Goal: Task Accomplishment & Management: Manage account settings

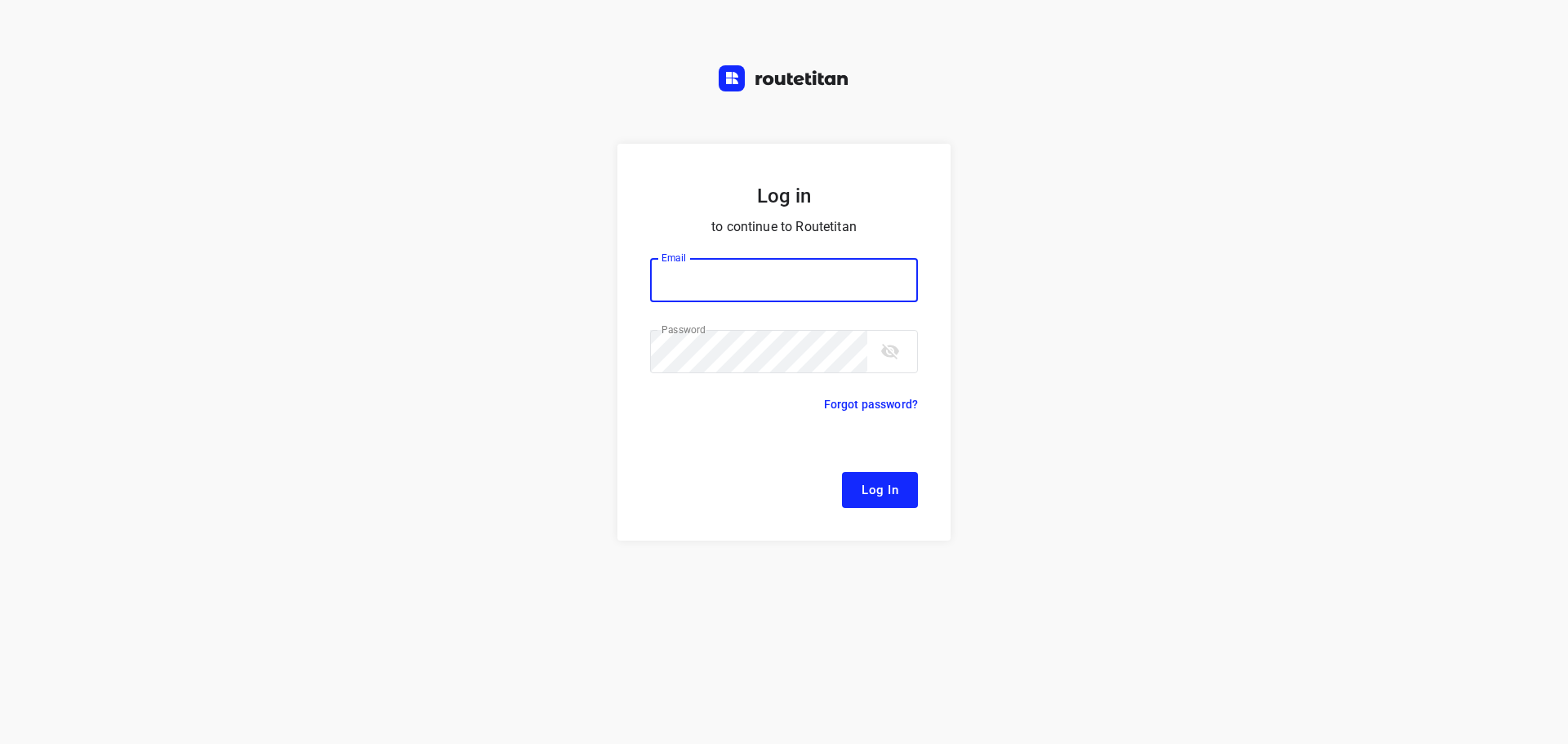
type input "remco@fruitopjewerk.nl"
click at [844, 443] on form "Log in to continue to Routetitan Email remco@fruitopjewerk.nl Email ​ Password …" at bounding box center [784, 342] width 334 height 397
click at [872, 491] on span "Log In" at bounding box center [880, 489] width 37 height 21
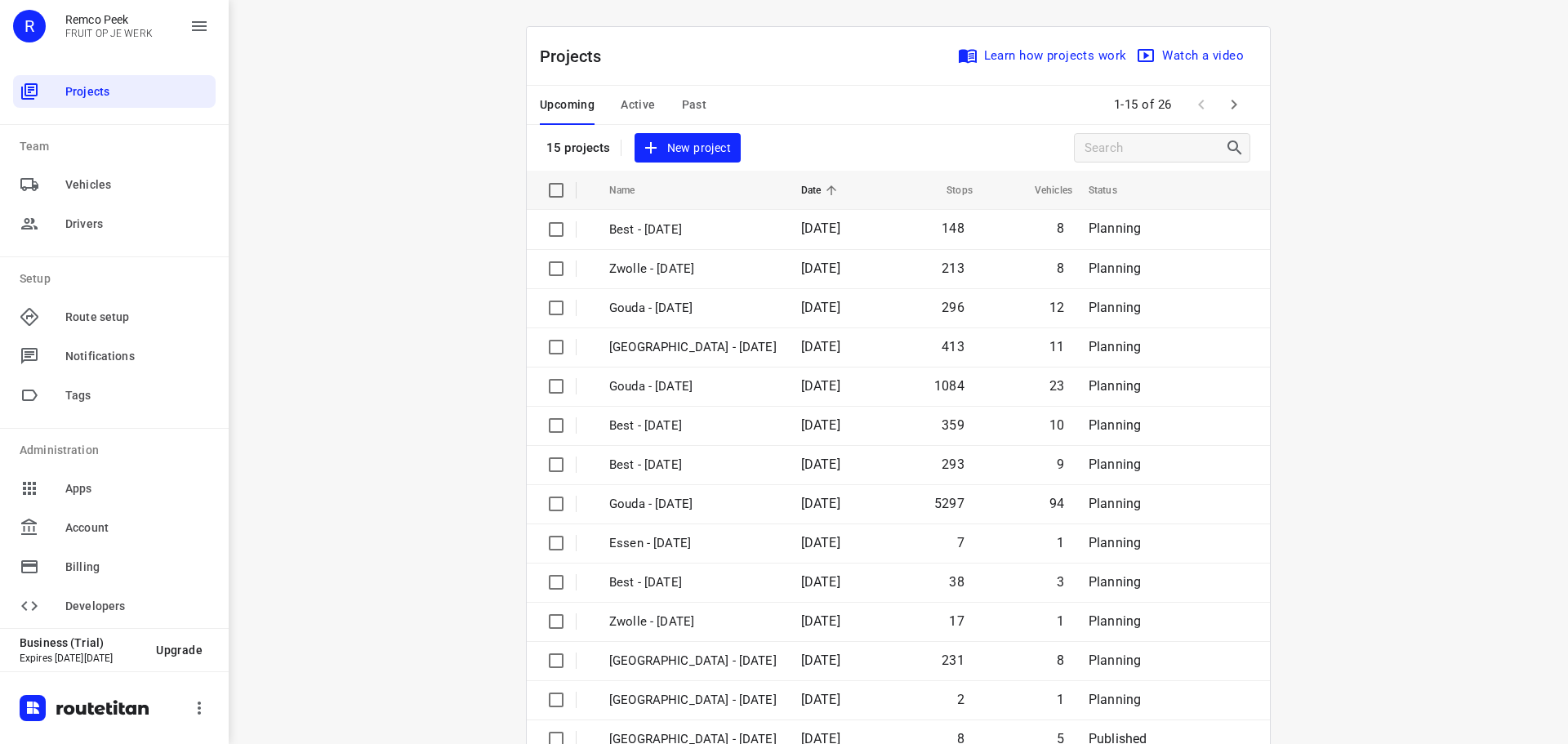
drag, startPoint x: 656, startPoint y: 115, endPoint x: 634, endPoint y: 108, distance: 23.1
click at [656, 114] on div "Upcoming Active Past" at bounding box center [636, 105] width 192 height 39
click at [626, 108] on span "Active" at bounding box center [637, 104] width 34 height 20
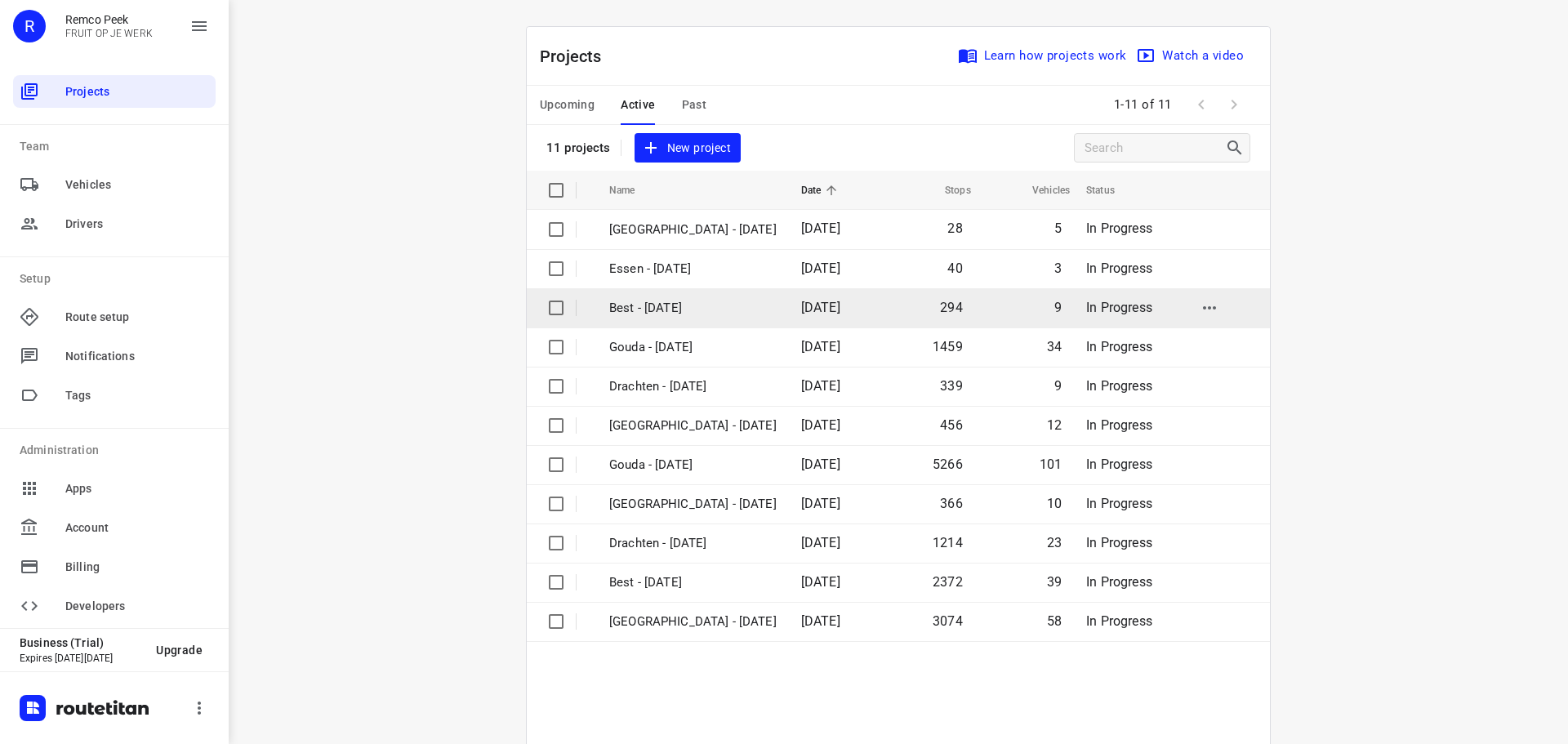
click at [704, 322] on td "Best - Tuesday" at bounding box center [690, 308] width 195 height 39
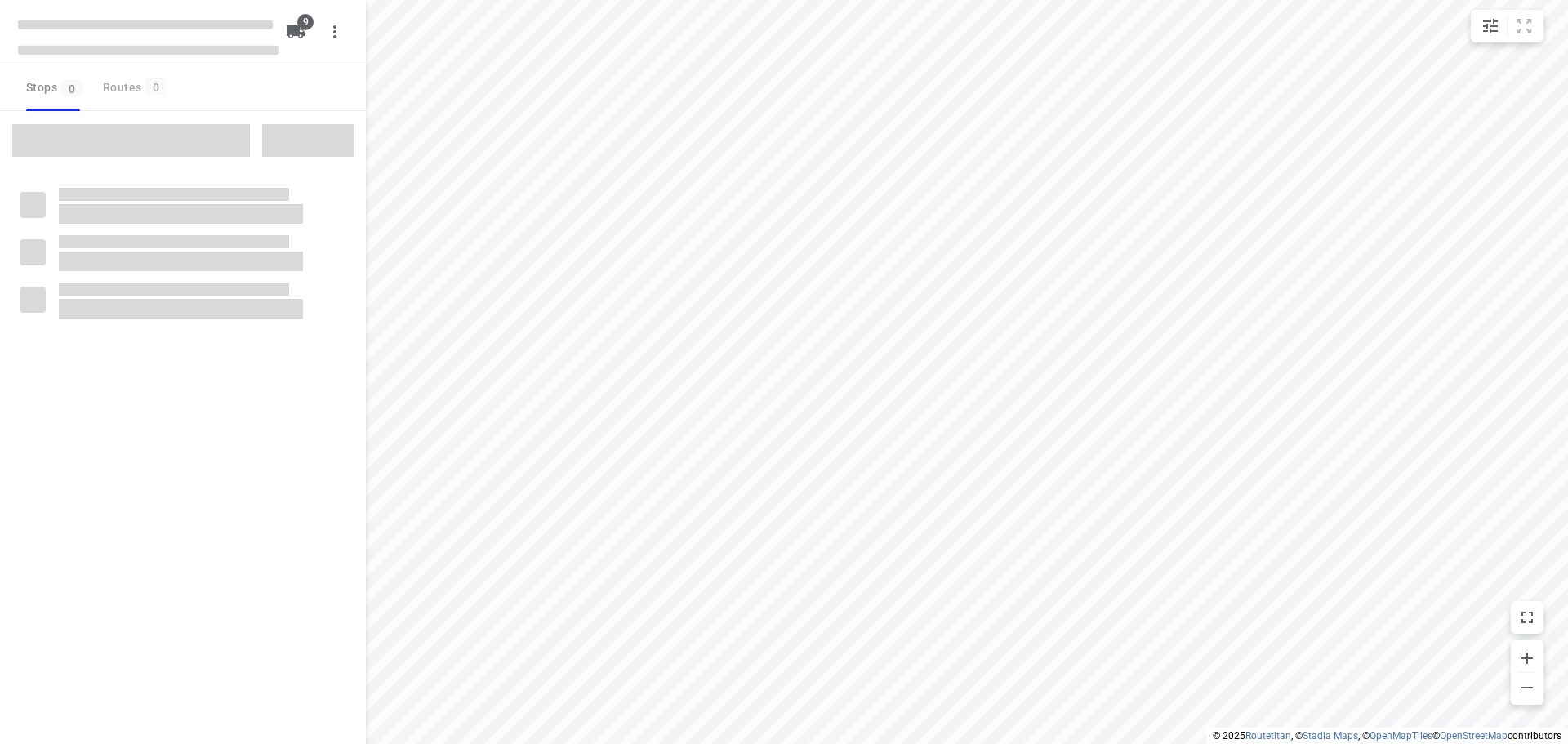
checkbox input "true"
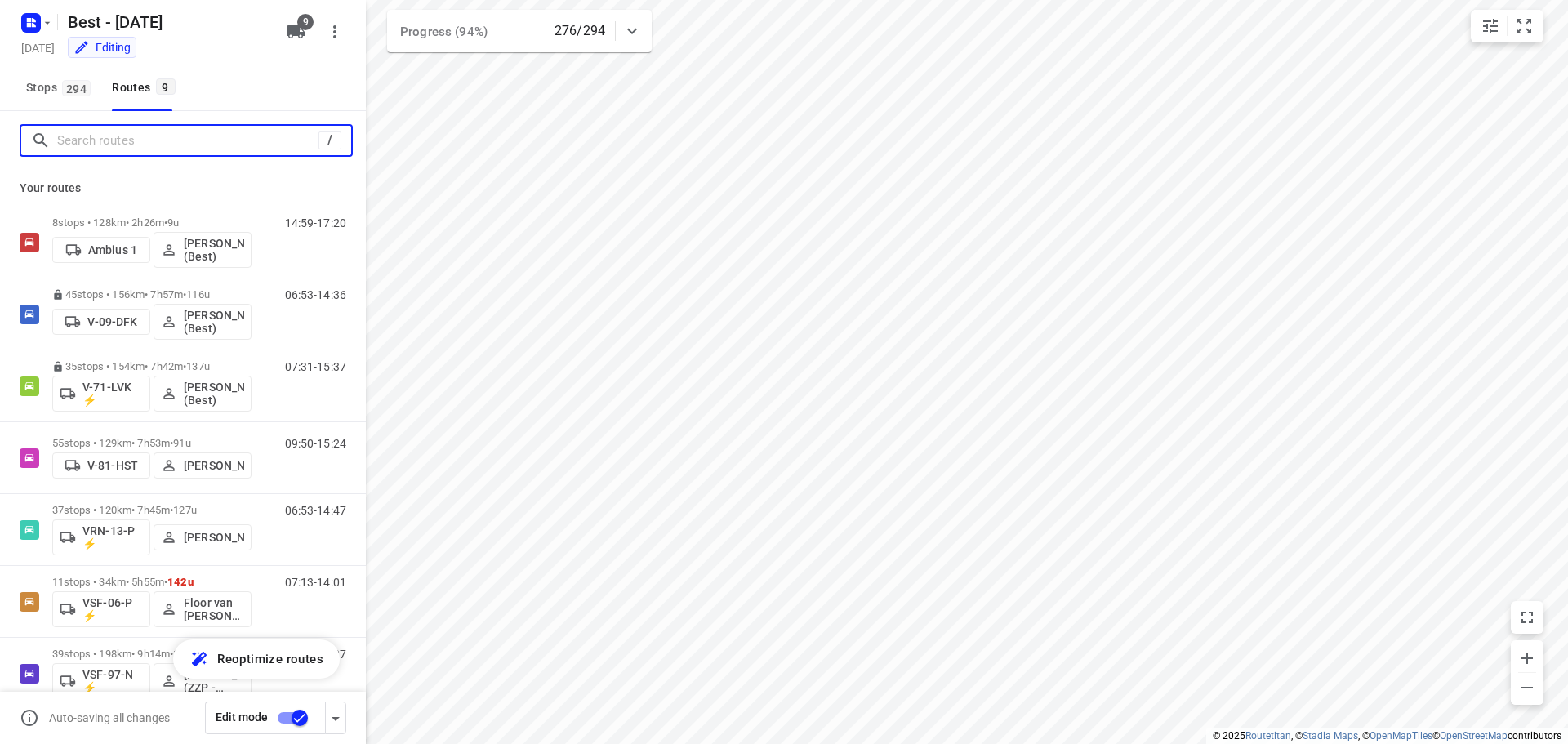
click at [206, 137] on input "Search routes" at bounding box center [187, 141] width 261 height 26
type input "a"
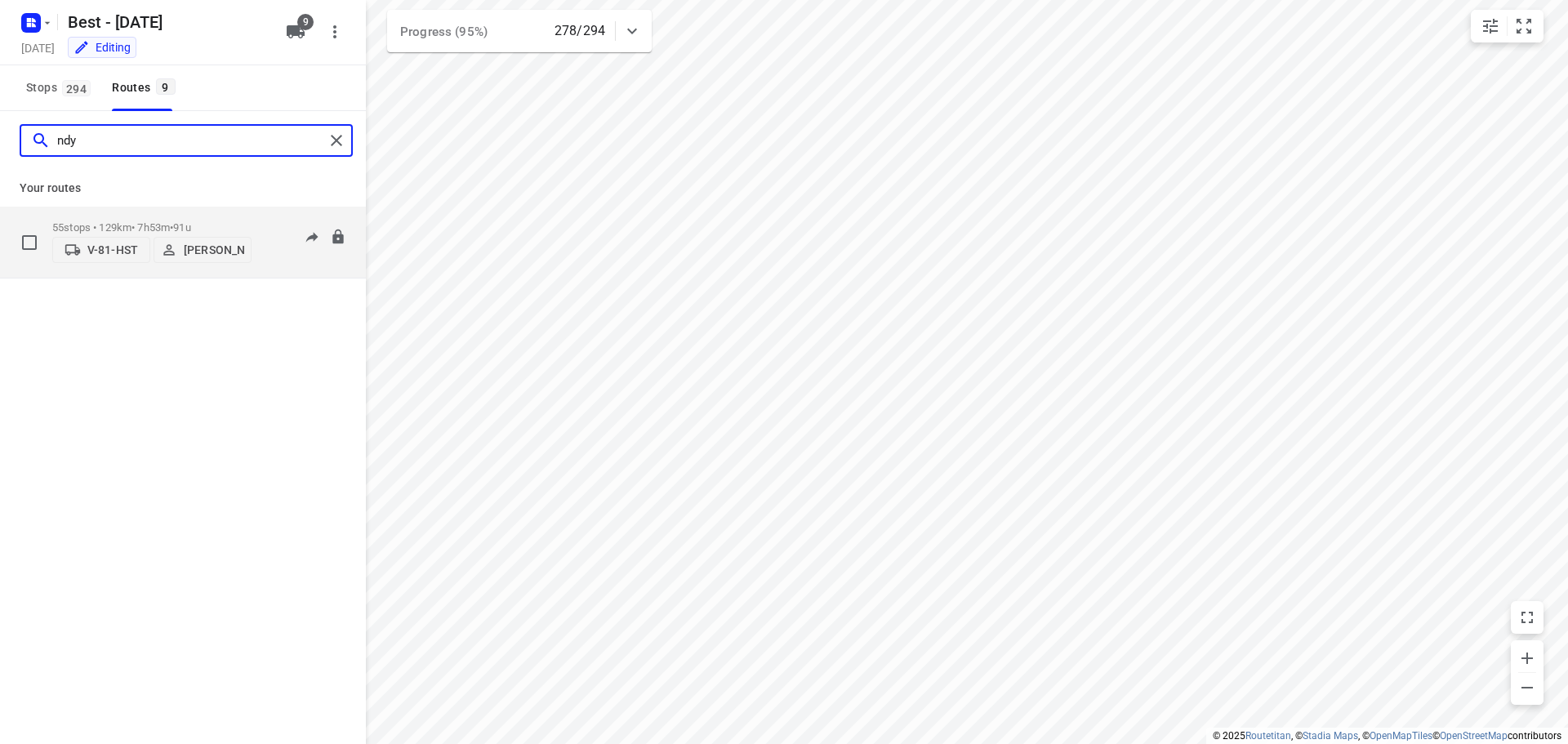
type input "ndy"
click at [172, 221] on p "55 stops • 129km • 7h53m • 91u" at bounding box center [151, 226] width 199 height 12
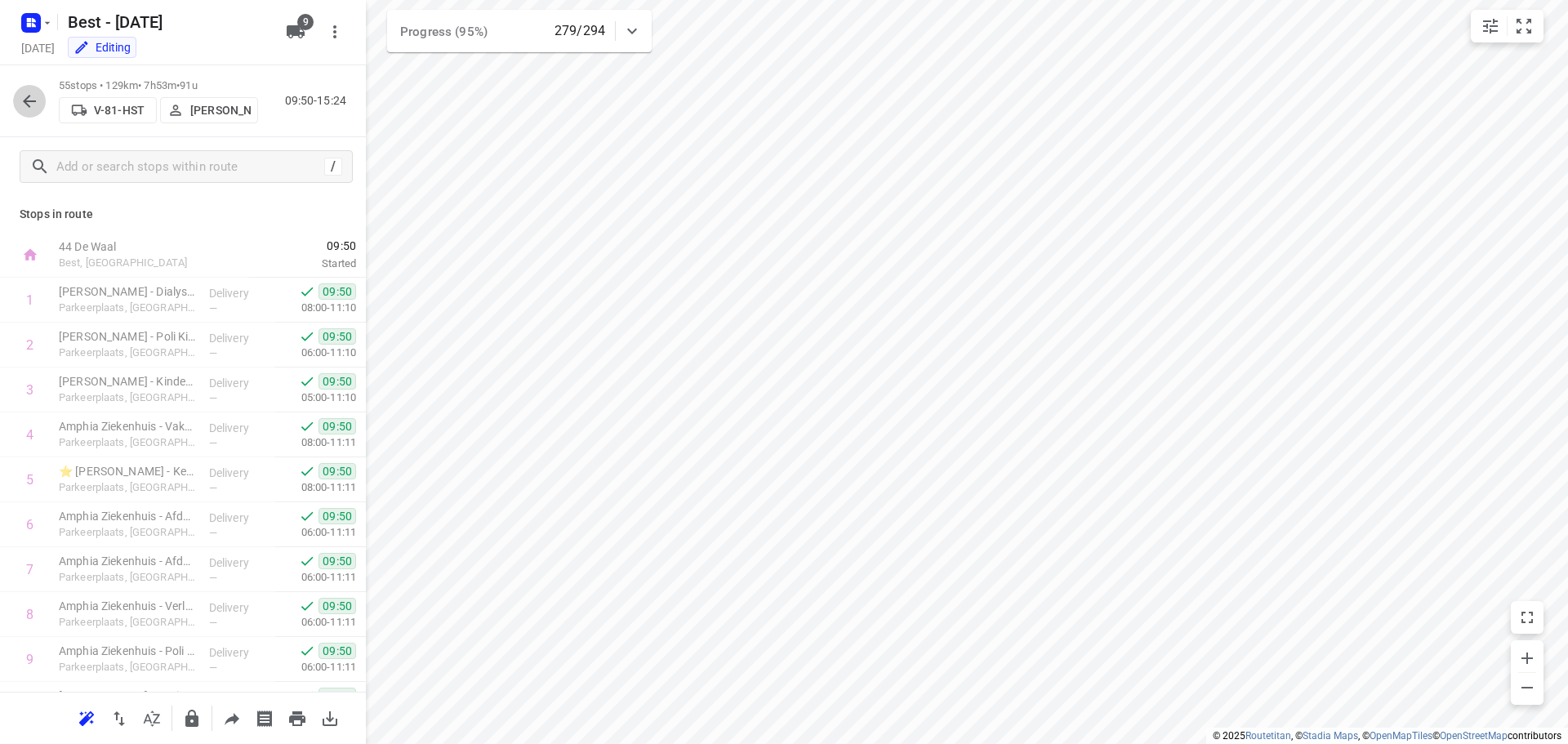
click at [31, 101] on icon "button" at bounding box center [29, 101] width 13 height 13
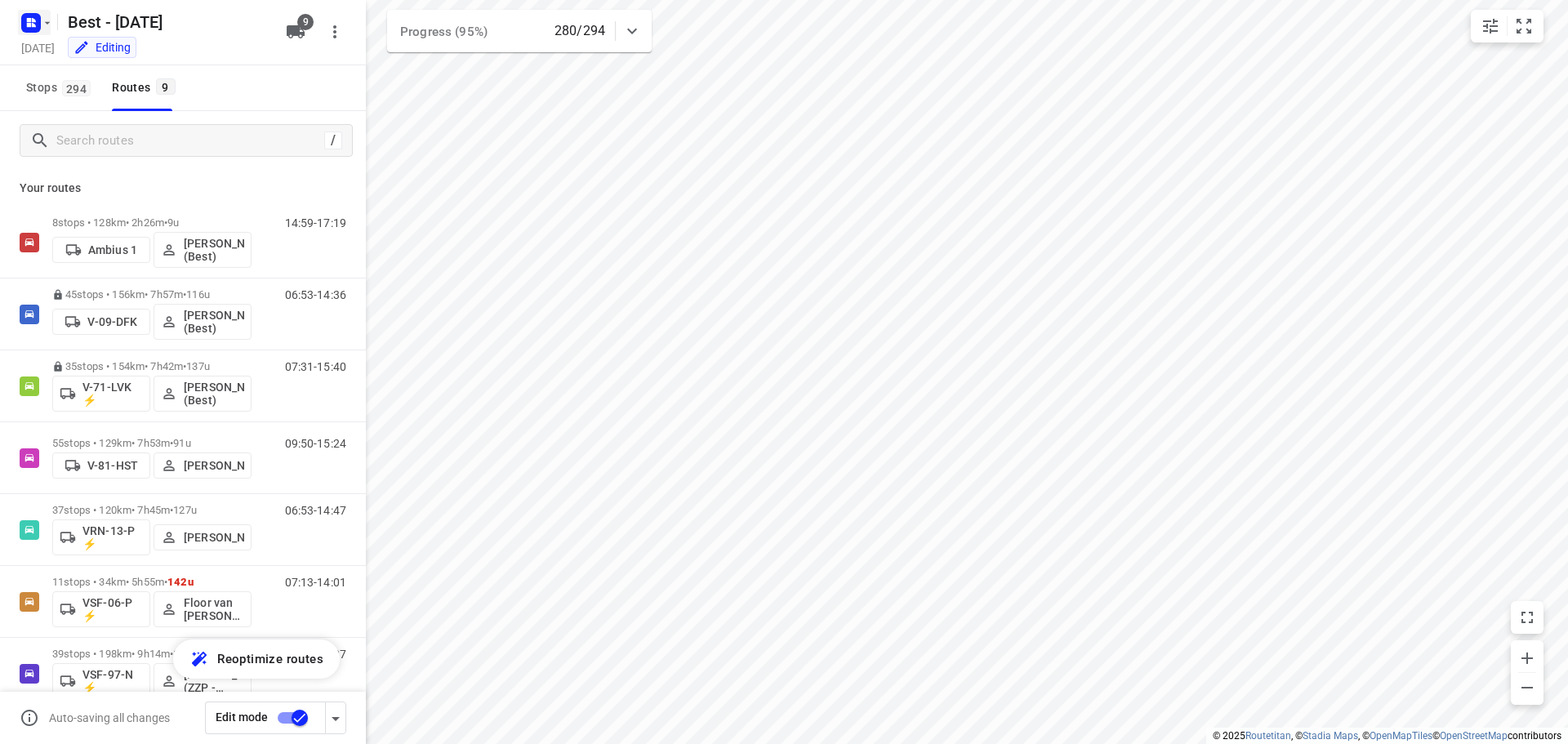
click at [23, 17] on rect "button" at bounding box center [30, 22] width 19 height 19
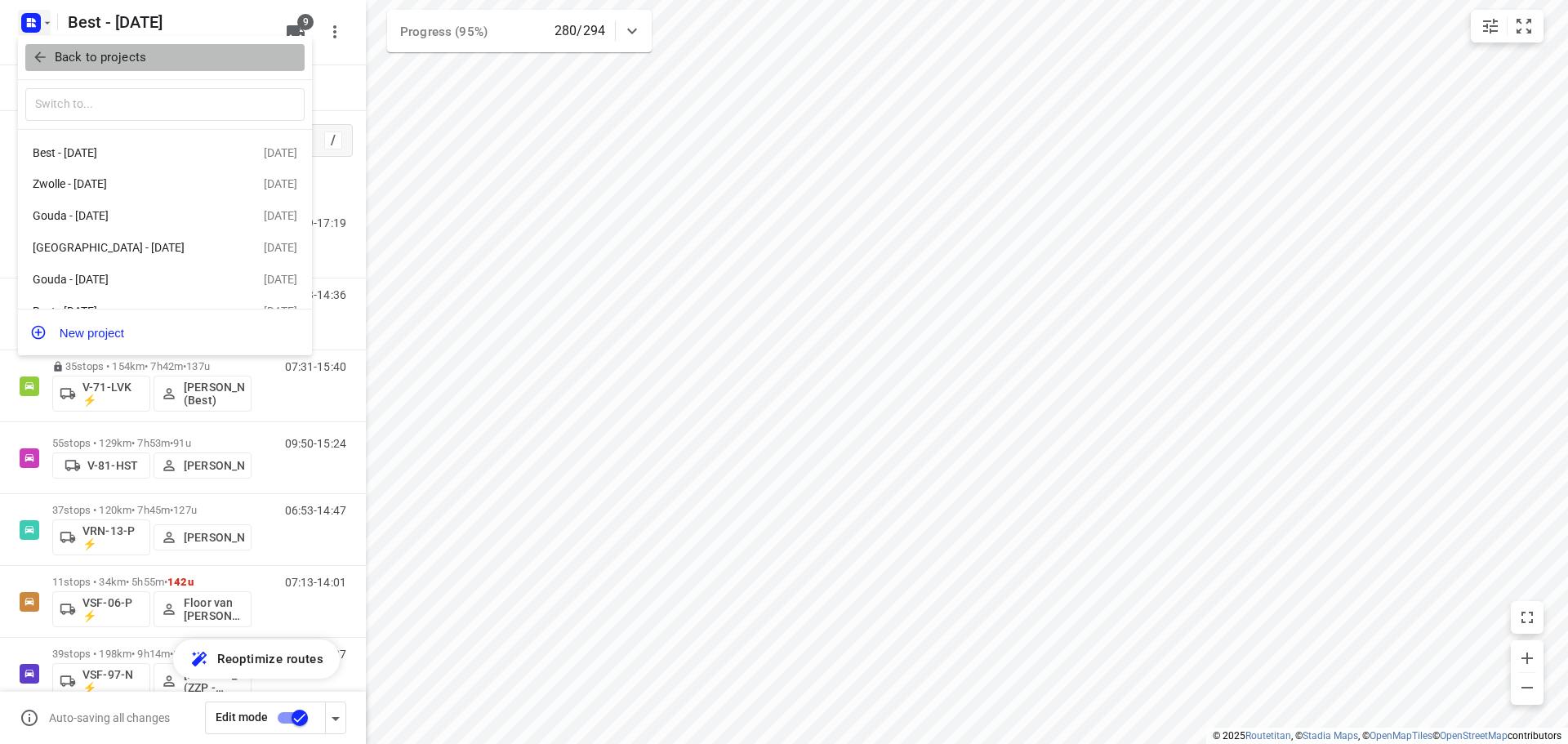
click at [71, 50] on p "Back to projects" at bounding box center [101, 58] width 92 height 18
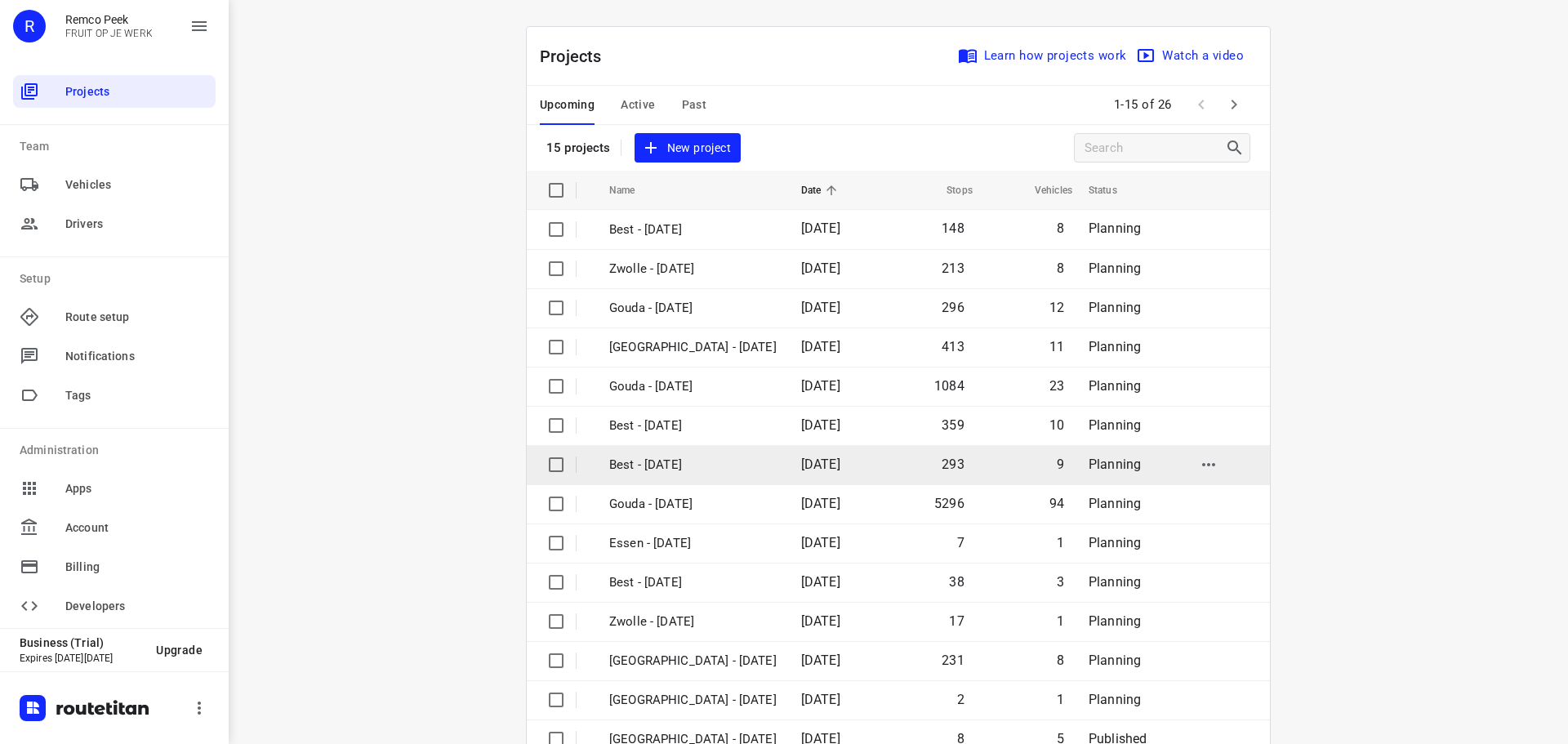
click at [797, 467] on td "[DATE]" at bounding box center [835, 465] width 93 height 39
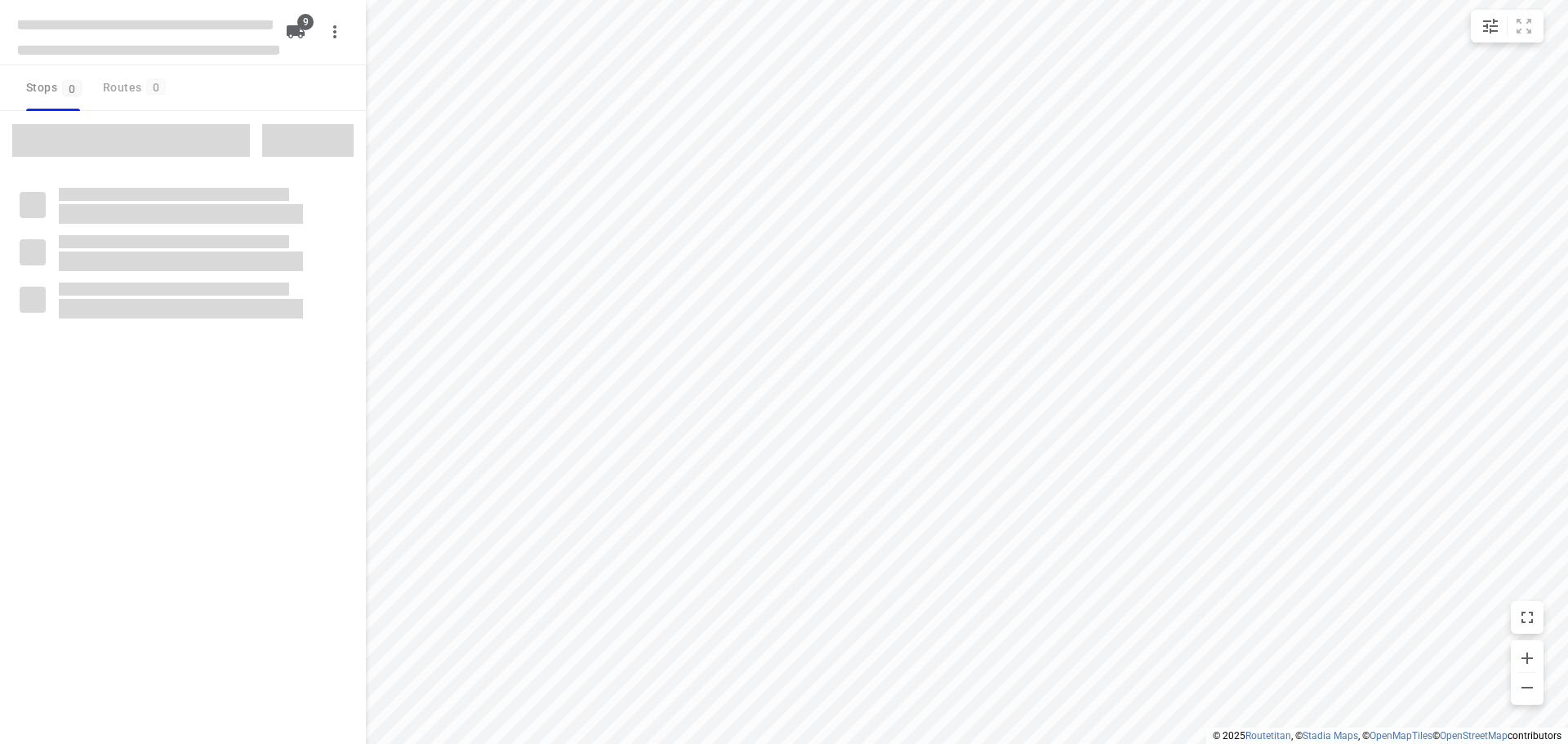
checkbox input "true"
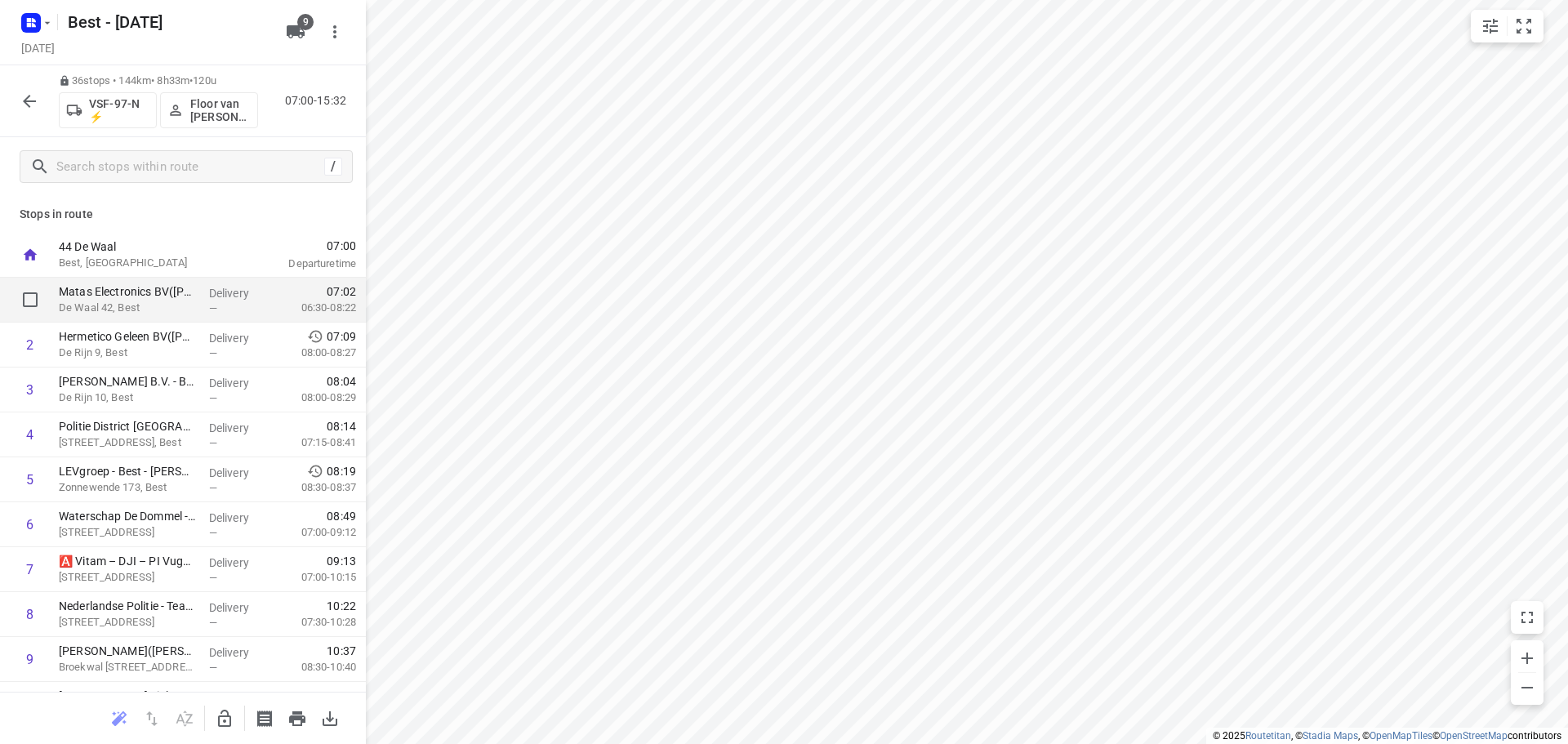
click at [23, 287] on input "checkbox" at bounding box center [30, 300] width 33 height 33
checkbox input "true"
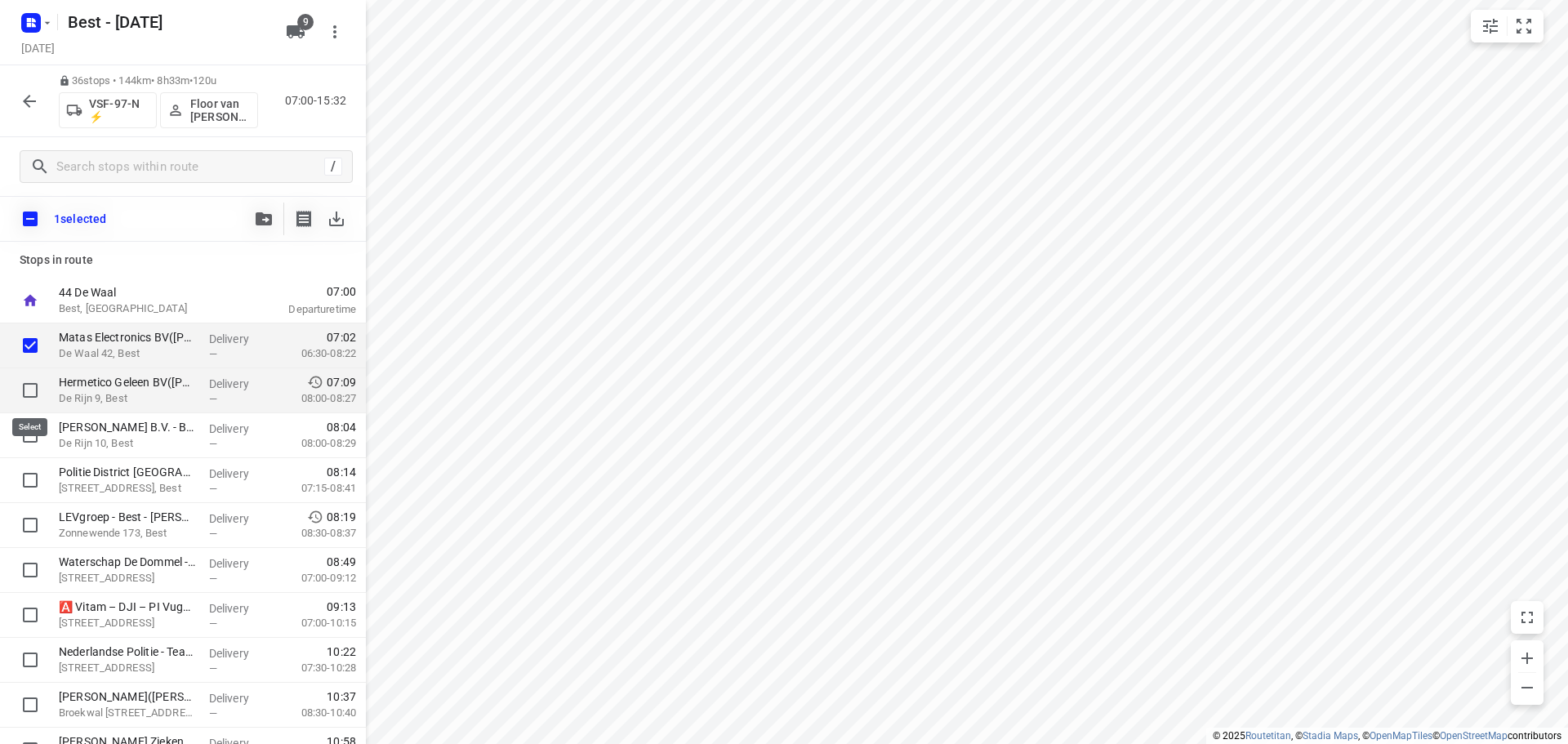
click at [34, 394] on input "checkbox" at bounding box center [30, 390] width 33 height 33
checkbox input "true"
click at [31, 435] on input "checkbox" at bounding box center [30, 435] width 33 height 33
checkbox input "true"
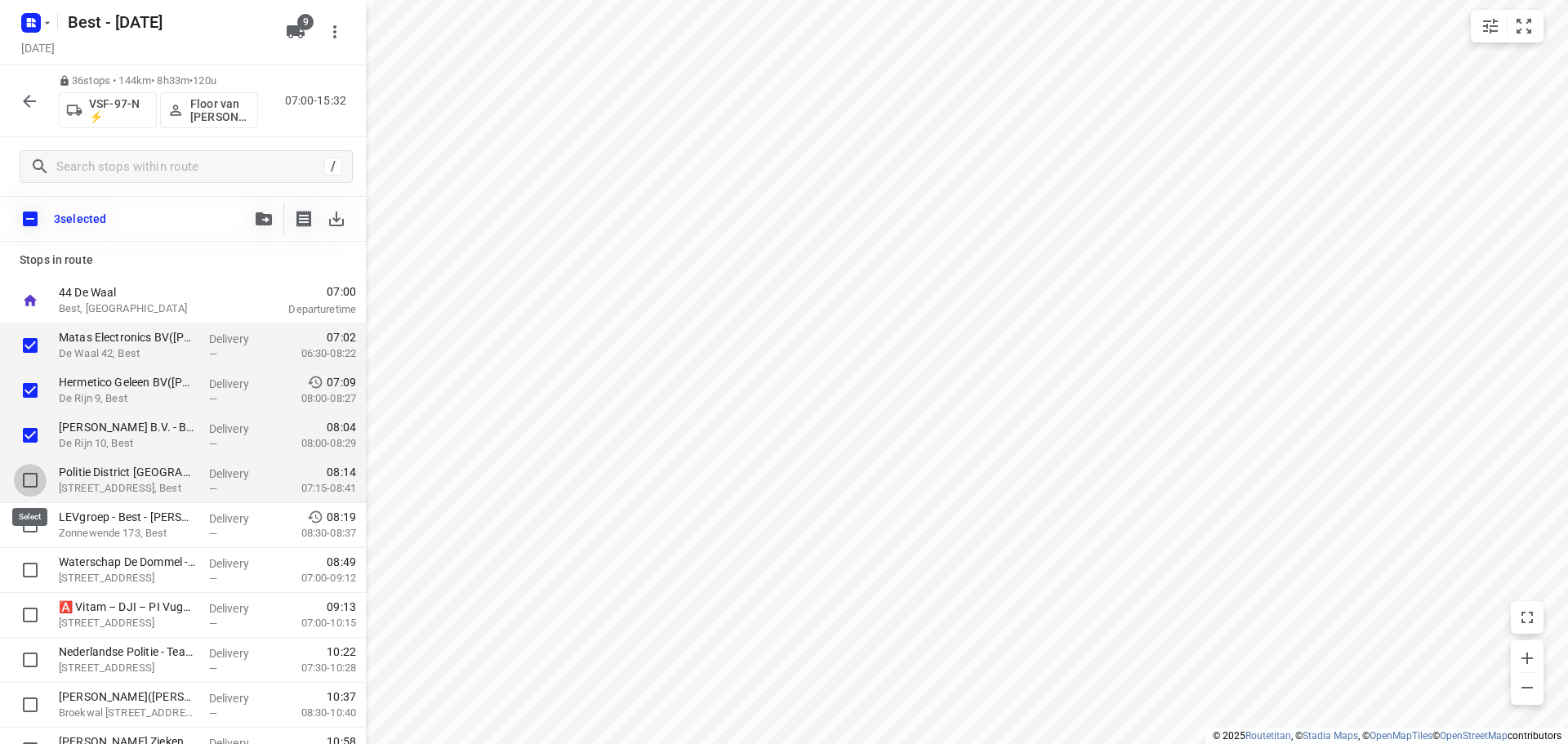
click at [30, 473] on input "checkbox" at bounding box center [30, 480] width 33 height 33
checkbox input "true"
click at [30, 520] on input "checkbox" at bounding box center [30, 525] width 33 height 33
checkbox input "true"
click at [268, 224] on icon "button" at bounding box center [264, 219] width 16 height 13
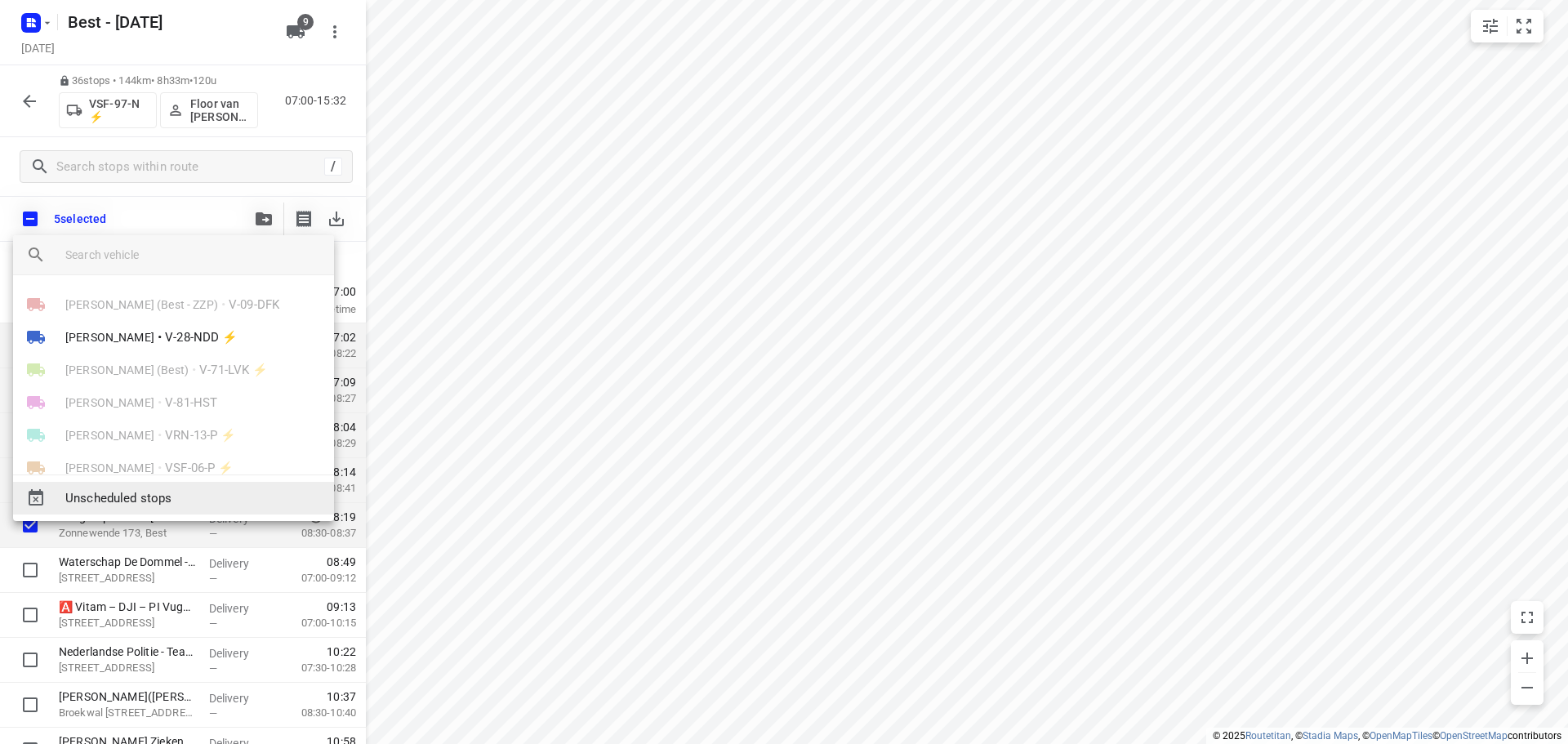
click at [166, 504] on span "Unscheduled stops" at bounding box center [192, 498] width 256 height 18
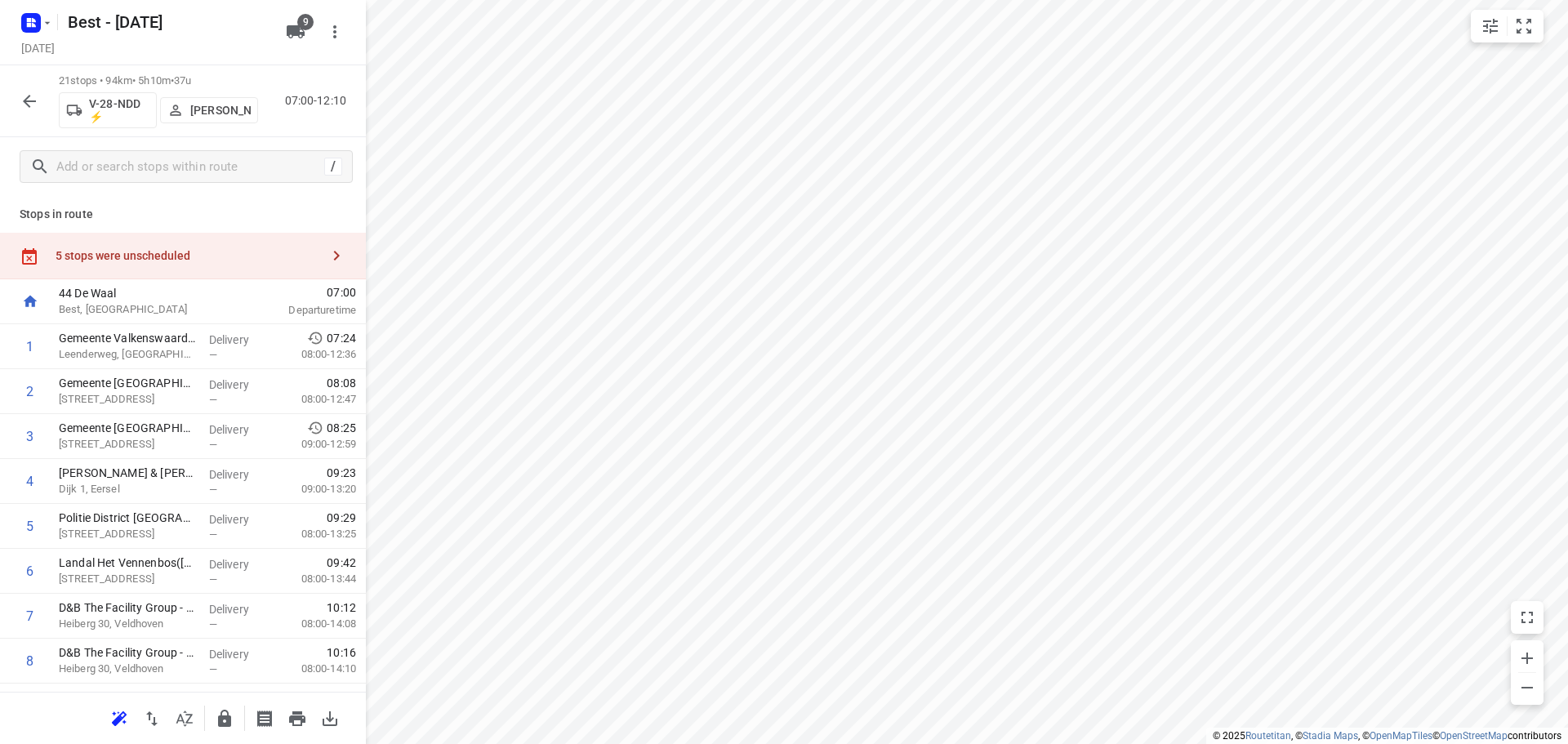
click at [179, 258] on div "5 stops were unscheduled" at bounding box center [188, 256] width 265 height 13
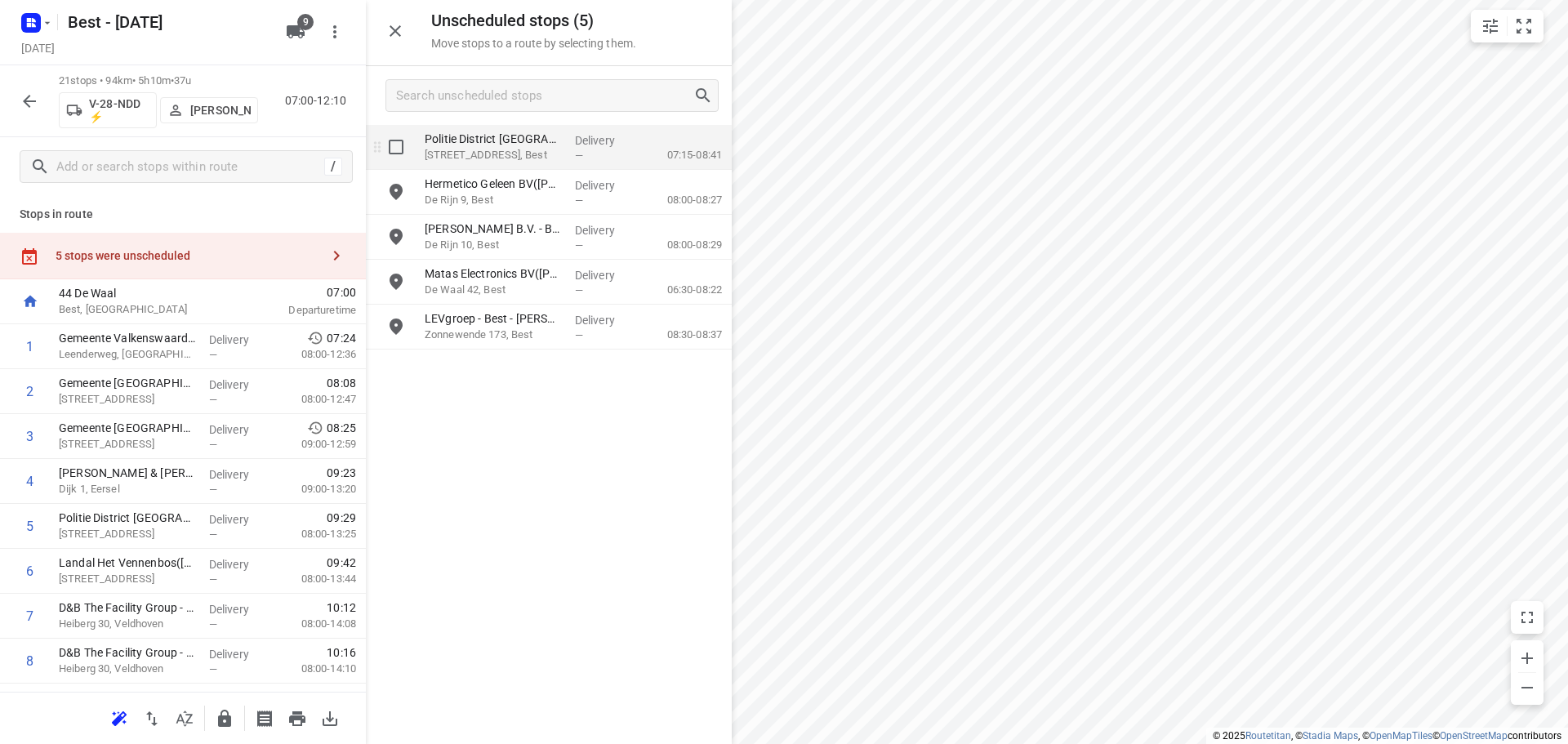
click at [393, 144] on input "grid" at bounding box center [396, 148] width 33 height 33
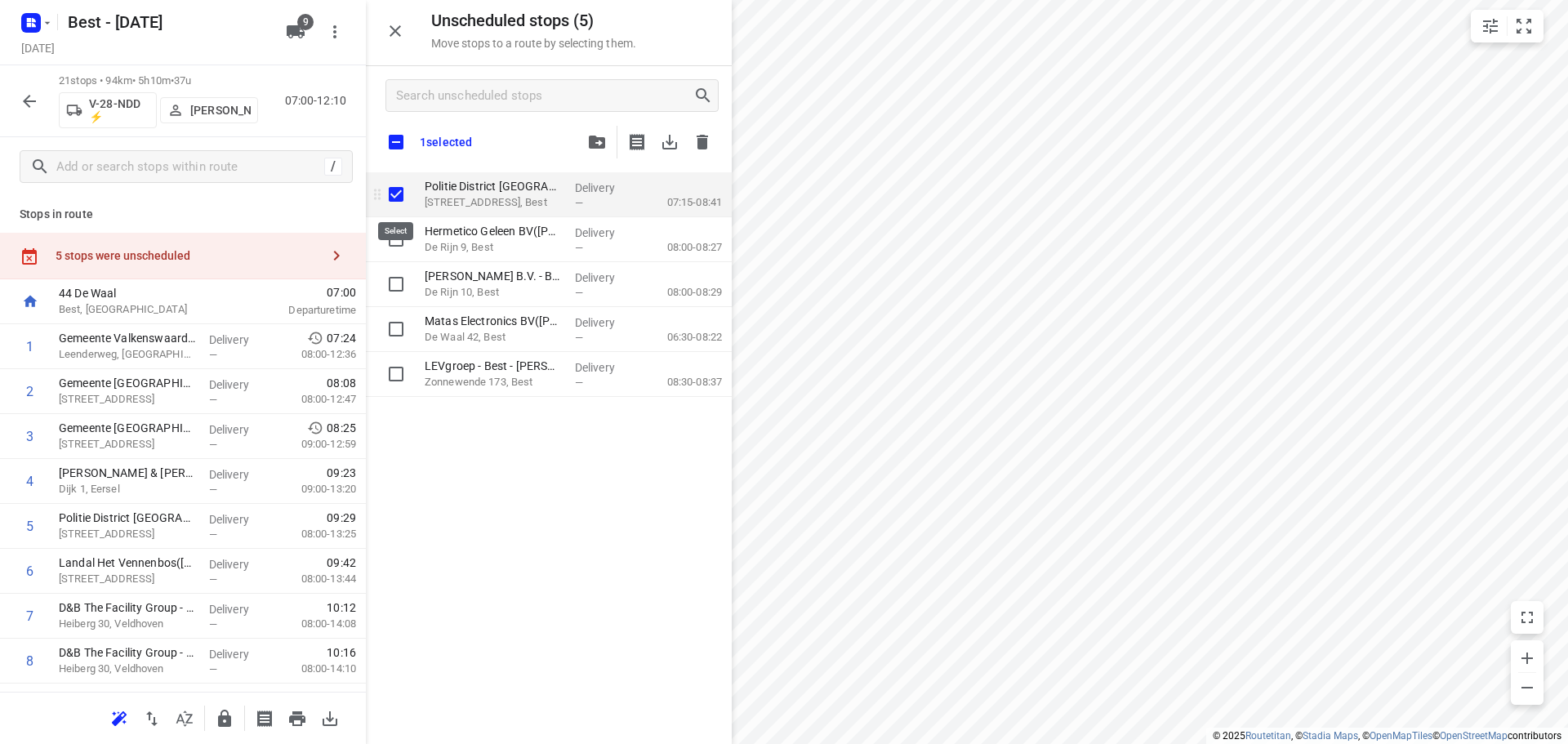
checkbox input "true"
click at [393, 144] on input "checkbox" at bounding box center [395, 141] width 34 height 34
checkbox input "true"
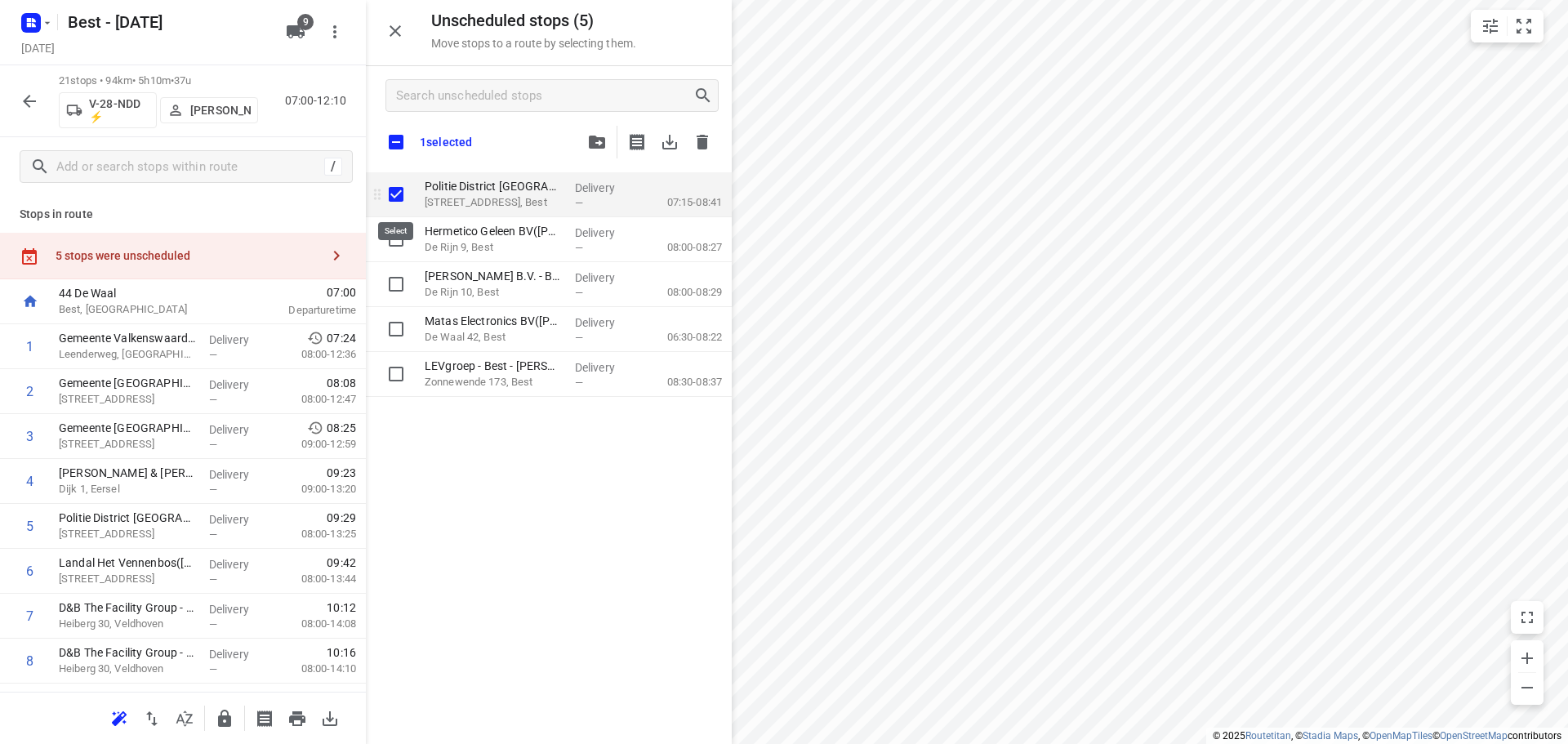
checkbox input "true"
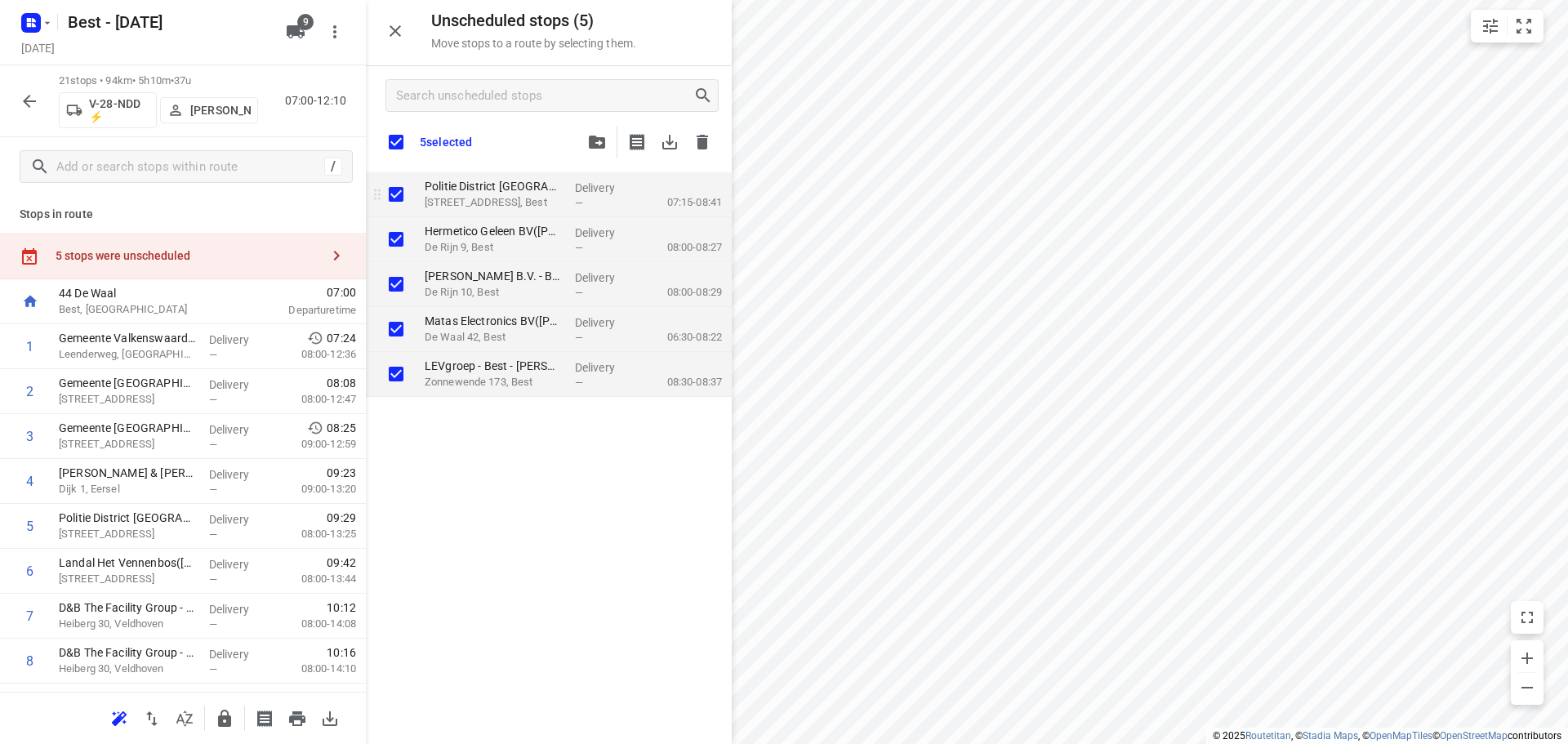
checkbox input "true"
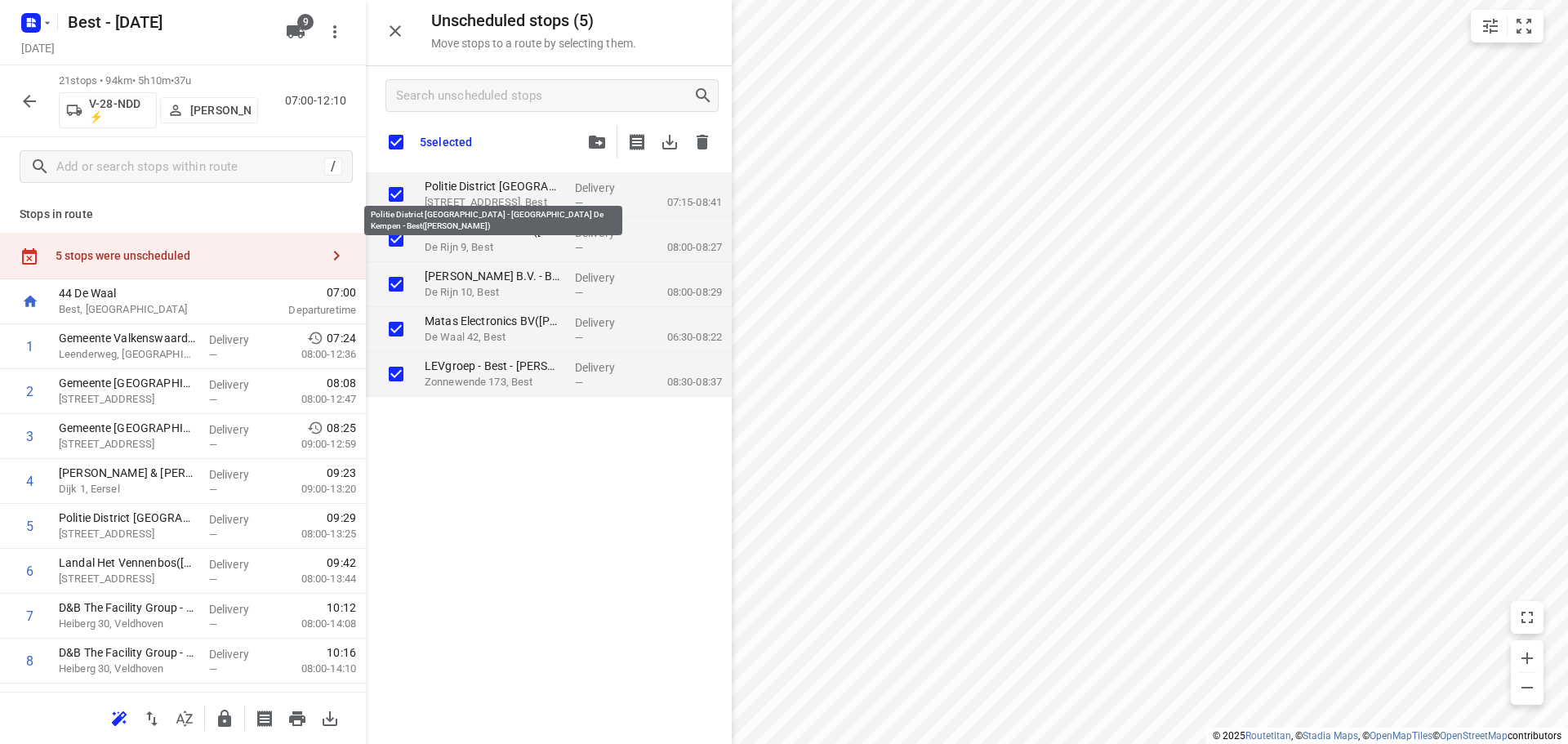
checkbox input "true"
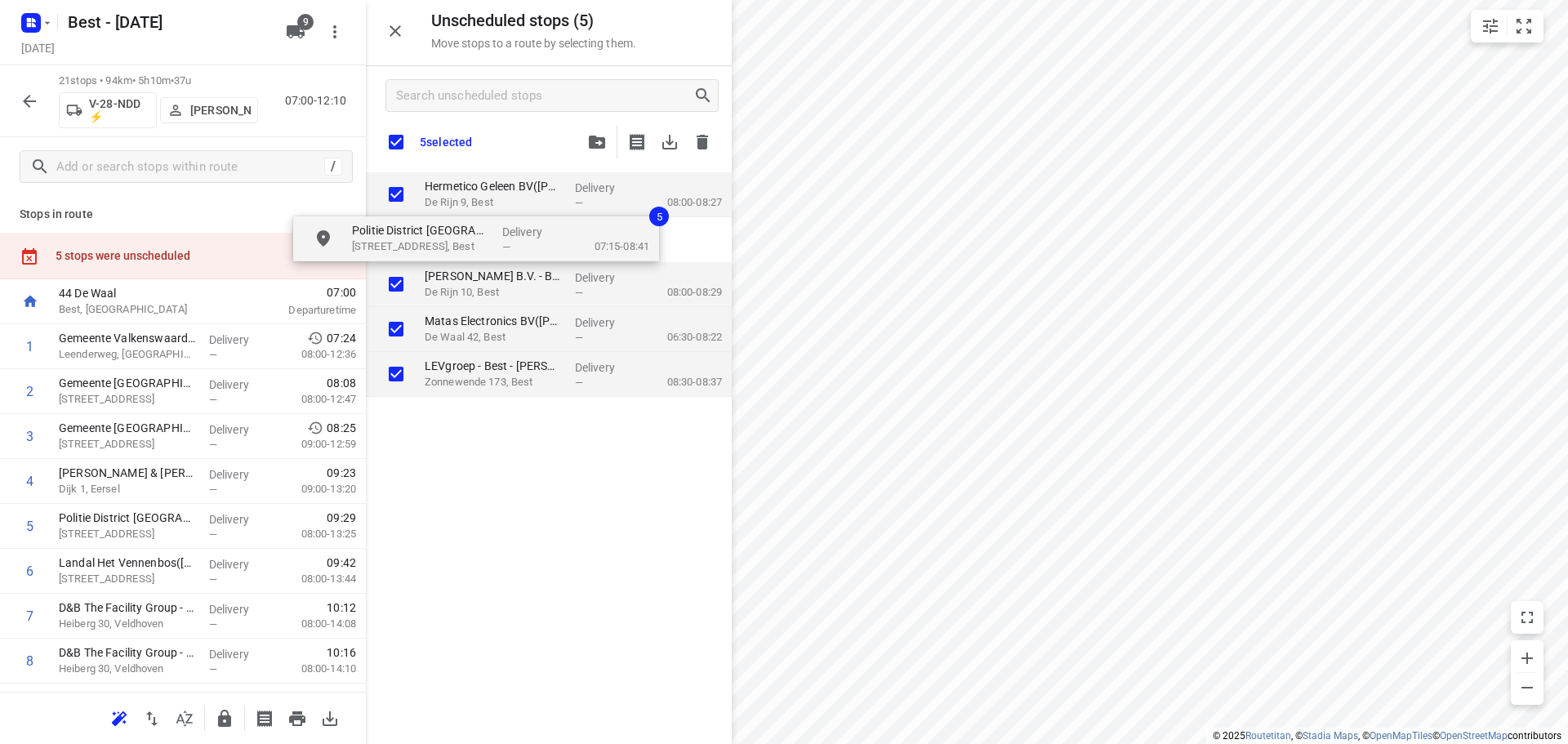
checkbox input "true"
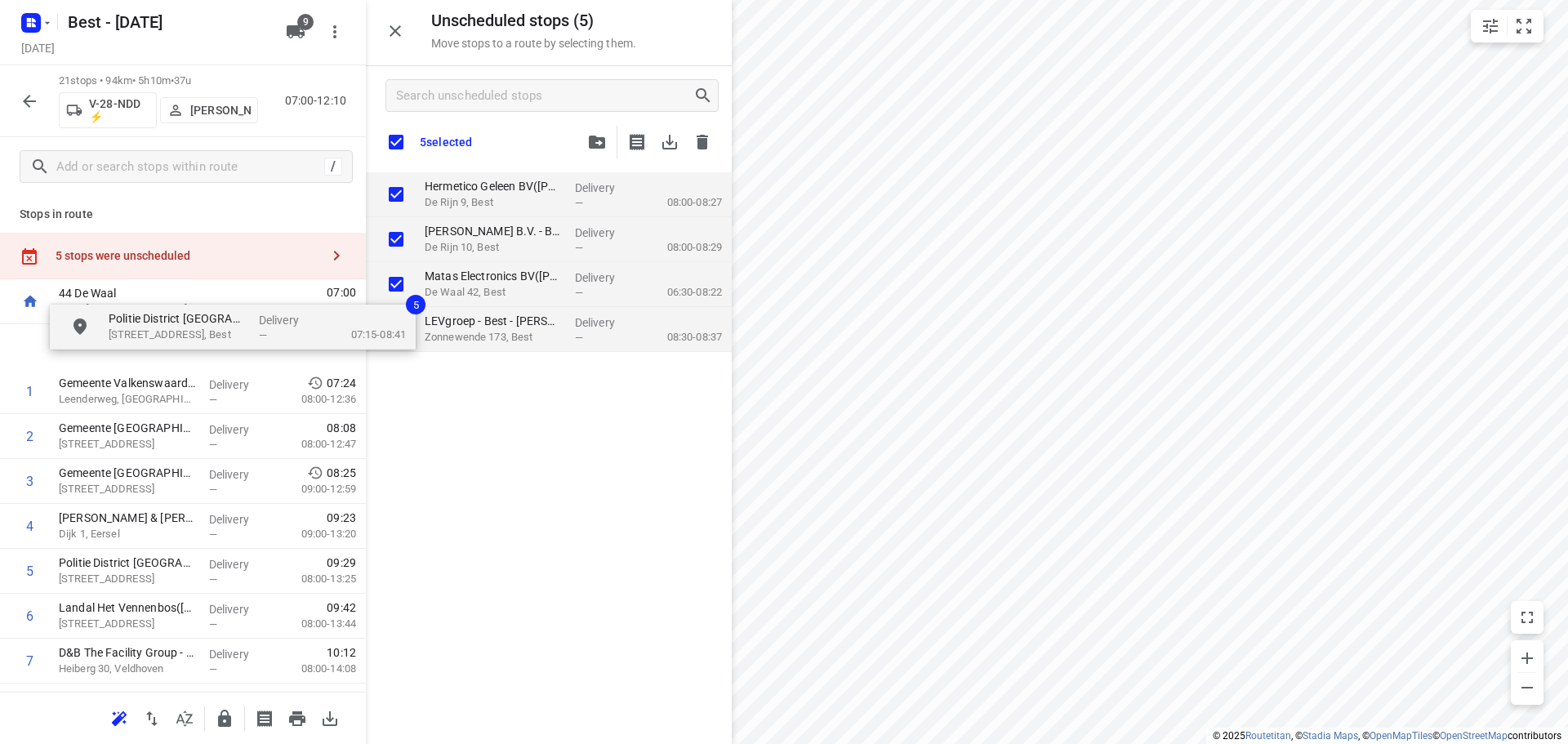
drag, startPoint x: 441, startPoint y: 206, endPoint x: 67, endPoint y: 367, distance: 407.2
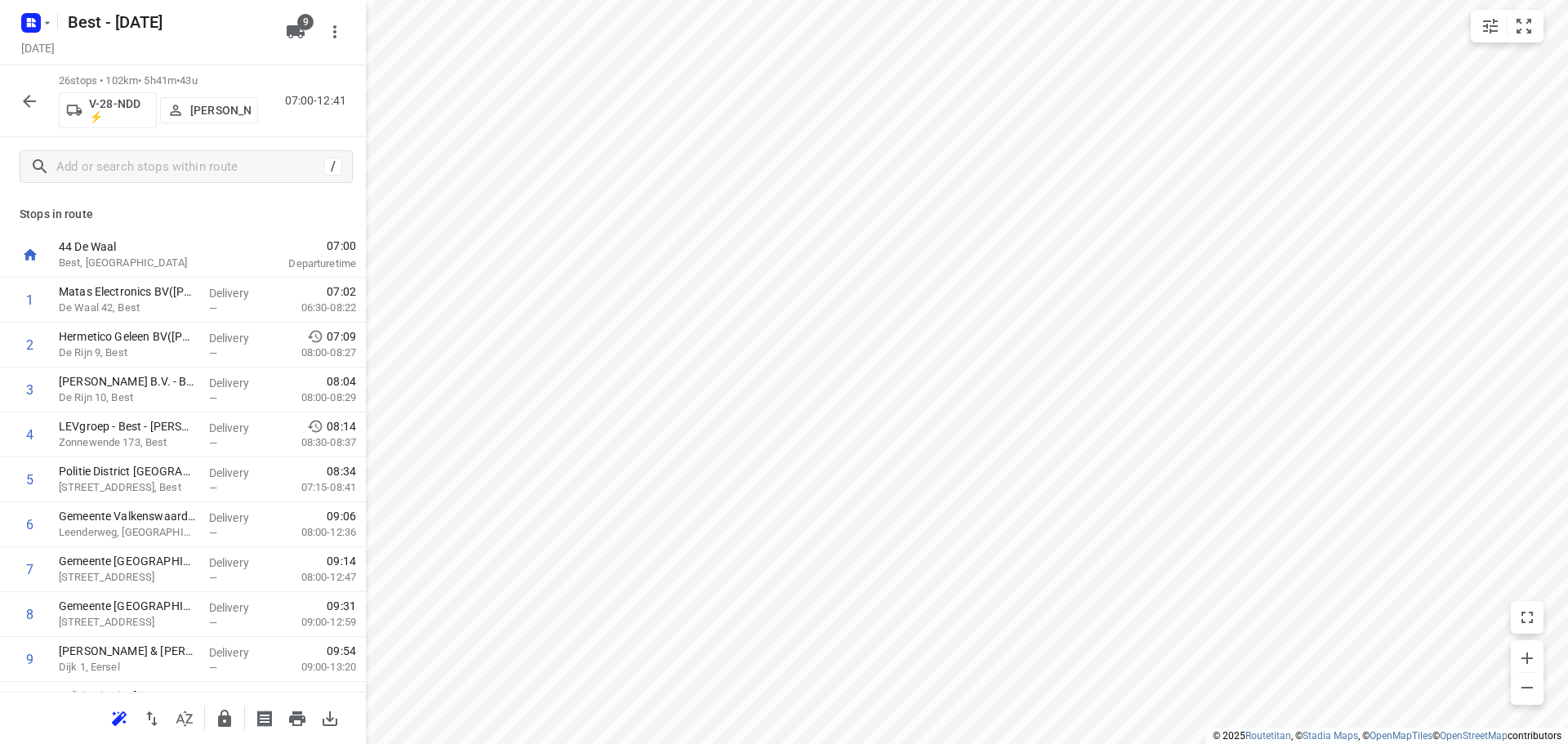
click at [23, 98] on icon "button" at bounding box center [28, 101] width 19 height 19
click at [18, 97] on button "button" at bounding box center [29, 102] width 33 height 33
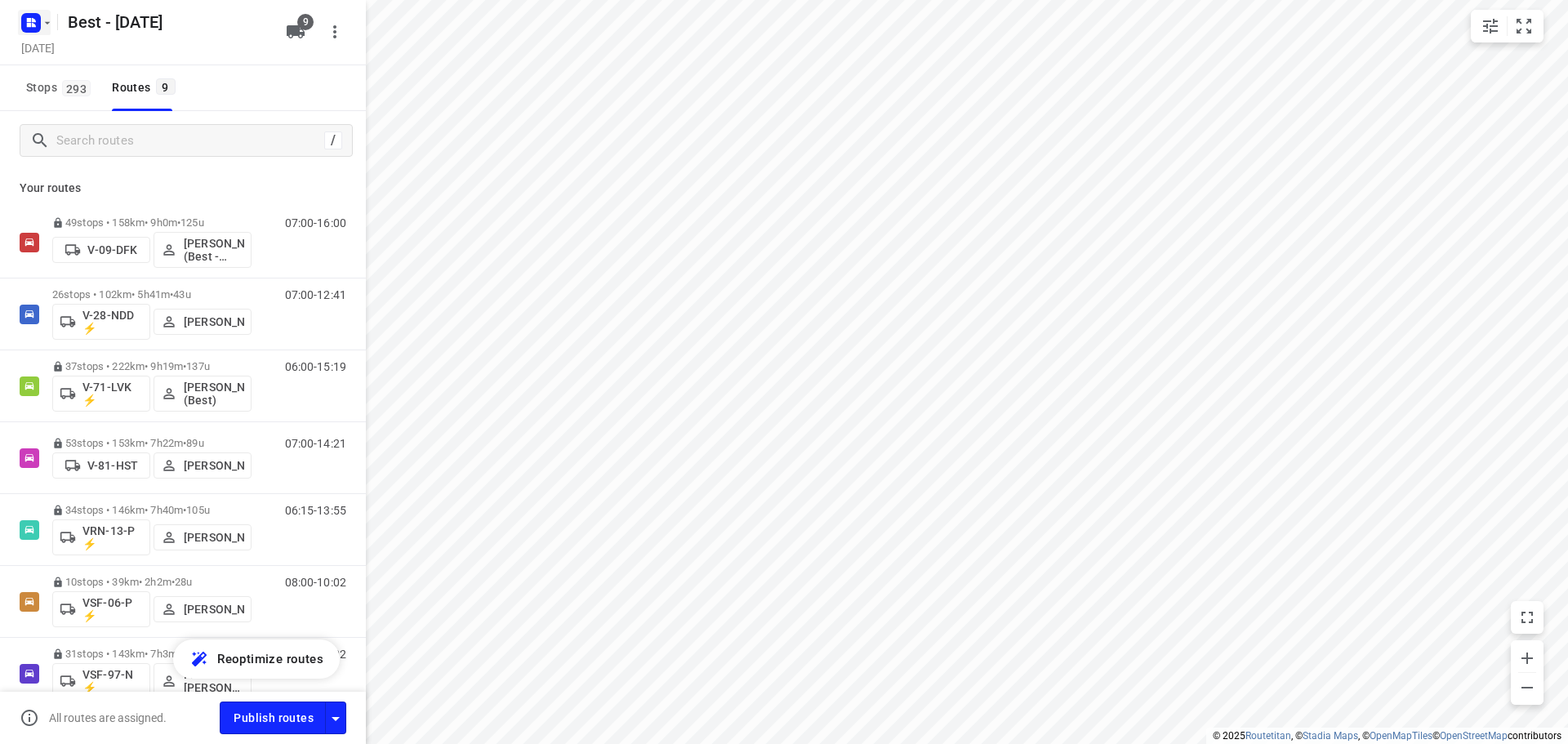
click at [28, 19] on icon "button" at bounding box center [28, 20] width 4 height 4
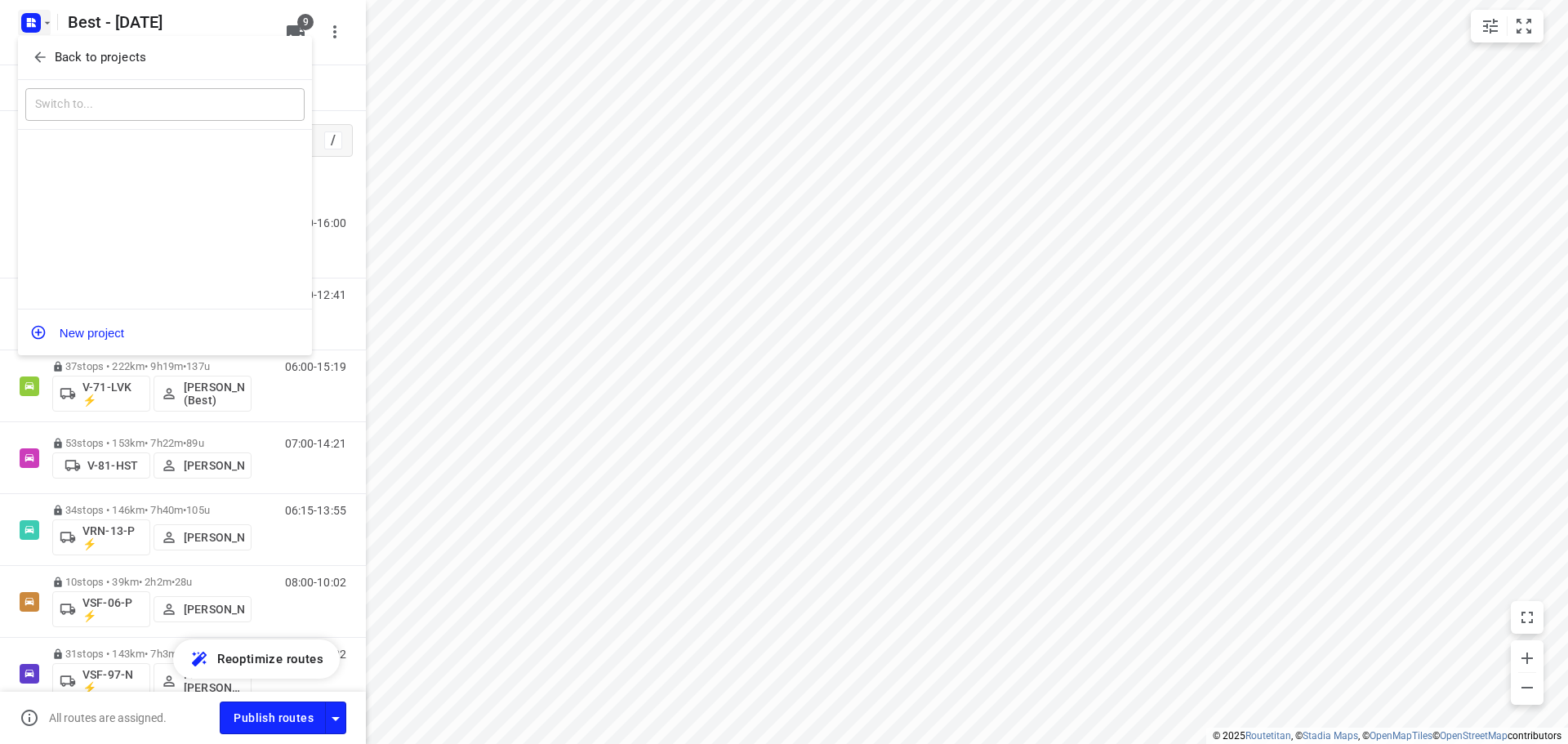
click at [49, 55] on span "Back to projects" at bounding box center [165, 58] width 266 height 18
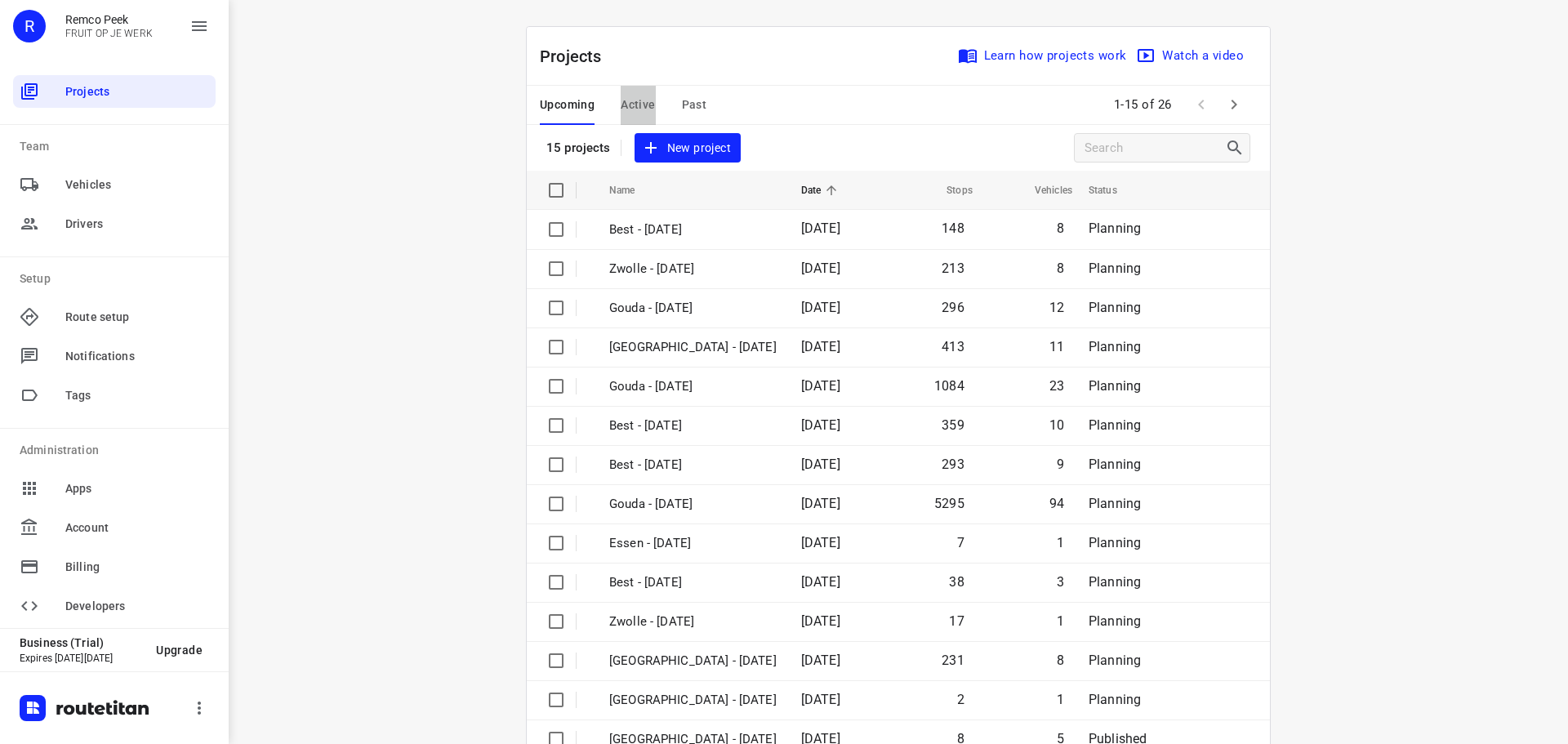
click at [628, 96] on span "Active" at bounding box center [637, 104] width 34 height 20
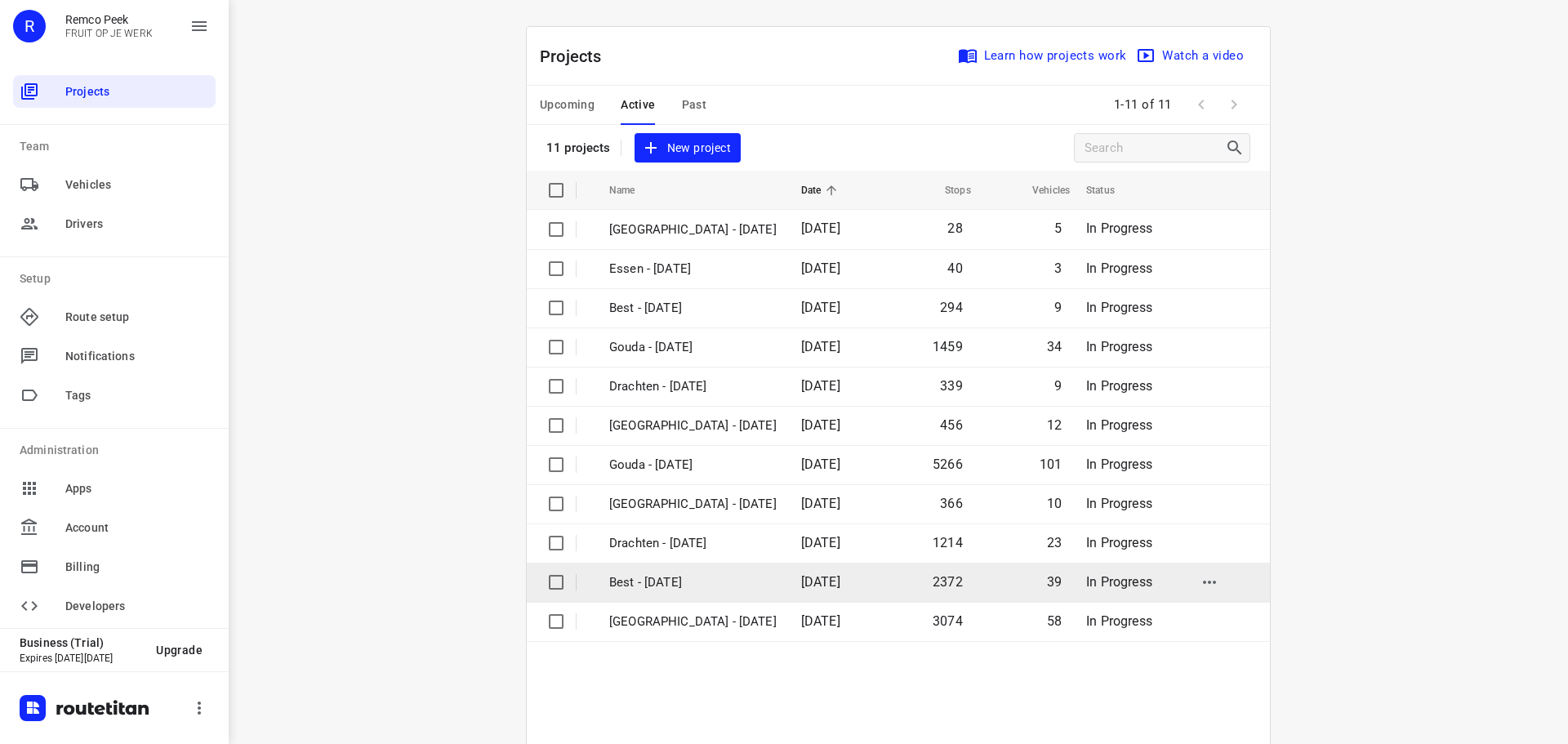
click at [663, 589] on p "Best - Monday" at bounding box center [693, 583] width 168 height 18
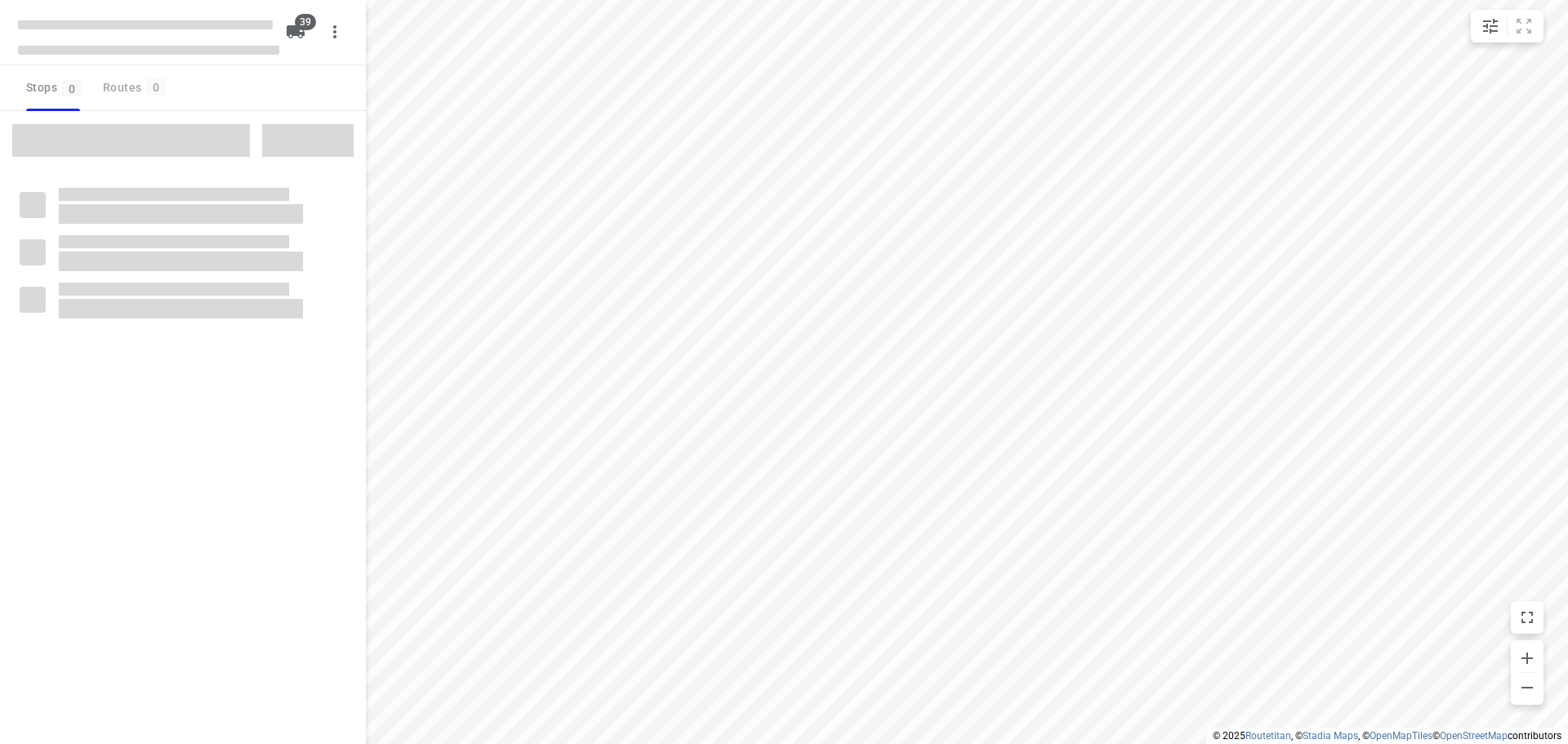
checkbox input "true"
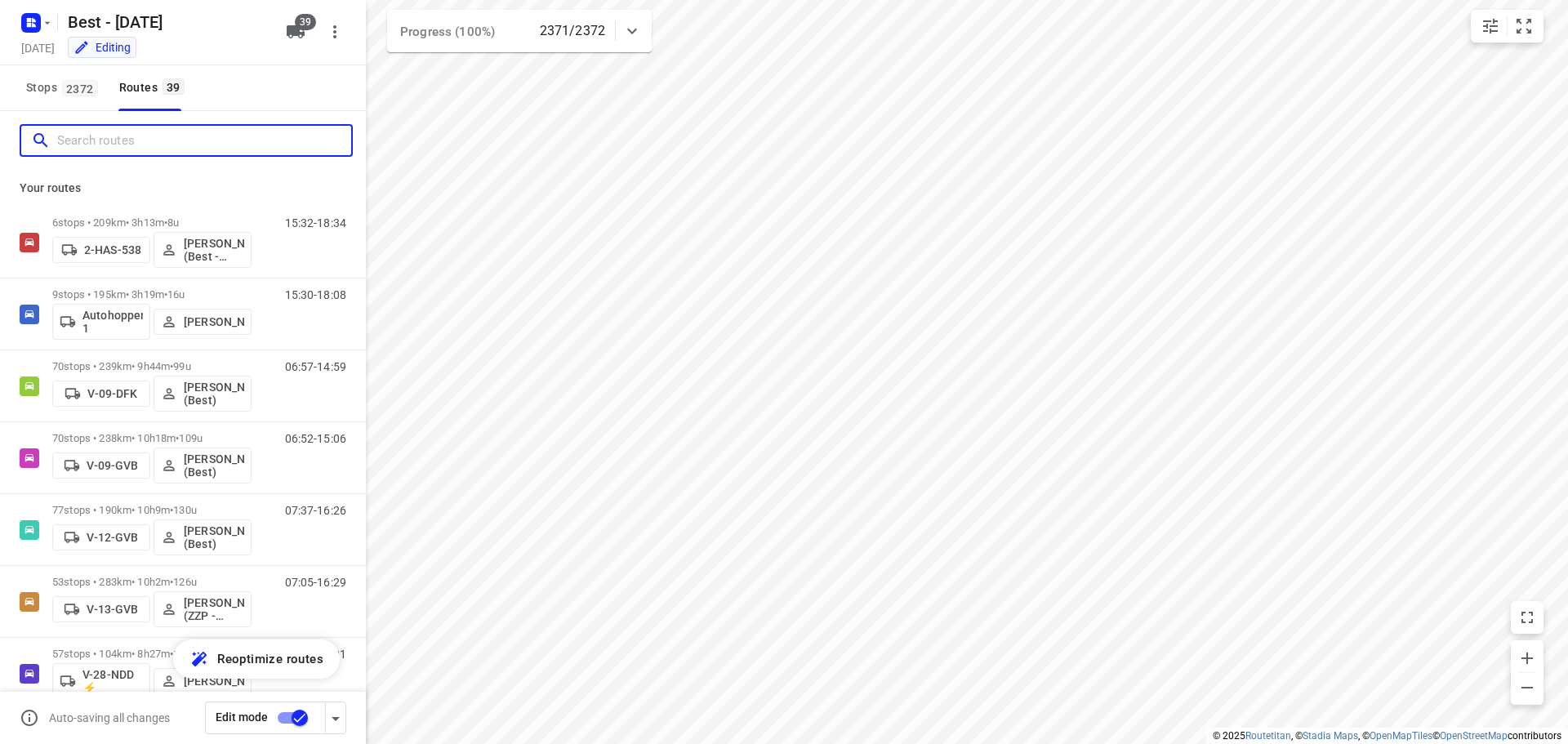
click at [138, 140] on input "Search routes" at bounding box center [203, 141] width 294 height 26
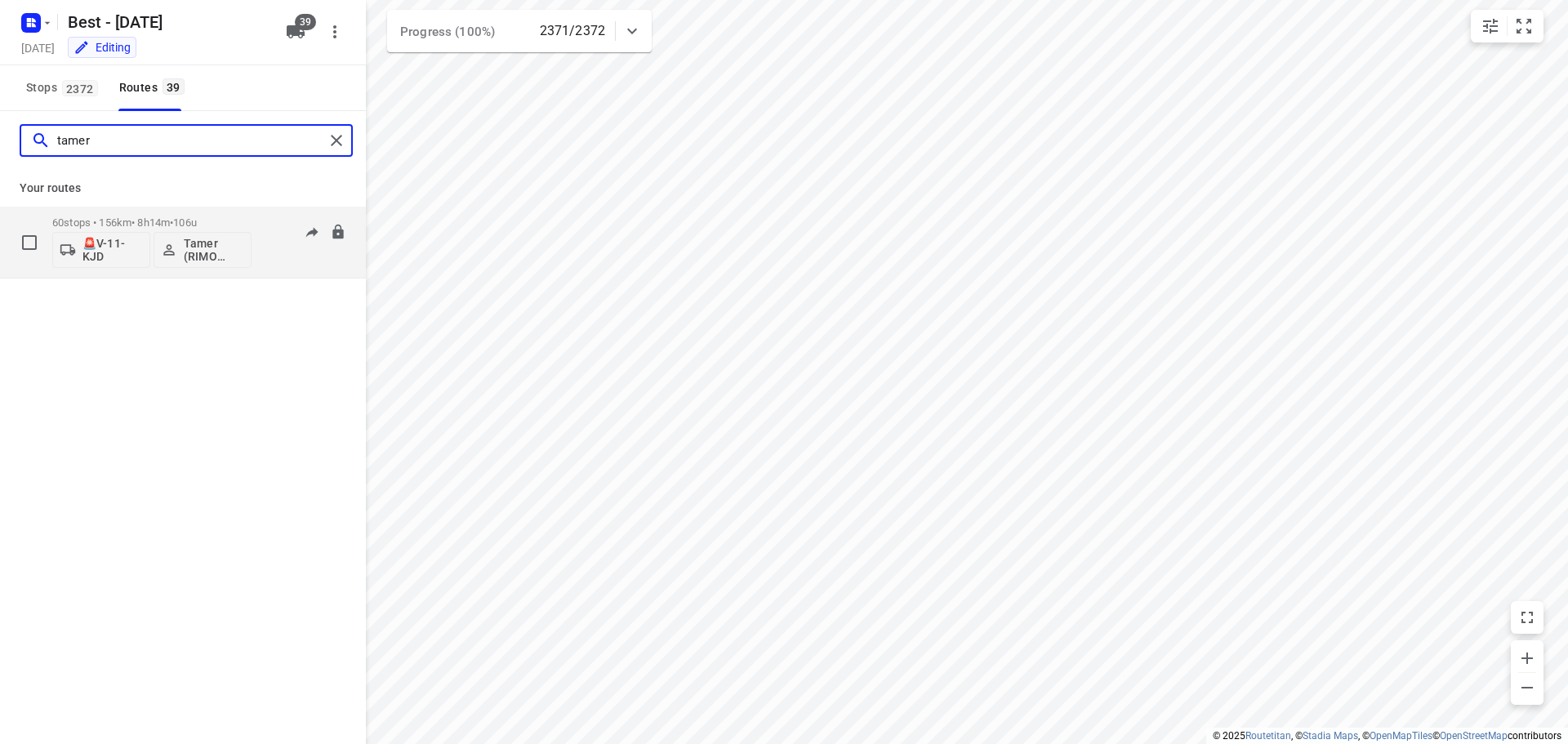
type input "tamer"
click at [156, 222] on p "60 stops • 156km • 8h14m • 106u" at bounding box center [151, 222] width 199 height 12
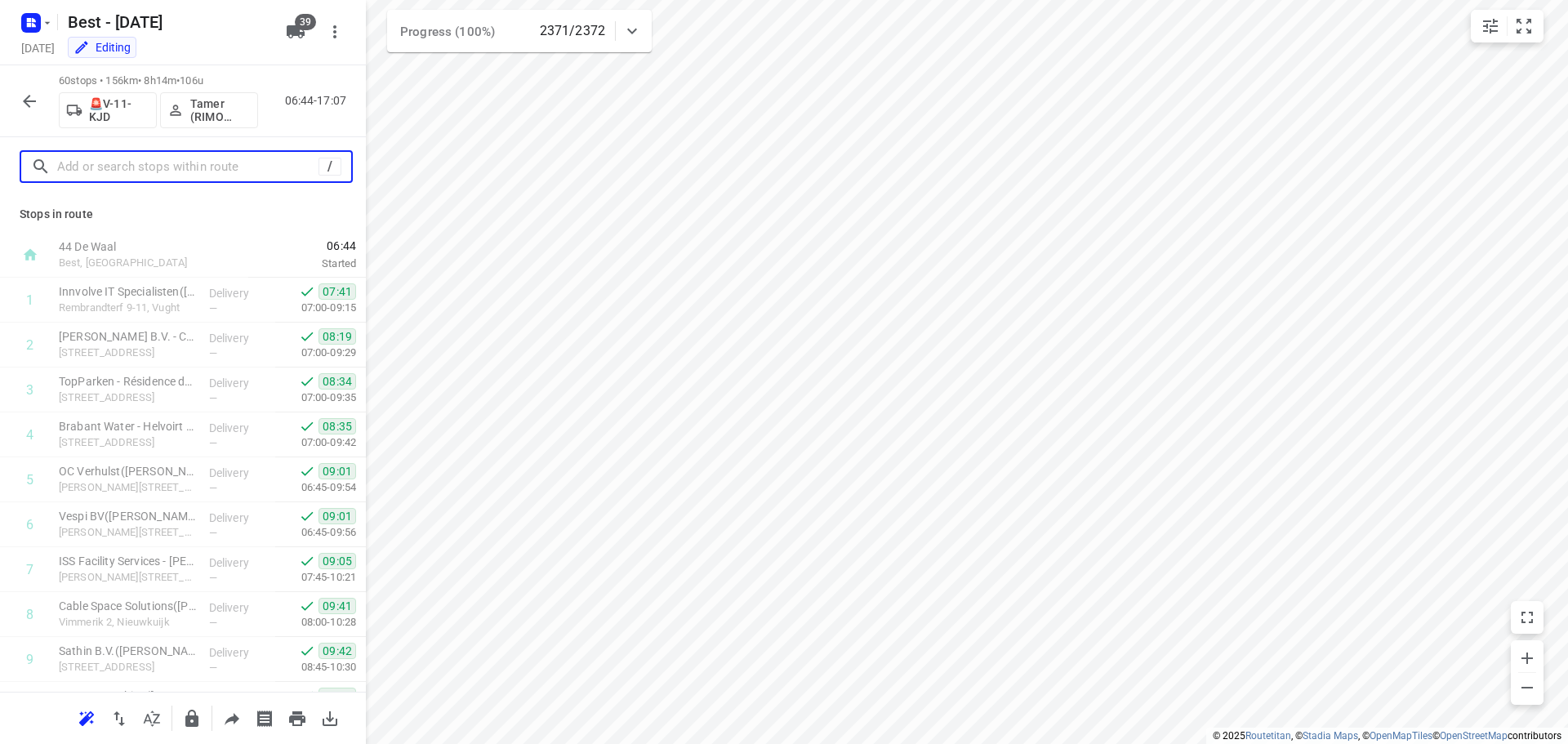
click at [184, 154] on input "text" at bounding box center [187, 167] width 261 height 26
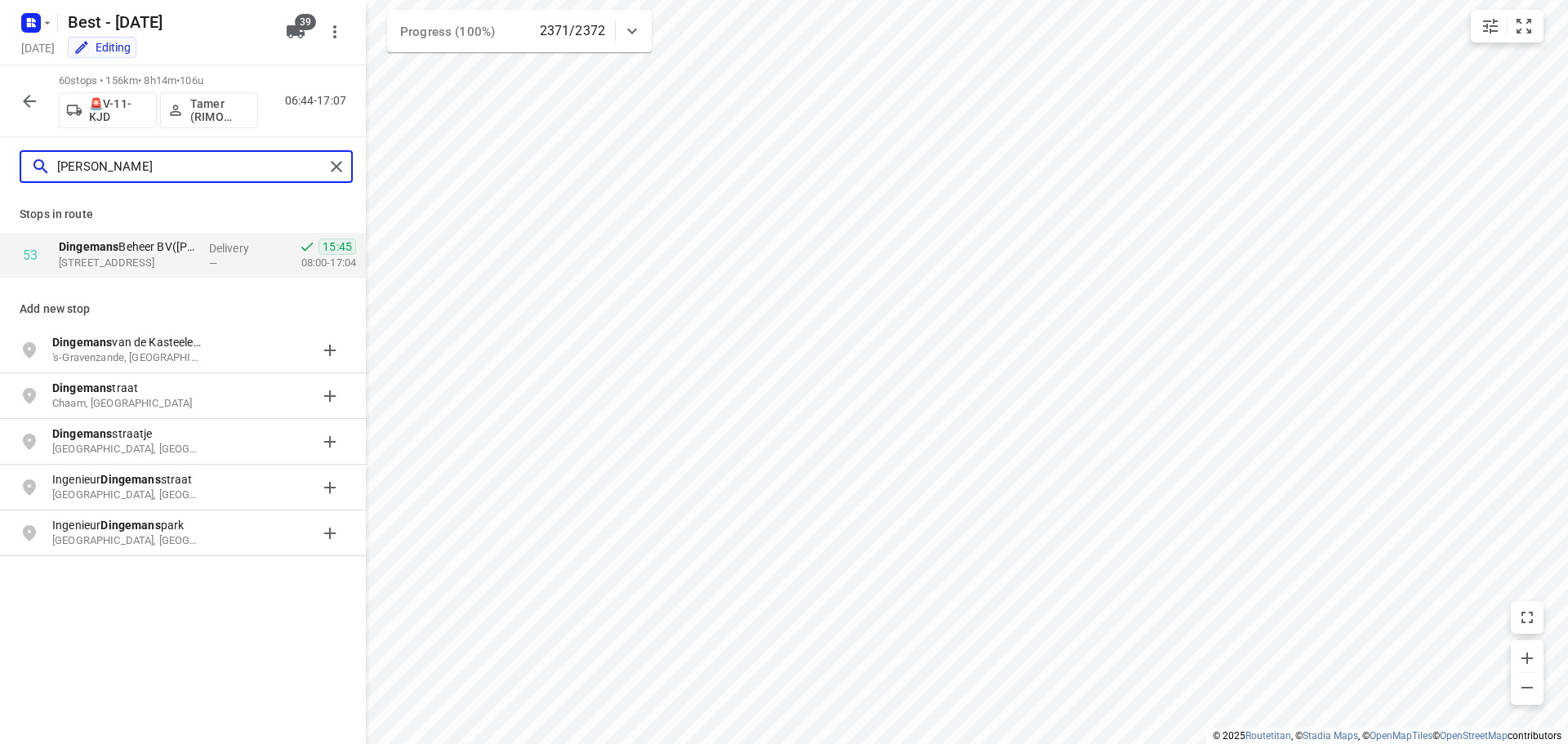
type input "dingemans"
click at [203, 258] on div "Delivery —" at bounding box center [239, 255] width 73 height 45
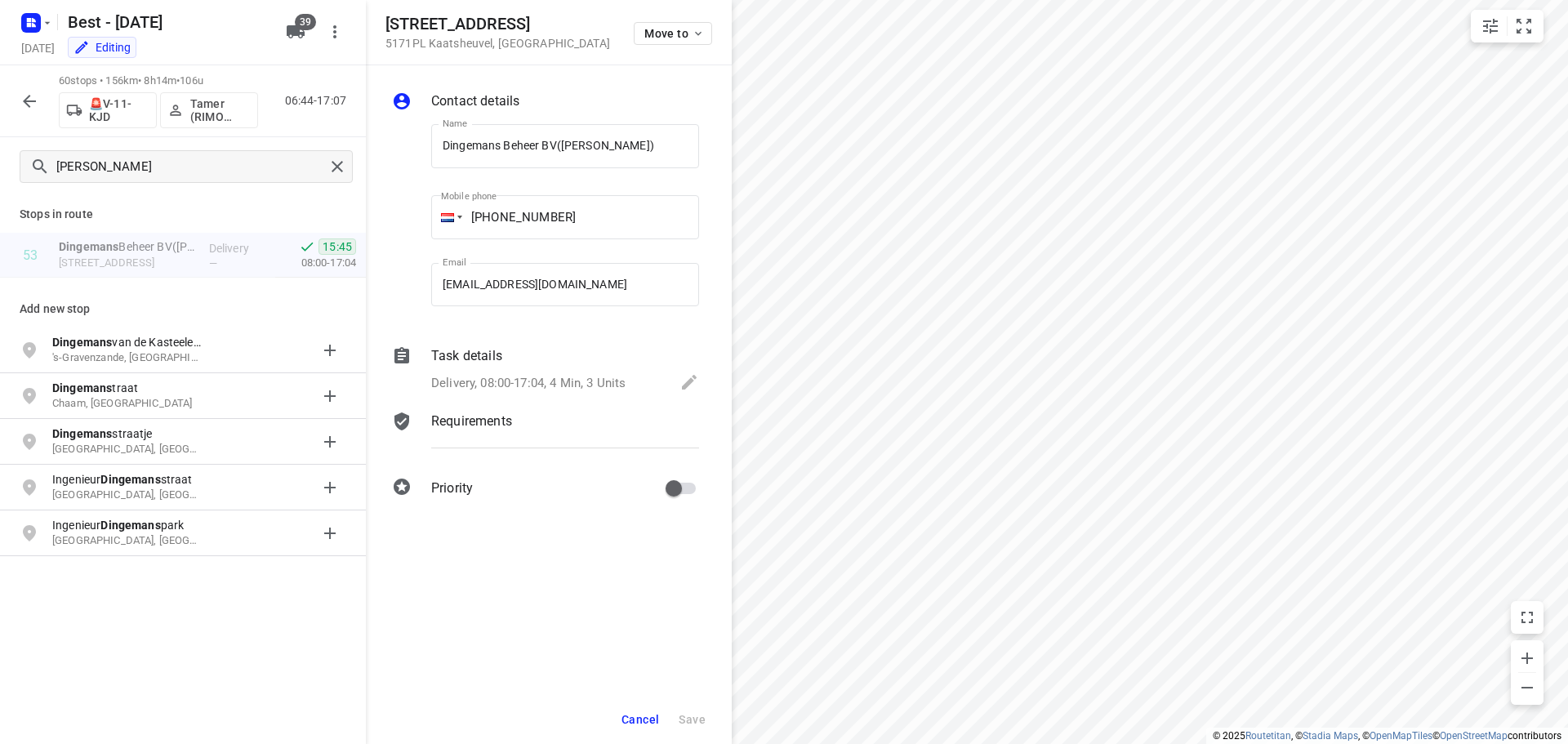
click at [40, 90] on button "button" at bounding box center [29, 102] width 33 height 33
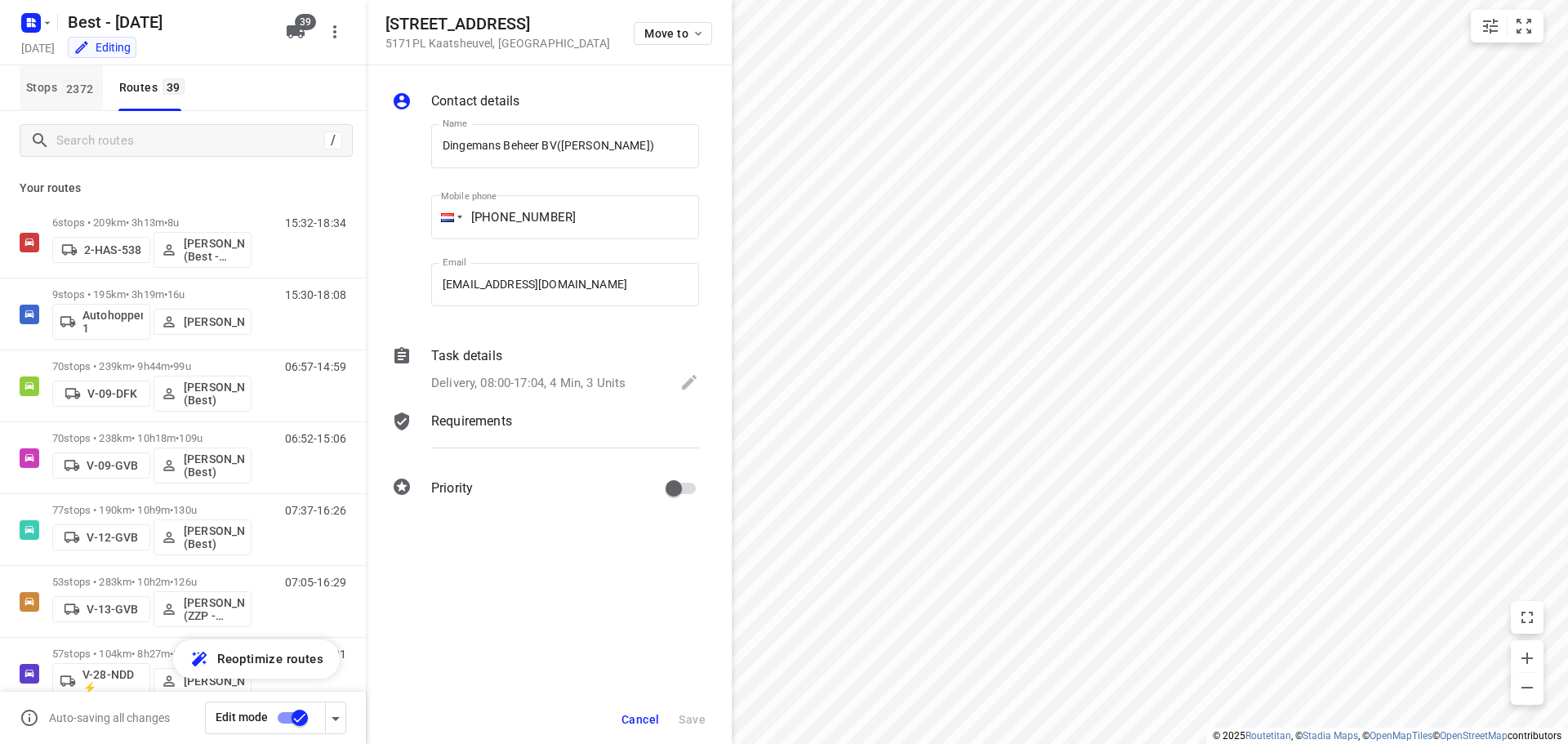
click at [49, 81] on span "Stops 2372" at bounding box center [65, 88] width 77 height 20
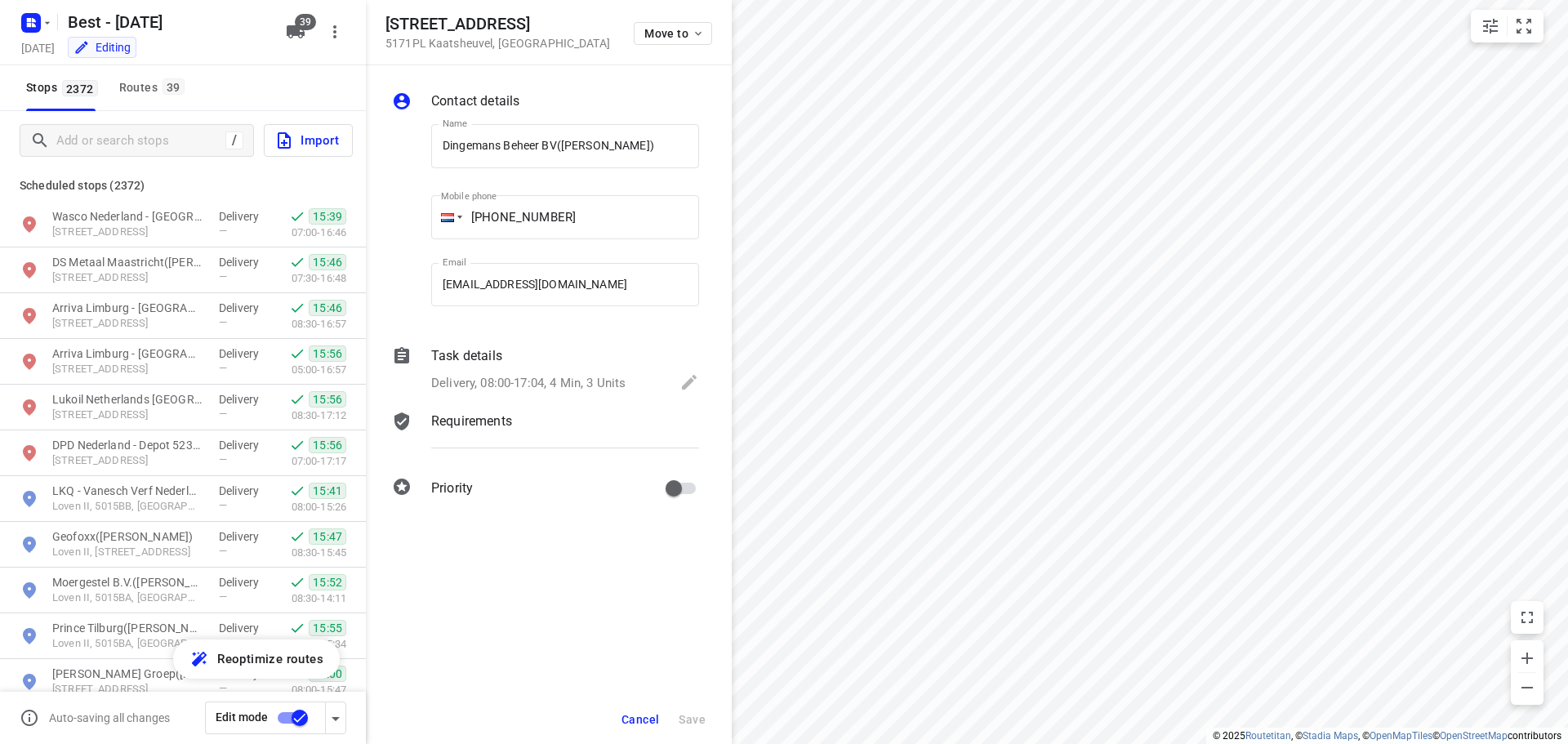
click at [72, 117] on div "/ Import" at bounding box center [182, 140] width 366 height 59
click at [78, 128] on input "Add or search stops" at bounding box center [137, 141] width 162 height 26
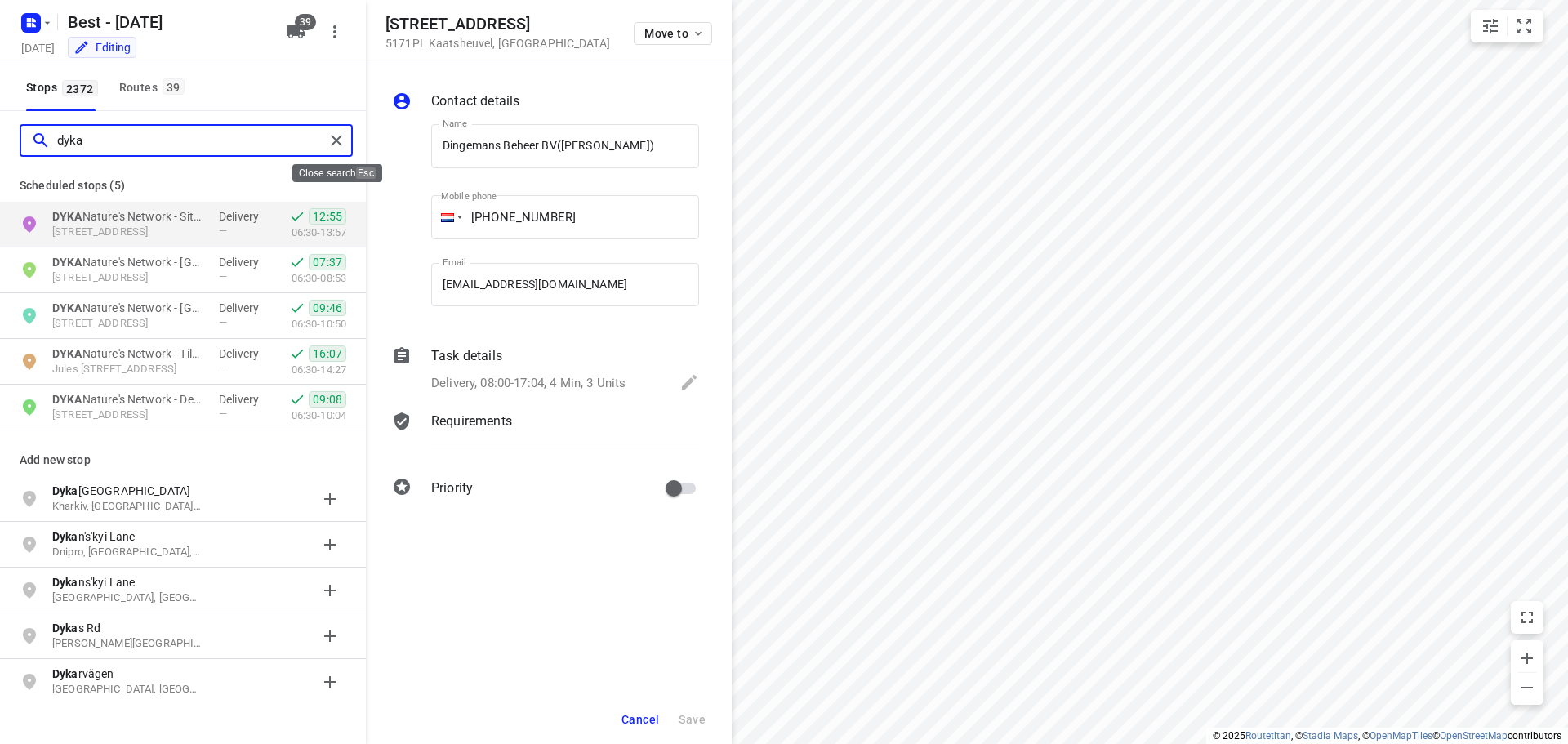
type input "dyka"
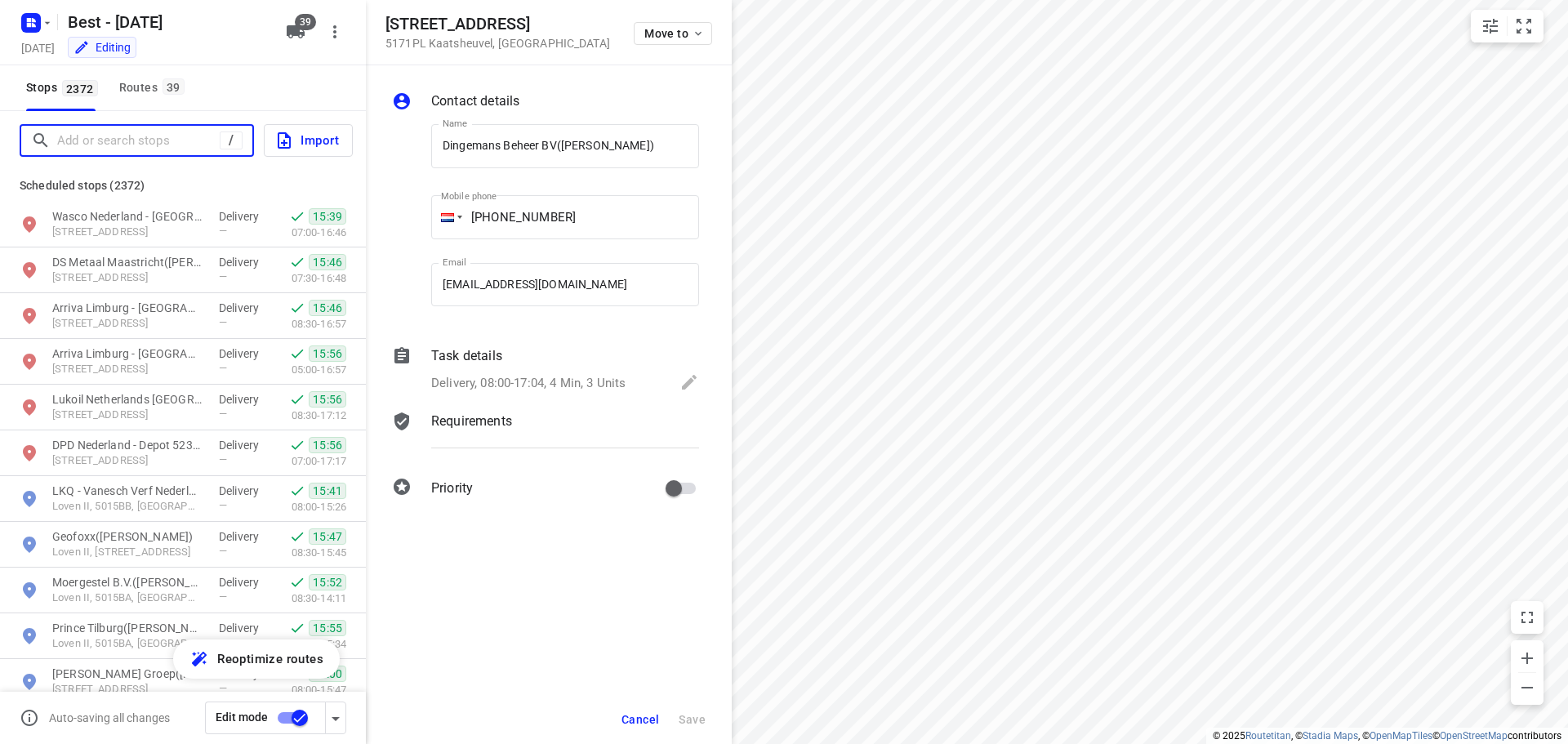
click at [188, 143] on input "Add or search stops" at bounding box center [137, 141] width 162 height 26
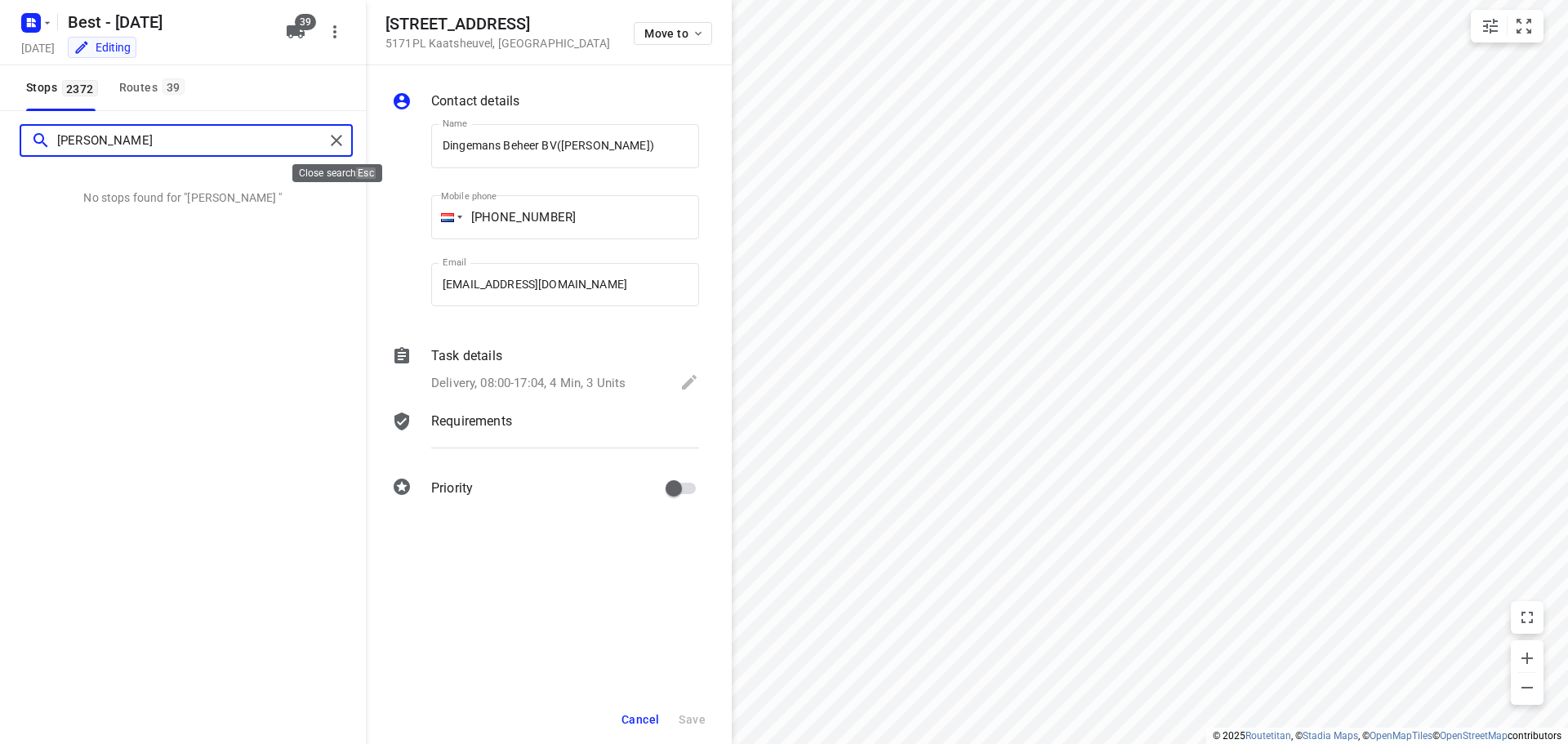
type input "jos baas"
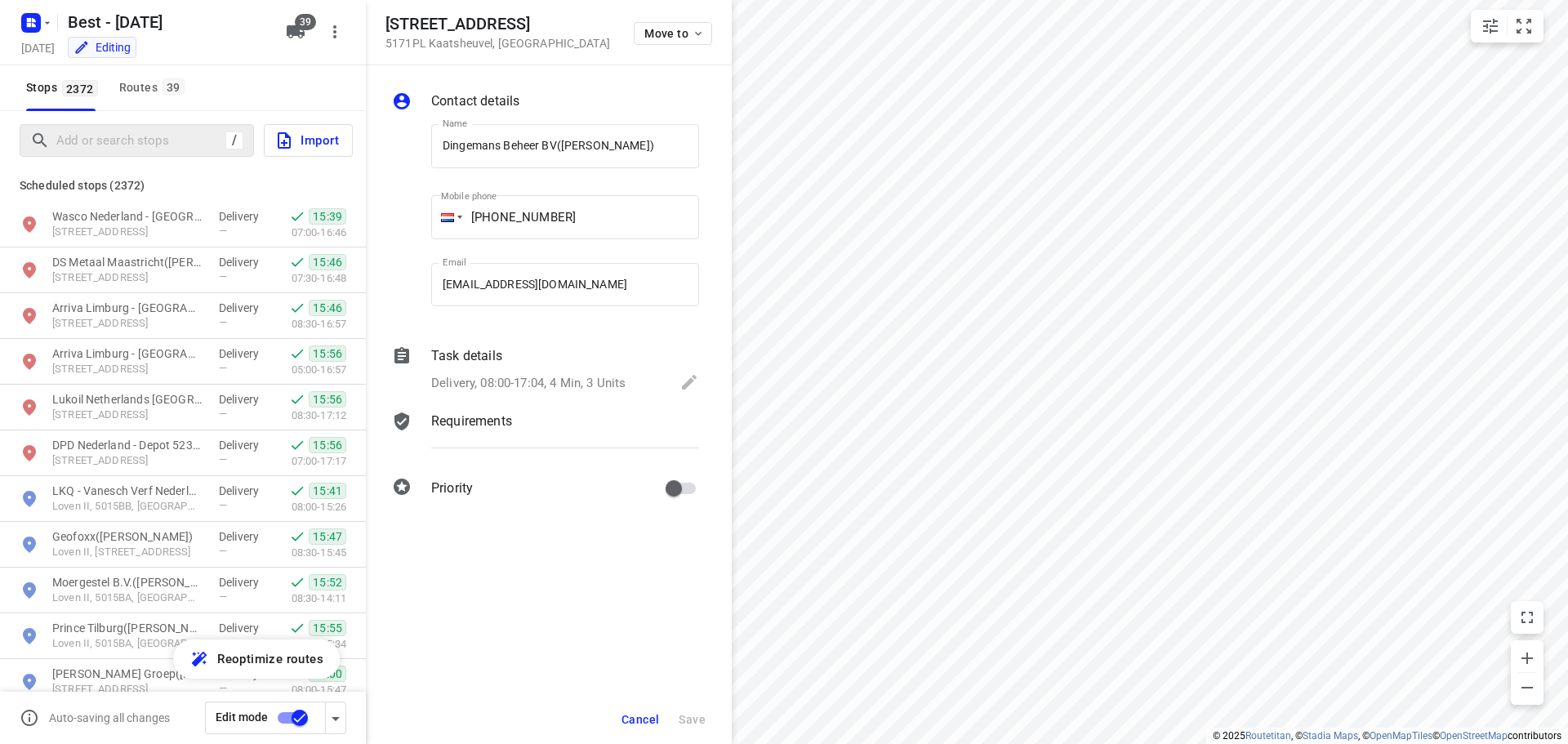
click at [120, 134] on div "/" at bounding box center [137, 140] width 235 height 33
click at [122, 142] on input "Add or search stops" at bounding box center [137, 141] width 162 height 26
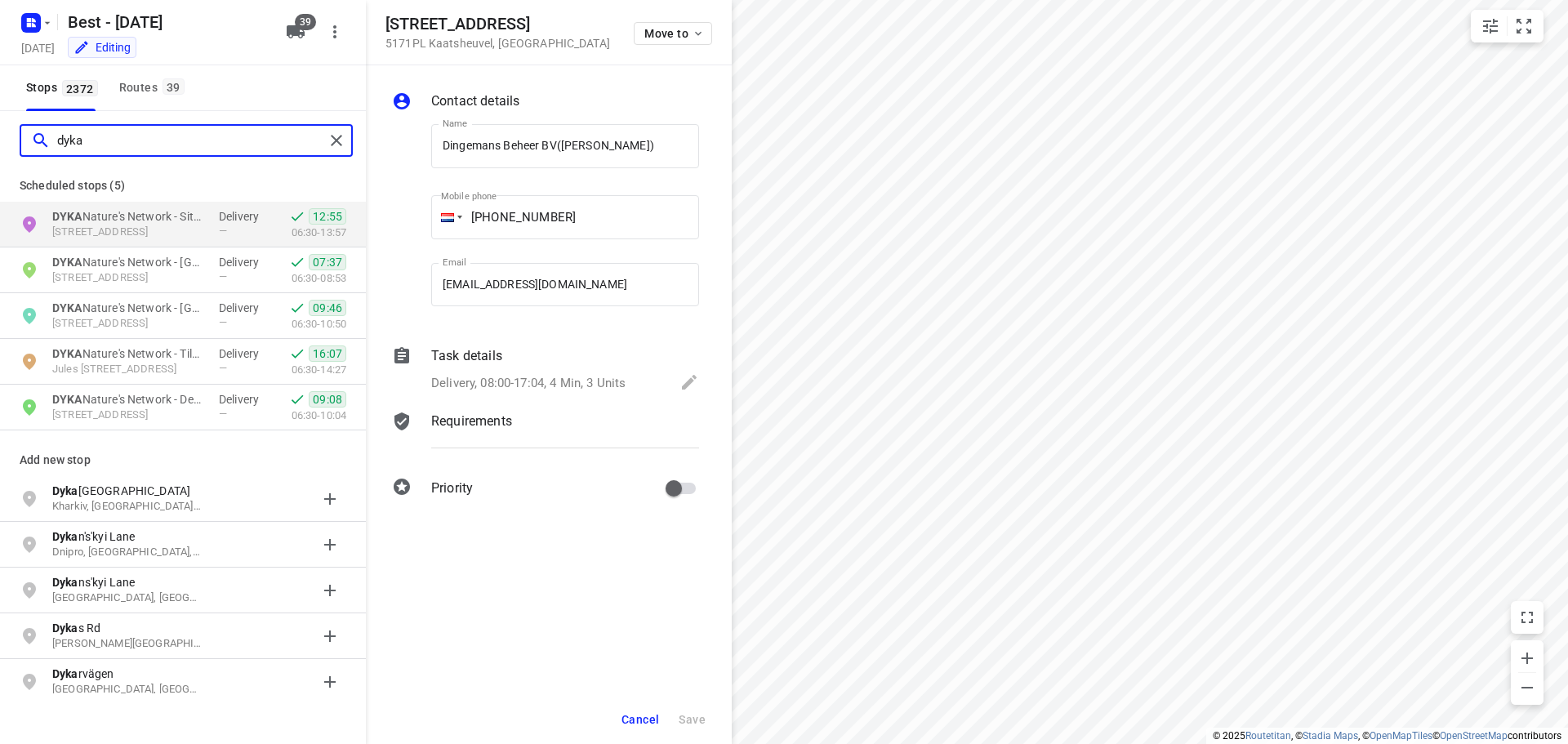
type input "dyka"
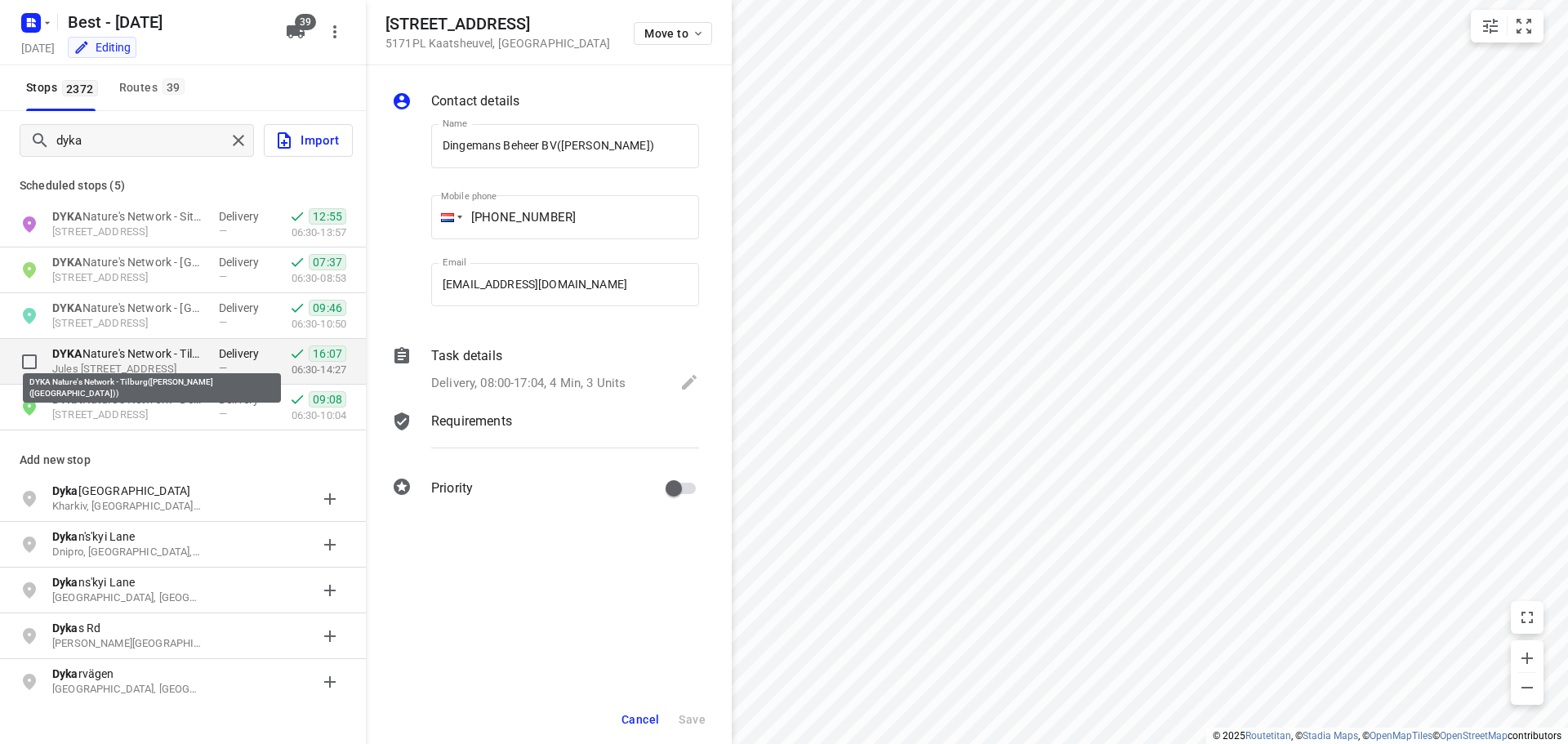
click at [153, 358] on p "DYKA Nature's Network - Tilburg(Ralph Kool (Tilburg))" at bounding box center [127, 354] width 150 height 16
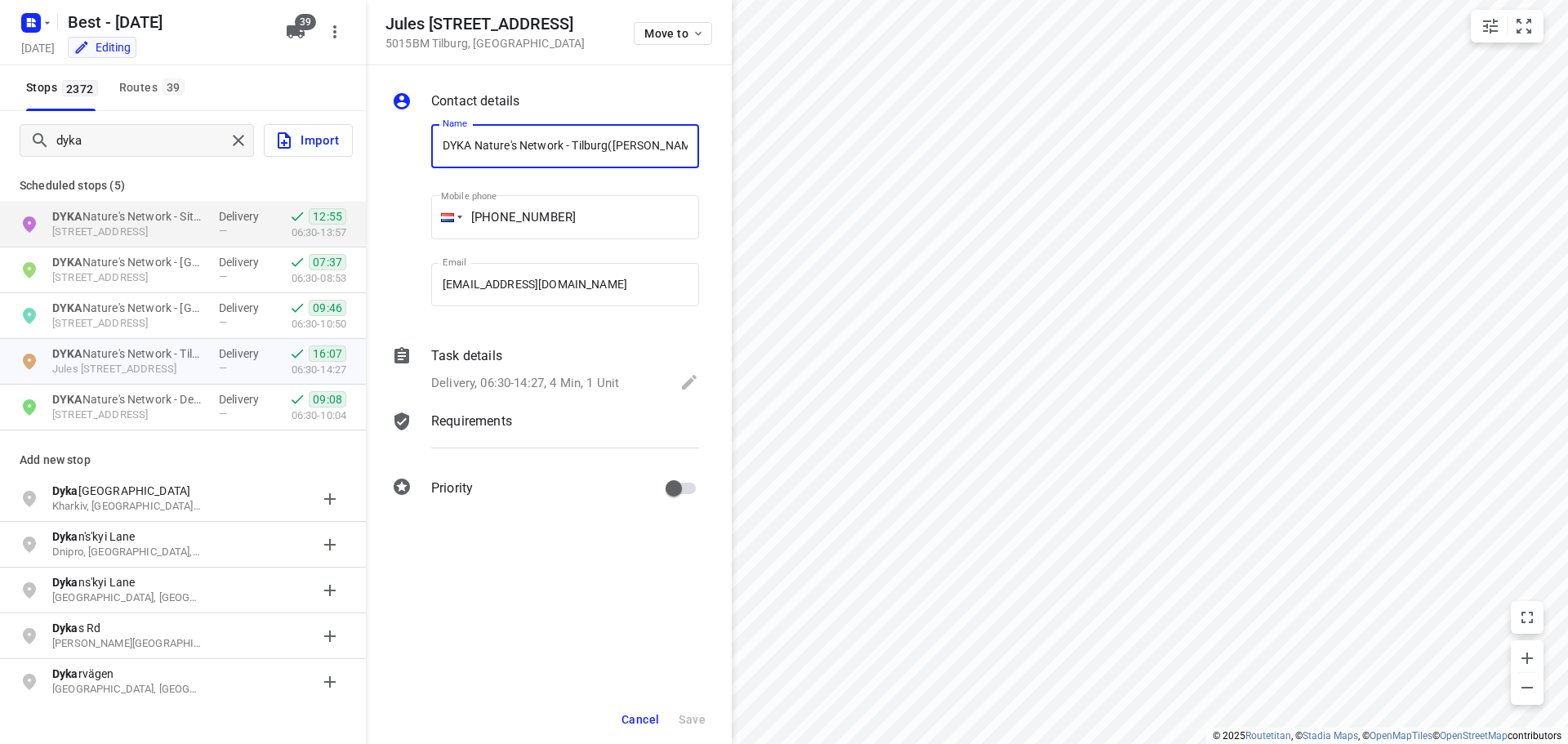
click at [663, 151] on input "DYKA Nature's Network - Tilburg(Ralph Kool (Tilburg))" at bounding box center [565, 146] width 268 height 44
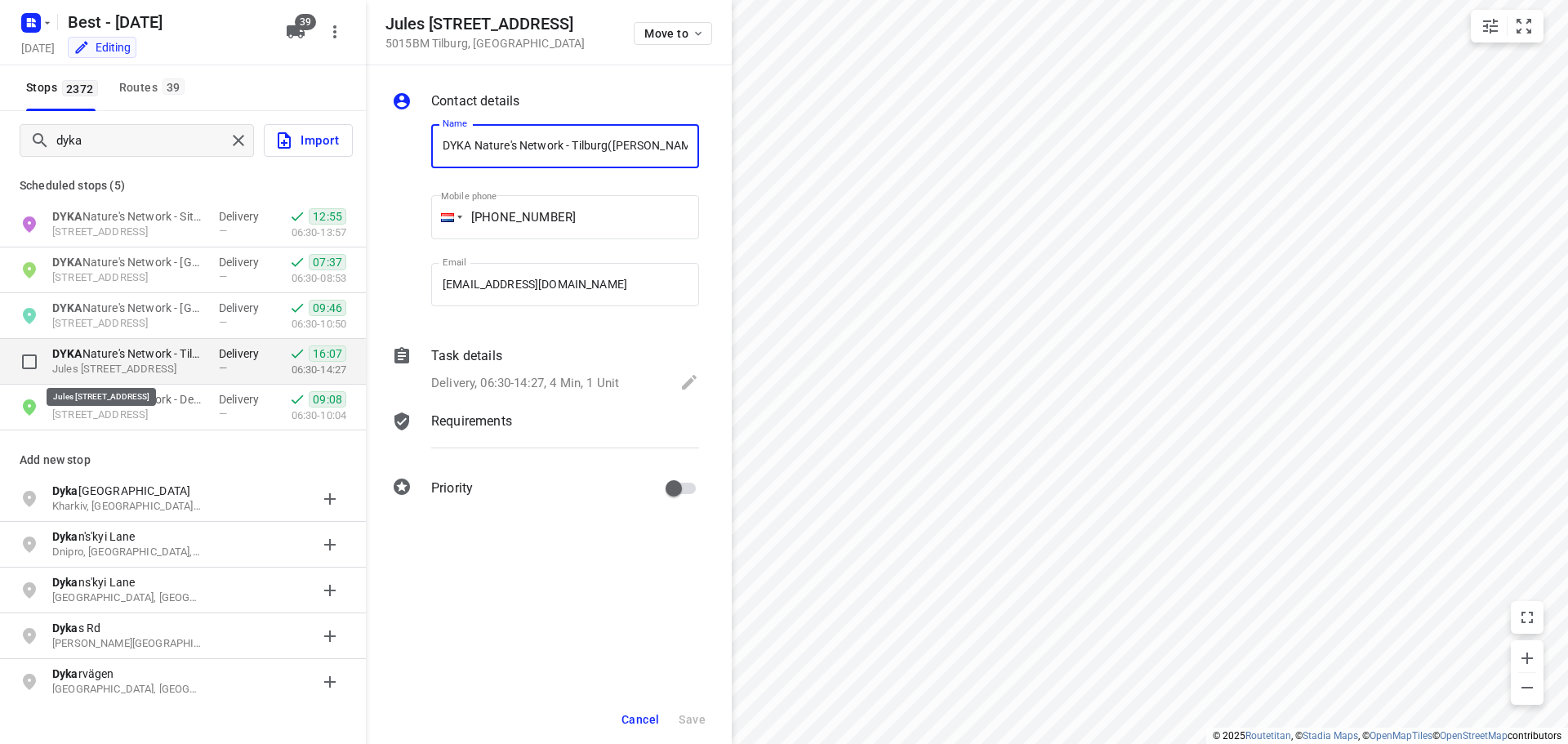
click at [173, 368] on p "Jules Verneweg 98, 5015BM, Tilburg, NL" at bounding box center [127, 369] width 150 height 16
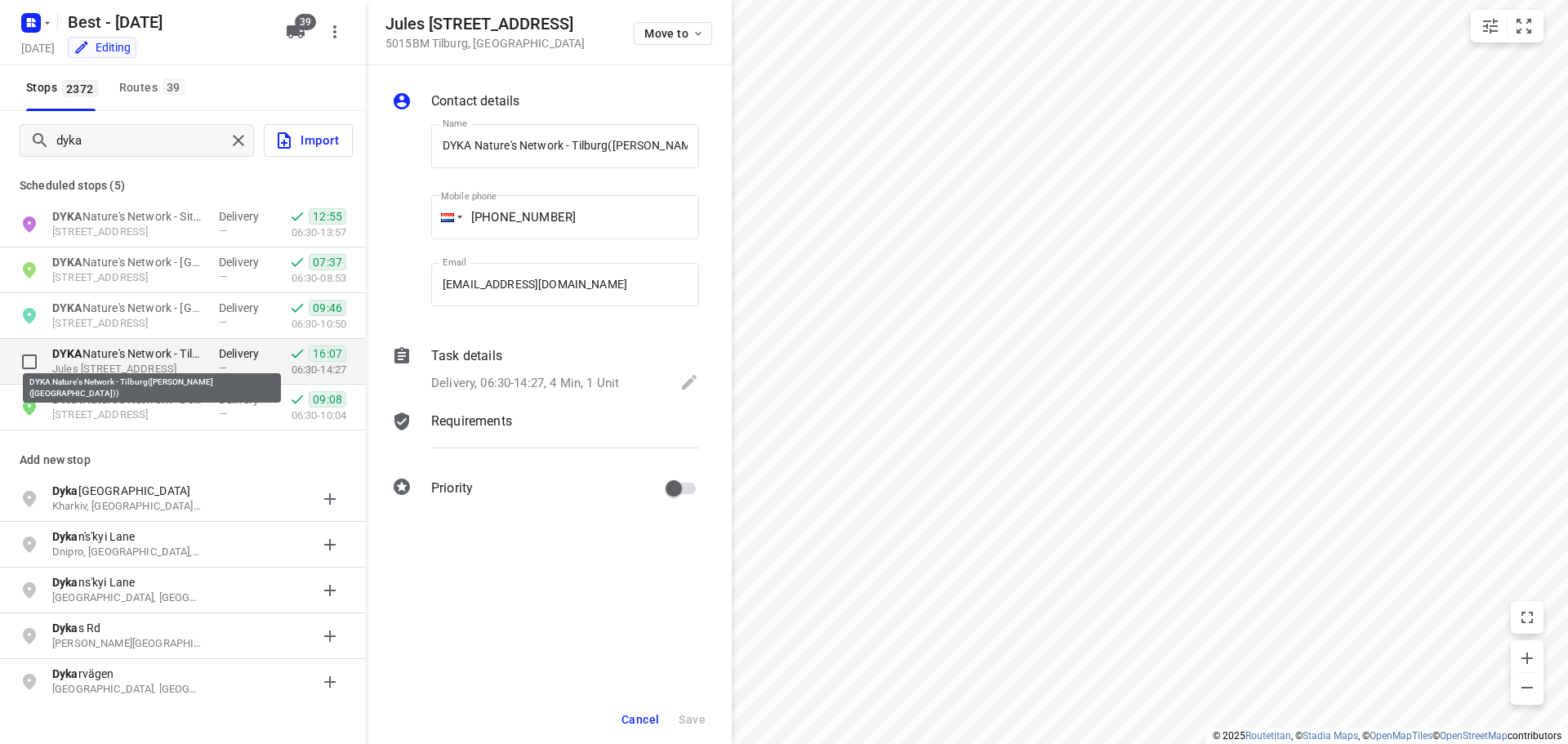
click at [190, 349] on p "DYKA Nature's Network - Tilburg(Ralph Kool (Tilburg))" at bounding box center [127, 354] width 150 height 16
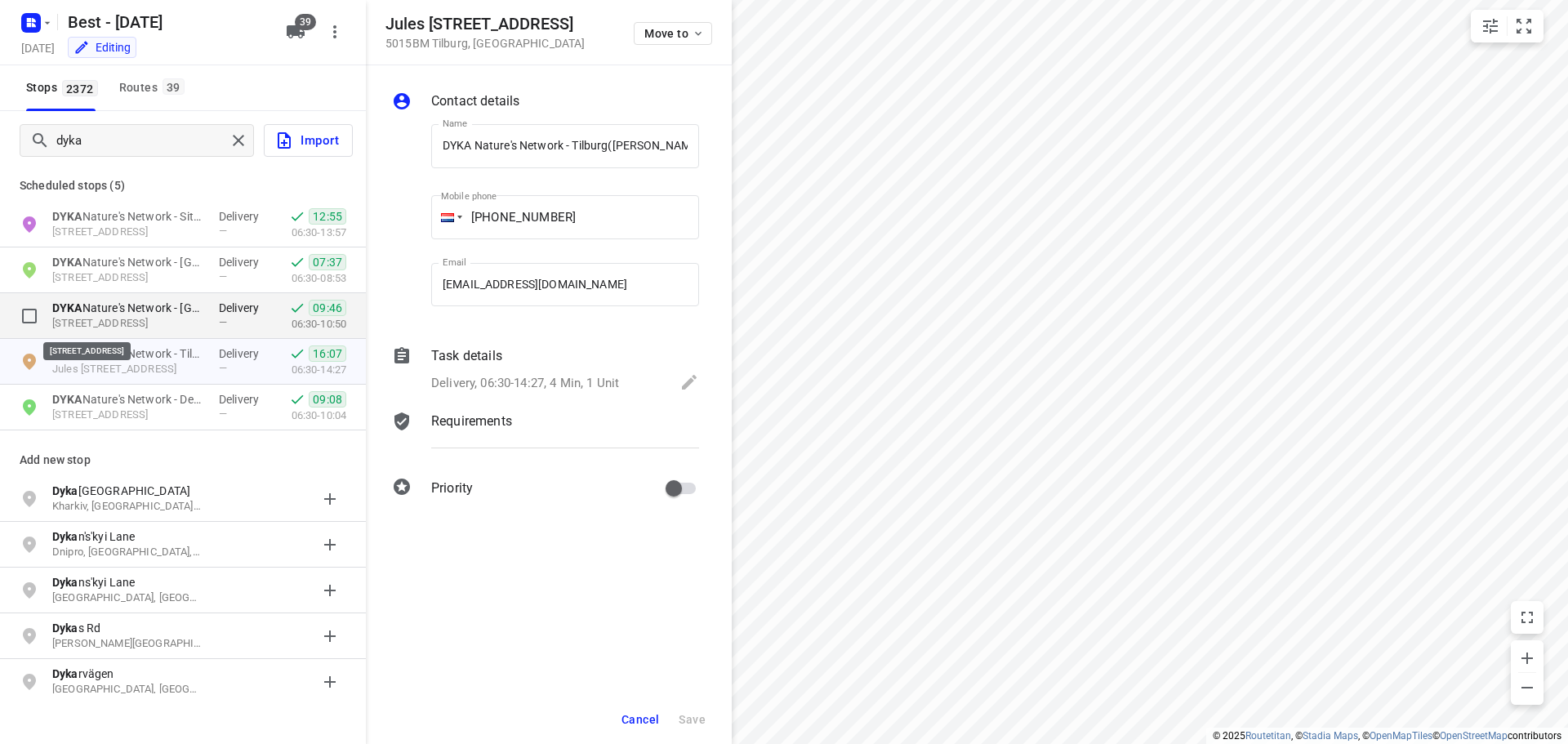
click at [186, 324] on p "Hurksestraat 22-A, 5652AK, Eindhoven, NL" at bounding box center [127, 323] width 150 height 16
click at [187, 294] on div "DYKA Nature's Network - Eindhoven(Ralph Kool (Eindhoven)) Hurksestraat 22-A, 56…" at bounding box center [182, 316] width 366 height 46
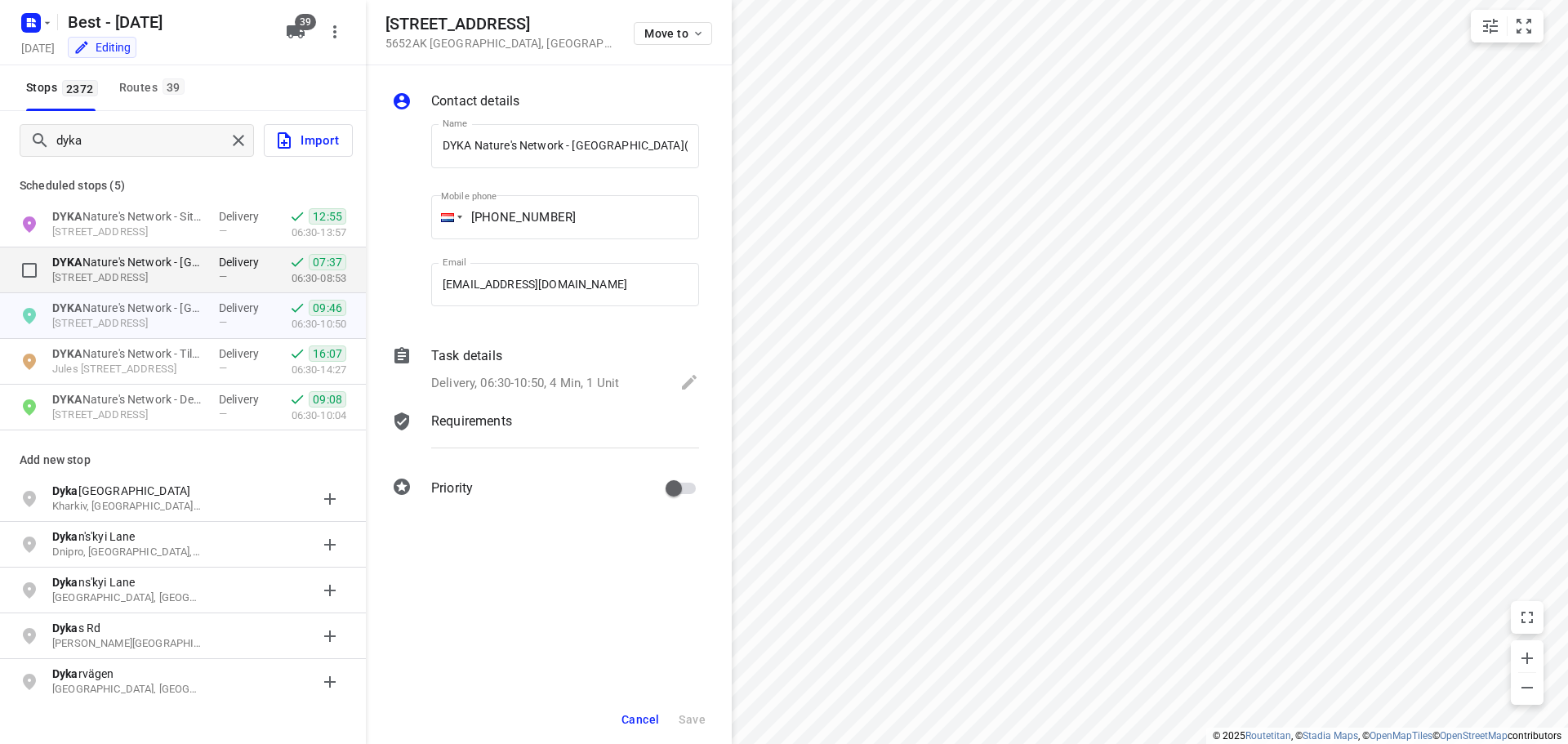
click at [190, 285] on p "Hazepad 3, 4825AV, Breda, NL" at bounding box center [127, 278] width 150 height 16
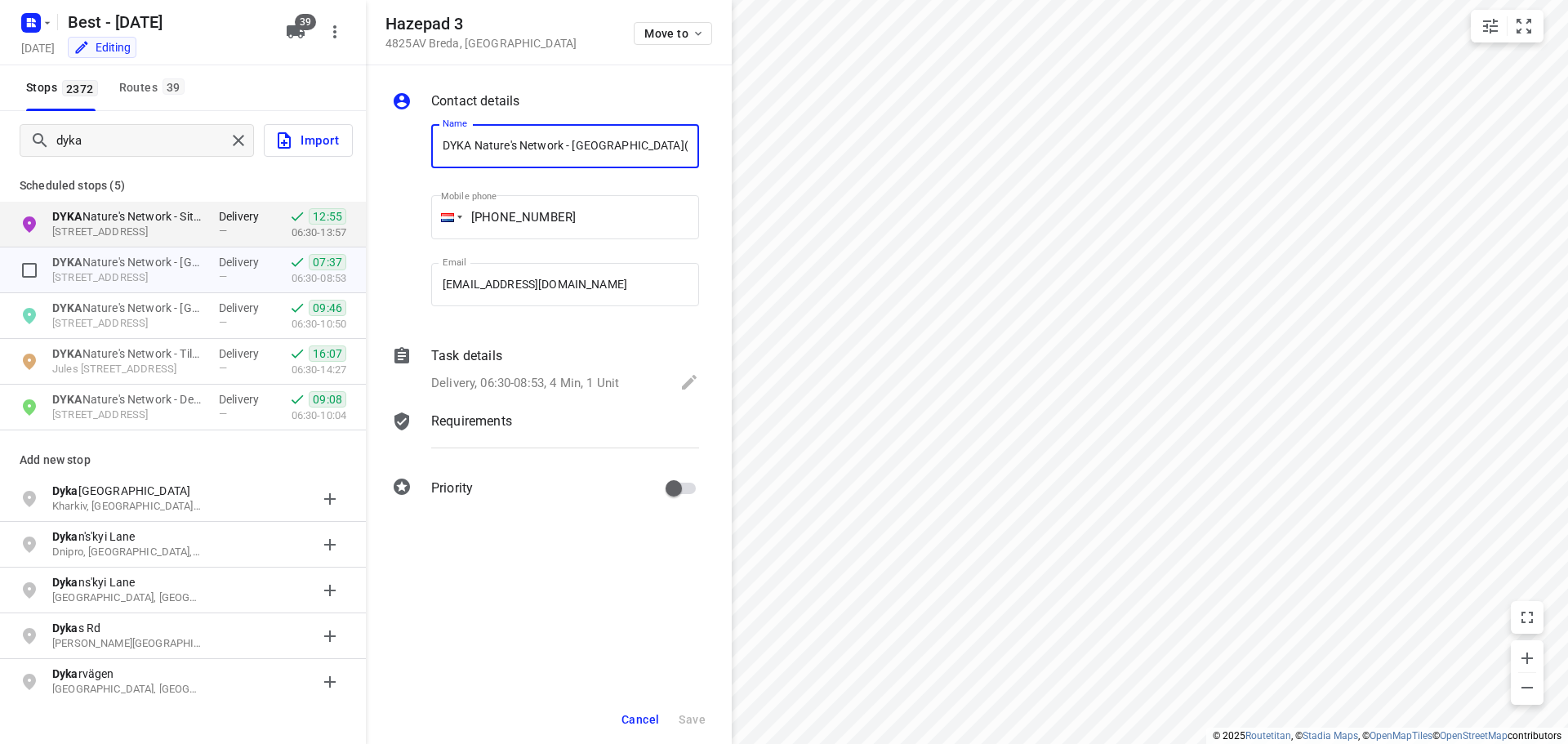
scroll to position [0, 33]
click at [202, 217] on p "DYKA Nature's Network - Sittard(Maurice Theunissen)" at bounding box center [127, 216] width 150 height 16
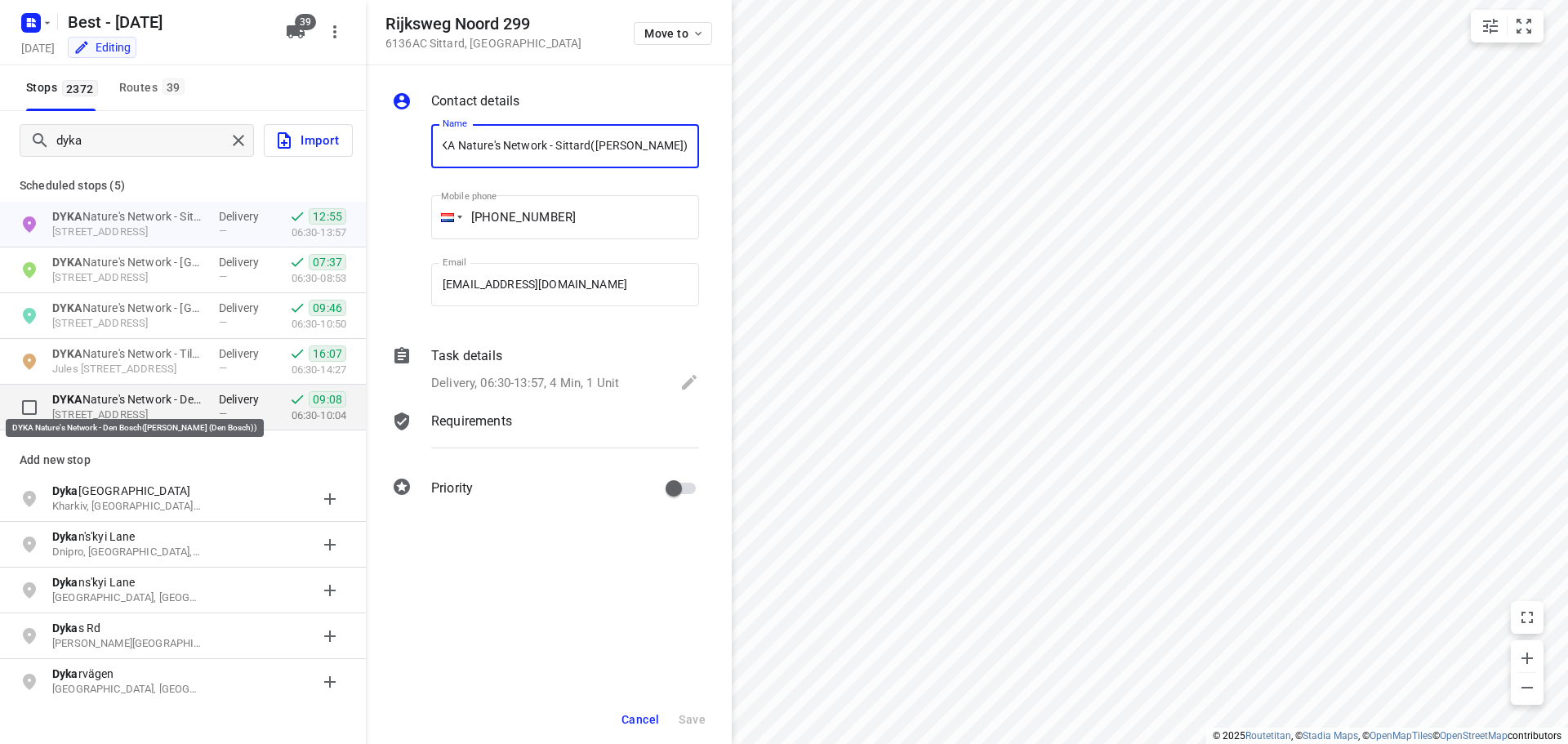
scroll to position [0, 0]
click at [197, 394] on p "DYKA Nature's Network - Den Bosch(Kees Oskam (Den Bosch))" at bounding box center [127, 399] width 150 height 16
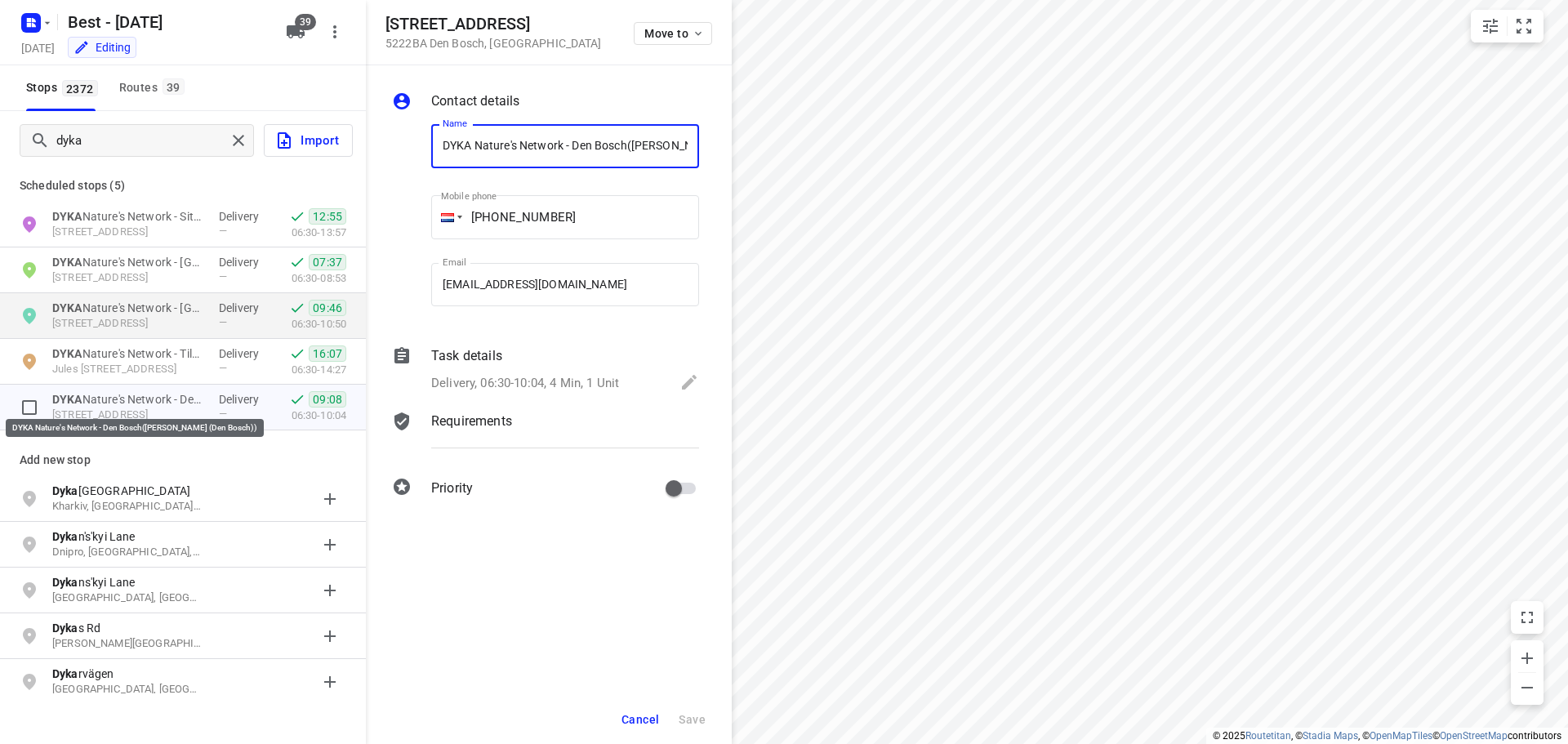
scroll to position [0, 33]
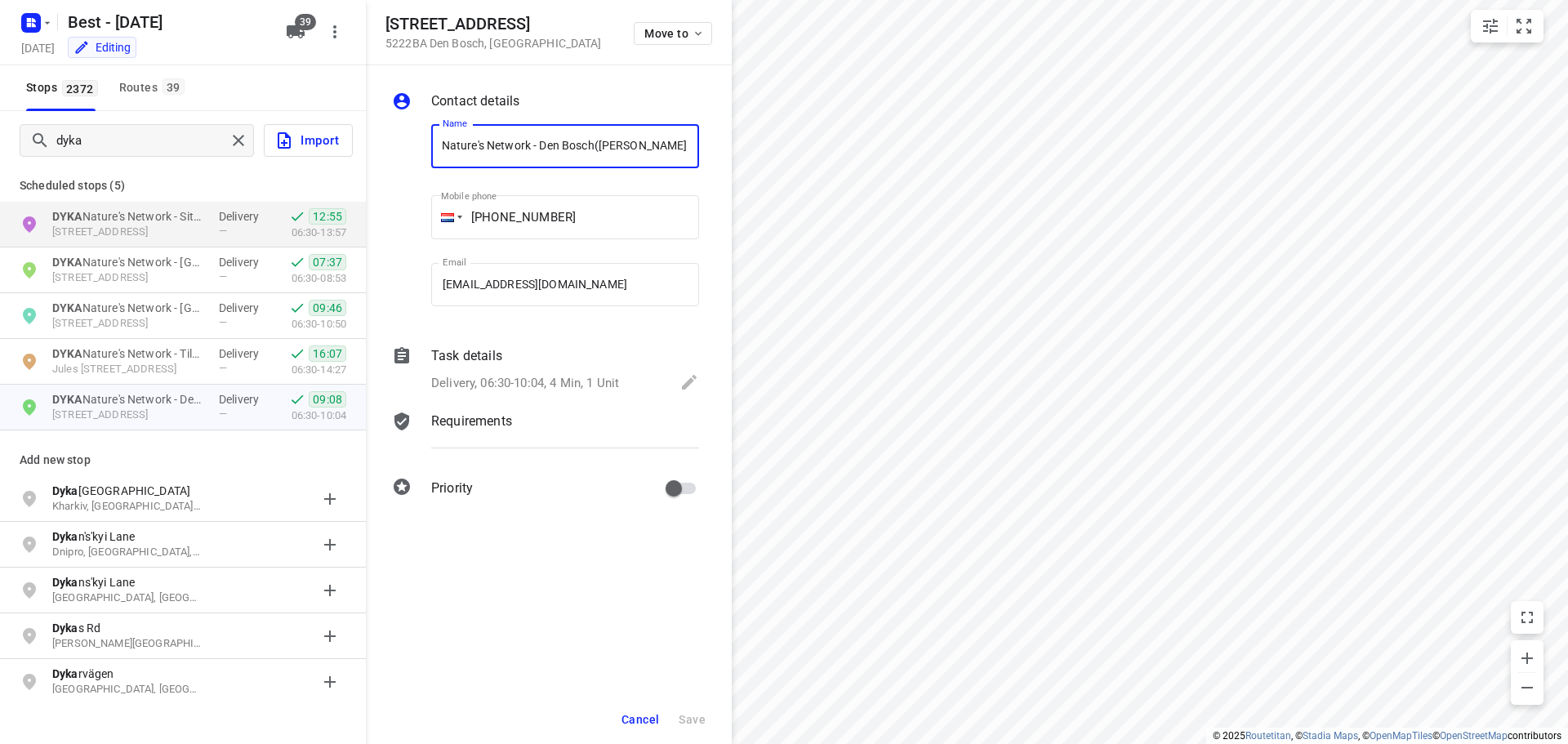
click at [673, 145] on input "DYKA Nature's Network - Den Bosch(Kees Oskam (Den Bosch))" at bounding box center [565, 146] width 268 height 44
click at [682, 145] on input "DYKA Nature's Network - Den Bosch(Kees Oskam (Den Bosch))" at bounding box center [565, 146] width 268 height 44
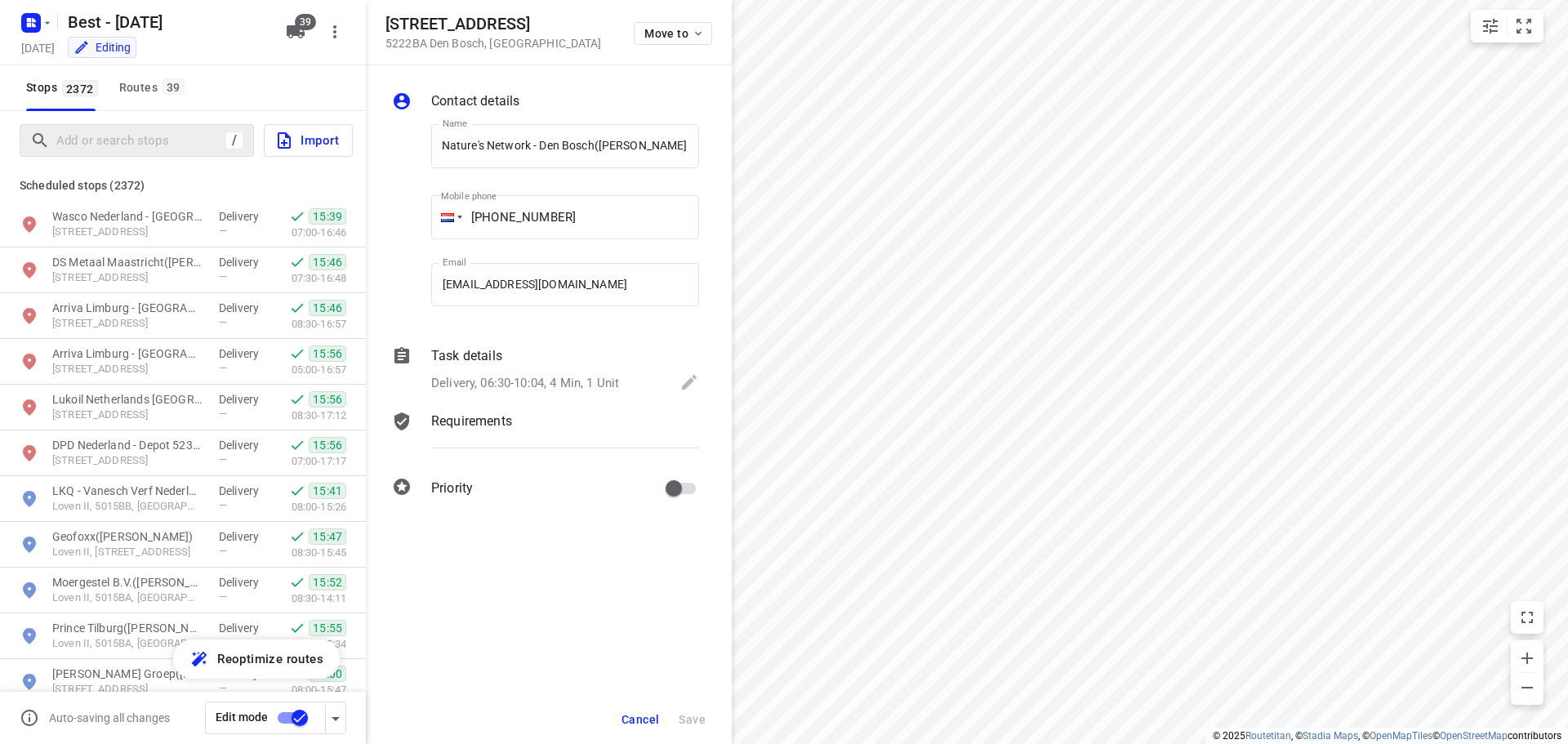
scroll to position [0, 0]
click at [157, 82] on div "Routes 39" at bounding box center [154, 88] width 71 height 20
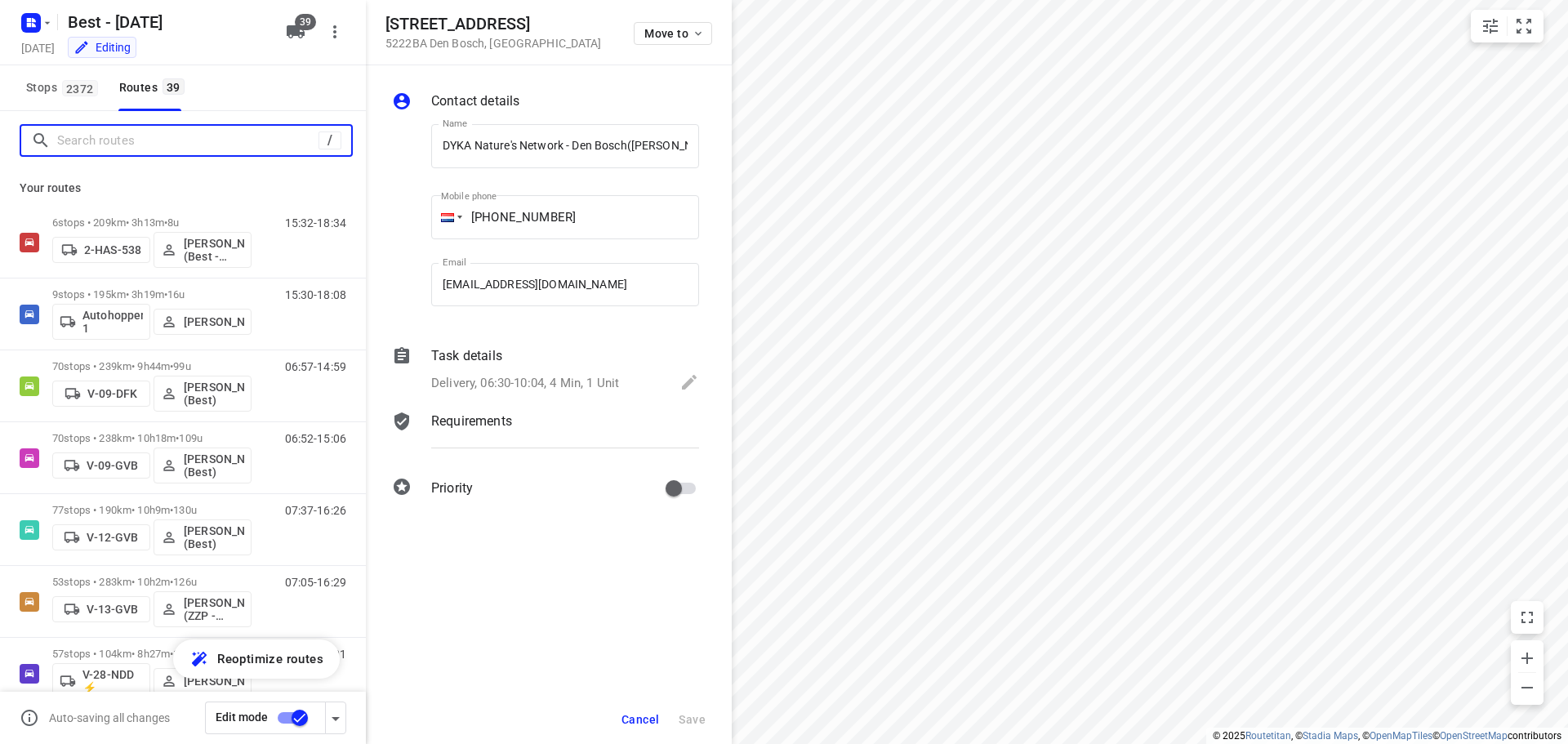
click at [104, 139] on input "Search routes" at bounding box center [187, 141] width 261 height 26
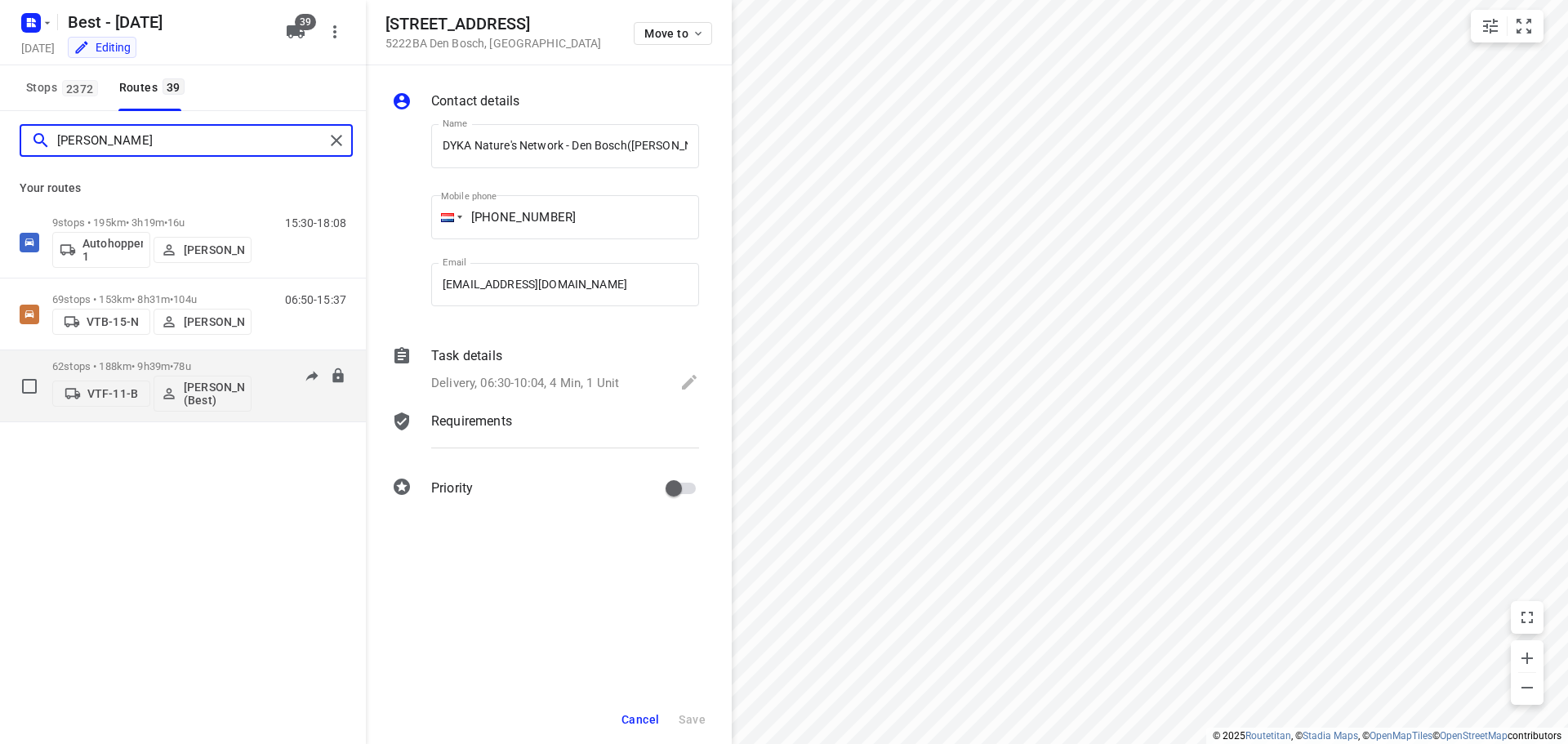
type input "niels"
click at [146, 356] on div "62 stops • 188km • 9h39m • 78u VTF-11-B Niels Swinkels (Best)" at bounding box center [151, 386] width 199 height 68
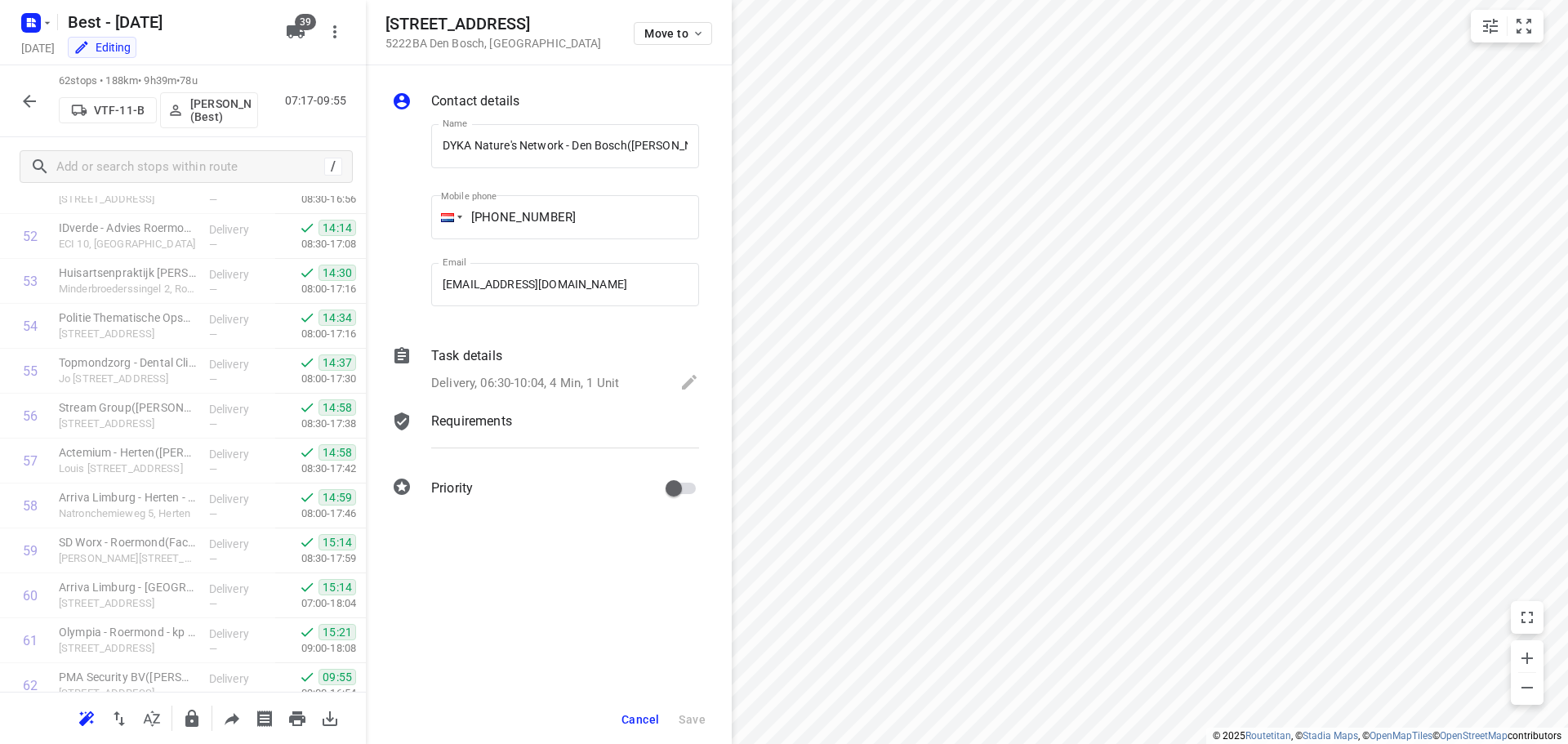
scroll to position [2415, 0]
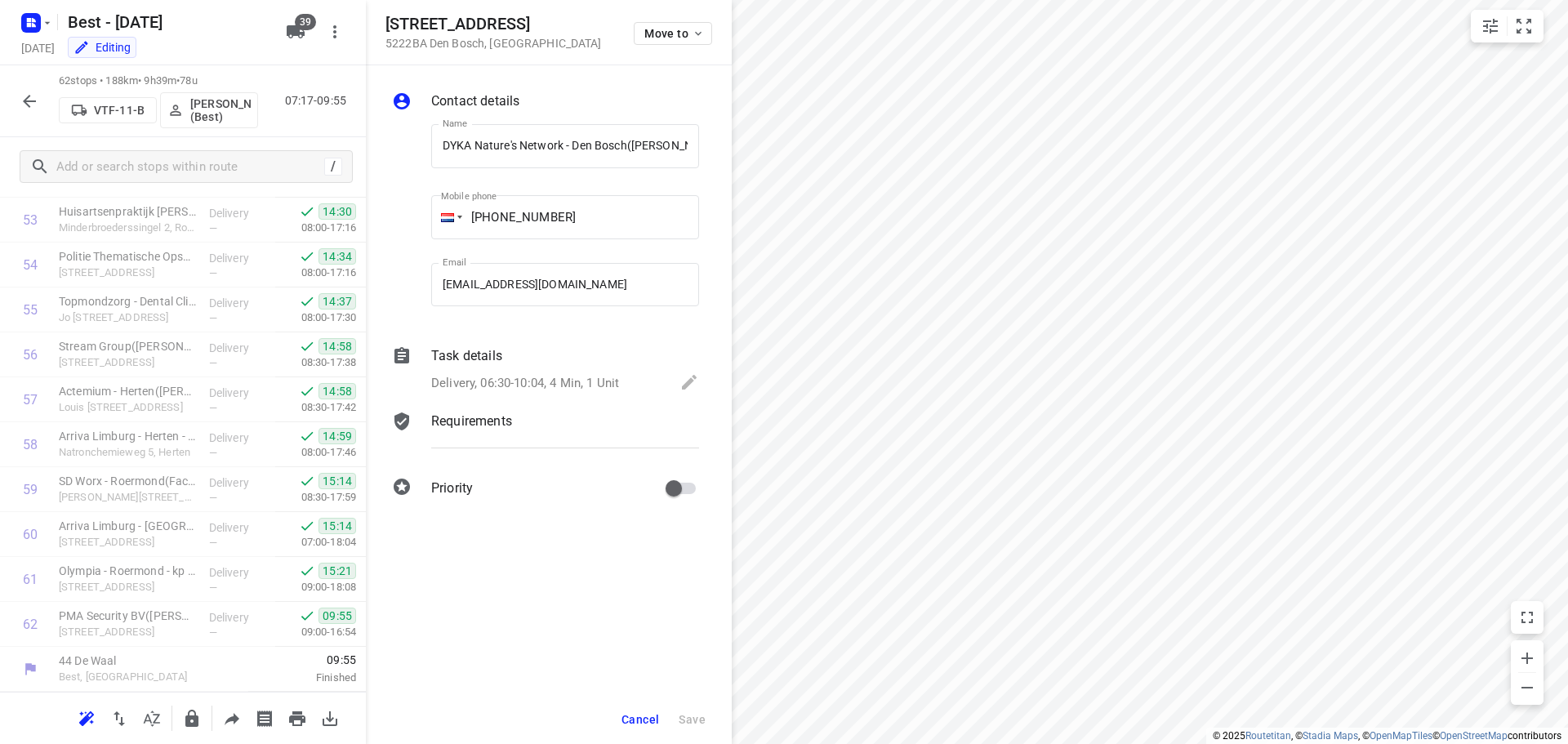
drag, startPoint x: 633, startPoint y: 717, endPoint x: 681, endPoint y: 695, distance: 52.8
click at [634, 717] on span "Cancel" at bounding box center [640, 719] width 38 height 13
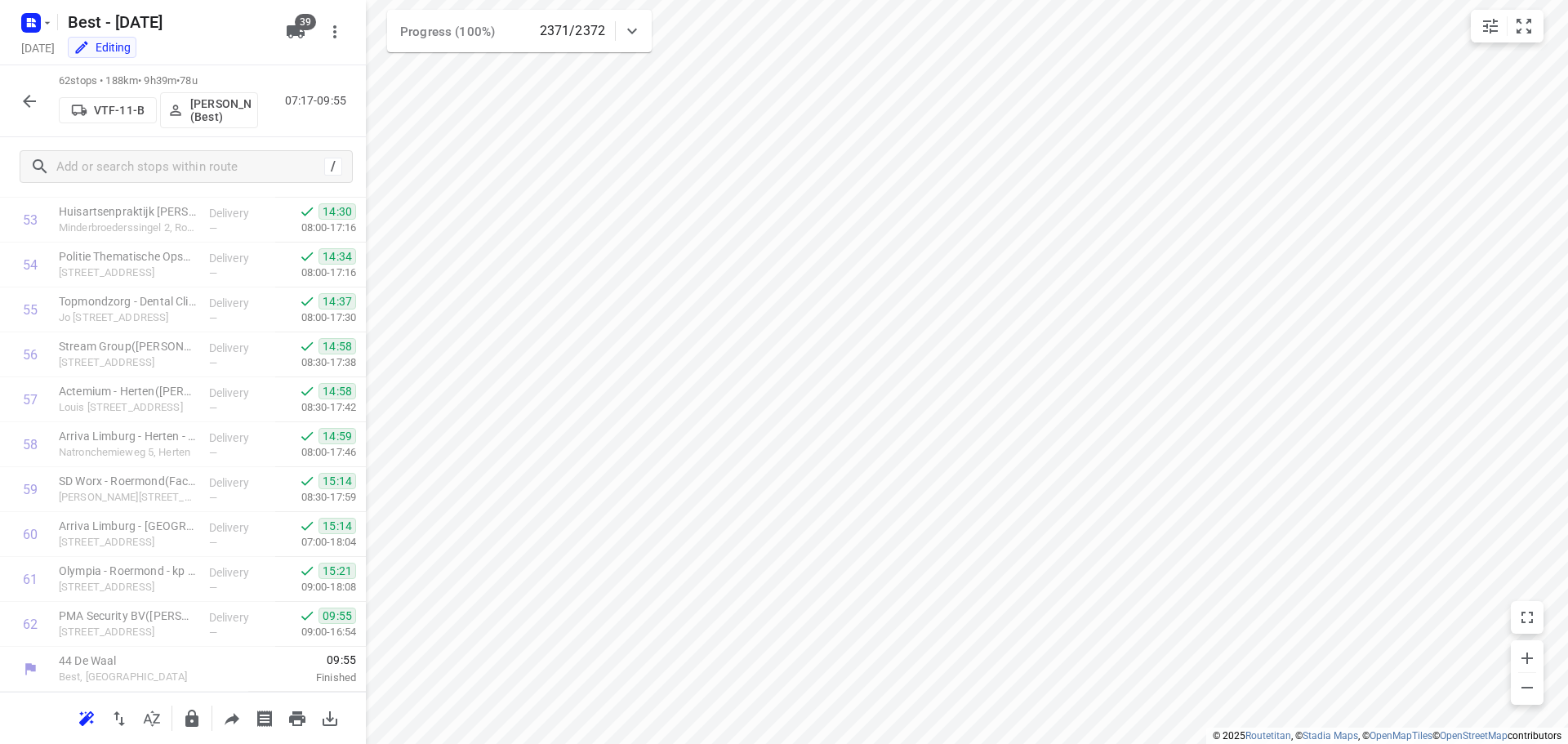
click at [39, 117] on div "62 stops • 188km • 9h39m • 78u VTF-11-B Niels Swinkels (Best) 07:17-09:55" at bounding box center [182, 101] width 366 height 71
click at [39, 111] on button "button" at bounding box center [29, 102] width 33 height 33
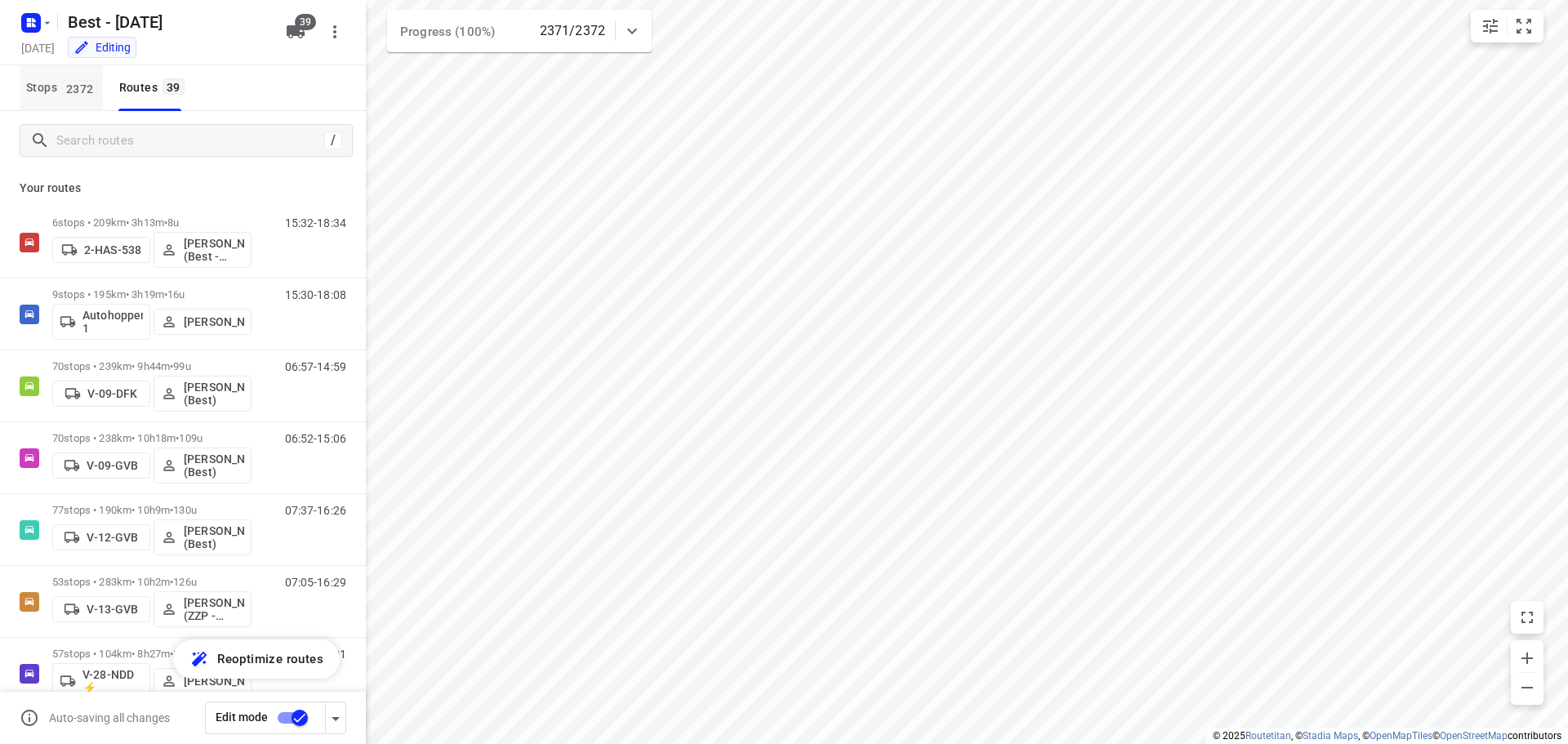
click at [30, 99] on button "Stops 2372" at bounding box center [60, 88] width 83 height 46
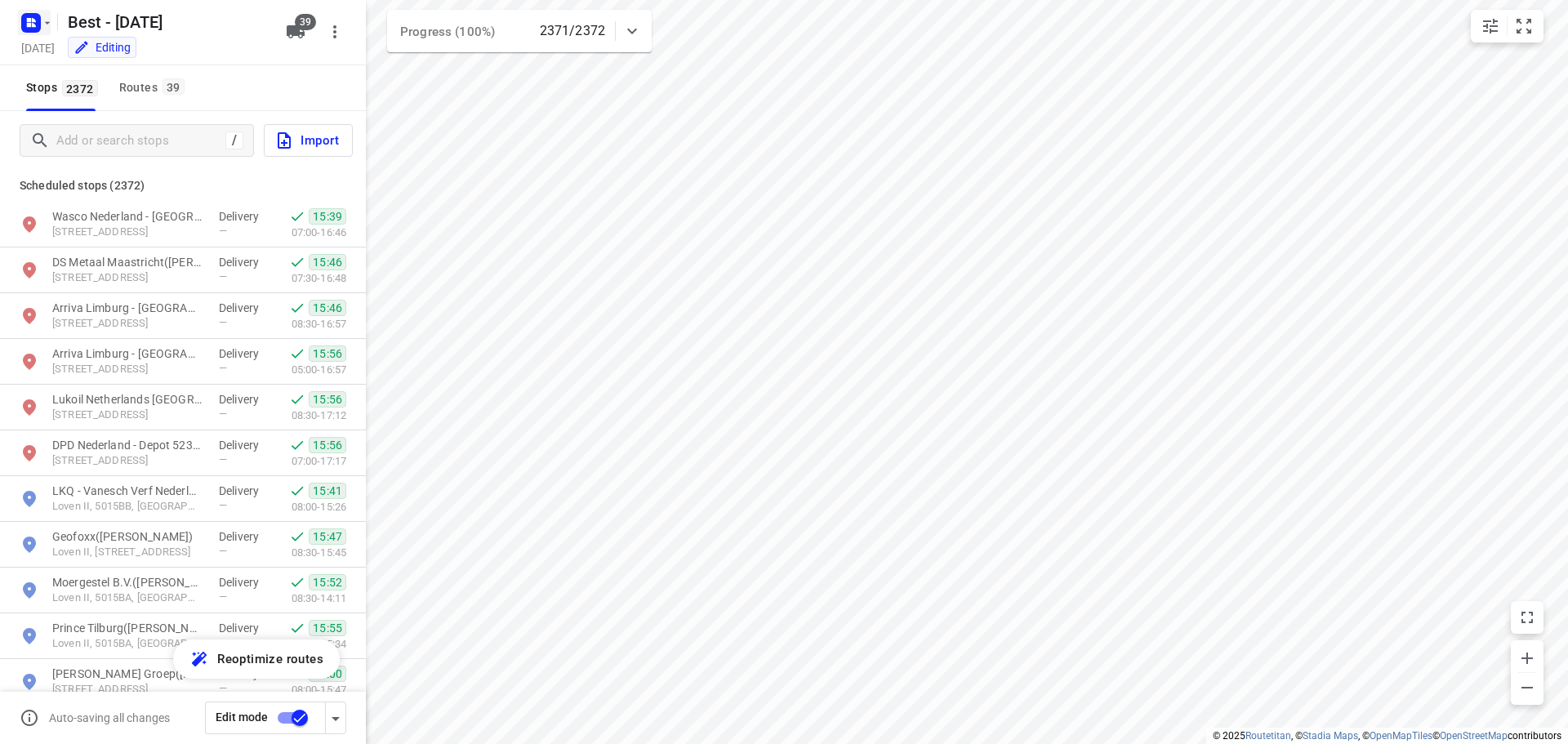
click at [53, 18] on icon "button" at bounding box center [48, 23] width 13 height 13
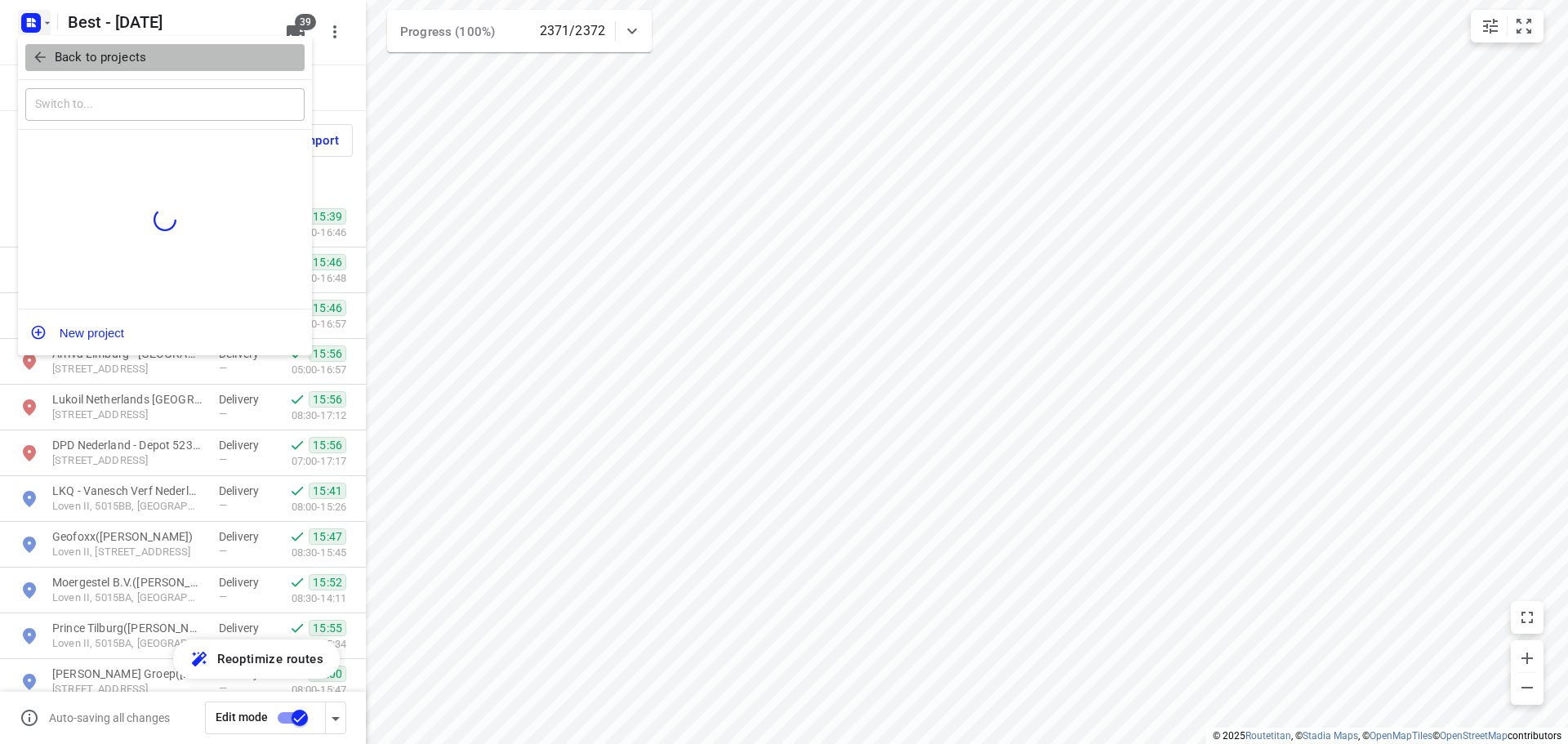
click at [55, 62] on p "Back to projects" at bounding box center [101, 58] width 92 height 18
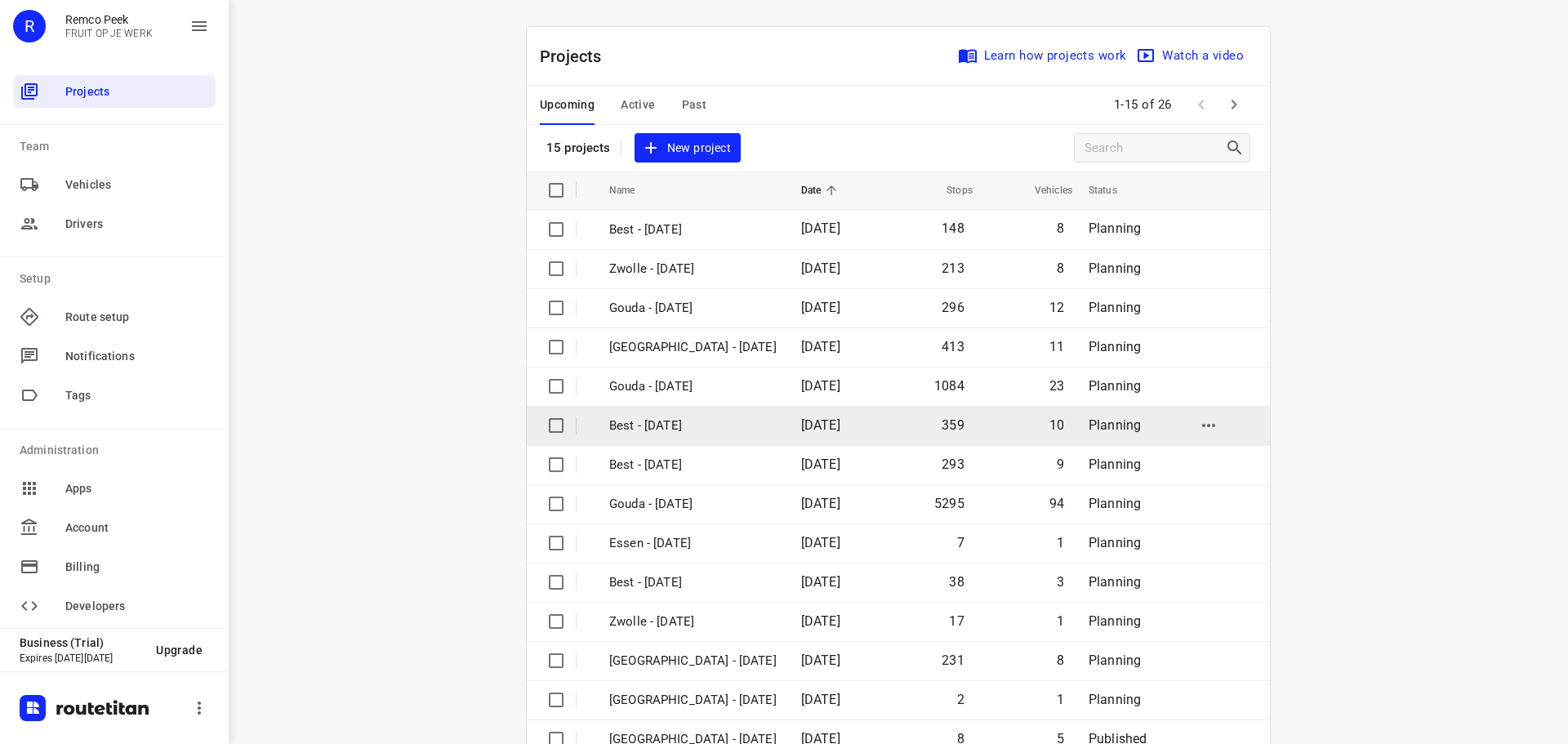
click at [759, 408] on td "Best - [DATE]" at bounding box center [690, 425] width 195 height 39
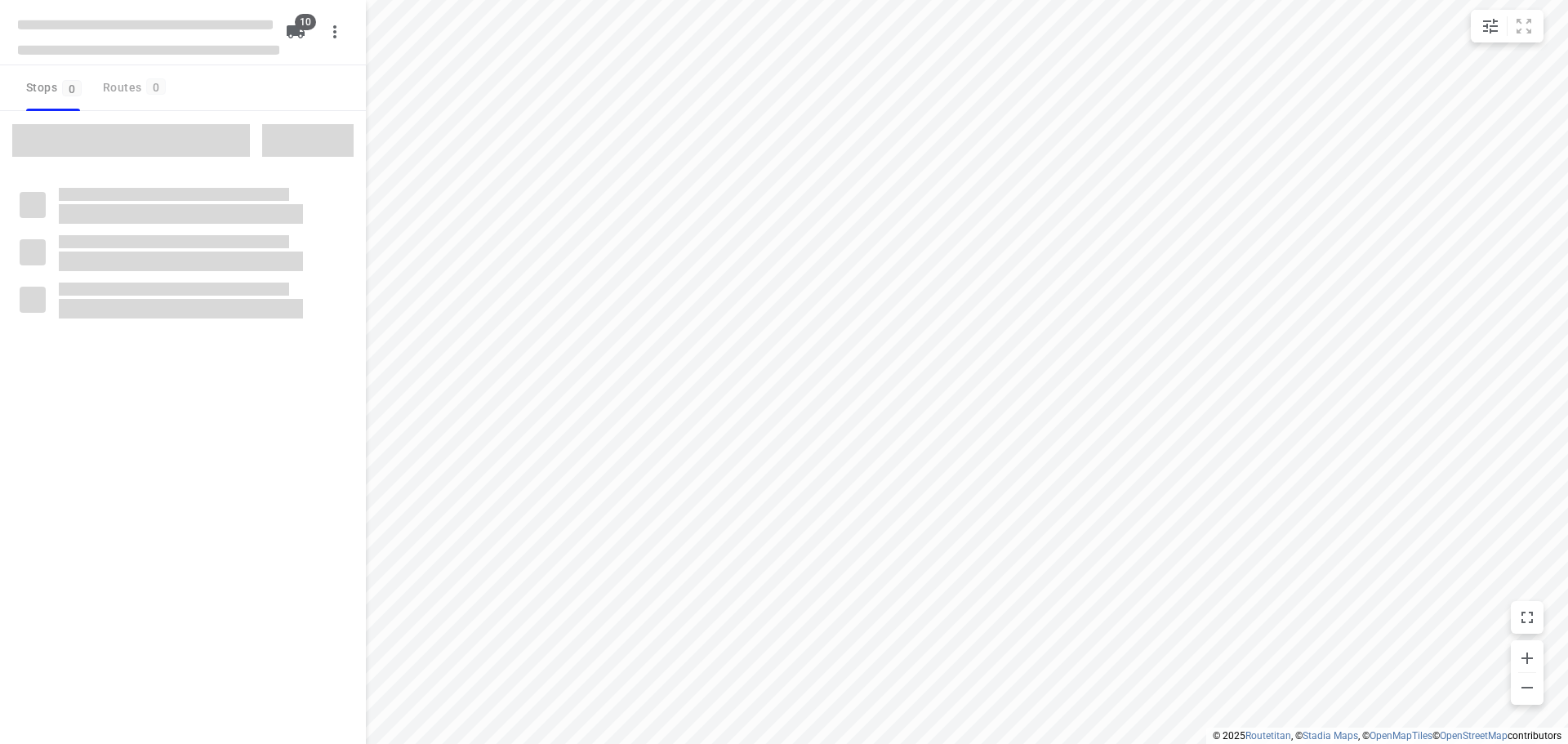
checkbox input "true"
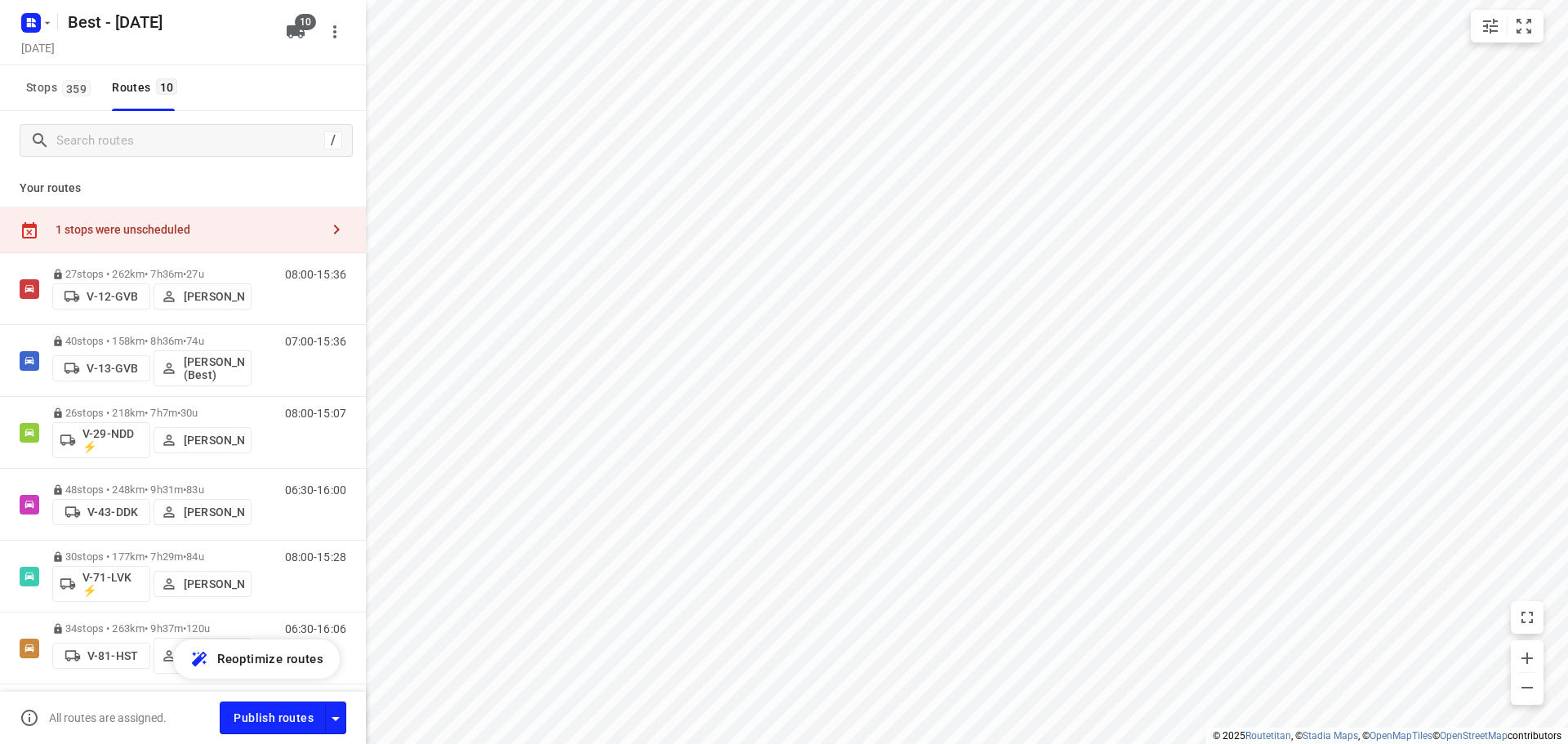
drag, startPoint x: 138, startPoint y: 244, endPoint x: 214, endPoint y: 219, distance: 80.0
click at [142, 242] on div "1 stops were unscheduled" at bounding box center [182, 229] width 366 height 47
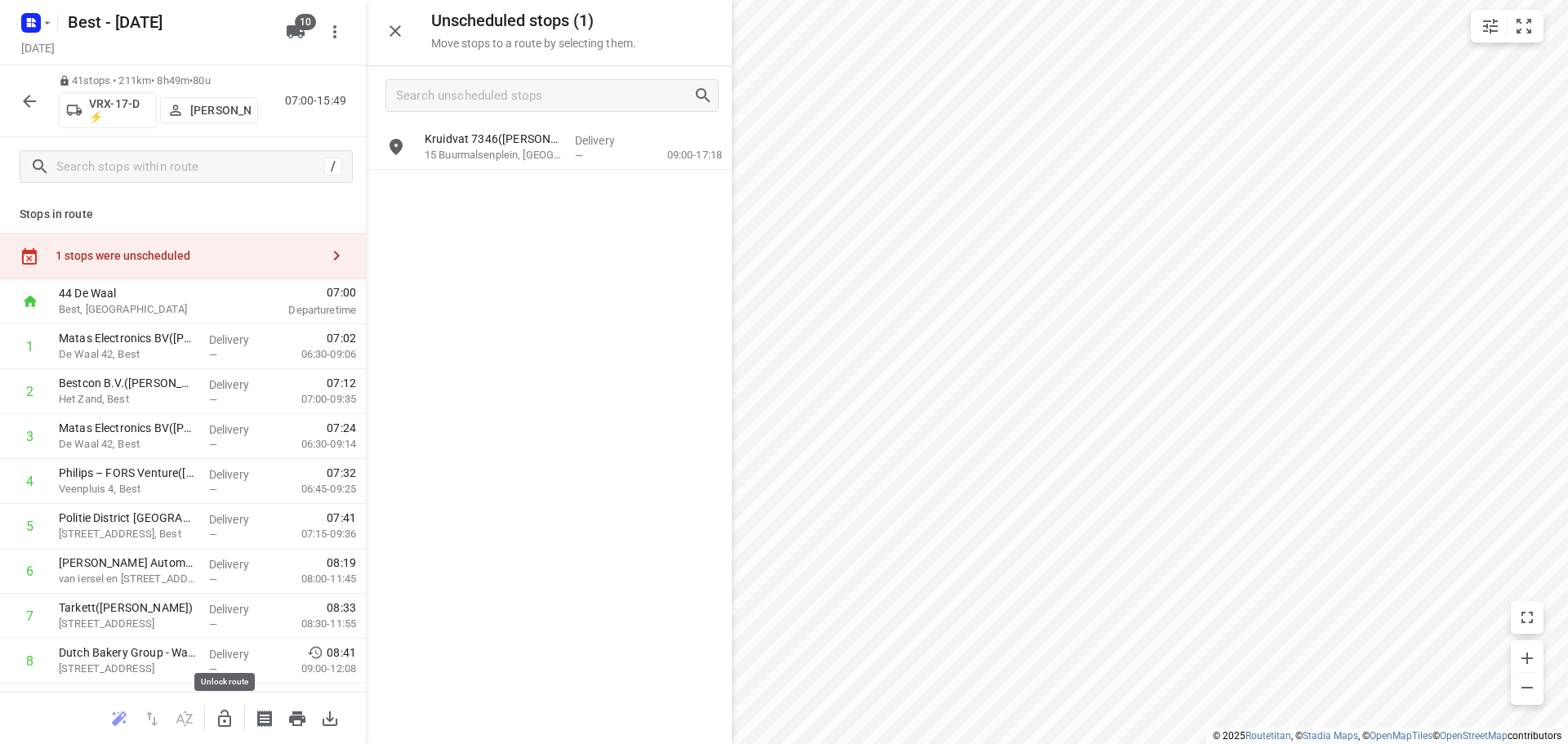
click at [222, 707] on button "button" at bounding box center [225, 718] width 33 height 33
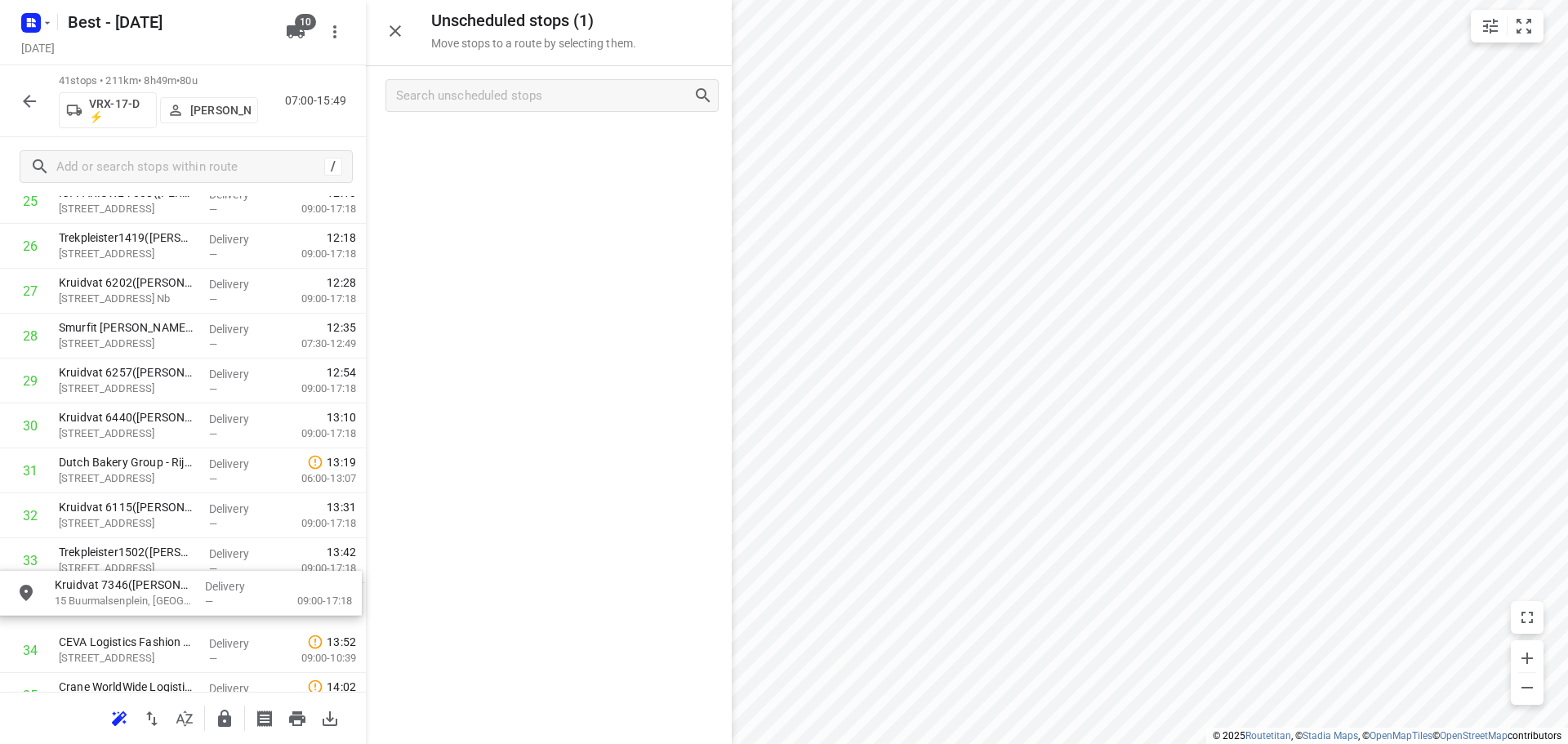
scroll to position [1228, 0]
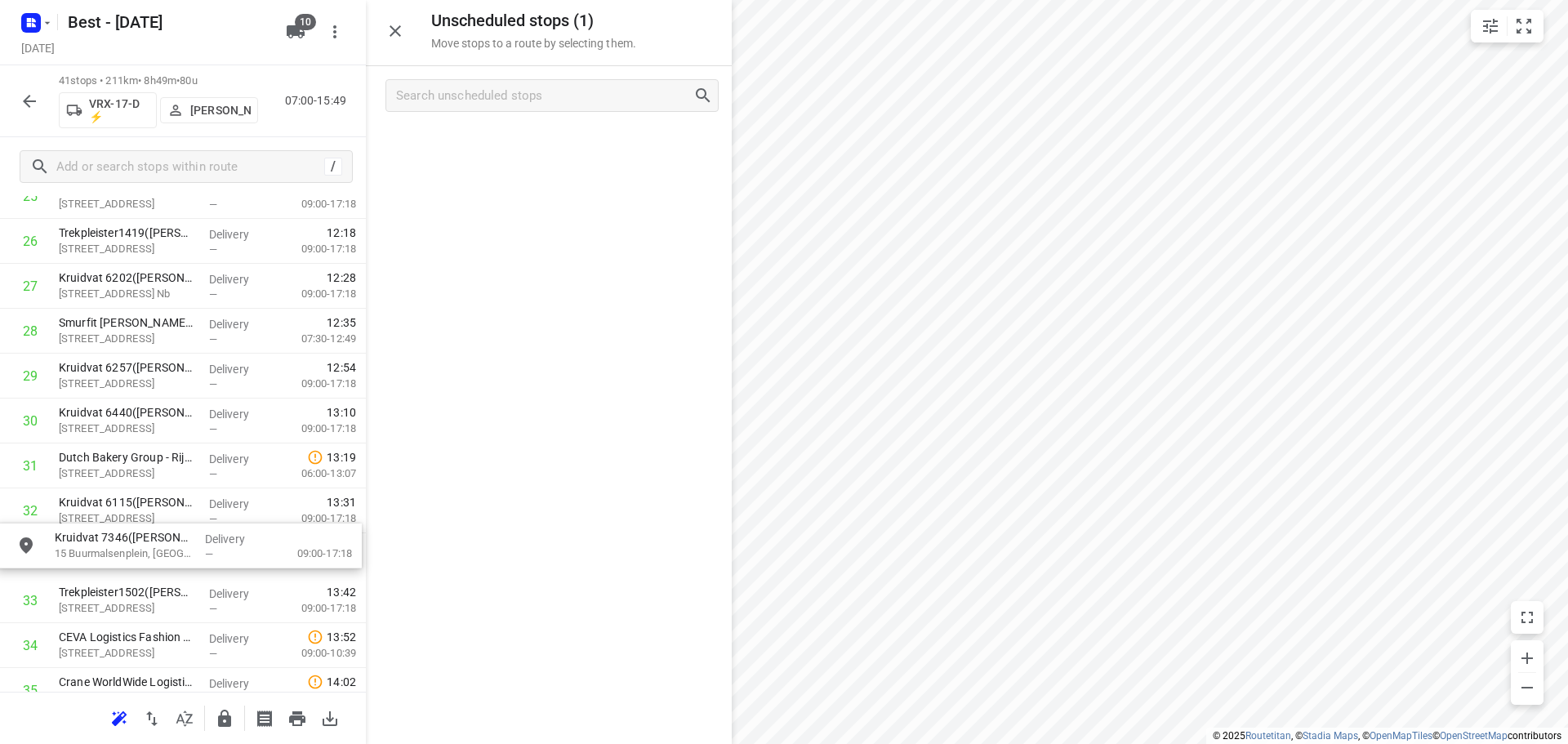
drag, startPoint x: 551, startPoint y: 131, endPoint x: 172, endPoint y: 542, distance: 559.1
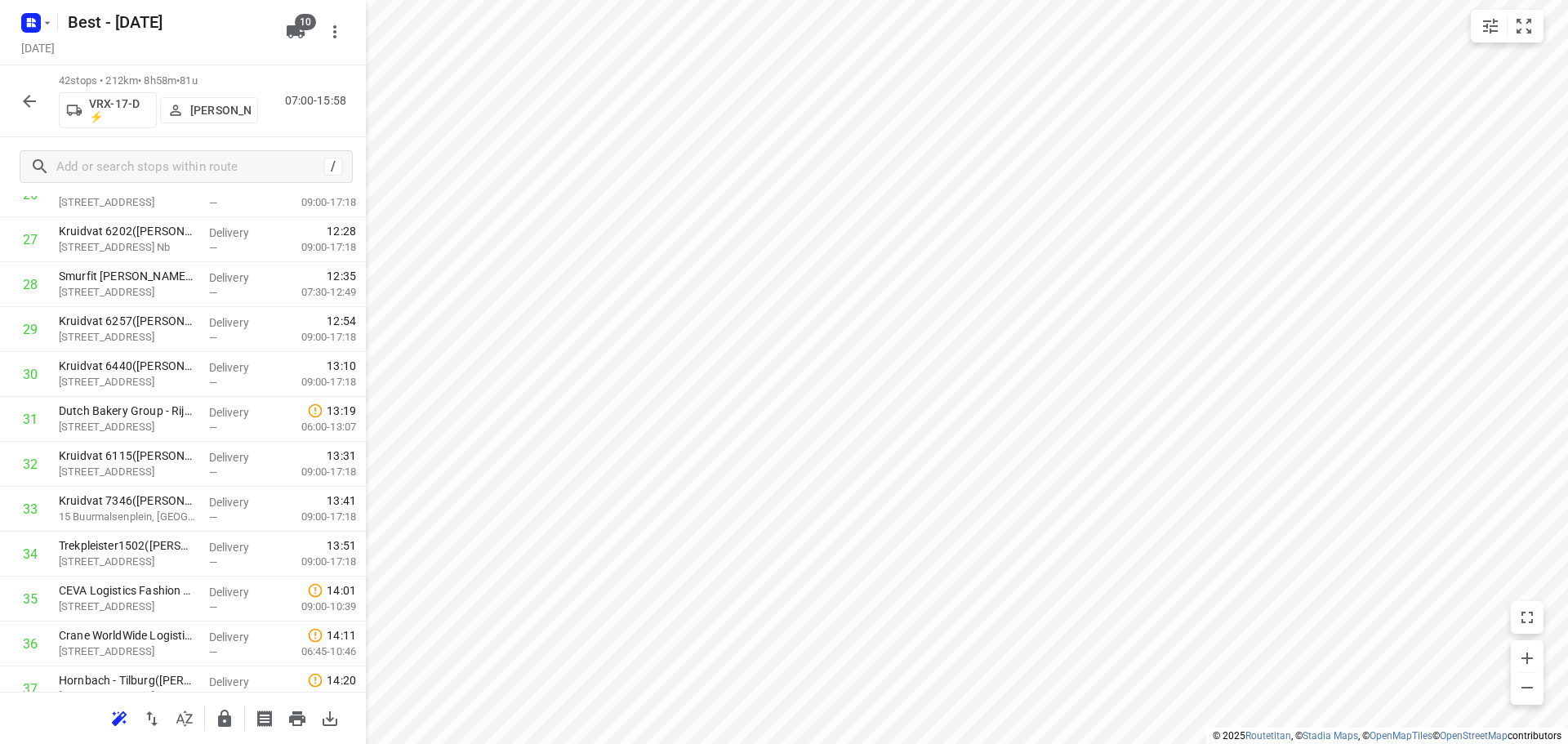
scroll to position [1517, 0]
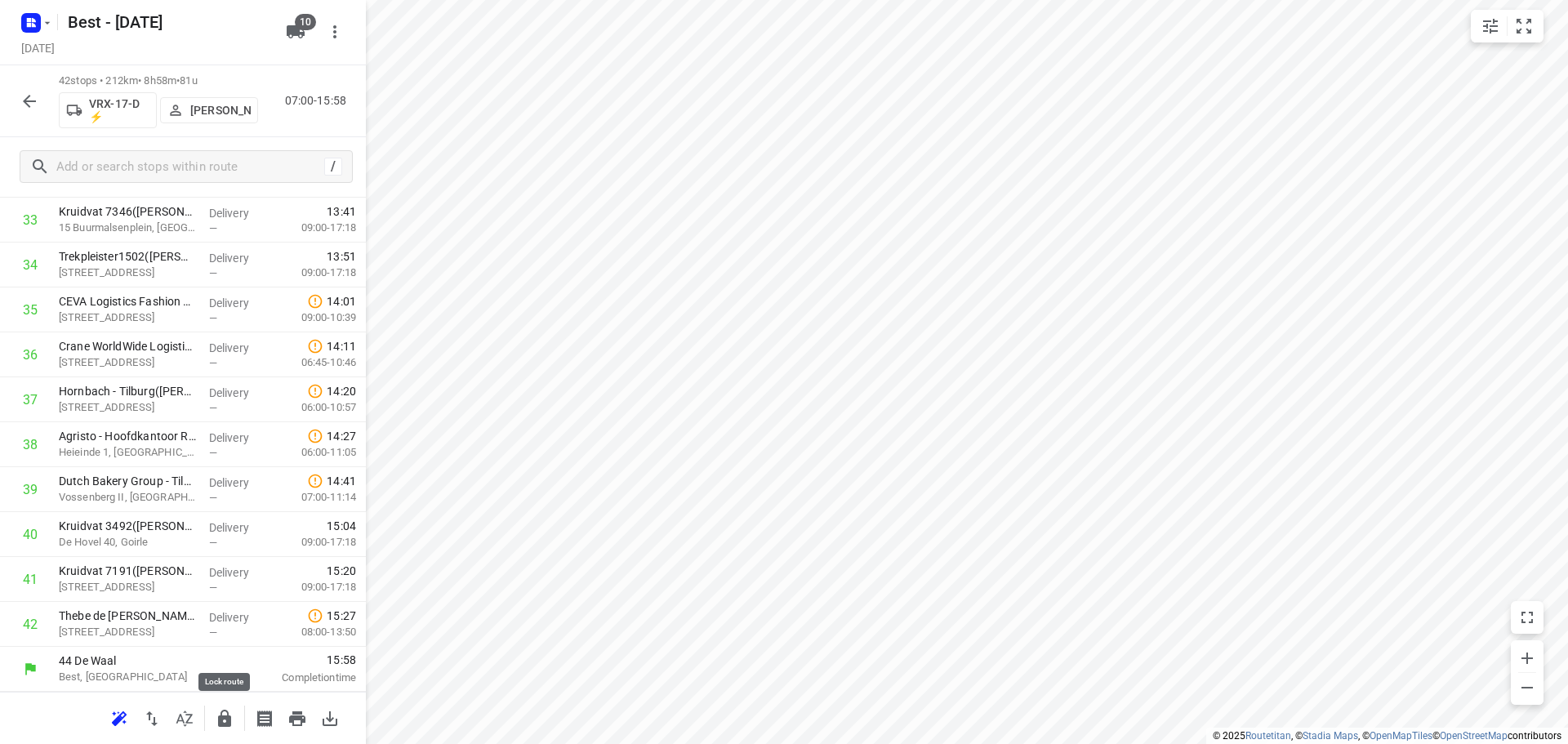
click at [229, 706] on button "button" at bounding box center [225, 718] width 33 height 33
click at [18, 97] on button "button" at bounding box center [29, 102] width 33 height 33
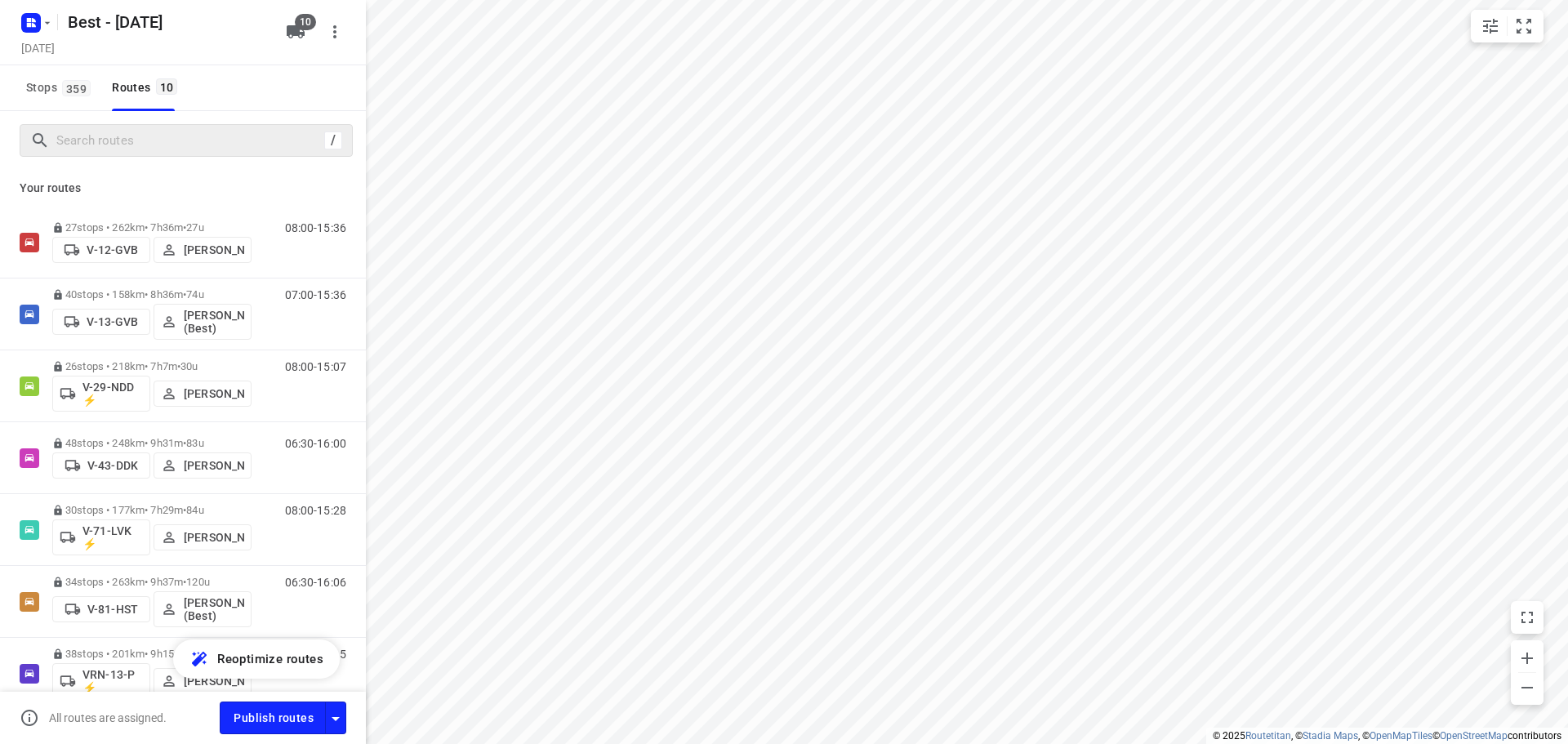
drag, startPoint x: 86, startPoint y: 124, endPoint x: 91, endPoint y: 134, distance: 11.2
click at [89, 130] on div "/" at bounding box center [182, 140] width 366 height 59
drag, startPoint x: 148, startPoint y: 114, endPoint x: 148, endPoint y: 134, distance: 20.0
click at [148, 115] on div "/" at bounding box center [182, 140] width 366 height 59
click at [148, 143] on input "Search routes" at bounding box center [187, 141] width 261 height 26
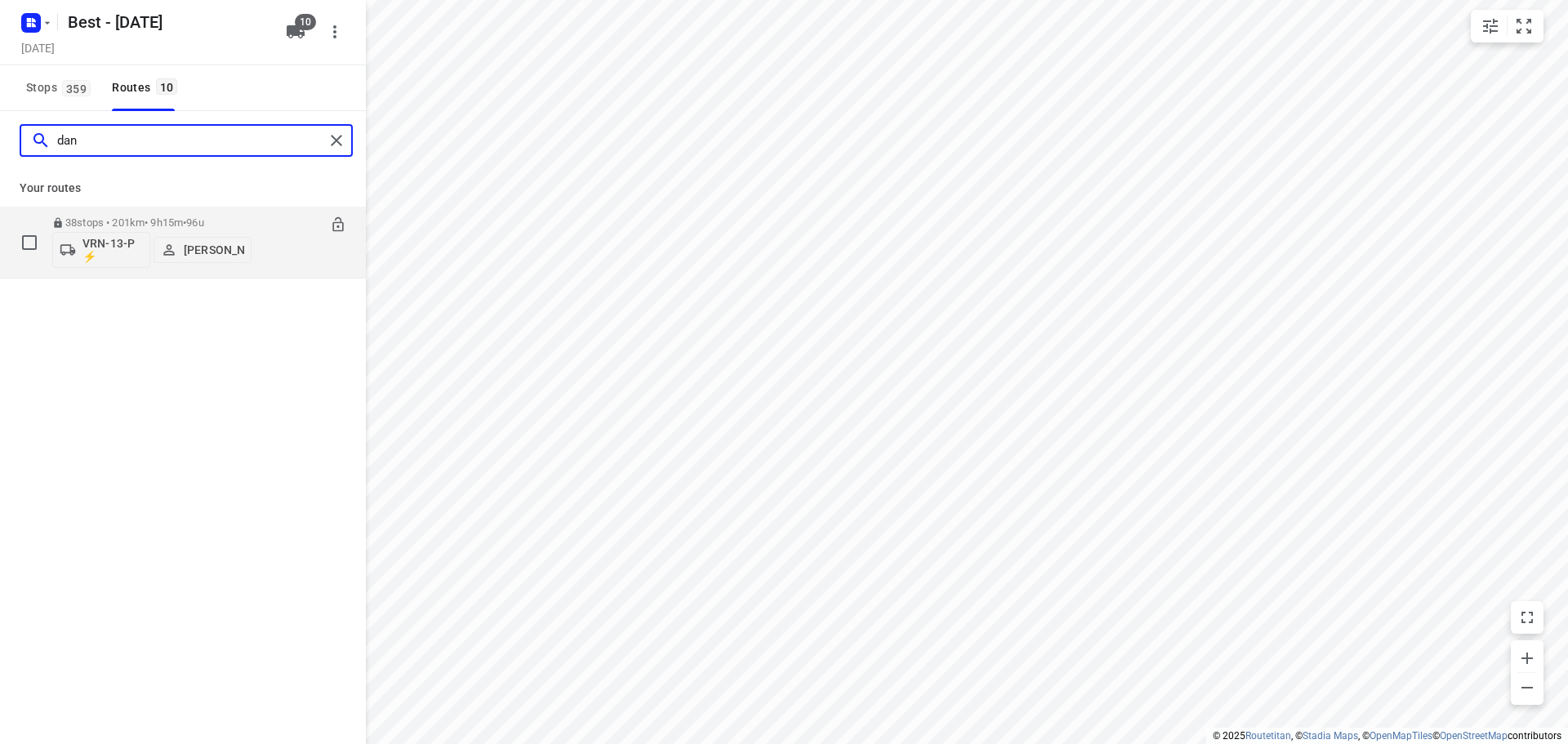
type input "dan"
click at [145, 212] on div "38 stops • 201km • 9h15m • 96u VRN-13-P ⚡ Daniëlle Belmer" at bounding box center [151, 242] width 199 height 68
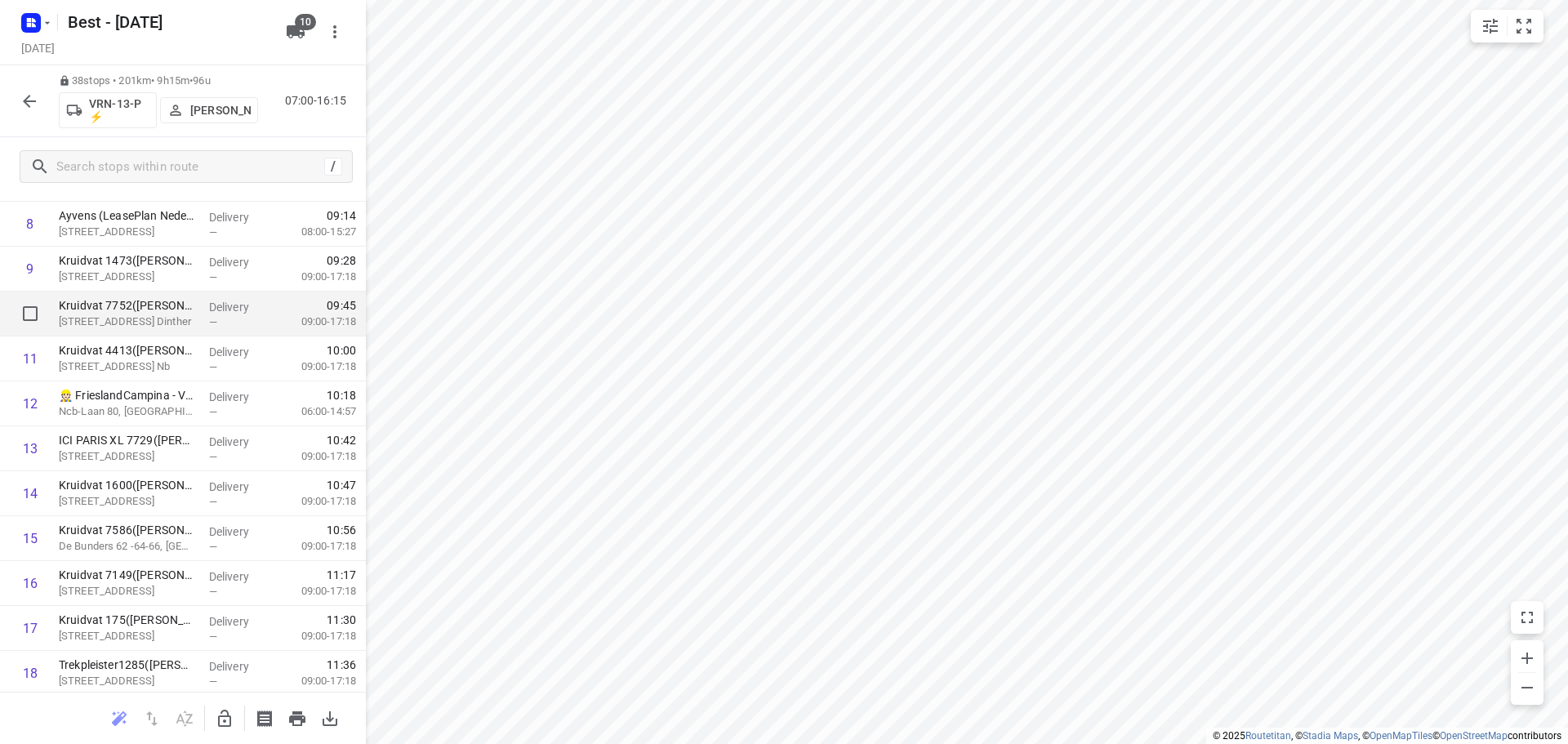
scroll to position [309, 0]
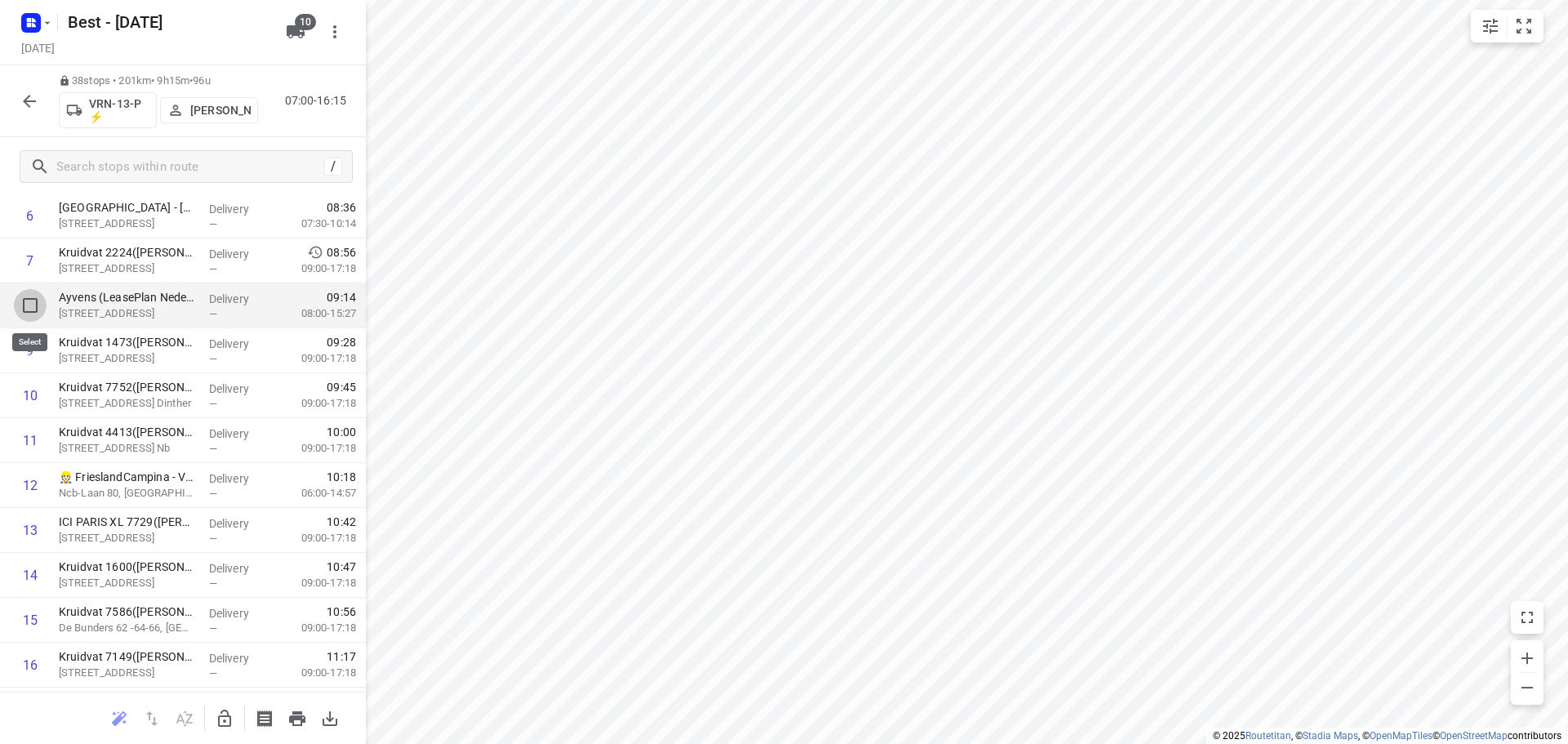
click at [38, 306] on input "checkbox" at bounding box center [30, 305] width 33 height 33
checkbox input "true"
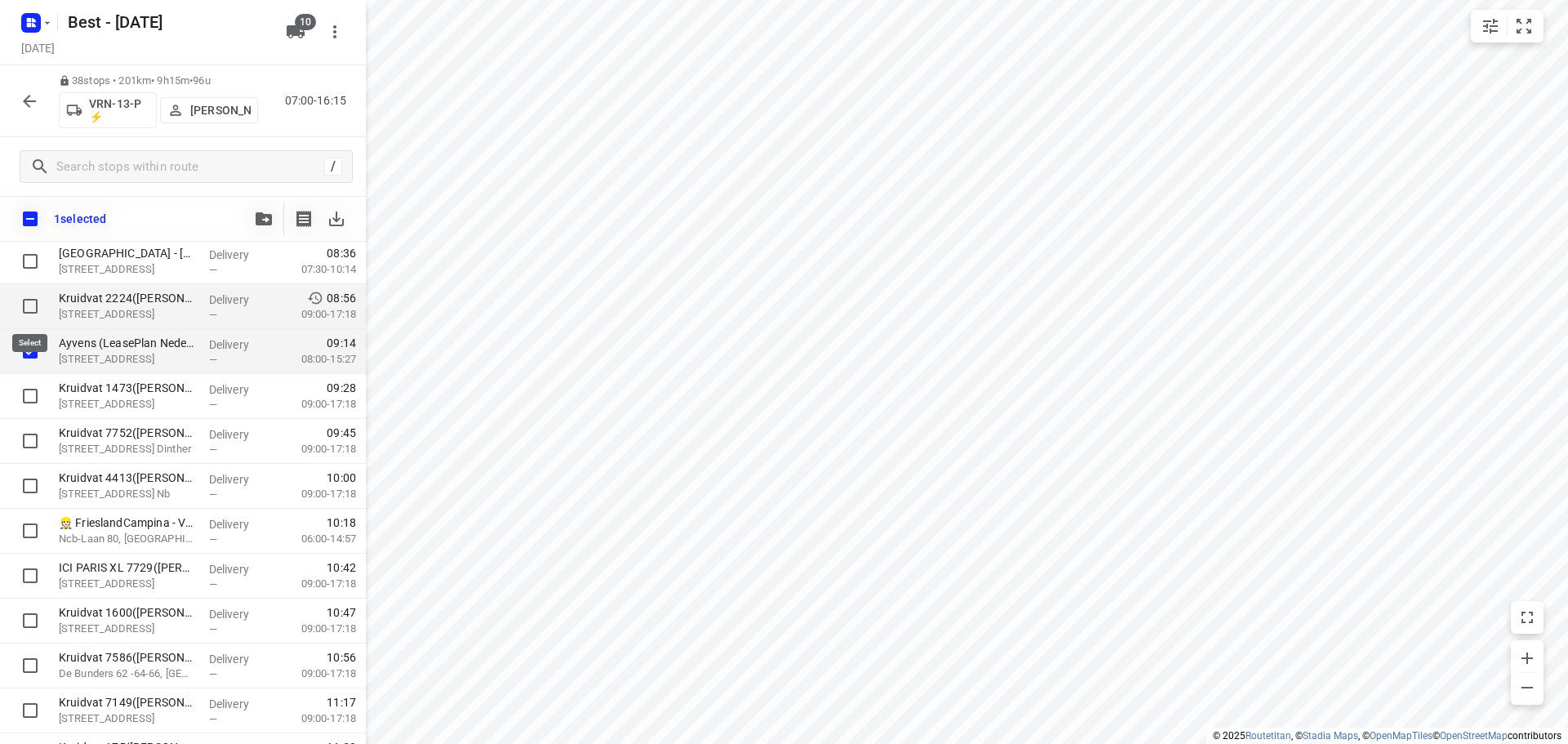
drag, startPoint x: 20, startPoint y: 295, endPoint x: 29, endPoint y: 355, distance: 60.7
click at [20, 296] on input "checkbox" at bounding box center [30, 306] width 33 height 33
checkbox input "true"
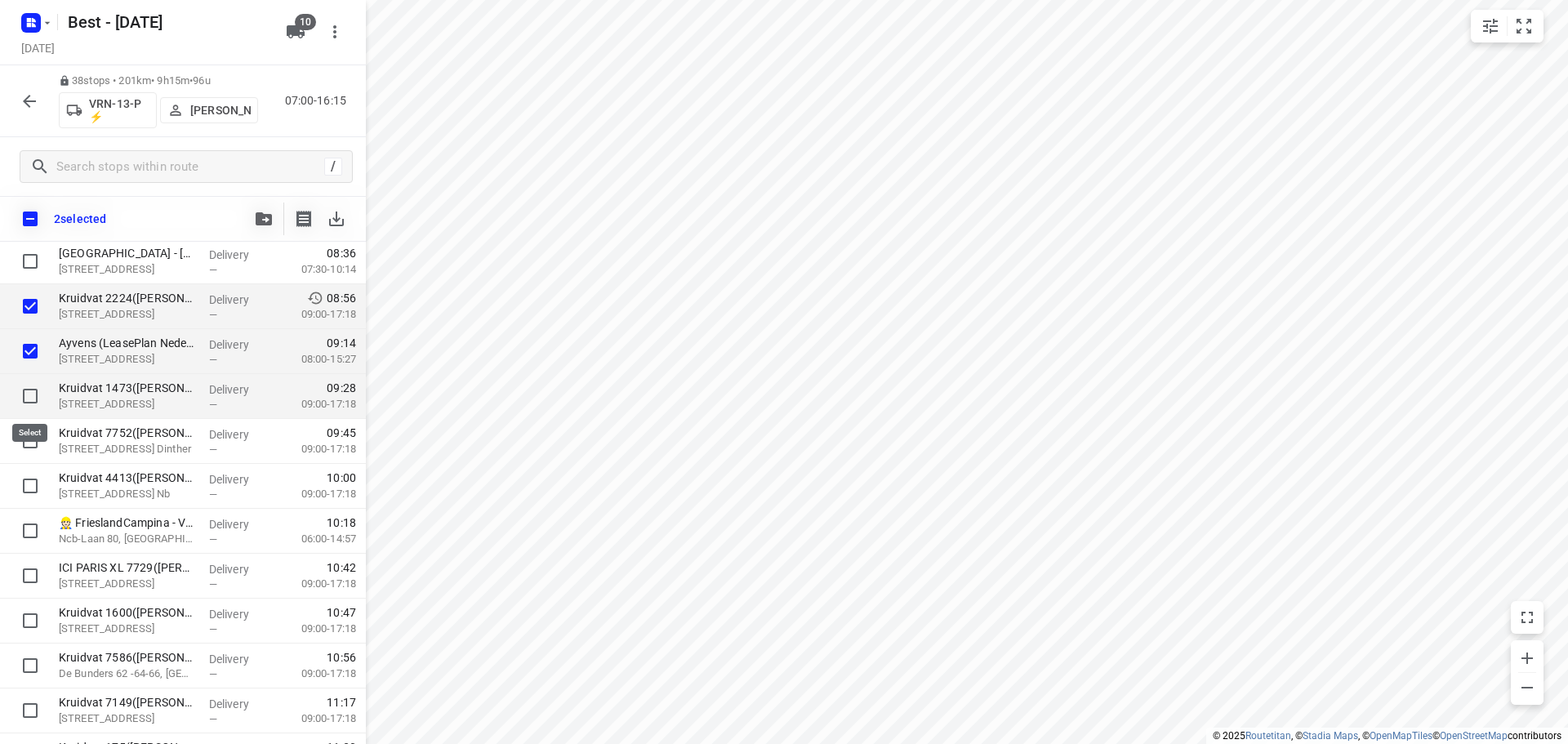
click at [37, 391] on input "checkbox" at bounding box center [30, 396] width 33 height 33
checkbox input "true"
click at [46, 452] on input "checkbox" at bounding box center [30, 441] width 33 height 33
checkbox input "true"
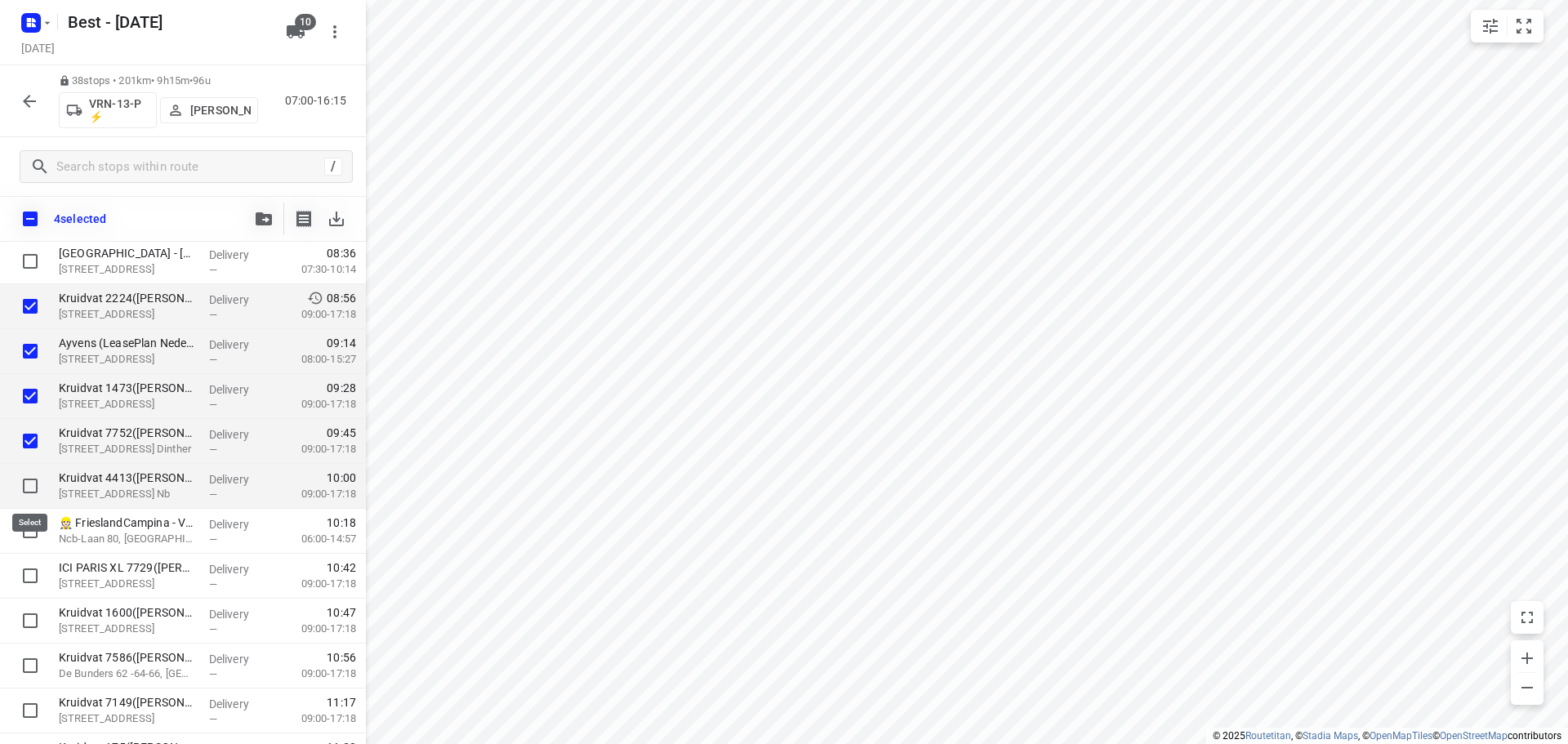
click at [46, 489] on input "checkbox" at bounding box center [30, 486] width 33 height 33
checkbox input "false"
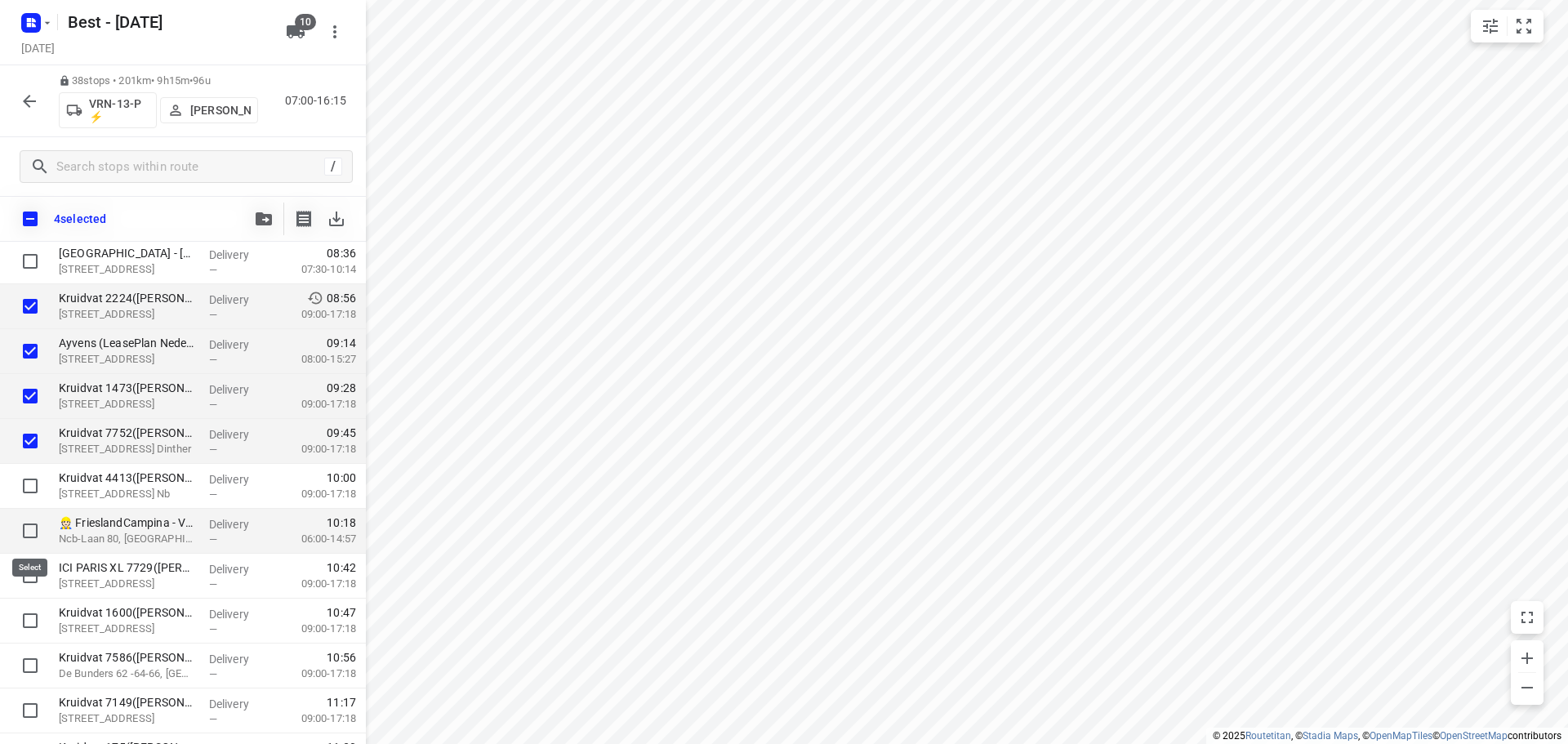
click at [39, 529] on input "checkbox" at bounding box center [30, 531] width 33 height 33
checkbox input "true"
click at [34, 564] on input "checkbox" at bounding box center [30, 575] width 33 height 33
checkbox input "true"
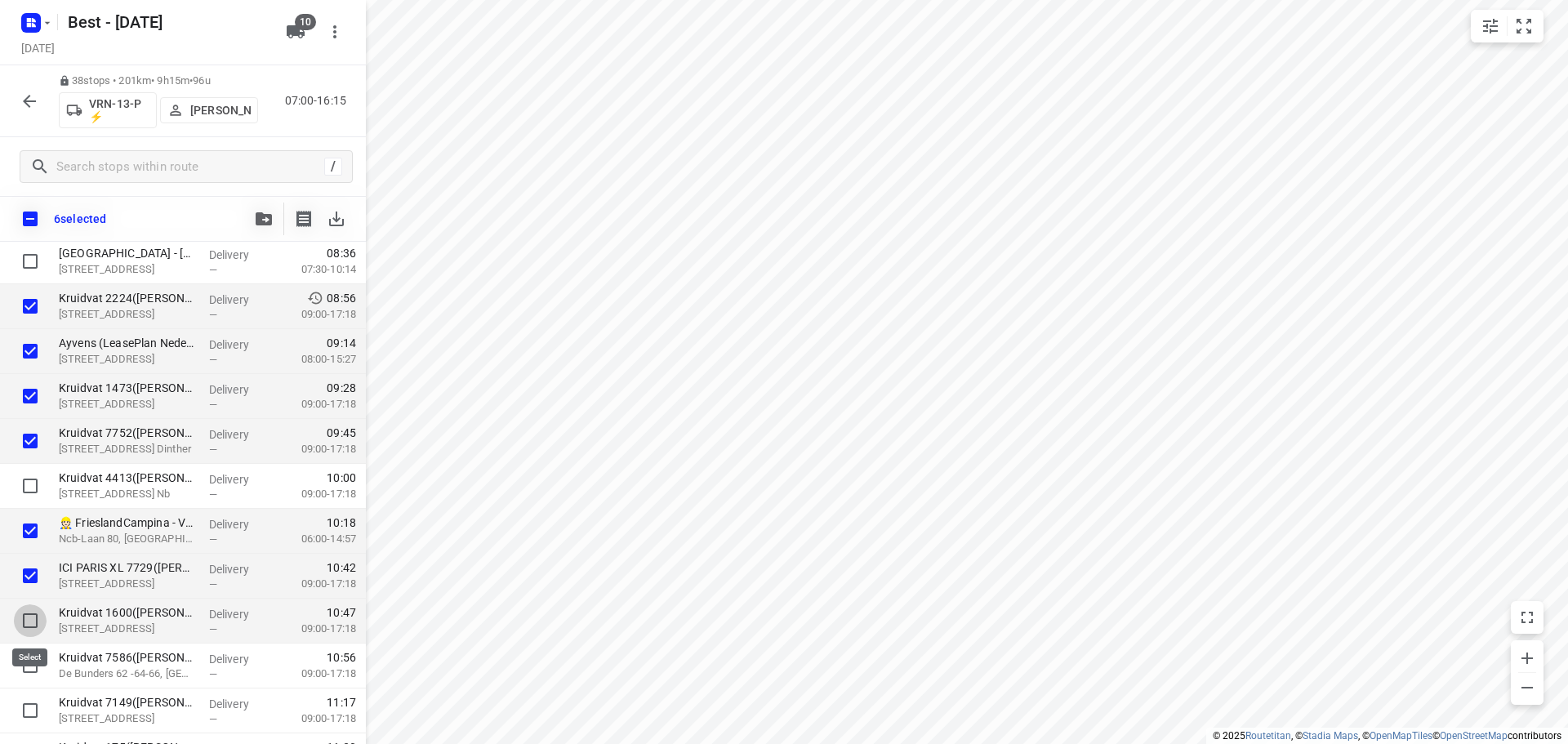
click at [28, 619] on input "checkbox" at bounding box center [30, 620] width 33 height 33
checkbox input "true"
click at [26, 665] on input "checkbox" at bounding box center [30, 665] width 33 height 33
checkbox input "true"
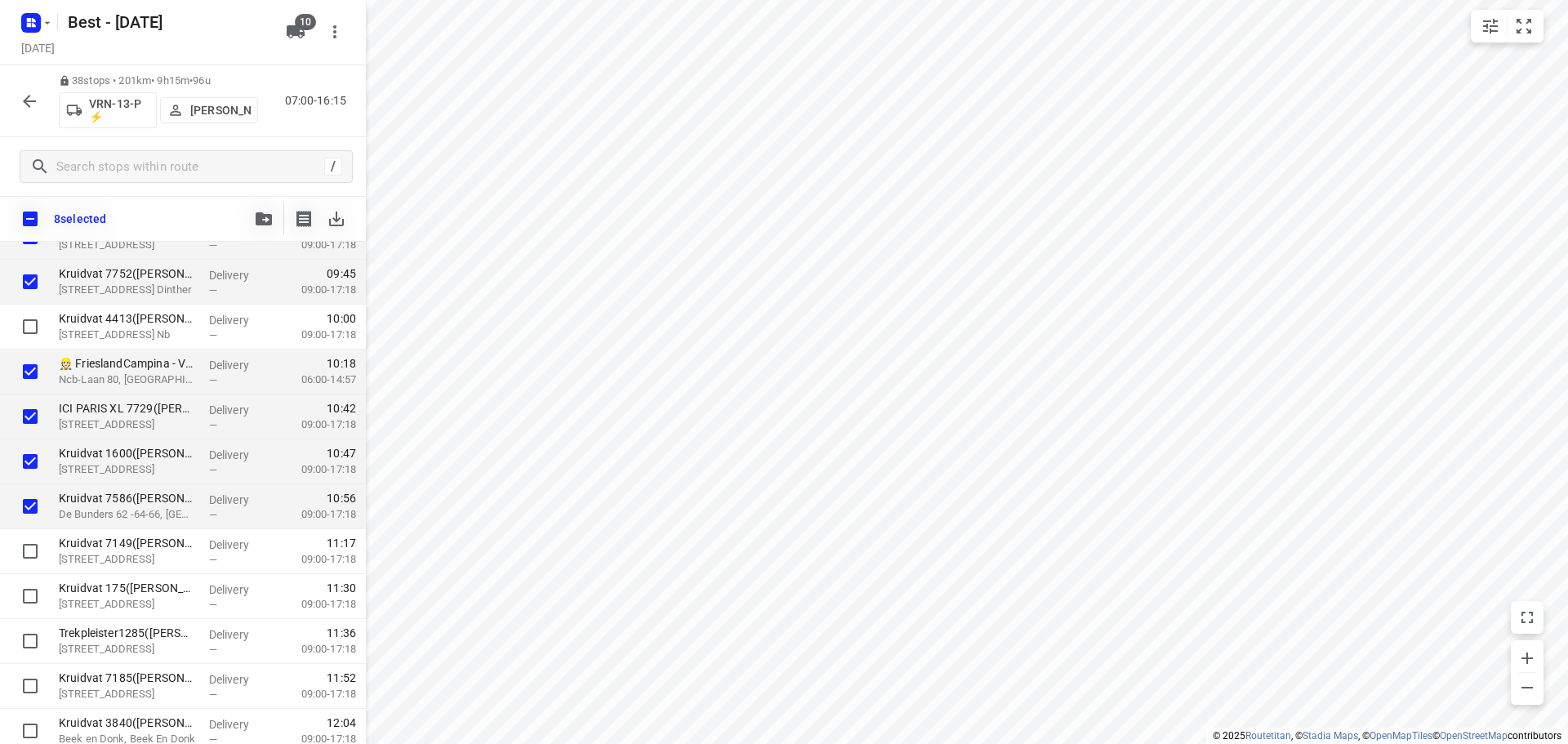
scroll to position [472, 0]
click at [30, 214] on input "checkbox" at bounding box center [29, 218] width 34 height 34
checkbox input "true"
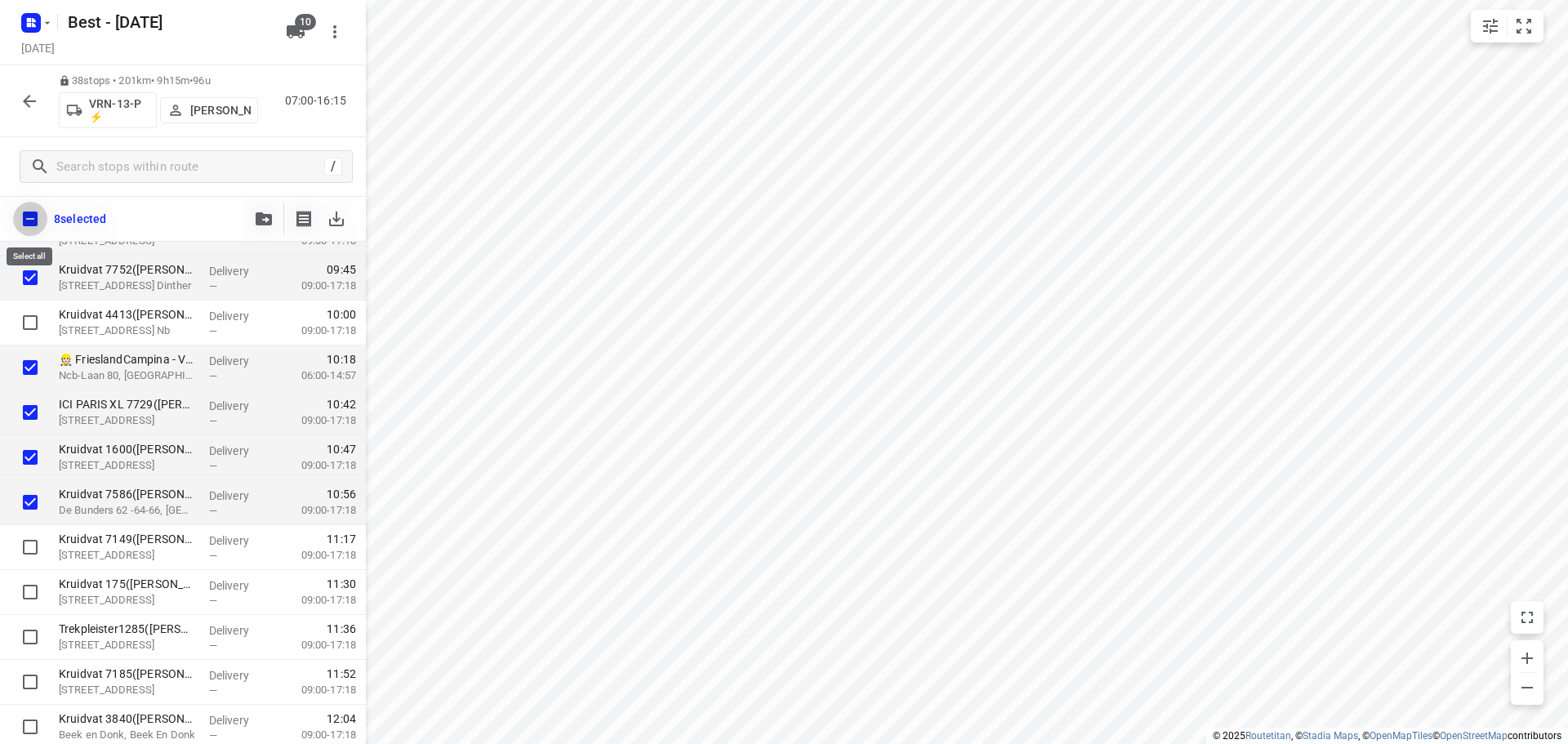
checkbox input "true"
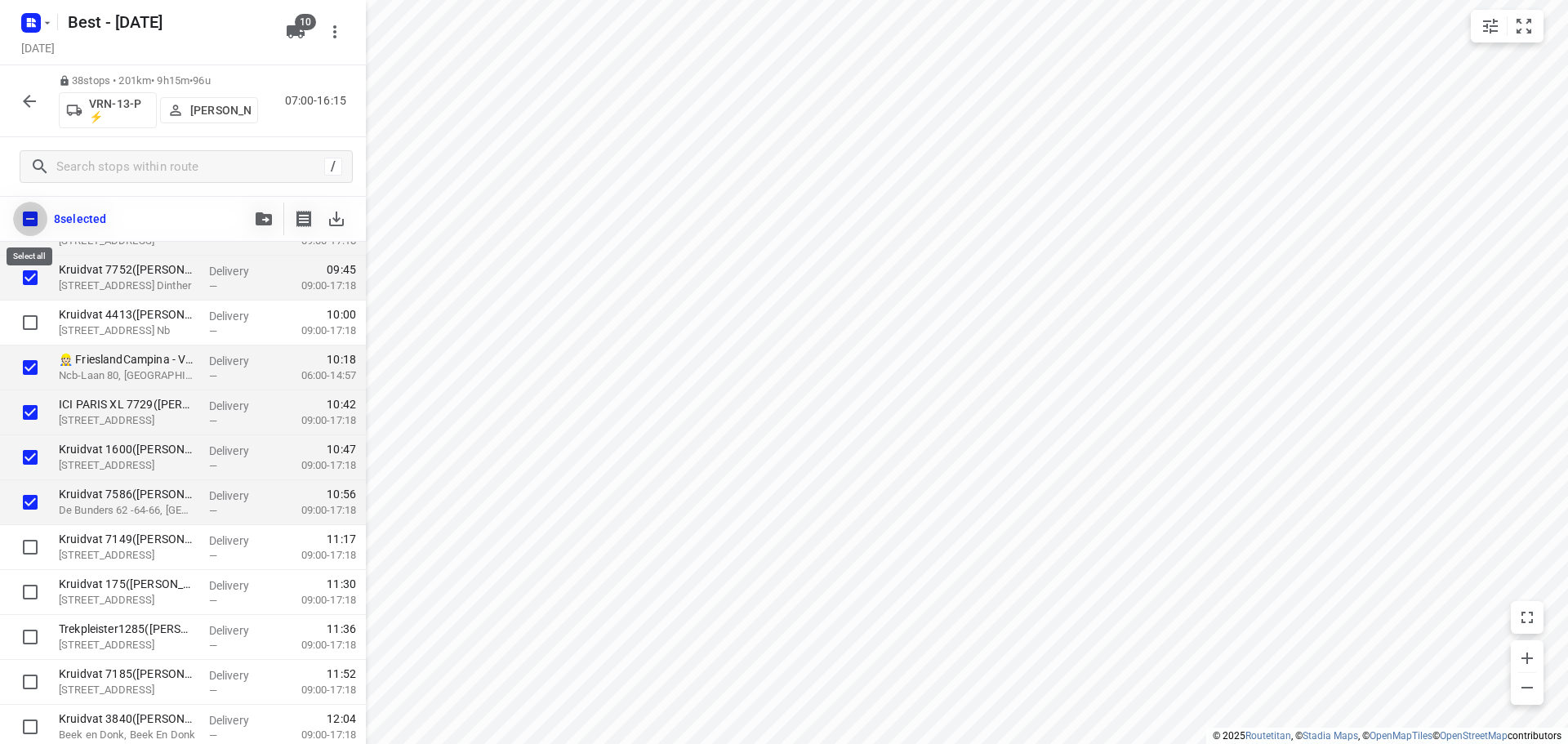
checkbox input "true"
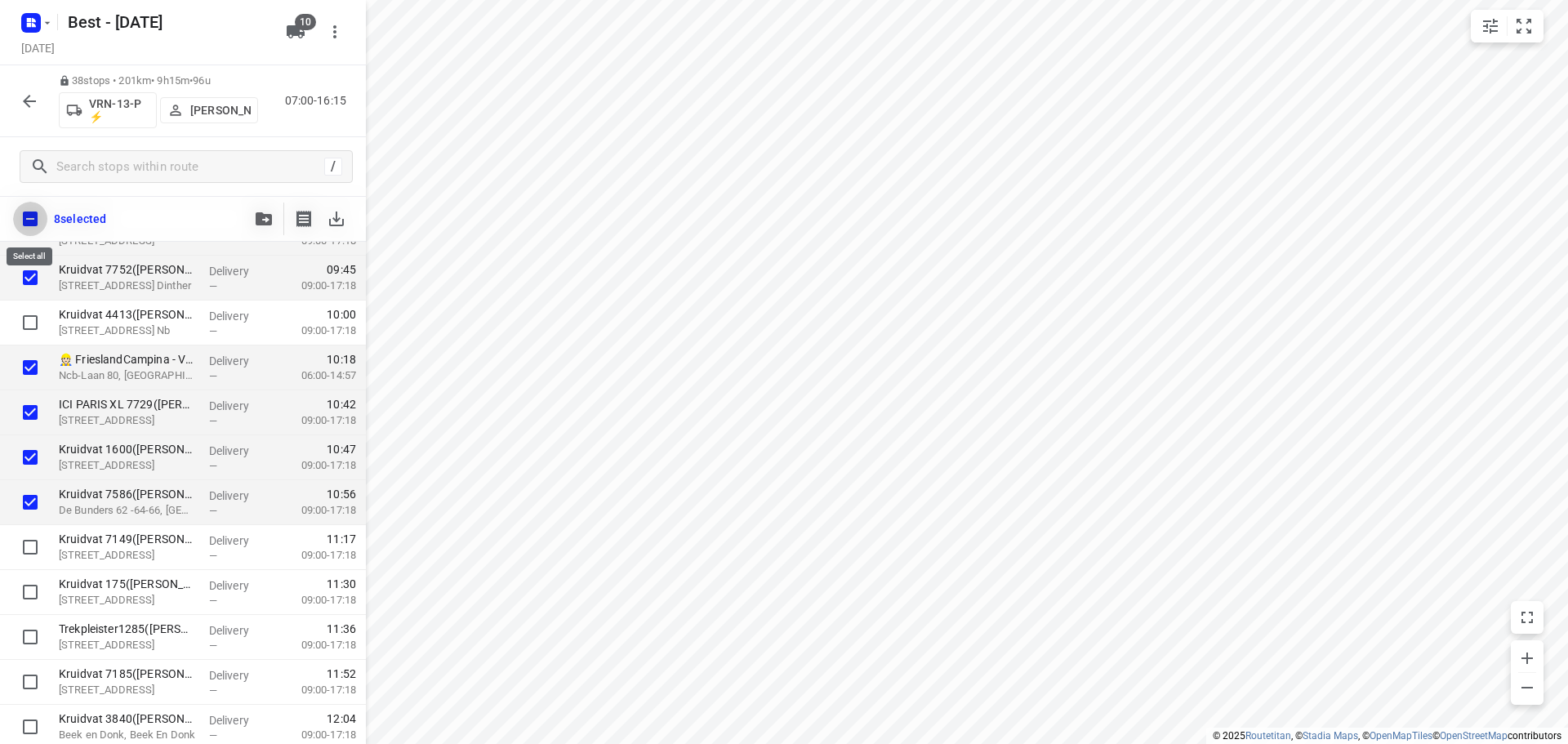
checkbox input "true"
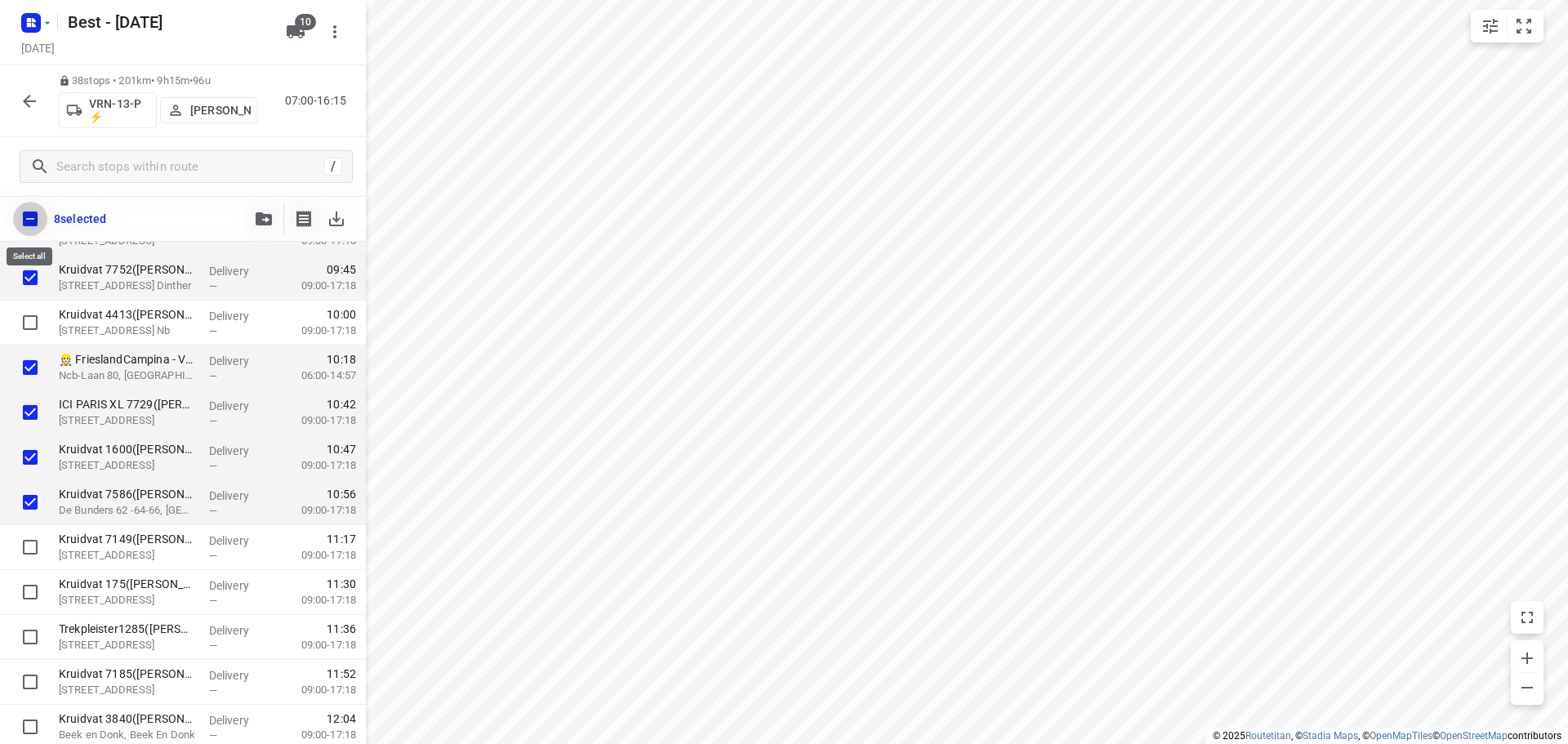
checkbox input "true"
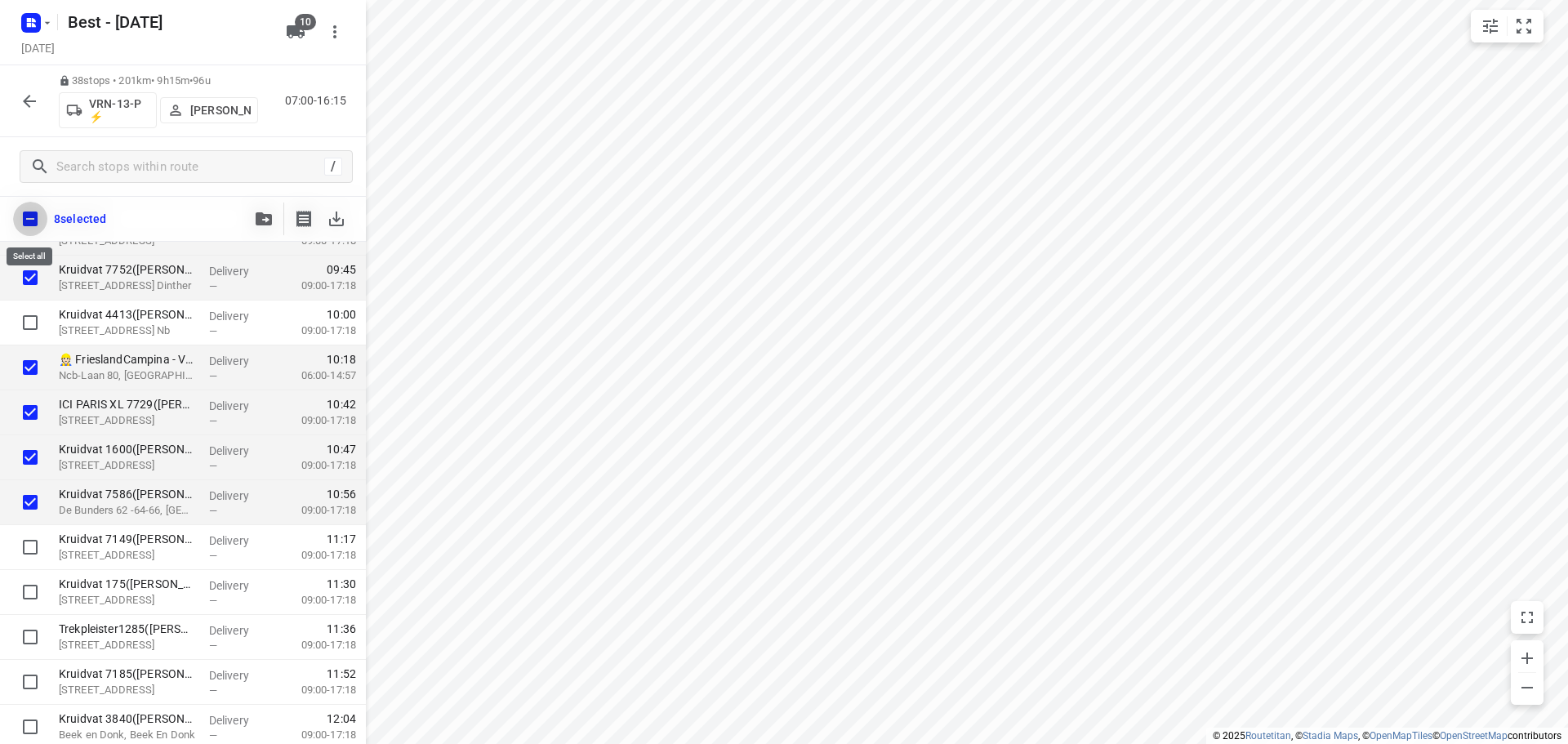
checkbox input "true"
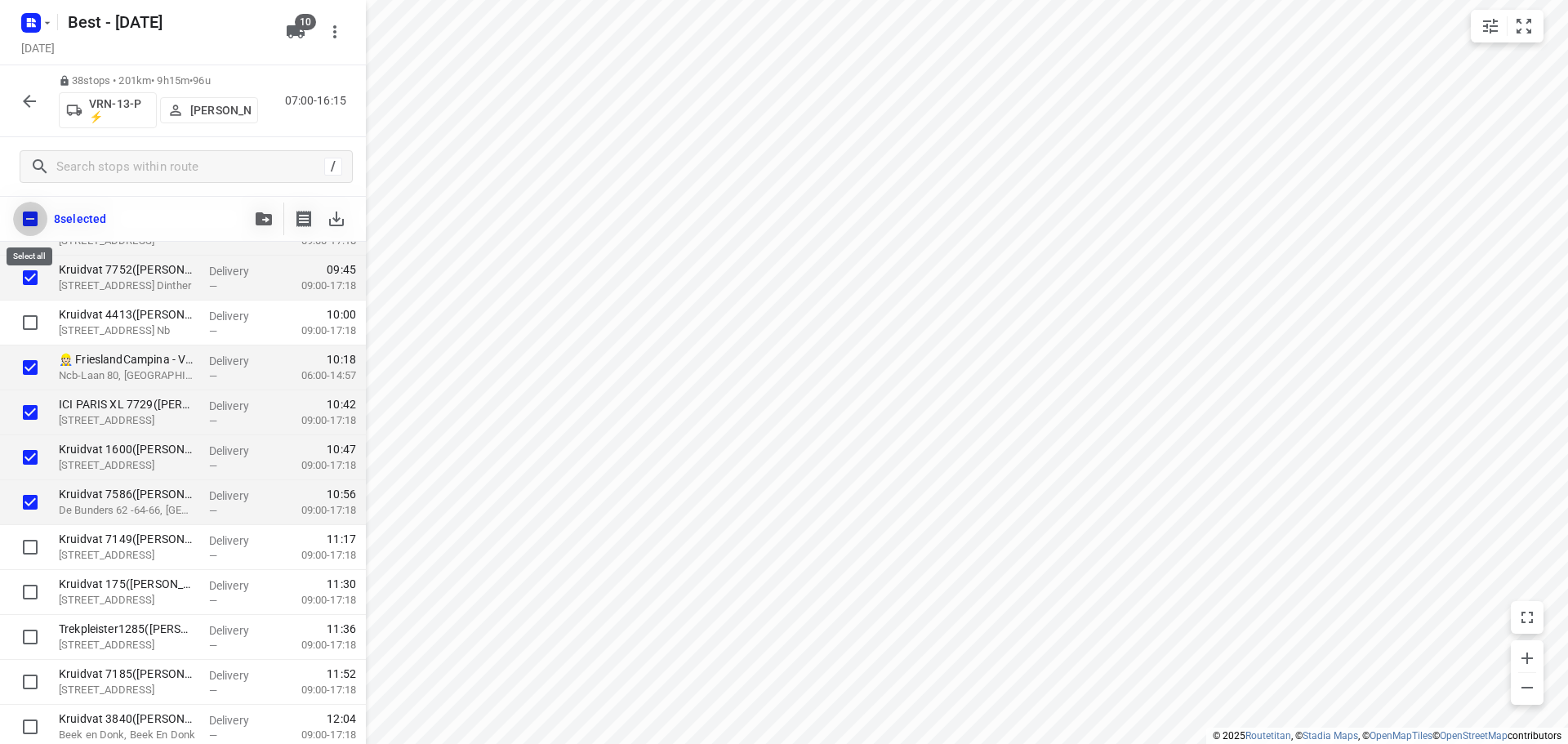
checkbox input "true"
click at [30, 214] on input "checkbox" at bounding box center [29, 218] width 34 height 34
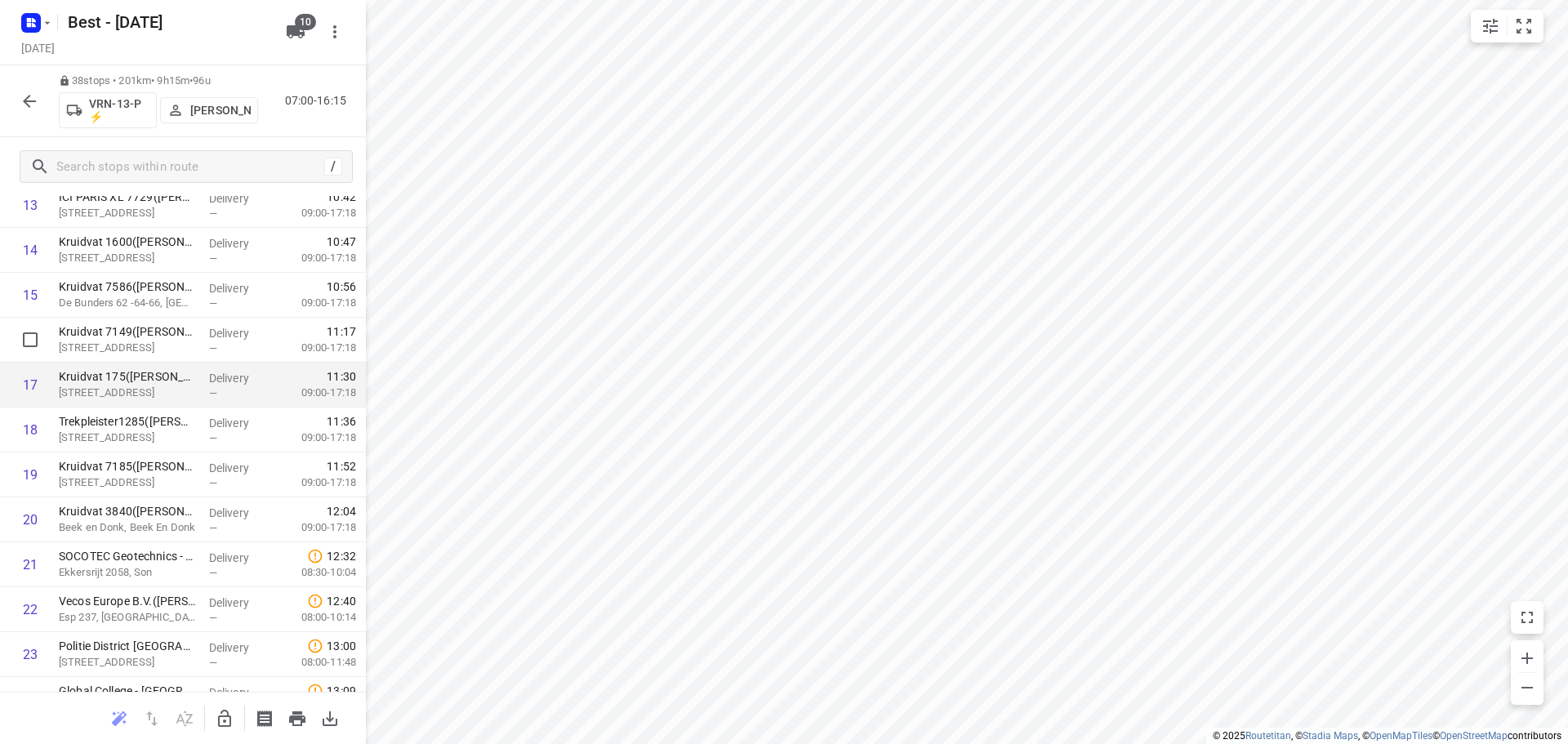
scroll to position [635, 0]
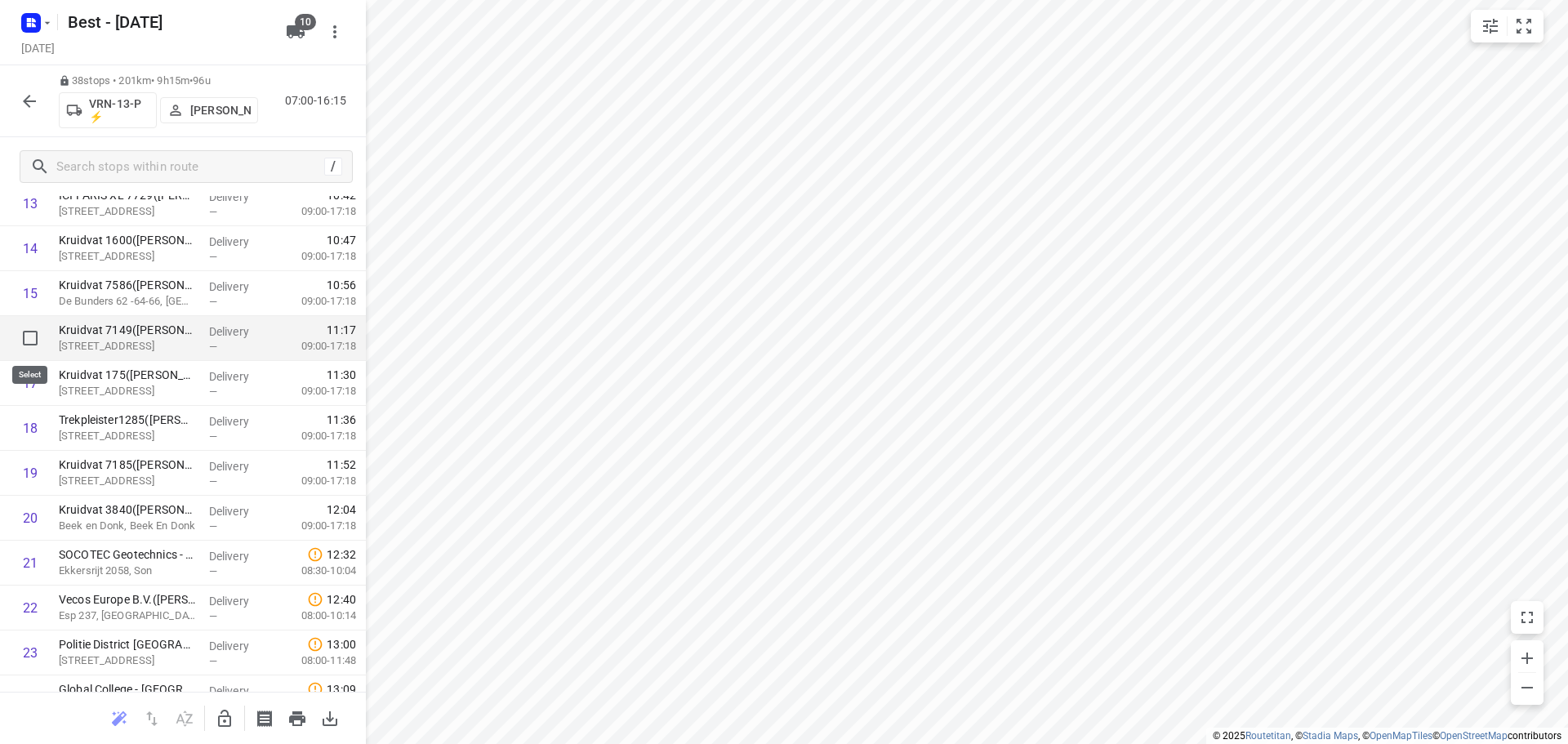
click at [38, 341] on input "checkbox" at bounding box center [30, 338] width 33 height 33
checkbox input "true"
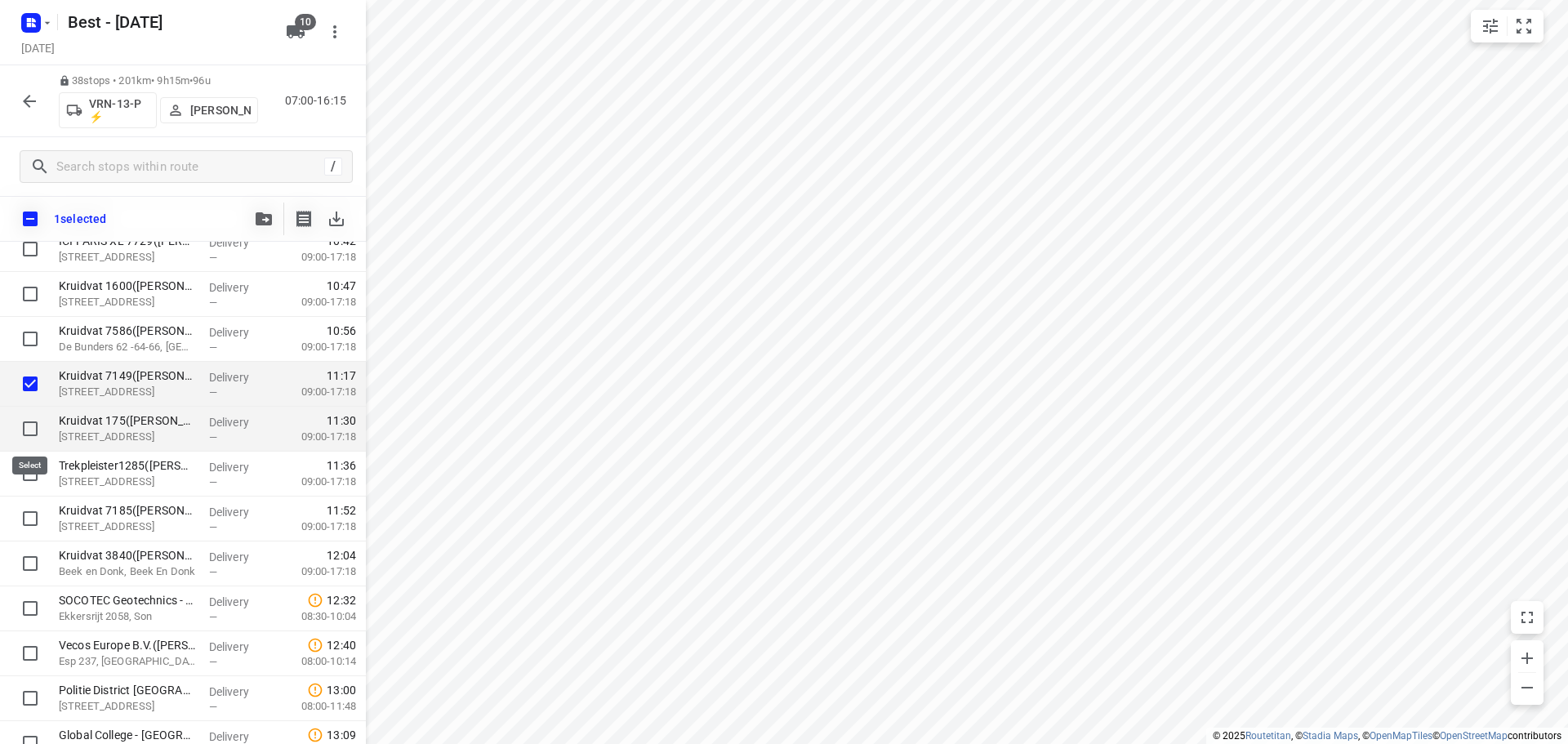
click at [28, 427] on input "checkbox" at bounding box center [30, 429] width 33 height 33
checkbox input "true"
click at [29, 470] on input "checkbox" at bounding box center [30, 474] width 33 height 33
checkbox input "true"
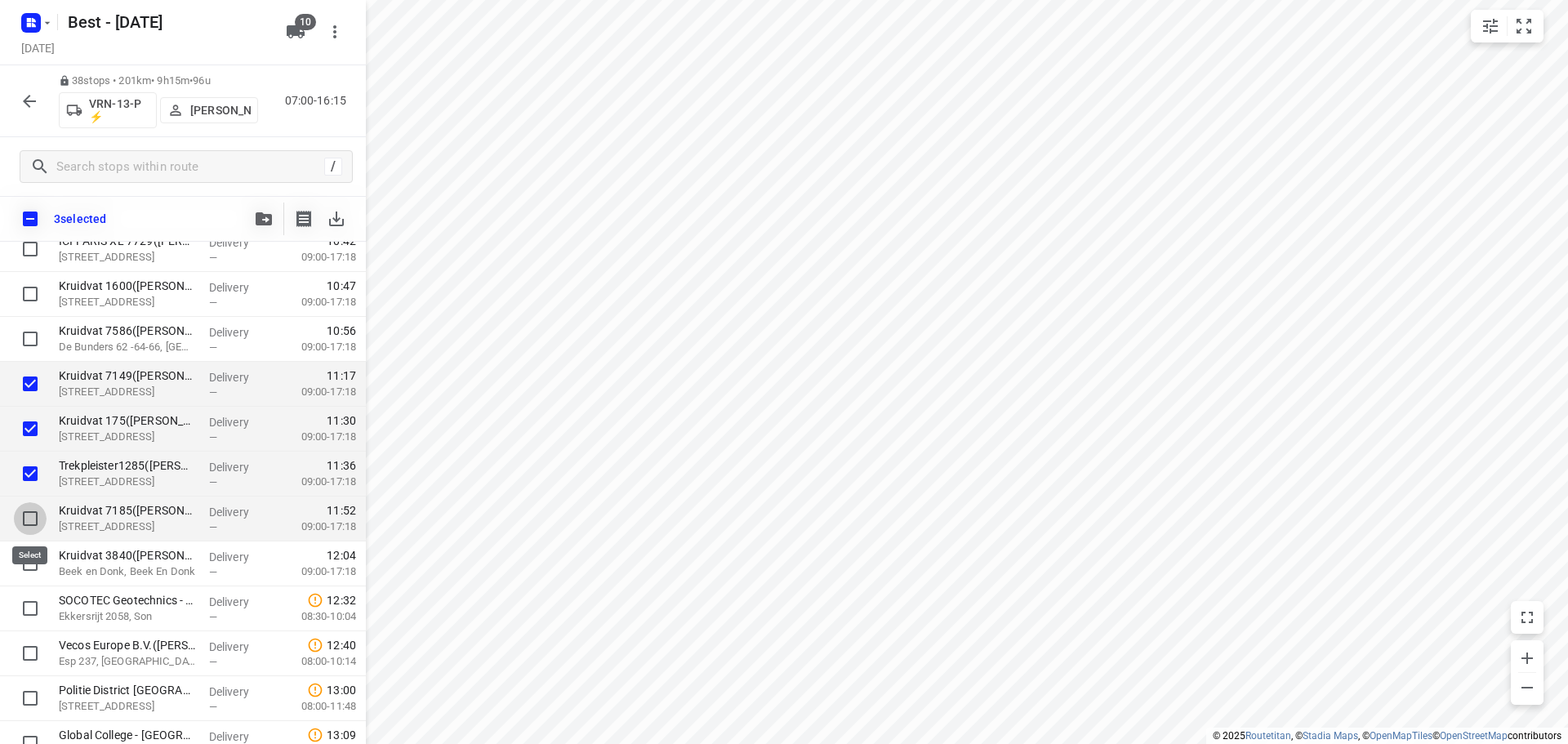
click at [24, 523] on input "checkbox" at bounding box center [30, 519] width 33 height 33
checkbox input "true"
click at [31, 555] on input "checkbox" at bounding box center [30, 563] width 33 height 33
checkbox input "true"
click at [266, 213] on icon "button" at bounding box center [264, 219] width 16 height 13
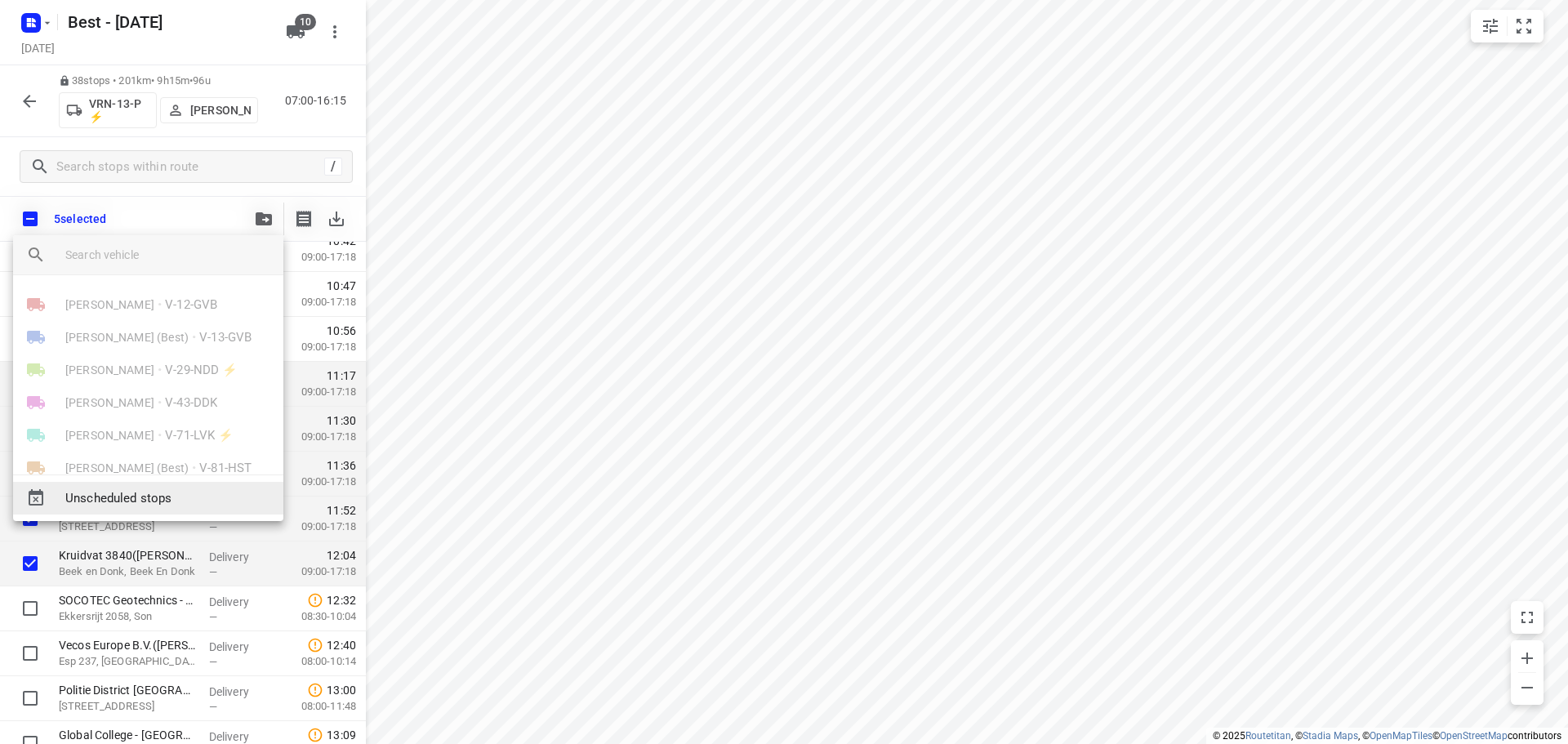
click at [181, 490] on span "Unscheduled stops" at bounding box center [168, 498] width 205 height 18
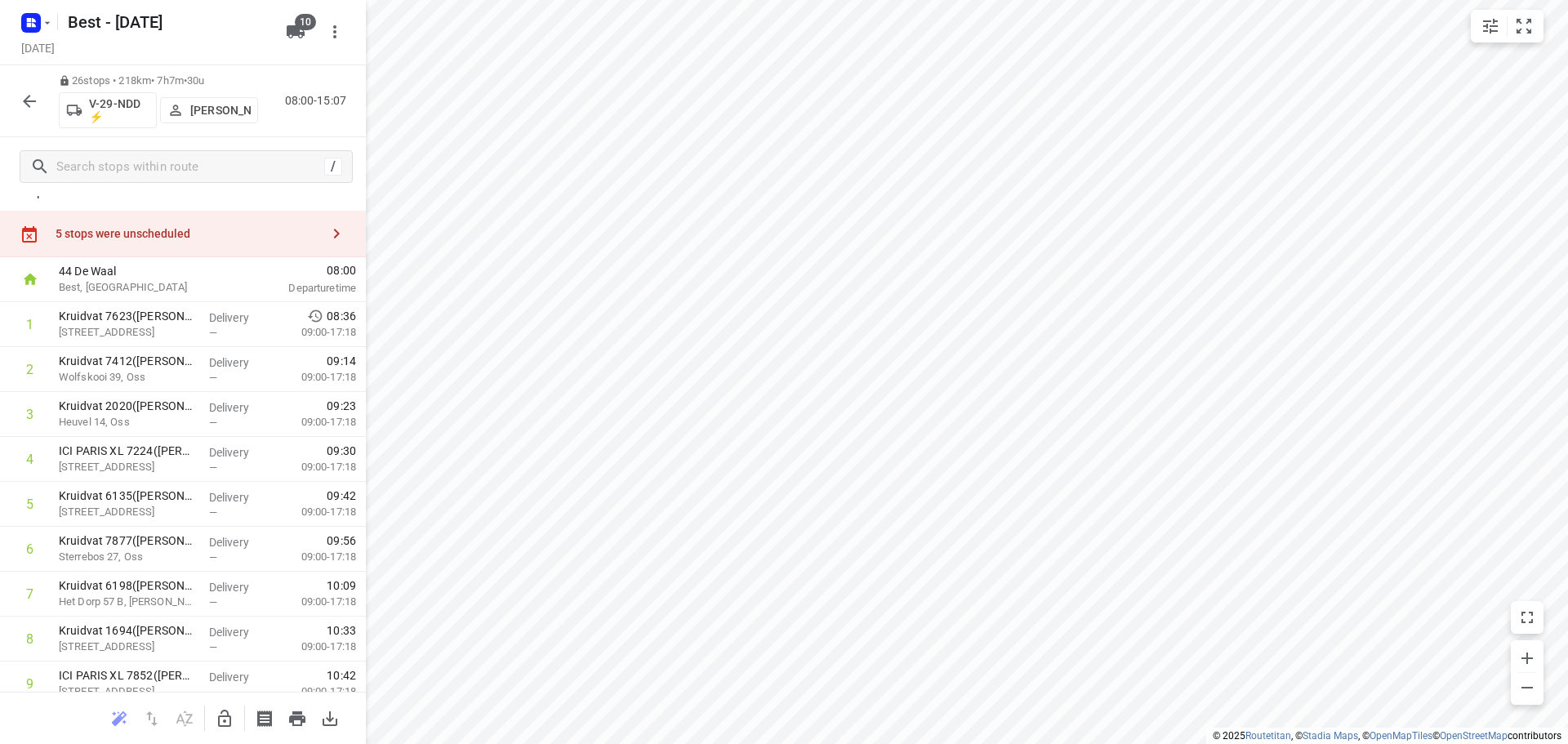
scroll to position [0, 0]
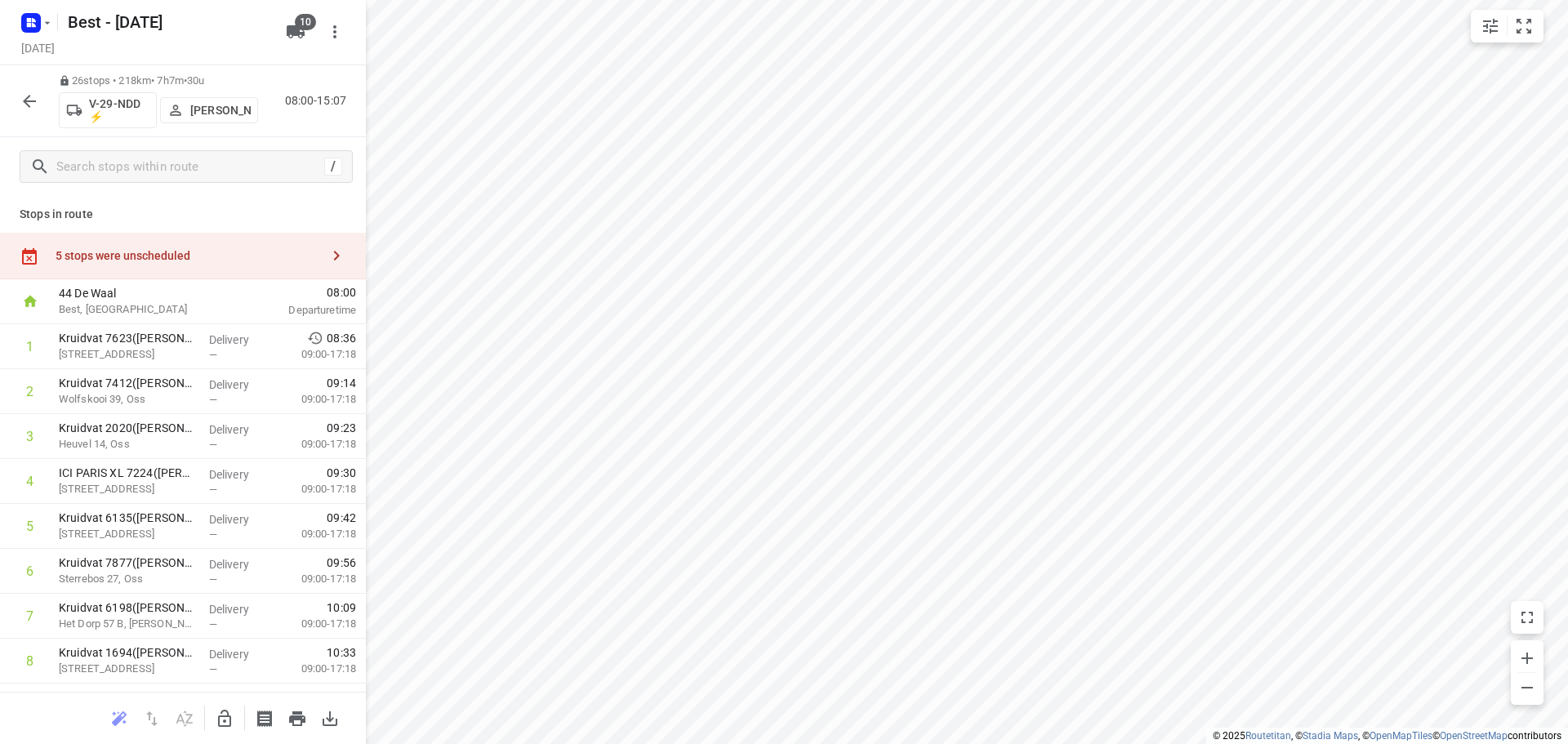
click at [263, 233] on div "5 stops were unscheduled" at bounding box center [182, 256] width 366 height 47
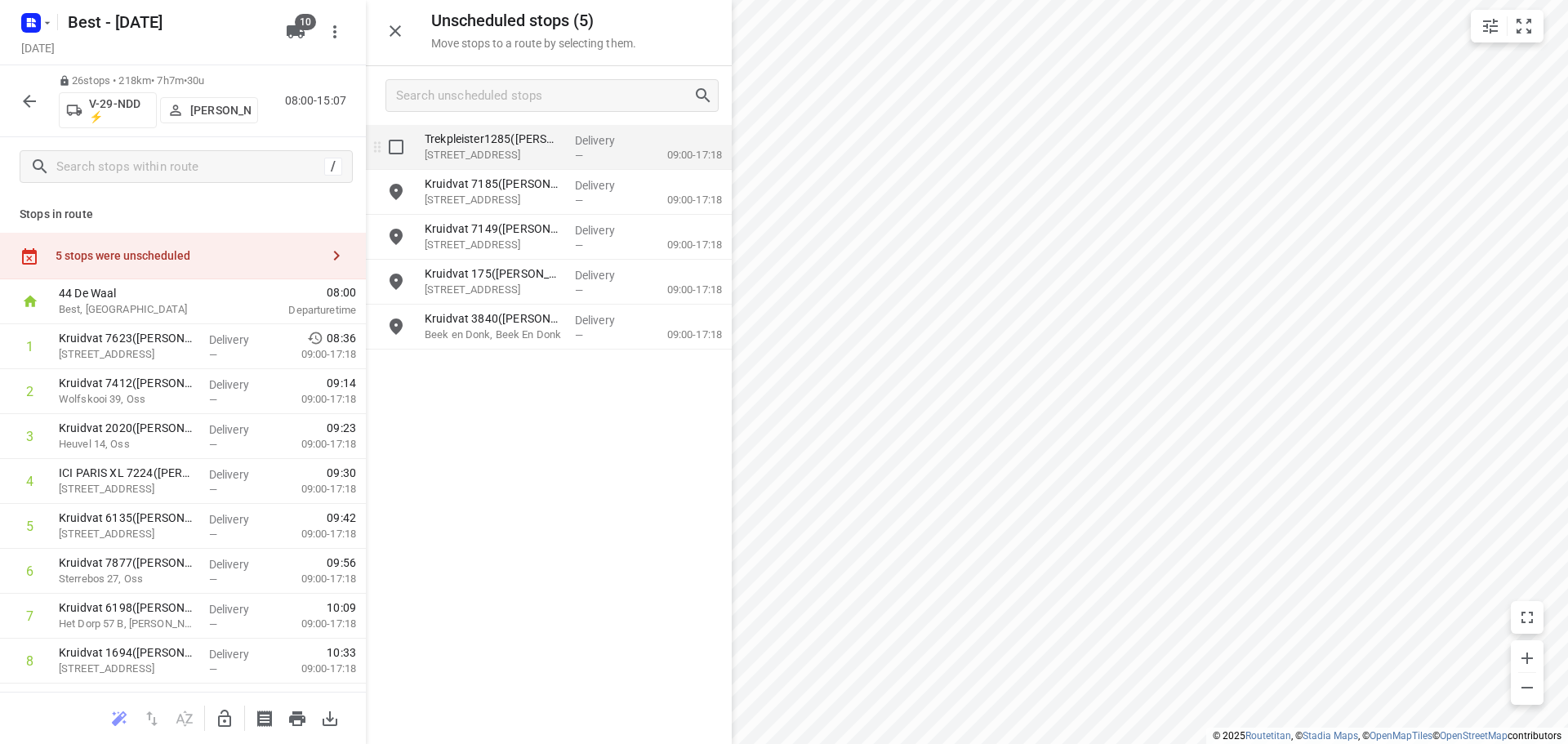
click at [401, 154] on input "grid" at bounding box center [396, 148] width 33 height 33
checkbox input "true"
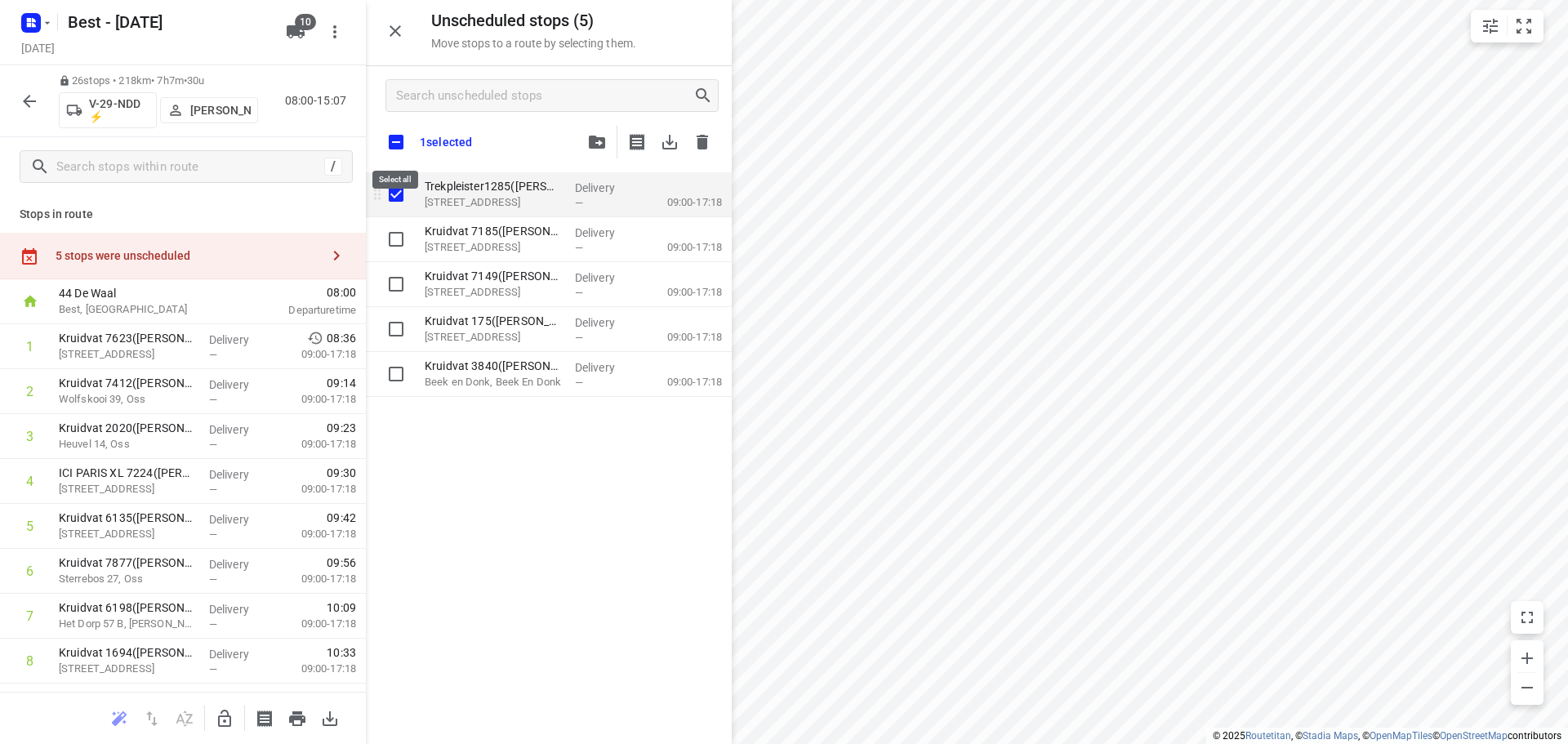
click at [400, 154] on input "checkbox" at bounding box center [395, 141] width 34 height 34
checkbox input "true"
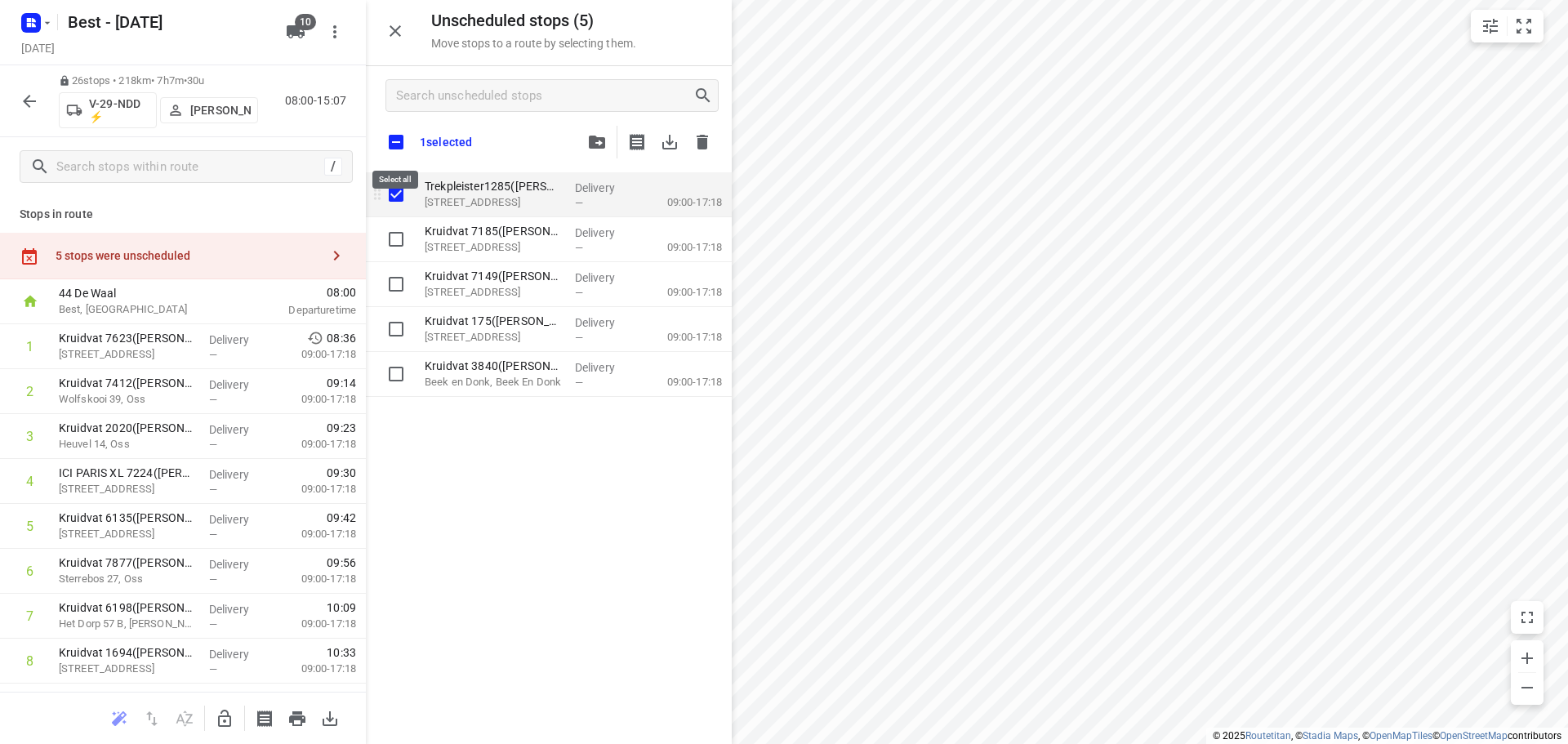
checkbox input "true"
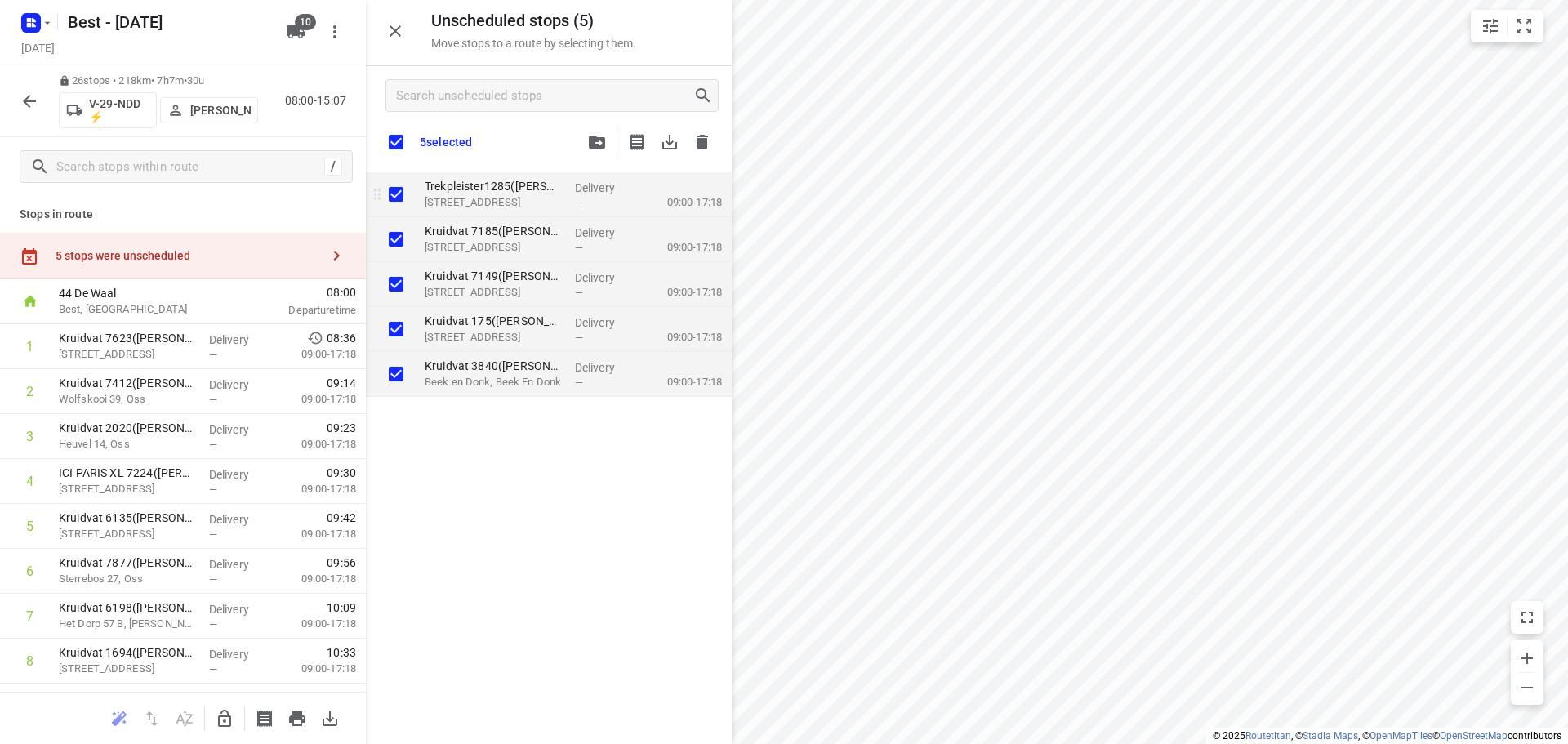
checkbox input "true"
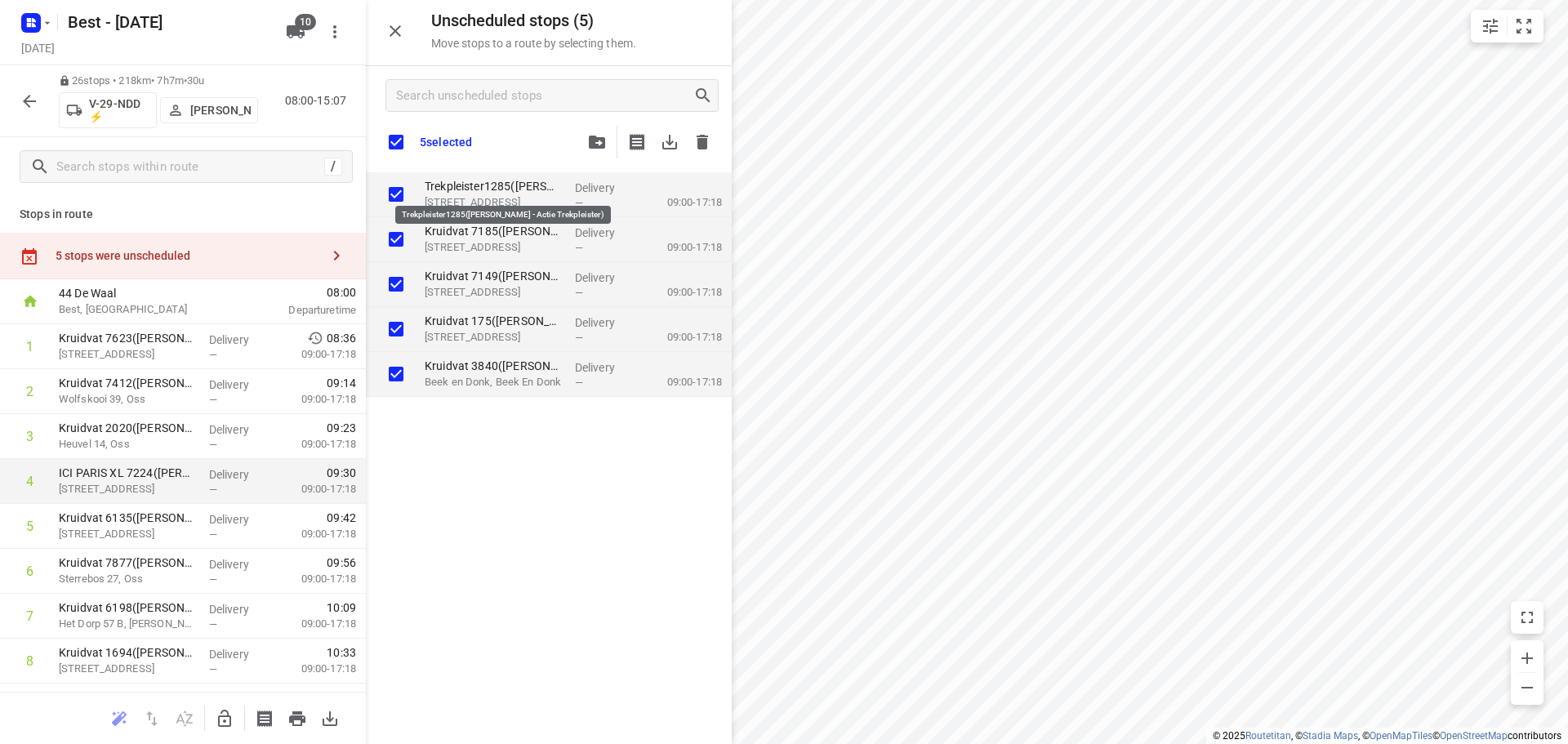
checkbox input "true"
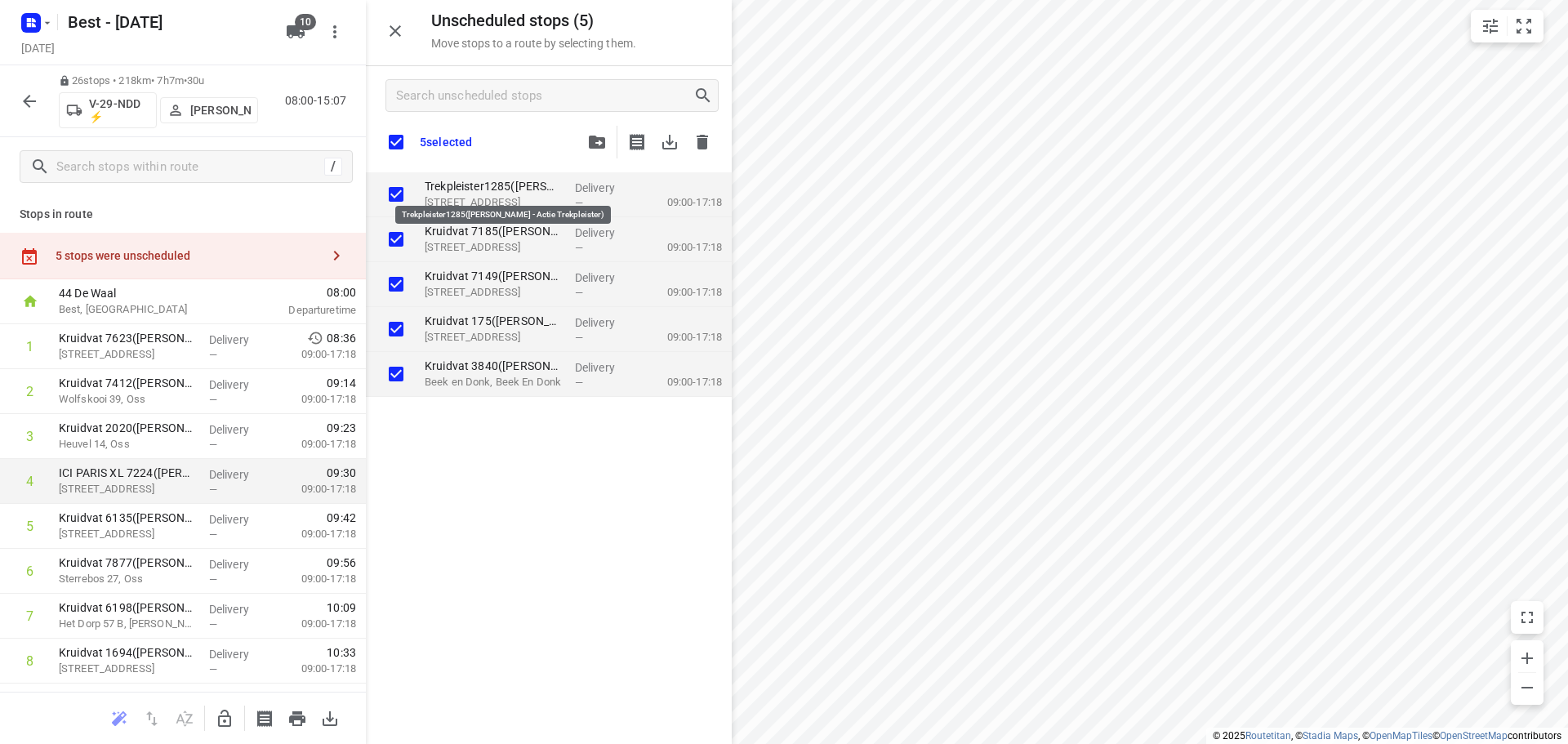
checkbox input "true"
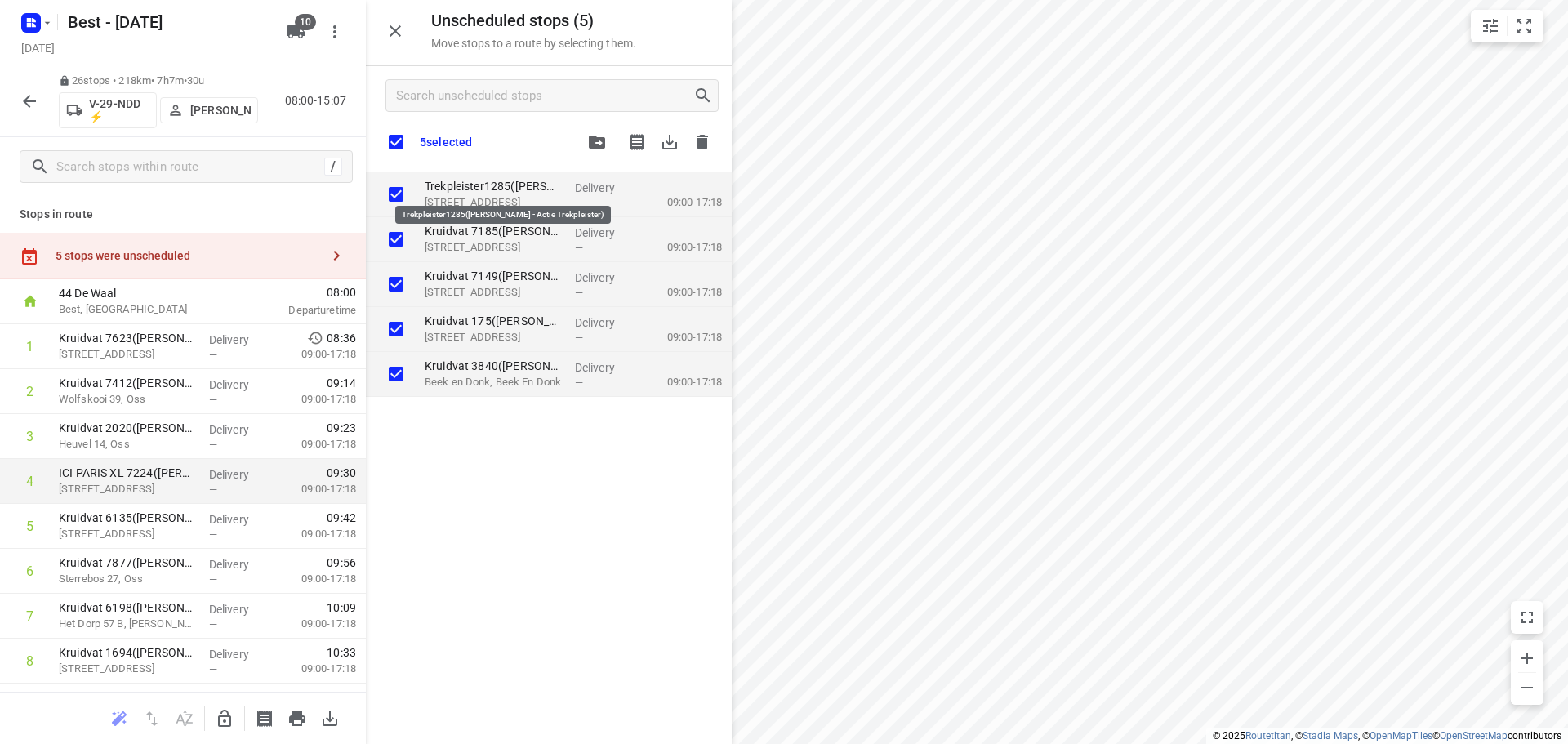
checkbox input "true"
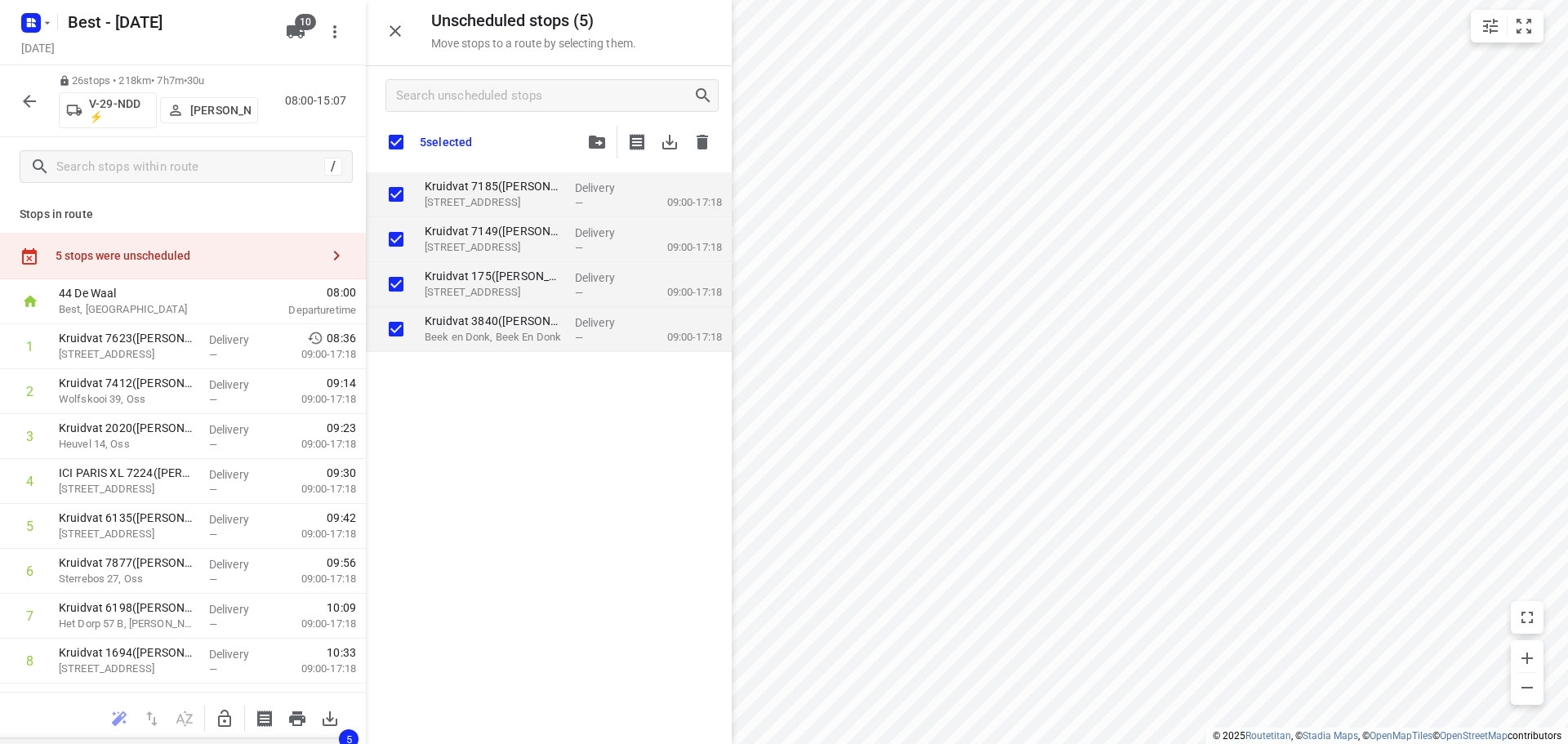
checkbox input "true"
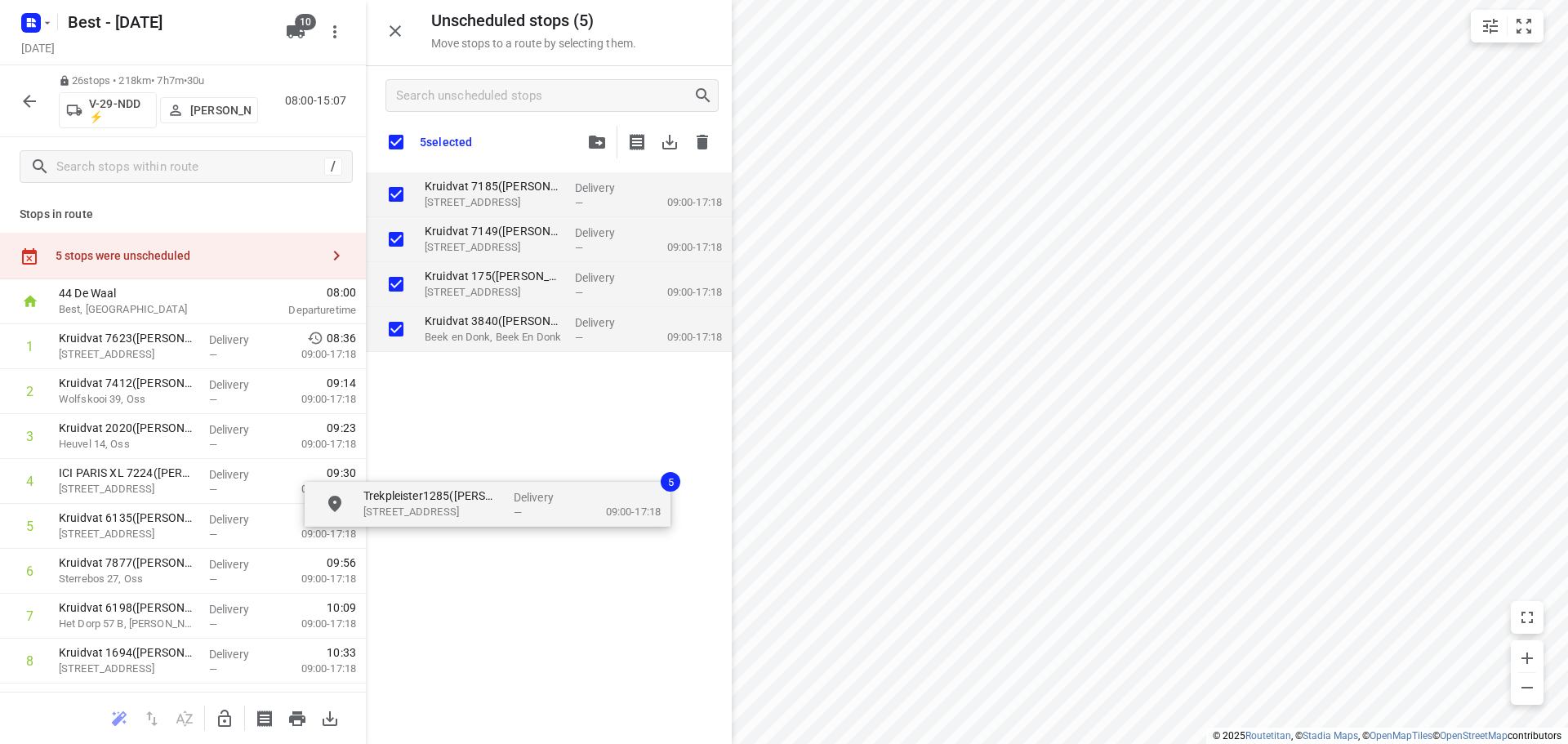
drag, startPoint x: 445, startPoint y: 179, endPoint x: 400, endPoint y: 470, distance: 294.5
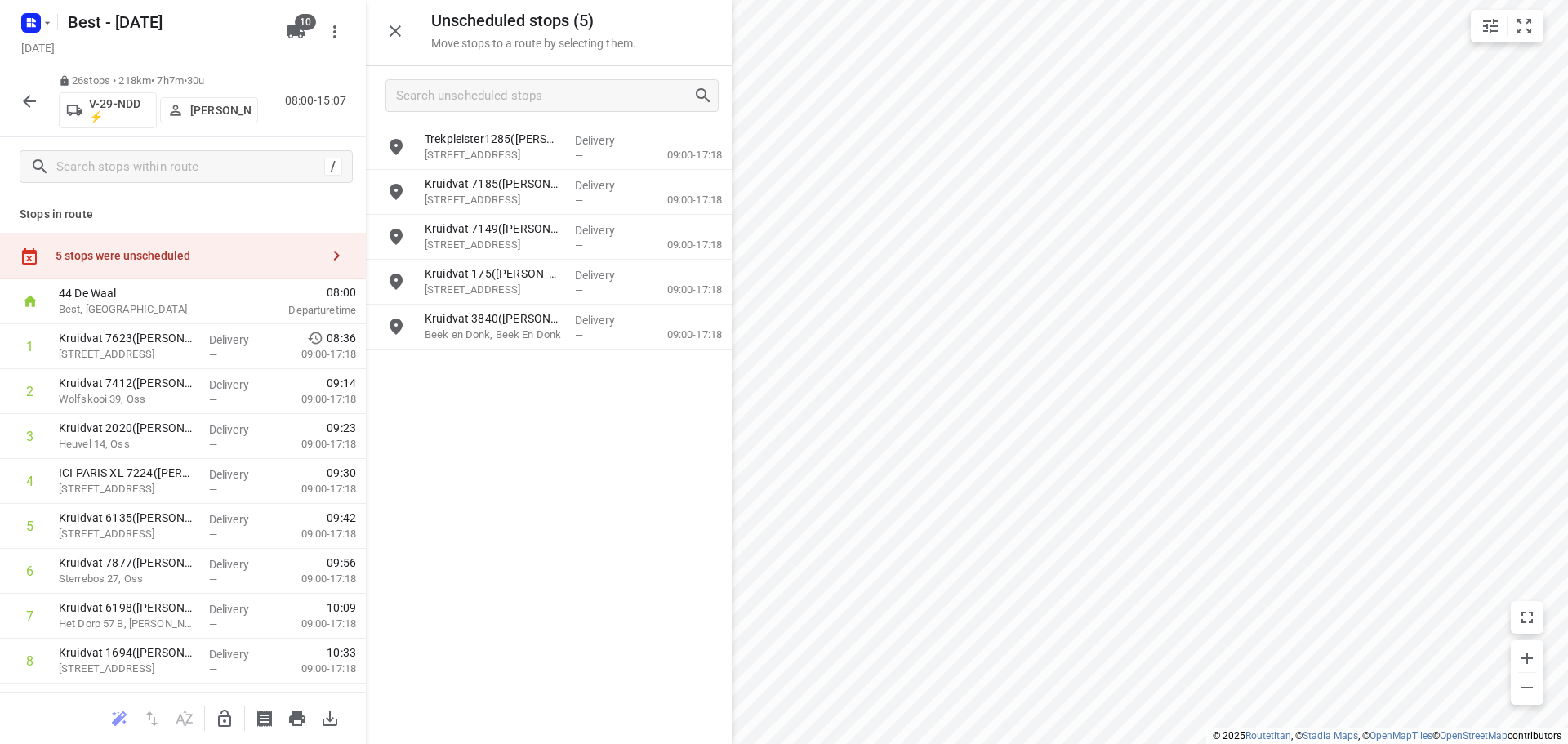
click at [225, 713] on icon "button" at bounding box center [224, 717] width 19 height 19
click at [405, 147] on input "grid" at bounding box center [396, 148] width 33 height 33
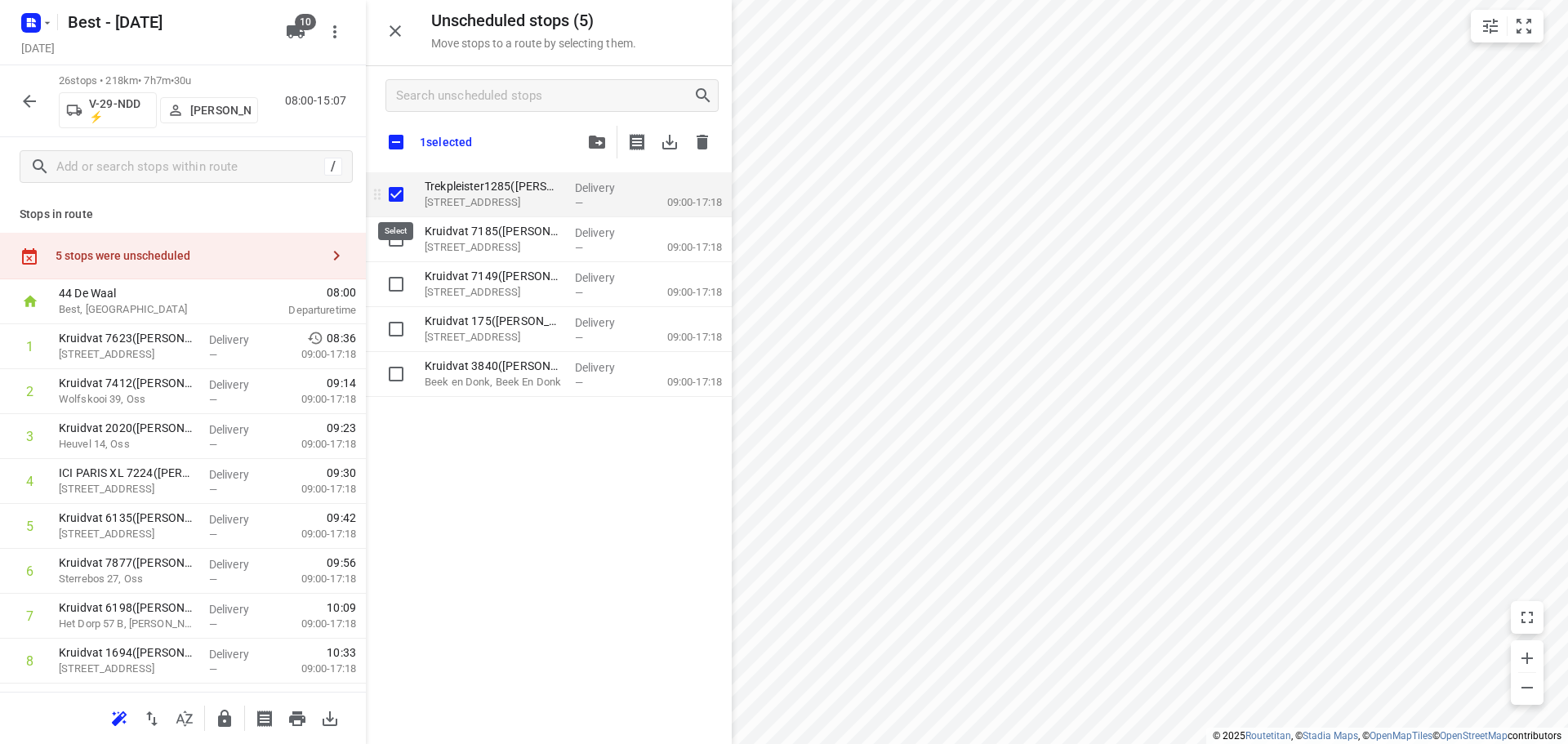
checkbox input "true"
click at [405, 146] on input "checkbox" at bounding box center [395, 141] width 34 height 34
checkbox input "true"
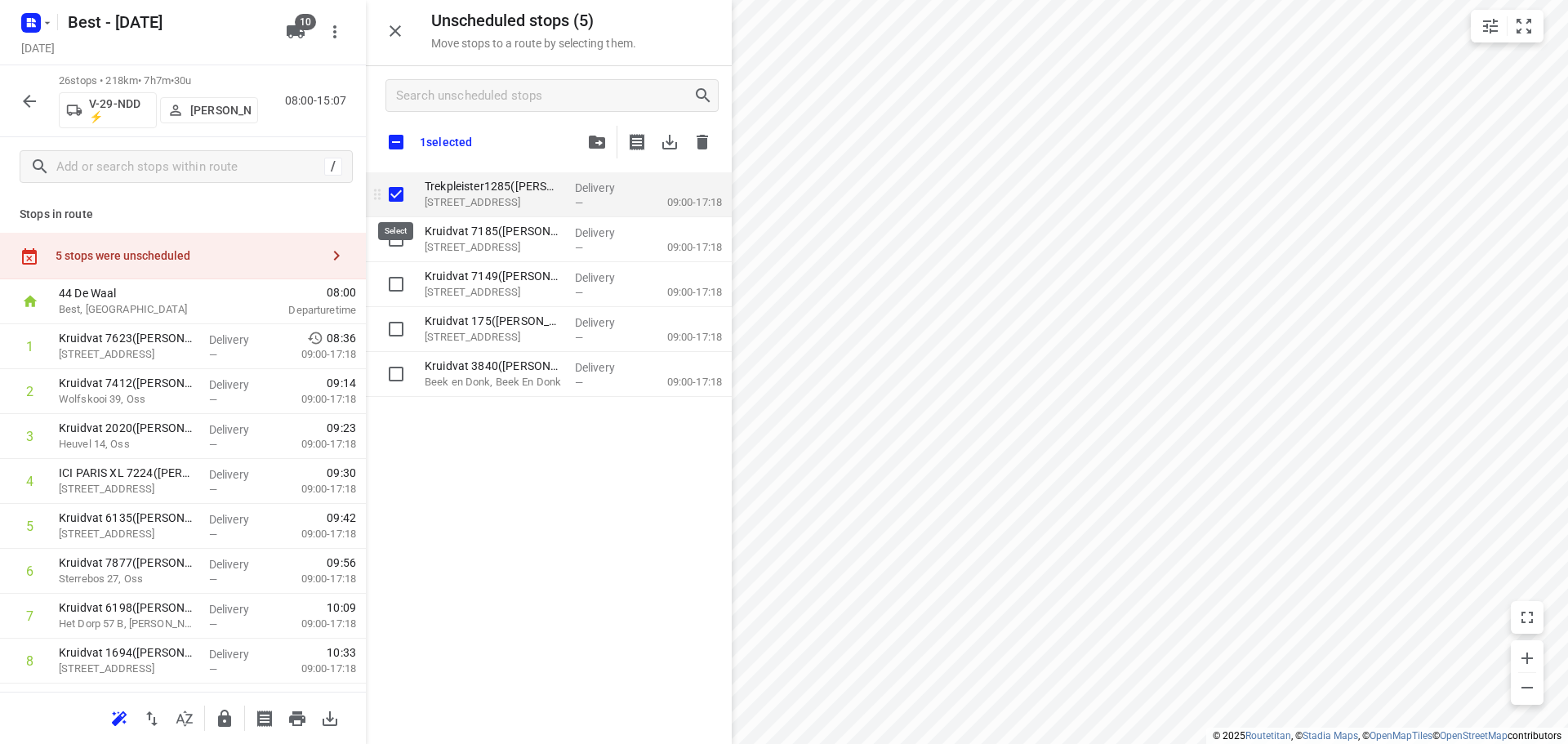
checkbox input "true"
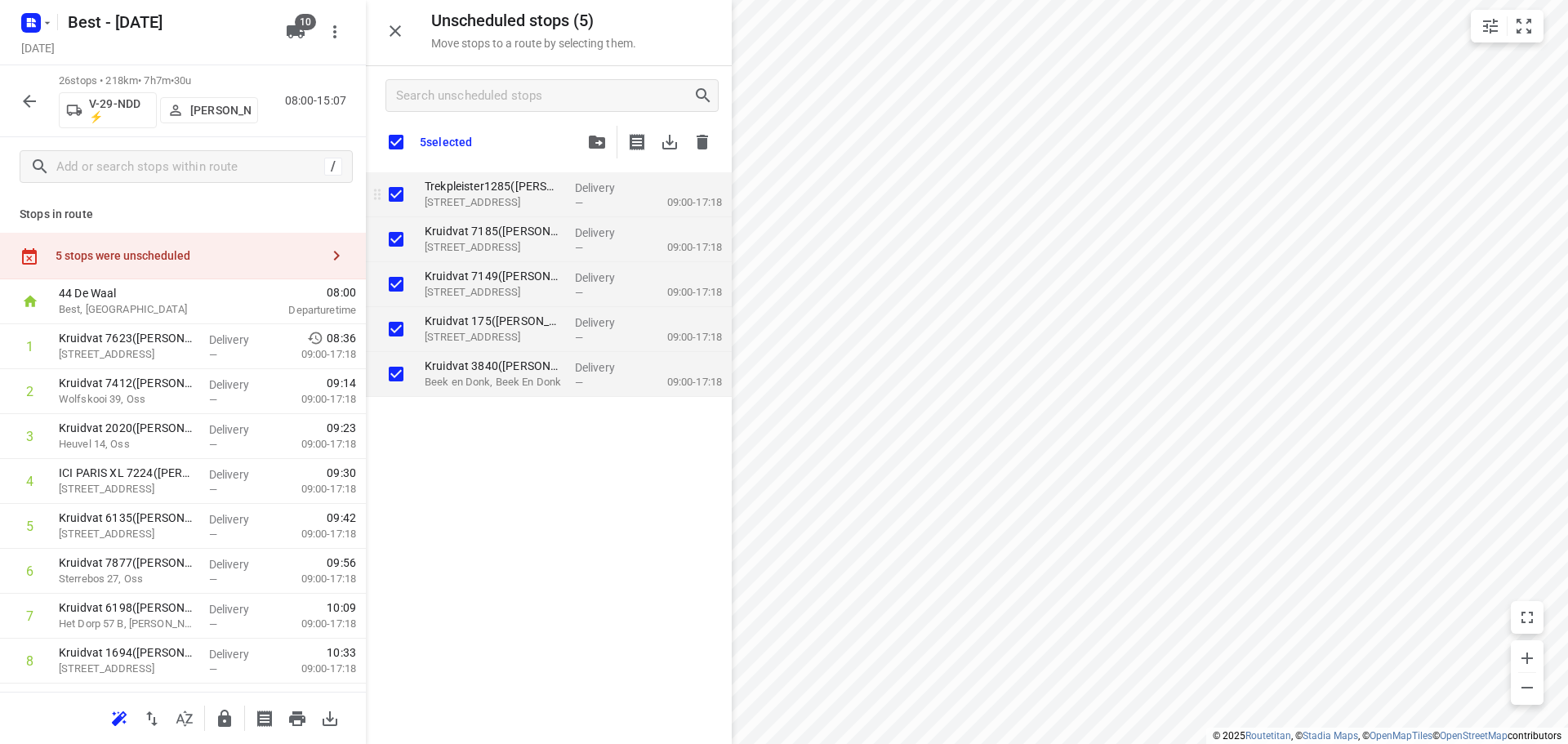
checkbox input "true"
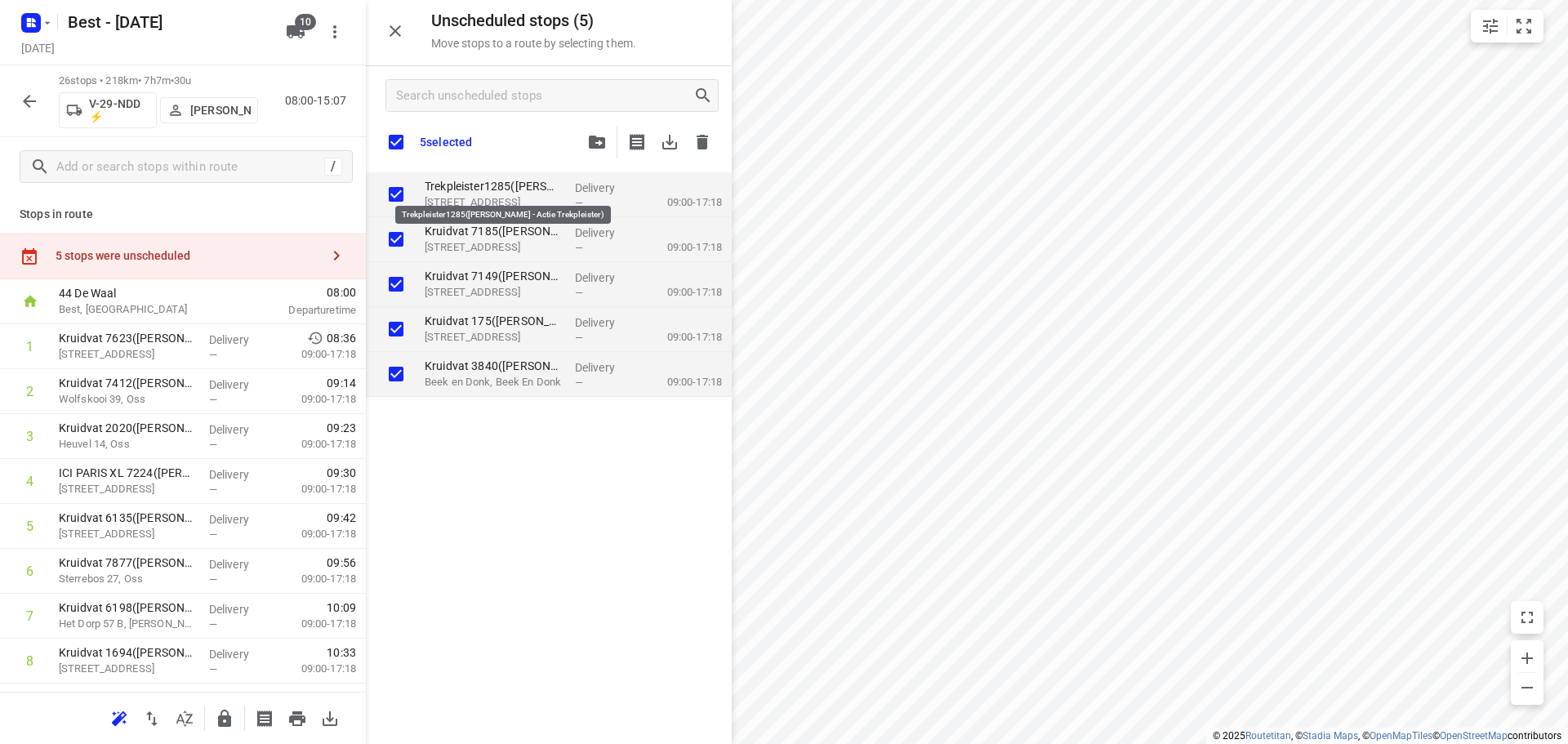
checkbox input "true"
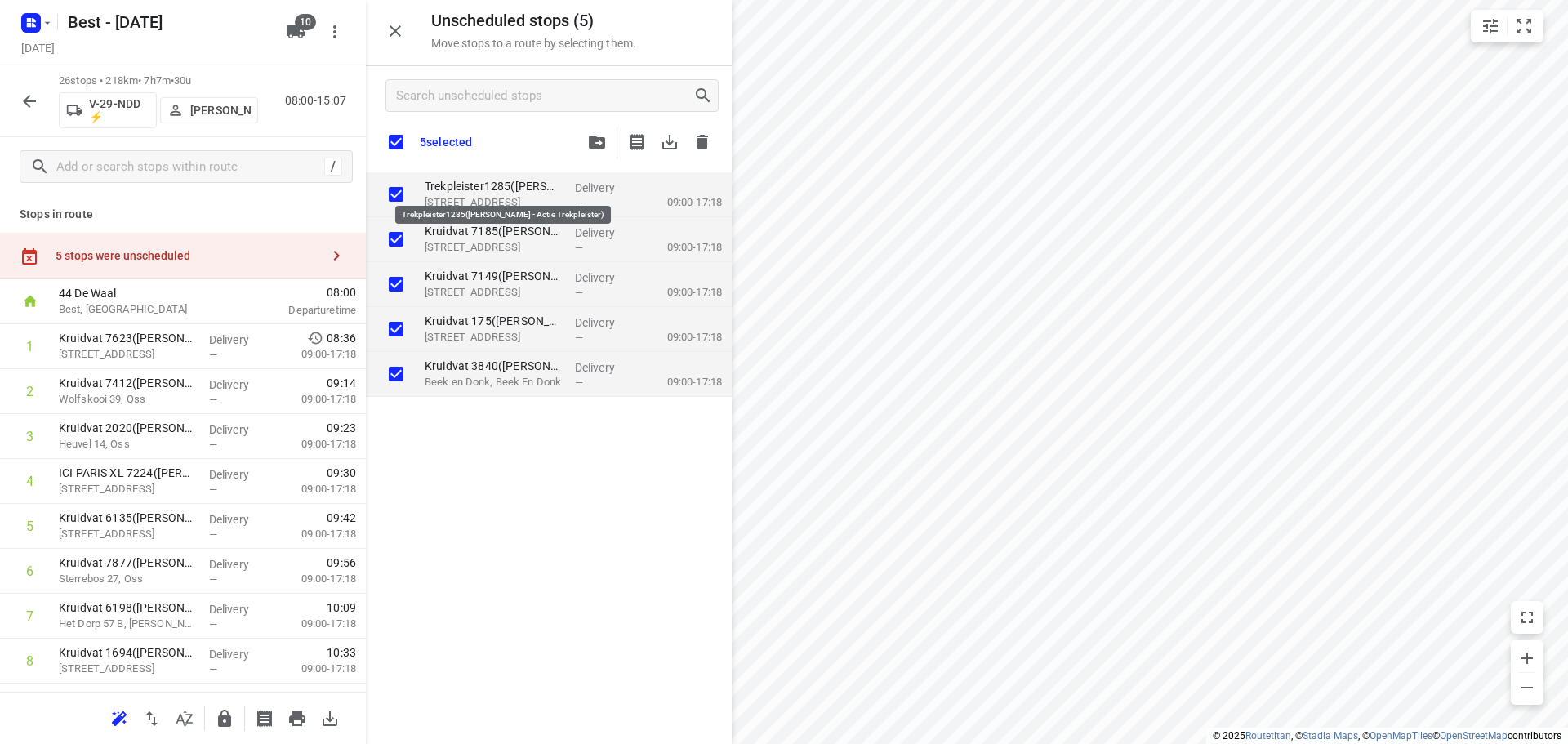
checkbox input "true"
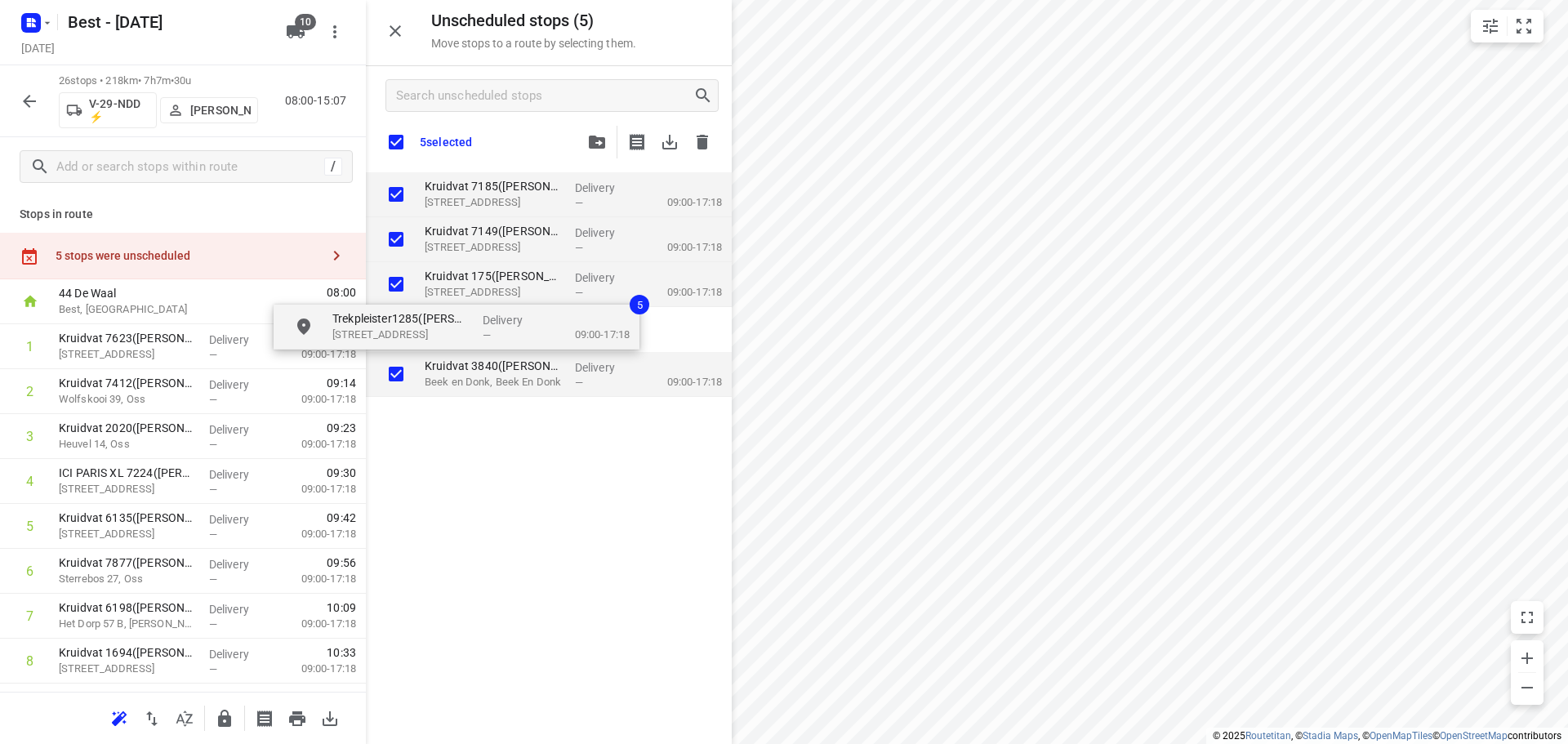
checkbox input "true"
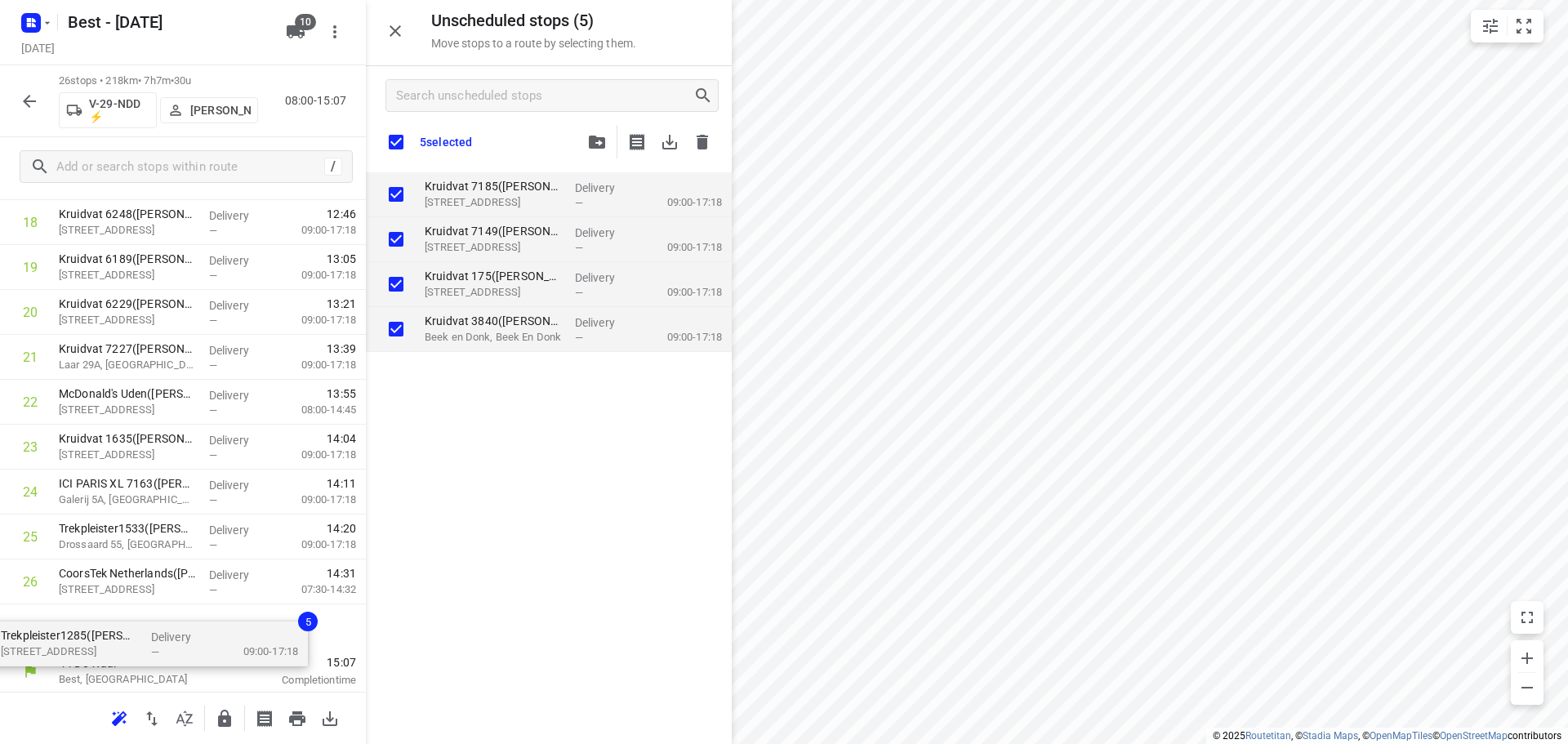
drag, startPoint x: 443, startPoint y: 224, endPoint x: 44, endPoint y: 624, distance: 565.0
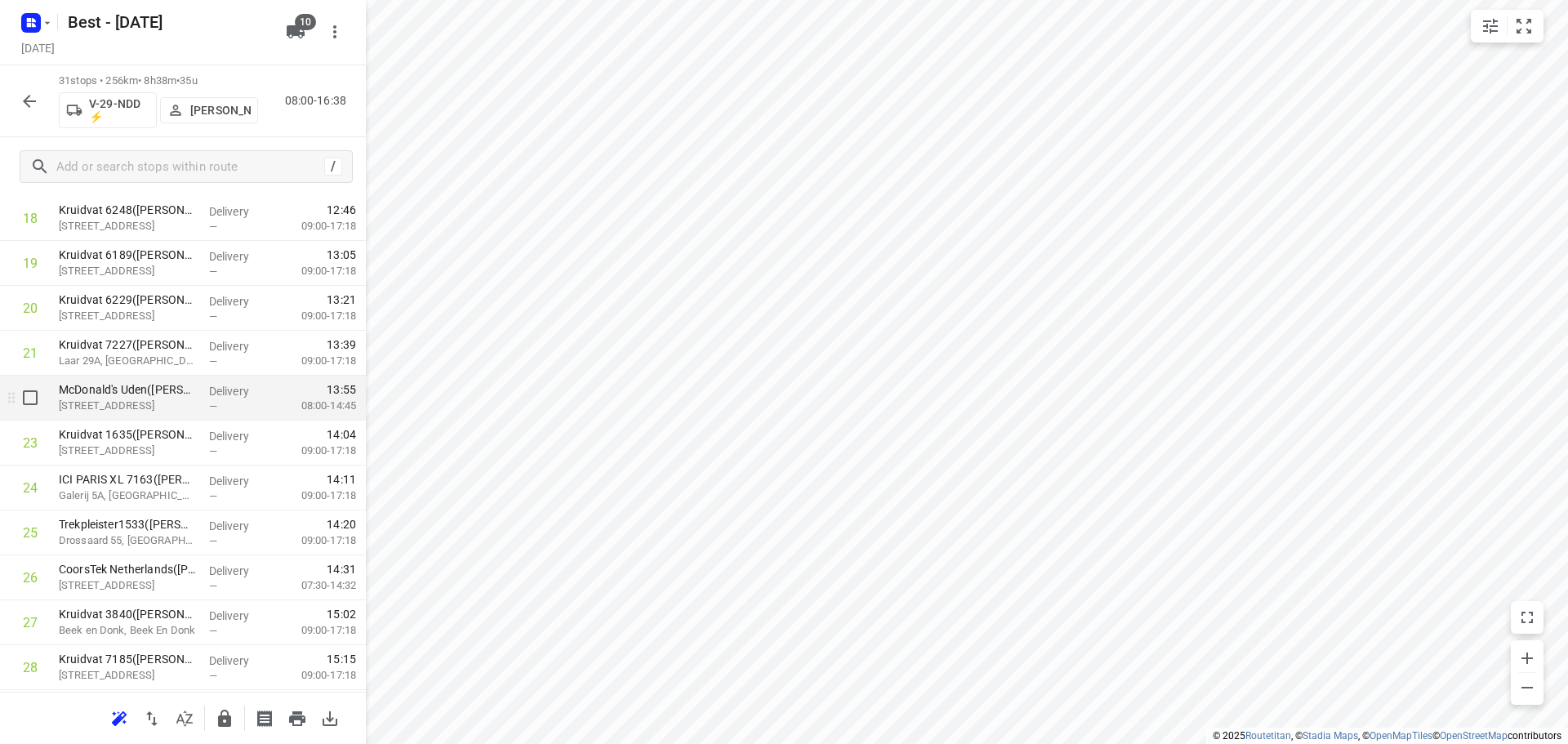
scroll to position [1009, 0]
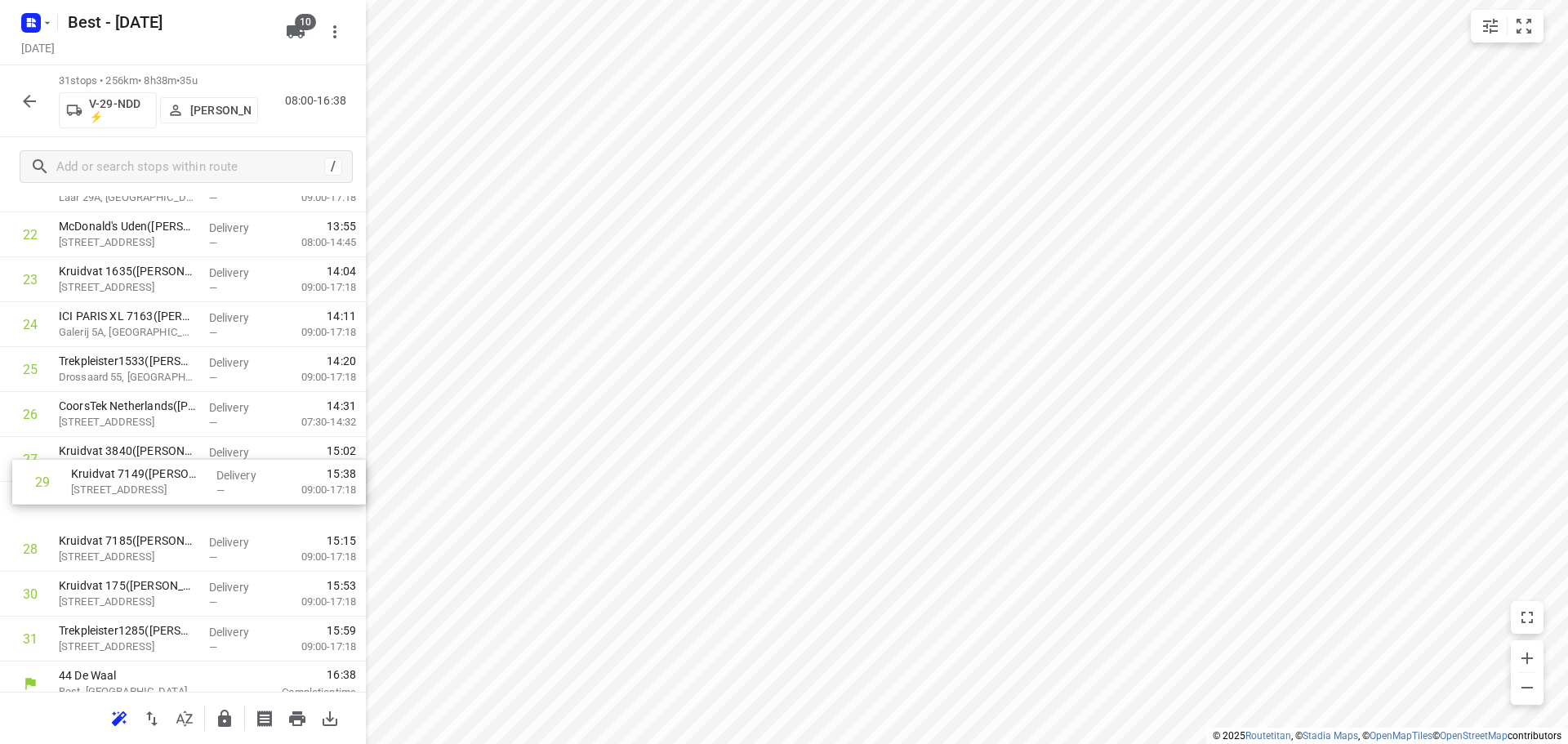
drag, startPoint x: 148, startPoint y: 533, endPoint x: 164, endPoint y: 439, distance: 95.4
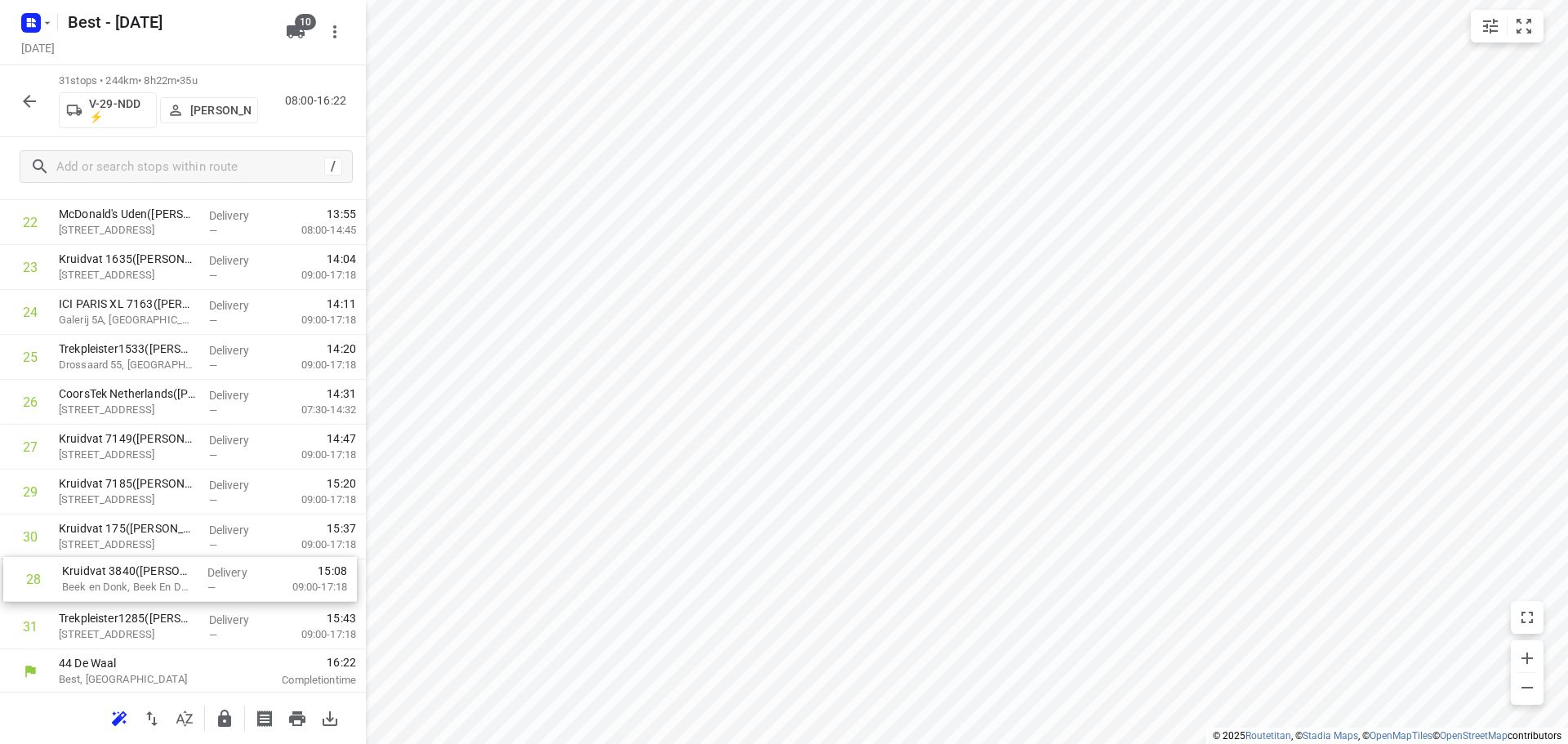
drag, startPoint x: 154, startPoint y: 519, endPoint x: 158, endPoint y: 581, distance: 62.1
drag, startPoint x: 185, startPoint y: 486, endPoint x: 172, endPoint y: 629, distance: 143.6
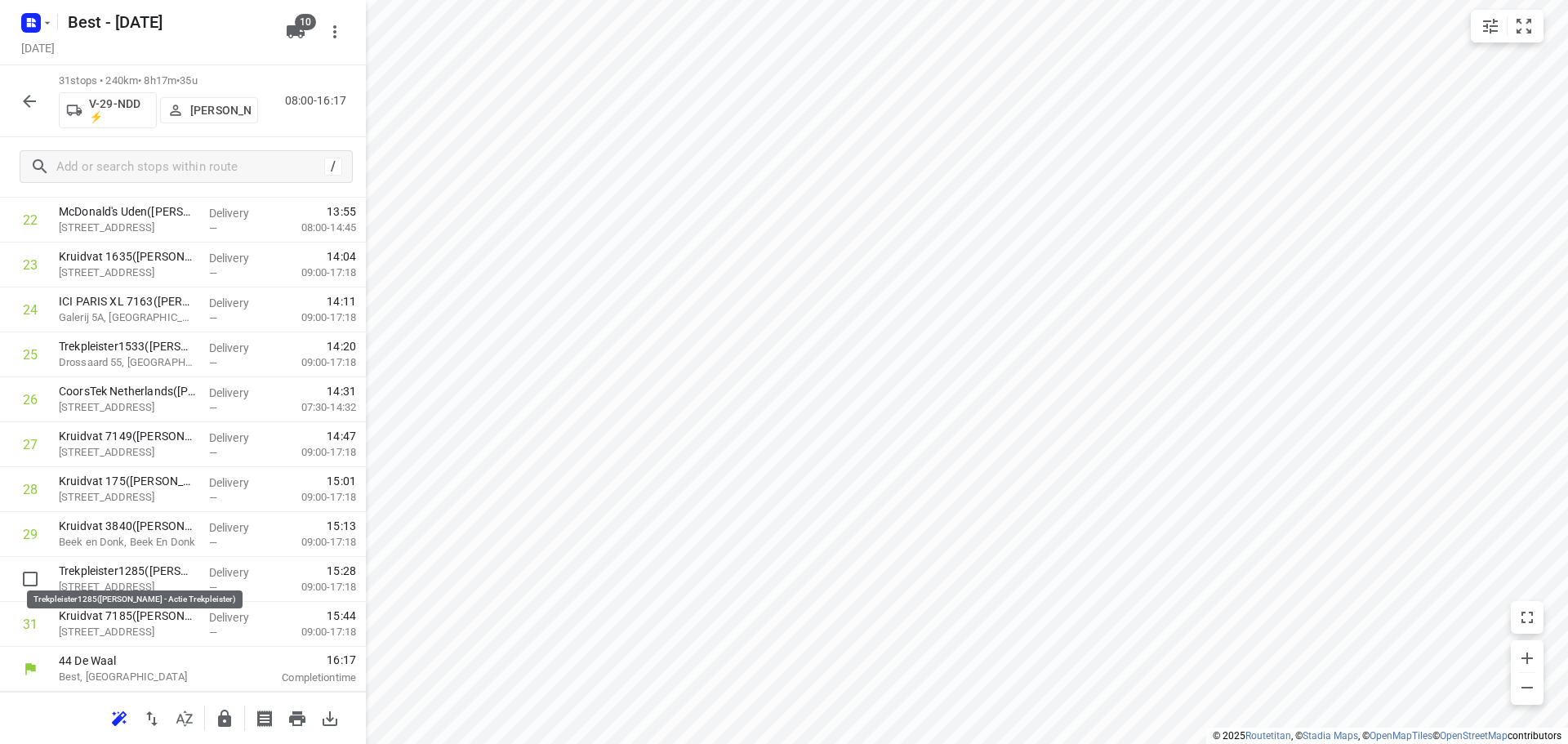
drag, startPoint x: 171, startPoint y: 574, endPoint x: 179, endPoint y: 524, distance: 50.6
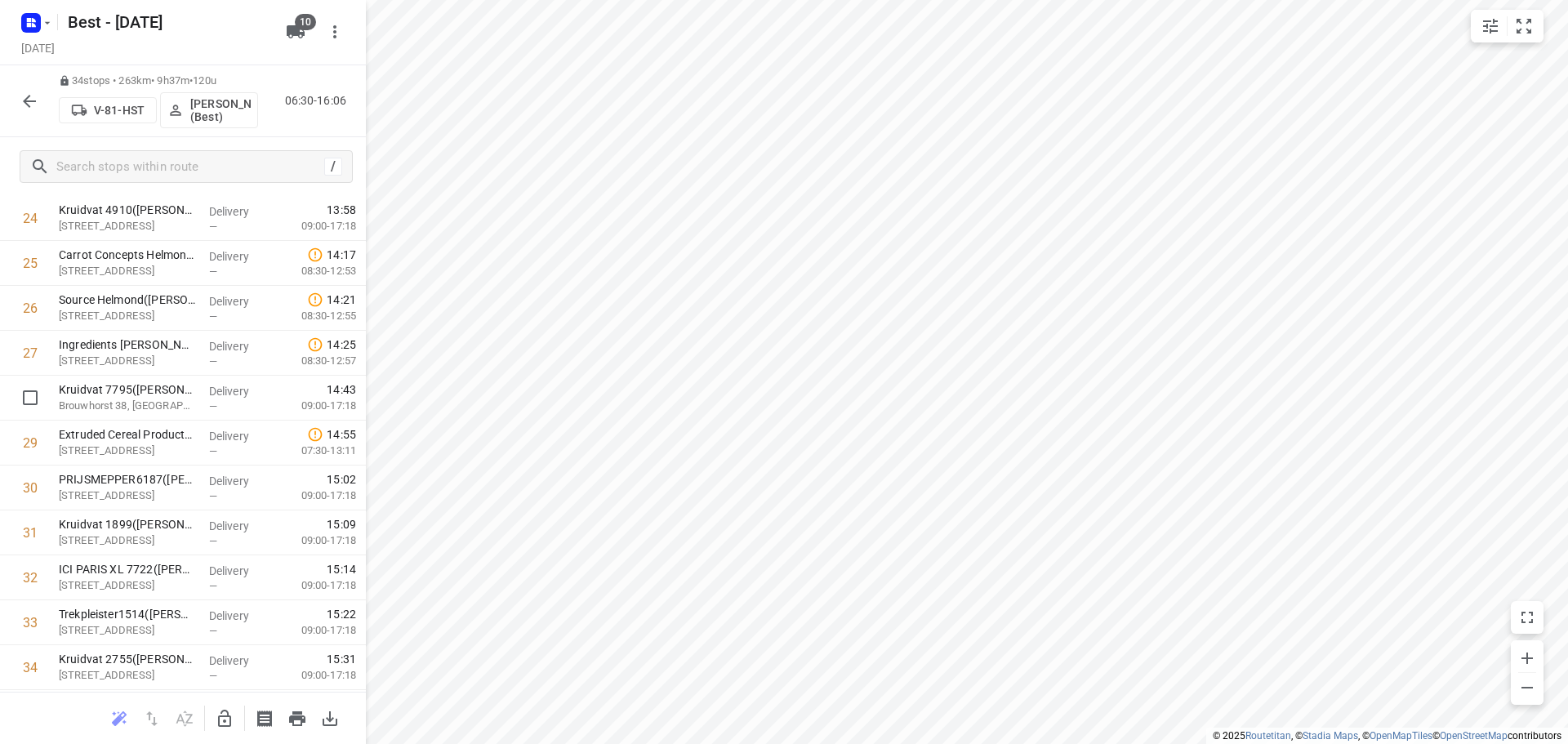
scroll to position [1158, 0]
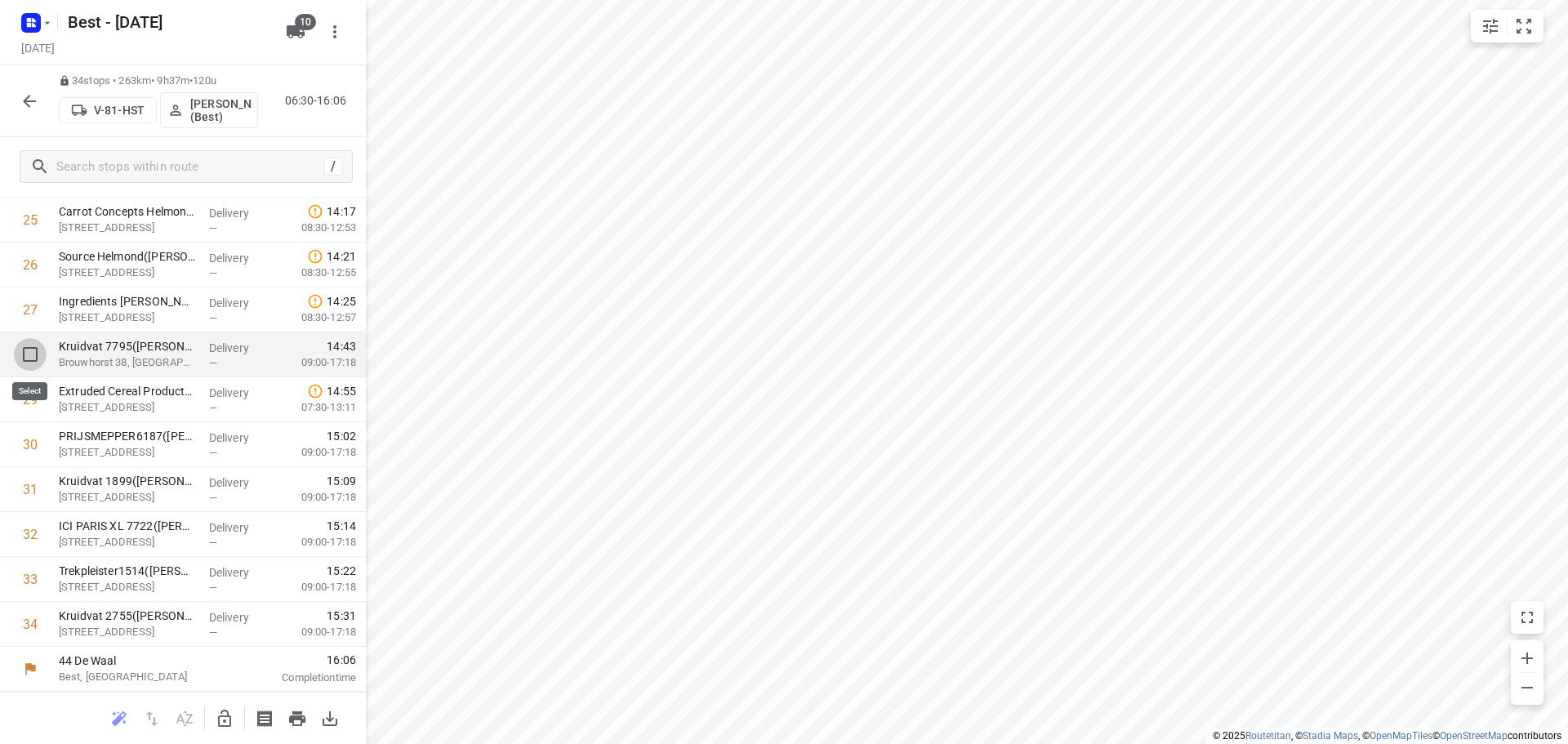
click at [18, 367] on input "checkbox" at bounding box center [30, 355] width 33 height 33
checkbox input "true"
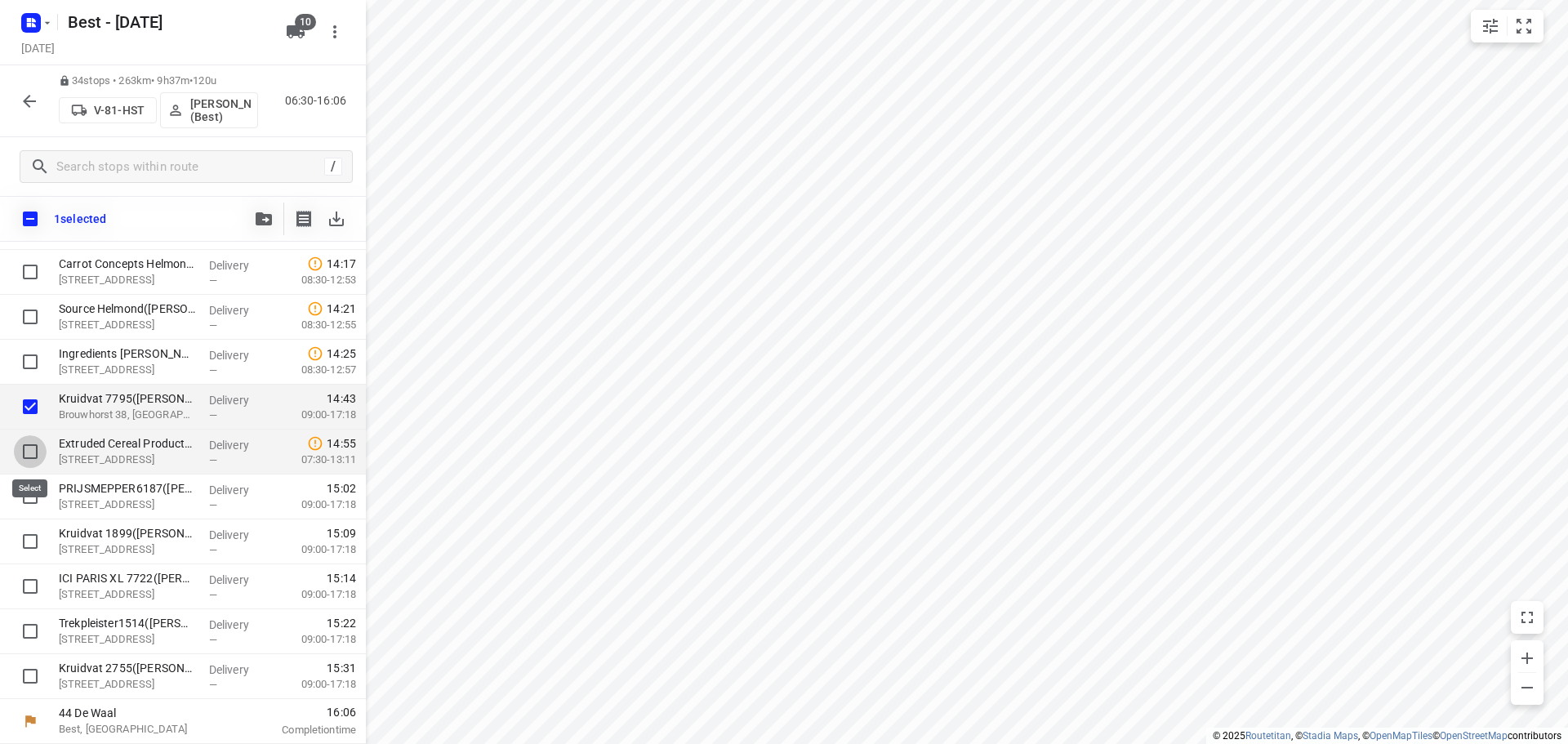
click at [25, 448] on input "checkbox" at bounding box center [30, 452] width 33 height 33
checkbox input "true"
click at [29, 491] on input "checkbox" at bounding box center [30, 497] width 33 height 33
checkbox input "true"
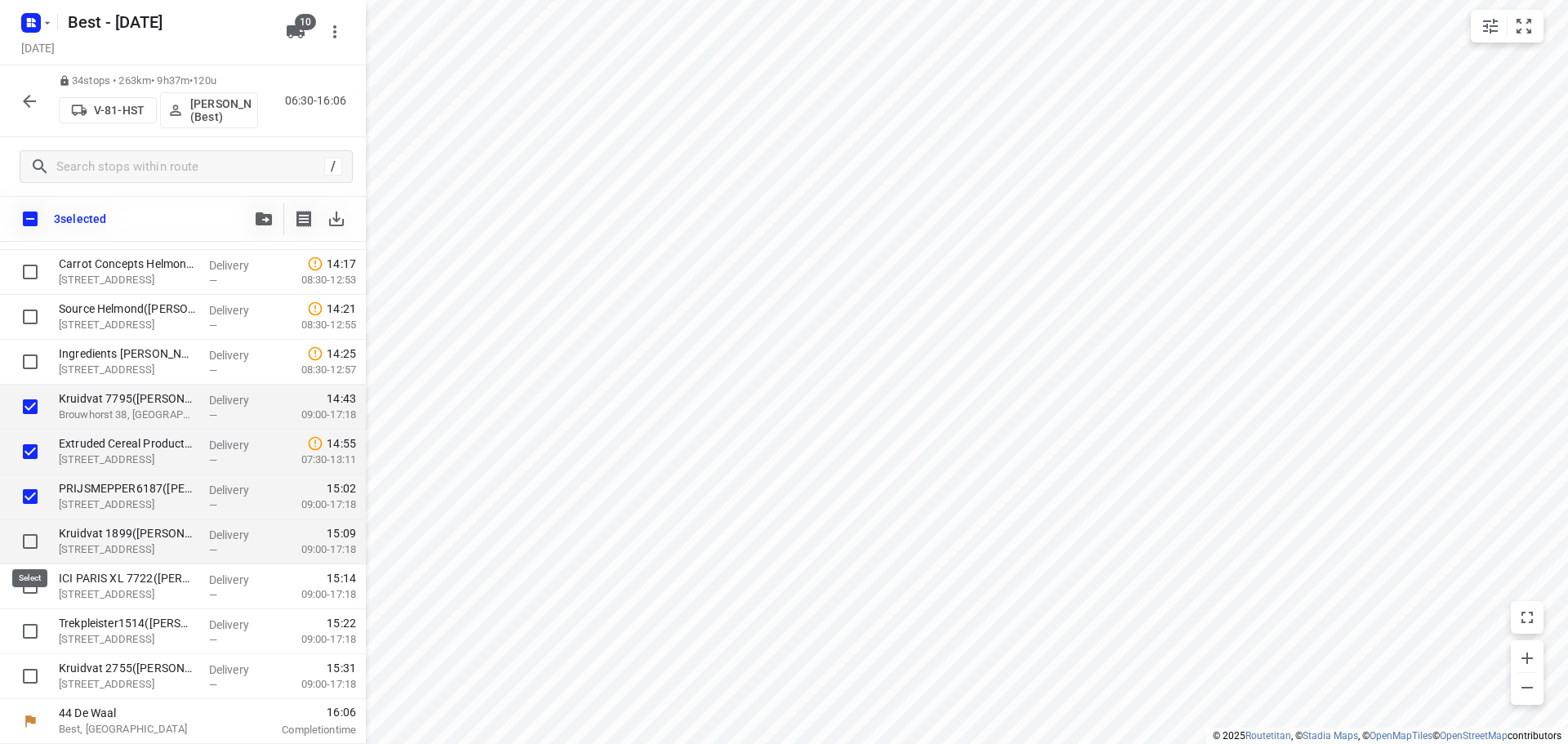
click at [31, 535] on input "checkbox" at bounding box center [30, 542] width 33 height 33
checkbox input "true"
click at [27, 594] on input "checkbox" at bounding box center [30, 586] width 33 height 33
checkbox input "true"
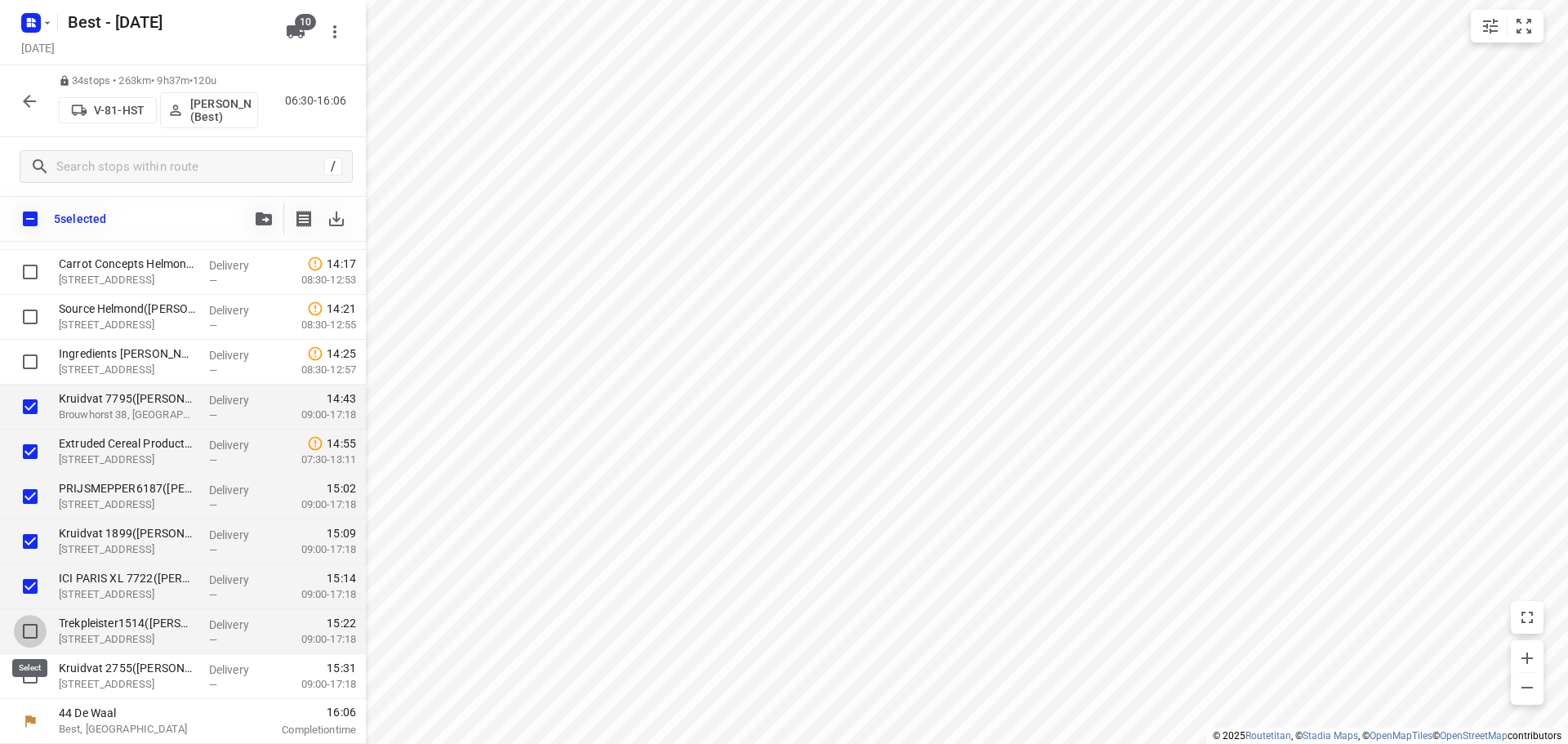
drag, startPoint x: 25, startPoint y: 631, endPoint x: 34, endPoint y: 664, distance: 34.2
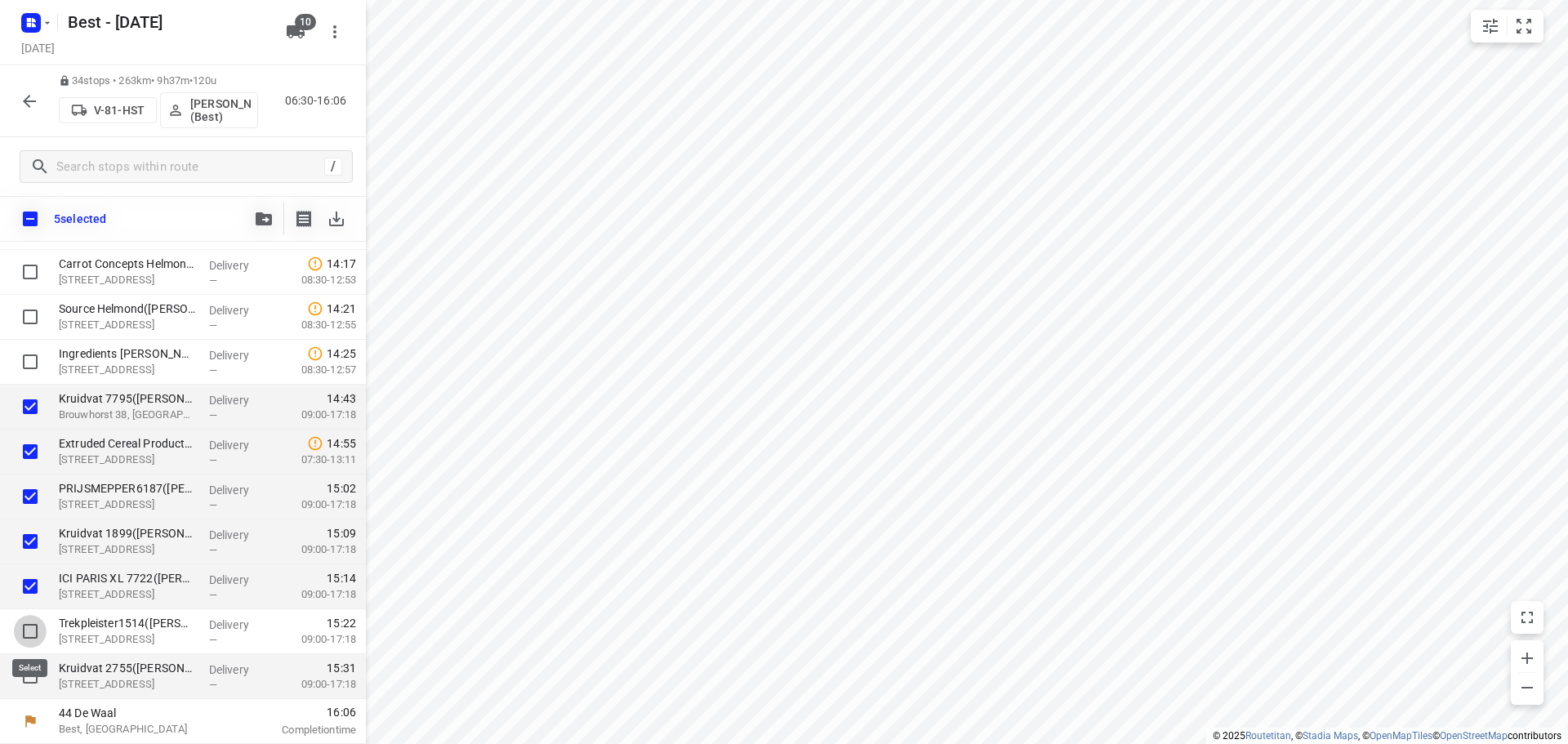
click at [26, 632] on input "checkbox" at bounding box center [30, 631] width 33 height 33
checkbox input "true"
drag, startPoint x: 37, startPoint y: 675, endPoint x: 39, endPoint y: 655, distance: 20.1
click at [37, 671] on input "checkbox" at bounding box center [30, 676] width 33 height 33
checkbox input "true"
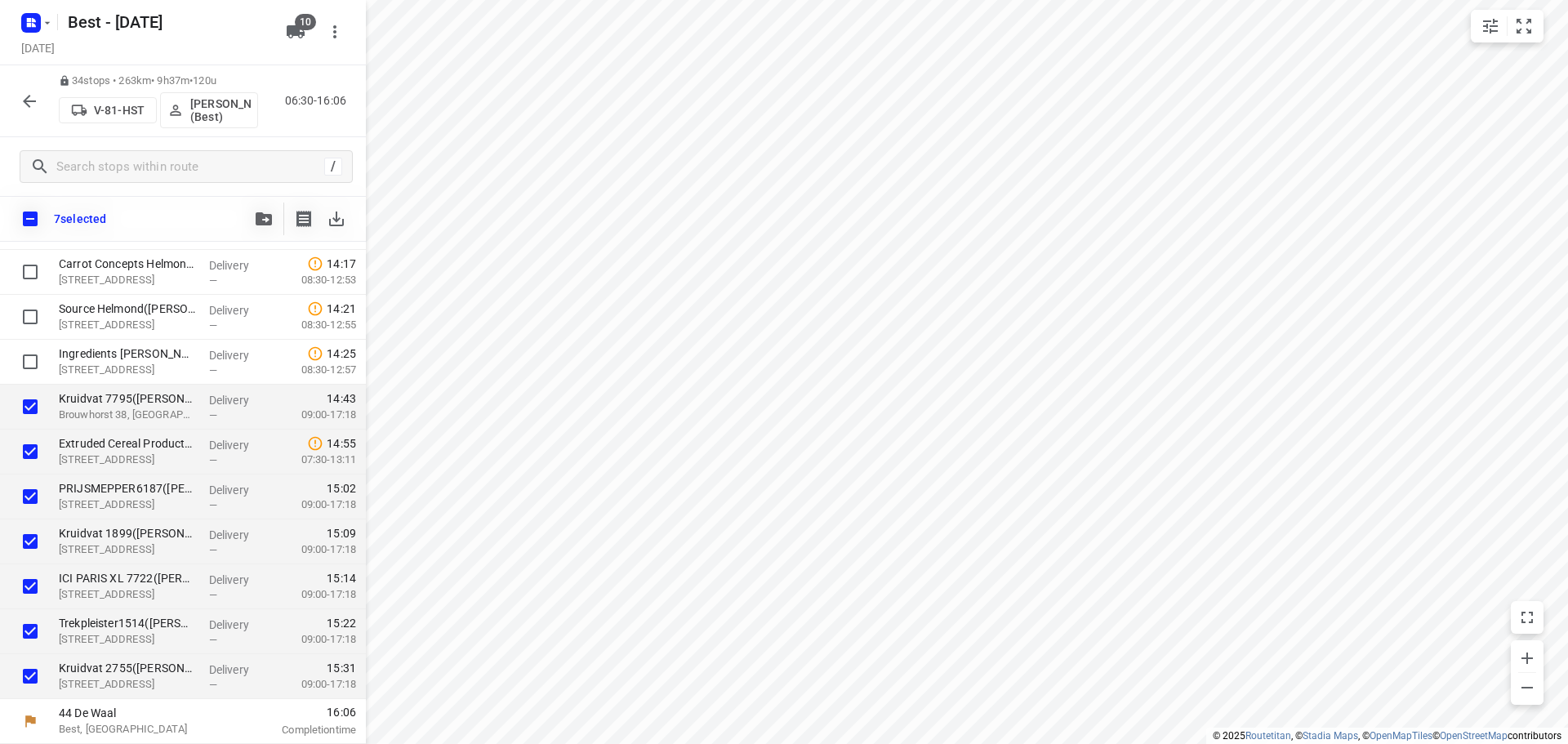
click at [273, 186] on div "/" at bounding box center [182, 167] width 366 height 59
click at [260, 215] on icon "button" at bounding box center [264, 219] width 16 height 13
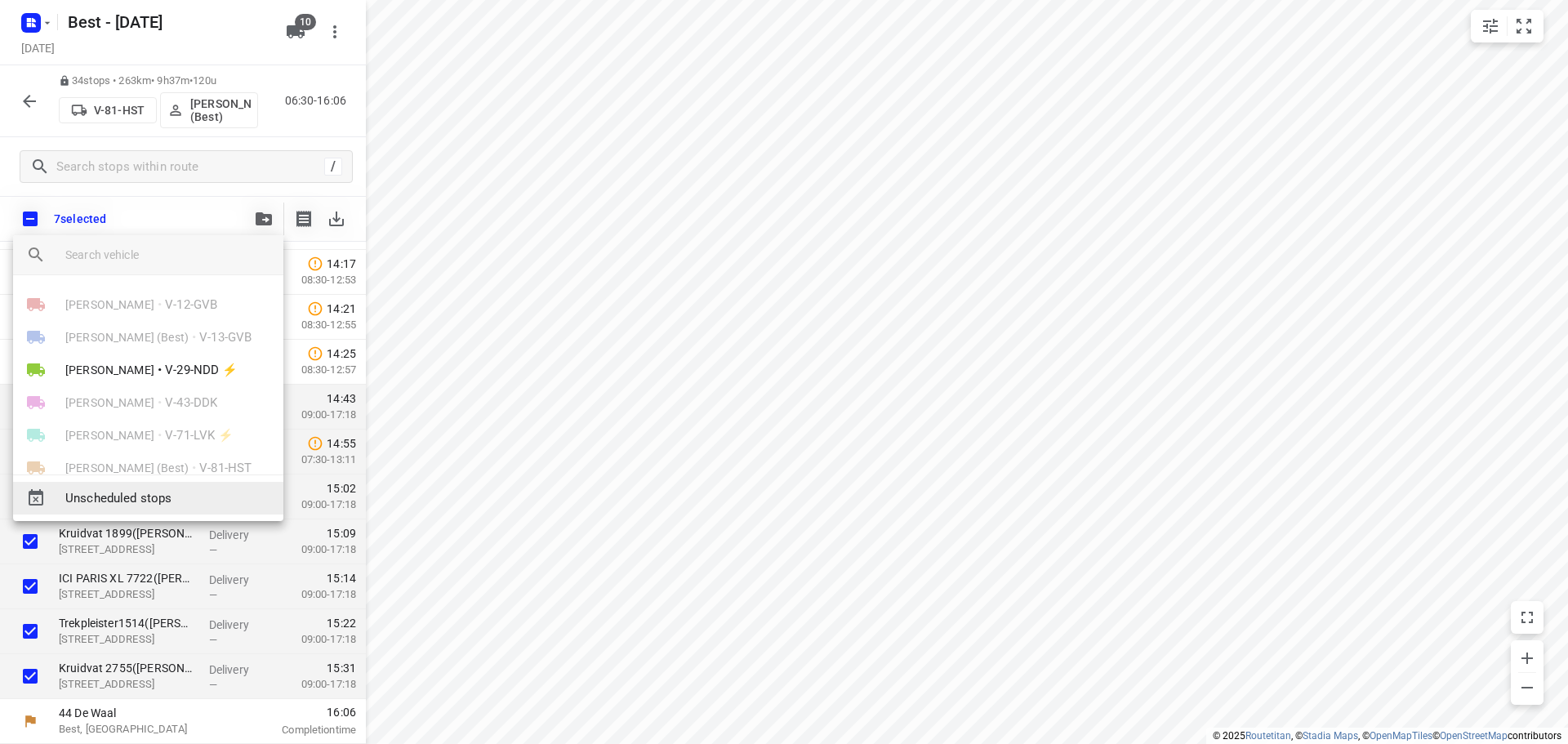
click at [192, 503] on span "Unscheduled stops" at bounding box center [168, 498] width 205 height 18
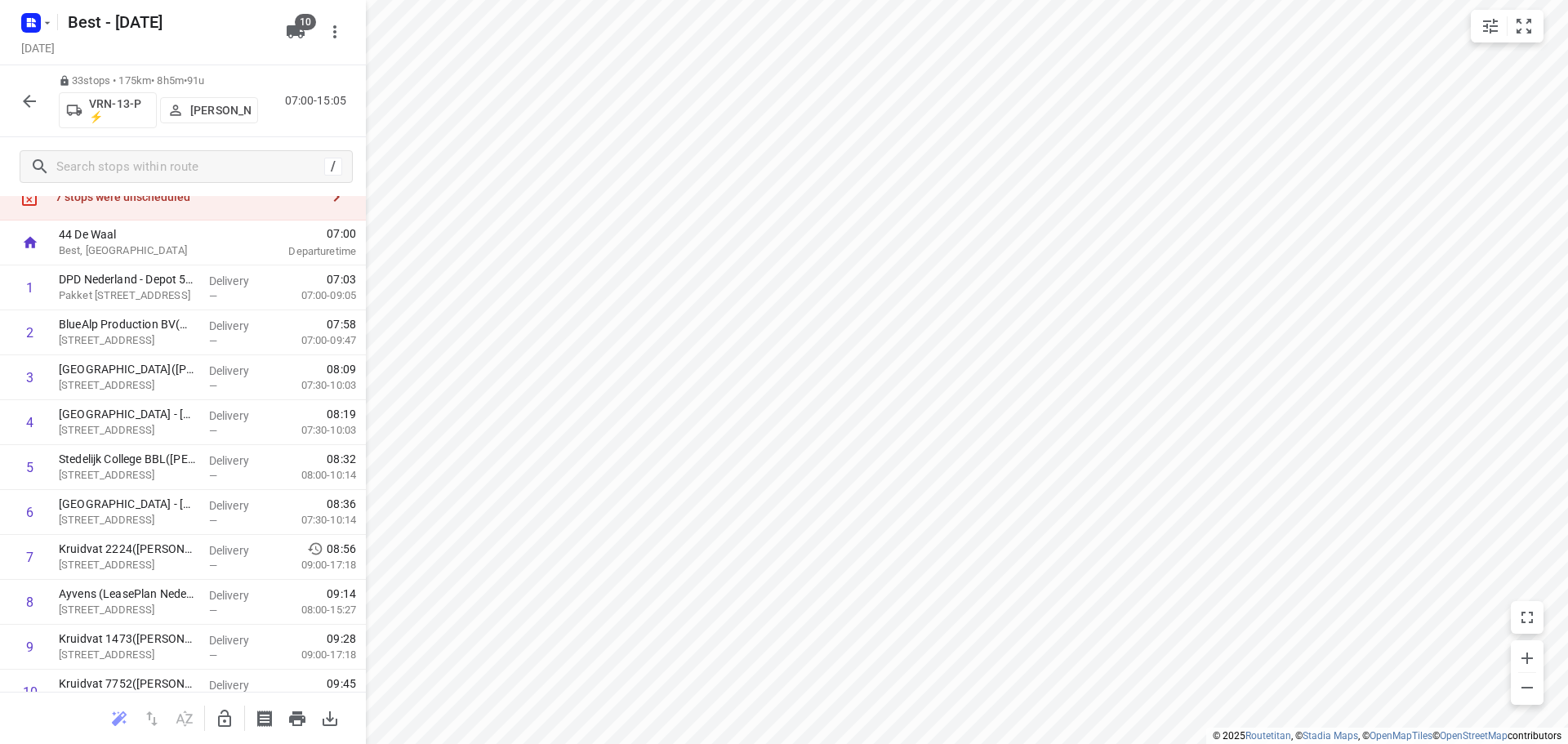
scroll to position [0, 0]
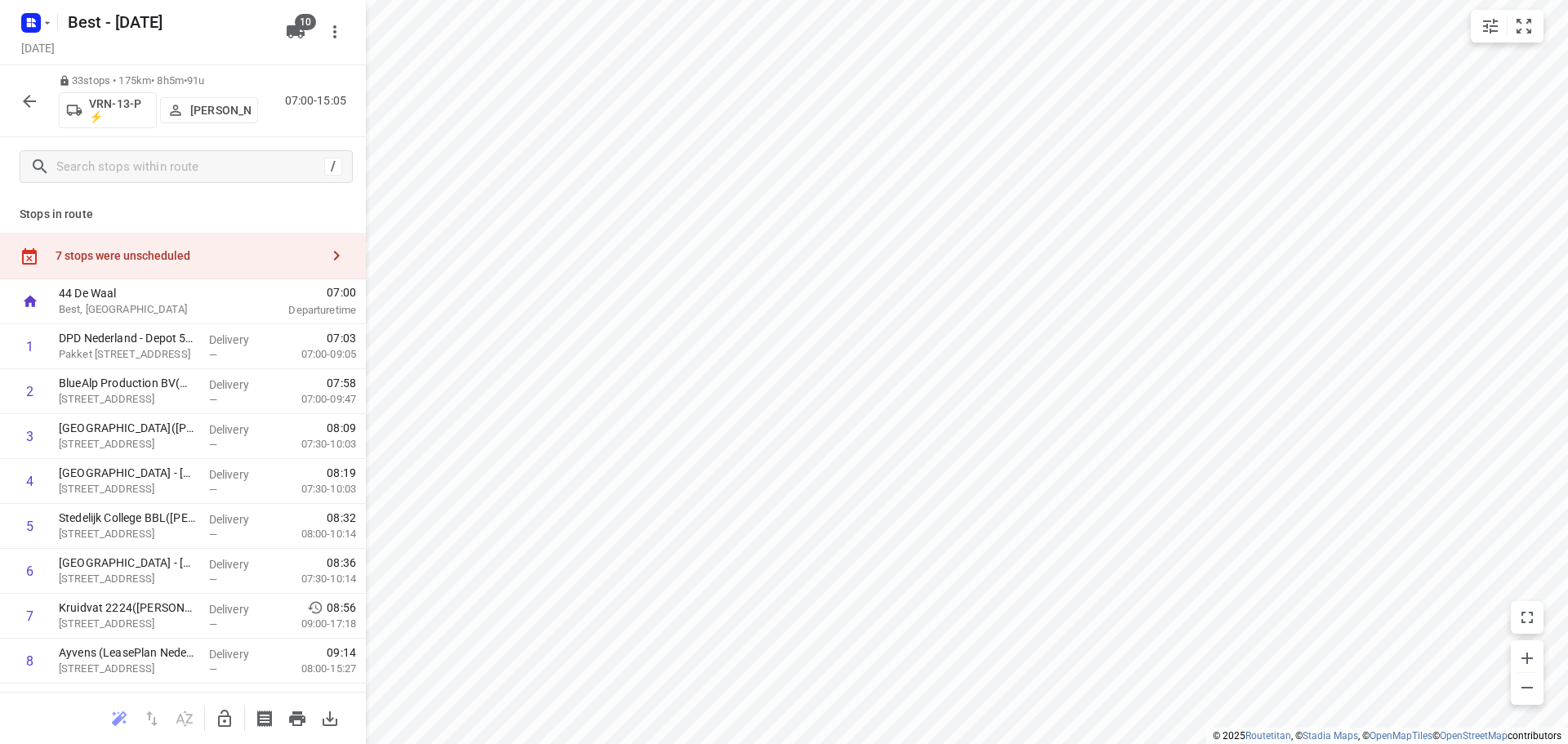
click at [274, 234] on div "7 stops were unscheduled" at bounding box center [182, 256] width 366 height 47
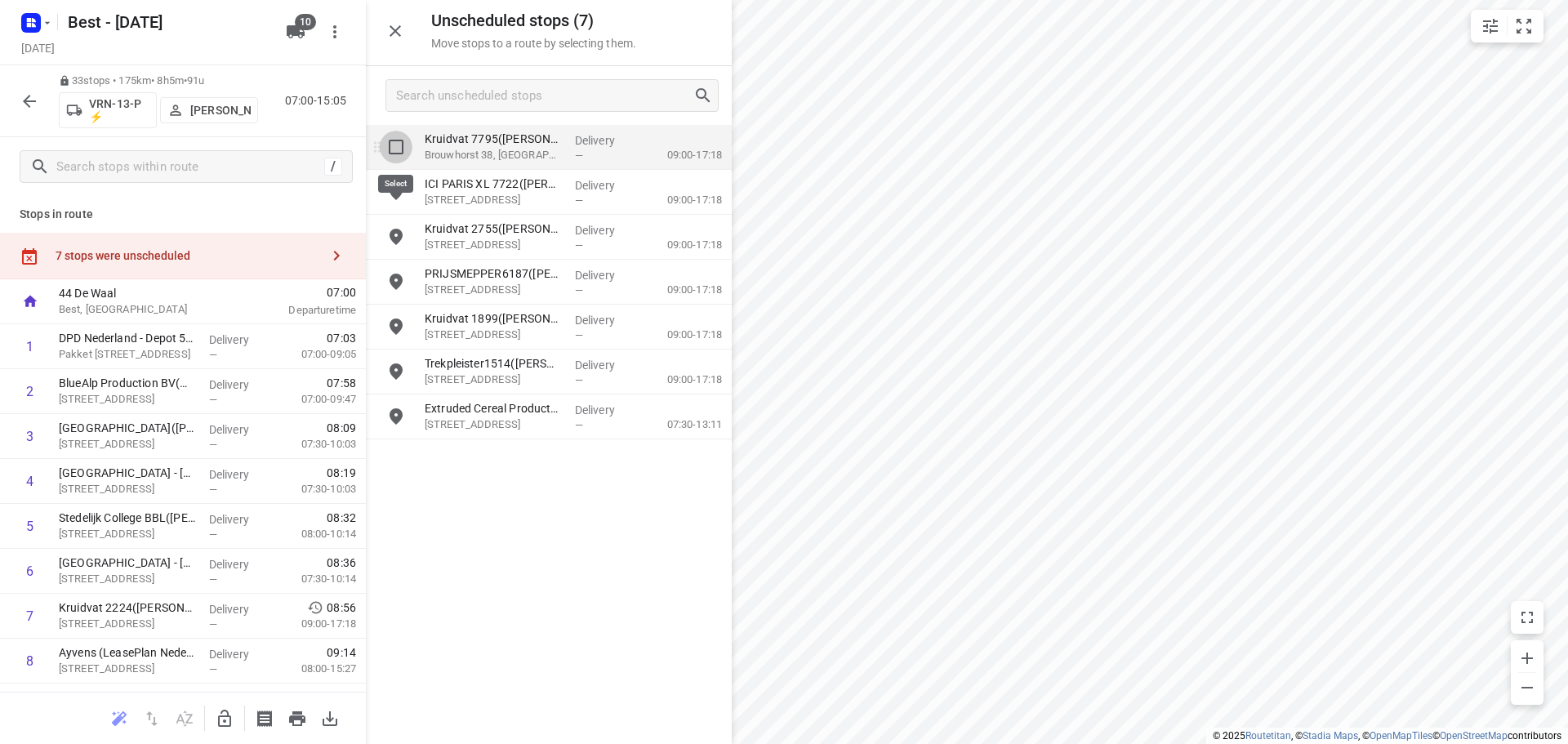
click at [399, 149] on input "grid" at bounding box center [396, 148] width 33 height 33
checkbox input "true"
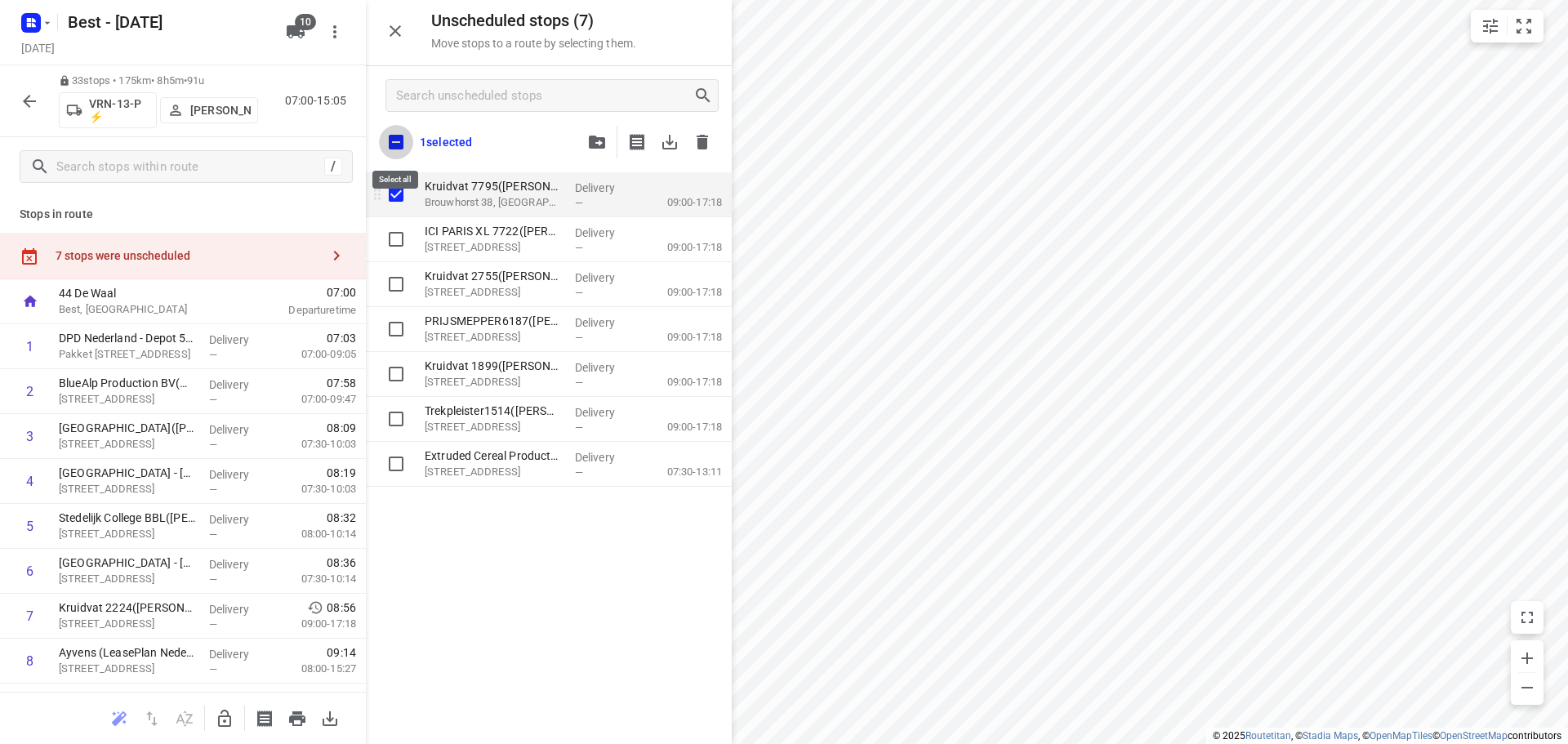
click at [399, 149] on input "checkbox" at bounding box center [395, 141] width 34 height 34
checkbox input "true"
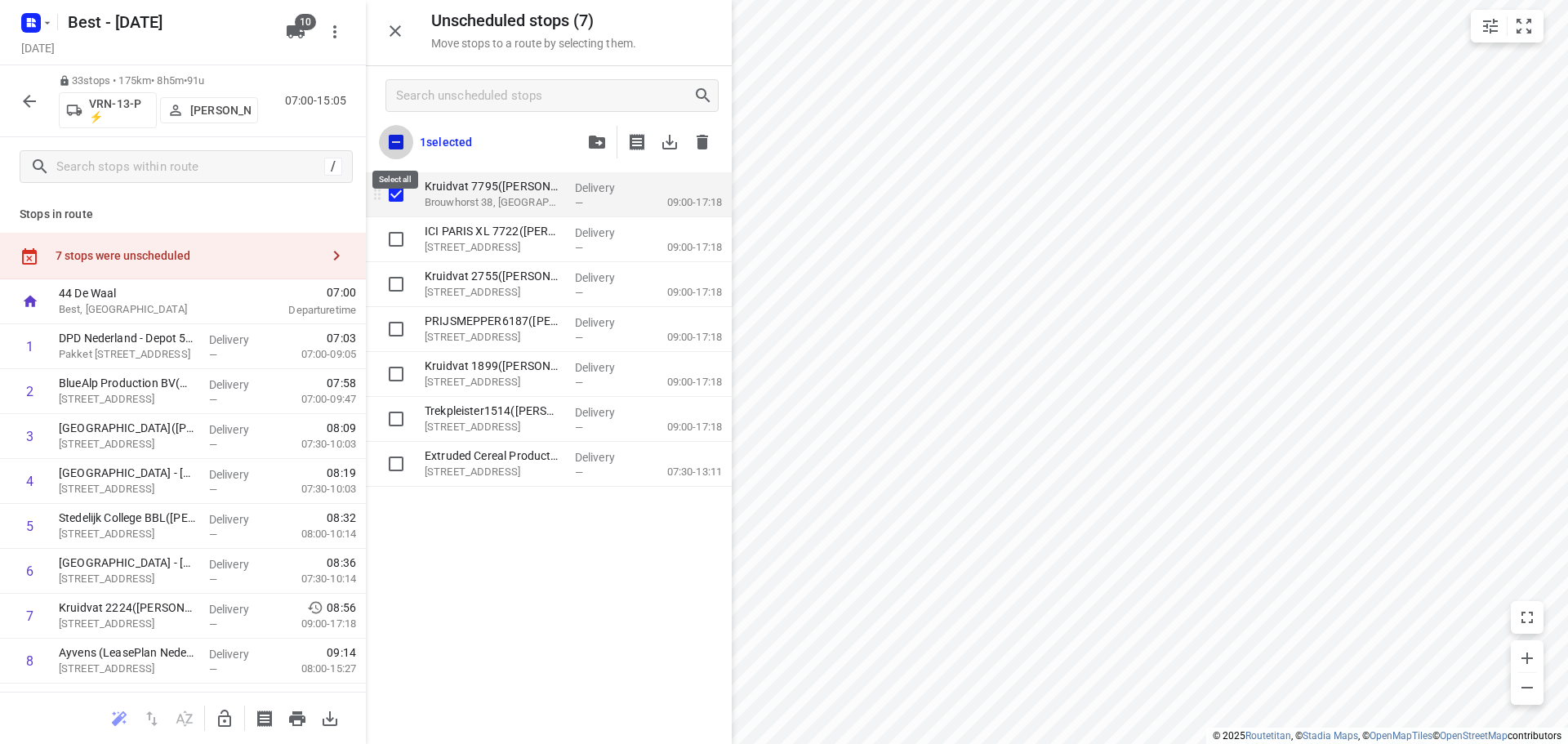
checkbox input "true"
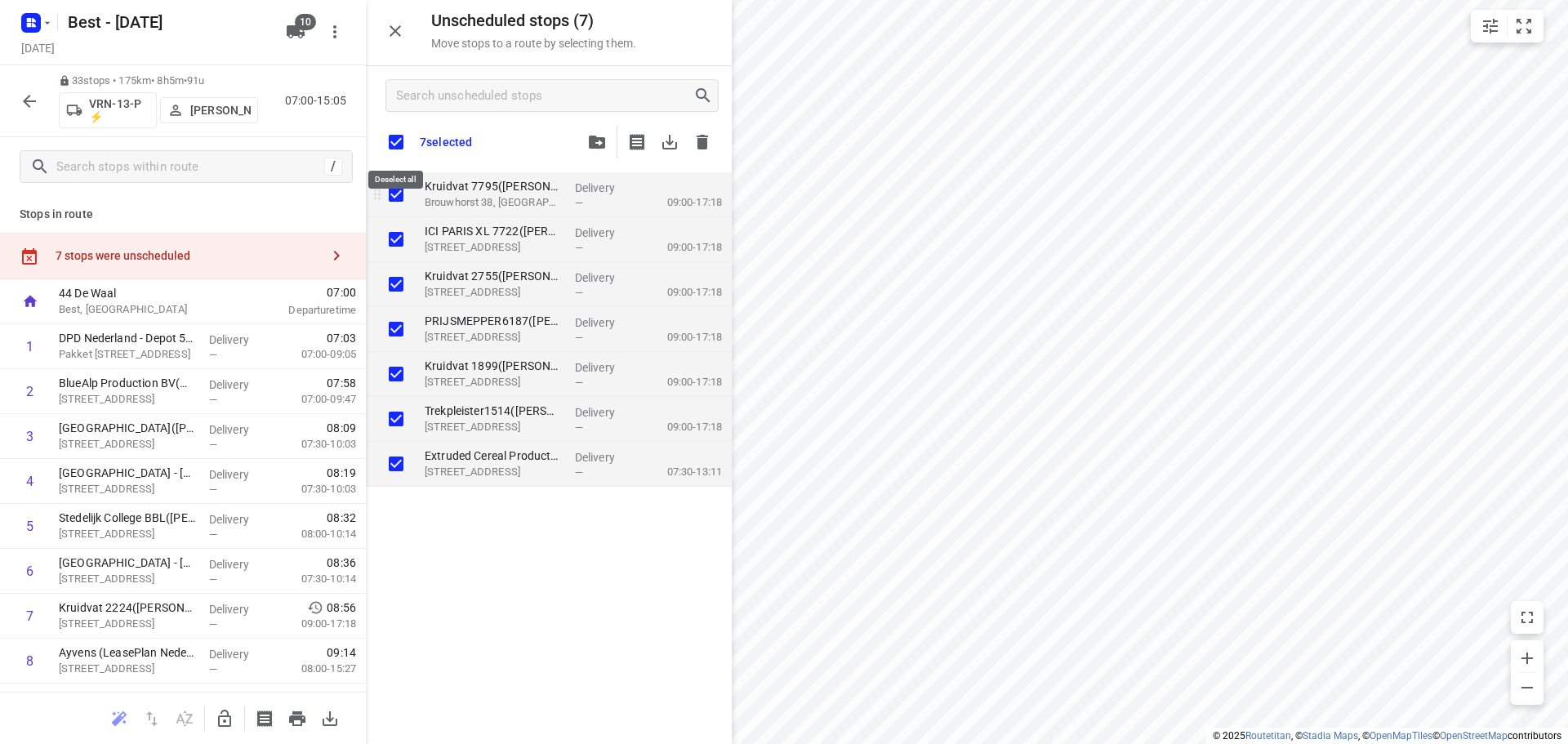
checkbox input "true"
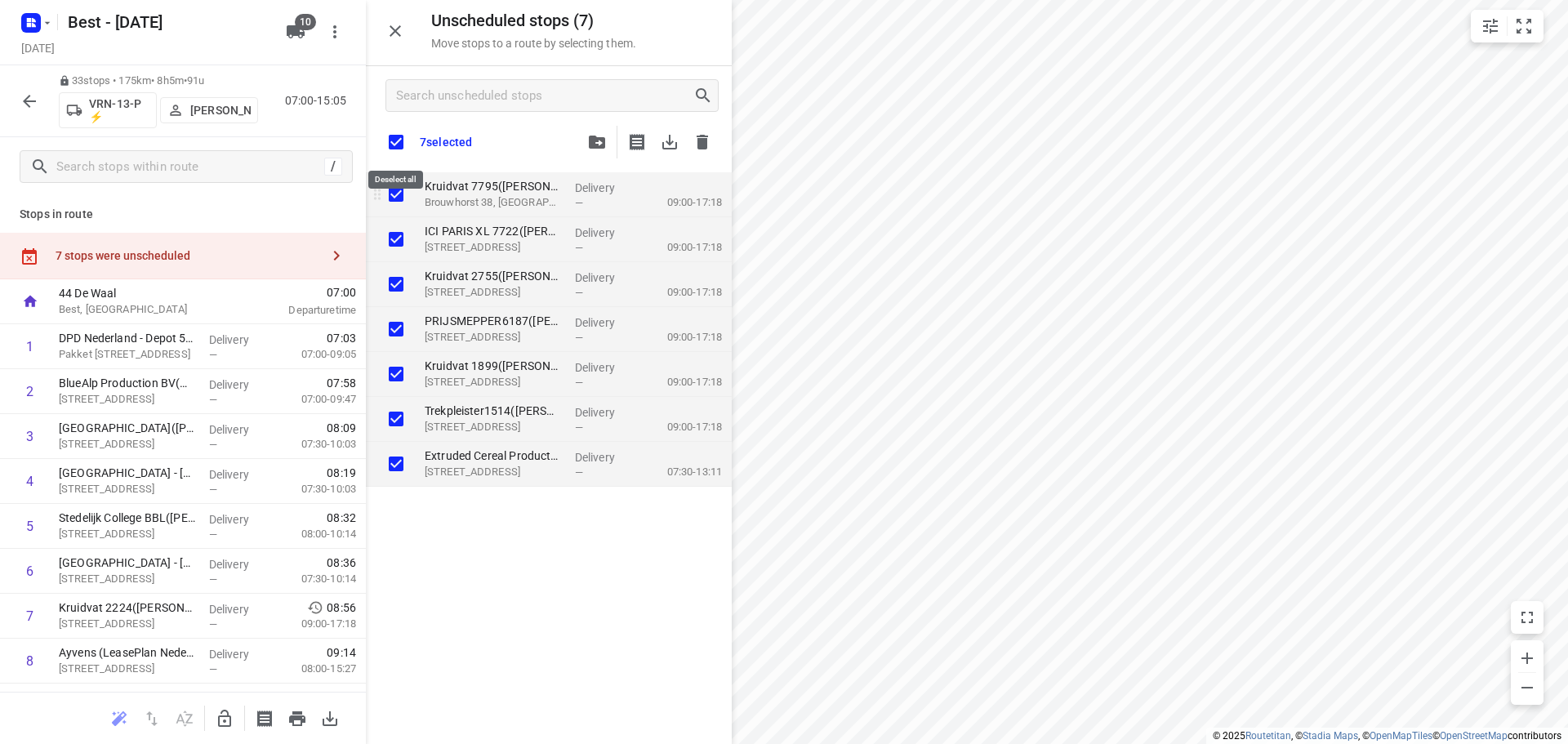
checkbox input "true"
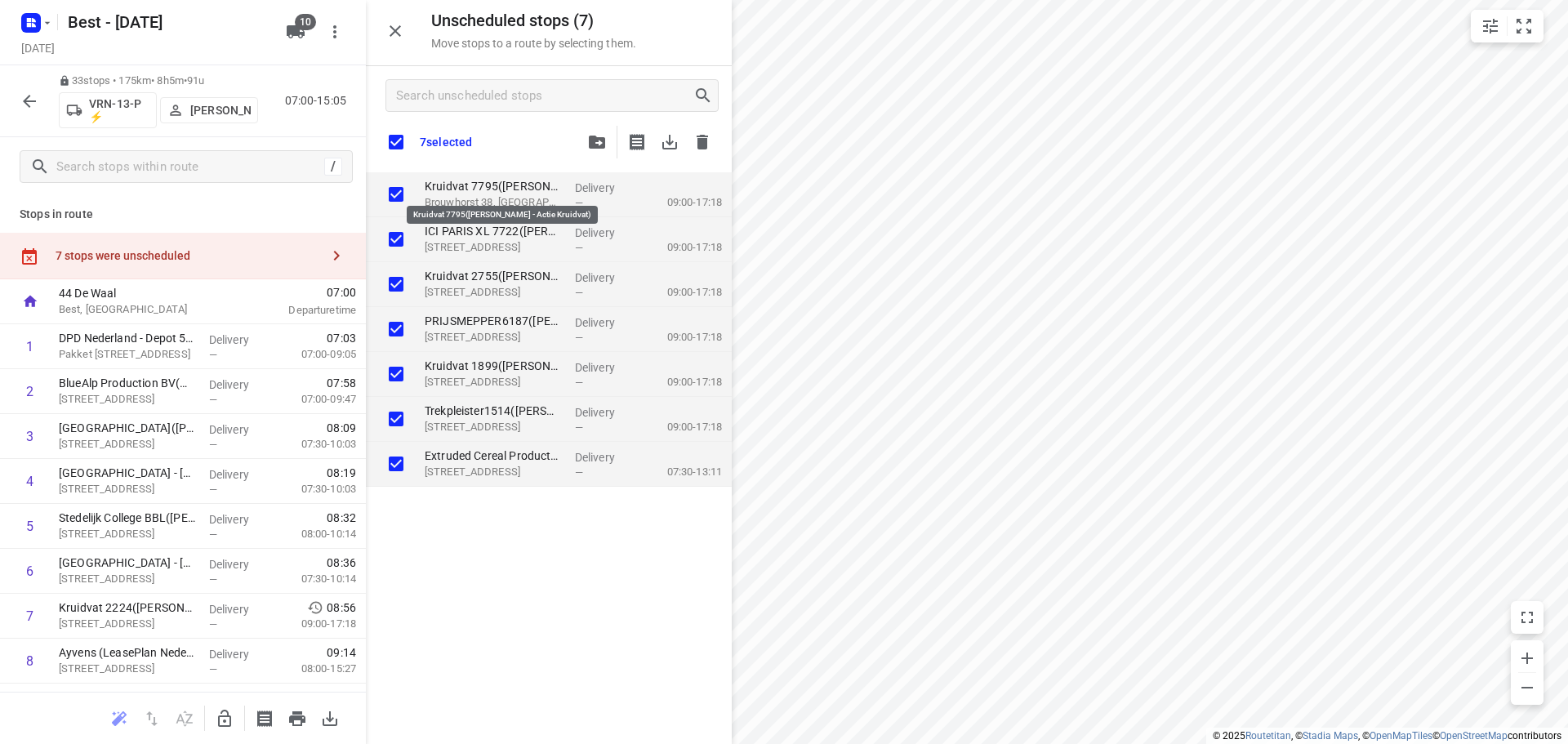
checkbox input "true"
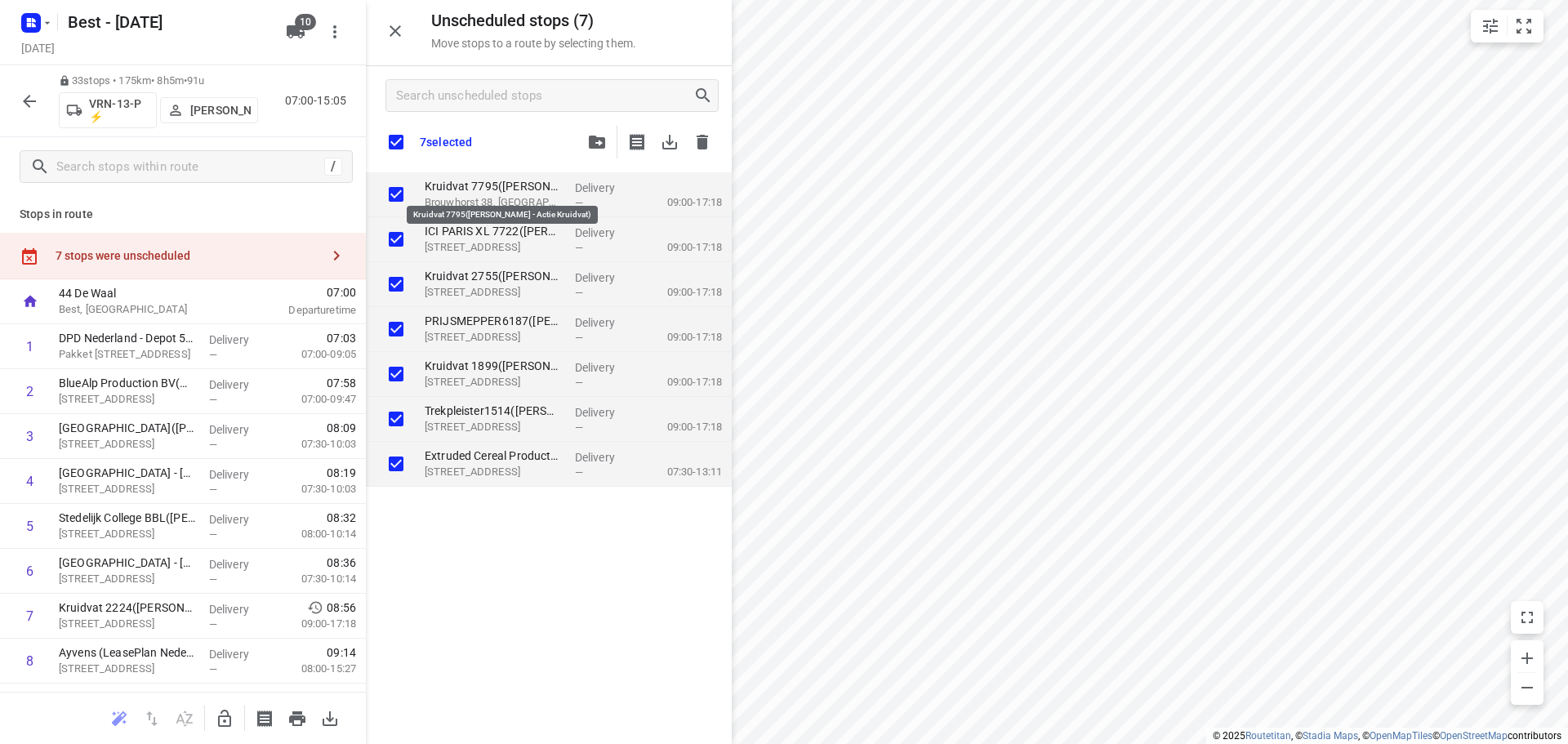
checkbox input "true"
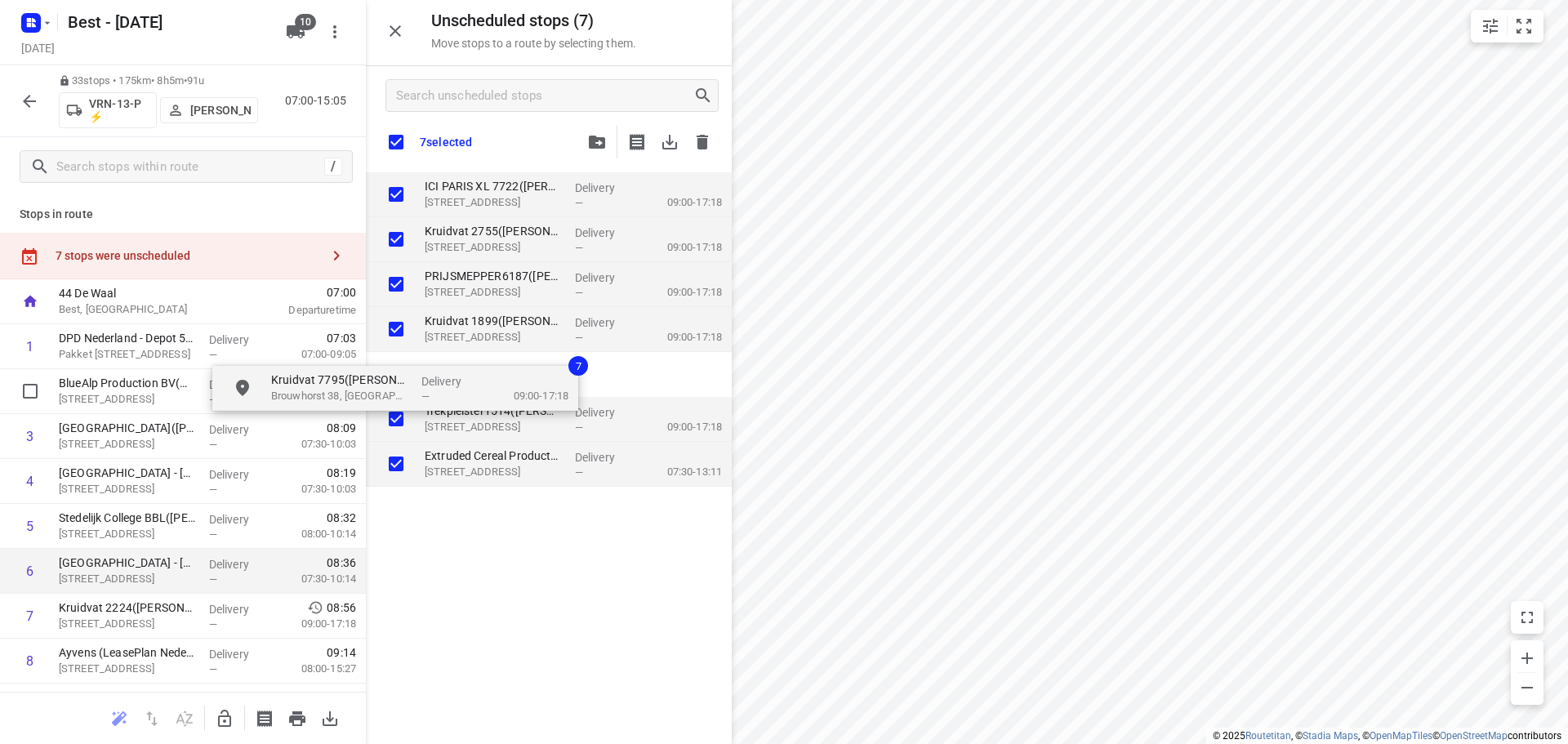
checkbox input "true"
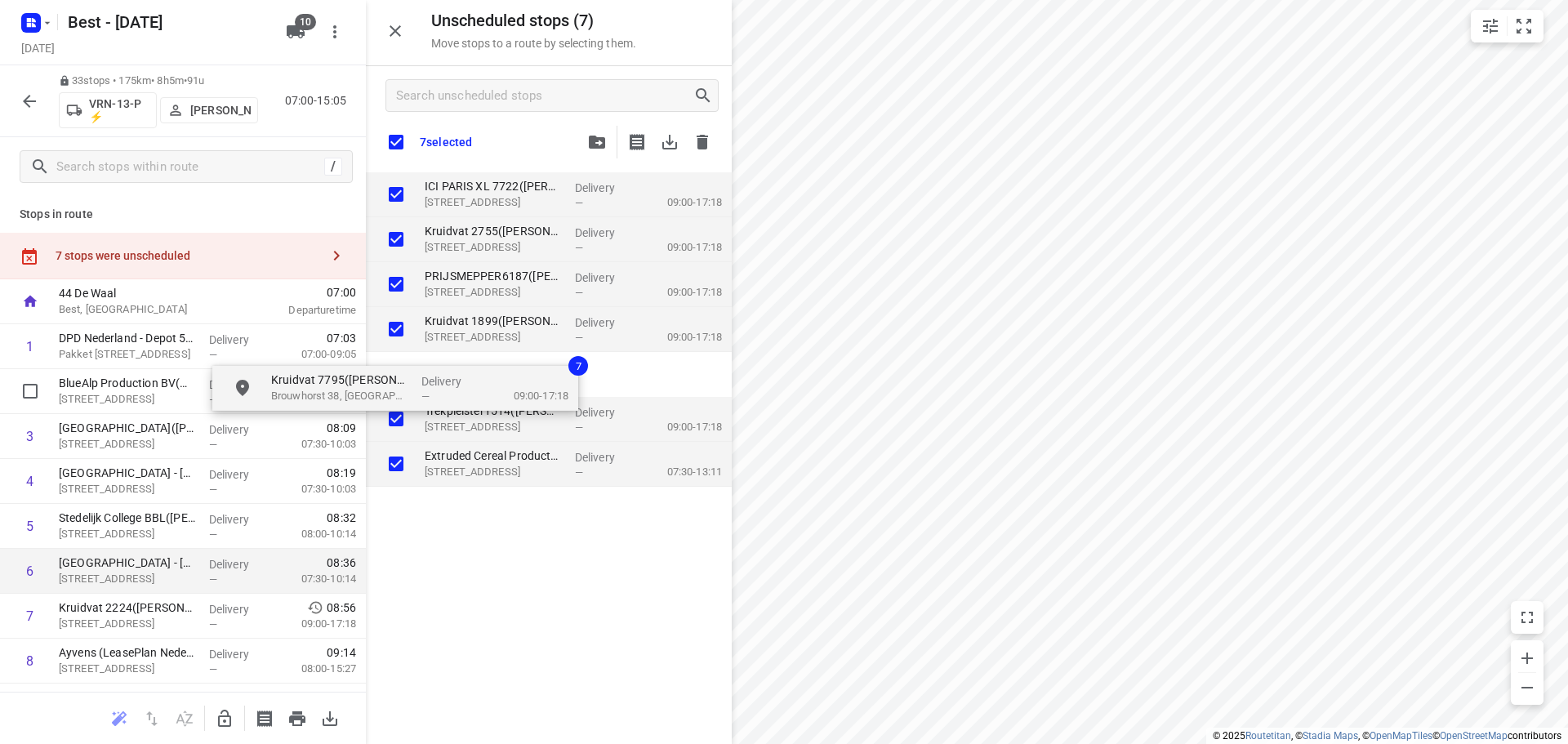
checkbox input "true"
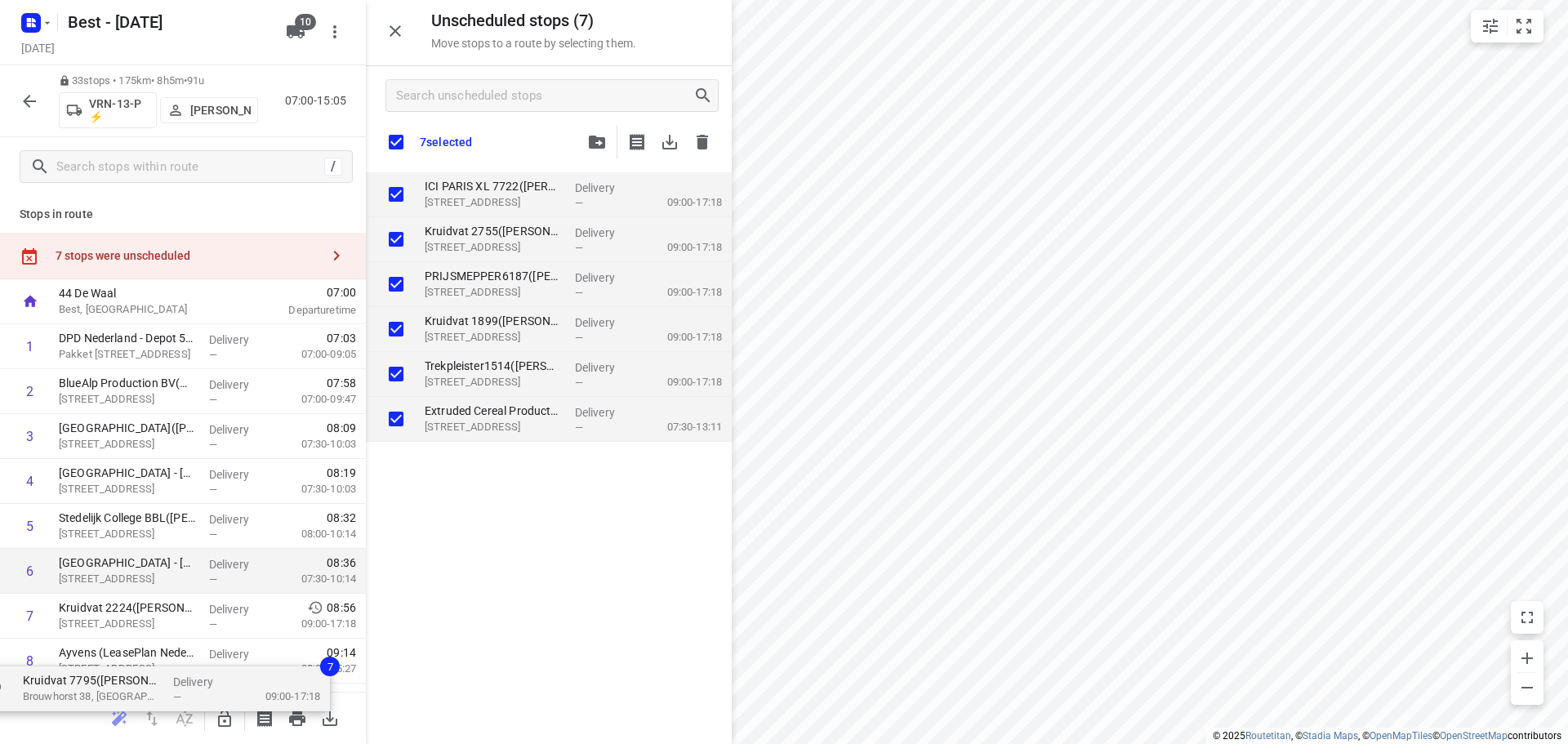
drag, startPoint x: 446, startPoint y: 182, endPoint x: 287, endPoint y: 572, distance: 421.2
checkbox input "true"
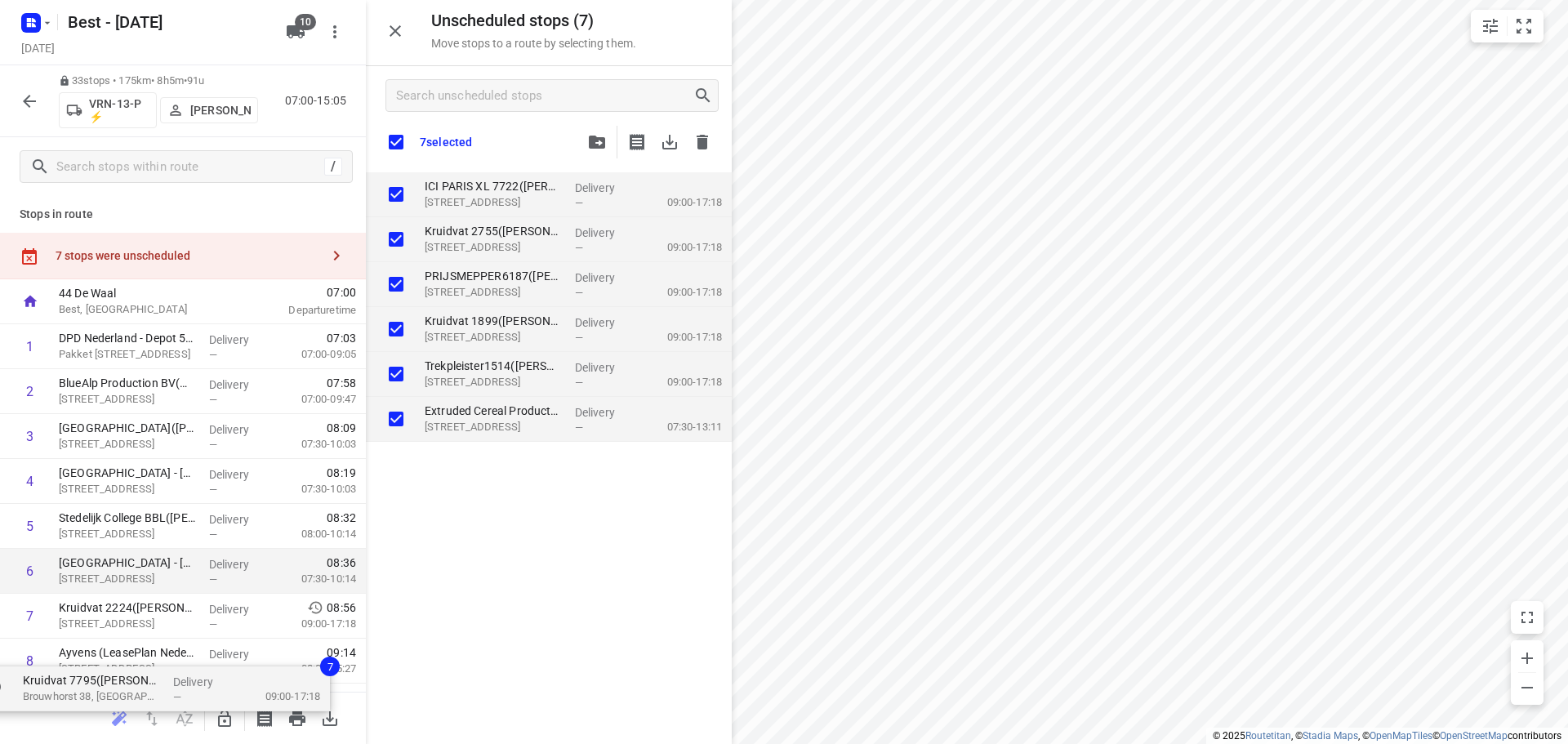
checkbox input "true"
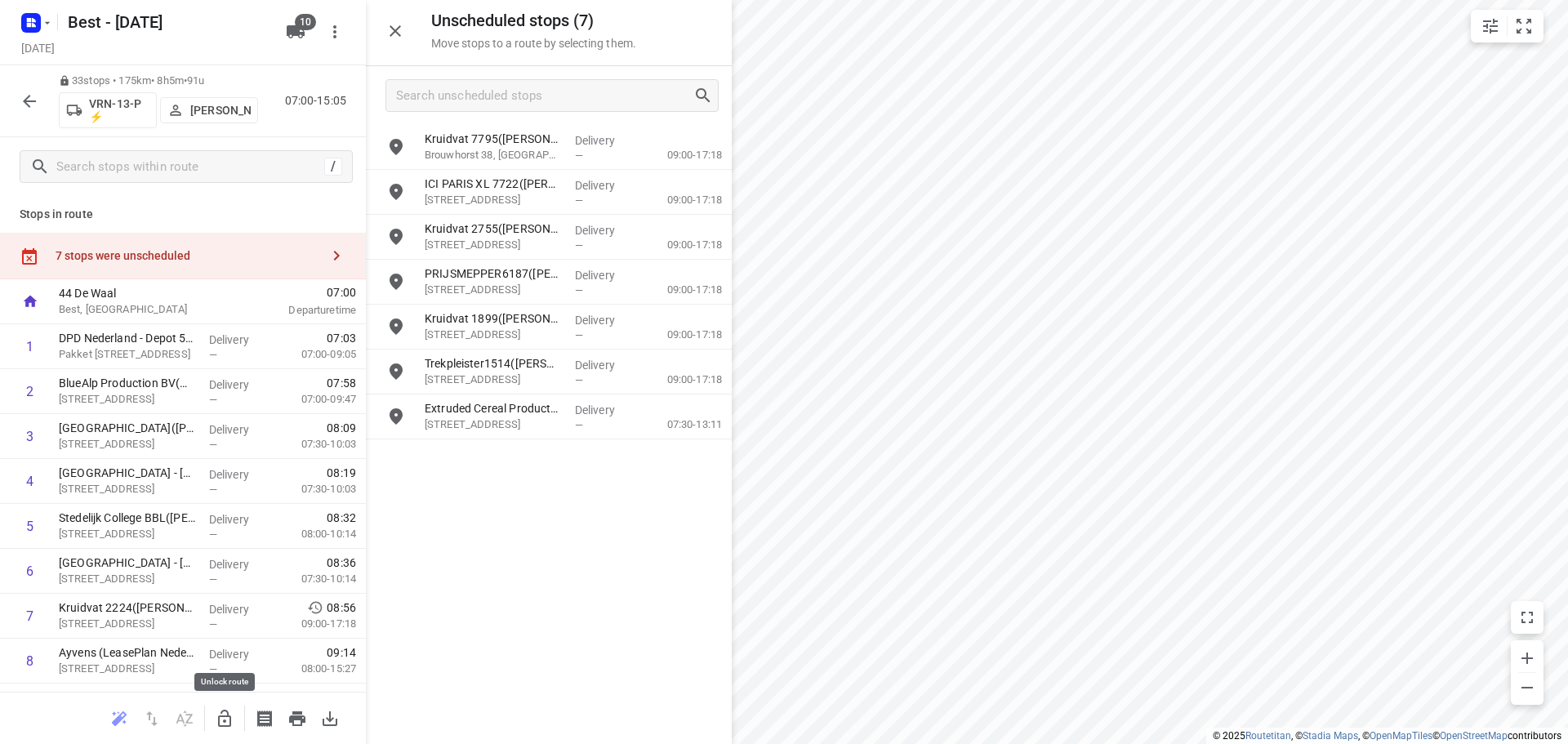
drag, startPoint x: 229, startPoint y: 714, endPoint x: 366, endPoint y: 251, distance: 482.8
click at [230, 714] on icon "button" at bounding box center [224, 717] width 19 height 19
click at [400, 134] on input "grid" at bounding box center [396, 148] width 33 height 33
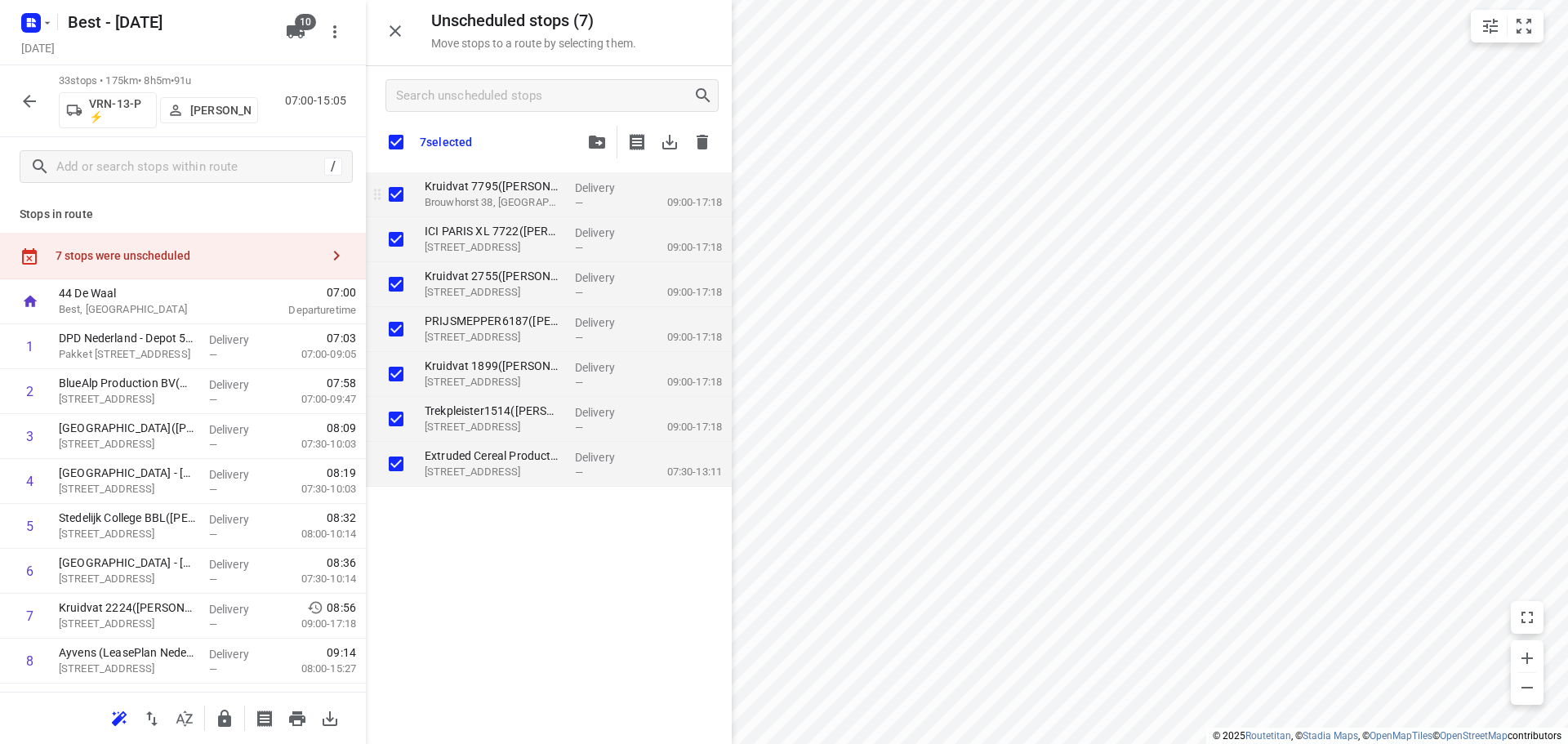
checkbox input "true"
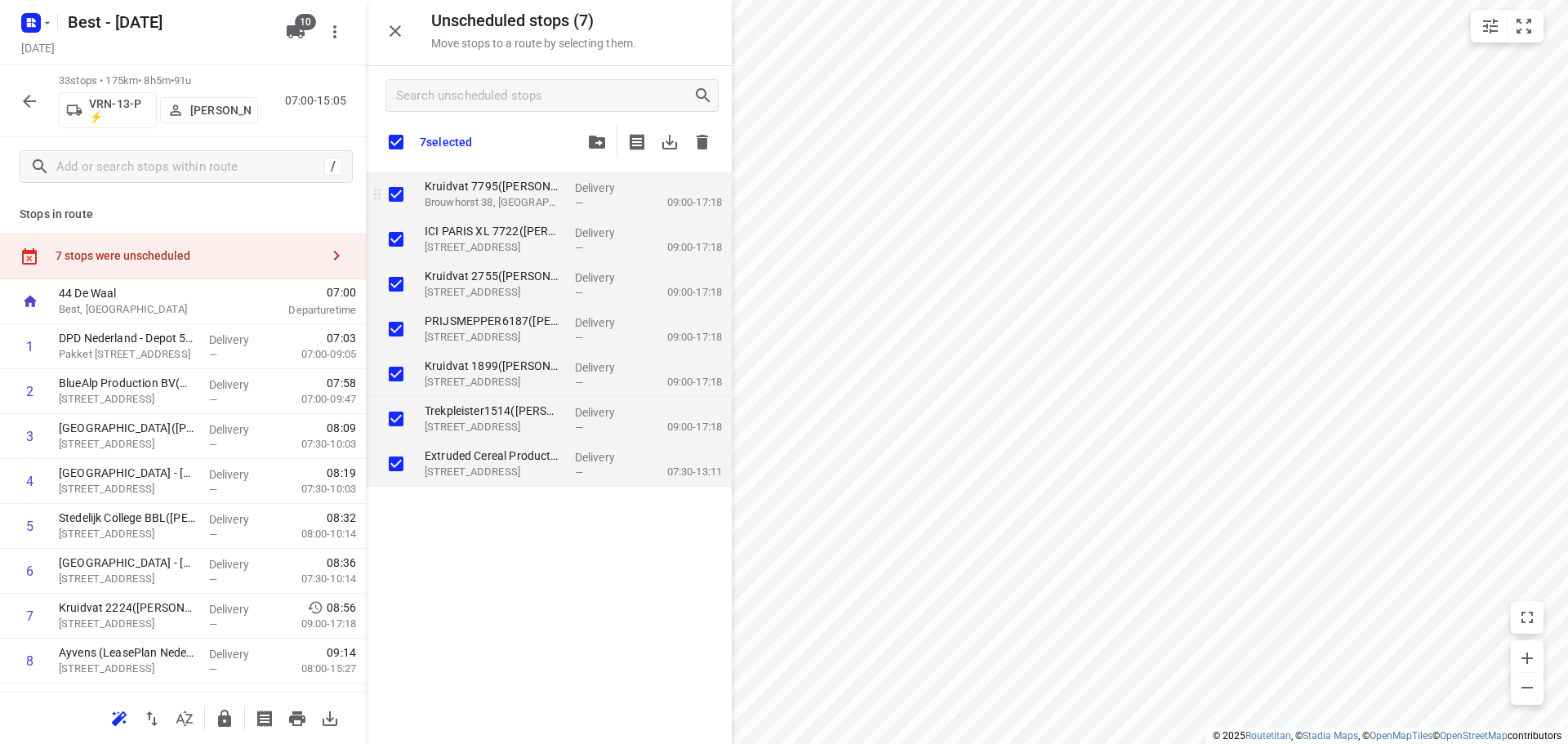
checkbox input "true"
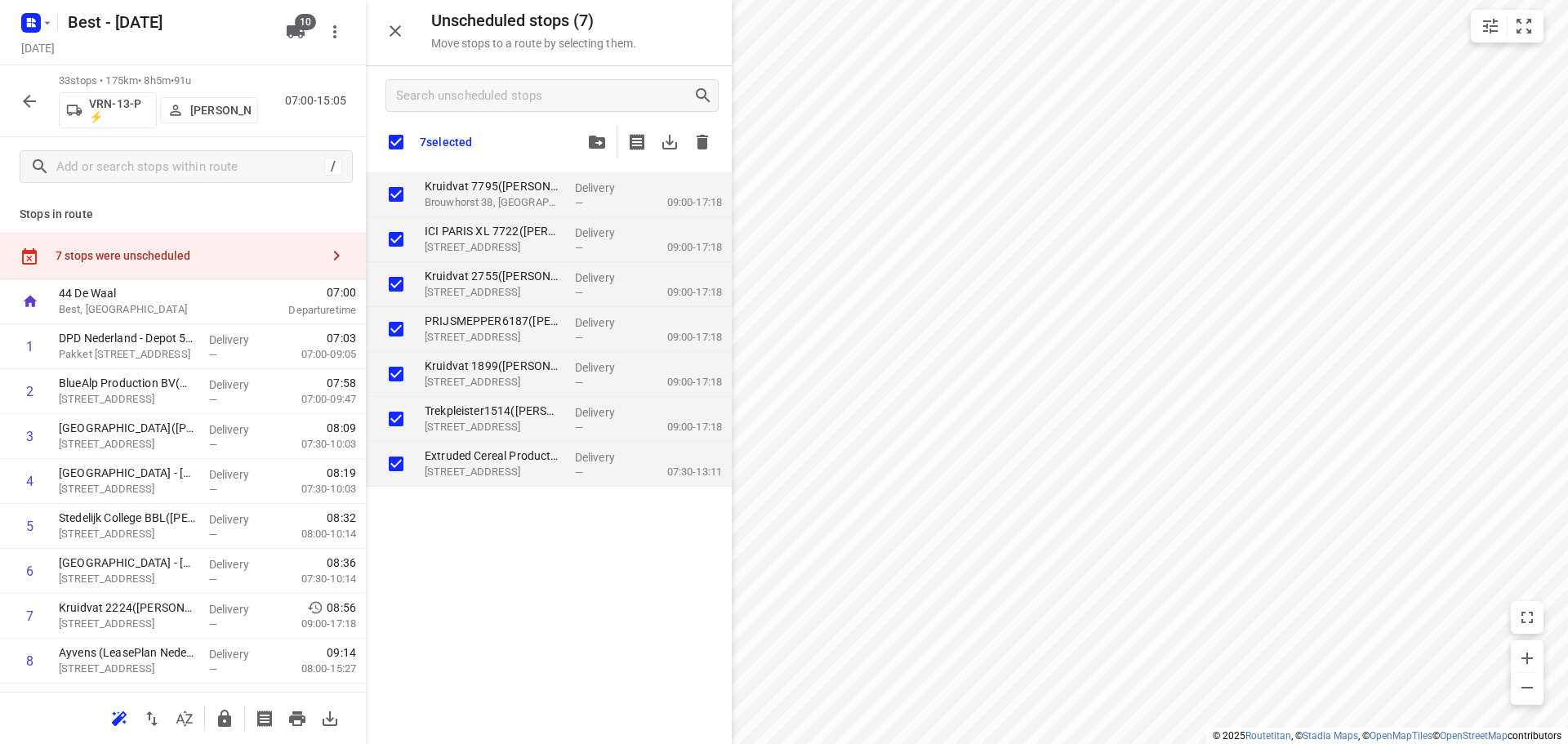
checkbox input "true"
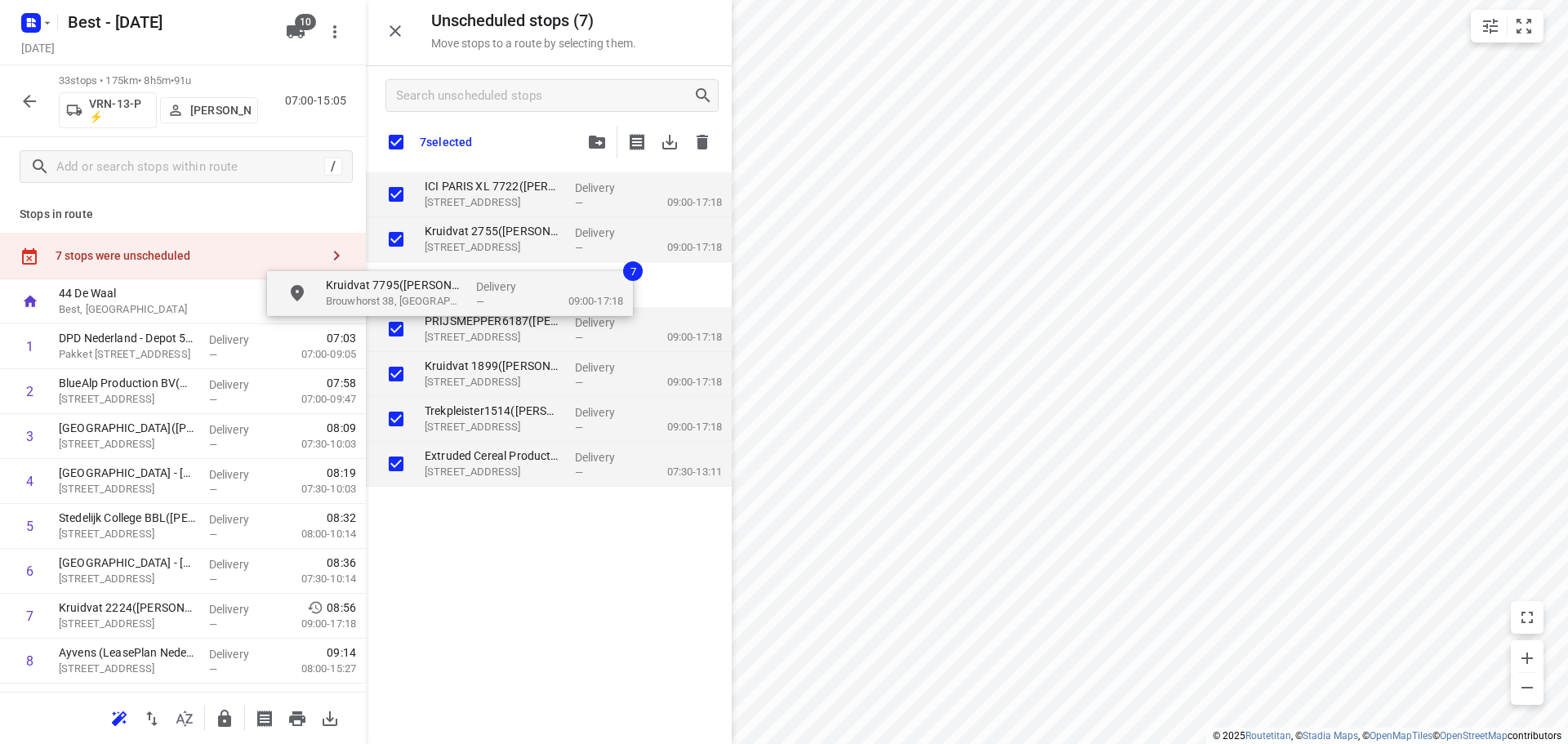
checkbox input "true"
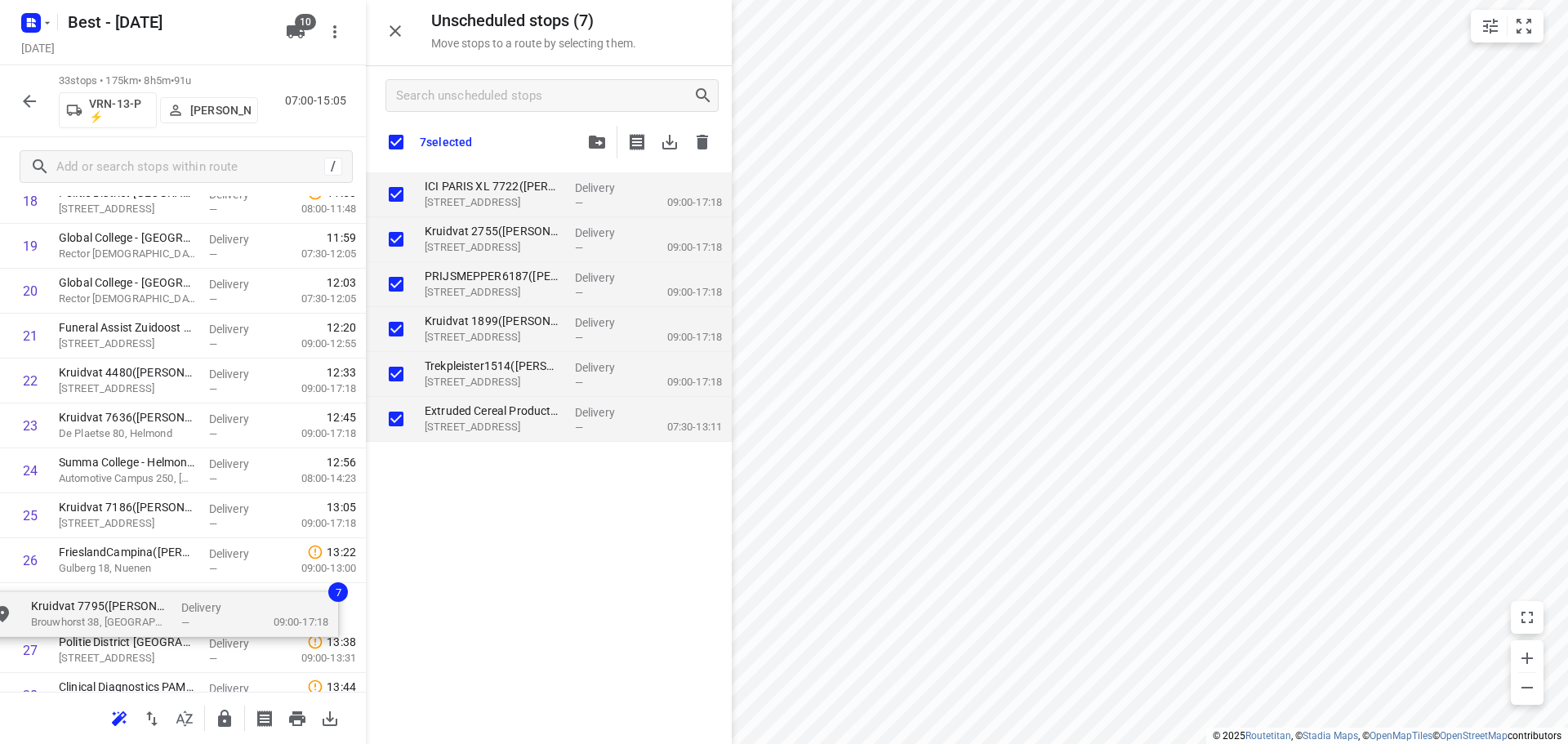
scroll to position [913, 0]
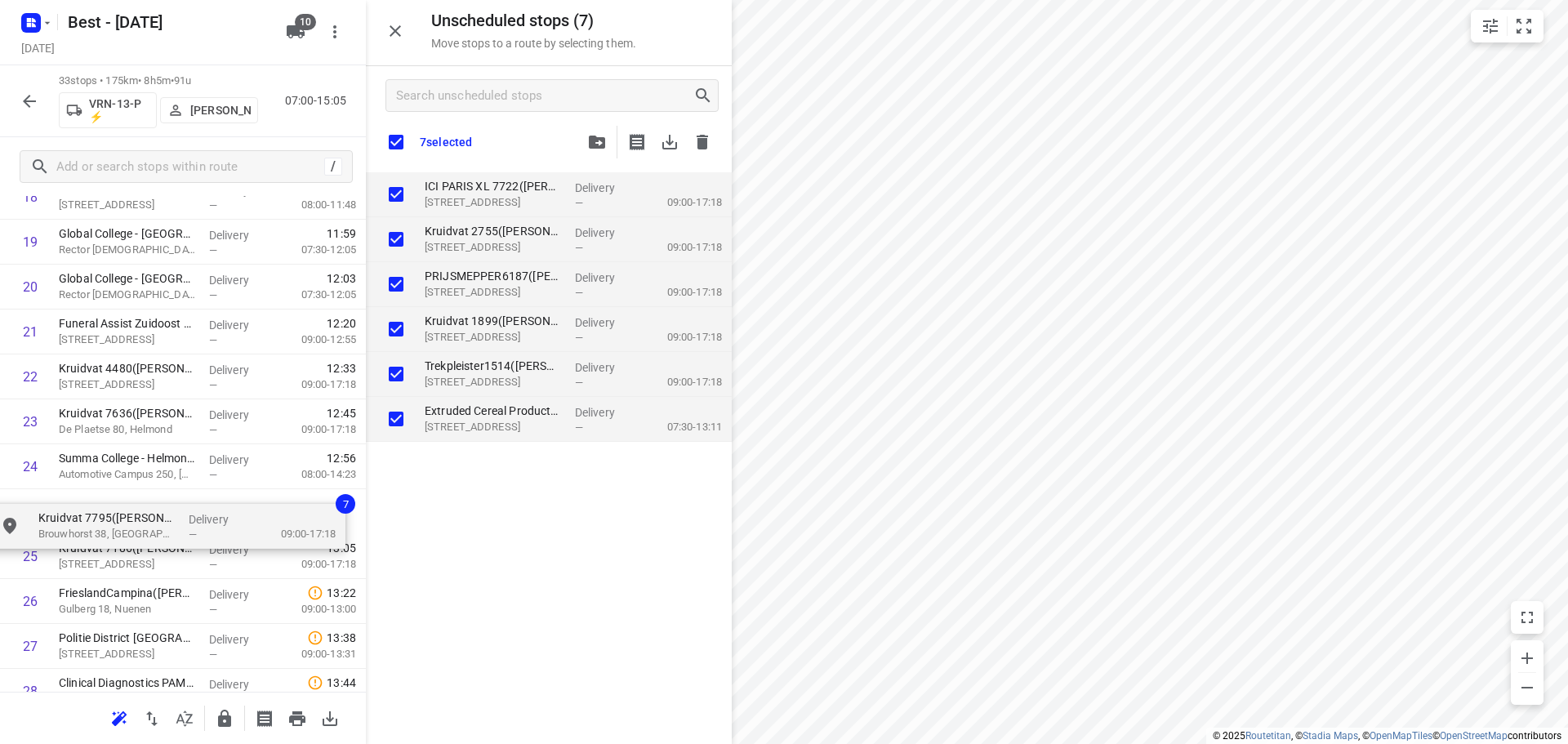
drag, startPoint x: 447, startPoint y: 187, endPoint x: 47, endPoint y: 563, distance: 549.0
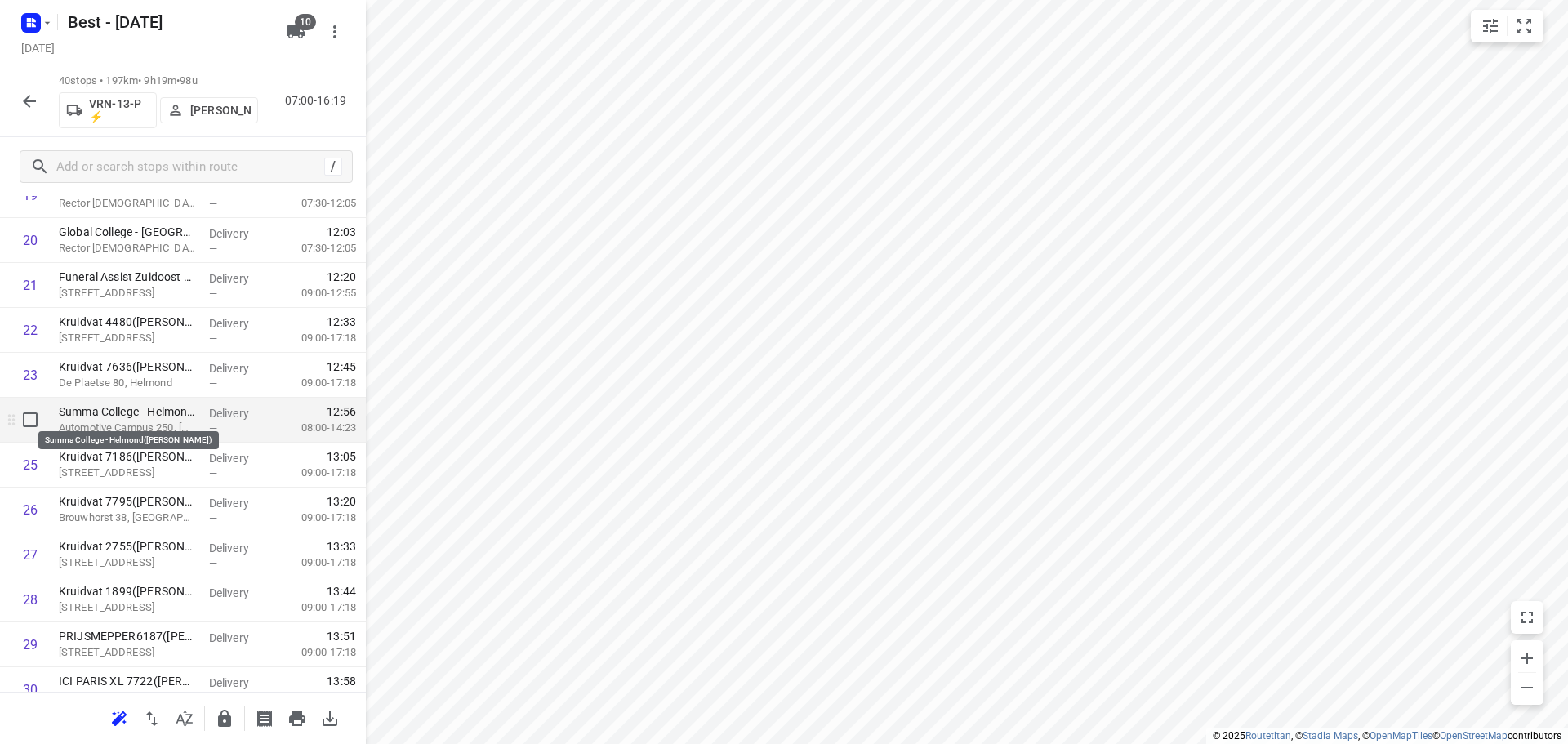
scroll to position [994, 0]
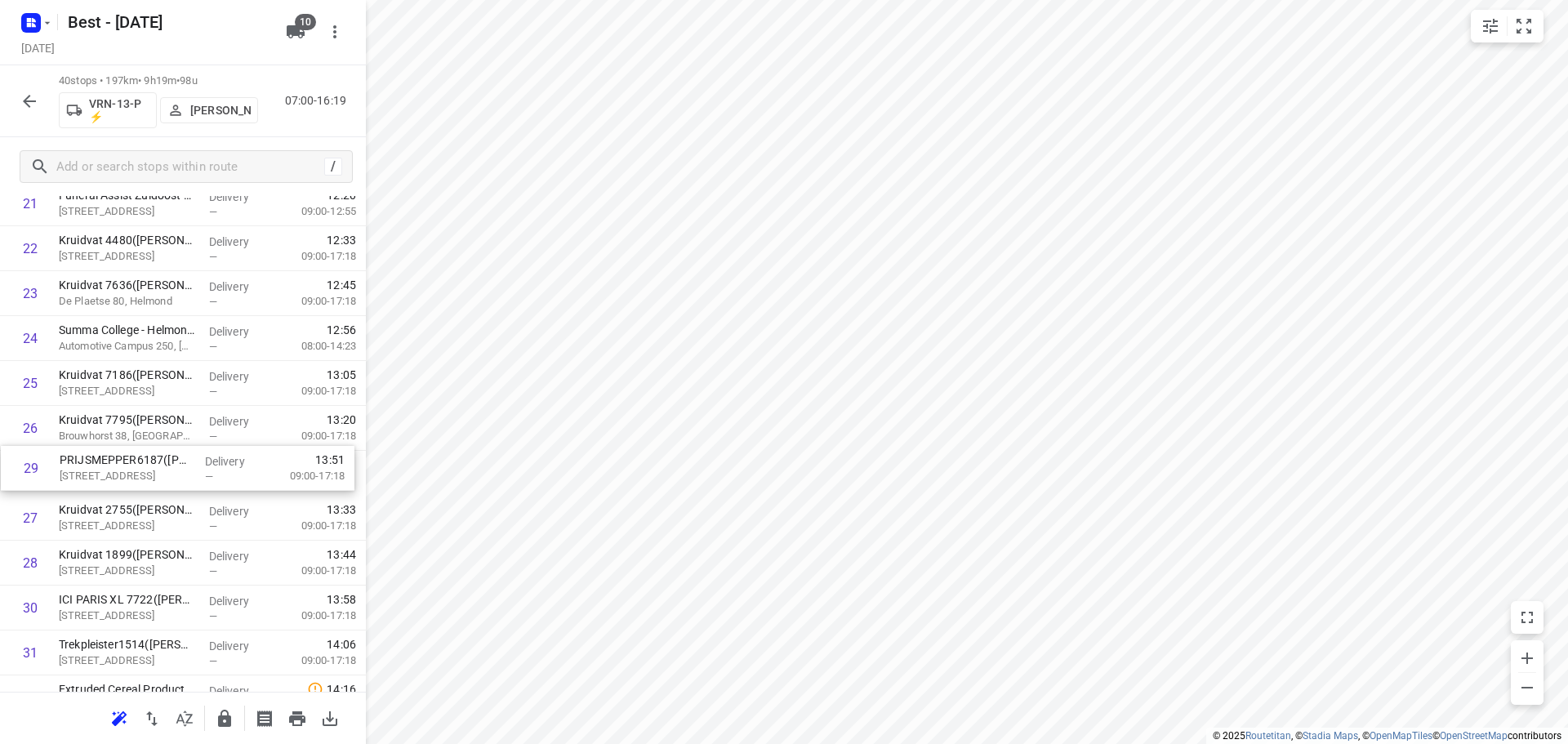
drag, startPoint x: 144, startPoint y: 529, endPoint x: 151, endPoint y: 423, distance: 106.2
click at [151, 423] on div "1 DPD Nederland - Depot 520 en 522 Hoofdkantoor(Joyce Nabbe- van Overmeeren (wi…" at bounding box center [182, 181] width 366 height 1796
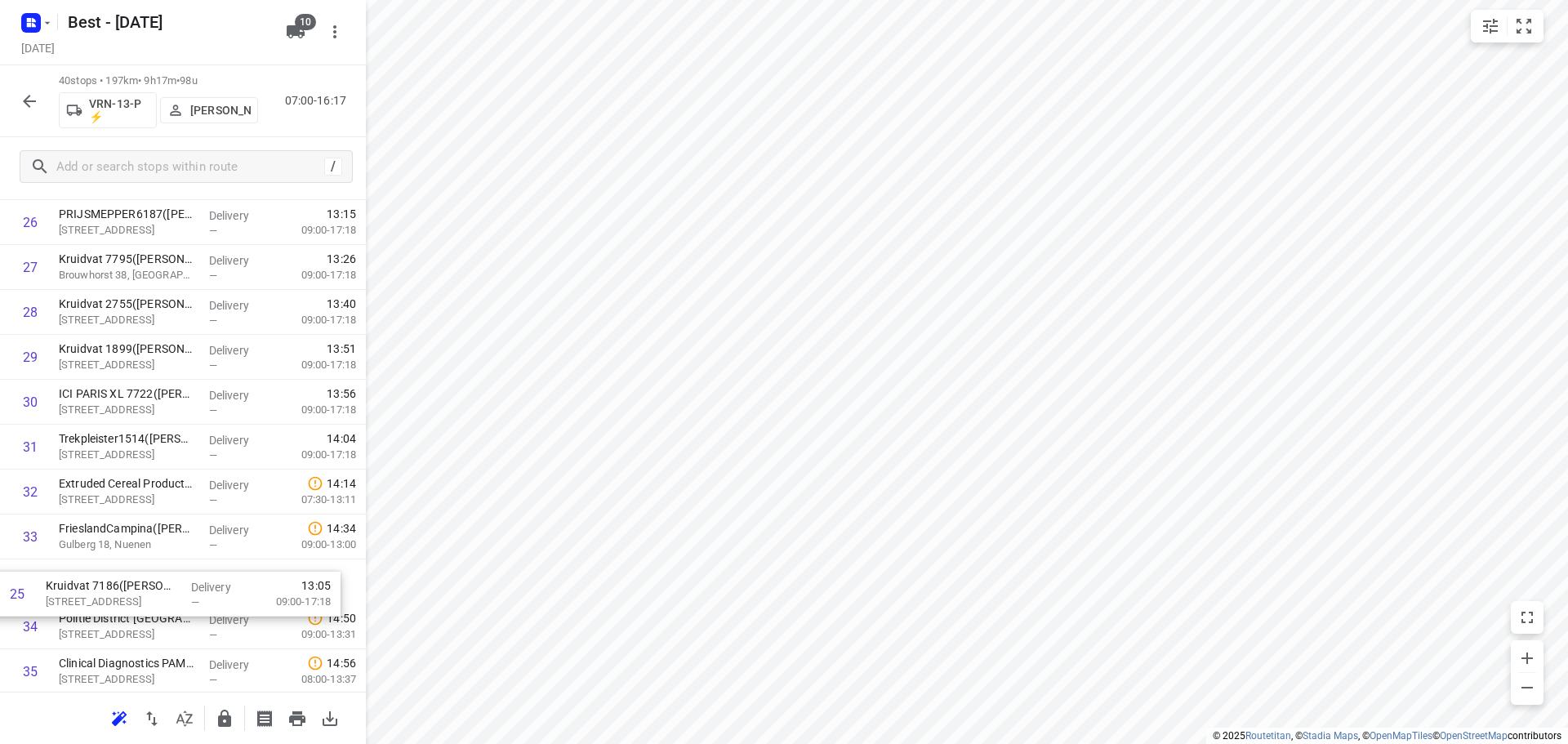
scroll to position [1157, 0]
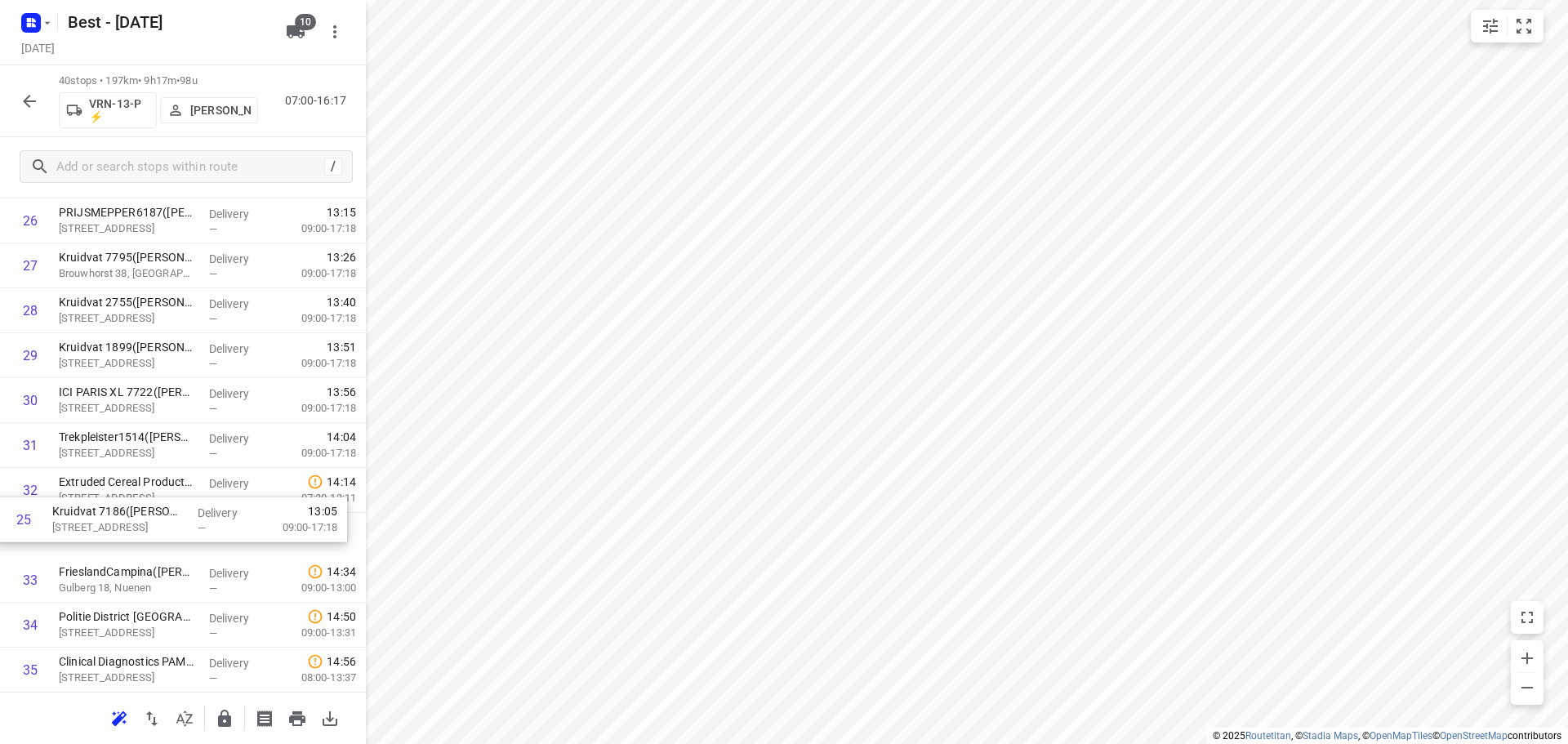
drag, startPoint x: 159, startPoint y: 378, endPoint x: 150, endPoint y: 529, distance: 151.3
click at [150, 529] on div "1 DPD Nederland - Depot 520 en 522 Hoofdkantoor(Joyce Nabbe- van Overmeeren (wi…" at bounding box center [182, 18] width 366 height 1796
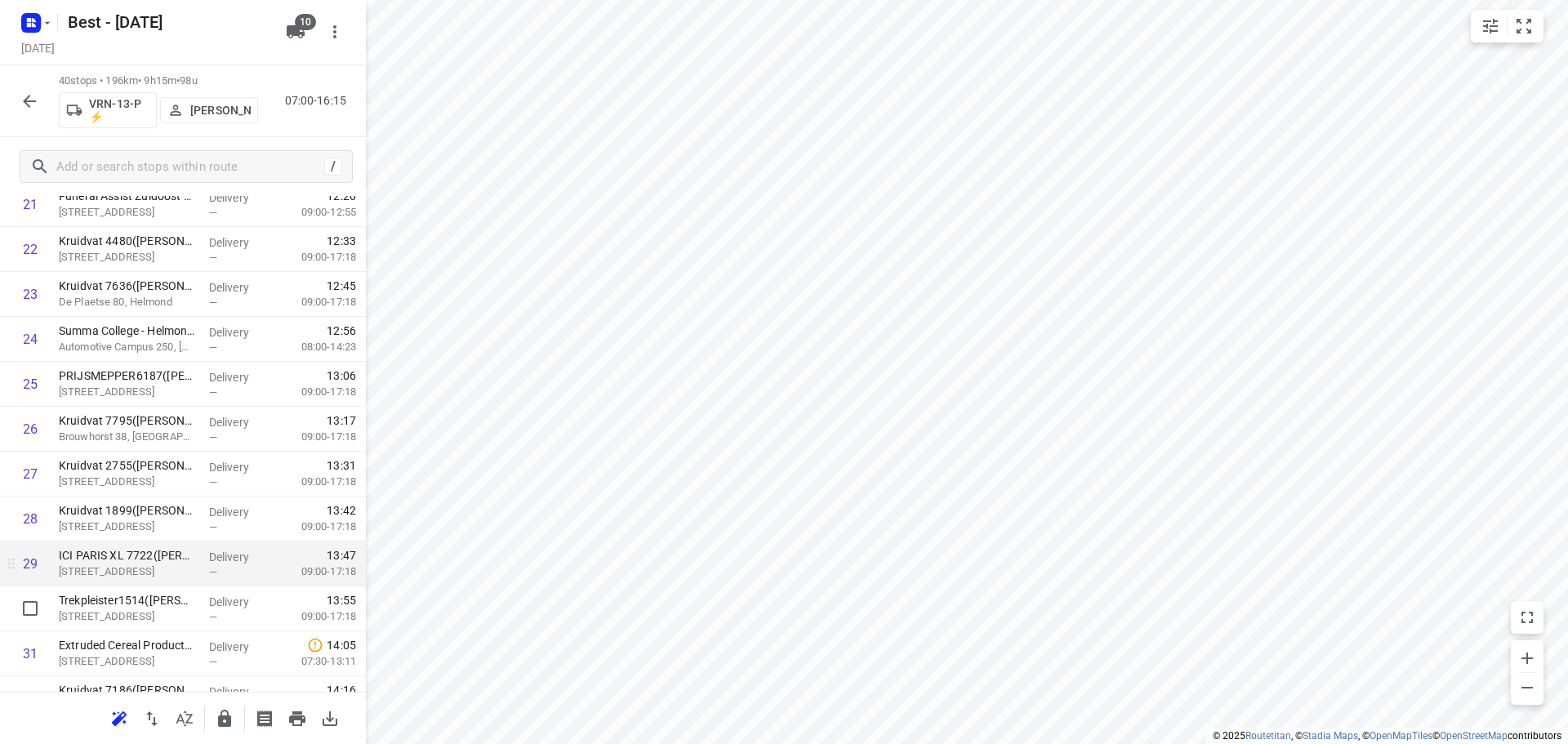
scroll to position [1076, 0]
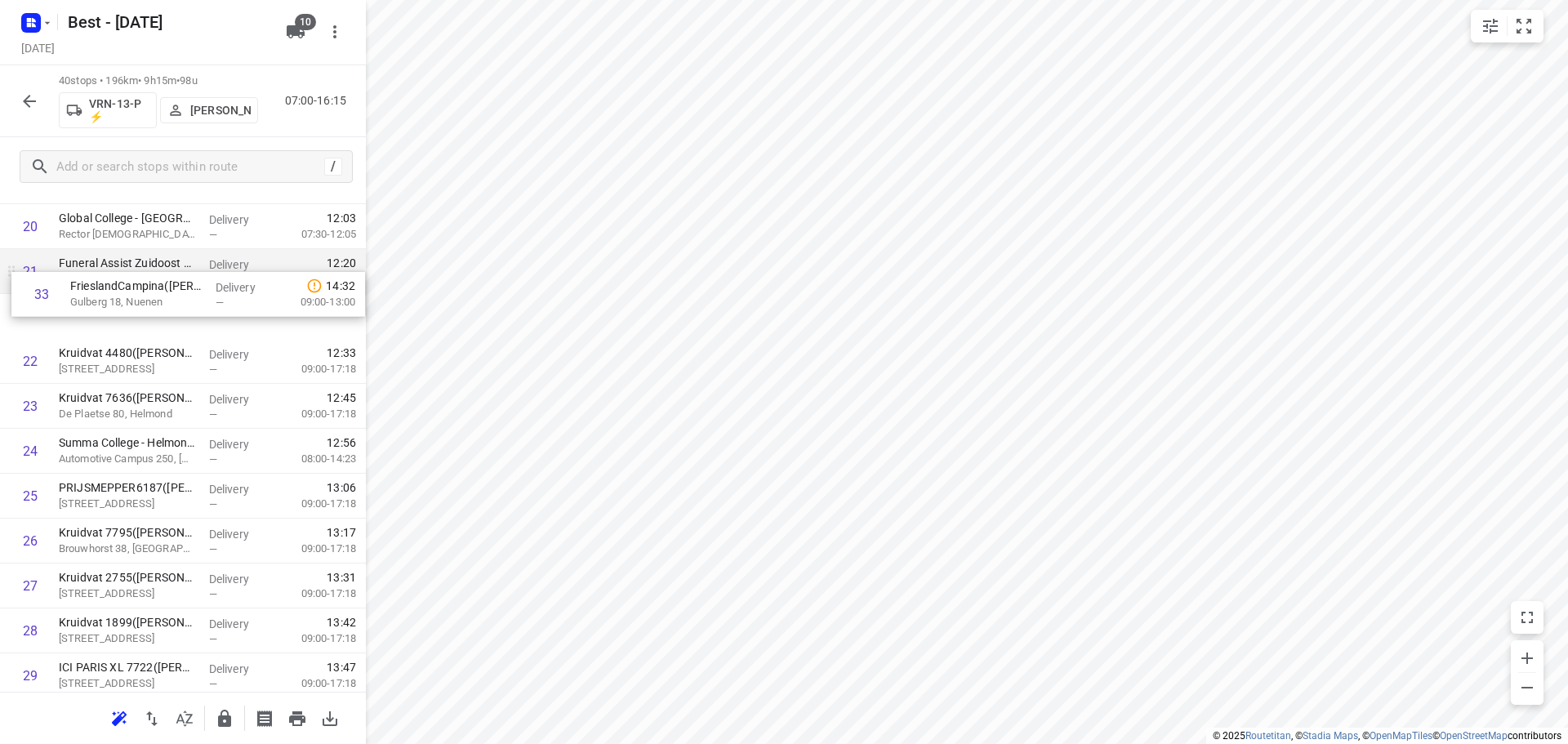
drag, startPoint x: 113, startPoint y: 647, endPoint x: 117, endPoint y: 292, distance: 355.0
click at [120, 284] on div "1 DPD Nederland - Depot 520 en 522 Hoofdkantoor(Joyce Nabbe- van Overmeeren (wi…" at bounding box center [182, 249] width 366 height 1796
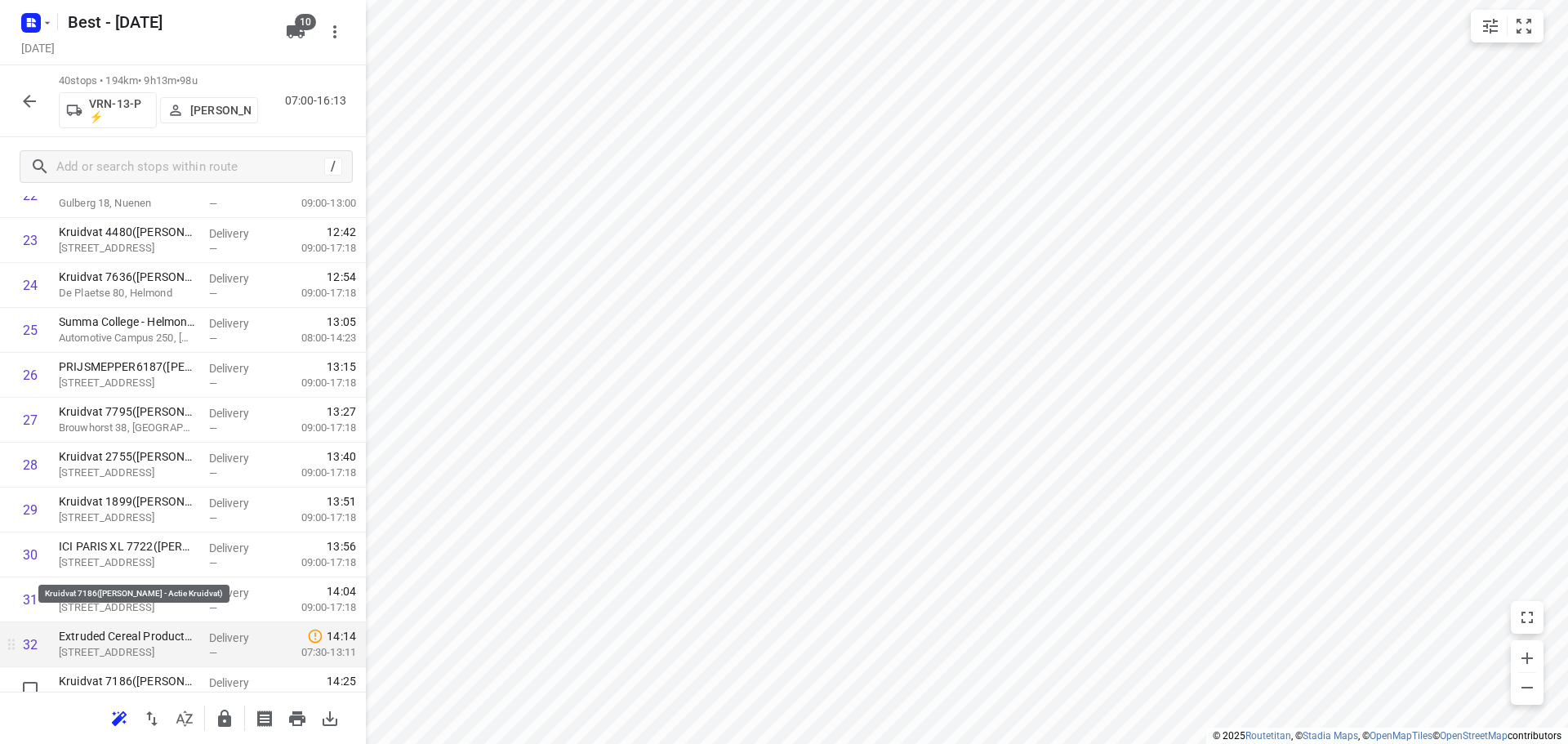
scroll to position [1168, 0]
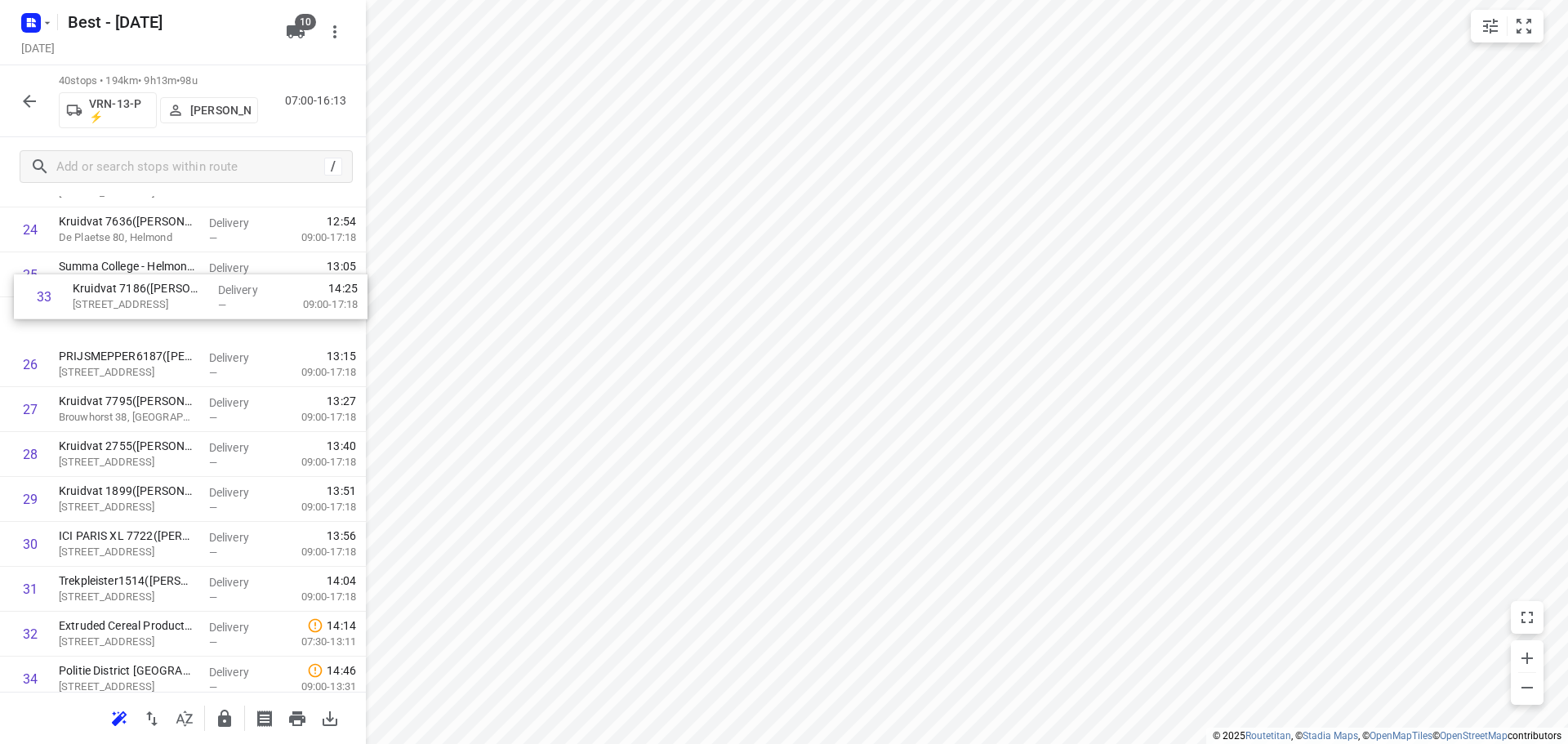
drag, startPoint x: 137, startPoint y: 574, endPoint x: 151, endPoint y: 298, distance: 276.4
click at [151, 298] on div "1 DPD Nederland - Depot 520 en 522 Hoofdkantoor(Joyce Nabbe- van Overmeeren (wi…" at bounding box center [182, 72] width 366 height 1796
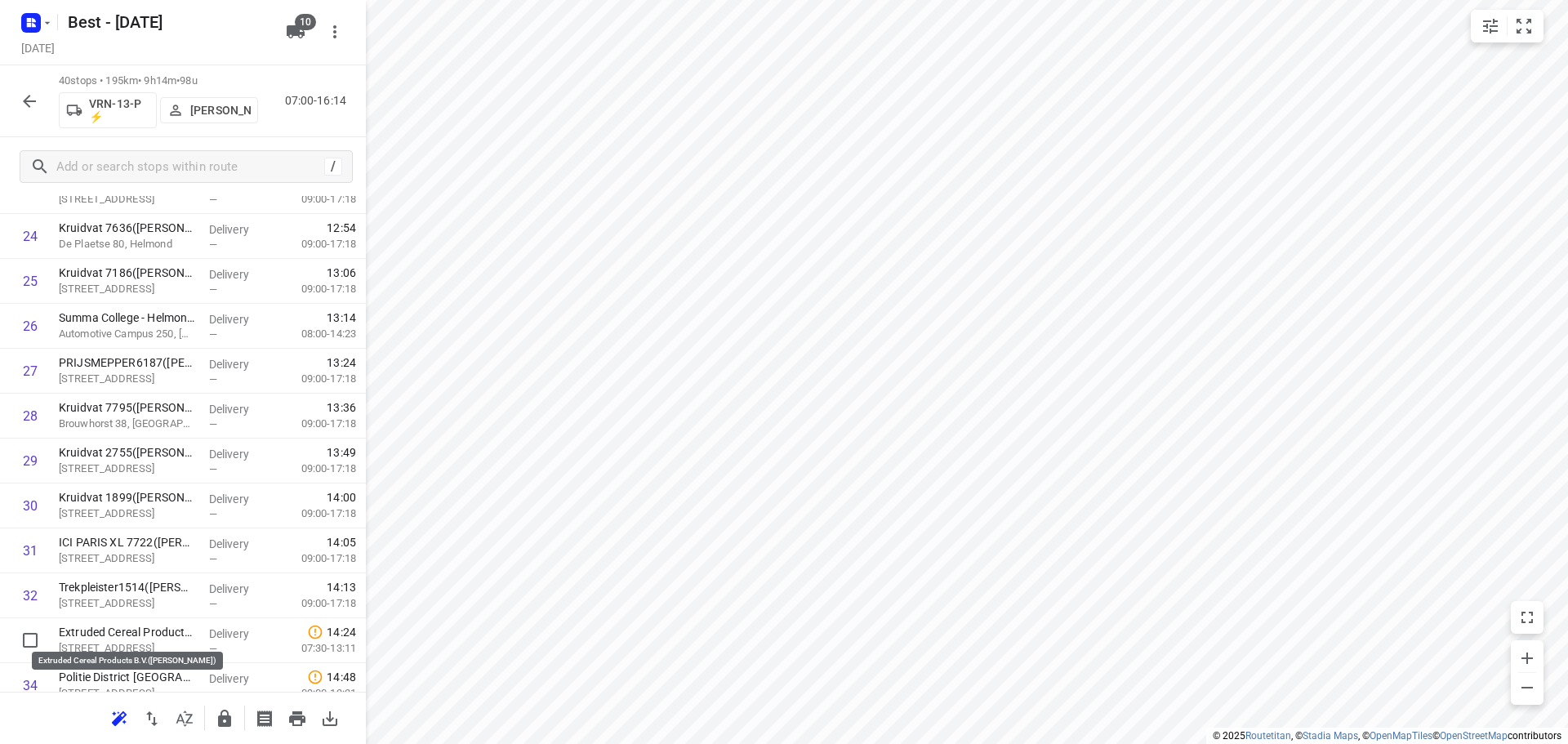
scroll to position [1102, 0]
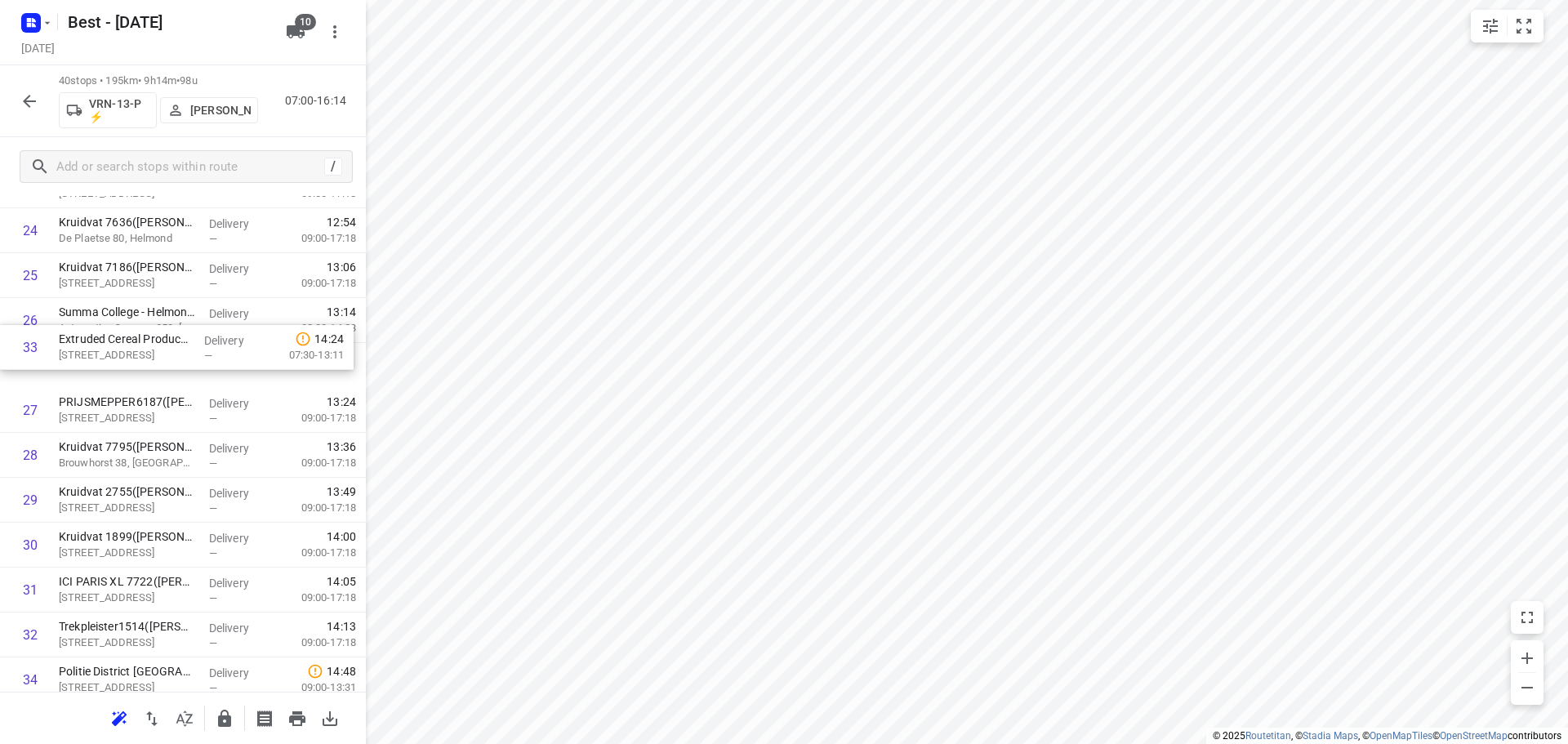
drag, startPoint x: 141, startPoint y: 633, endPoint x: 143, endPoint y: 314, distance: 319.0
click at [143, 314] on div "1 DPD Nederland - Depot 520 en 522 Hoofdkantoor(Joyce Nabbe- van Overmeeren (wi…" at bounding box center [182, 73] width 366 height 1796
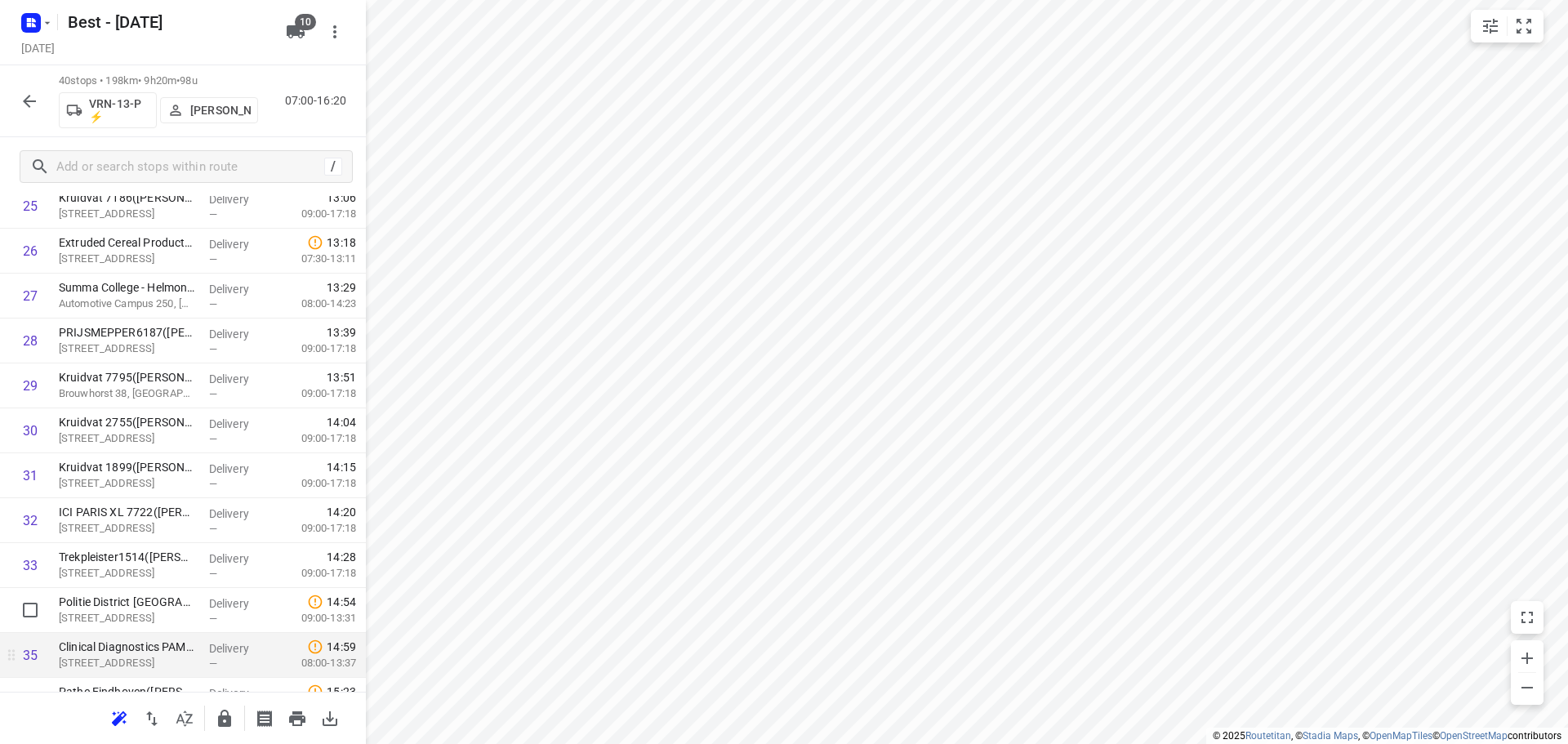
scroll to position [1021, 0]
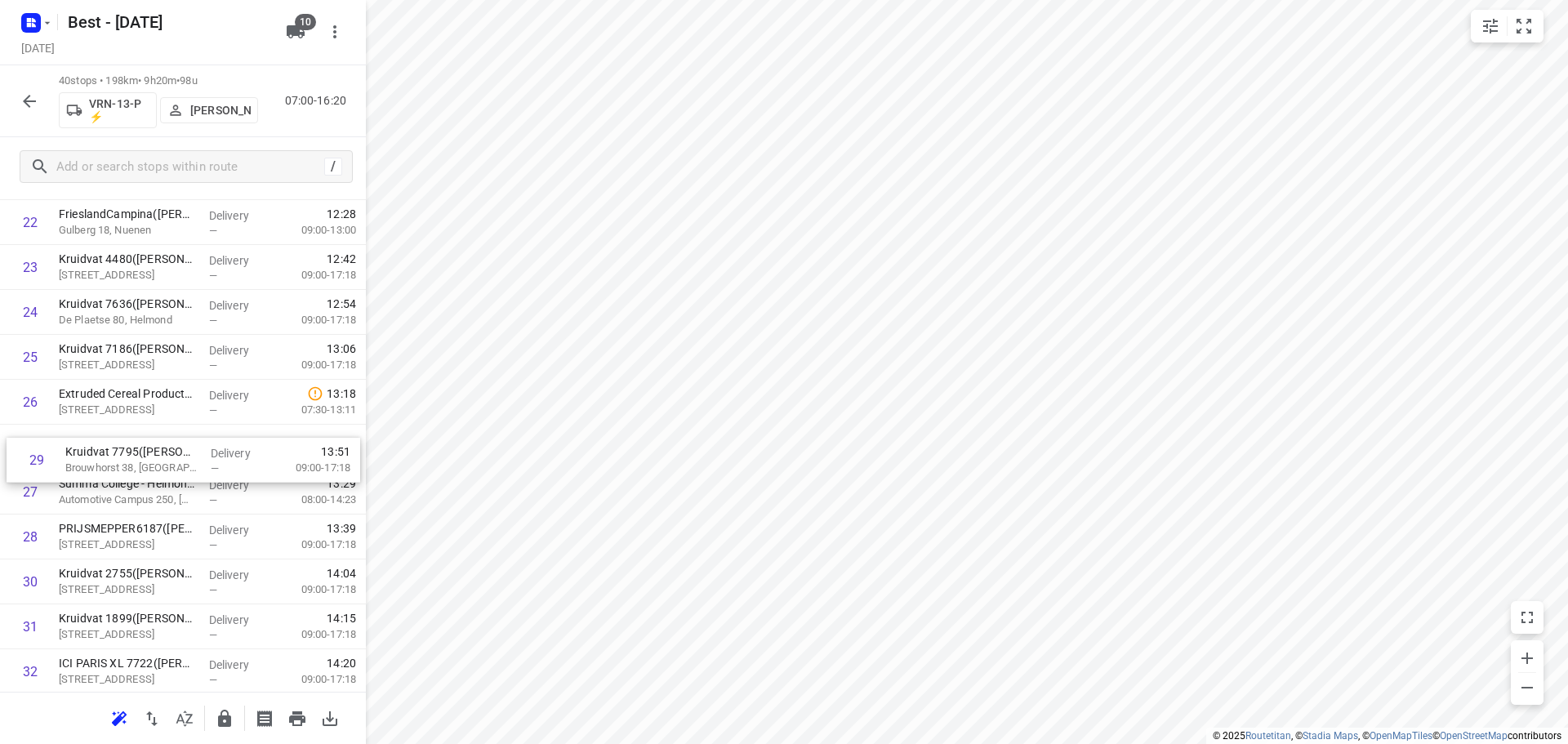
drag, startPoint x: 101, startPoint y: 508, endPoint x: 108, endPoint y: 447, distance: 61.4
click at [108, 447] on div "1 DPD Nederland - Depot 520 en 522 Hoofdkantoor(Joyce Nabbe- van Overmeeren (wi…" at bounding box center [182, 155] width 366 height 1796
drag, startPoint x: 114, startPoint y: 585, endPoint x: 115, endPoint y: 484, distance: 101.0
click at [115, 484] on div "1 DPD Nederland - Depot 520 en 522 Hoofdkantoor(Joyce Nabbe- van Overmeeren (wi…" at bounding box center [182, 153] width 366 height 1796
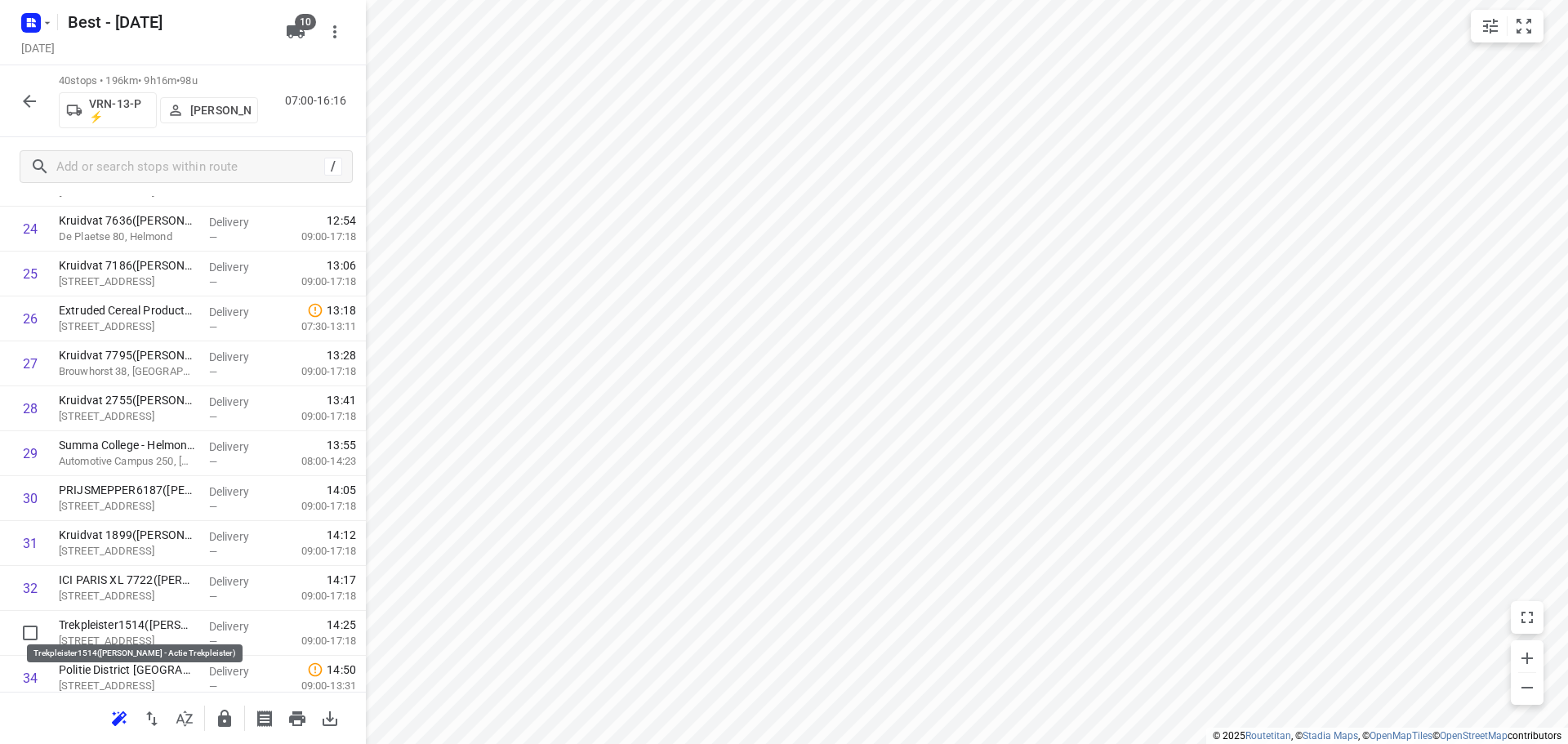
scroll to position [1109, 0]
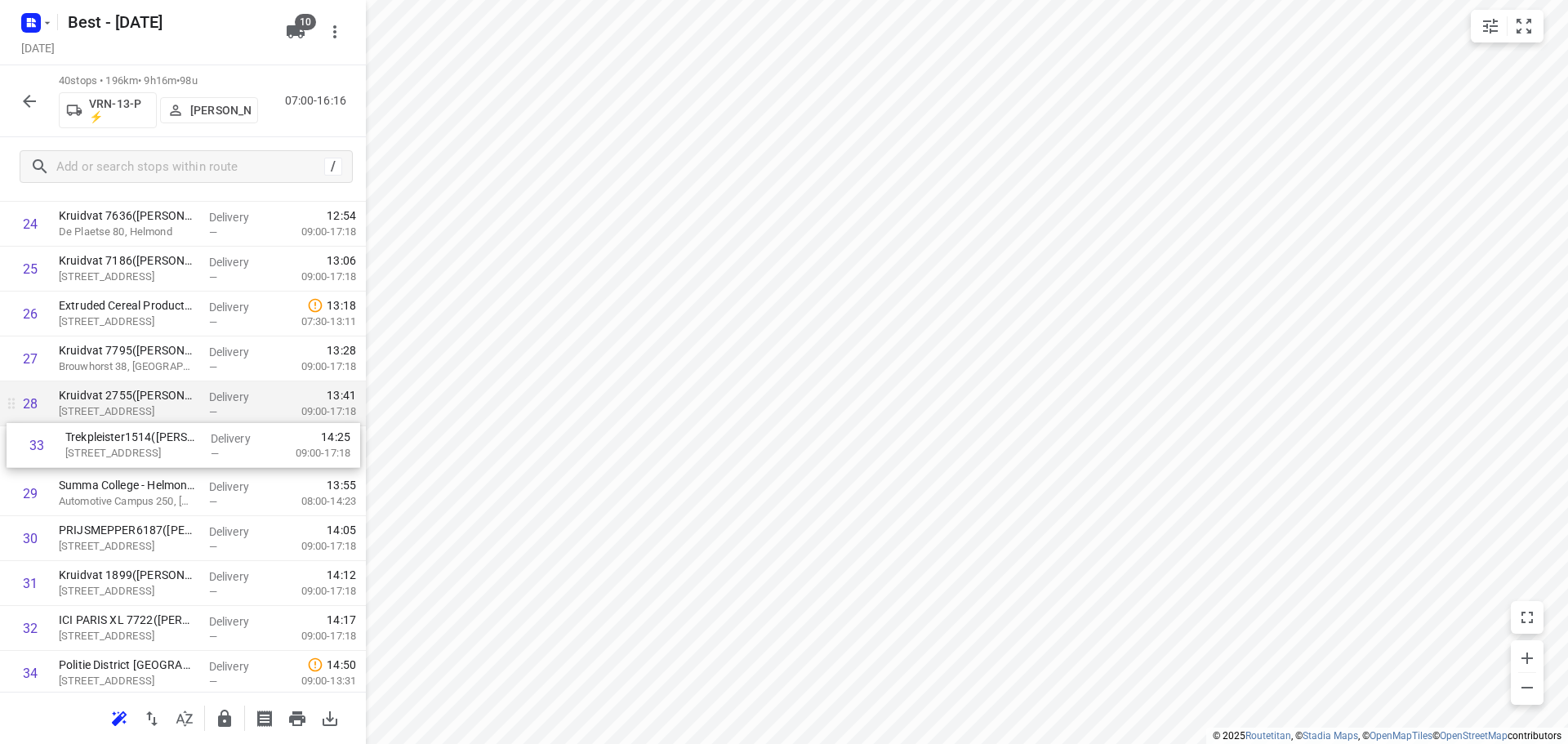
drag, startPoint x: 107, startPoint y: 624, endPoint x: 113, endPoint y: 424, distance: 200.1
click at [113, 424] on div "1 DPD Nederland - Depot 520 en 522 Hoofdkantoor(Joyce Nabbe- van Overmeeren (wi…" at bounding box center [182, 67] width 366 height 1796
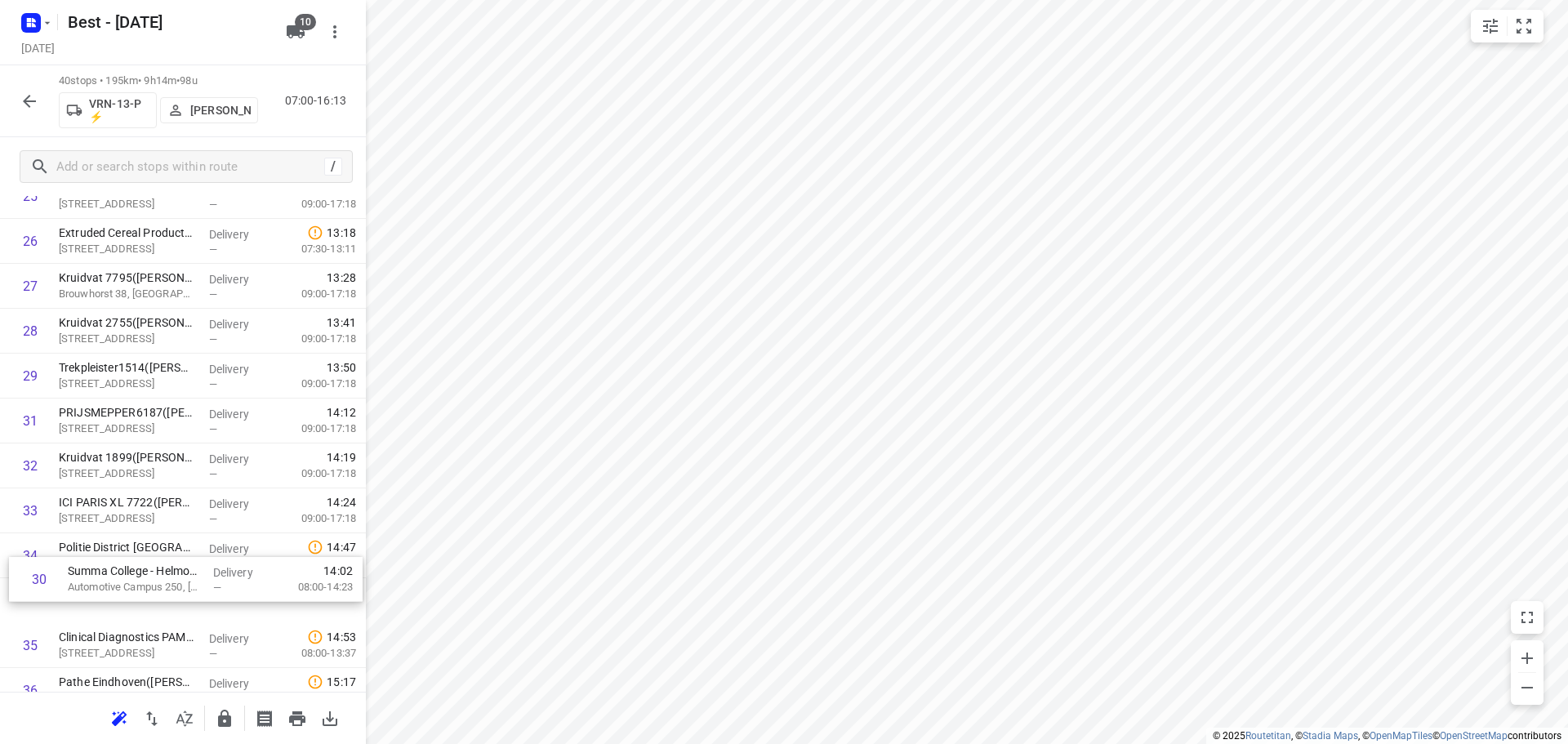
scroll to position [1183, 0]
drag, startPoint x: 99, startPoint y: 487, endPoint x: 110, endPoint y: 561, distance: 74.8
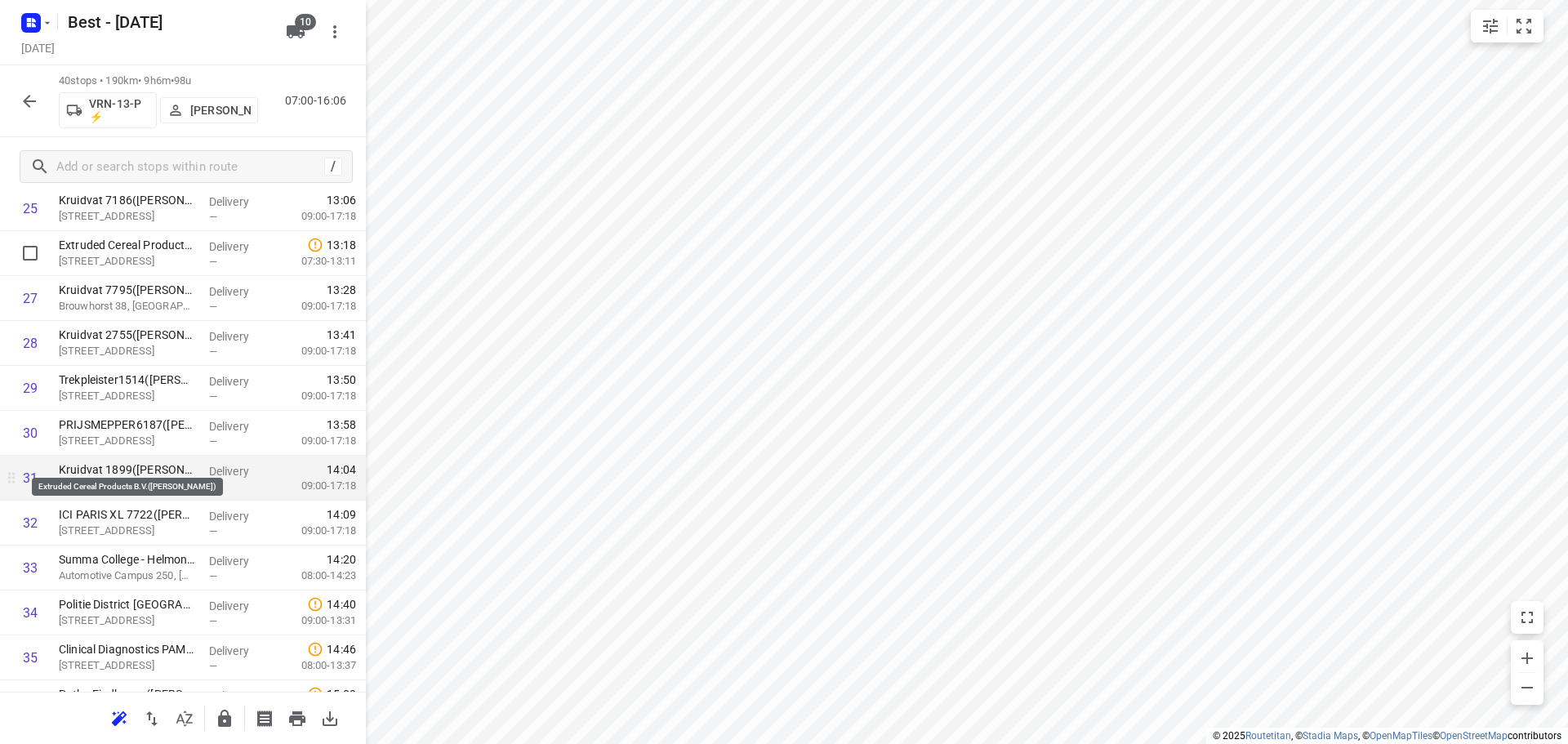
scroll to position [1170, 0]
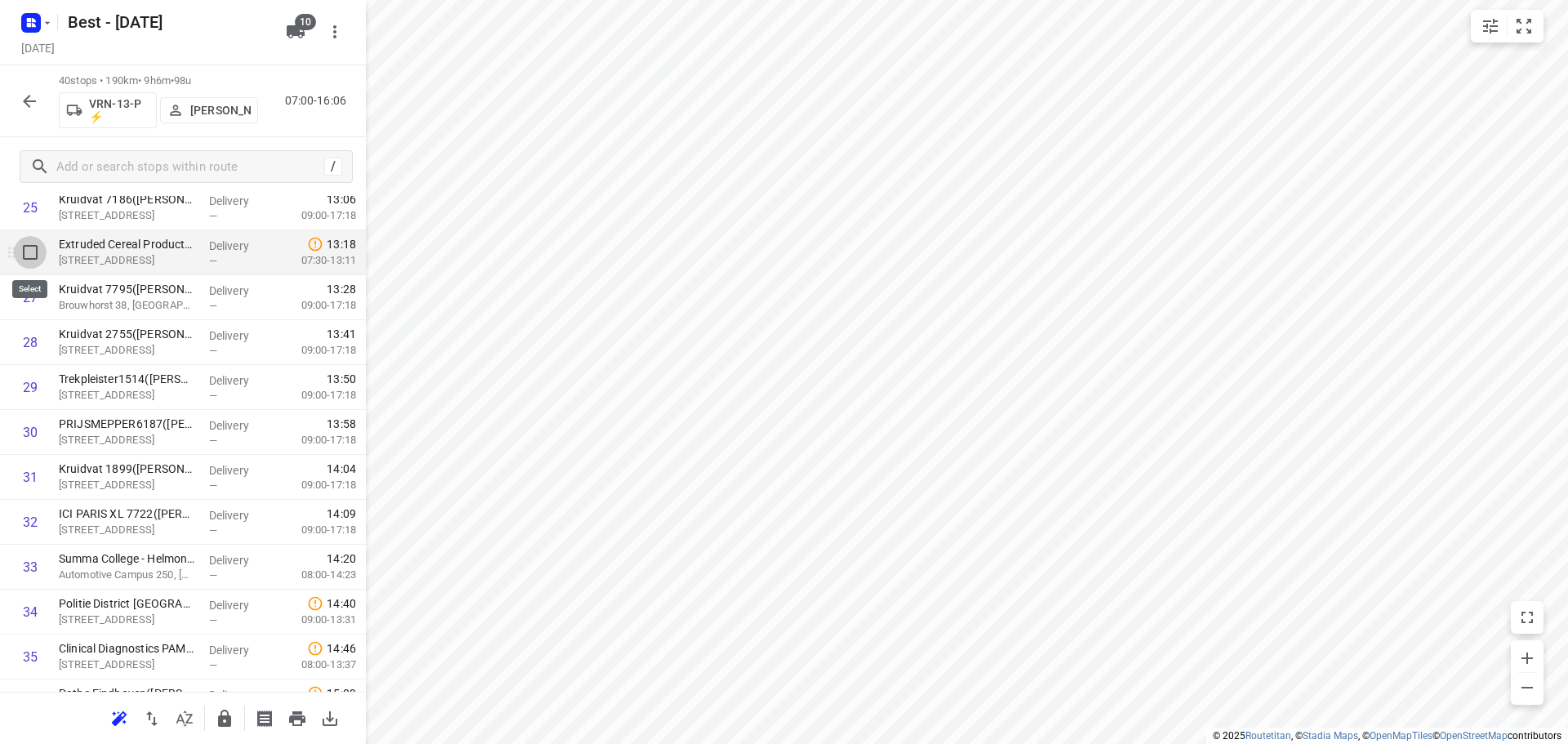
click at [38, 259] on input "checkbox" at bounding box center [30, 253] width 33 height 33
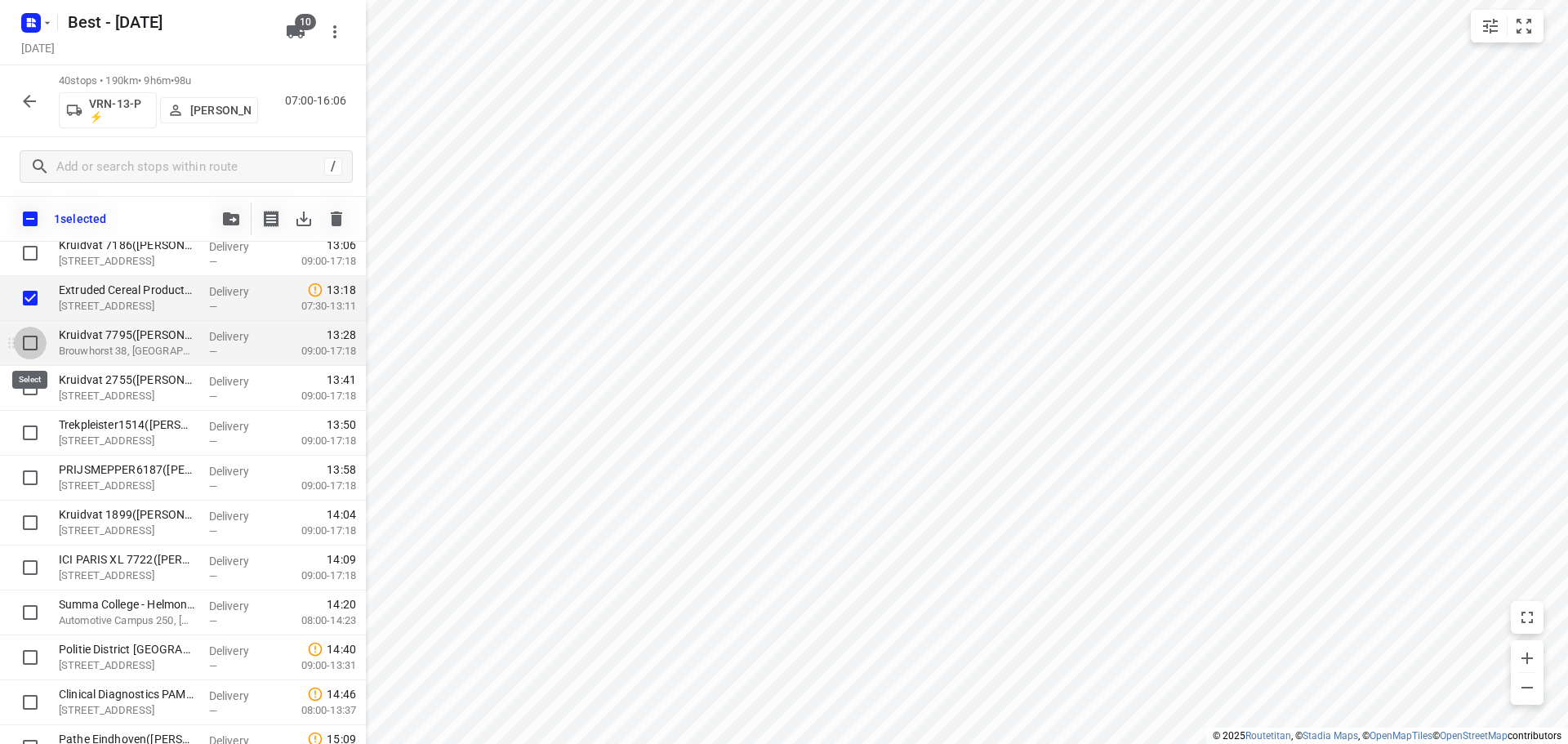
click at [35, 350] on input "checkbox" at bounding box center [30, 343] width 33 height 33
click at [33, 381] on input "checkbox" at bounding box center [30, 388] width 33 height 33
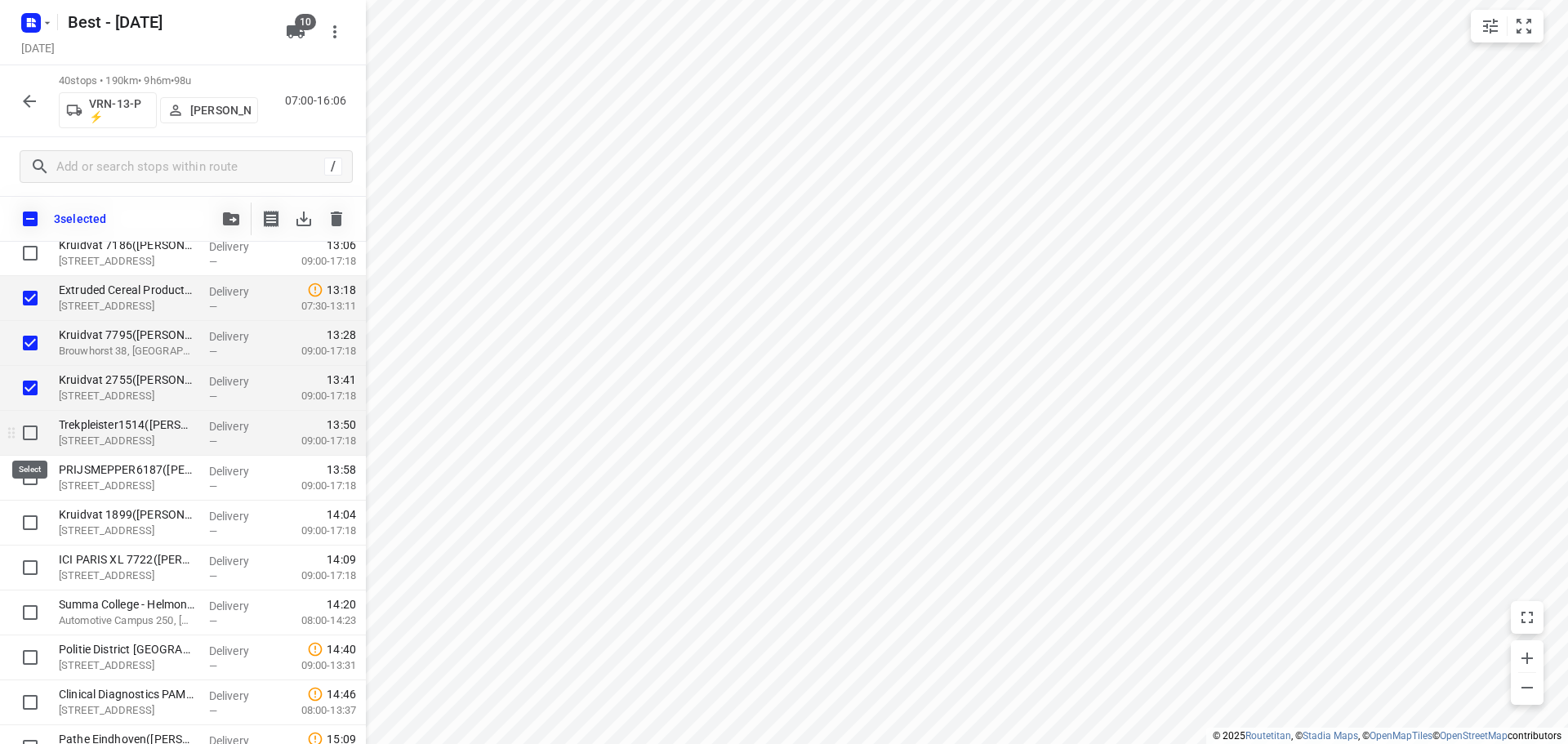
click at [33, 438] on input "checkbox" at bounding box center [30, 432] width 33 height 33
click at [25, 478] on input "checkbox" at bounding box center [30, 477] width 33 height 33
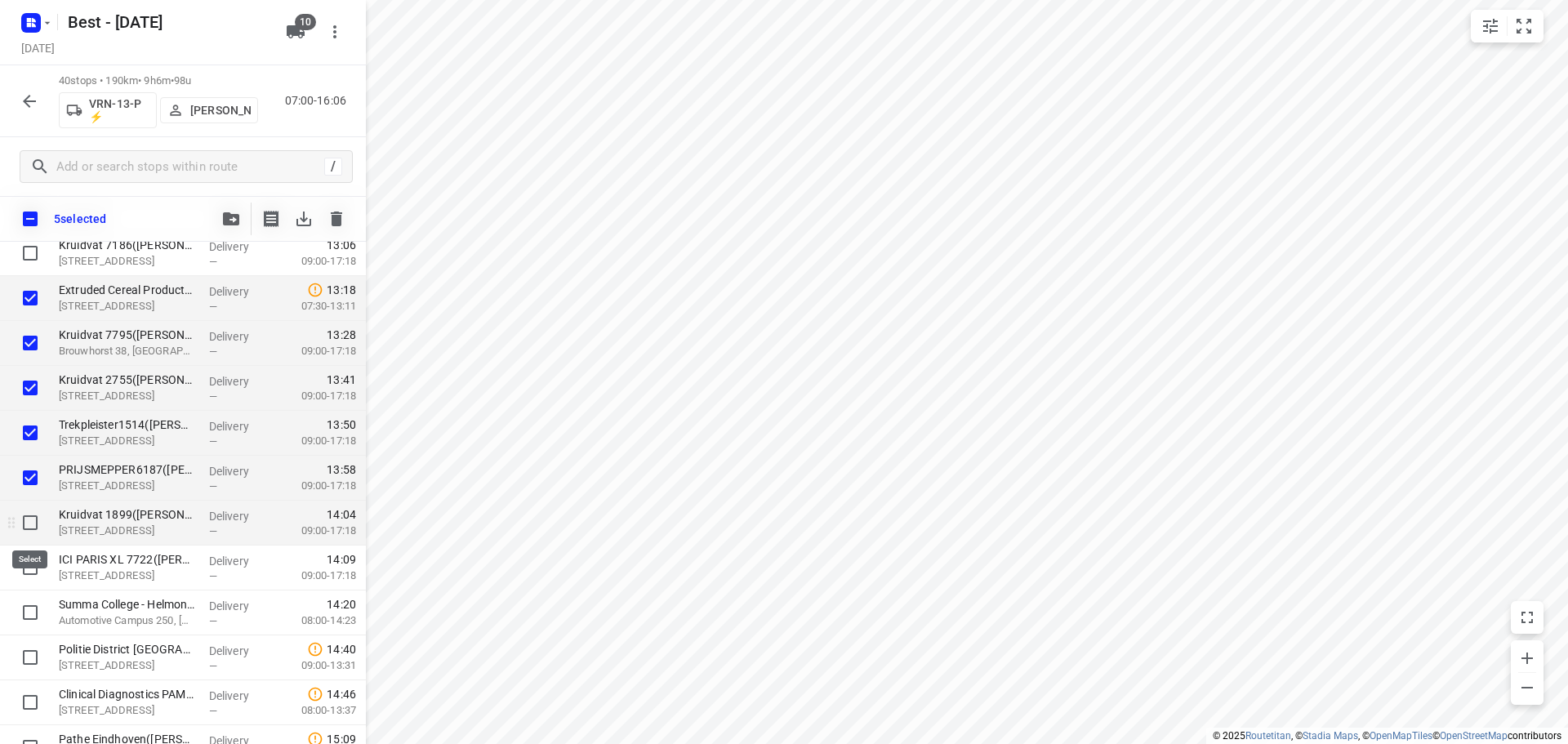
click at [25, 524] on input "checkbox" at bounding box center [30, 522] width 33 height 33
click at [32, 569] on input "checkbox" at bounding box center [30, 567] width 33 height 33
click at [221, 223] on span "button" at bounding box center [230, 219] width 19 height 13
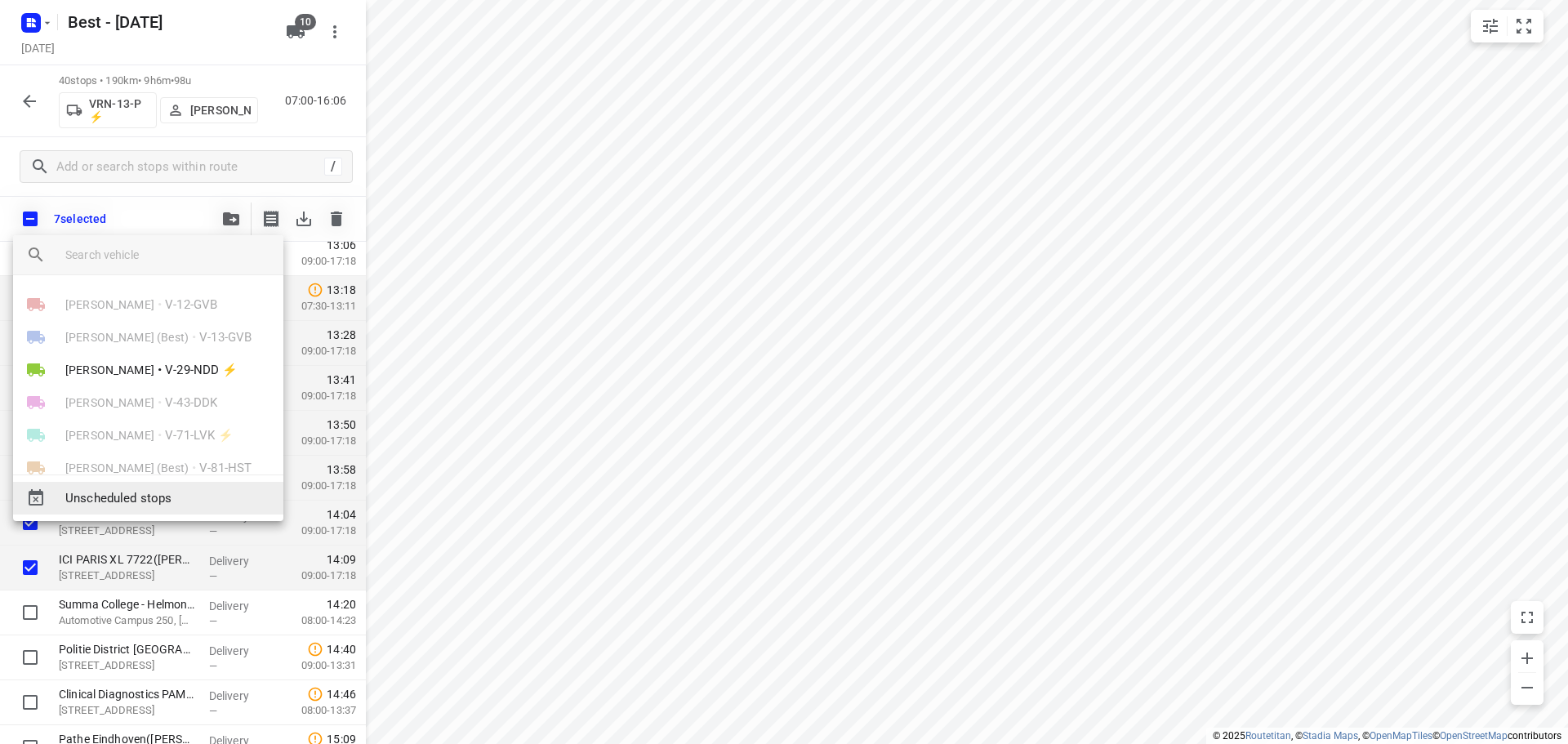
click at [118, 483] on div "Unscheduled stops" at bounding box center [148, 498] width 270 height 33
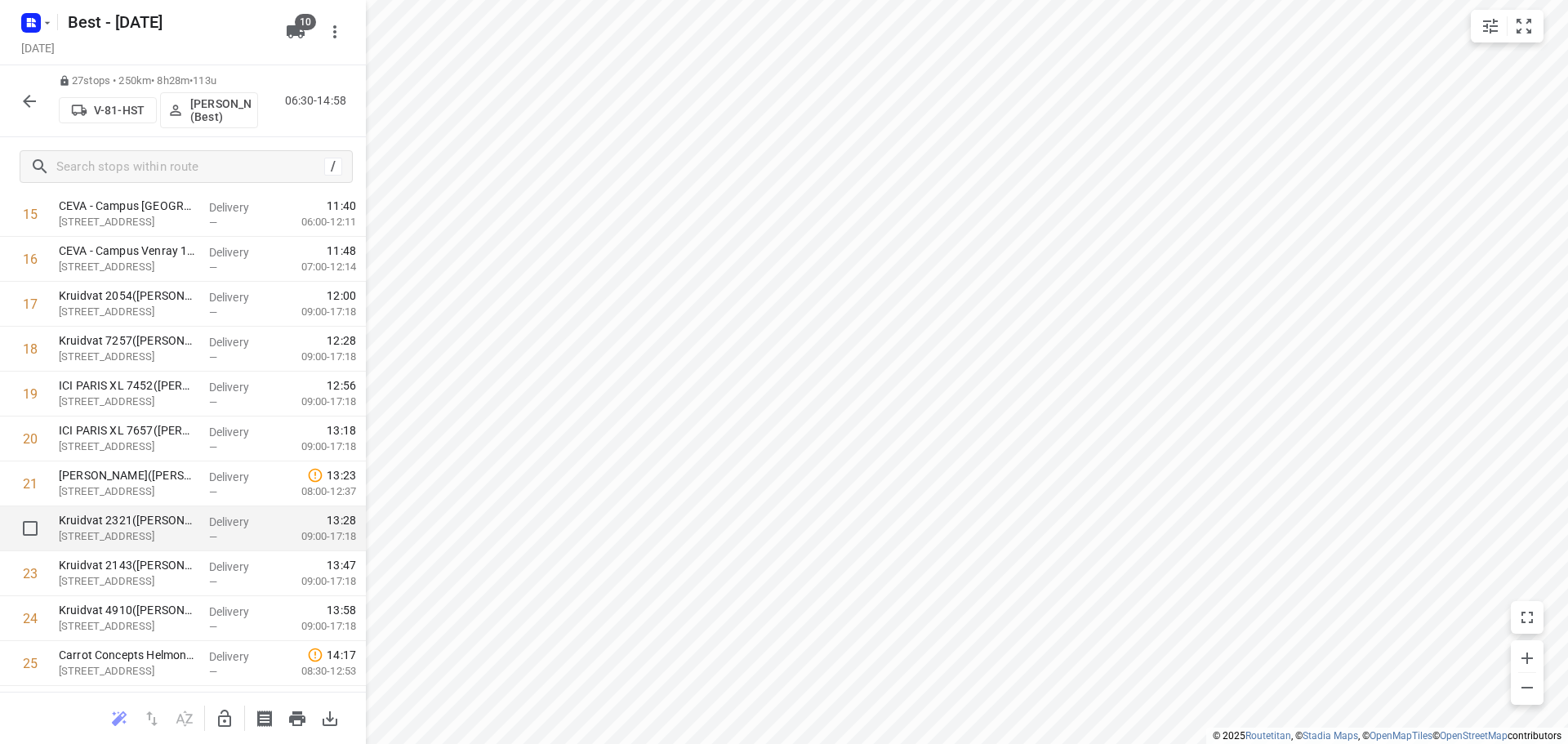
scroll to position [890, 0]
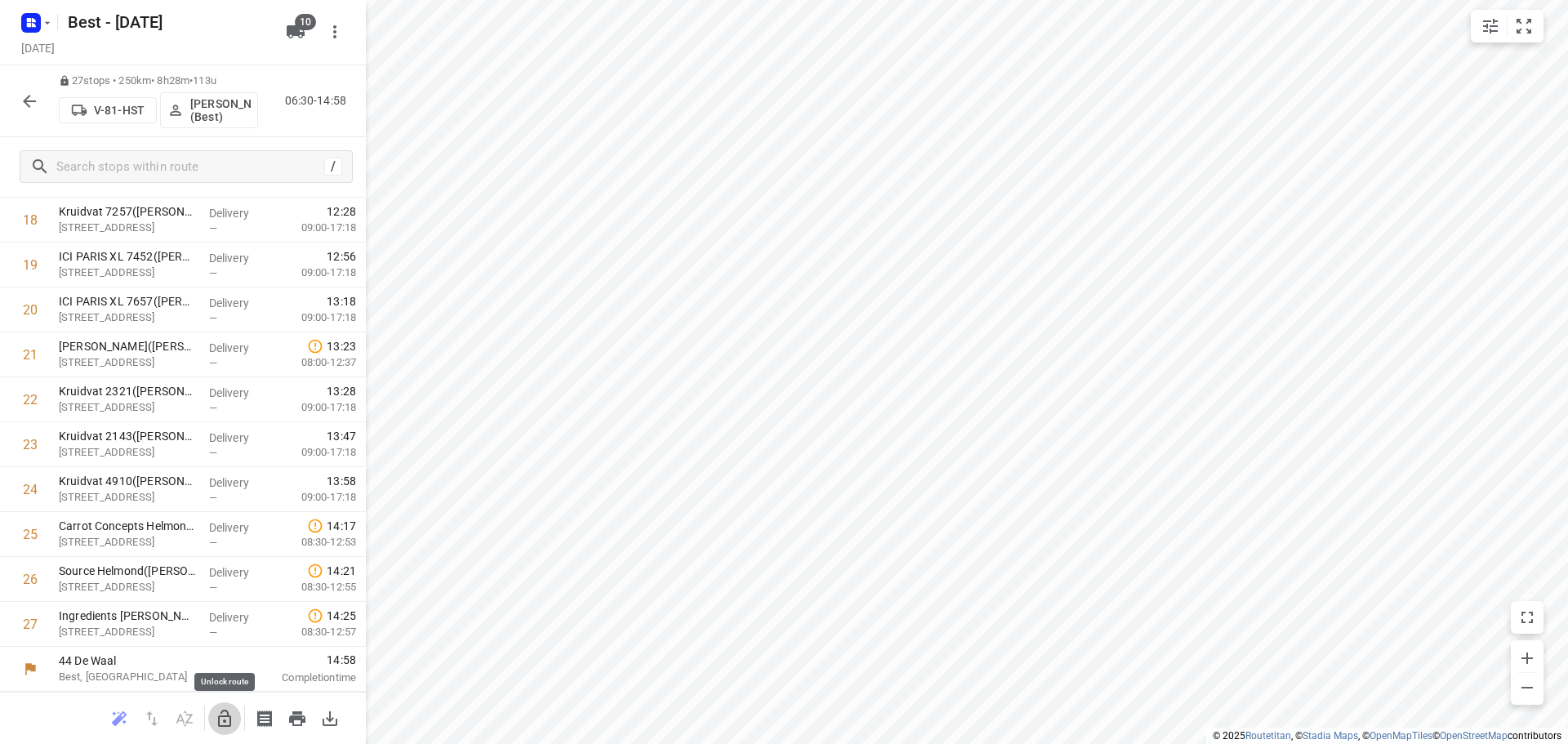
click at [219, 705] on button "button" at bounding box center [225, 718] width 33 height 33
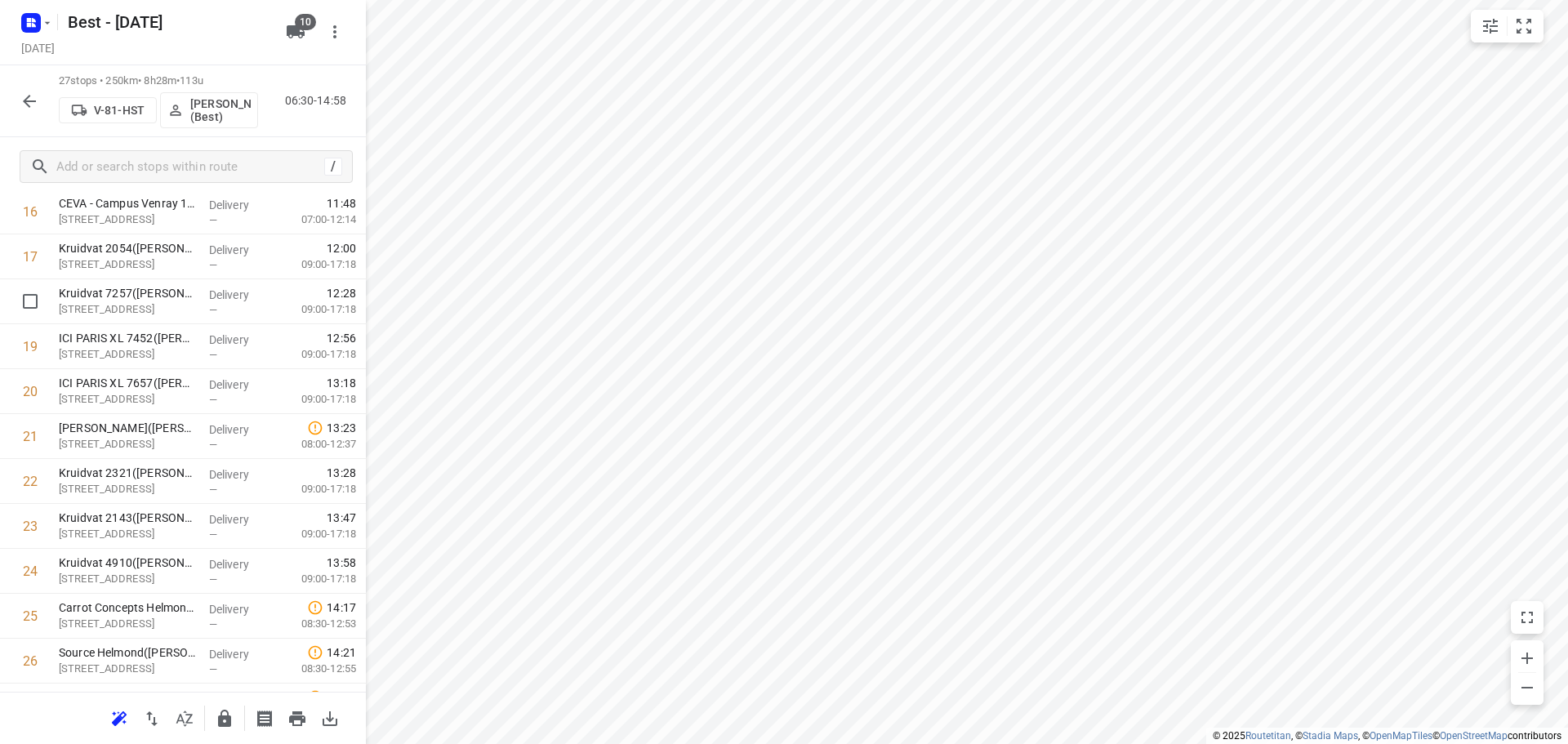
scroll to position [805, 0]
drag, startPoint x: 170, startPoint y: 308, endPoint x: 171, endPoint y: 356, distance: 48.0
click at [171, 356] on div "1 DHL Supply Chain Beringe - Nokia(Marriet van Bragt) Zwenkgras 3, Beringe Deli…" at bounding box center [182, 125] width 366 height 1212
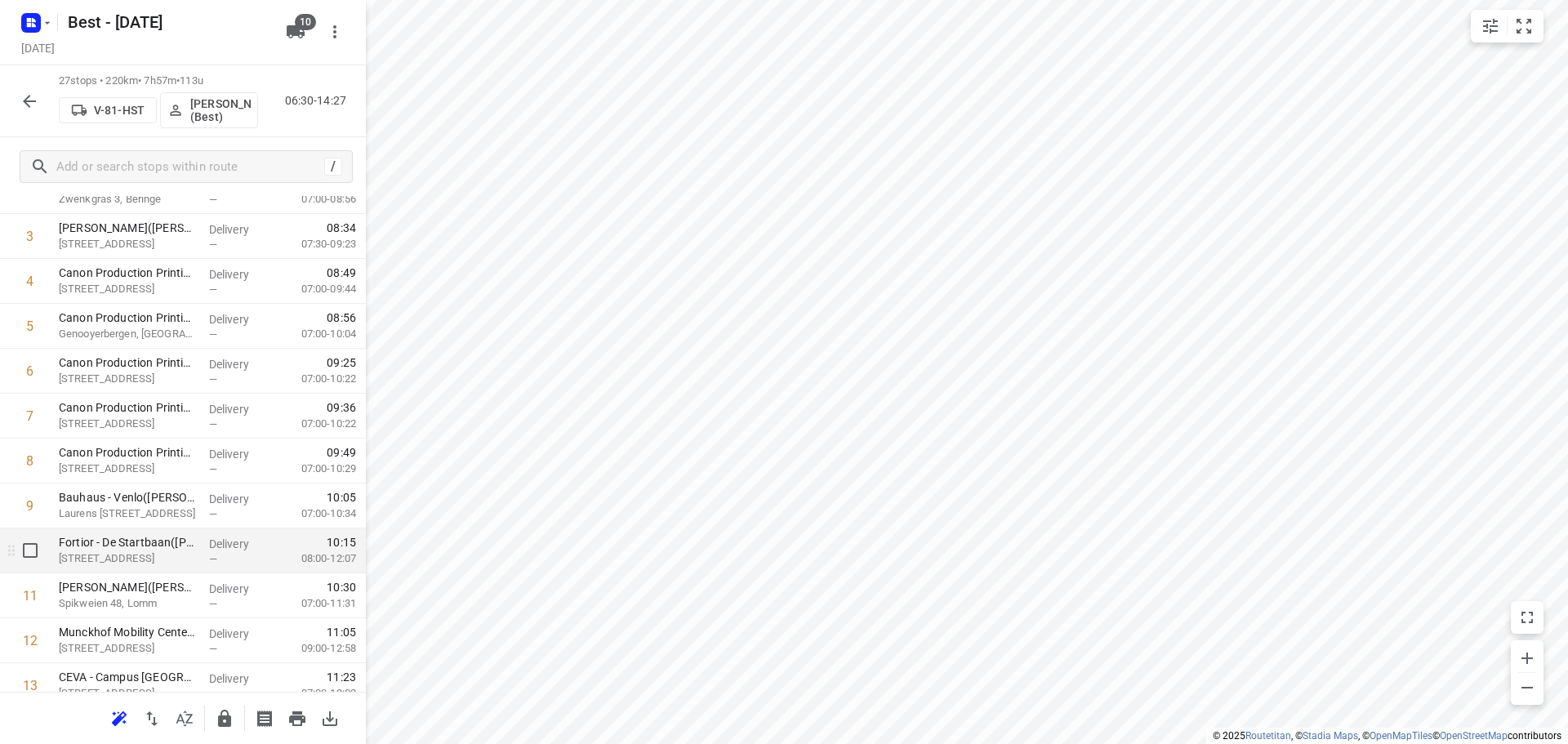
scroll to position [0, 0]
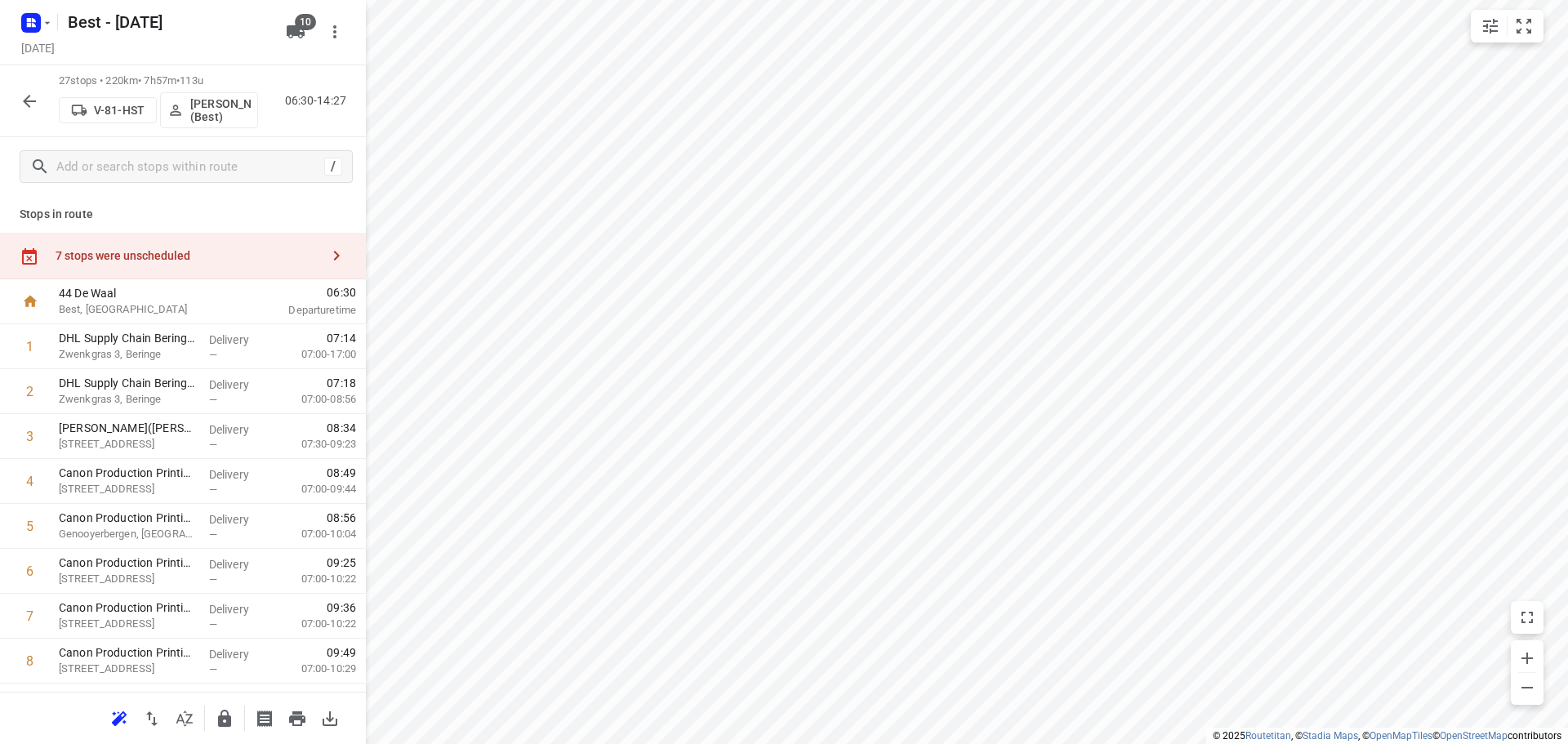
click at [269, 275] on div "7 stops were unscheduled" at bounding box center [182, 256] width 366 height 47
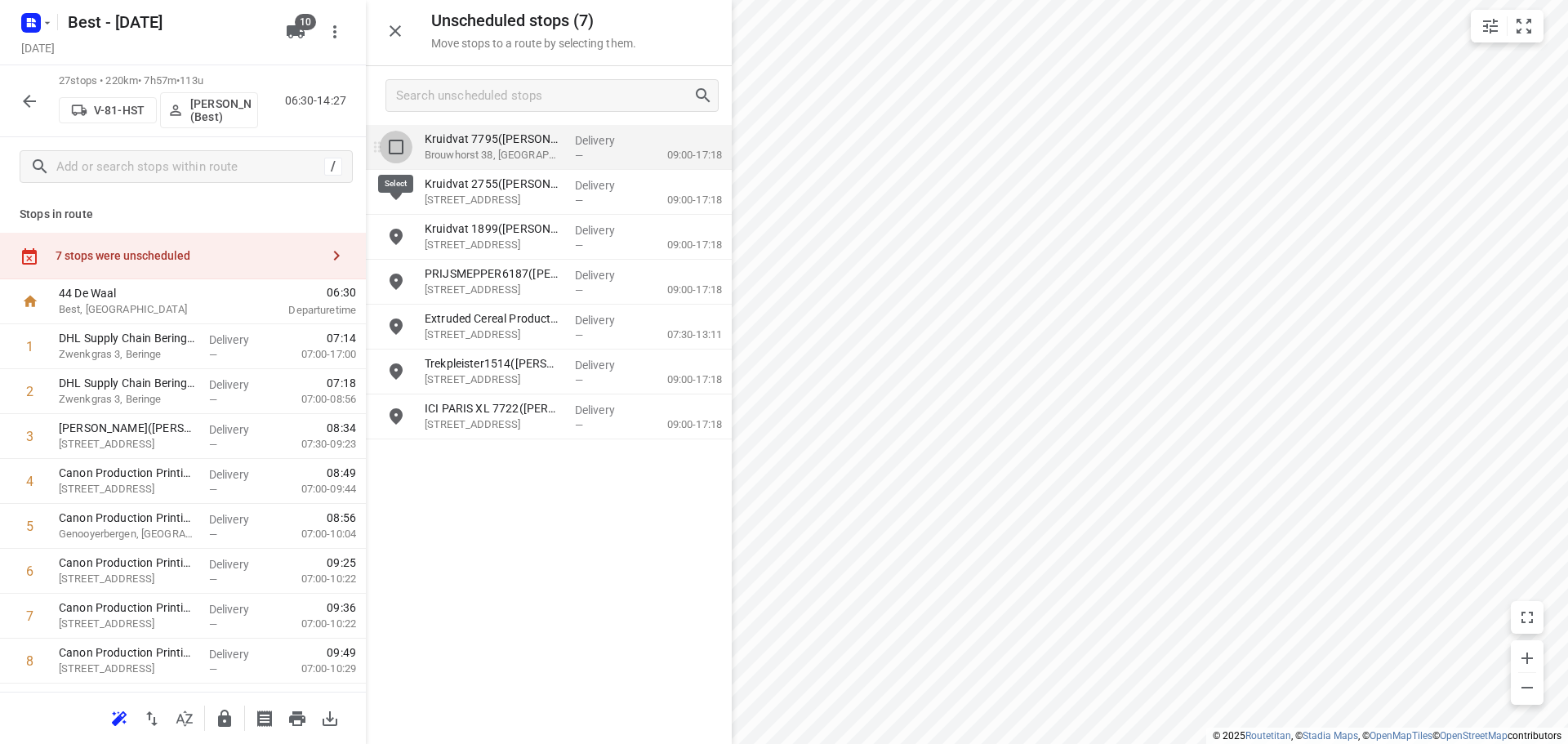
click at [405, 145] on input "grid" at bounding box center [396, 148] width 33 height 33
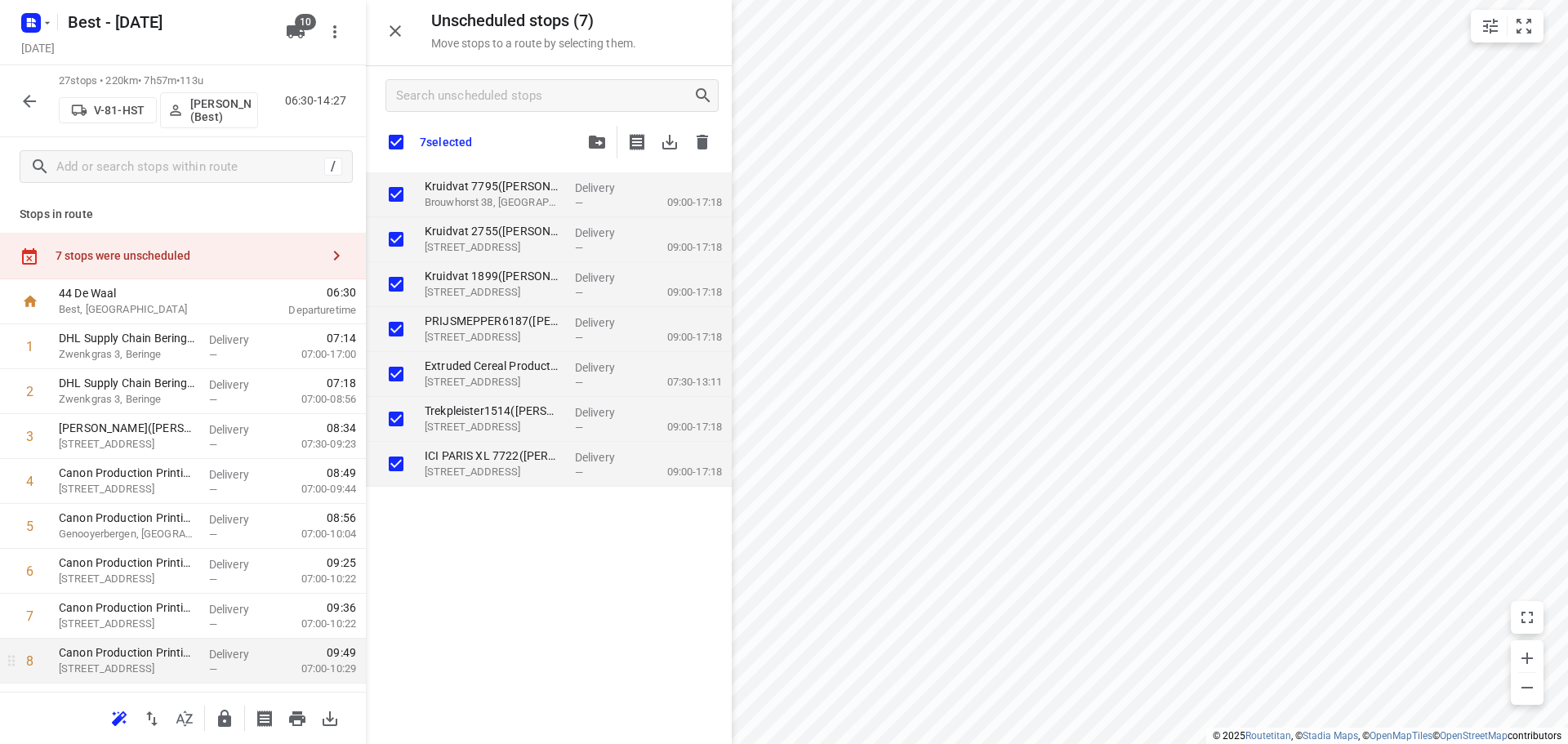
drag, startPoint x: 481, startPoint y: 170, endPoint x: 225, endPoint y: 670, distance: 561.7
click at [79, 743] on html "i © 2025 Routetitan , © Stadia Maps , © OpenMapTiles © OpenStreetMap contributo…" at bounding box center [784, 372] width 1568 height 744
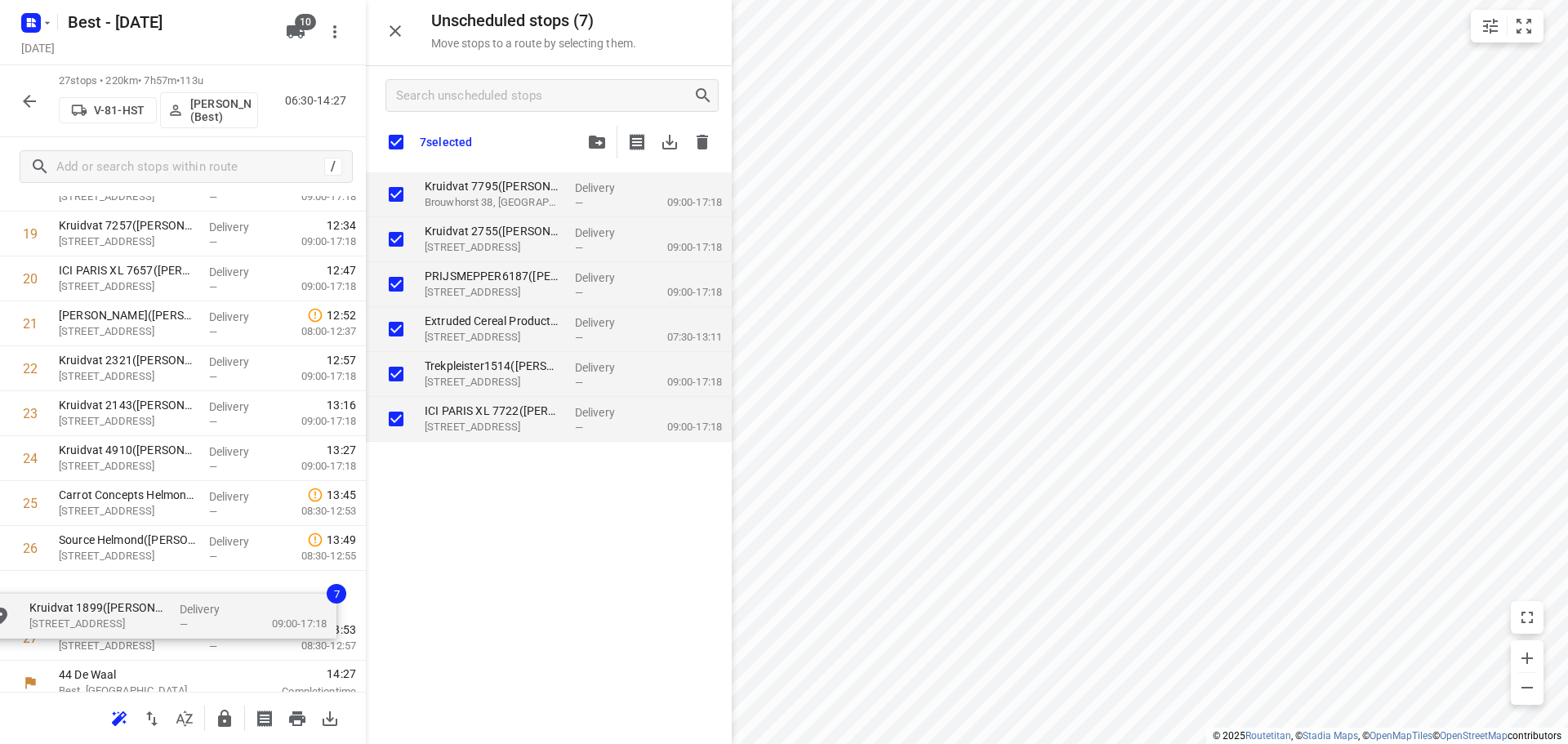
scroll to position [944, 0]
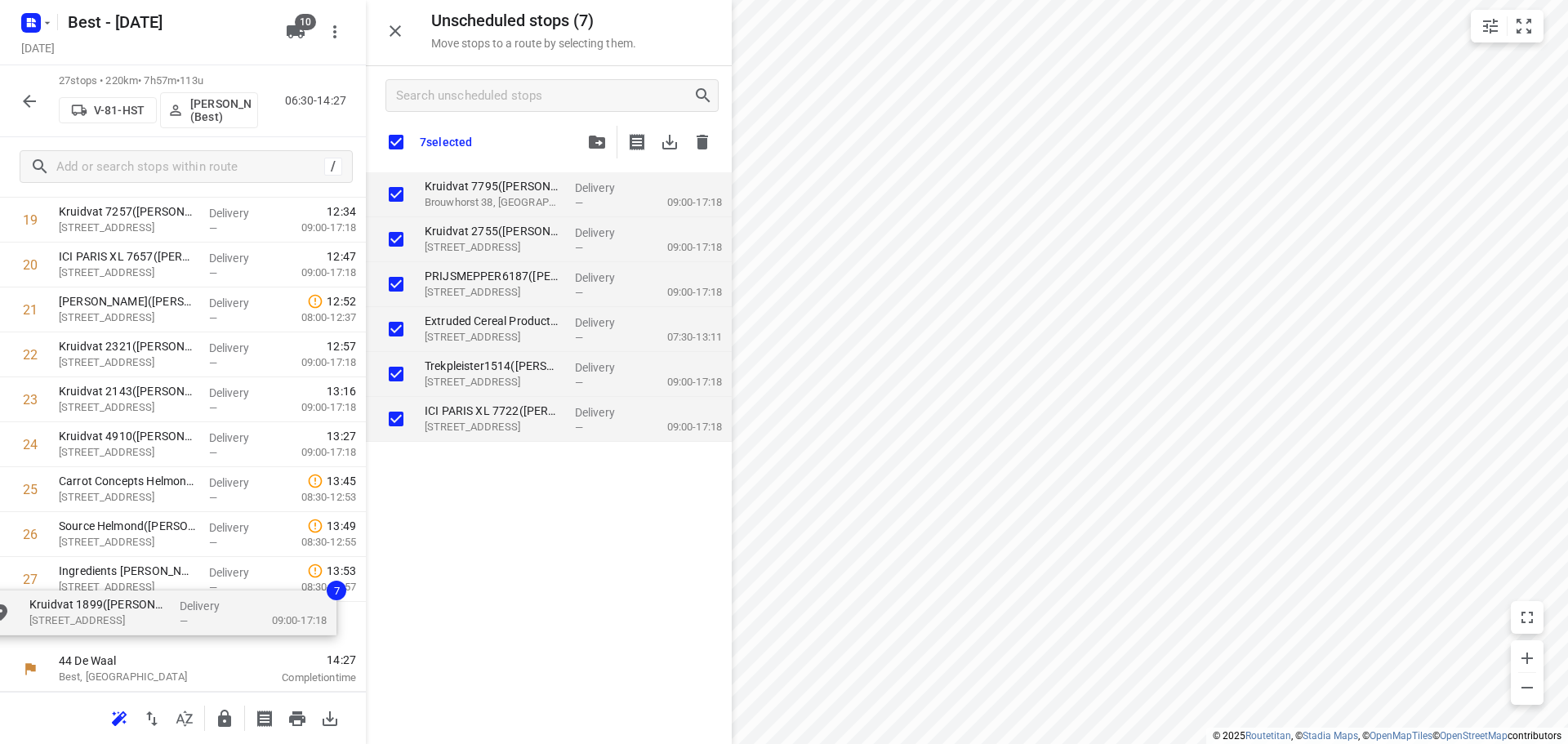
drag, startPoint x: 543, startPoint y: 310, endPoint x: 181, endPoint y: 614, distance: 472.7
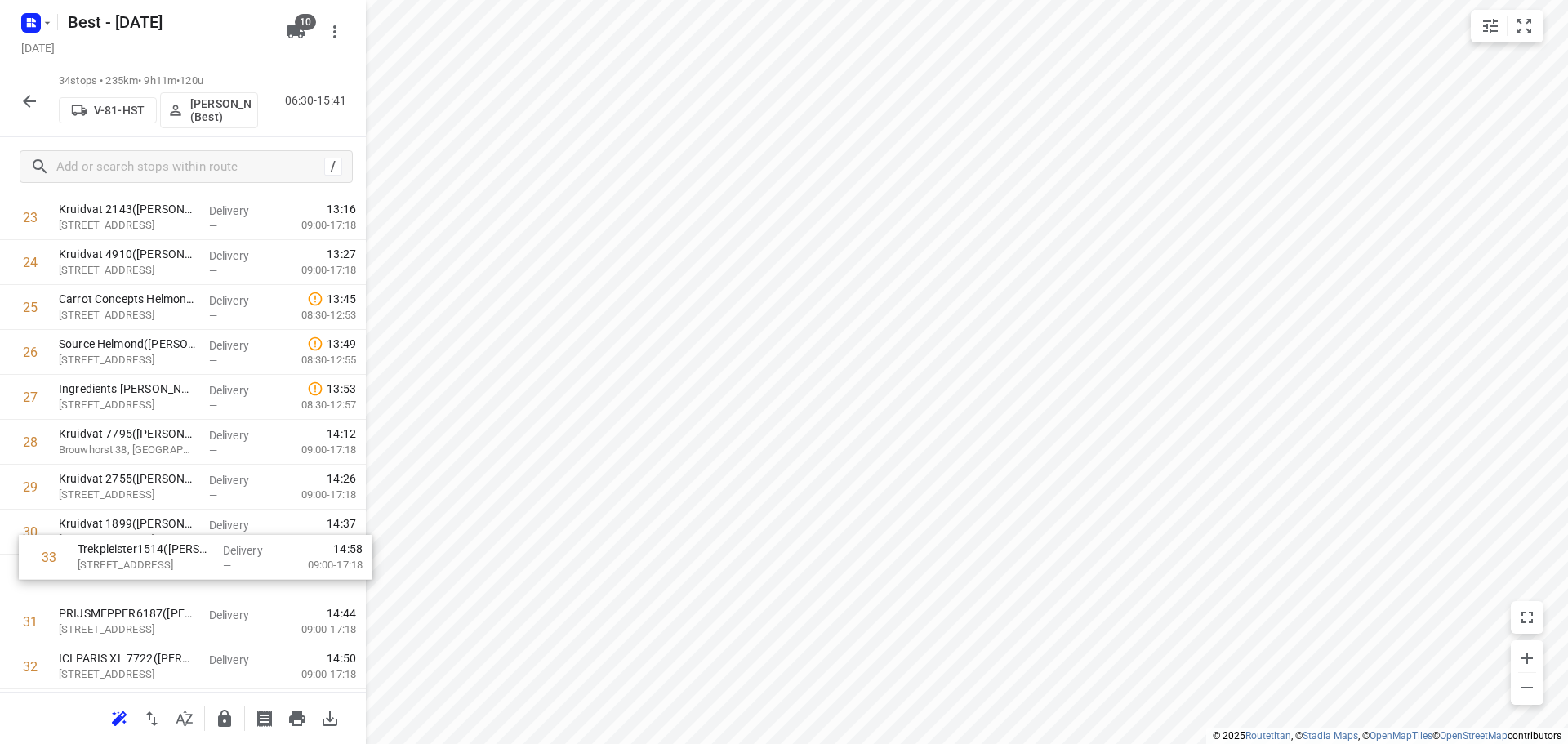
scroll to position [1071, 0]
drag, startPoint x: 156, startPoint y: 663, endPoint x: 178, endPoint y: 492, distance: 172.4
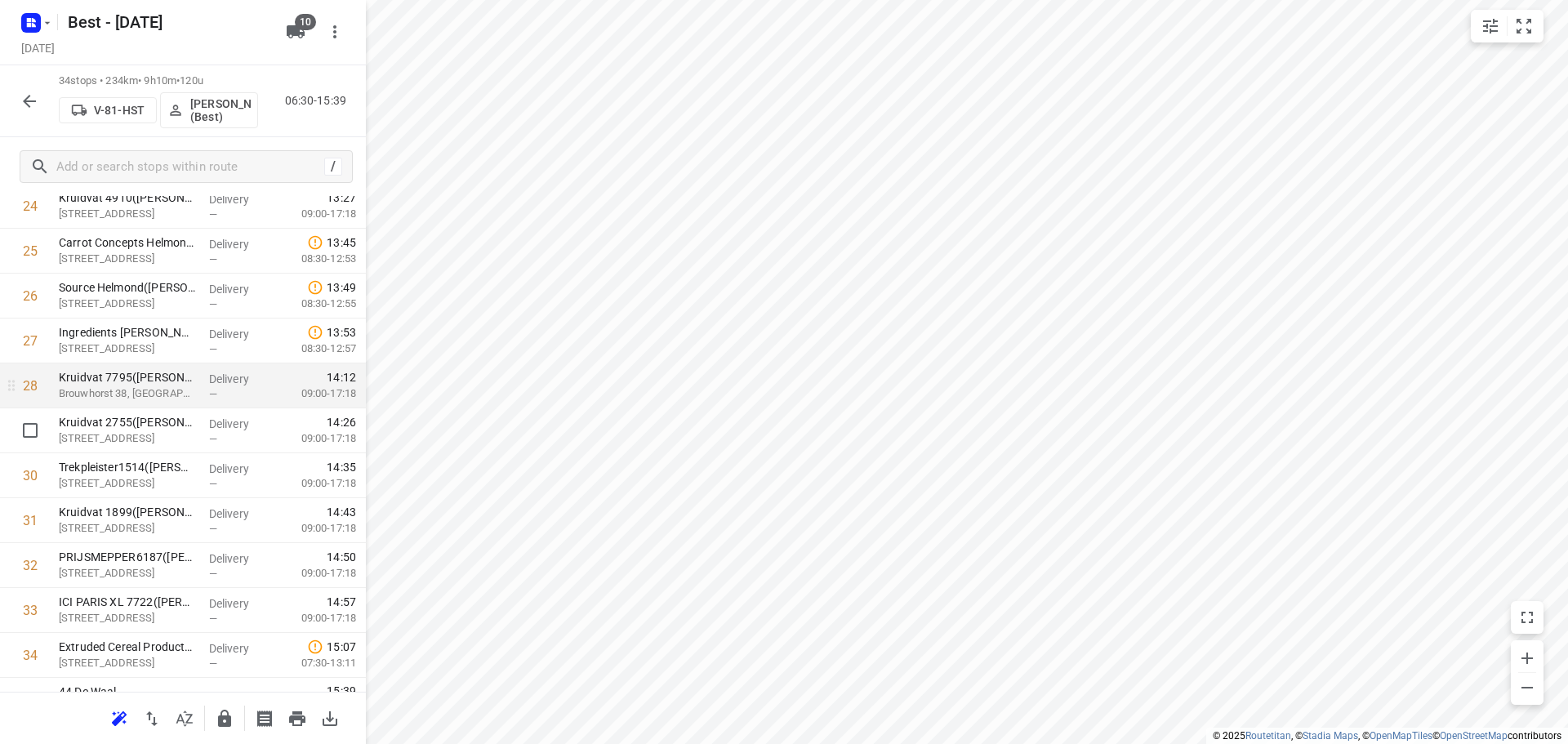
scroll to position [1158, 0]
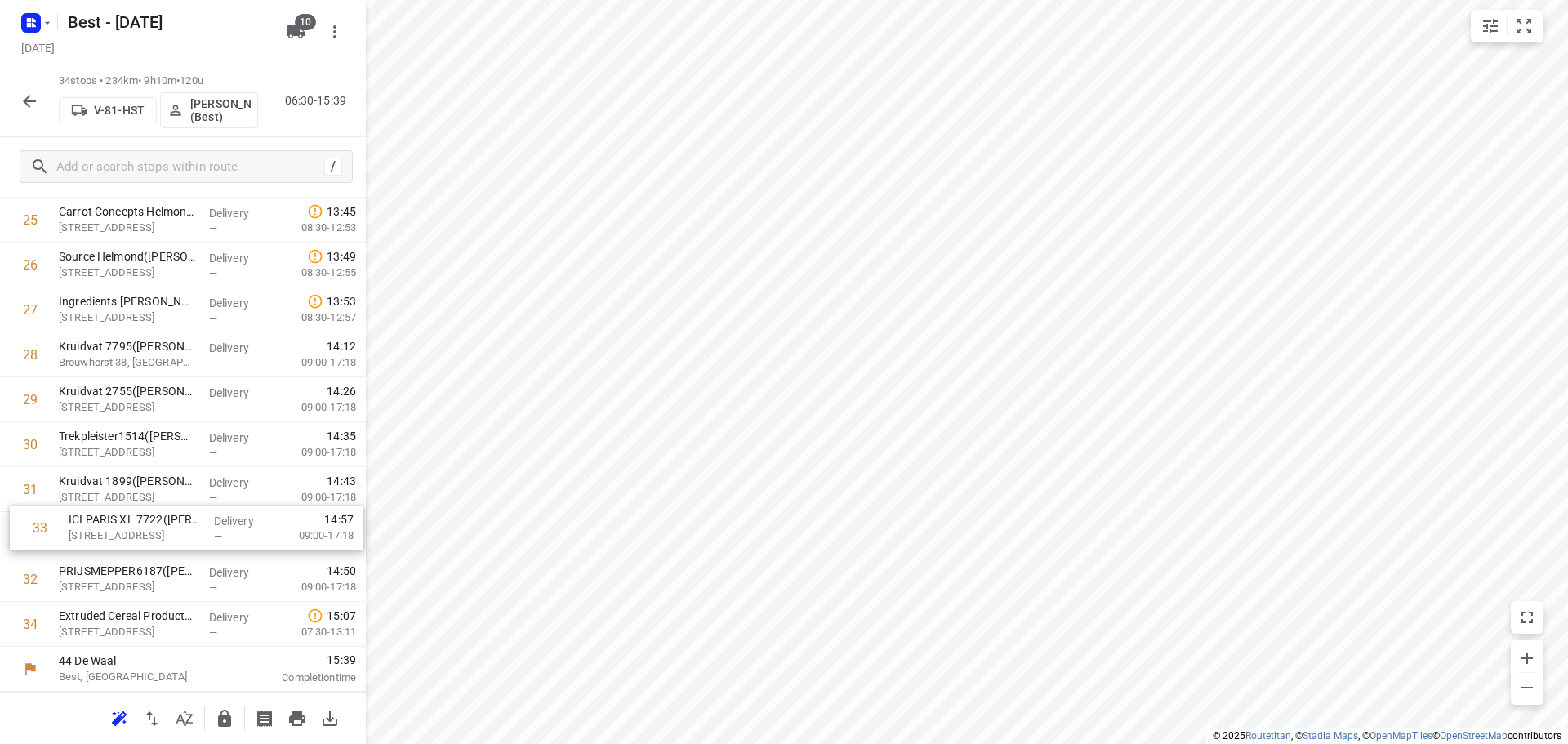
drag, startPoint x: 132, startPoint y: 580, endPoint x: 143, endPoint y: 518, distance: 63.0
click at [278, 83] on div "34 stops • 233km • 9h6m • 120u V-81-HST Lisa Scheepers (Best) 06:30-15:36" at bounding box center [182, 101] width 366 height 71
click at [226, 715] on icon "button" at bounding box center [224, 717] width 19 height 19
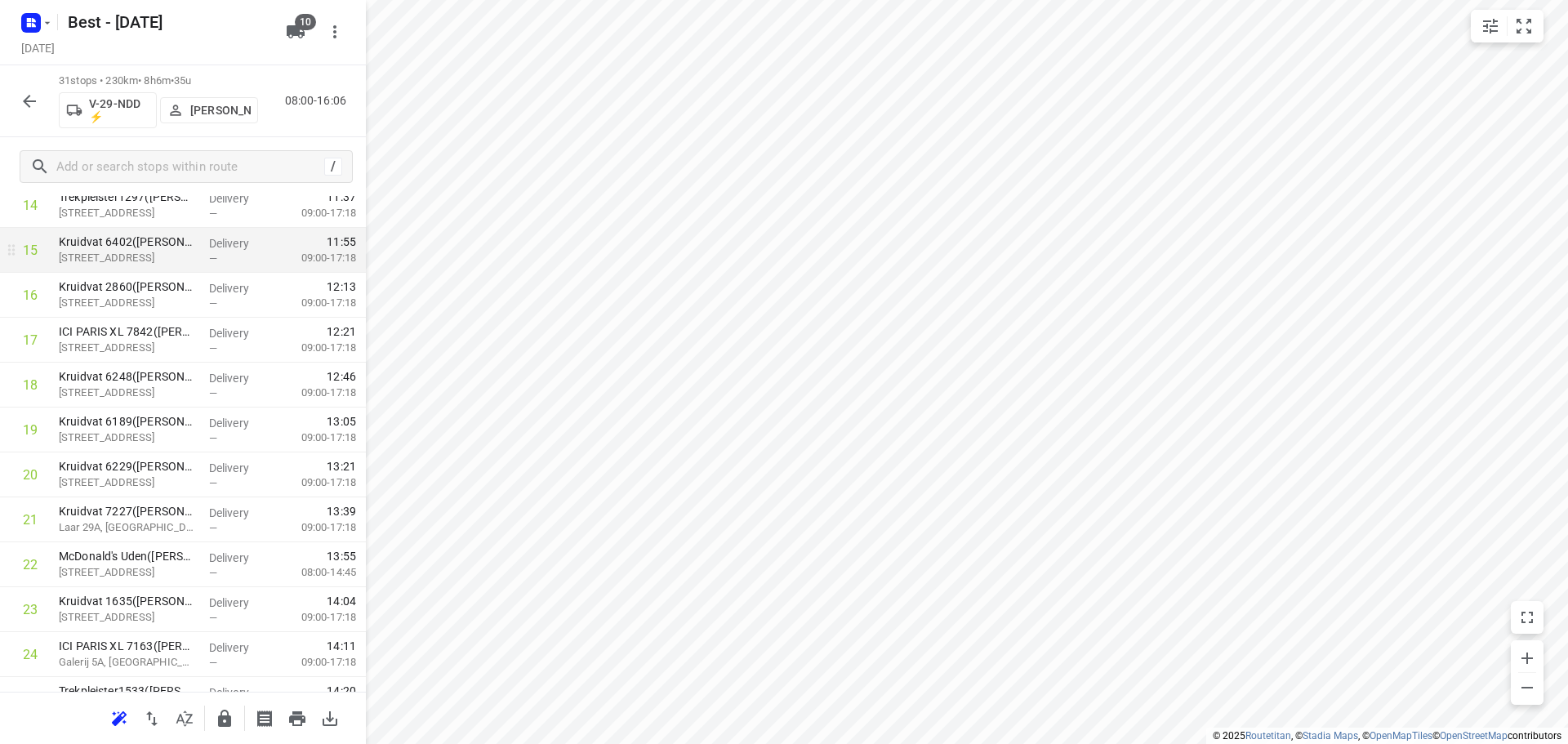
scroll to position [1023, 0]
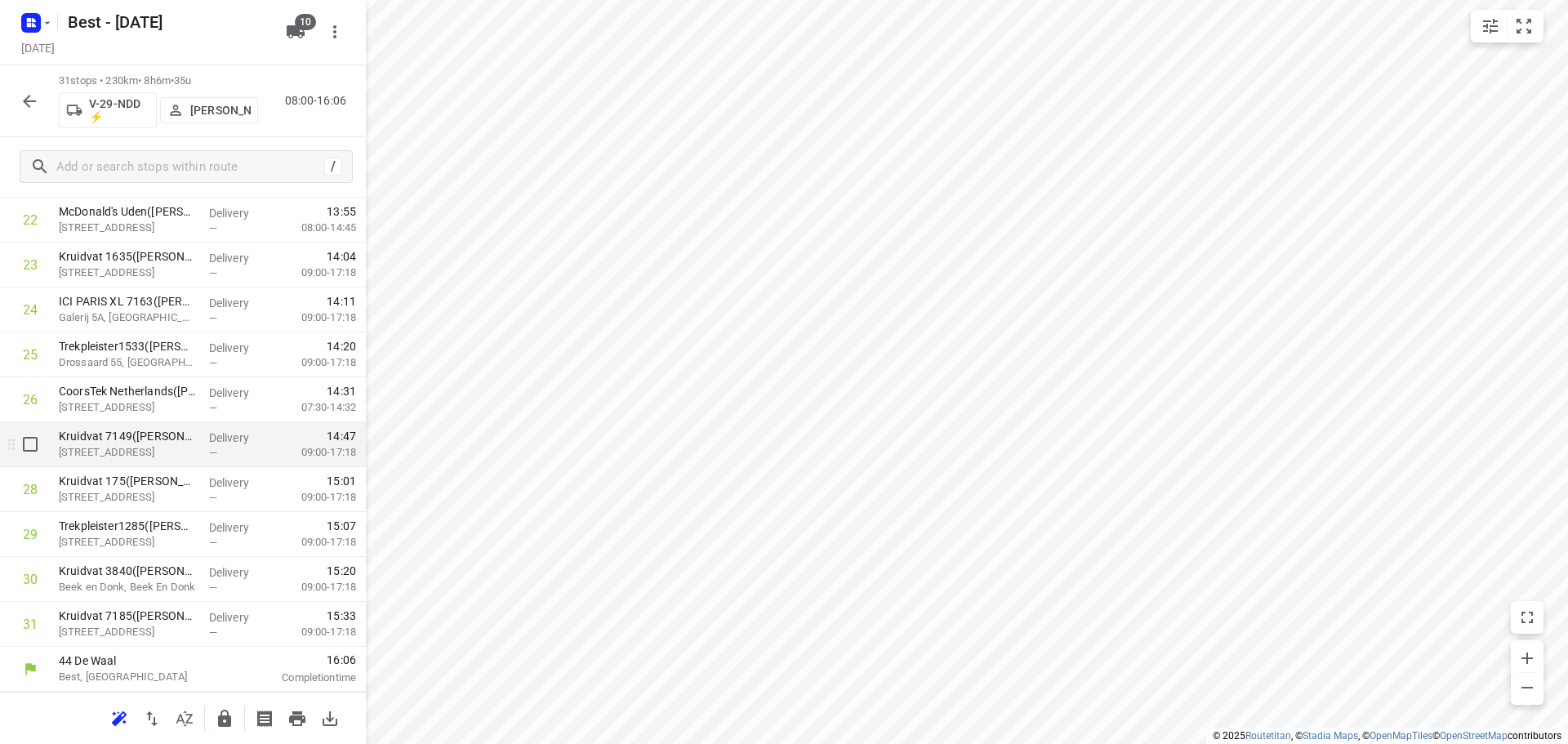
click at [27, 454] on input "checkbox" at bounding box center [30, 444] width 33 height 33
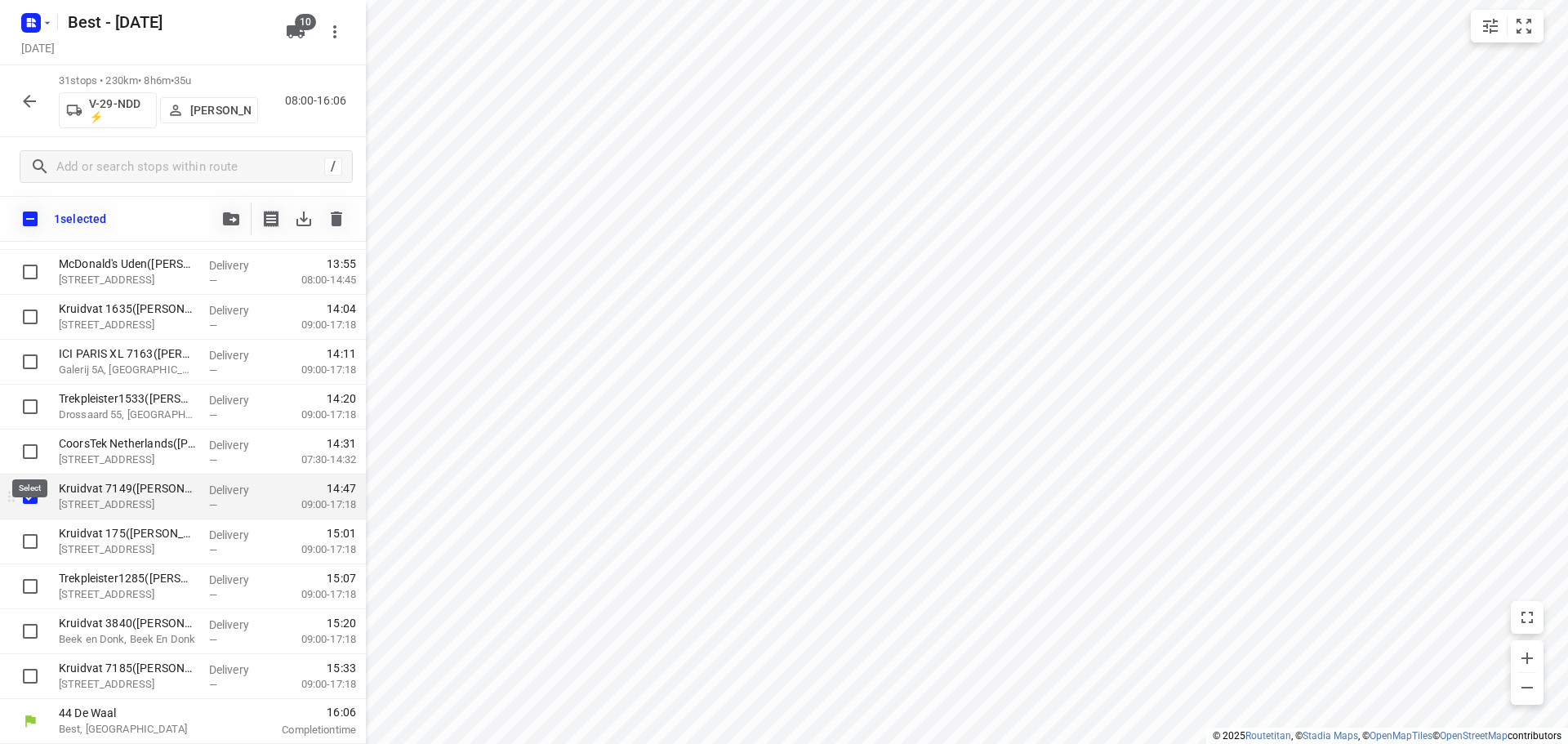
scroll to position [1016, 0]
click at [27, 531] on input "checkbox" at bounding box center [30, 542] width 33 height 33
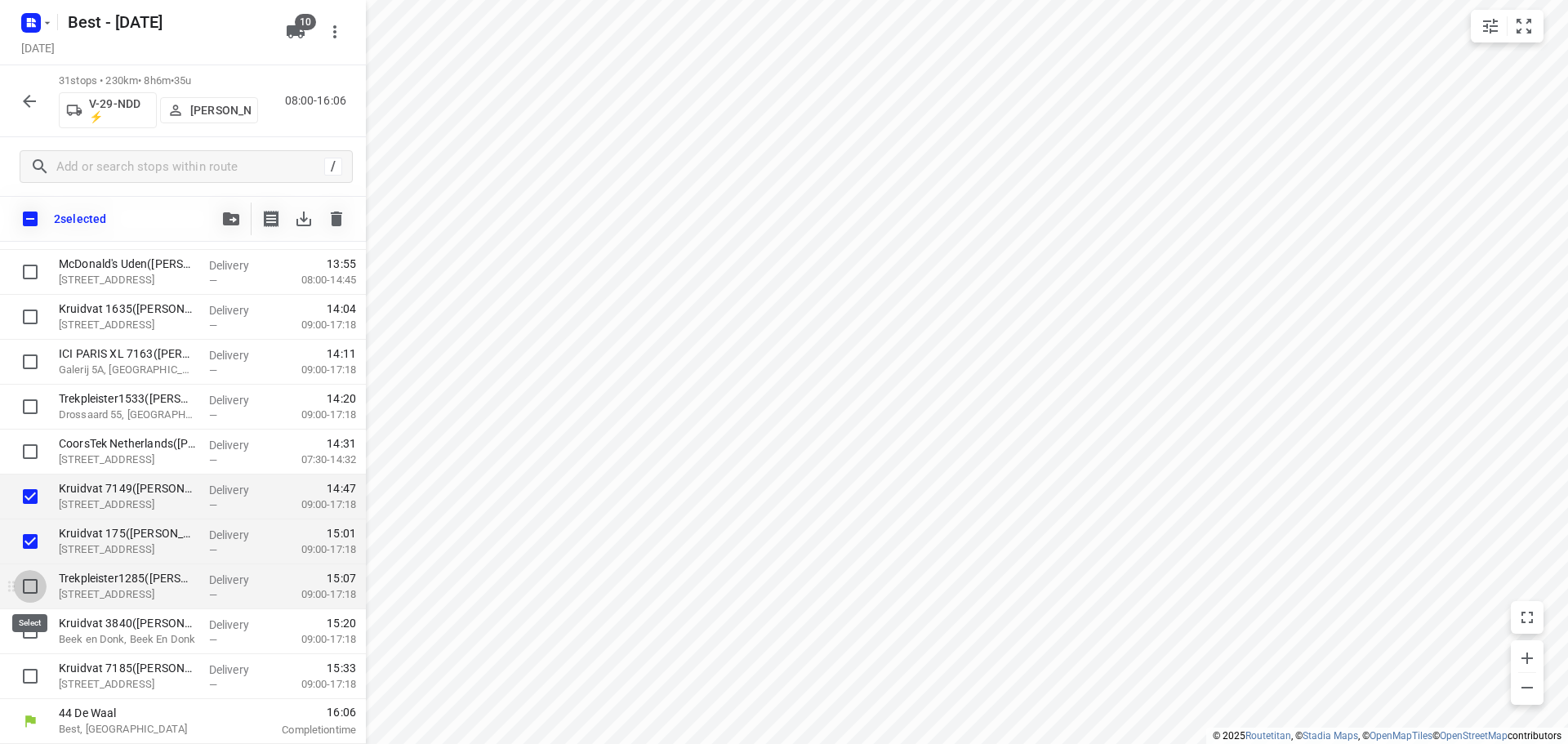
click at [29, 590] on input "checkbox" at bounding box center [30, 586] width 33 height 33
click at [33, 638] on input "checkbox" at bounding box center [30, 631] width 33 height 33
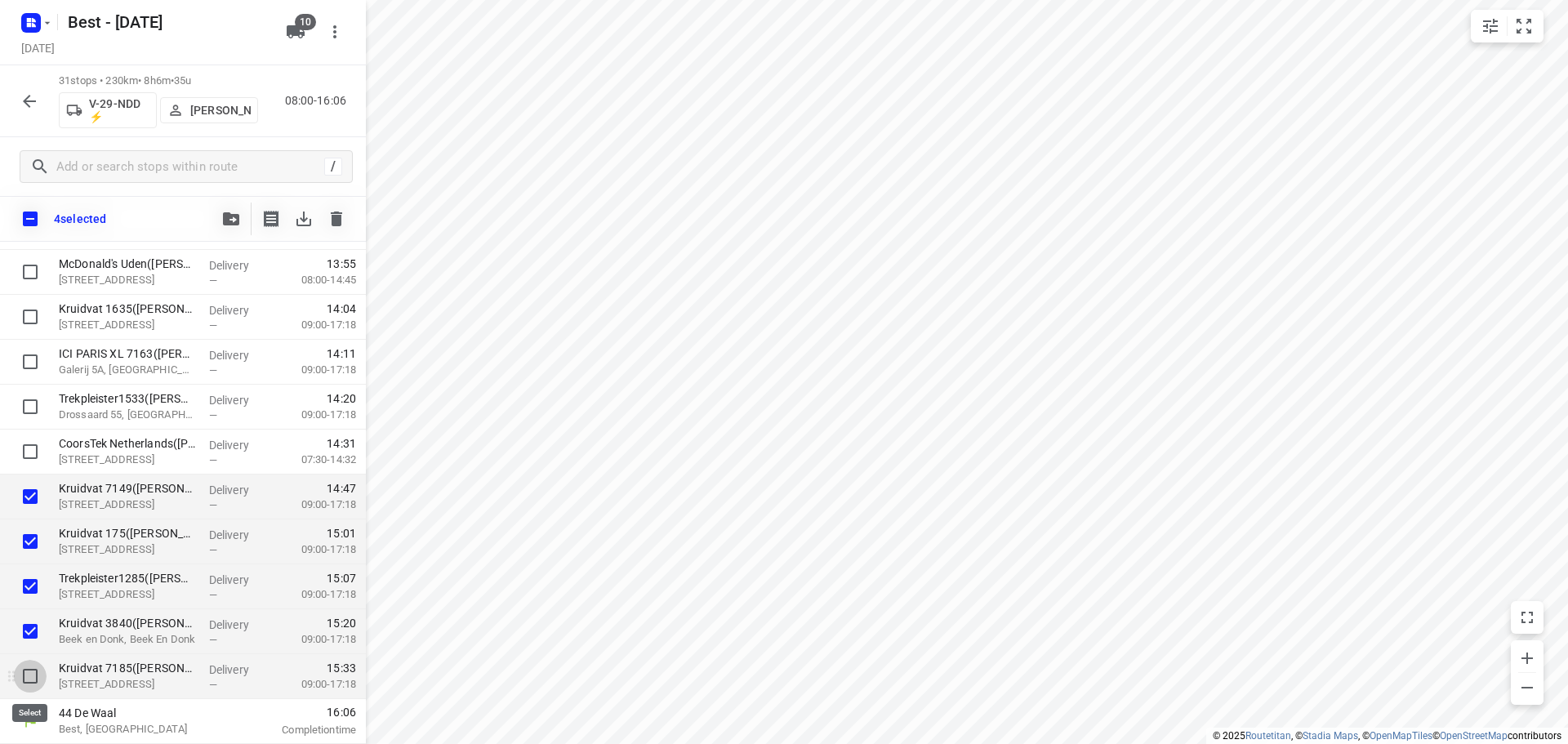
click at [34, 665] on input "checkbox" at bounding box center [30, 676] width 33 height 33
click at [242, 213] on button "button" at bounding box center [231, 219] width 33 height 33
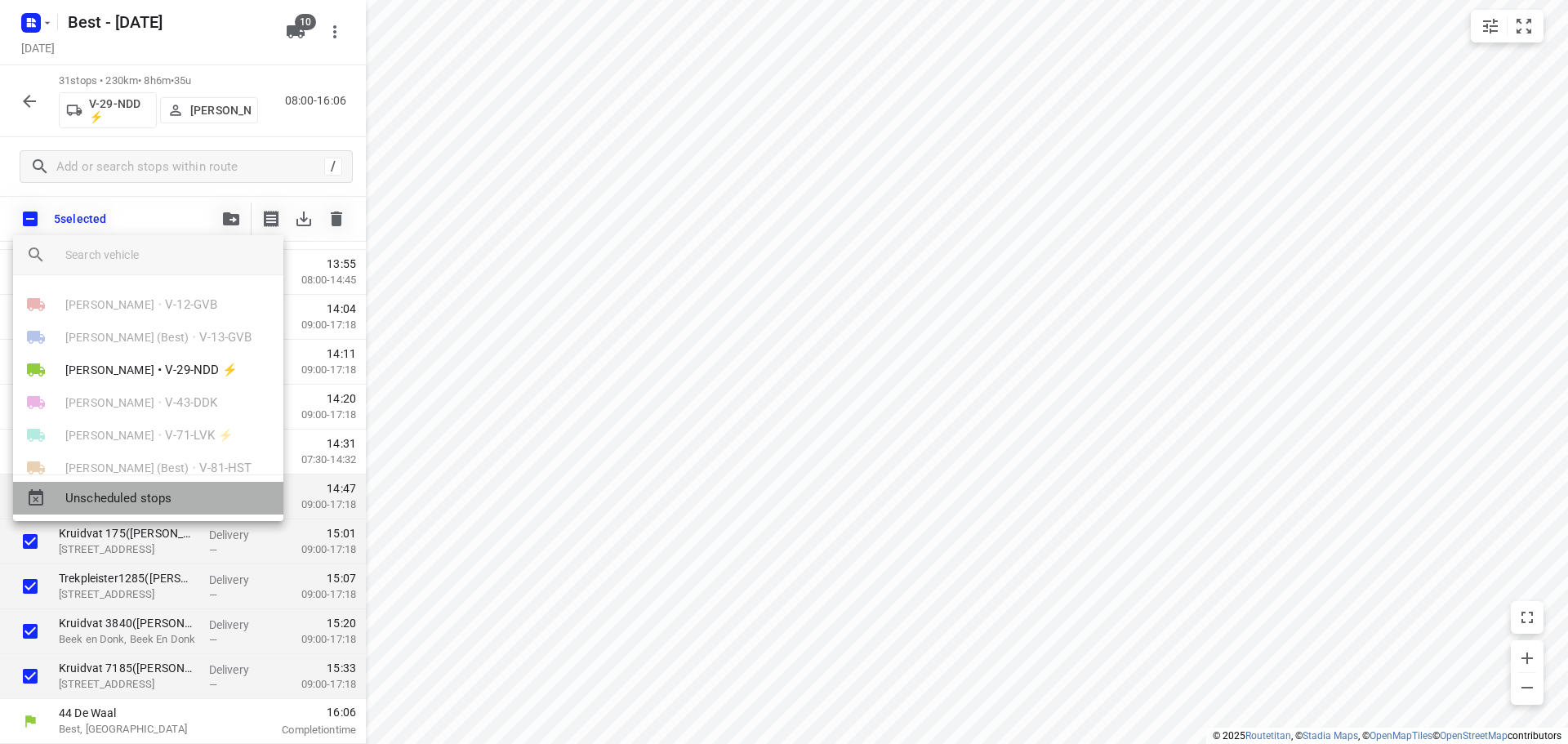
click at [164, 511] on div "Unscheduled stops" at bounding box center [148, 498] width 270 height 33
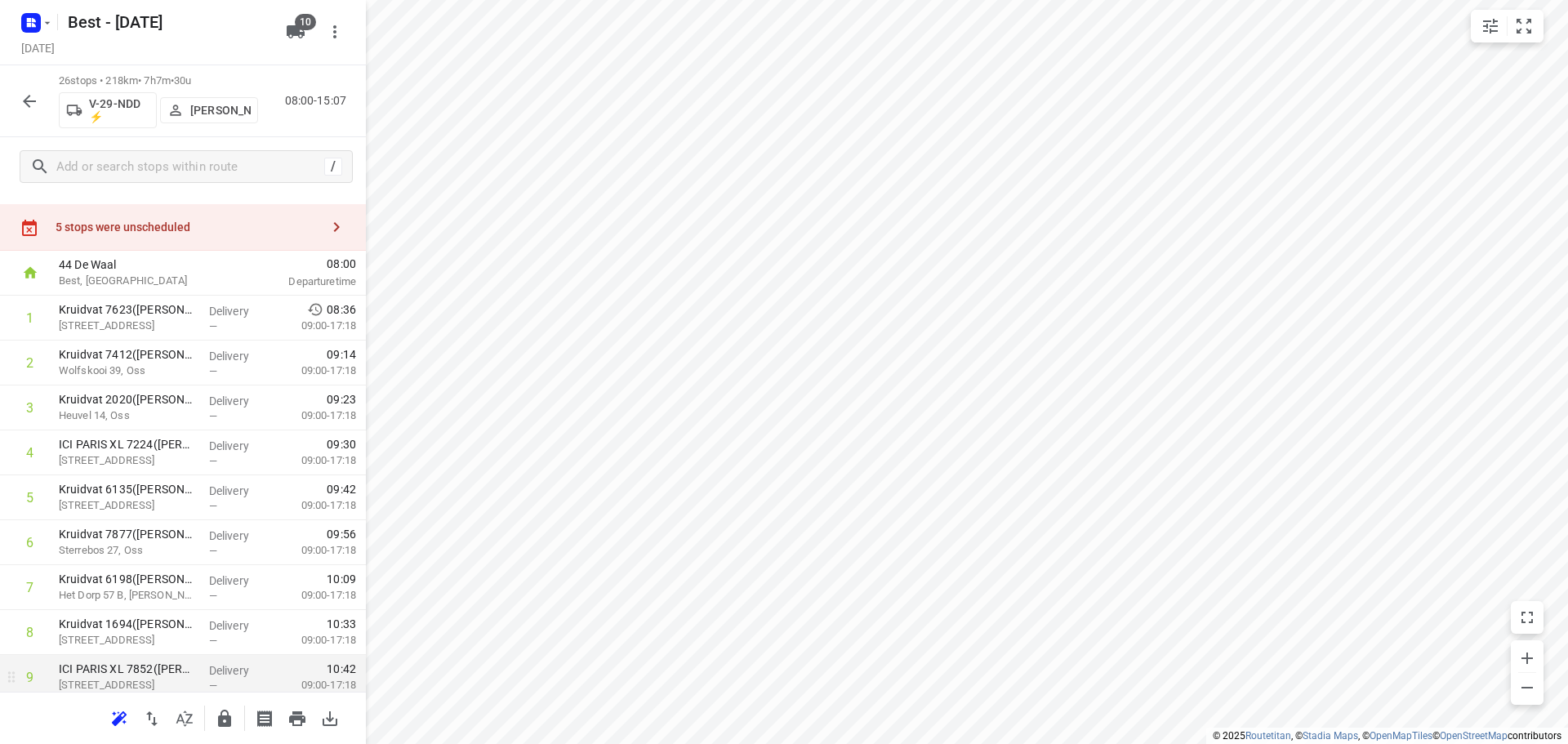
scroll to position [0, 0]
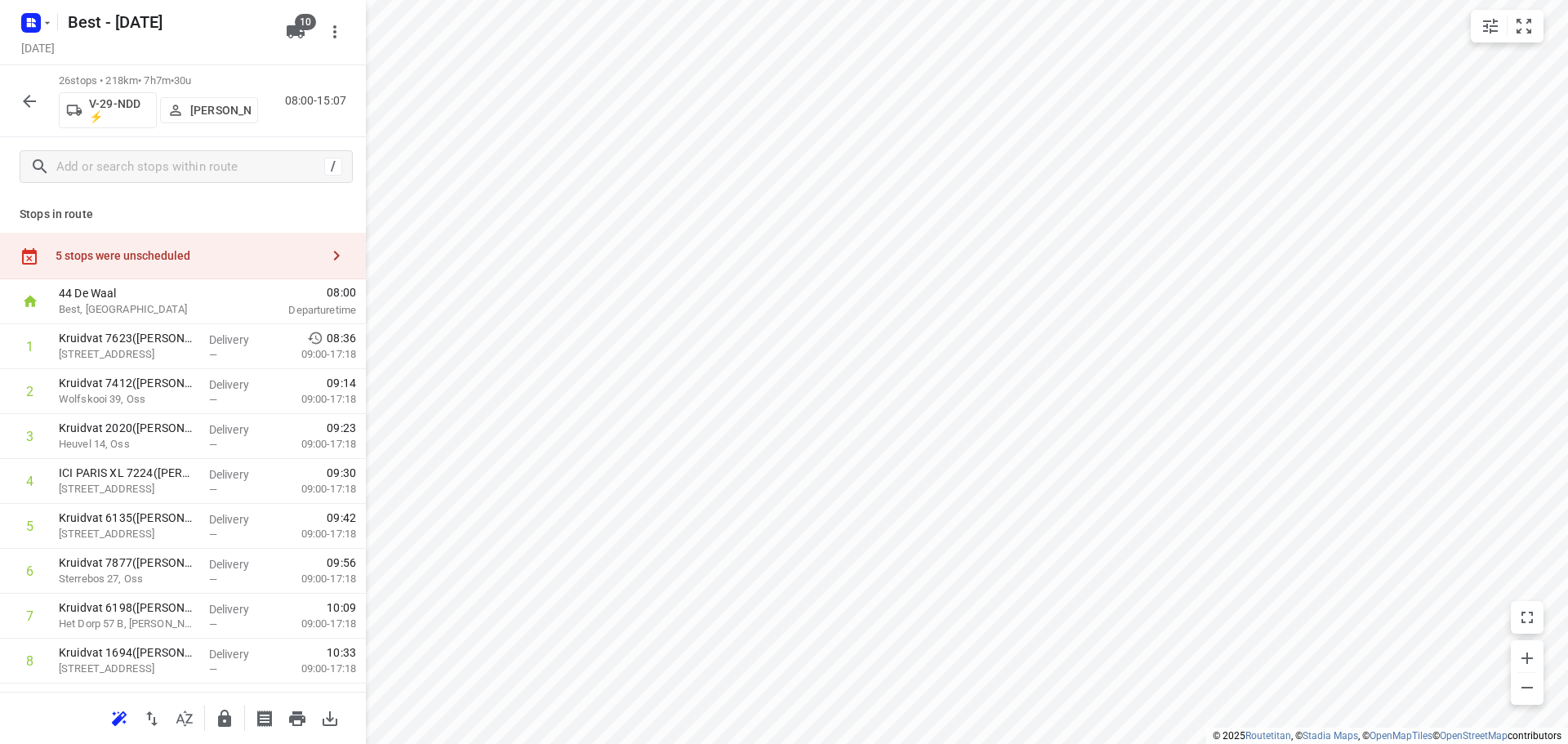
click at [232, 262] on div "5 stops were unscheduled" at bounding box center [188, 256] width 265 height 13
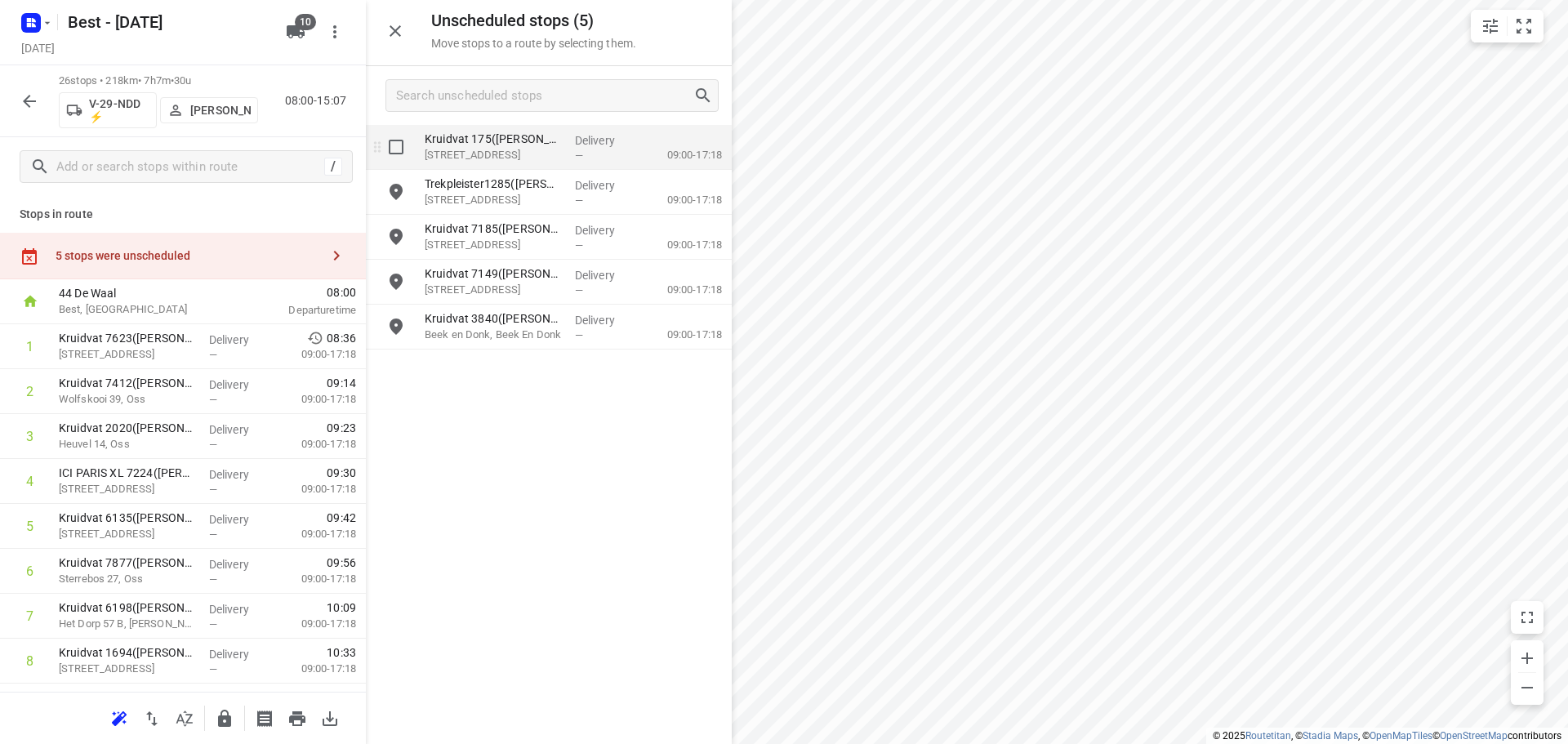
click at [522, 148] on p "Nieuwstraat 6, Gemert" at bounding box center [493, 155] width 137 height 16
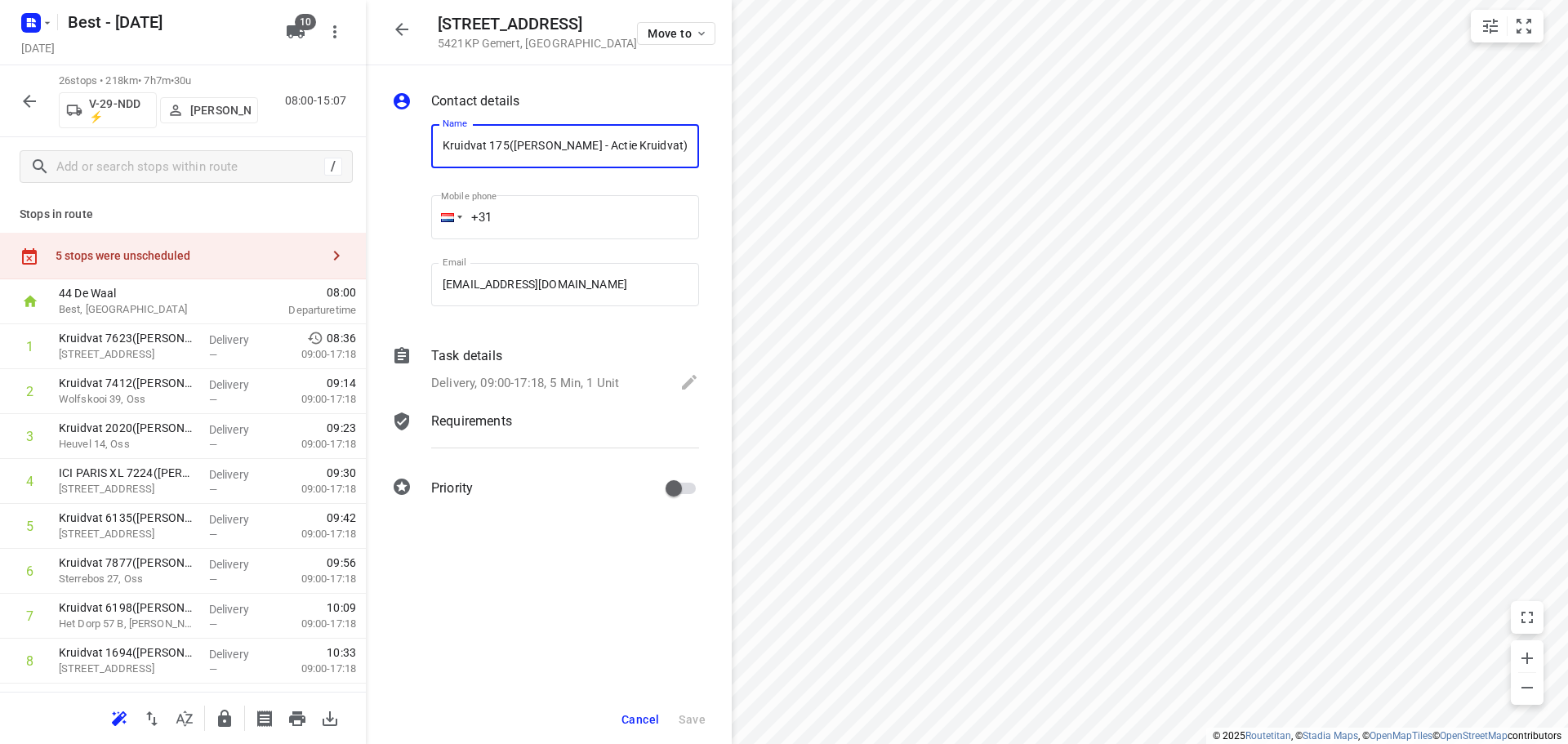
drag, startPoint x: 506, startPoint y: 145, endPoint x: 366, endPoint y: 138, distance: 140.2
click at [366, 138] on div "Contact details Name Kruidvat 175(A.S. Watson - Actie Kruidvat) Name Mobile pho…" at bounding box center [548, 297] width 366 height 465
click at [409, 20] on icon "button" at bounding box center [401, 28] width 19 height 19
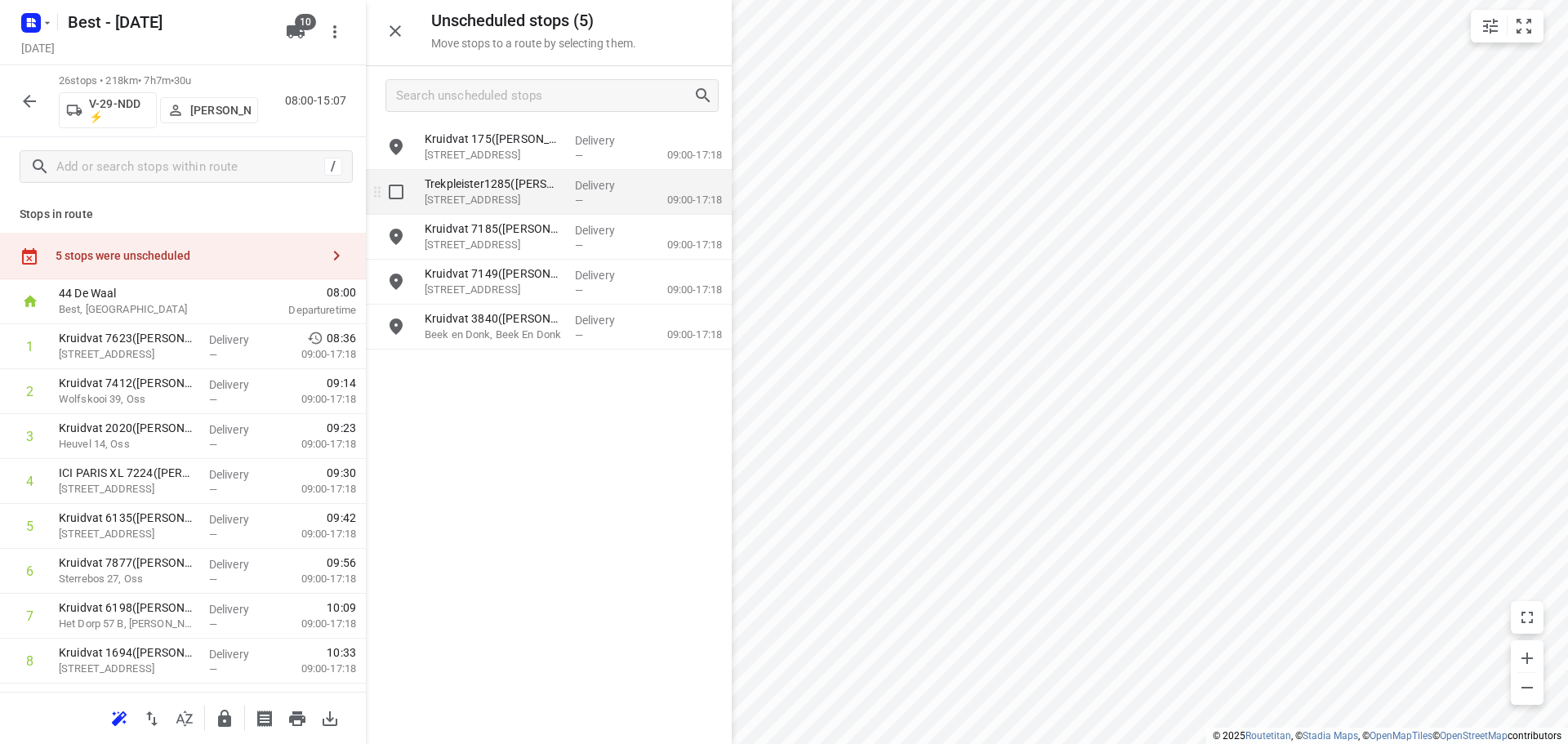
click at [477, 209] on div "Trekpleister1285(A.S. Watson - Actie Trekpleister) Nieuwstraat 35, Gemert" at bounding box center [493, 191] width 150 height 45
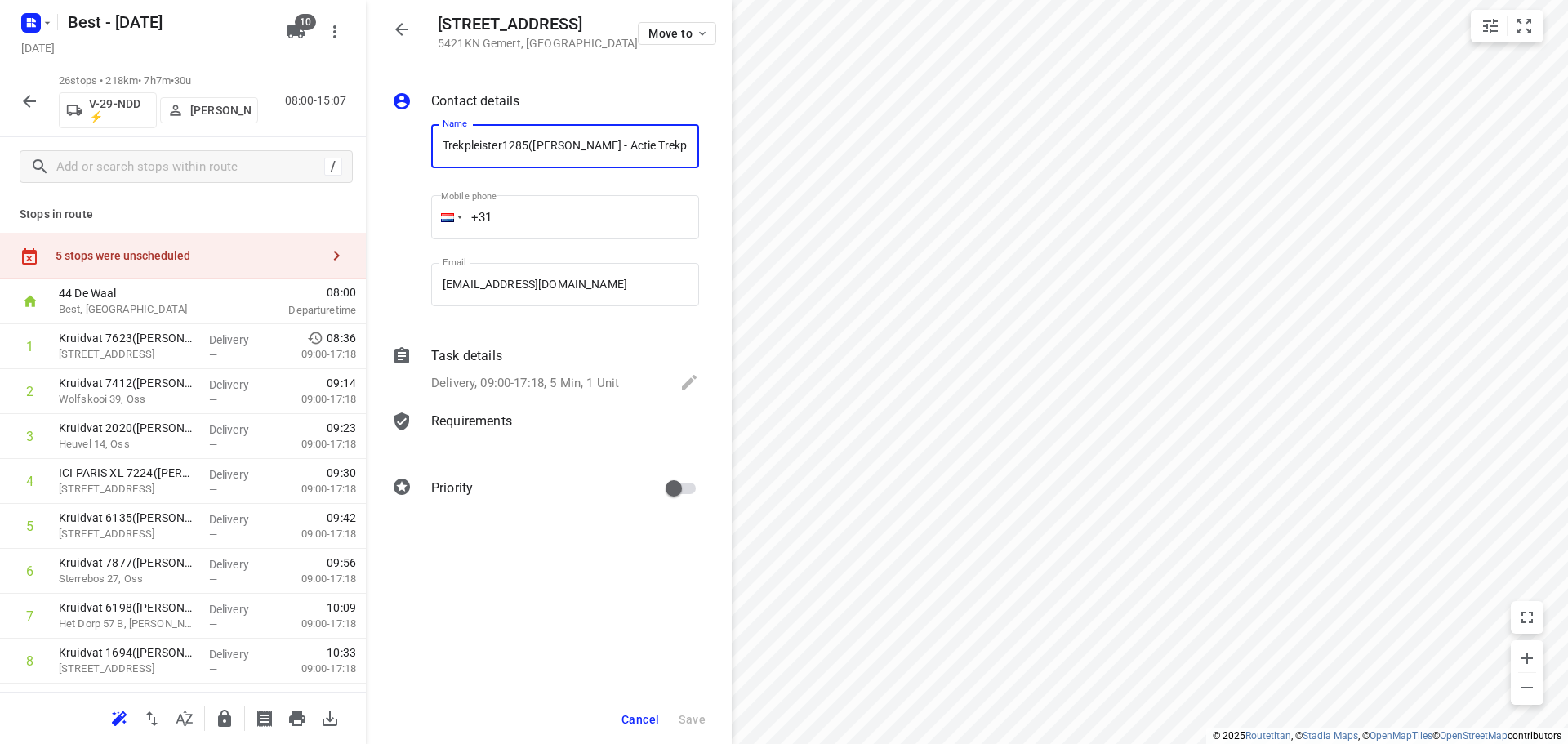
drag, startPoint x: 515, startPoint y: 145, endPoint x: 375, endPoint y: 135, distance: 140.4
click at [375, 135] on div "Contact details Name Trekpleister1285(A.S. Watson - Actie Trekpleister) Name Mo…" at bounding box center [548, 297] width 366 height 465
click at [411, 27] on icon "button" at bounding box center [401, 28] width 19 height 19
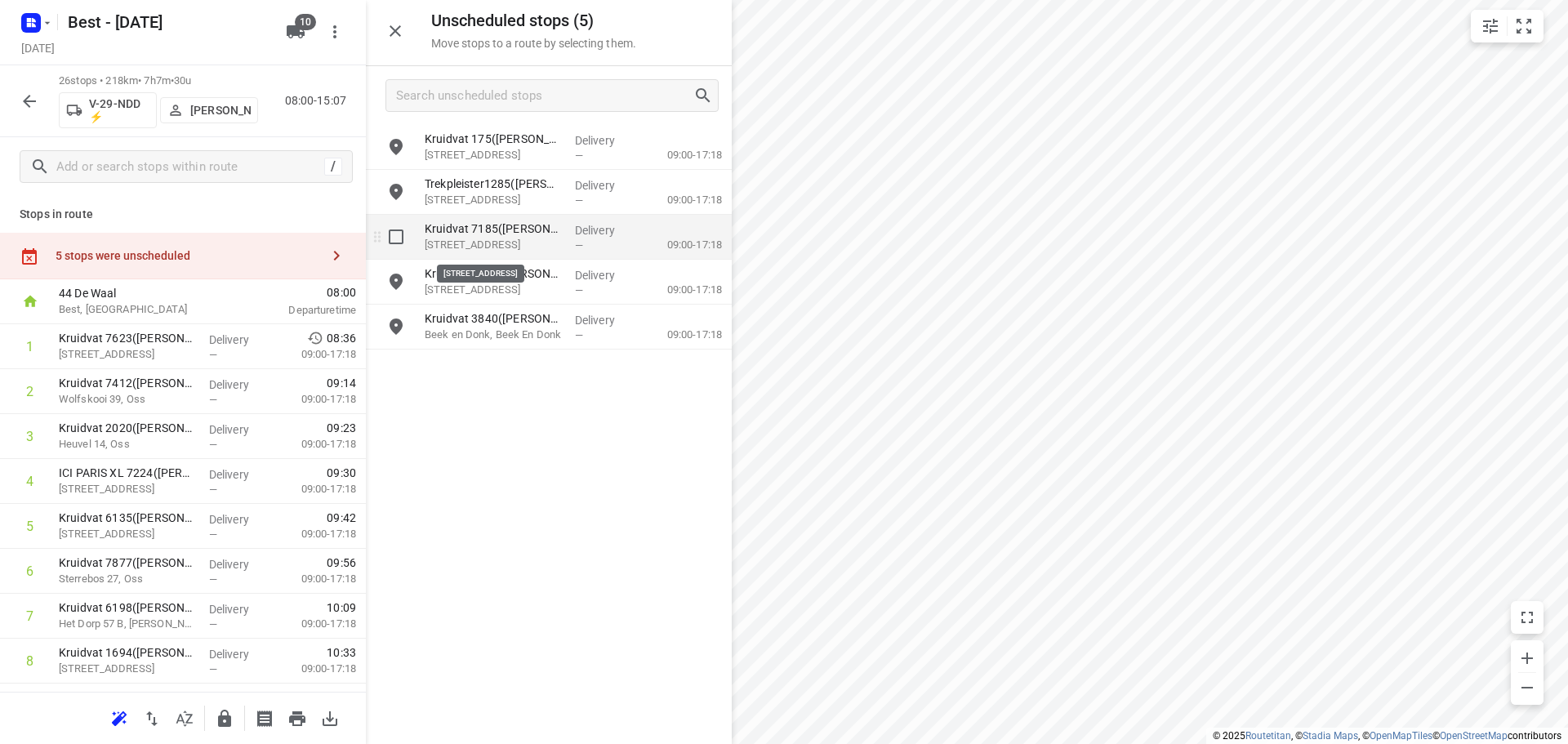
click at [497, 242] on p "Dorpsstraat 29, Aarle Rixtel" at bounding box center [493, 245] width 137 height 16
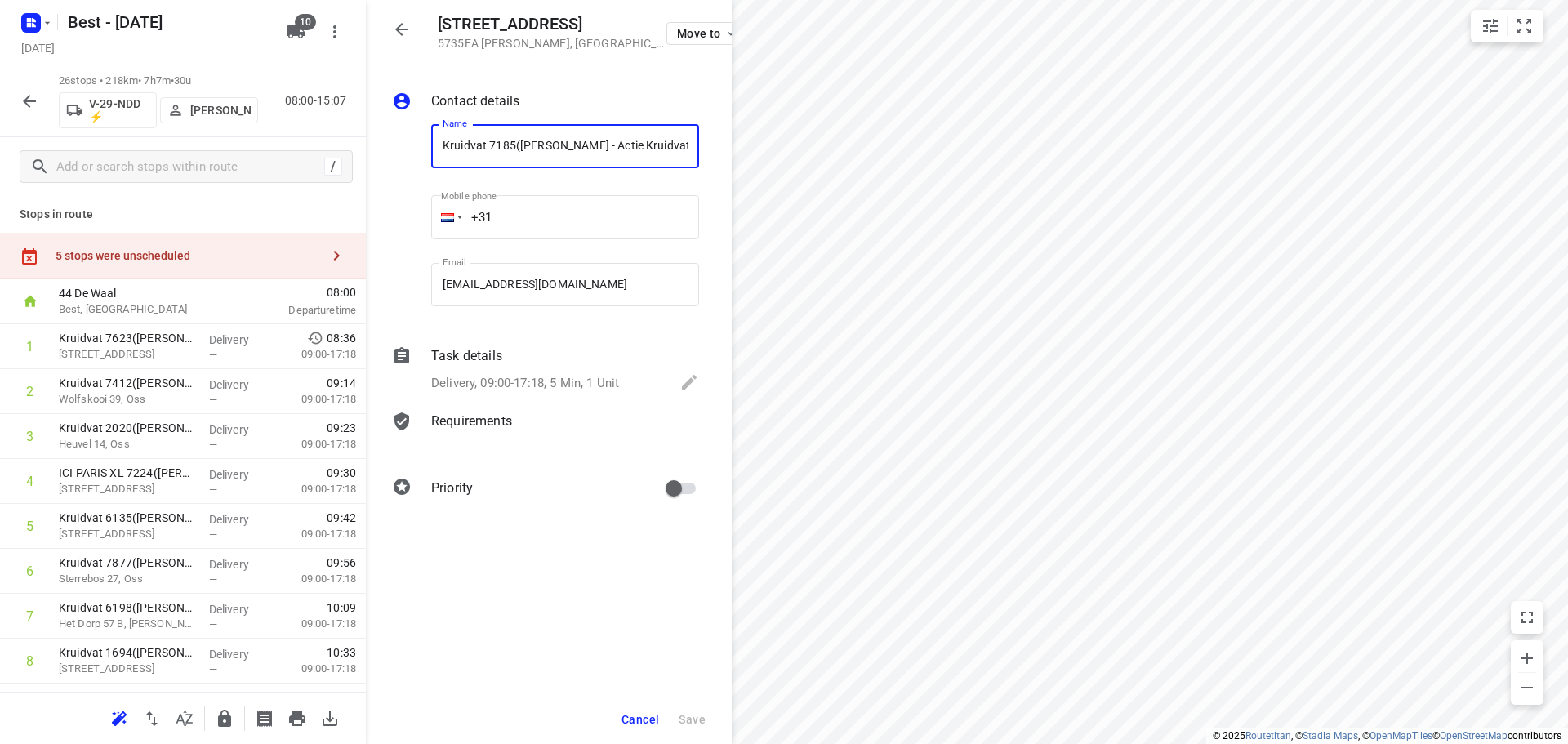
drag, startPoint x: 514, startPoint y: 143, endPoint x: 346, endPoint y: 135, distance: 168.2
click at [346, 135] on div "Dorpsstraat 29 5735EA Aarle Rixtel , Netherlands Move to Contact details Name K…" at bounding box center [182, 372] width 366 height 744
click at [412, 27] on button "button" at bounding box center [402, 29] width 33 height 33
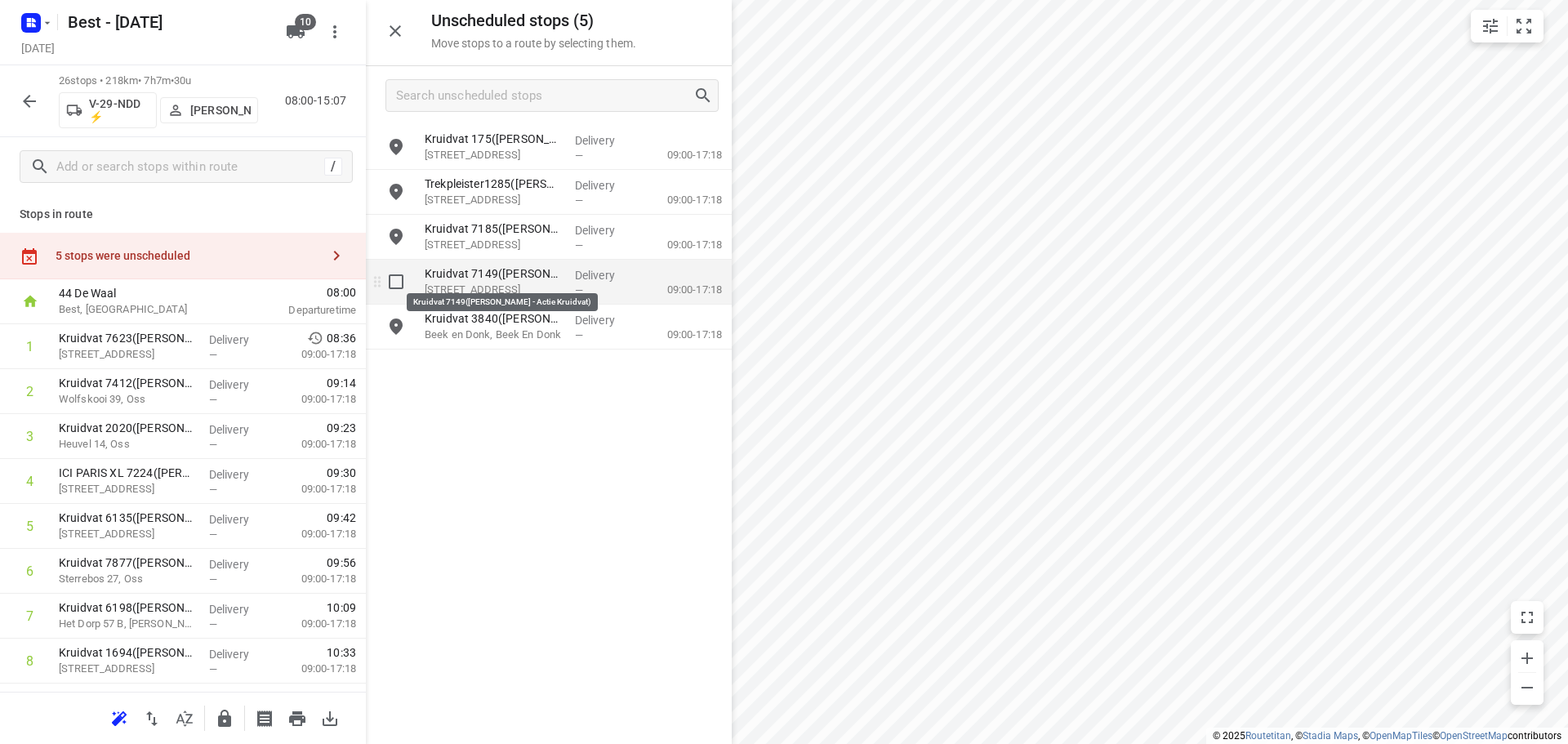
click at [510, 275] on p "Kruidvat 7149(A.S. Watson - Actie Kruidvat)" at bounding box center [493, 274] width 137 height 16
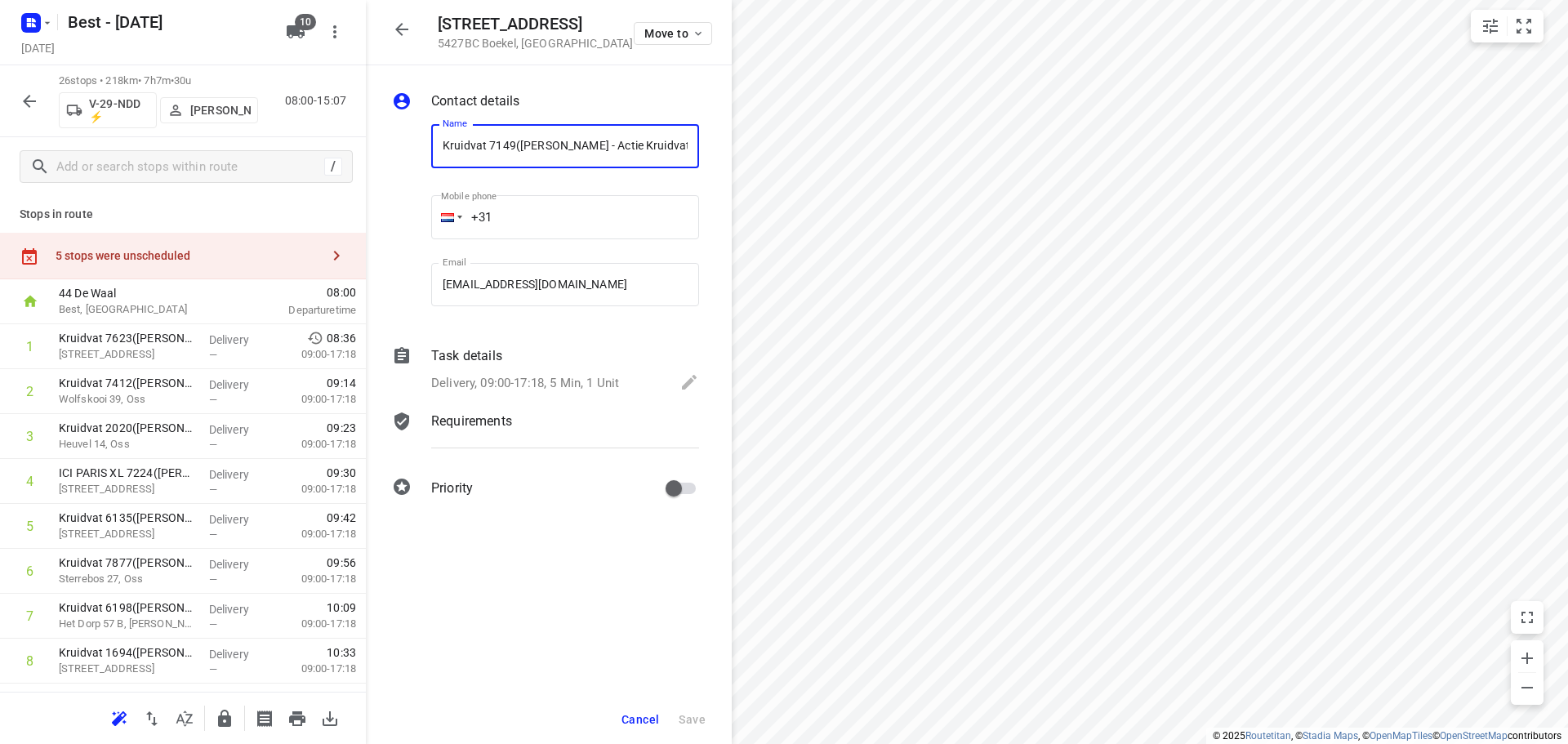
drag, startPoint x: 398, startPoint y: 131, endPoint x: 377, endPoint y: 129, distance: 21.1
click at [377, 129] on div "Contact details Name Kruidvat 7149(A.S. Watson - Actie Kruidvat) Name Mobile ph…" at bounding box center [548, 297] width 366 height 465
click at [396, 37] on icon "button" at bounding box center [401, 28] width 19 height 19
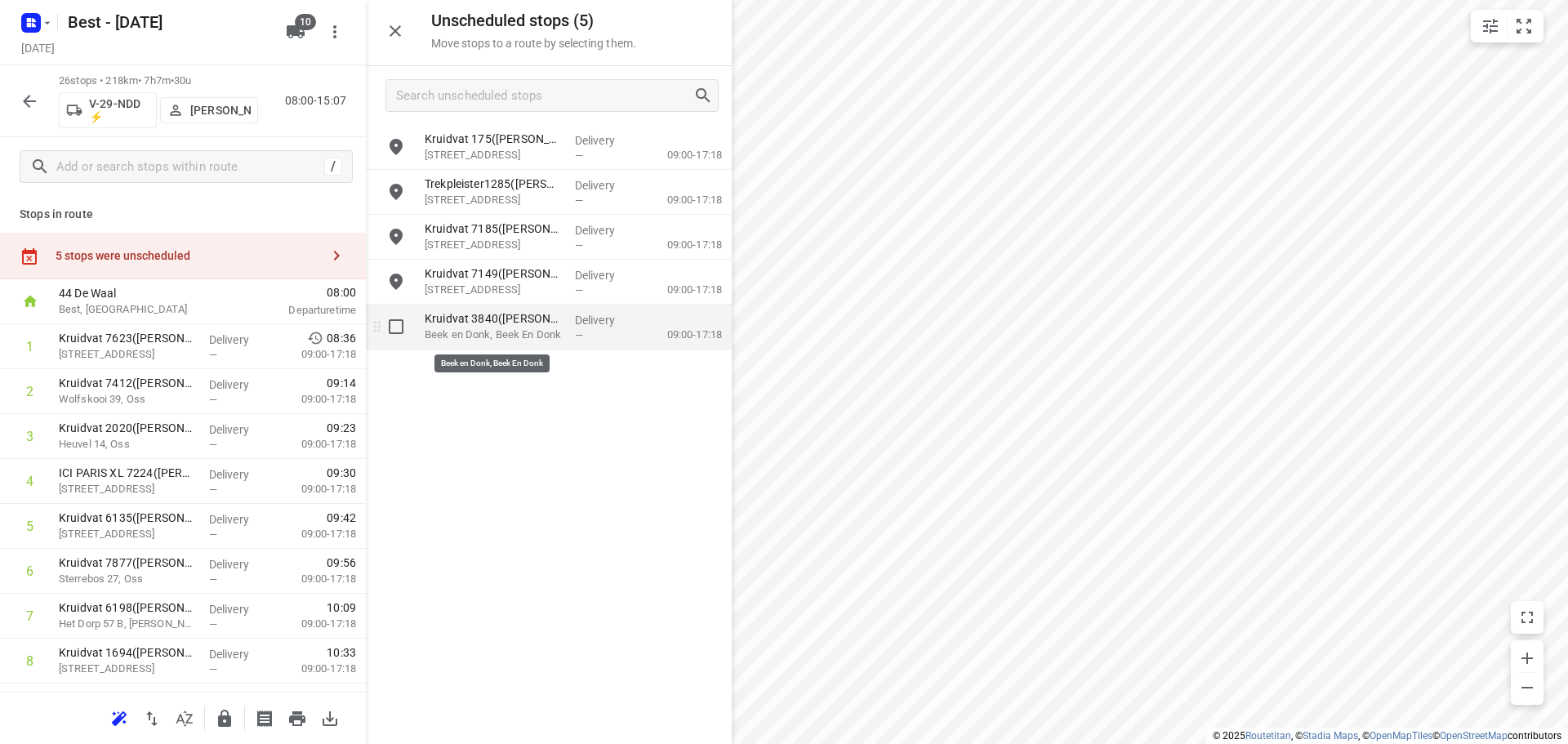
click at [513, 334] on p "Beek en Donk, Beek En Donk" at bounding box center [493, 334] width 137 height 16
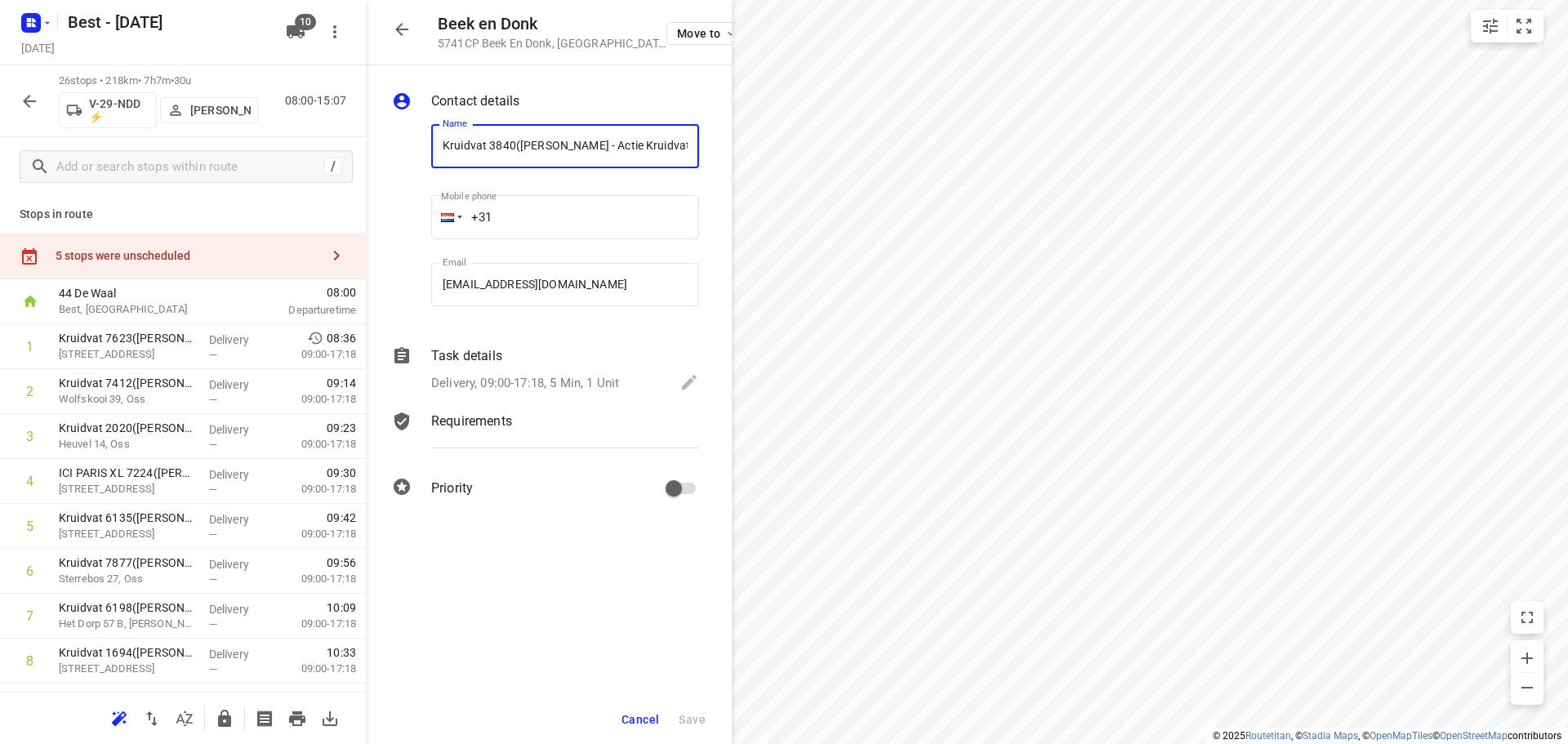
drag, startPoint x: 513, startPoint y: 148, endPoint x: 400, endPoint y: 133, distance: 114.0
click at [400, 133] on div "Name Kruidvat 3840(A.S. Watson - Actie Kruidvat) Name Mobile phone +31 ​ Email …" at bounding box center [545, 218] width 313 height 215
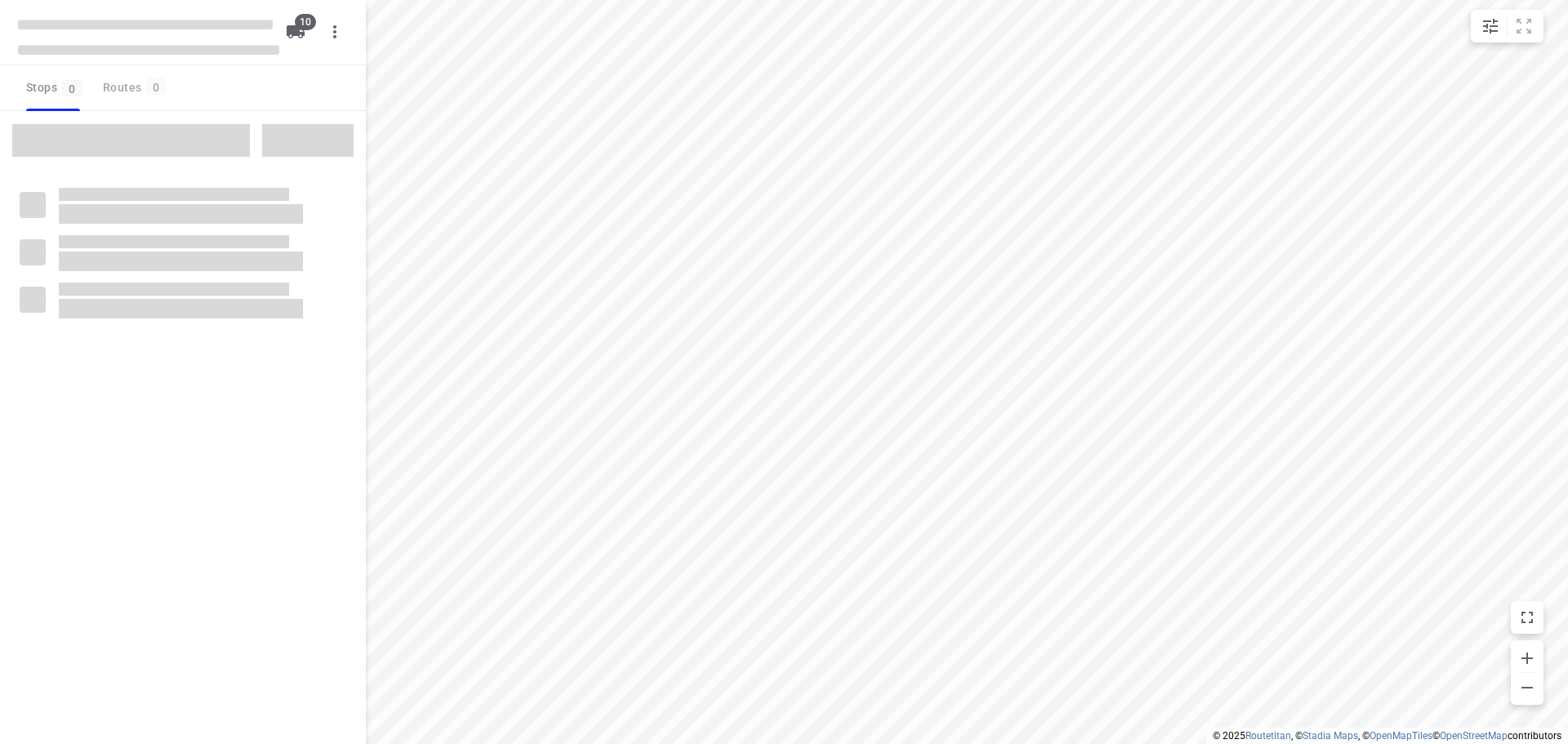
checkbox input "true"
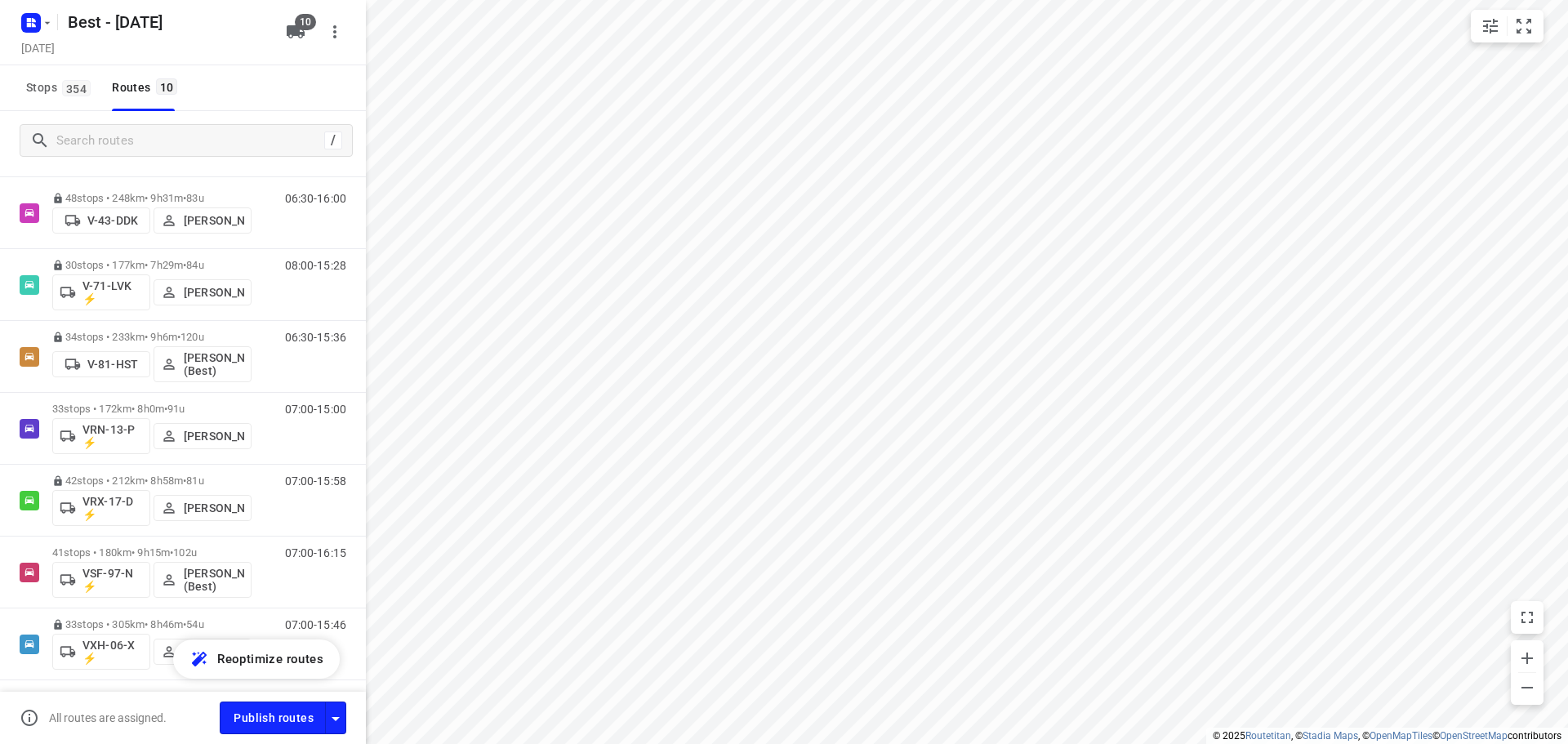
scroll to position [299, 0]
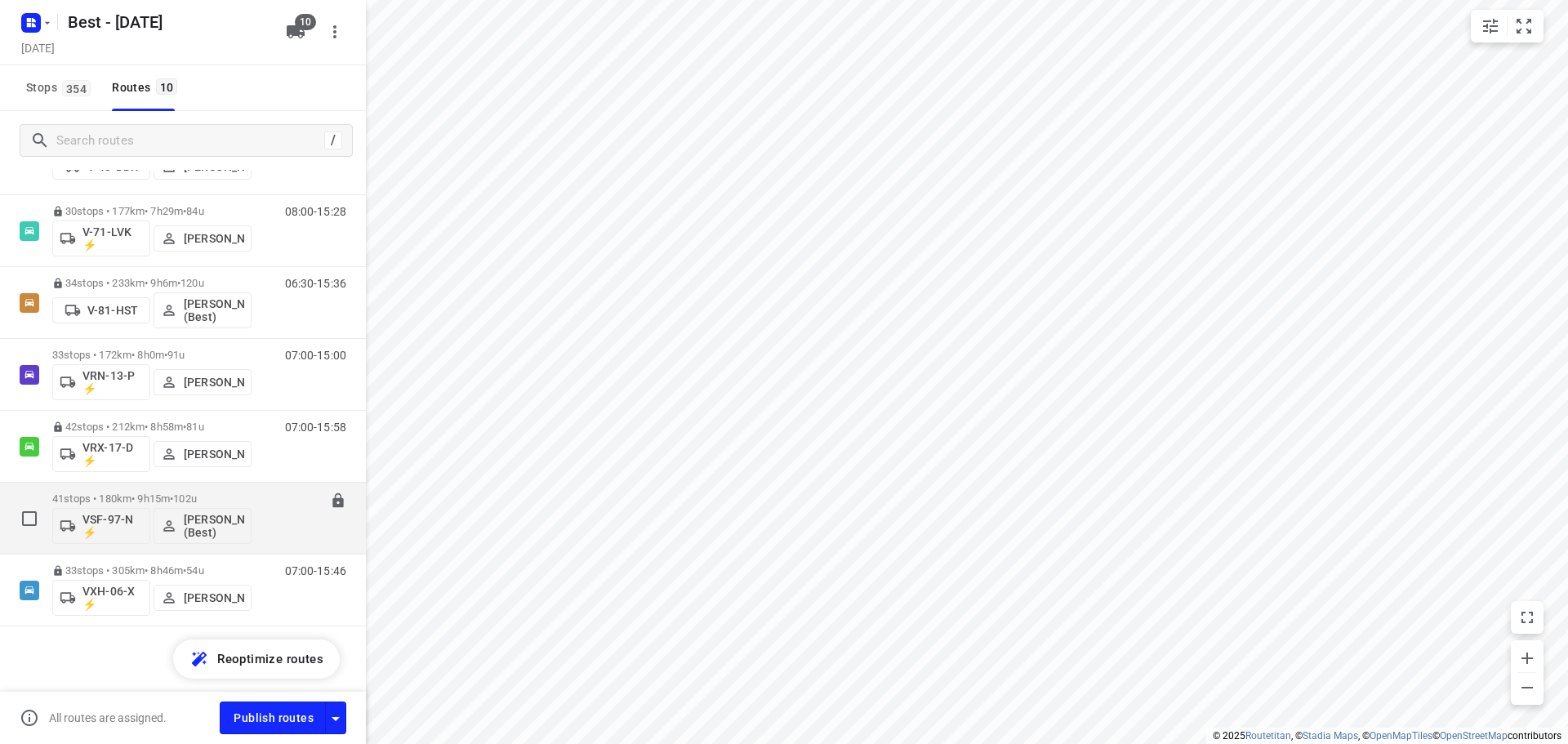
click at [151, 491] on div "41 stops • 180km • 9h15m • 102u VSF-97-N ⚡ Tony van Doren (Best)" at bounding box center [151, 518] width 199 height 68
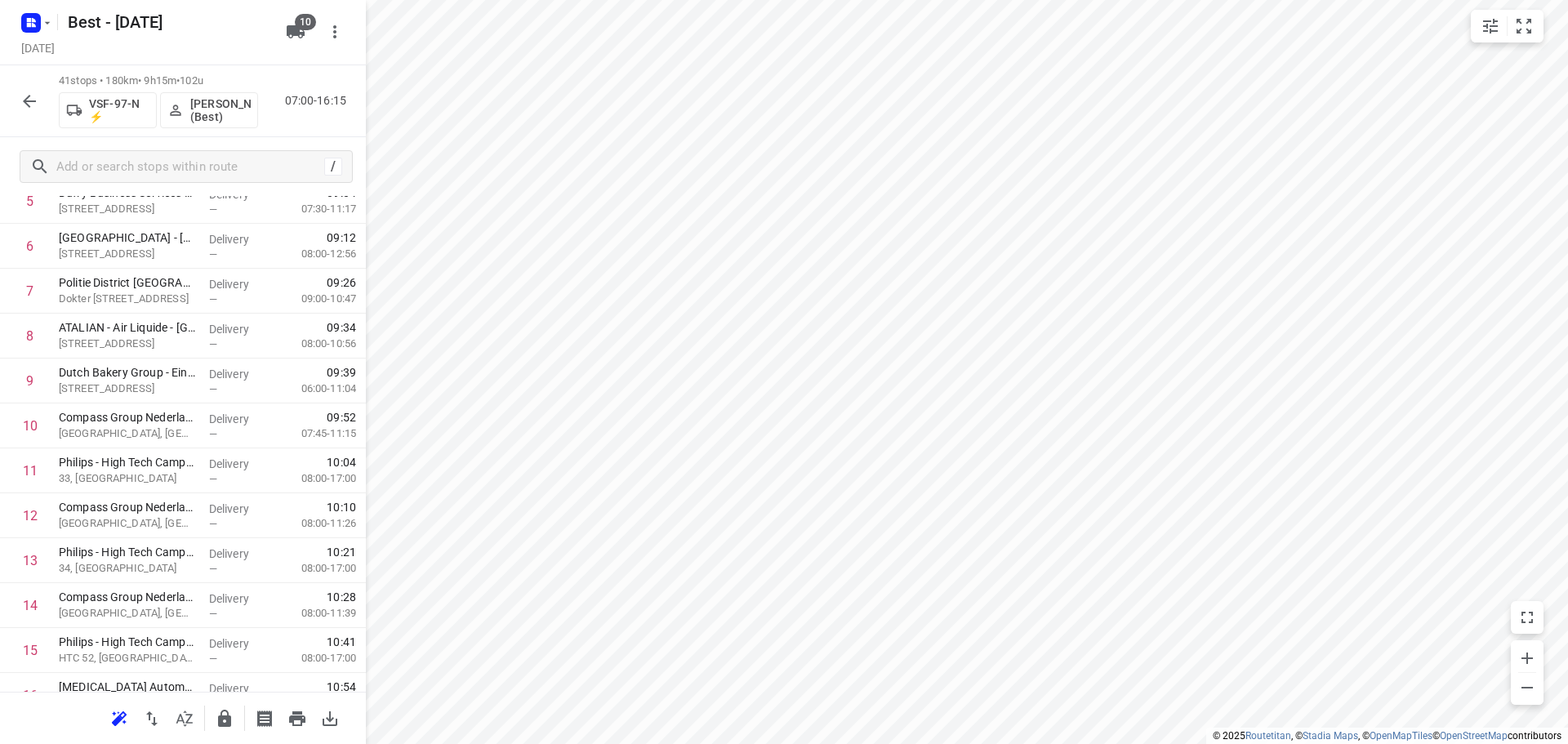
scroll to position [0, 0]
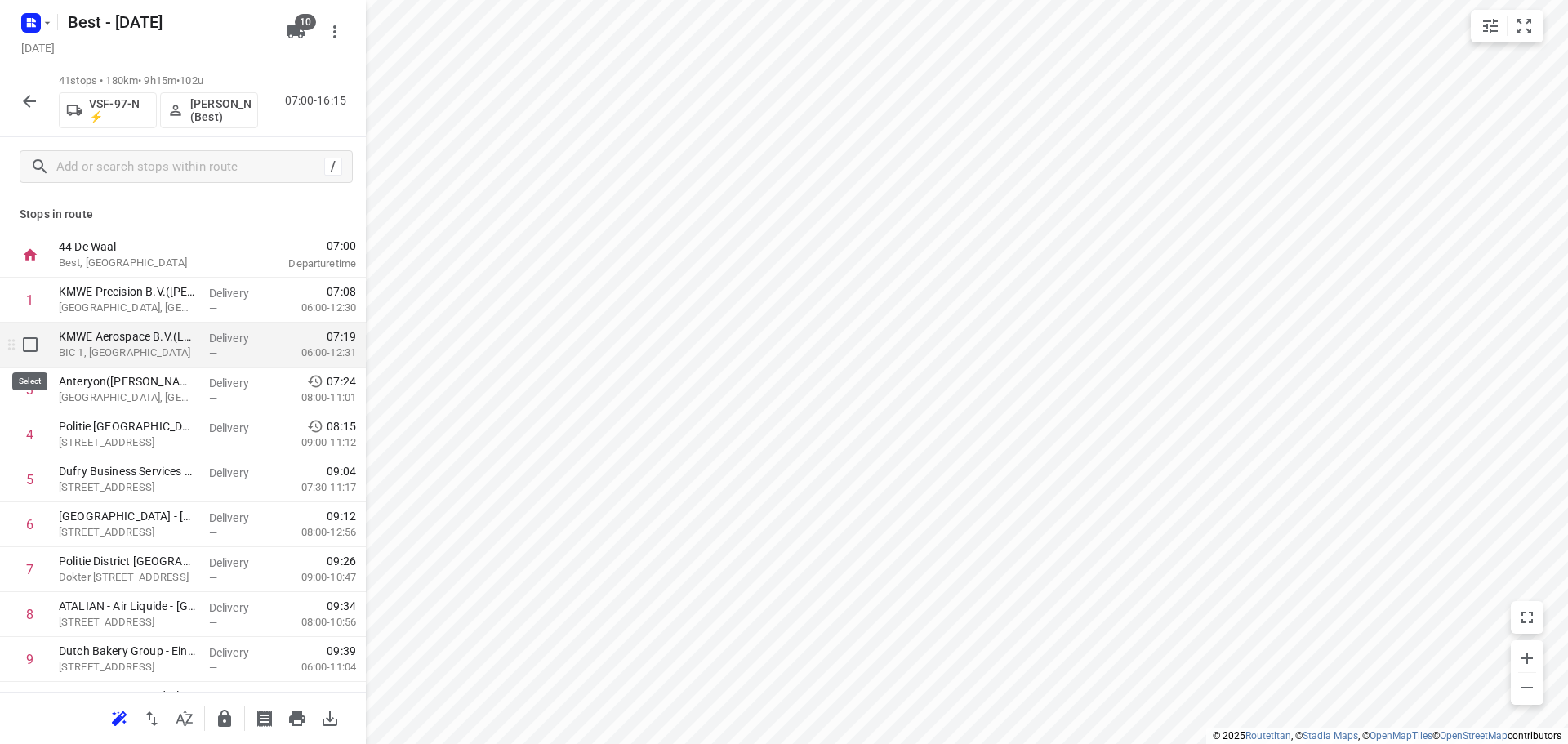
click at [34, 349] on input "checkbox" at bounding box center [30, 345] width 33 height 33
checkbox input "true"
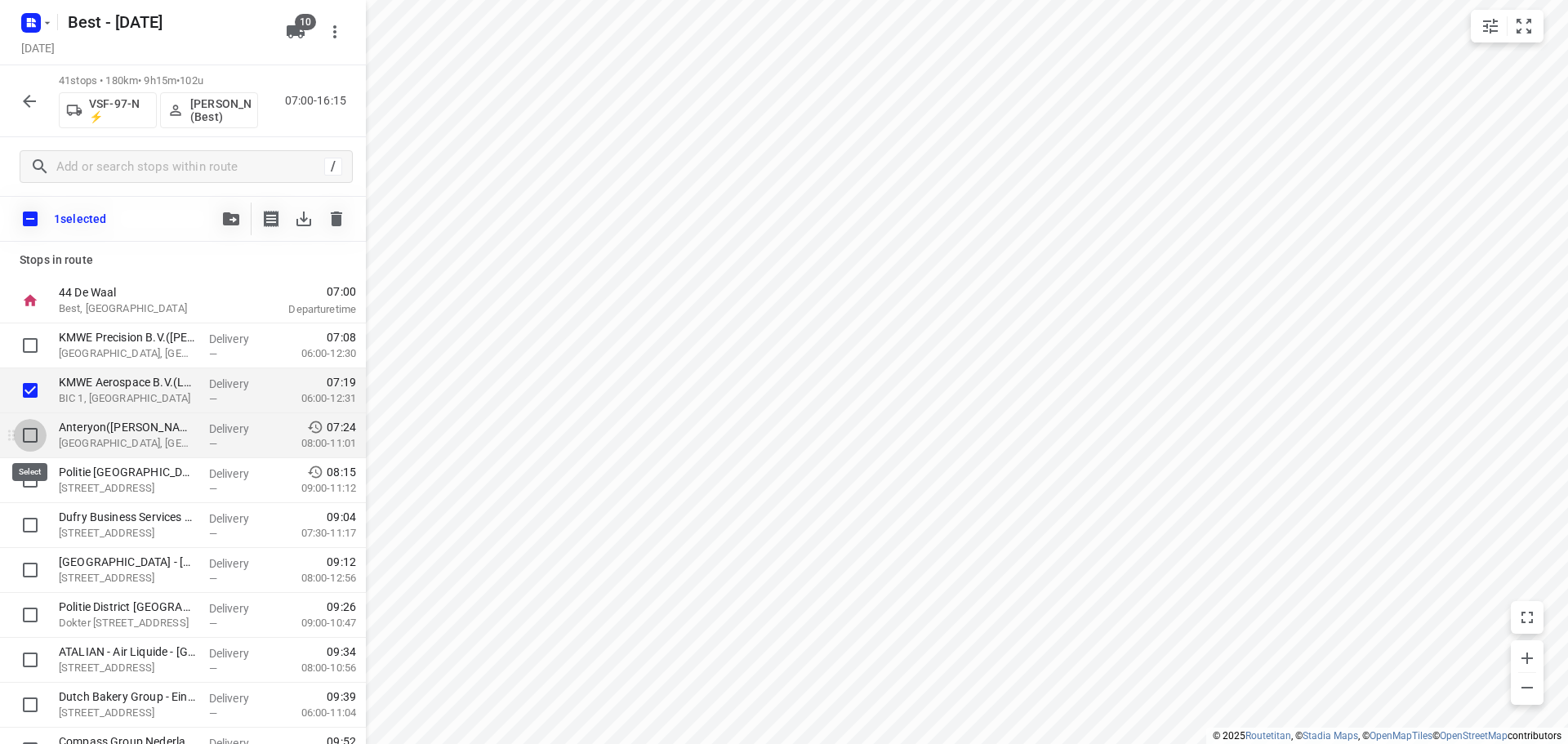
click at [36, 432] on input "checkbox" at bounding box center [30, 435] width 33 height 33
checkbox input "true"
click at [33, 480] on input "checkbox" at bounding box center [30, 480] width 33 height 33
click at [26, 477] on input "checkbox" at bounding box center [30, 480] width 33 height 33
checkbox input "false"
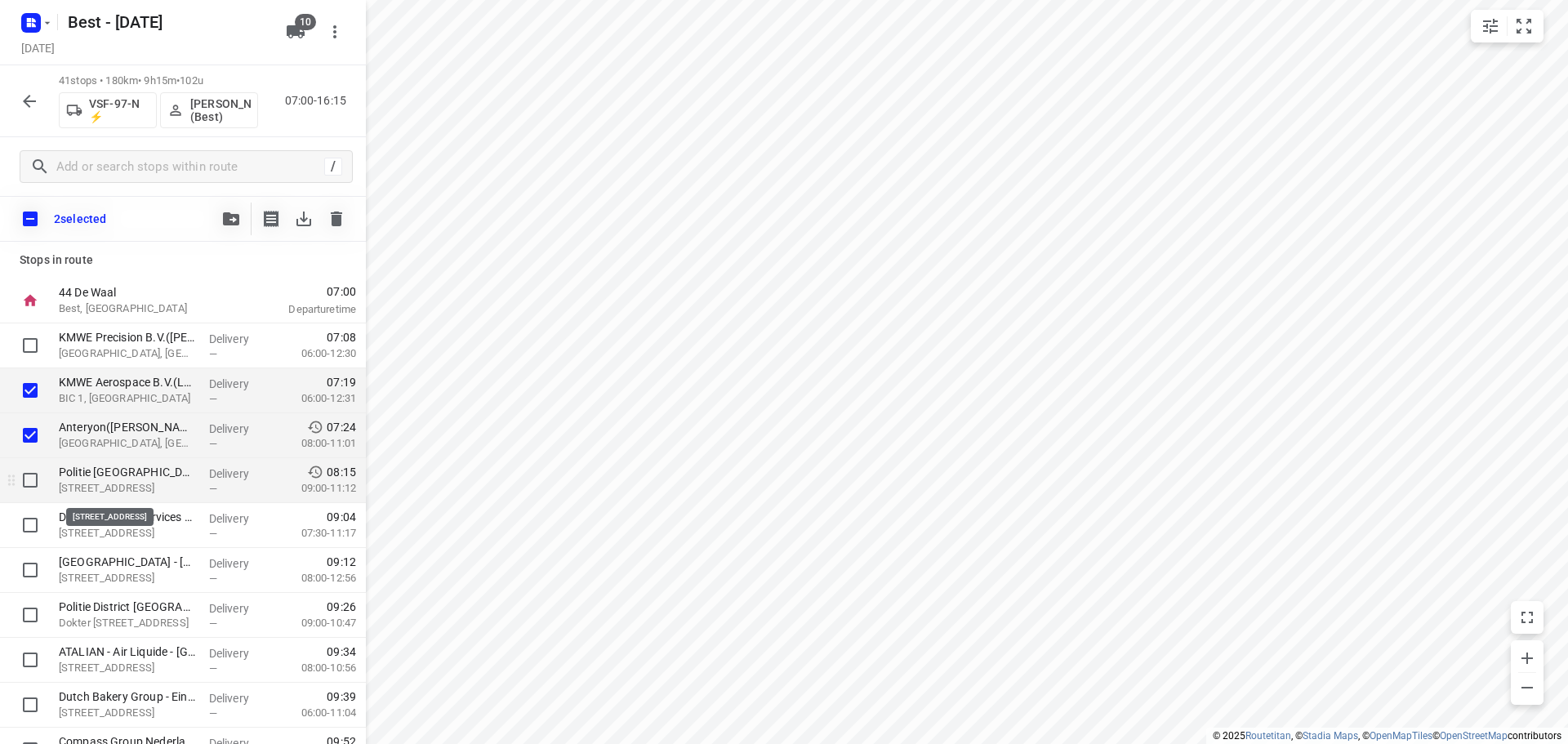
click at [101, 481] on p "[STREET_ADDRESS]" at bounding box center [127, 488] width 137 height 16
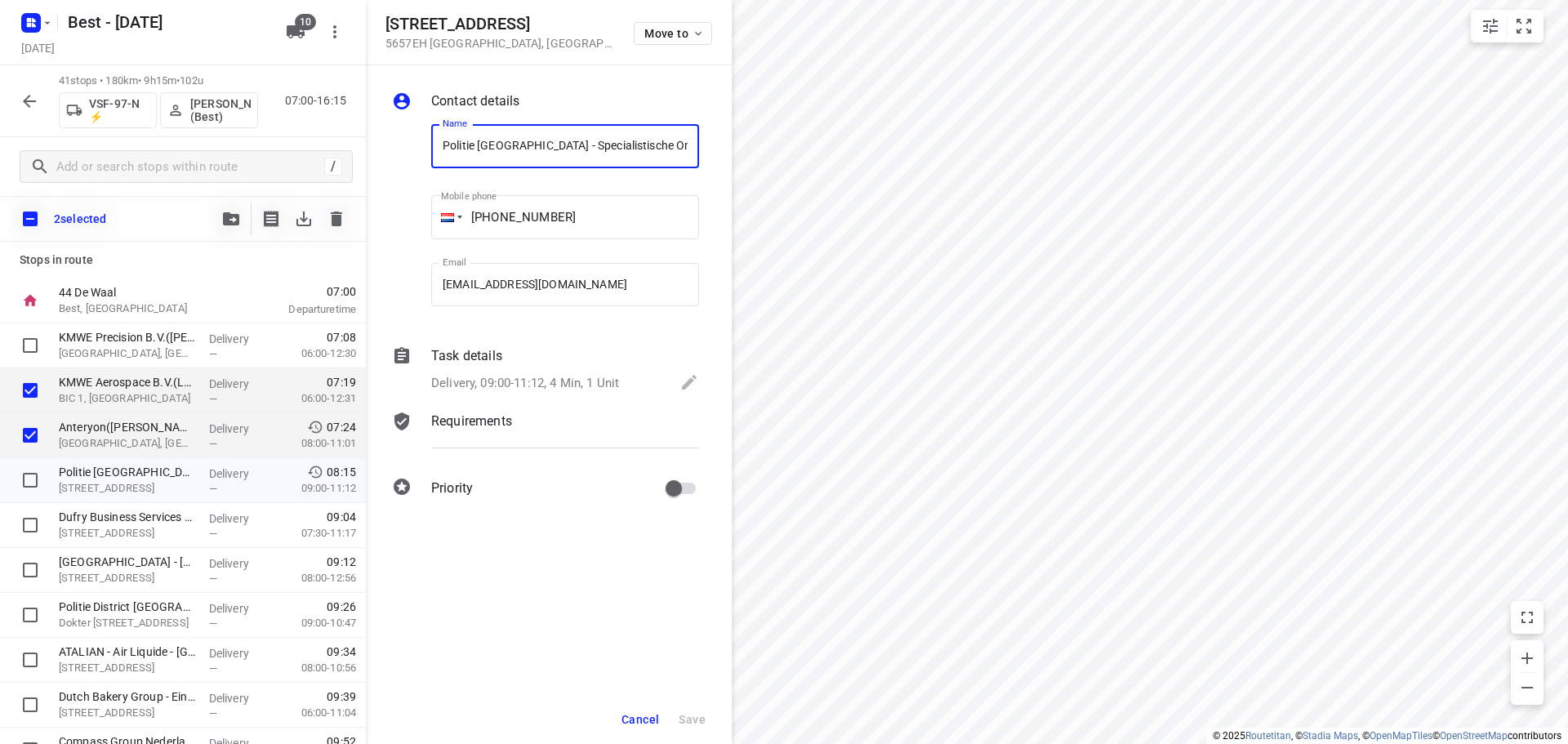
drag, startPoint x: 585, startPoint y: 143, endPoint x: 351, endPoint y: 141, distance: 234.0
click at [351, 141] on div "Parmentierweg 3 5657EH Eindhoven , Netherlands Move to Contact details Name Pol…" at bounding box center [182, 372] width 366 height 744
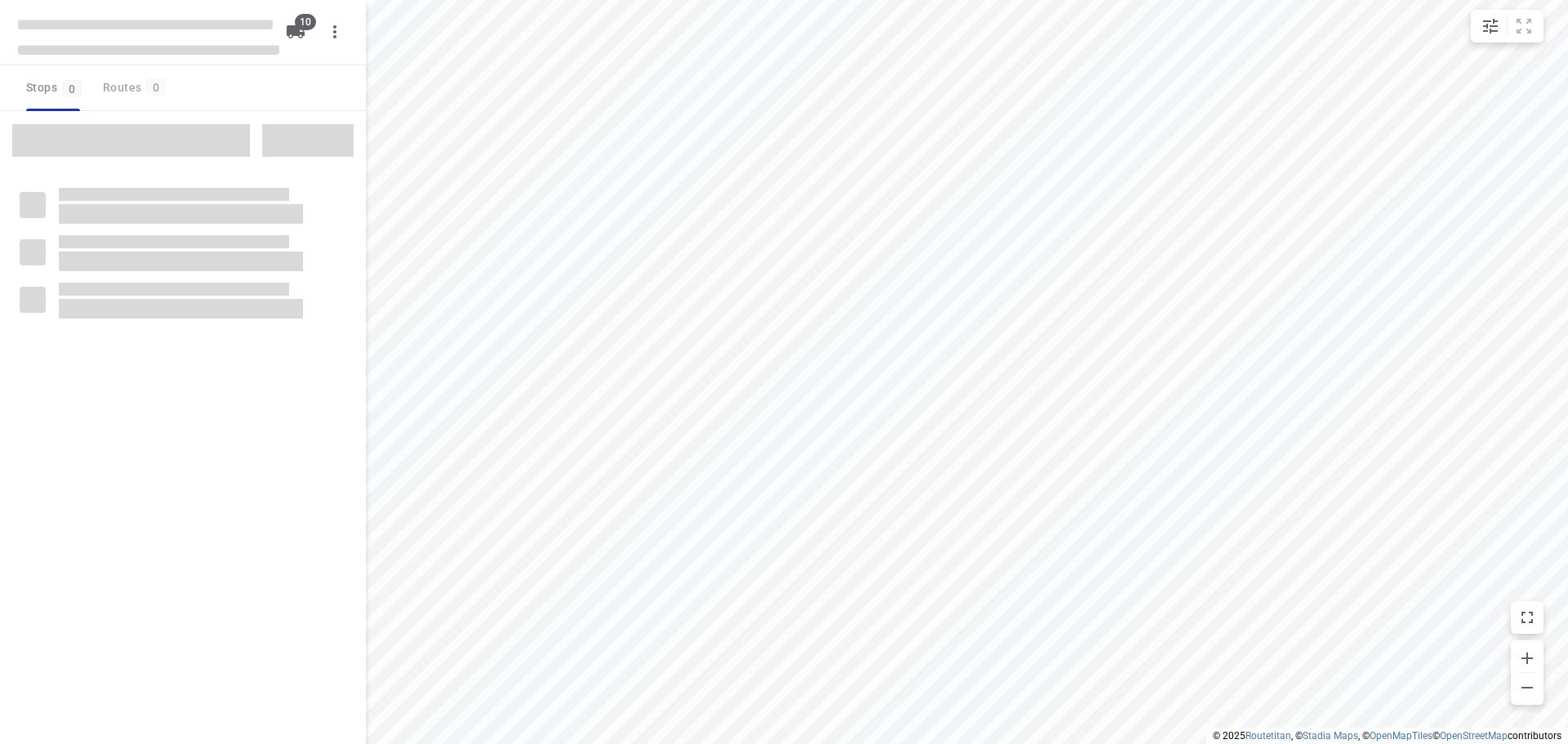
checkbox input "true"
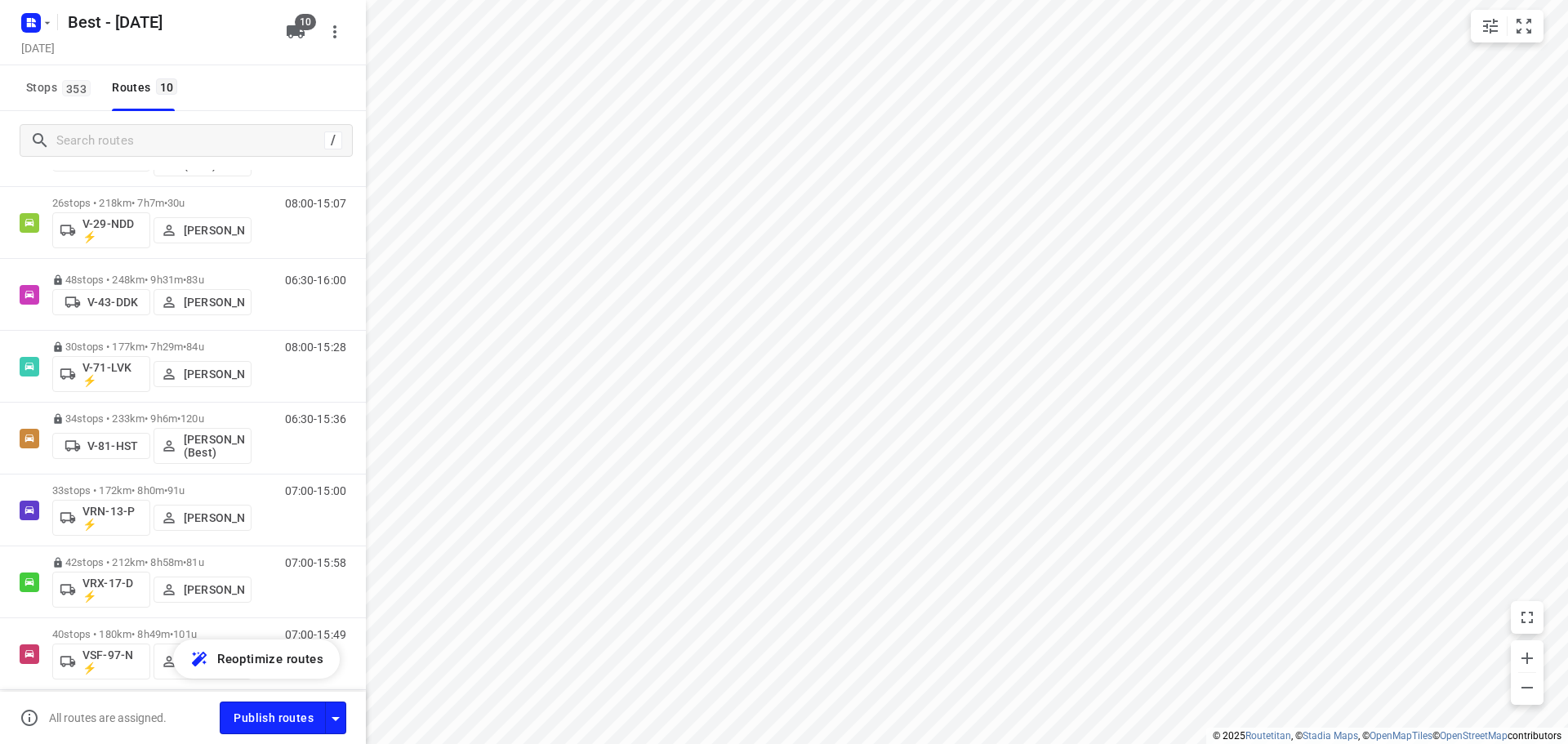
scroll to position [299, 0]
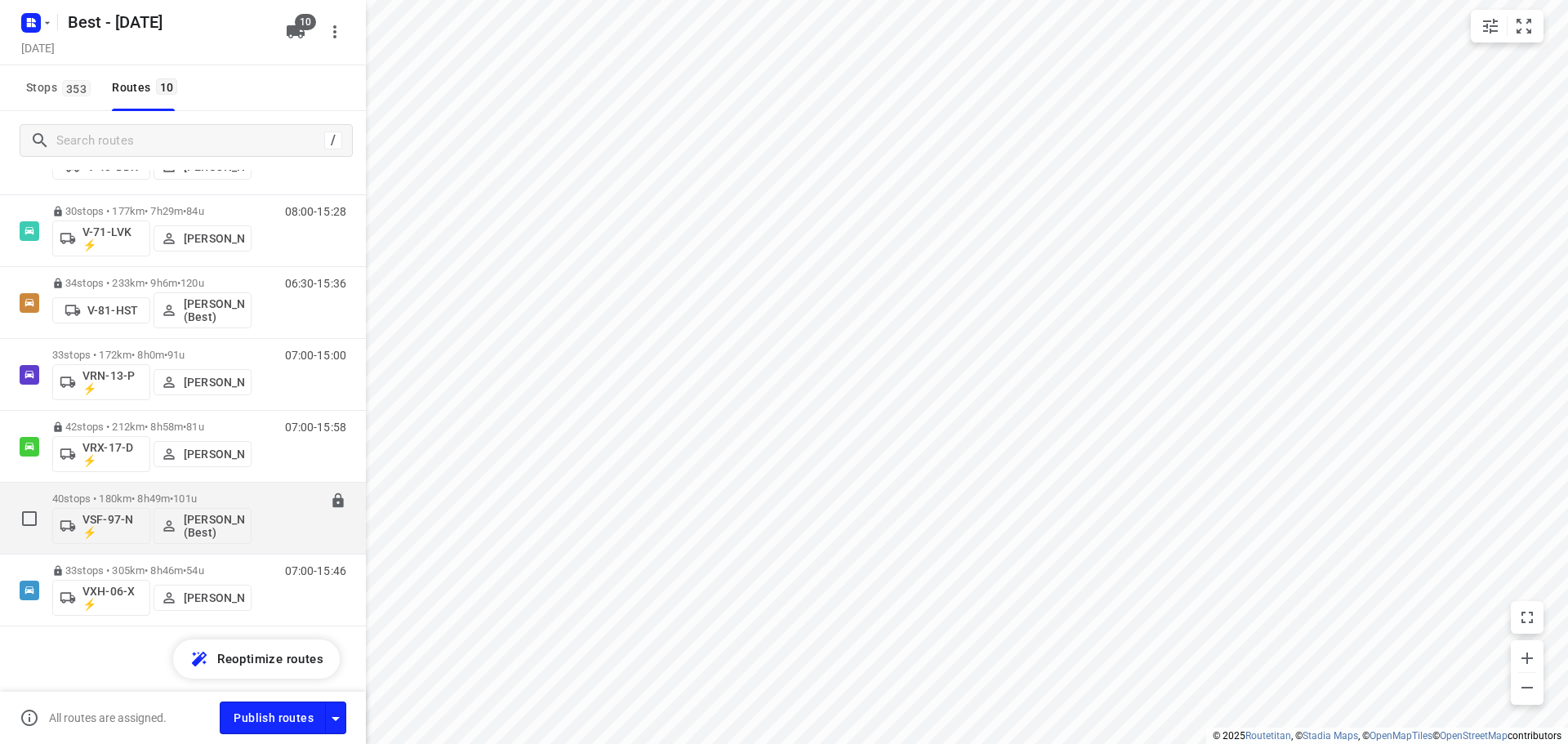
click at [119, 486] on div "40 stops • 180km • 8h49m • 101u VSF-97-N ⚡ Tony van Doren (Best)" at bounding box center [151, 518] width 199 height 68
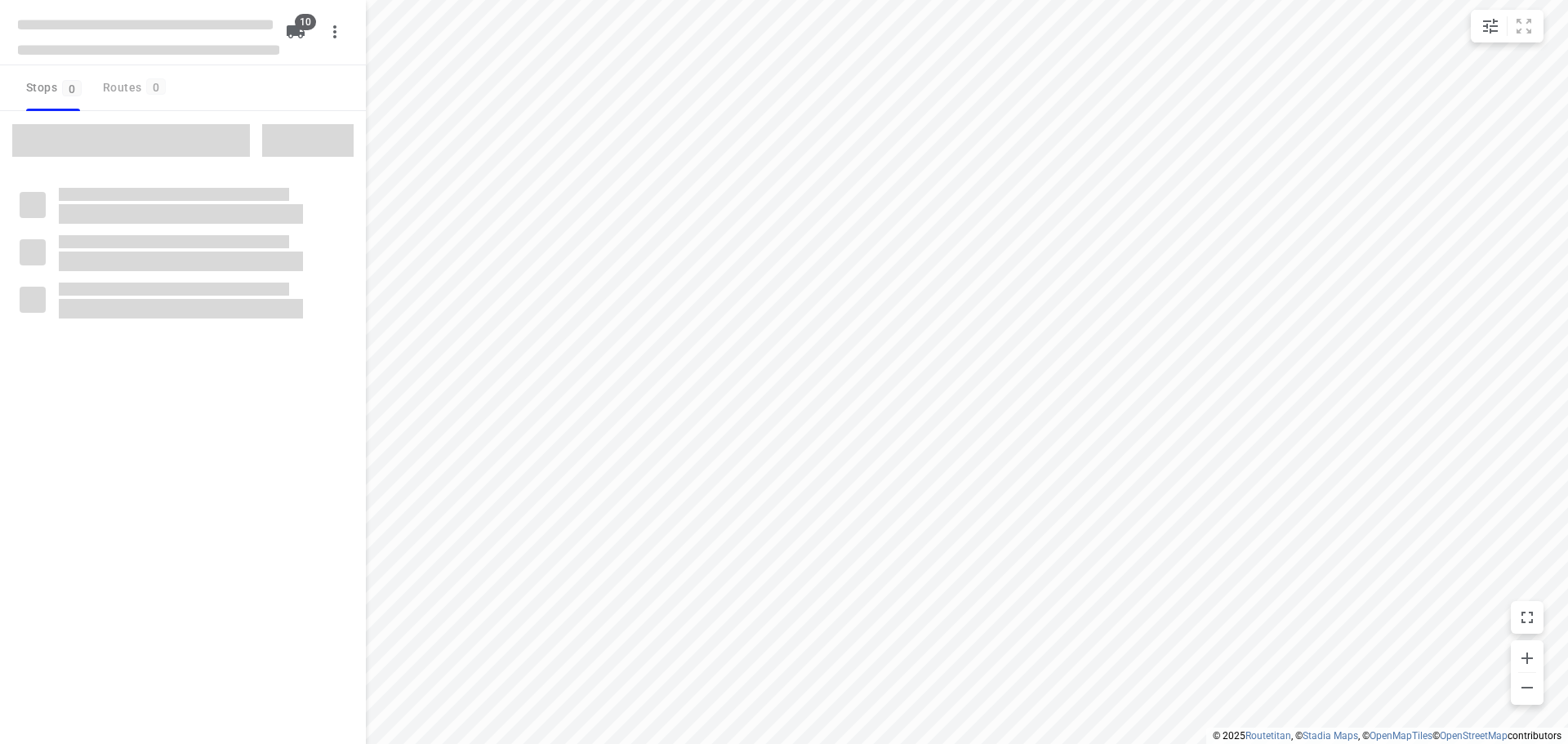
checkbox input "true"
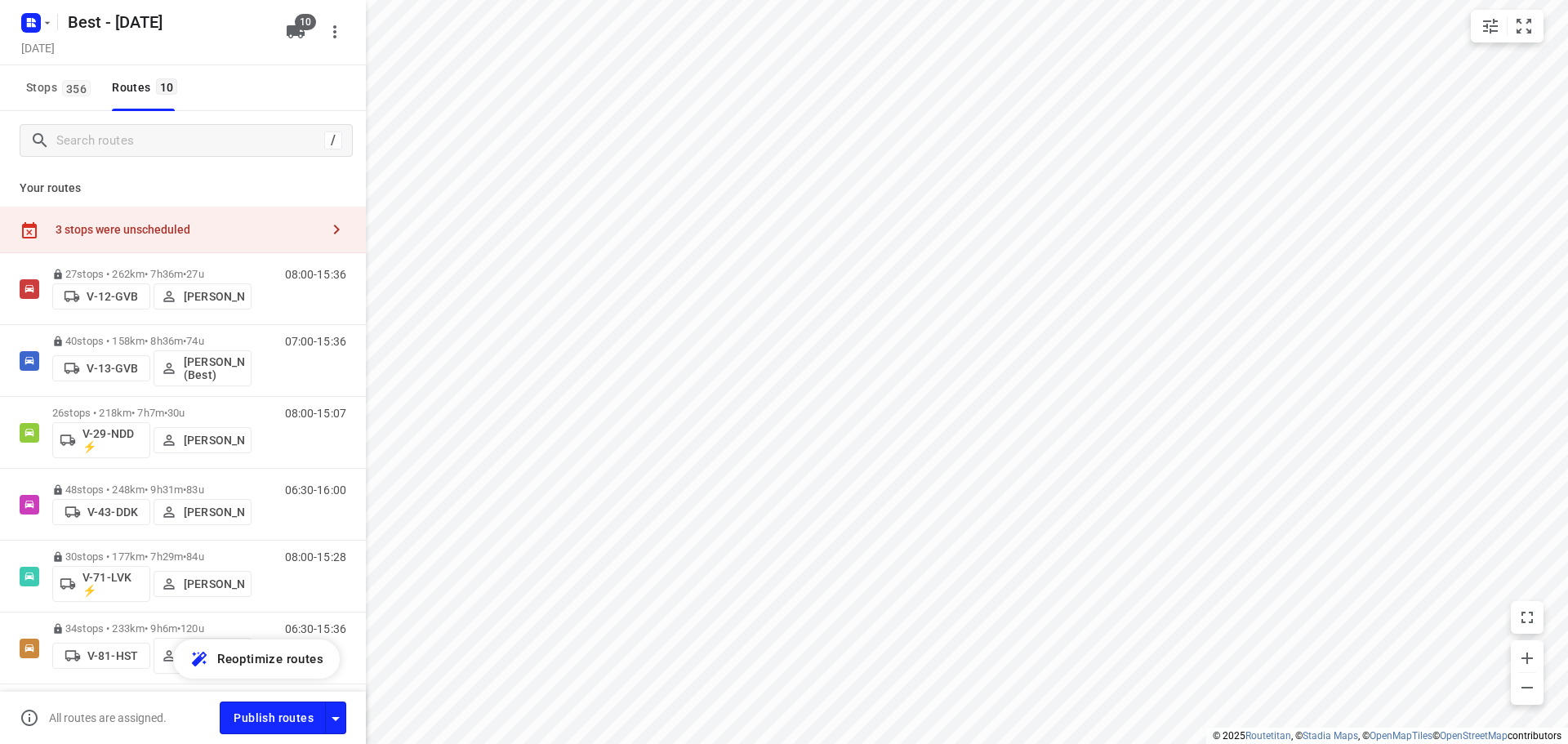
click at [131, 204] on div "Your routes 3 stops were unscheduled 27 stops • 262km • 7h36m • 27u V-12-GVB [P…" at bounding box center [182, 454] width 366 height 571
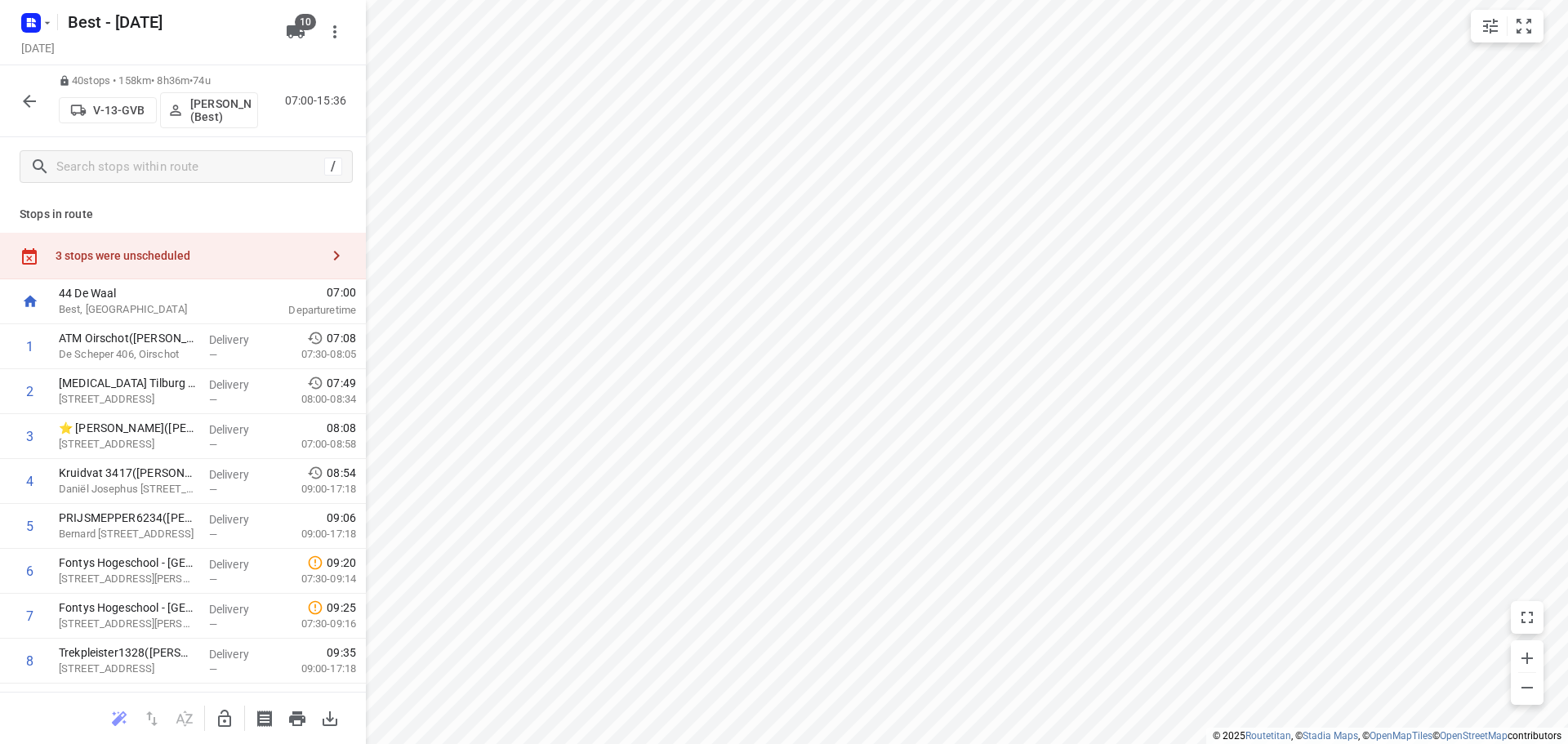
click at [192, 250] on div "3 stops were unscheduled" at bounding box center [188, 256] width 265 height 13
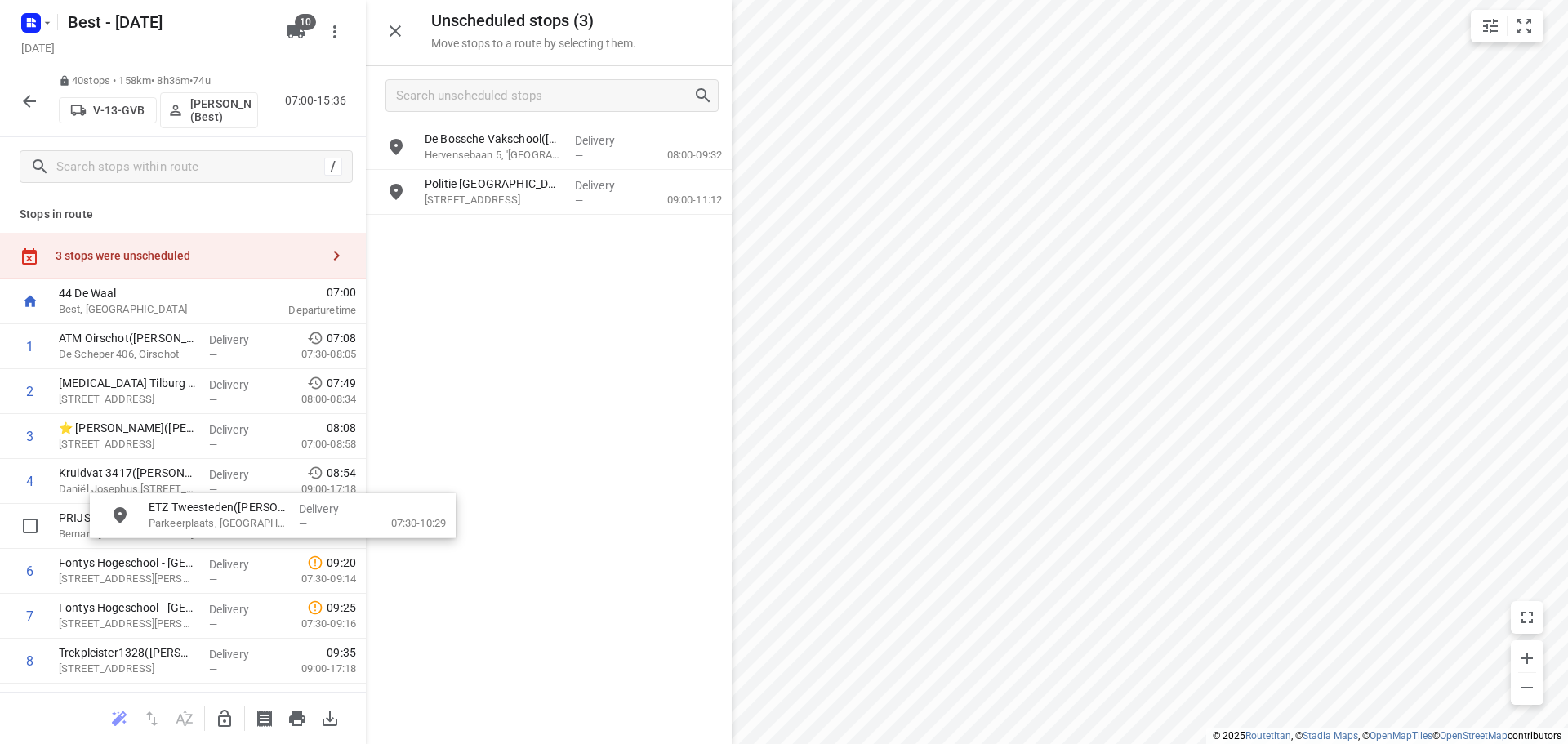
drag, startPoint x: 500, startPoint y: 159, endPoint x: 412, endPoint y: 450, distance: 304.0
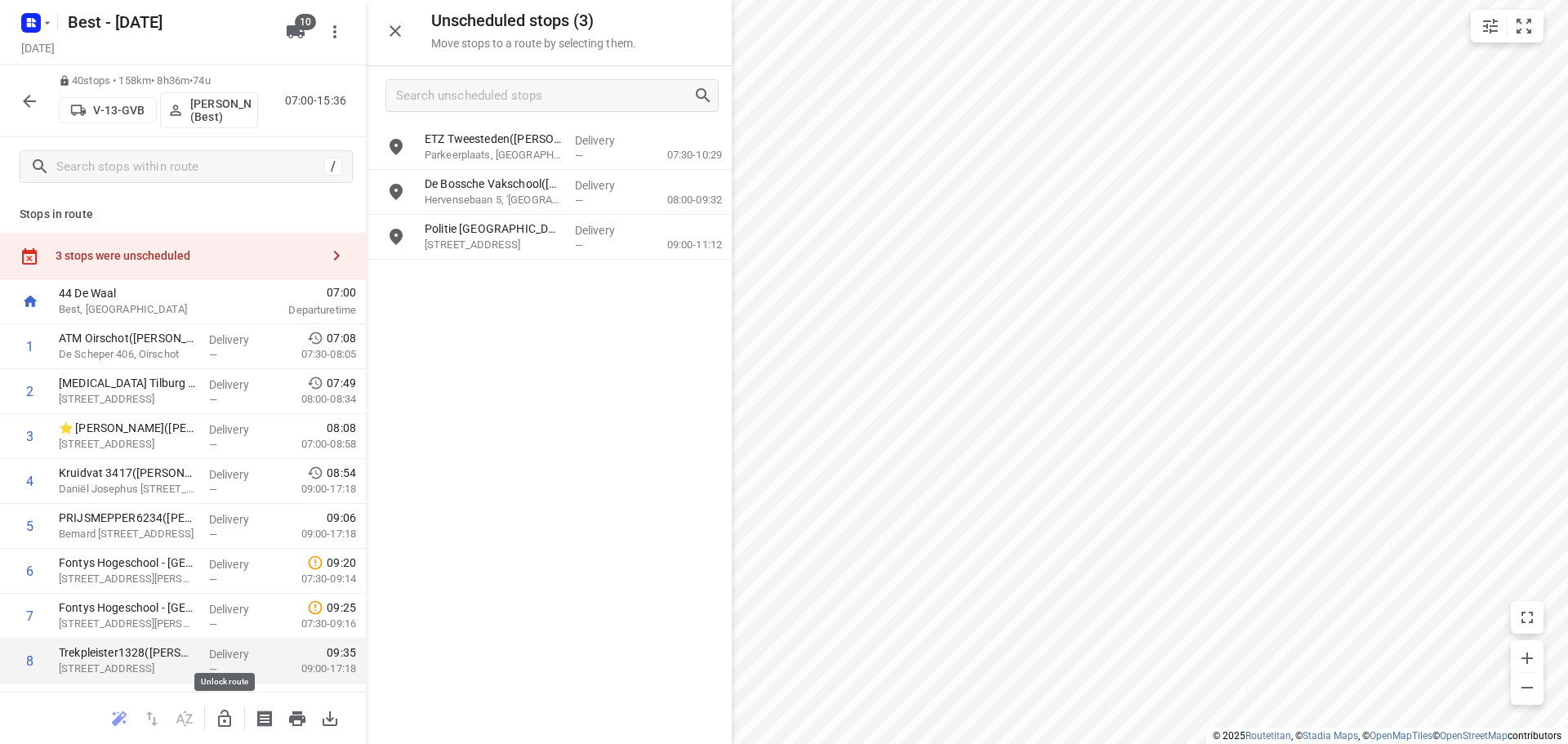
drag, startPoint x: 221, startPoint y: 708, endPoint x: 245, endPoint y: 680, distance: 36.9
click at [237, 688] on div "40 stops • 158km • 8h36m • 74u V-13-GVB [PERSON_NAME] (Best) 07:00-15:36 / Stop…" at bounding box center [182, 404] width 366 height 679
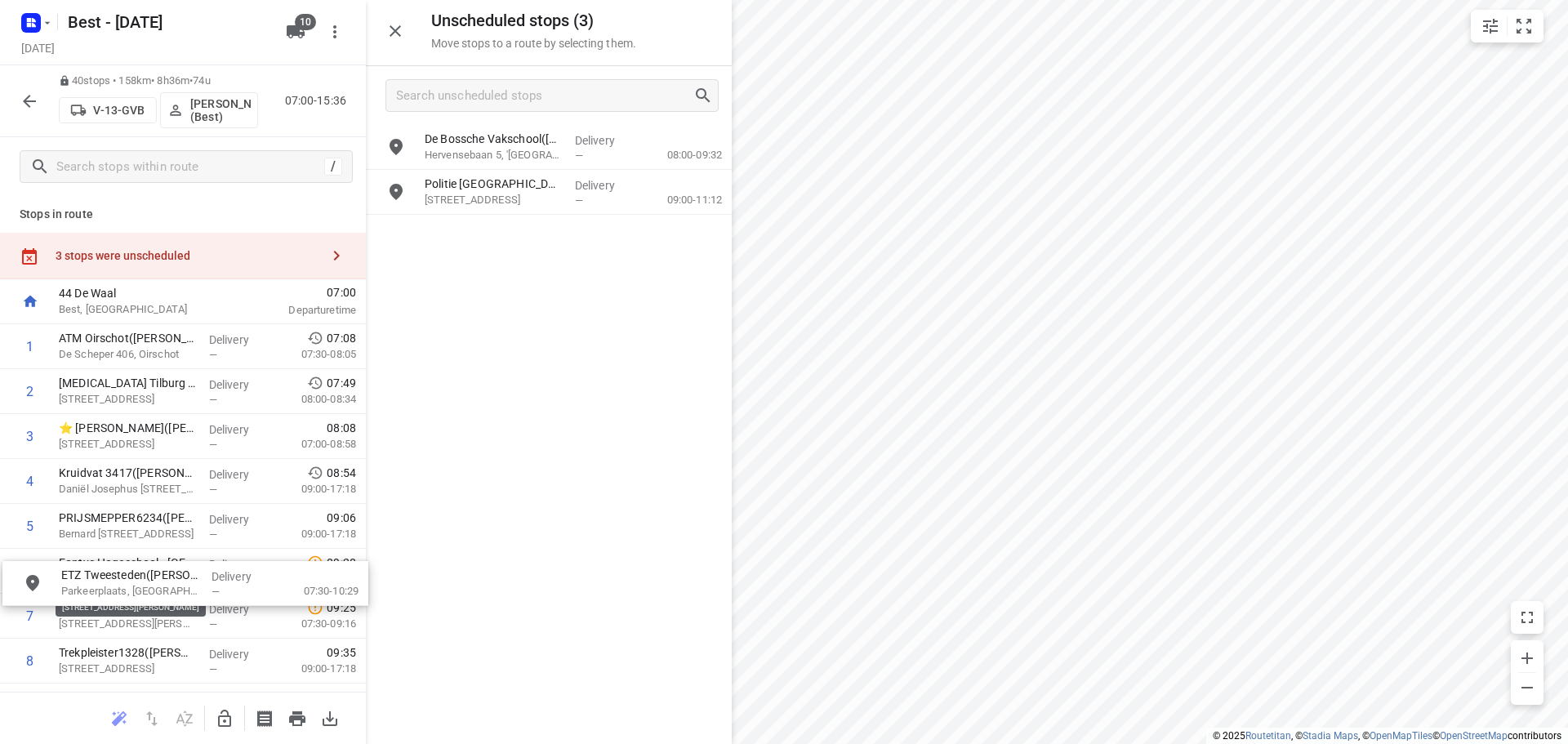
drag, startPoint x: 521, startPoint y: 133, endPoint x: 402, endPoint y: 480, distance: 366.8
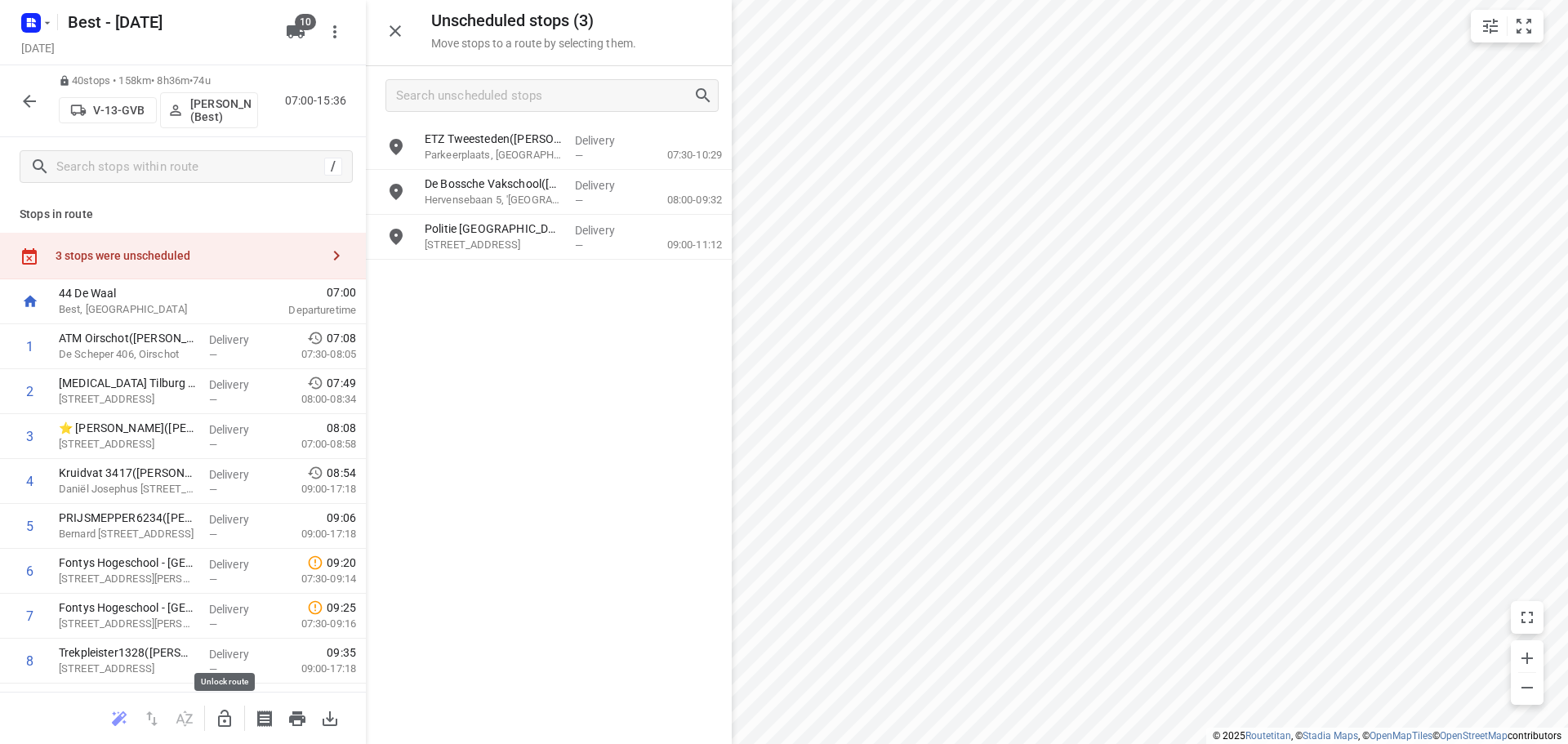
drag, startPoint x: 226, startPoint y: 718, endPoint x: 477, endPoint y: 259, distance: 523.1
click at [225, 717] on icon "button" at bounding box center [224, 717] width 19 height 19
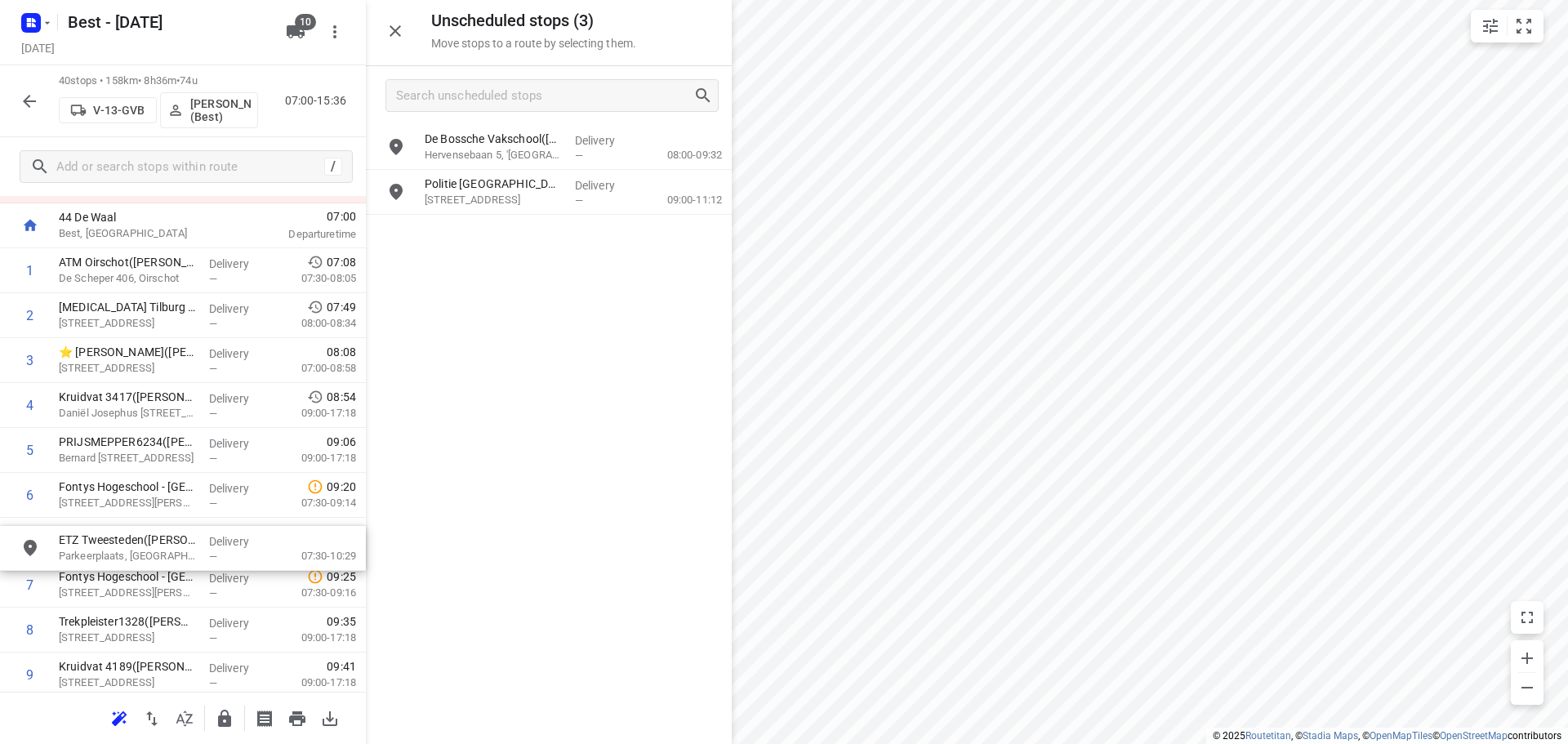
scroll to position [79, 0]
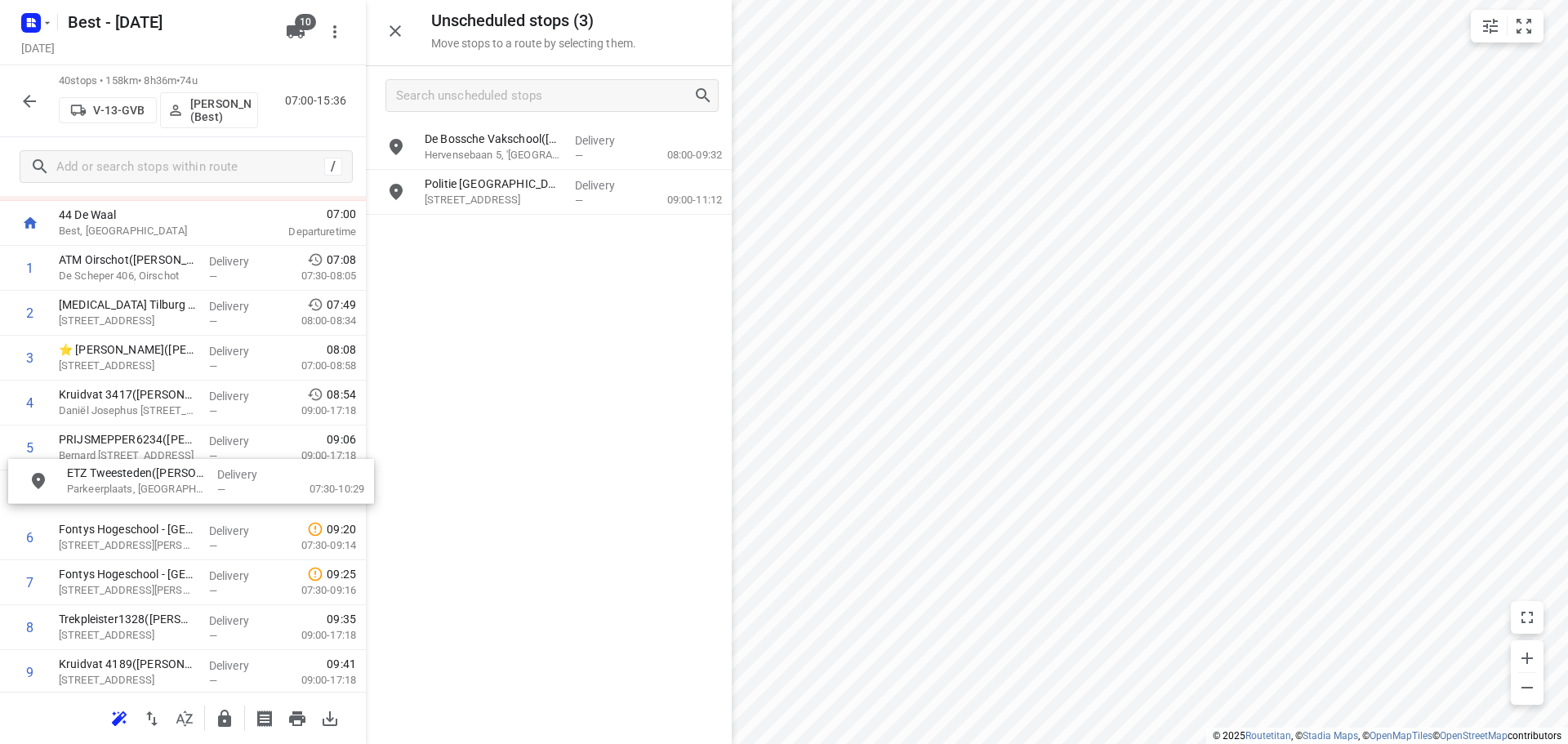
drag, startPoint x: 503, startPoint y: 141, endPoint x: 139, endPoint y: 483, distance: 499.5
click at [388, 23] on icon "button" at bounding box center [395, 30] width 19 height 19
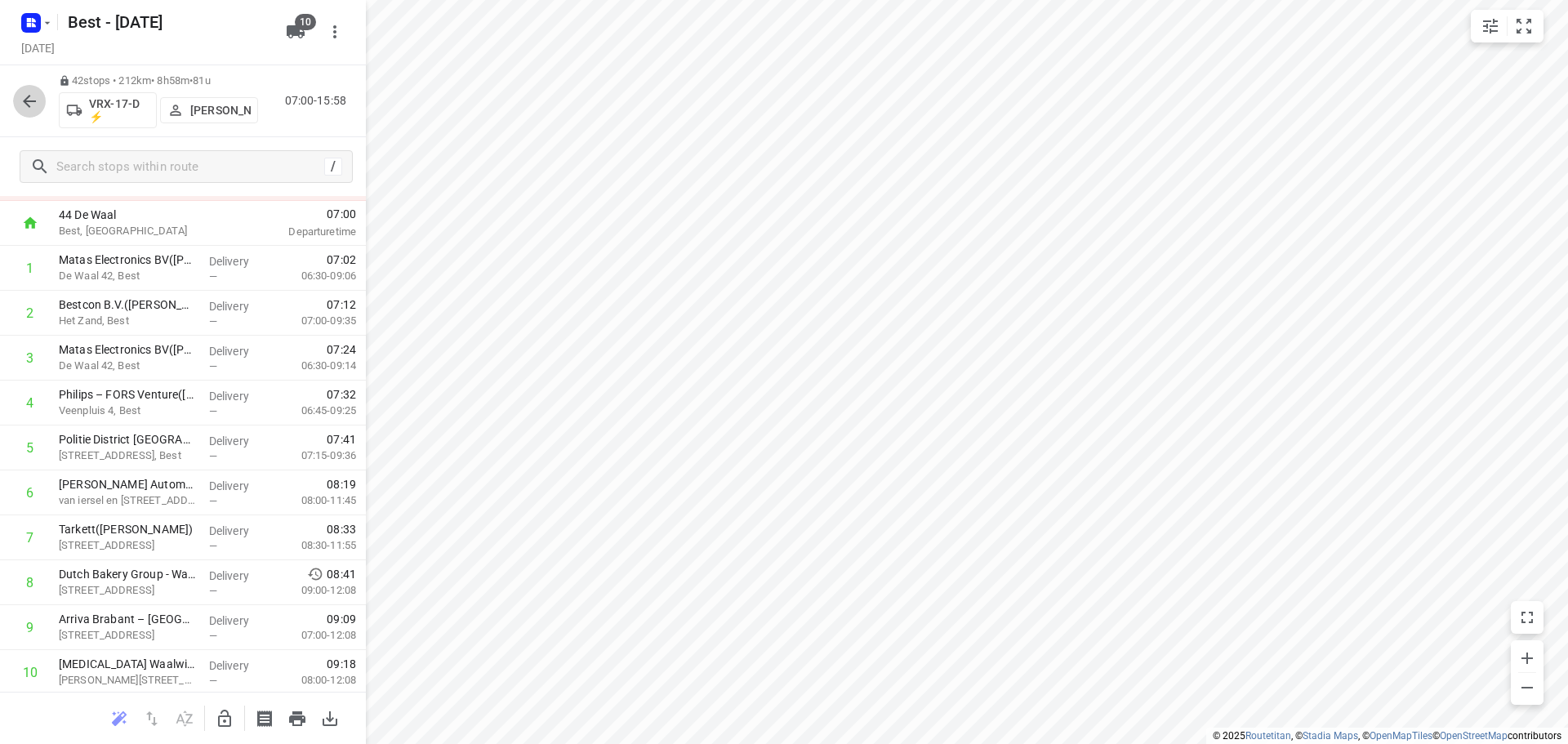
click at [35, 101] on icon "button" at bounding box center [29, 101] width 13 height 13
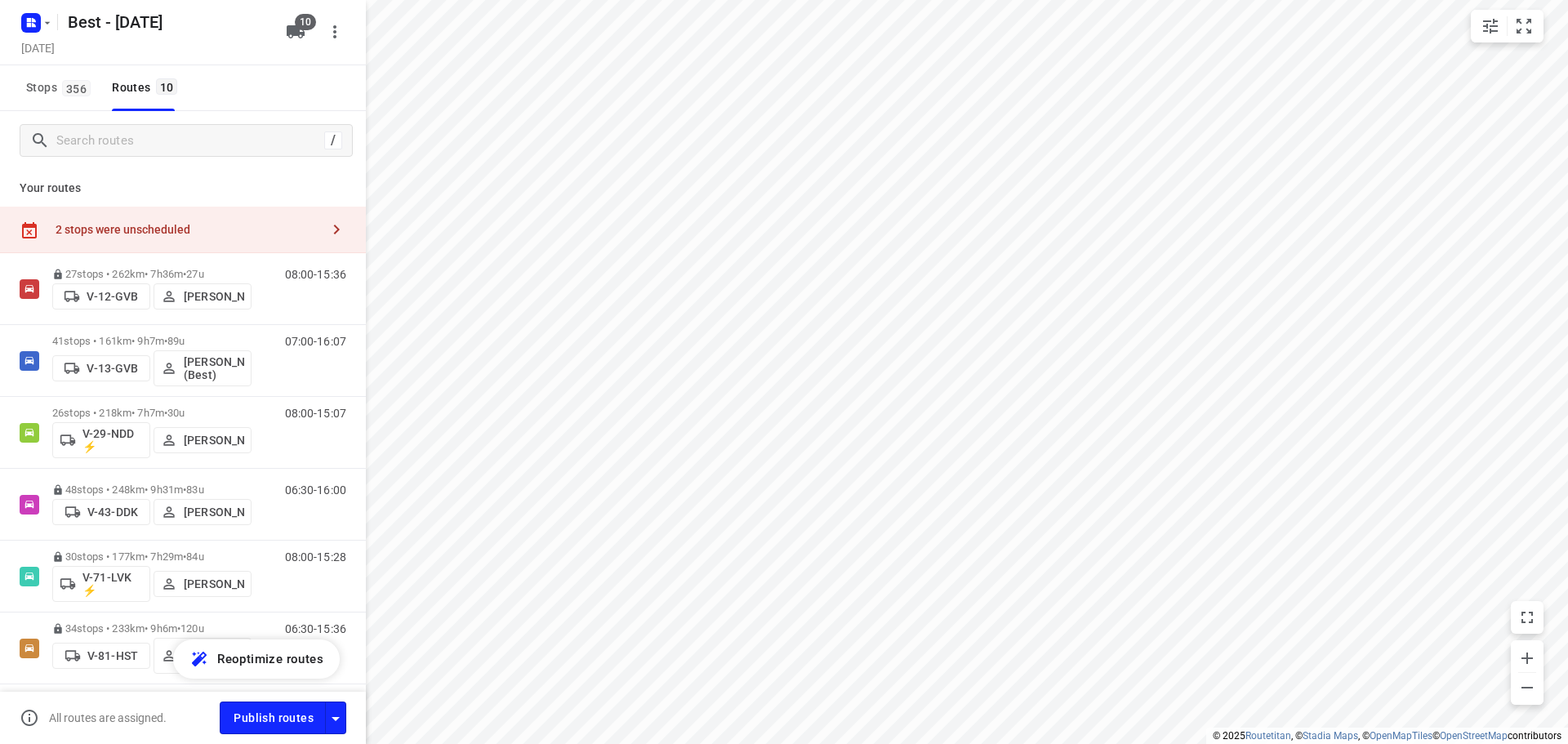
click at [132, 213] on div "2 stops were unscheduled" at bounding box center [182, 229] width 366 height 47
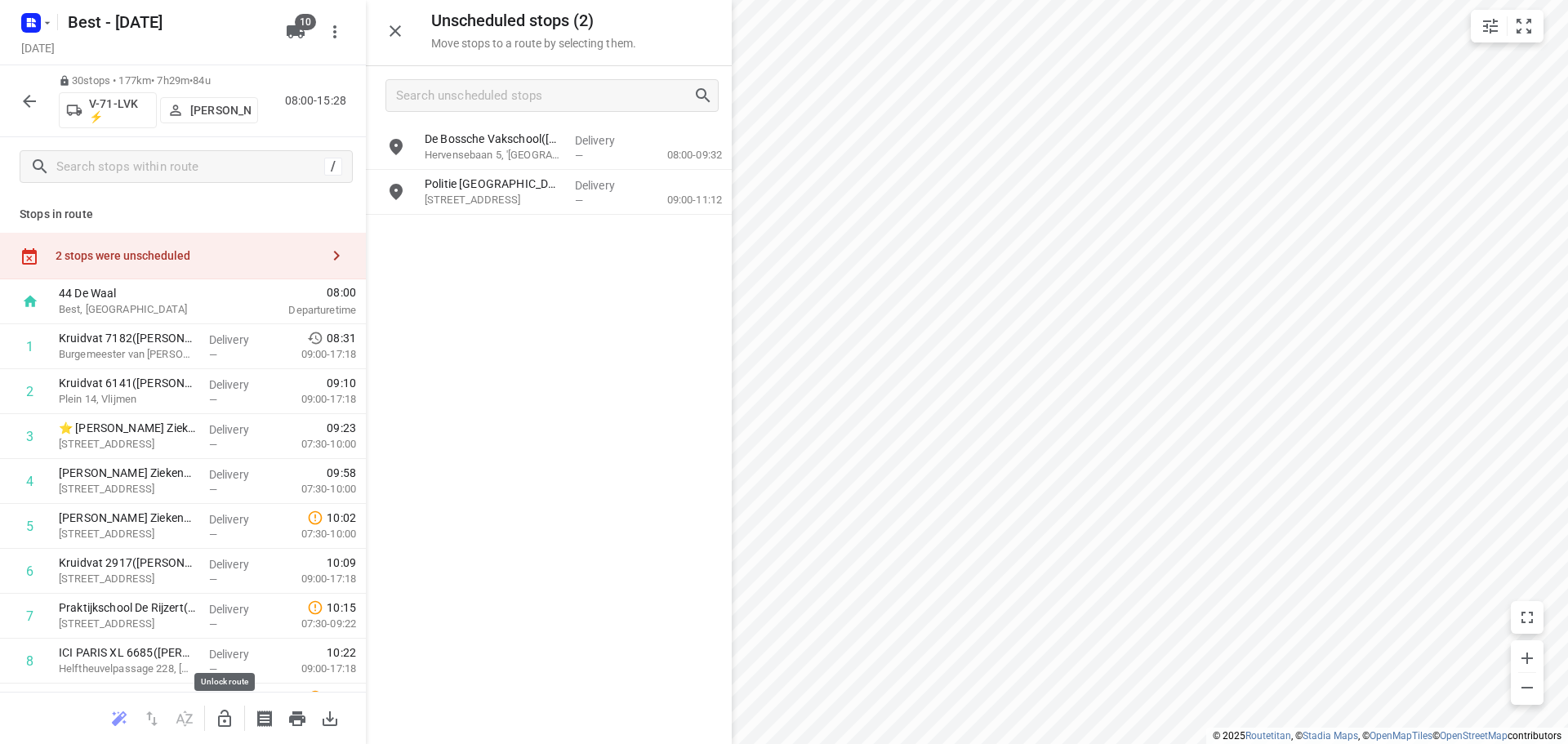
drag, startPoint x: 227, startPoint y: 725, endPoint x: 231, endPoint y: 712, distance: 13.6
click at [231, 712] on icon "button" at bounding box center [224, 717] width 19 height 19
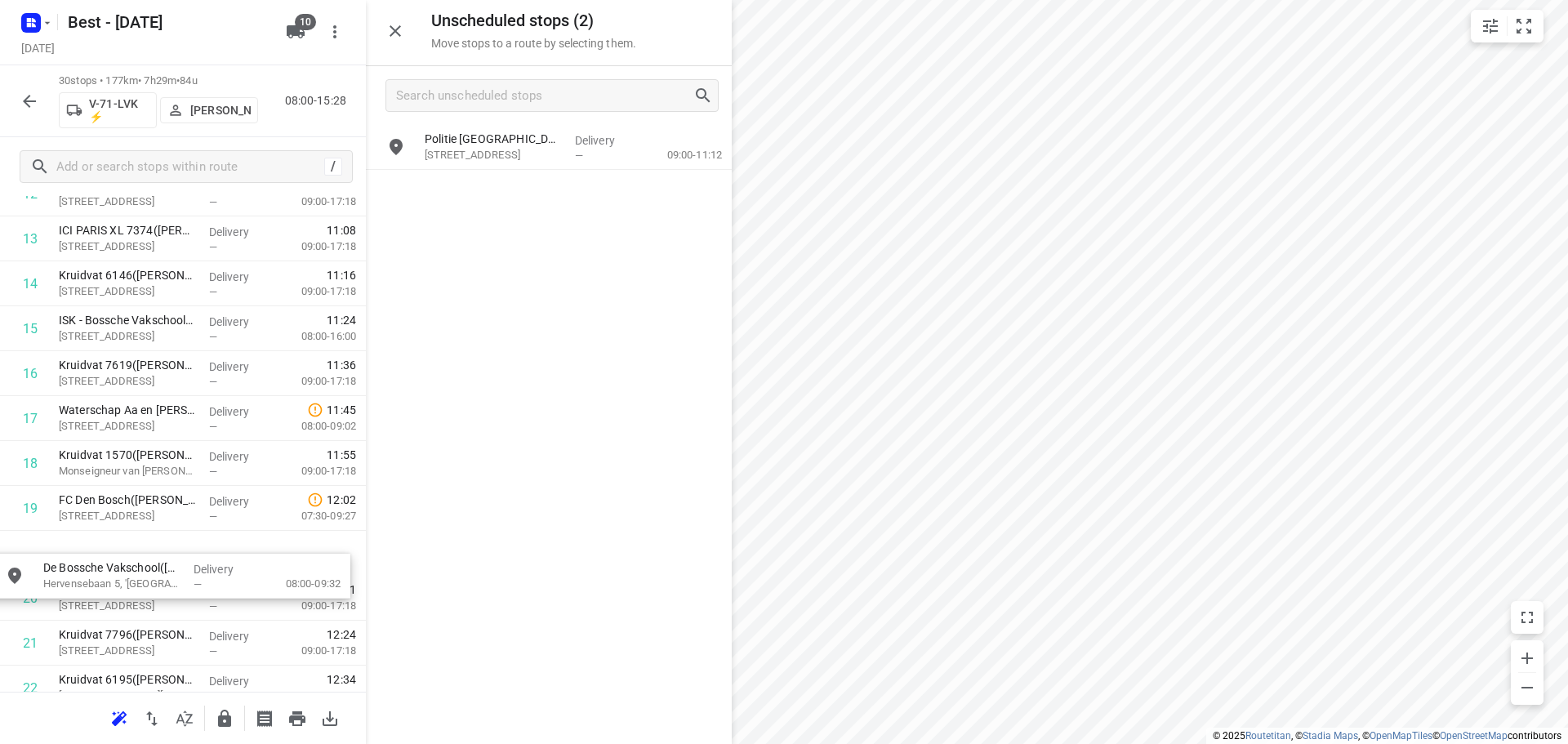
scroll to position [649, 0]
drag, startPoint x: 529, startPoint y: 152, endPoint x: 144, endPoint y: 566, distance: 565.4
click at [18, 103] on button "button" at bounding box center [29, 102] width 33 height 33
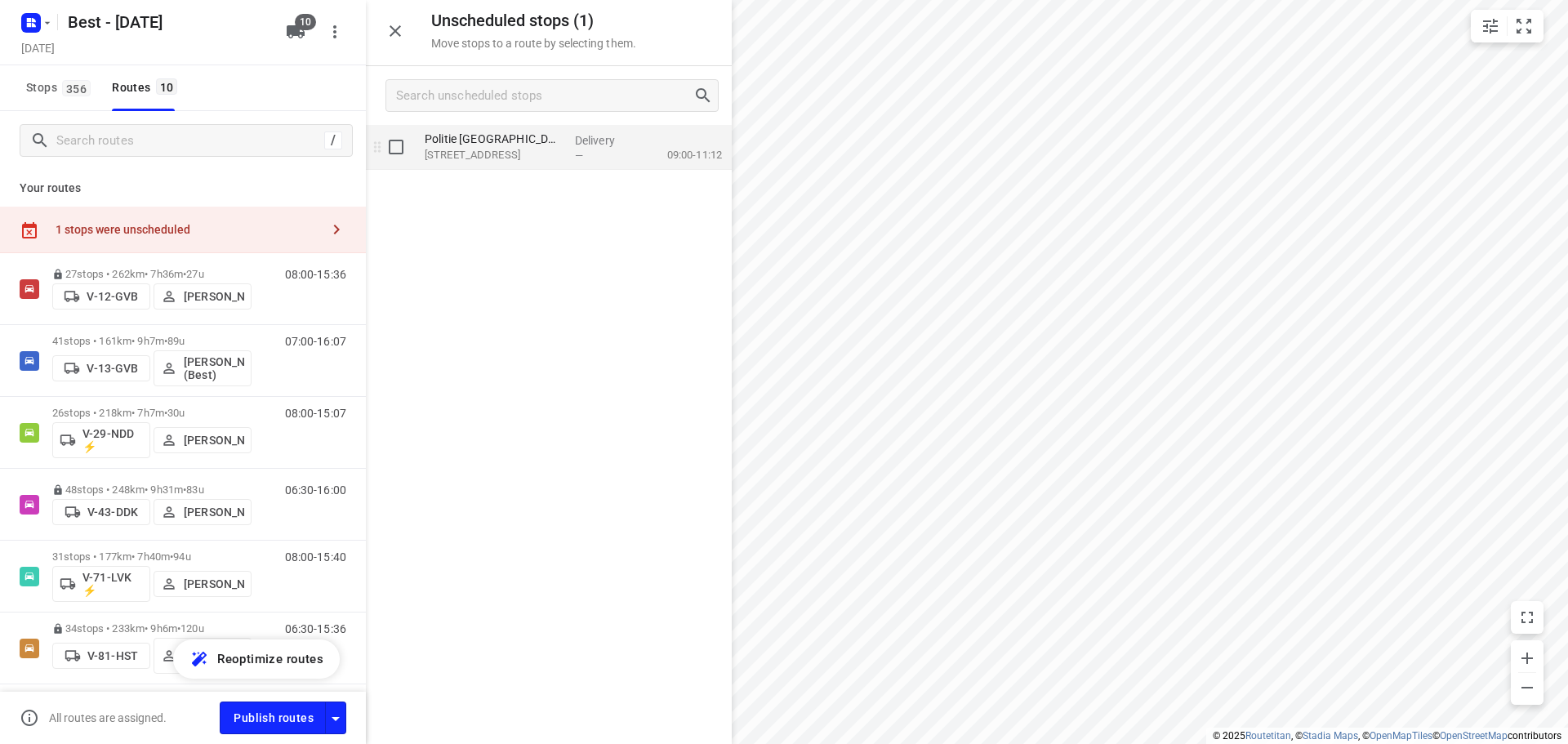
click at [591, 144] on p "Delivery" at bounding box center [605, 140] width 60 height 16
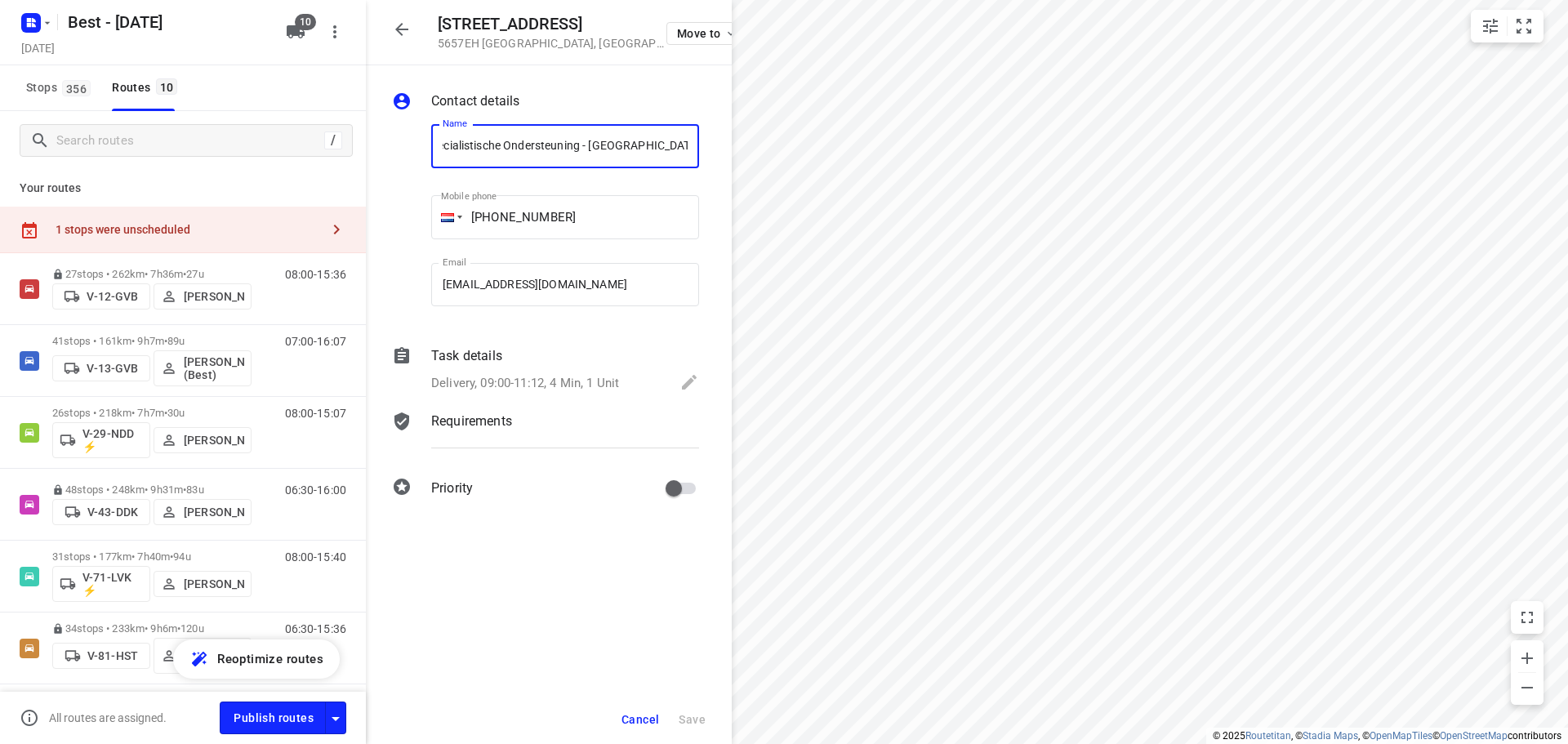
scroll to position [0, 0]
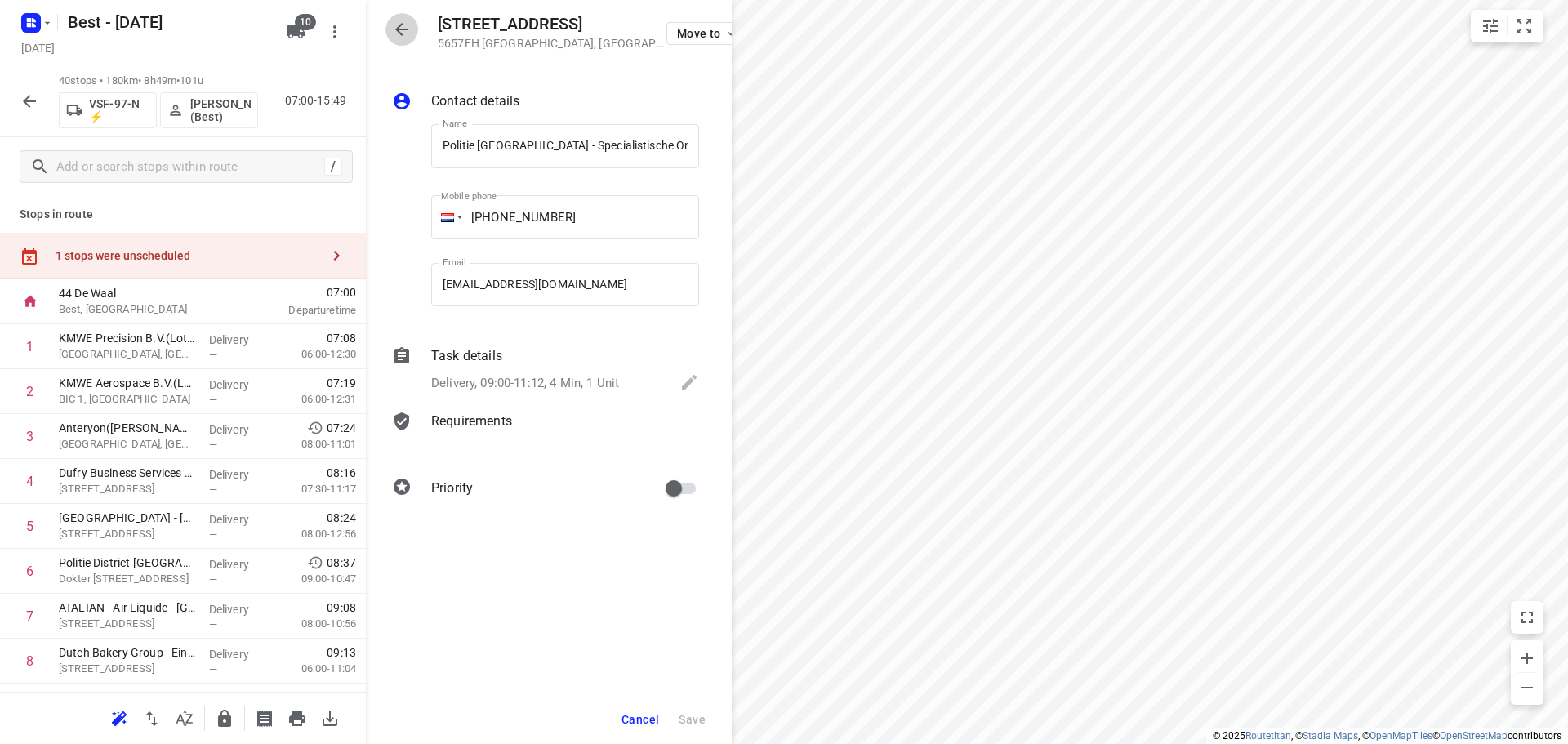
click at [401, 31] on icon "button" at bounding box center [401, 28] width 19 height 19
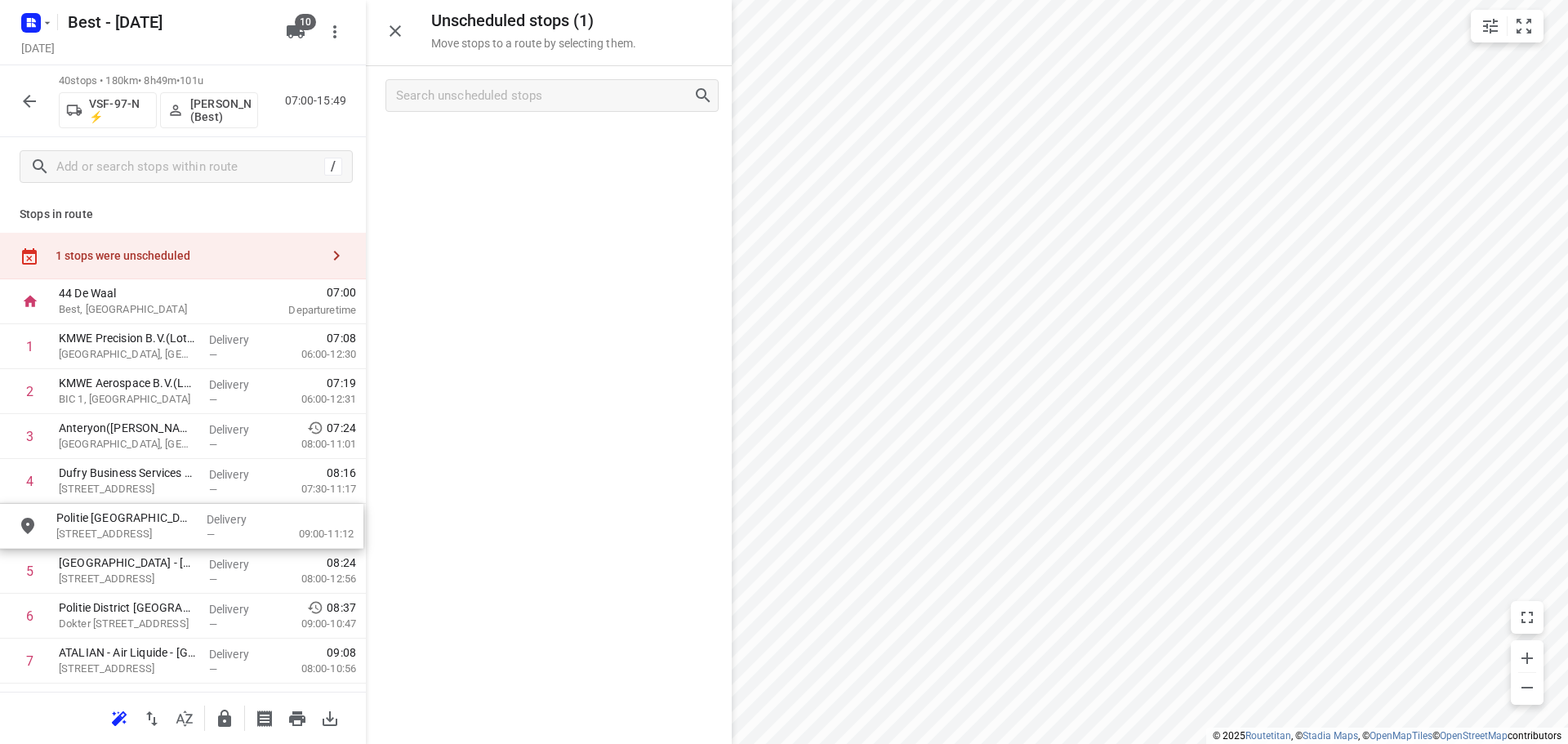
drag, startPoint x: 570, startPoint y: 152, endPoint x: 195, endPoint y: 529, distance: 531.7
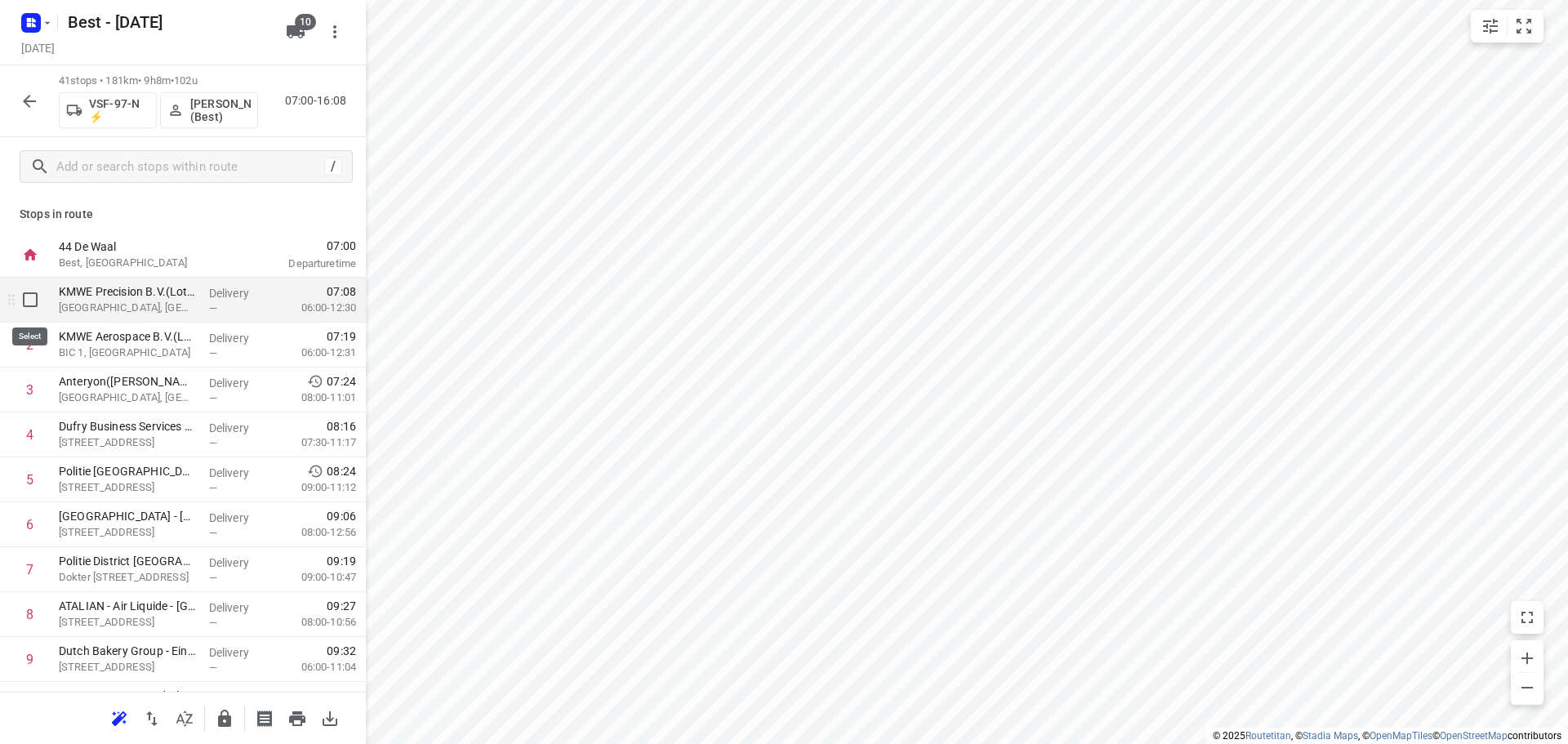
click at [23, 304] on input "checkbox" at bounding box center [30, 300] width 33 height 33
checkbox input "true"
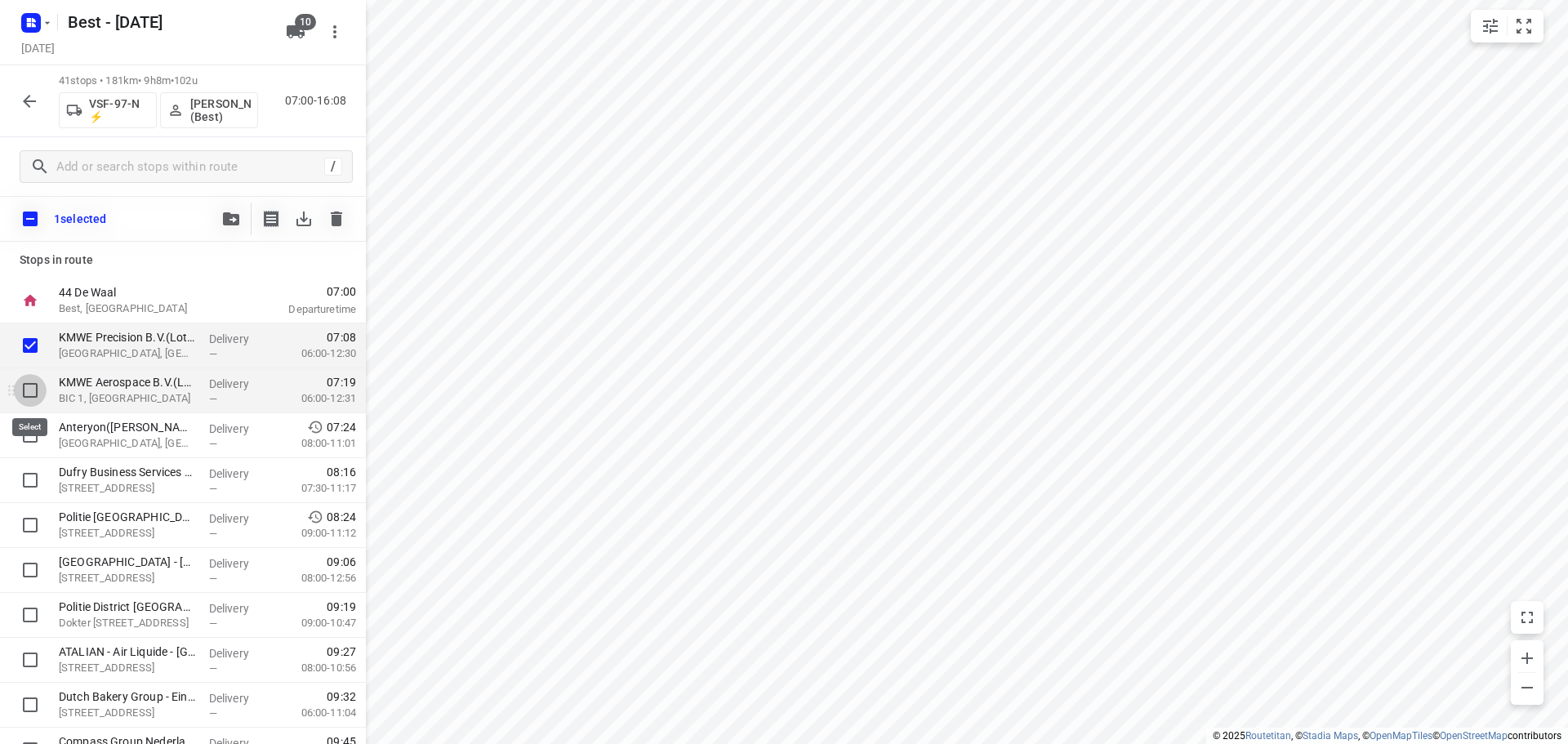
click at [28, 399] on input "checkbox" at bounding box center [30, 390] width 33 height 33
checkbox input "true"
click at [36, 443] on input "checkbox" at bounding box center [30, 435] width 33 height 33
checkbox input "true"
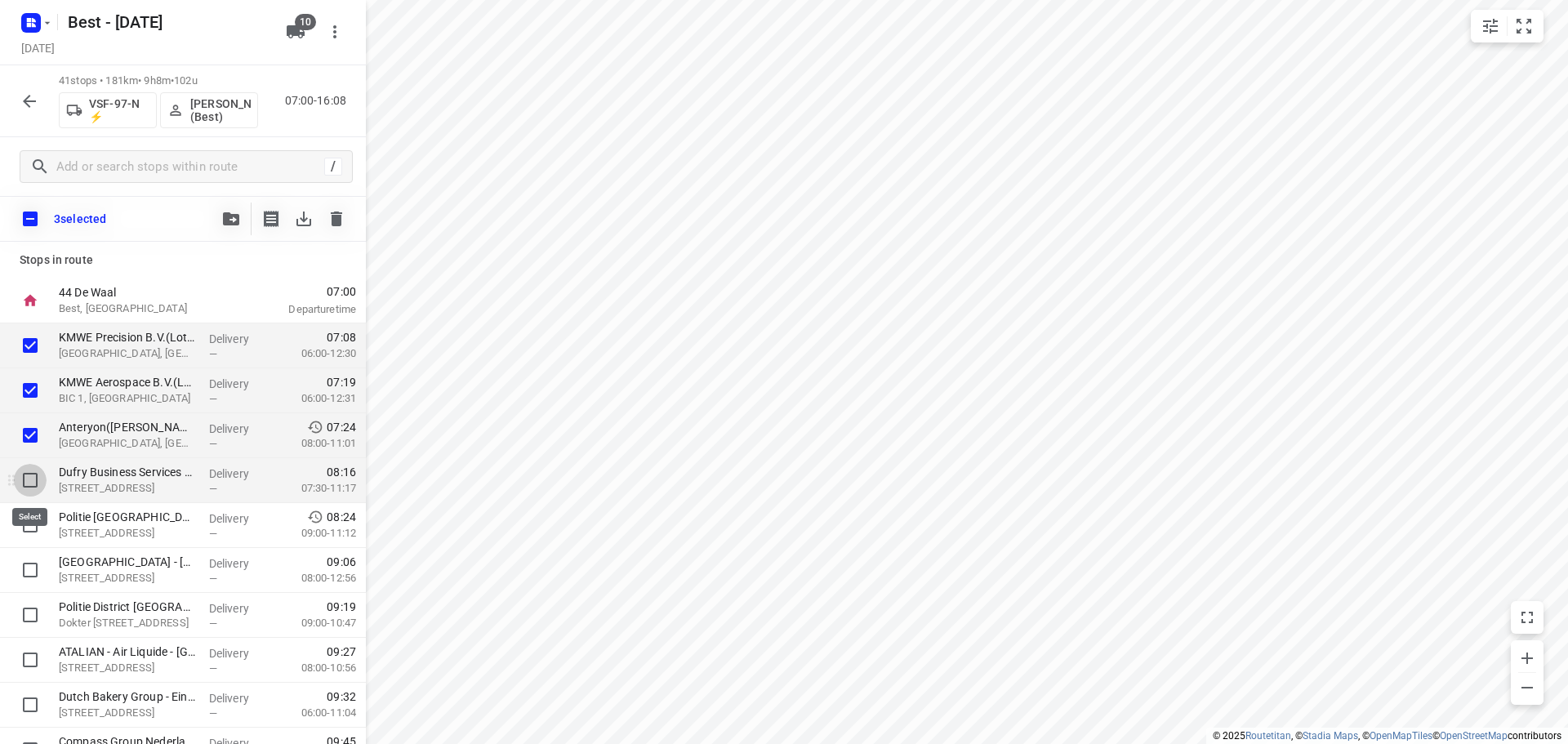
click at [34, 484] on input "checkbox" at bounding box center [30, 480] width 33 height 33
checkbox input "true"
click at [27, 516] on input "checkbox" at bounding box center [30, 525] width 33 height 33
checkbox input "true"
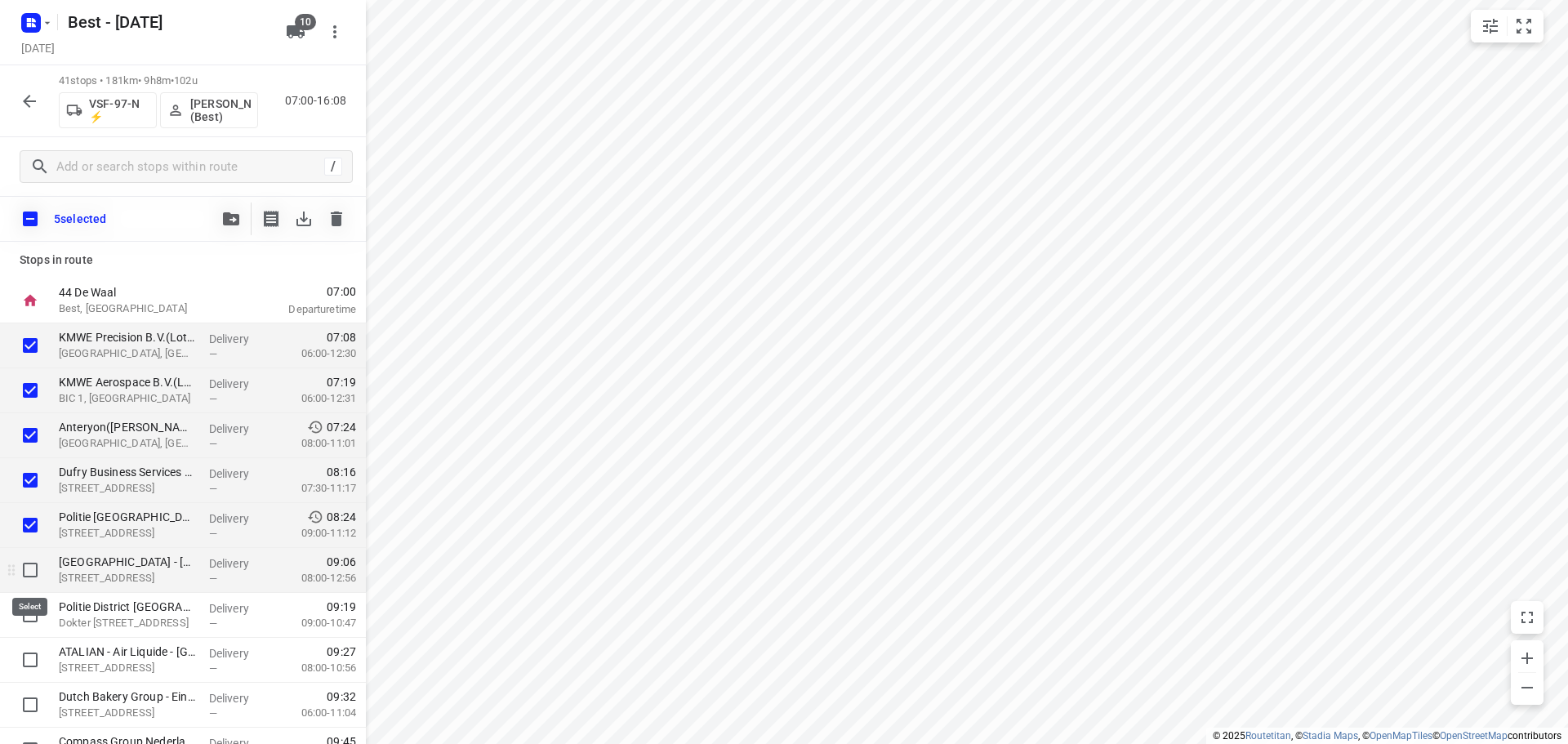
click at [27, 555] on input "checkbox" at bounding box center [30, 570] width 33 height 33
checkbox input "true"
click at [217, 217] on button "button" at bounding box center [231, 219] width 33 height 33
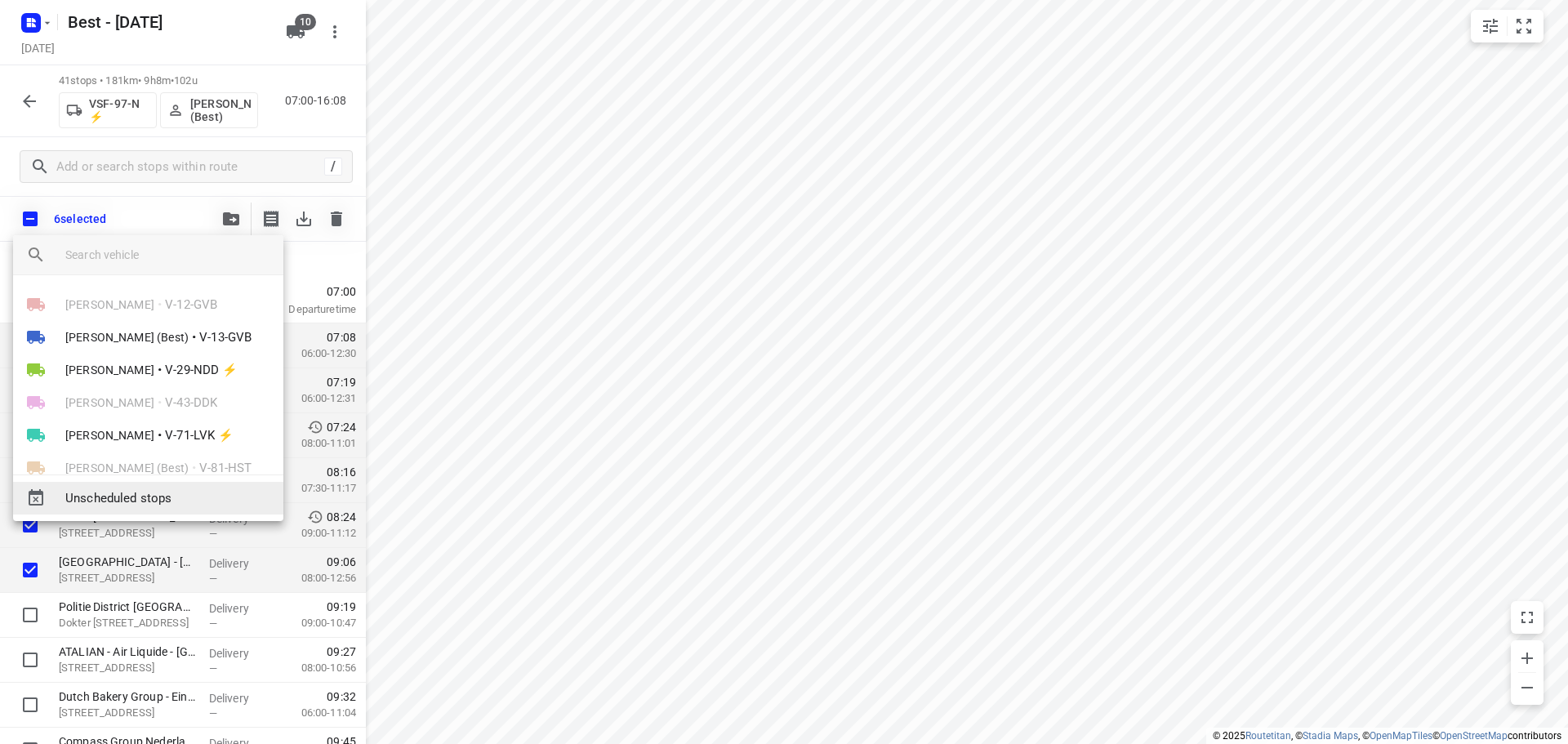
click at [208, 498] on span "Unscheduled stops" at bounding box center [168, 498] width 205 height 18
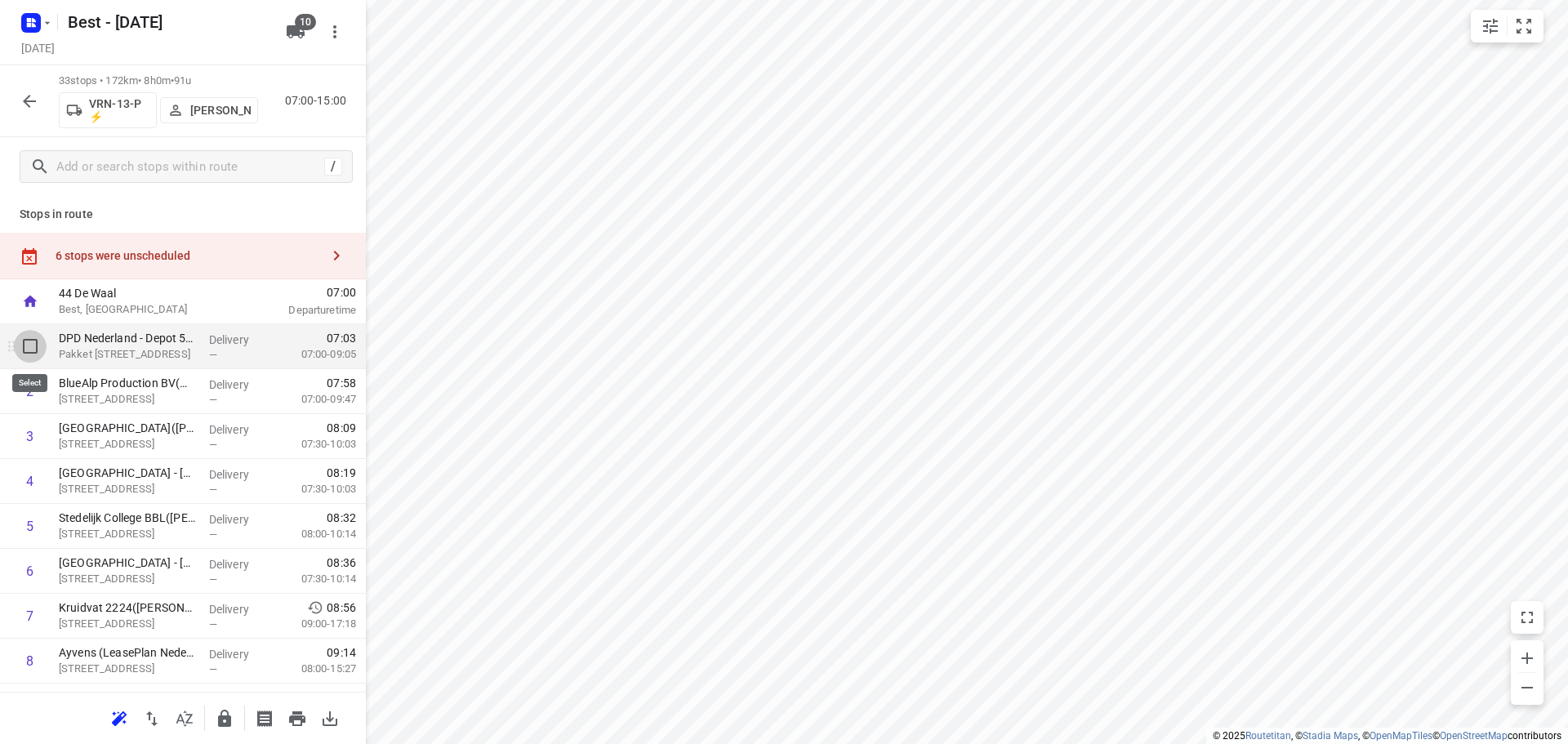
click at [29, 344] on input "checkbox" at bounding box center [30, 346] width 33 height 33
checkbox input "true"
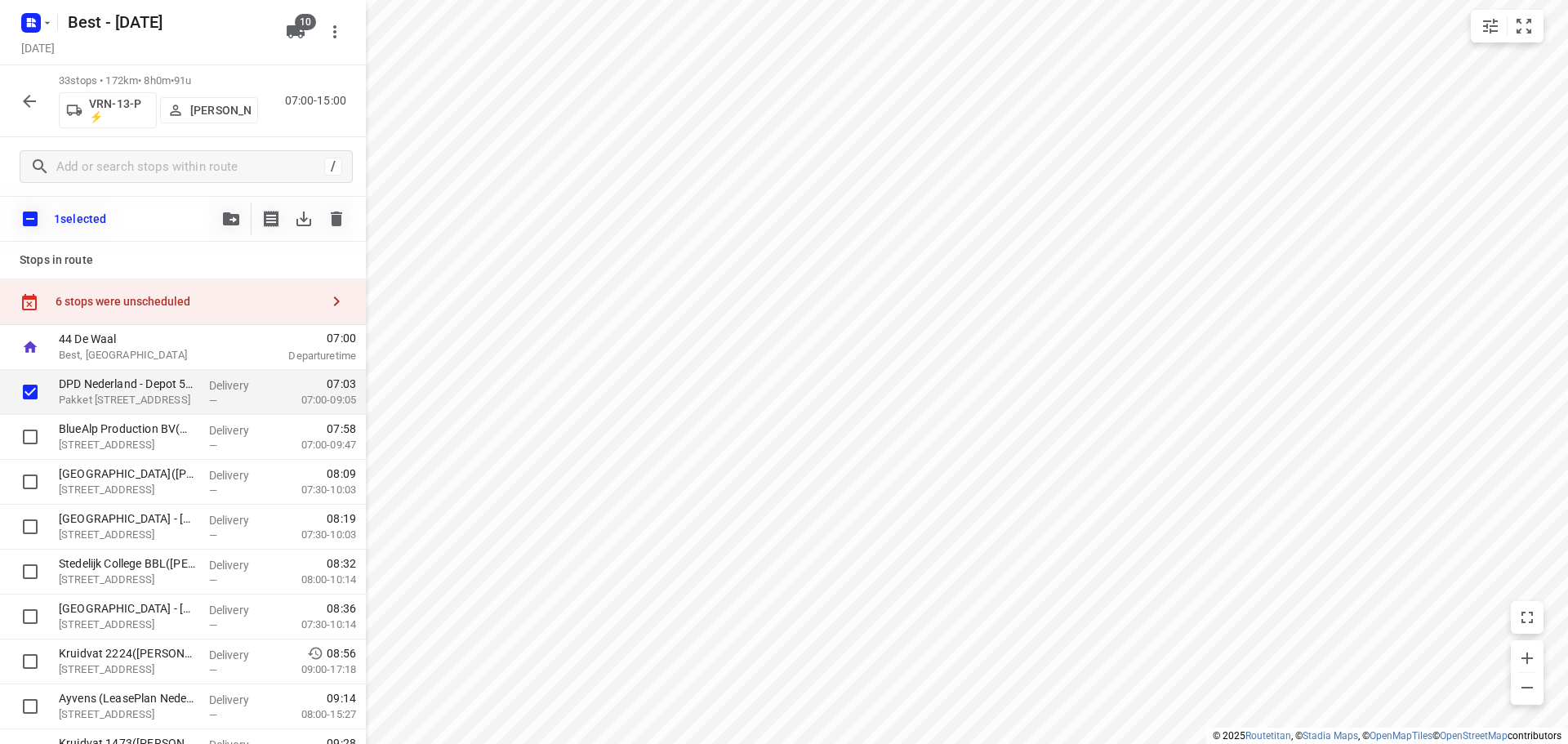
click at [52, 304] on div "6 stops were unscheduled" at bounding box center [182, 301] width 366 height 47
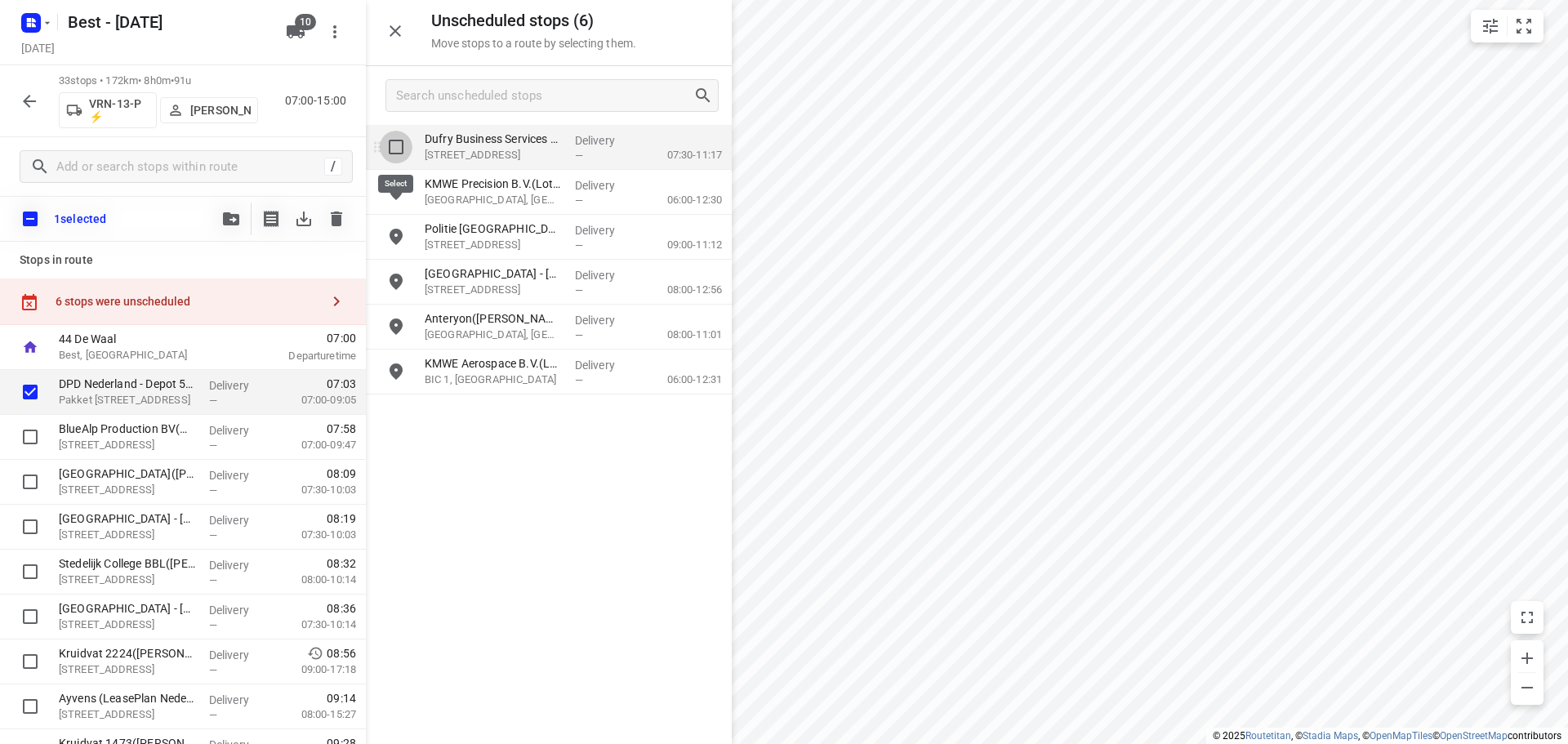
click at [399, 158] on input "grid" at bounding box center [396, 148] width 33 height 33
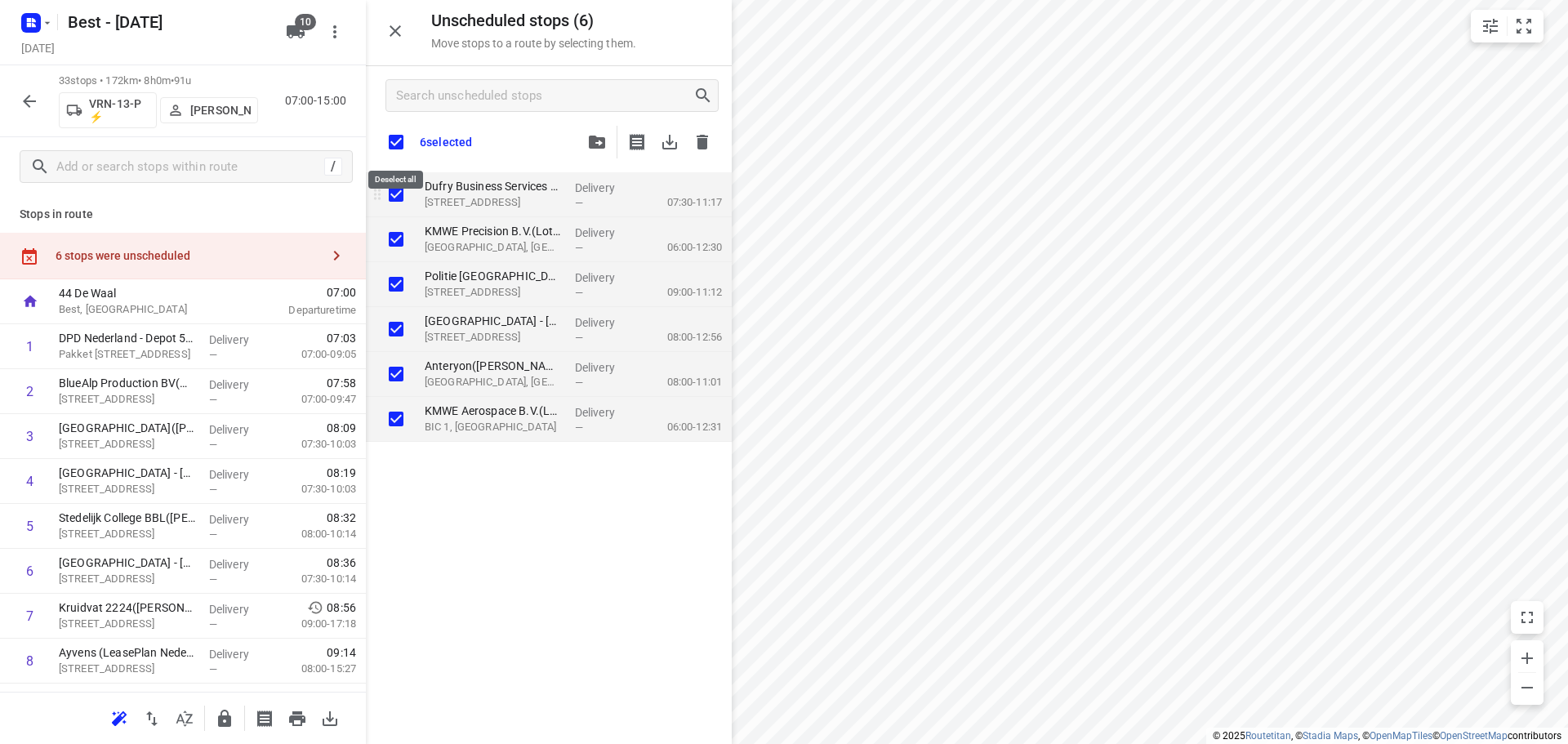
checkbox input "true"
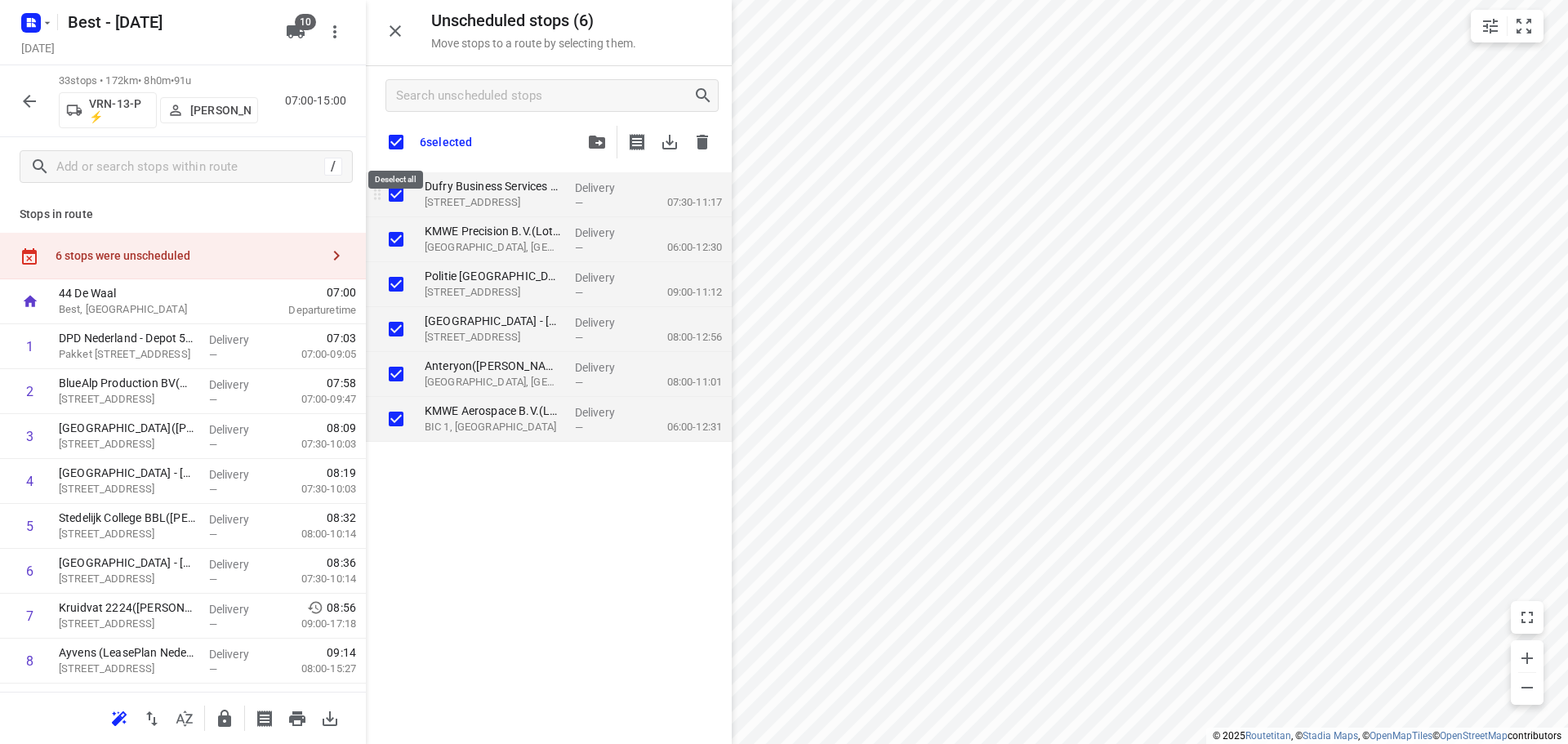
checkbox input "true"
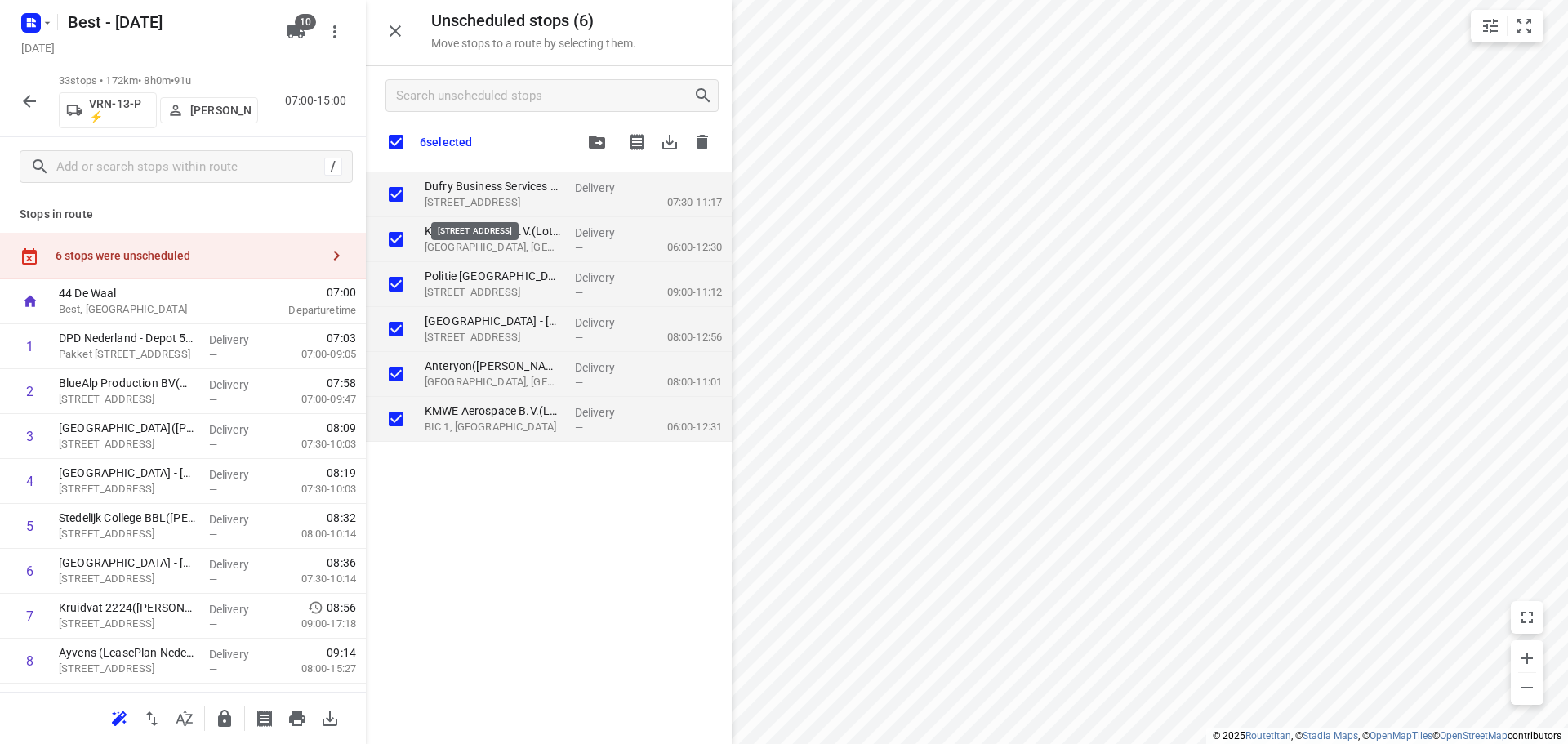
checkbox input "true"
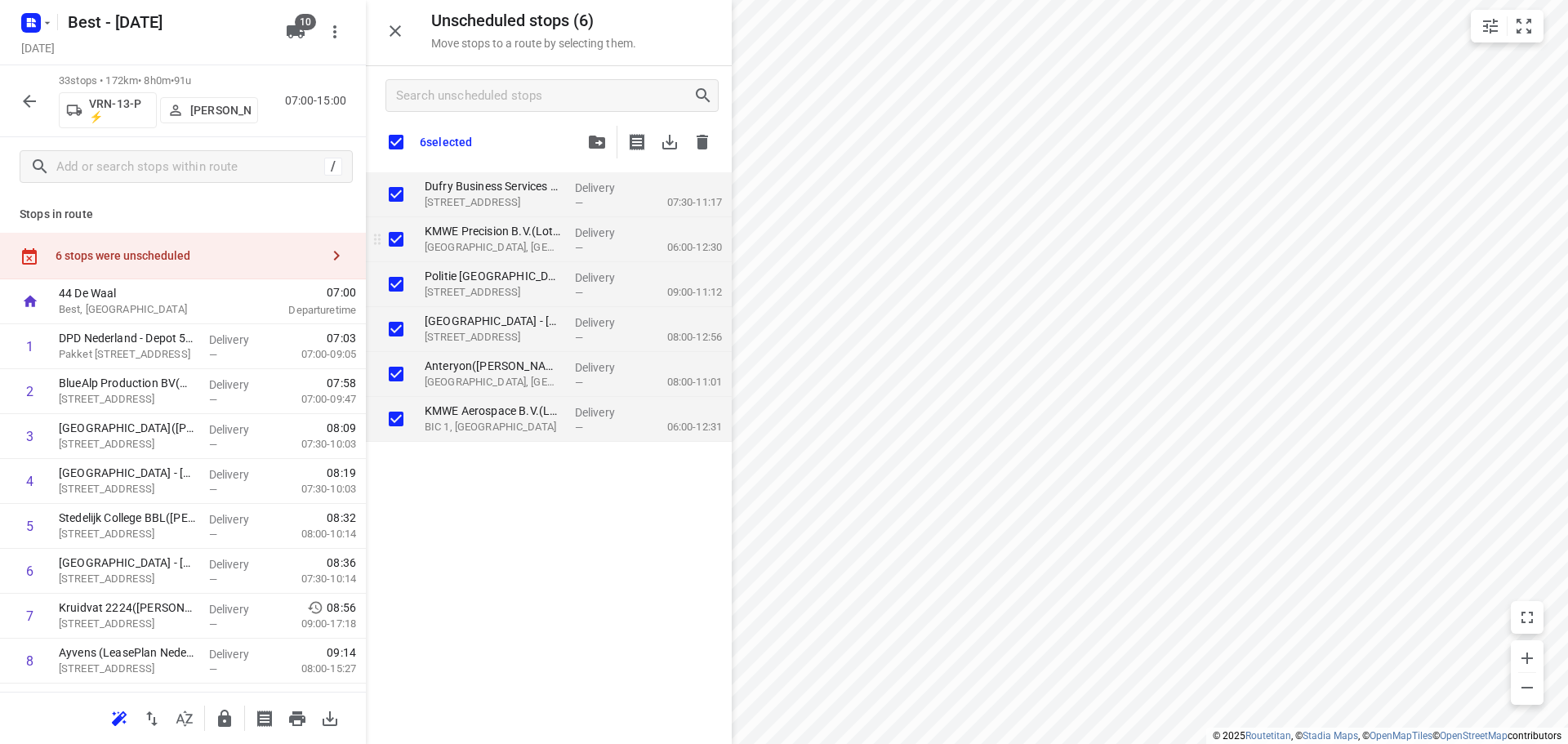
checkbox input "true"
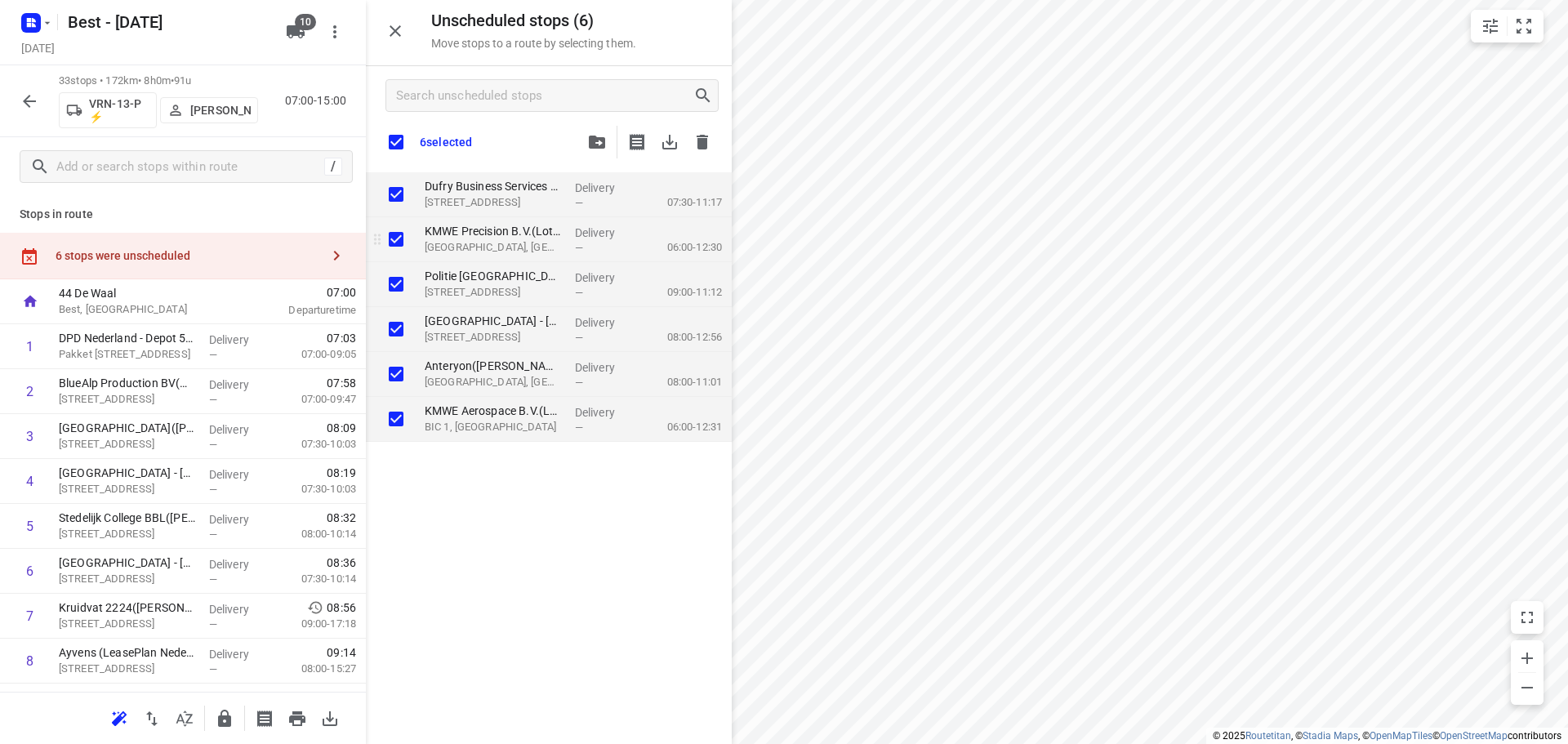
checkbox input "true"
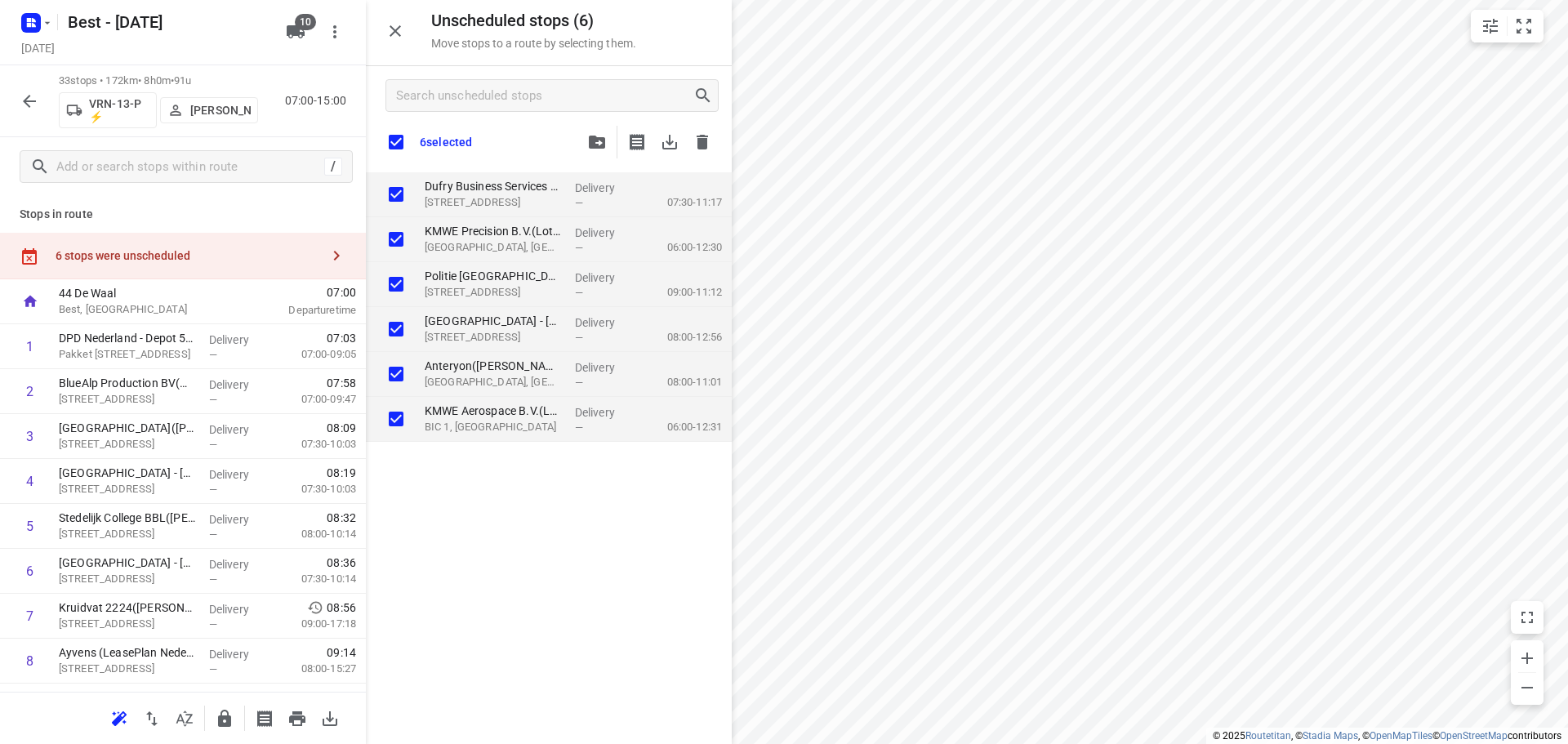
checkbox input "true"
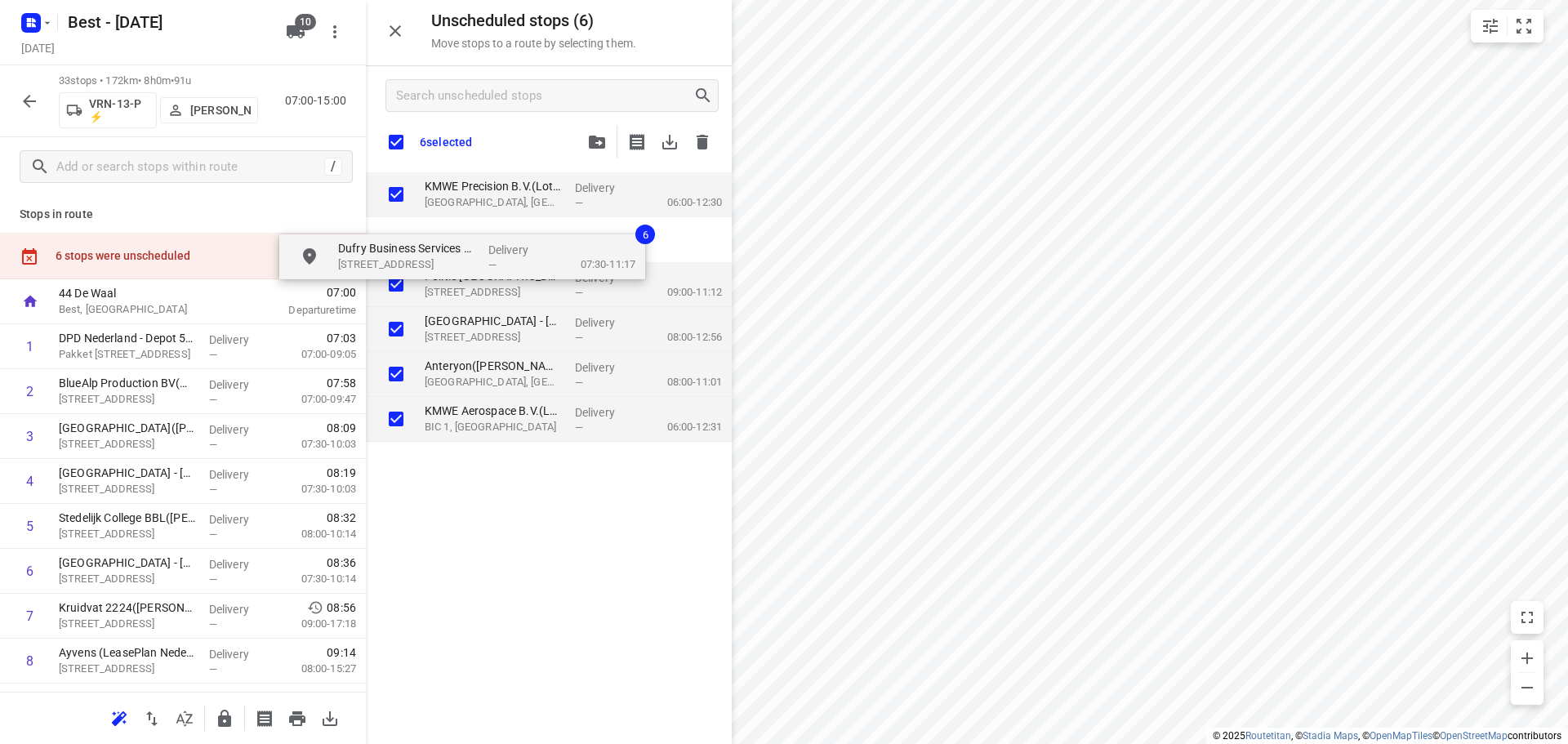
checkbox input "true"
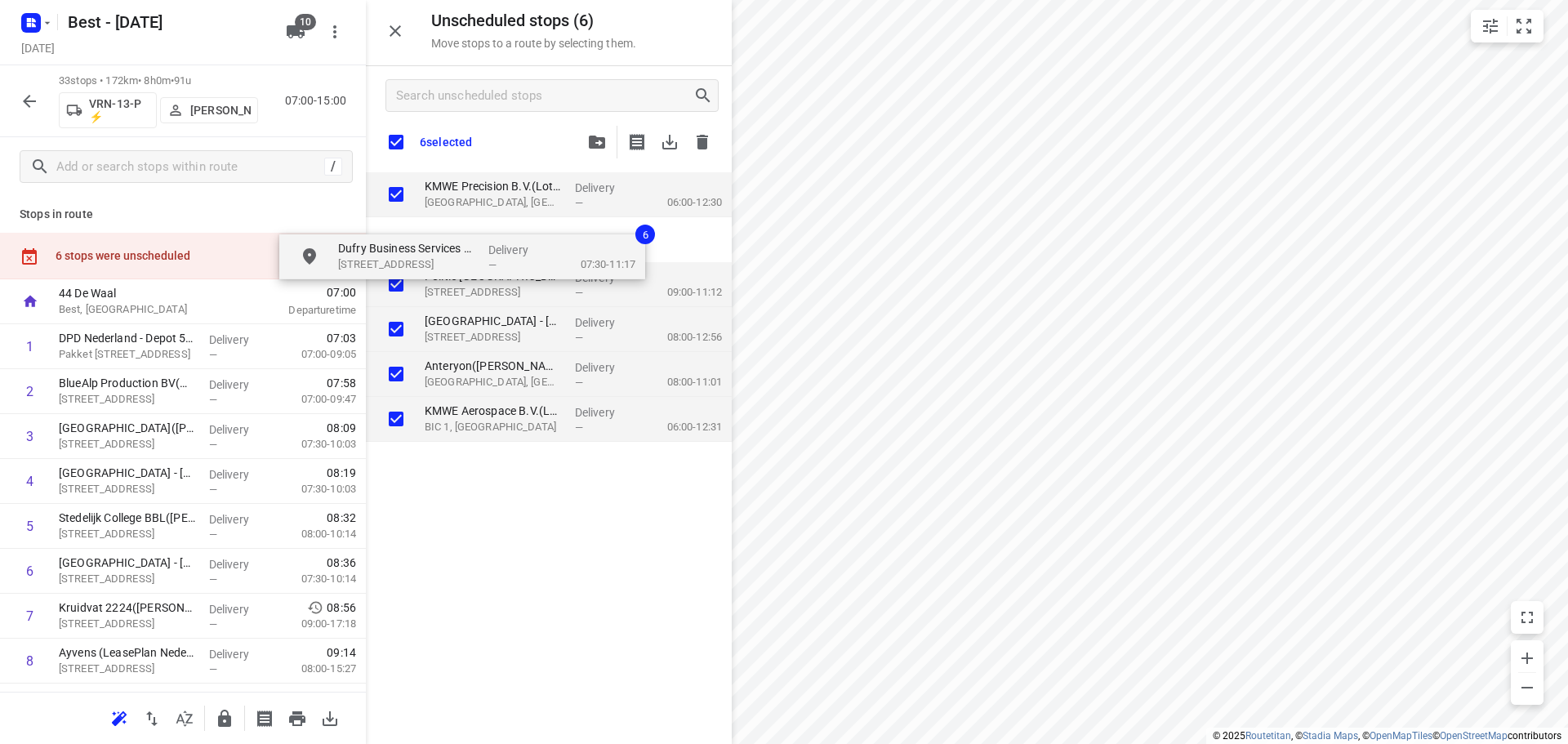
checkbox input "true"
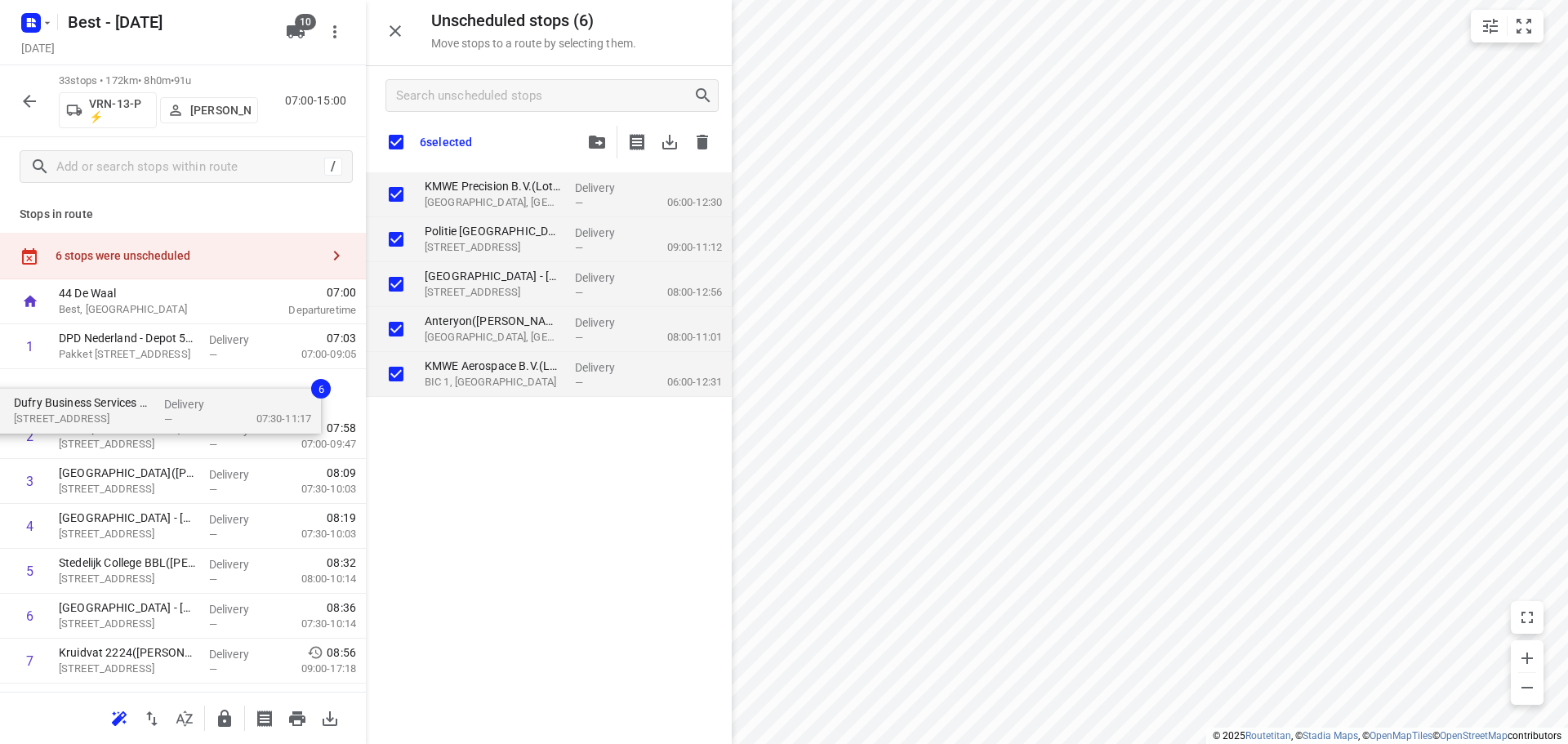
drag, startPoint x: 591, startPoint y: 196, endPoint x: 179, endPoint y: 394, distance: 457.1
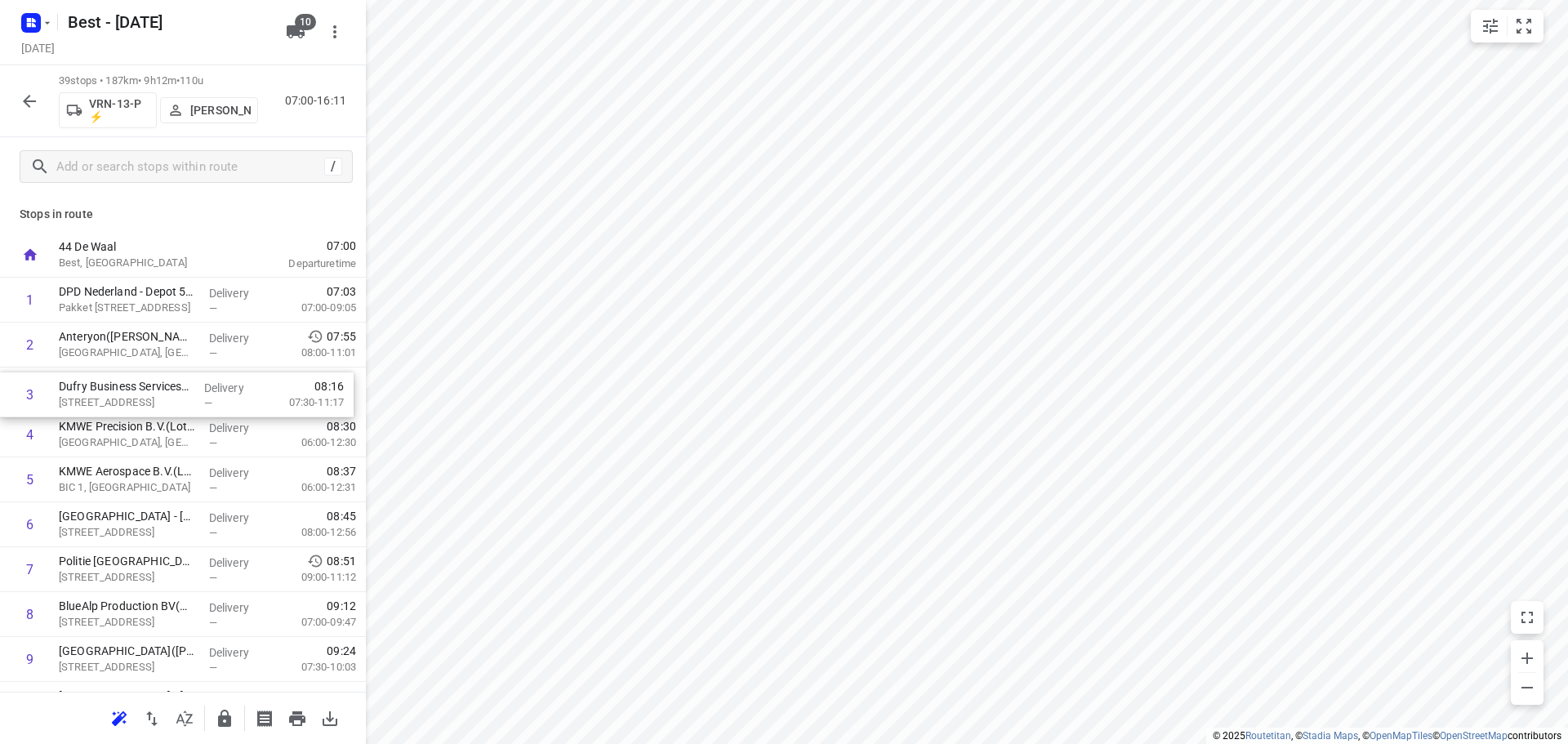
click at [35, 443] on input "checkbox" at bounding box center [30, 434] width 33 height 33
checkbox input "true"
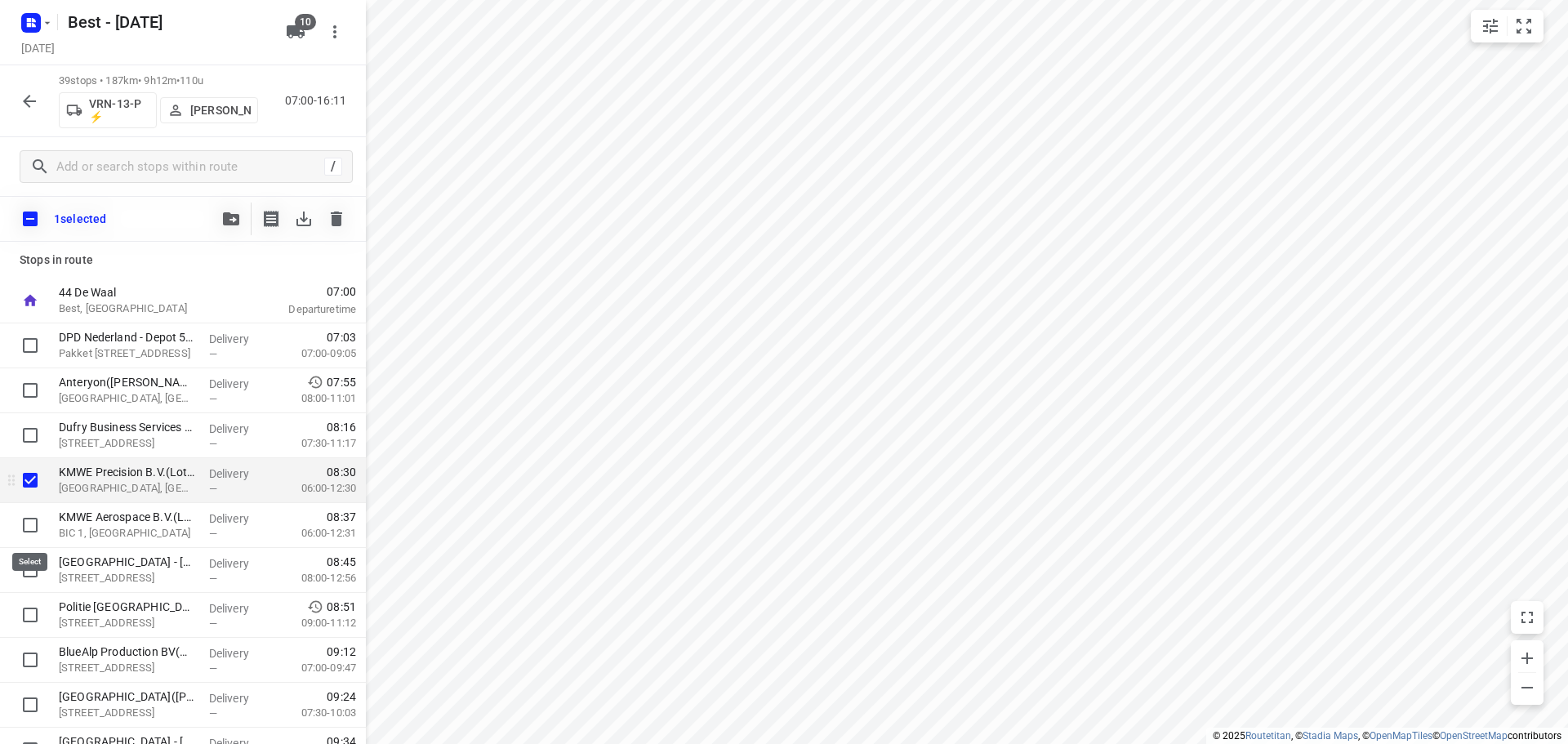
drag, startPoint x: 27, startPoint y: 526, endPoint x: 83, endPoint y: 491, distance: 66.0
click at [28, 526] on input "checkbox" at bounding box center [30, 525] width 33 height 33
checkbox input "true"
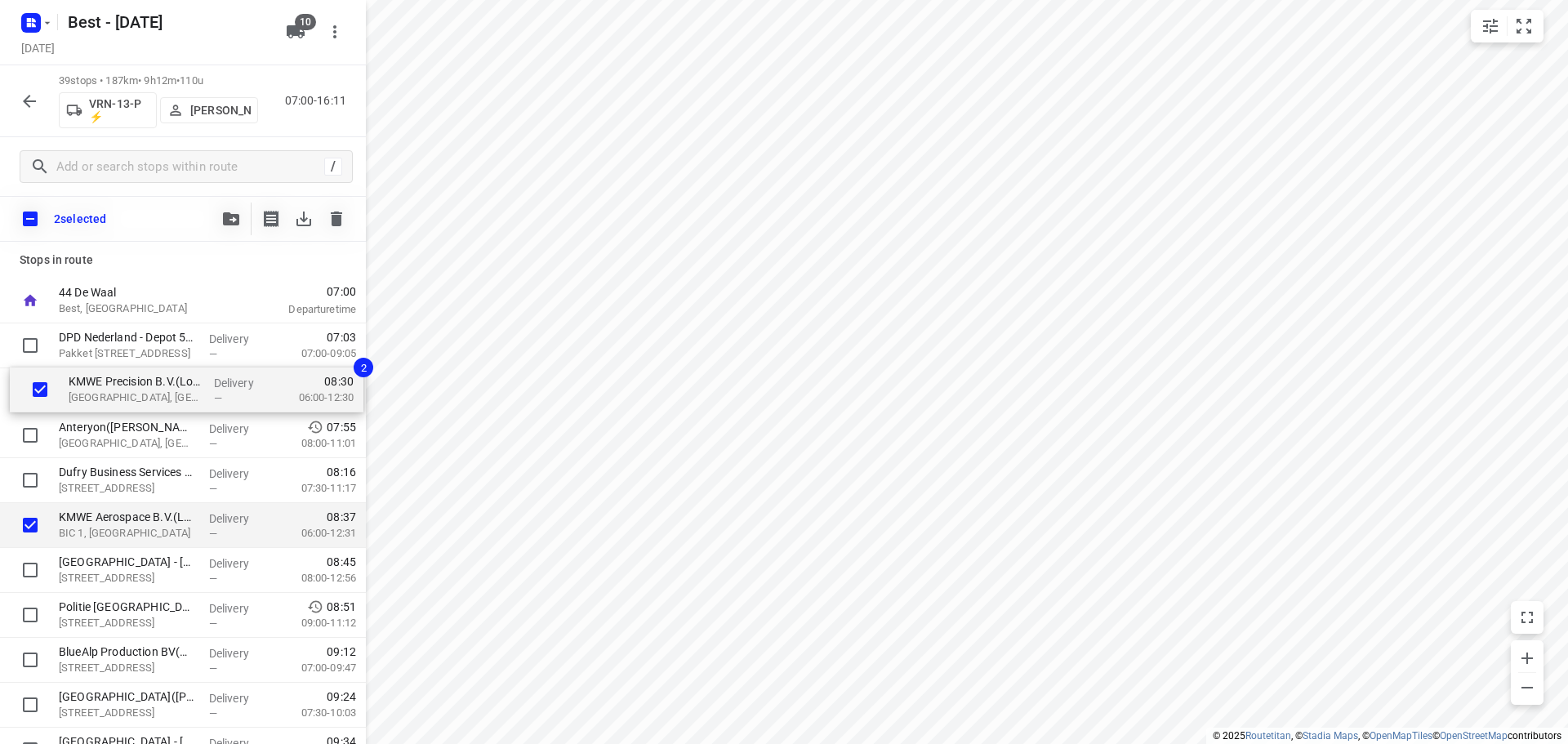
drag, startPoint x: 86, startPoint y: 484, endPoint x: 99, endPoint y: 382, distance: 102.8
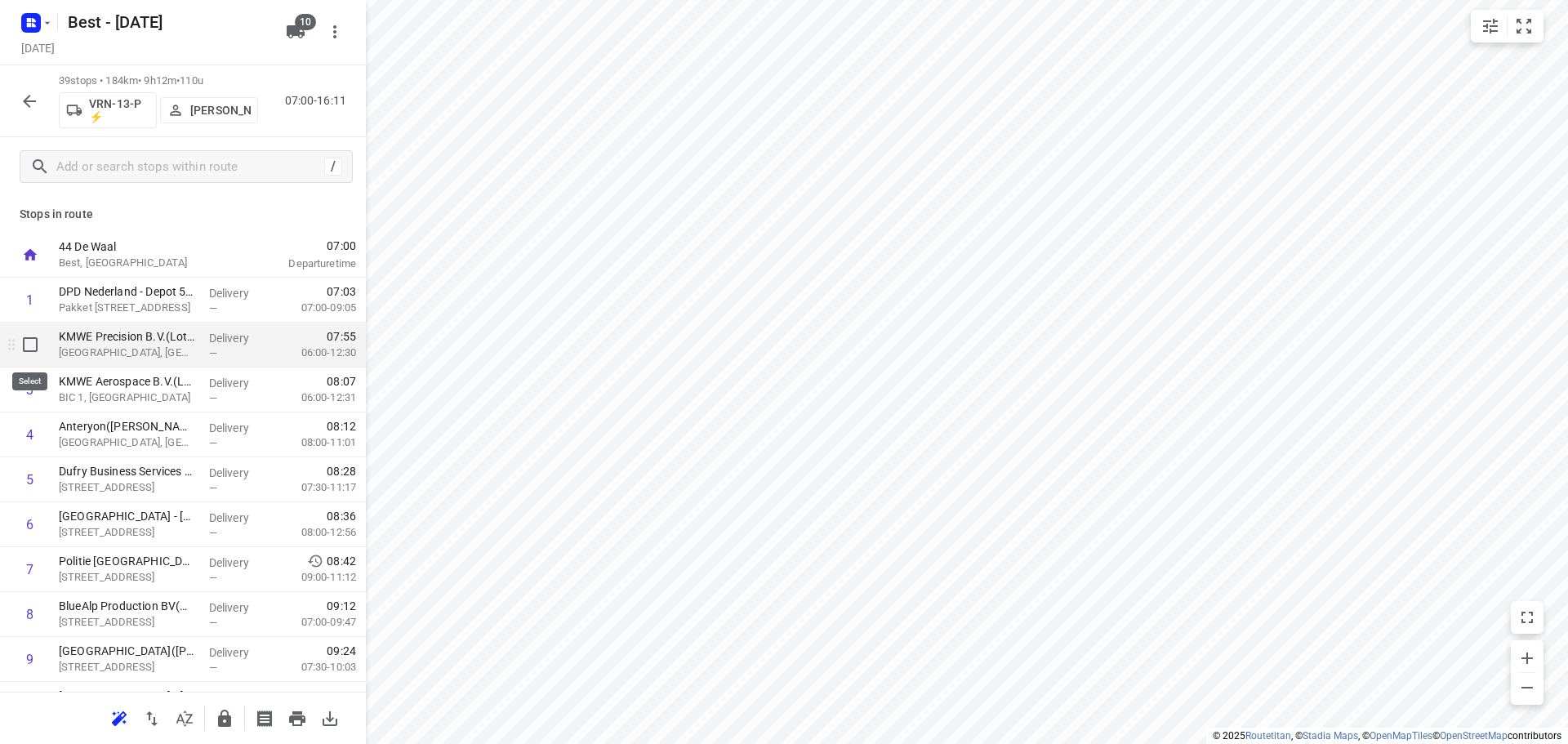
click at [29, 347] on input "checkbox" at bounding box center [30, 345] width 33 height 33
checkbox input "true"
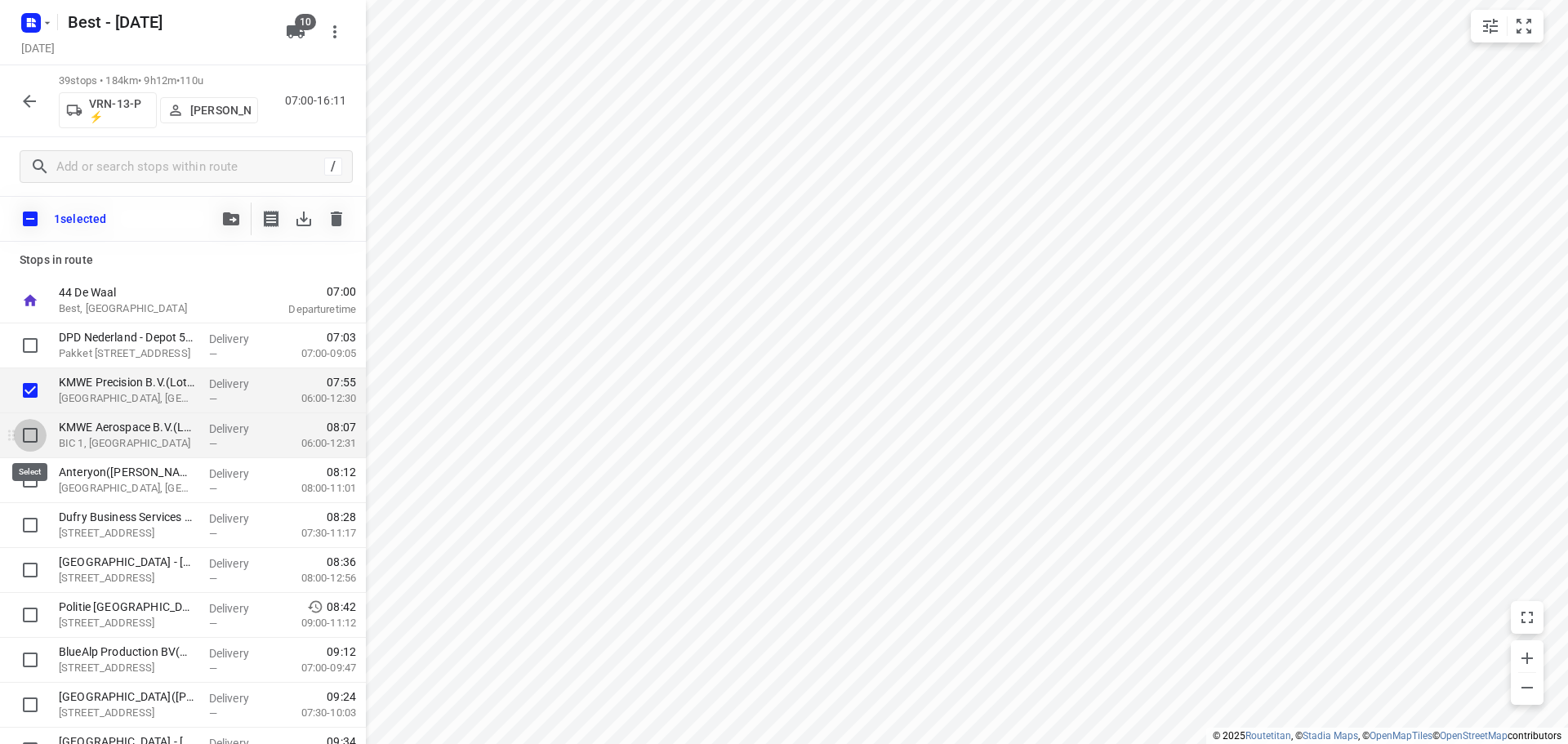
click at [37, 435] on input "checkbox" at bounding box center [30, 435] width 33 height 33
checkbox input "true"
click at [34, 471] on input "checkbox" at bounding box center [30, 480] width 33 height 33
checkbox input "true"
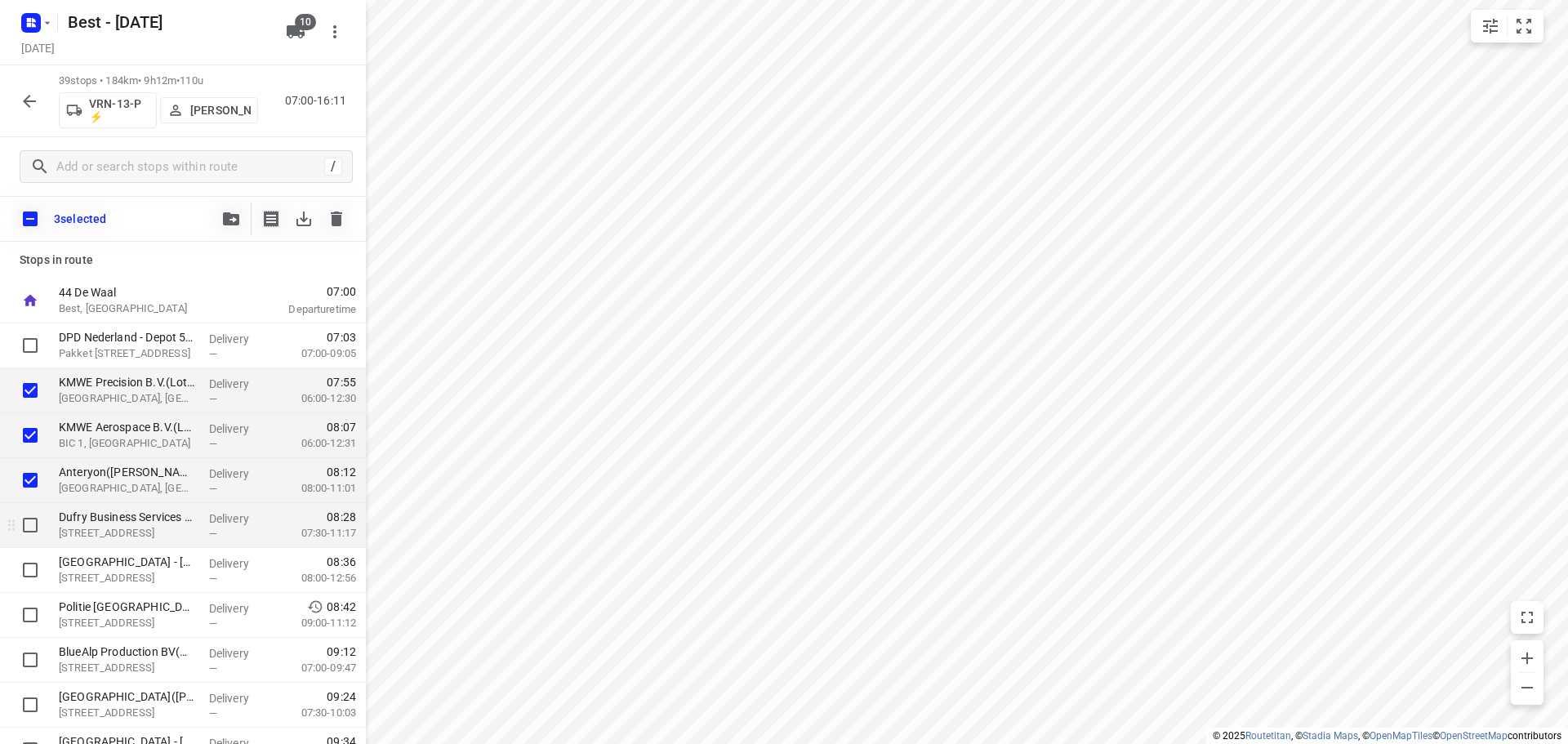
click at [27, 515] on input "checkbox" at bounding box center [30, 525] width 33 height 33
checkbox input "true"
click at [25, 568] on input "checkbox" at bounding box center [30, 570] width 33 height 33
checkbox input "true"
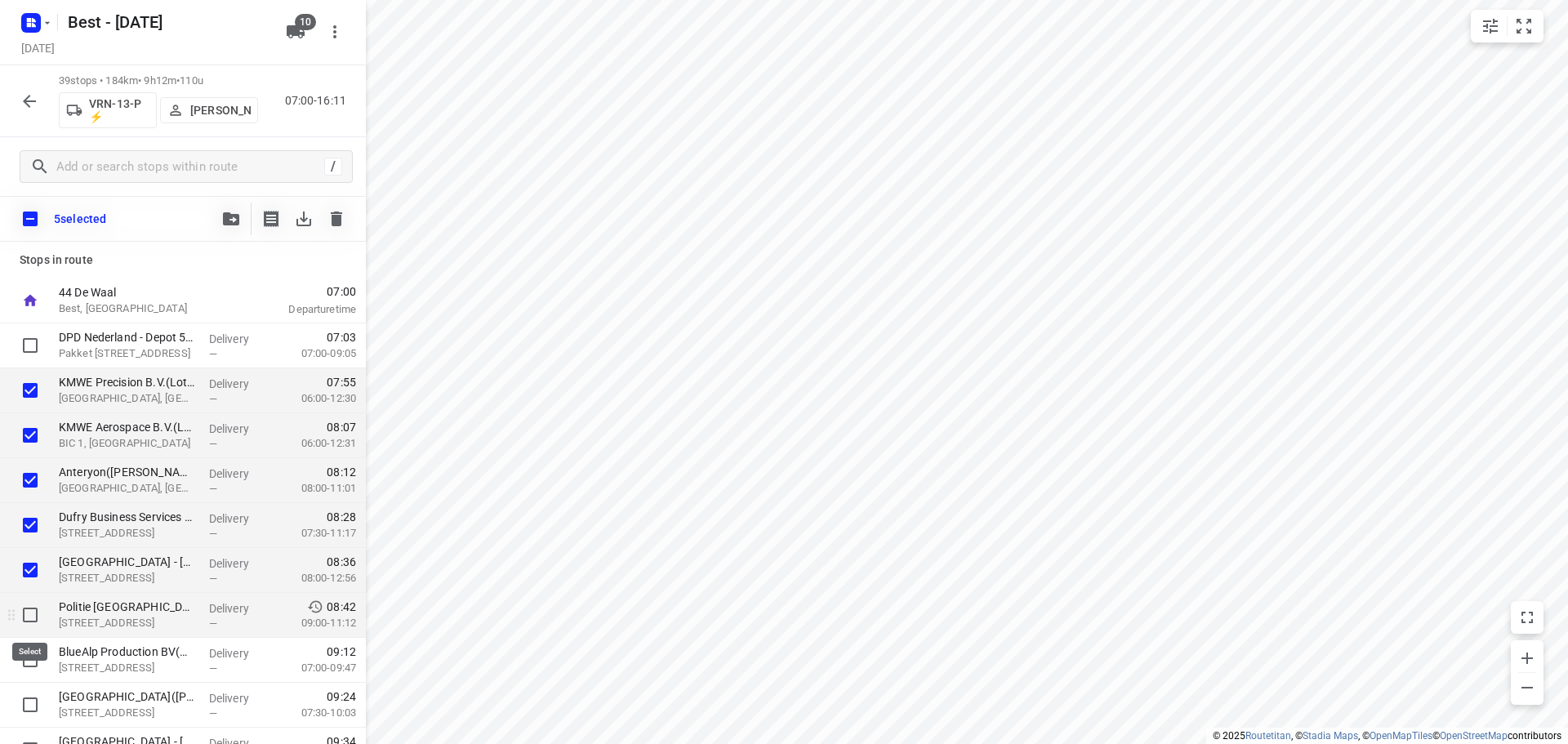
click at [26, 606] on input "checkbox" at bounding box center [30, 615] width 33 height 33
checkbox input "true"
click at [236, 224] on icon "button" at bounding box center [231, 219] width 16 height 13
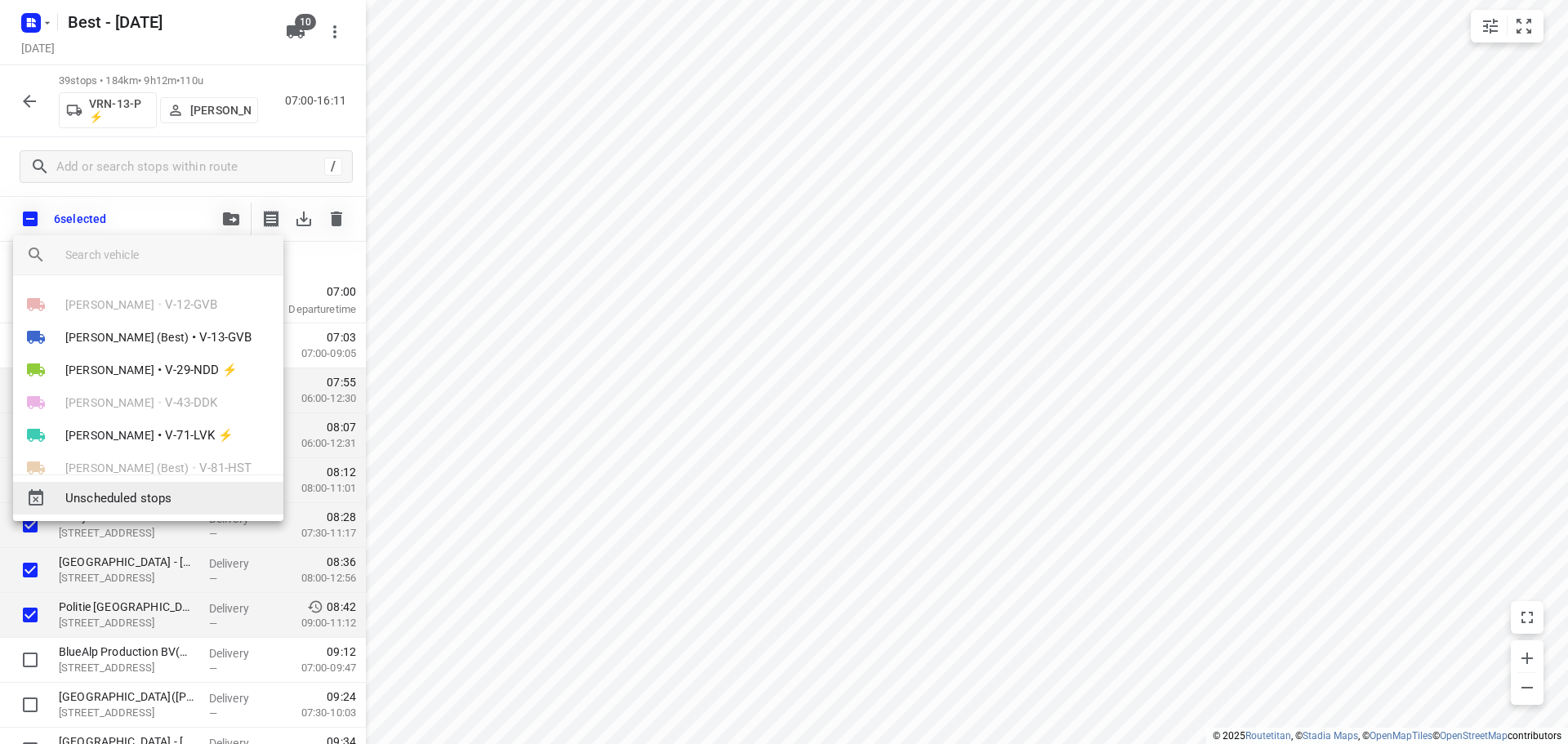
click at [133, 499] on span "Unscheduled stops" at bounding box center [168, 498] width 205 height 18
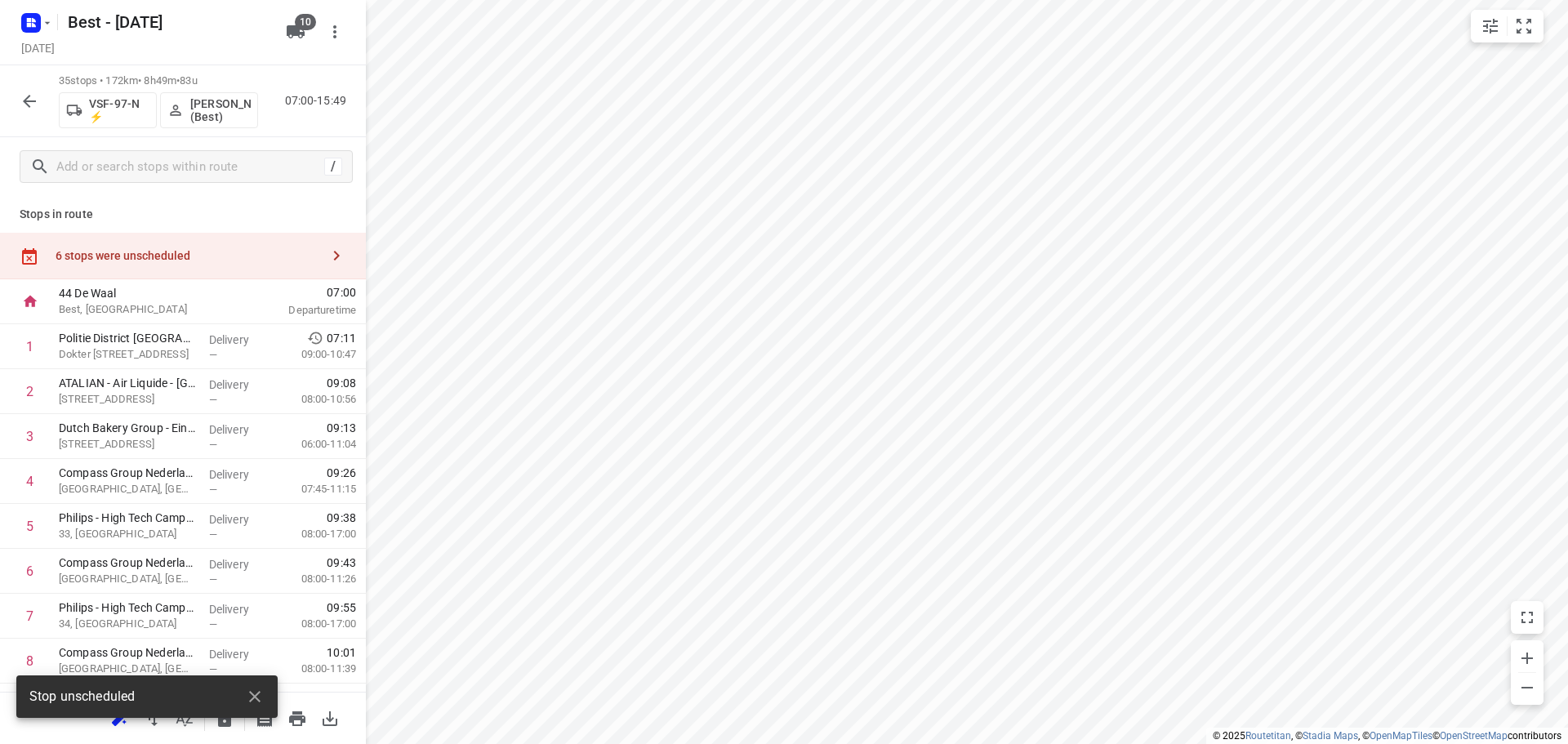
click at [226, 252] on div "6 stops were unscheduled" at bounding box center [188, 256] width 265 height 13
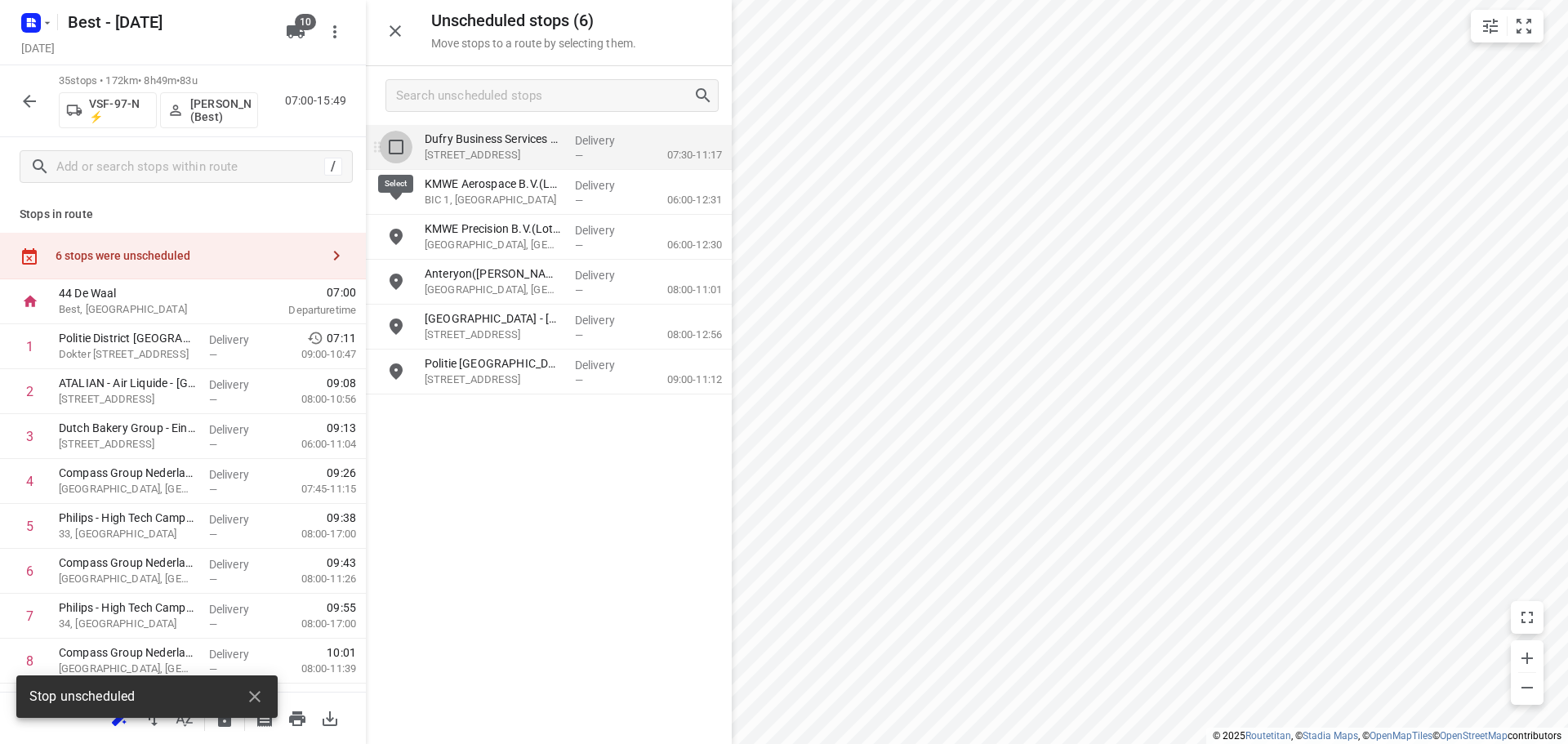
click at [401, 136] on input "grid" at bounding box center [396, 148] width 33 height 33
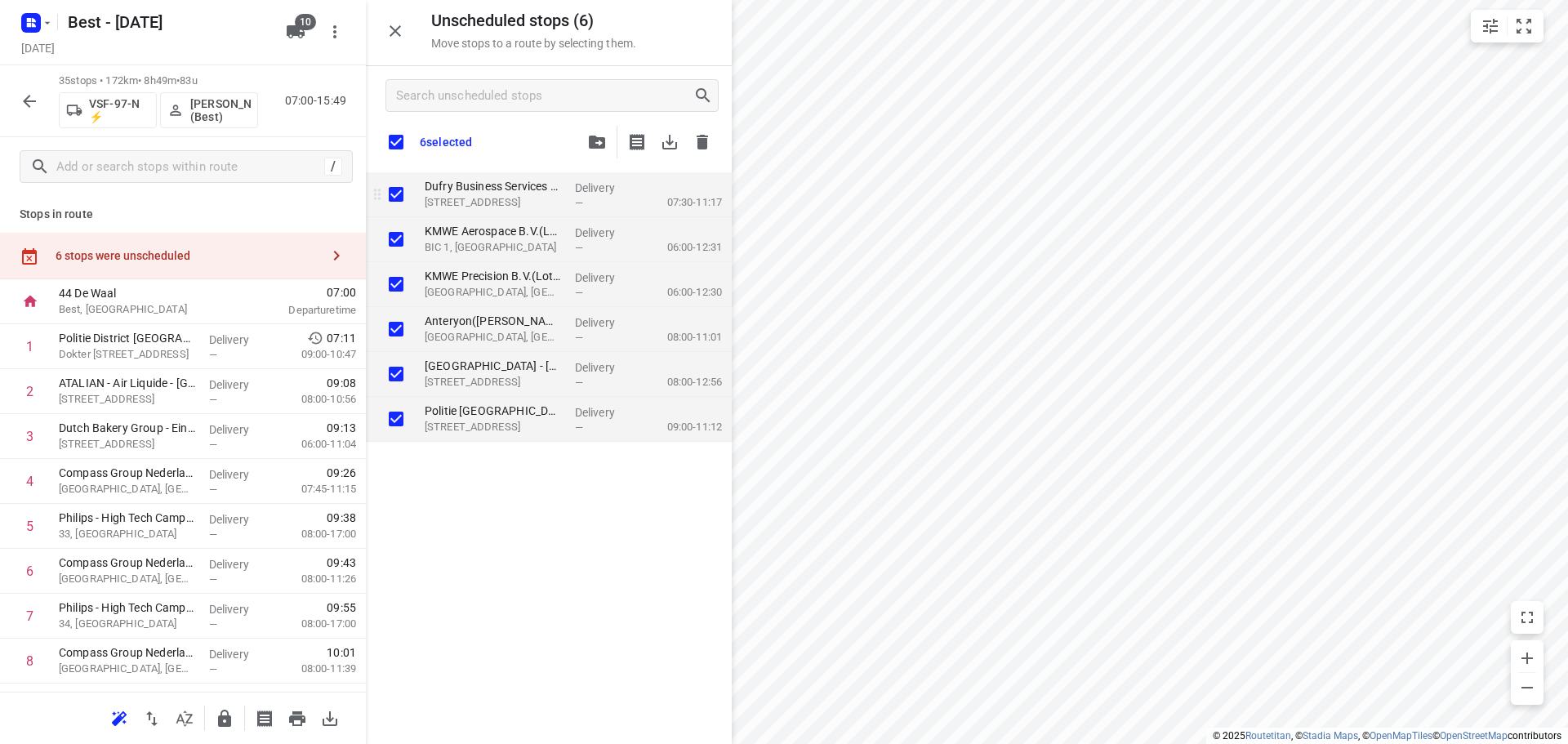
checkbox input "true"
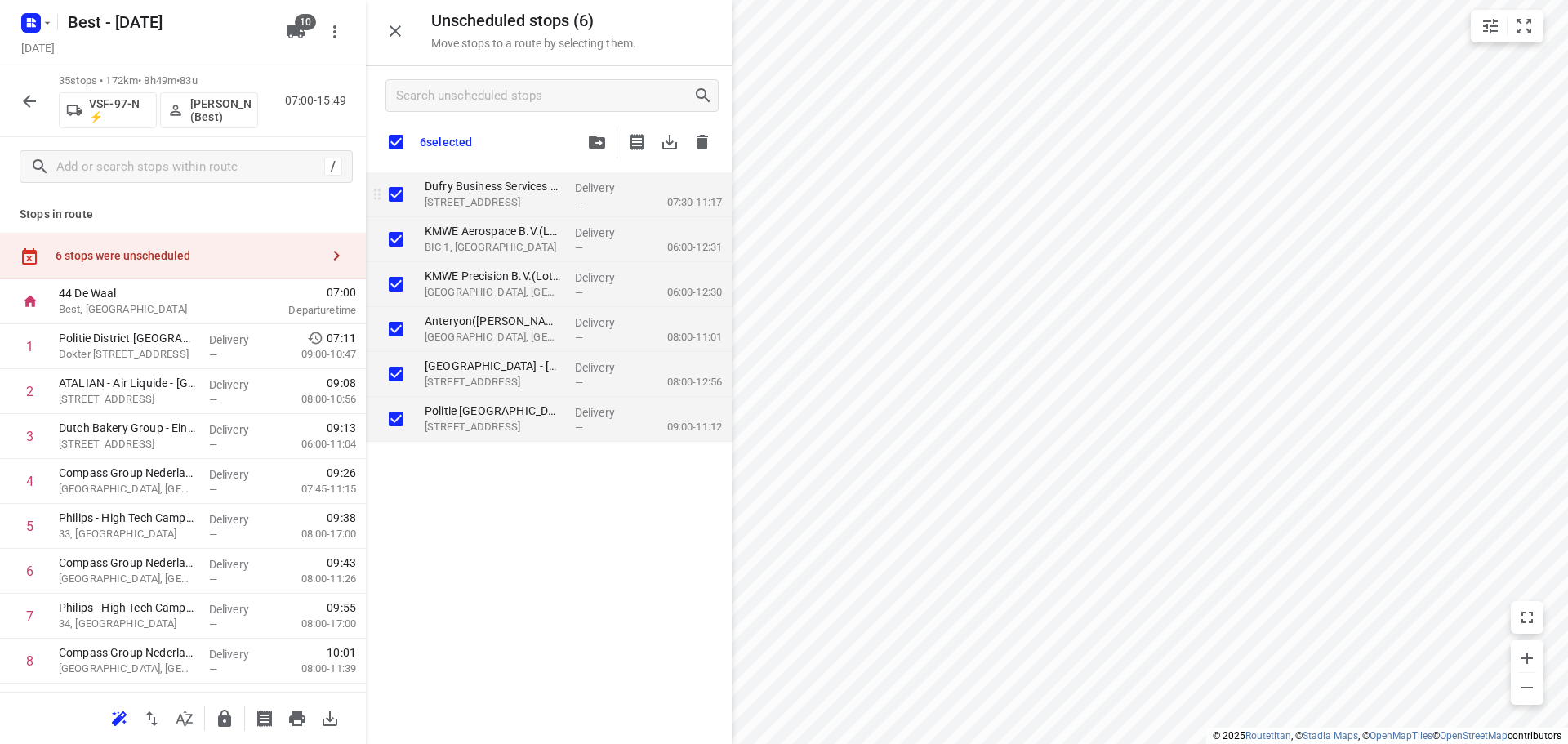
checkbox input "true"
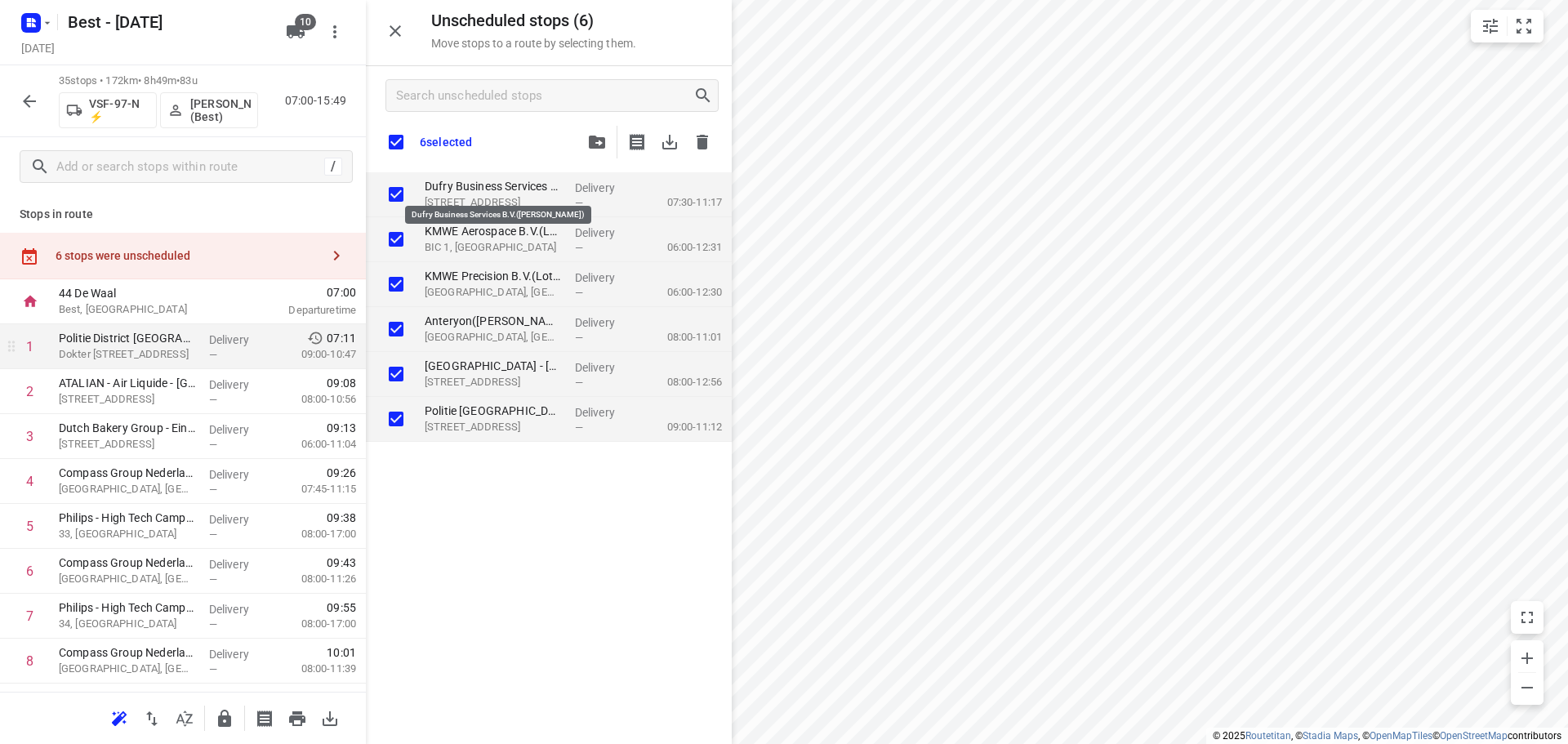
checkbox input "true"
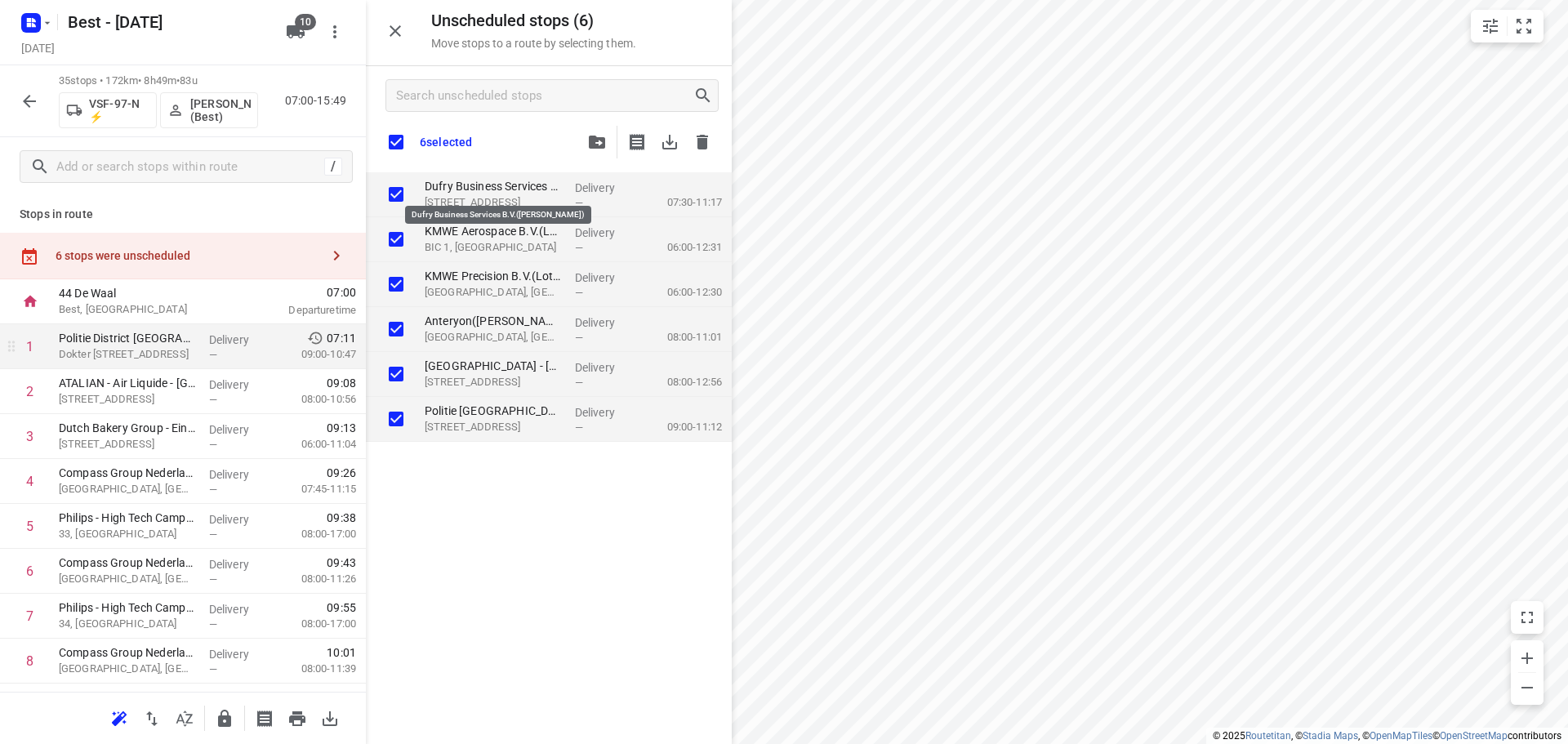
checkbox input "true"
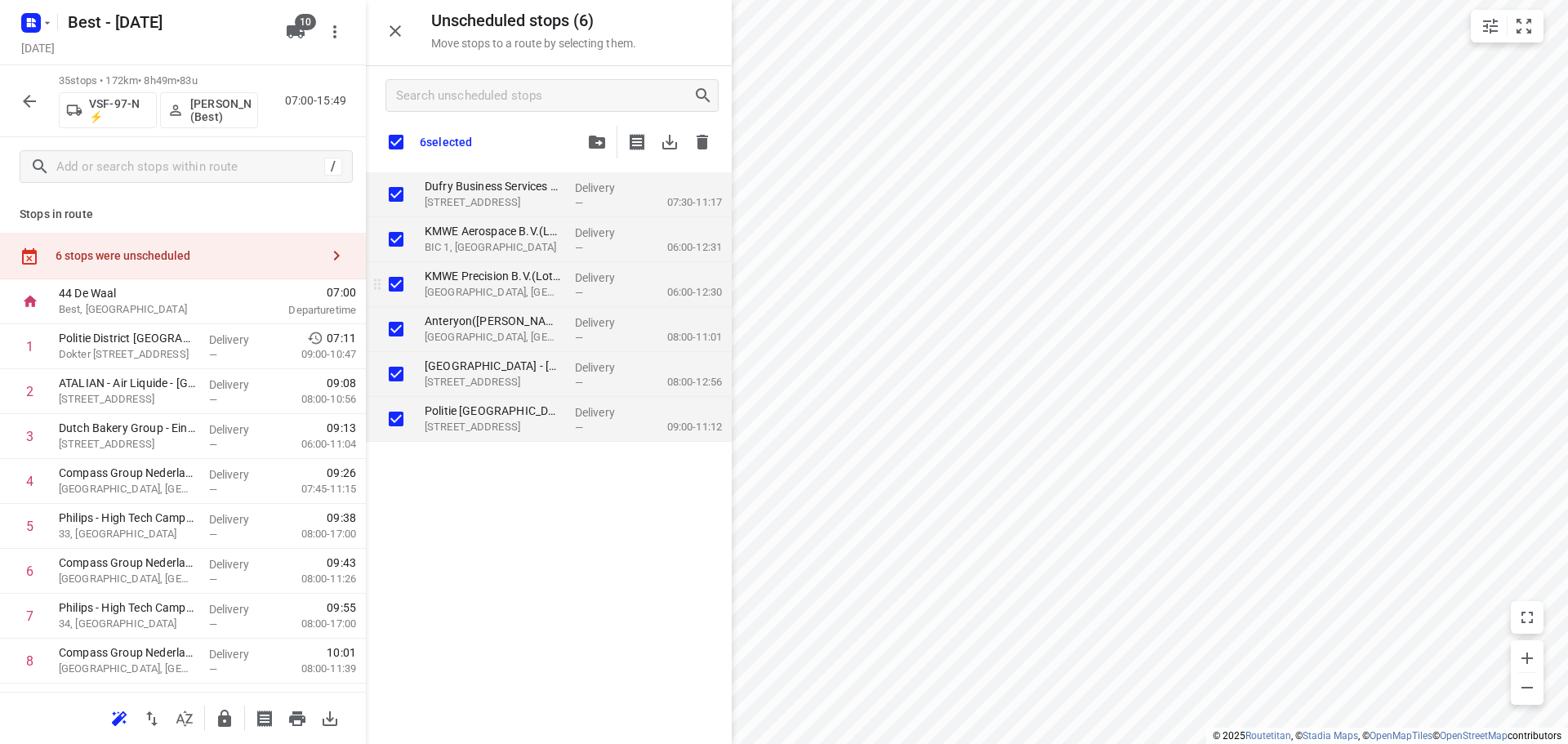
checkbox input "true"
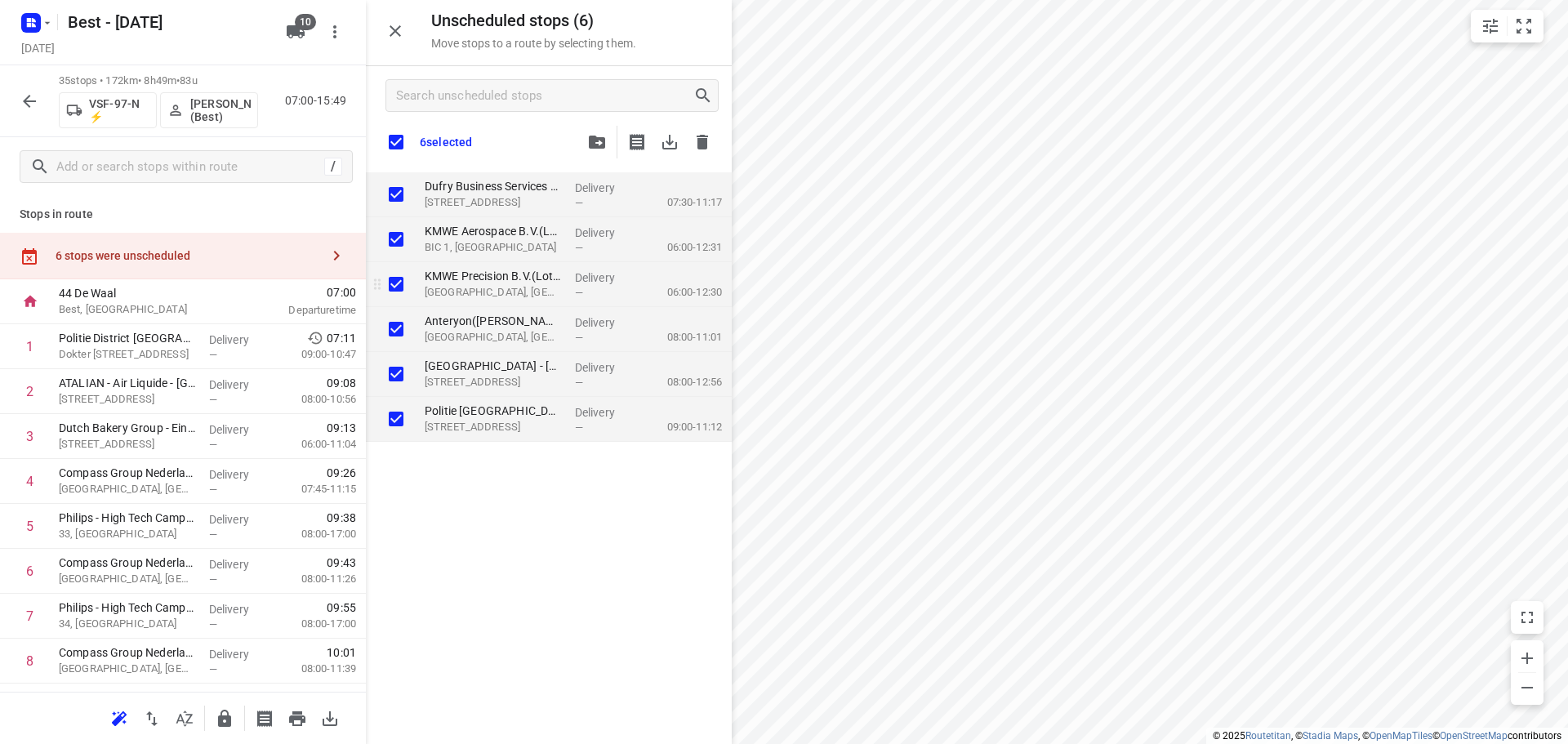
checkbox input "true"
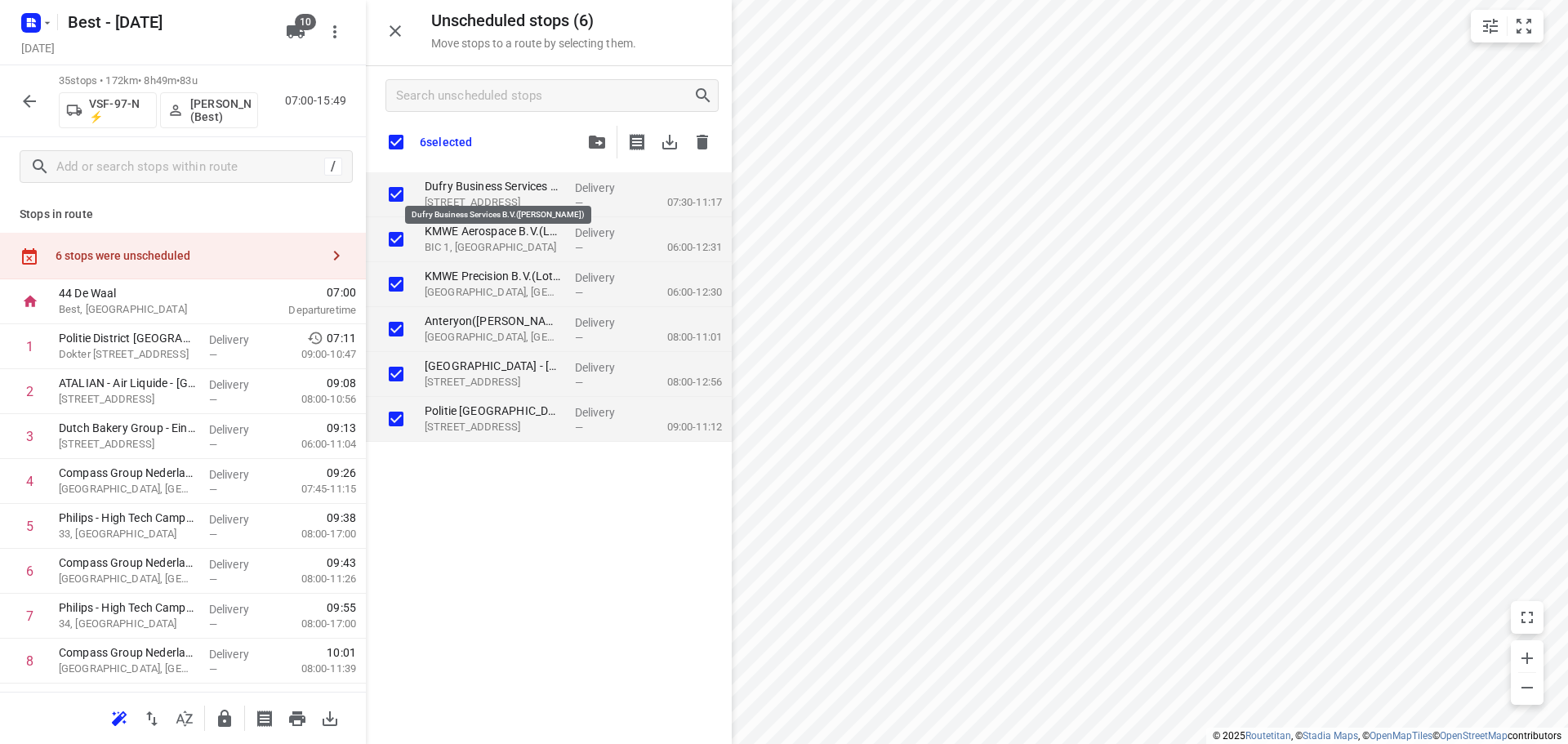
checkbox input "true"
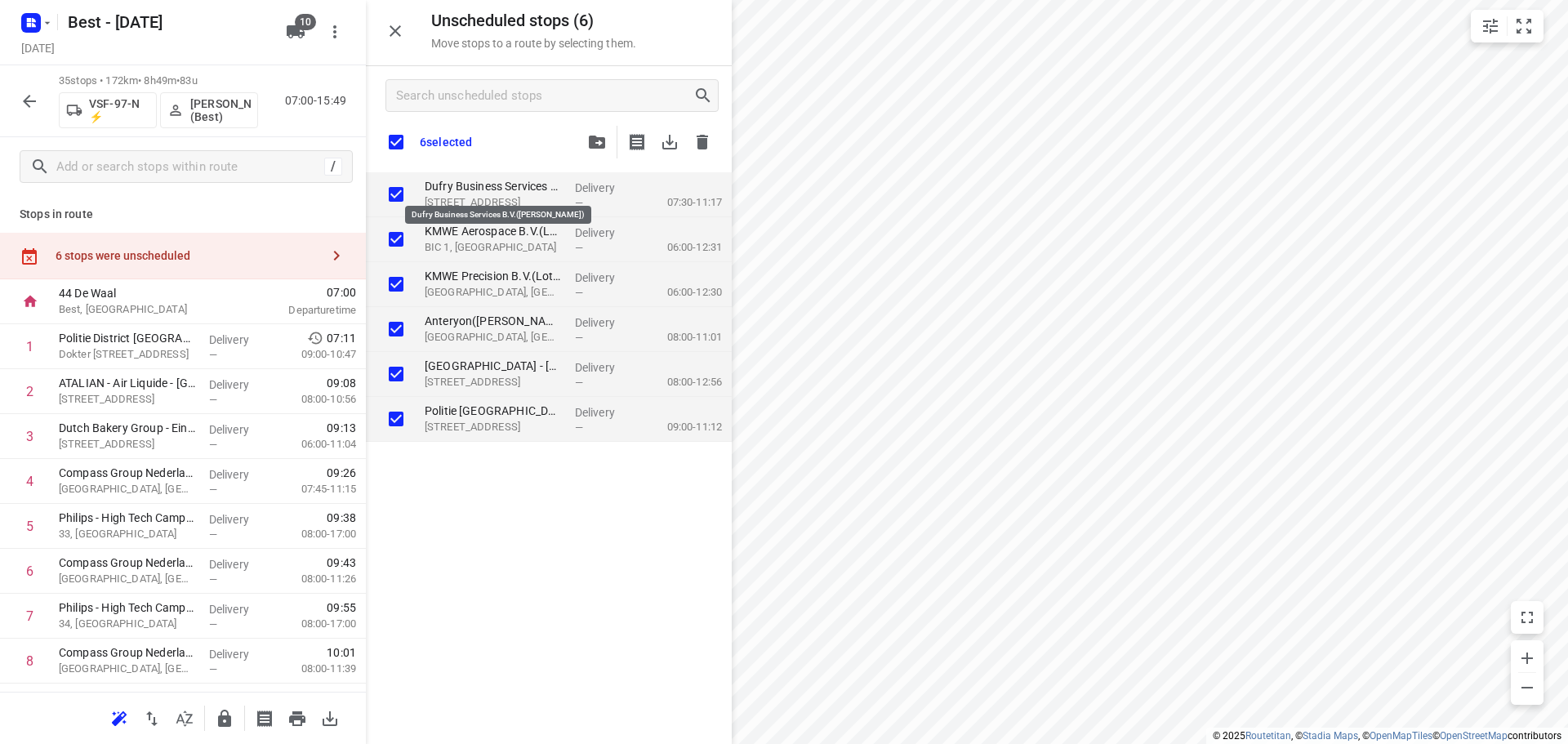
checkbox input "true"
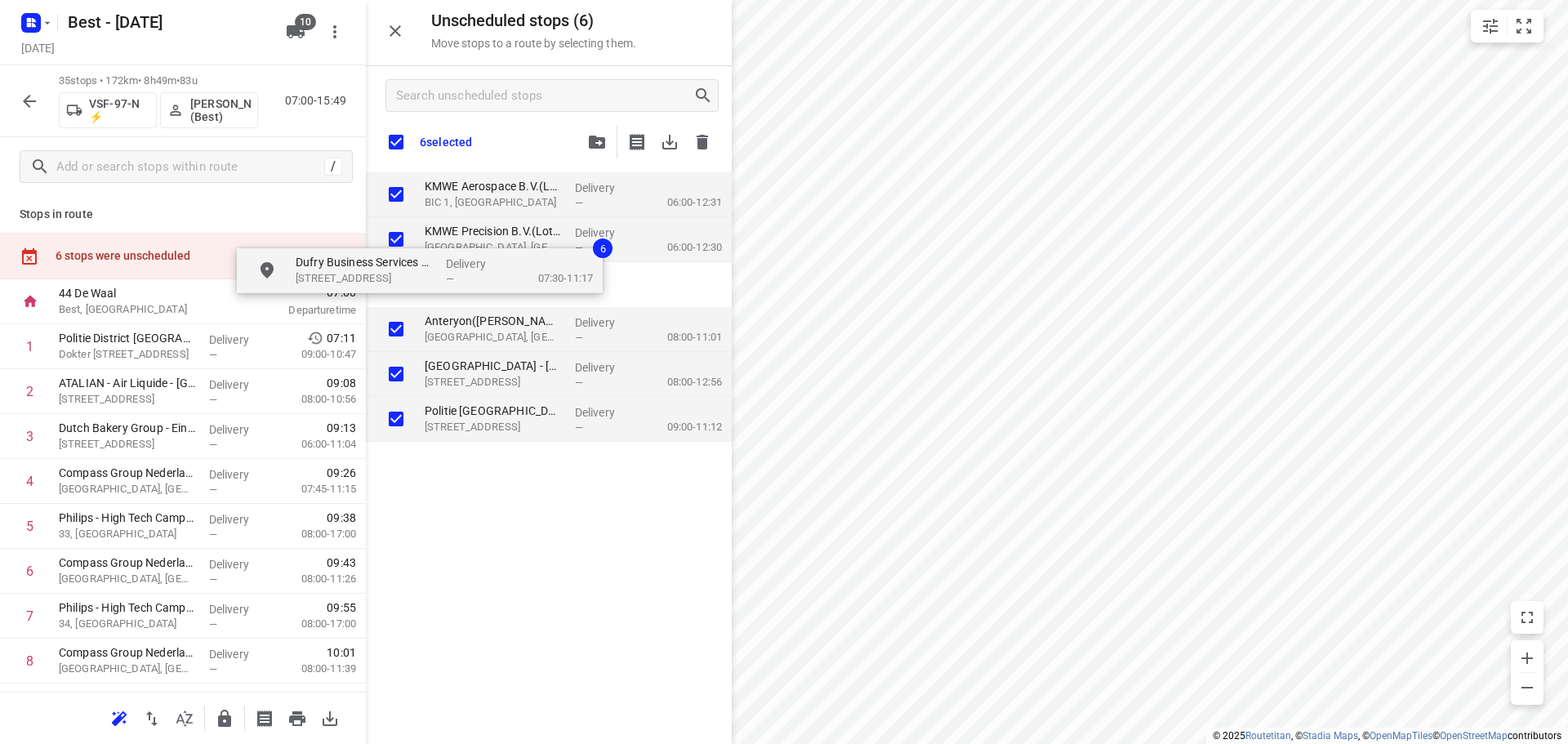
checkbox input "true"
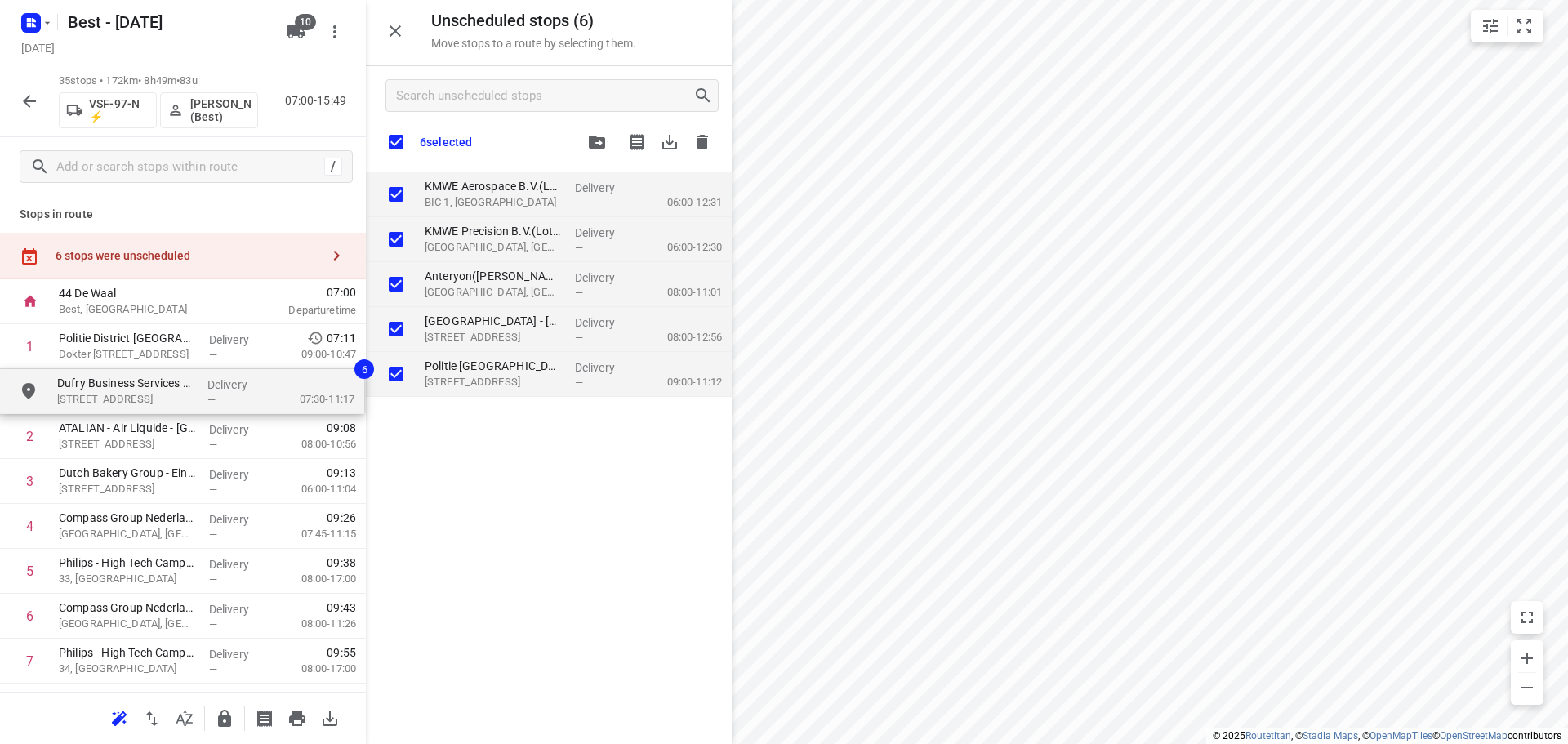
checkbox input "true"
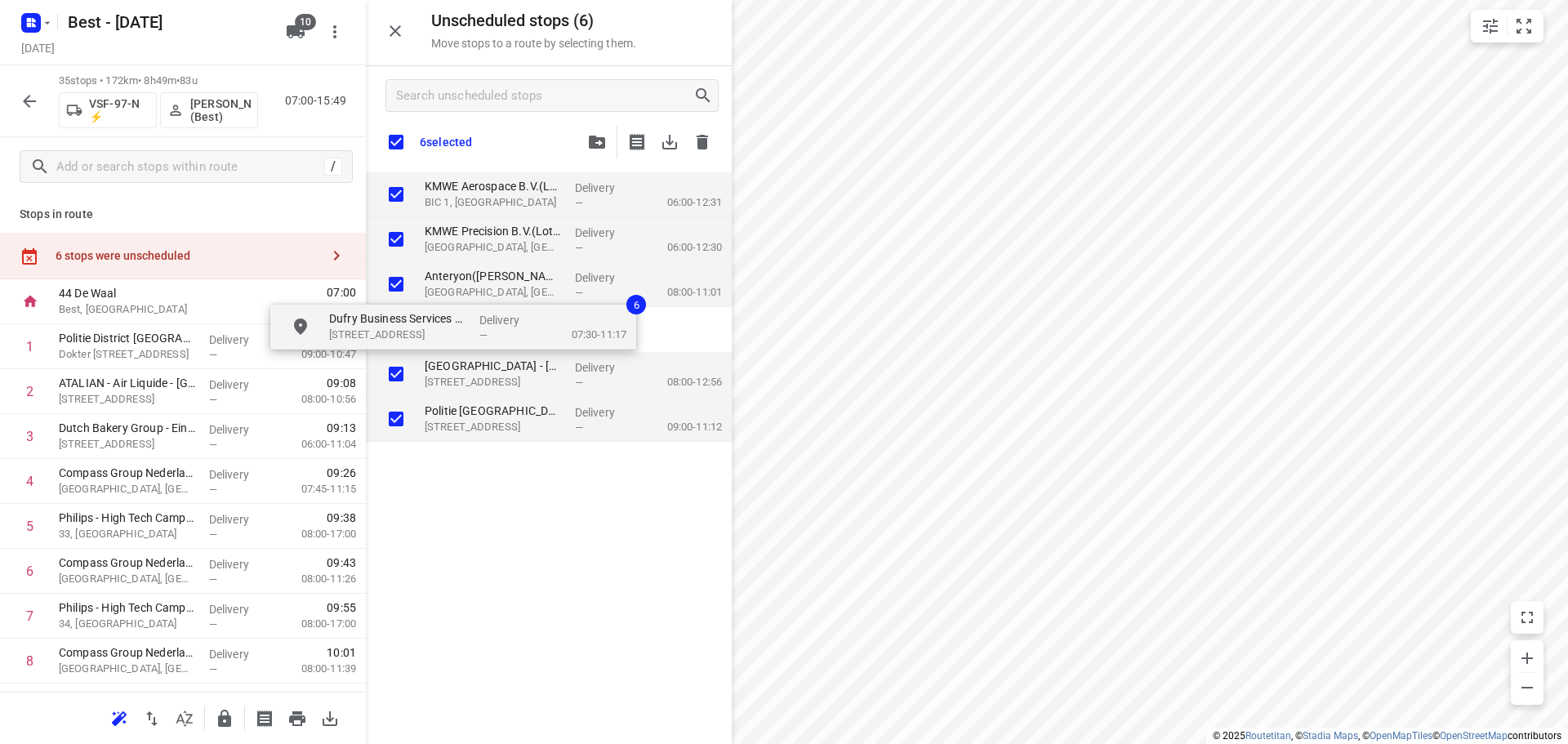
checkbox input "true"
drag, startPoint x: 508, startPoint y: 191, endPoint x: 517, endPoint y: 260, distance: 69.6
checkbox input "true"
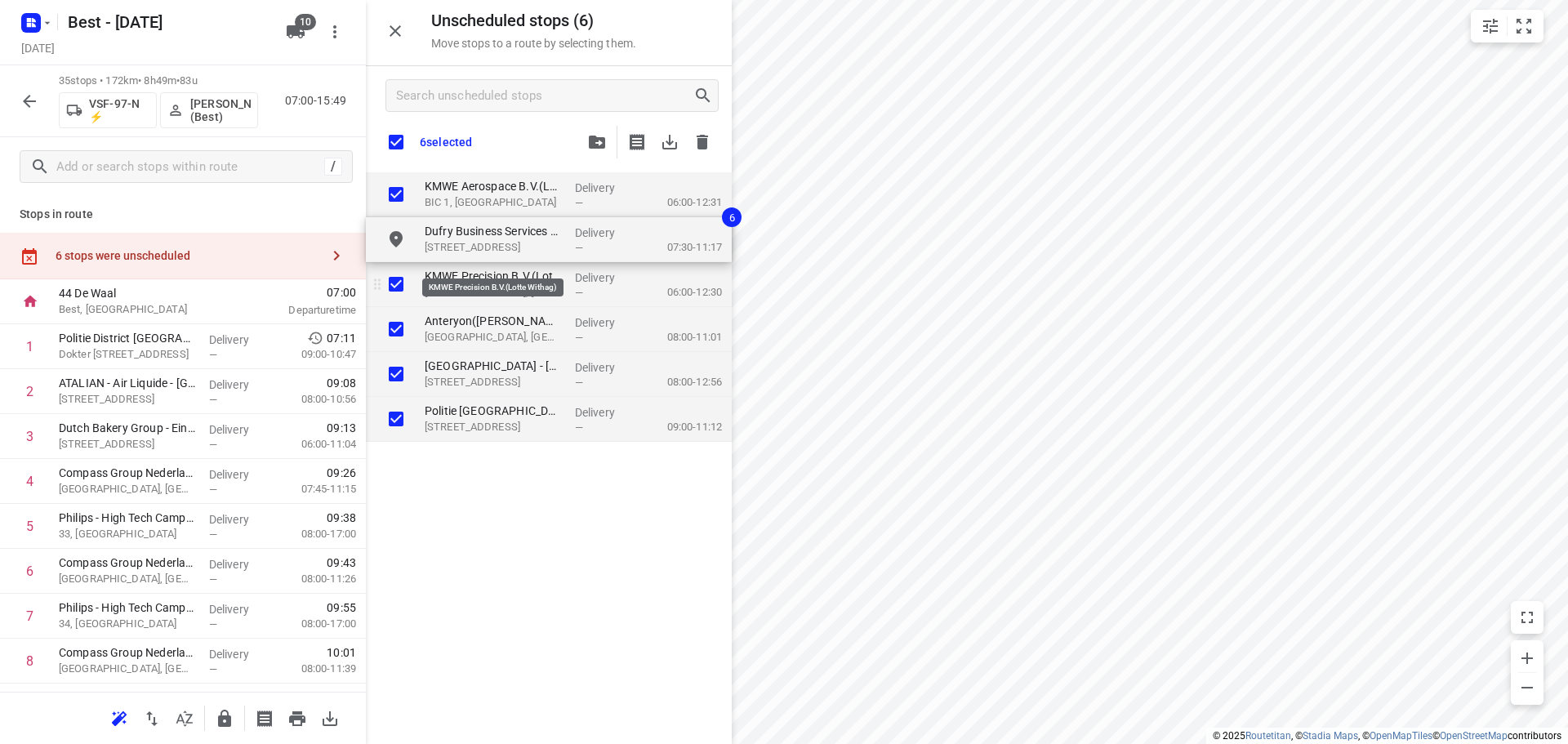
checkbox input "true"
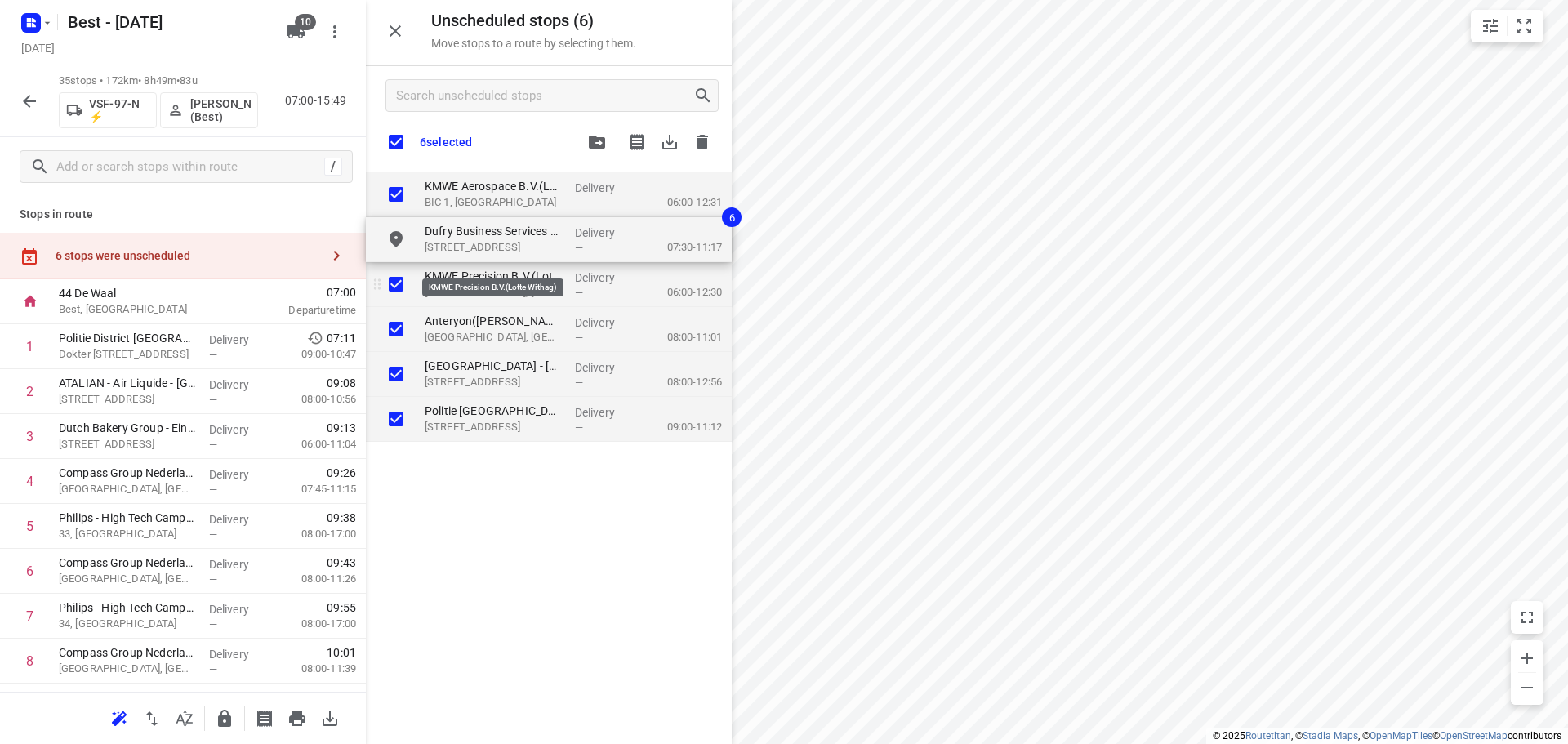
checkbox input "true"
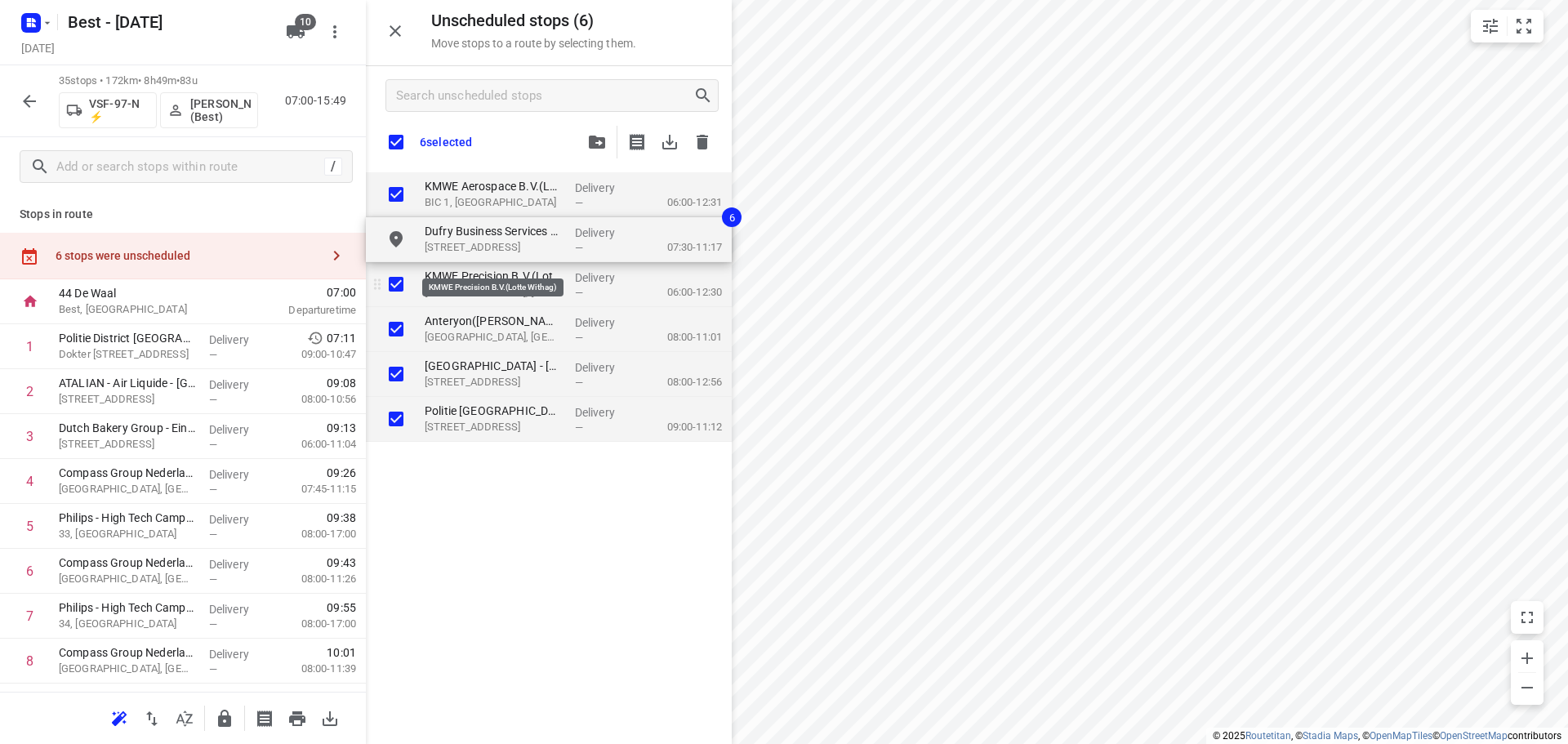
checkbox input "true"
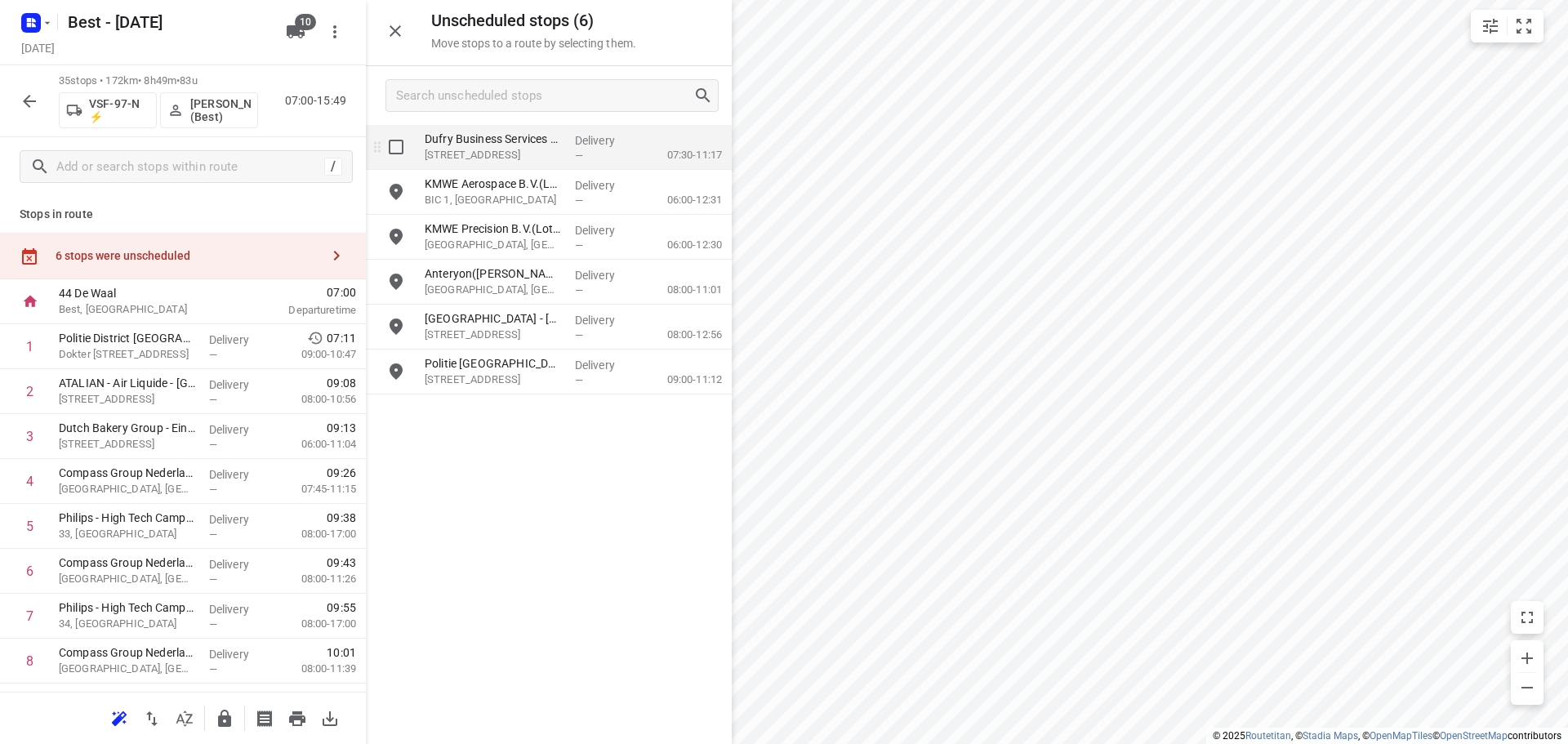
click at [403, 159] on input "grid" at bounding box center [396, 148] width 33 height 33
checkbox input "true"
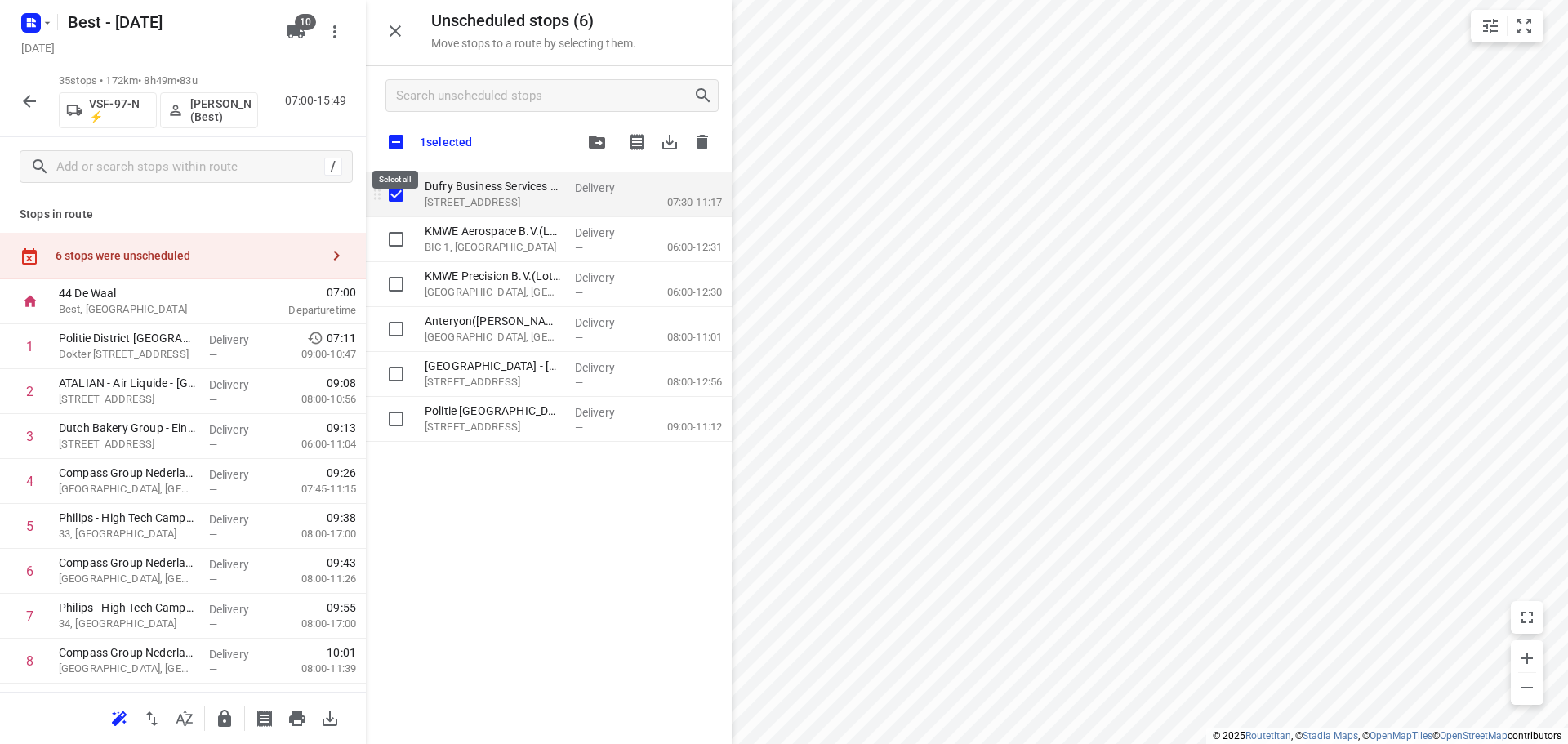
click at [403, 159] on input "checkbox" at bounding box center [395, 141] width 34 height 34
checkbox input "true"
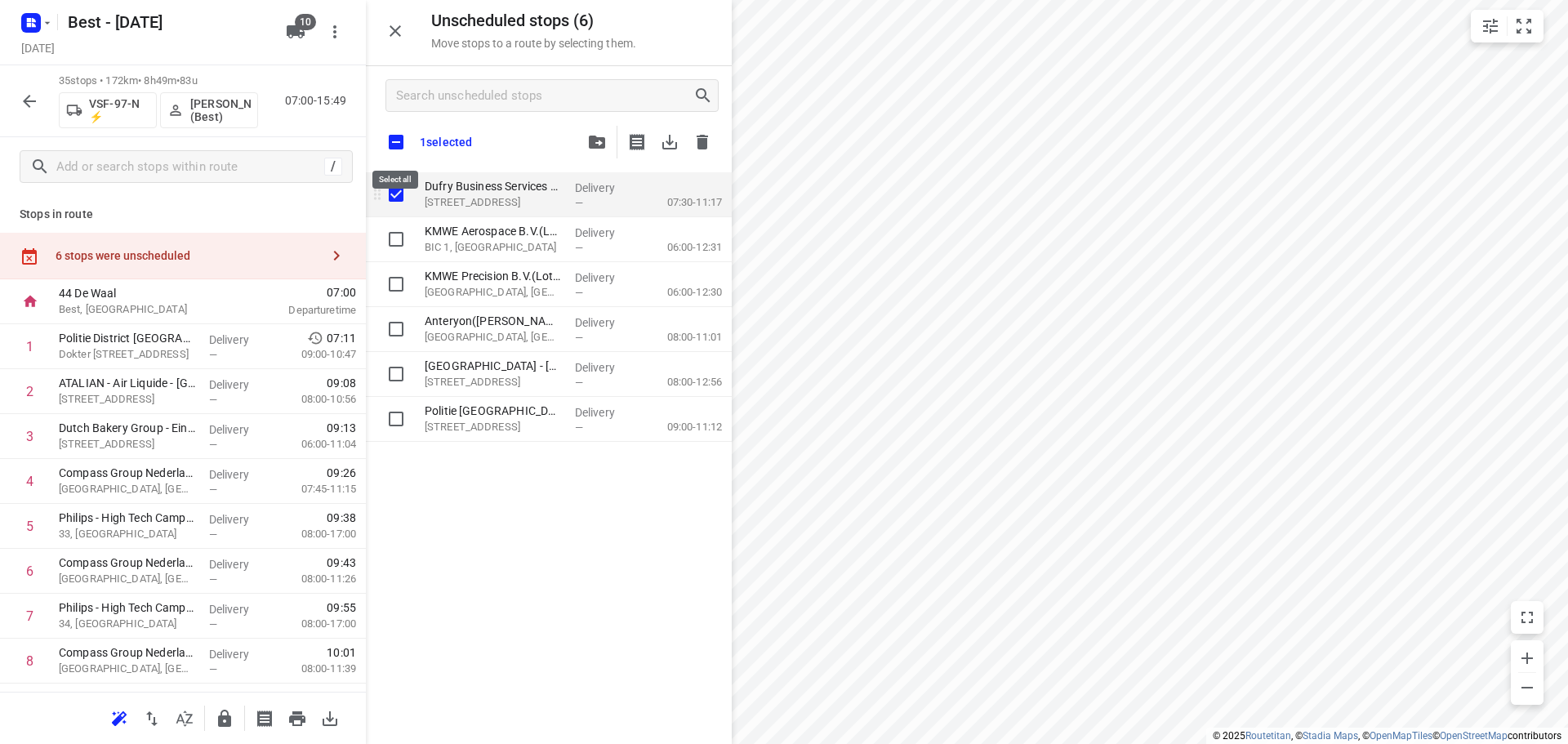
checkbox input "true"
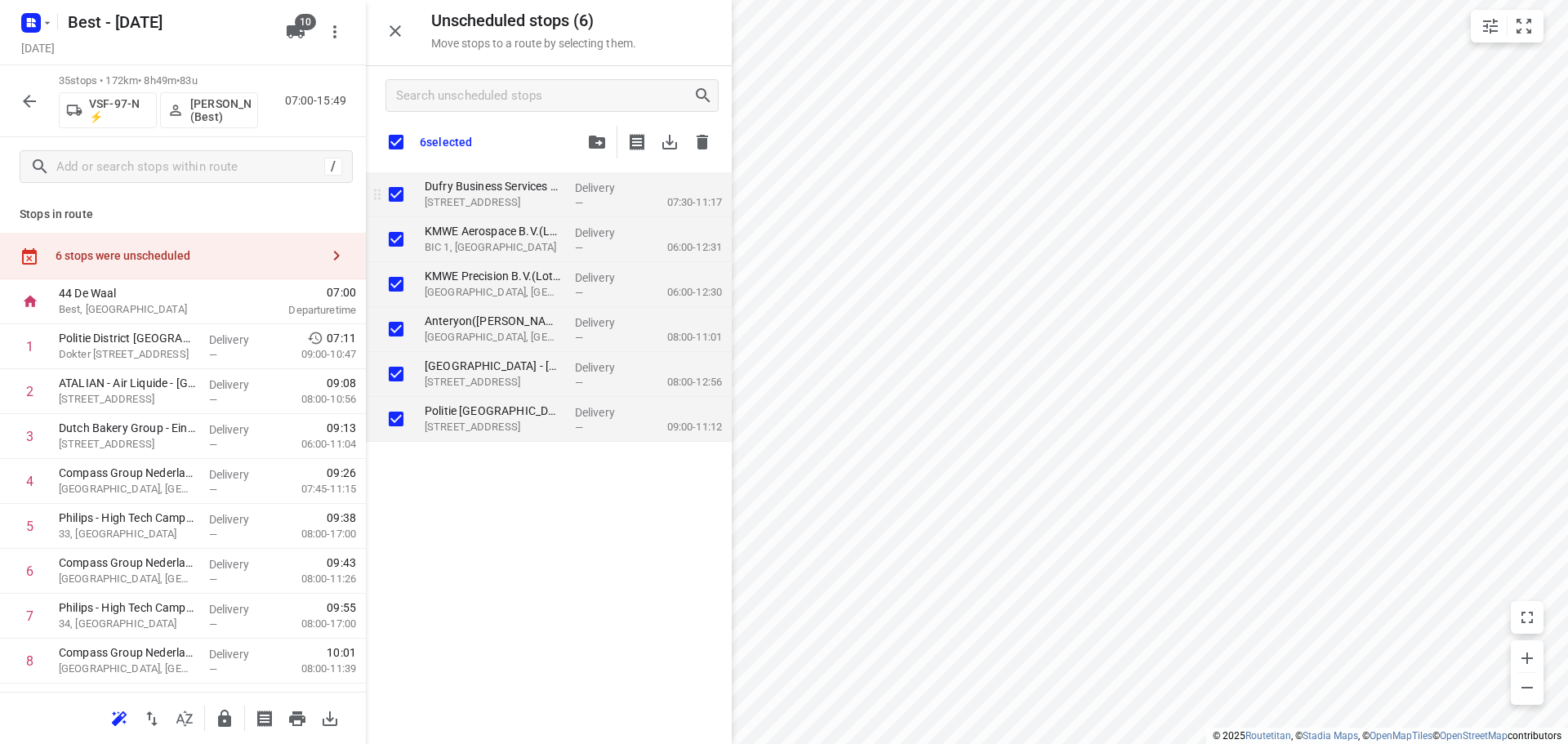
checkbox input "true"
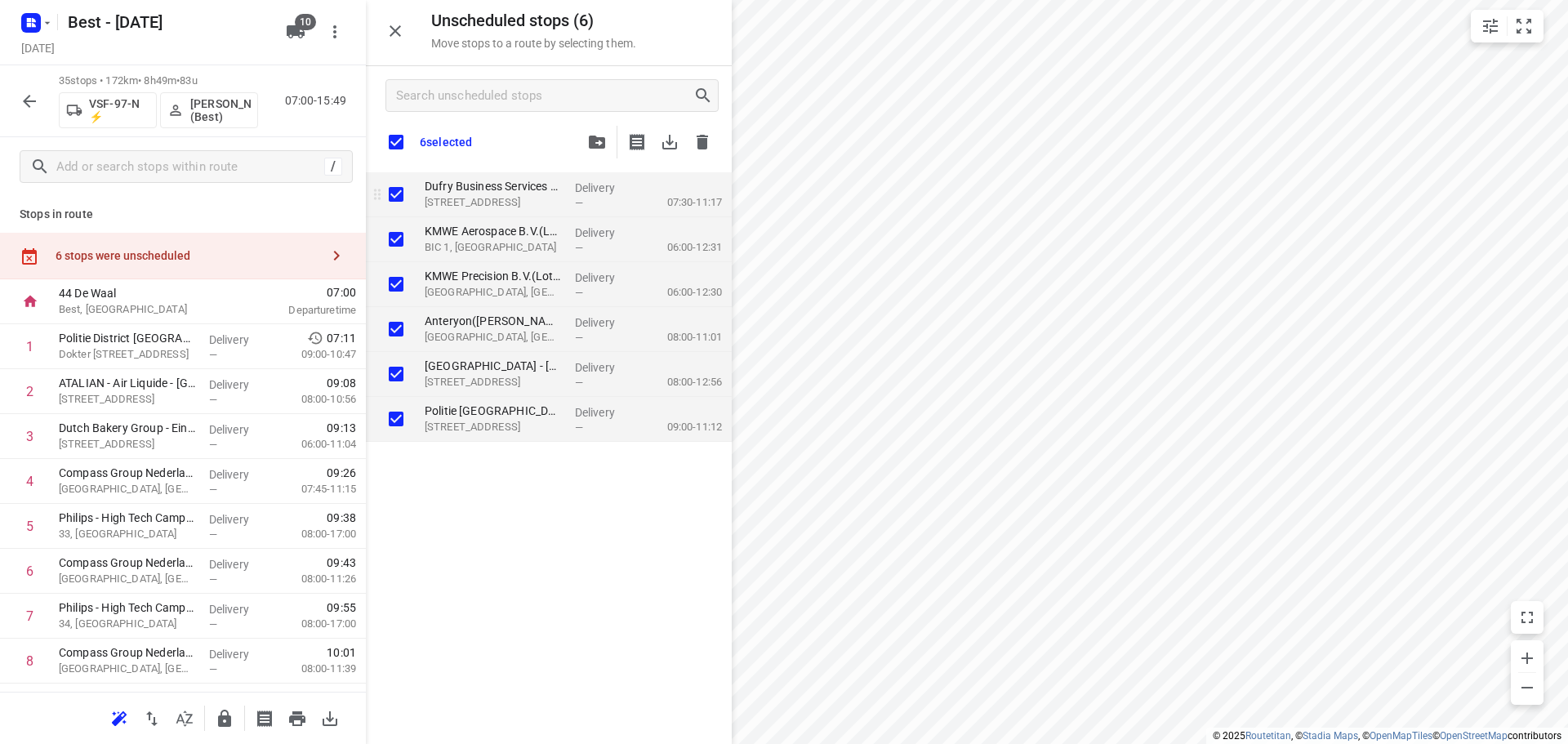
checkbox input "true"
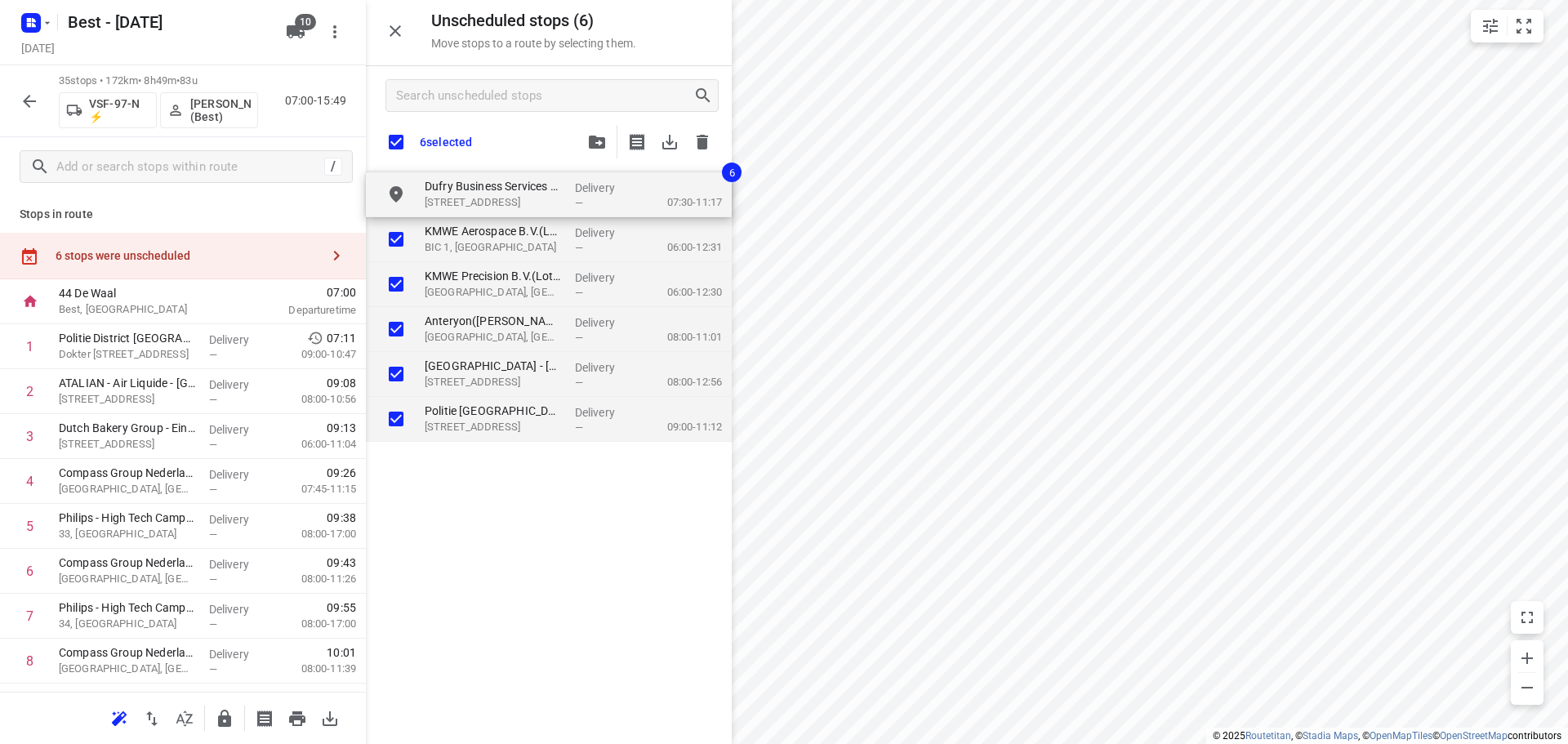
checkbox input "true"
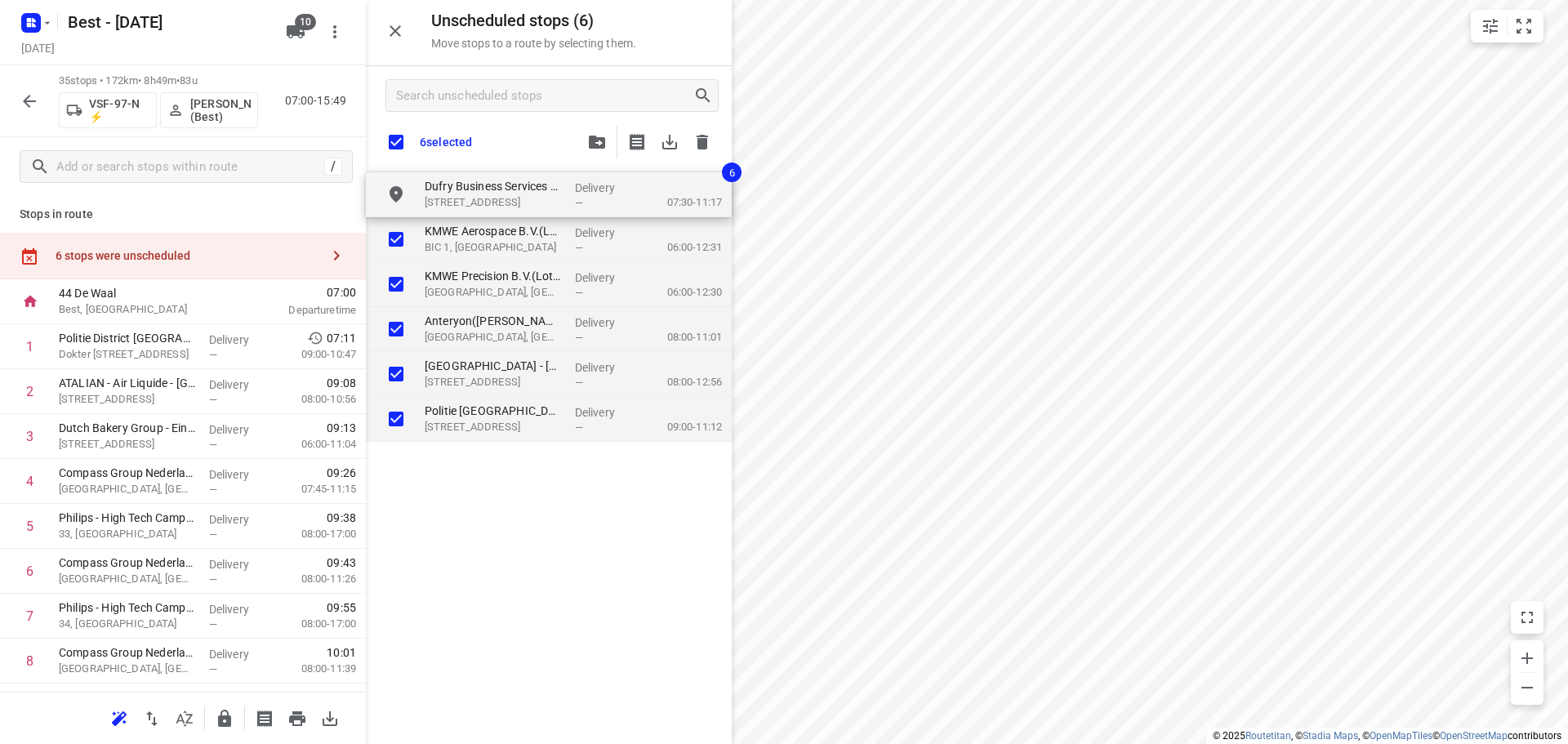
checkbox input "true"
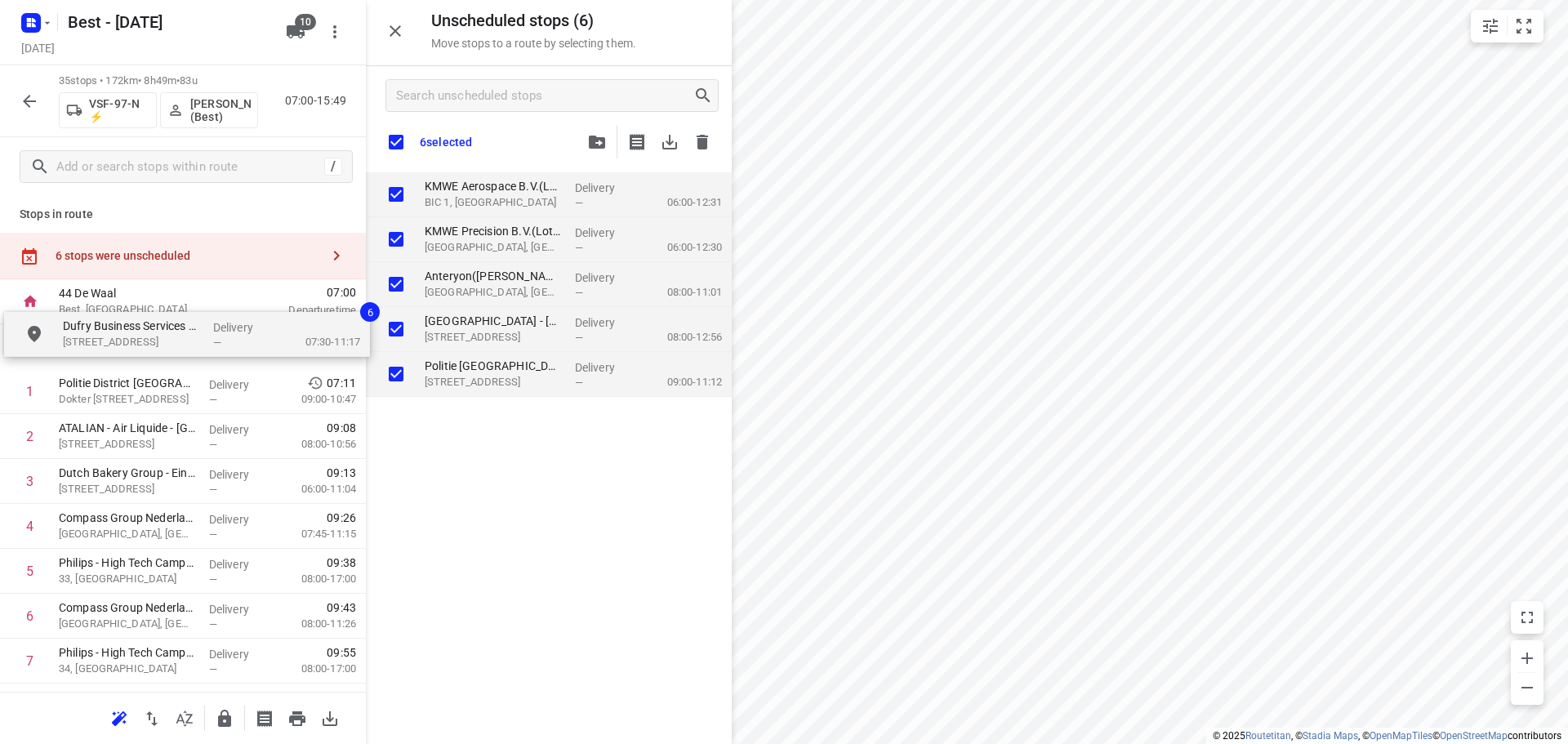
drag, startPoint x: 440, startPoint y: 187, endPoint x: 78, endPoint y: 334, distance: 390.7
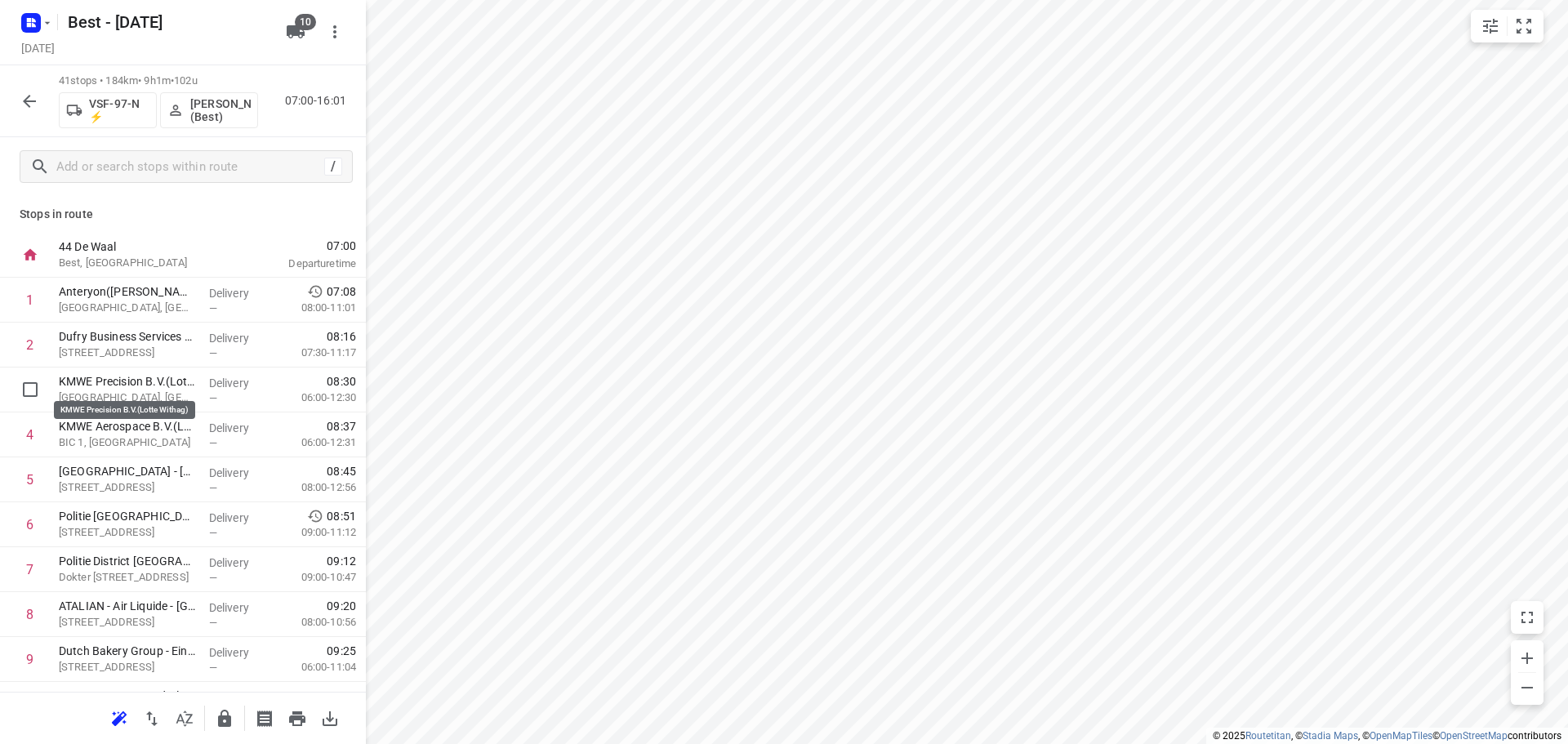
drag, startPoint x: 191, startPoint y: 376, endPoint x: 192, endPoint y: 338, distance: 38.0
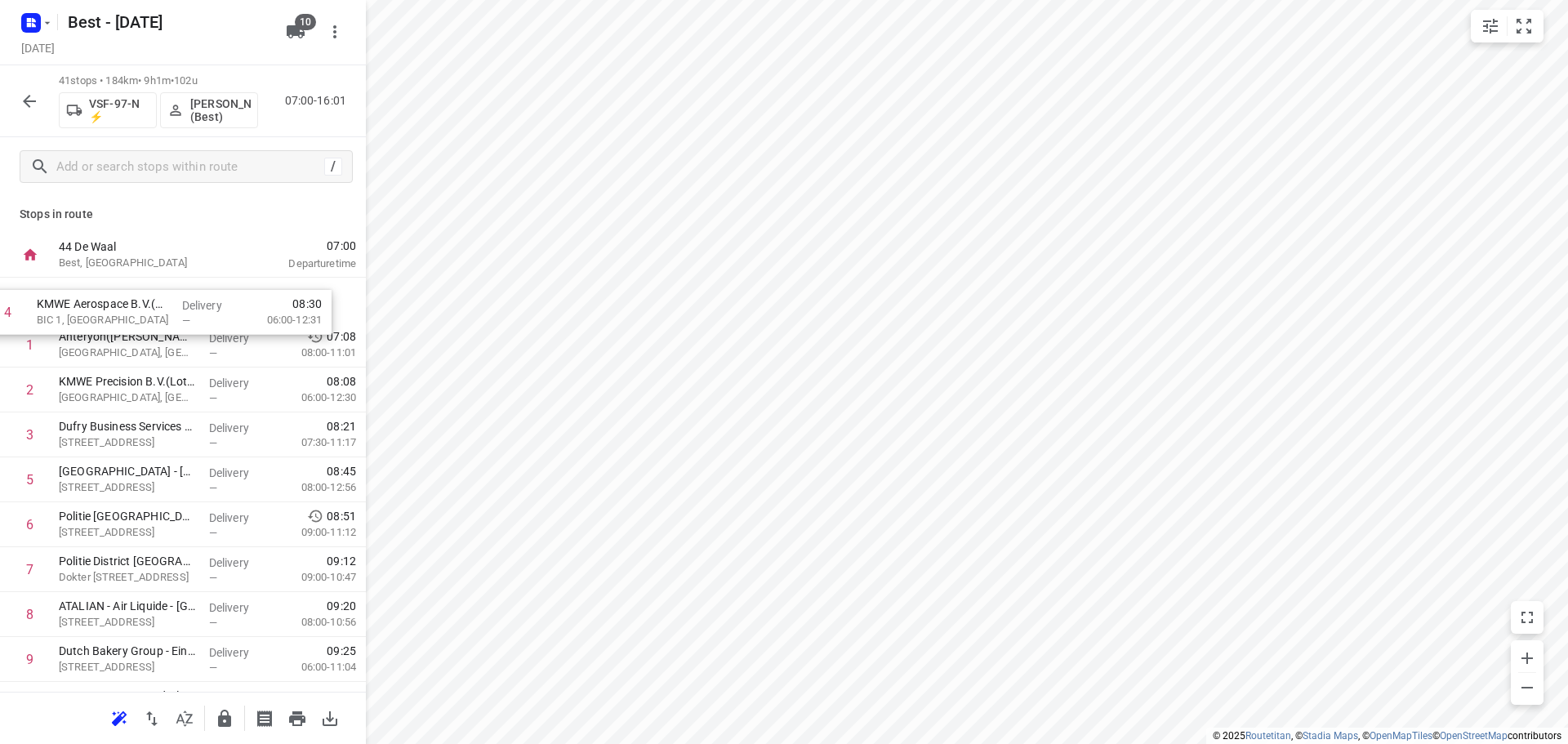
drag, startPoint x: 137, startPoint y: 430, endPoint x: 116, endPoint y: 285, distance: 146.5
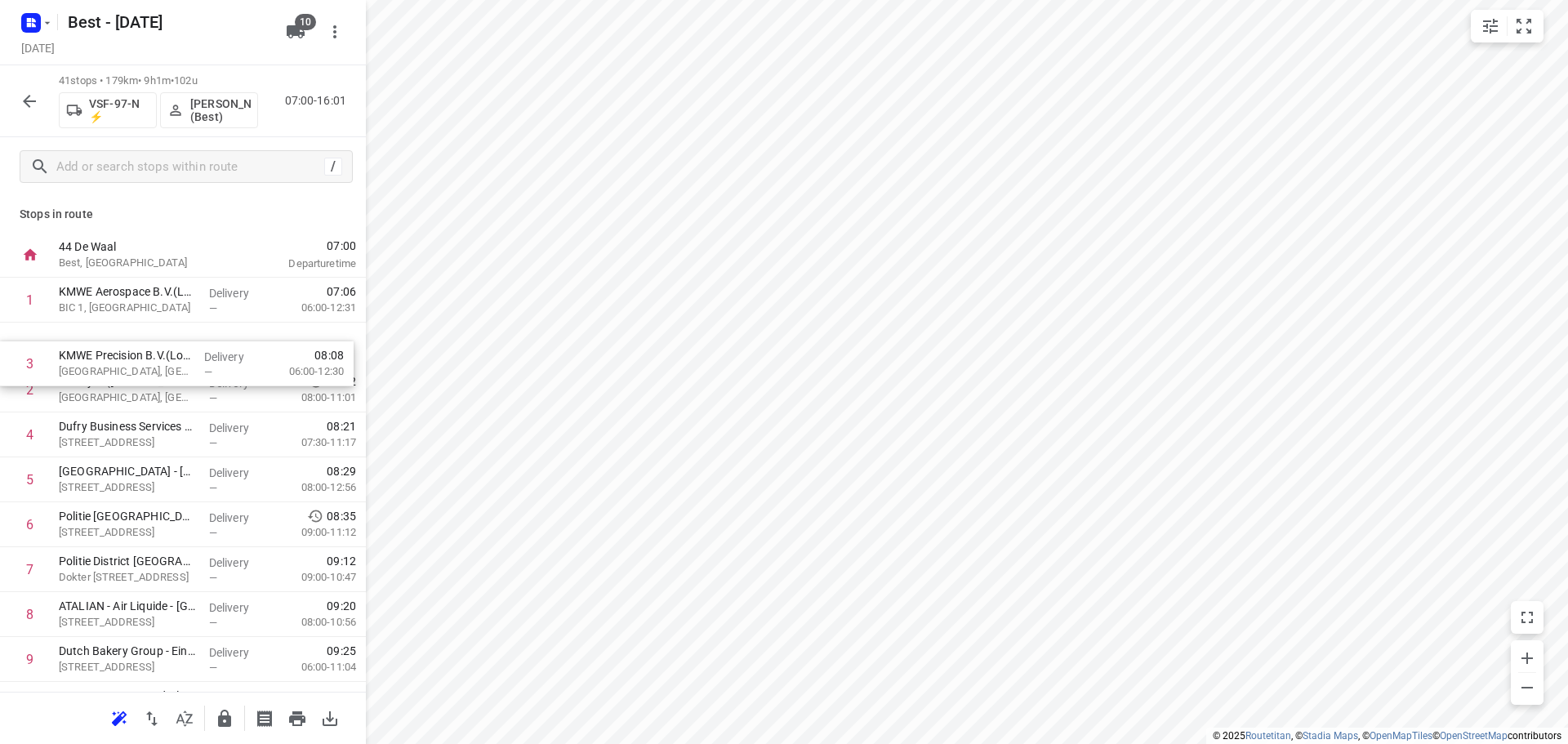
drag, startPoint x: 129, startPoint y: 388, endPoint x: 129, endPoint y: 345, distance: 43.0
drag, startPoint x: 154, startPoint y: 520, endPoint x: 154, endPoint y: 416, distance: 104.0
click at [34, 103] on icon "button" at bounding box center [28, 101] width 19 height 19
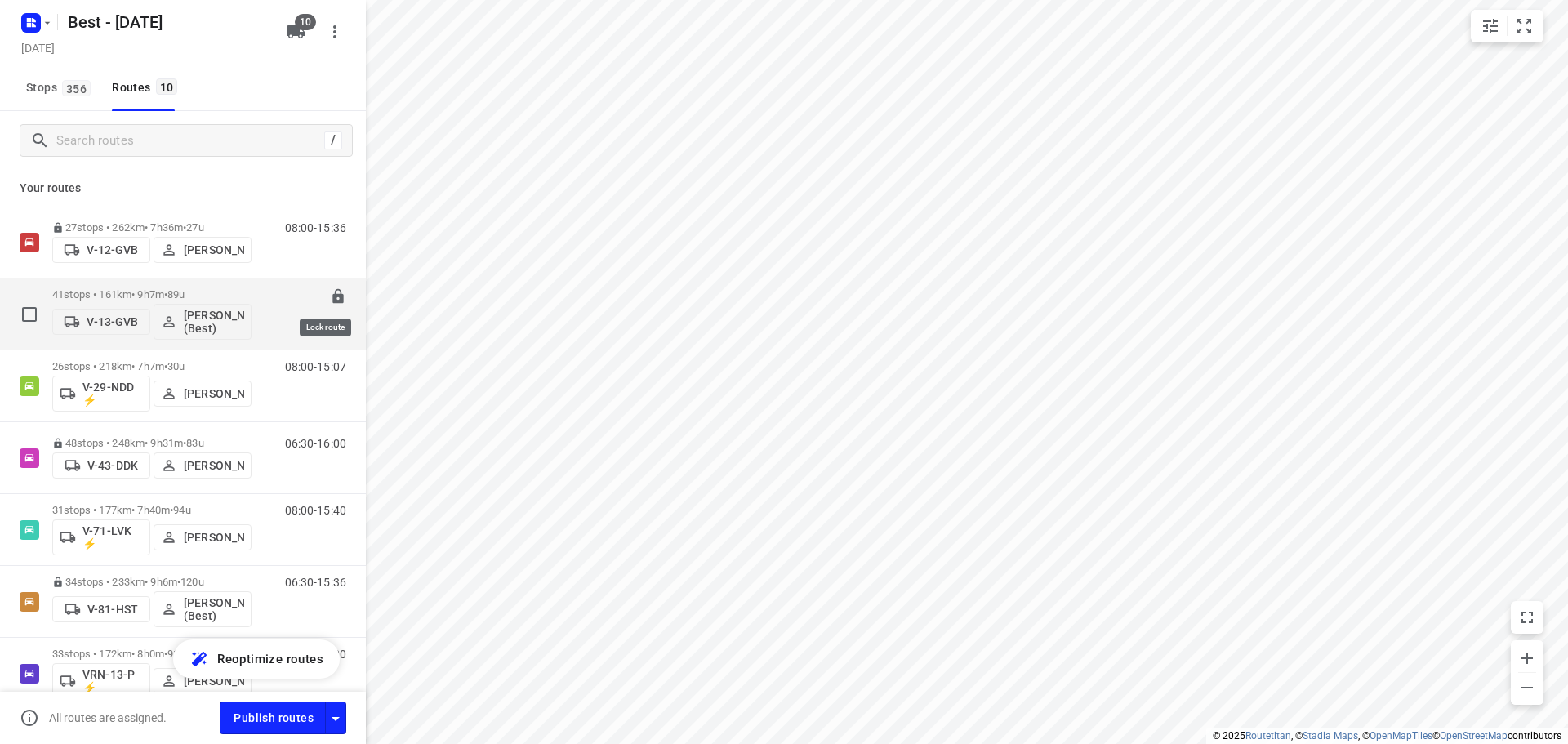
click at [330, 290] on icon at bounding box center [338, 297] width 16 height 16
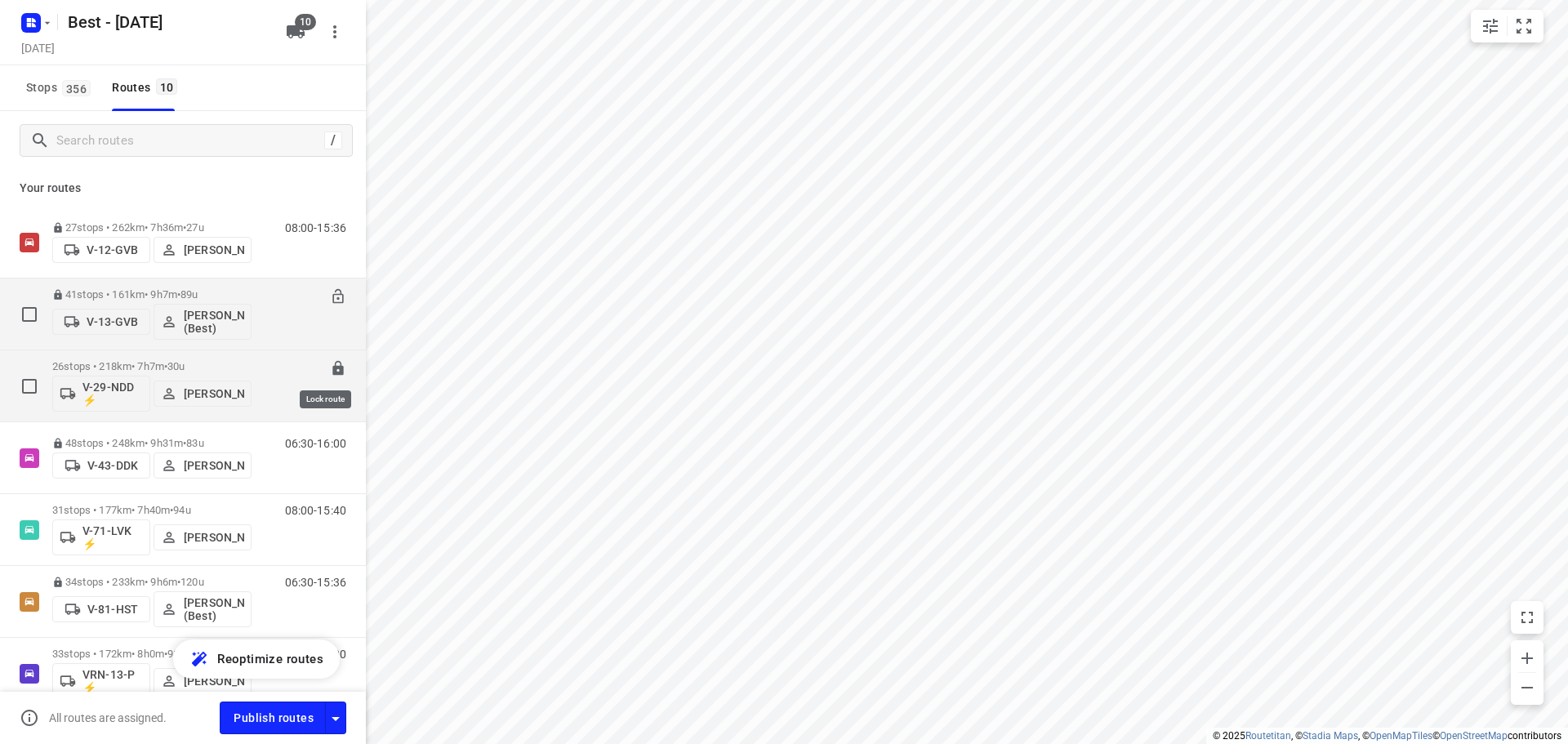
click at [330, 363] on icon at bounding box center [338, 368] width 16 height 16
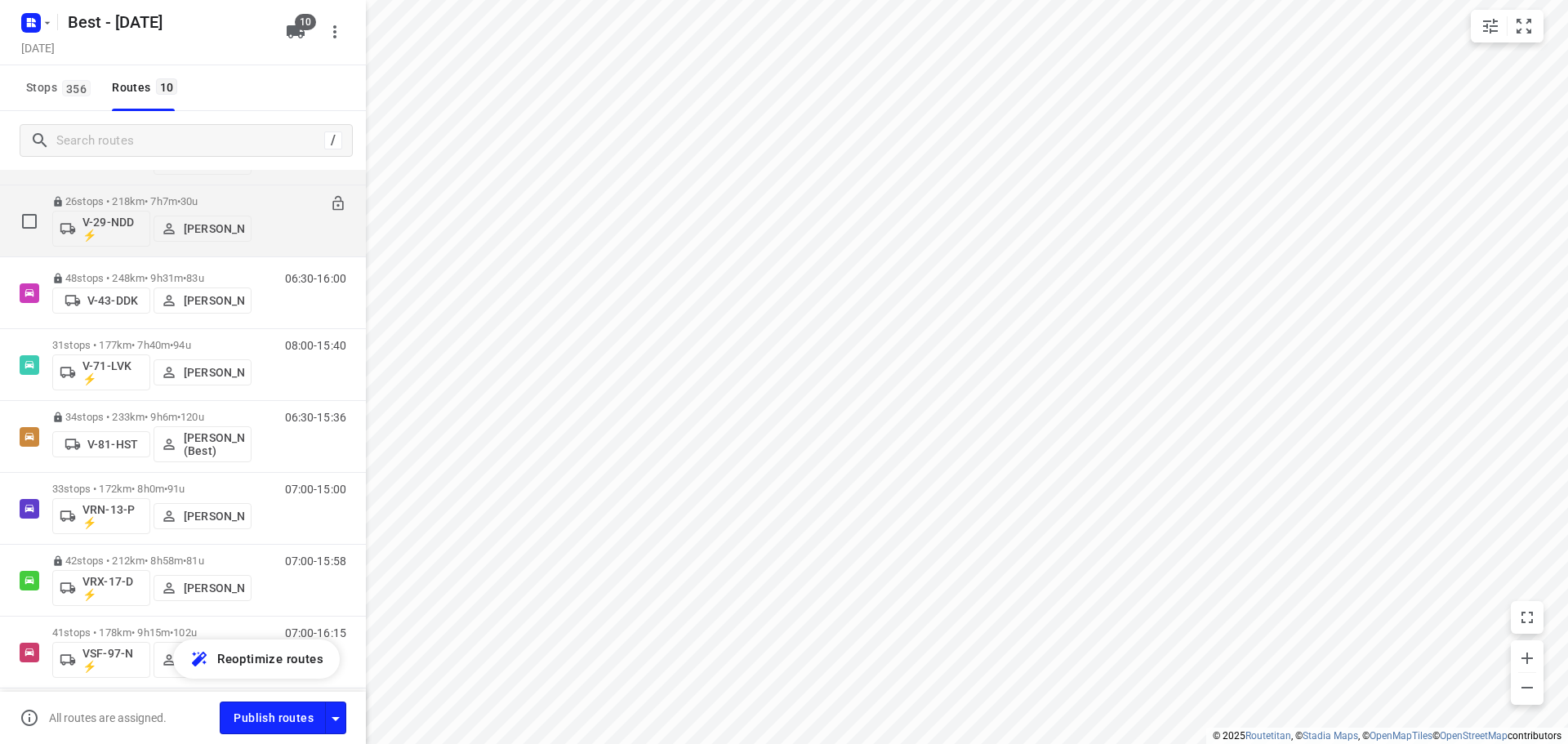
scroll to position [299, 0]
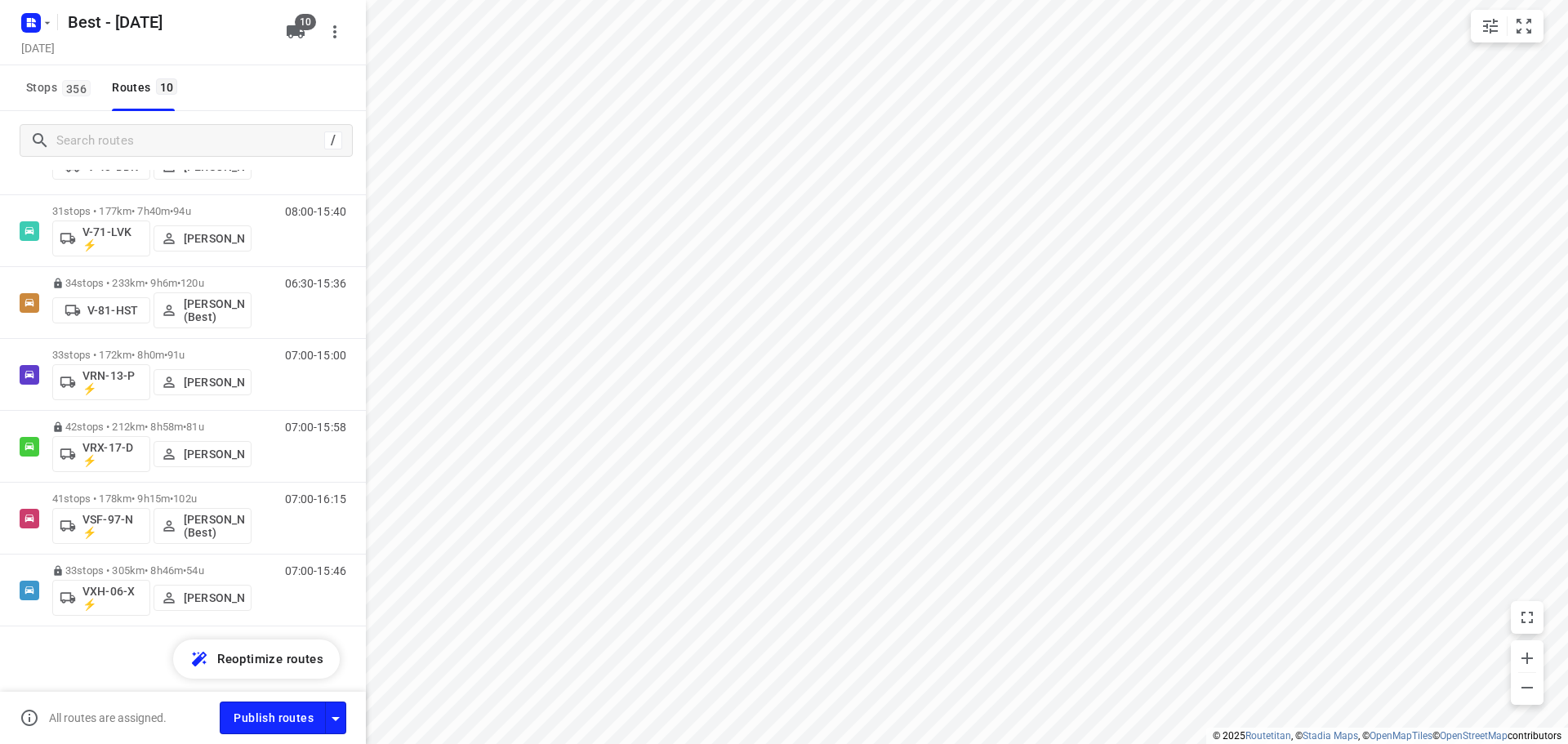
click at [15, 19] on div at bounding box center [34, 22] width 39 height 32
click at [32, 23] on icon "button" at bounding box center [34, 25] width 4 height 4
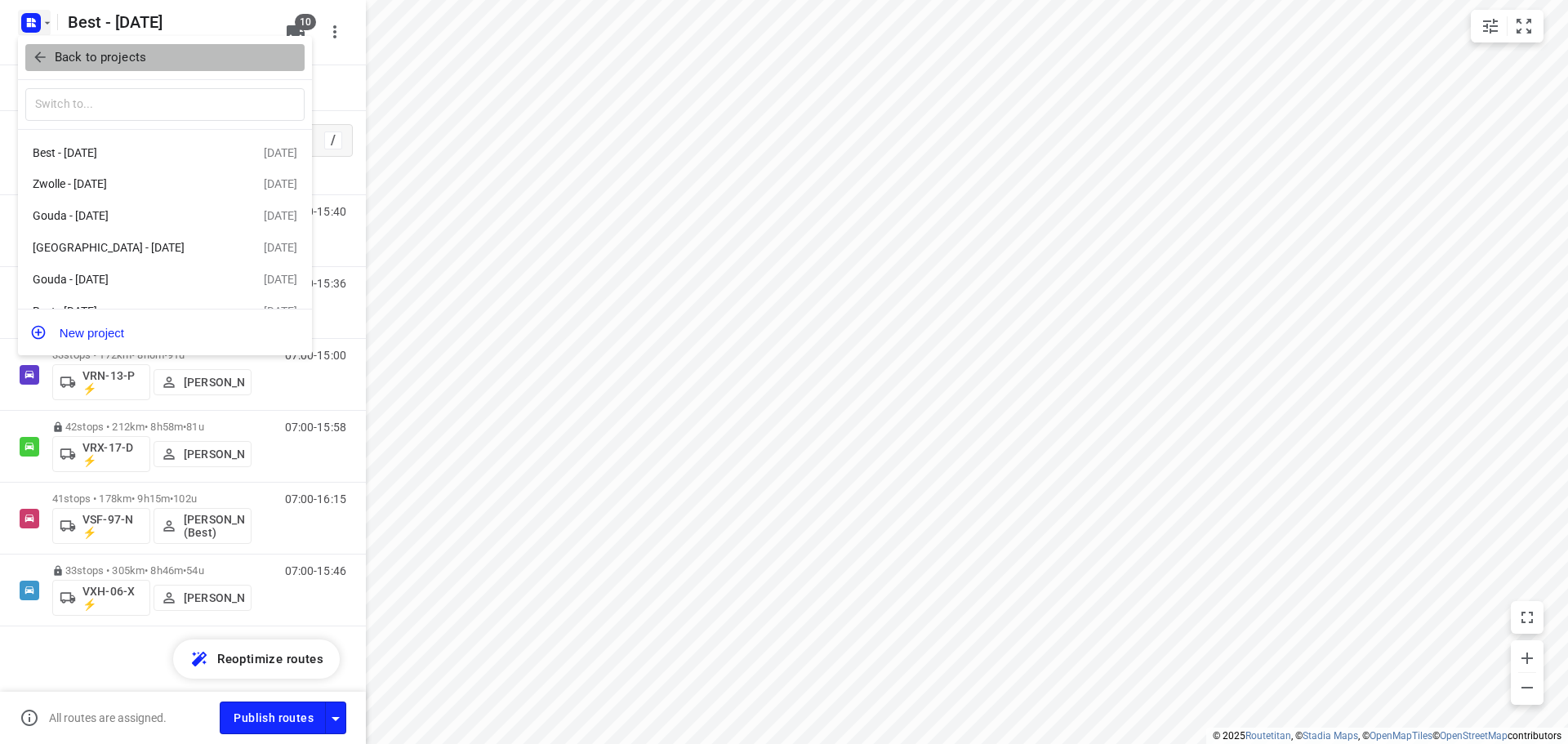
click at [77, 66] on p "Back to projects" at bounding box center [101, 58] width 92 height 18
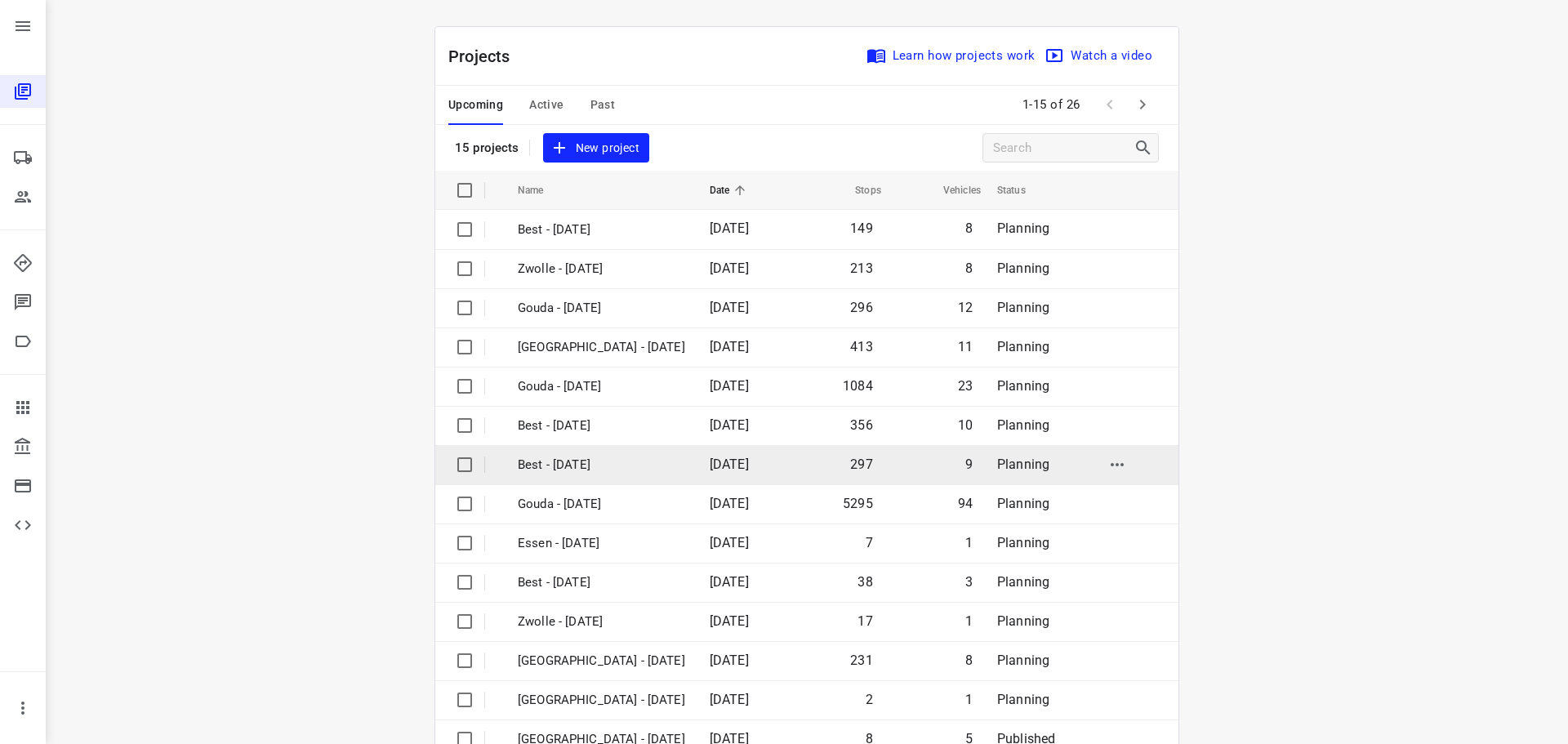
click at [636, 455] on p "Best - [DATE]" at bounding box center [601, 465] width 168 height 18
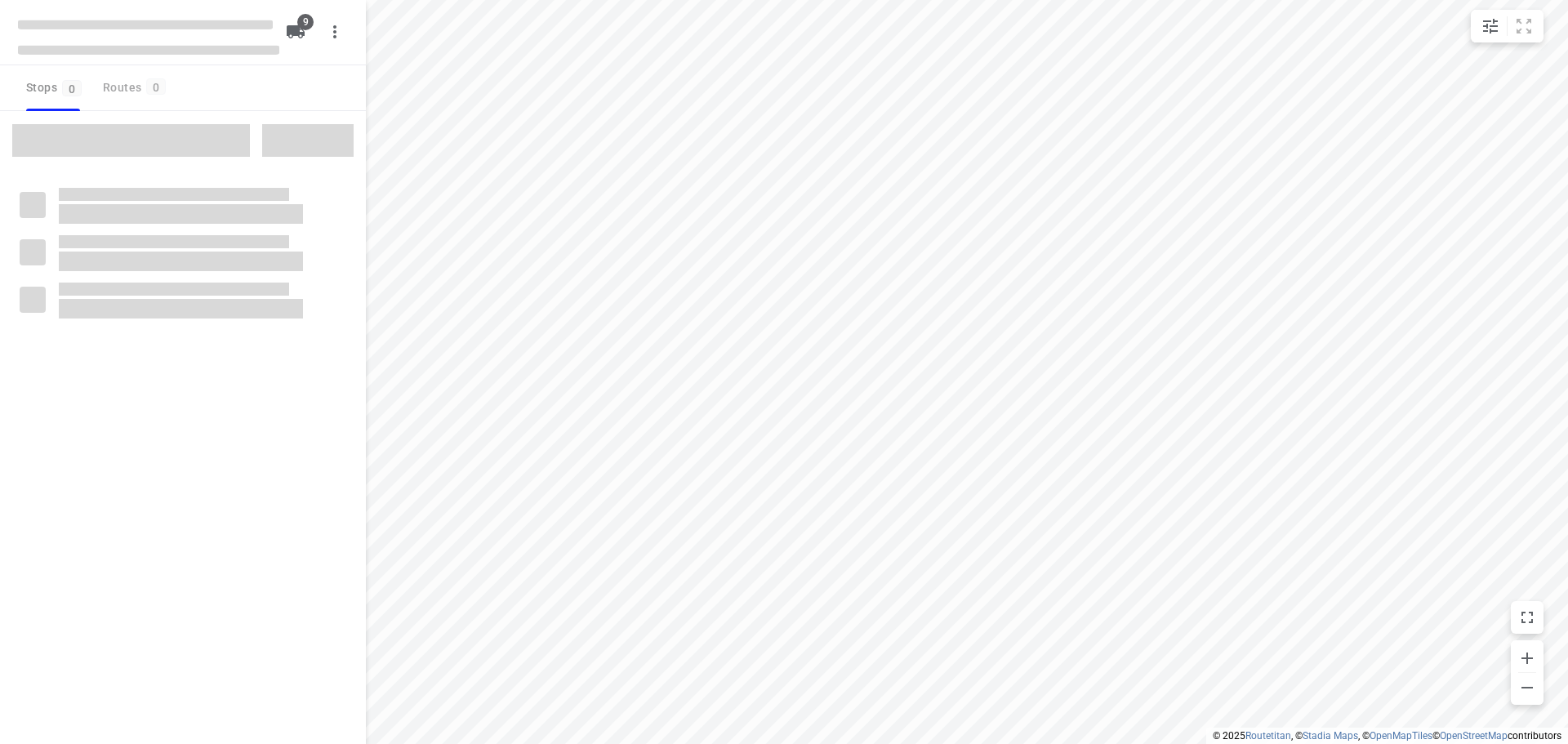
checkbox input "true"
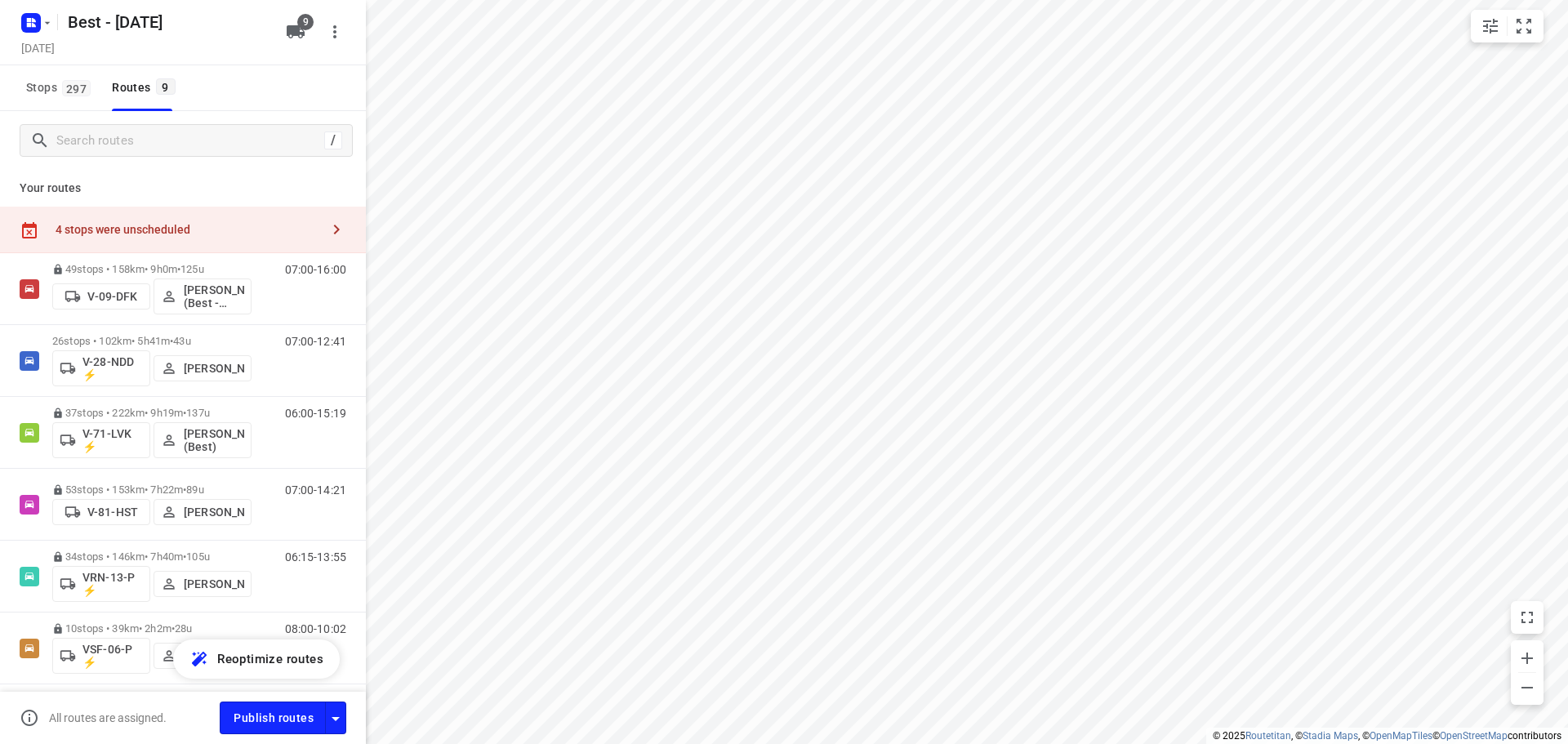
click at [161, 213] on div "4 stops were unscheduled" at bounding box center [182, 229] width 366 height 47
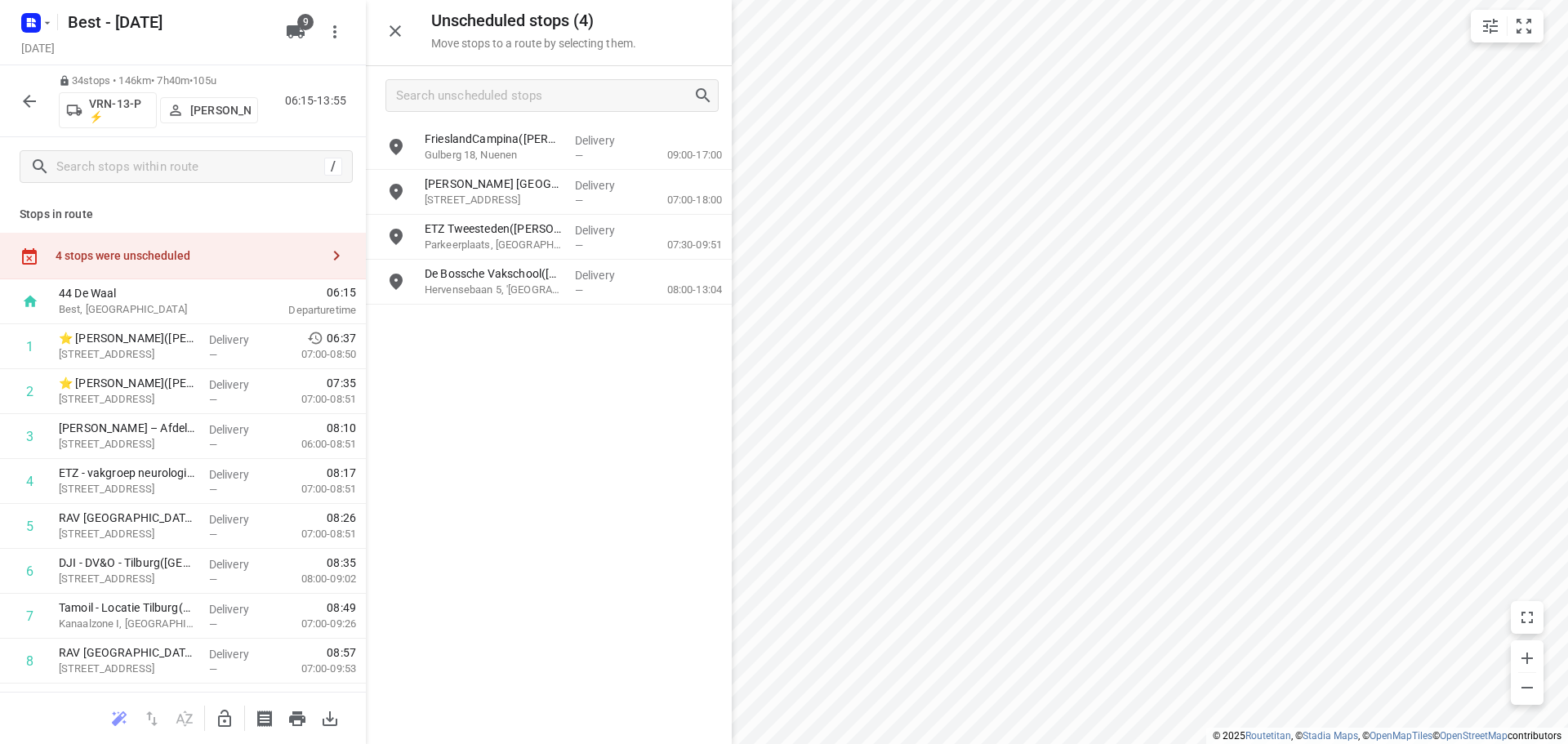
click at [222, 722] on icon "button" at bounding box center [224, 717] width 19 height 19
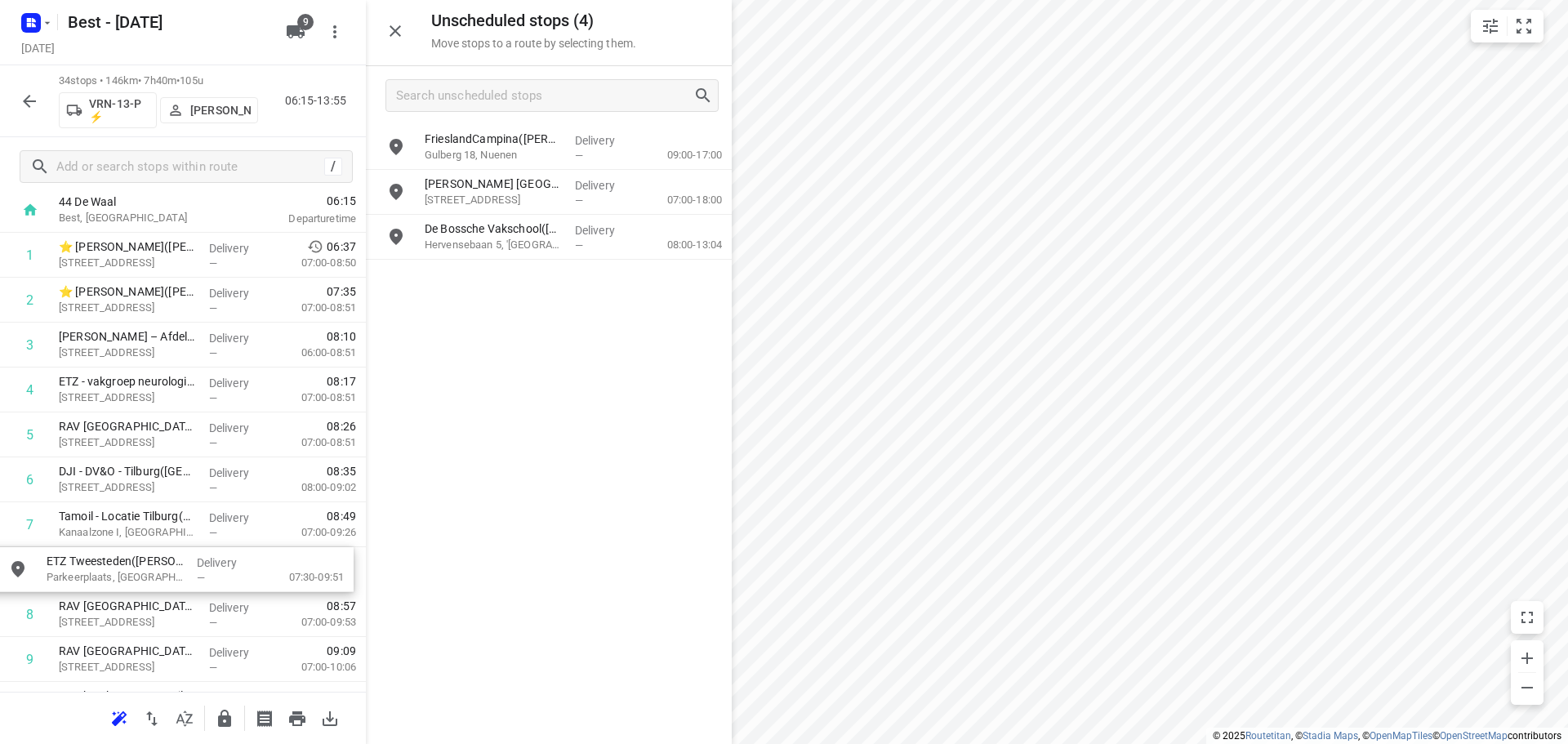
drag, startPoint x: 542, startPoint y: 227, endPoint x: 157, endPoint y: 560, distance: 509.0
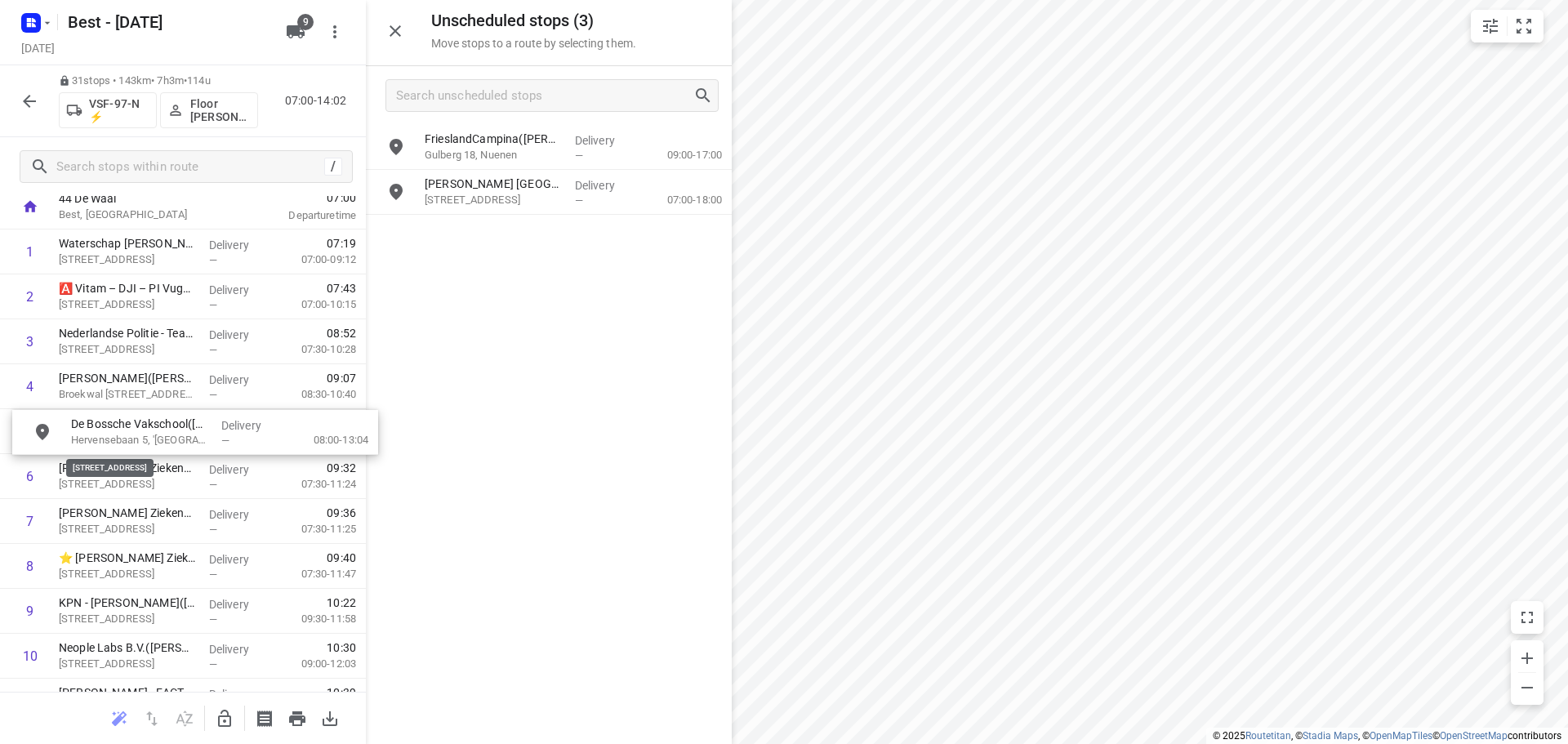
drag, startPoint x: 532, startPoint y: 239, endPoint x: 503, endPoint y: 426, distance: 189.2
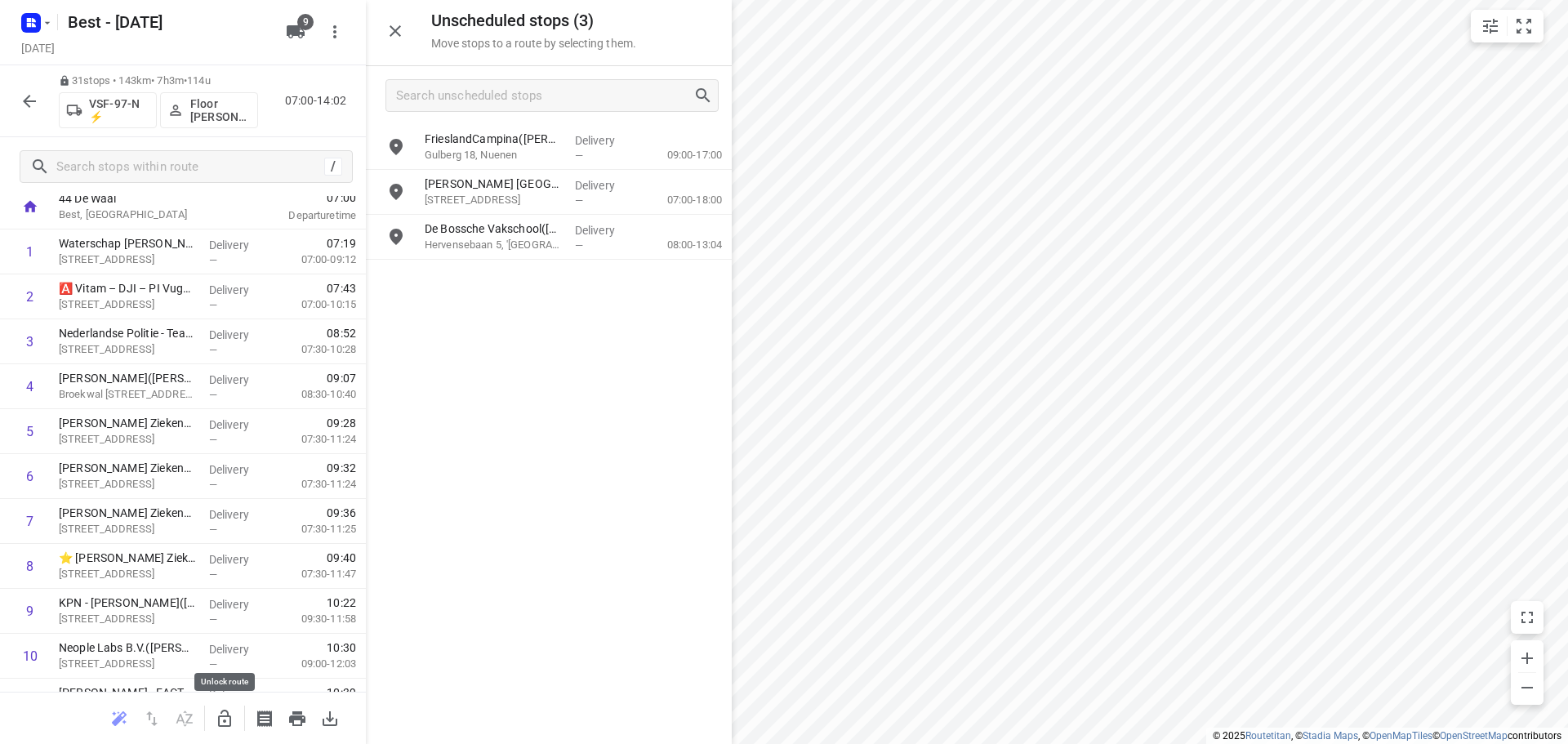
drag, startPoint x: 234, startPoint y: 722, endPoint x: 439, endPoint y: 323, distance: 448.6
click at [236, 716] on button "button" at bounding box center [225, 718] width 33 height 33
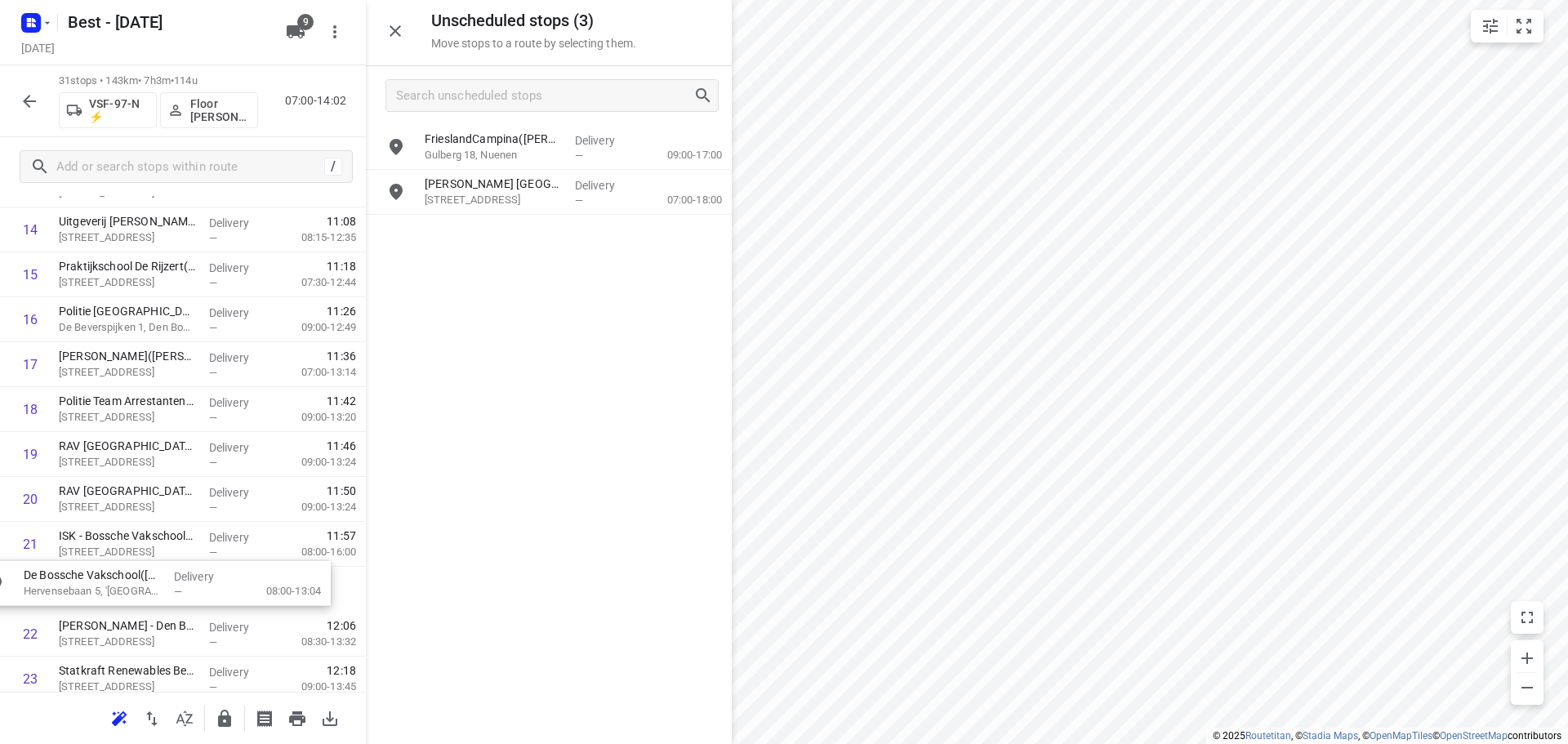
drag, startPoint x: 511, startPoint y: 230, endPoint x: 115, endPoint y: 574, distance: 524.5
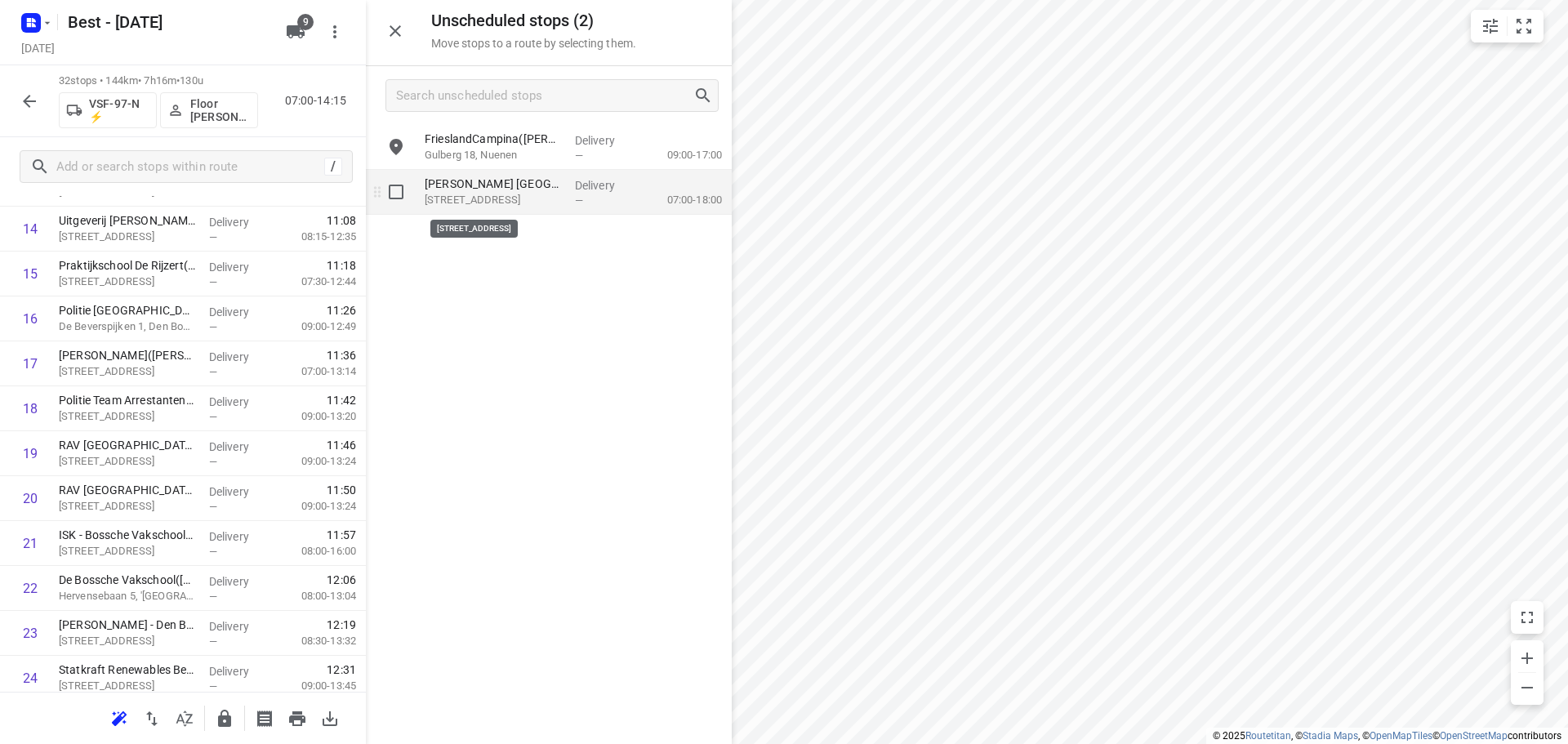
click at [558, 194] on p "Michelangelolaan 2, Eindhoven" at bounding box center [493, 200] width 137 height 16
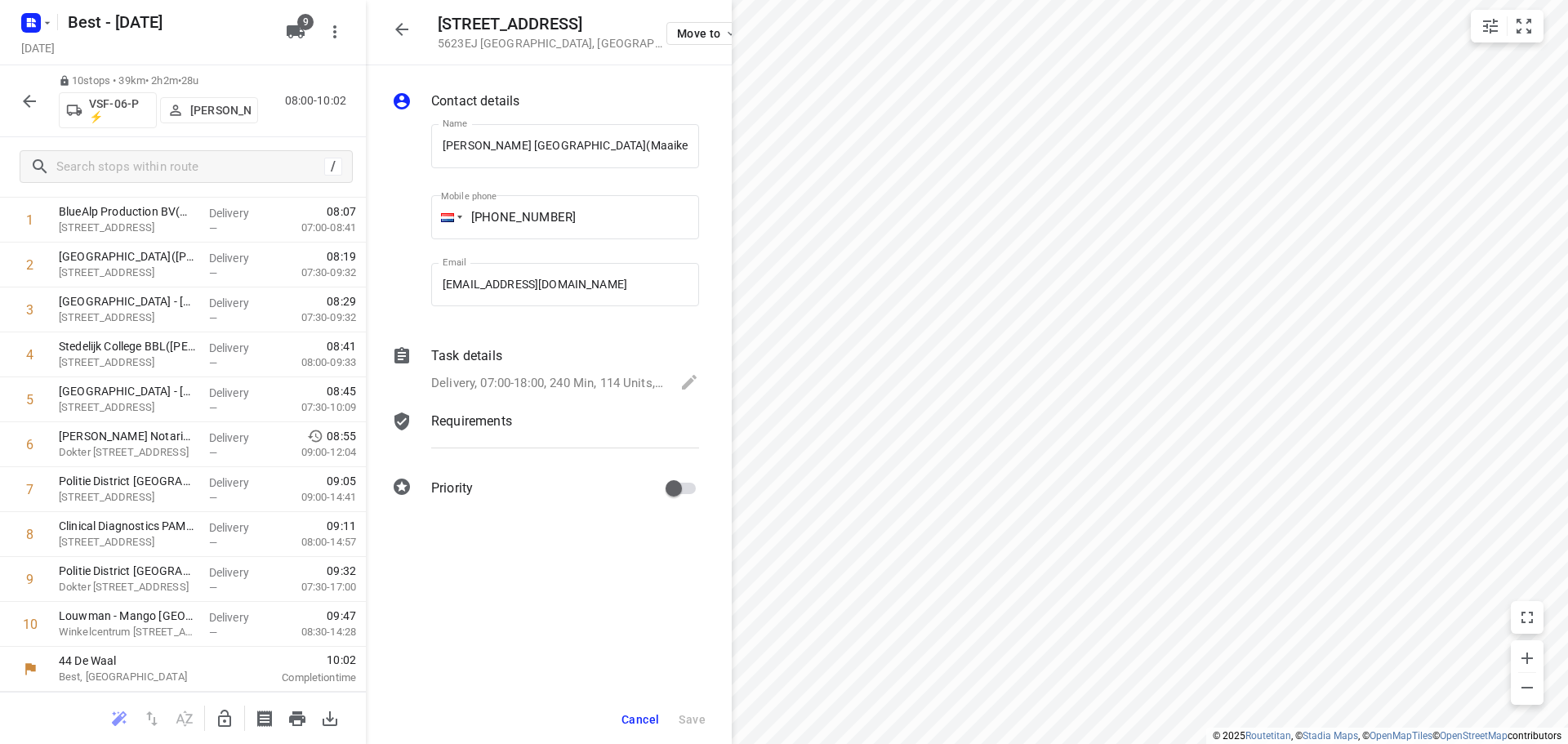
scroll to position [126, 0]
click at [392, 32] on icon "button" at bounding box center [401, 28] width 19 height 19
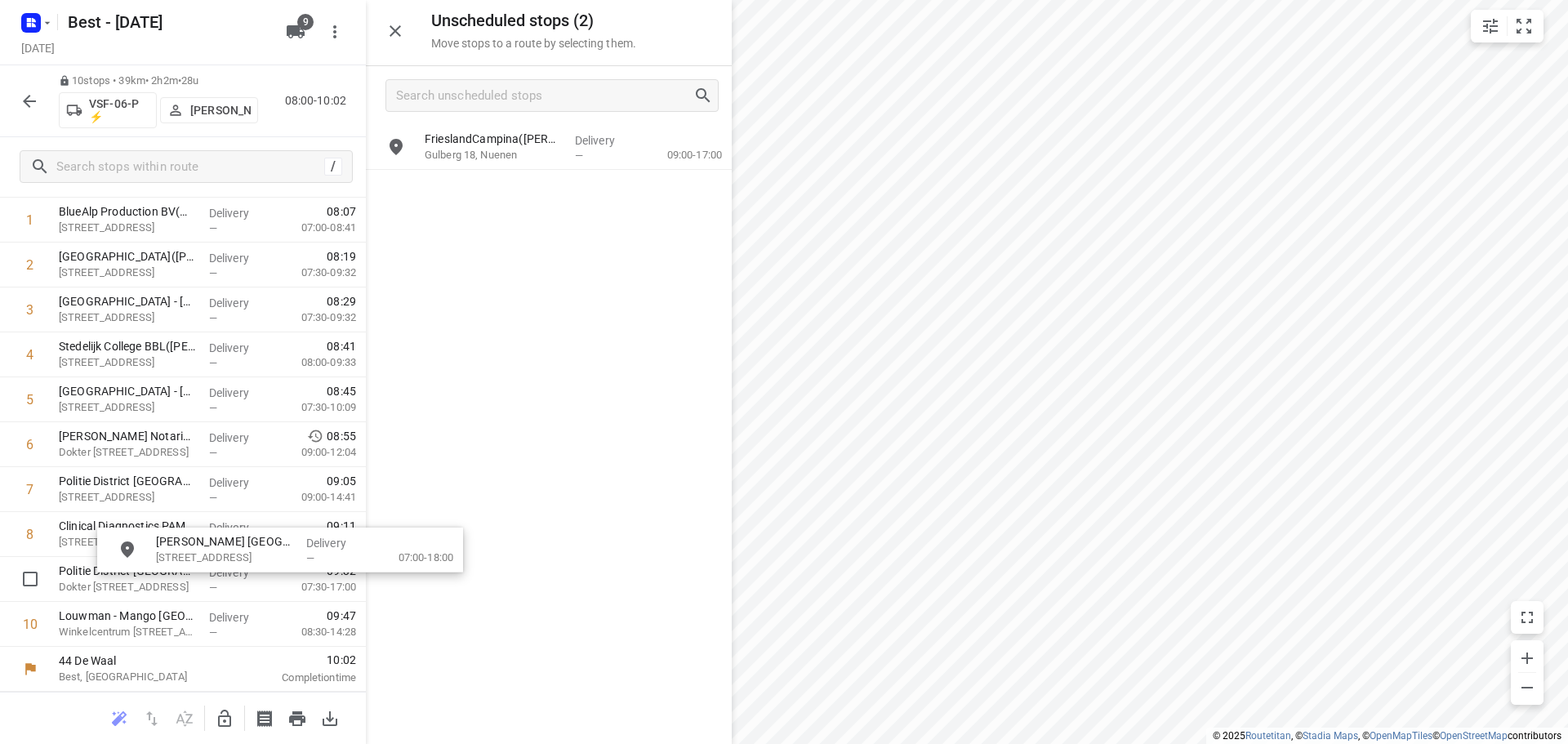
drag, startPoint x: 494, startPoint y: 202, endPoint x: 427, endPoint y: 471, distance: 277.2
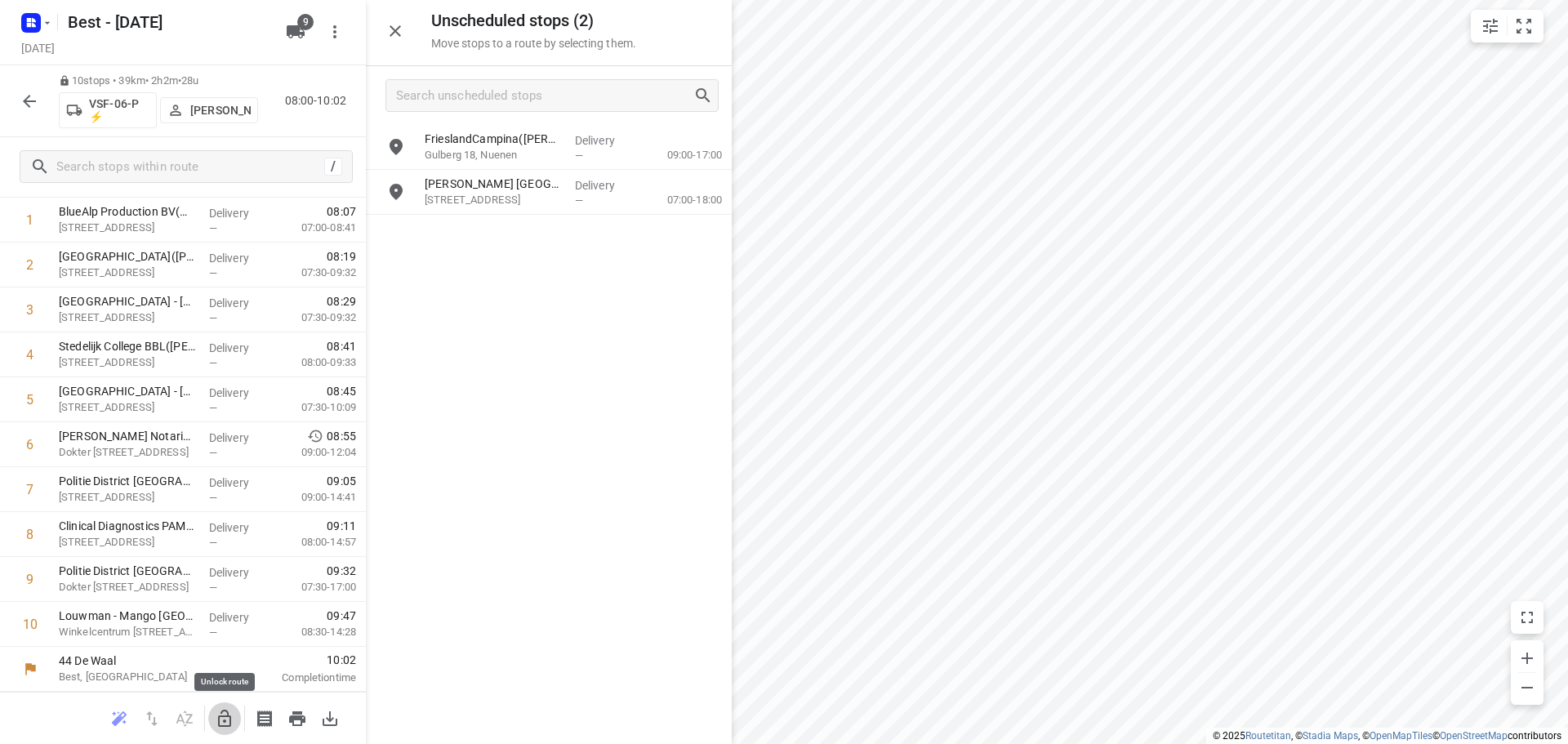
click at [229, 728] on button "button" at bounding box center [225, 718] width 33 height 33
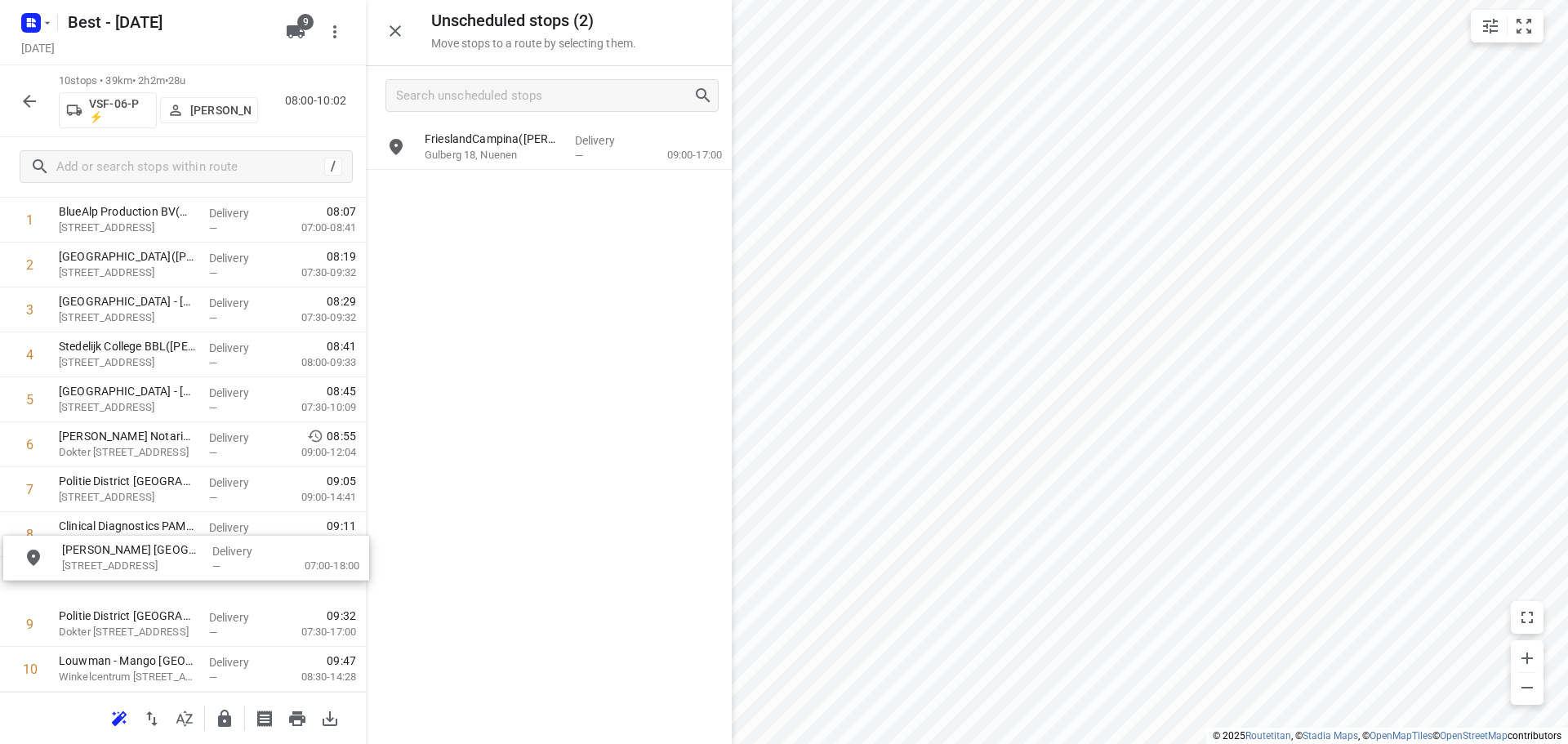
drag, startPoint x: 483, startPoint y: 200, endPoint x: 119, endPoint y: 581, distance: 526.9
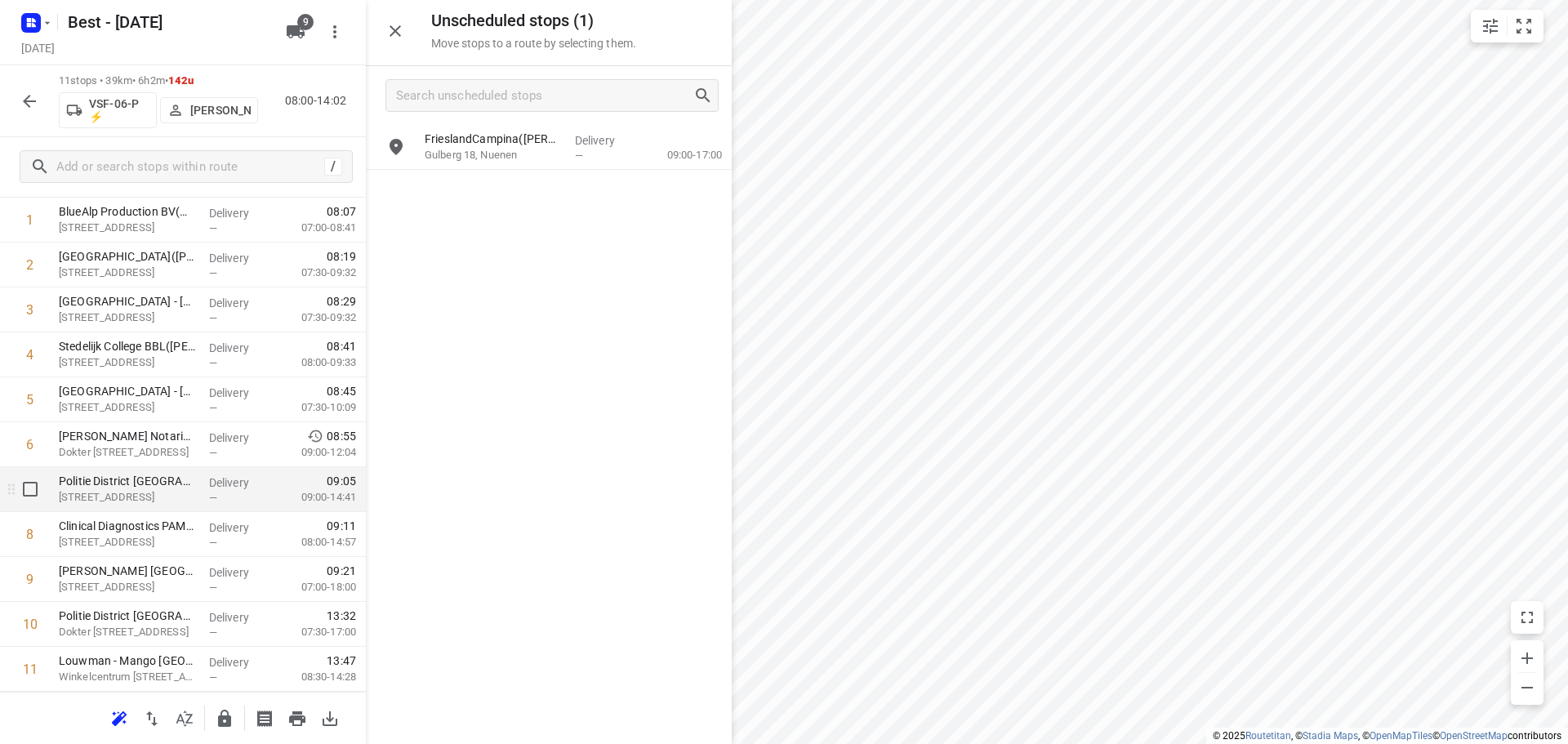
scroll to position [171, 0]
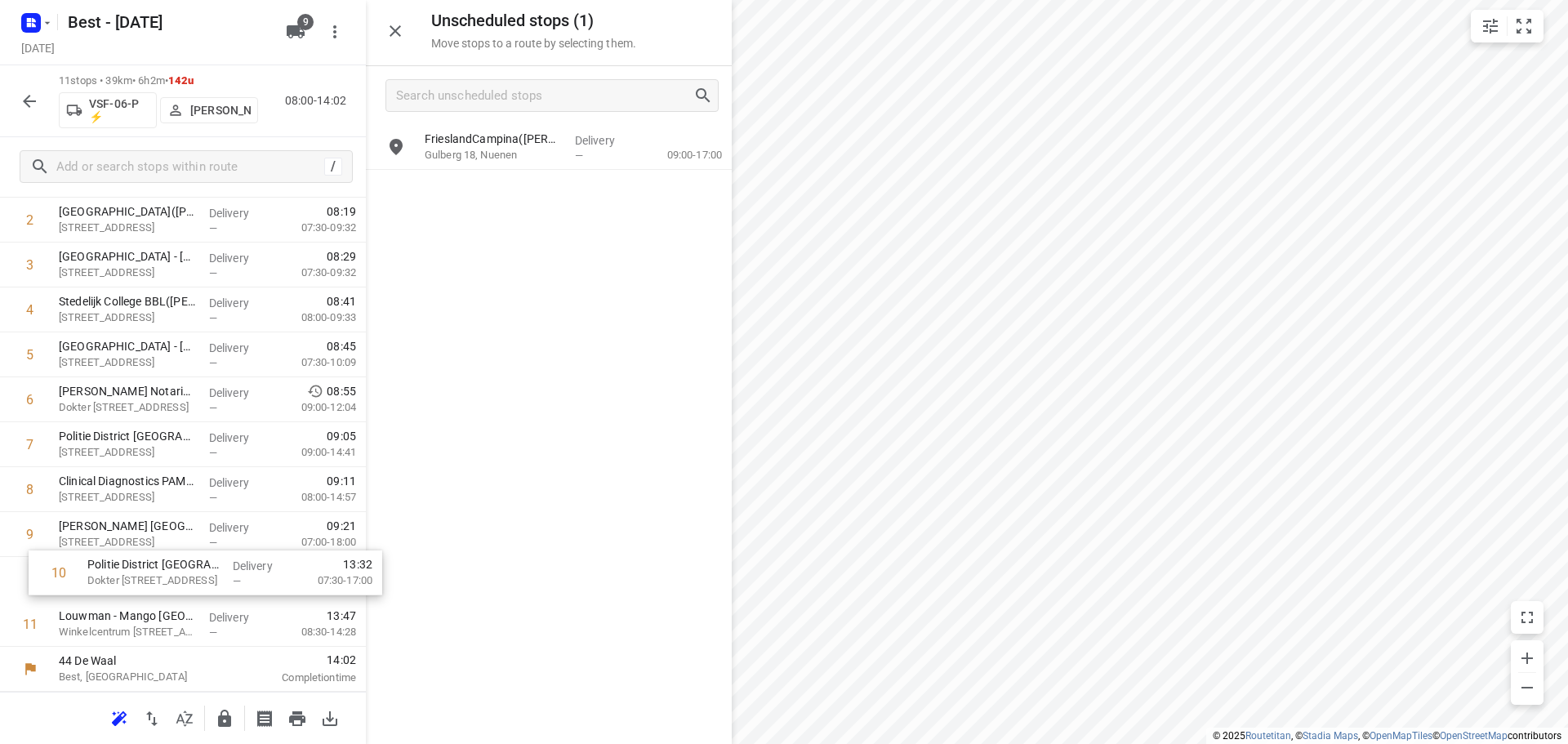
drag, startPoint x: 225, startPoint y: 584, endPoint x: 509, endPoint y: 515, distance: 292.3
click at [366, 521] on div "Unscheduled stops ( 1 ) Move stops to a route by selecting them. FrieslandCampi…" at bounding box center [182, 372] width 366 height 744
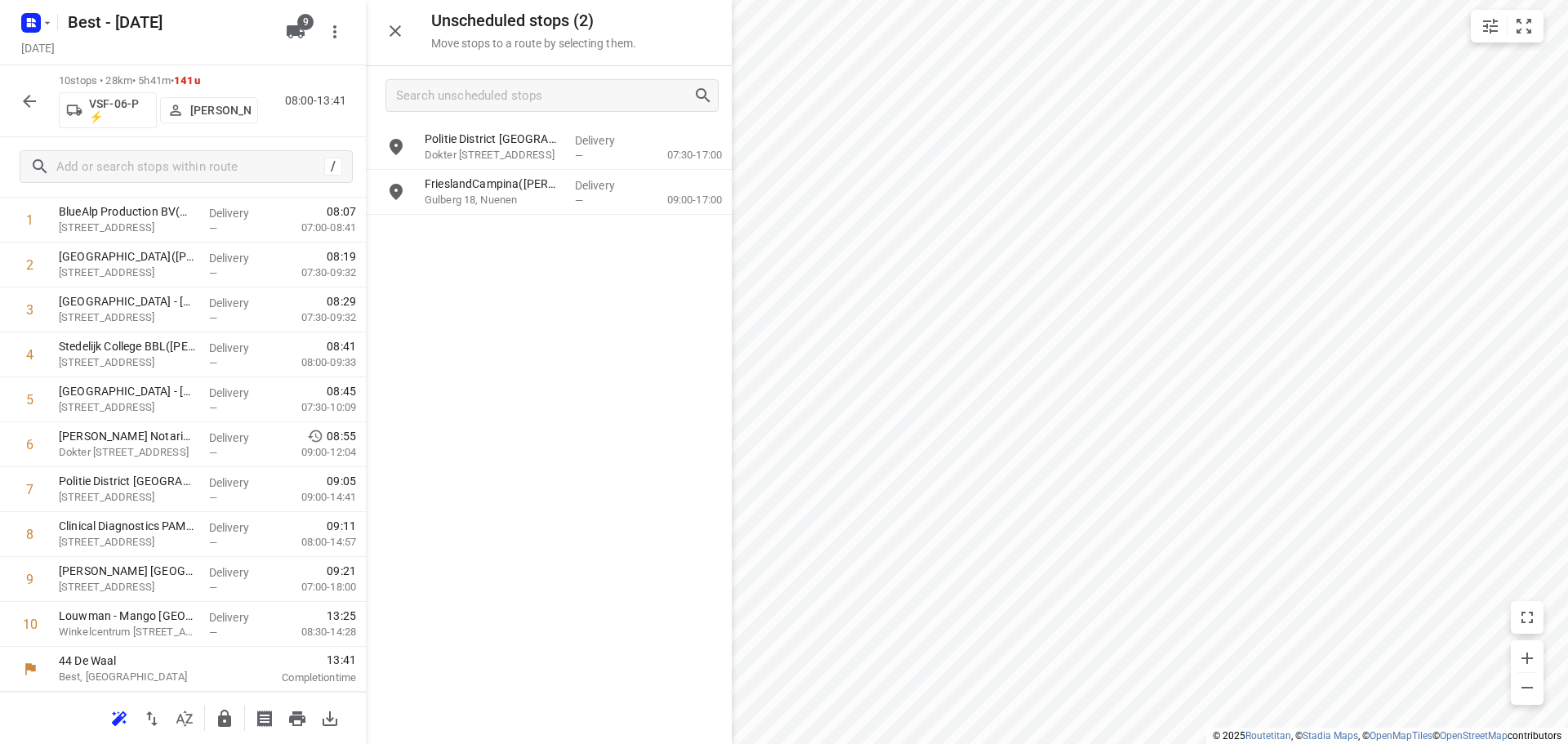
click at [561, 147] on div at bounding box center [548, 372] width 366 height 744
click at [515, 223] on div "Politie District Eindhoven - Locatie DRE(Anouk de Graaf) Dokter Holtroplaan 54,…" at bounding box center [548, 433] width 366 height 618
click at [515, 219] on div "Politie District Eindhoven - Locatie DRE(Anouk de Graaf) Dokter Holtroplaan 54,…" at bounding box center [548, 433] width 366 height 618
click at [520, 202] on p "Gulberg 18, Nuenen" at bounding box center [493, 200] width 137 height 16
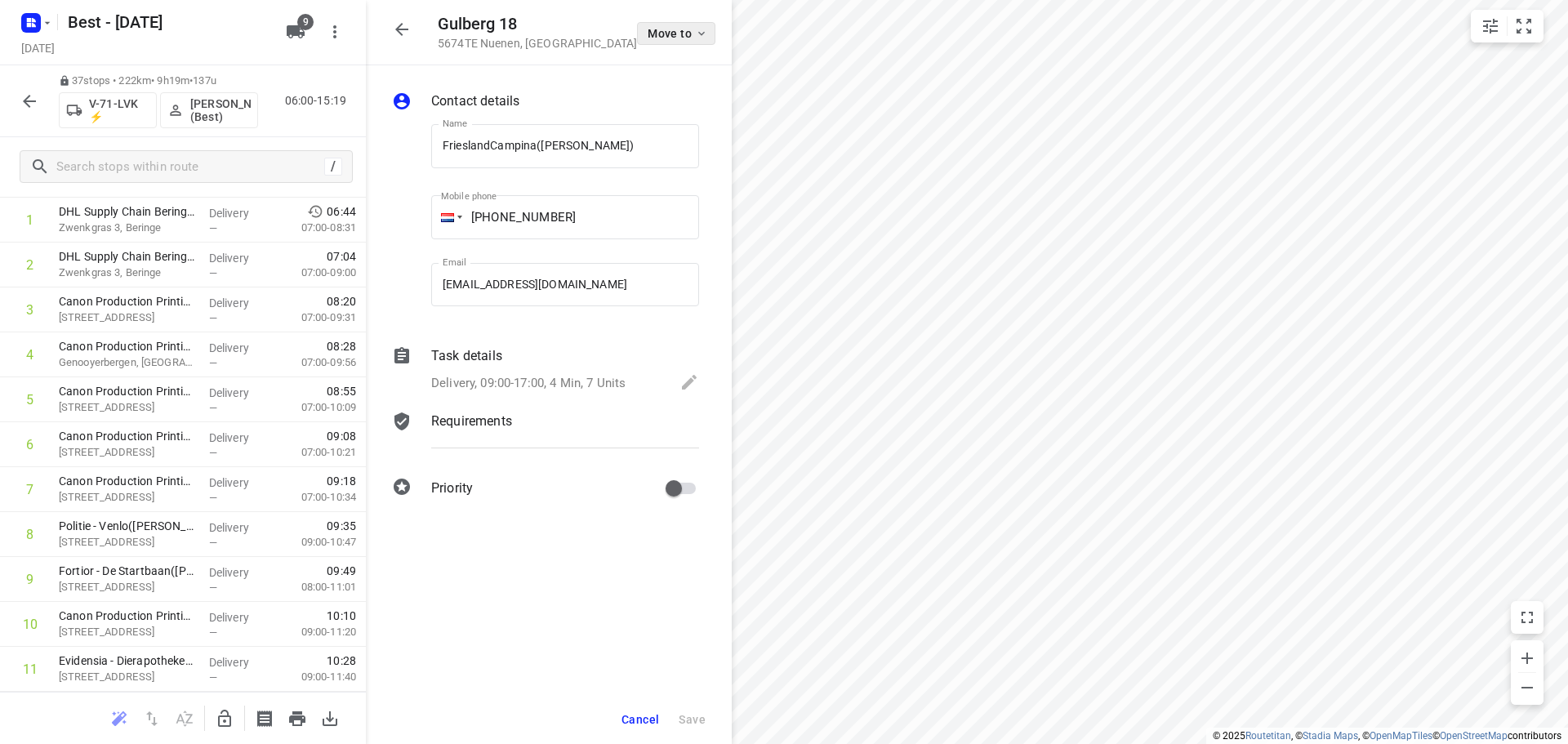
click at [670, 33] on span "Move to" at bounding box center [678, 33] width 60 height 13
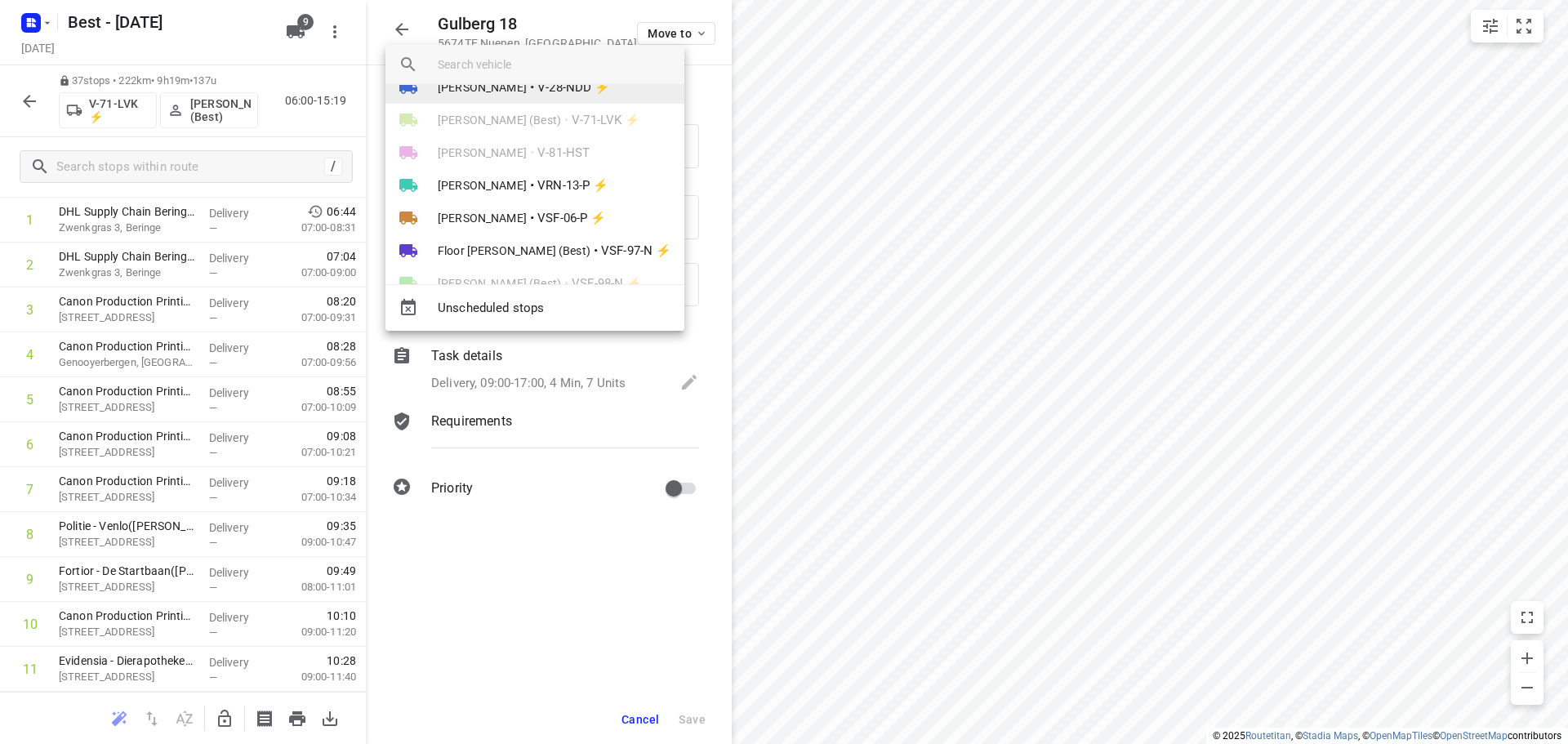
scroll to position [82, 0]
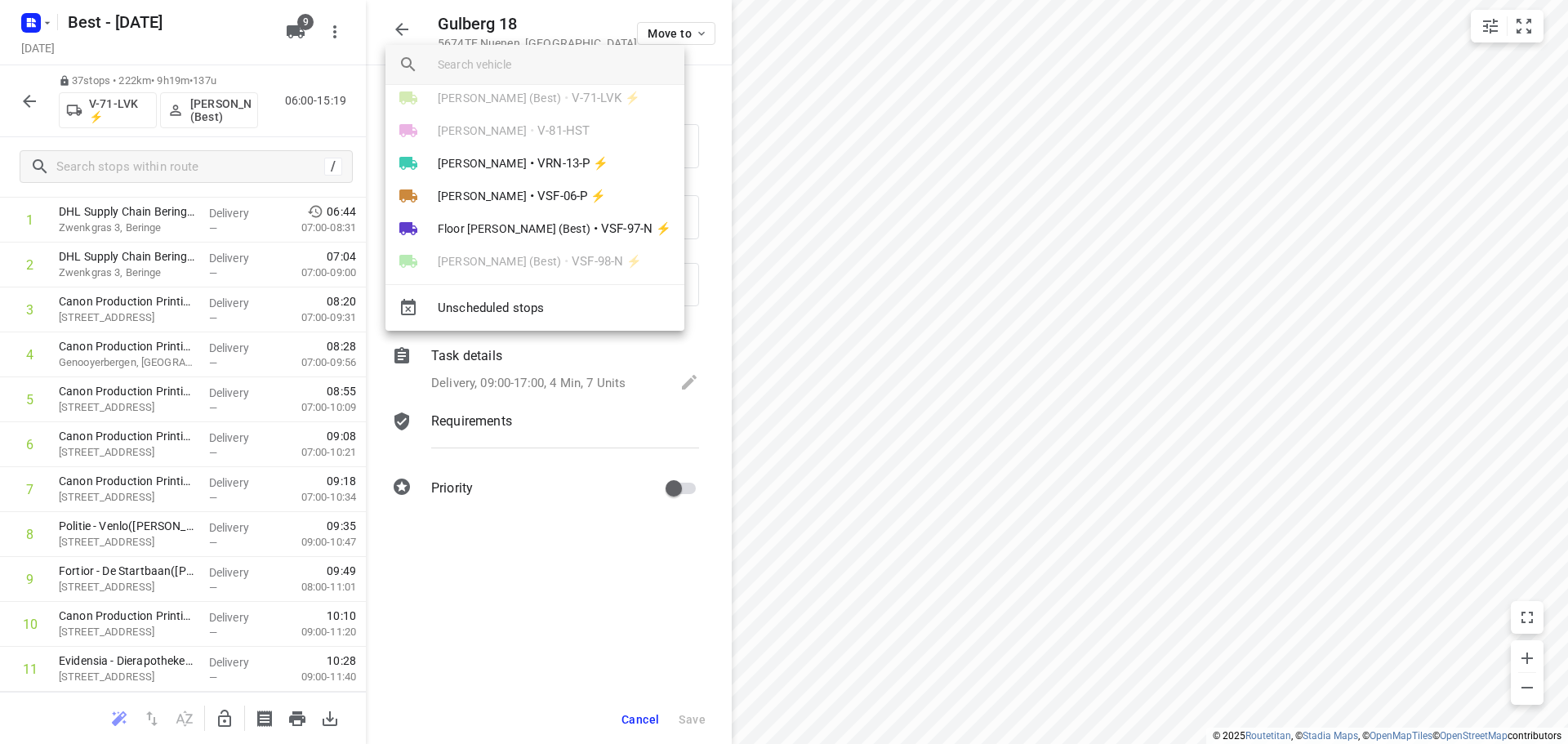
click at [46, 101] on div at bounding box center [784, 372] width 1568 height 744
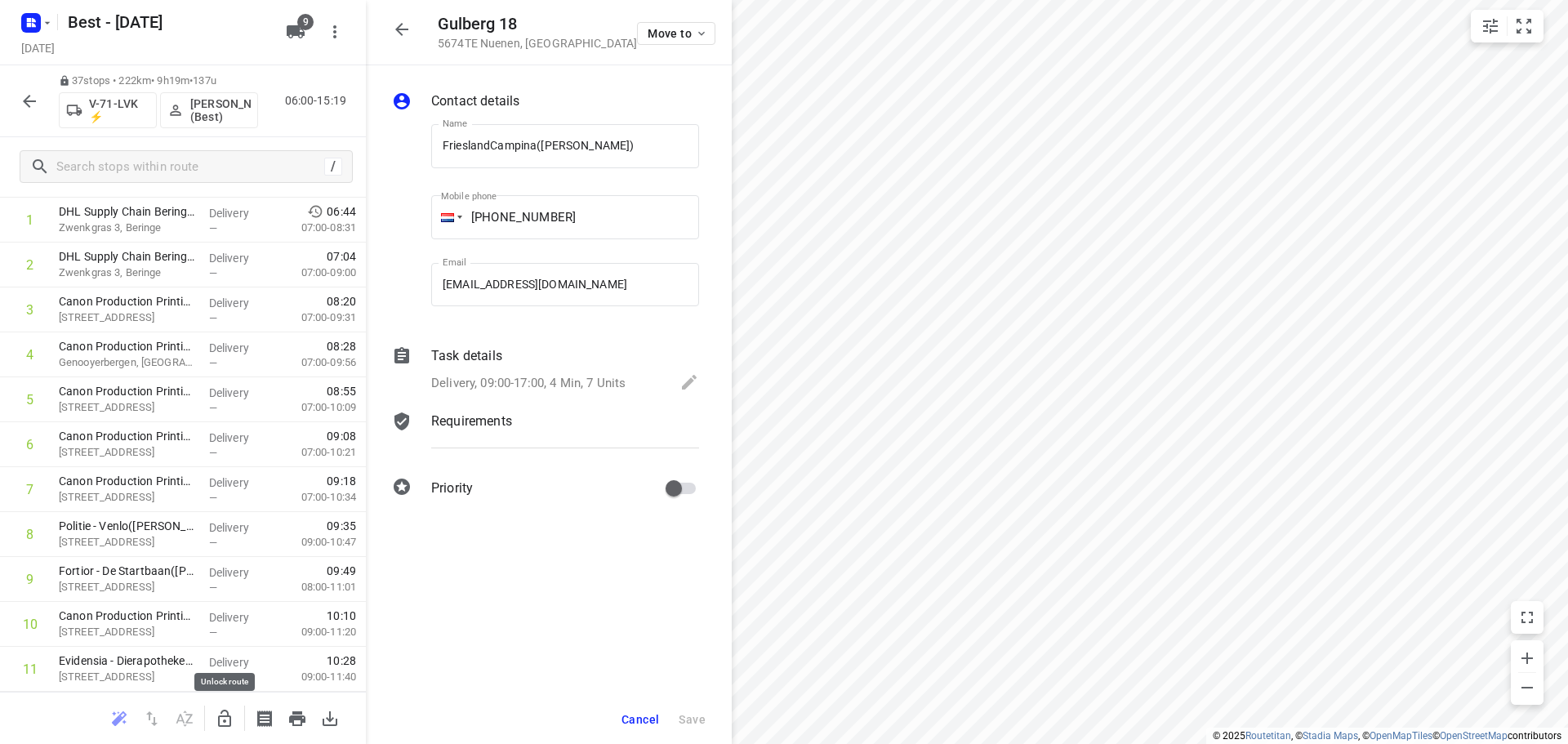
click at [228, 727] on icon "button" at bounding box center [224, 717] width 19 height 19
click at [661, 34] on span "Move to" at bounding box center [678, 33] width 60 height 13
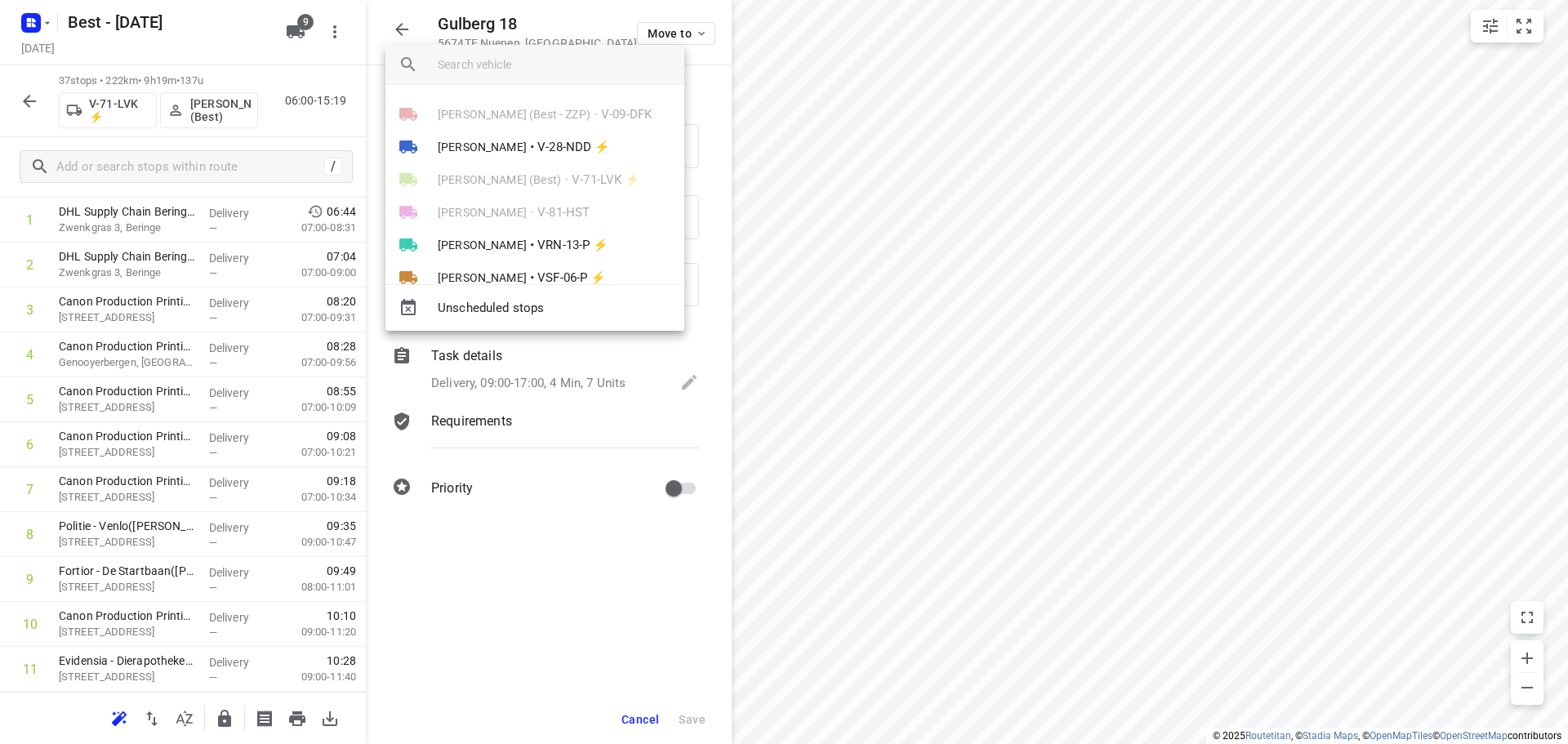
click at [980, 148] on div at bounding box center [784, 372] width 1568 height 744
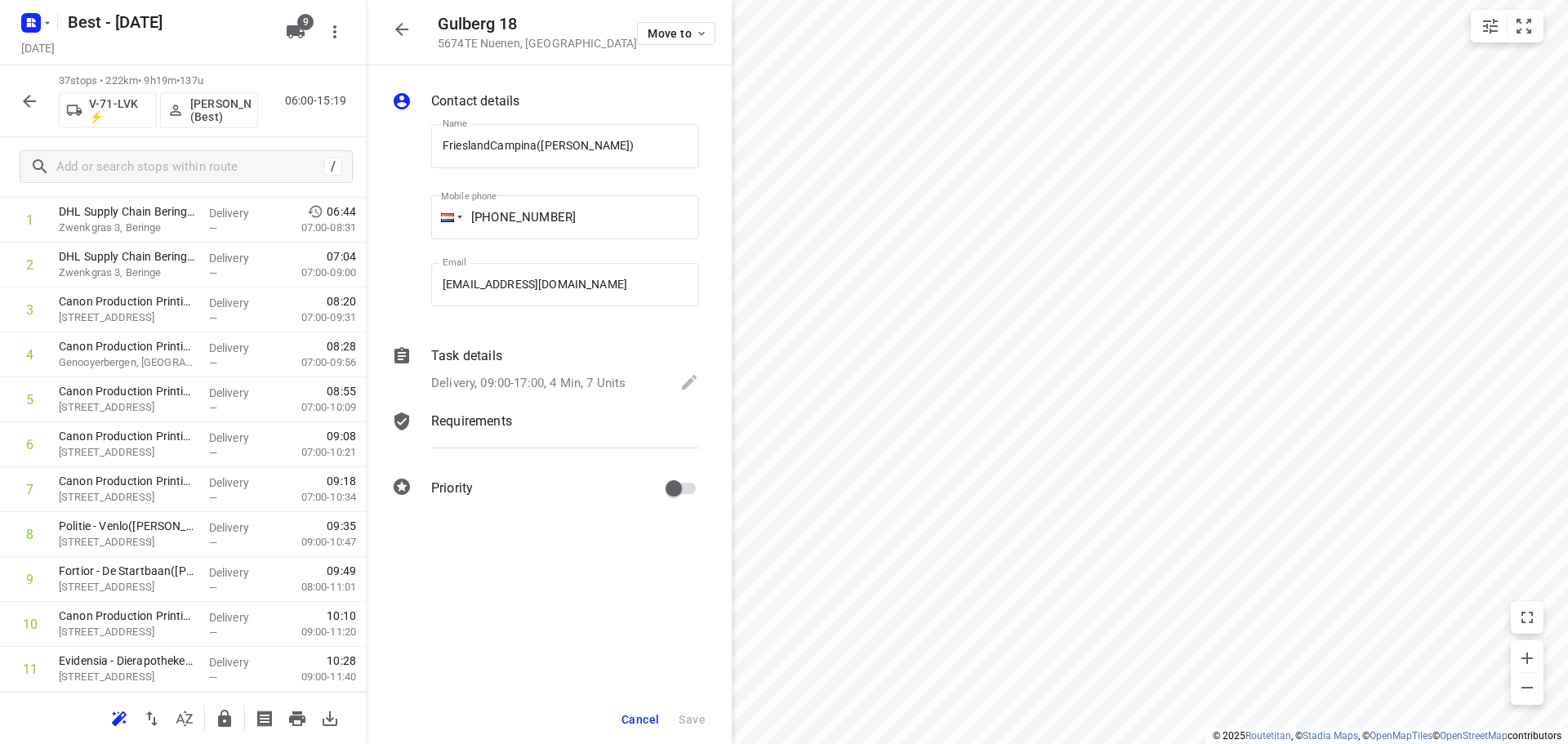
click at [384, 33] on div "Gulberg 18 5674TE Nuenen , Netherlands Move to" at bounding box center [548, 32] width 366 height 65
click at [392, 32] on icon "button" at bounding box center [401, 28] width 19 height 19
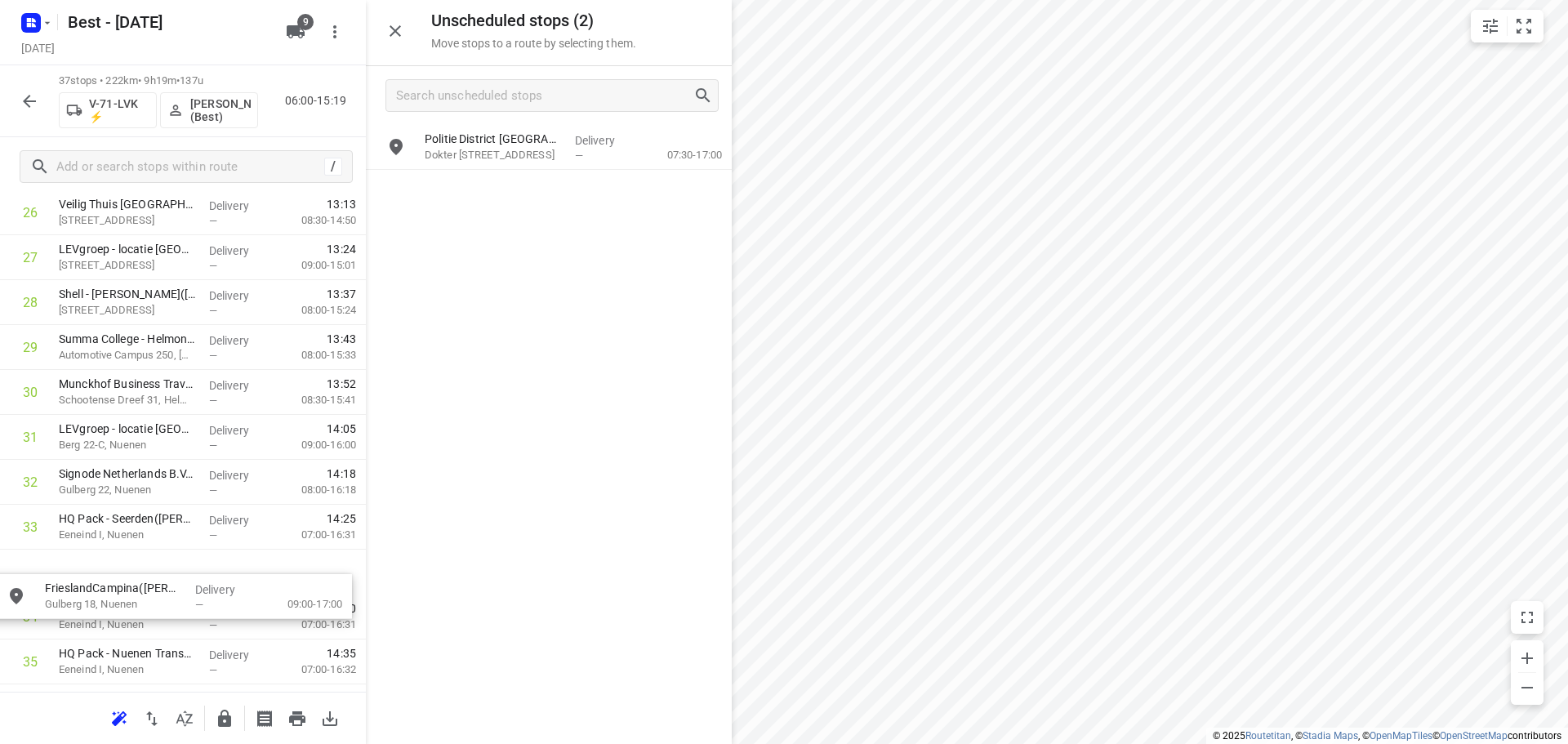
scroll to position [1264, 0]
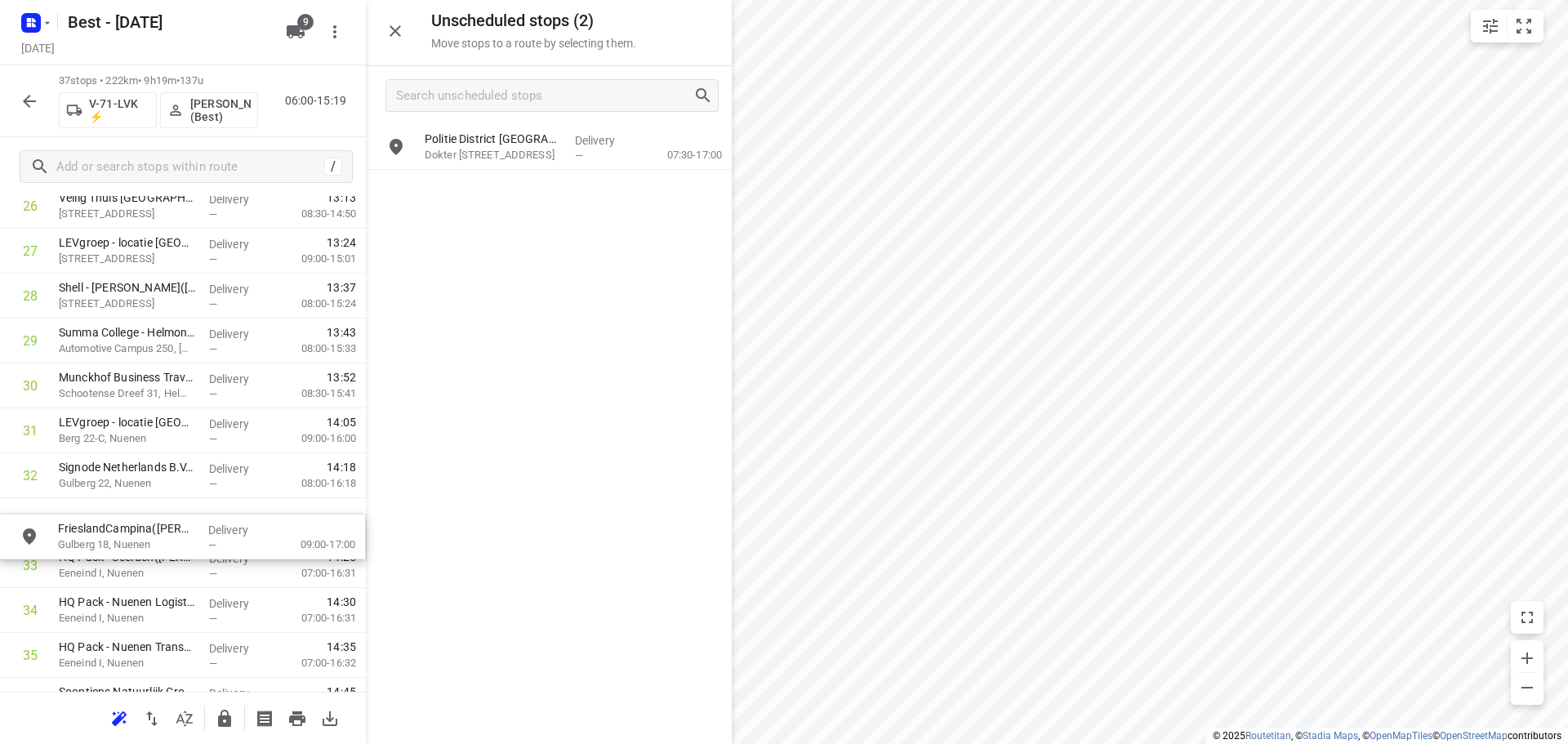
drag, startPoint x: 491, startPoint y: 183, endPoint x: 128, endPoint y: 518, distance: 494.0
drag, startPoint x: 43, startPoint y: 438, endPoint x: 448, endPoint y: 396, distance: 407.2
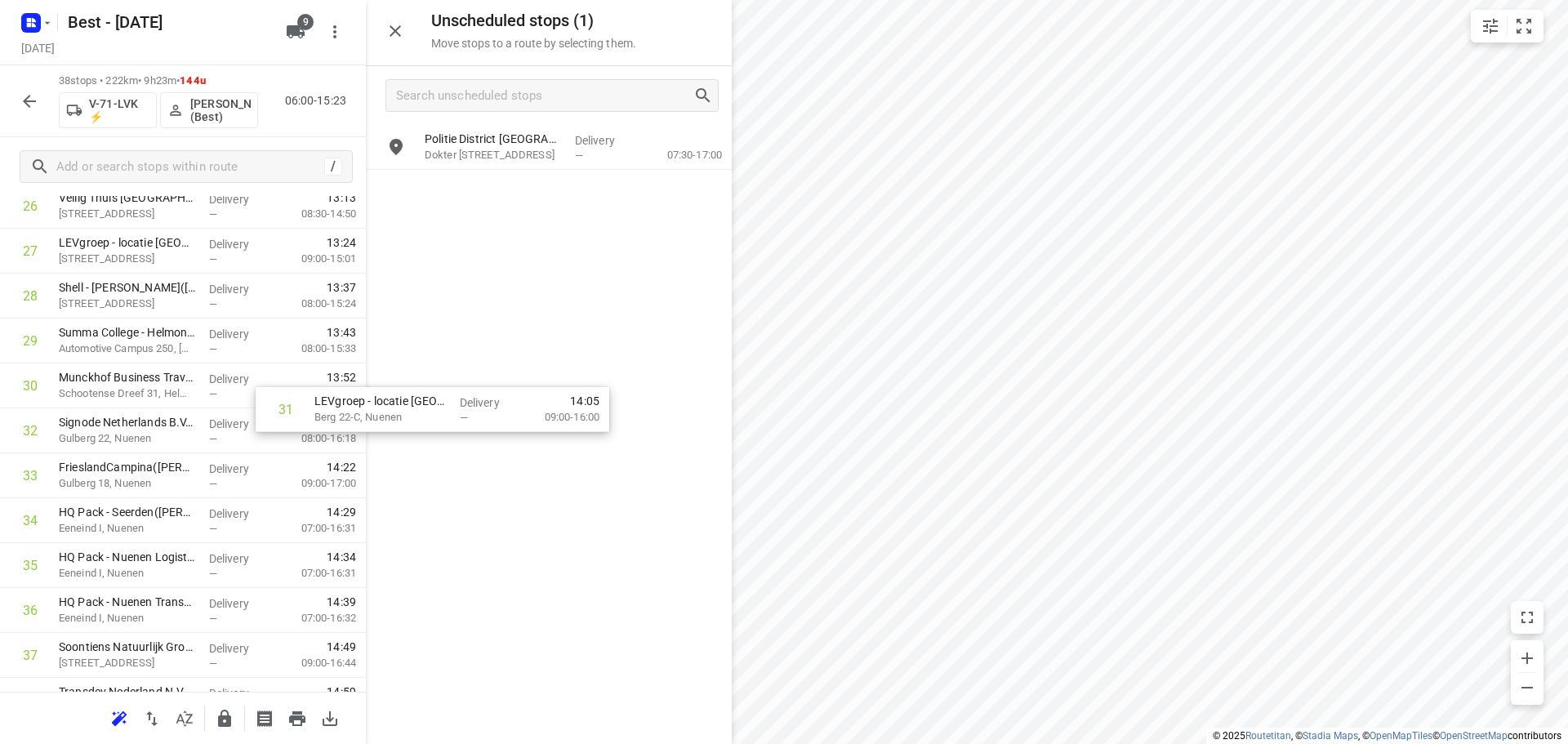
drag, startPoint x: 140, startPoint y: 422, endPoint x: 541, endPoint y: 350, distance: 407.4
click at [366, 357] on div "Unscheduled stops ( 1 ) Move stops to a route by selecting them. Politie Distri…" at bounding box center [182, 372] width 366 height 744
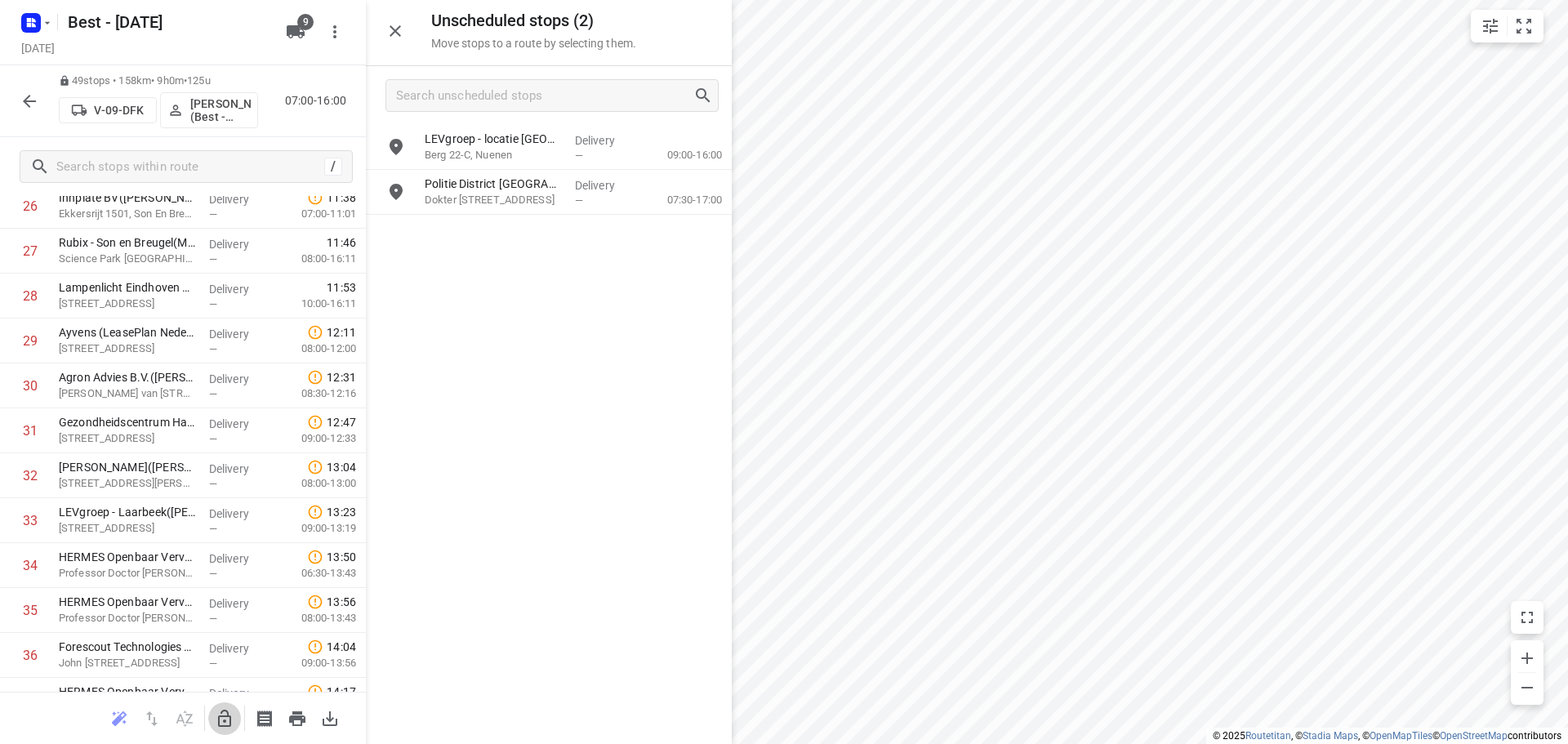
click at [234, 722] on icon "button" at bounding box center [224, 717] width 19 height 19
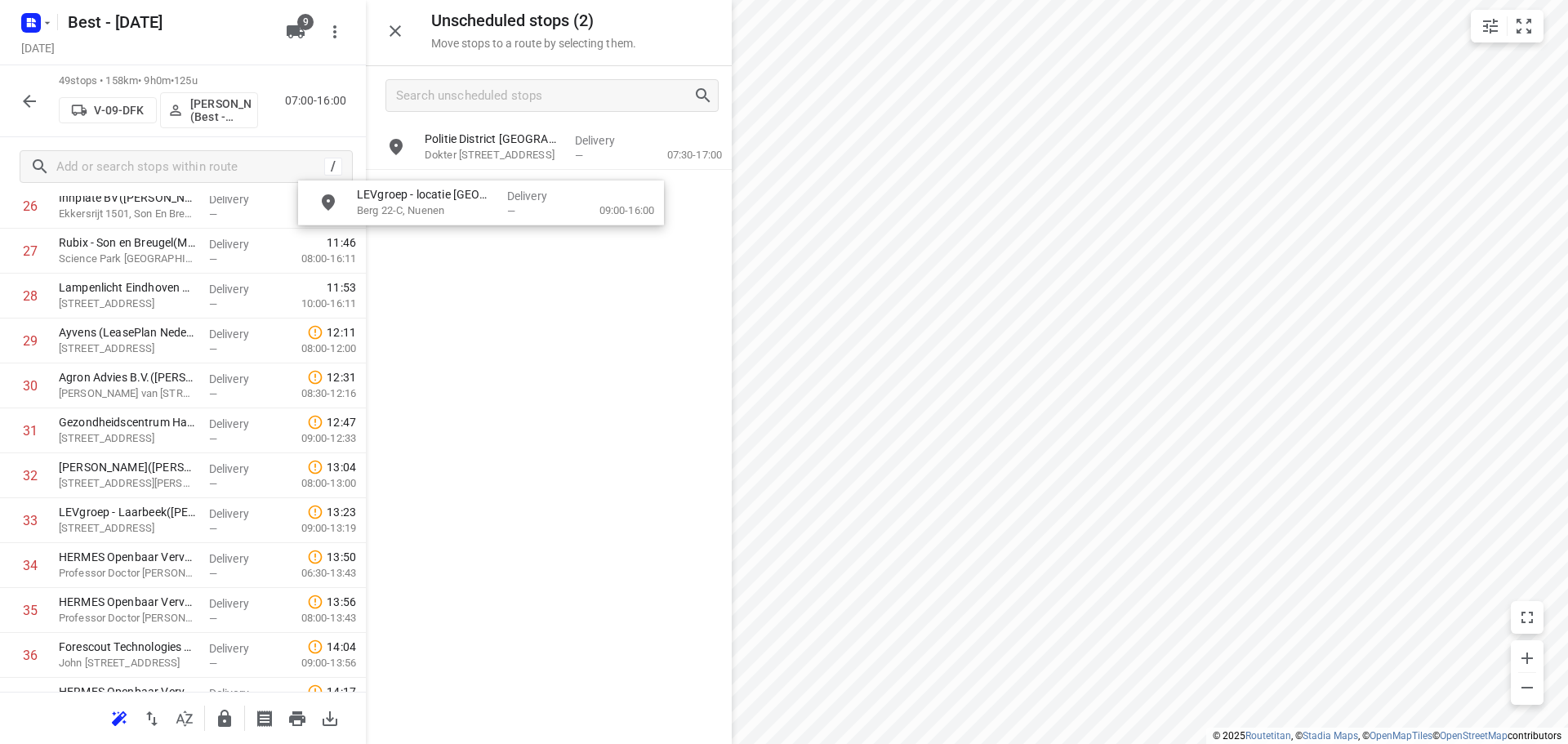
scroll to position [1259, 0]
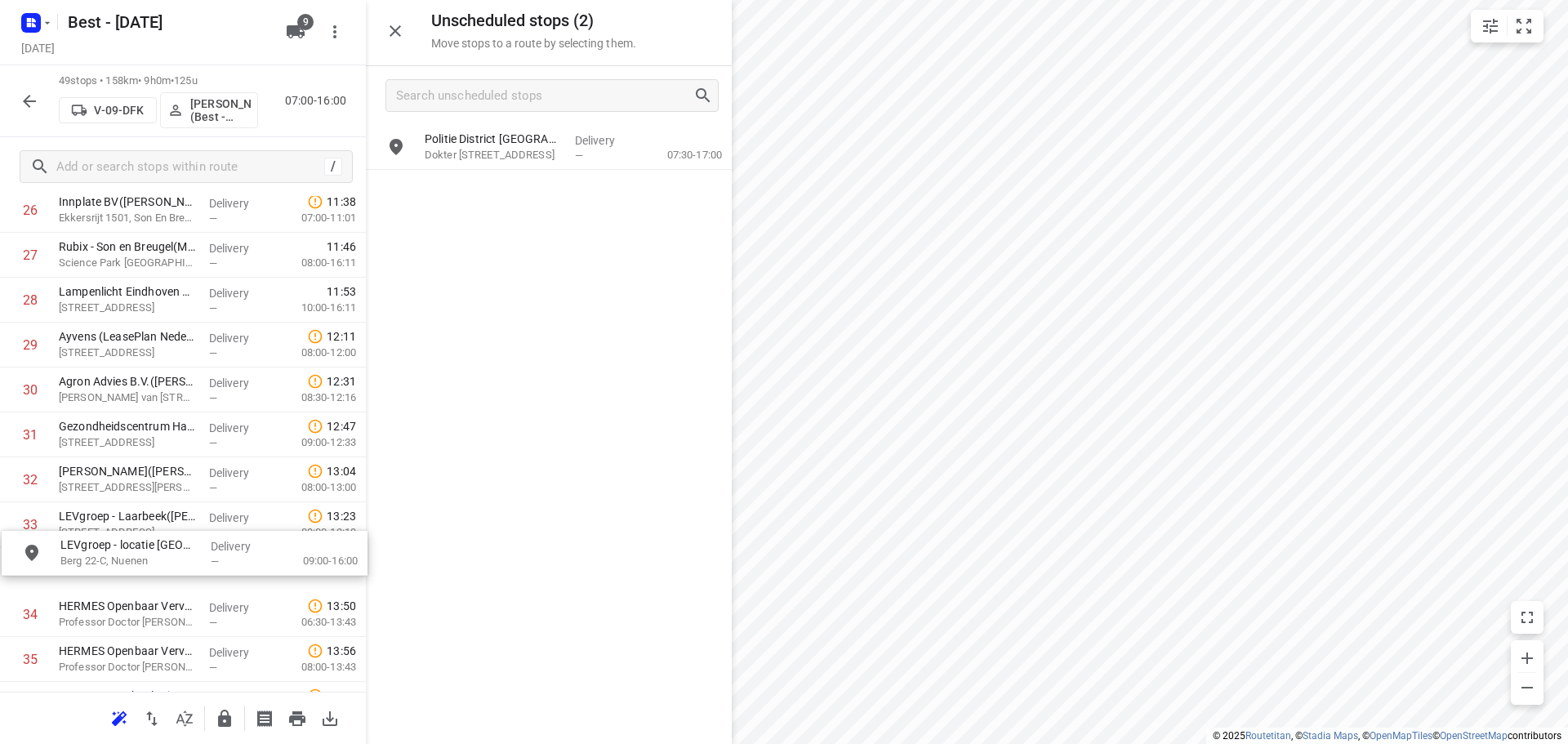
drag, startPoint x: 549, startPoint y: 160, endPoint x: 180, endPoint y: 568, distance: 550.1
click at [397, 30] on icon "button" at bounding box center [395, 31] width 11 height 11
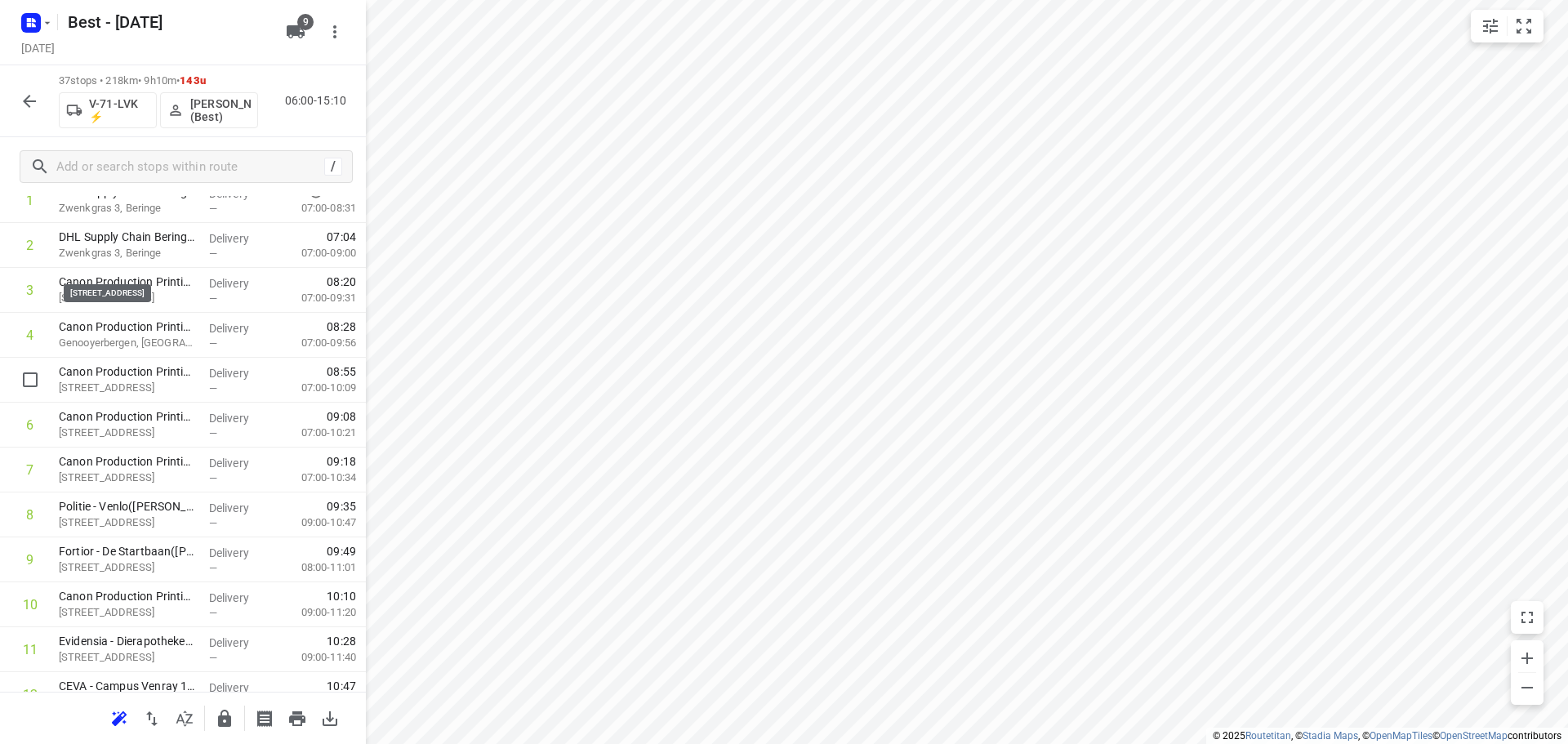
scroll to position [0, 0]
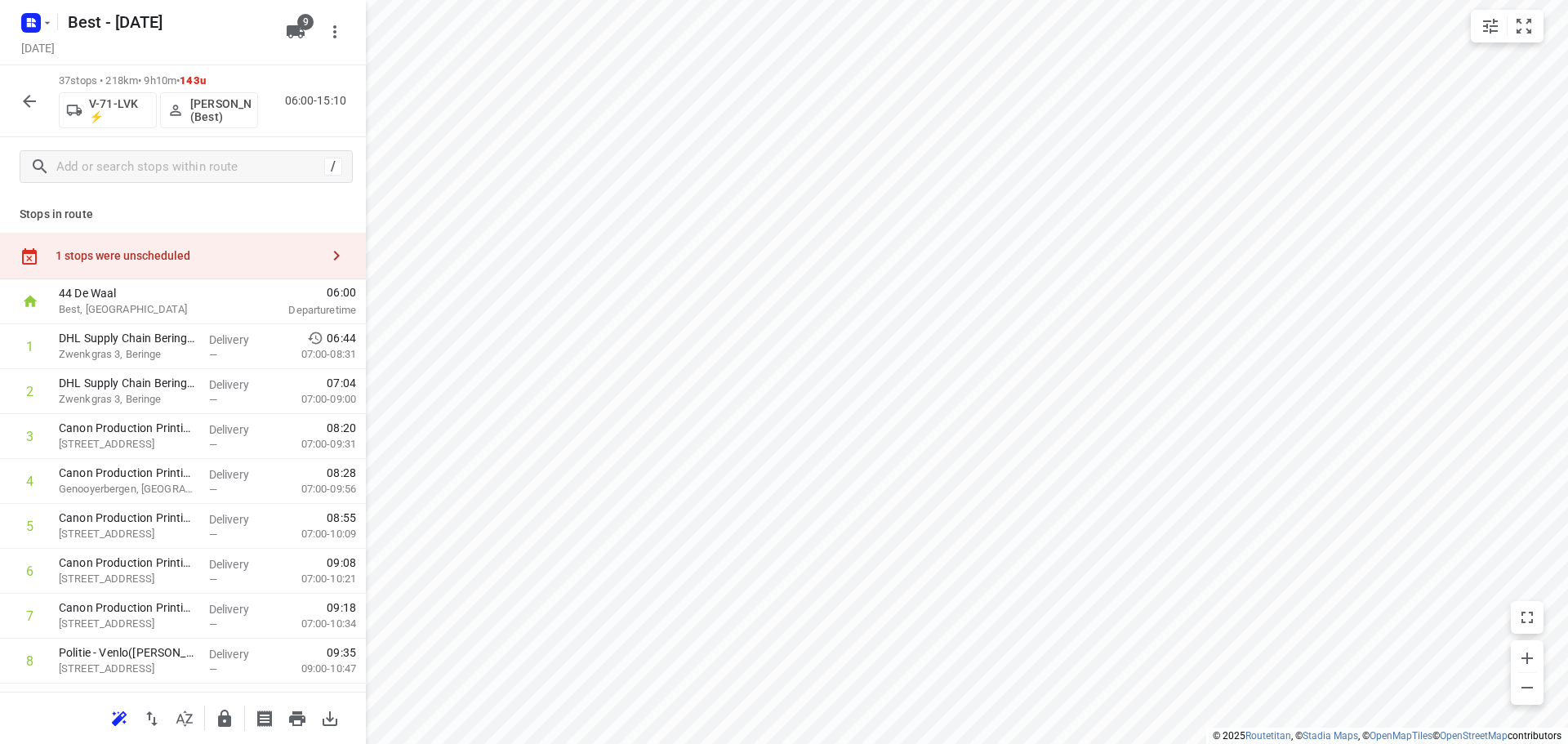
click at [172, 253] on div "1 stops were unscheduled" at bounding box center [188, 256] width 265 height 13
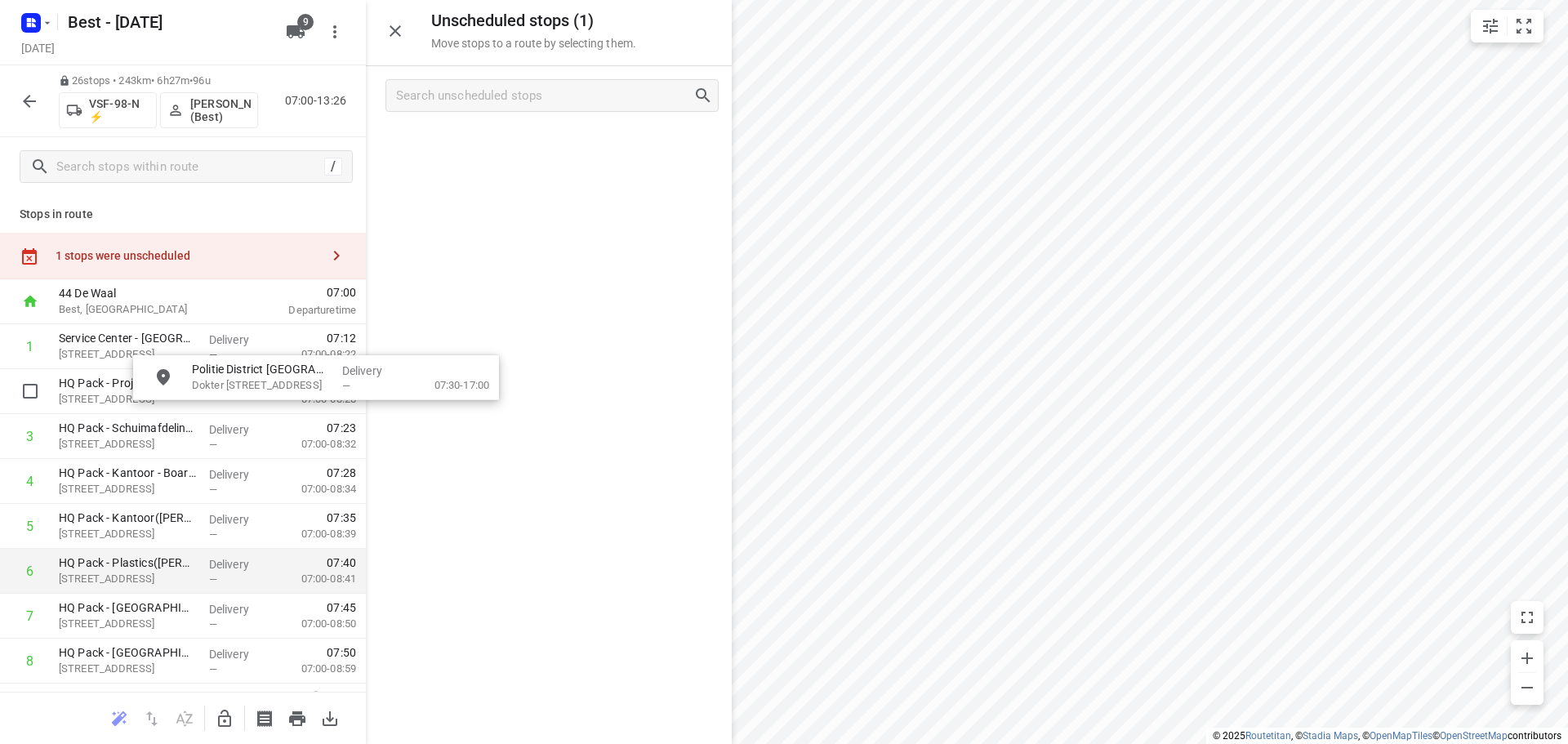
drag, startPoint x: 529, startPoint y: 154, endPoint x: 255, endPoint y: 553, distance: 484.0
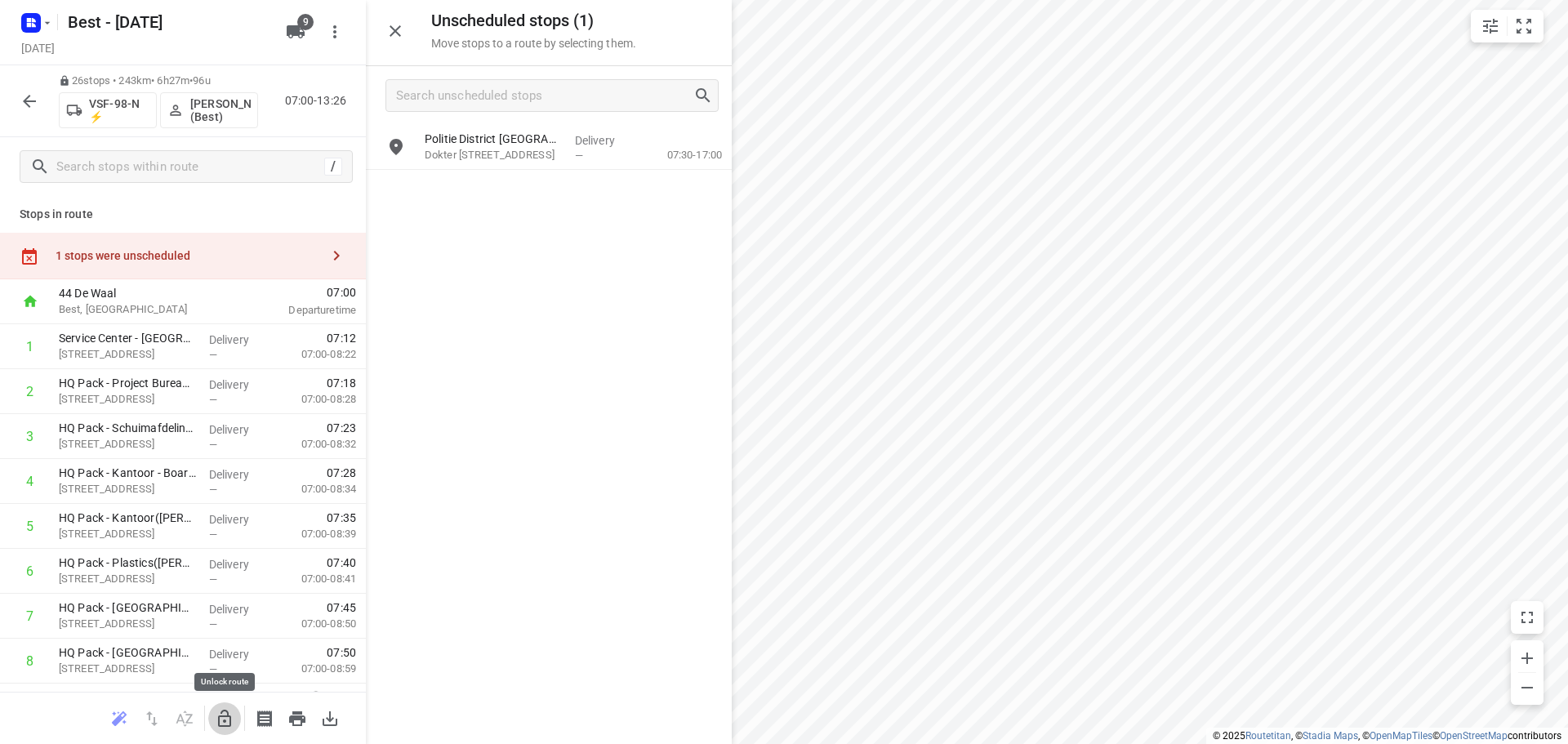
click at [221, 723] on icon "button" at bounding box center [224, 717] width 19 height 19
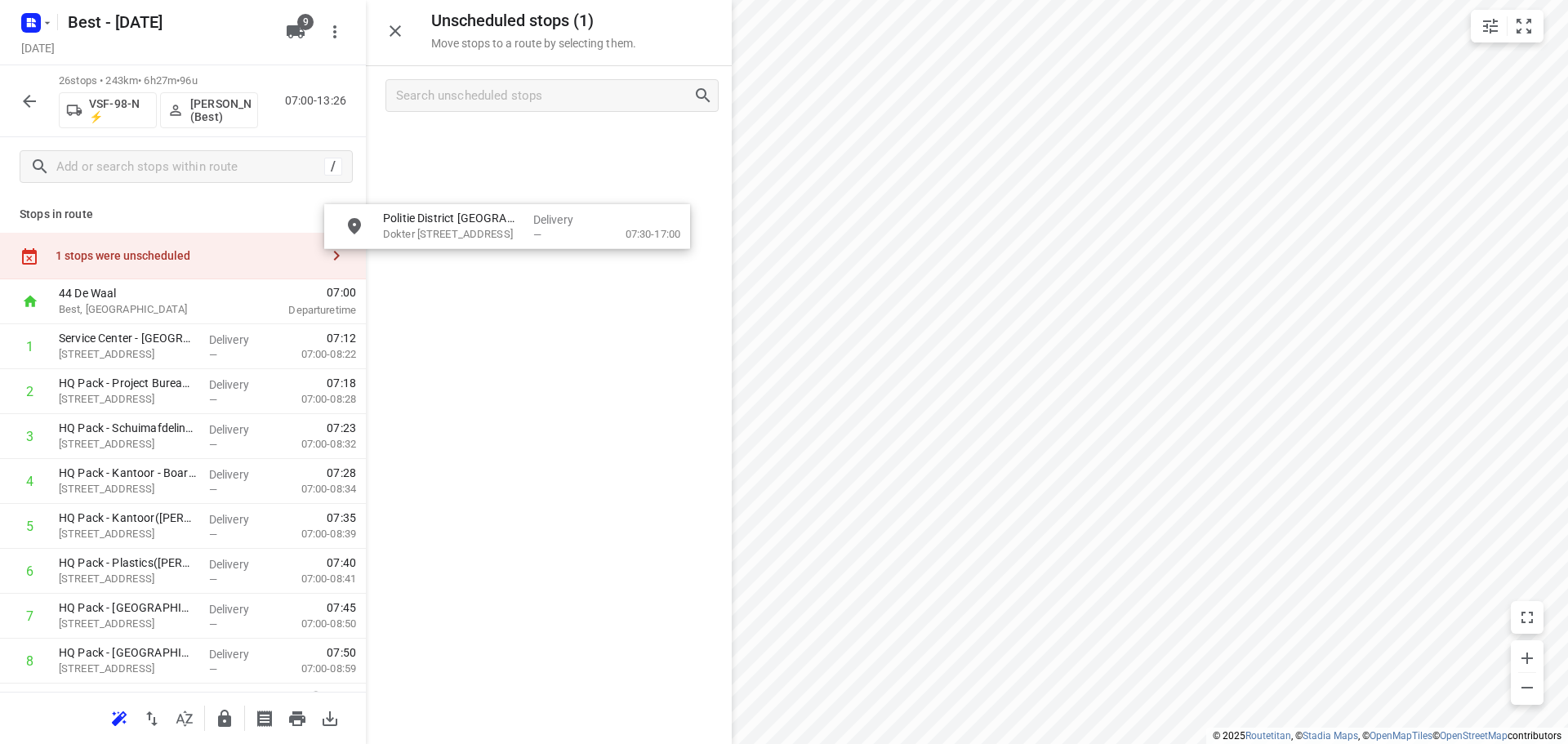
drag, startPoint x: 597, startPoint y: 137, endPoint x: 554, endPoint y: 230, distance: 102.5
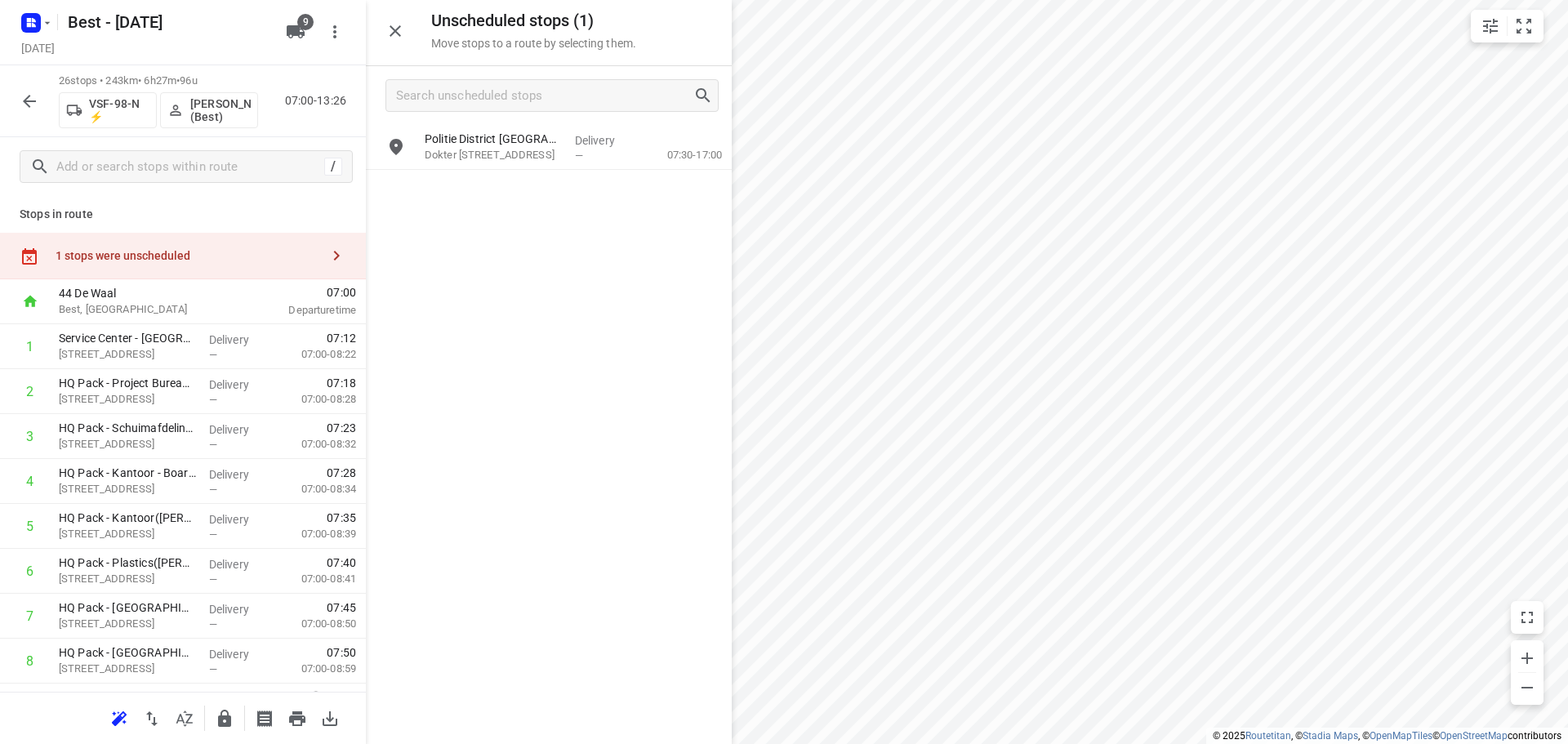
click at [554, 230] on div "Politie District Eindhoven - Locatie DRE(Anouk de Graaf) Dokter Holtroplaan 54,…" at bounding box center [548, 433] width 366 height 618
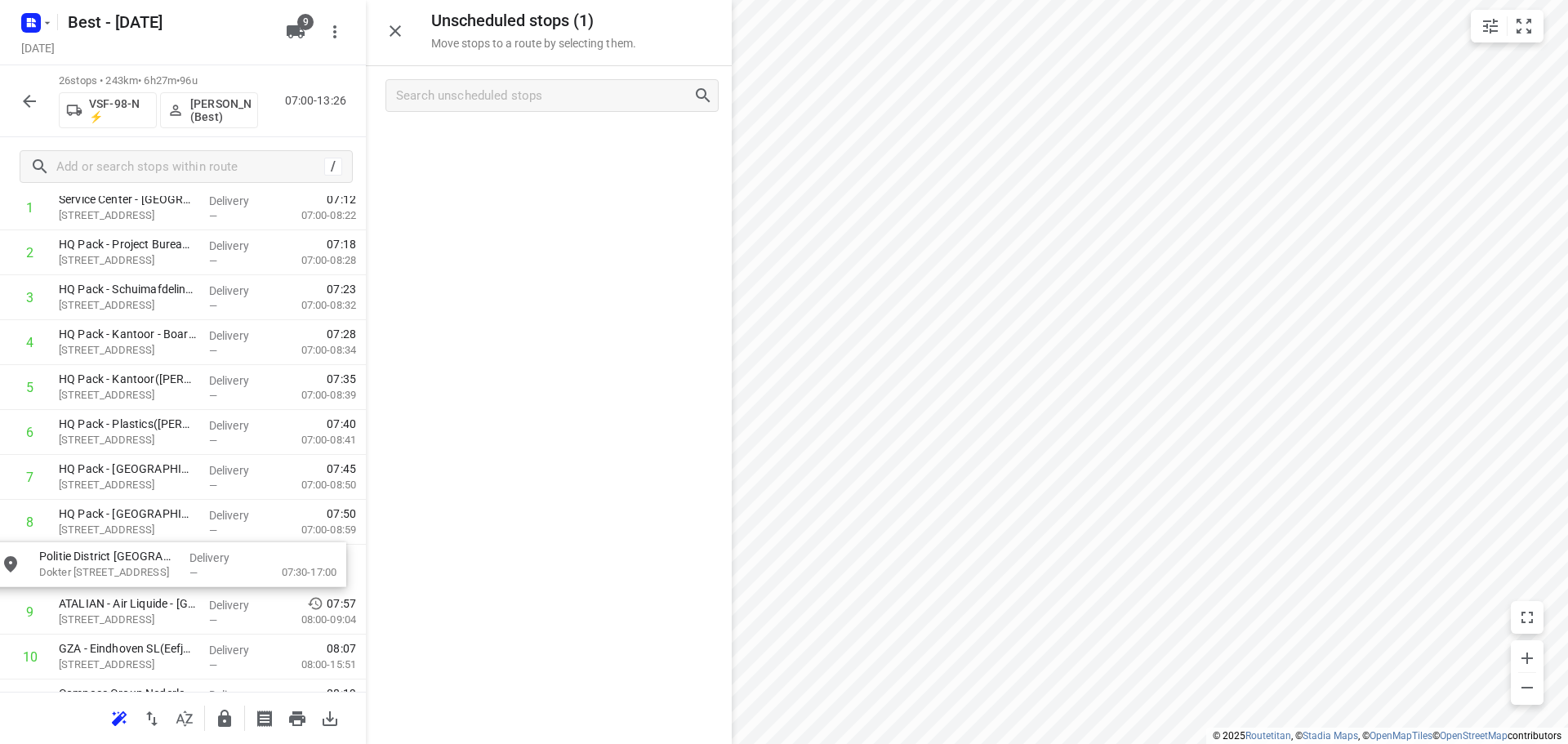
scroll to position [140, 0]
drag, startPoint x: 556, startPoint y: 148, endPoint x: 167, endPoint y: 564, distance: 569.5
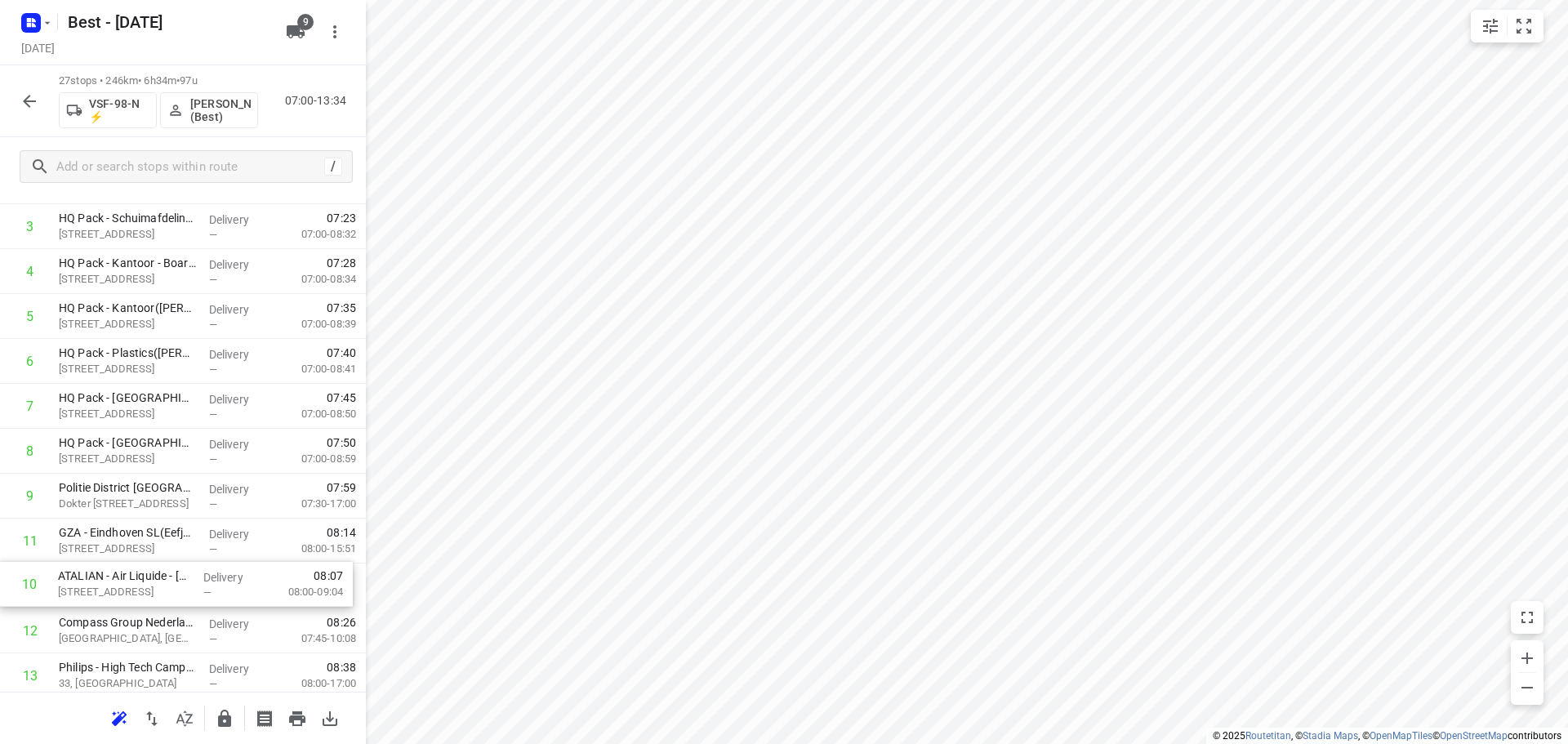
drag, startPoint x: 156, startPoint y: 569, endPoint x: 155, endPoint y: 596, distance: 27.0
click at [155, 596] on div "1 Service Center - Eindhoven(Bob Cremers) Looyenbeemd 3, Eindhoven Delivery — 0…" at bounding box center [182, 720] width 366 height 1212
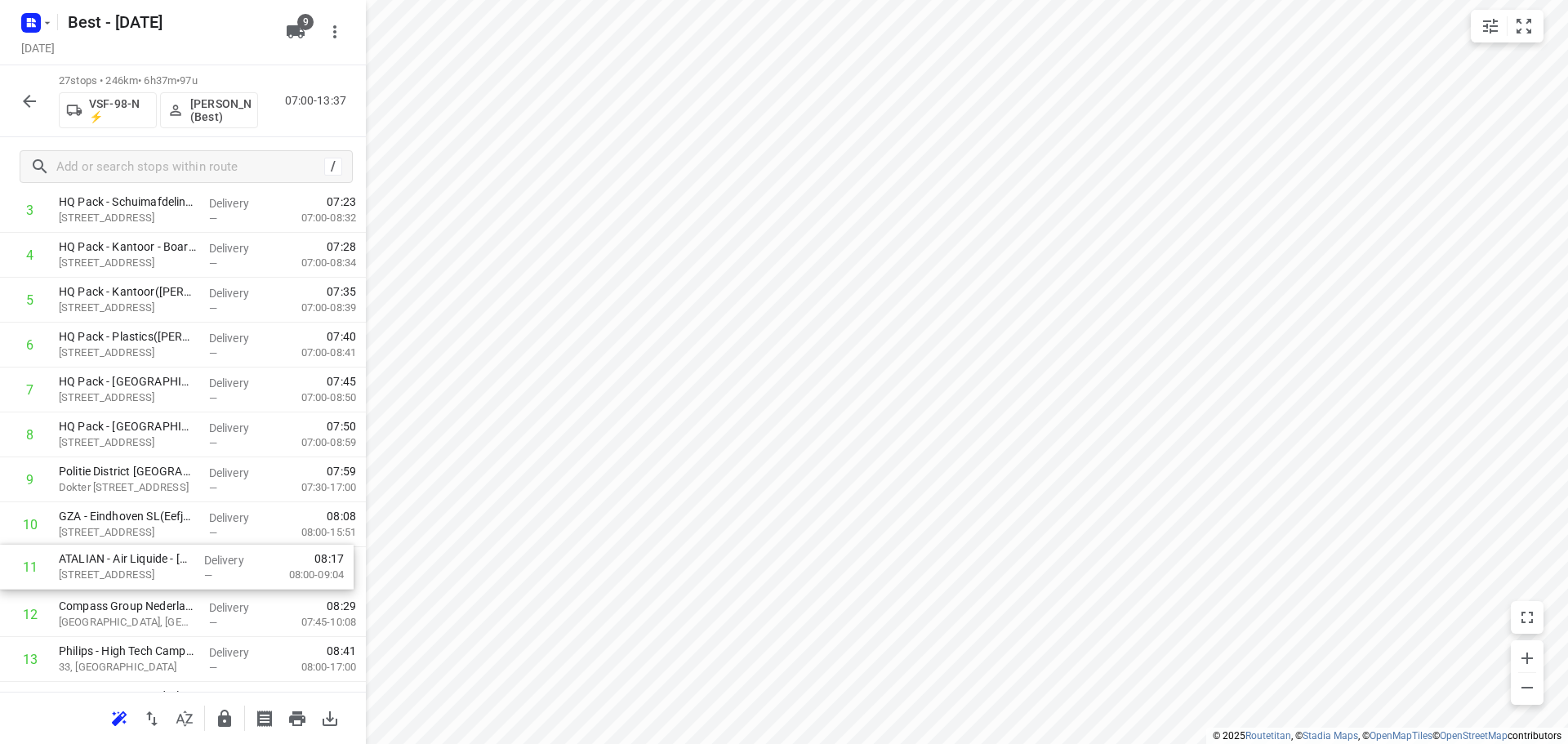
scroll to position [183, 0]
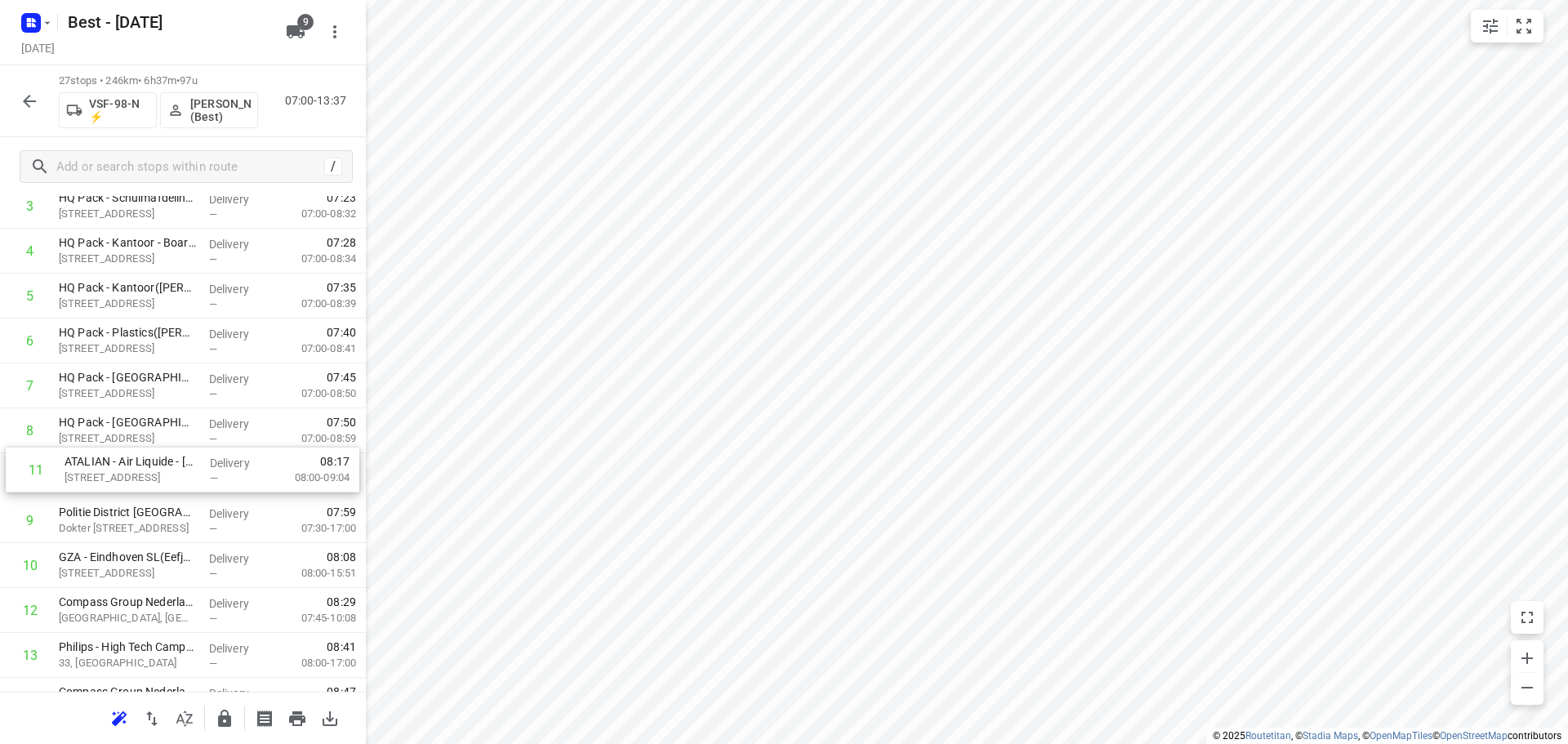
drag, startPoint x: 155, startPoint y: 596, endPoint x: 161, endPoint y: 476, distance: 120.1
click at [161, 476] on div "1 Service Center - Eindhoven(Bob Cremers) Looyenbeemd 3, Eindhoven Delivery — 0…" at bounding box center [182, 699] width 366 height 1212
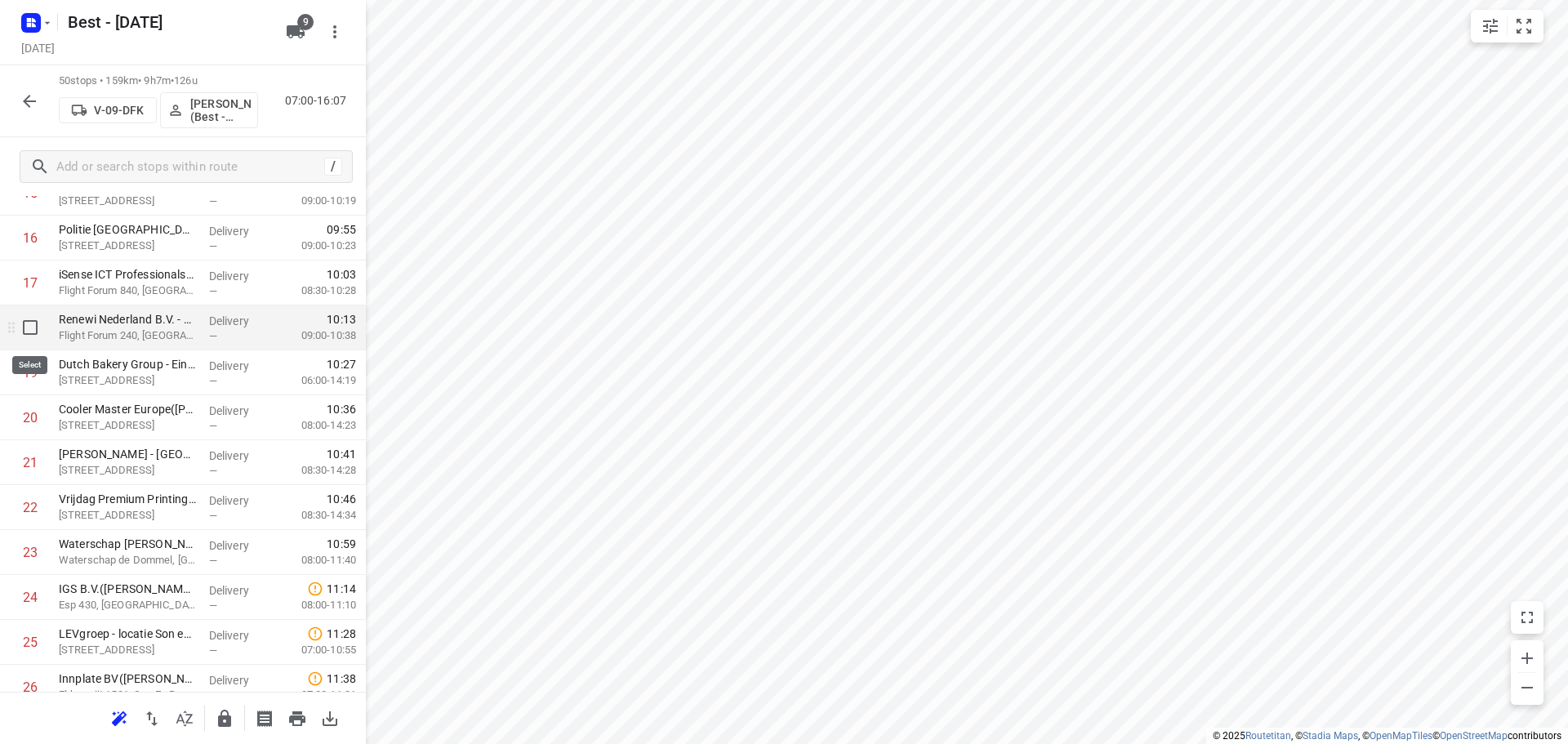
scroll to position [735, 0]
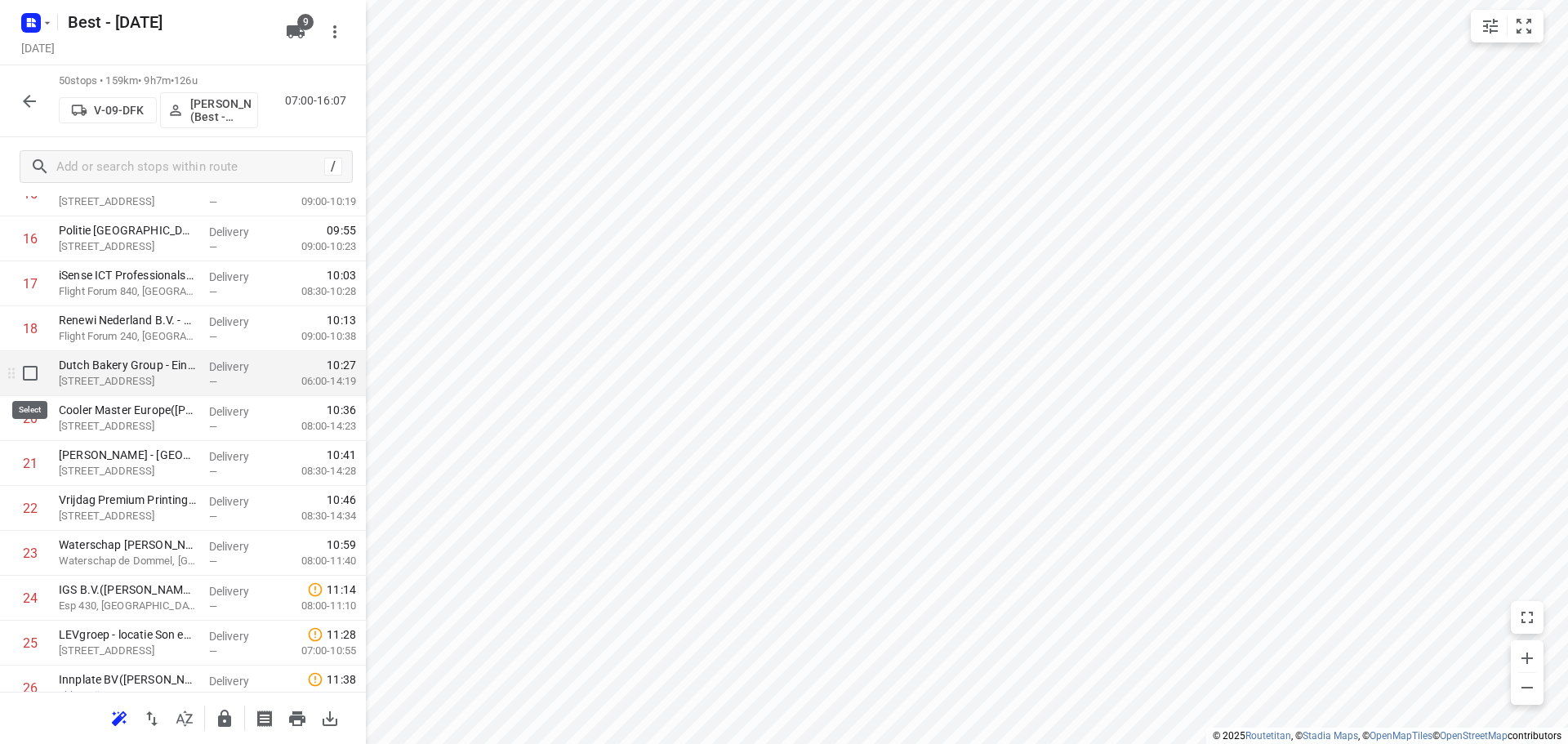
click at [35, 383] on input "checkbox" at bounding box center [30, 373] width 33 height 33
checkbox input "true"
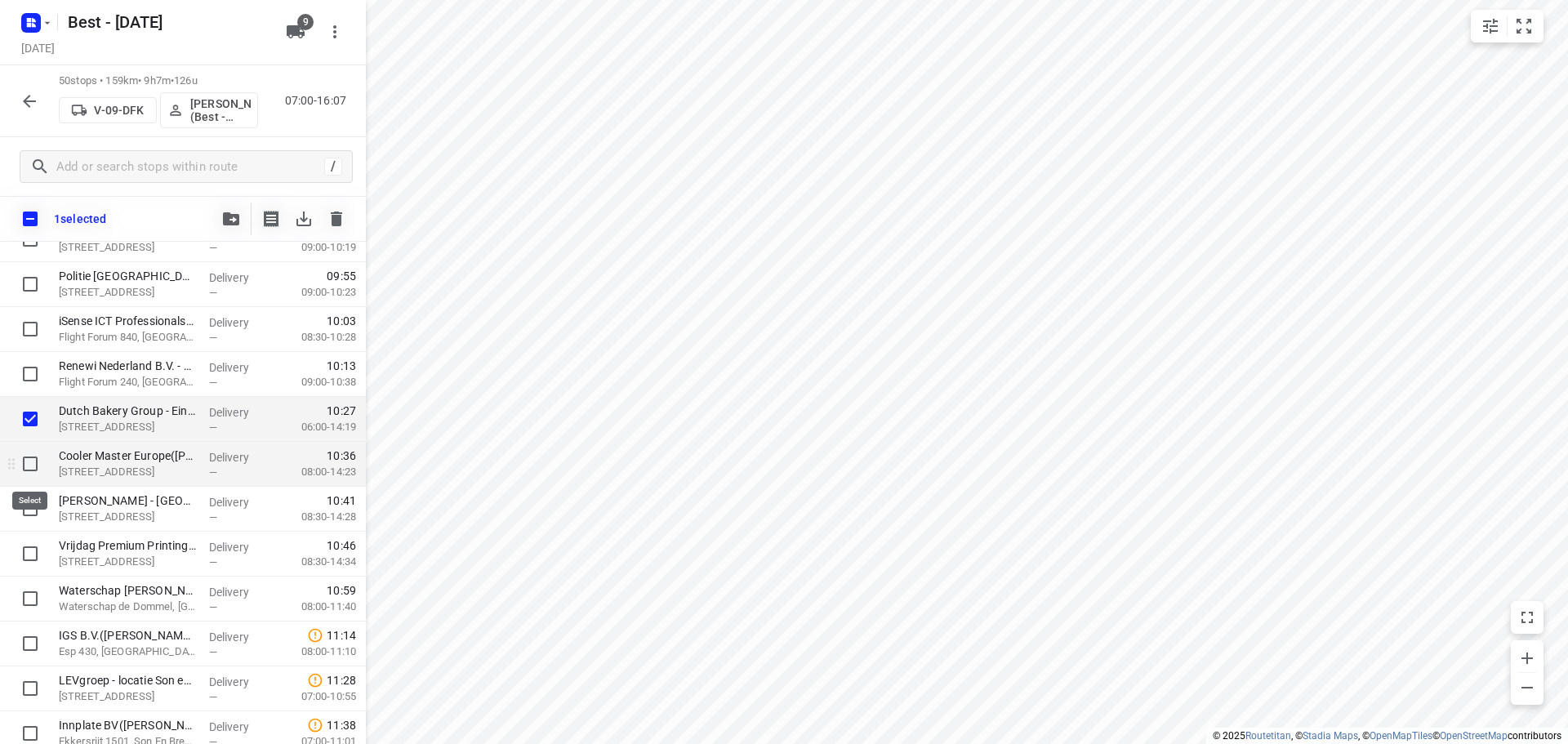
click at [25, 466] on input "checkbox" at bounding box center [30, 464] width 33 height 33
checkbox input "true"
click at [23, 512] on input "checkbox" at bounding box center [30, 509] width 33 height 33
checkbox input "true"
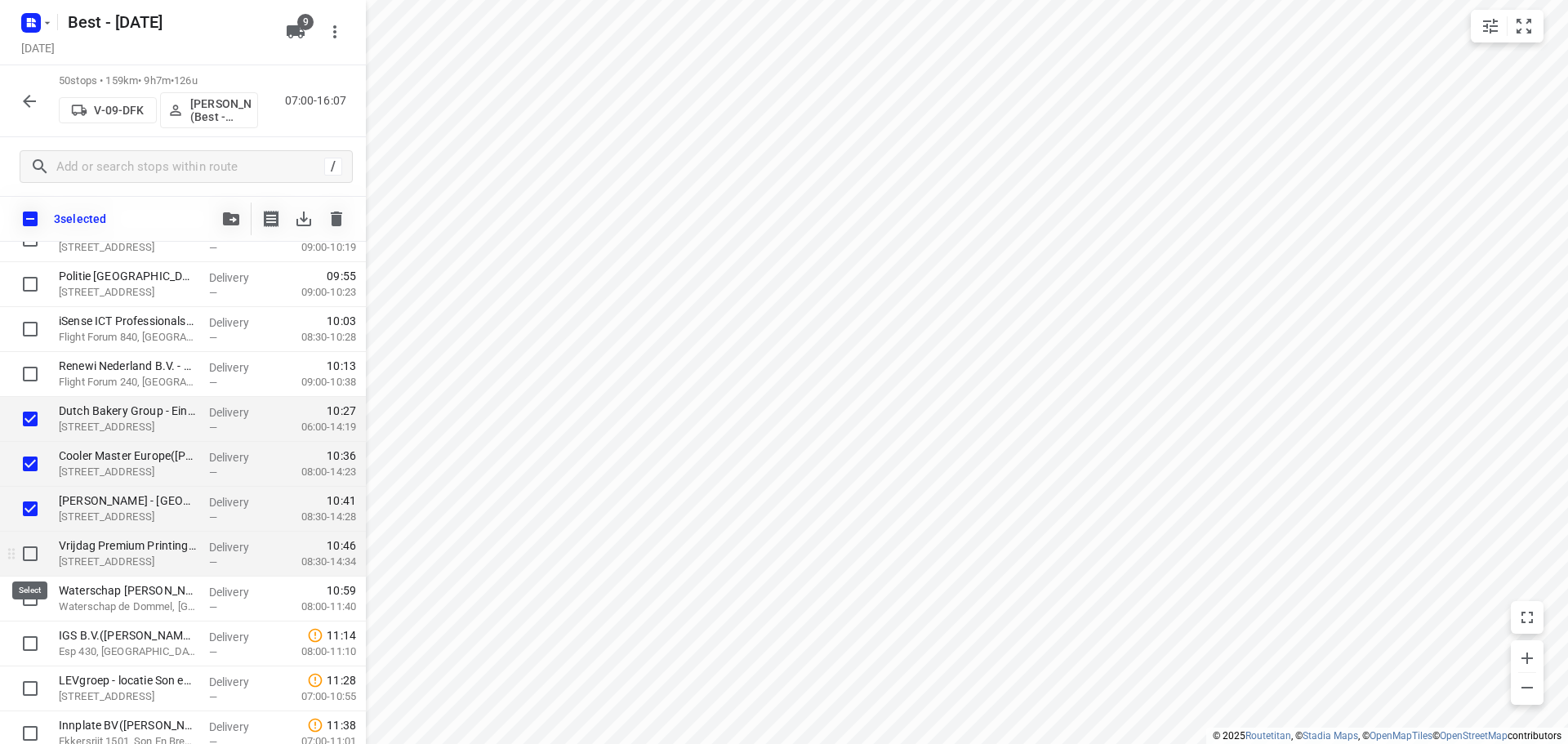
click at [23, 550] on input "checkbox" at bounding box center [30, 553] width 33 height 33
checkbox input "true"
drag, startPoint x: 248, startPoint y: 216, endPoint x: 206, endPoint y: 322, distance: 114.0
click at [244, 216] on div at bounding box center [283, 219] width 138 height 33
click at [223, 224] on icon "button" at bounding box center [231, 219] width 16 height 13
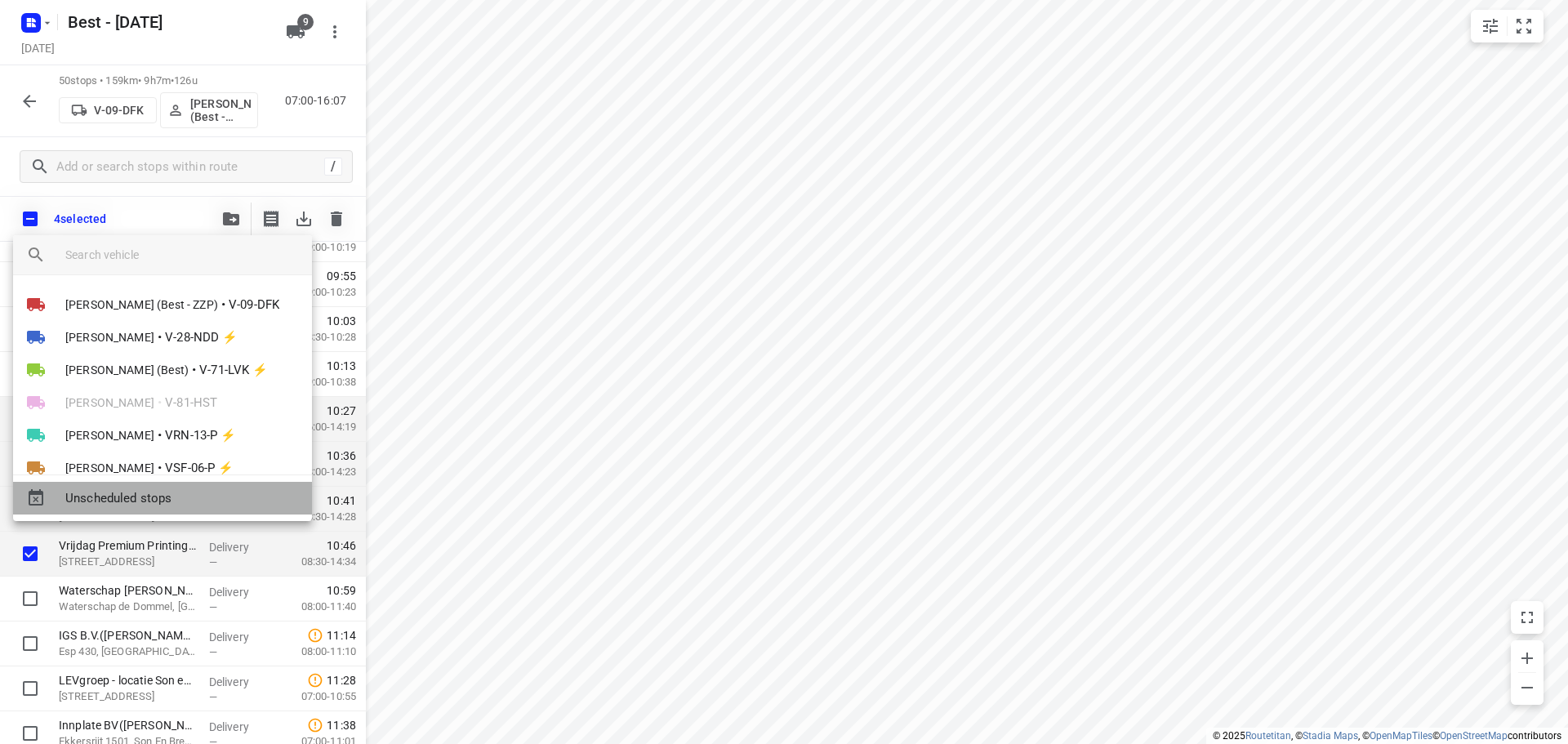
click at [145, 498] on span "Unscheduled stops" at bounding box center [181, 498] width 234 height 18
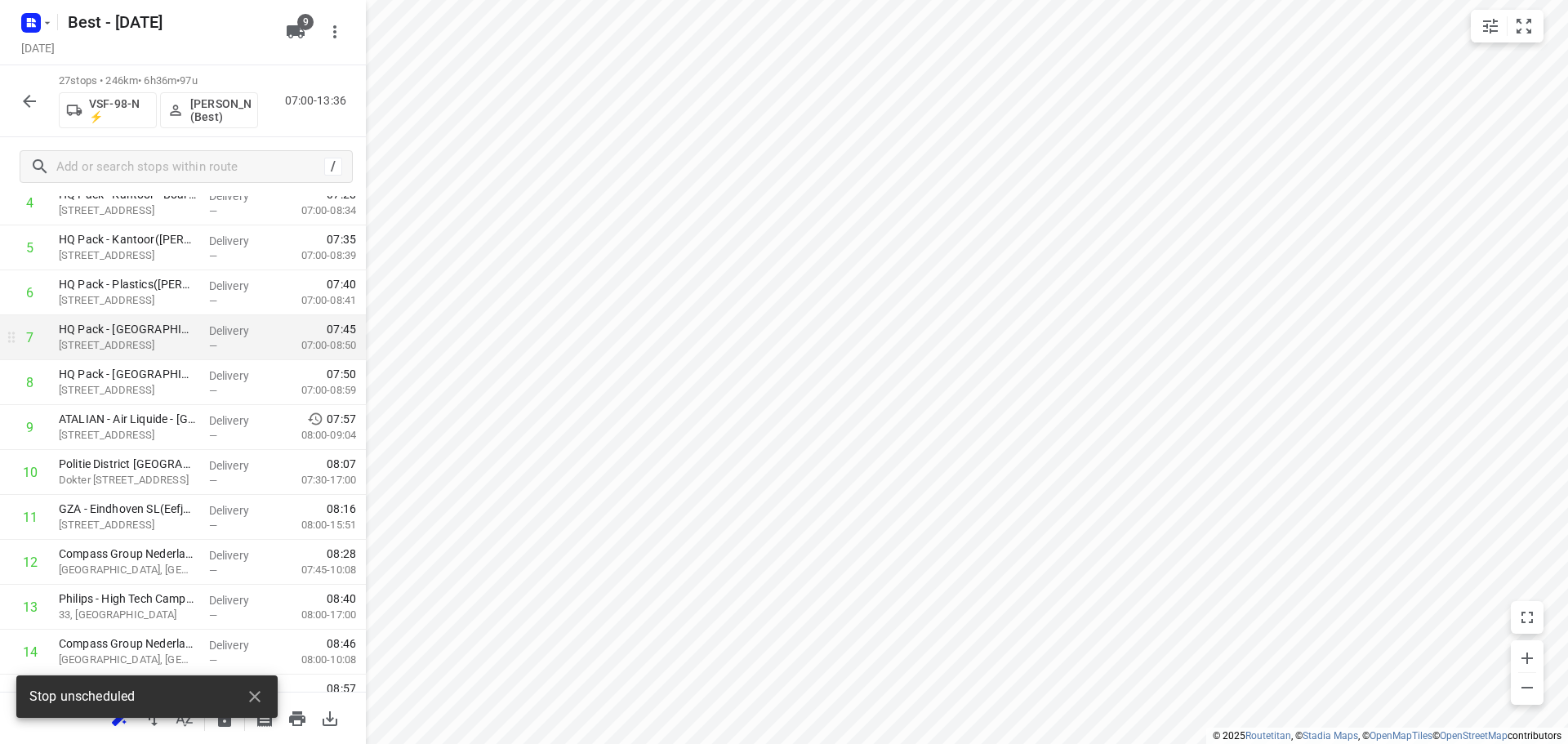
scroll to position [0, 0]
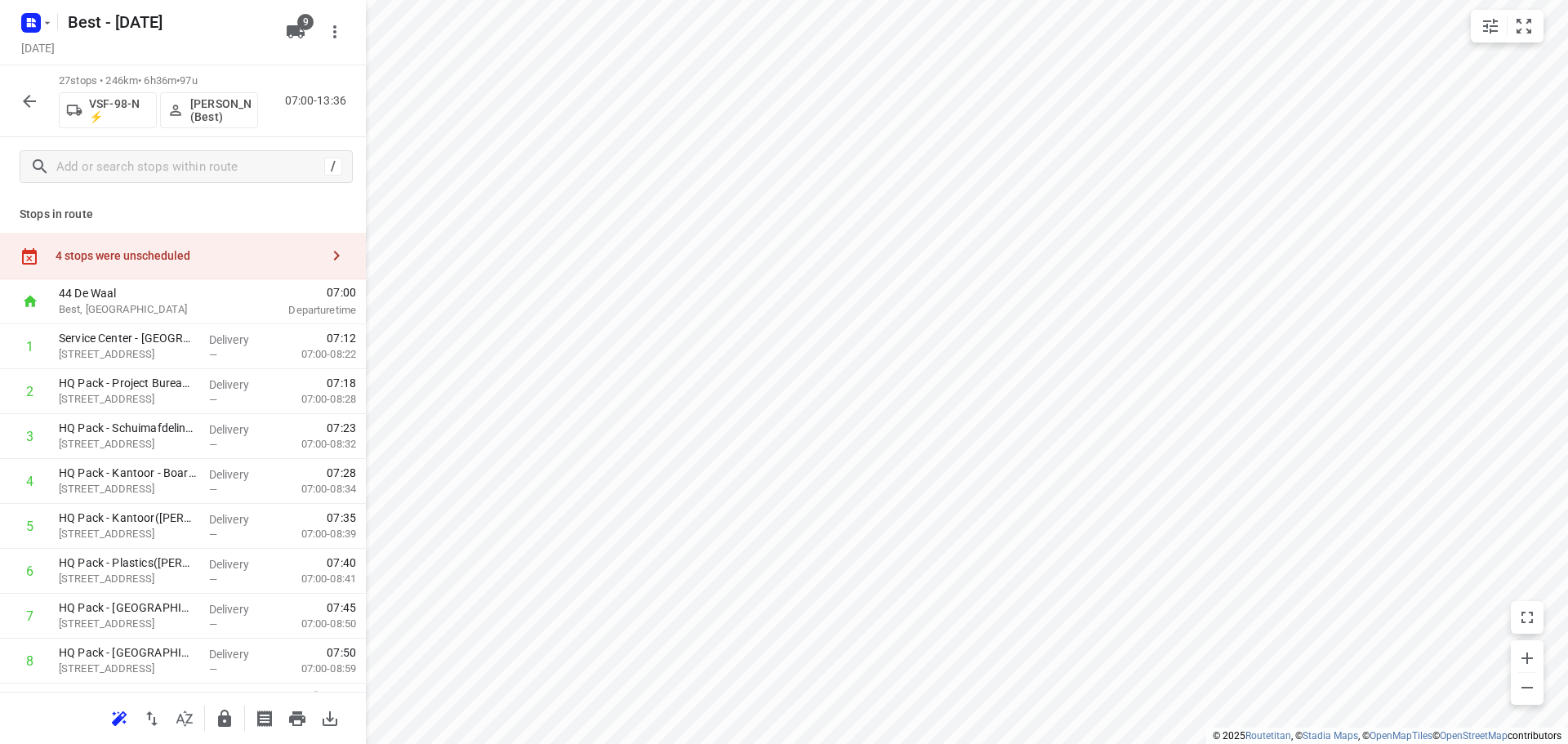
click at [249, 251] on div "4 stops were unscheduled" at bounding box center [188, 256] width 265 height 13
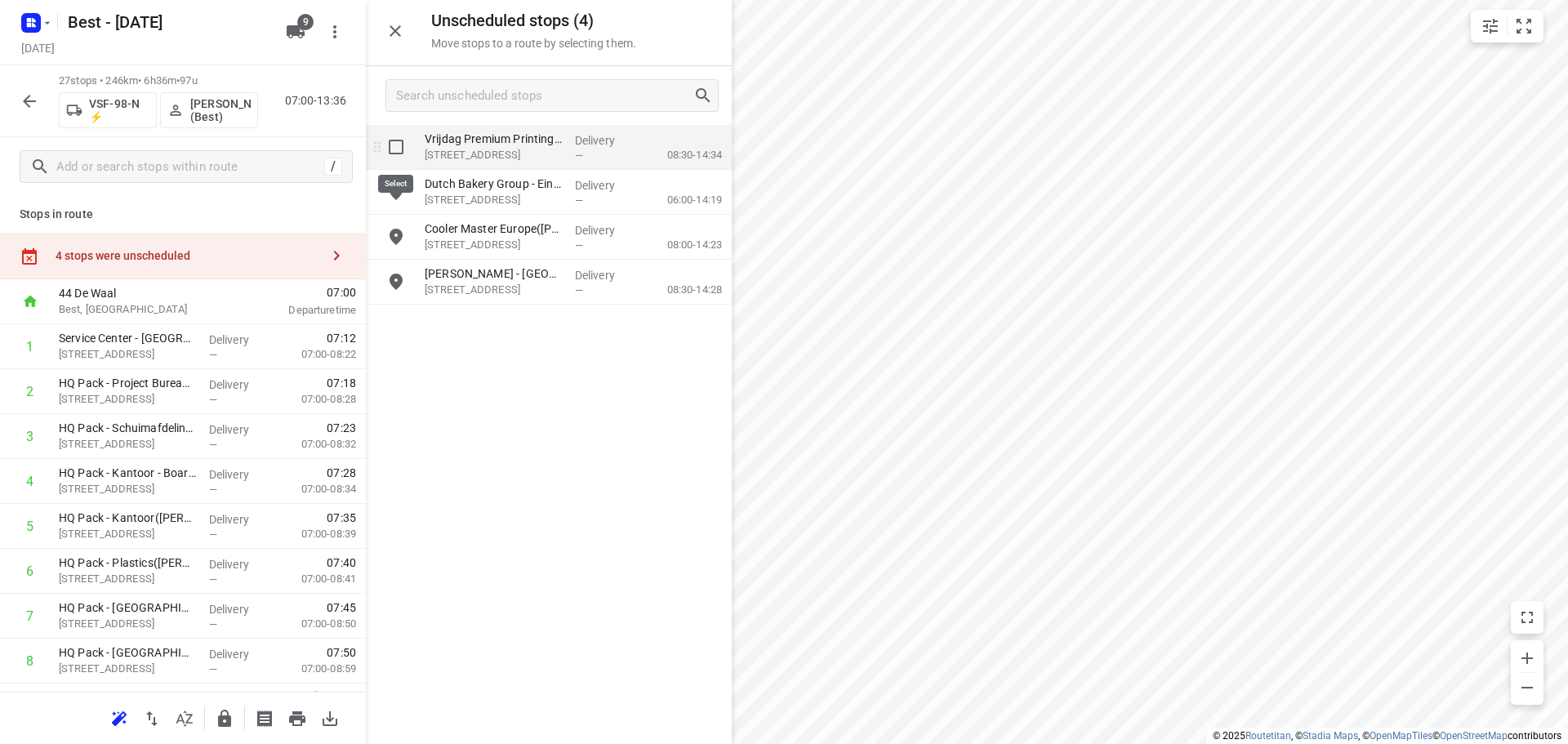
click at [400, 155] on input "grid" at bounding box center [396, 148] width 33 height 33
checkbox input "true"
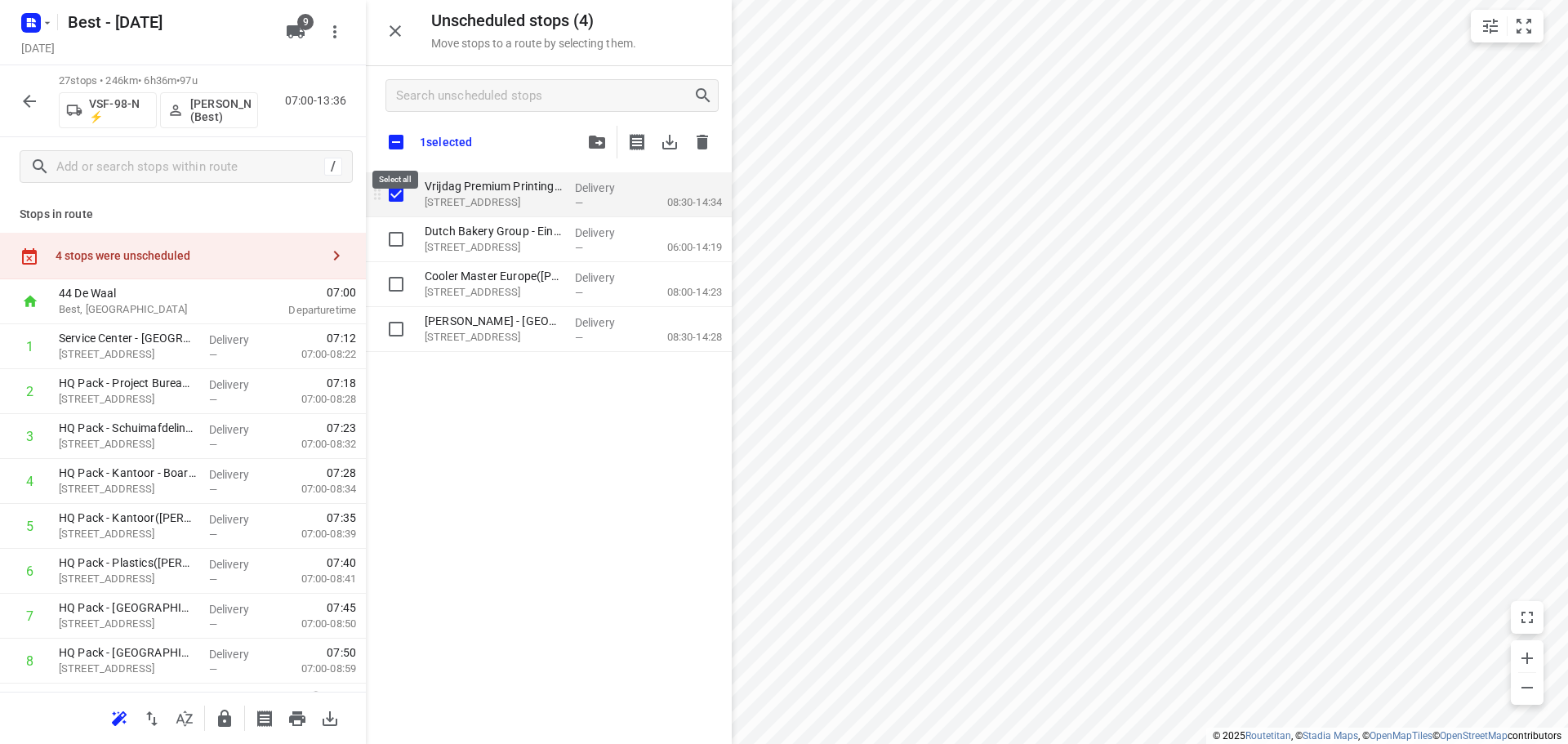
click at [400, 155] on input "checkbox" at bounding box center [395, 141] width 34 height 34
checkbox input "true"
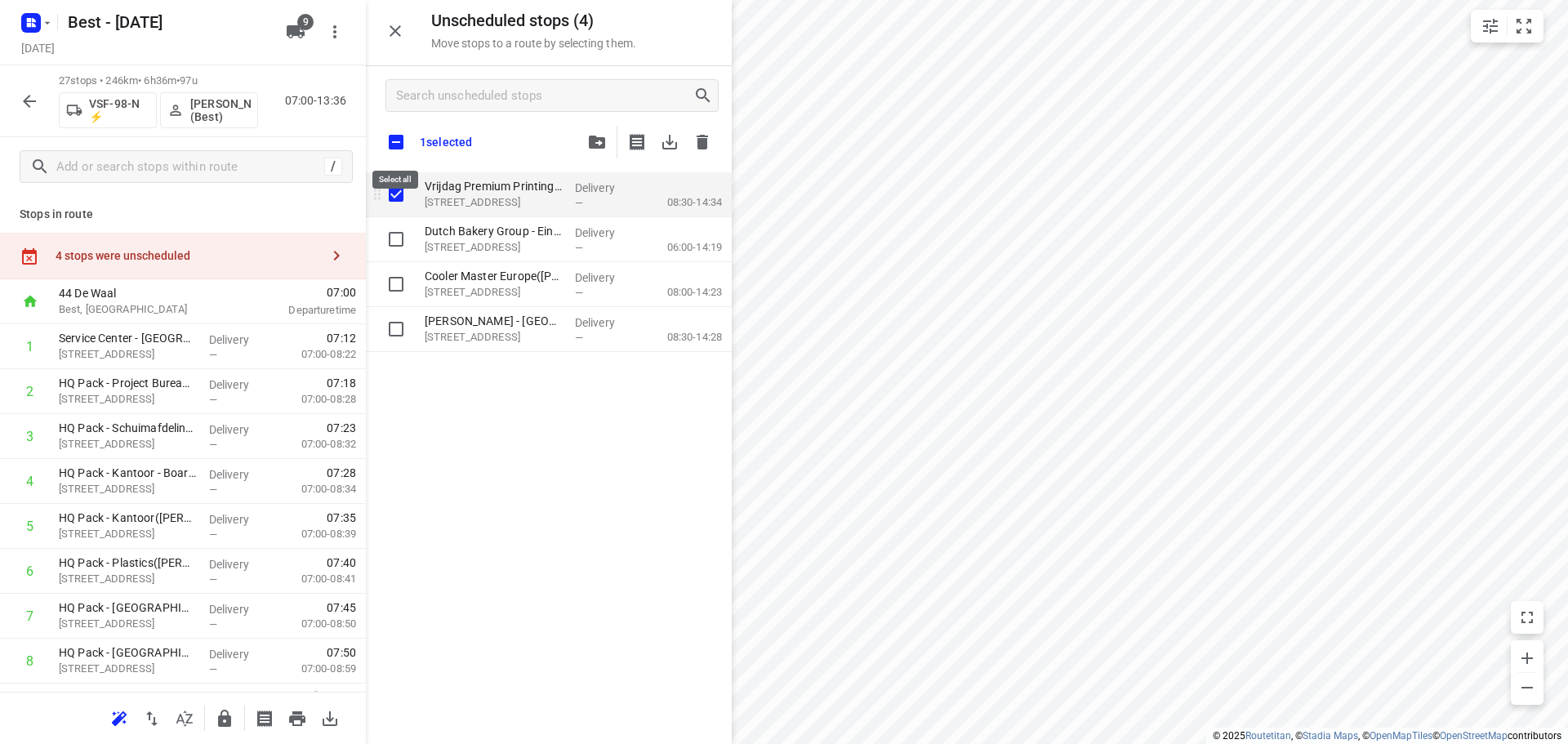
checkbox input "true"
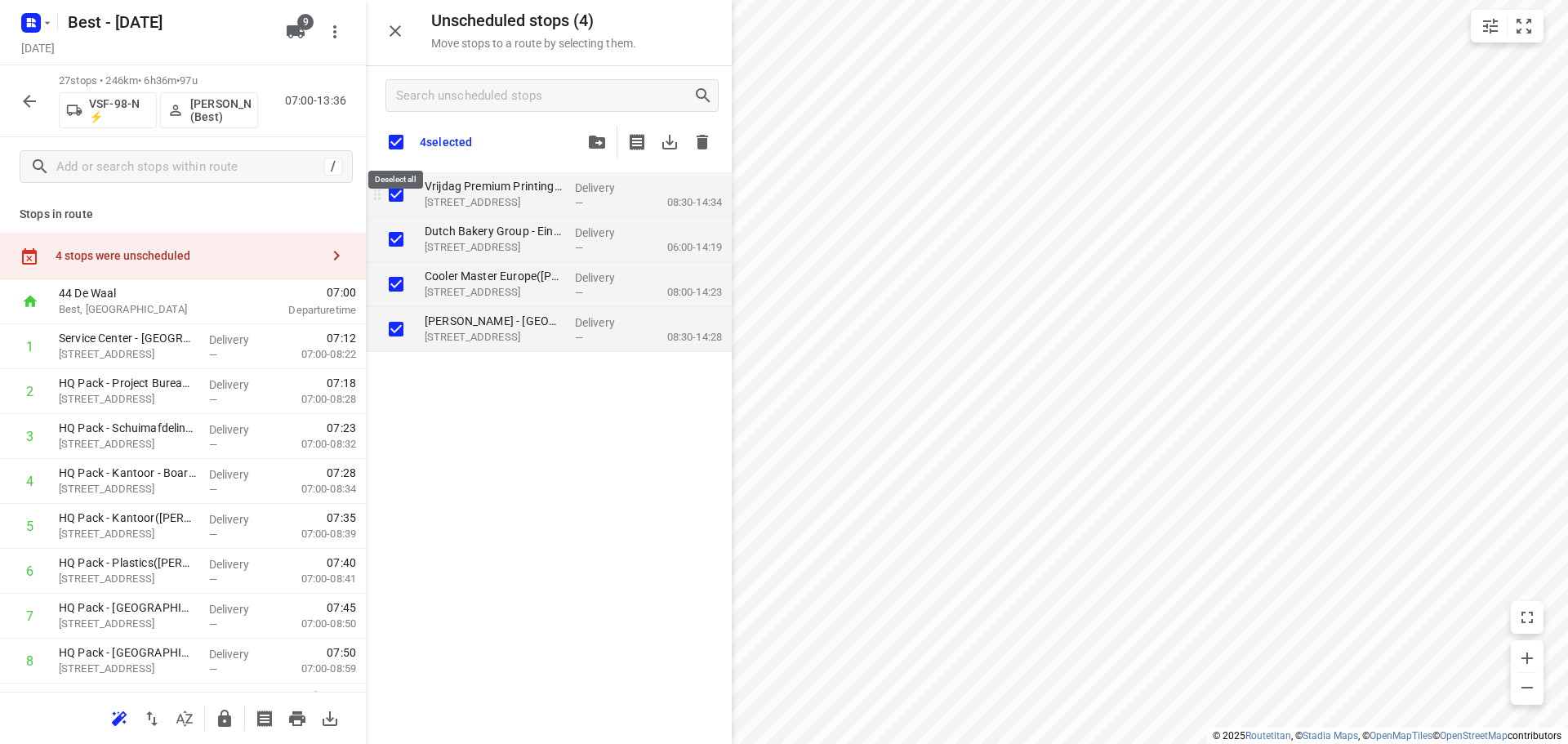
checkbox input "true"
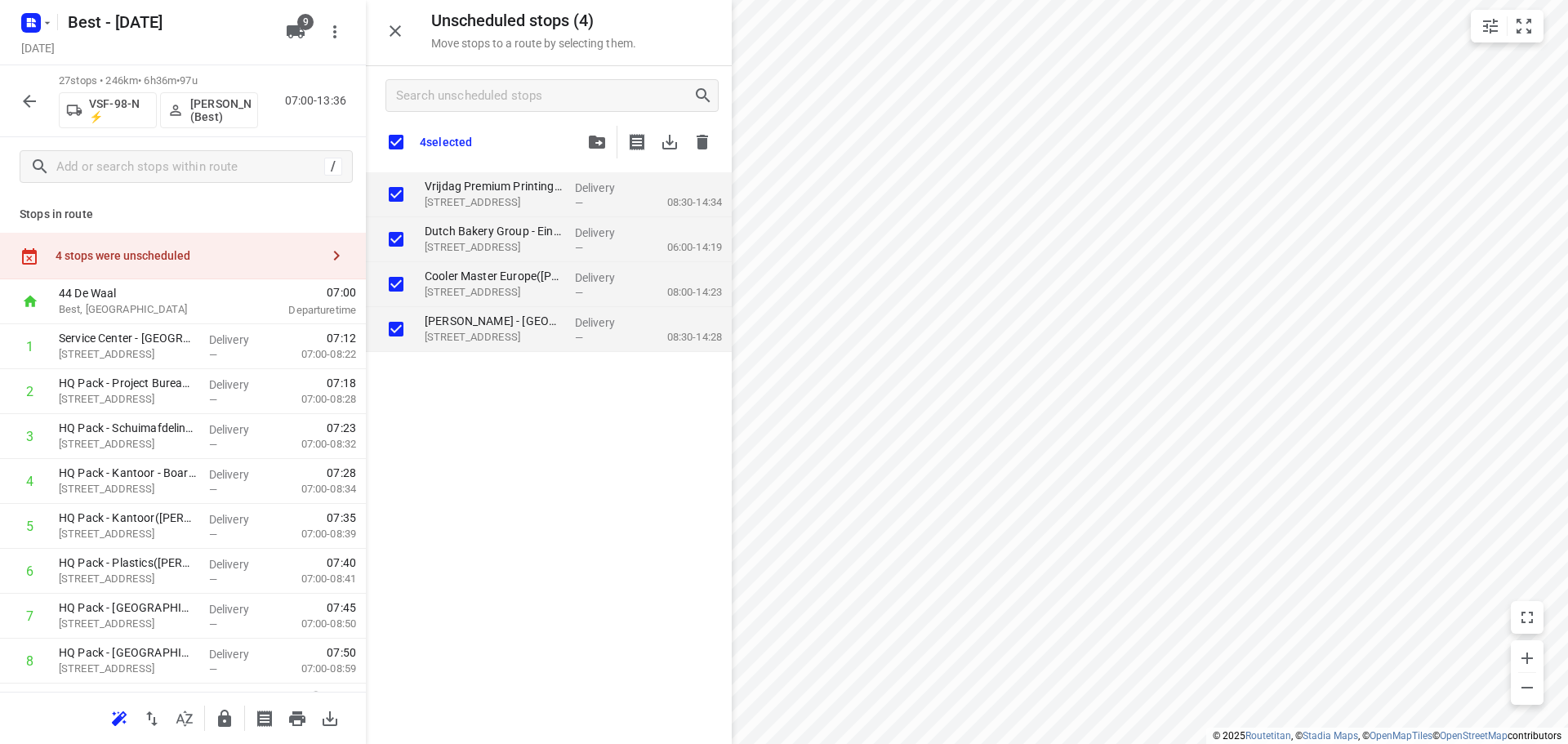
checkbox input "true"
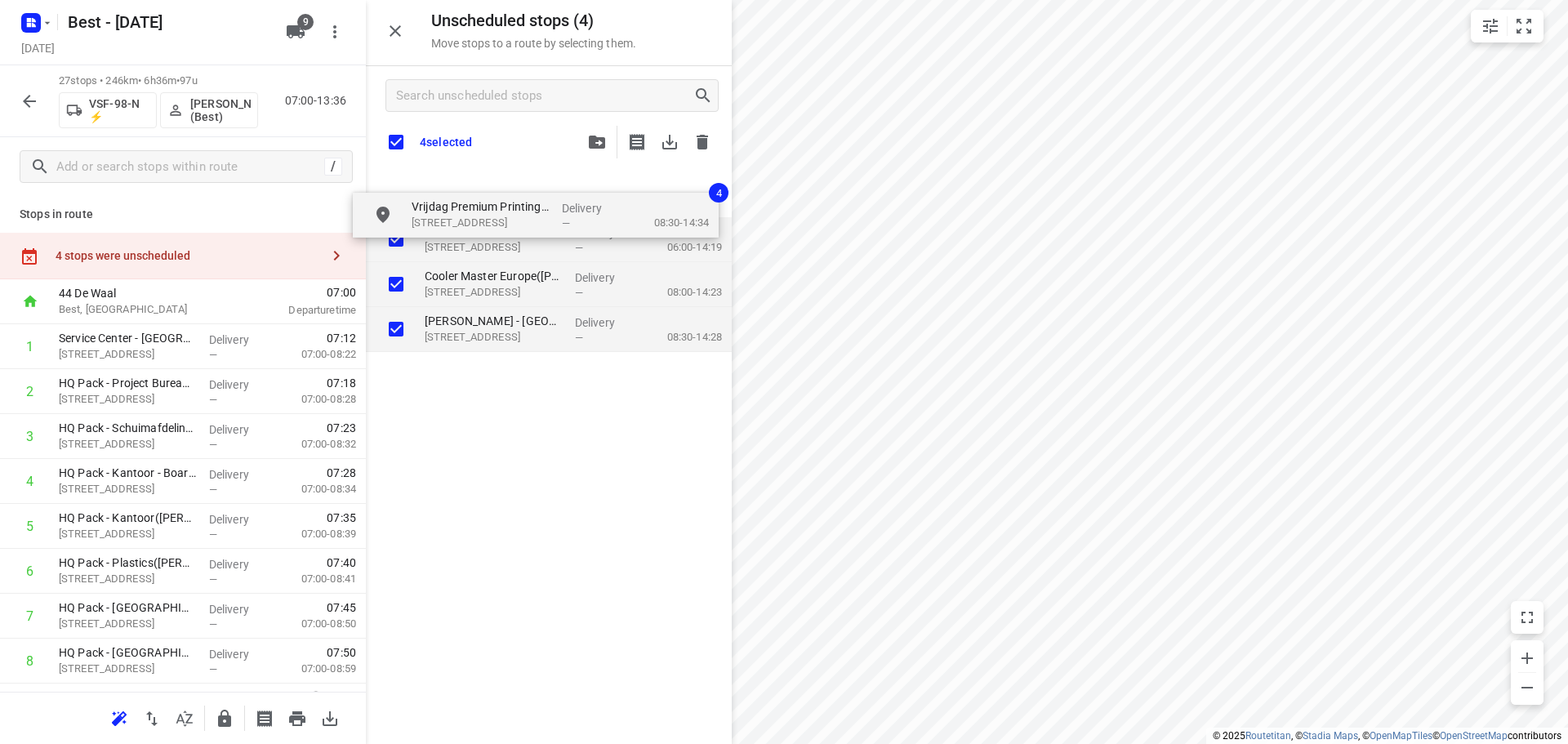
checkbox input "true"
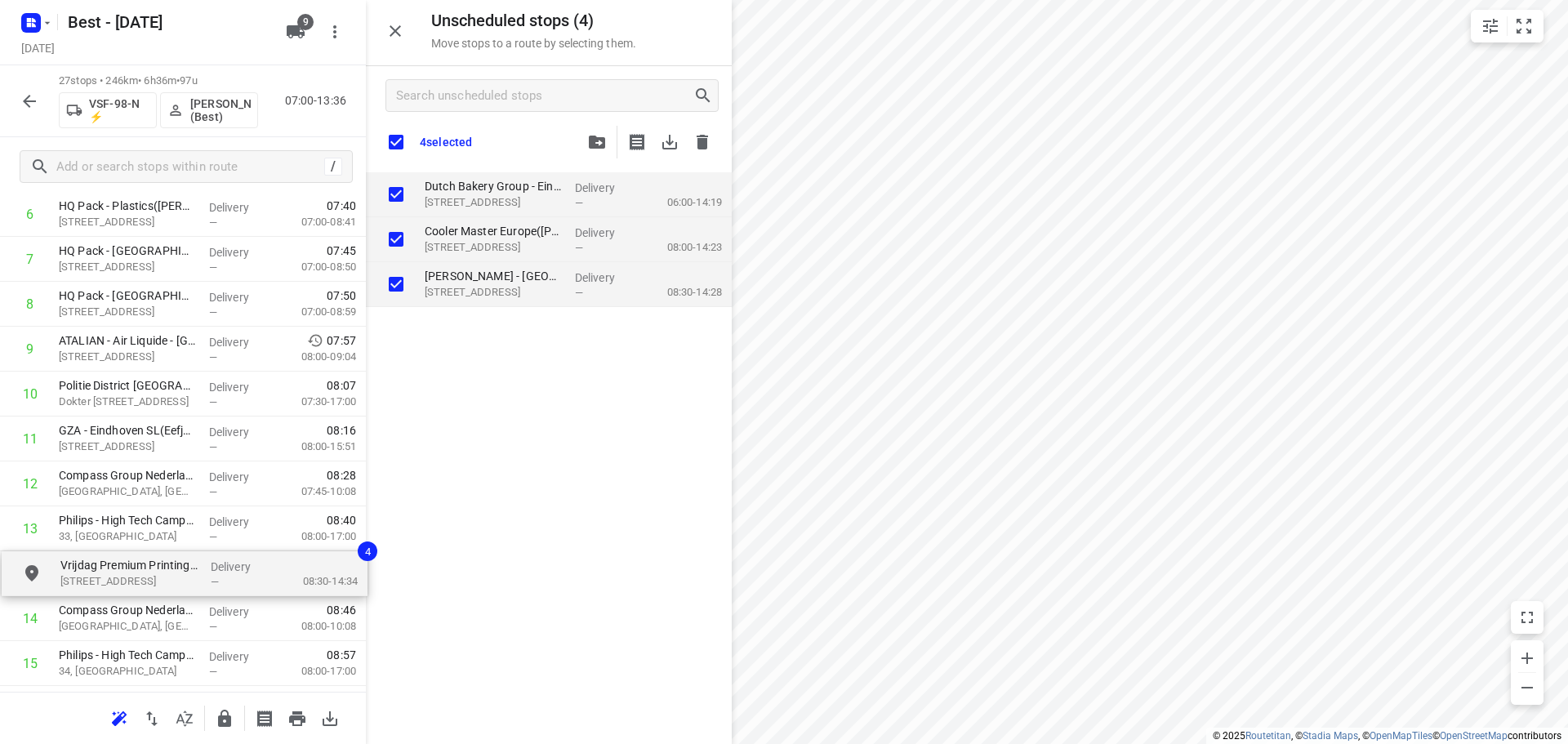
scroll to position [357, 0]
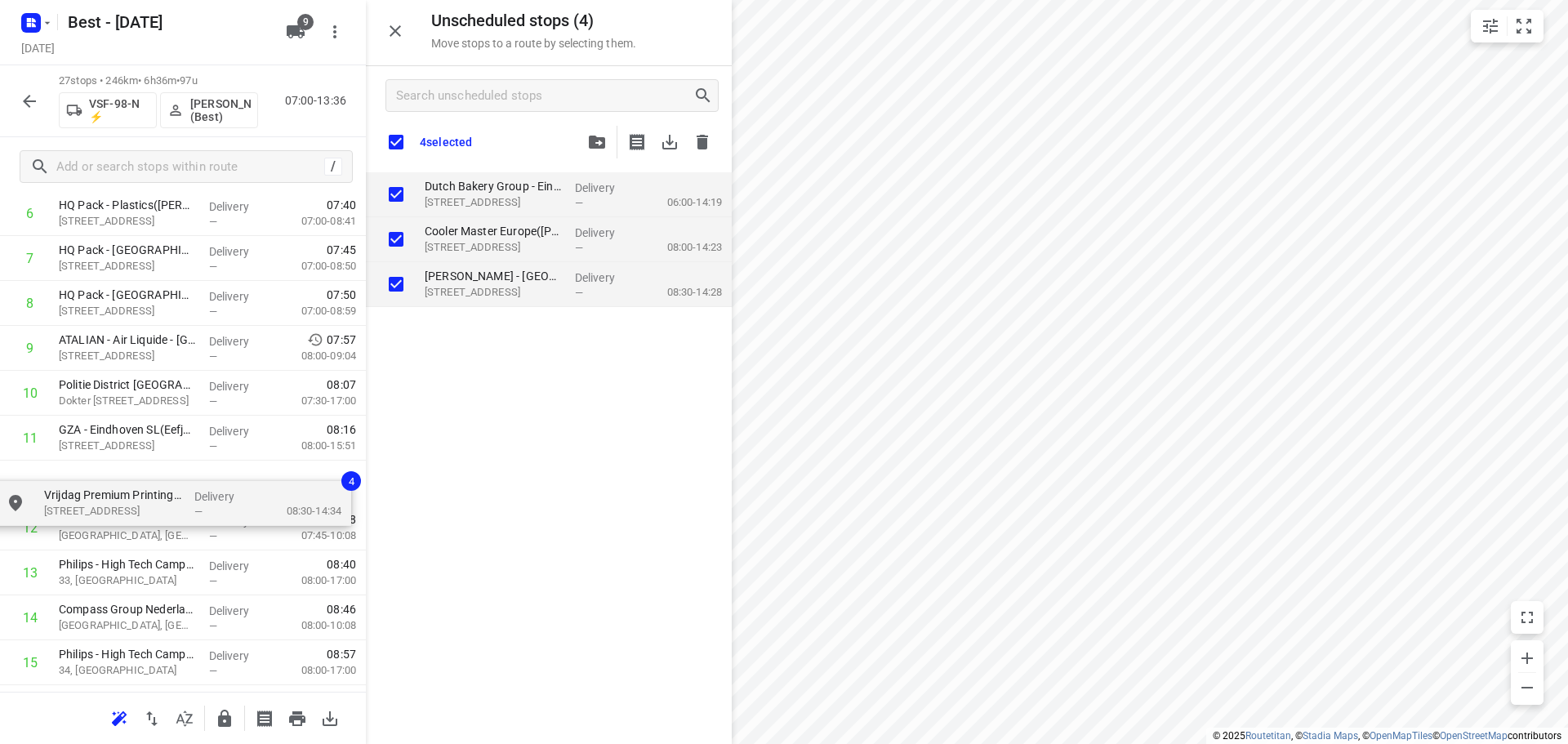
drag, startPoint x: 480, startPoint y: 196, endPoint x: 100, endPoint y: 497, distance: 484.8
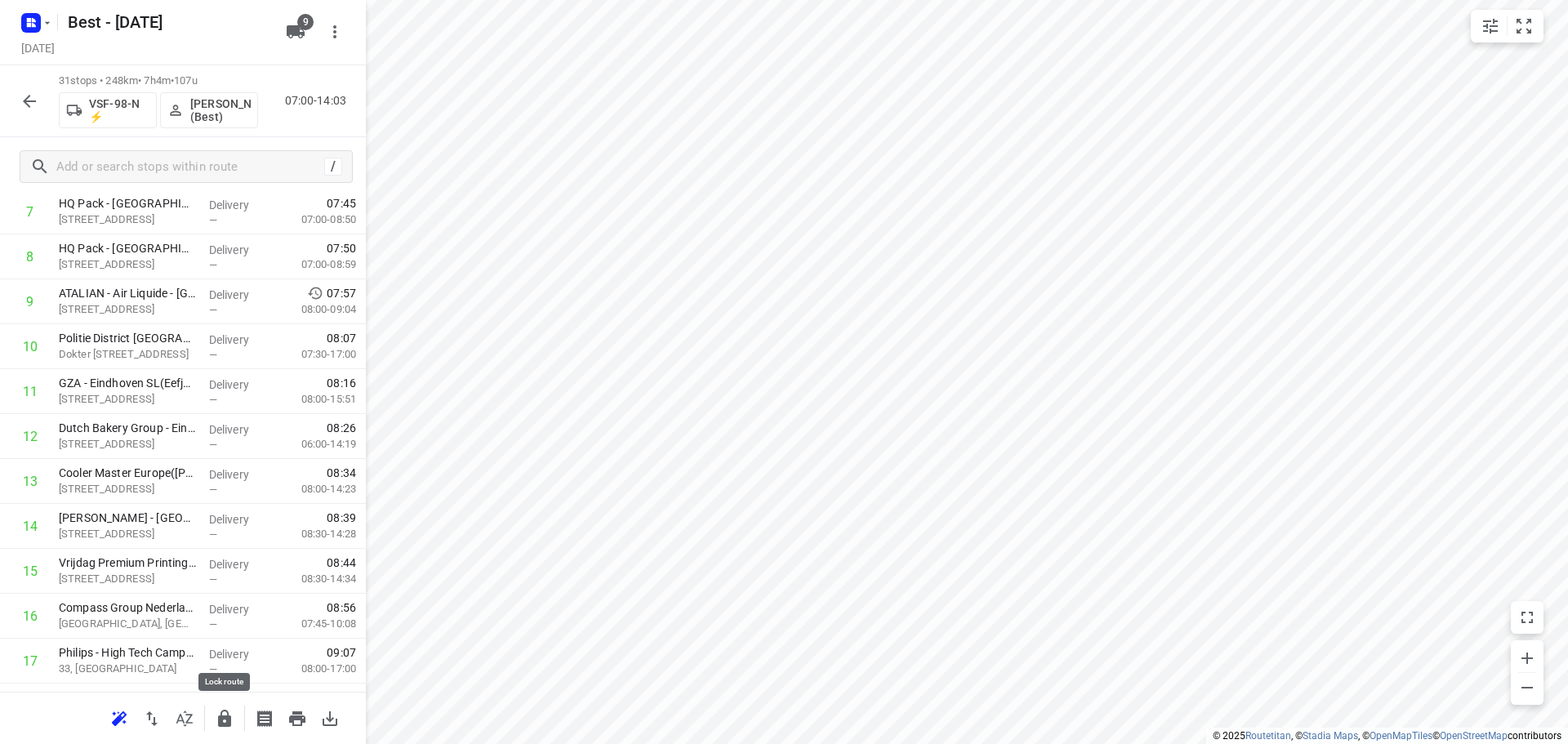
click at [230, 720] on icon "button" at bounding box center [225, 717] width 13 height 17
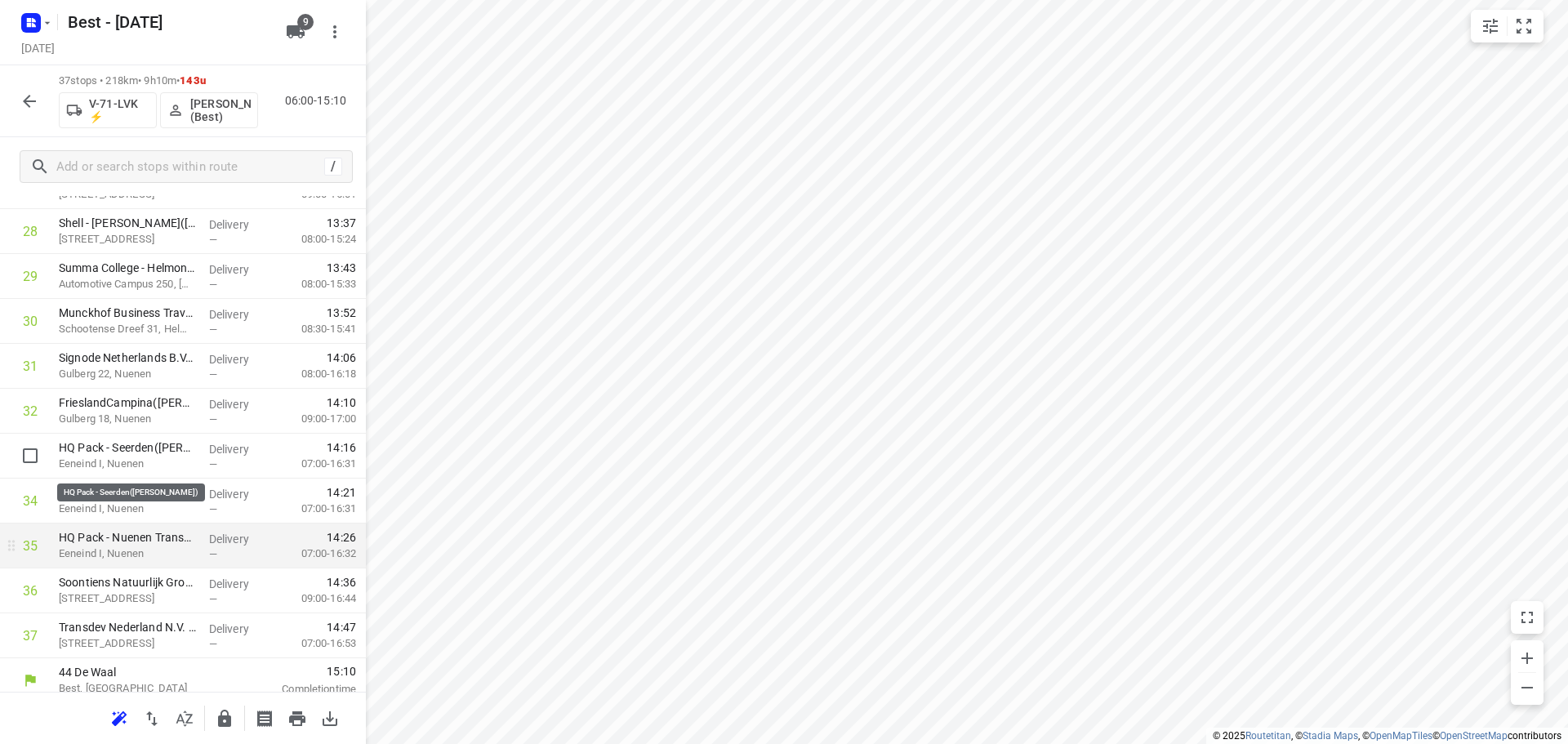
scroll to position [1293, 0]
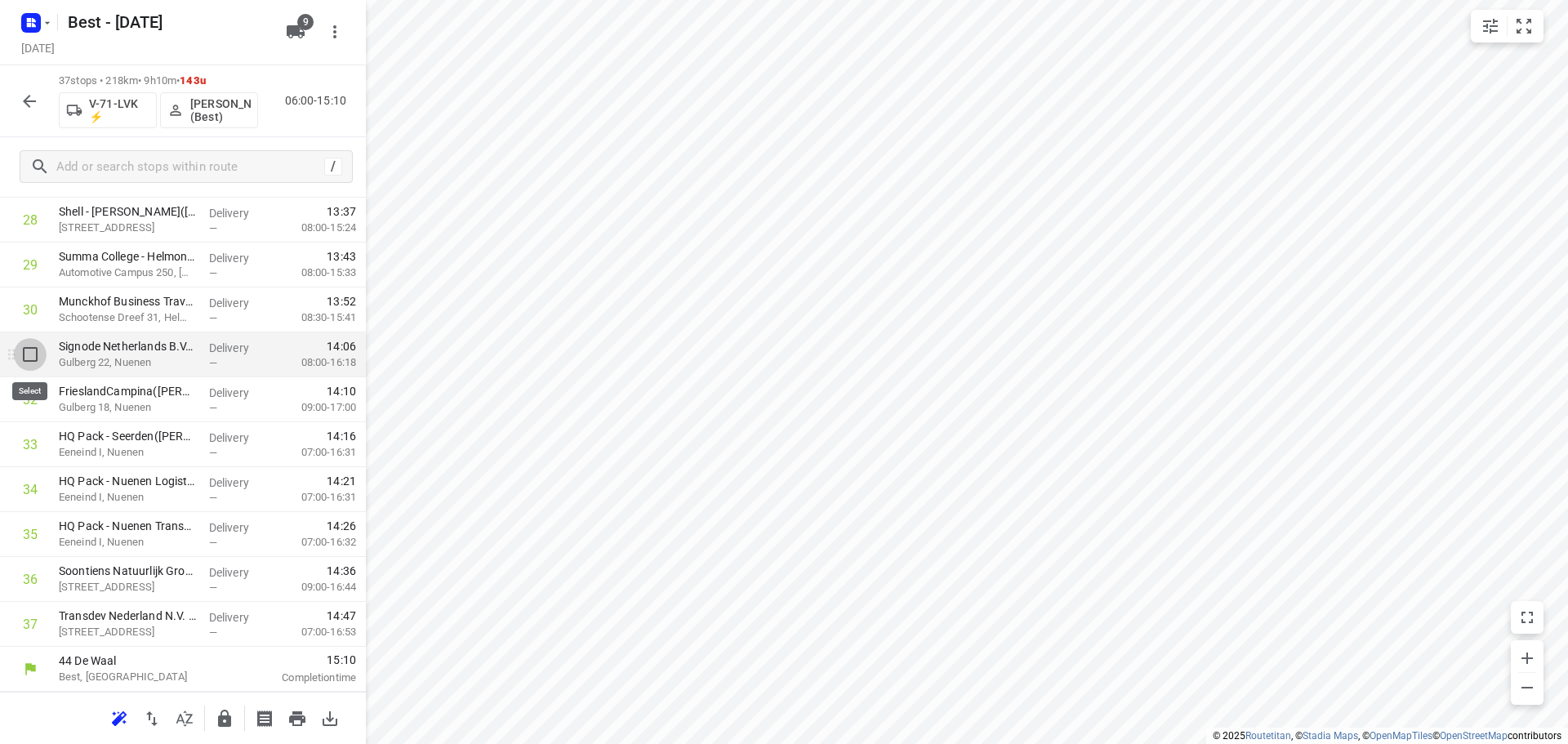
click at [28, 360] on input "checkbox" at bounding box center [30, 355] width 33 height 33
checkbox input "true"
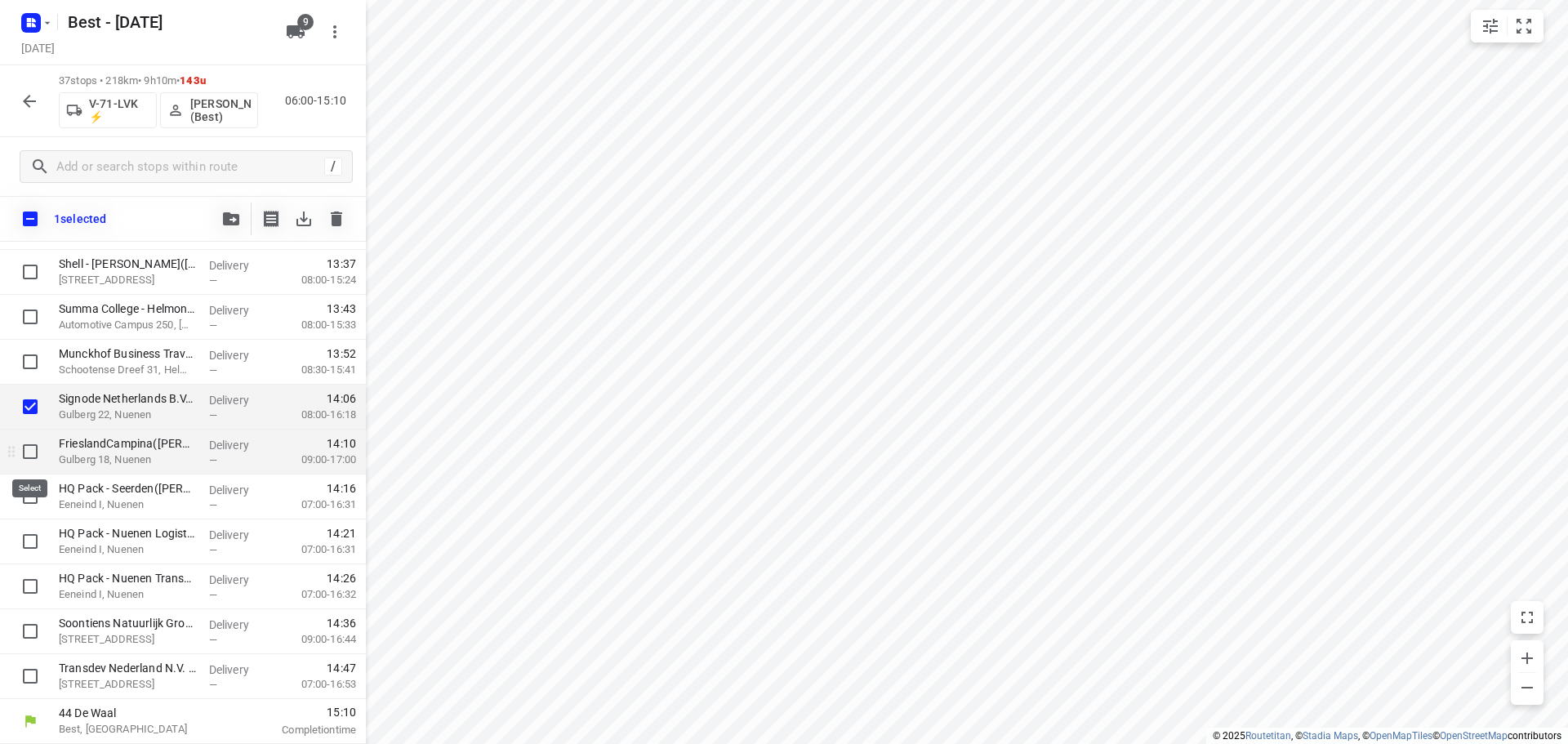
click at [28, 454] on input "checkbox" at bounding box center [30, 452] width 33 height 33
checkbox input "true"
click at [38, 504] on input "checkbox" at bounding box center [30, 497] width 33 height 33
checkbox input "true"
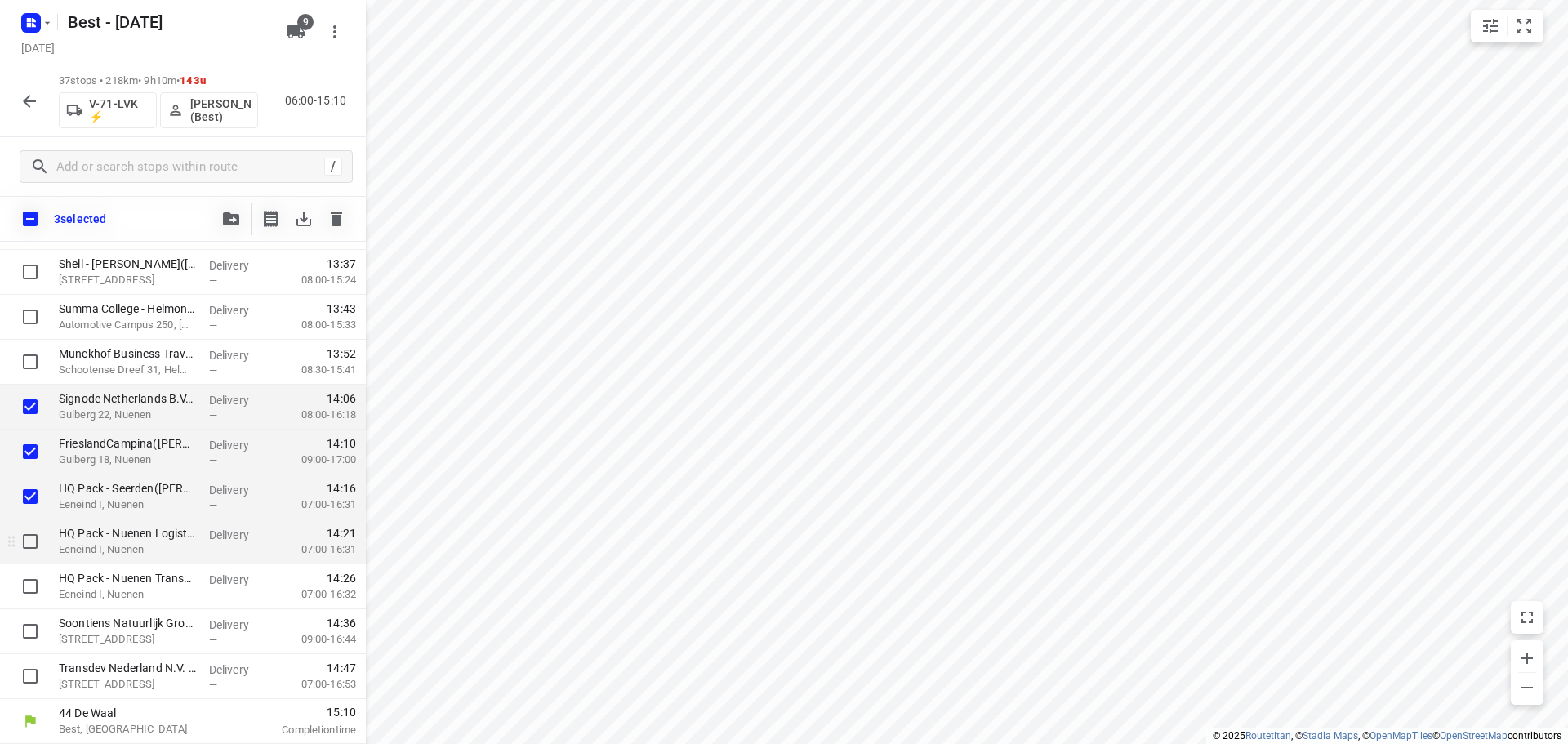
click at [36, 531] on input "checkbox" at bounding box center [30, 542] width 33 height 33
checkbox input "true"
drag, startPoint x: 29, startPoint y: 576, endPoint x: 31, endPoint y: 589, distance: 13.2
click at [29, 577] on input "checkbox" at bounding box center [30, 586] width 33 height 33
checkbox input "true"
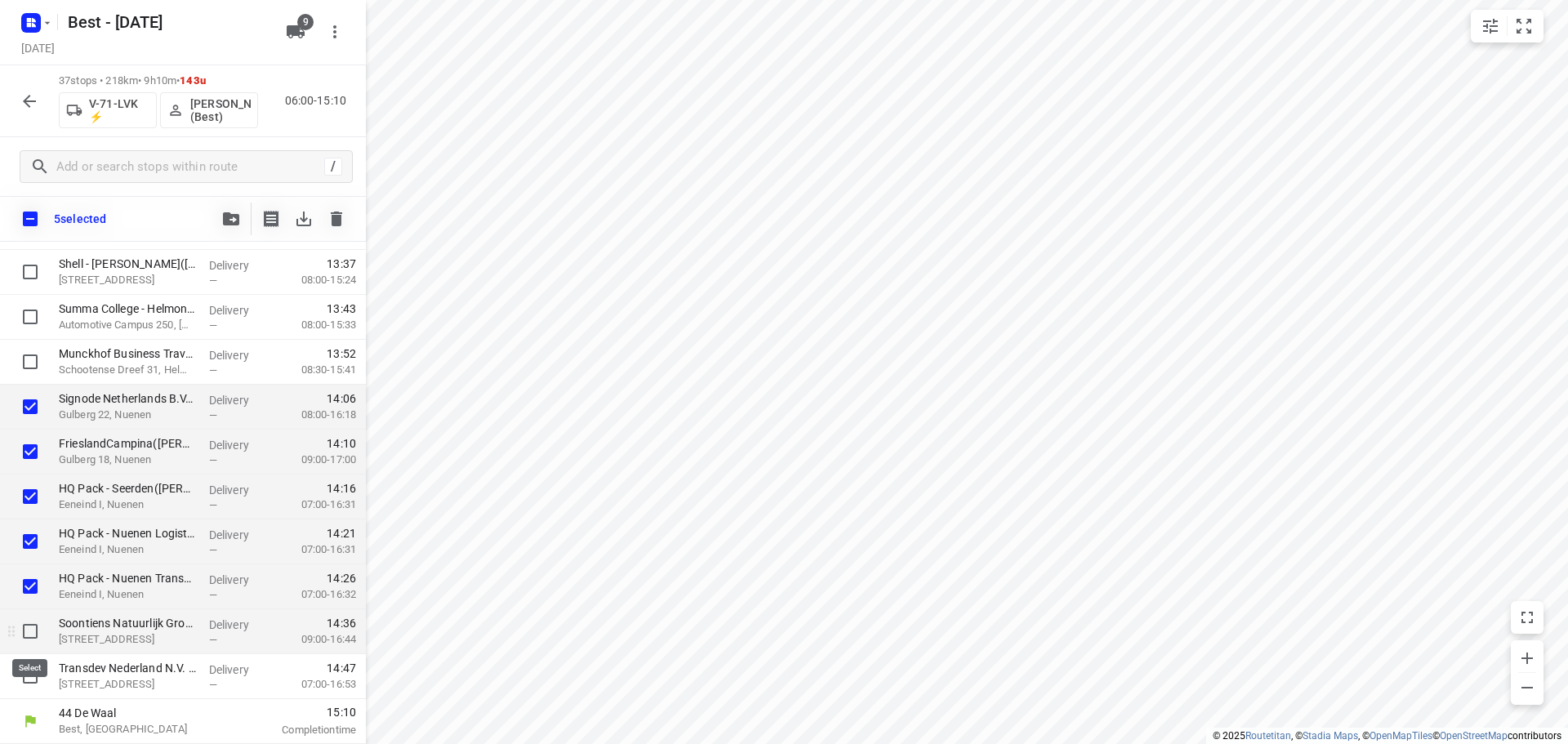
click at [38, 630] on input "checkbox" at bounding box center [30, 631] width 33 height 33
checkbox input "true"
click at [38, 676] on input "checkbox" at bounding box center [30, 676] width 33 height 33
checkbox input "true"
click at [229, 221] on icon "button" at bounding box center [231, 219] width 16 height 13
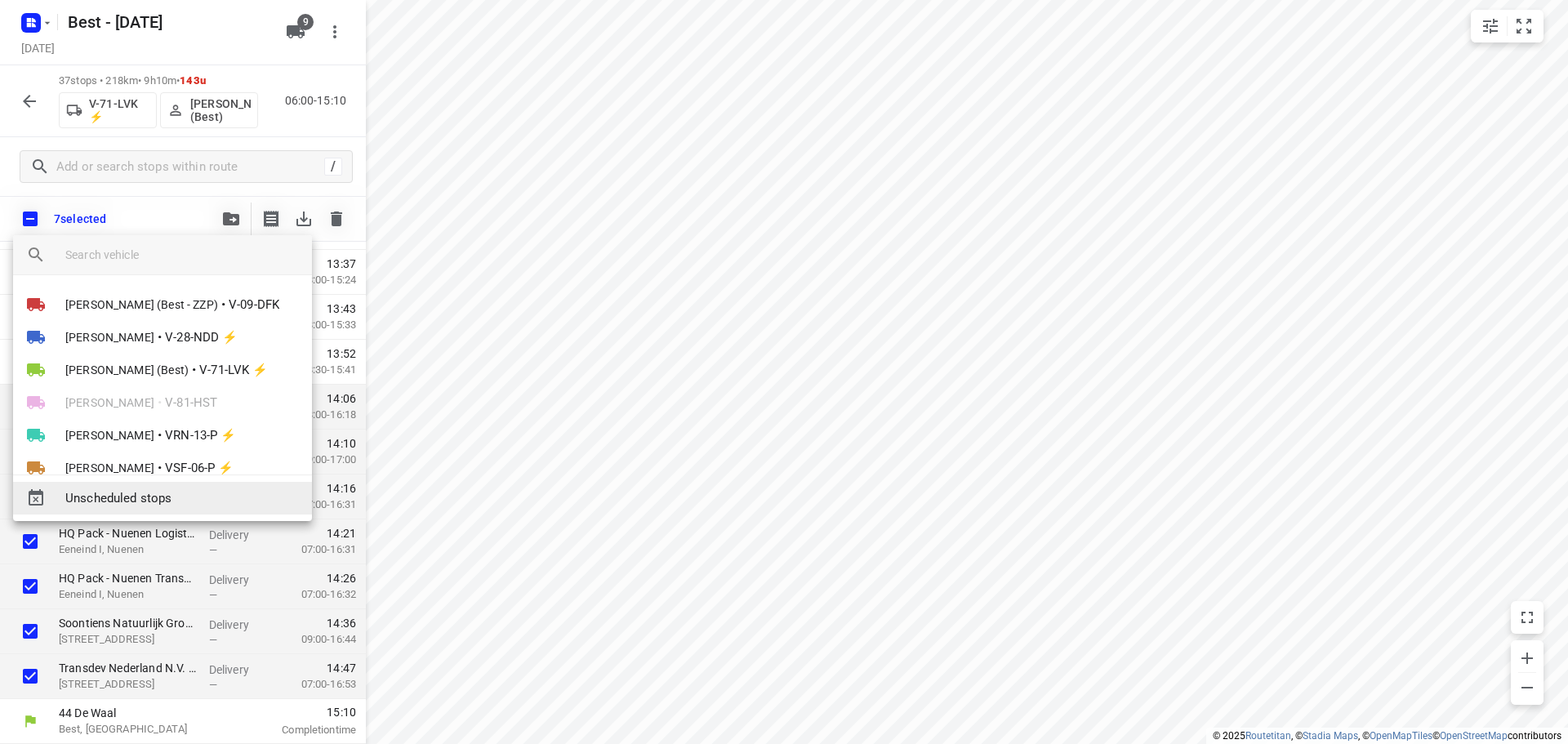
click at [166, 491] on span "Unscheduled stops" at bounding box center [181, 498] width 234 height 18
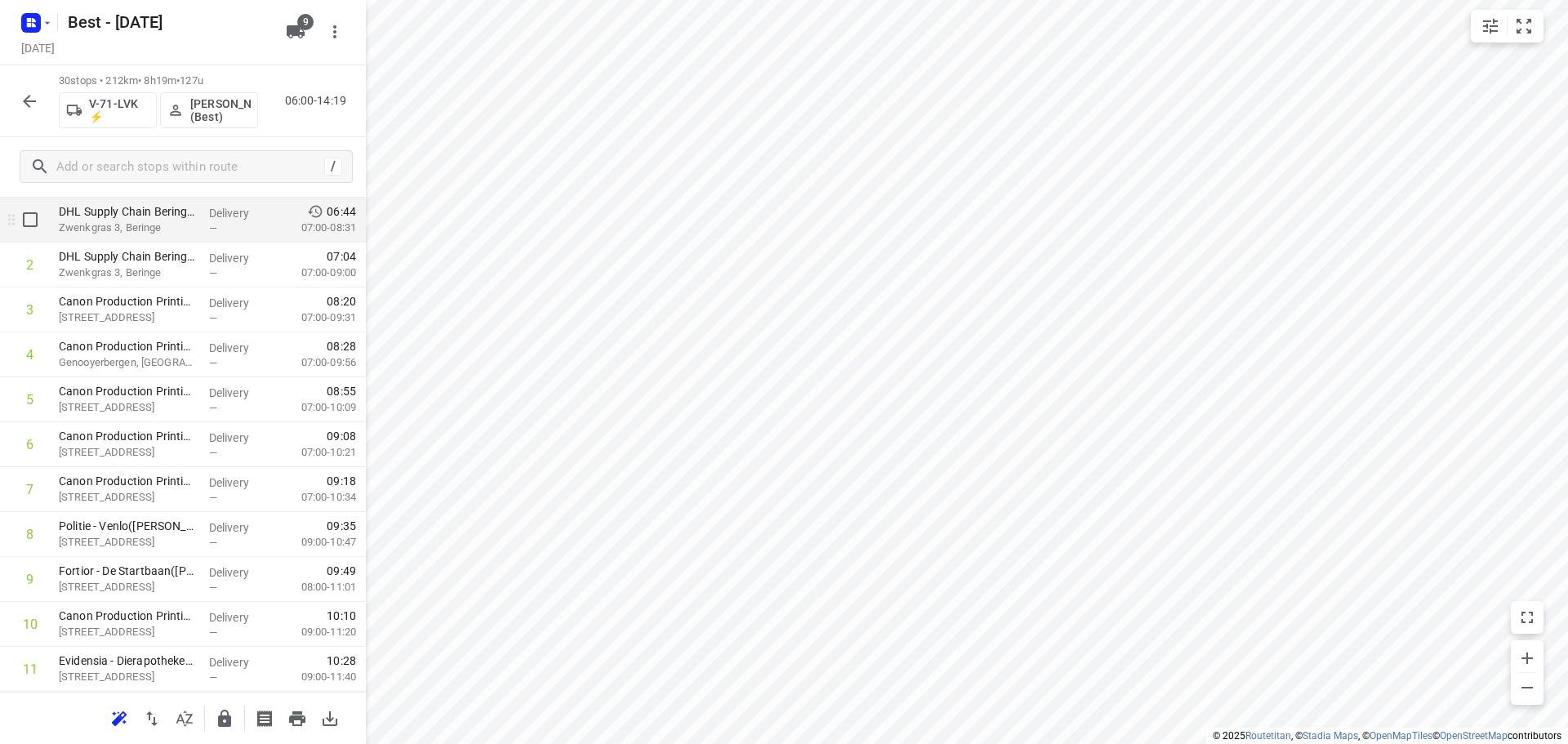
scroll to position [0, 0]
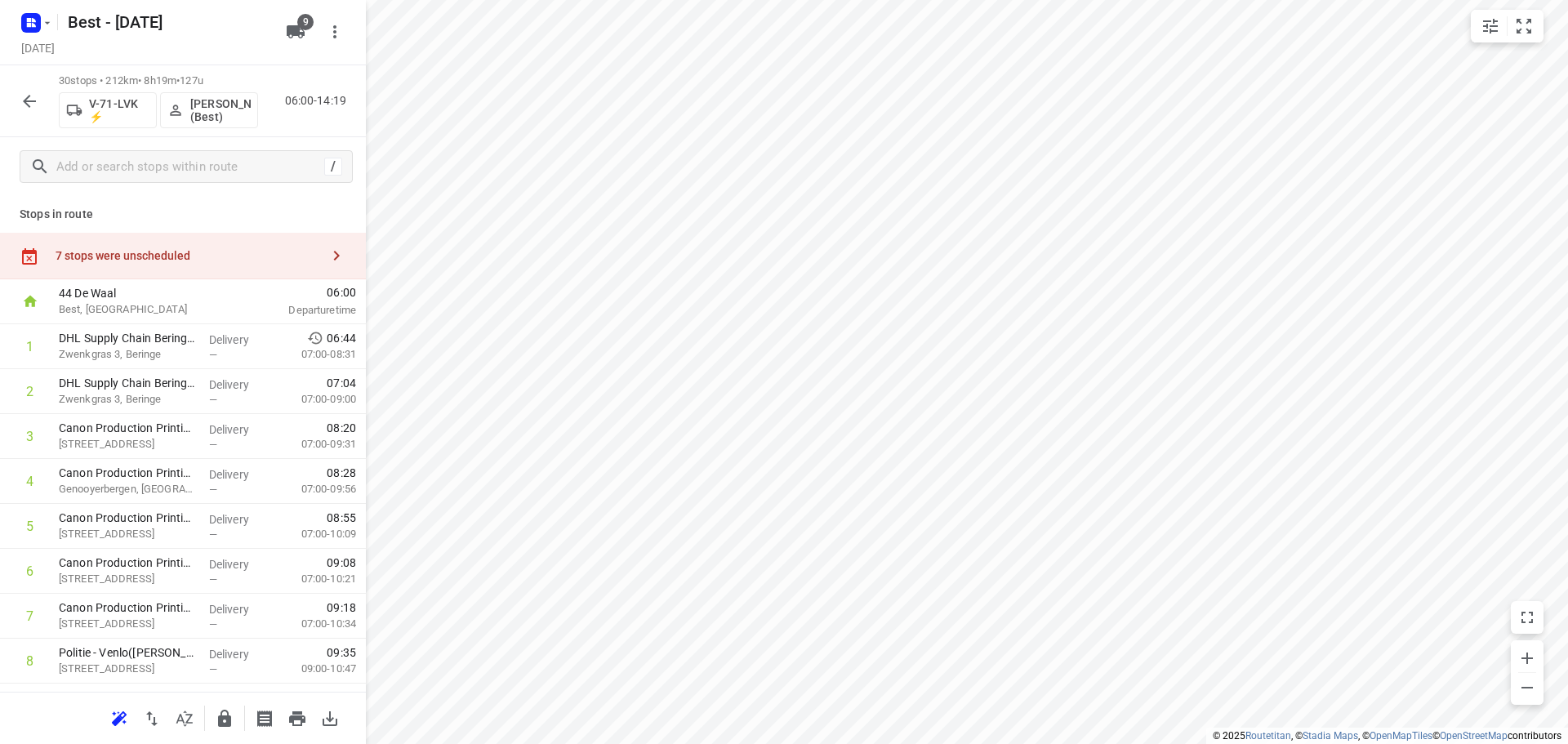
click at [246, 258] on div "7 stops were unscheduled" at bounding box center [188, 256] width 265 height 13
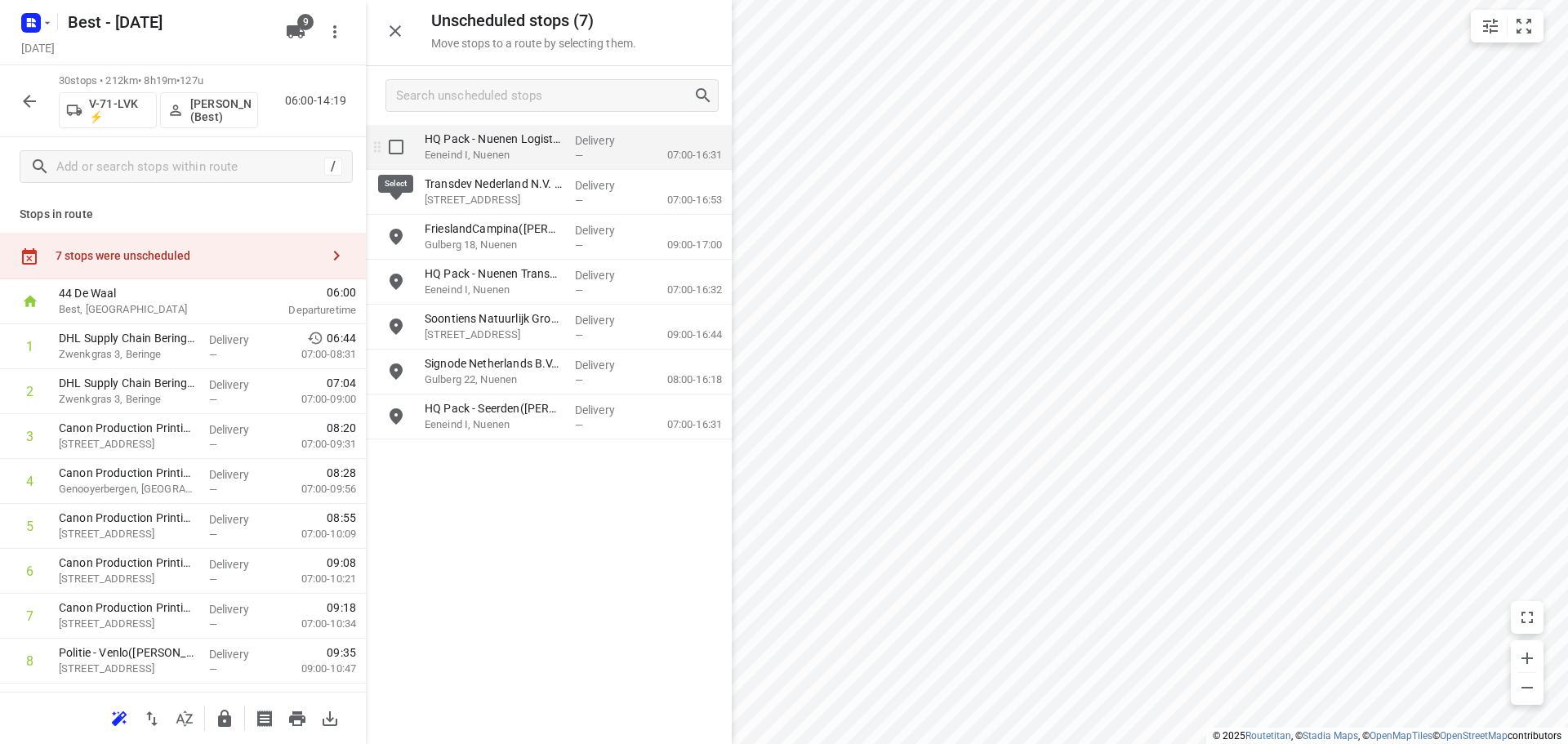
click at [395, 148] on input "grid" at bounding box center [396, 148] width 33 height 33
checkbox input "true"
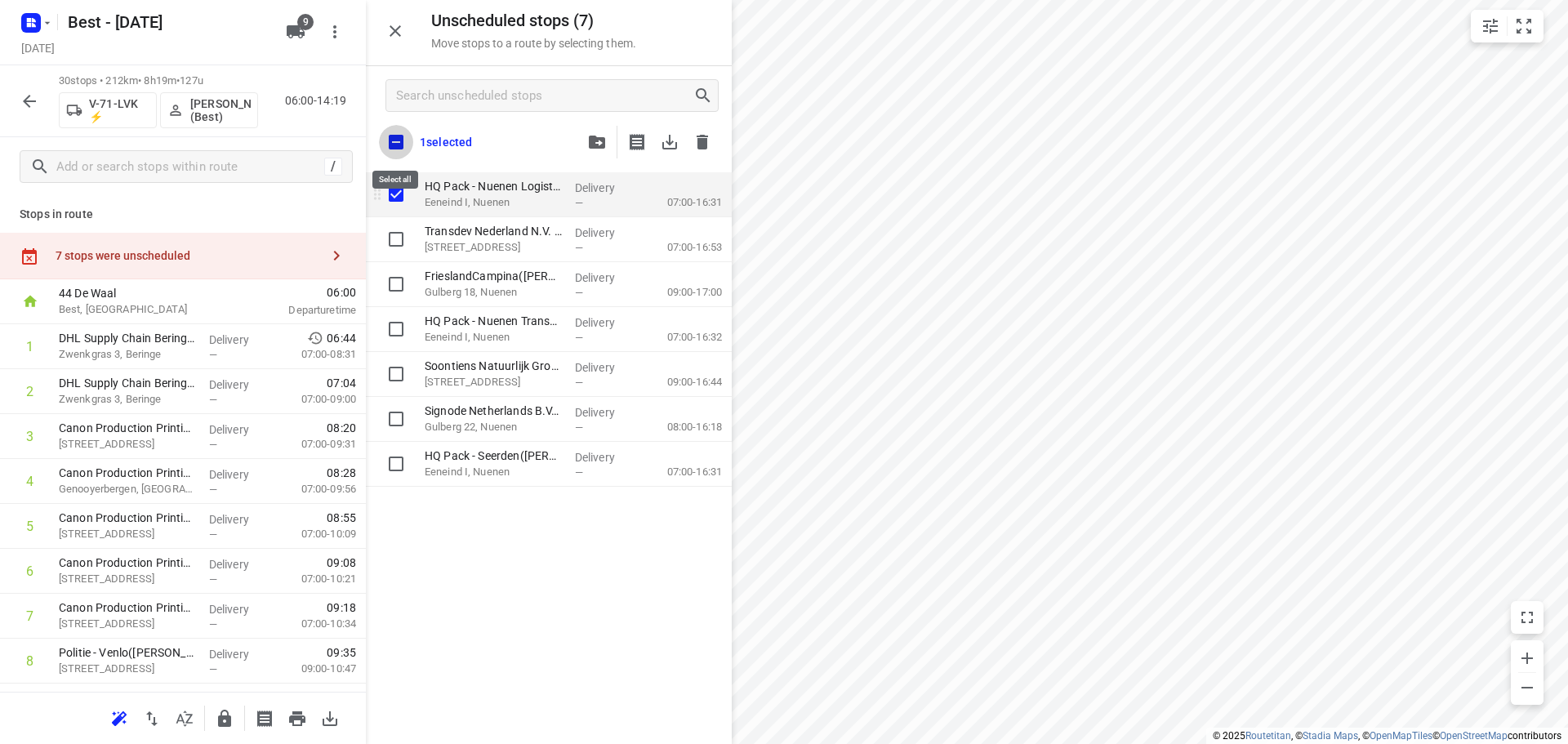
click at [395, 148] on input "checkbox" at bounding box center [395, 141] width 34 height 34
checkbox input "true"
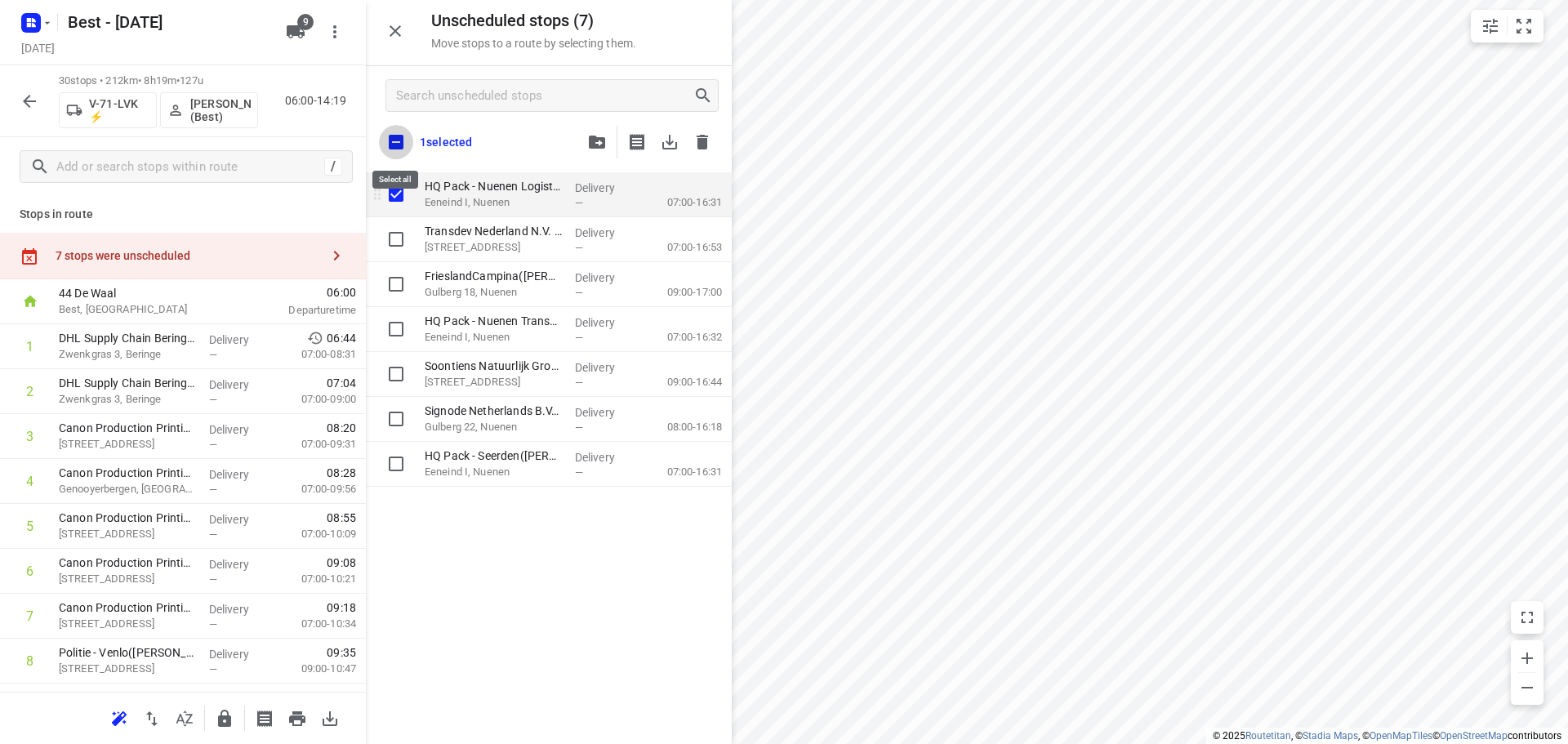
checkbox input "true"
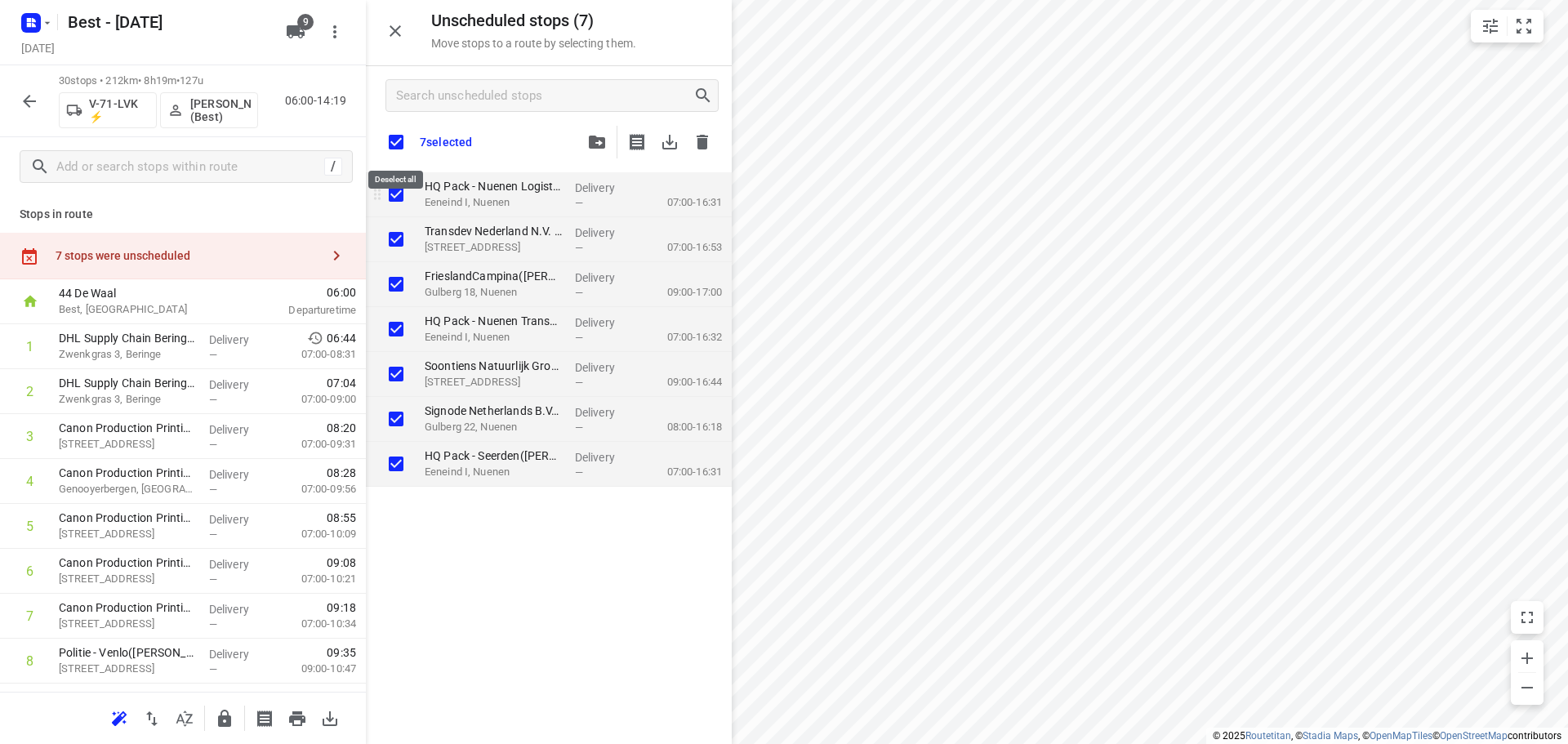
checkbox input "true"
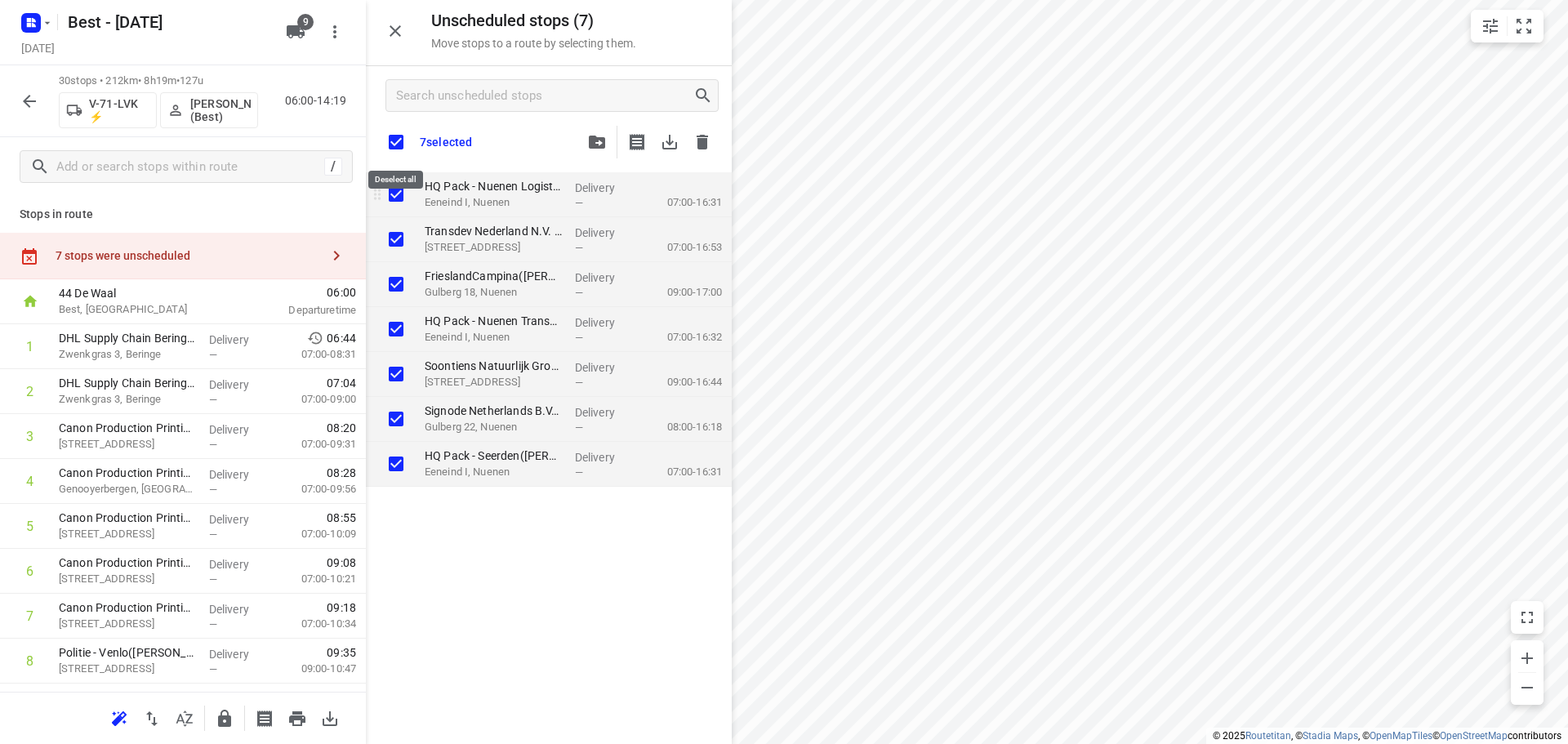
checkbox input "true"
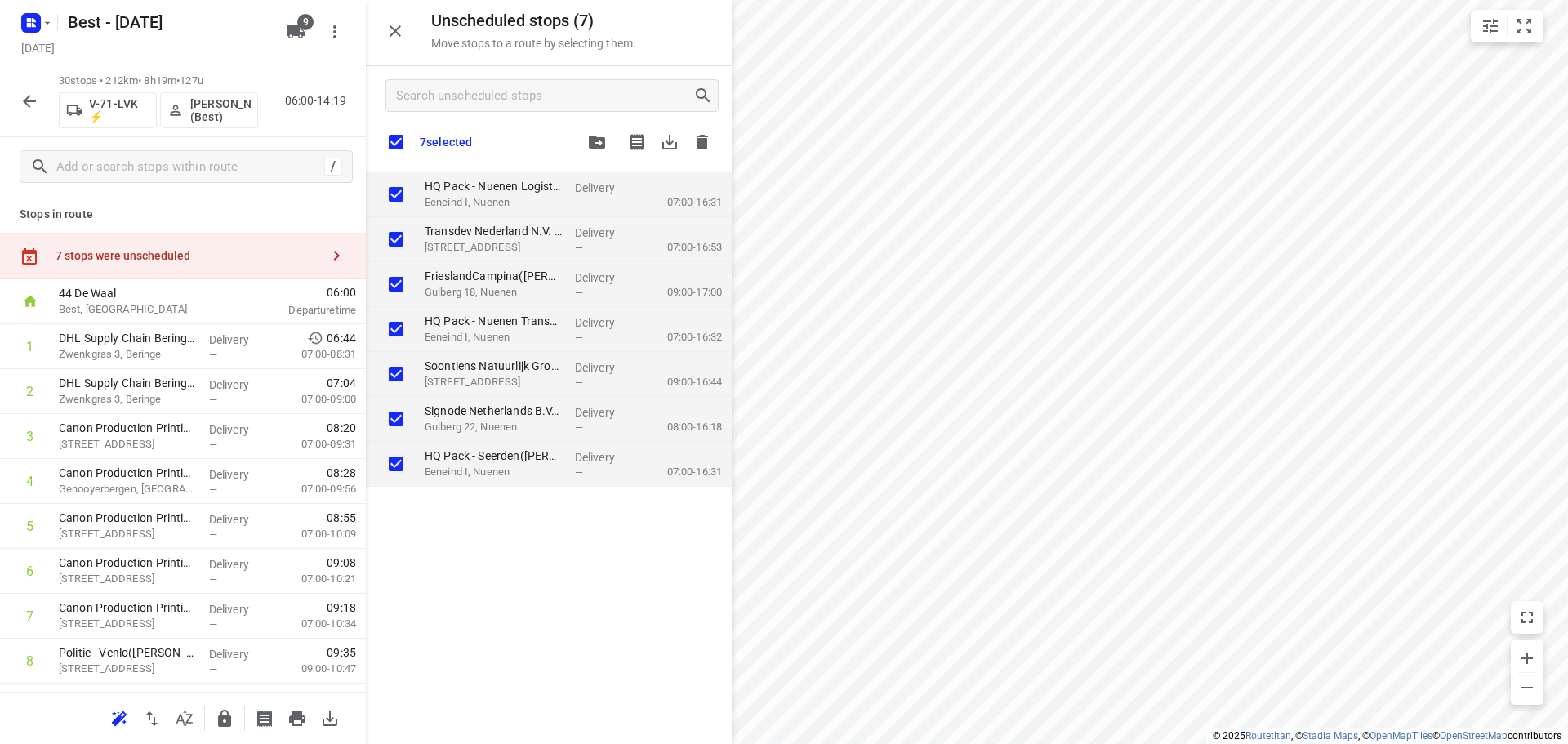
checkbox input "true"
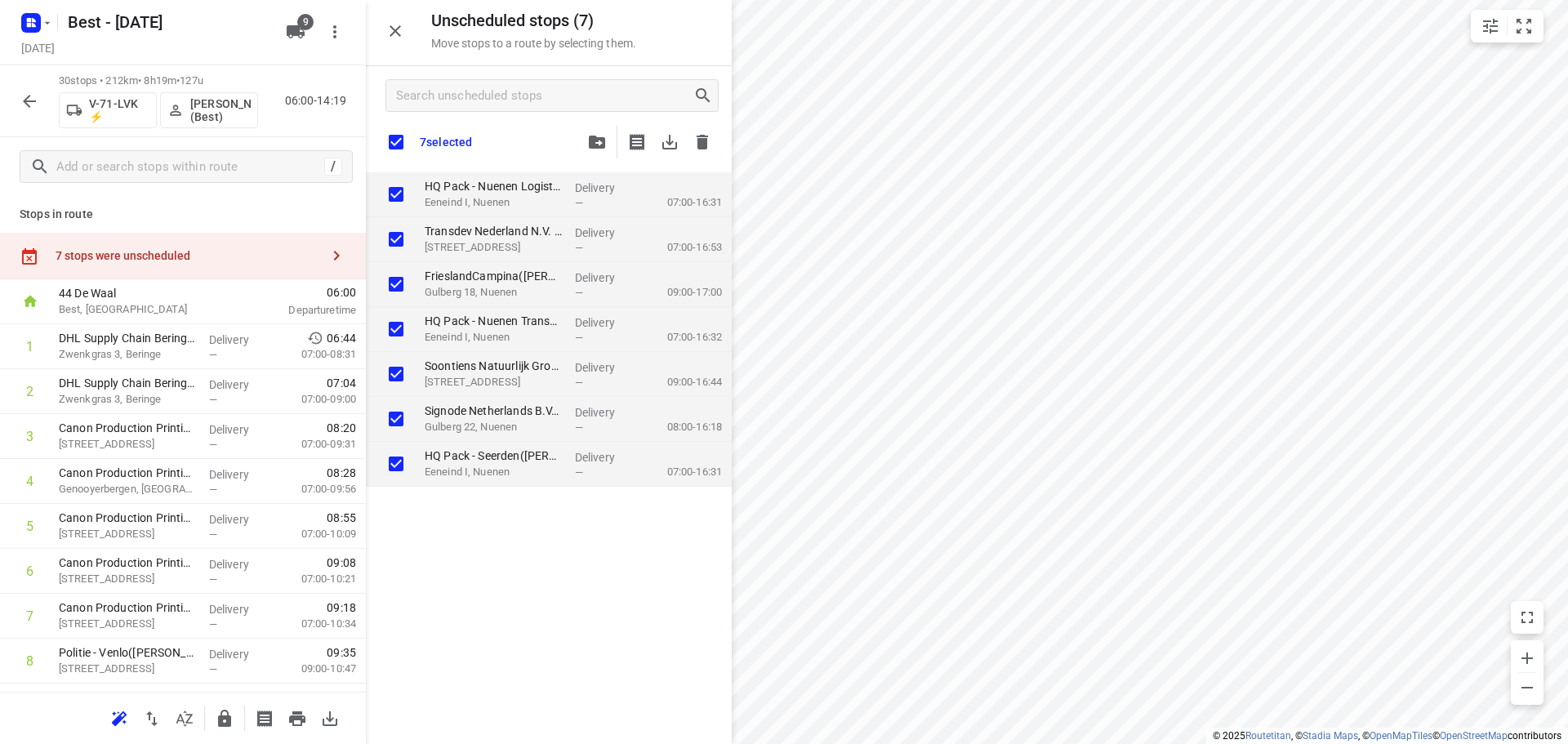
checkbox input "true"
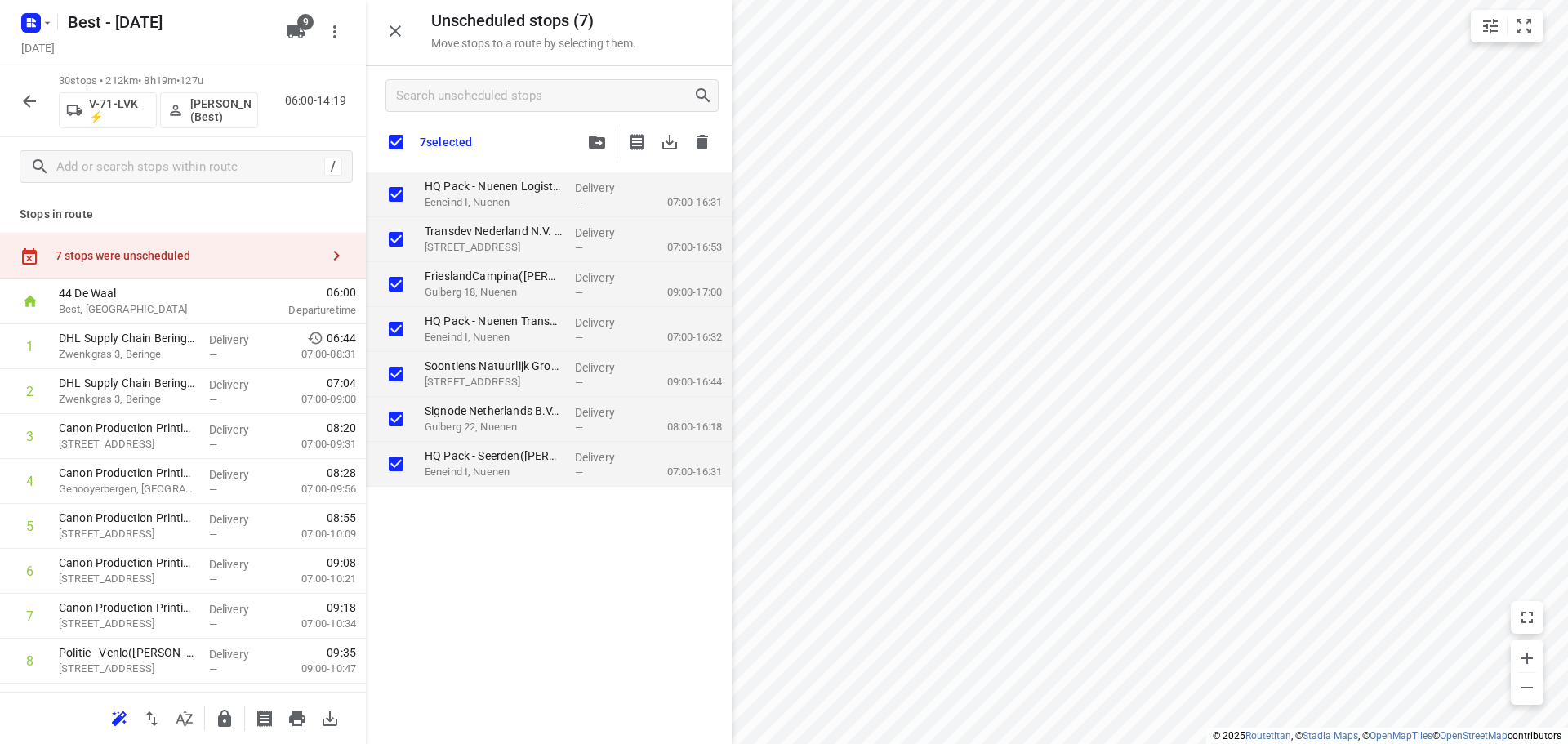
checkbox input "true"
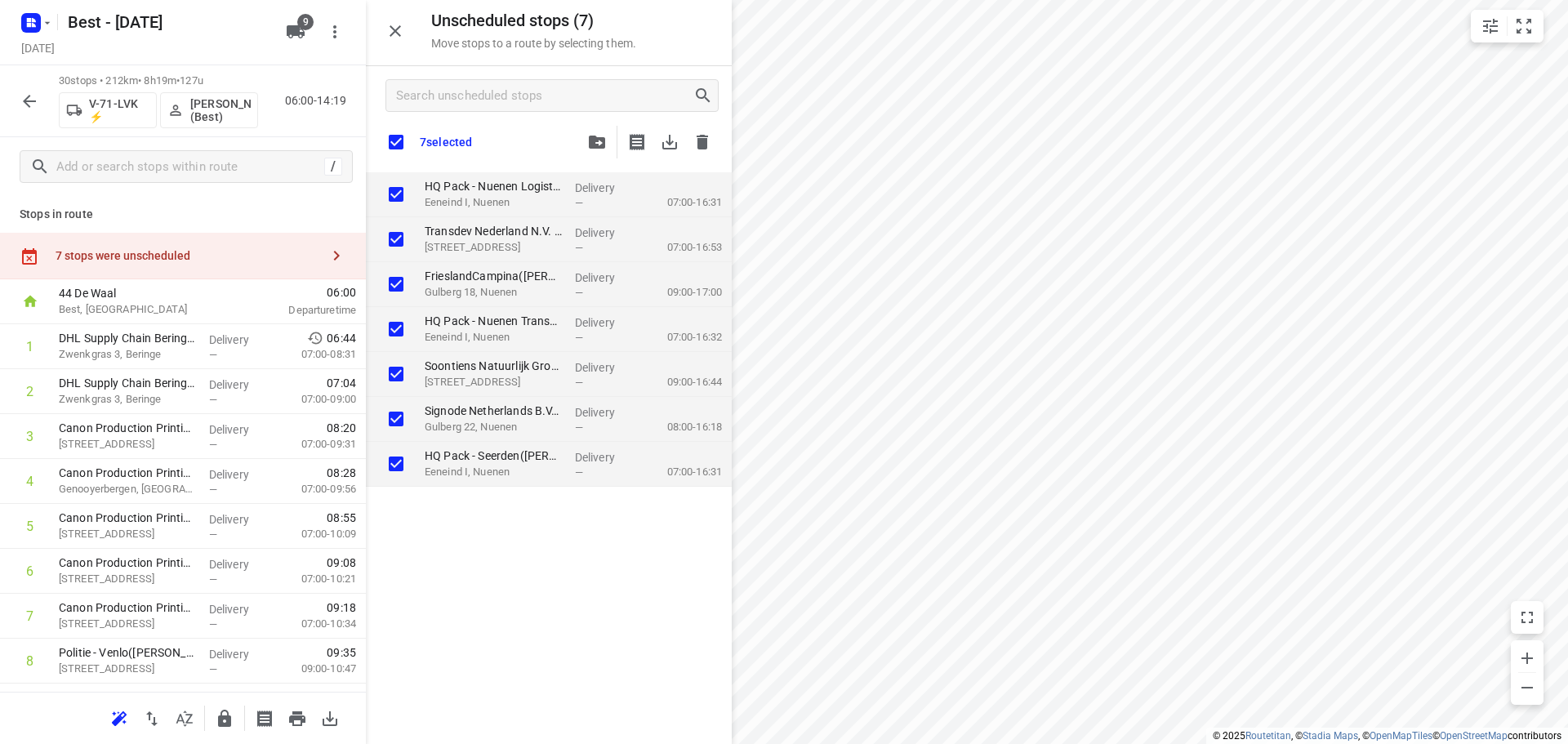
checkbox input "true"
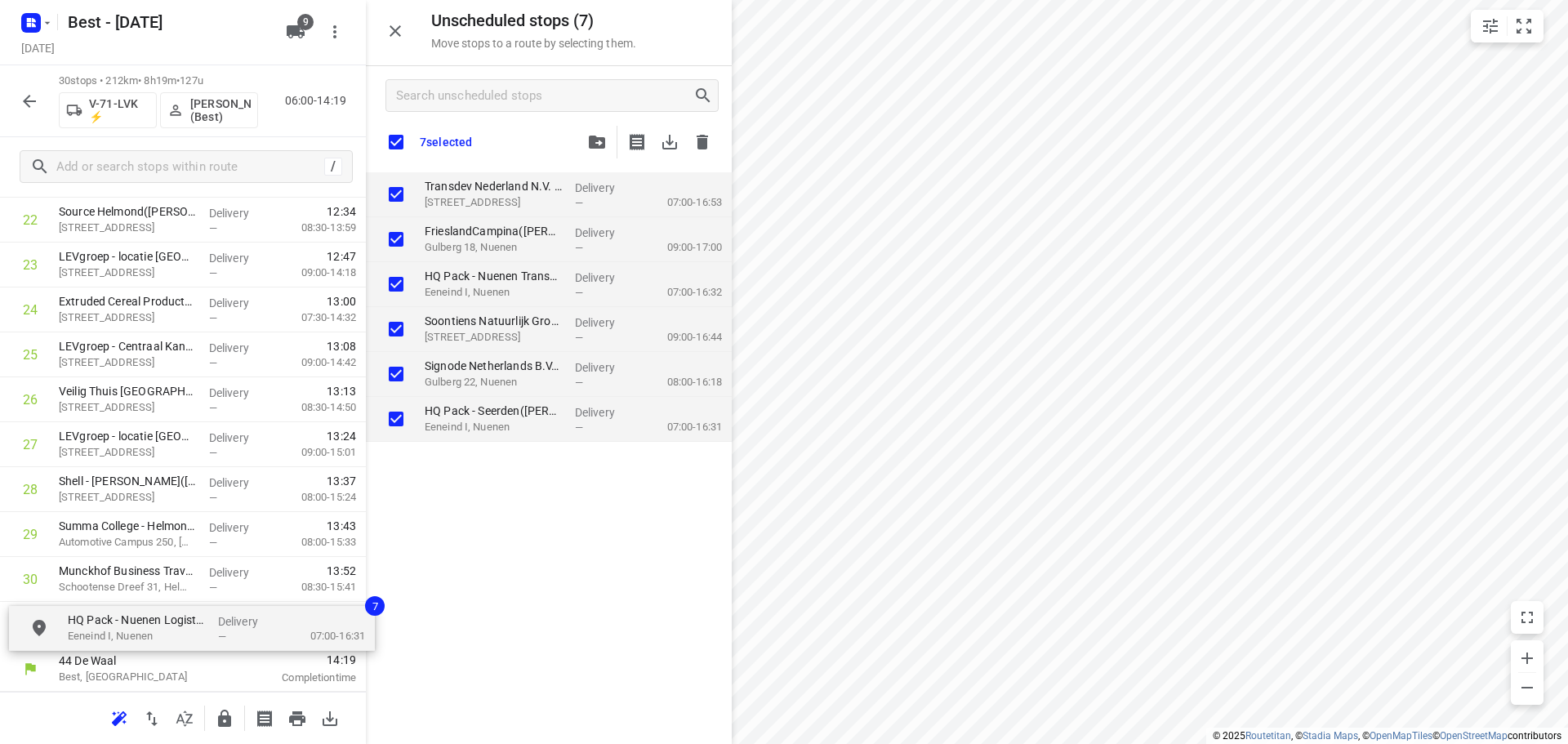
drag, startPoint x: 456, startPoint y: 210, endPoint x: 99, endPoint y: 636, distance: 555.8
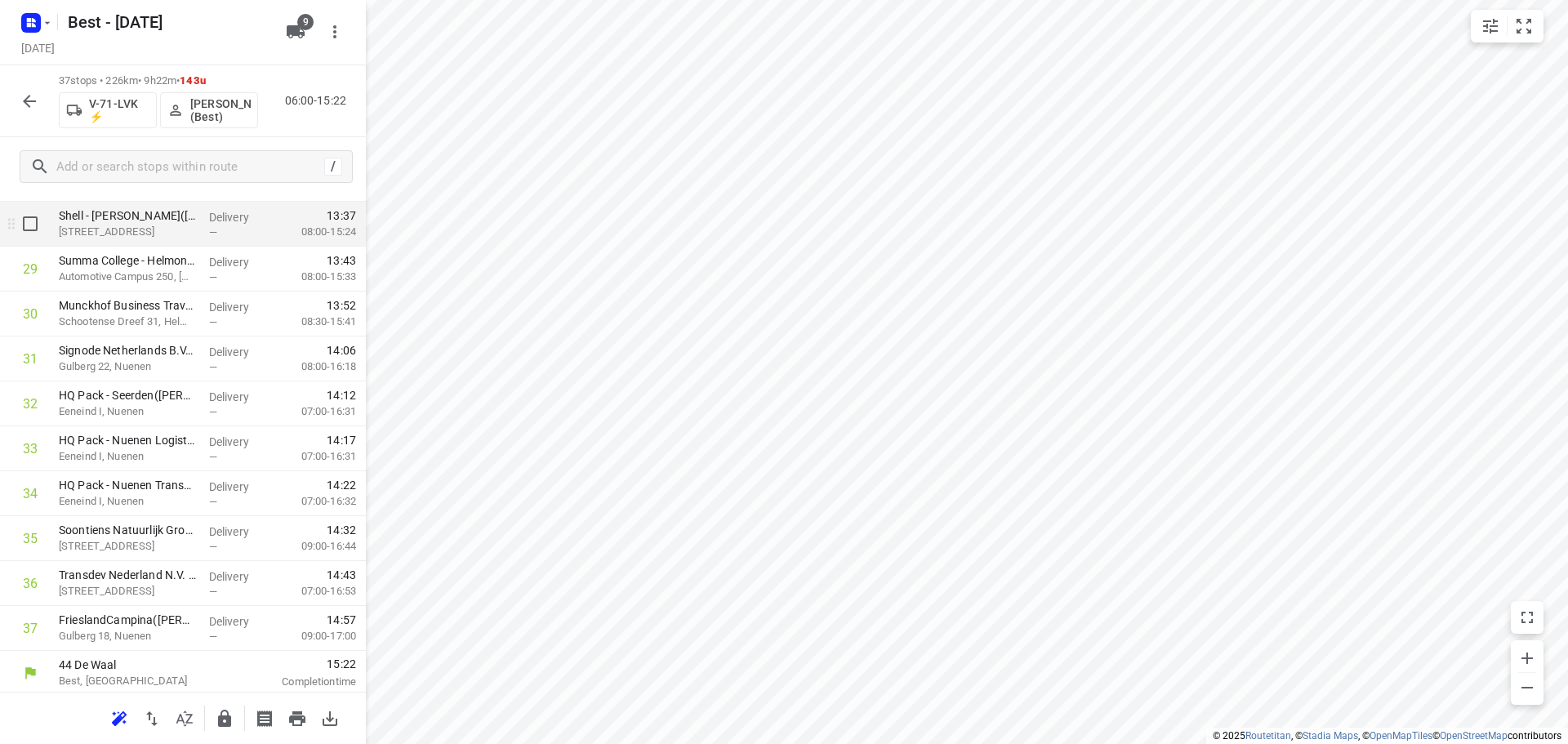
scroll to position [1293, 0]
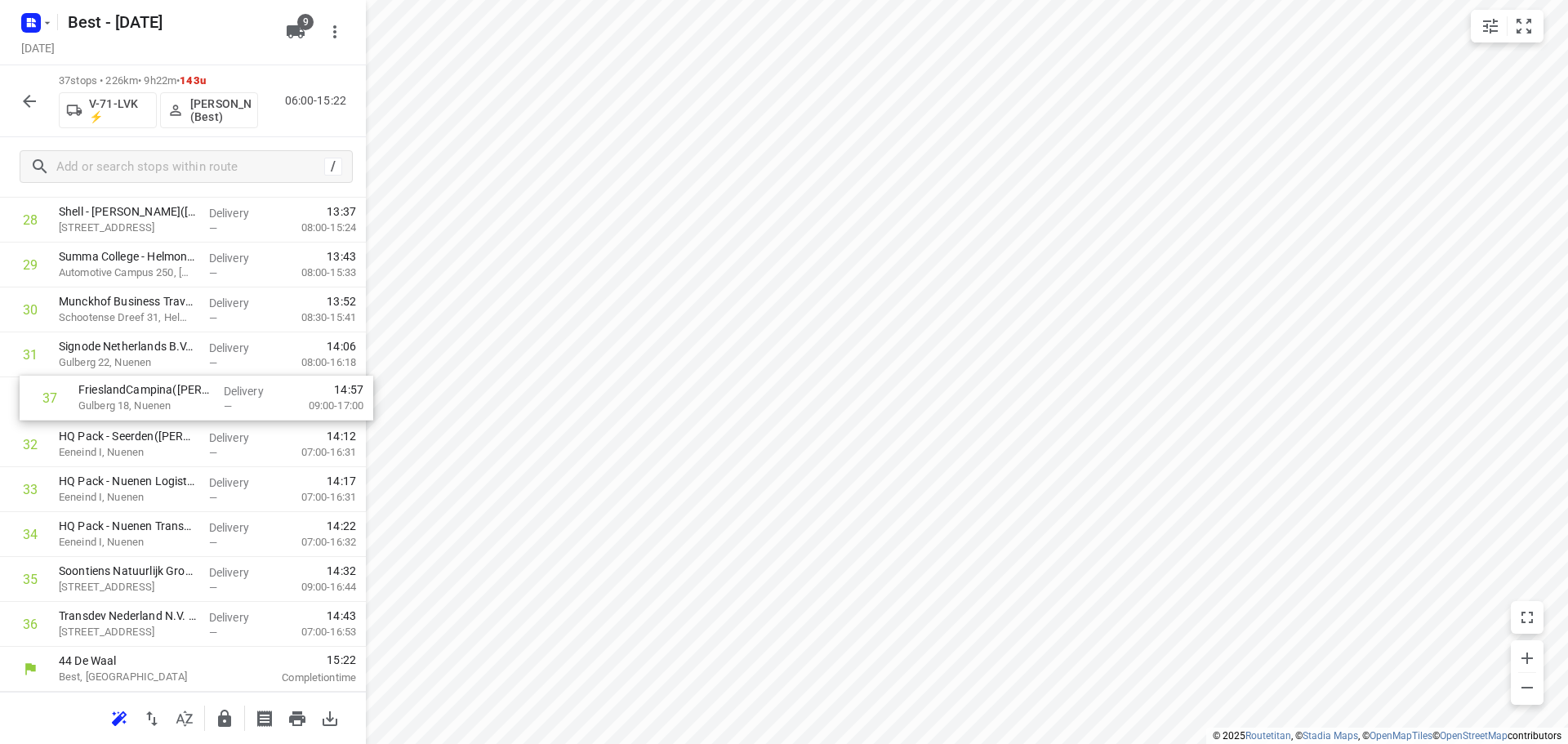
drag, startPoint x: 161, startPoint y: 609, endPoint x: 182, endPoint y: 373, distance: 236.9
click at [229, 725] on icon "button" at bounding box center [225, 717] width 13 height 17
click at [25, 92] on icon "button" at bounding box center [28, 101] width 19 height 19
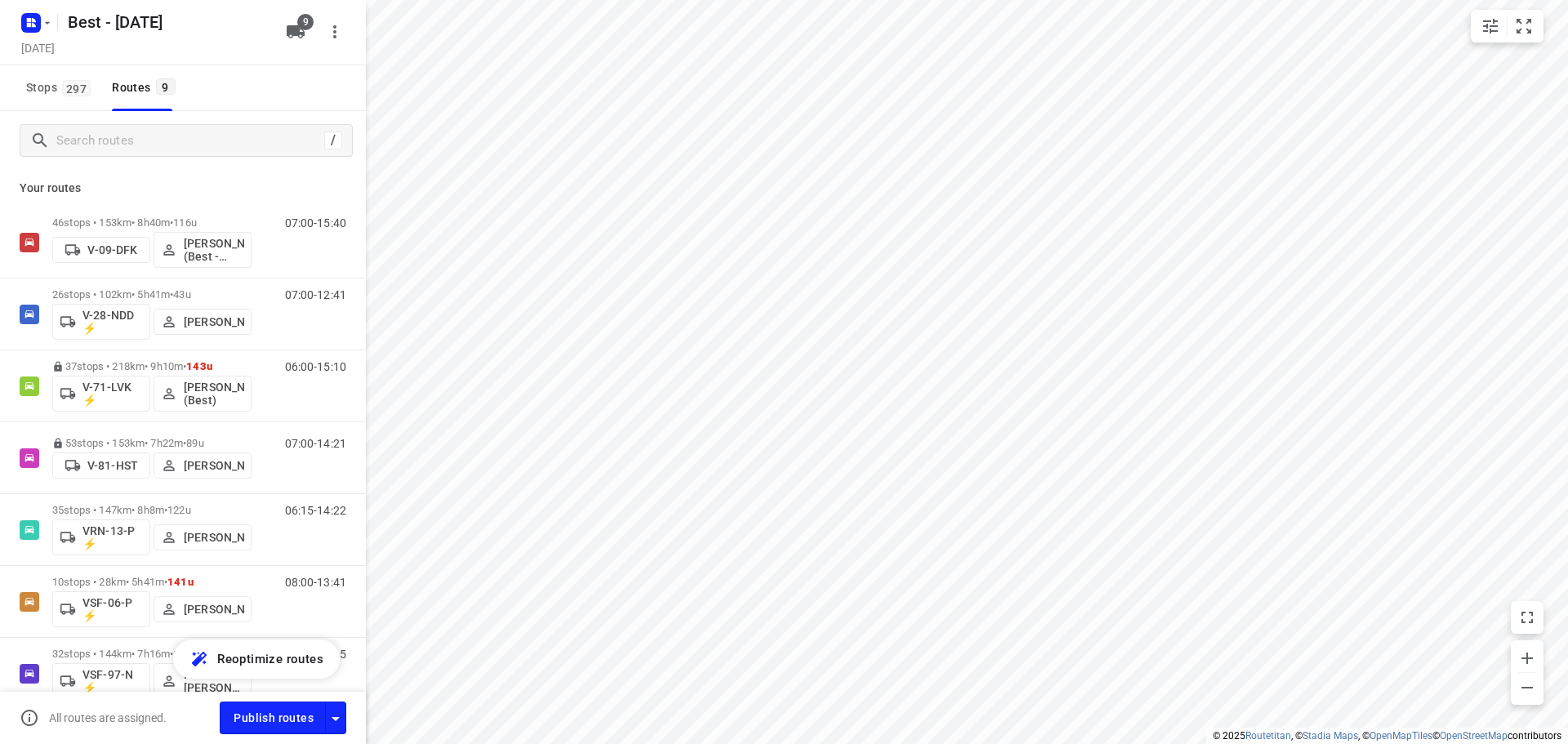
click at [96, 117] on div "/" at bounding box center [182, 140] width 366 height 59
click at [108, 137] on input "Search routes" at bounding box center [187, 141] width 261 height 26
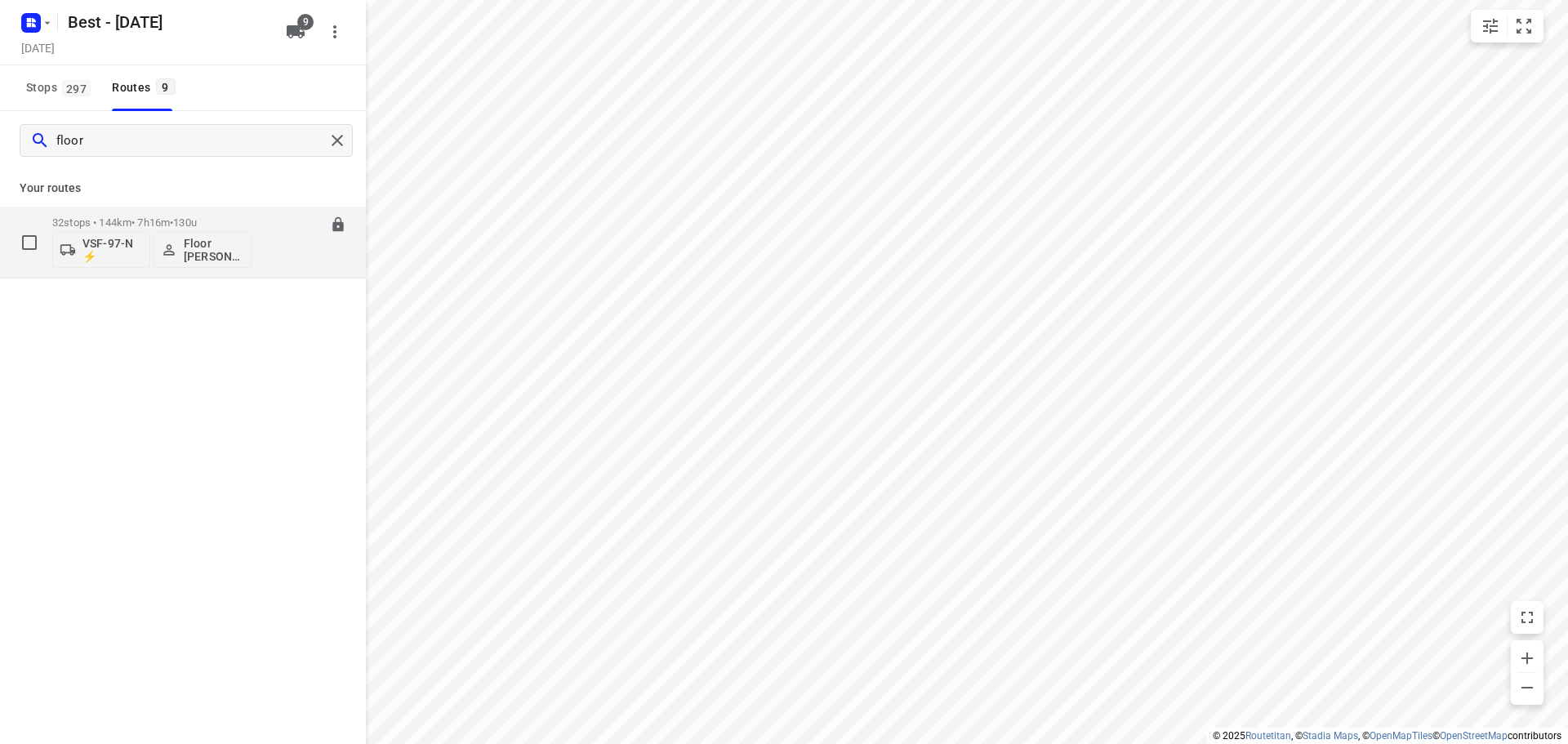
click at [197, 219] on span "130u" at bounding box center [185, 222] width 24 height 12
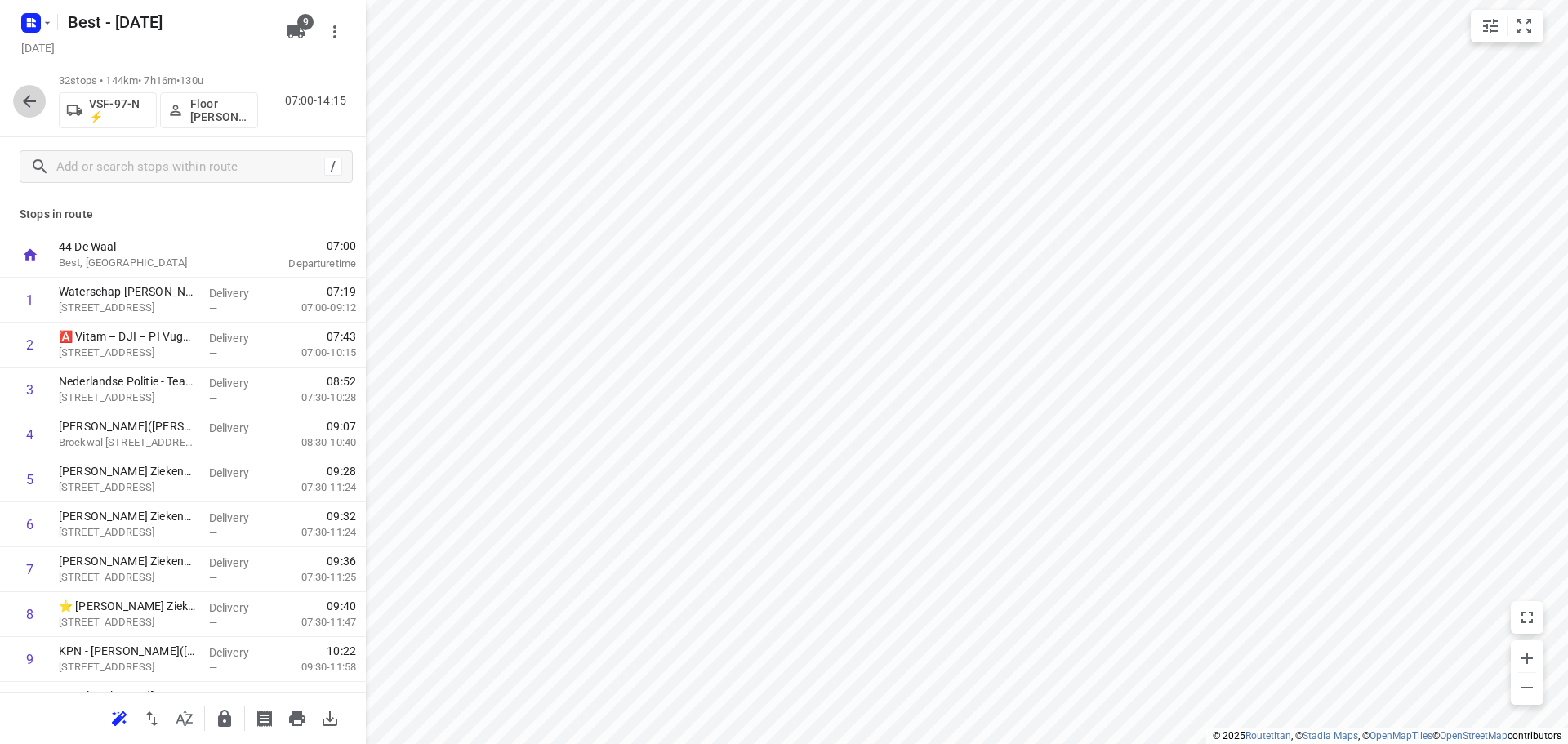
click at [36, 108] on icon "button" at bounding box center [28, 101] width 19 height 19
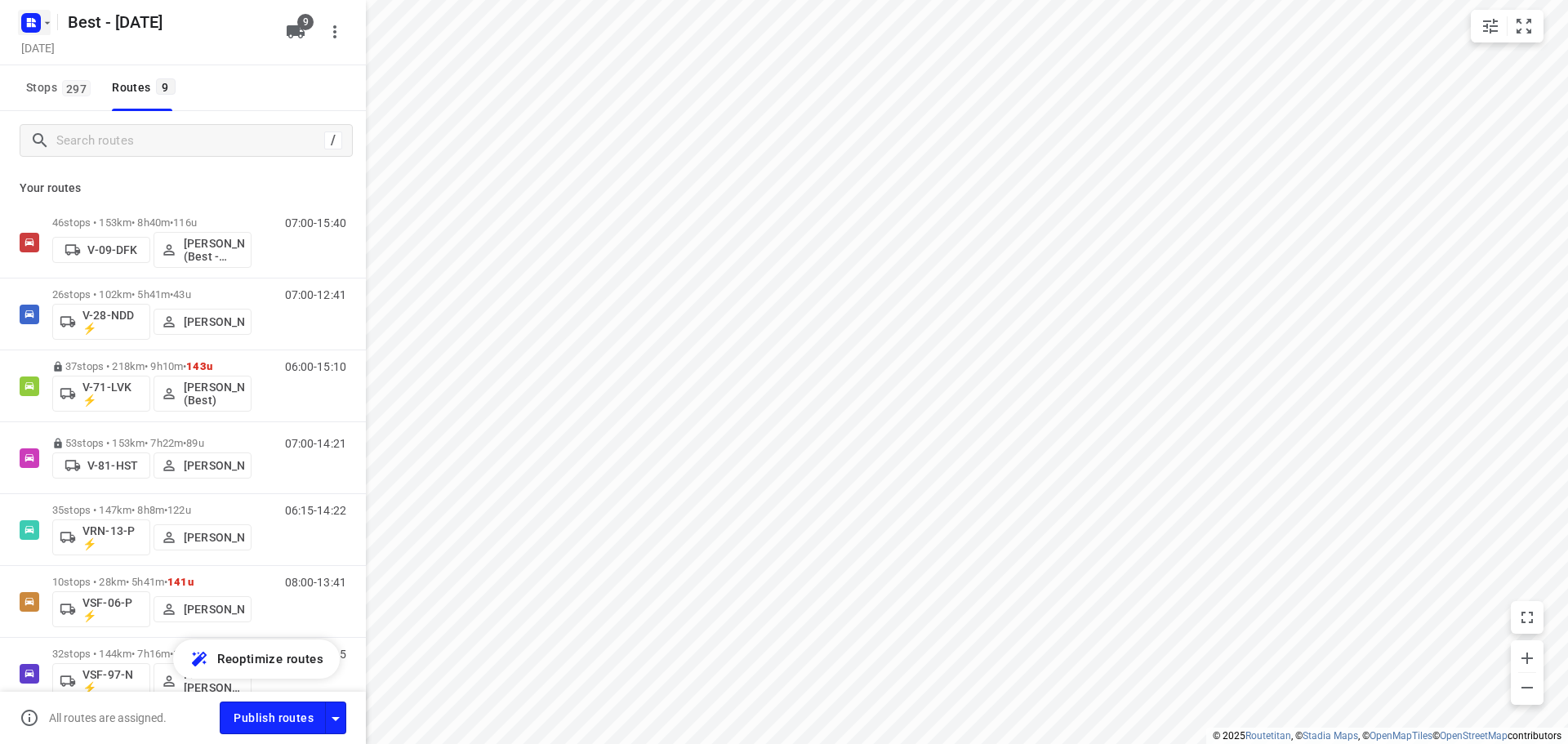
click at [27, 13] on rect "button" at bounding box center [30, 22] width 19 height 19
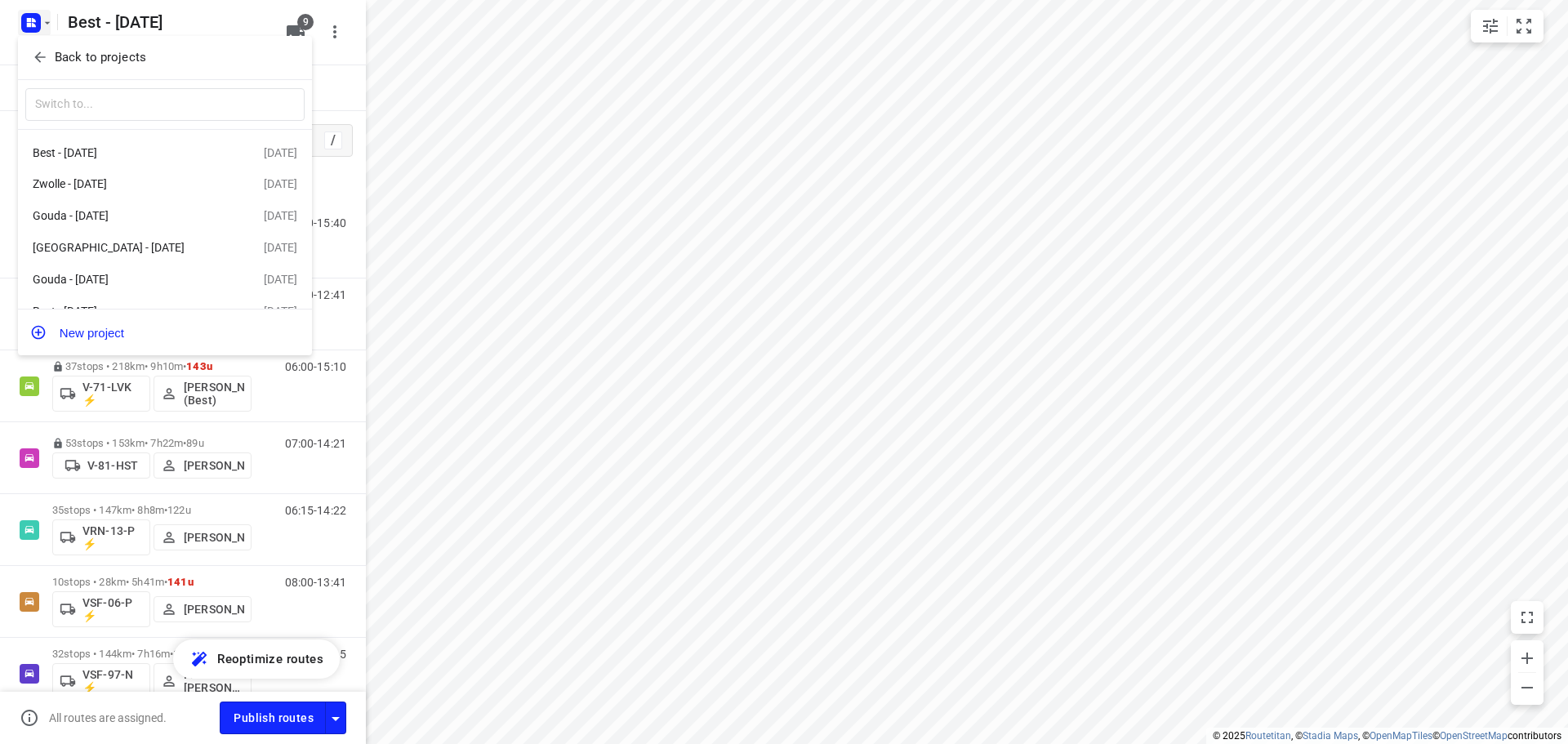
click at [778, 317] on div at bounding box center [784, 372] width 1568 height 744
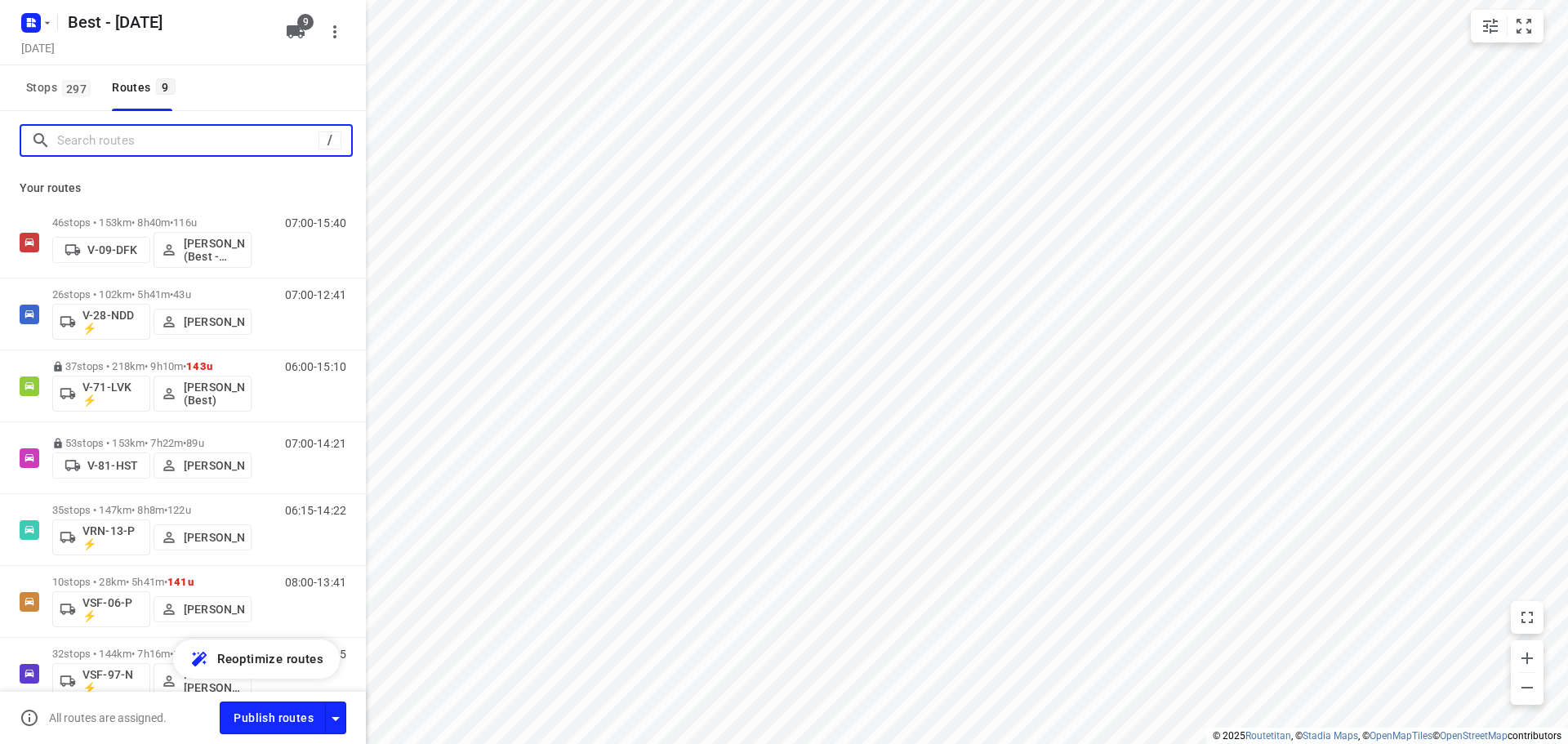
click at [198, 148] on input "Search routes" at bounding box center [187, 141] width 261 height 26
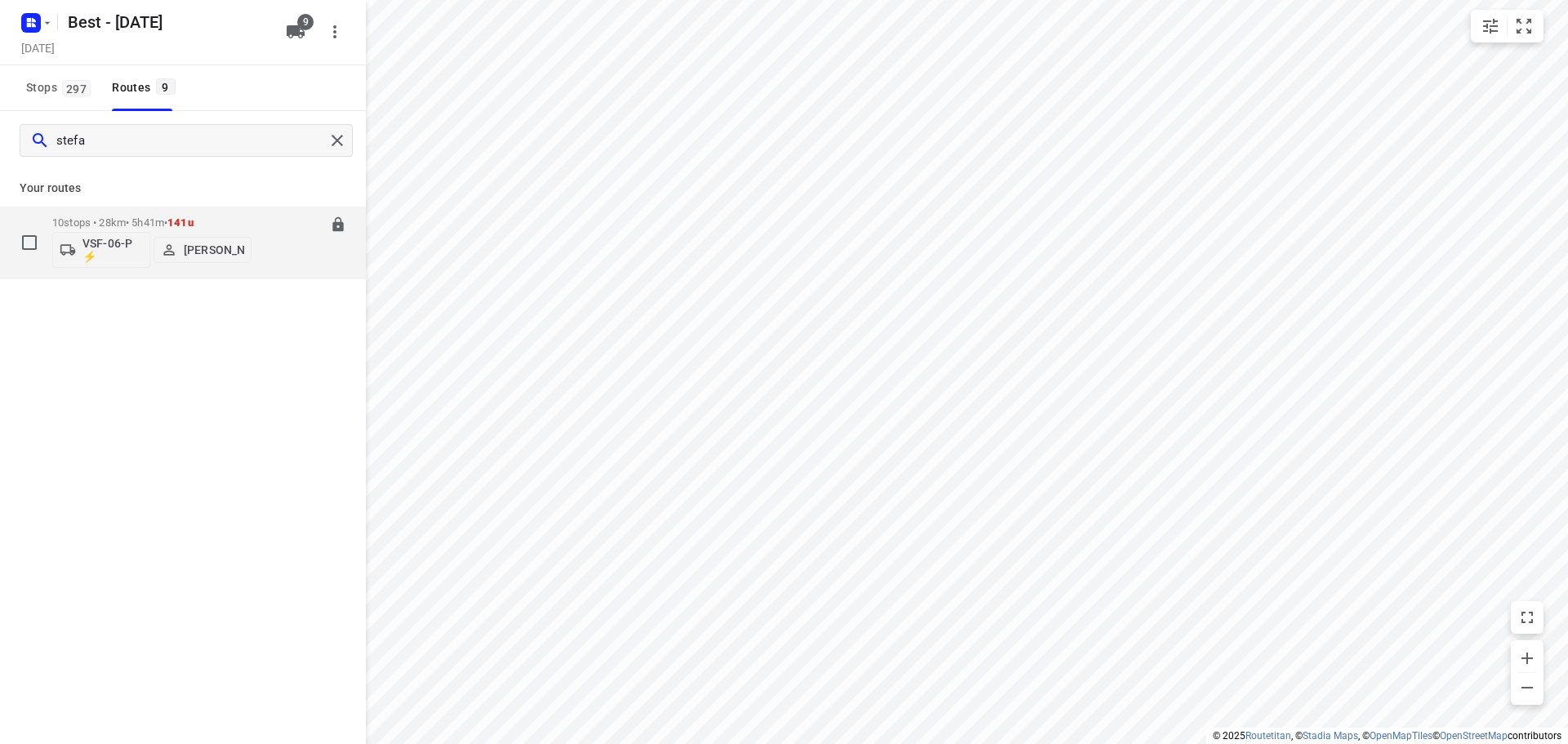
click at [176, 215] on div "10 stops • 28km • 5h41m • 141u VSF-06-P ⚡ Stefan van Dijck" at bounding box center [151, 242] width 199 height 68
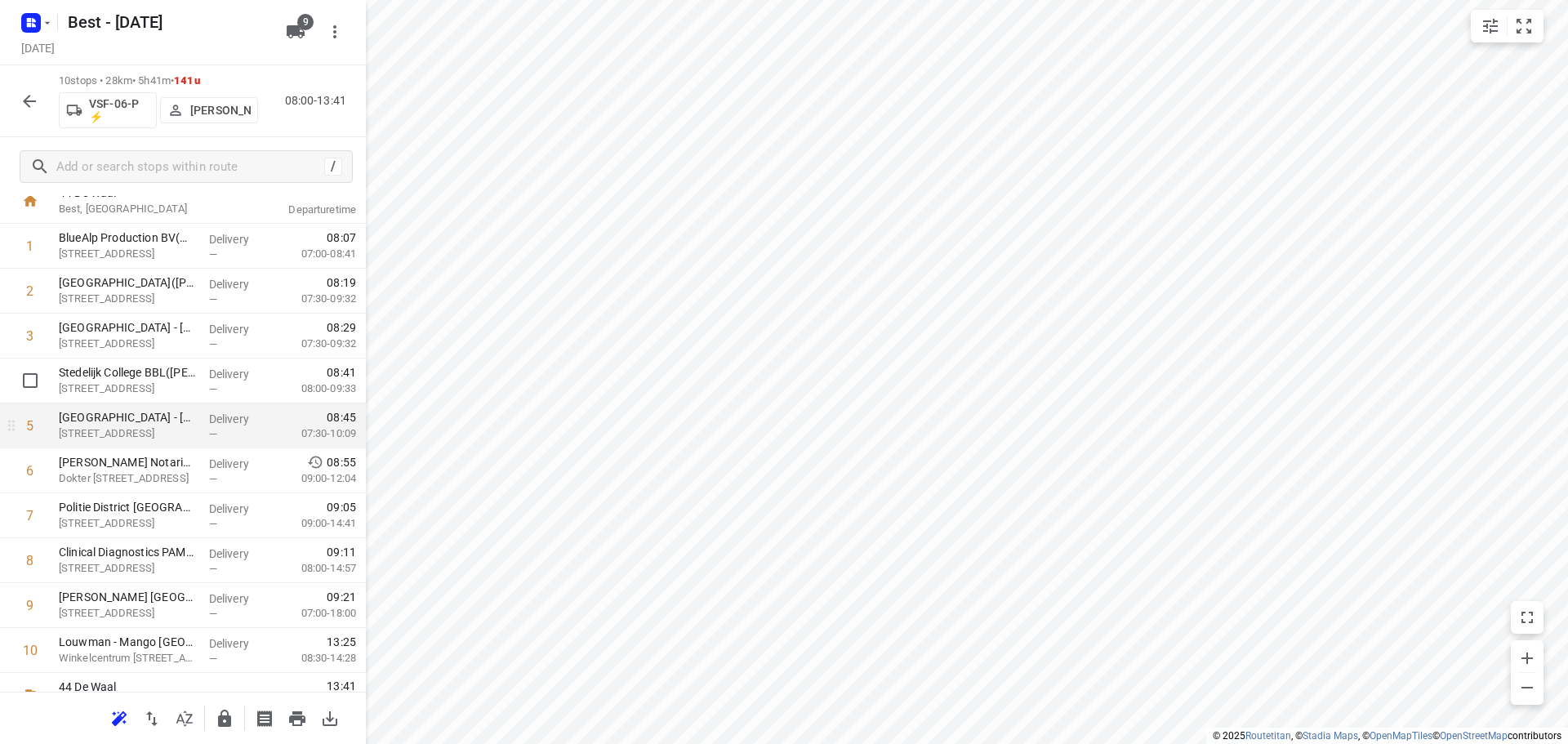
scroll to position [80, 0]
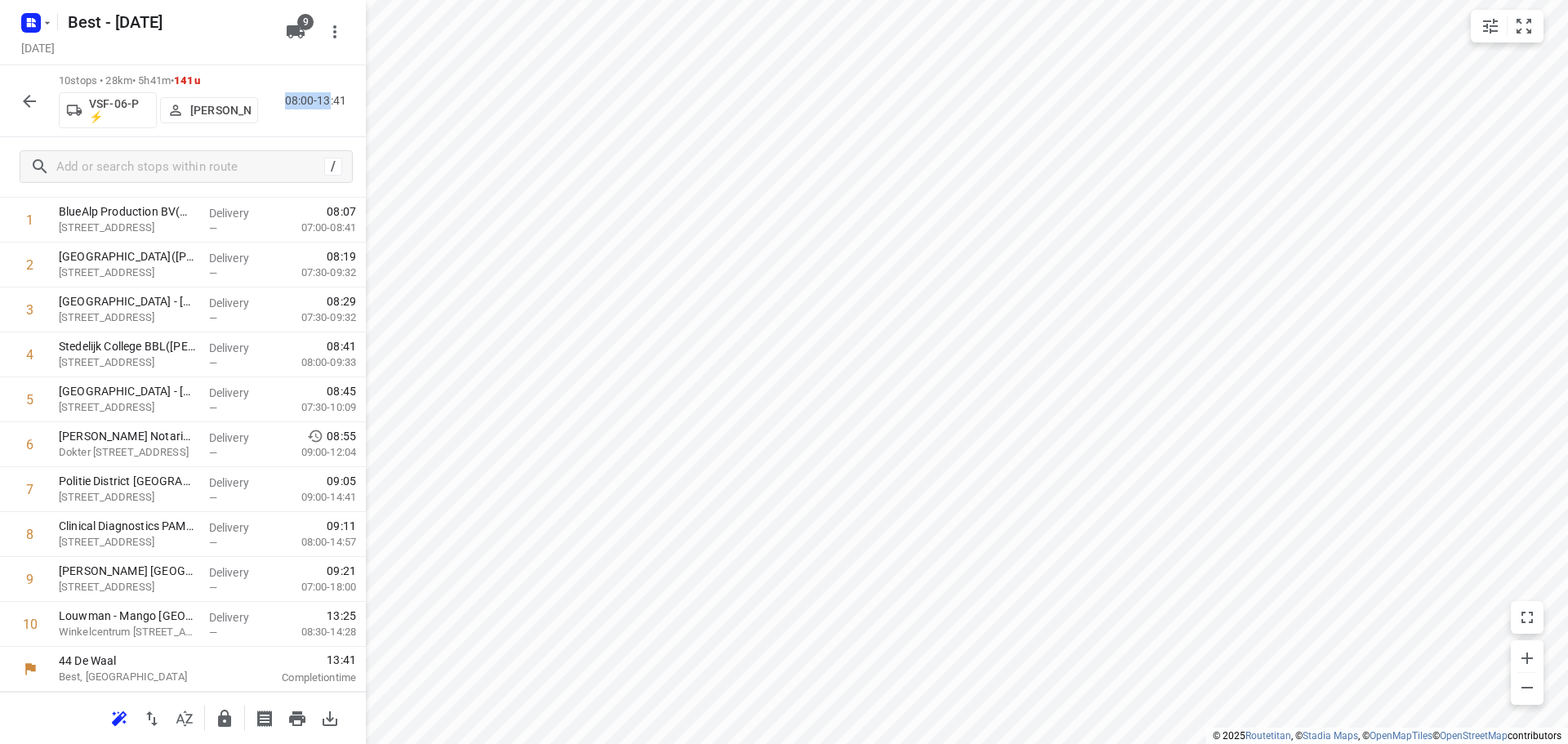
drag, startPoint x: 285, startPoint y: 104, endPoint x: 327, endPoint y: 106, distance: 42.0
click at [327, 106] on p "08:00-13:41" at bounding box center [319, 101] width 68 height 17
click at [281, 53] on div "Best - Tuesday Tuesday, Sep 16 9" at bounding box center [182, 32] width 366 height 65
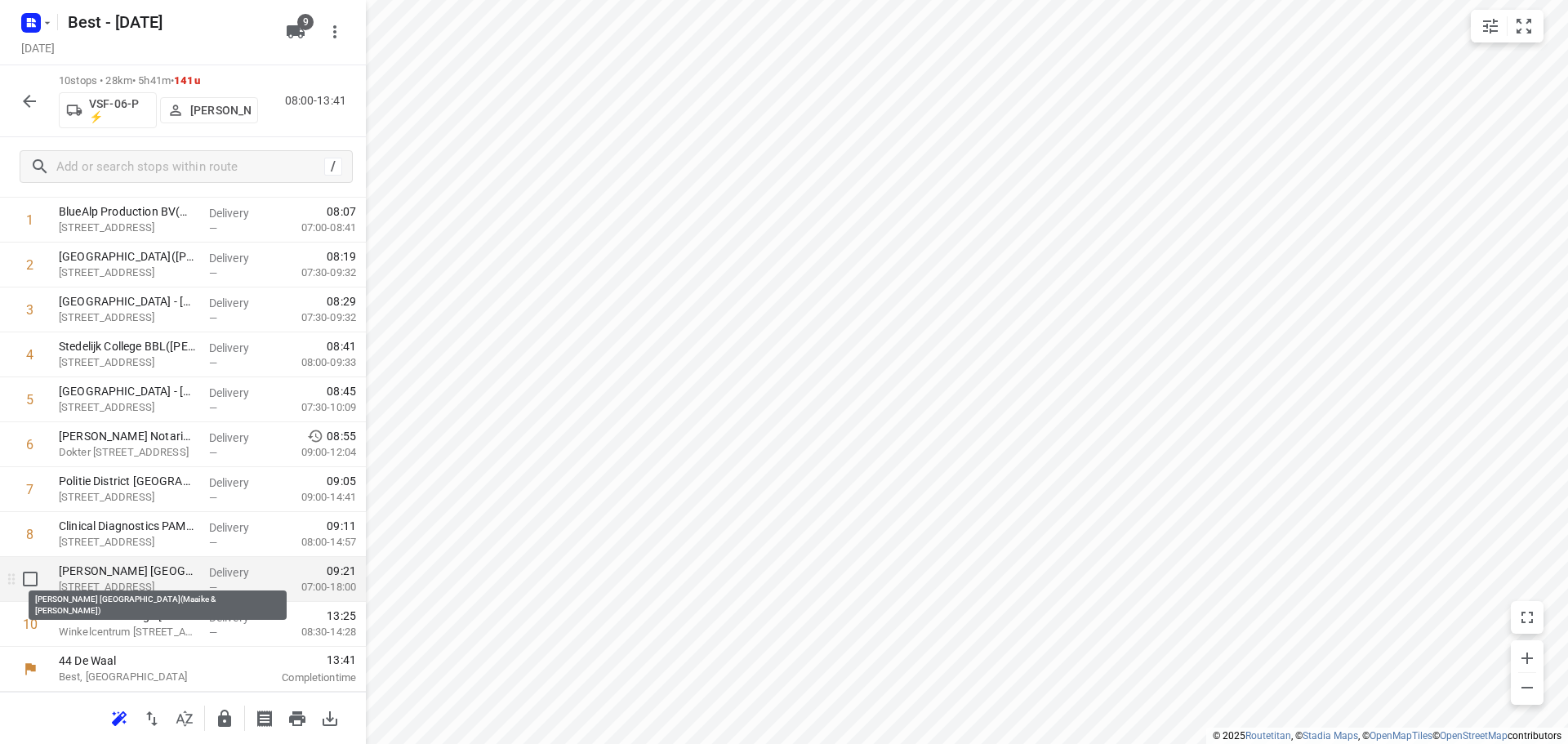
click at [170, 566] on p "Catharina Ziekenhuis Eindhoven(Maaike & Daisy)" at bounding box center [127, 571] width 137 height 16
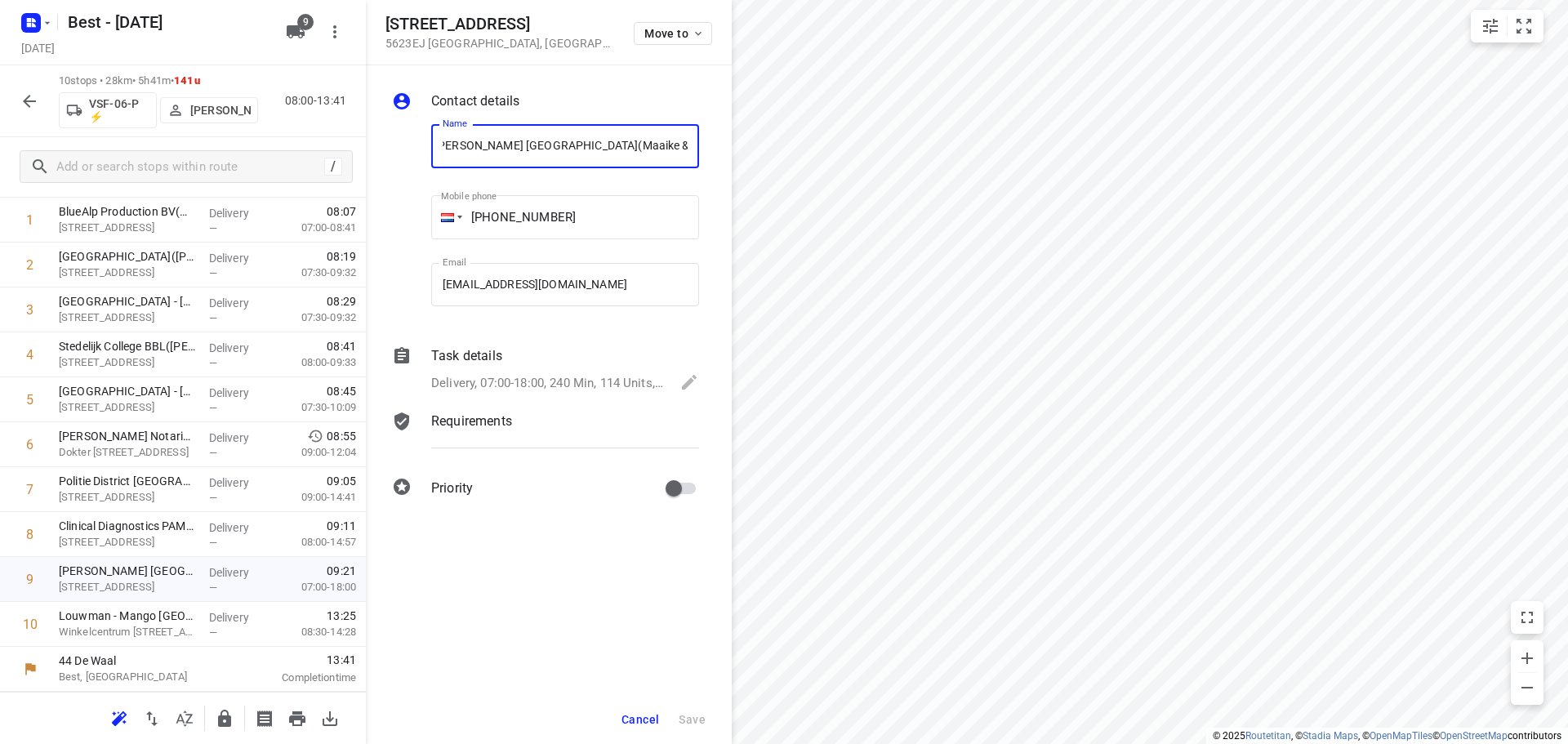
scroll to position [0, 0]
click at [529, 369] on div "Task details Delivery, 07:00-18:00, 240 Min, 114 Units, LET OP! Zie leveroverzi…" at bounding box center [565, 370] width 274 height 56
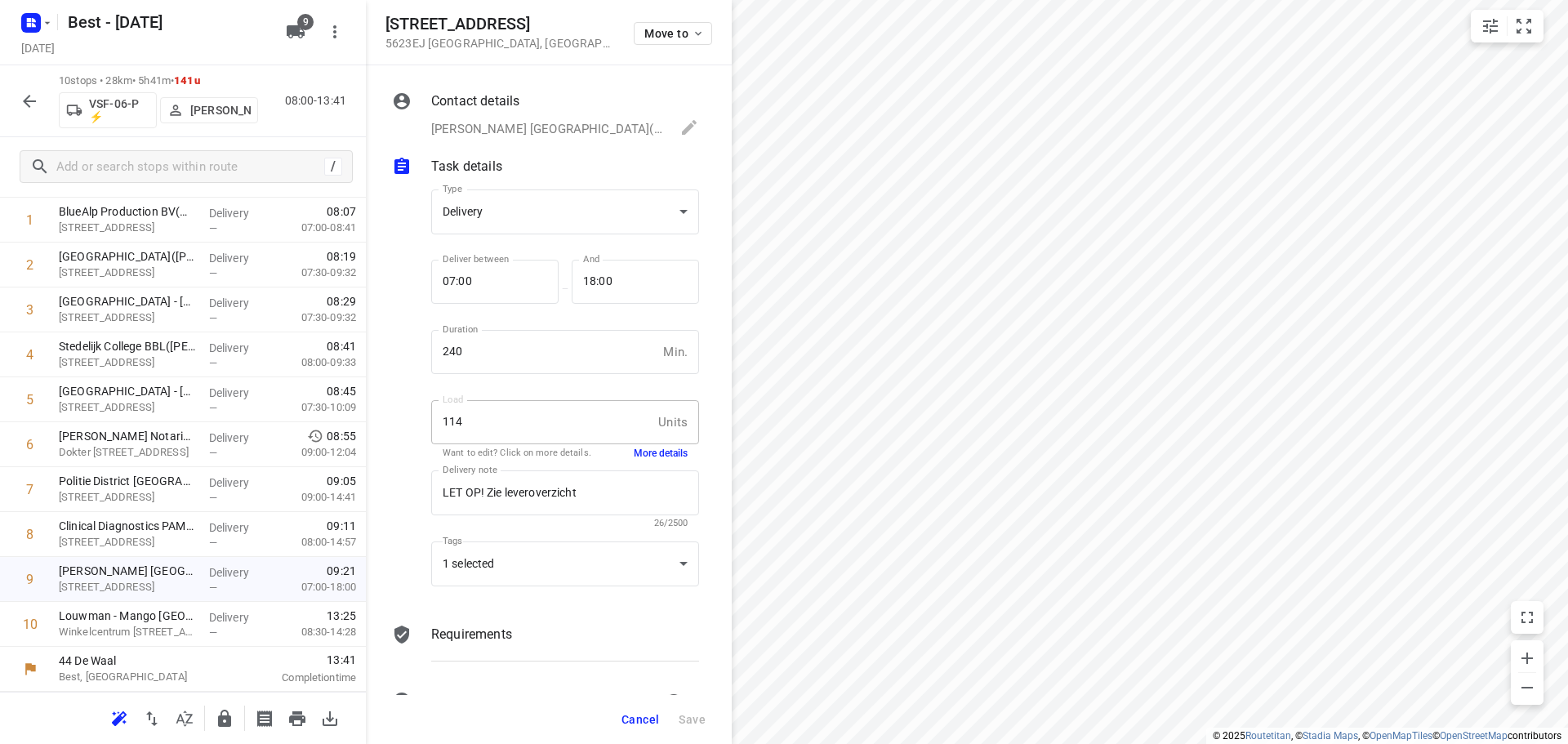
click at [636, 452] on button "More details" at bounding box center [660, 453] width 54 height 14
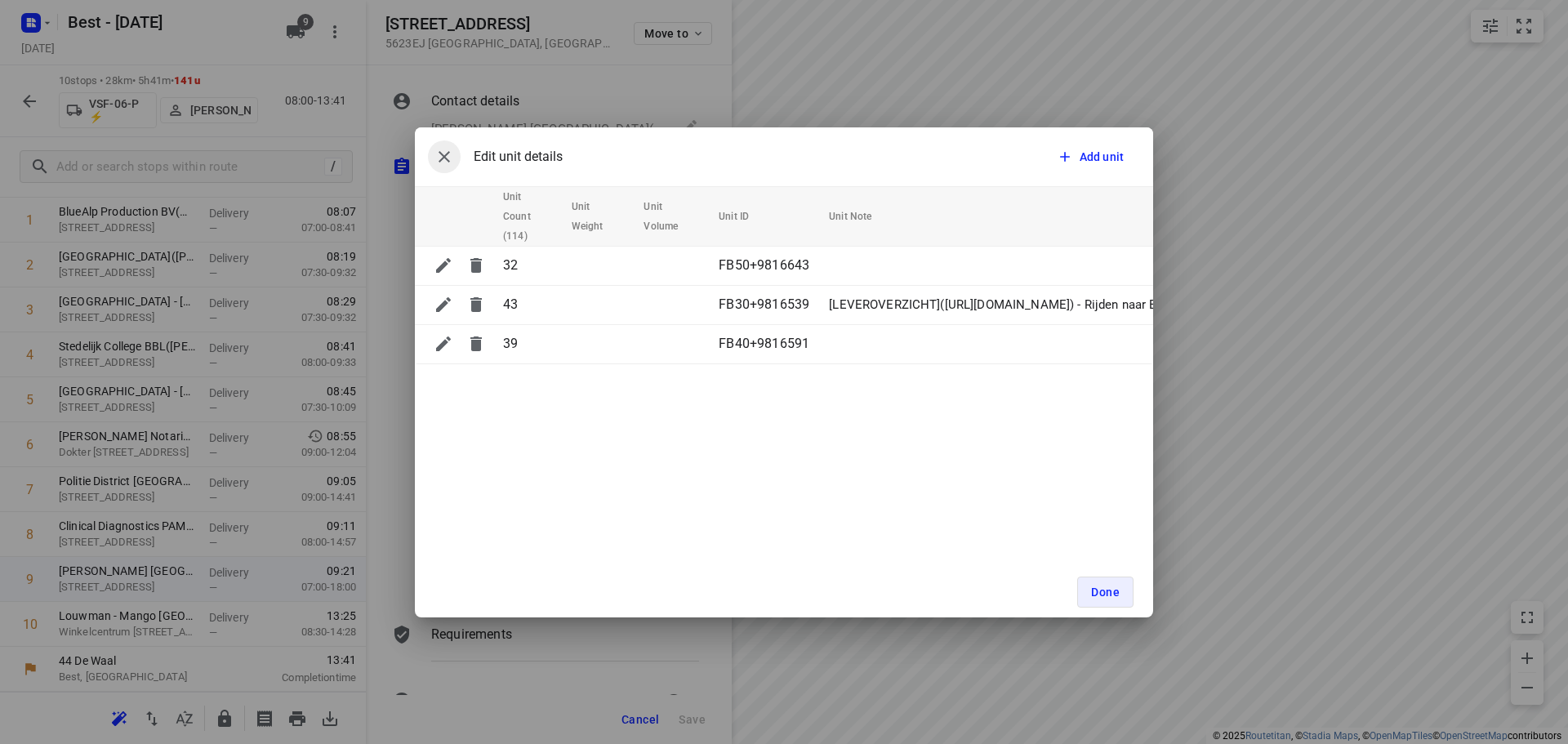
click at [448, 157] on icon "button" at bounding box center [444, 156] width 19 height 19
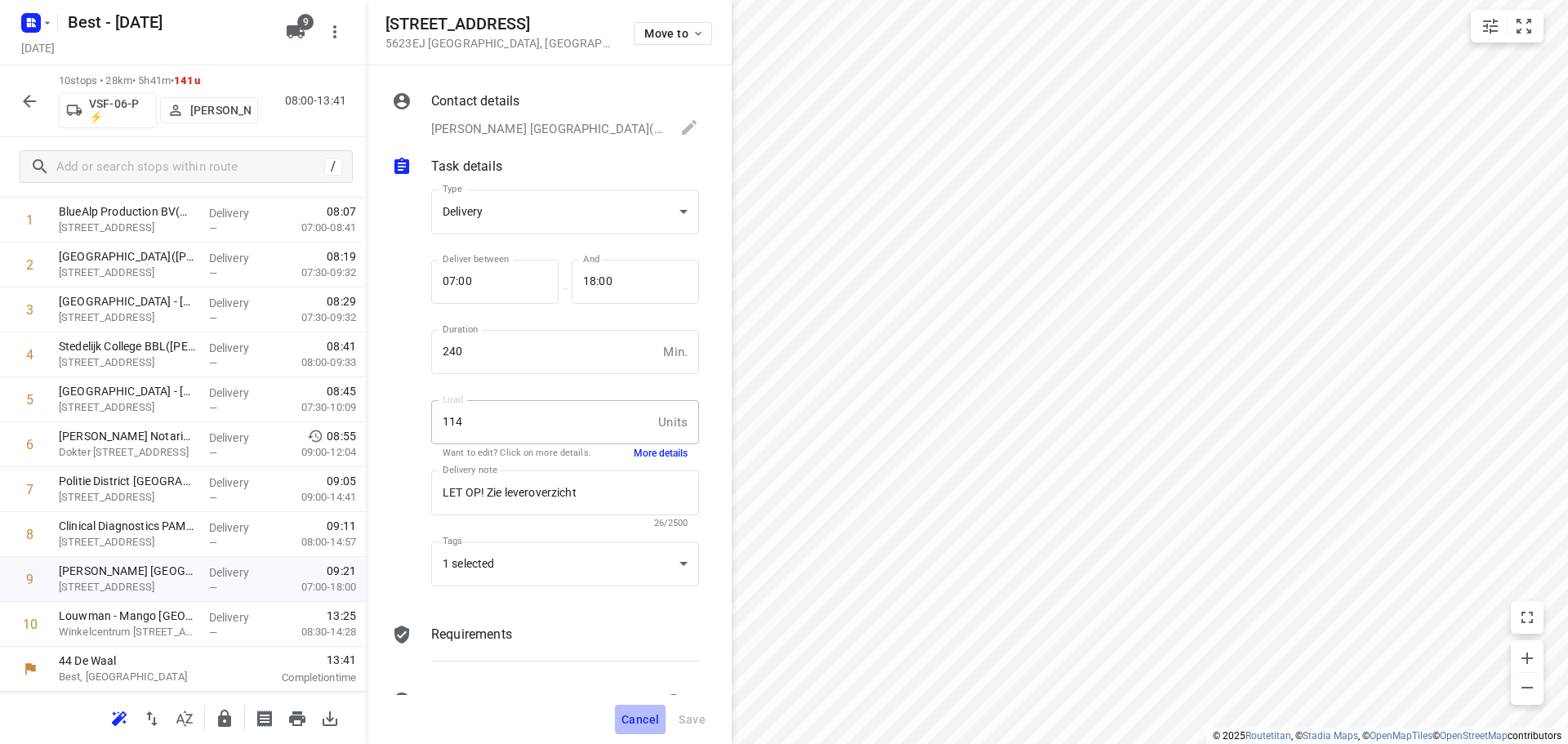
click at [655, 713] on span "Cancel" at bounding box center [640, 719] width 38 height 13
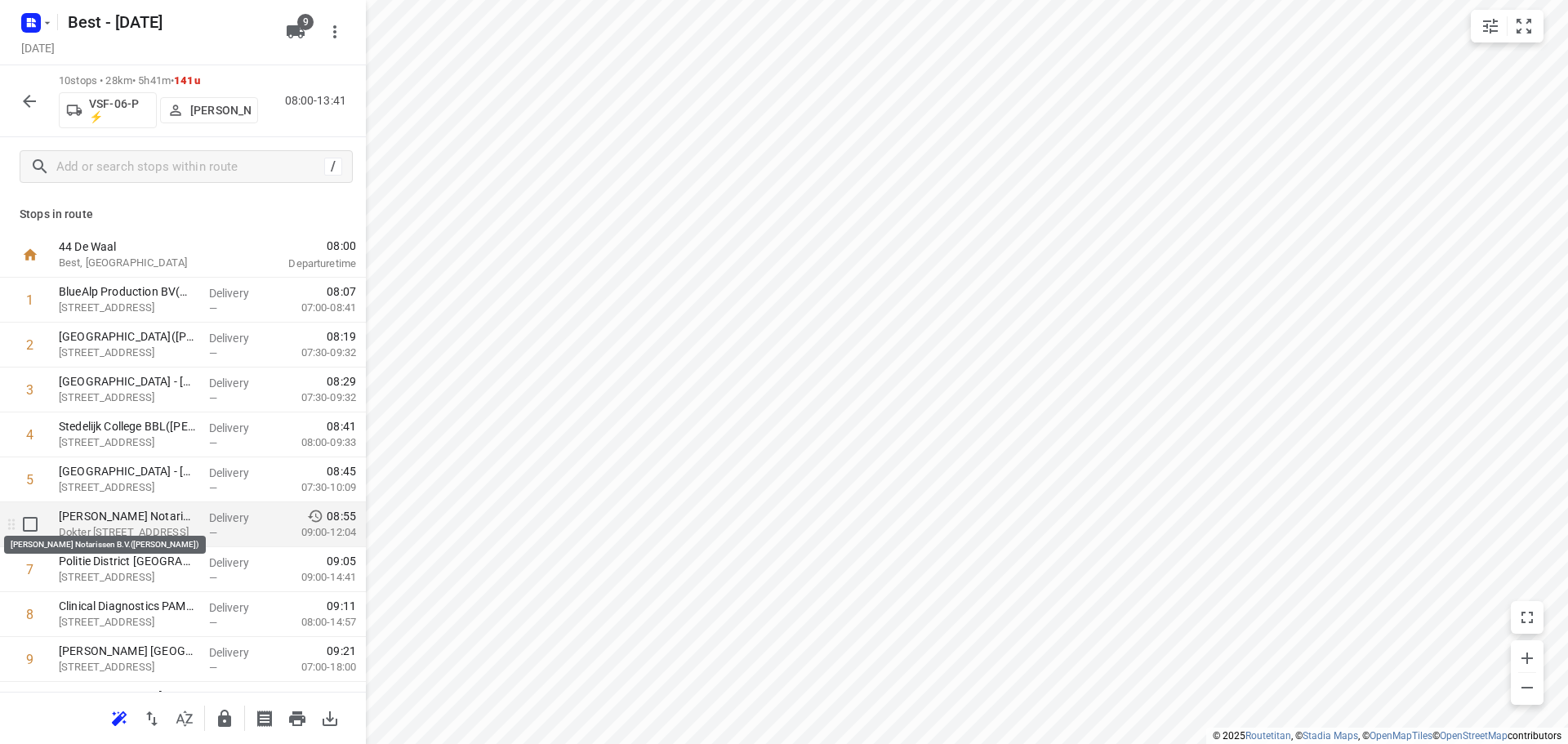
click at [148, 521] on p "Van Hussen Kock van Puijenbroek Notarissen B.V.(Miriam Kooiman)" at bounding box center [127, 516] width 137 height 16
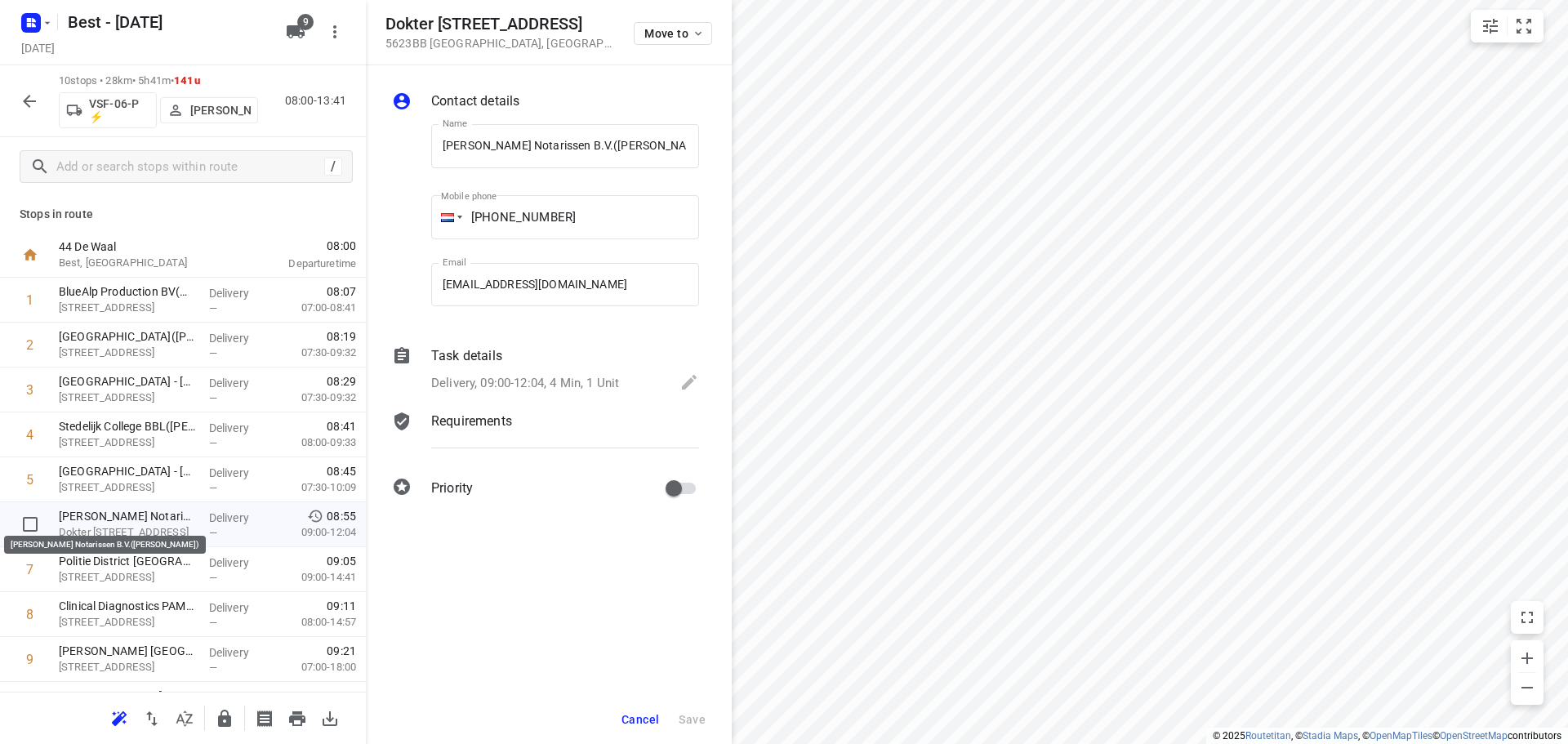
scroll to position [0, 107]
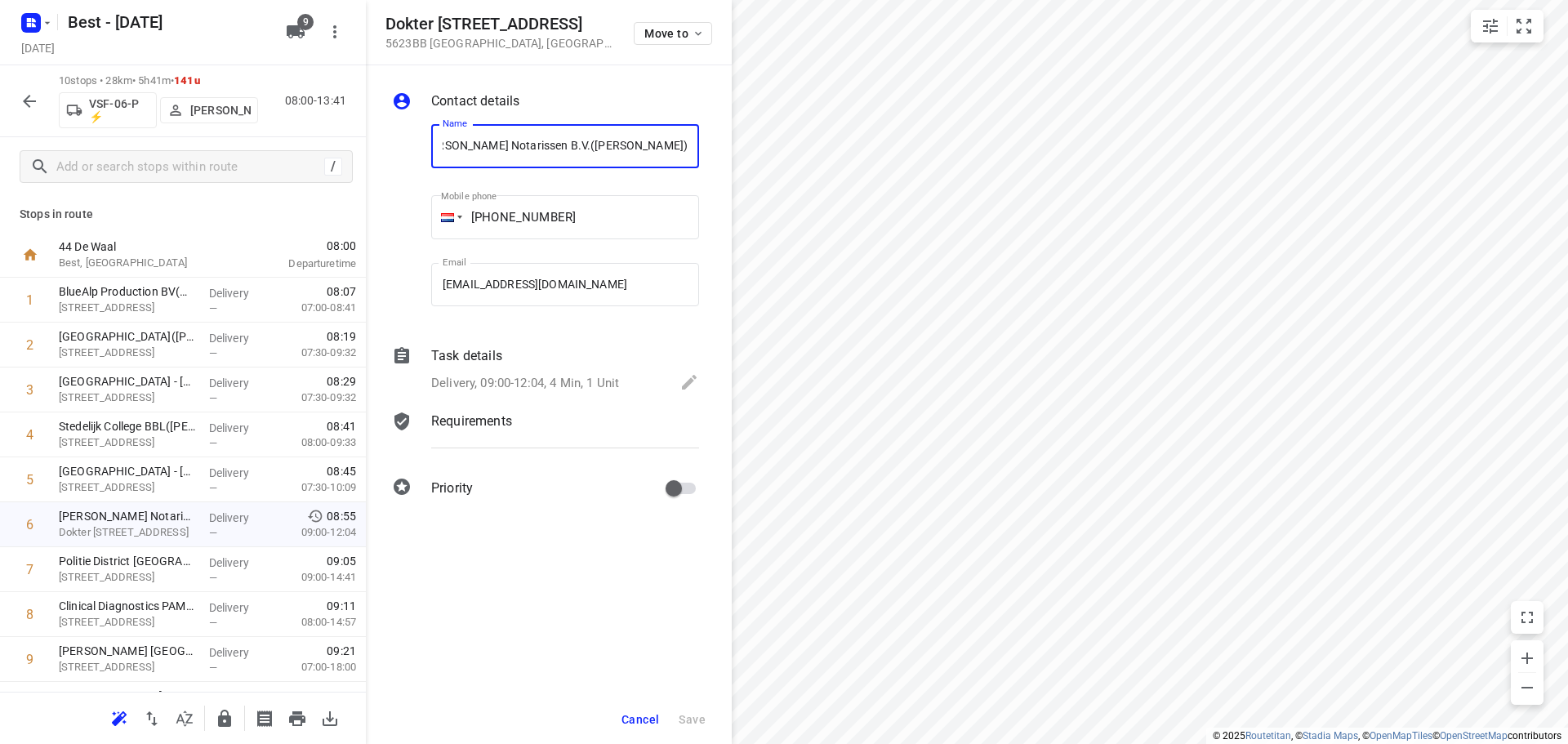
click at [650, 726] on button "Cancel" at bounding box center [640, 719] width 50 height 29
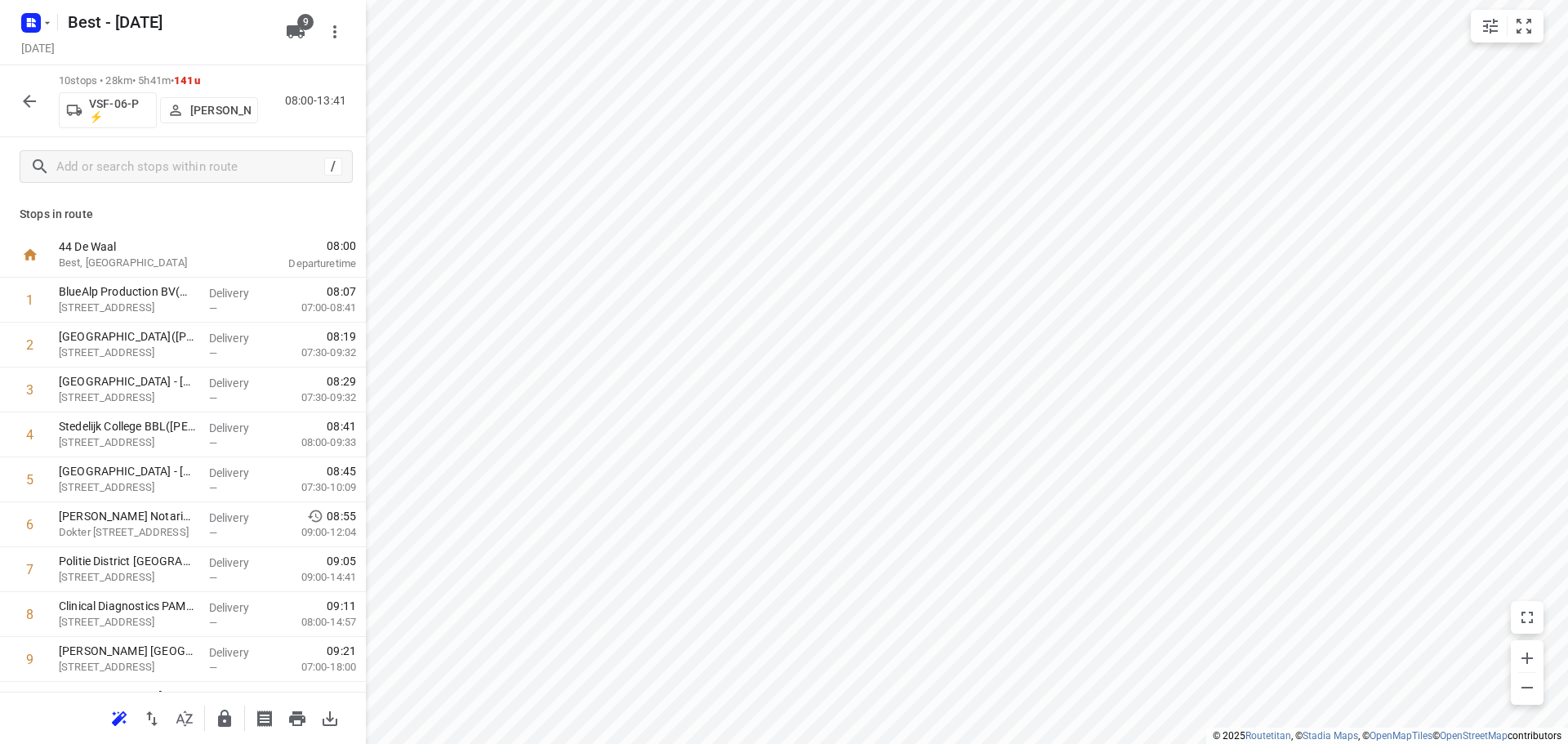
click at [16, 98] on button "button" at bounding box center [29, 102] width 33 height 33
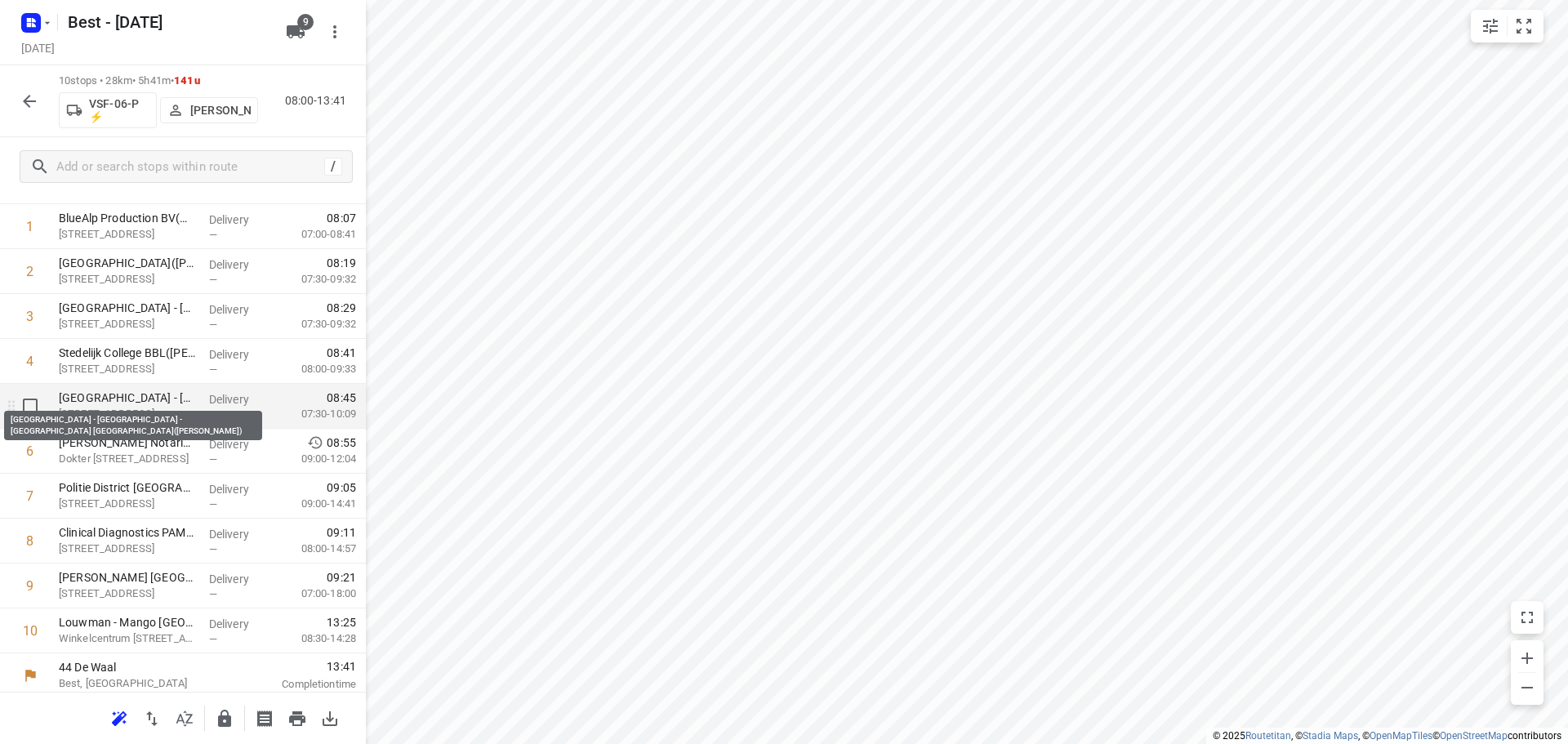
scroll to position [80, 0]
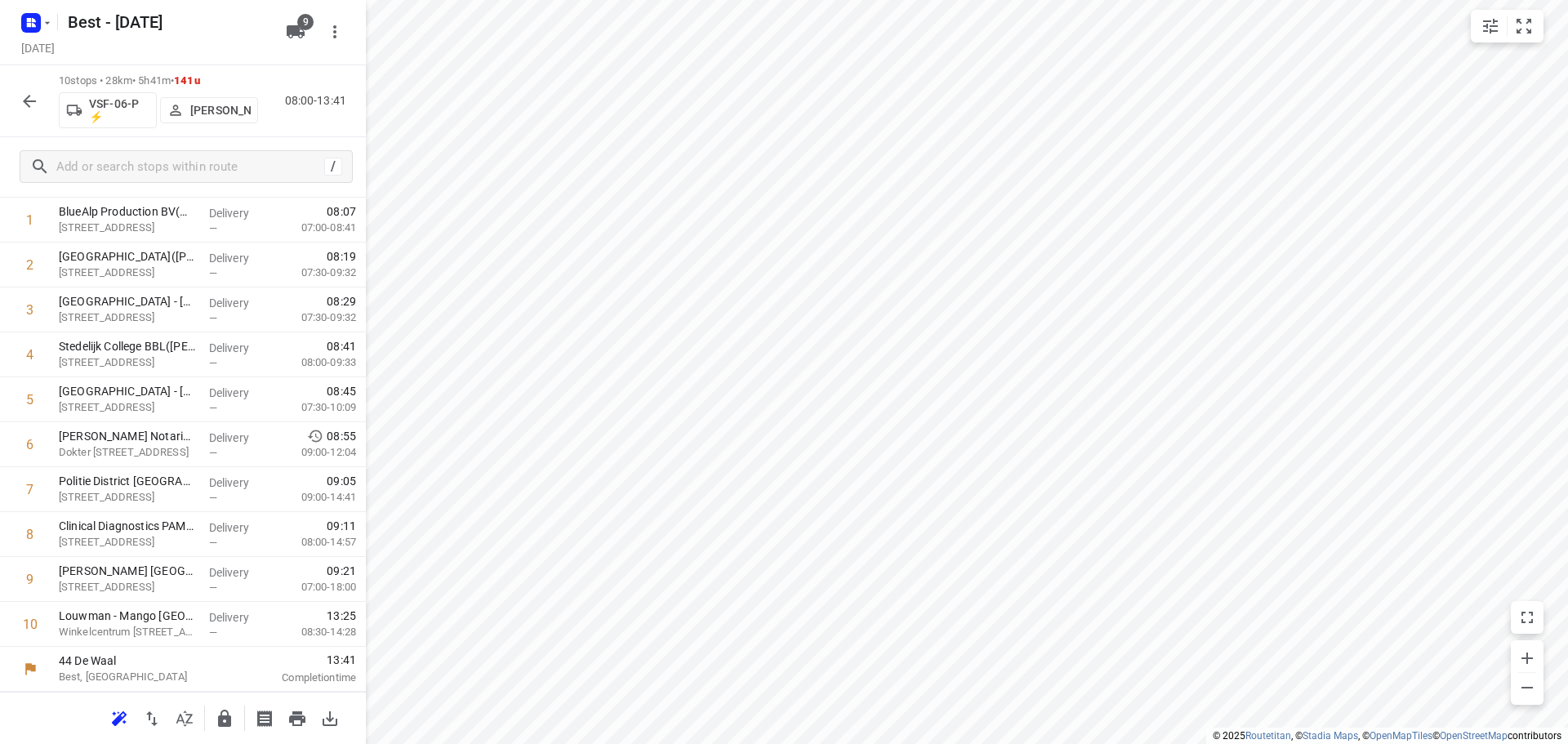
click at [39, 94] on button "button" at bounding box center [29, 102] width 33 height 33
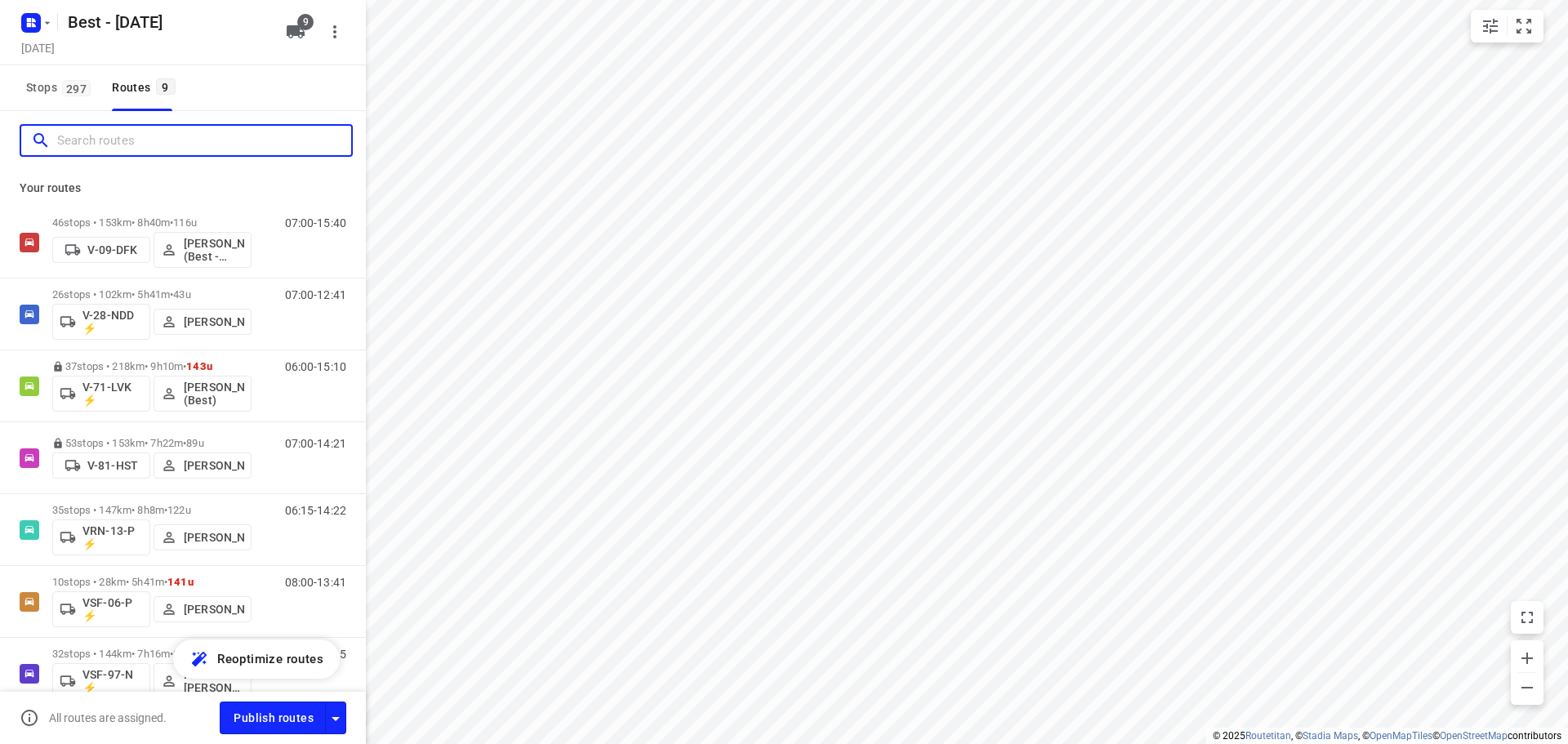
click at [116, 148] on input "Search routes" at bounding box center [203, 141] width 294 height 26
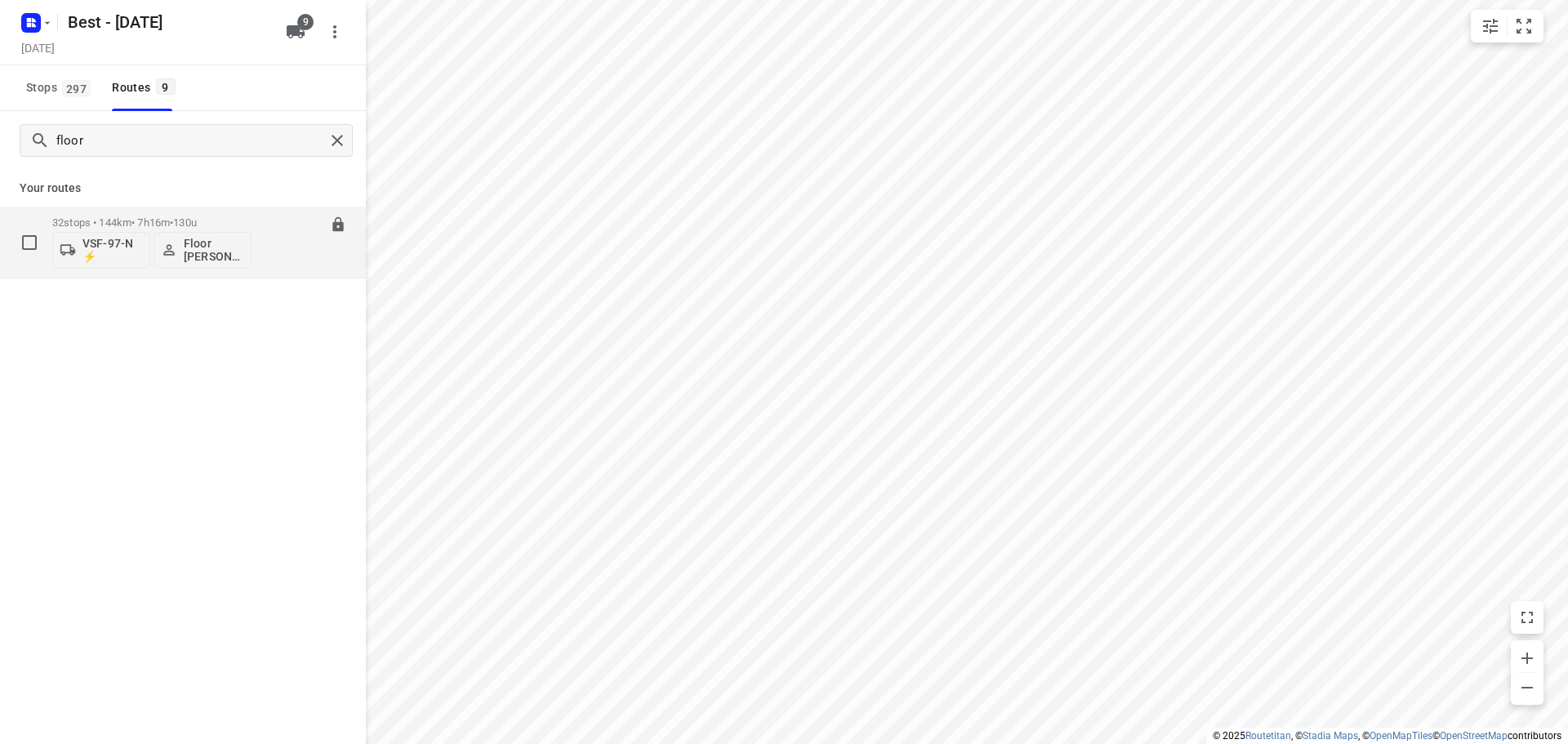
click at [154, 224] on p "32 stops • 144km • 7h16m • 130u" at bounding box center [151, 222] width 199 height 12
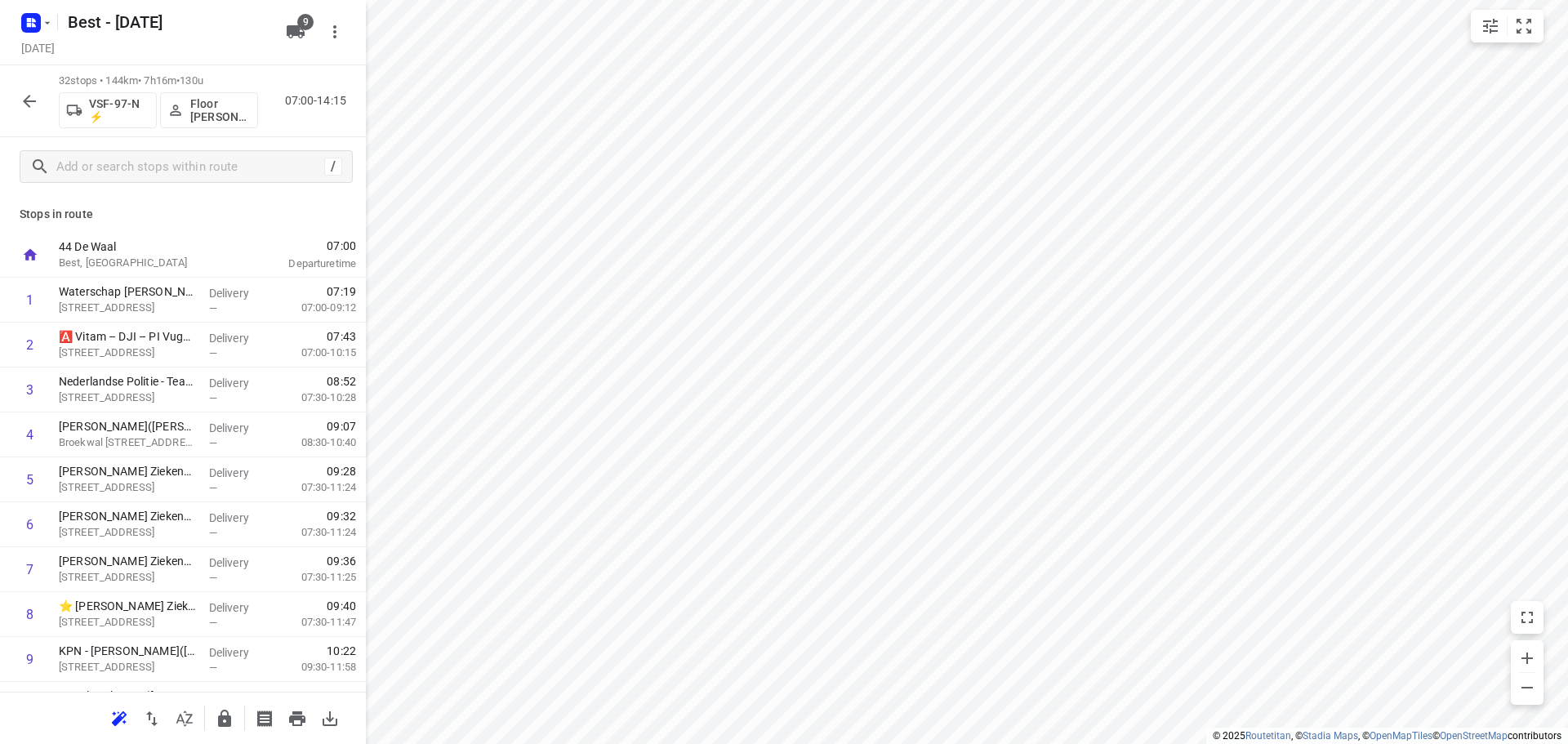
click at [21, 106] on icon "button" at bounding box center [28, 101] width 19 height 19
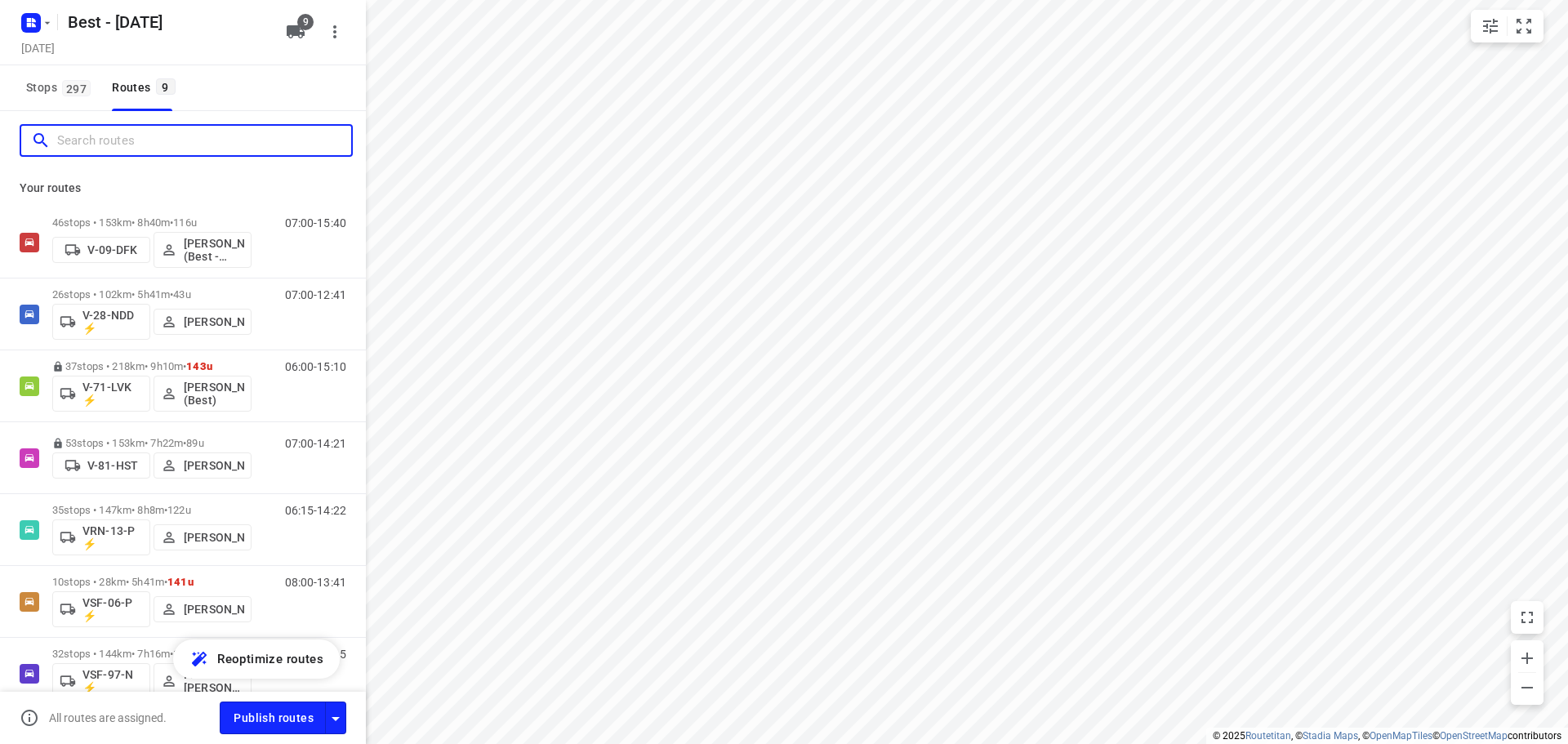
click at [99, 145] on input "Search routes" at bounding box center [203, 141] width 294 height 26
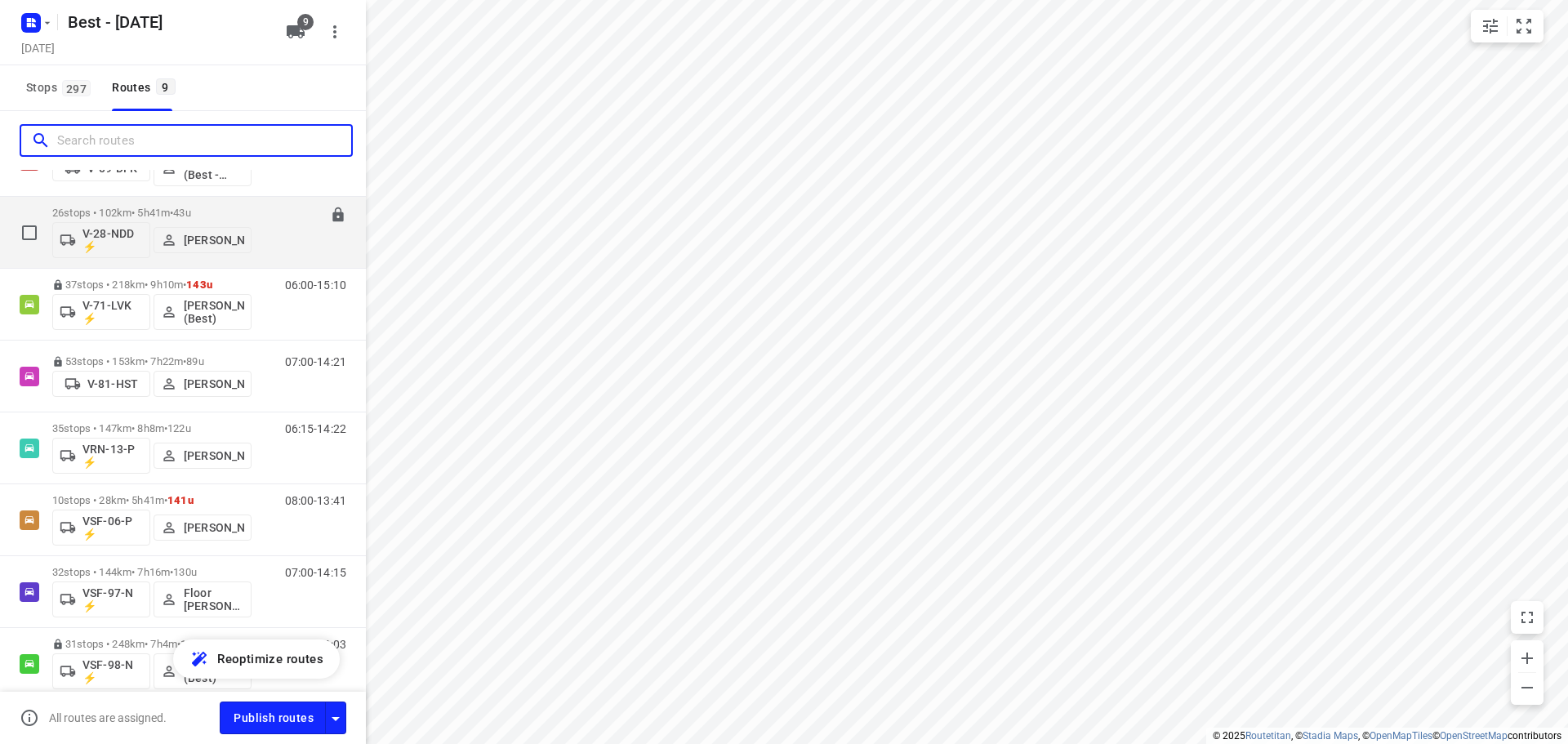
scroll to position [227, 0]
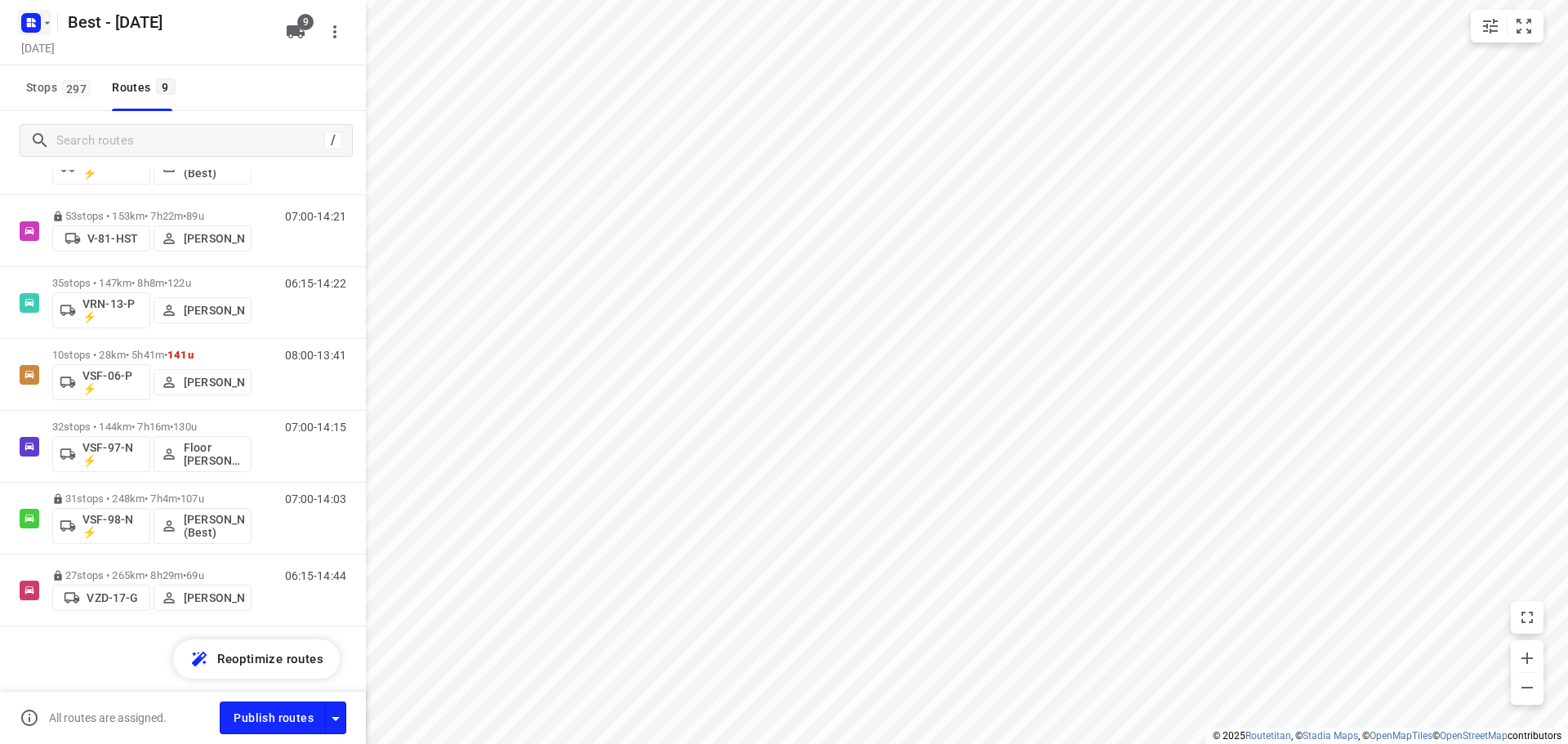
click at [49, 18] on icon "button" at bounding box center [48, 23] width 13 height 13
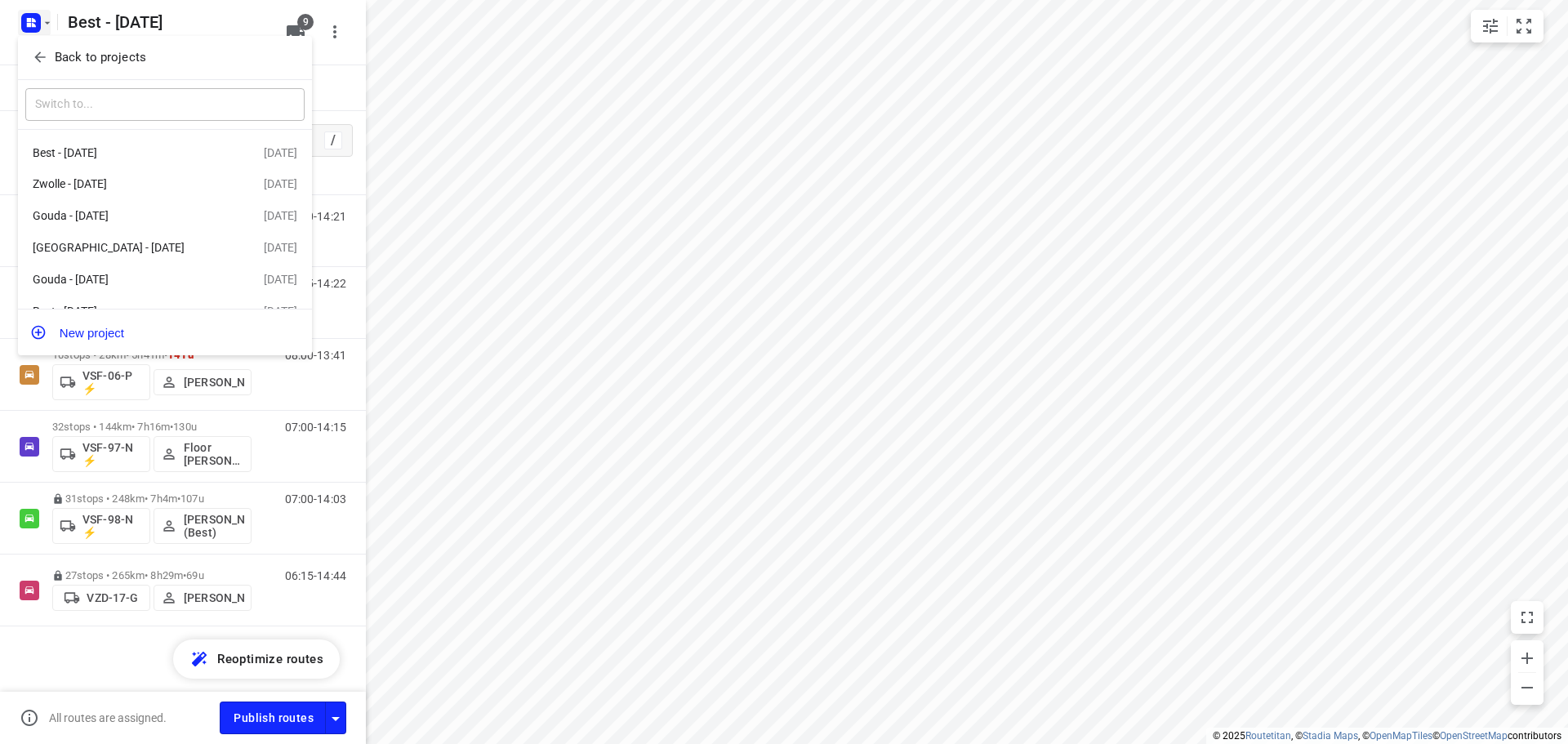
click at [55, 59] on p "Back to projects" at bounding box center [101, 58] width 92 height 18
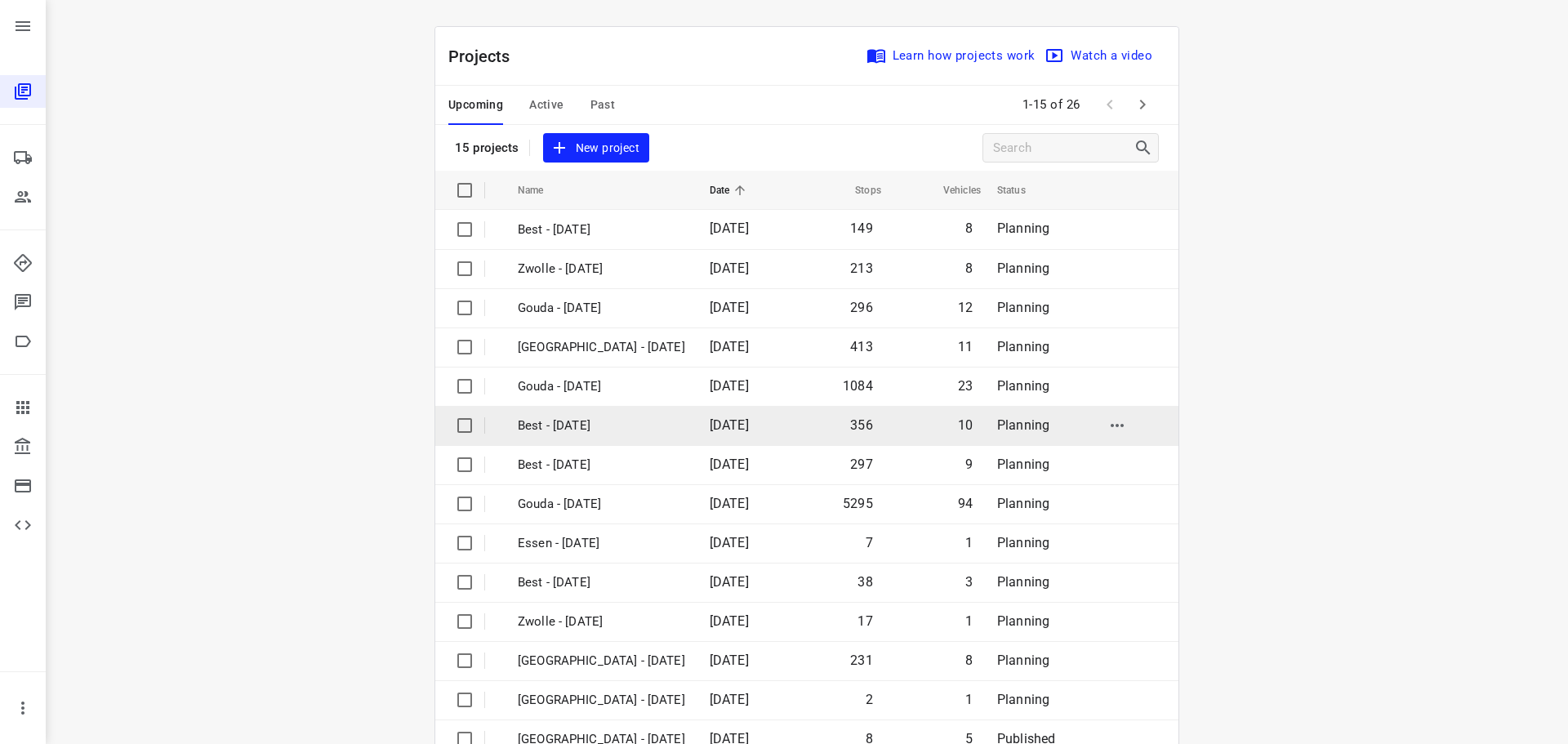
click at [609, 436] on td "Best - [DATE]" at bounding box center [598, 425] width 195 height 39
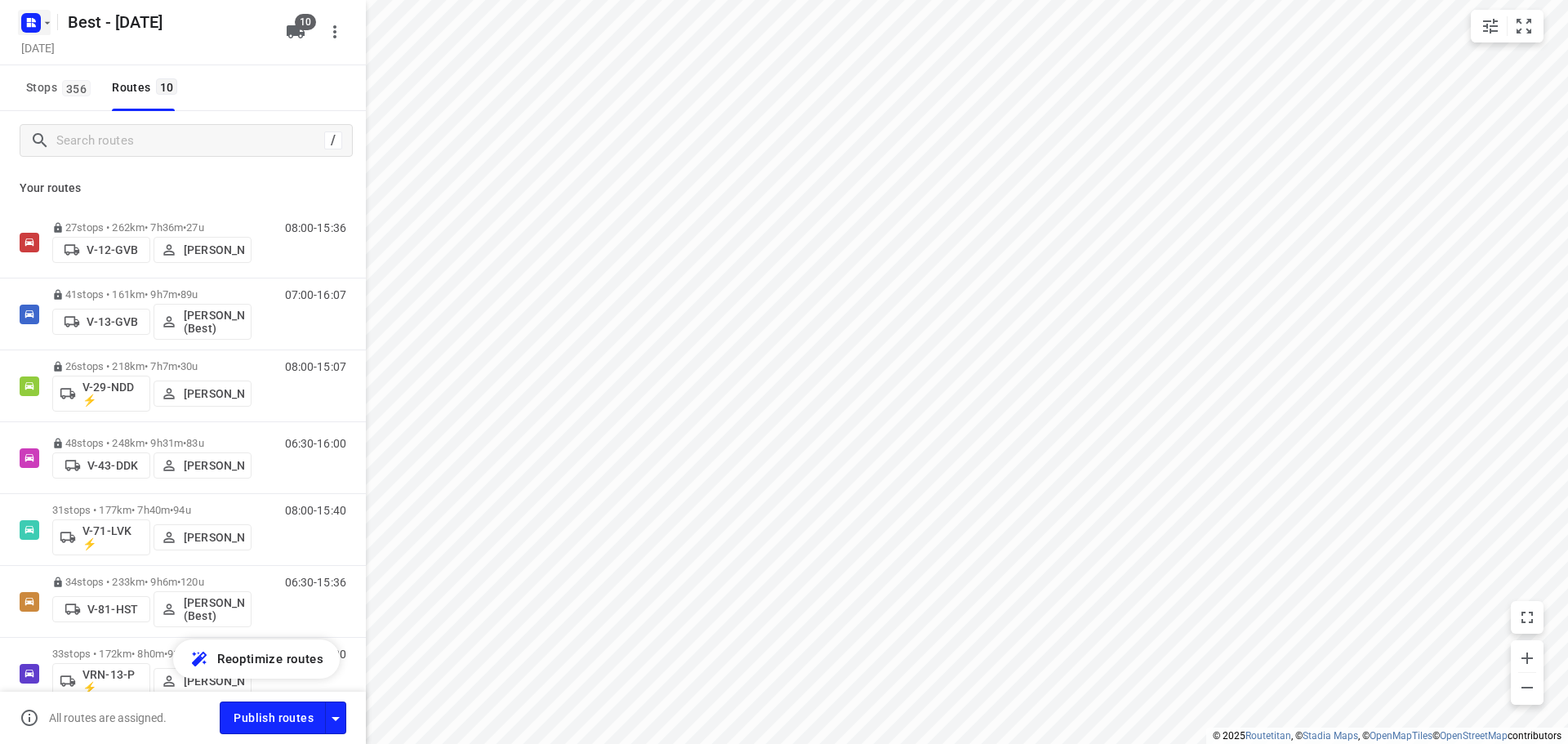
click at [37, 25] on rect "button" at bounding box center [30, 22] width 19 height 19
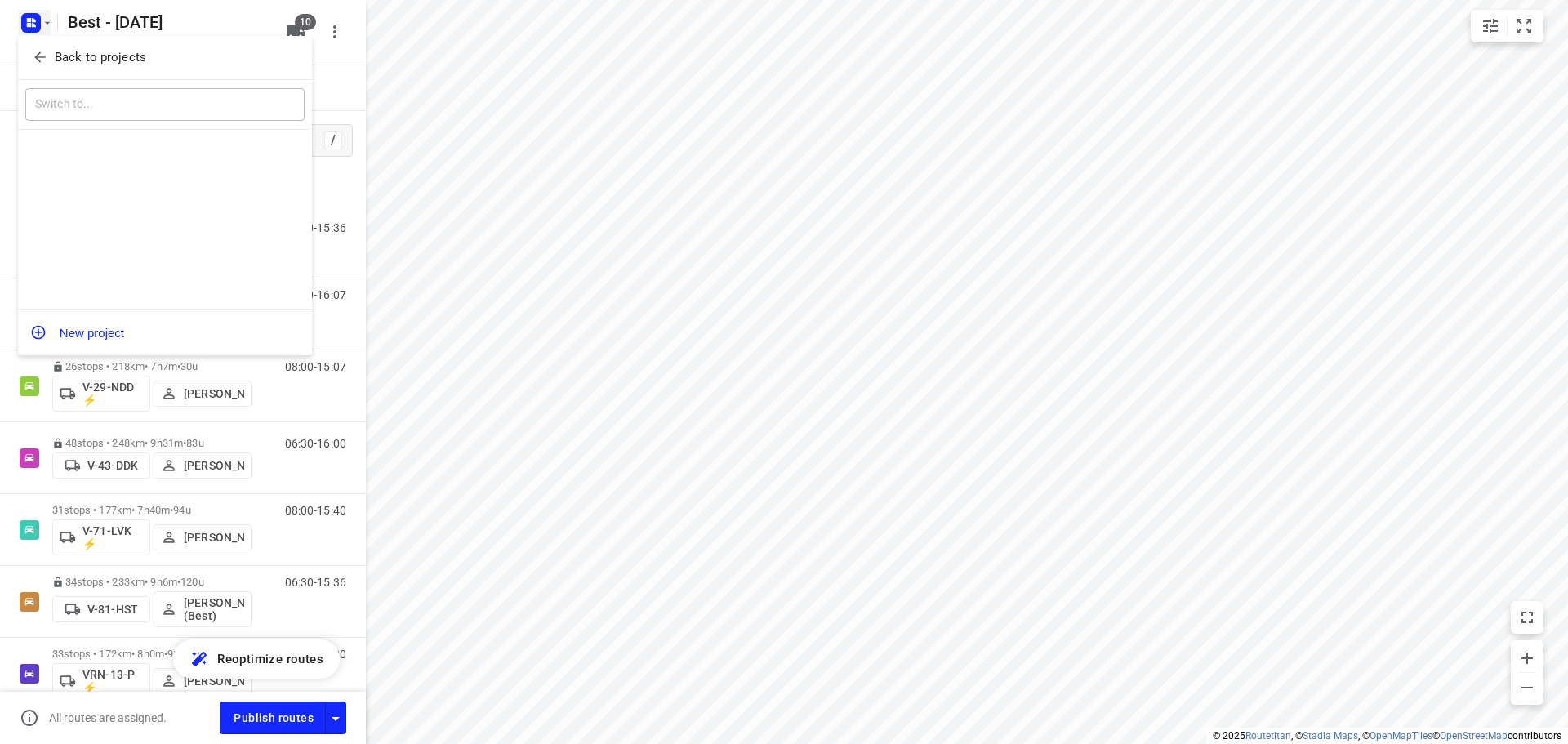
click at [51, 44] on button "Back to projects" at bounding box center [165, 57] width 280 height 27
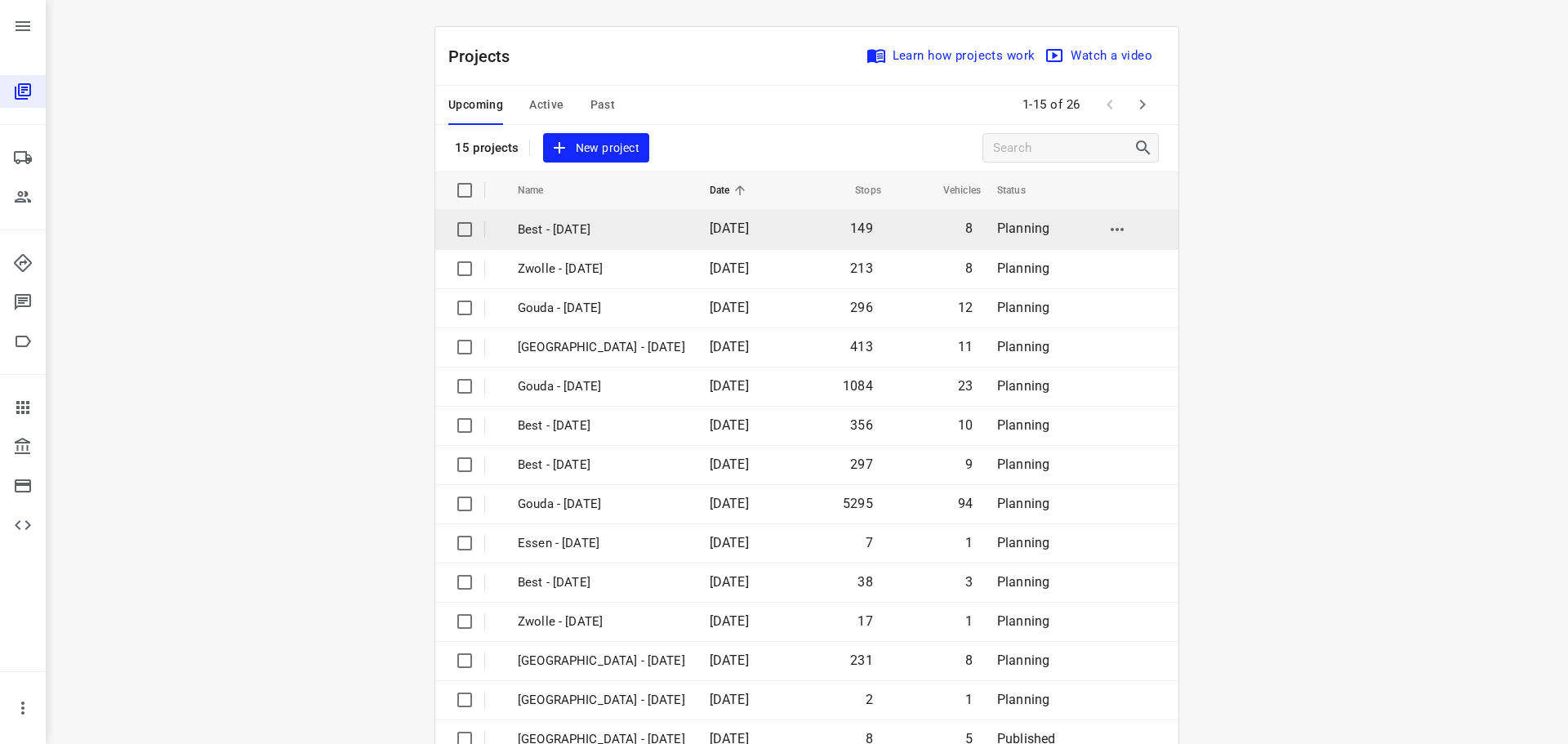
click at [610, 221] on p "Best - [DATE]" at bounding box center [601, 230] width 168 height 18
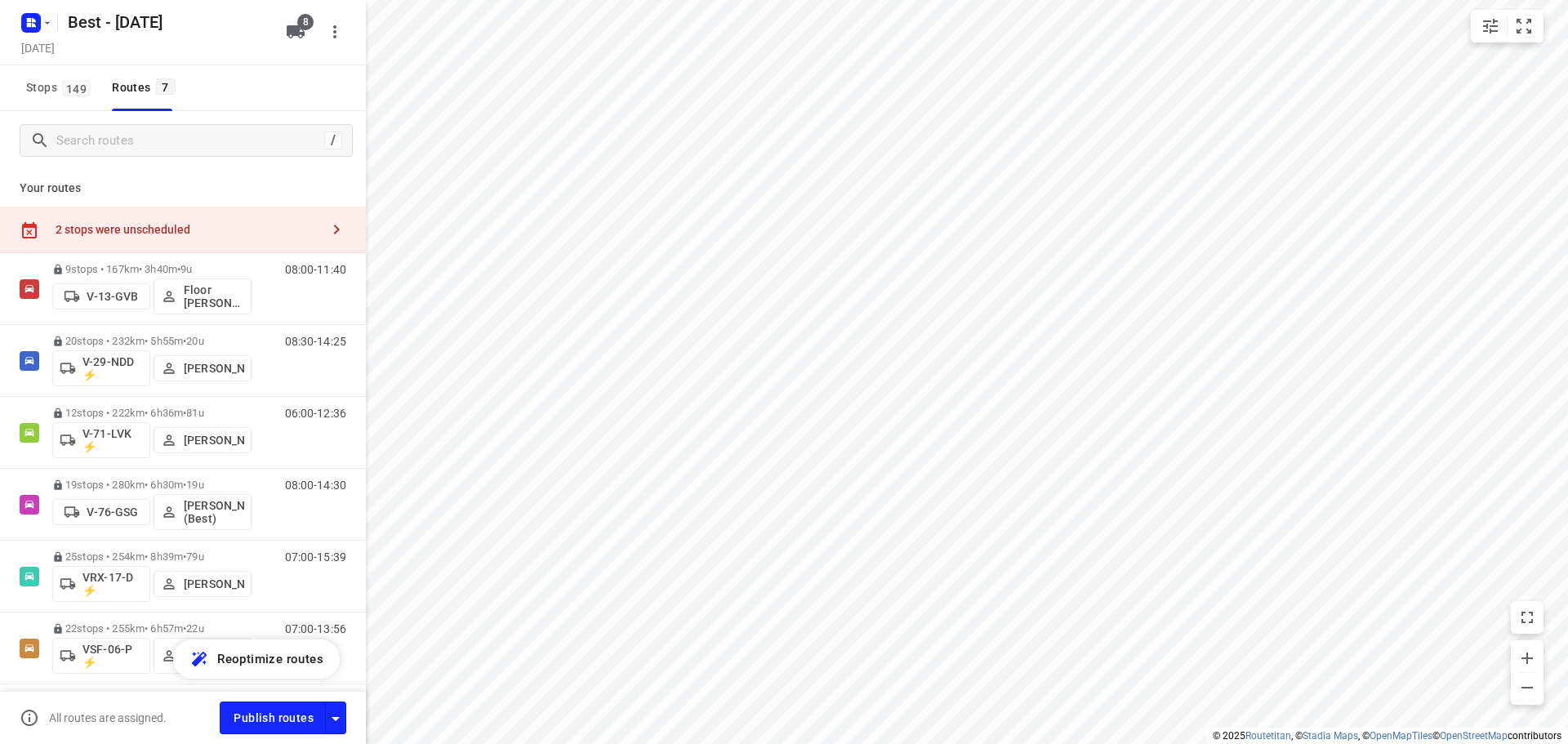
click at [215, 223] on div "2 stops were unscheduled" at bounding box center [188, 229] width 265 height 13
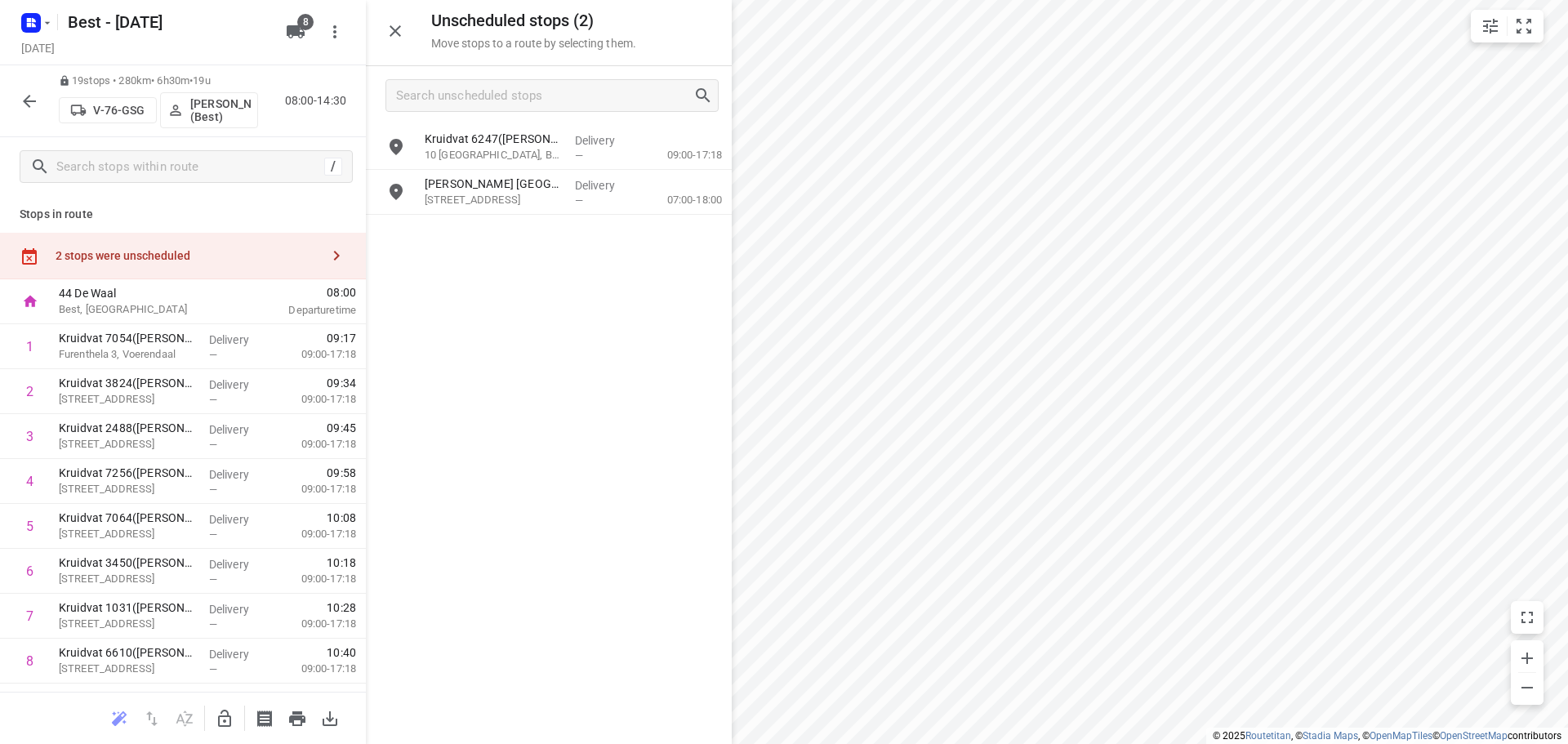
click at [220, 702] on button "button" at bounding box center [225, 718] width 33 height 33
click at [221, 708] on icon "button" at bounding box center [224, 717] width 19 height 19
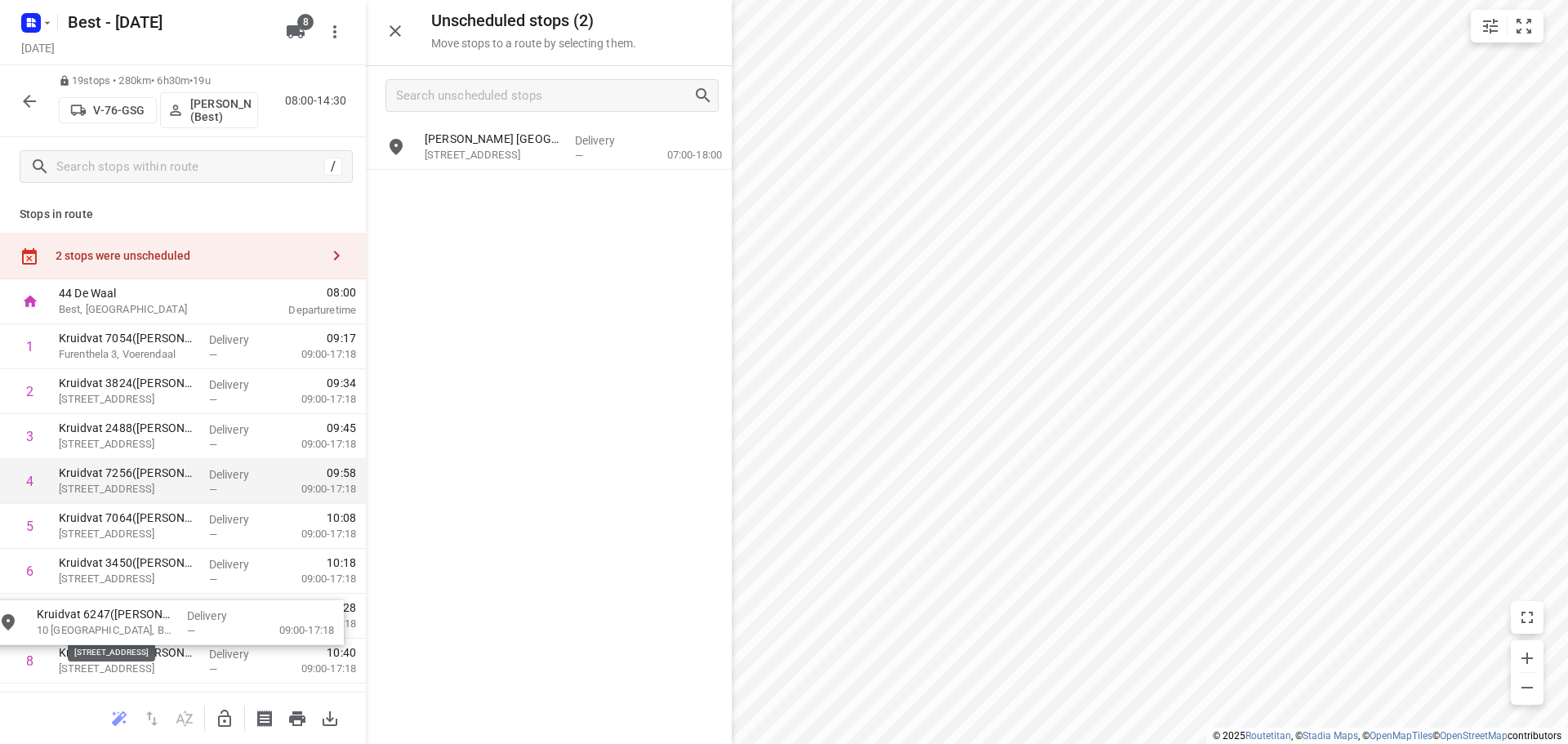
drag, startPoint x: 499, startPoint y: 149, endPoint x: 341, endPoint y: 472, distance: 359.6
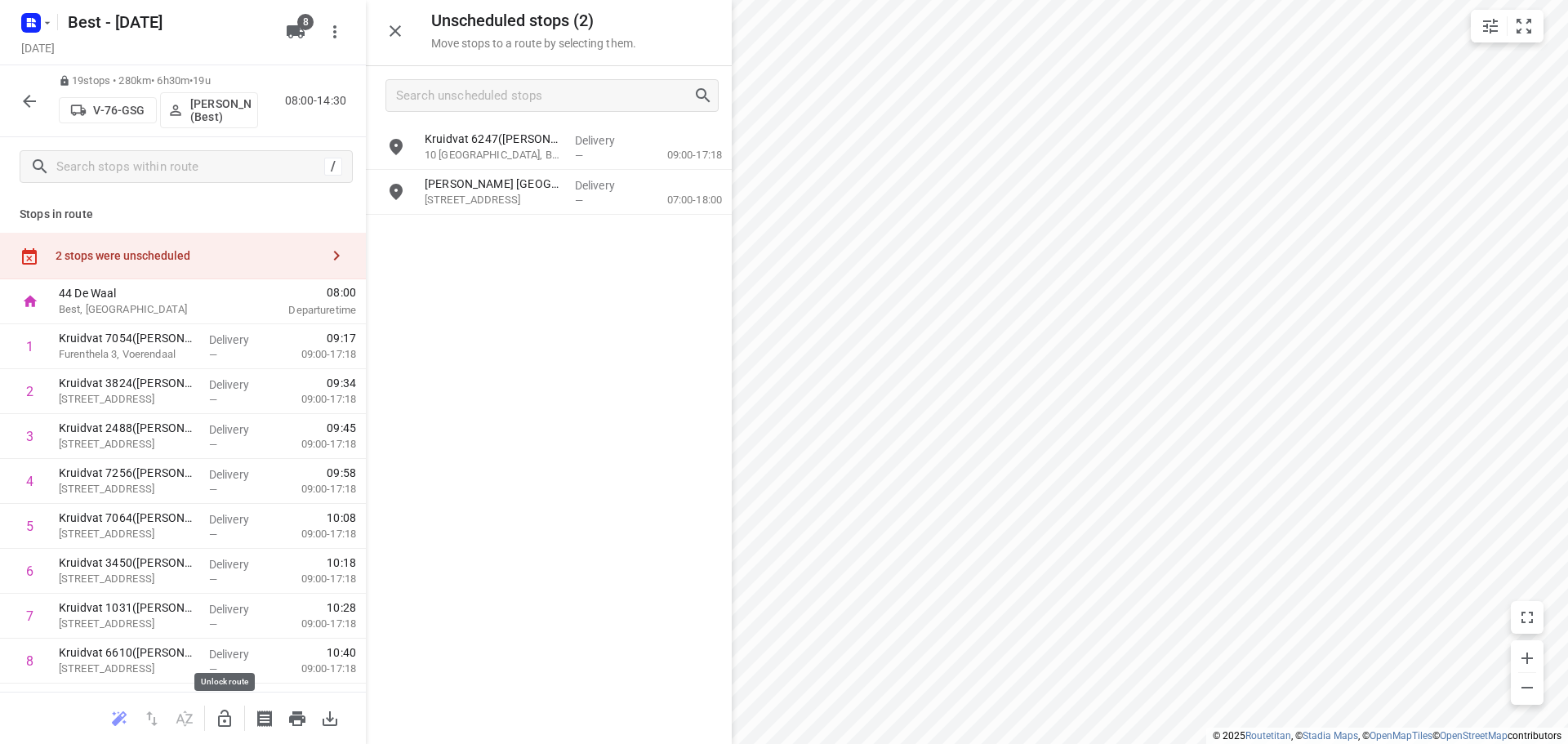
click at [219, 709] on icon "button" at bounding box center [224, 717] width 19 height 19
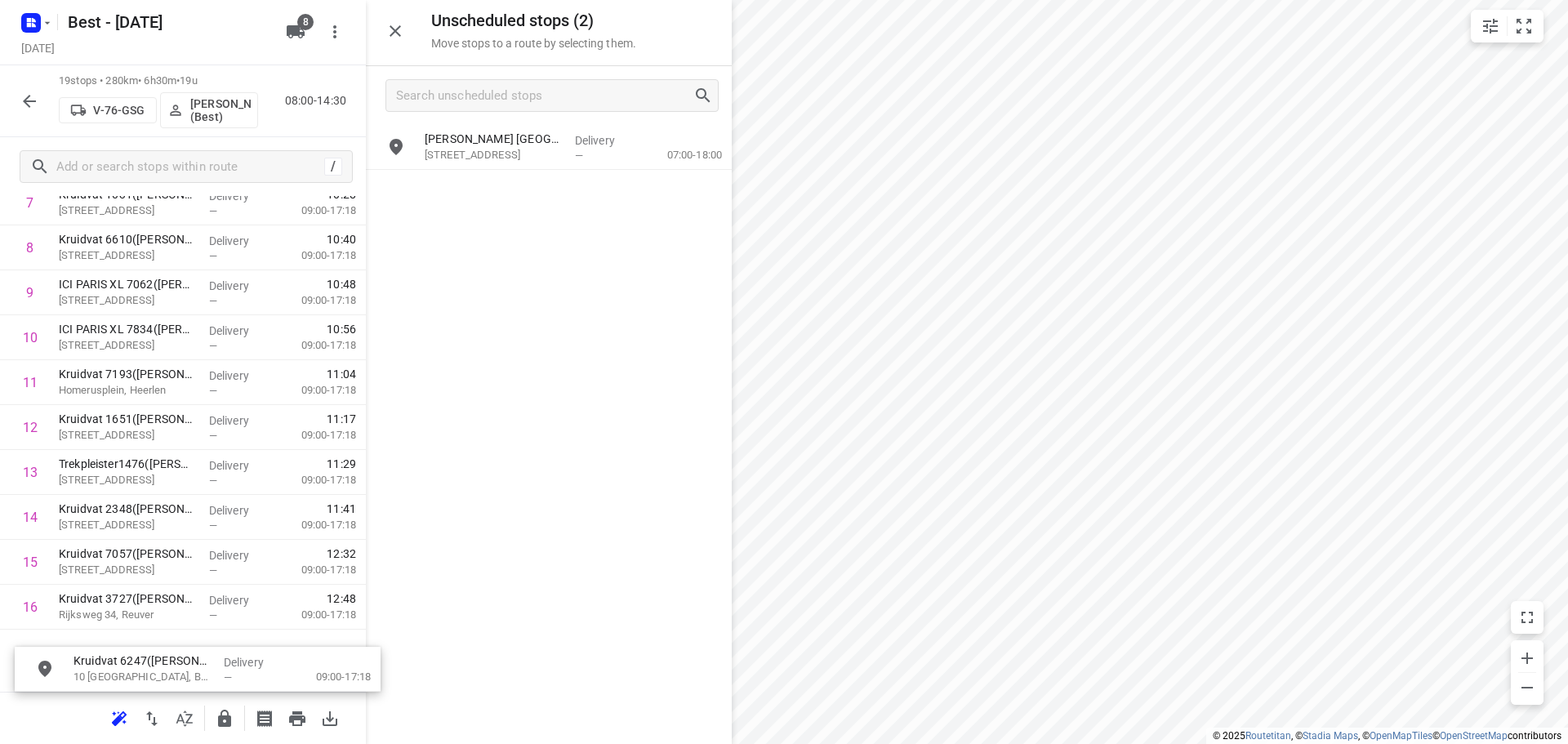
scroll to position [494, 0]
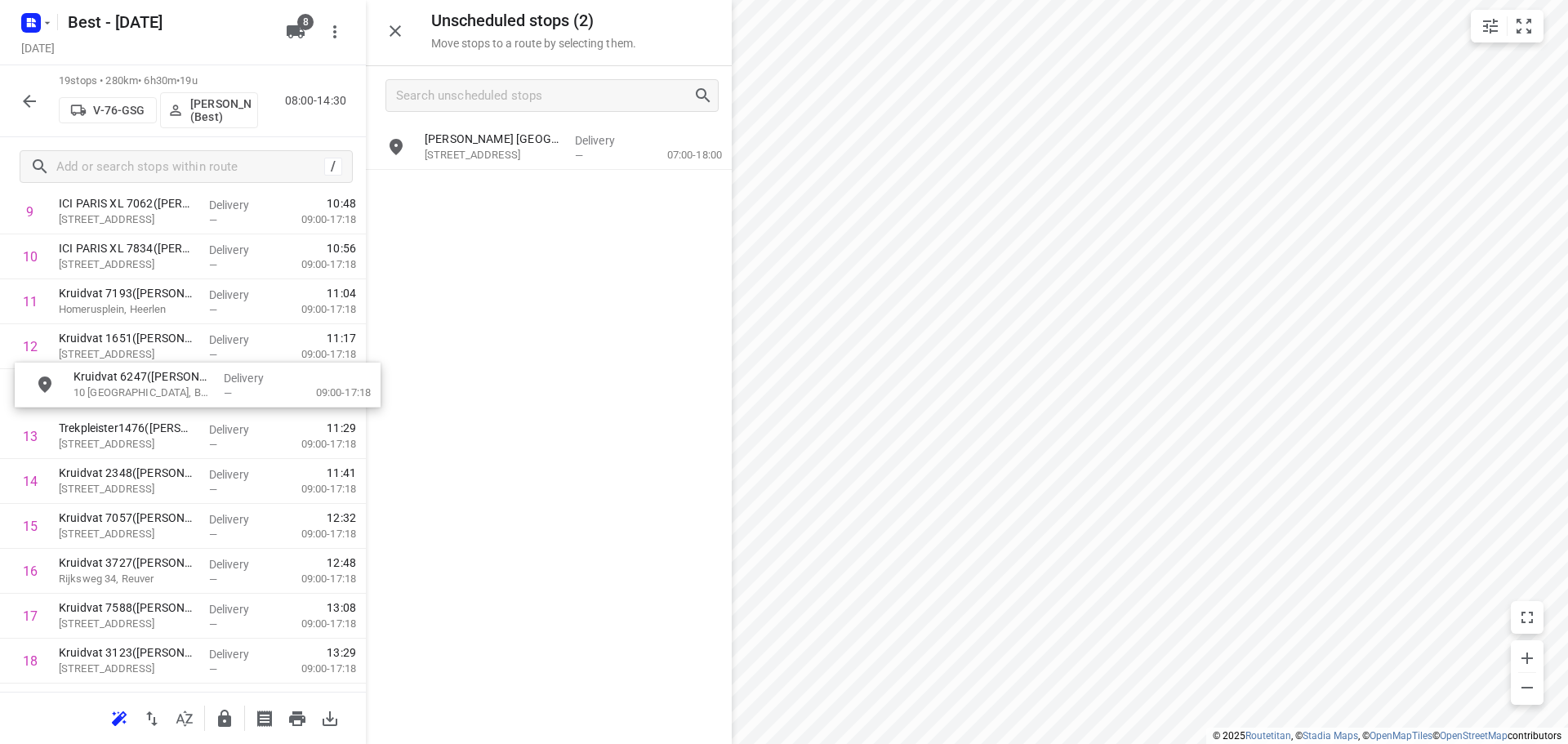
drag, startPoint x: 477, startPoint y: 266, endPoint x: 197, endPoint y: 393, distance: 307.5
click at [393, 27] on icon "button" at bounding box center [395, 30] width 19 height 19
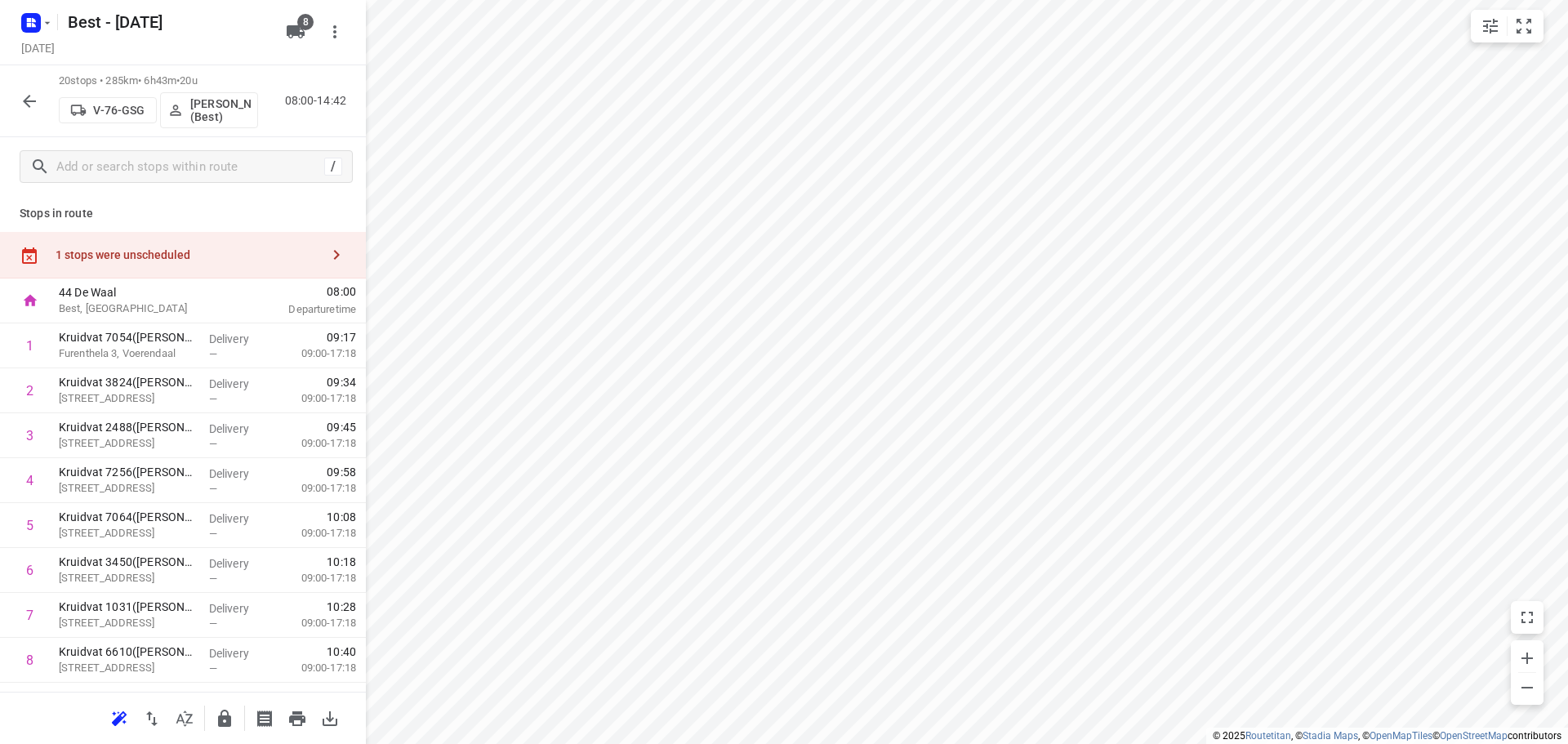
scroll to position [0, 0]
click at [285, 258] on div "1 stops were unscheduled" at bounding box center [188, 256] width 265 height 13
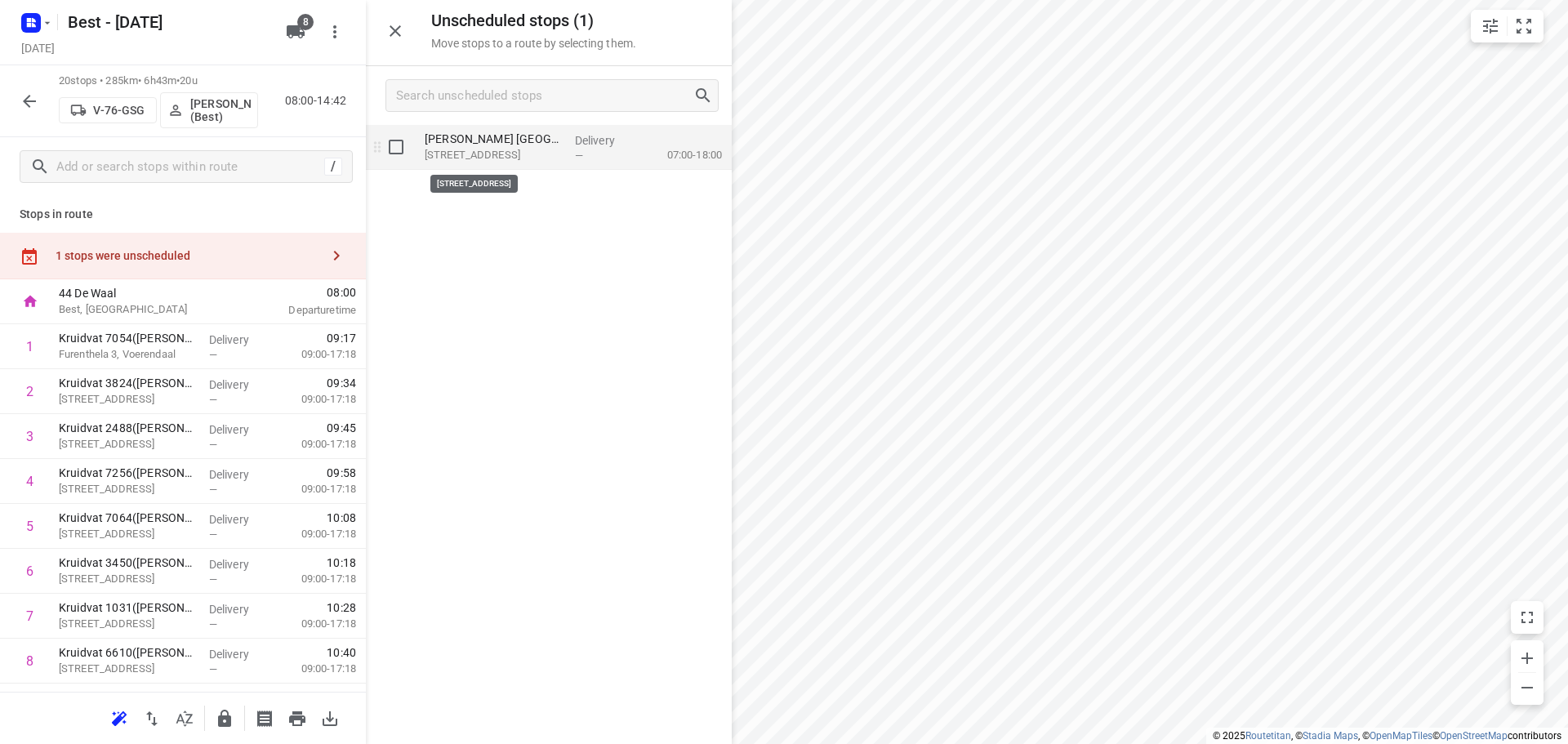
click at [521, 149] on p "Michelangelolaan 2, Eindhoven" at bounding box center [493, 155] width 137 height 16
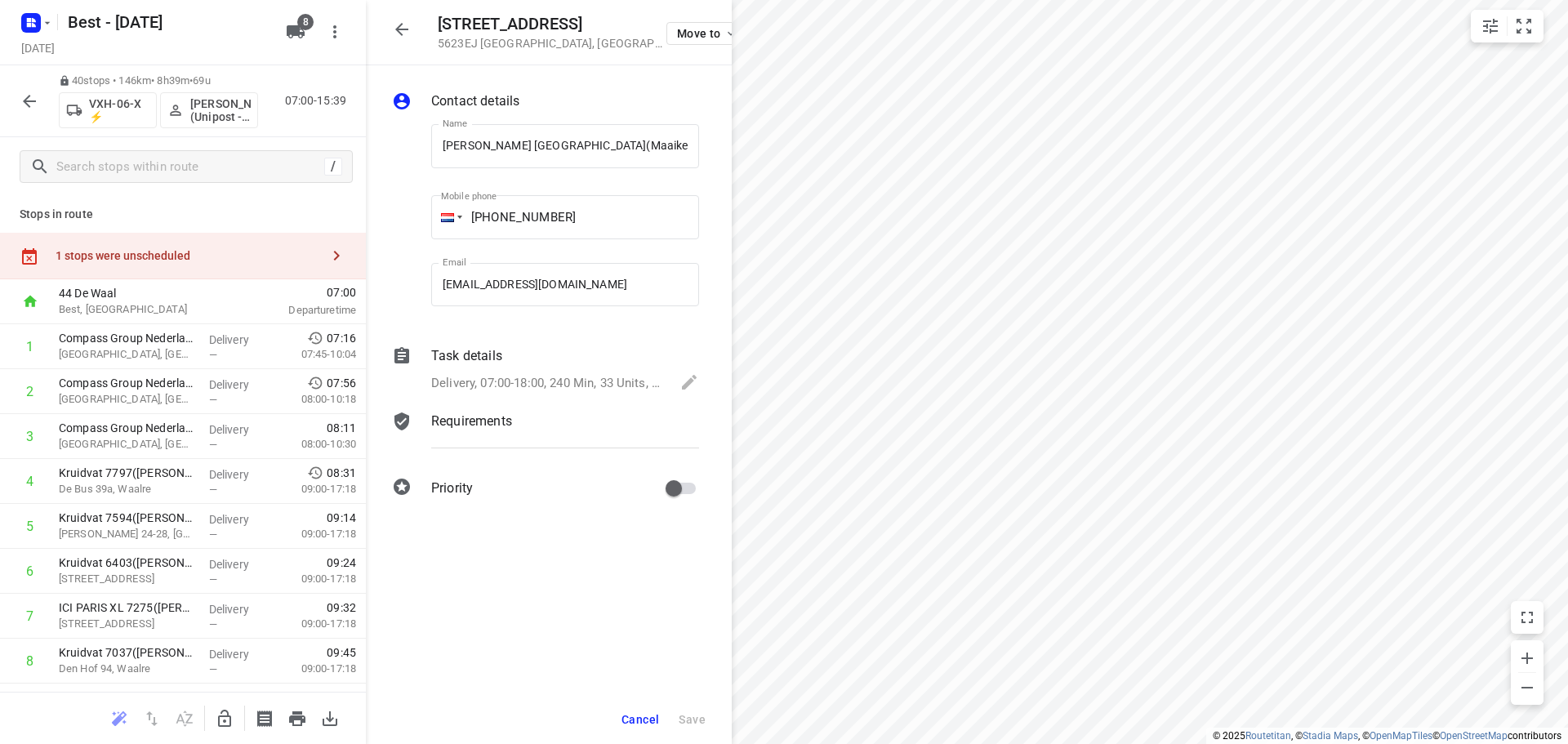
click at [402, 30] on icon "button" at bounding box center [401, 29] width 13 height 13
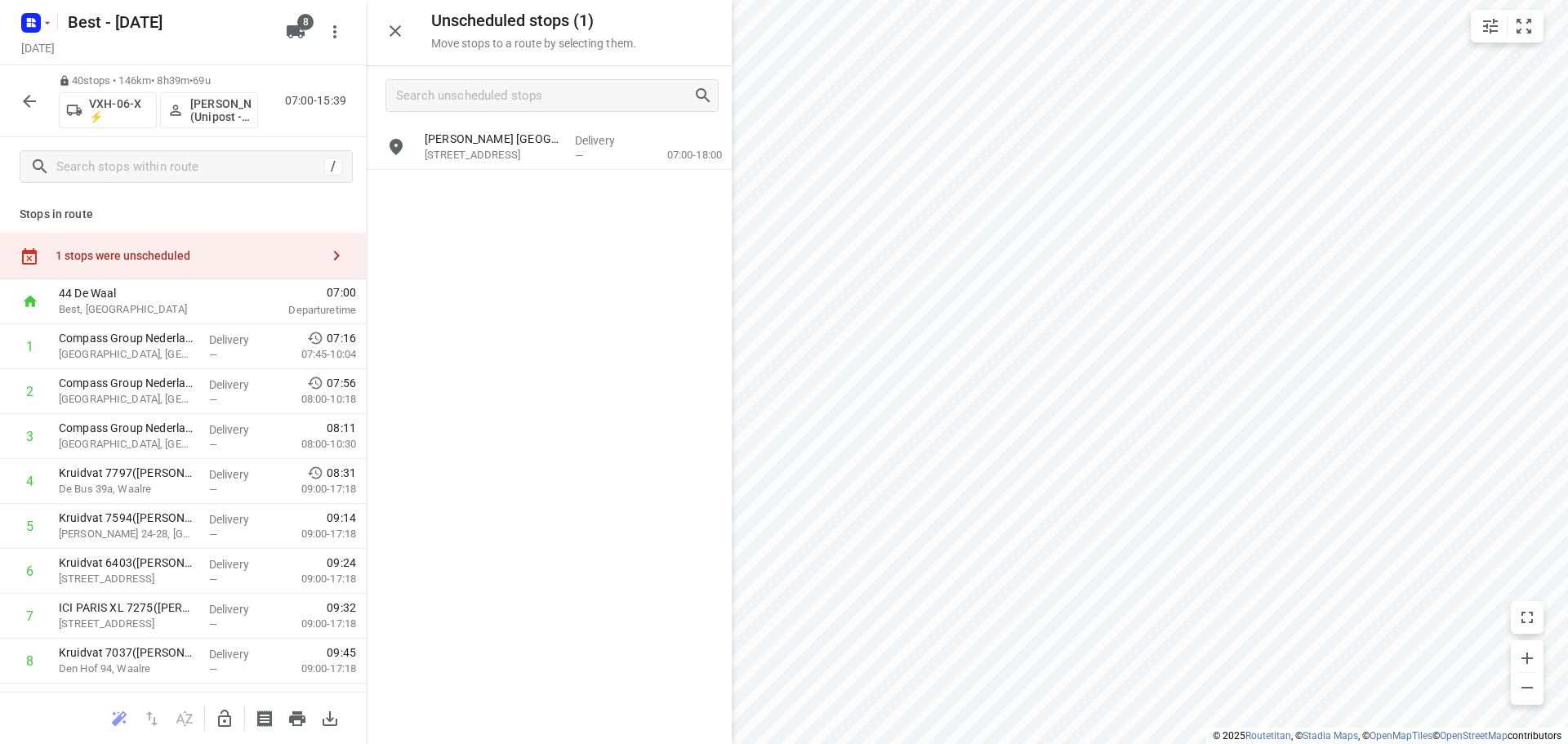
drag, startPoint x: 22, startPoint y: 117, endPoint x: 29, endPoint y: 111, distance: 9.2
click at [23, 115] on div "40 stops • 146km • 8h39m • 69u VXH-06-X ⚡ Bilal Alzeadi (Unipost - Best - ZZP) …" at bounding box center [182, 101] width 366 height 71
click at [29, 111] on button "button" at bounding box center [29, 102] width 33 height 33
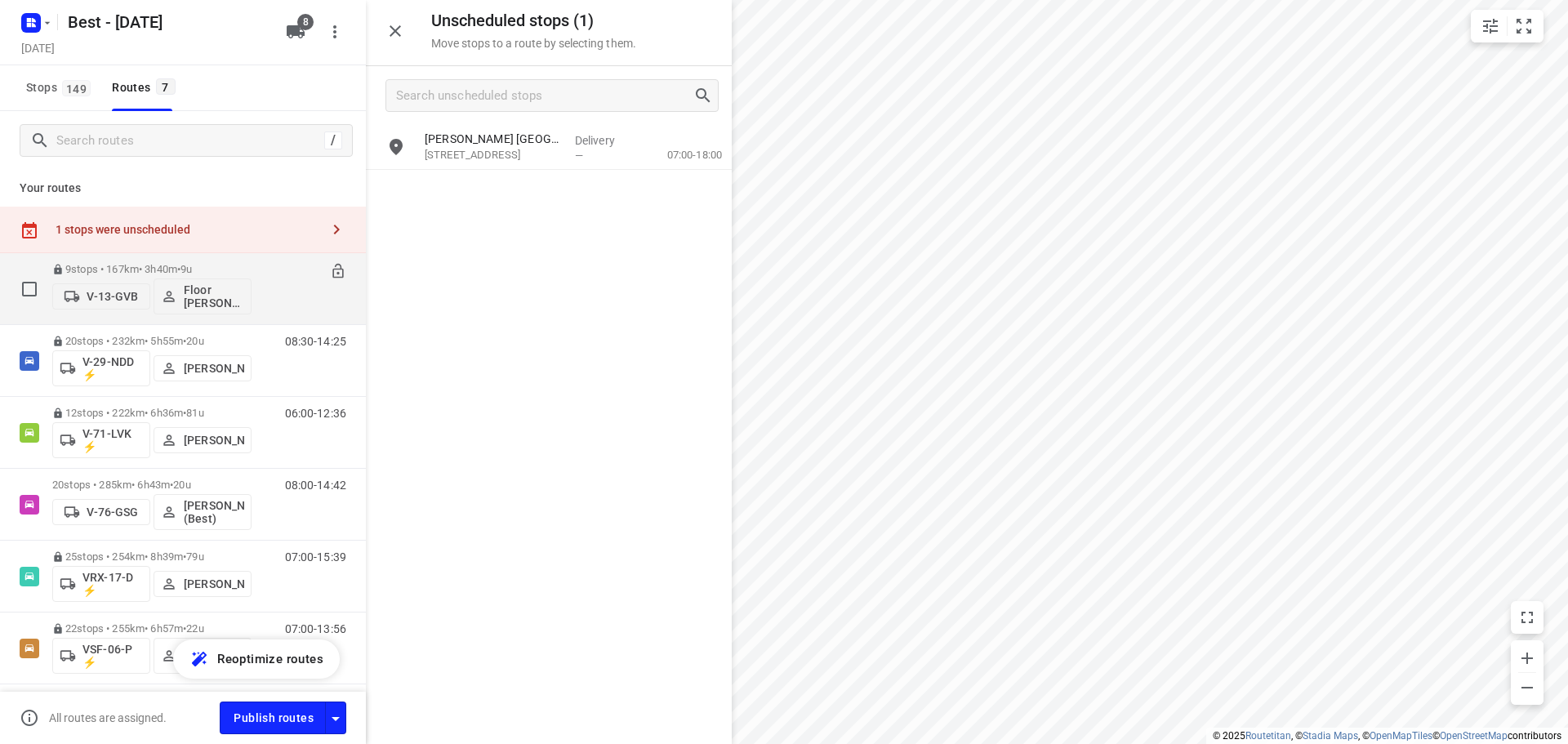
click at [183, 263] on p "9 stops • 167km • 3h40m • 9u" at bounding box center [151, 268] width 199 height 12
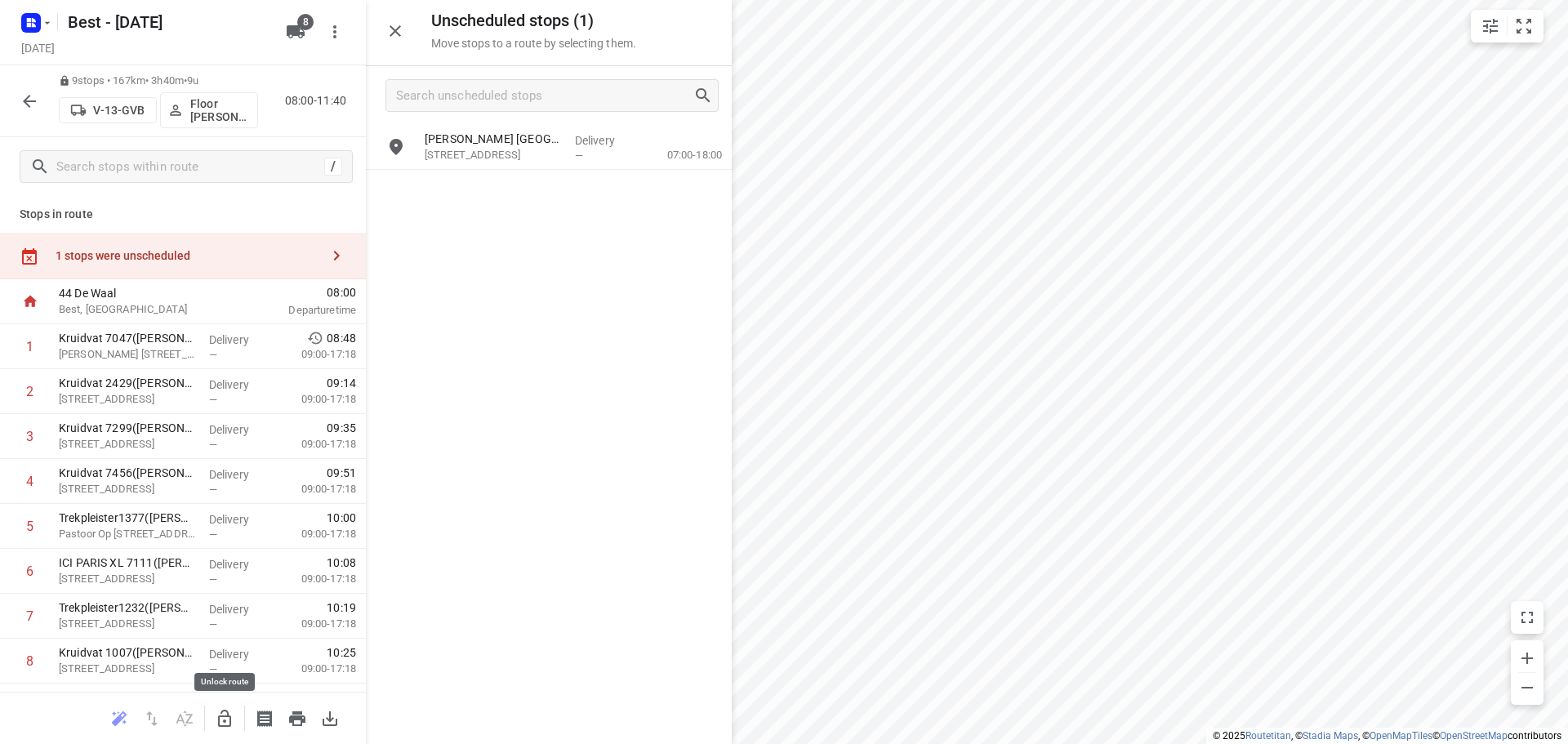
click at [227, 711] on icon "button" at bounding box center [225, 717] width 13 height 17
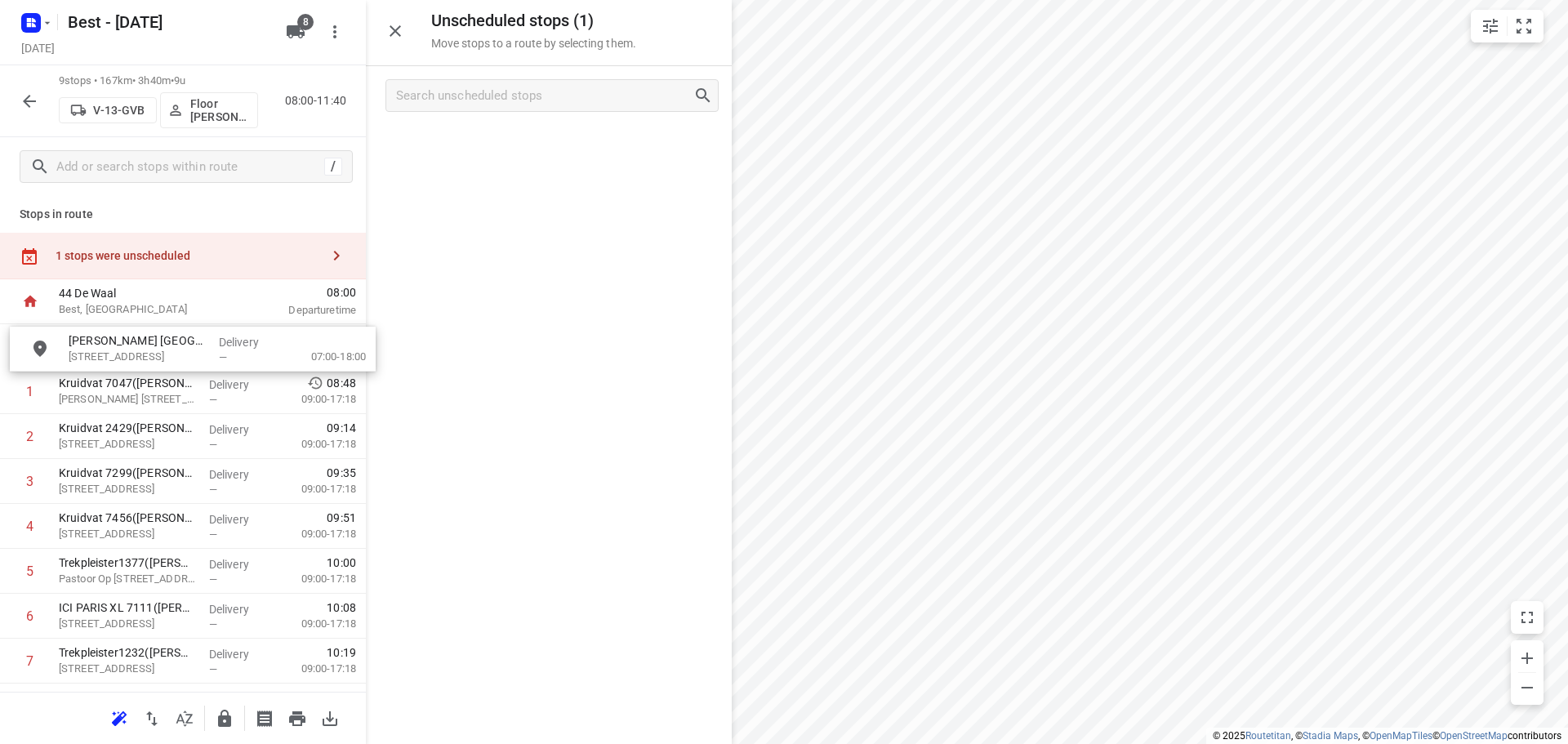
drag, startPoint x: 524, startPoint y: 142, endPoint x: 169, endPoint y: 345, distance: 408.9
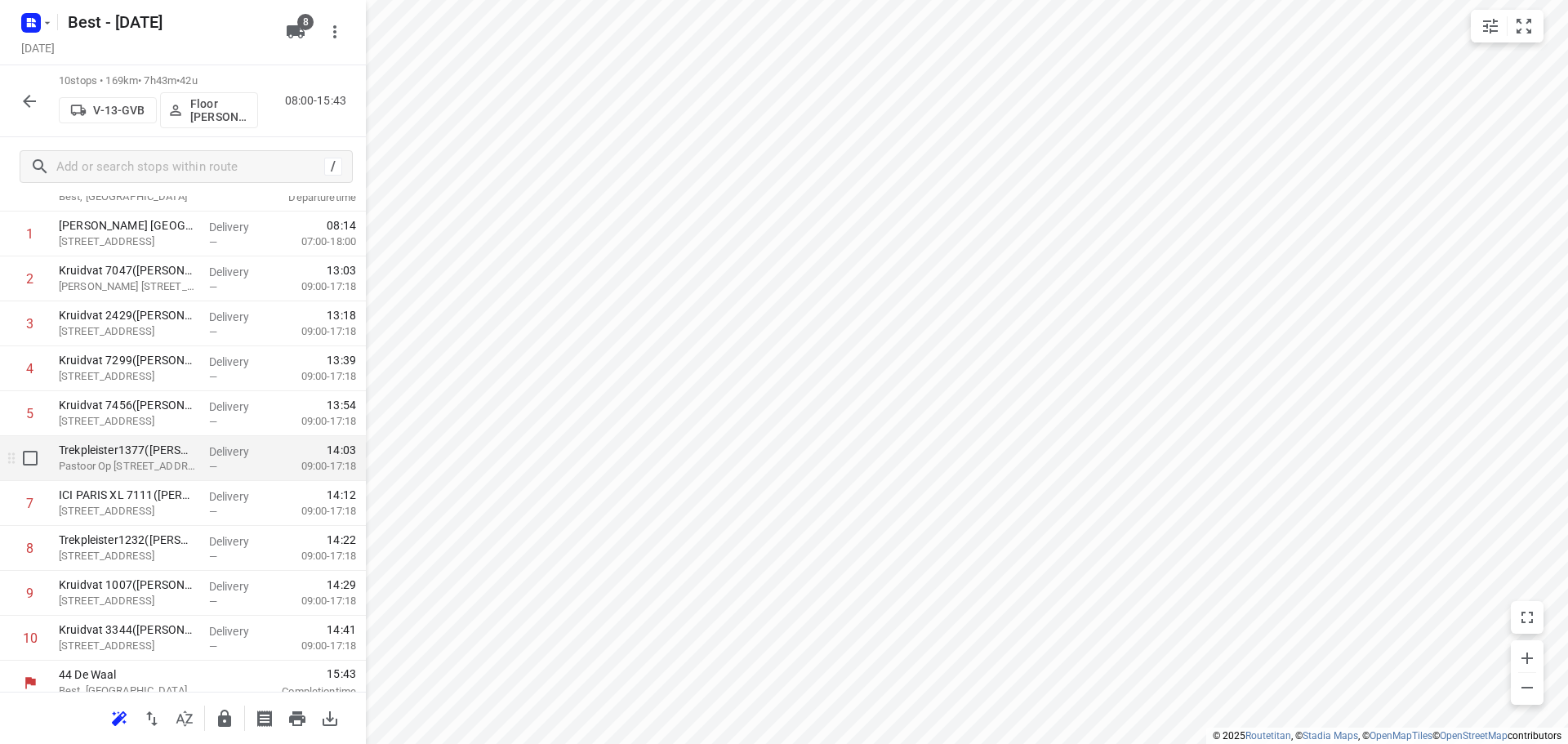
scroll to position [80, 0]
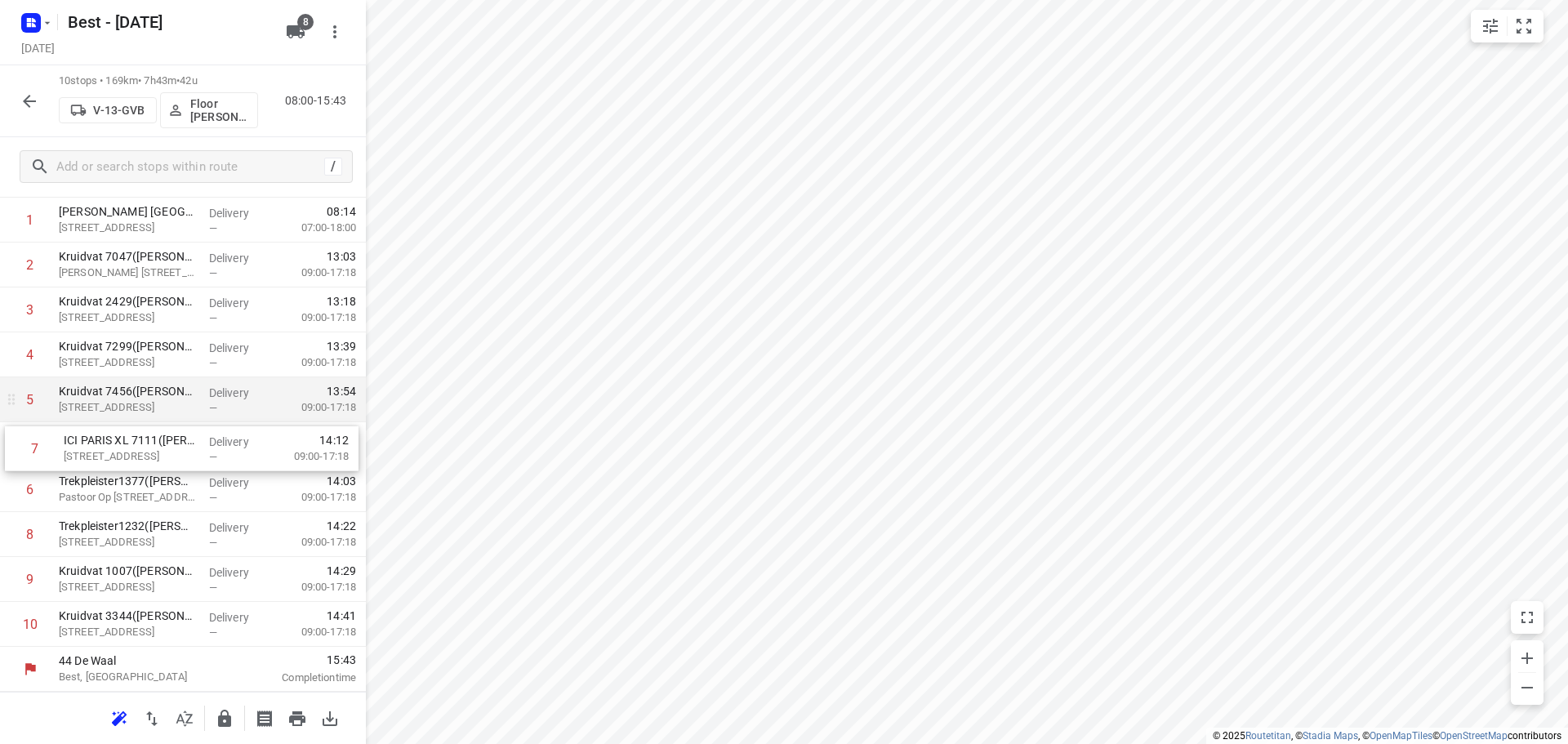
drag, startPoint x: 177, startPoint y: 469, endPoint x: 184, endPoint y: 420, distance: 49.5
click at [183, 421] on div "1 Catharina Ziekenhuis Eindhoven(Maaike & Daisy) Michelangelolaan 2, Eindhoven …" at bounding box center [182, 422] width 366 height 449
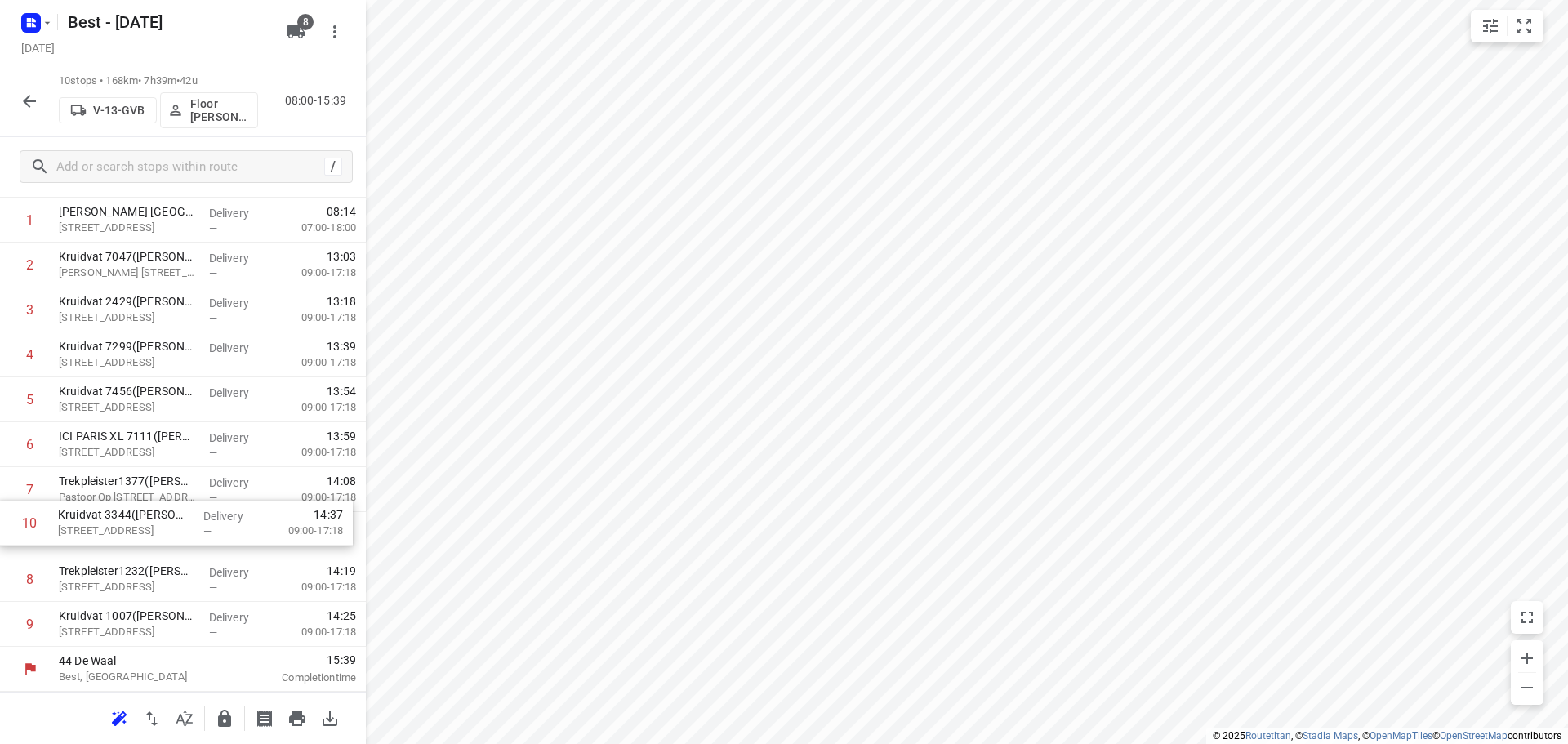
drag, startPoint x: 136, startPoint y: 633, endPoint x: 134, endPoint y: 526, distance: 107.0
click at [134, 526] on div "1 Catharina Ziekenhuis Eindhoven(Maaike & Daisy) Michelangelolaan 2, Eindhoven …" at bounding box center [182, 422] width 366 height 449
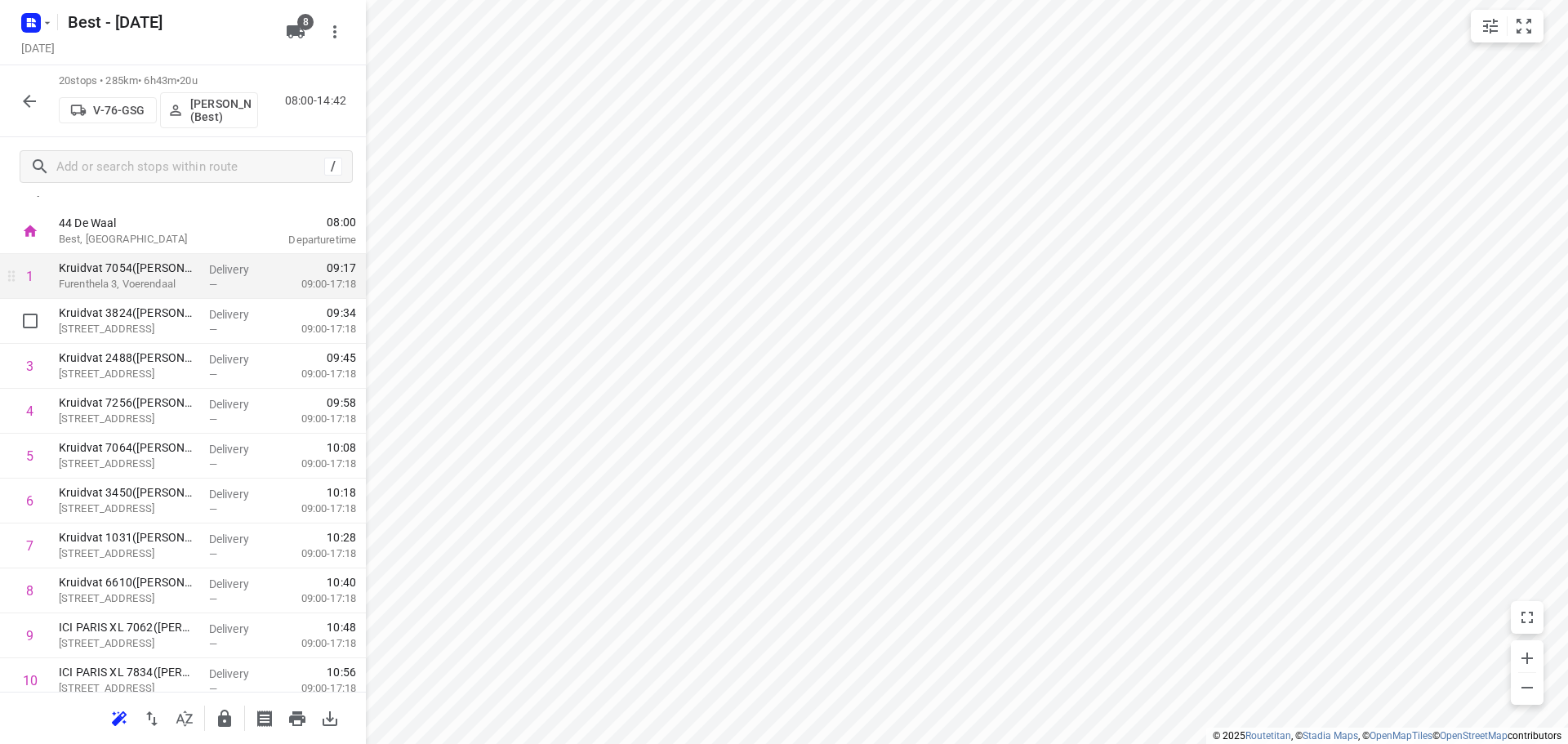
scroll to position [0, 0]
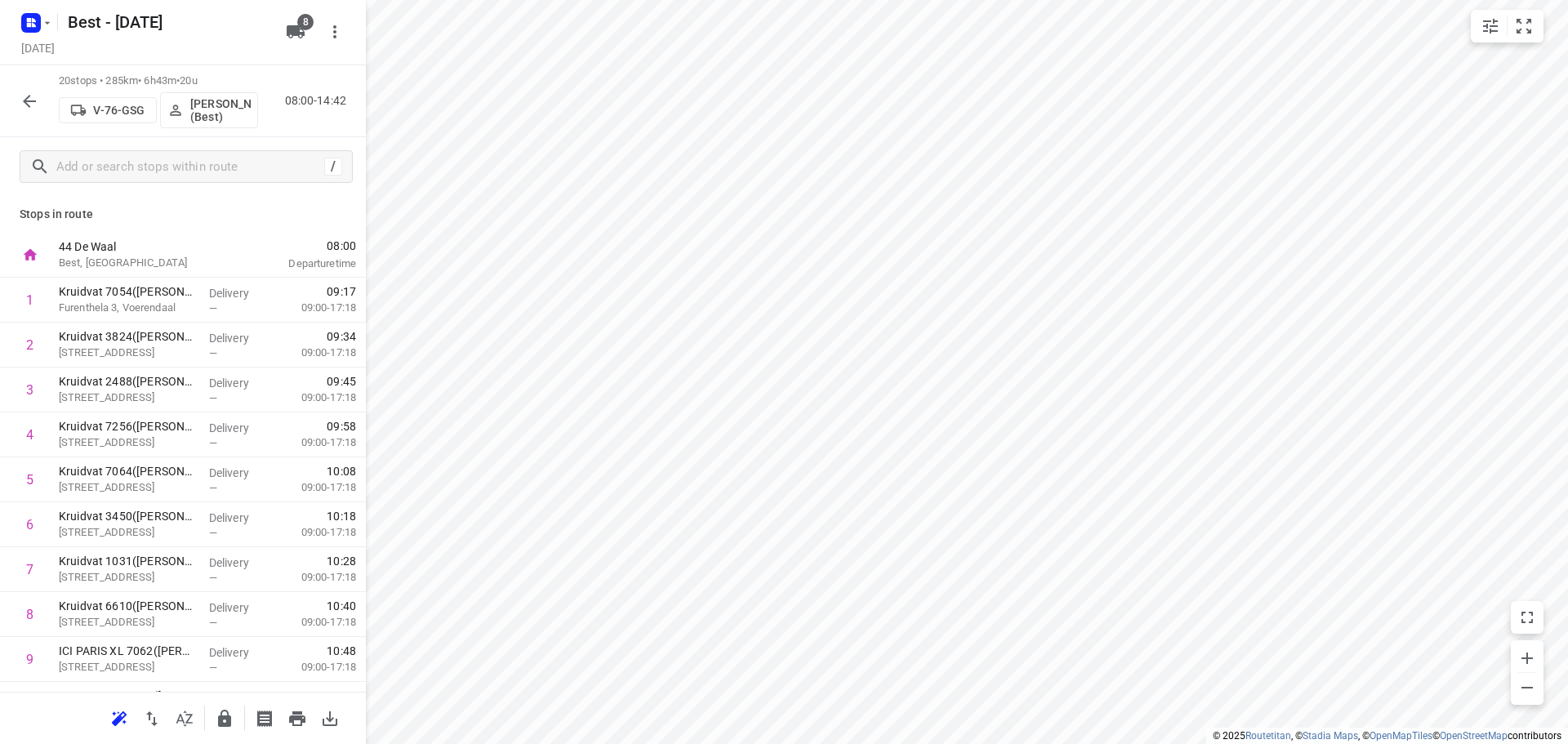
click at [10, 92] on div "20 stops • 285km • 6h43m • 20u V-76-GSG Wesley Imming (Best) 08:00-14:42" at bounding box center [182, 101] width 366 height 71
click at [21, 93] on icon "button" at bounding box center [28, 101] width 19 height 19
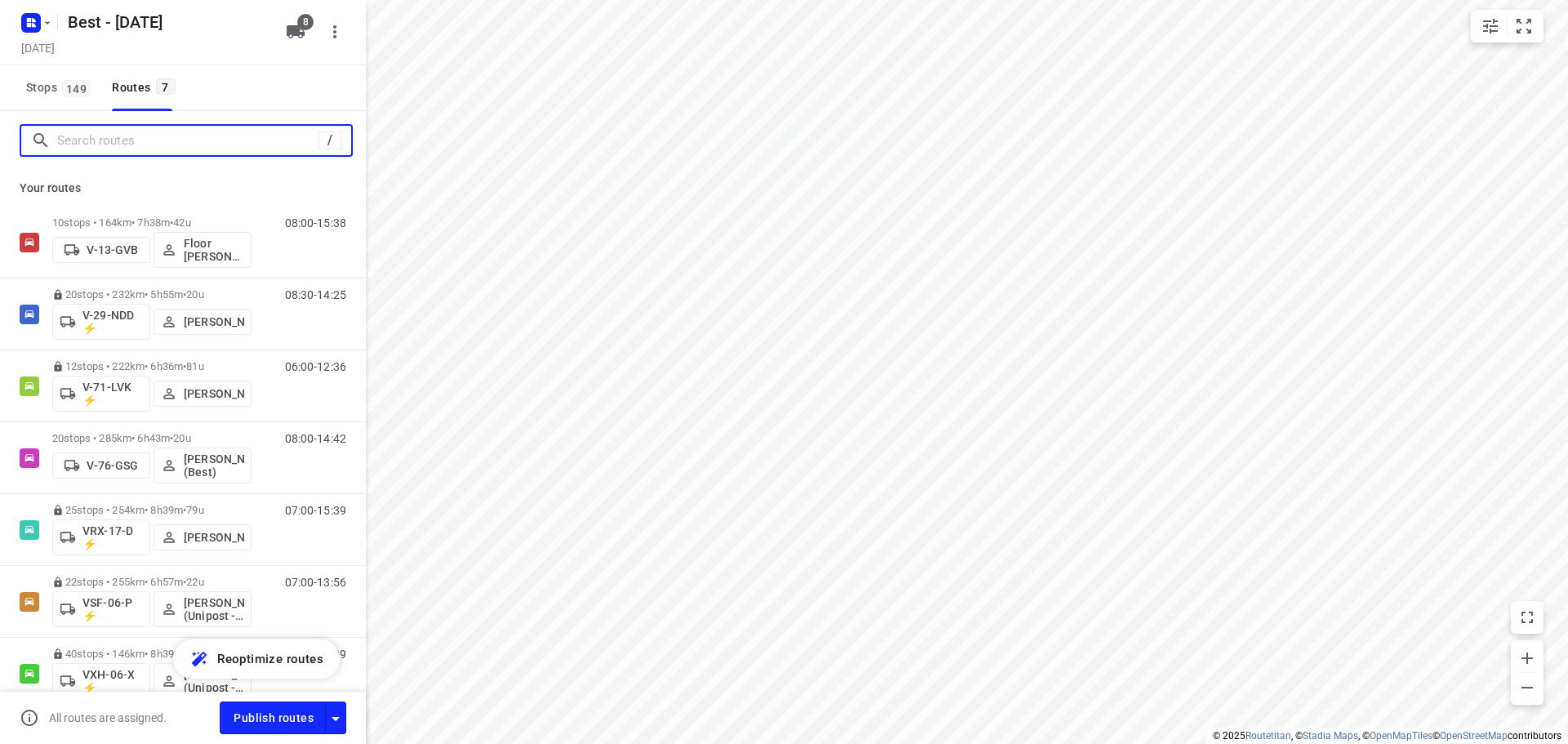
click at [156, 135] on input "Search routes" at bounding box center [187, 141] width 261 height 26
click at [240, 148] on input "Search routes" at bounding box center [203, 141] width 294 height 26
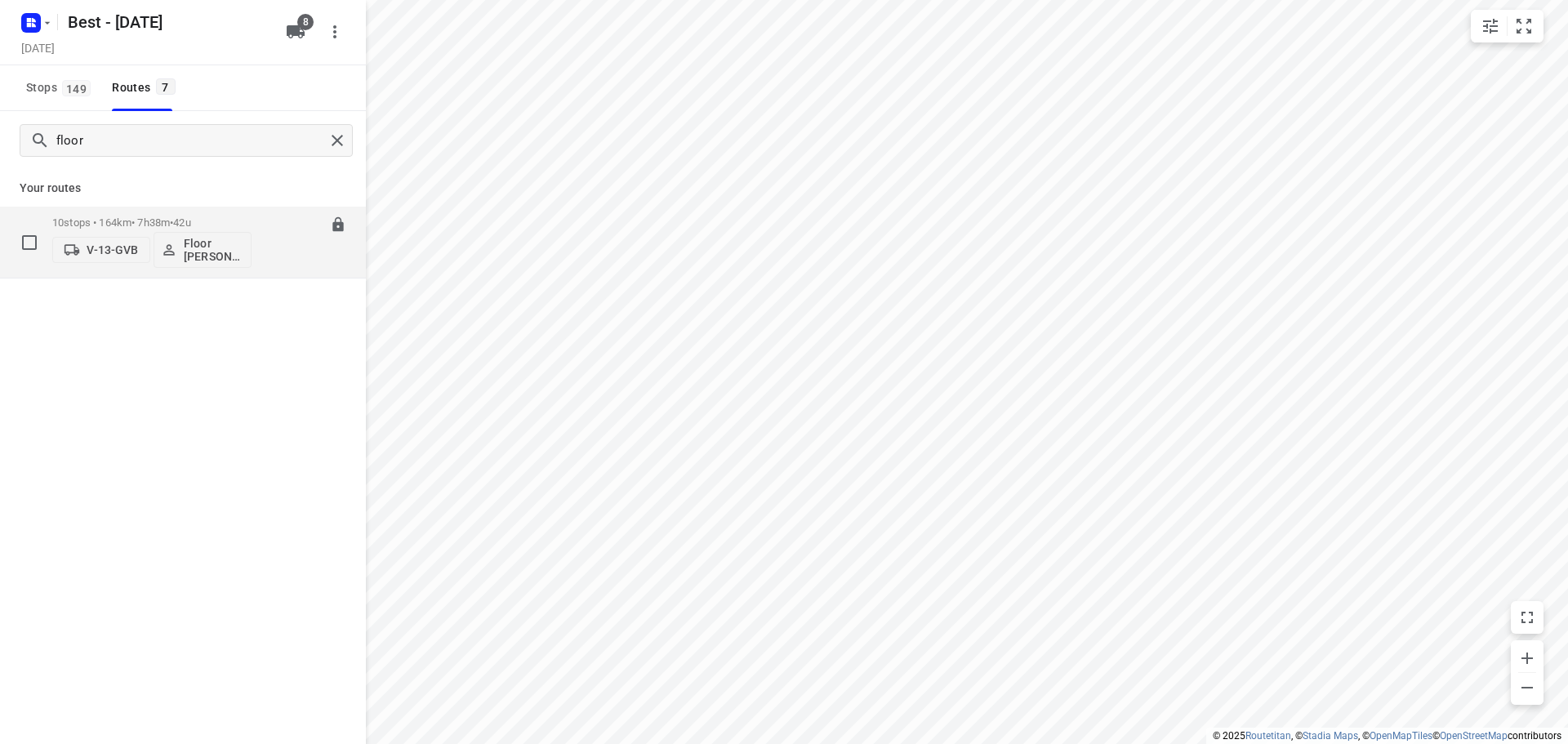
click at [146, 214] on div "10 stops • 164km • 7h38m • 42u V-13-GVB Floor van Donzel (Best)" at bounding box center [151, 242] width 199 height 68
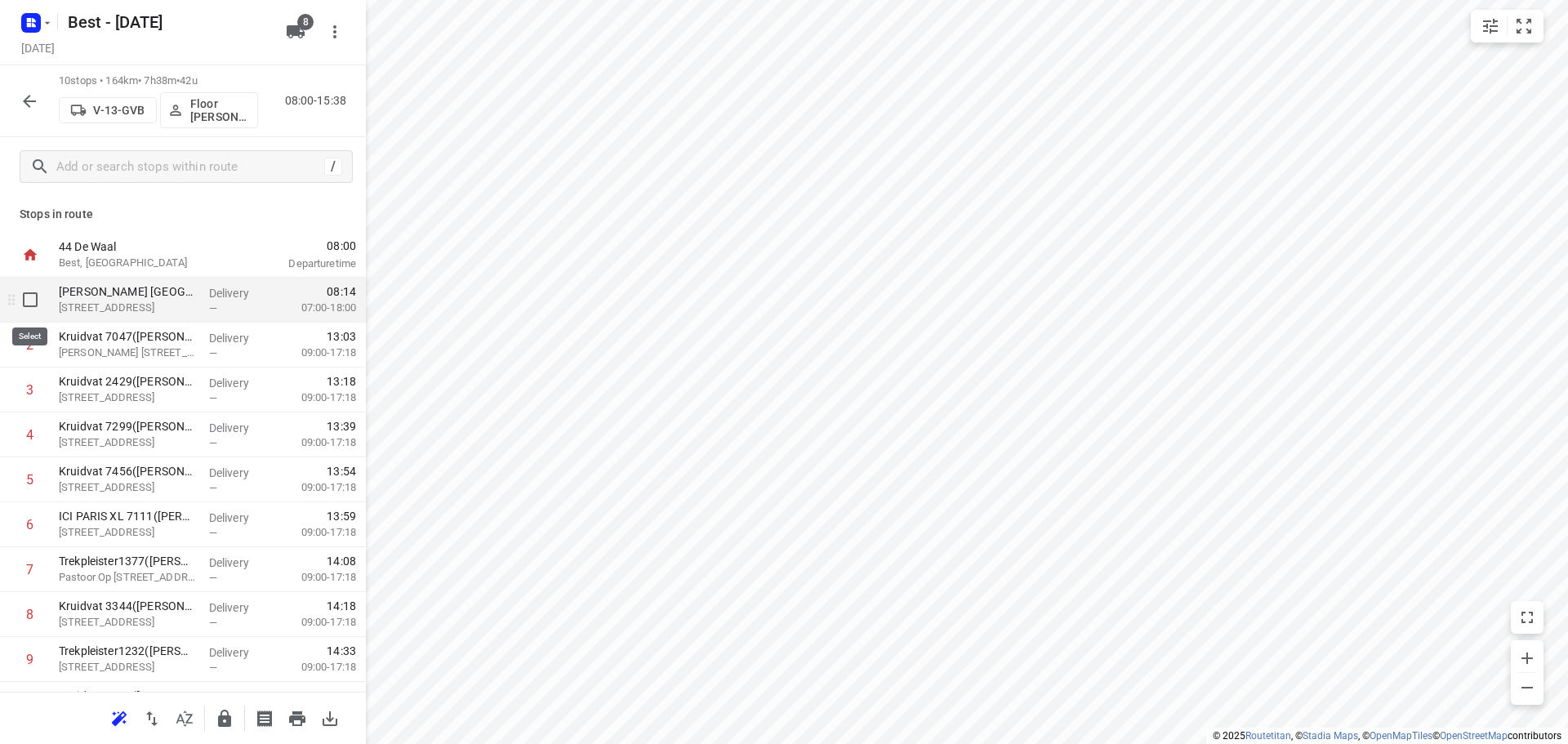
click at [39, 305] on input "checkbox" at bounding box center [30, 300] width 33 height 33
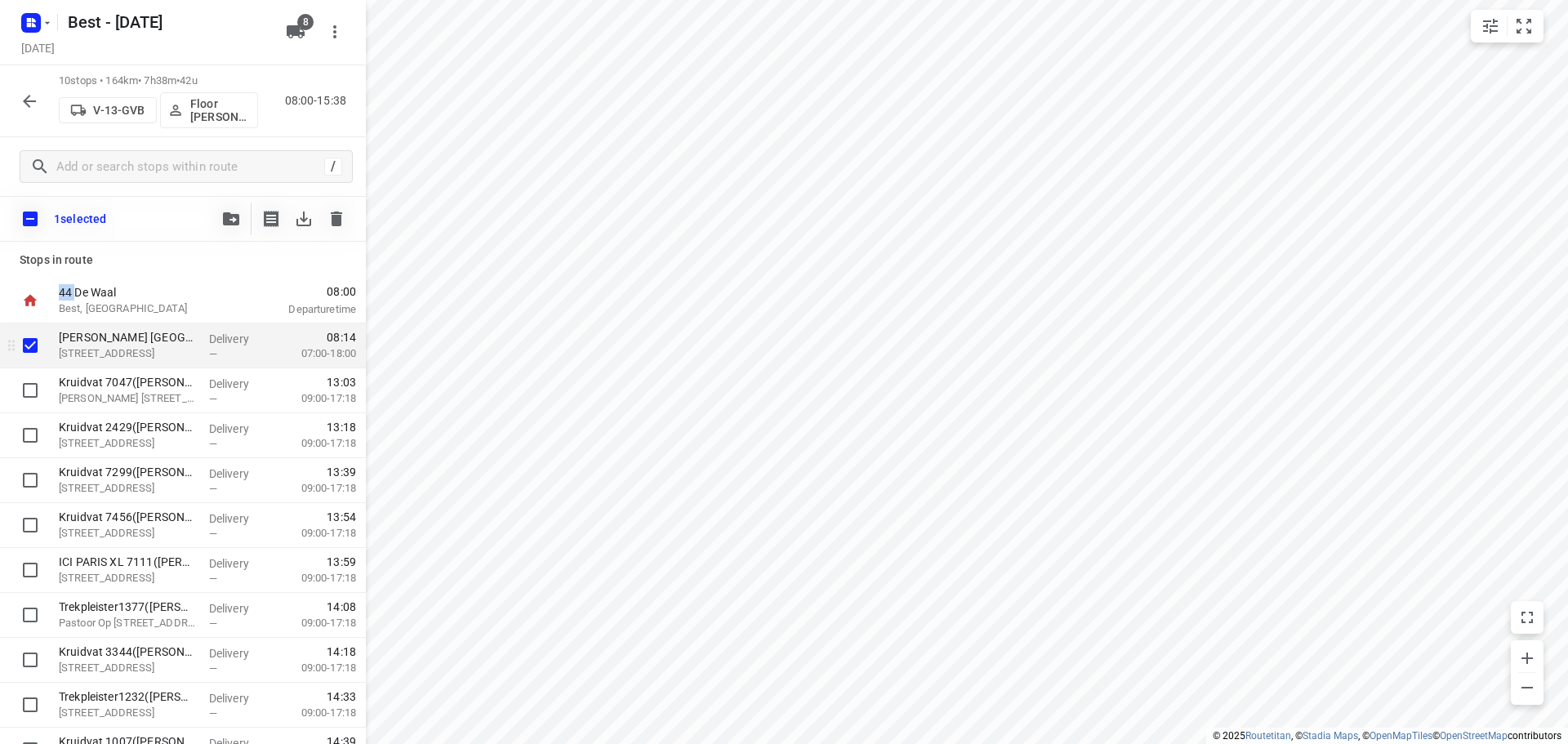
click at [39, 305] on div at bounding box center [26, 301] width 52 height 45
click at [23, 224] on input "checkbox" at bounding box center [29, 218] width 34 height 34
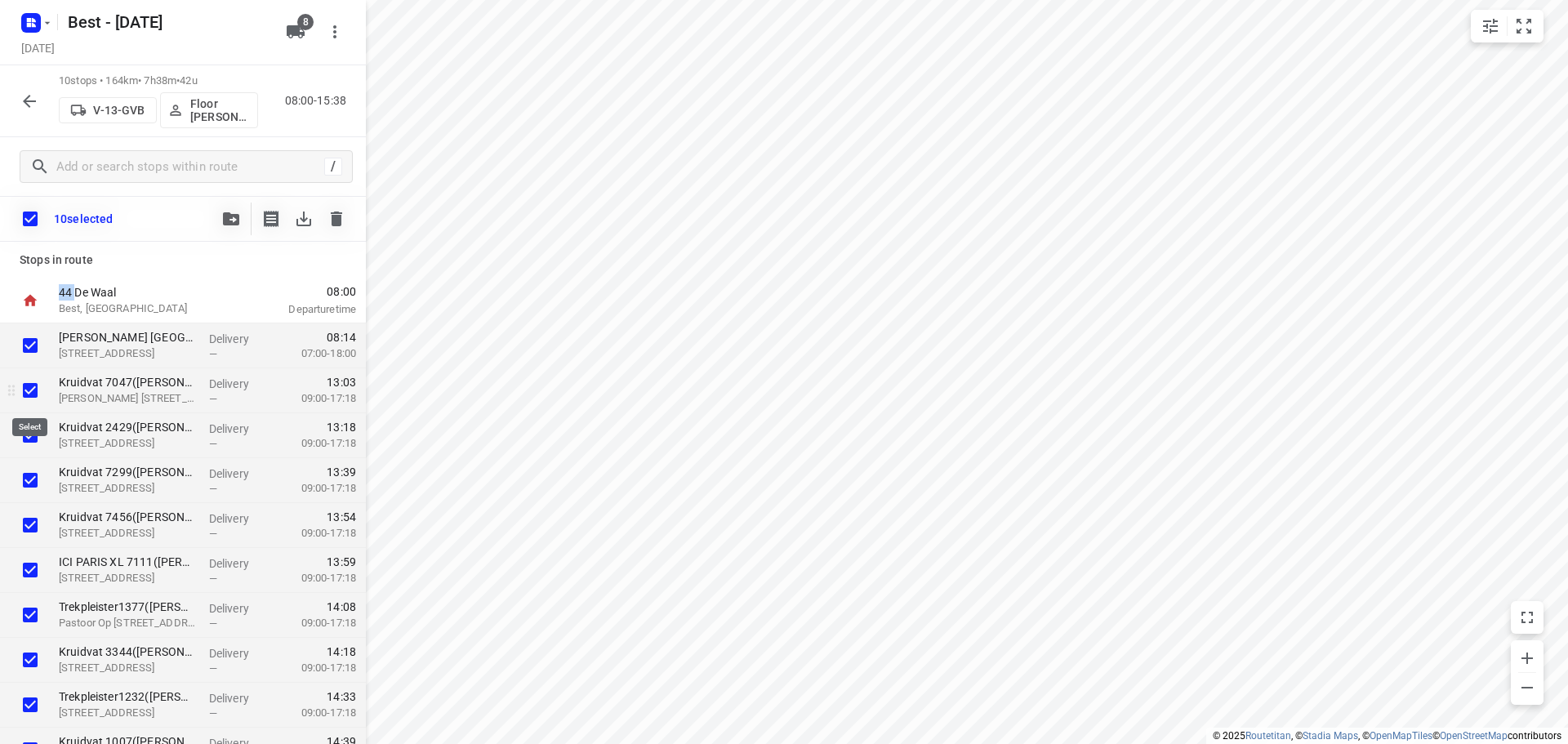
click at [26, 388] on input "checkbox" at bounding box center [30, 390] width 33 height 33
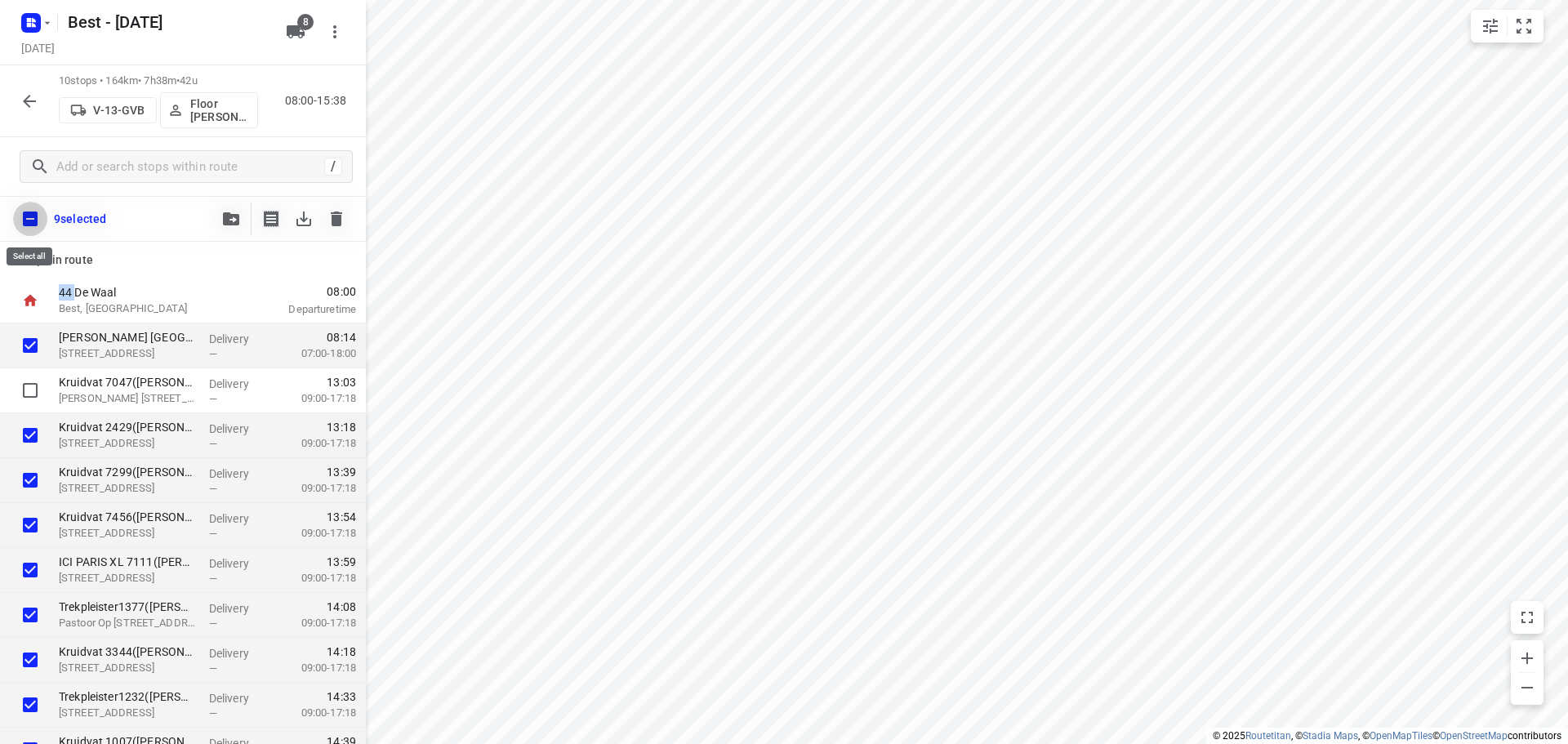
click at [17, 221] on input "checkbox" at bounding box center [29, 218] width 34 height 34
click at [31, 342] on input "checkbox" at bounding box center [30, 345] width 33 height 33
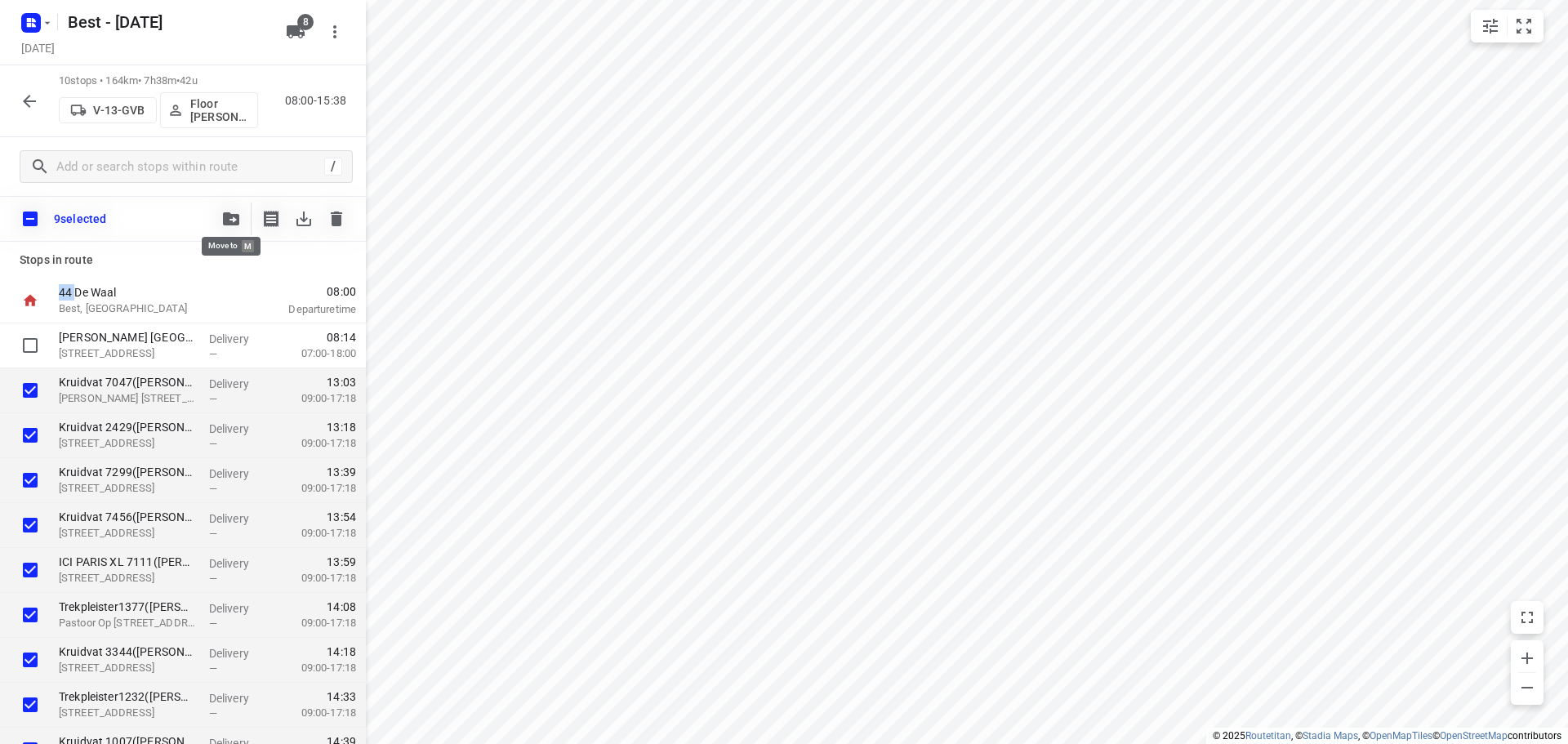
click at [230, 221] on icon "button" at bounding box center [231, 219] width 16 height 13
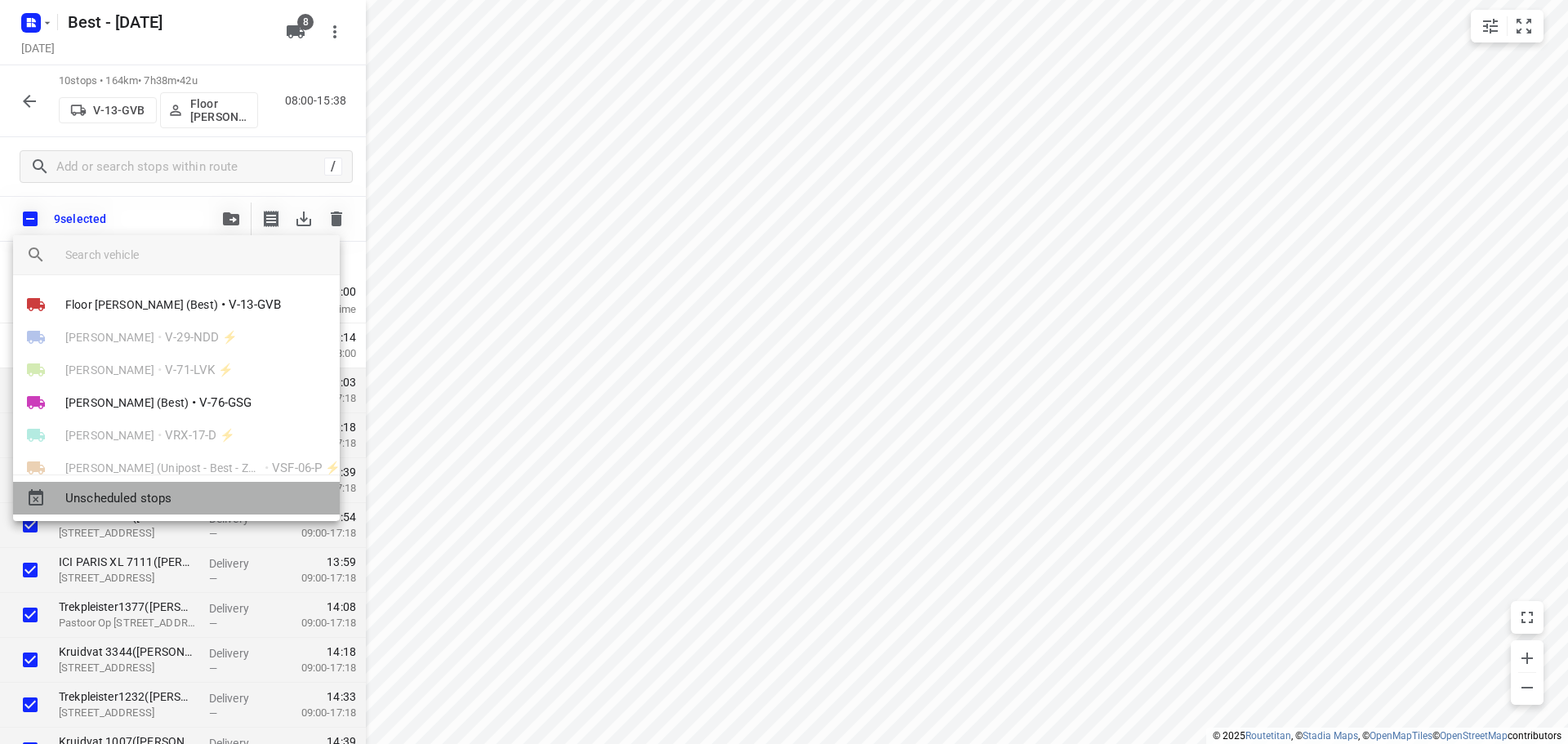
click at [182, 491] on span "Unscheduled stops" at bounding box center [195, 498] width 261 height 18
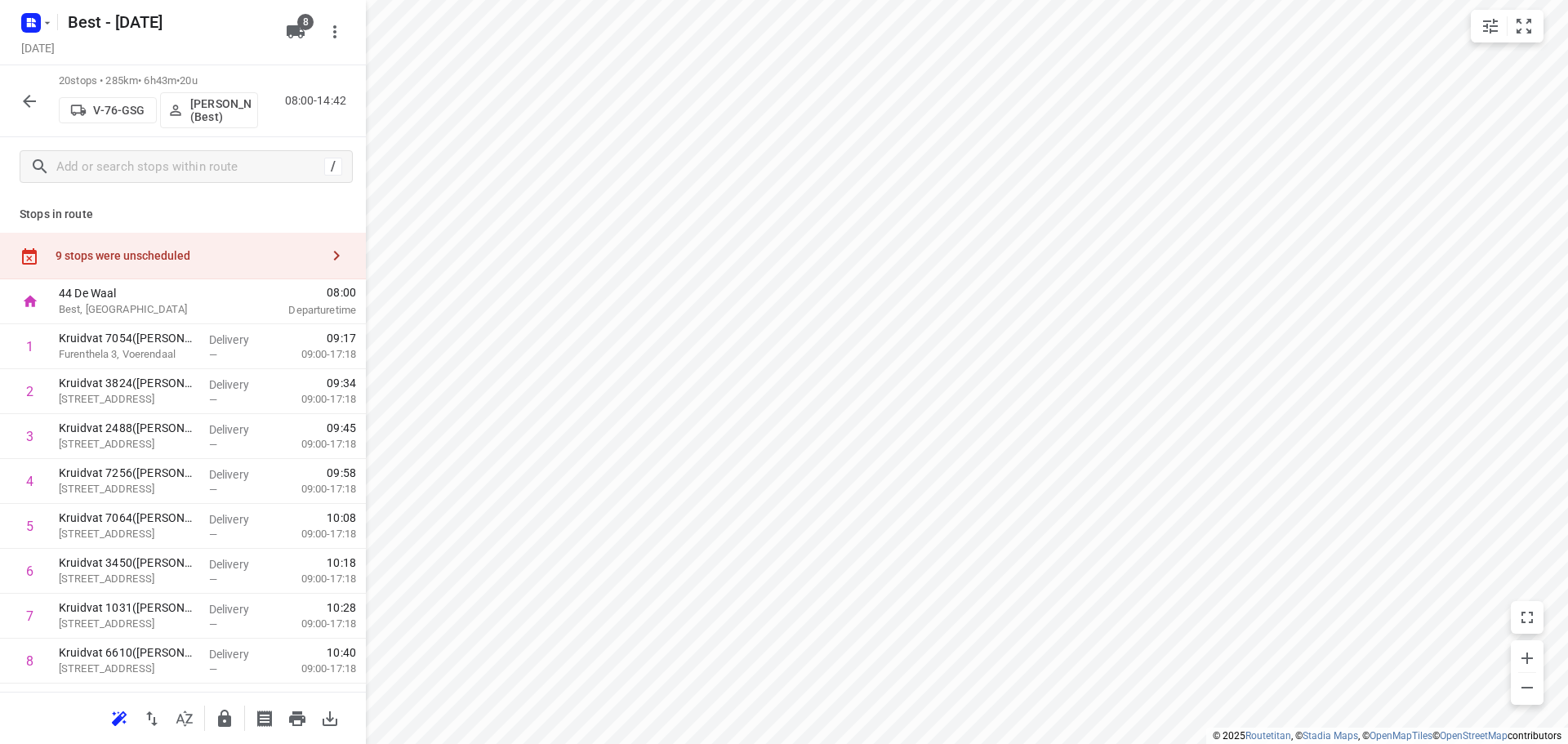
click at [193, 231] on div "Stops in route 9 stops were unscheduled 44 De Waal Best, Netherlands 08:00 Depa…" at bounding box center [182, 443] width 366 height 496
click at [271, 239] on div "9 stops were unscheduled" at bounding box center [182, 256] width 366 height 47
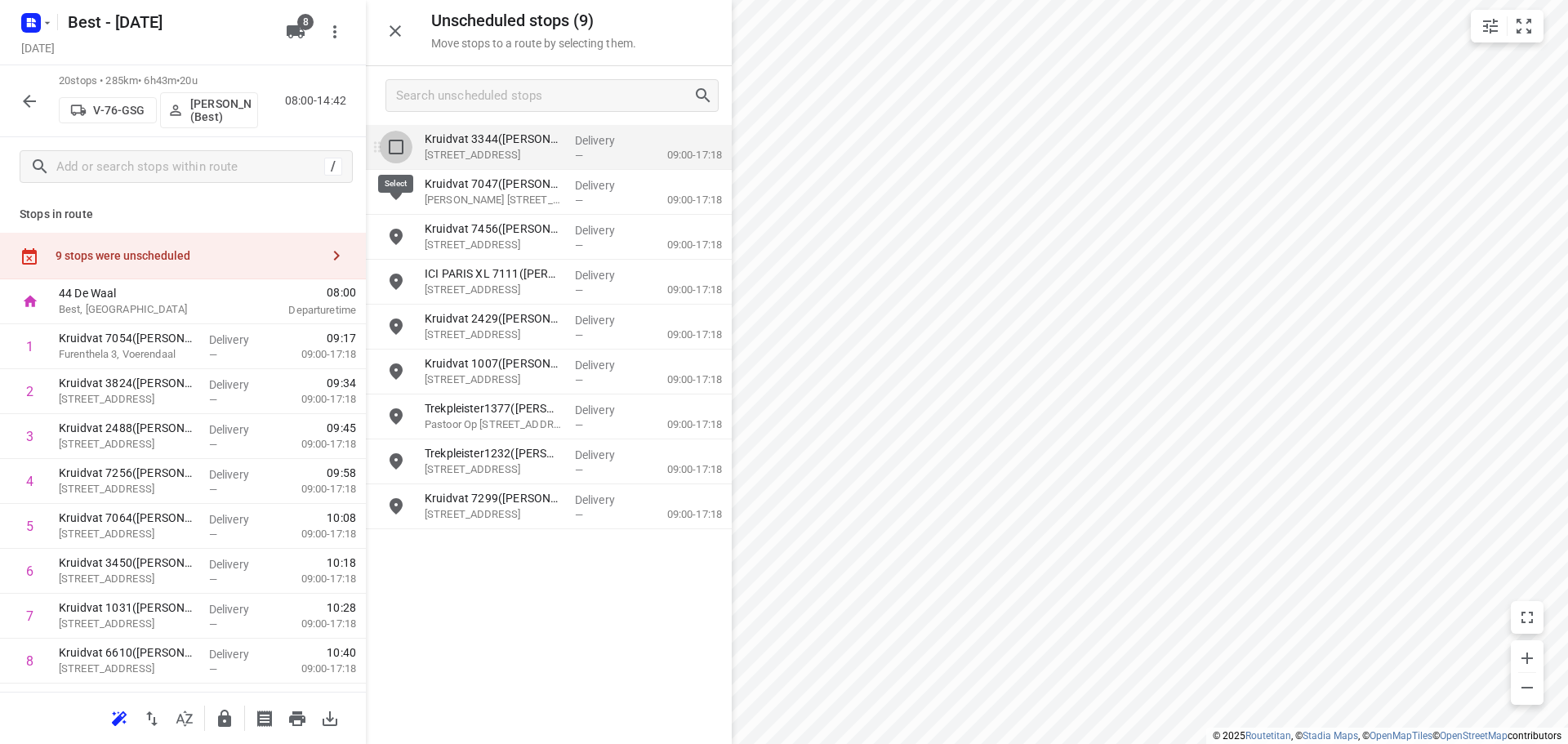
click at [396, 144] on input "grid" at bounding box center [396, 148] width 33 height 33
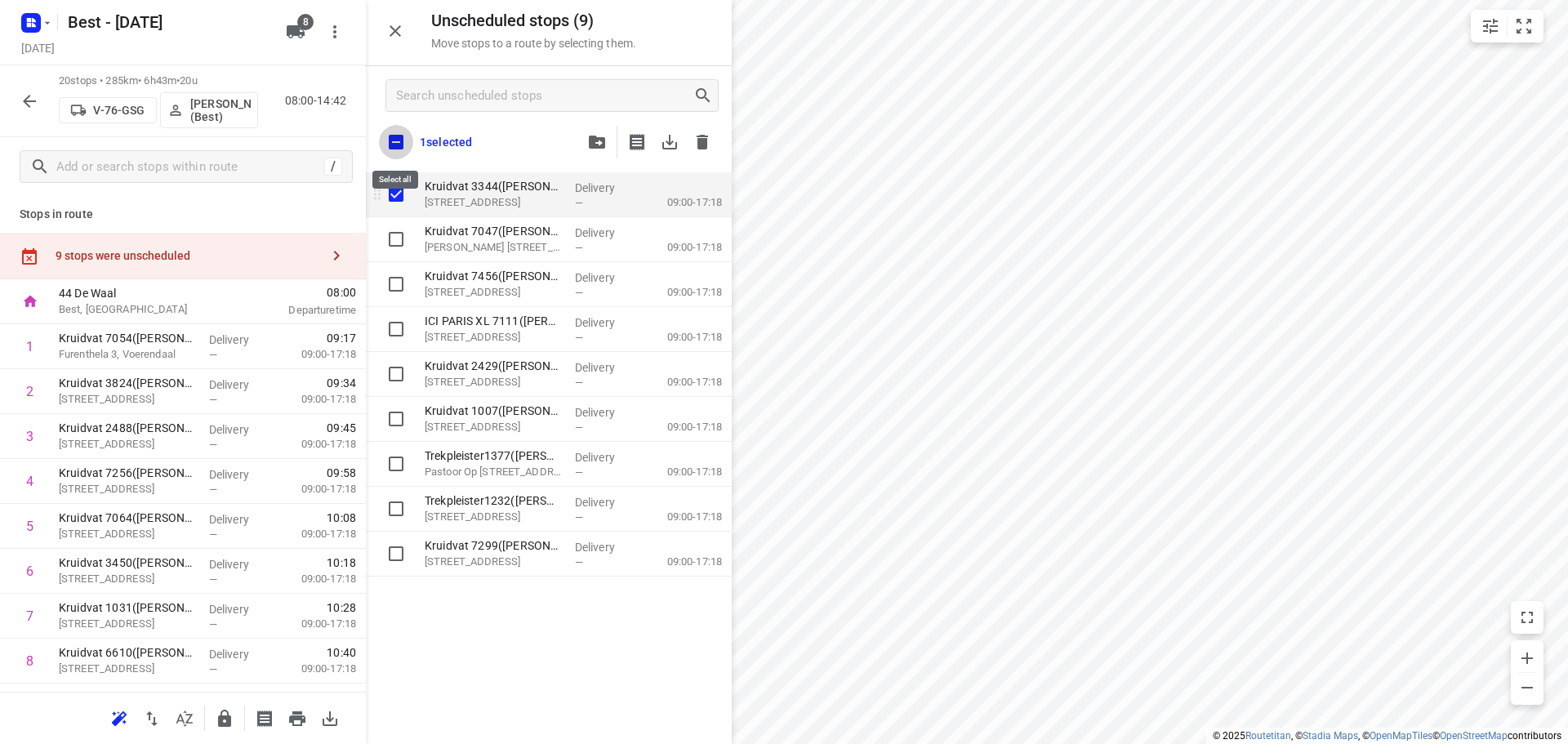
click at [396, 144] on input "checkbox" at bounding box center [395, 141] width 34 height 34
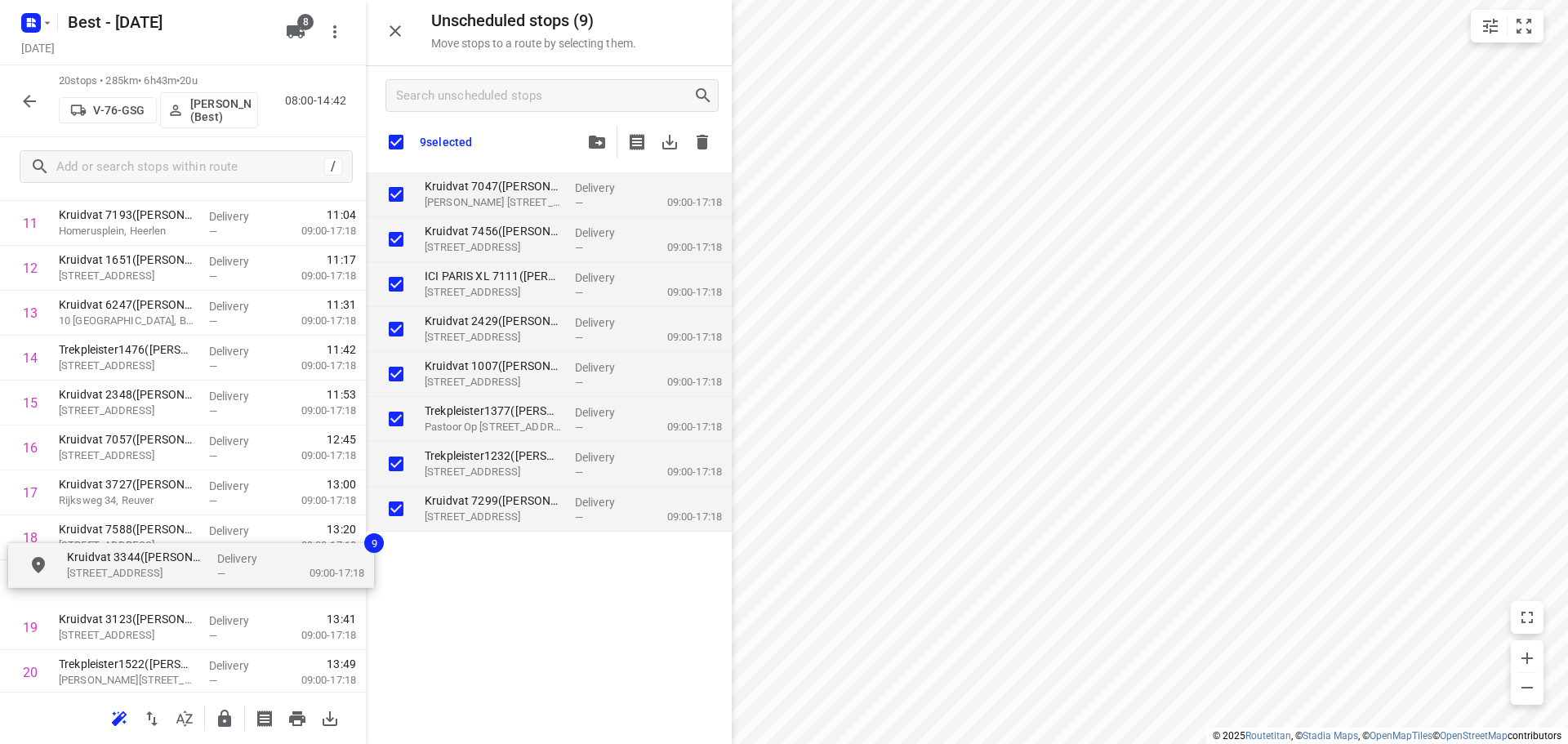
scroll to position [574, 0]
drag, startPoint x: 512, startPoint y: 196, endPoint x: 156, endPoint y: 544, distance: 497.8
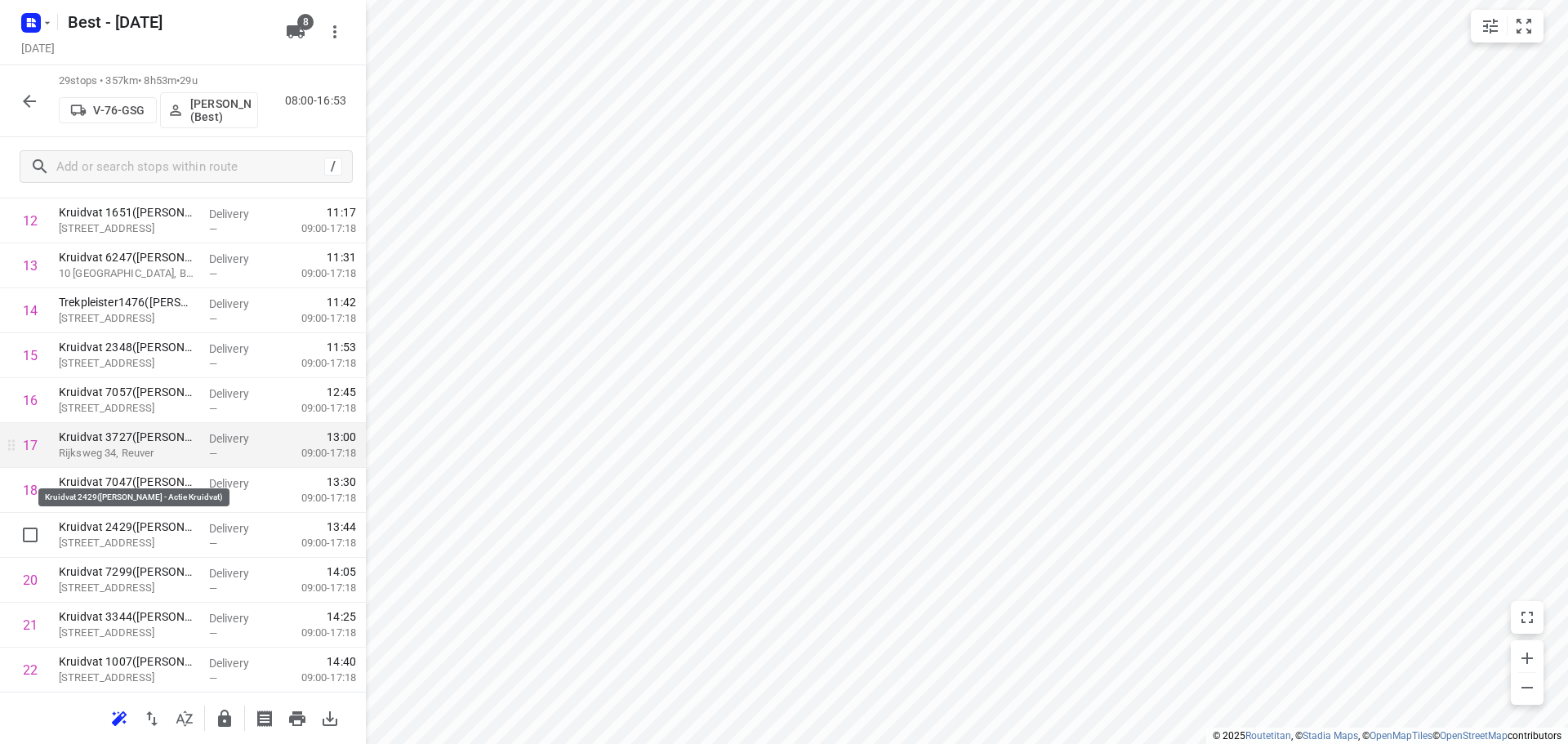
scroll to position [655, 0]
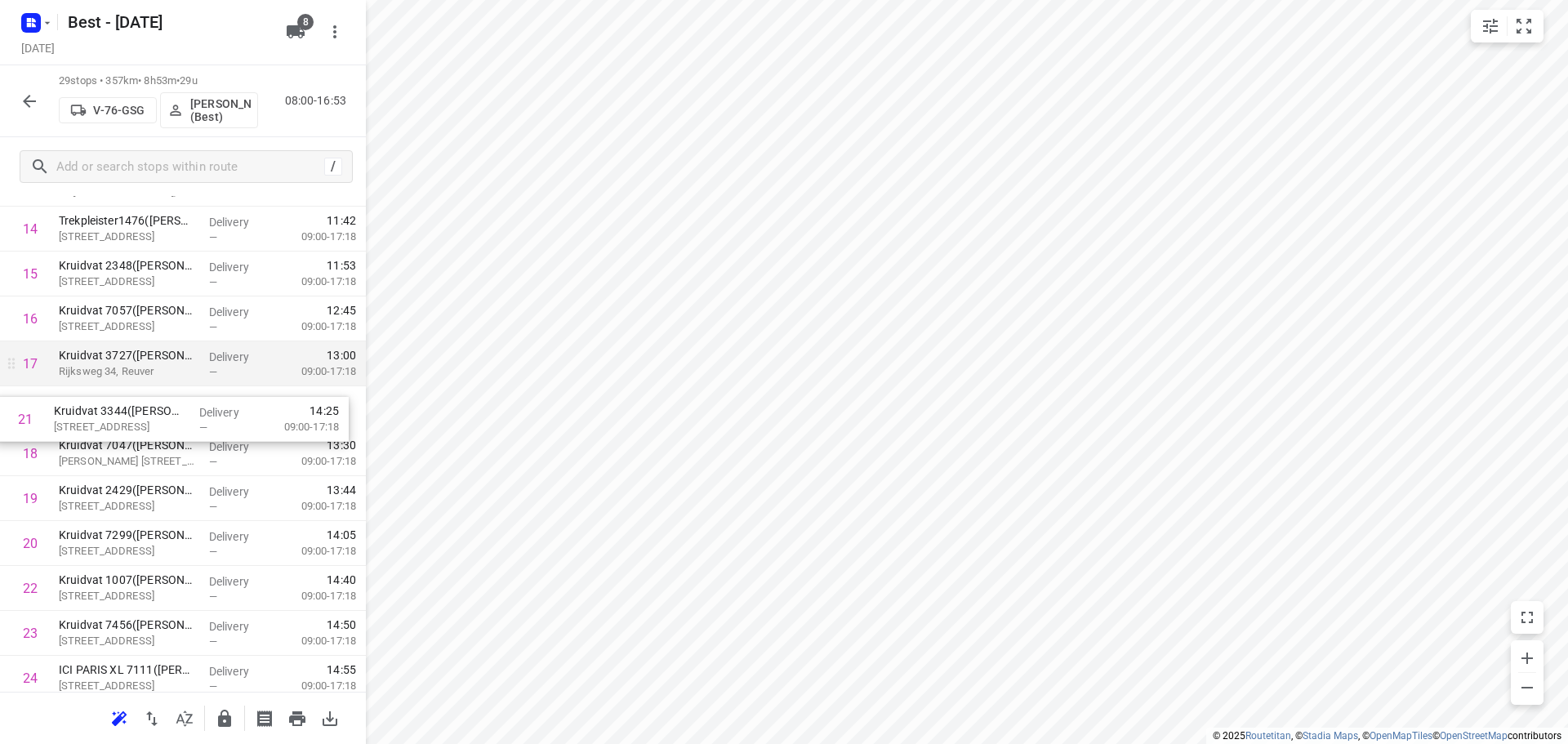
drag, startPoint x: 169, startPoint y: 496, endPoint x: 167, endPoint y: 386, distance: 110.0
click at [167, 386] on div "1 Kruidvat 7054(A.S. Watson - Actie Kruidvat) Furenthela 3, Voerendaal Delivery…" at bounding box center [182, 273] width 366 height 1302
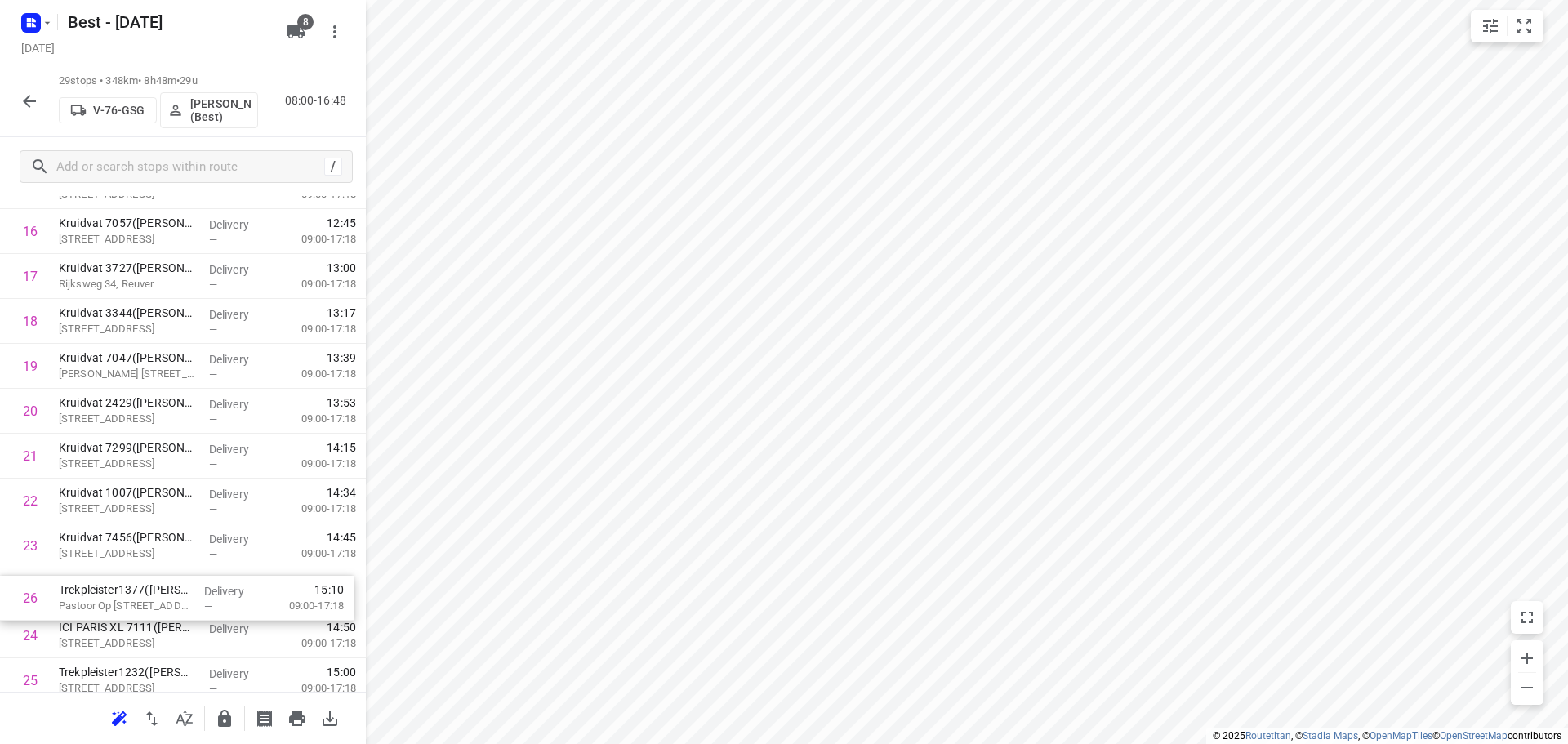
scroll to position [745, 0]
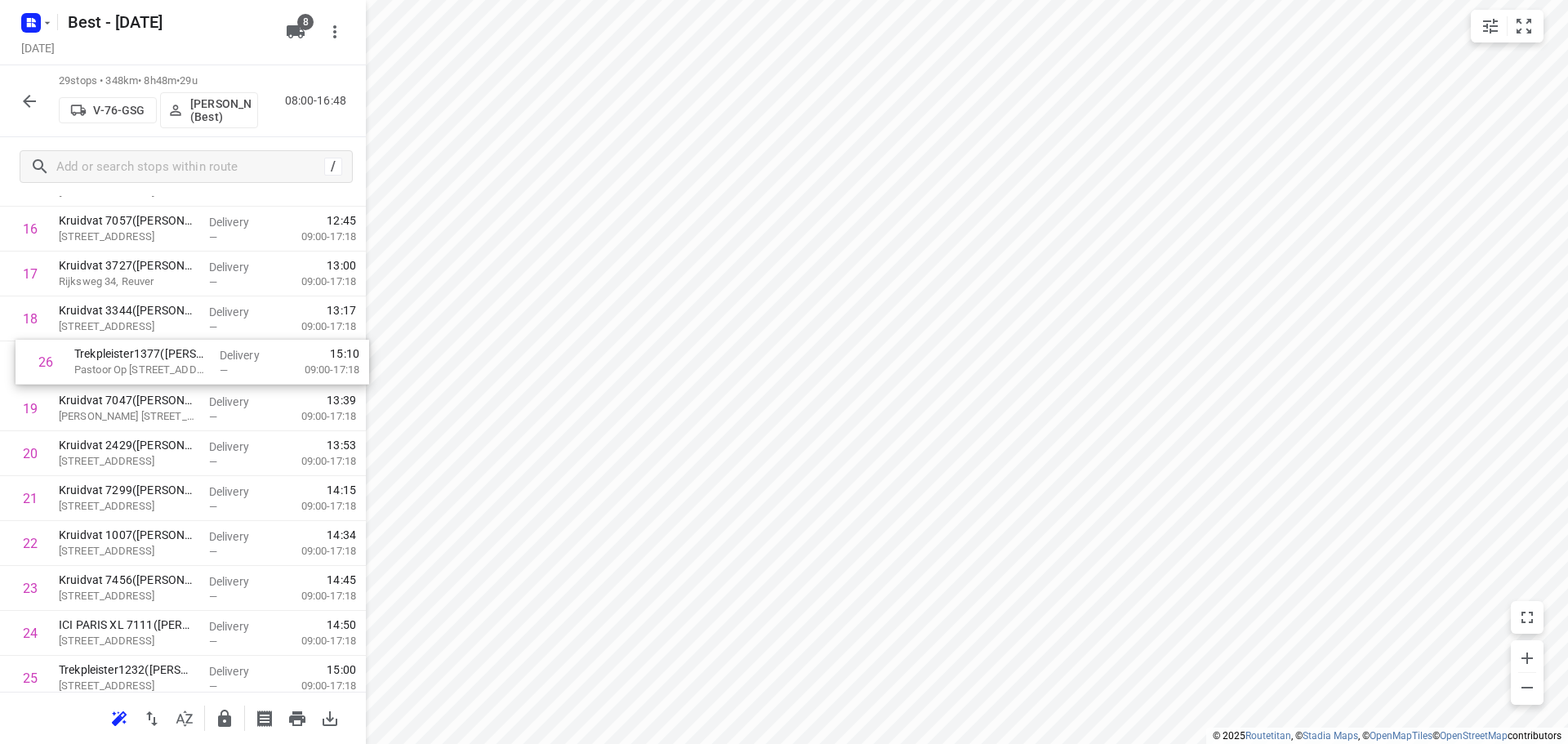
drag, startPoint x: 148, startPoint y: 666, endPoint x: 164, endPoint y: 337, distance: 329.4
click at [164, 337] on div "1 Kruidvat 7054(A.S. Watson - Actie Kruidvat) Furenthela 3, Voerendaal Delivery…" at bounding box center [182, 183] width 366 height 1302
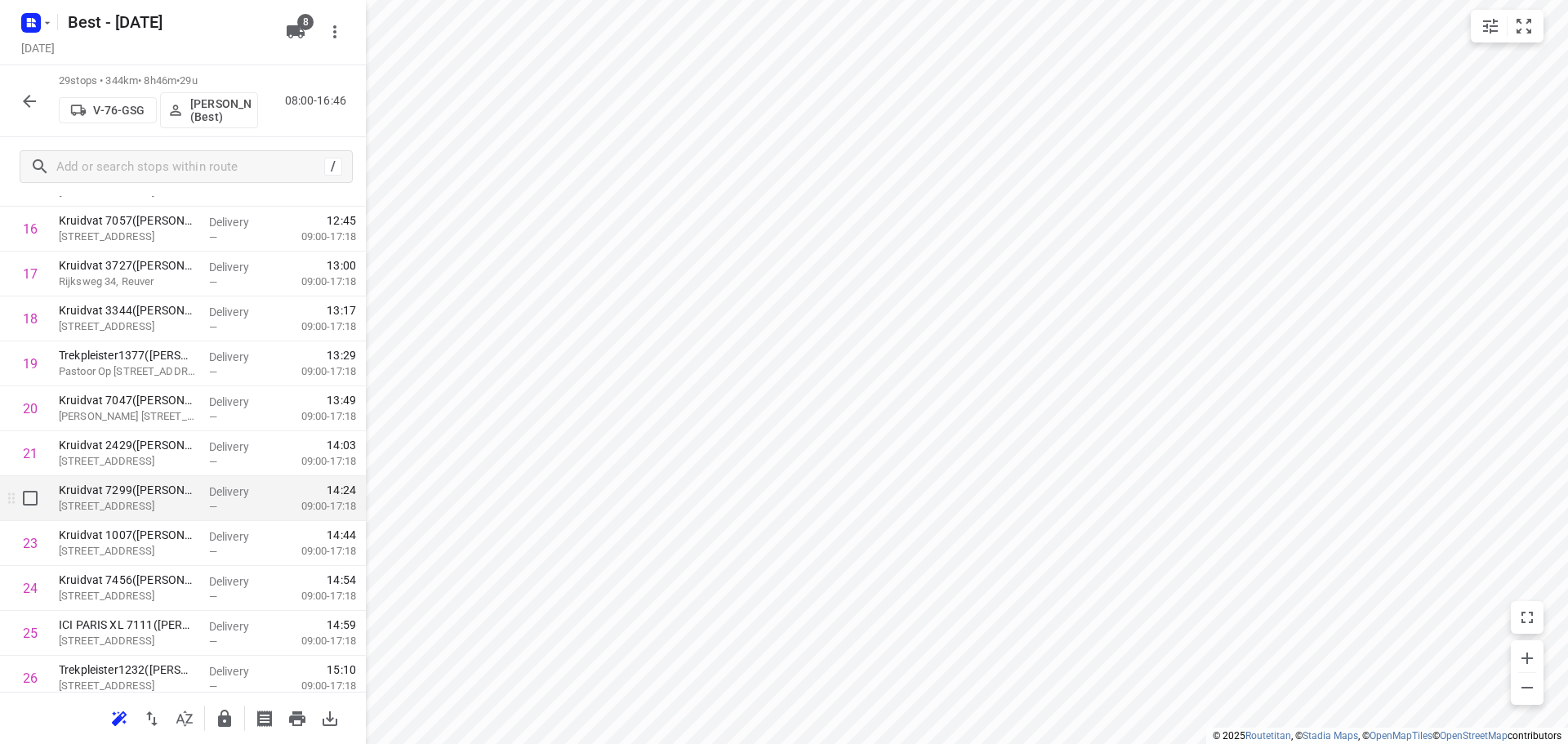
scroll to position [826, 0]
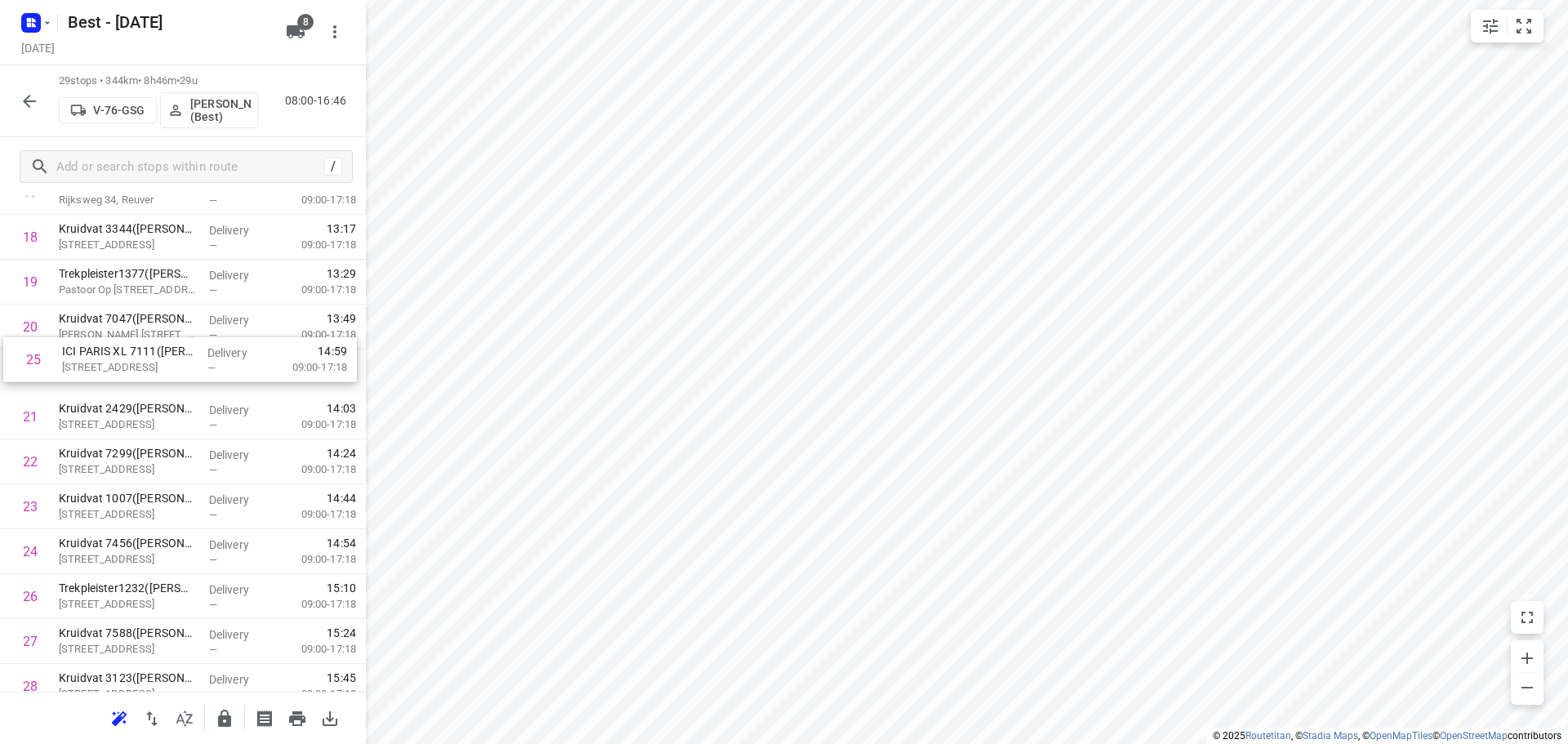
drag, startPoint x: 166, startPoint y: 545, endPoint x: 176, endPoint y: 319, distance: 226.2
click at [176, 319] on div "1 Kruidvat 7054(A.S. Watson - Actie Kruidvat) Furenthela 3, Voerendaal Delivery…" at bounding box center [182, 102] width 366 height 1302
drag, startPoint x: 97, startPoint y: 564, endPoint x: 124, endPoint y: 367, distance: 198.8
click at [124, 367] on div "1 Kruidvat 7054(A.S. Watson - Actie Kruidvat) Furenthela 3, Voerendaal Delivery…" at bounding box center [182, 102] width 366 height 1302
drag, startPoint x: 132, startPoint y: 511, endPoint x: 133, endPoint y: 407, distance: 104.0
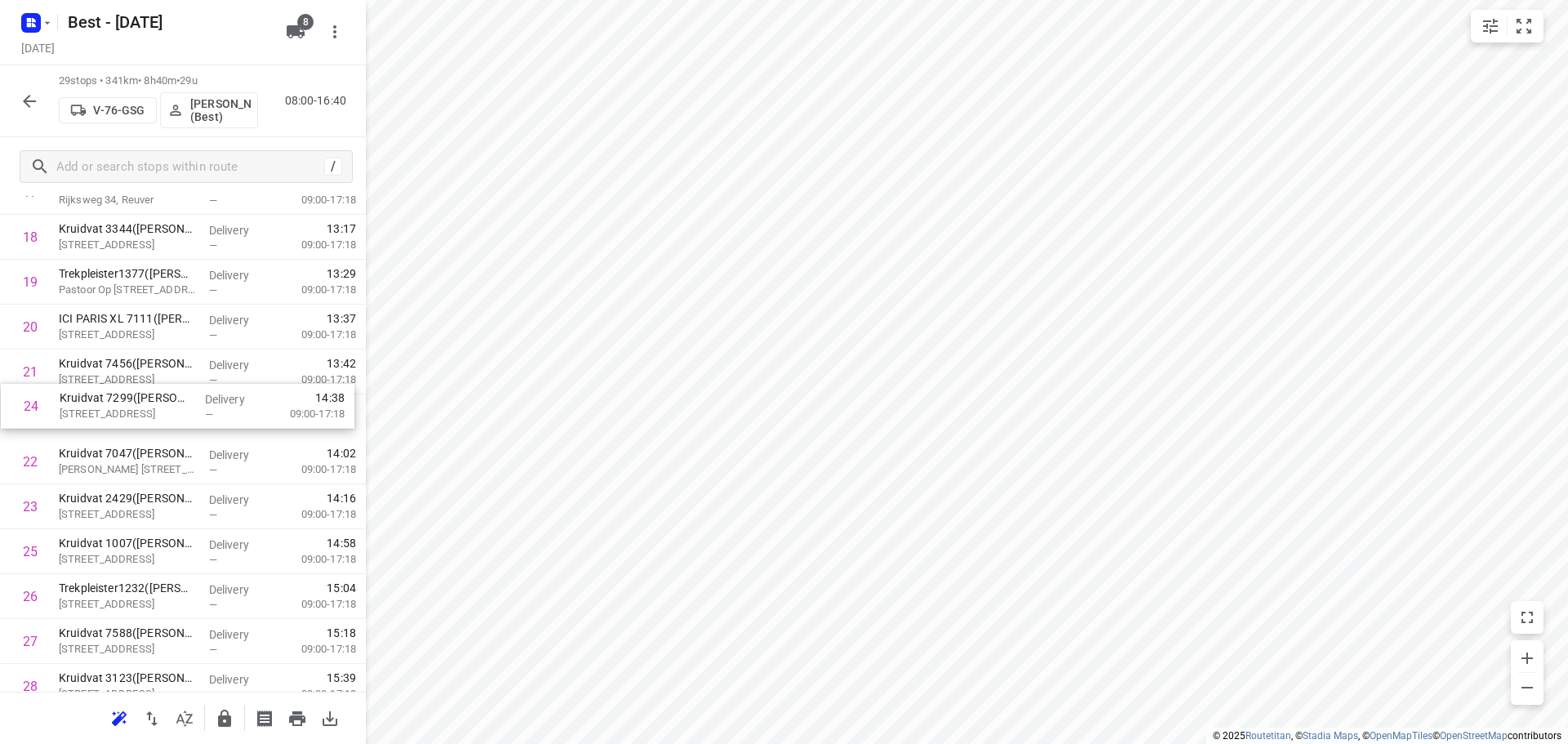
click at [133, 407] on div "1 Kruidvat 7054(A.S. Watson - Actie Kruidvat) Furenthela 3, Voerendaal Delivery…" at bounding box center [182, 102] width 366 height 1302
drag, startPoint x: 137, startPoint y: 520, endPoint x: 143, endPoint y: 468, distance: 52.3
click at [143, 468] on div "1 Kruidvat 7054(A.S. Watson - Actie Kruidvat) Furenthela 3, Voerendaal Delivery…" at bounding box center [182, 102] width 366 height 1302
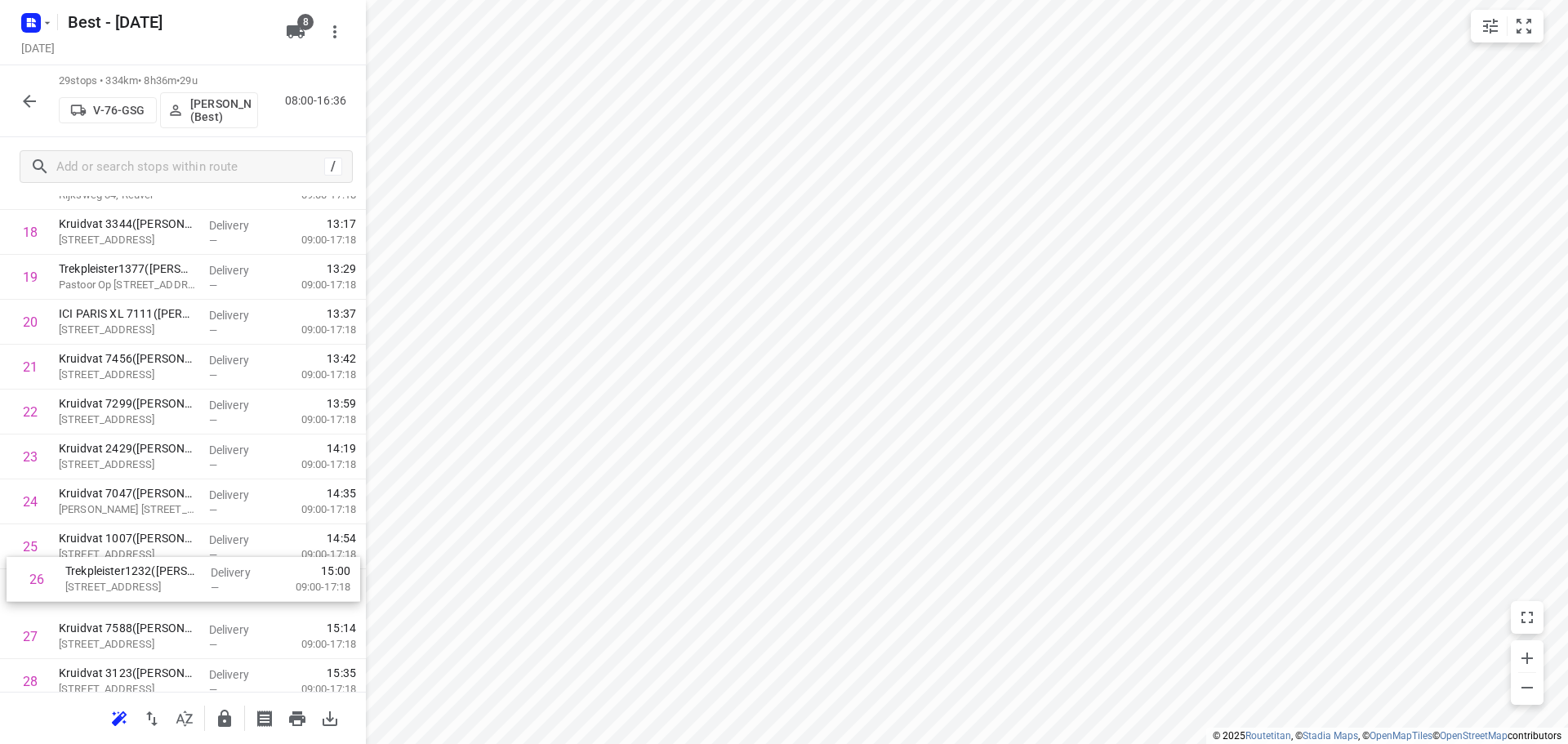
scroll to position [831, 0]
drag, startPoint x: 93, startPoint y: 574, endPoint x: 114, endPoint y: 512, distance: 65.5
click at [114, 512] on div "1 Kruidvat 7054(A.S. Watson - Actie Kruidvat) Furenthela 3, Voerendaal Delivery…" at bounding box center [182, 97] width 366 height 1302
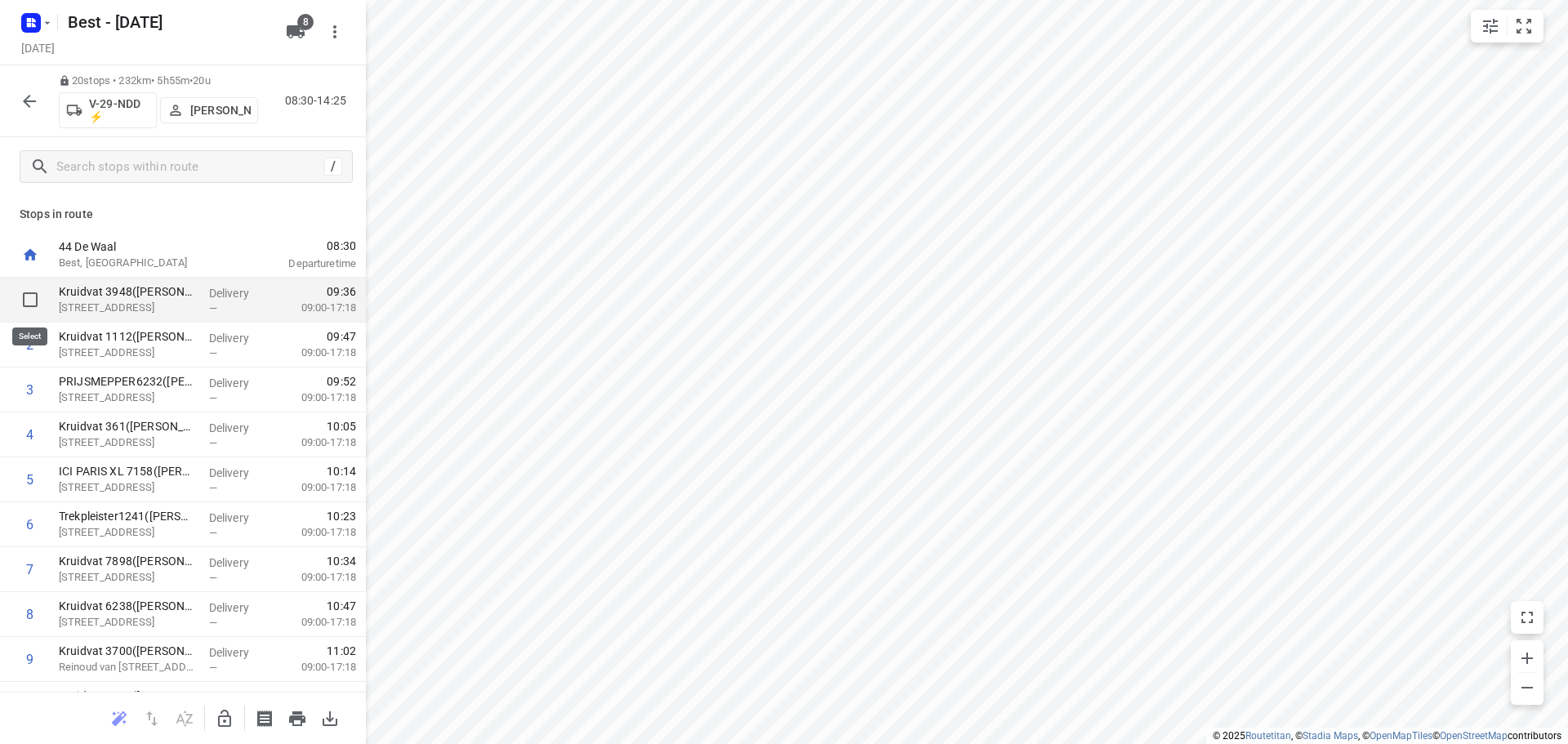
click at [29, 300] on input "checkbox" at bounding box center [30, 300] width 33 height 33
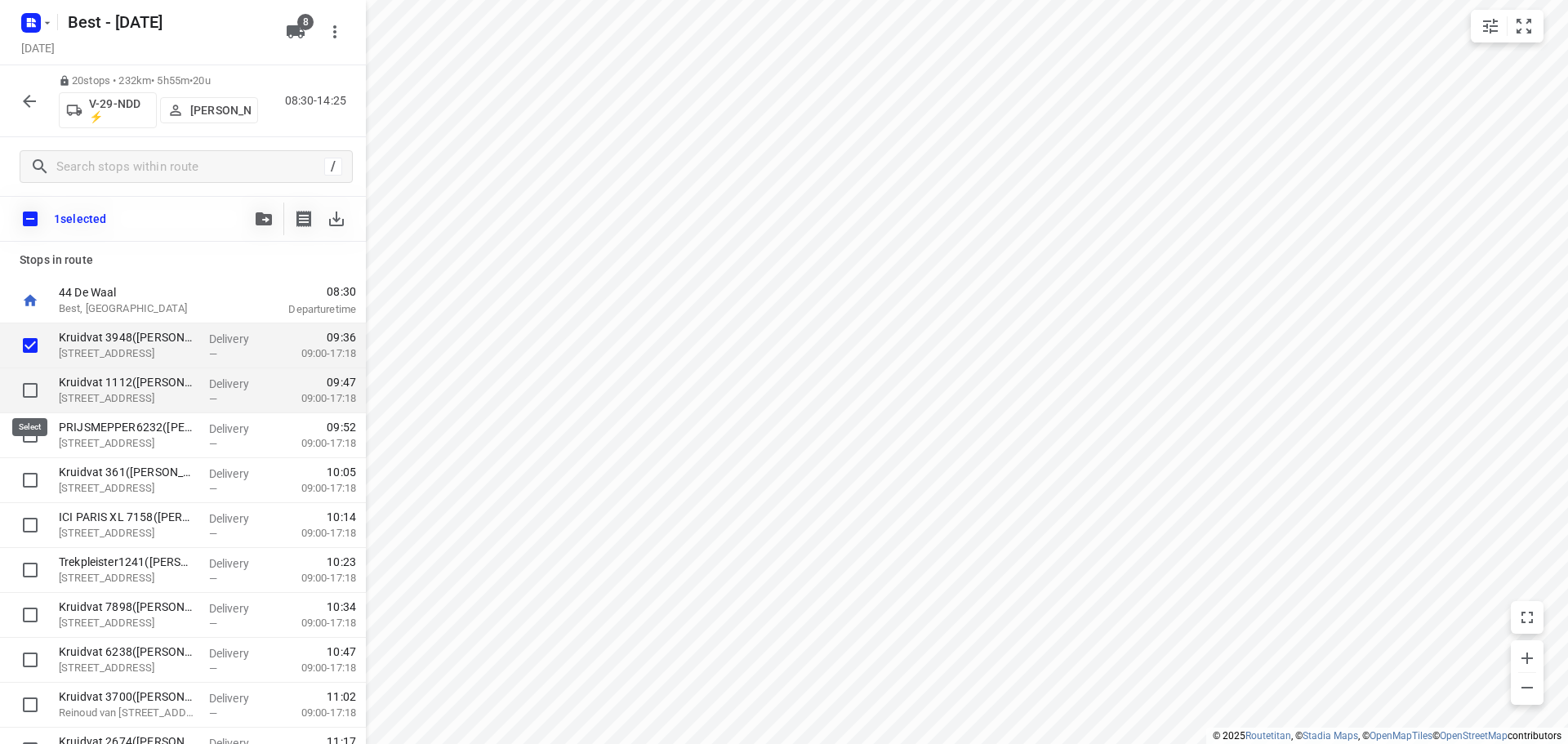
click at [32, 393] on input "checkbox" at bounding box center [30, 390] width 33 height 33
click at [27, 429] on input "checkbox" at bounding box center [30, 435] width 33 height 33
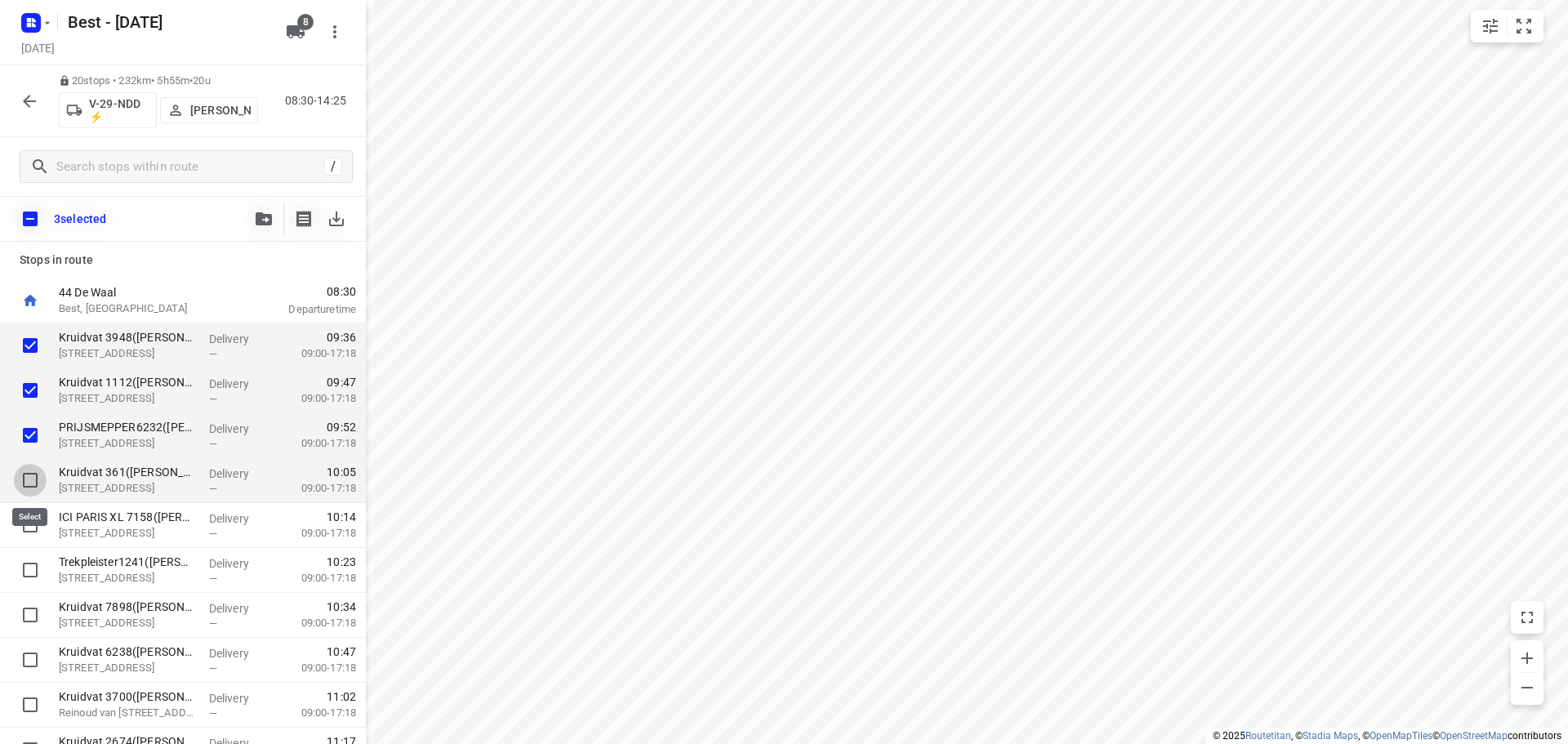
click at [22, 468] on input "checkbox" at bounding box center [30, 480] width 33 height 33
click at [18, 512] on input "checkbox" at bounding box center [30, 525] width 33 height 33
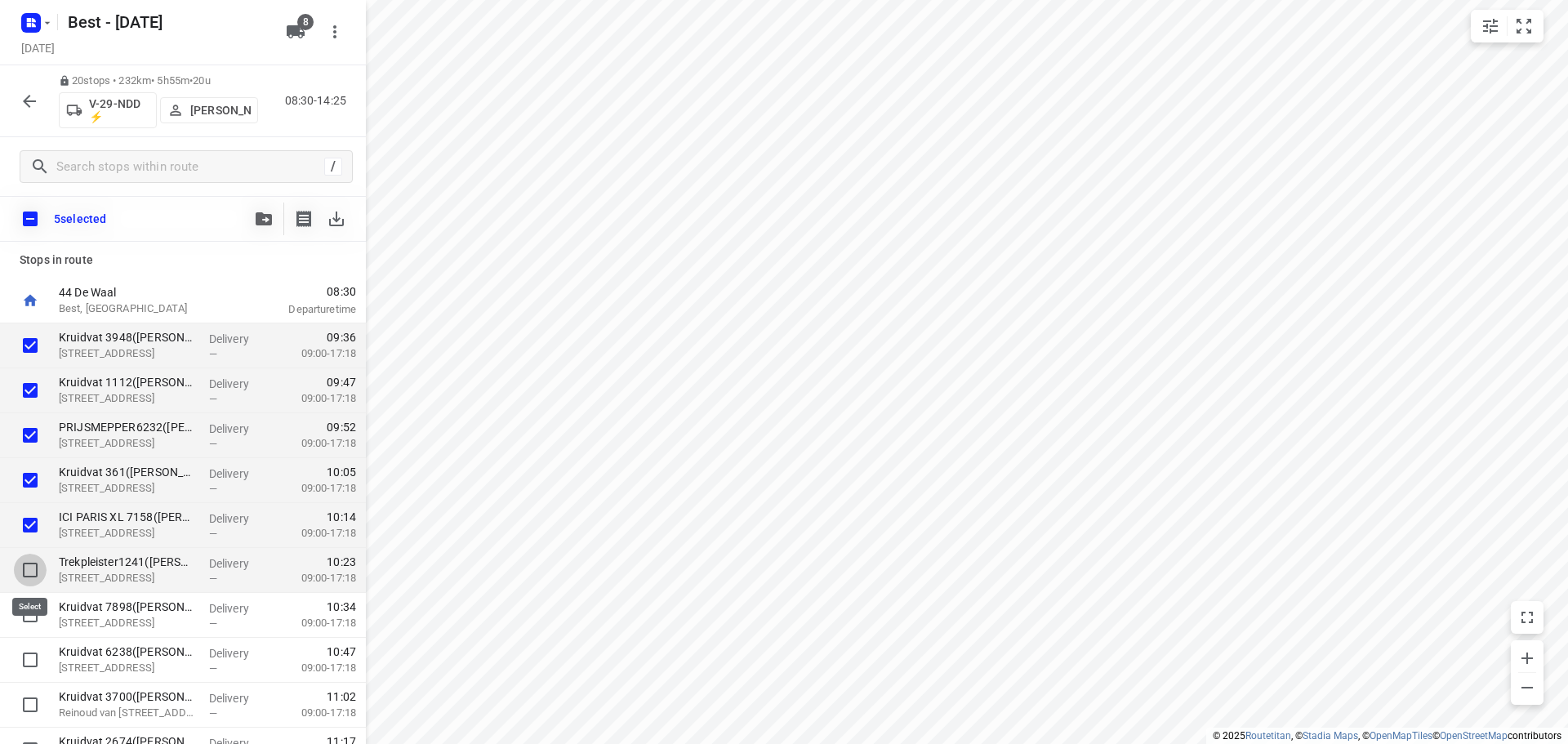
click at [16, 563] on input "checkbox" at bounding box center [30, 570] width 33 height 33
click at [21, 599] on input "checkbox" at bounding box center [30, 615] width 33 height 33
click at [258, 232] on button "button" at bounding box center [264, 219] width 33 height 33
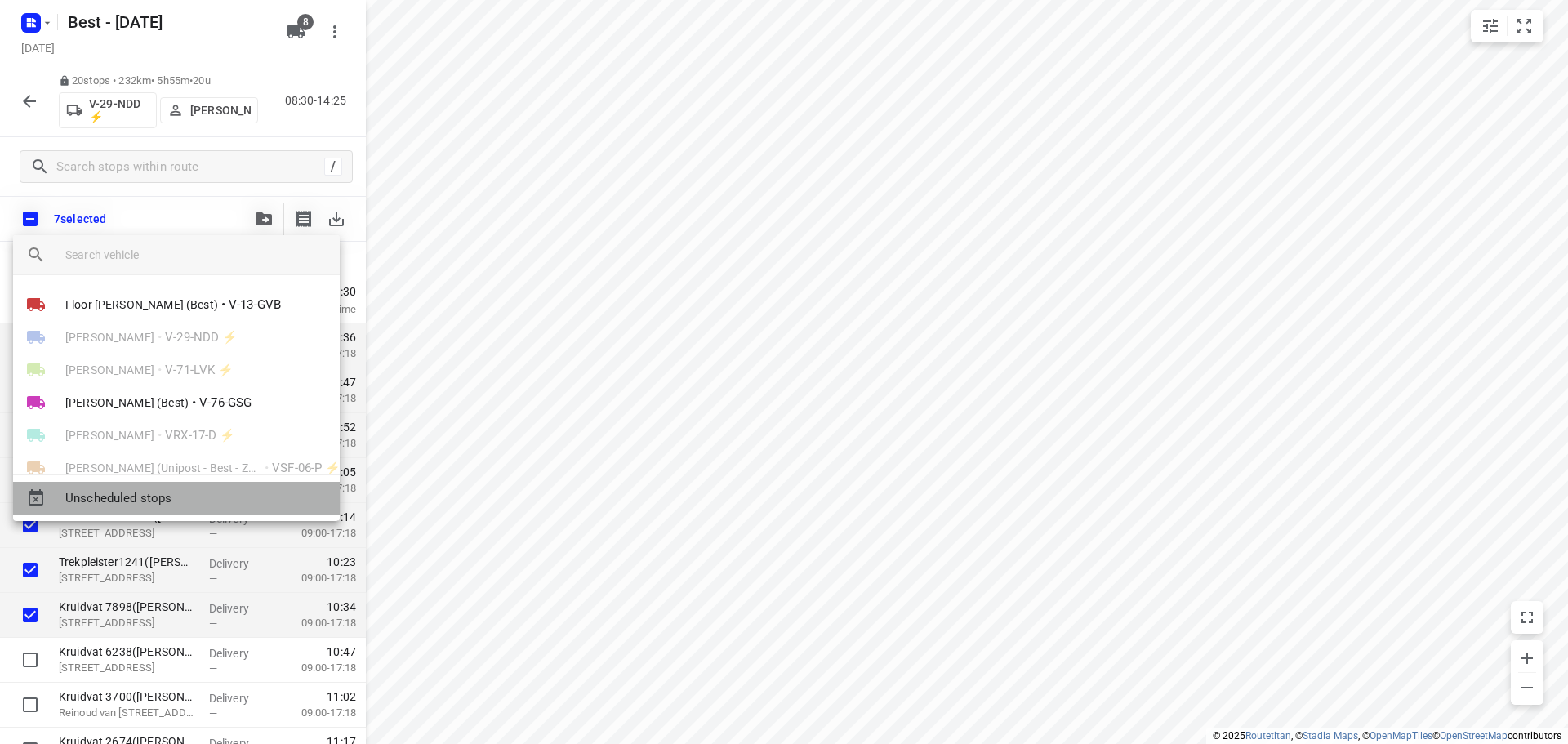
click at [140, 498] on span "Unscheduled stops" at bounding box center [195, 498] width 261 height 18
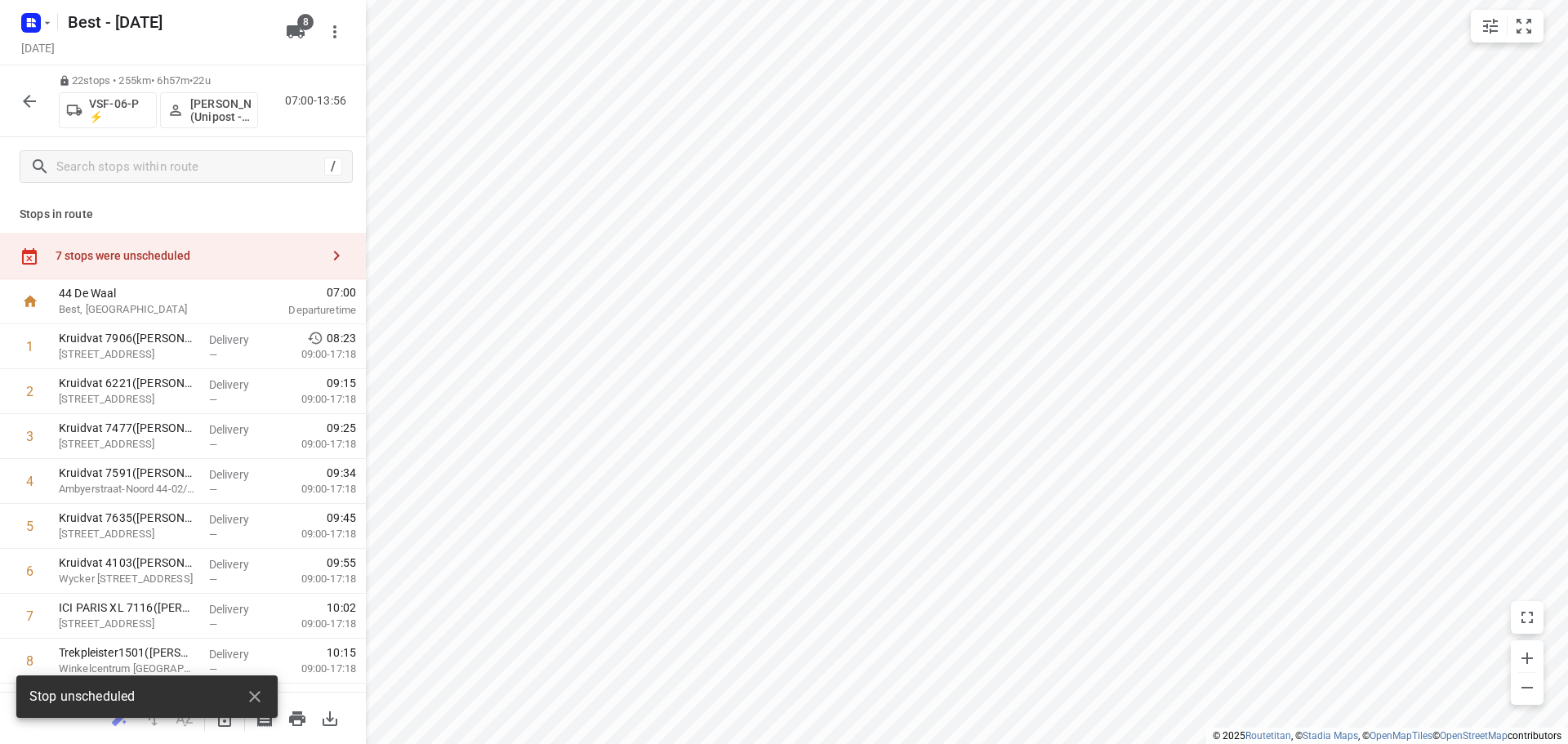
click at [307, 233] on div "7 stops were unscheduled" at bounding box center [182, 256] width 366 height 47
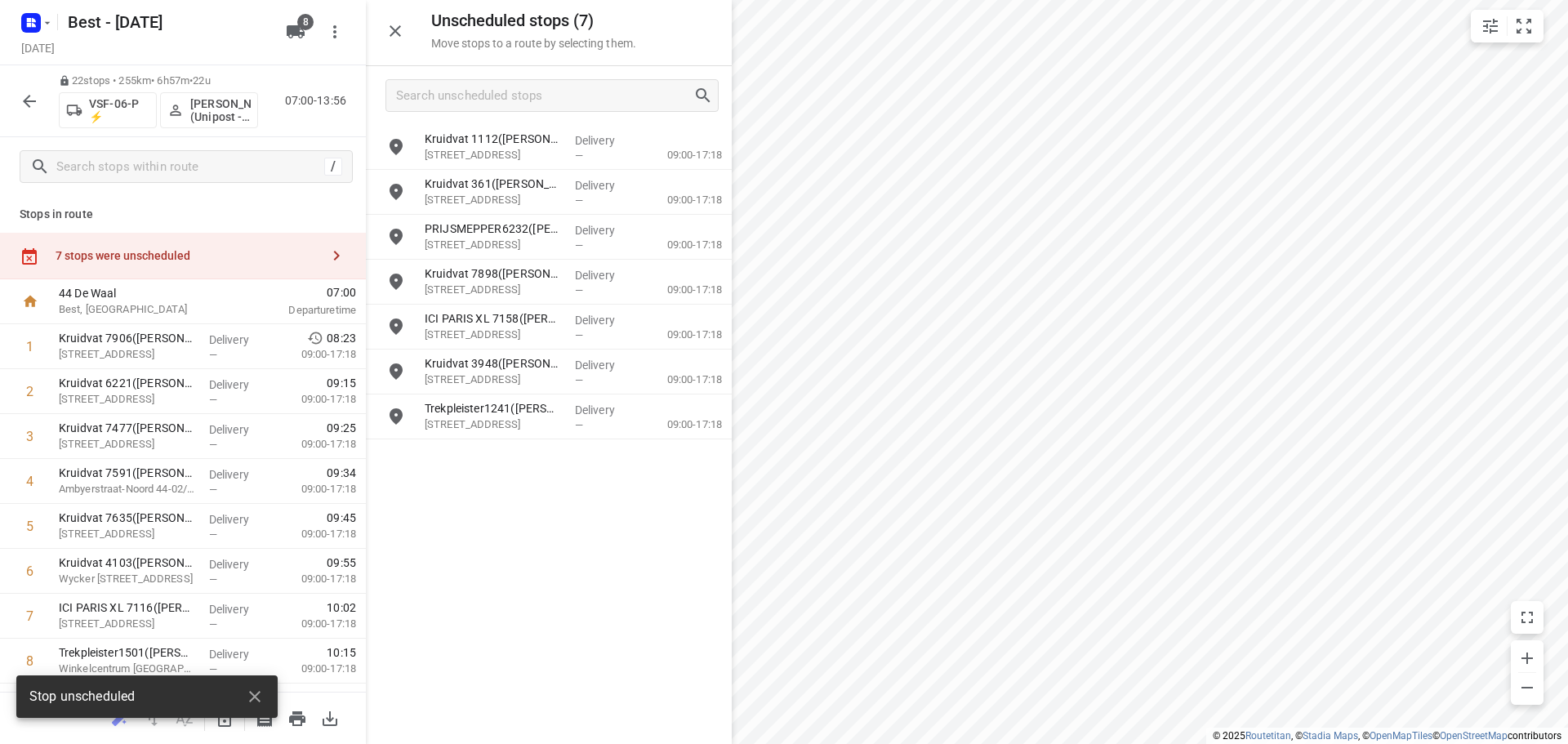
click at [303, 250] on div "7 stops were unscheduled" at bounding box center [188, 256] width 265 height 13
click at [390, 138] on input "grid" at bounding box center [396, 148] width 33 height 33
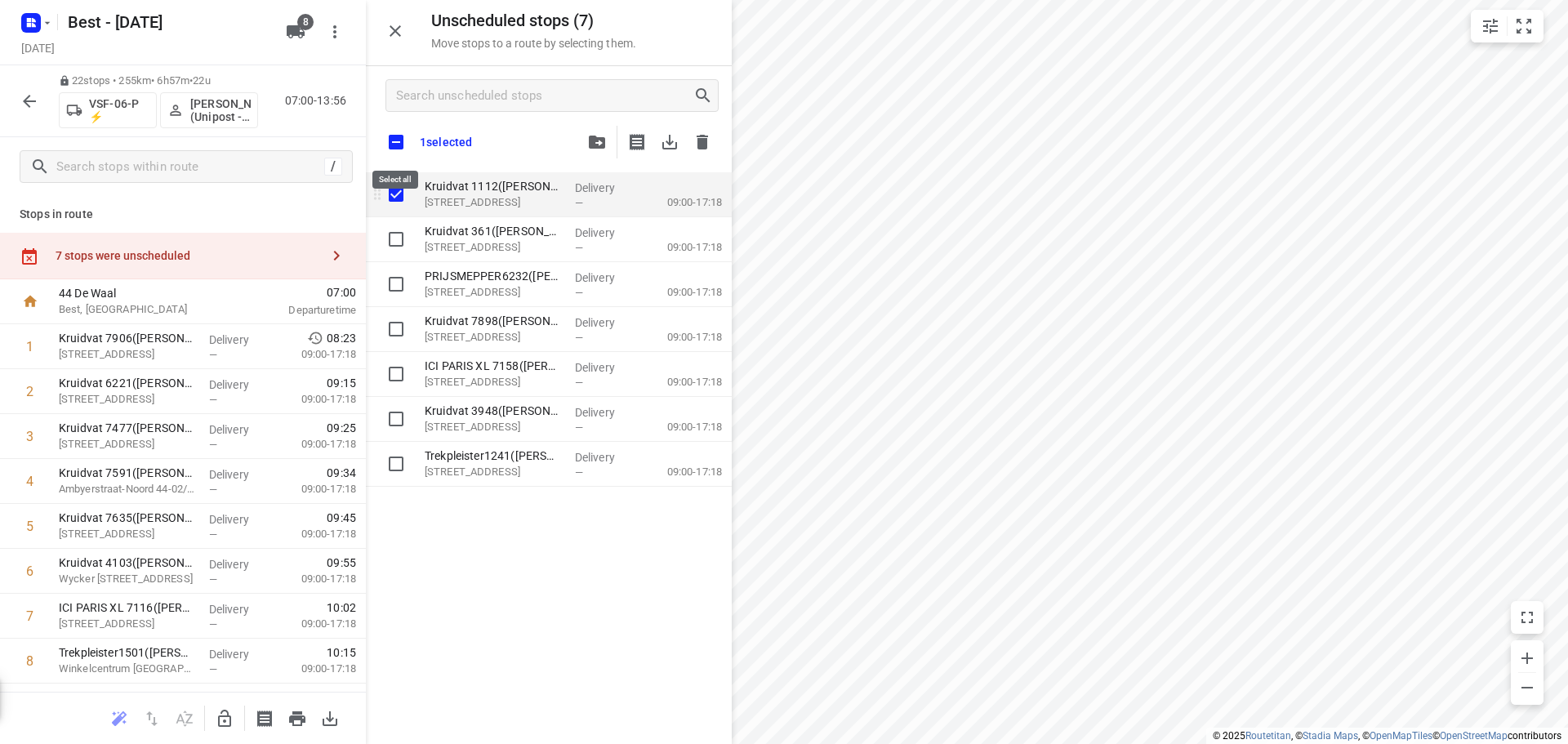
click at [390, 138] on input "checkbox" at bounding box center [395, 141] width 34 height 34
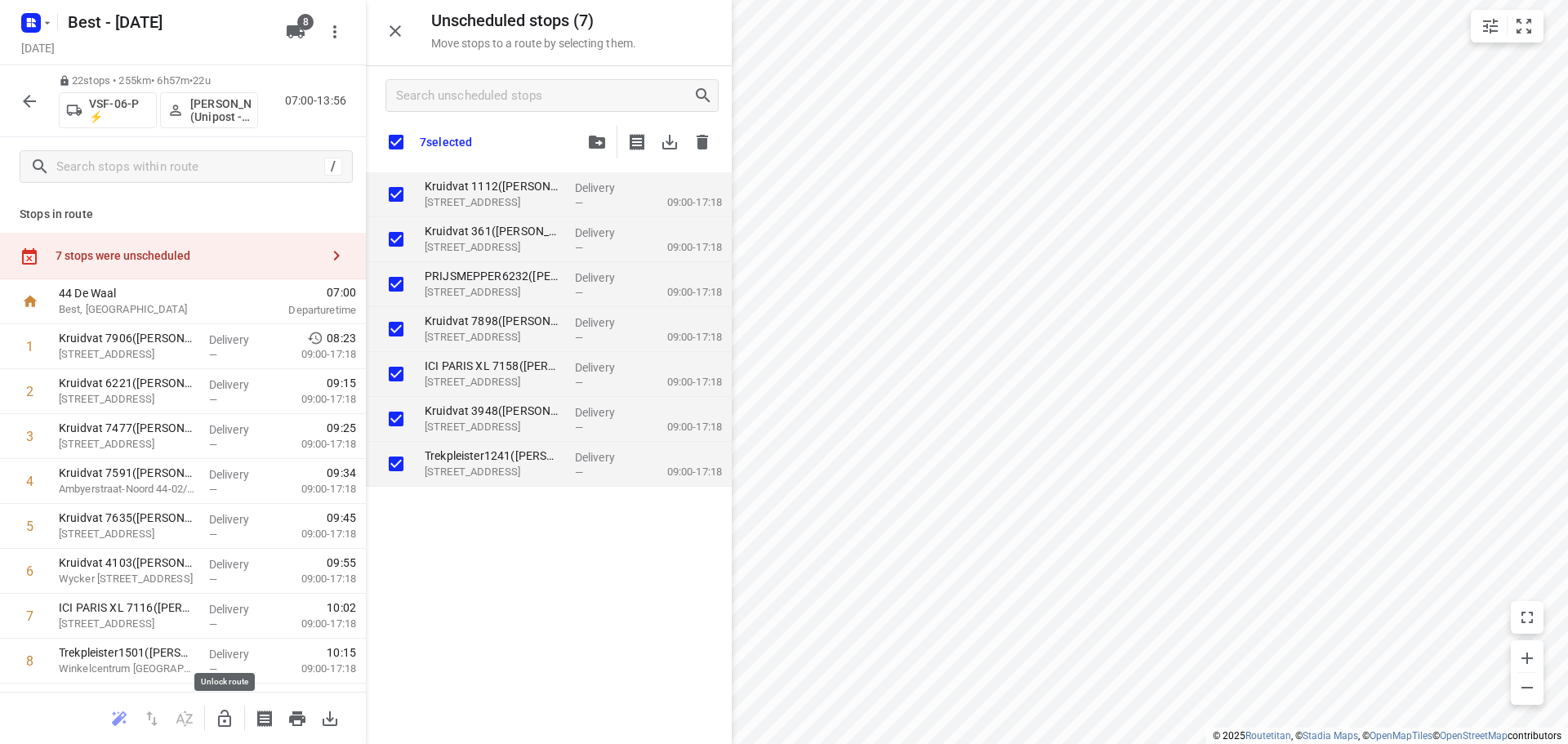
click at [227, 717] on icon "button" at bounding box center [224, 717] width 19 height 19
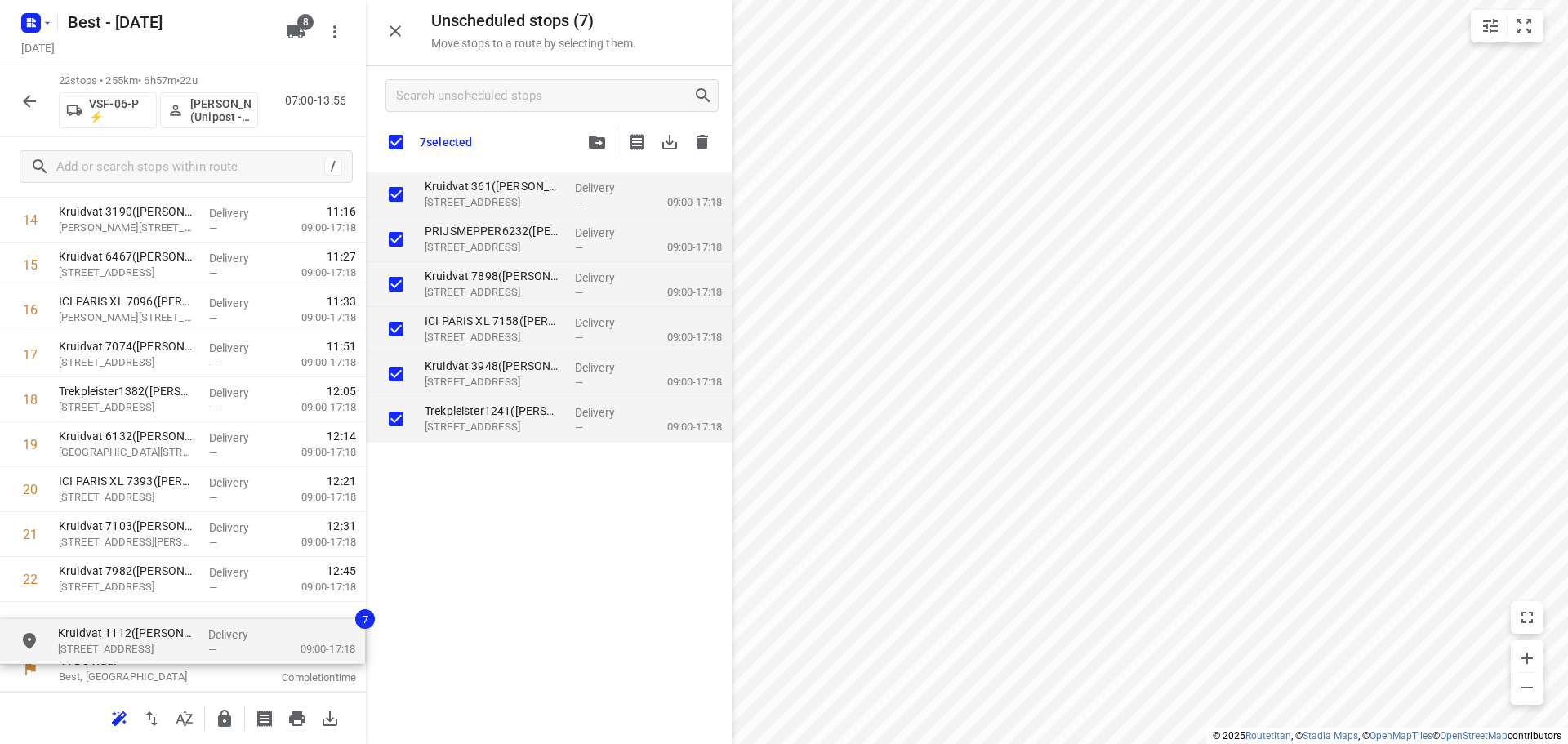
drag, startPoint x: 503, startPoint y: 187, endPoint x: 145, endPoint y: 626, distance: 566.5
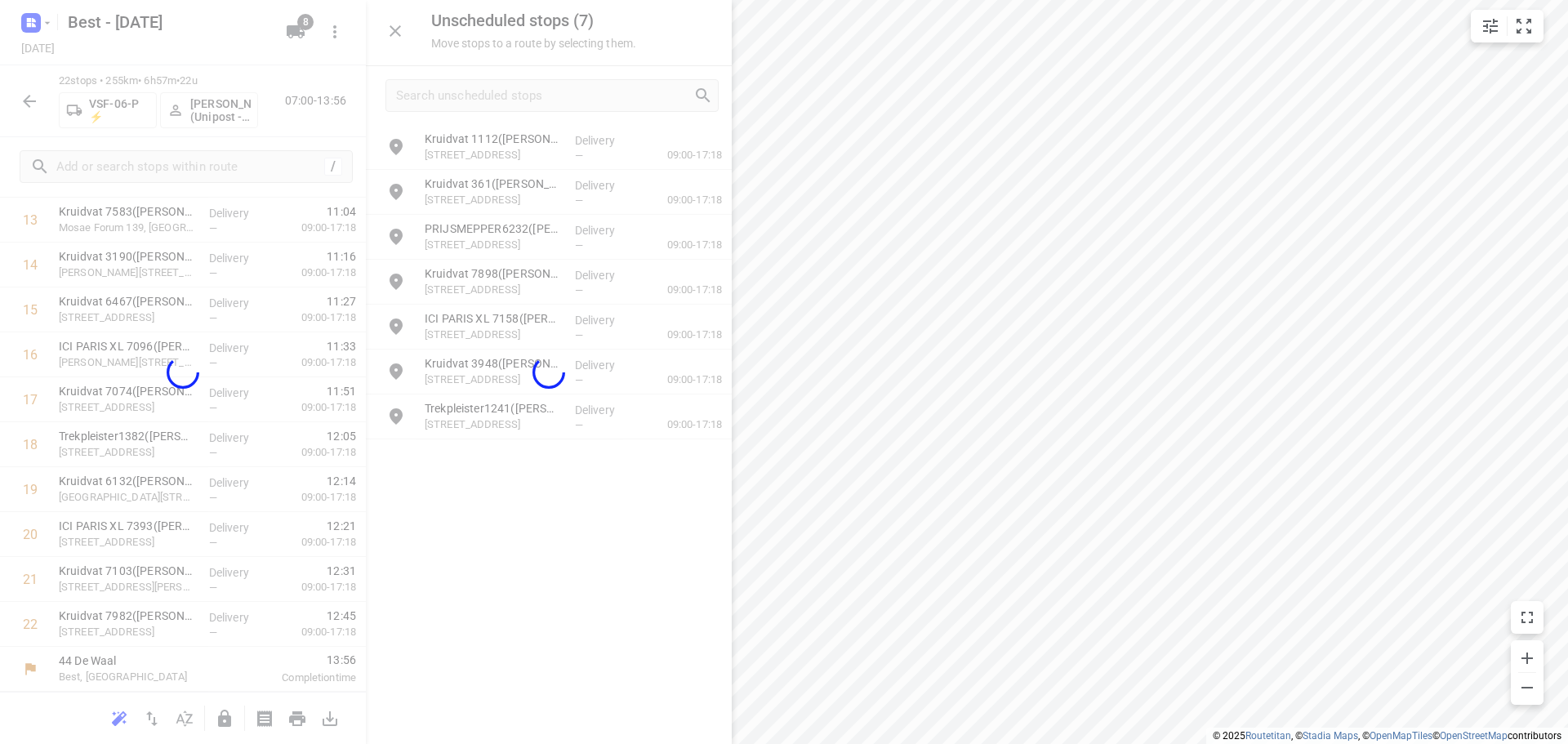
scroll to position [665, 0]
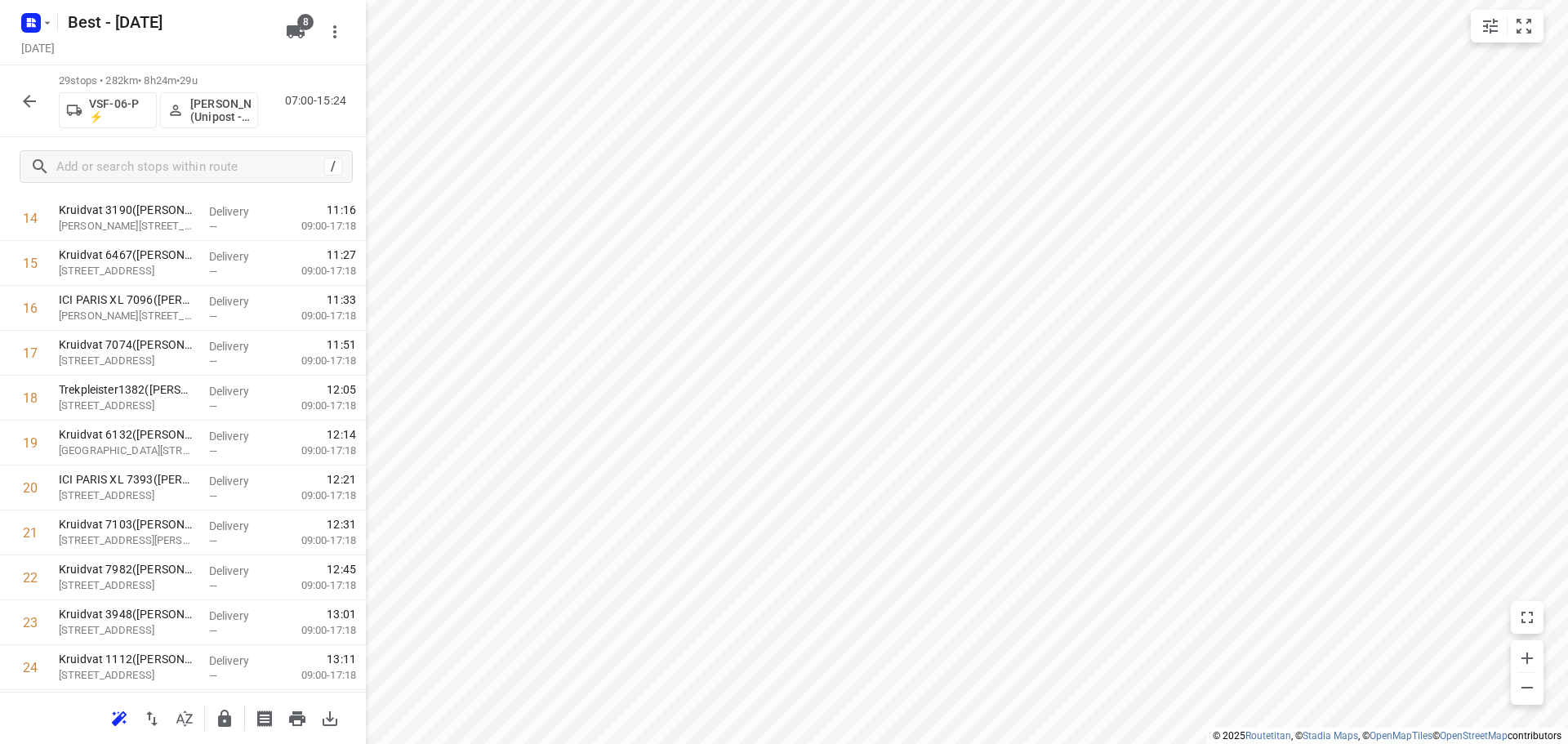
click at [380, 29] on div "i © 2025 Routetitan , © Stadia Maps , © OpenMapTiles © OpenStreetMap contributo…" at bounding box center [784, 372] width 1568 height 744
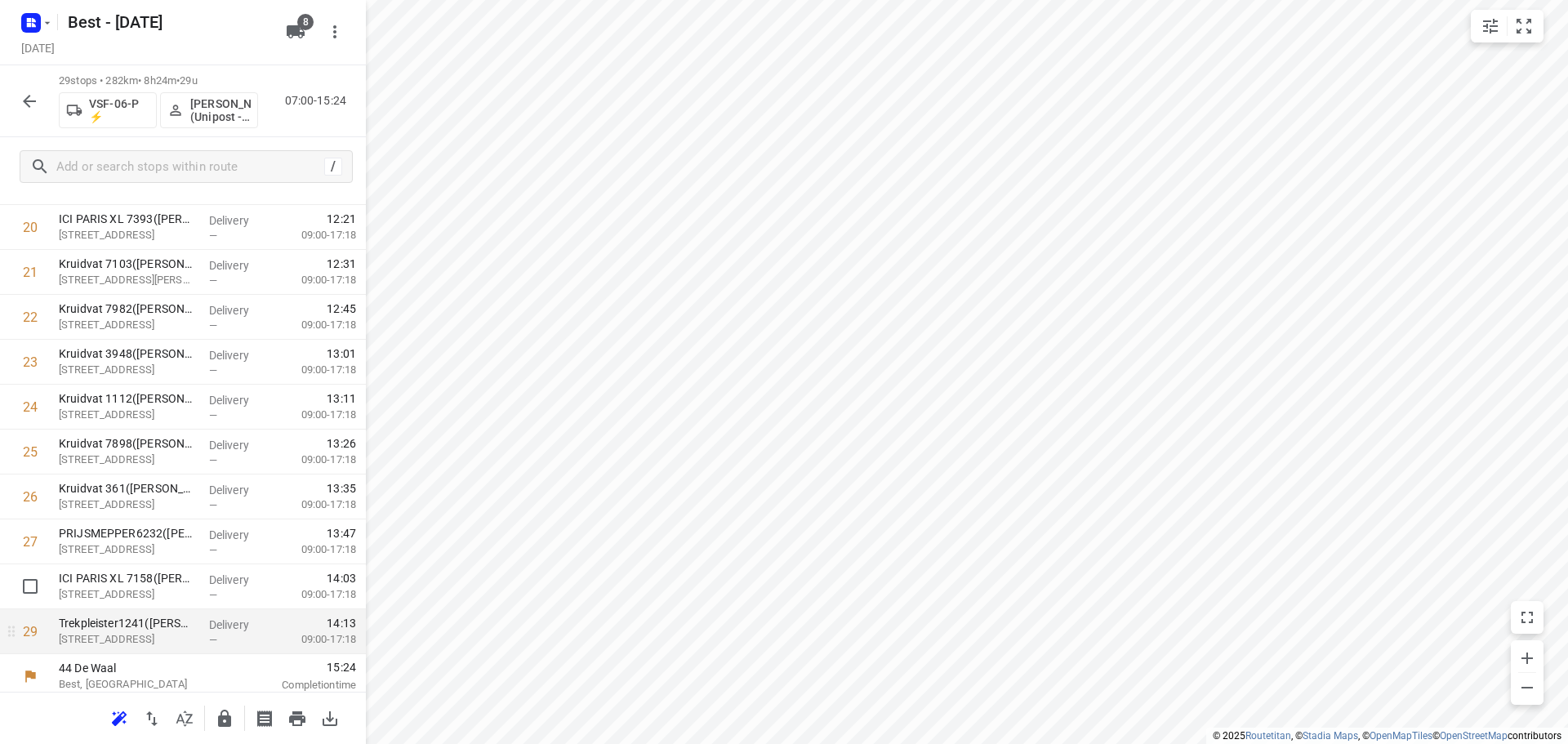
scroll to position [934, 0]
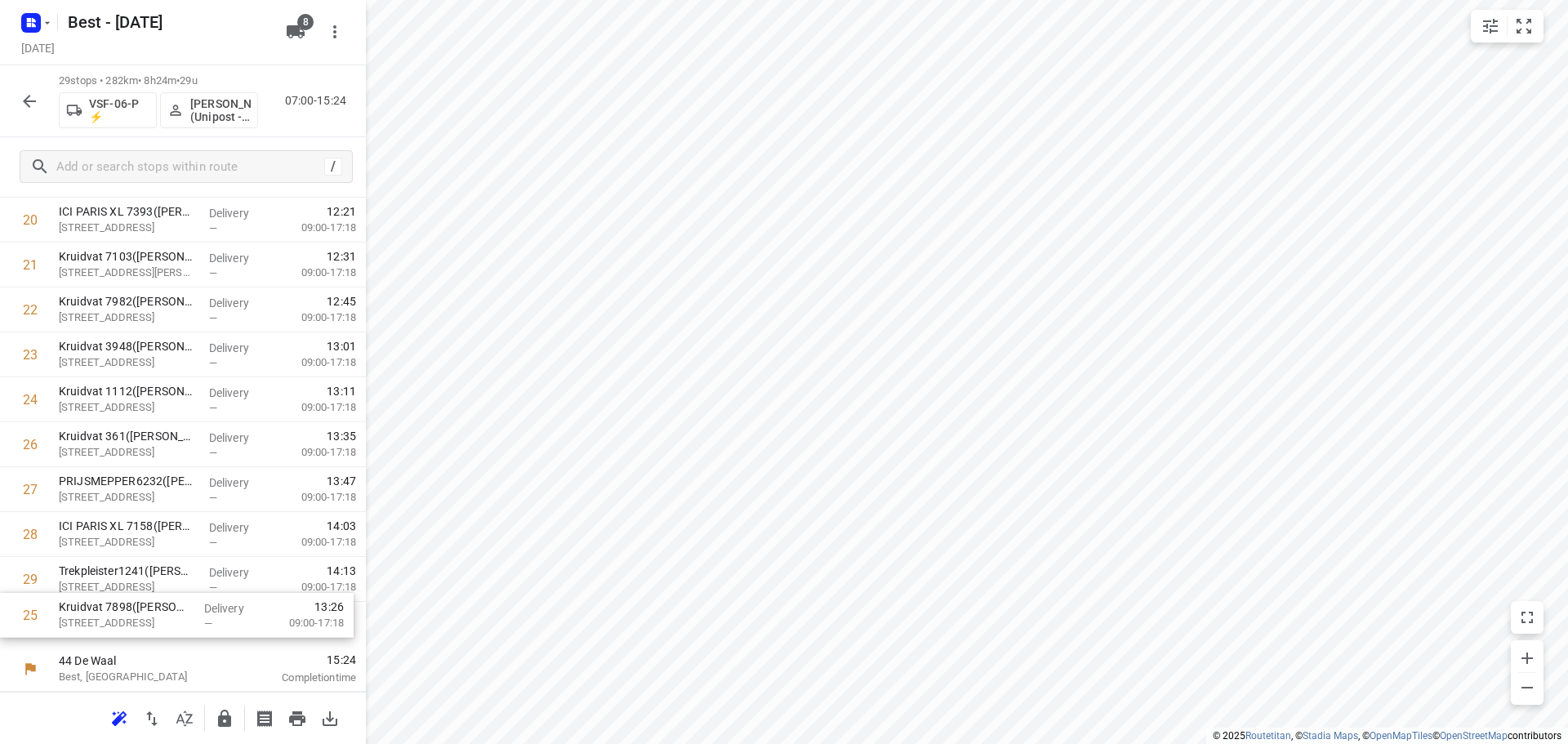
drag, startPoint x: 143, startPoint y: 442, endPoint x: 141, endPoint y: 629, distance: 187.0
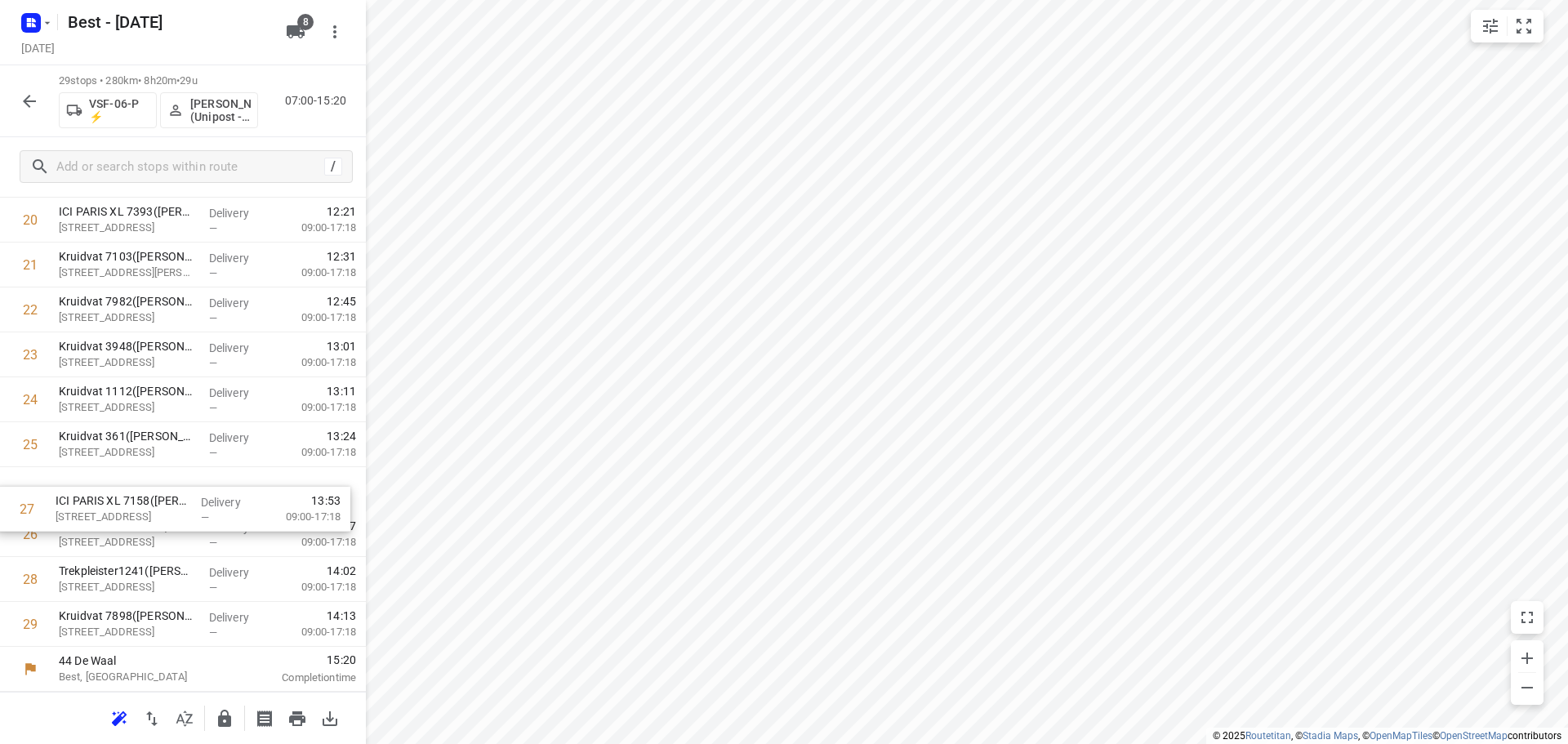
drag, startPoint x: 138, startPoint y: 531, endPoint x: 135, endPoint y: 479, distance: 52.1
drag, startPoint x: 116, startPoint y: 579, endPoint x: 112, endPoint y: 531, distance: 48.2
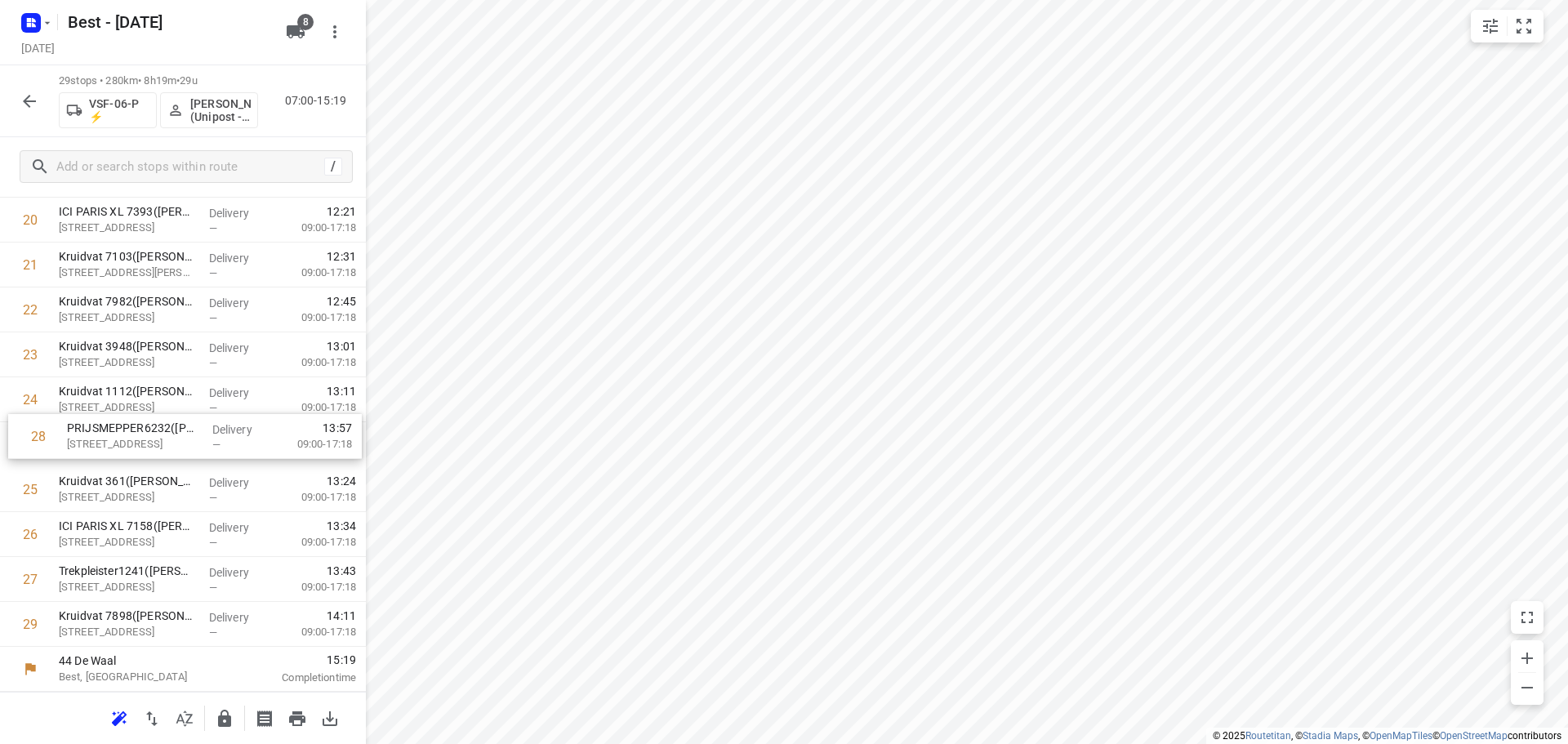
drag, startPoint x: 109, startPoint y: 583, endPoint x: 116, endPoint y: 434, distance: 149.2
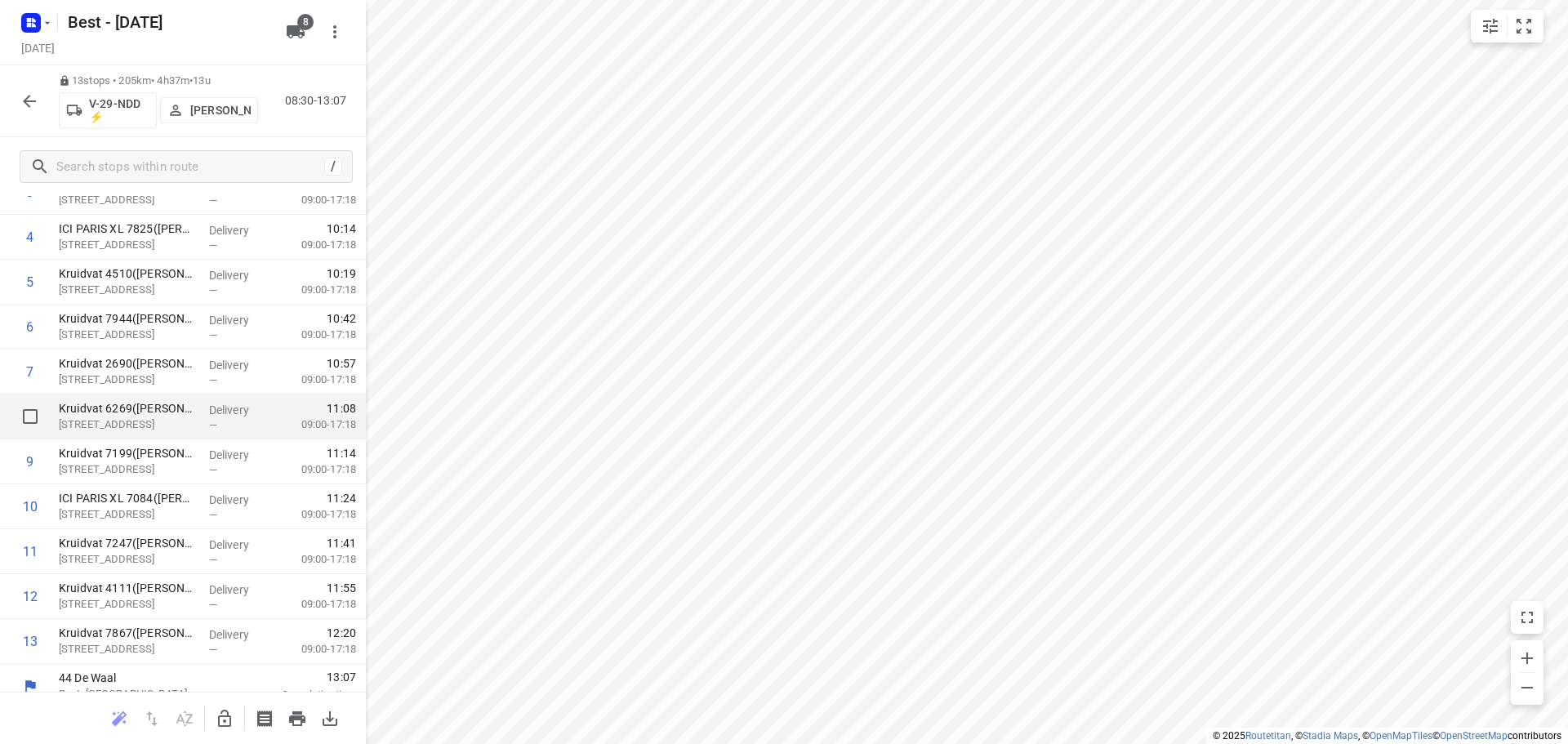
scroll to position [214, 0]
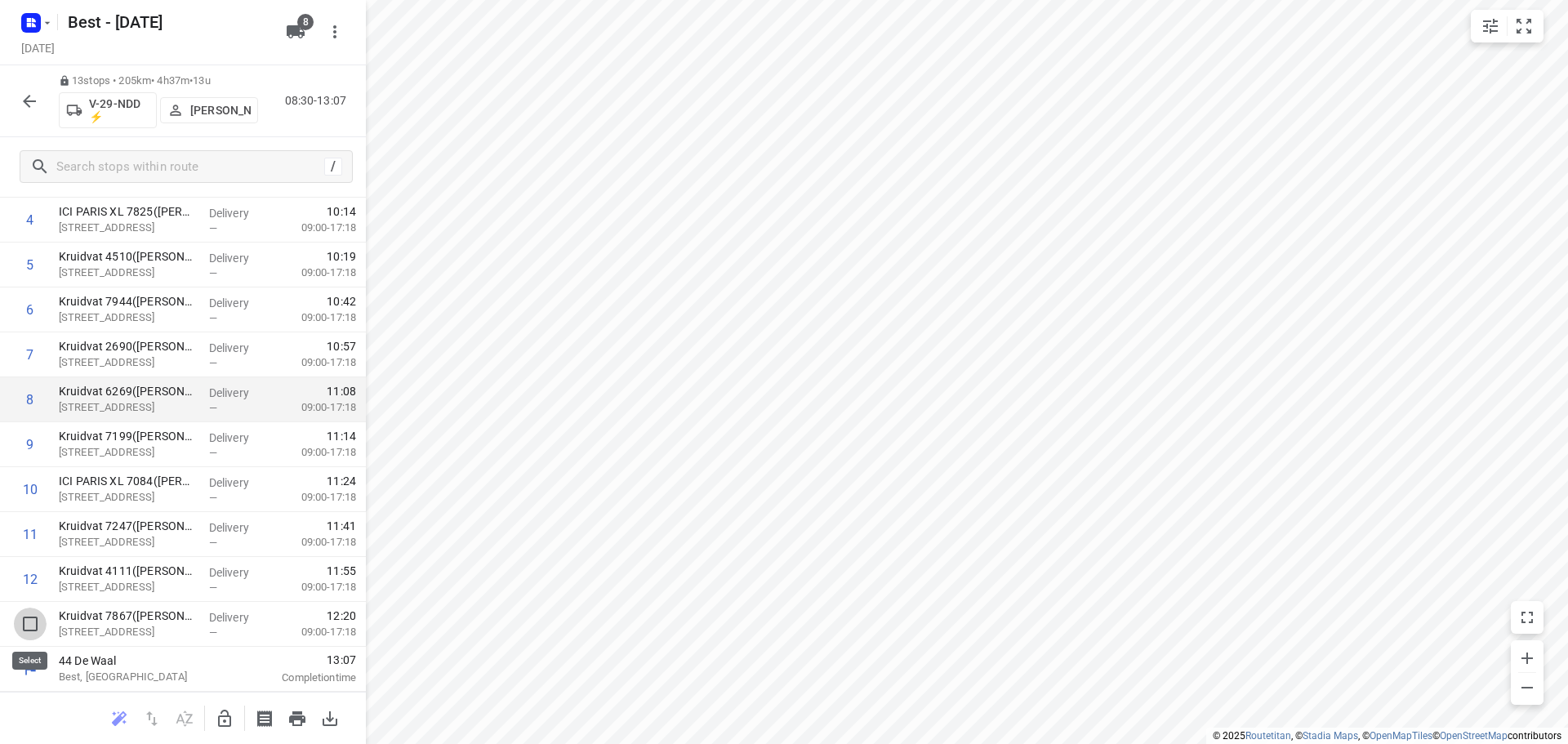
drag, startPoint x: 35, startPoint y: 622, endPoint x: 138, endPoint y: 453, distance: 197.9
click at [34, 623] on input "checkbox" at bounding box center [30, 624] width 33 height 33
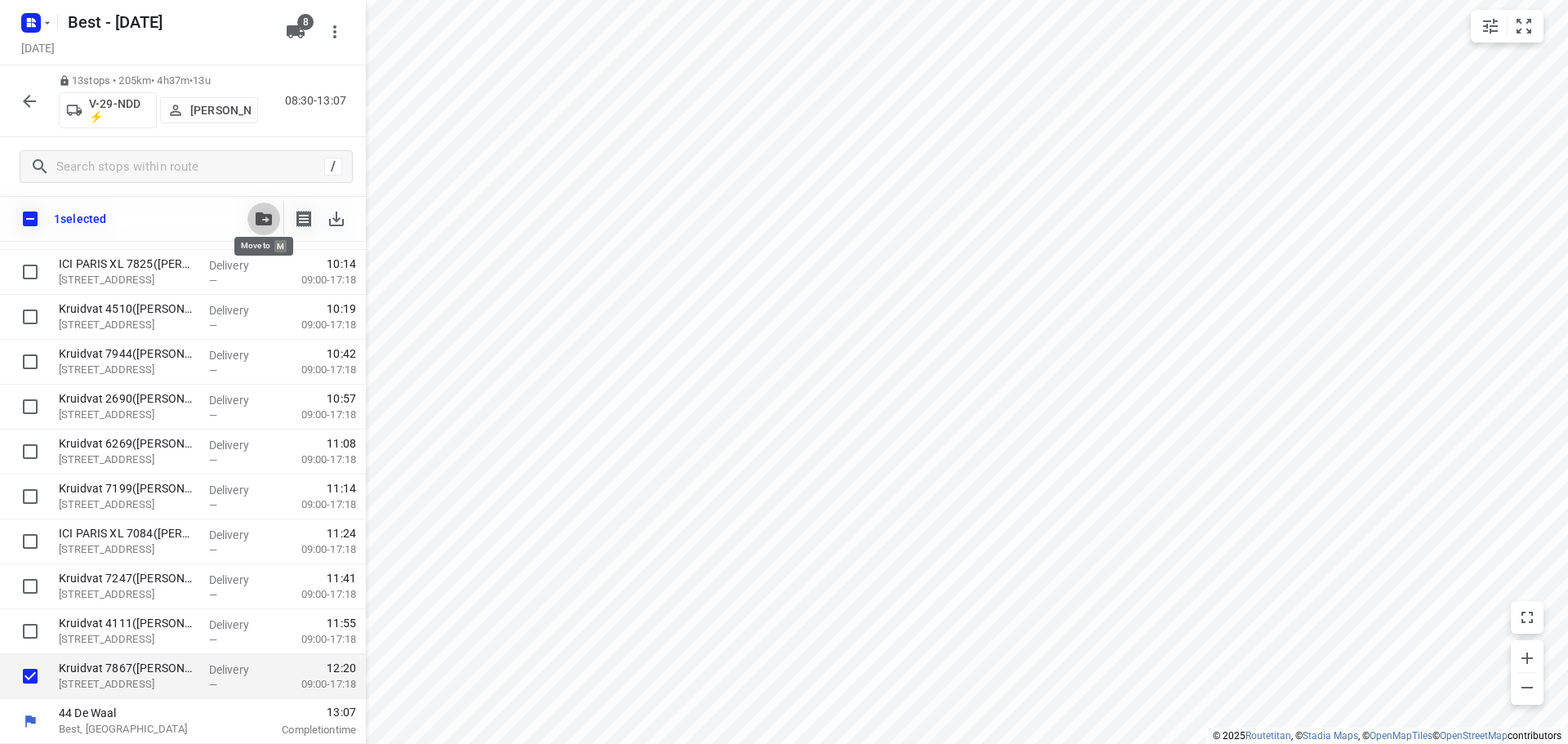
click at [263, 213] on icon "button" at bounding box center [264, 219] width 16 height 13
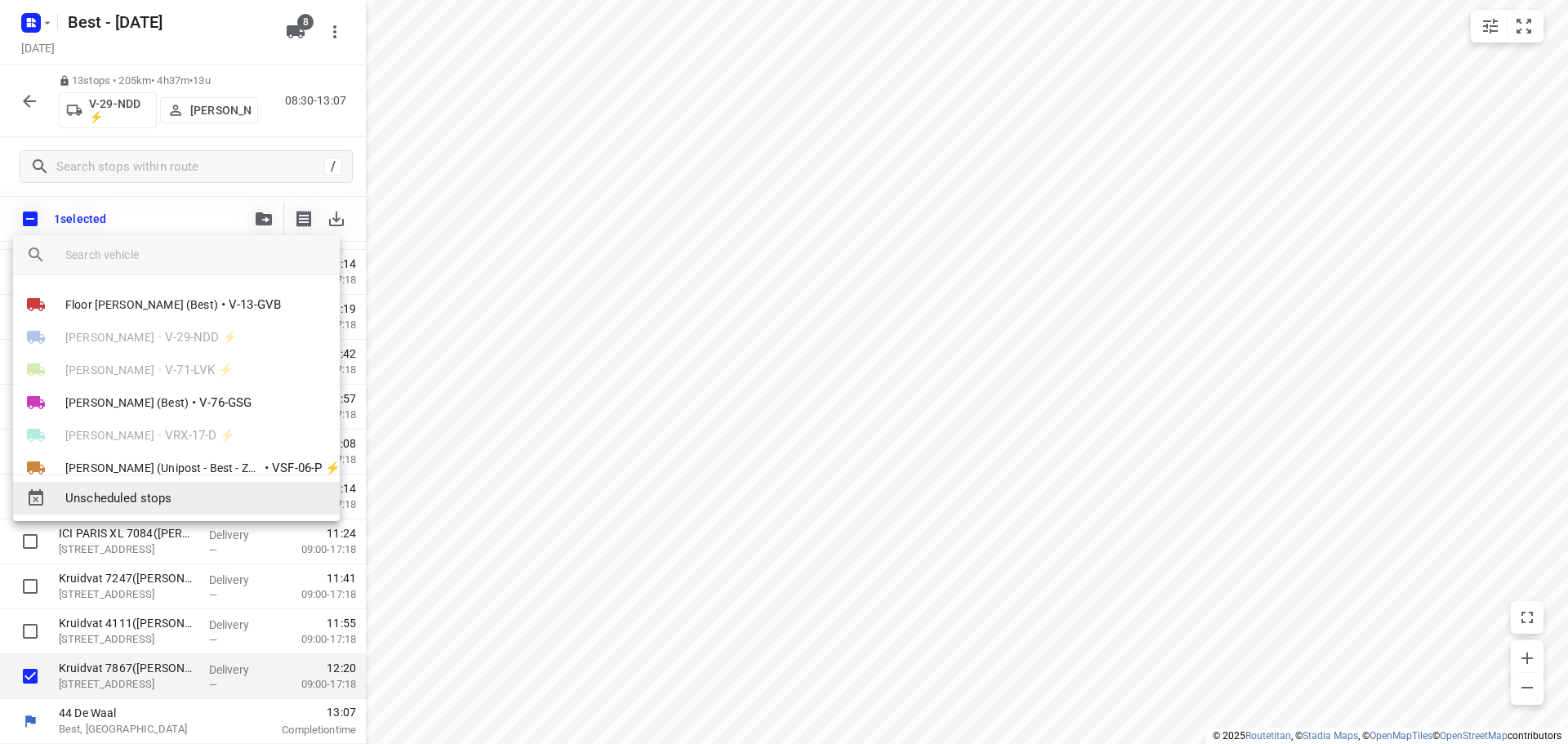
click at [137, 506] on span "Unscheduled stops" at bounding box center [195, 498] width 261 height 18
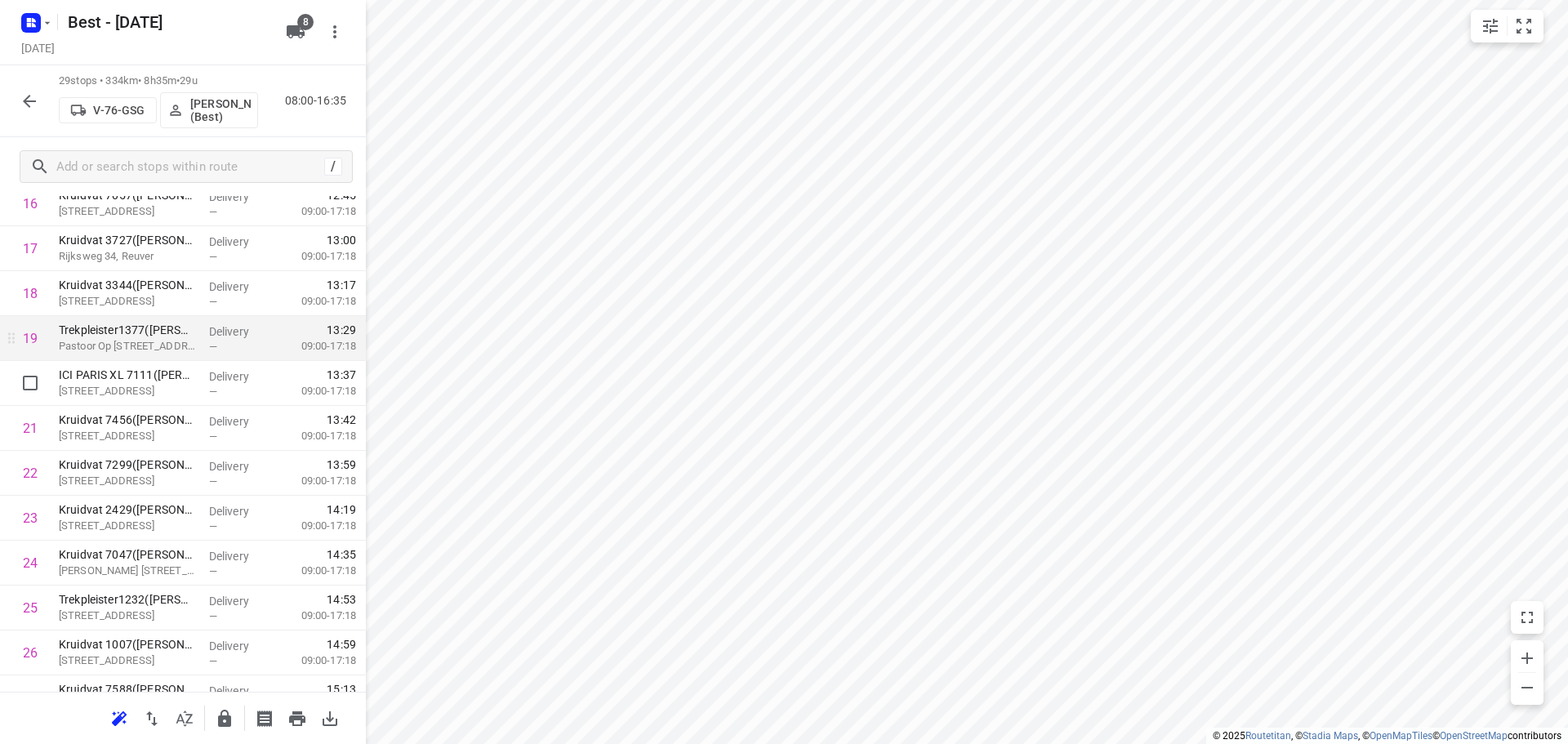
scroll to position [735, 0]
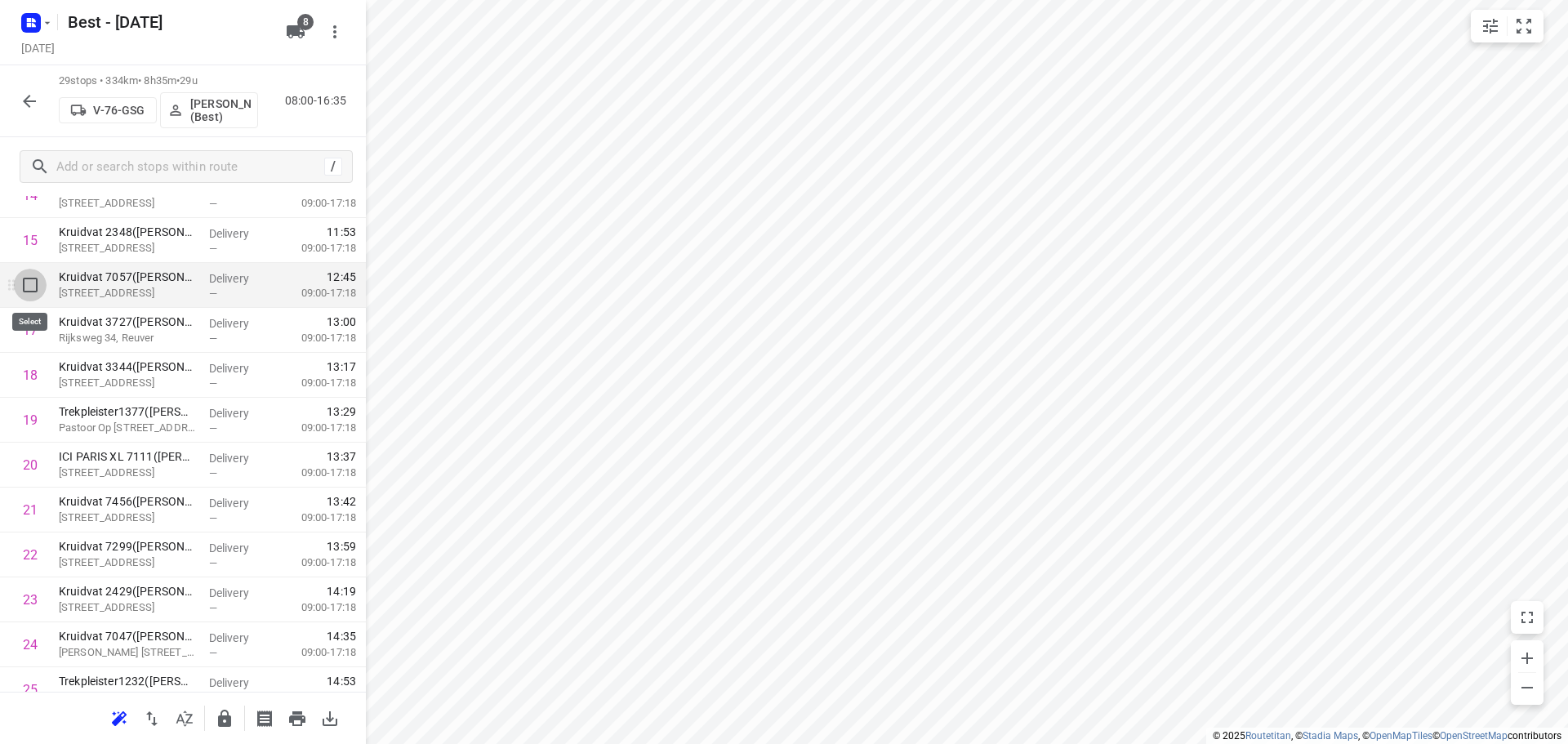
click at [37, 296] on input "checkbox" at bounding box center [30, 285] width 33 height 33
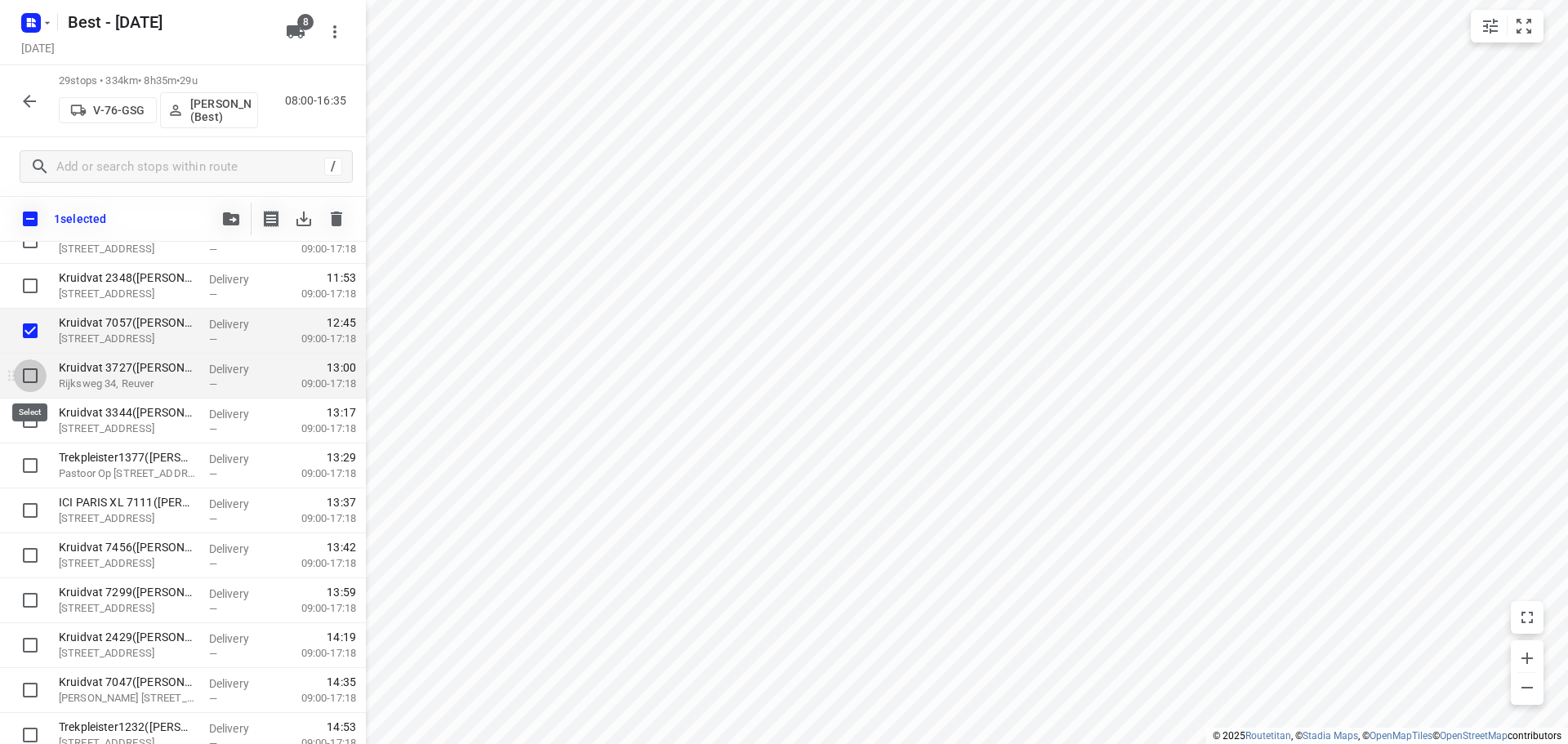
click at [34, 379] on input "checkbox" at bounding box center [30, 376] width 33 height 33
click at [28, 419] on input "checkbox" at bounding box center [30, 421] width 33 height 33
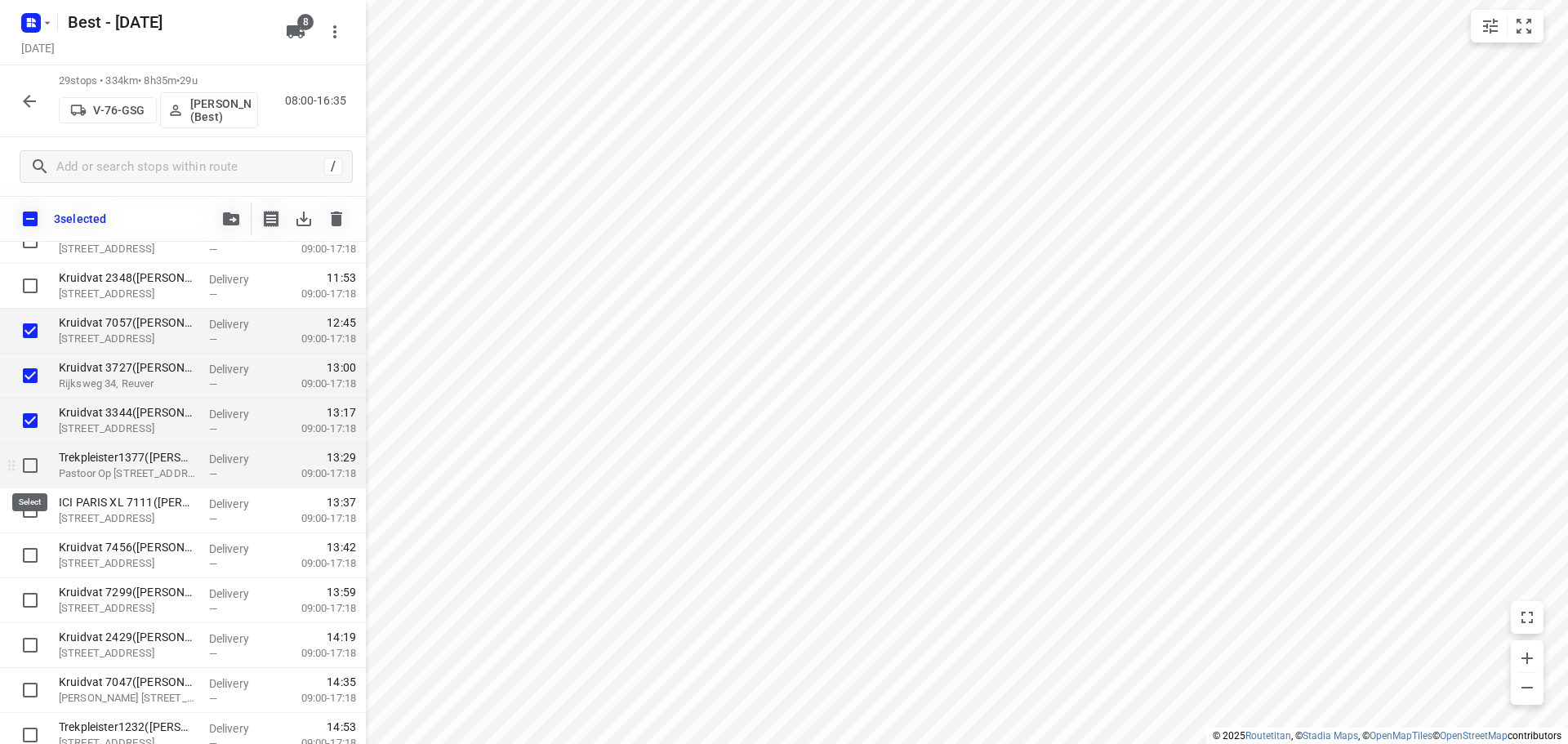
click at [30, 461] on input "checkbox" at bounding box center [30, 465] width 33 height 33
click at [28, 516] on input "checkbox" at bounding box center [30, 510] width 33 height 33
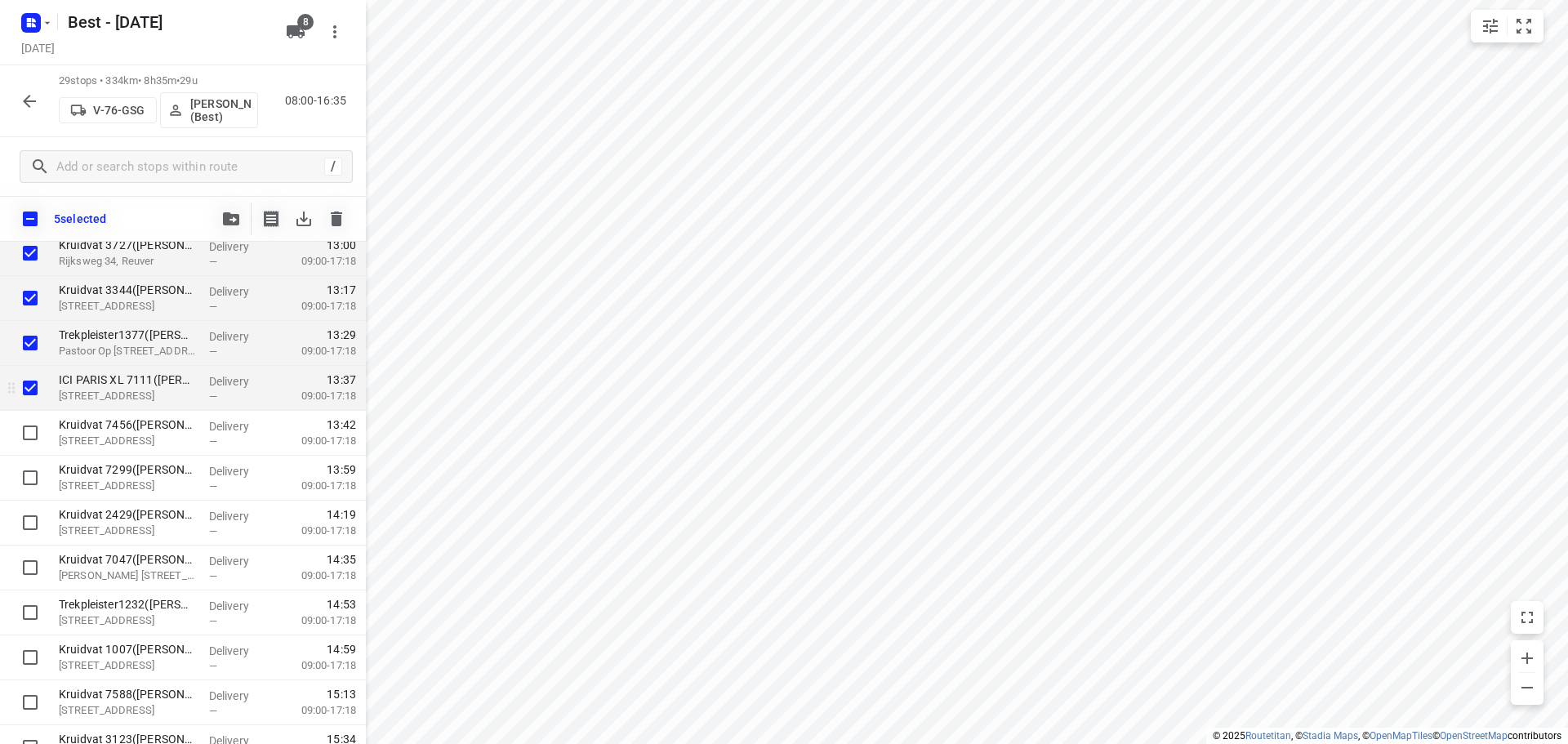
scroll to position [973, 0]
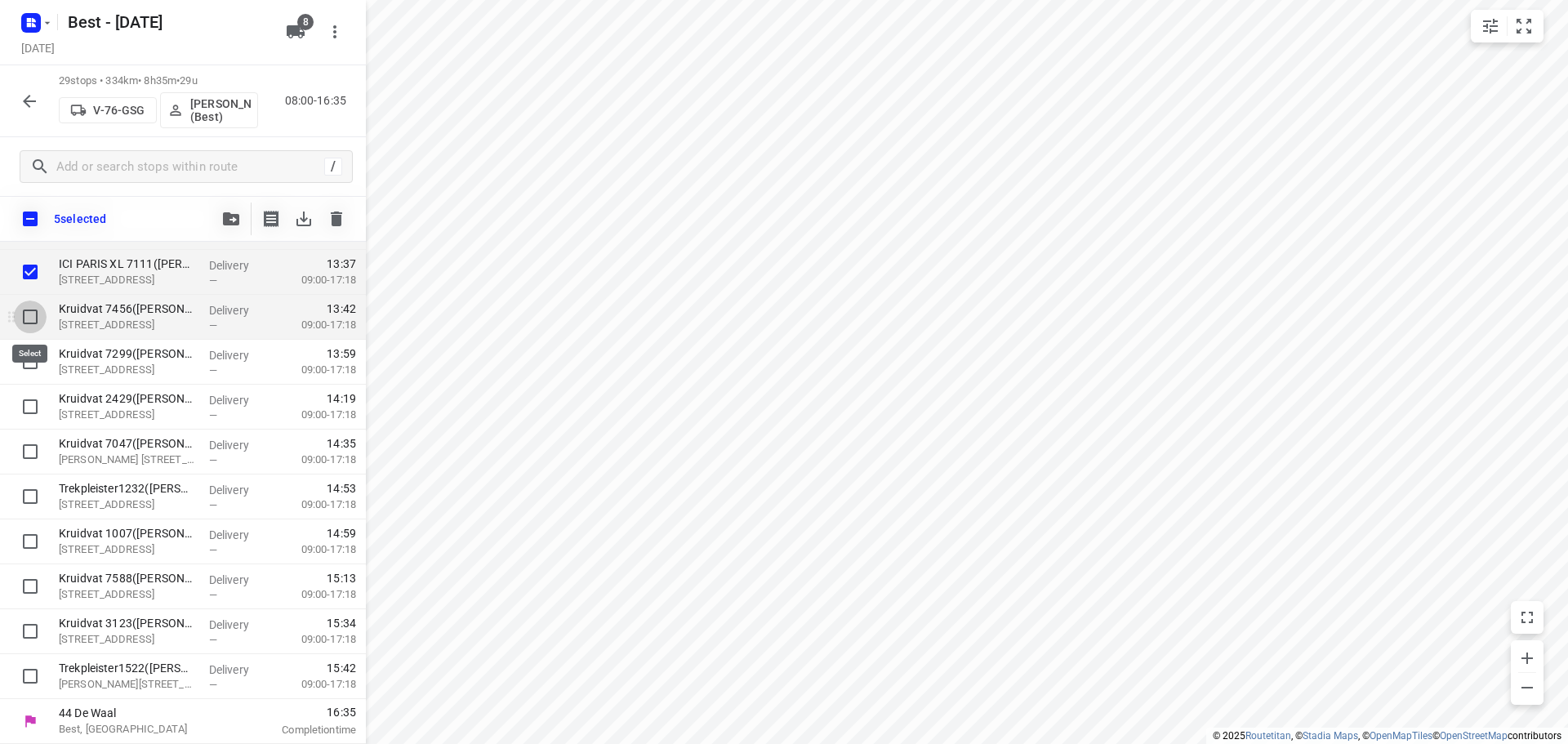
click at [36, 317] on input "checkbox" at bounding box center [30, 317] width 33 height 33
click at [27, 369] on input "checkbox" at bounding box center [30, 362] width 33 height 33
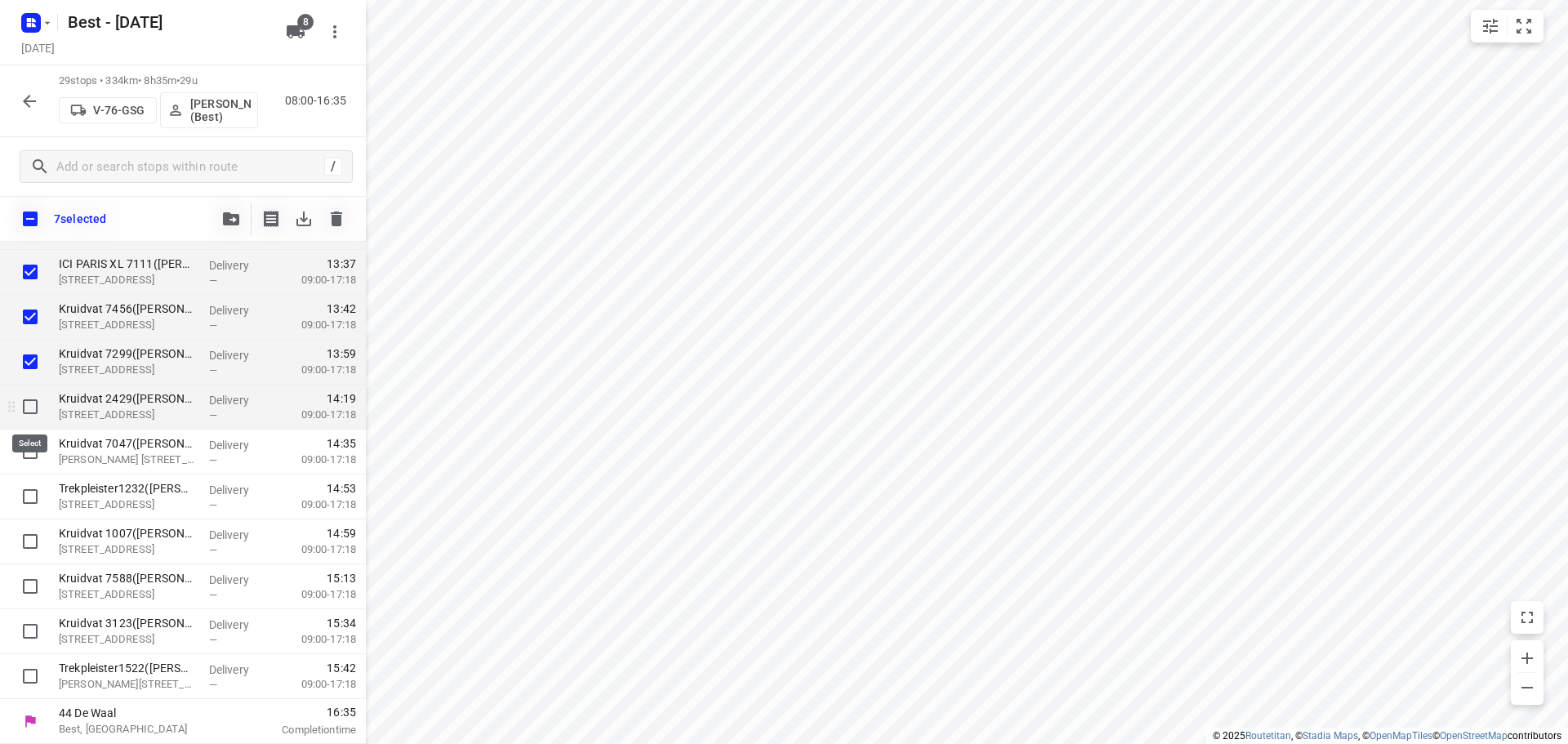
click at [28, 410] on input "checkbox" at bounding box center [30, 407] width 33 height 33
drag, startPoint x: 34, startPoint y: 446, endPoint x: 34, endPoint y: 478, distance: 32.0
click at [34, 447] on input "checkbox" at bounding box center [30, 452] width 33 height 33
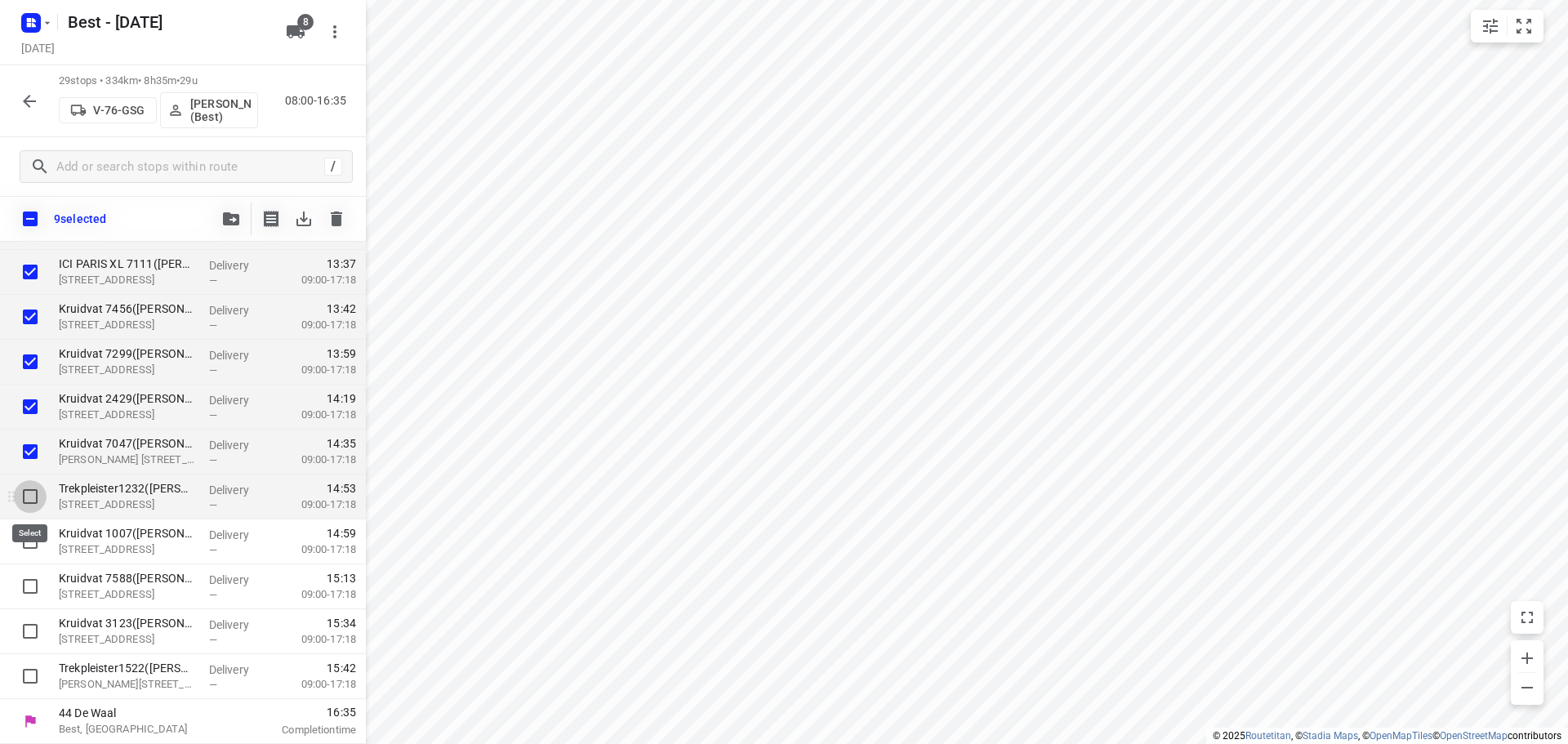
click at [34, 493] on input "checkbox" at bounding box center [30, 497] width 33 height 33
click at [27, 536] on input "checkbox" at bounding box center [30, 542] width 33 height 33
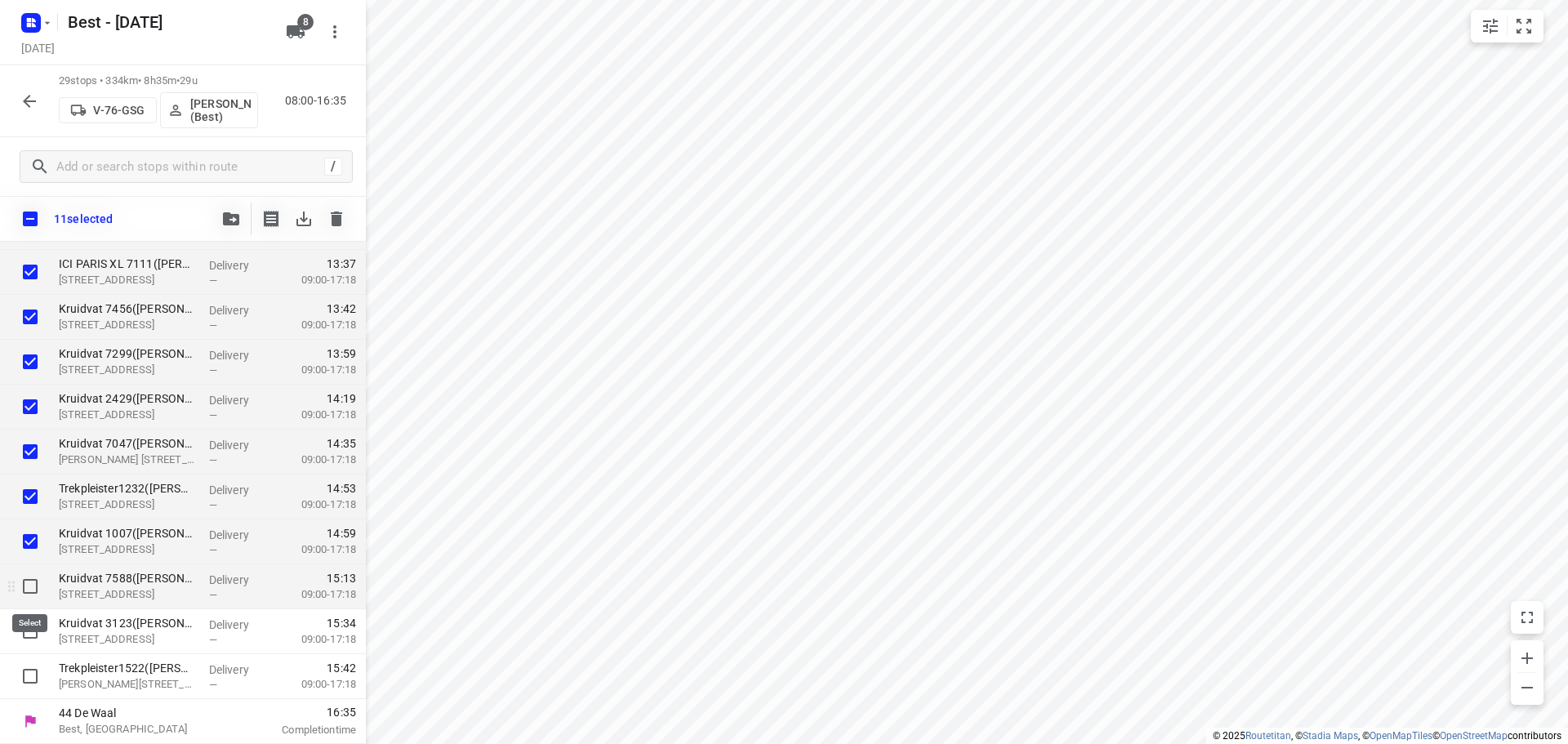
click at [27, 588] on input "checkbox" at bounding box center [30, 586] width 33 height 33
click at [30, 621] on input "checkbox" at bounding box center [30, 631] width 33 height 33
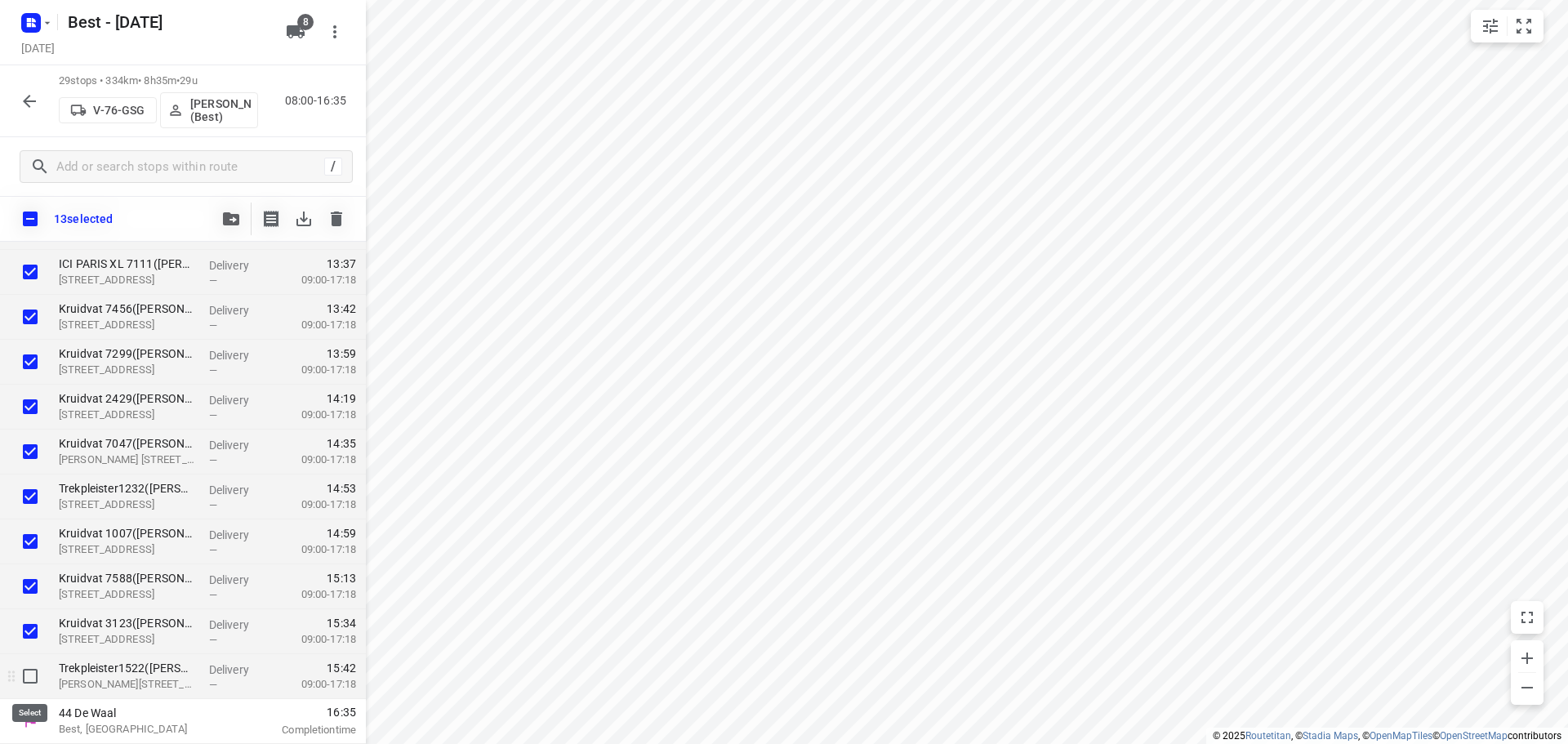
drag, startPoint x: 27, startPoint y: 676, endPoint x: 34, endPoint y: 648, distance: 28.9
click at [27, 674] on input "checkbox" at bounding box center [30, 676] width 33 height 33
click at [221, 220] on span "button" at bounding box center [230, 219] width 19 height 13
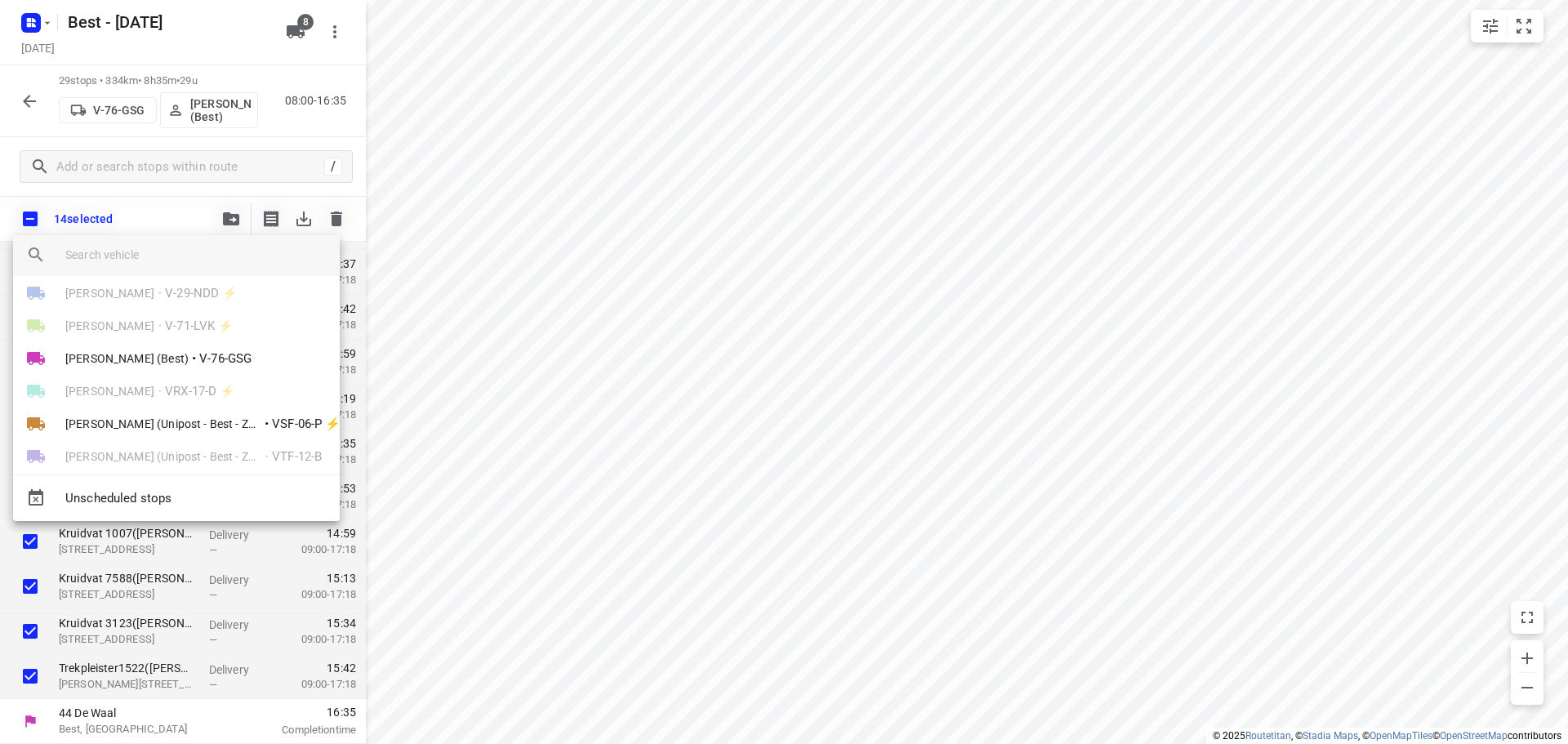
scroll to position [0, 0]
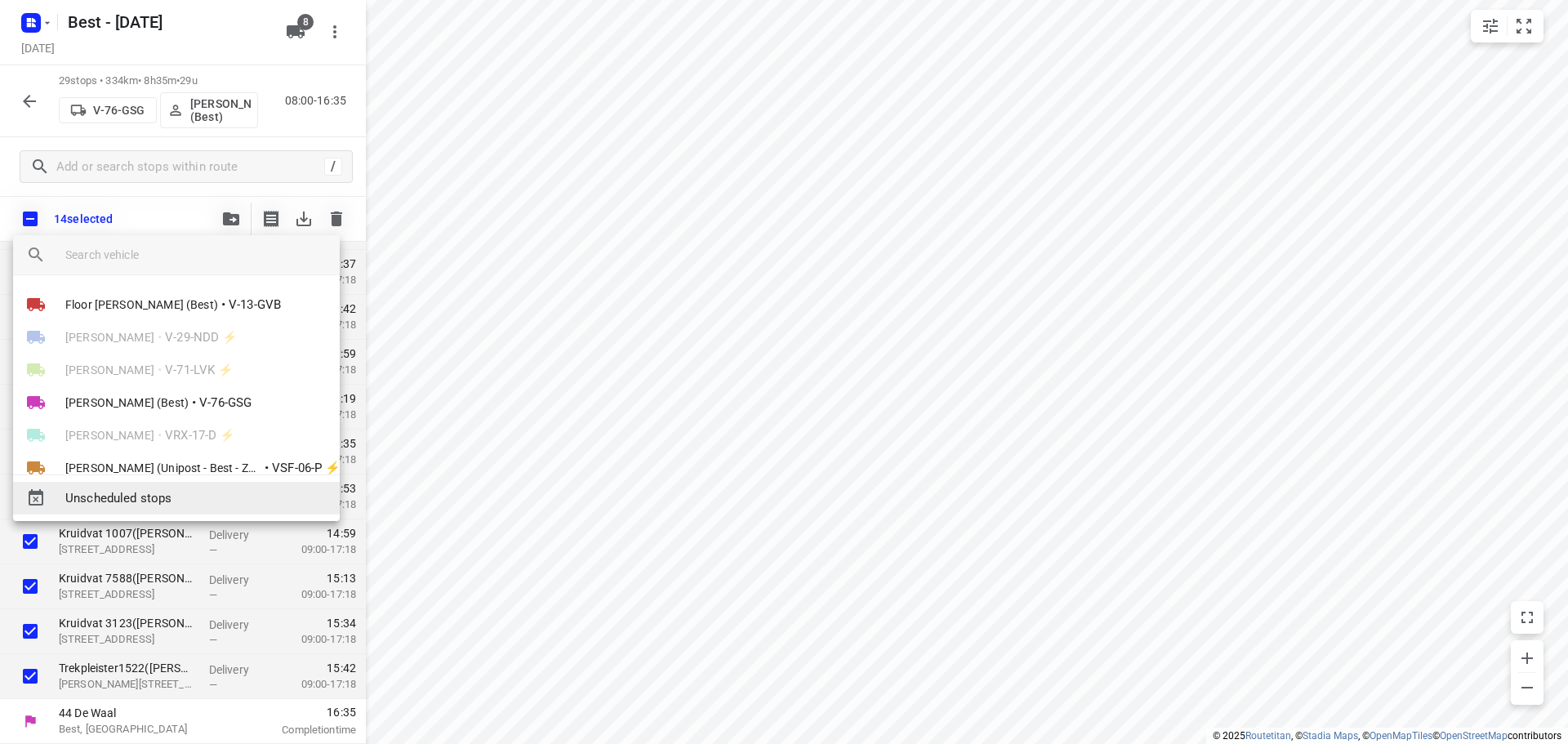
click at [142, 497] on span "Unscheduled stops" at bounding box center [195, 498] width 261 height 18
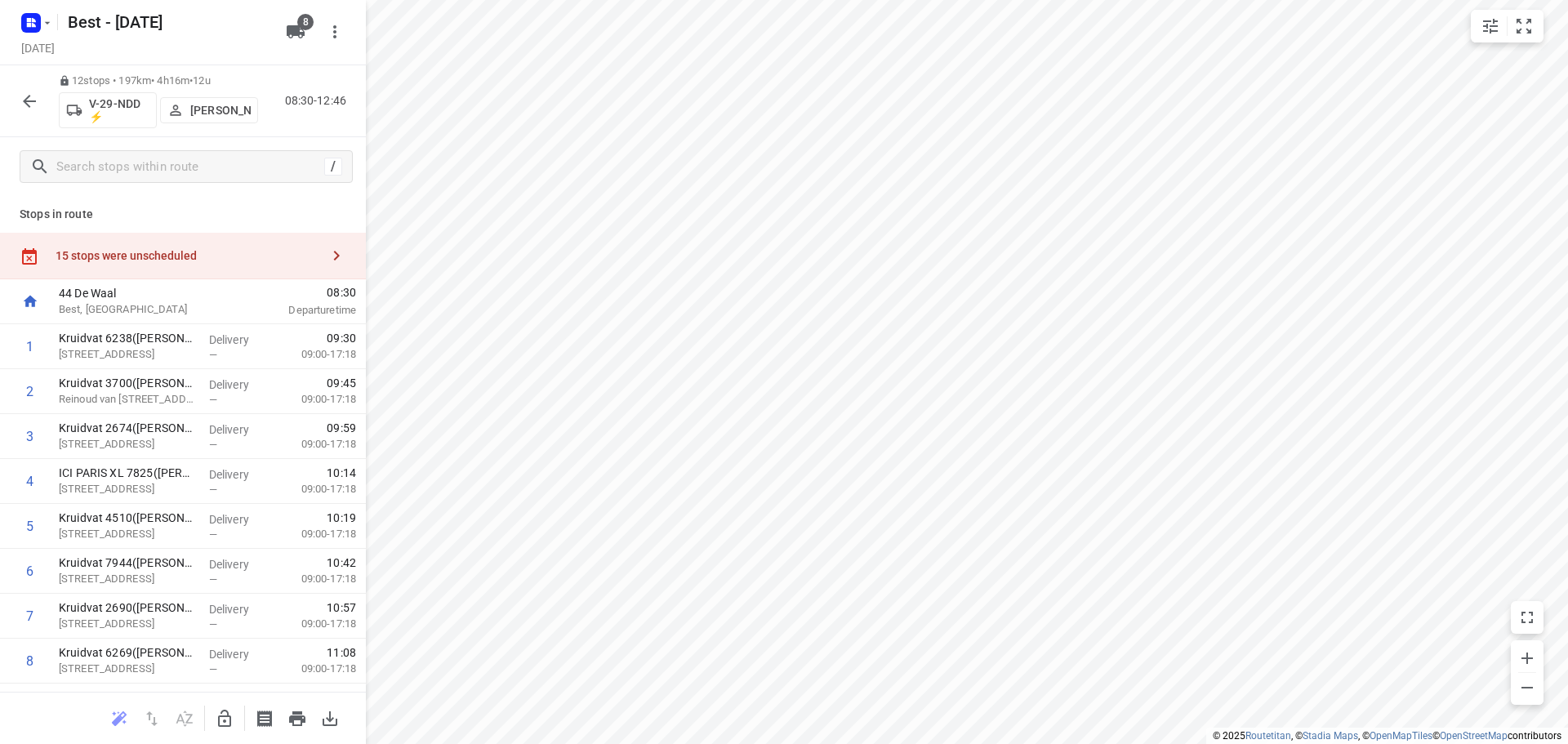
click at [249, 236] on div "15 stops were unscheduled" at bounding box center [182, 256] width 366 height 47
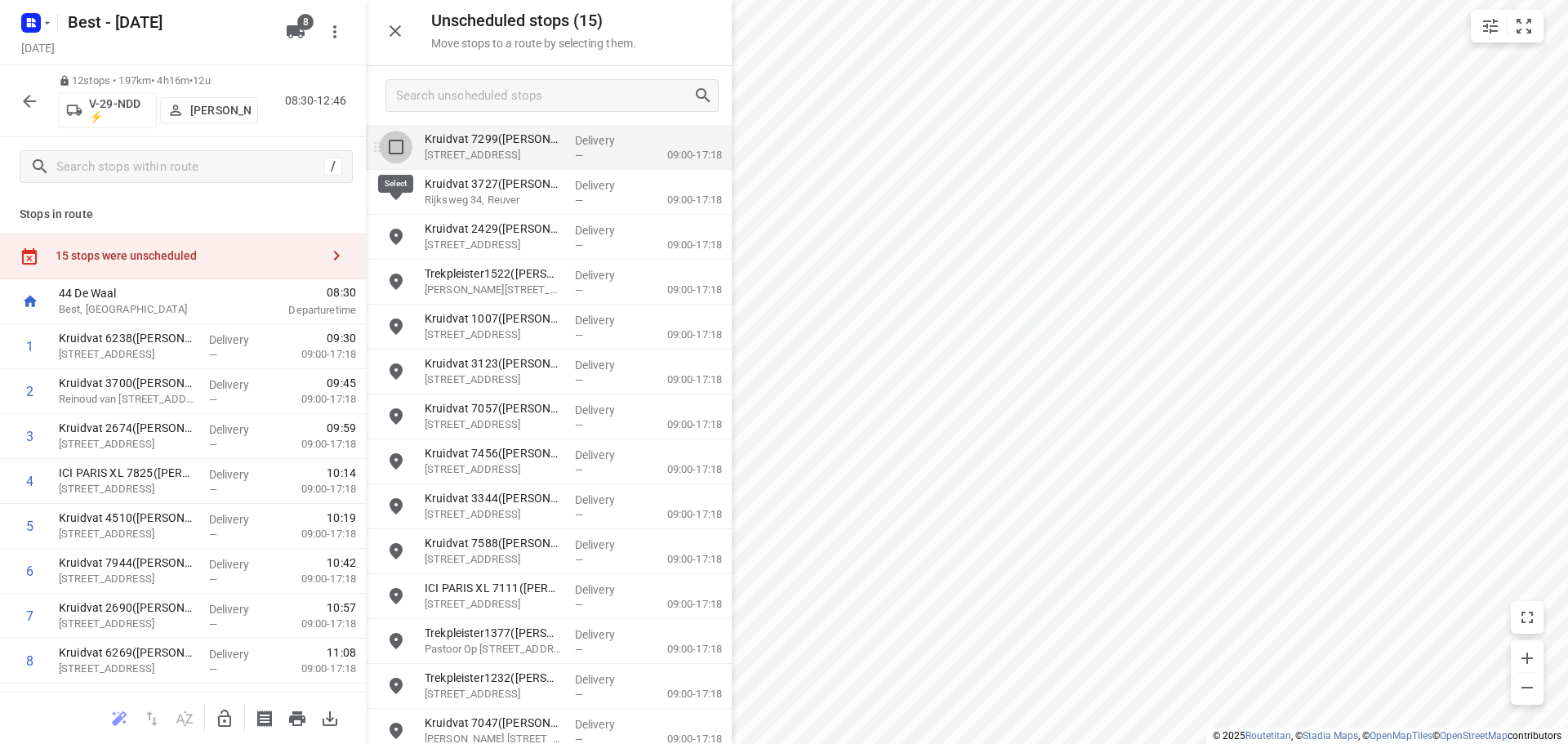
click at [389, 140] on input "grid" at bounding box center [396, 148] width 33 height 33
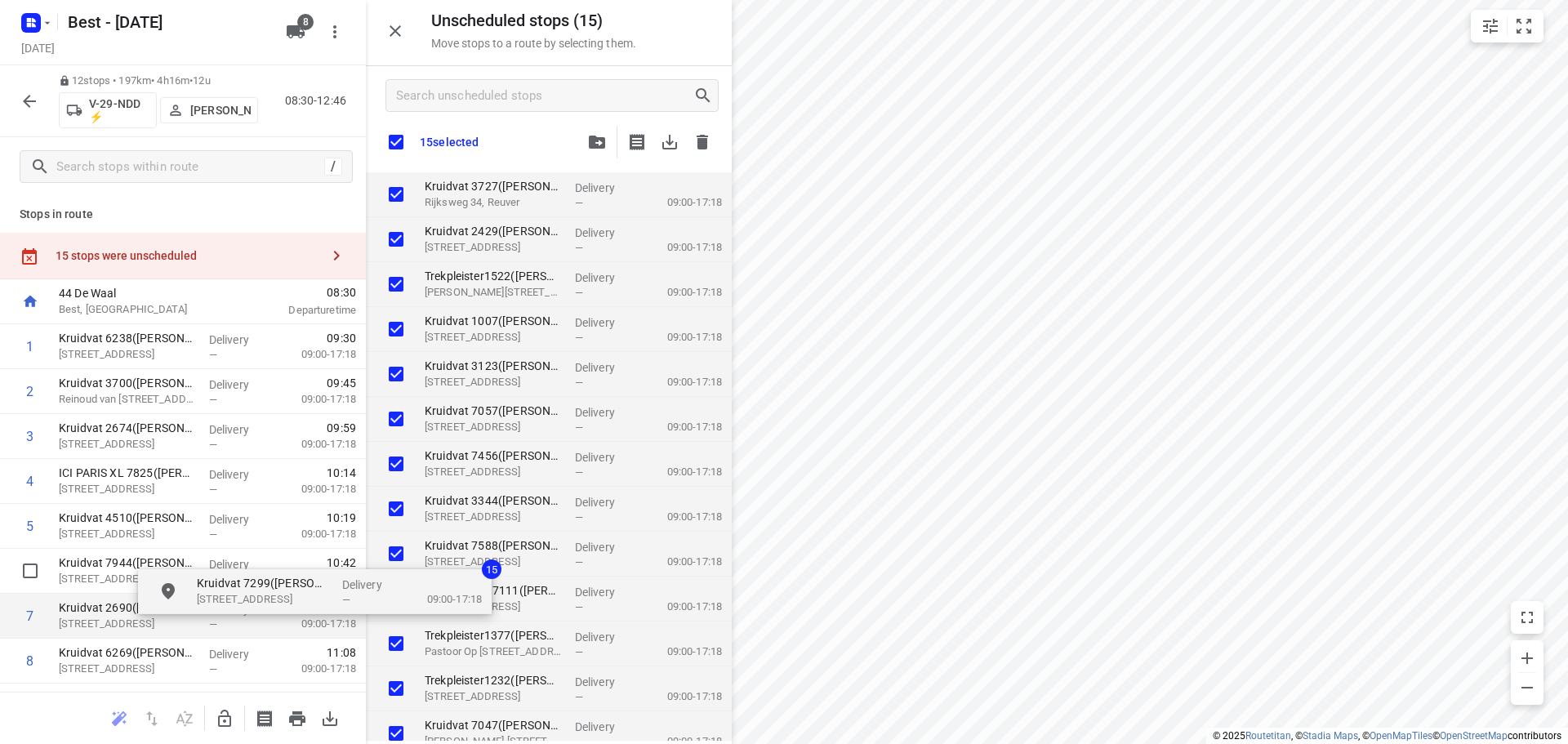
drag, startPoint x: 499, startPoint y: 195, endPoint x: 300, endPoint y: 602, distance: 453.0
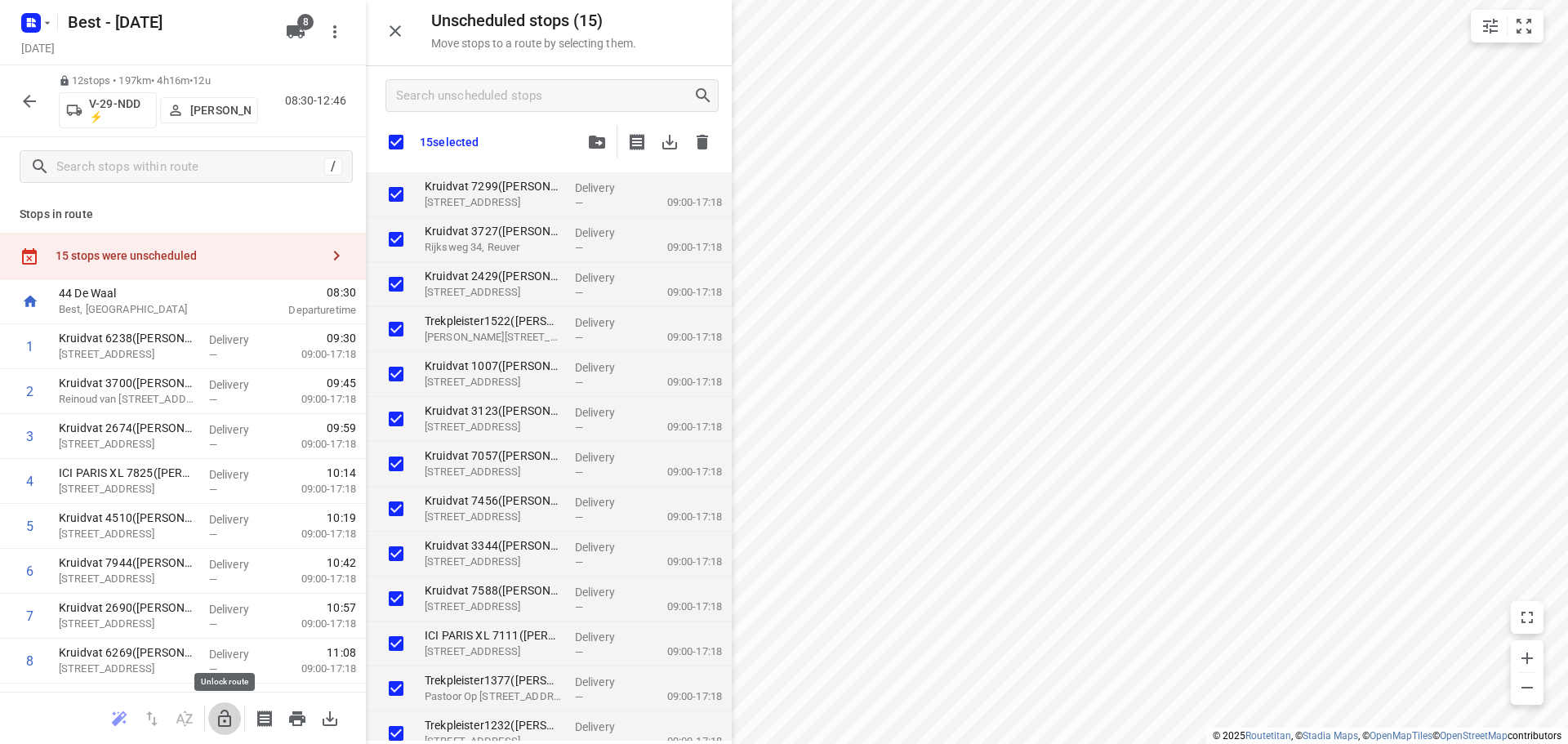
click at [229, 713] on icon "button" at bounding box center [224, 717] width 19 height 19
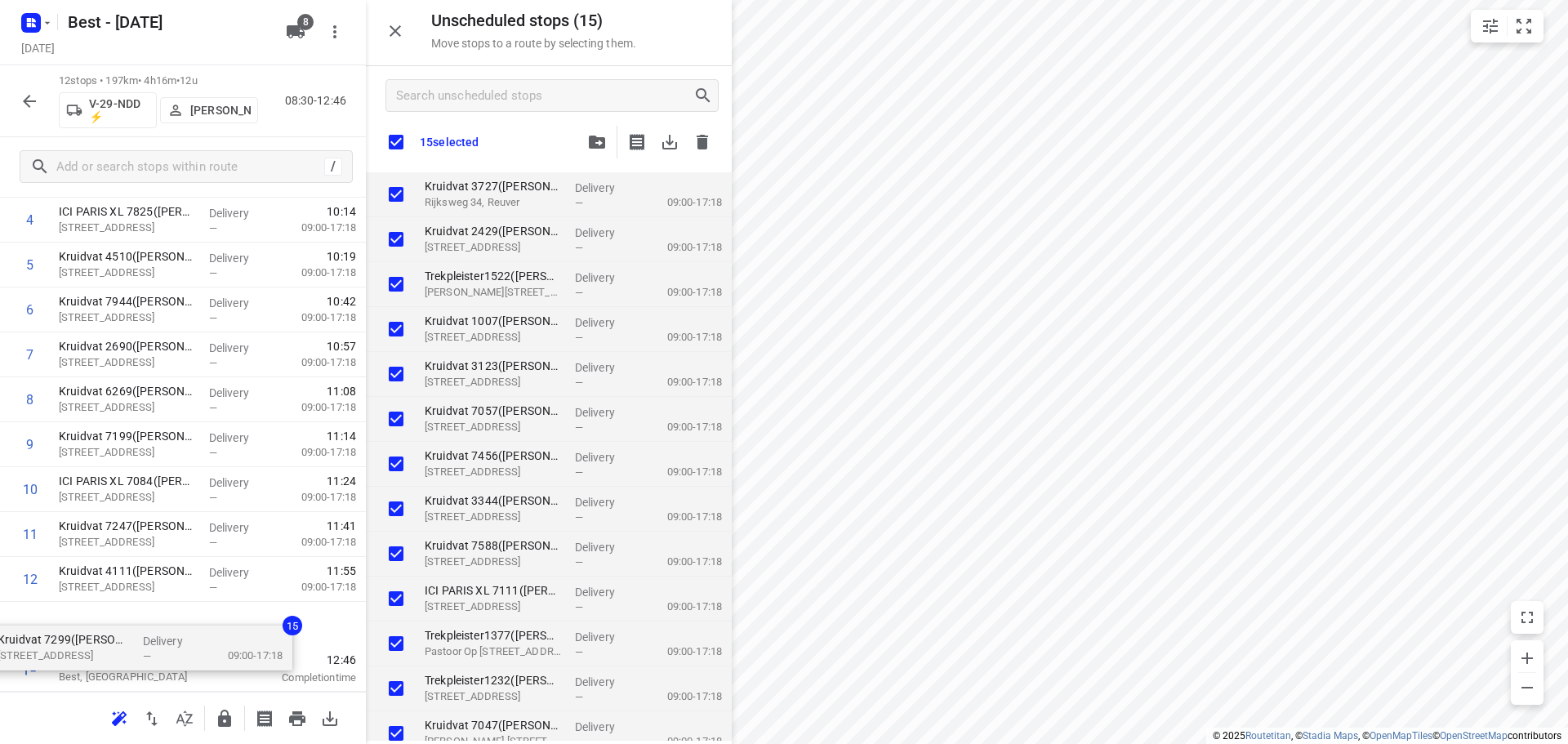
drag, startPoint x: 520, startPoint y: 197, endPoint x: 93, endPoint y: 640, distance: 615.3
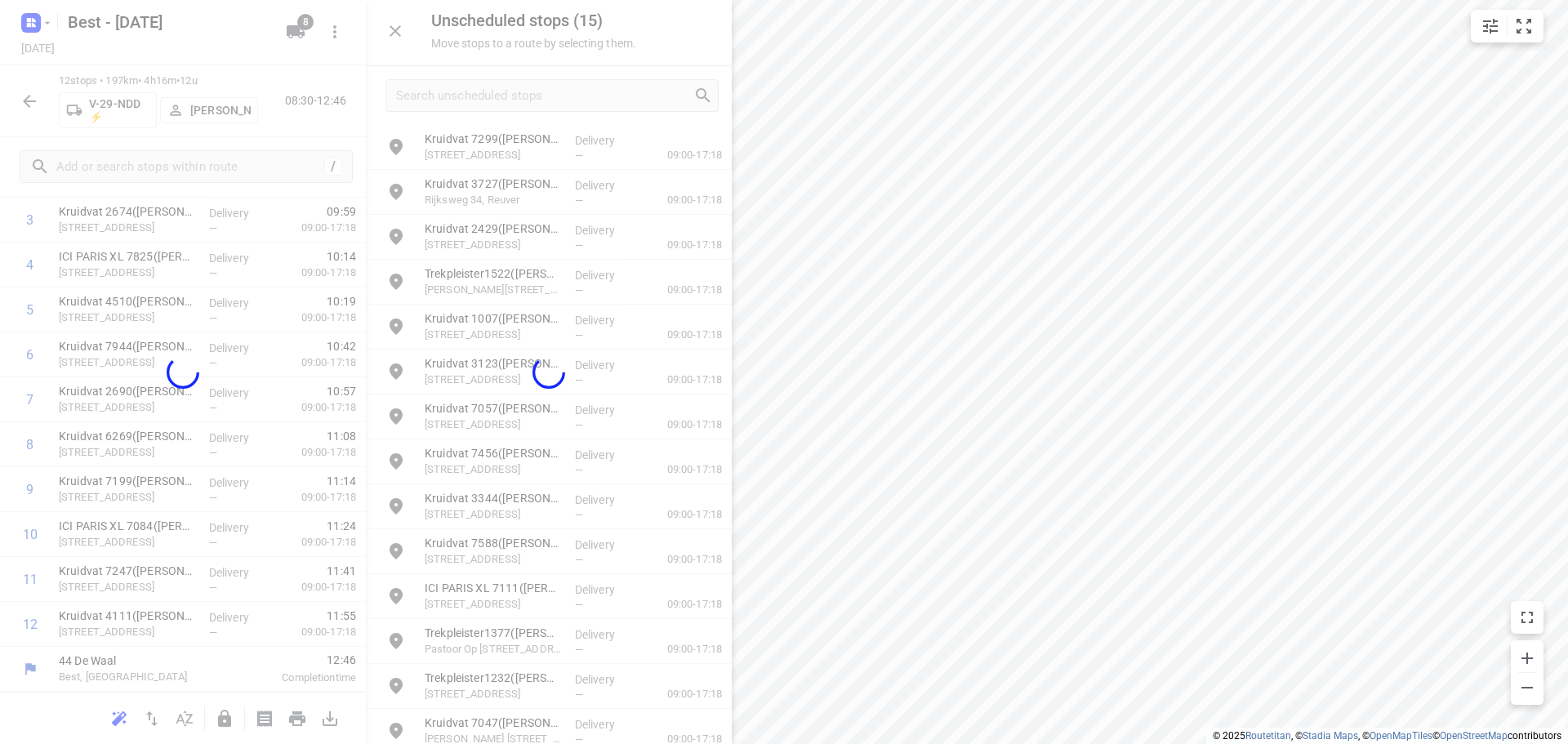
scroll to position [216, 0]
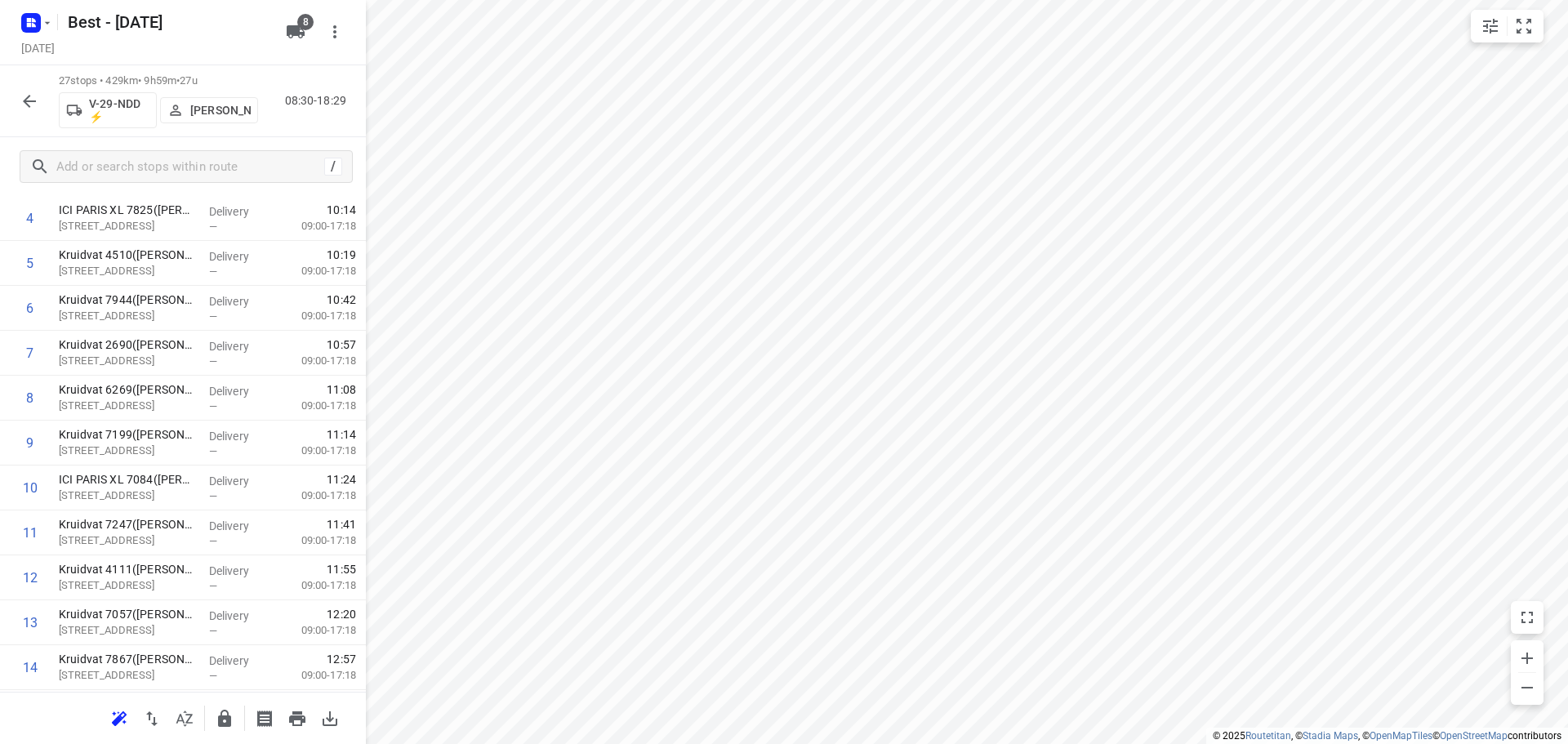
click at [392, 28] on div "i © 2025 Routetitan , © Stadia Maps , © OpenMapTiles © OpenStreetMap contributo…" at bounding box center [784, 372] width 1568 height 744
click at [34, 543] on input "checkbox" at bounding box center [30, 532] width 33 height 33
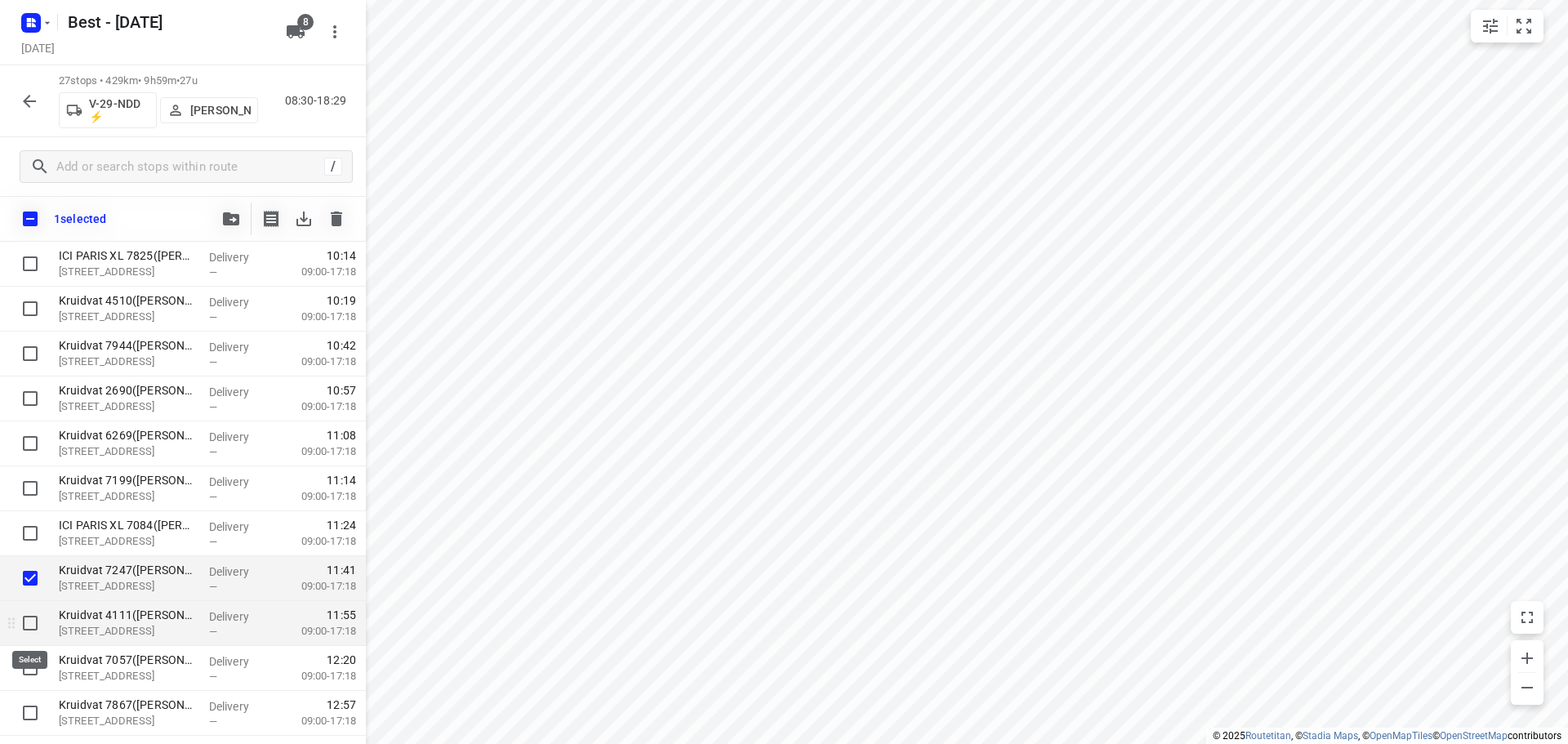
drag, startPoint x: 38, startPoint y: 619, endPoint x: 42, endPoint y: 588, distance: 31.3
click at [38, 617] on input "checkbox" at bounding box center [30, 623] width 33 height 33
click at [232, 217] on icon "button" at bounding box center [231, 219] width 16 height 13
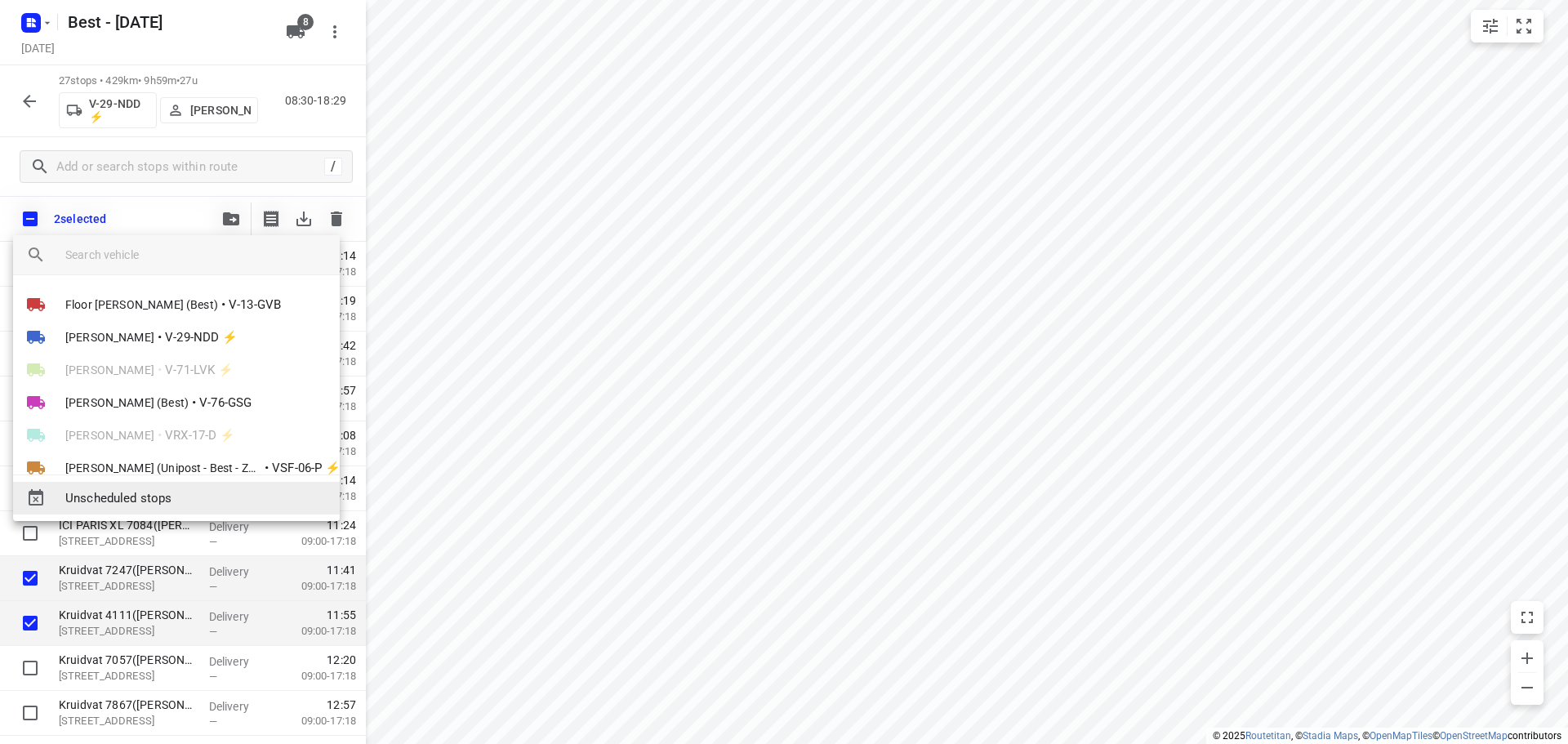
click at [158, 496] on span "Unscheduled stops" at bounding box center [195, 498] width 261 height 18
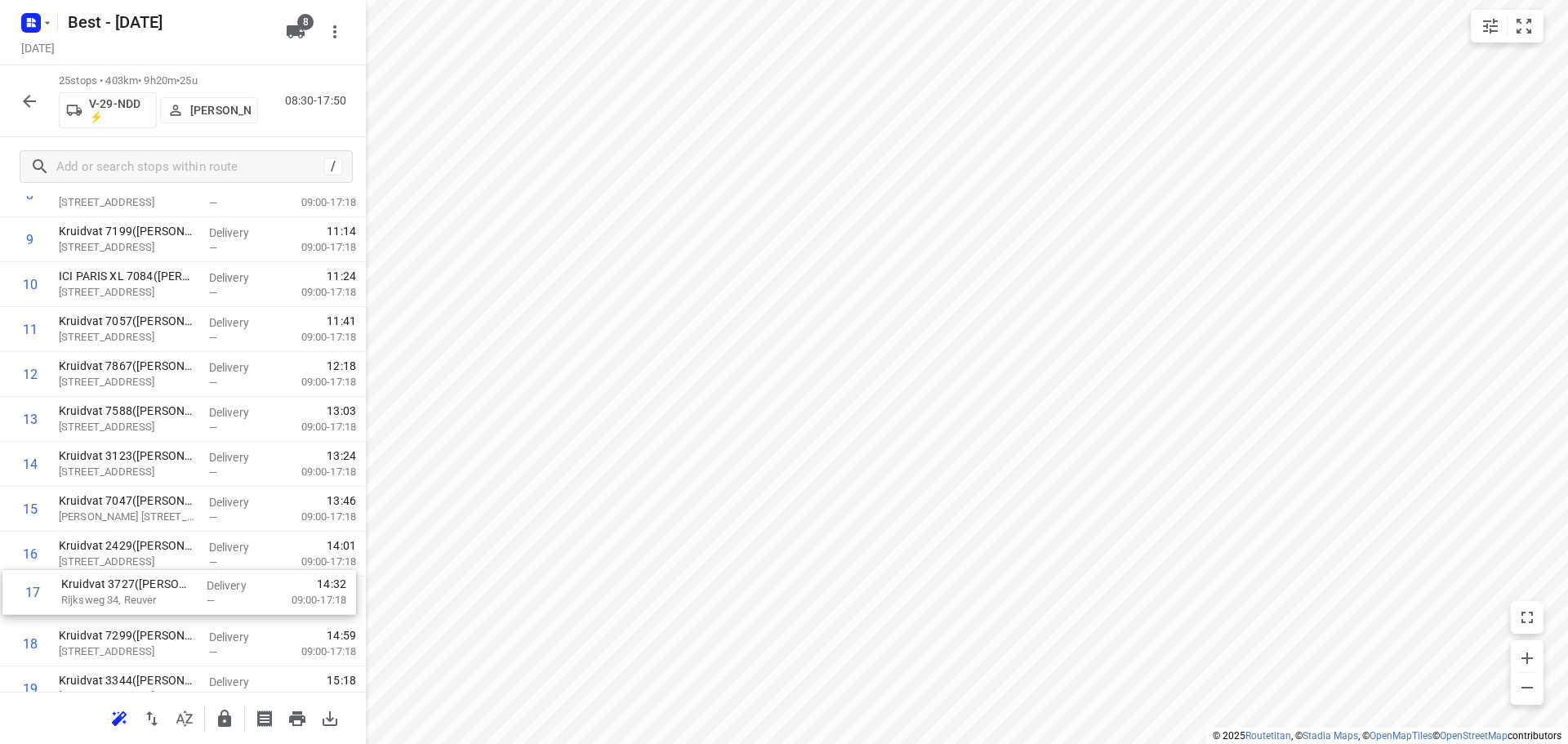
scroll to position [468, 0]
drag, startPoint x: 95, startPoint y: 601, endPoint x: 101, endPoint y: 353, distance: 248.1
click at [87, 359] on div "1 Kruidvat 6238(A.S. Watson - Actie Kruidvat) Tuinstraat 20, Born Delivery — 09…" at bounding box center [182, 417] width 366 height 1122
drag, startPoint x: 107, startPoint y: 469, endPoint x: 116, endPoint y: 430, distance: 40.0
click at [116, 430] on div "1 Kruidvat 6238(A.S. Watson - Actie Kruidvat) Tuinstraat 20, Born Delivery — 09…" at bounding box center [182, 417] width 366 height 1122
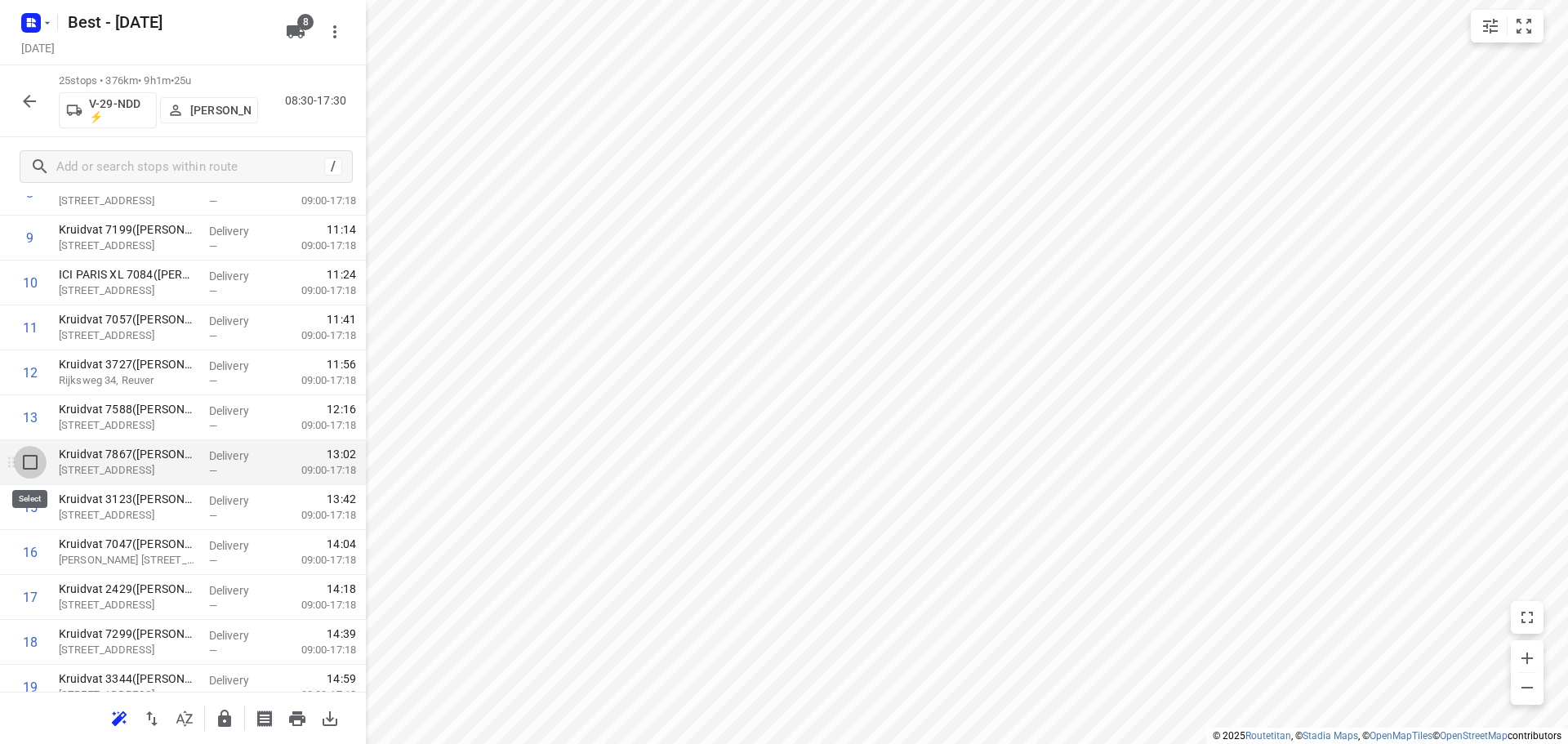
click at [38, 474] on input "checkbox" at bounding box center [30, 463] width 33 height 33
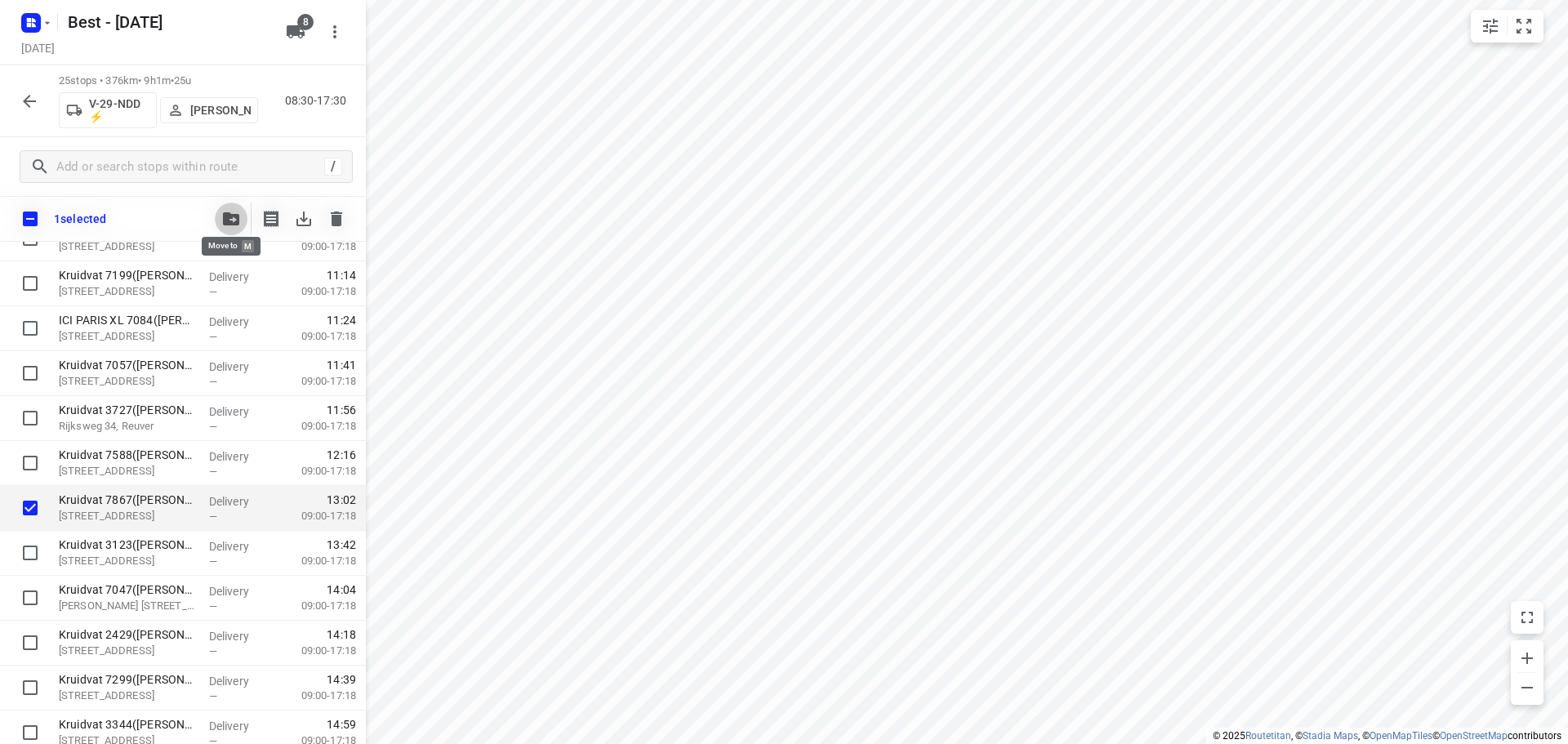
click at [217, 217] on button "button" at bounding box center [231, 219] width 33 height 33
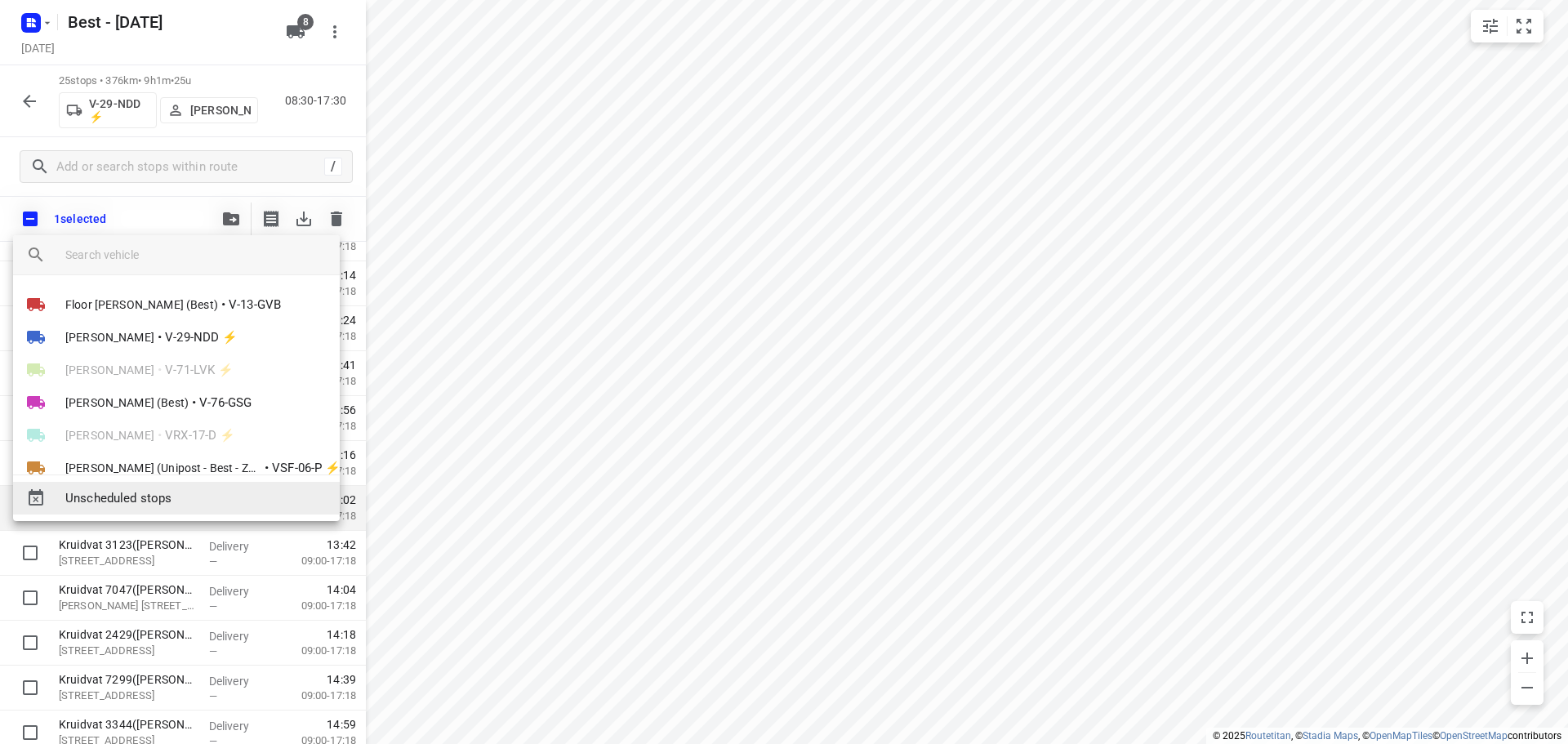
click at [165, 491] on span "Unscheduled stops" at bounding box center [195, 498] width 261 height 18
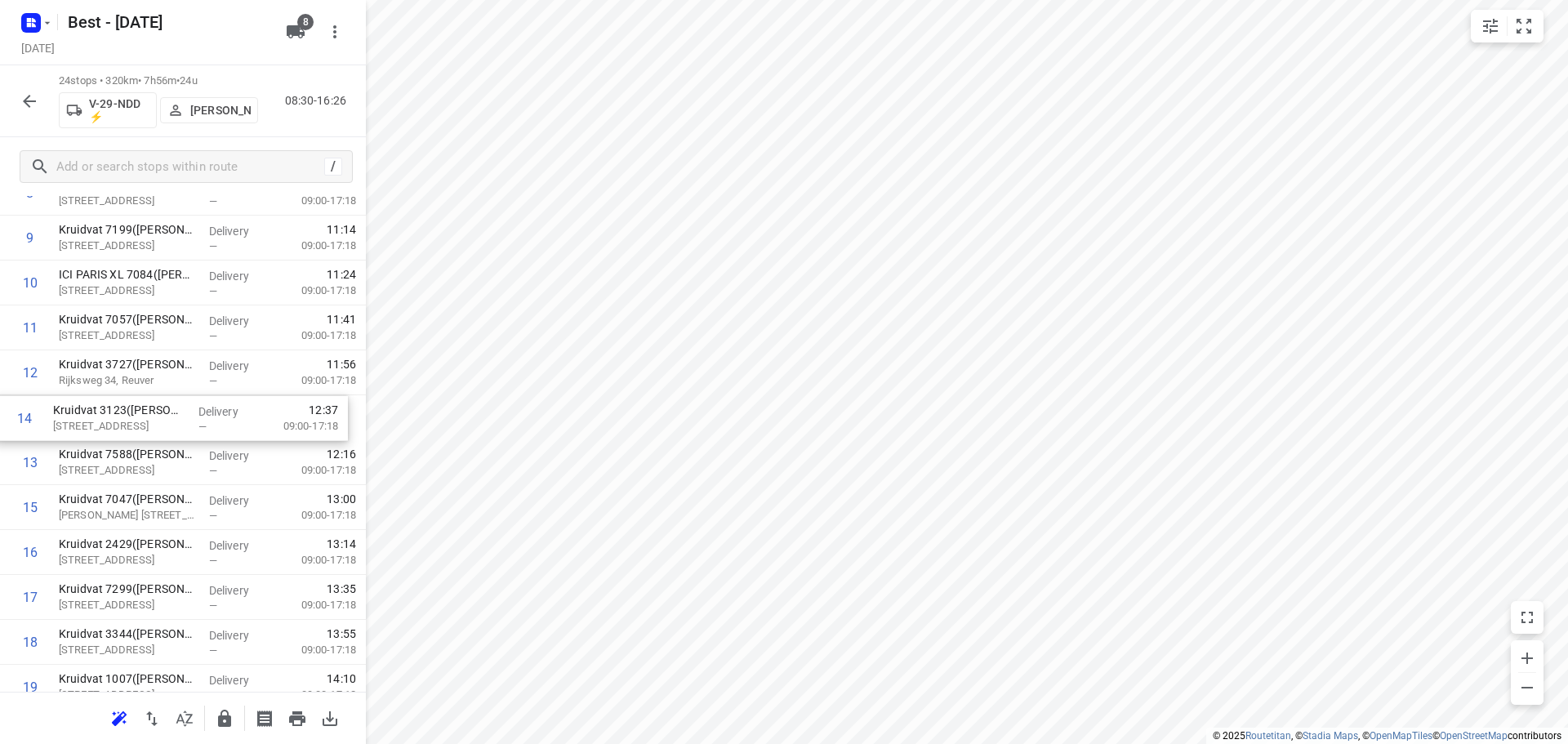
drag, startPoint x: 132, startPoint y: 455, endPoint x: 126, endPoint y: 405, distance: 50.4
click at [126, 405] on div "1 Kruidvat 6238(A.S. Watson - Actie Kruidvat) Tuinstraat 20, Born Delivery — 09…" at bounding box center [182, 395] width 366 height 1078
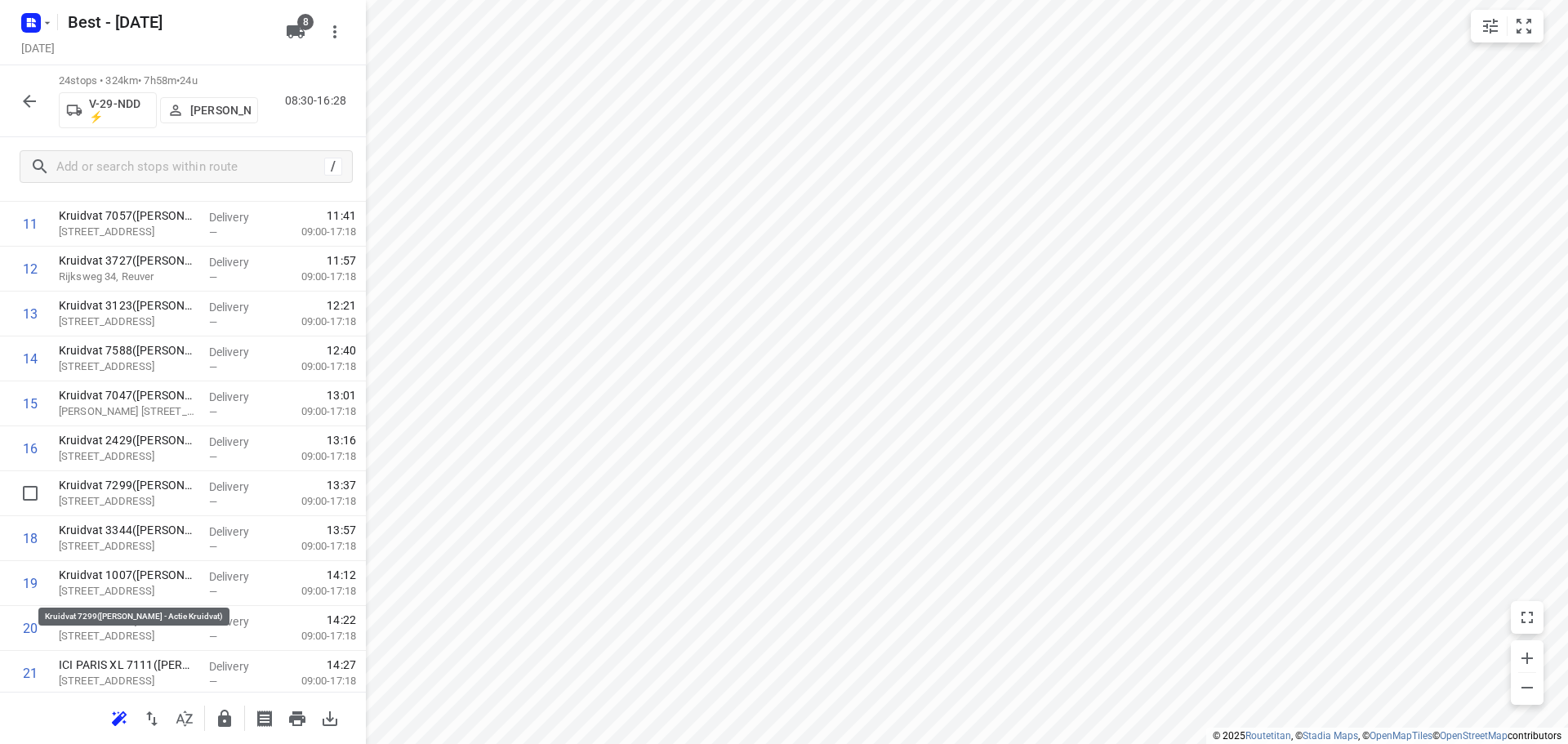
scroll to position [713, 0]
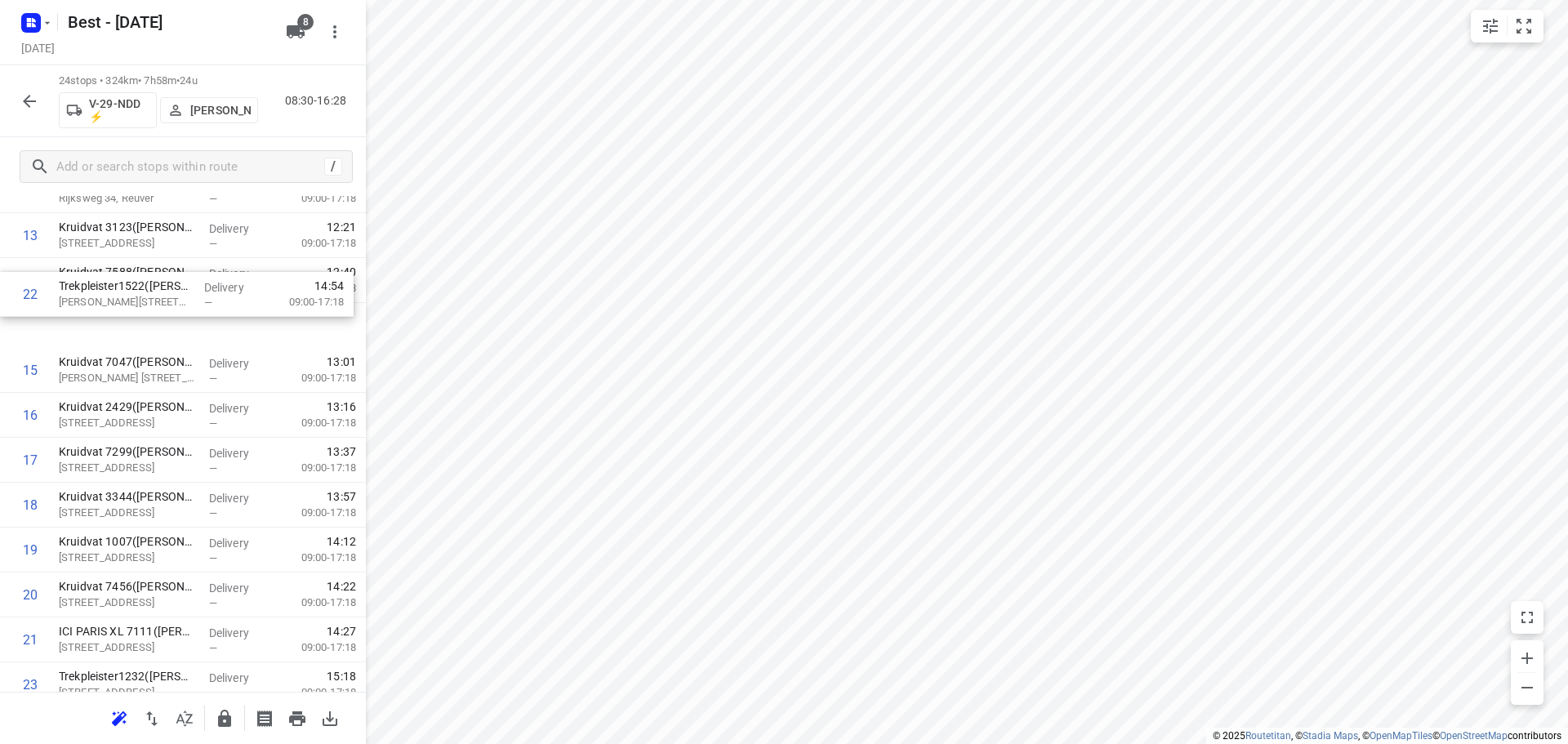
drag, startPoint x: 131, startPoint y: 576, endPoint x: 132, endPoint y: 285, distance: 291.0
click at [132, 285] on div "1 Kruidvat 6238(A.S. Watson - Actie Kruidvat) Tuinstraat 20, Born Delivery — 09…" at bounding box center [182, 213] width 366 height 1078
drag, startPoint x: 131, startPoint y: 501, endPoint x: 144, endPoint y: 362, distance: 139.6
click at [144, 362] on div "1 Kruidvat 6238(A.S. Watson - Actie Kruidvat) Tuinstraat 20, Born Delivery — 09…" at bounding box center [182, 216] width 366 height 1078
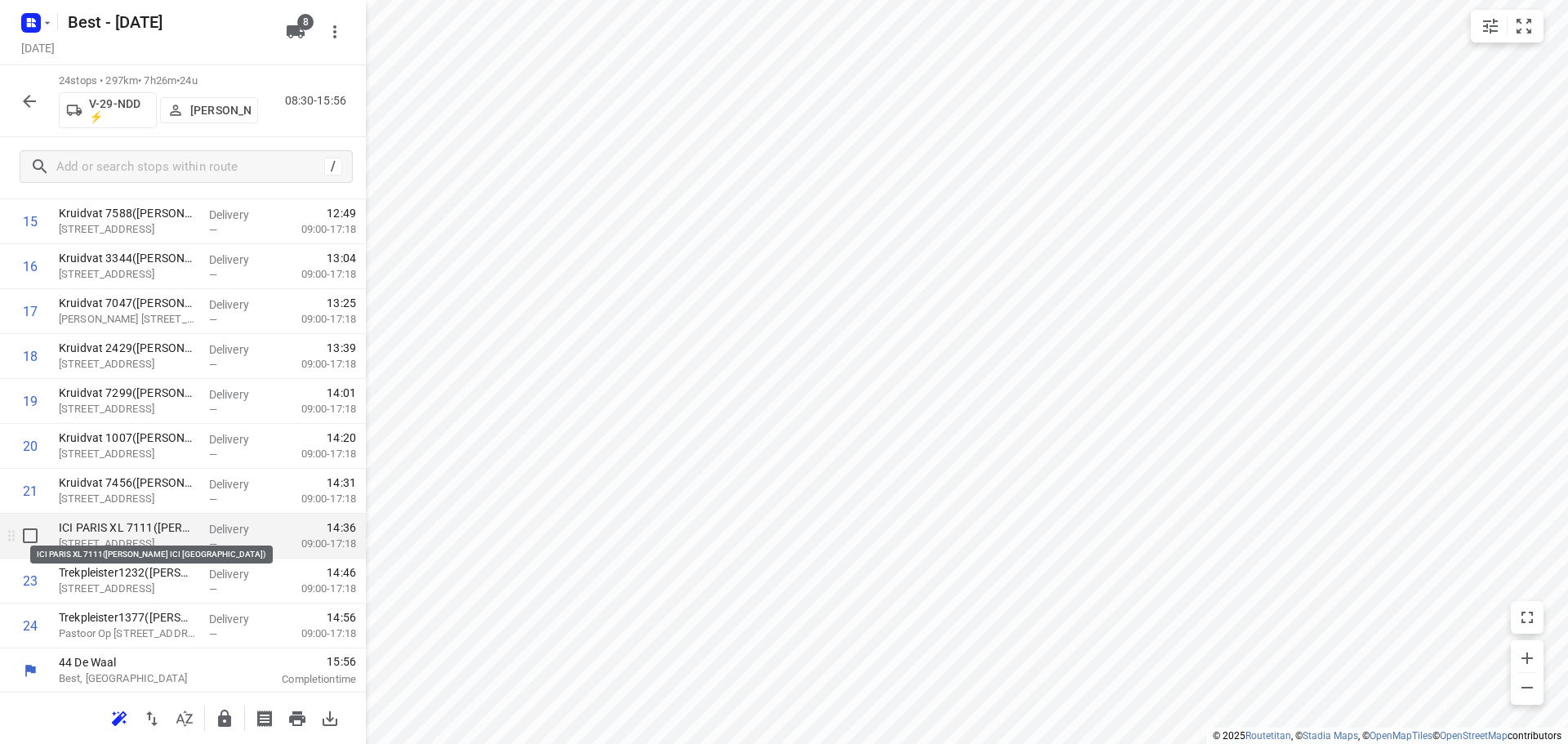
scroll to position [755, 0]
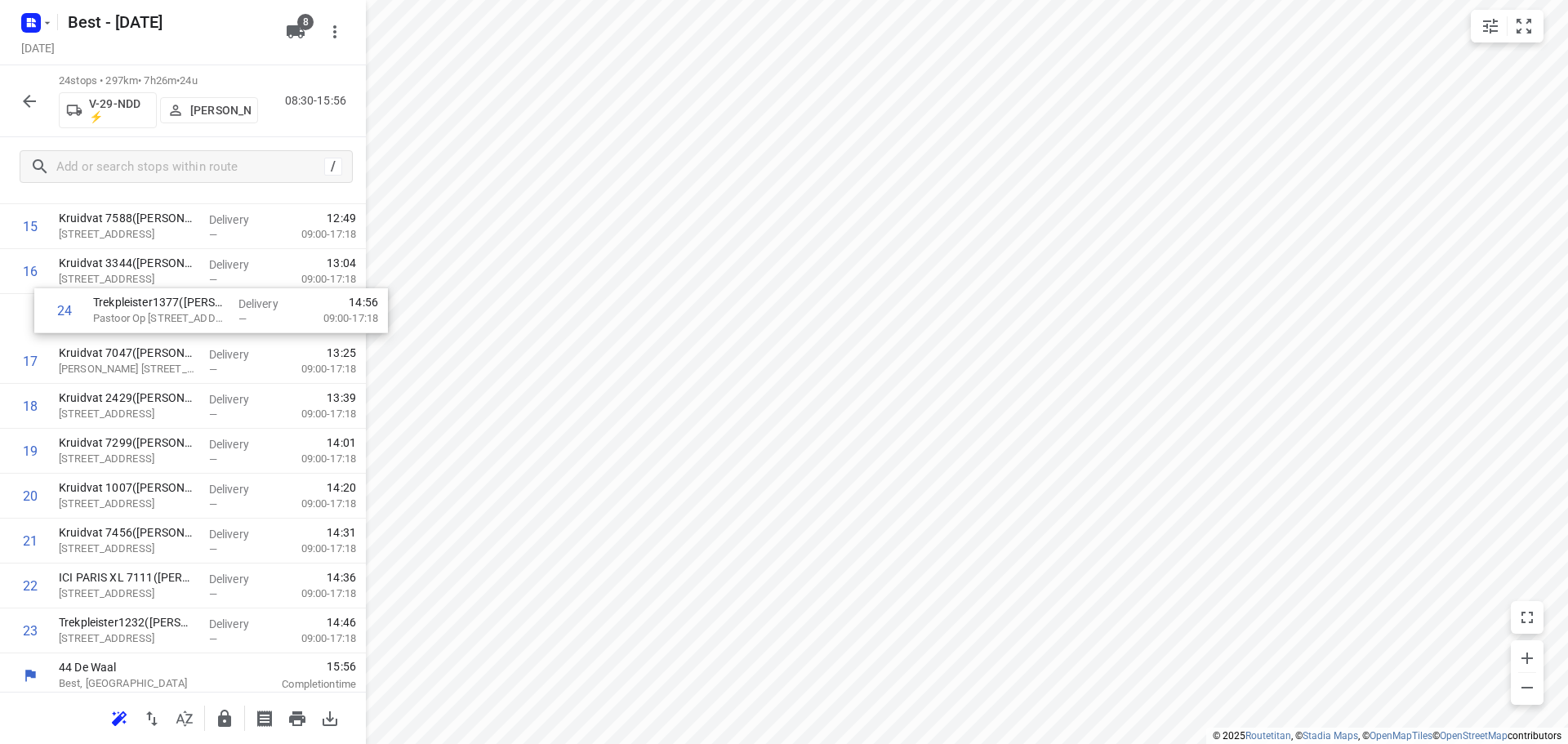
drag, startPoint x: 92, startPoint y: 624, endPoint x: 126, endPoint y: 298, distance: 327.8
click at [126, 298] on div "1 Kruidvat 6238(A.S. Watson - Actie Kruidvat) Tuinstraat 20, Born Delivery — 09…" at bounding box center [182, 115] width 366 height 1078
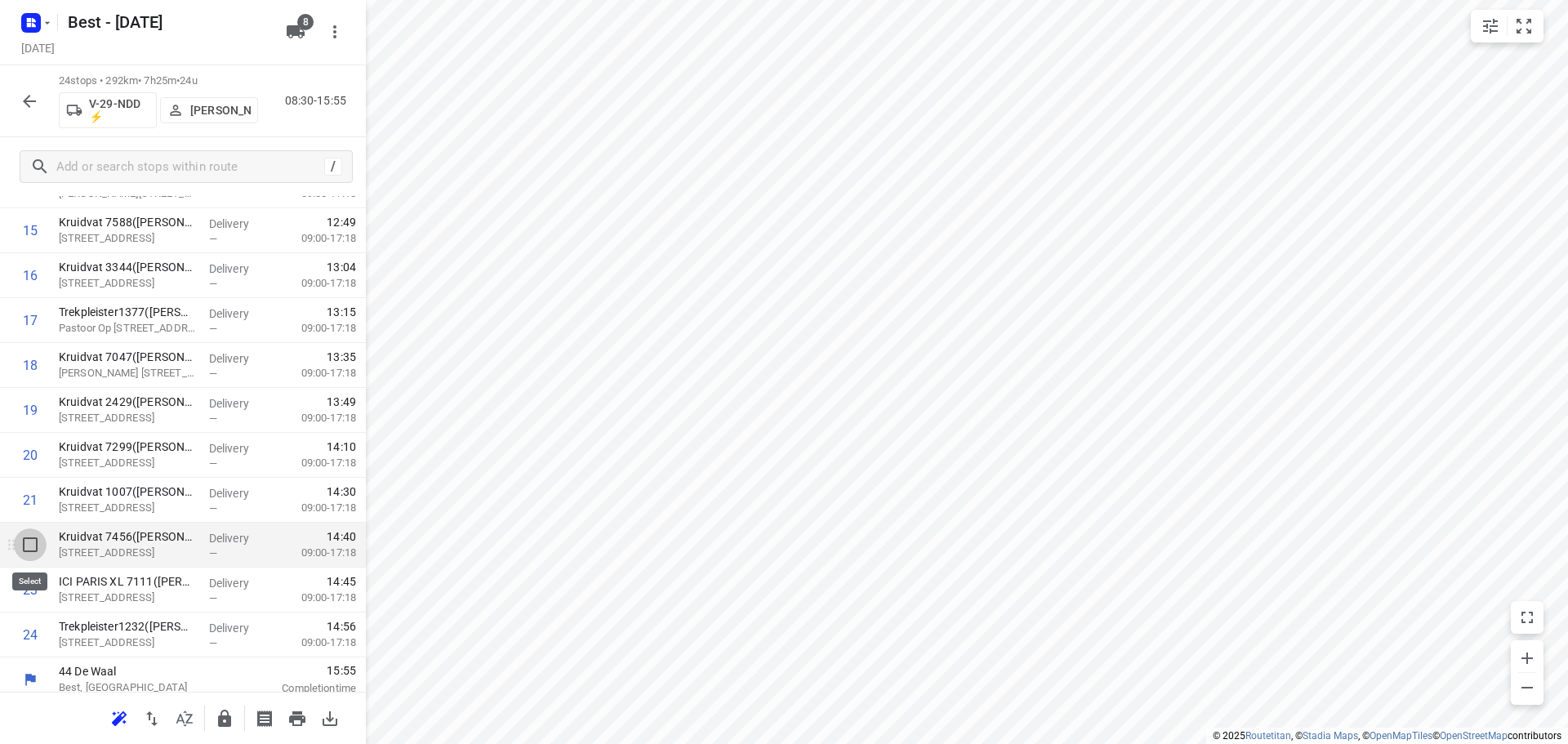
drag, startPoint x: 34, startPoint y: 542, endPoint x: 19, endPoint y: 616, distance: 75.5
click at [34, 543] on input "checkbox" at bounding box center [30, 545] width 33 height 33
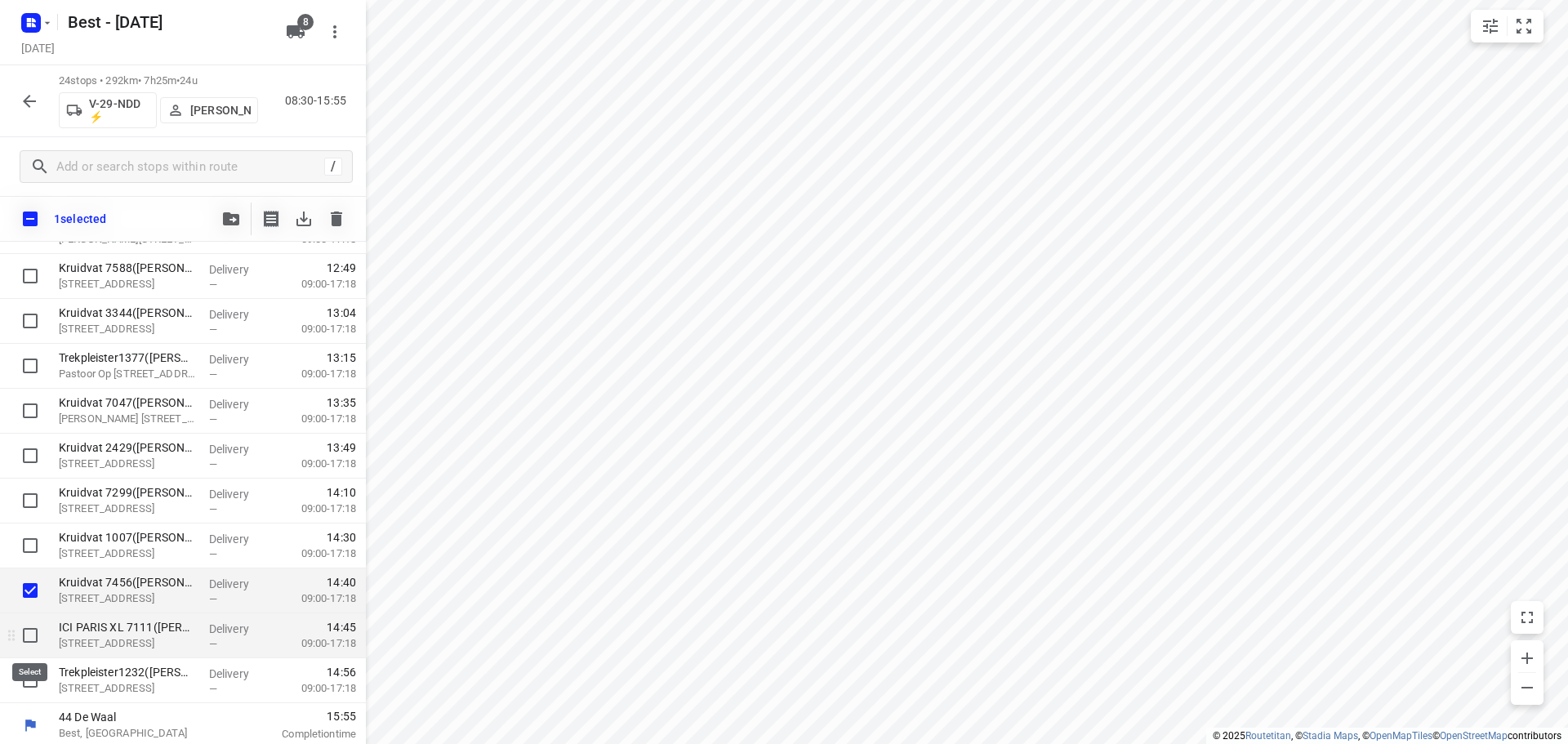
drag, startPoint x: 23, startPoint y: 632, endPoint x: 329, endPoint y: 618, distance: 306.3
click at [24, 633] on input "checkbox" at bounding box center [30, 635] width 33 height 33
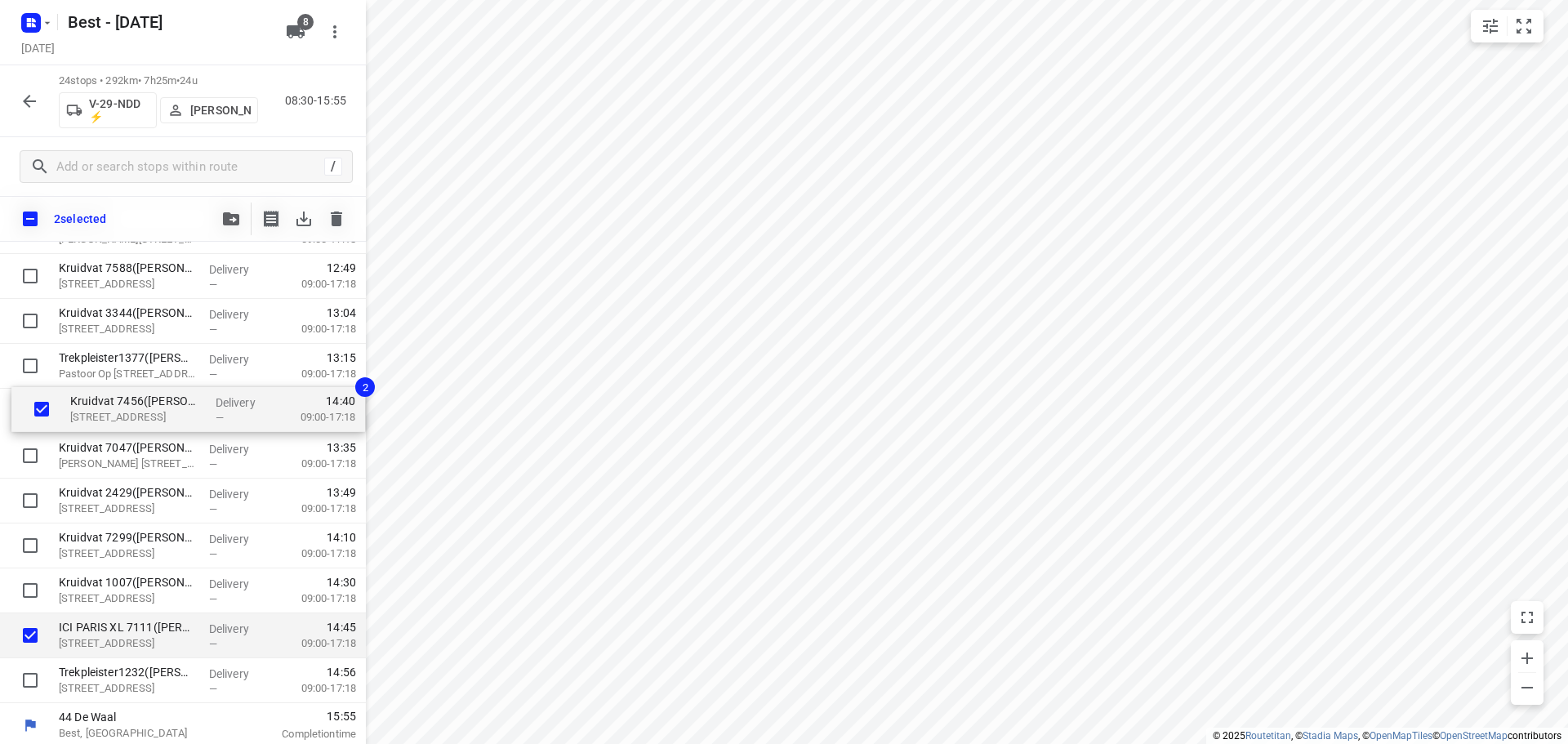
drag, startPoint x: 60, startPoint y: 574, endPoint x: 75, endPoint y: 390, distance: 184.6
click at [75, 390] on div "Kruidvat 6238(A.S. Watson - Actie Kruidvat) Tuinstraat 20, Born Delivery — 09:3…" at bounding box center [182, 164] width 366 height 1078
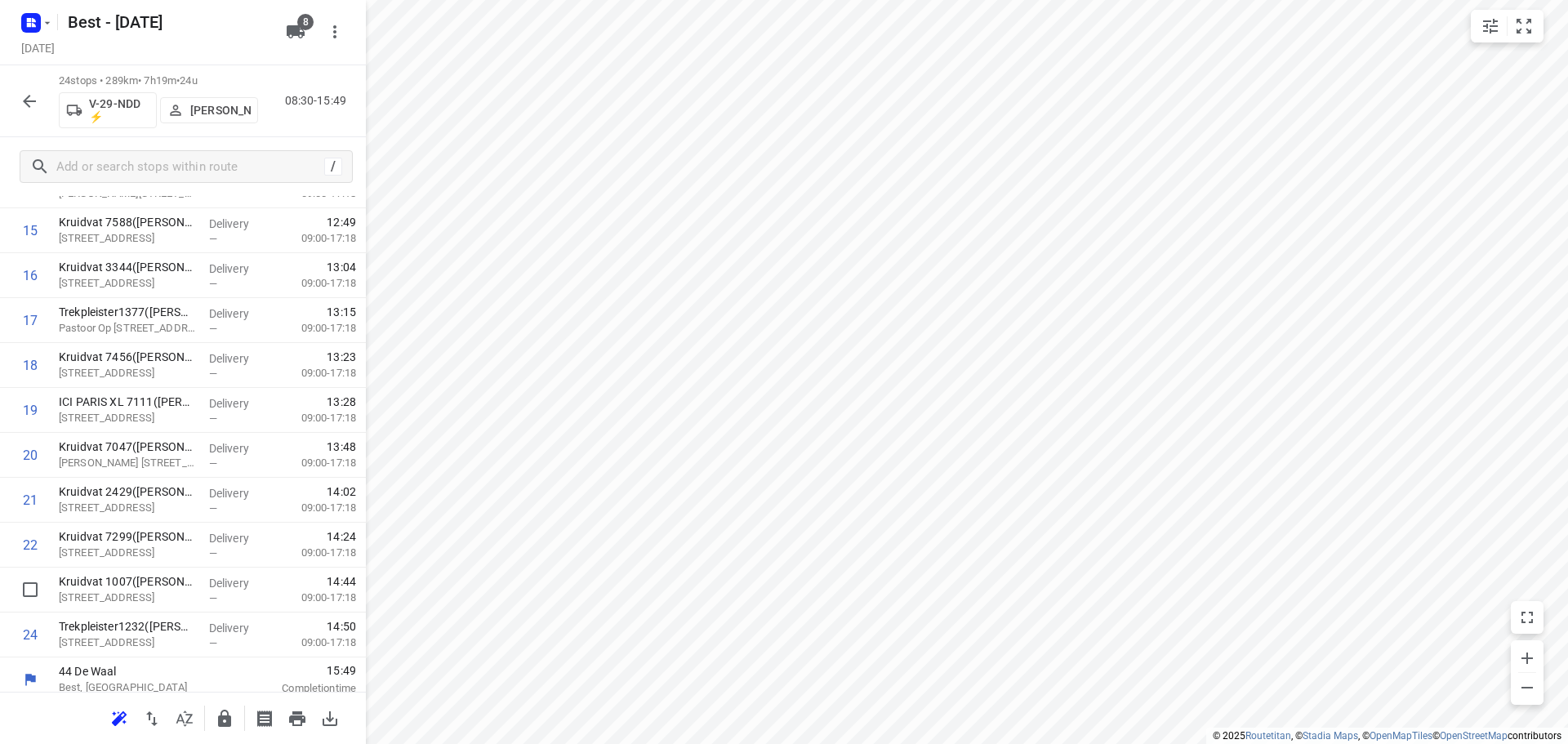
scroll to position [748, 0]
drag, startPoint x: 192, startPoint y: 582, endPoint x: 199, endPoint y: 444, distance: 138.2
click at [199, 445] on div "1 Kruidvat 6238(A.S. Watson - Actie Kruidvat) Tuinstraat 20, Born Delivery — 09…" at bounding box center [182, 115] width 366 height 1078
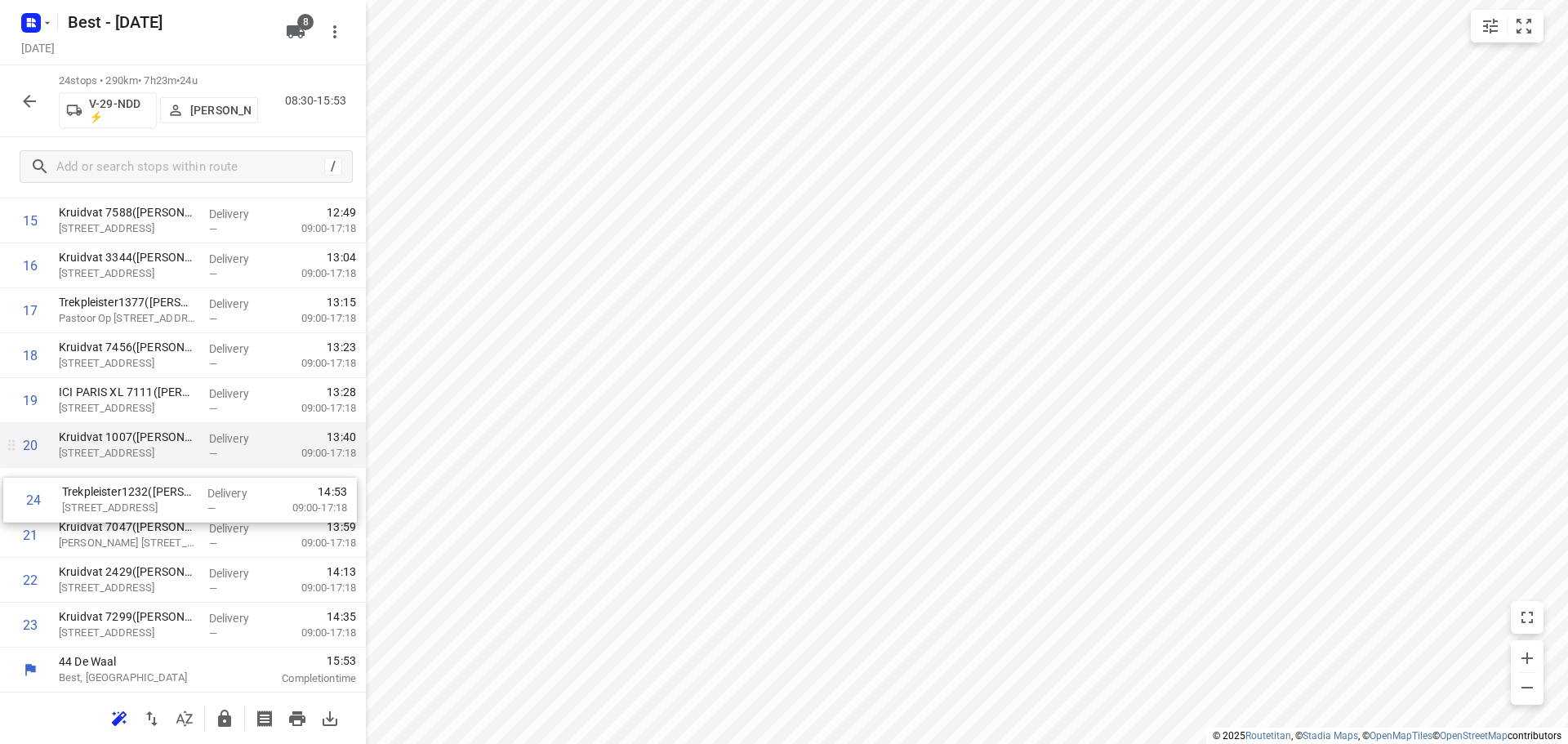
drag, startPoint x: 154, startPoint y: 628, endPoint x: 157, endPoint y: 466, distance: 162.0
click at [158, 468] on div "1 Kruidvat 6238(A.S. Watson - Actie Kruidvat) Tuinstraat 20, Born Delivery — 09…" at bounding box center [182, 108] width 366 height 1078
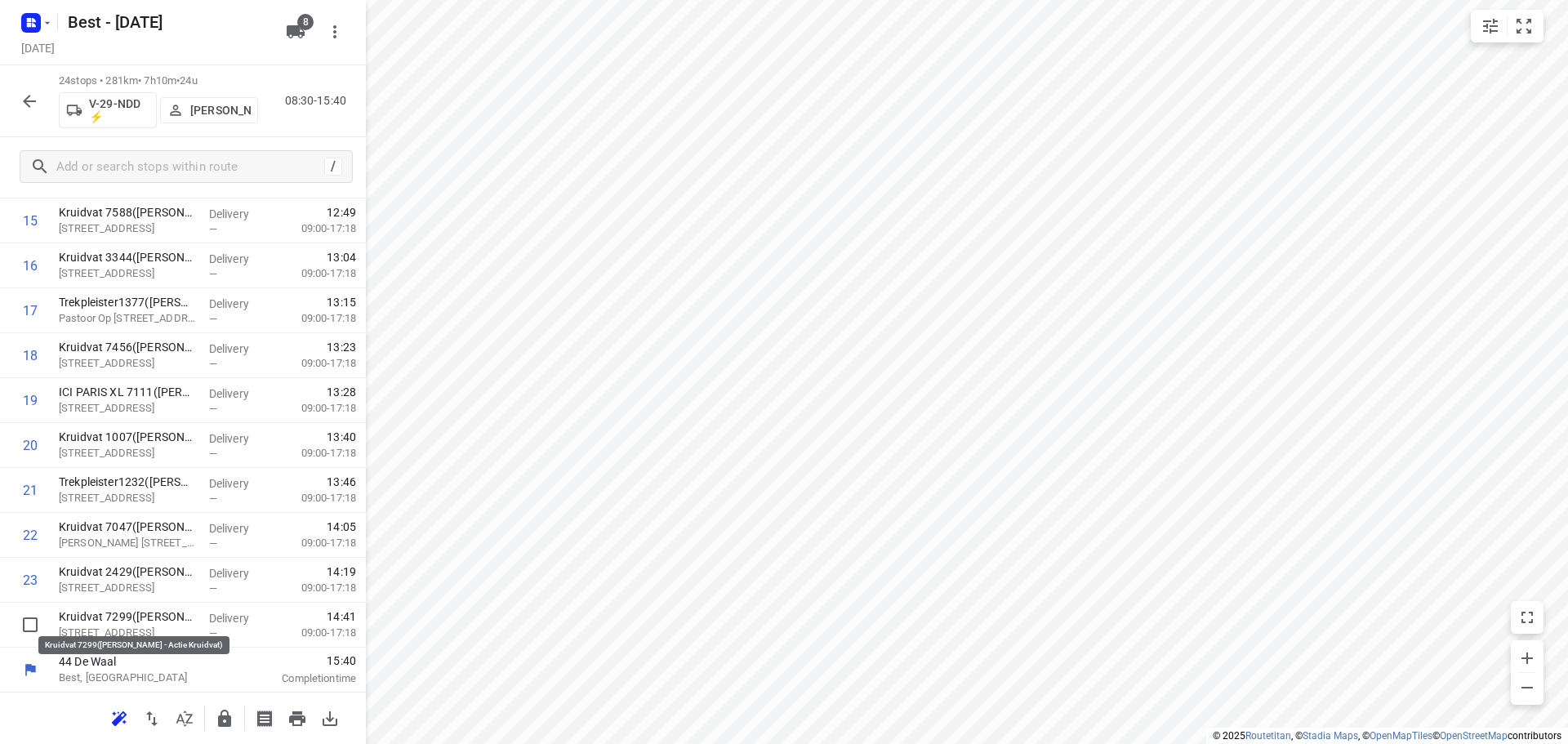
scroll to position [755, 0]
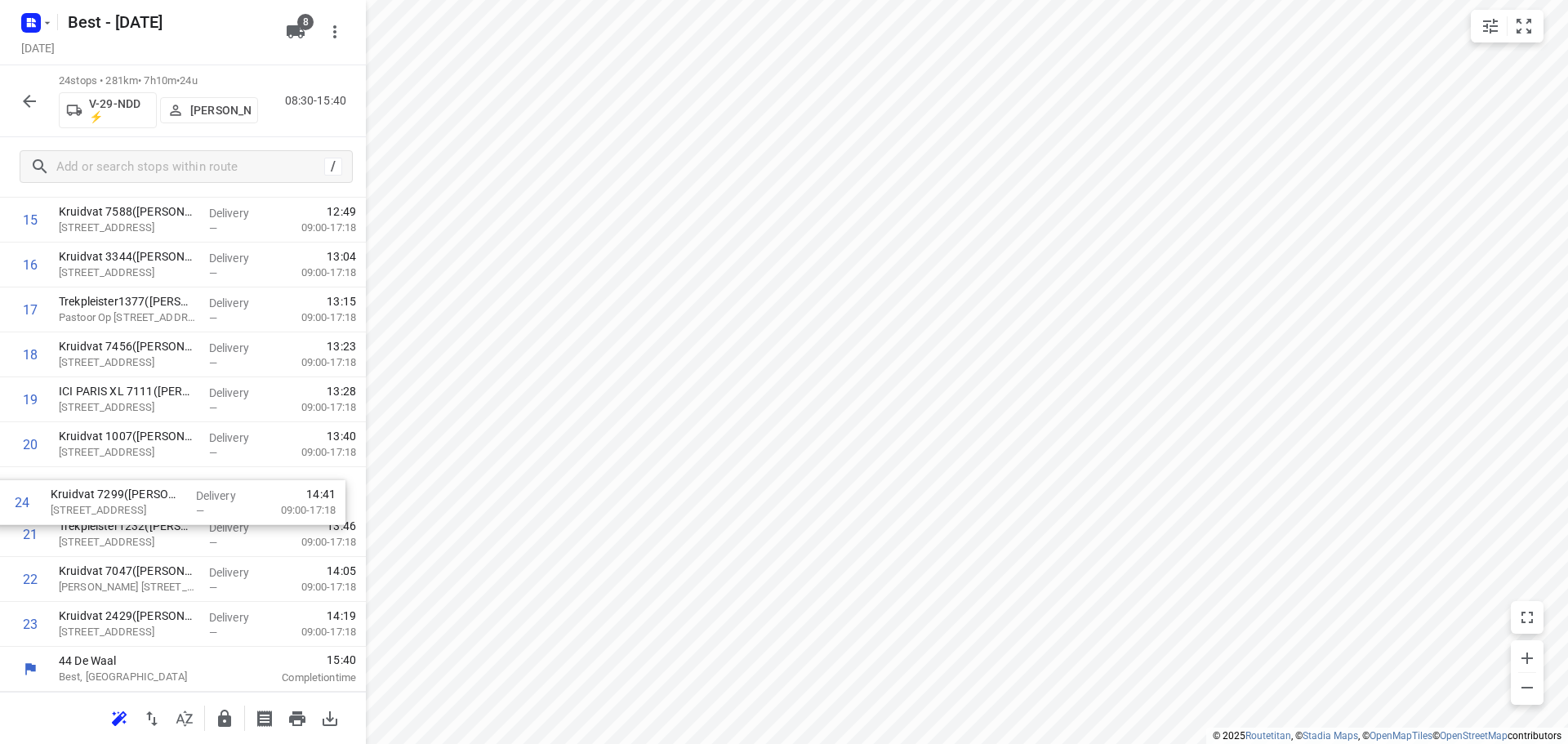
drag, startPoint x: 103, startPoint y: 622, endPoint x: 100, endPoint y: 423, distance: 199.0
click at [100, 423] on div "1 Kruidvat 6238(A.S. Watson - Actie Kruidvat) Tuinstraat 20, Born Delivery — 09…" at bounding box center [182, 108] width 366 height 1078
click at [35, 498] on input "checkbox" at bounding box center [30, 489] width 33 height 33
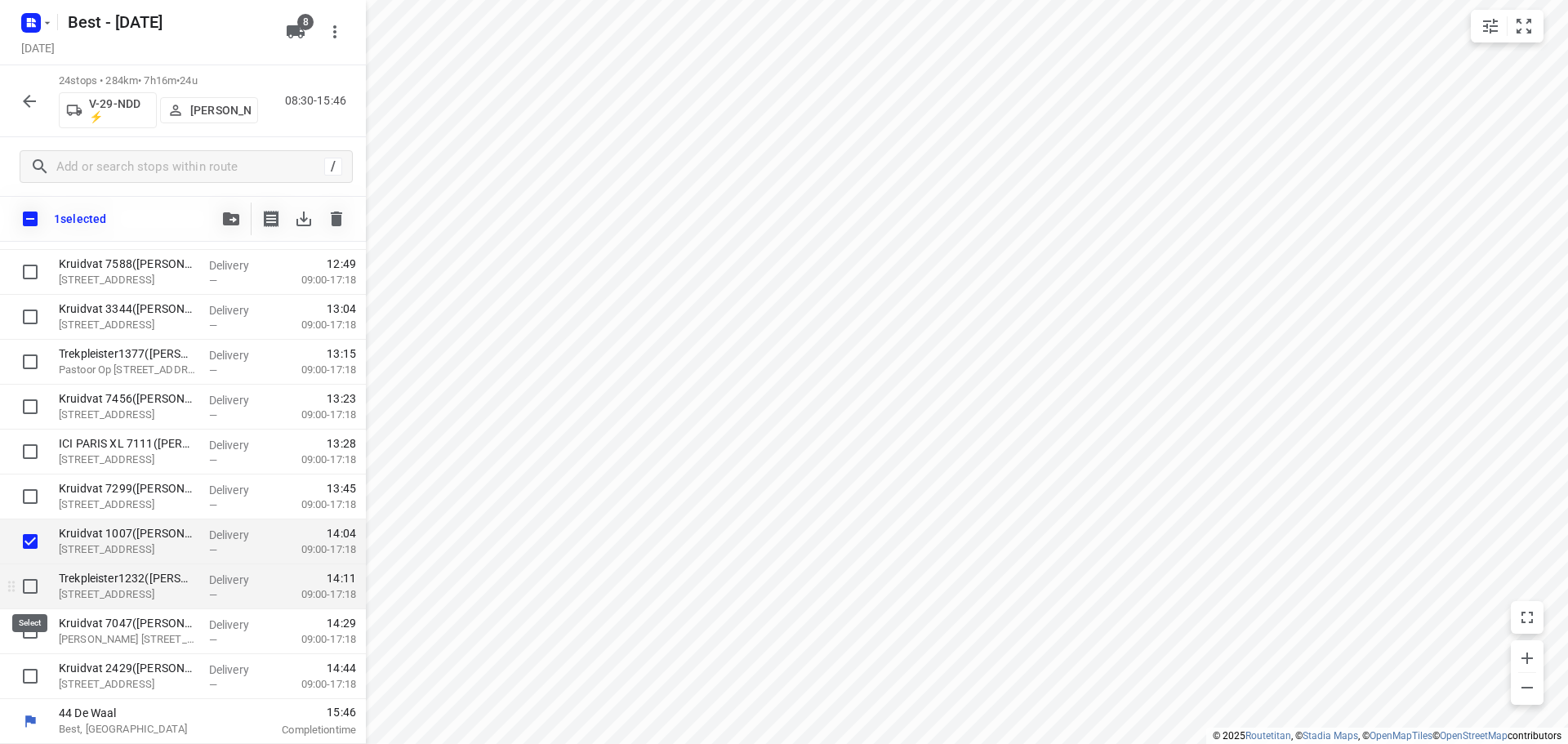
click at [23, 581] on input "checkbox" at bounding box center [30, 586] width 33 height 33
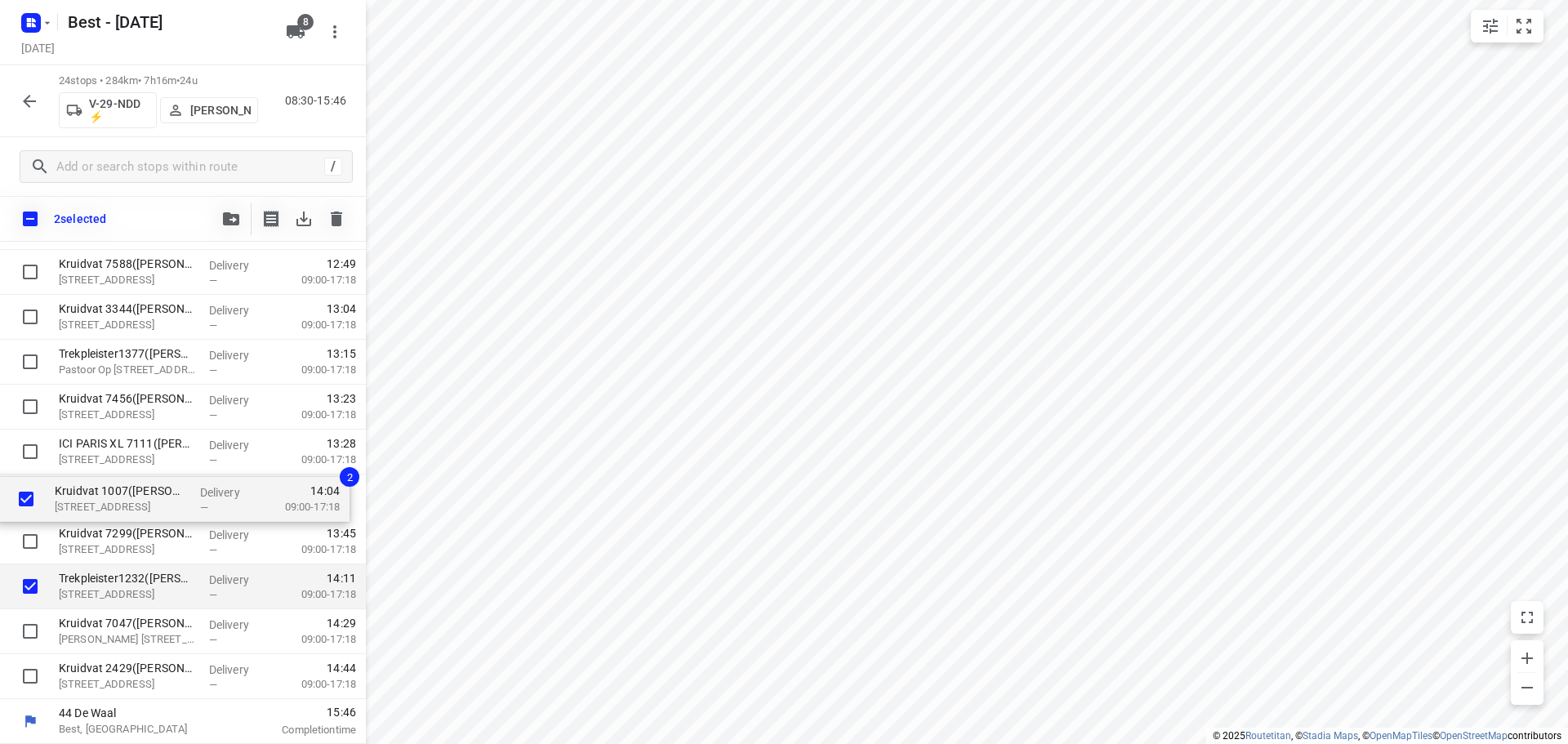
drag, startPoint x: 93, startPoint y: 546, endPoint x: 93, endPoint y: 485, distance: 61.0
click at [93, 485] on div "Kruidvat 6238(A.S. Watson - Actie Kruidvat) Tuinstraat 20, Born Delivery — 09:3…" at bounding box center [182, 160] width 366 height 1078
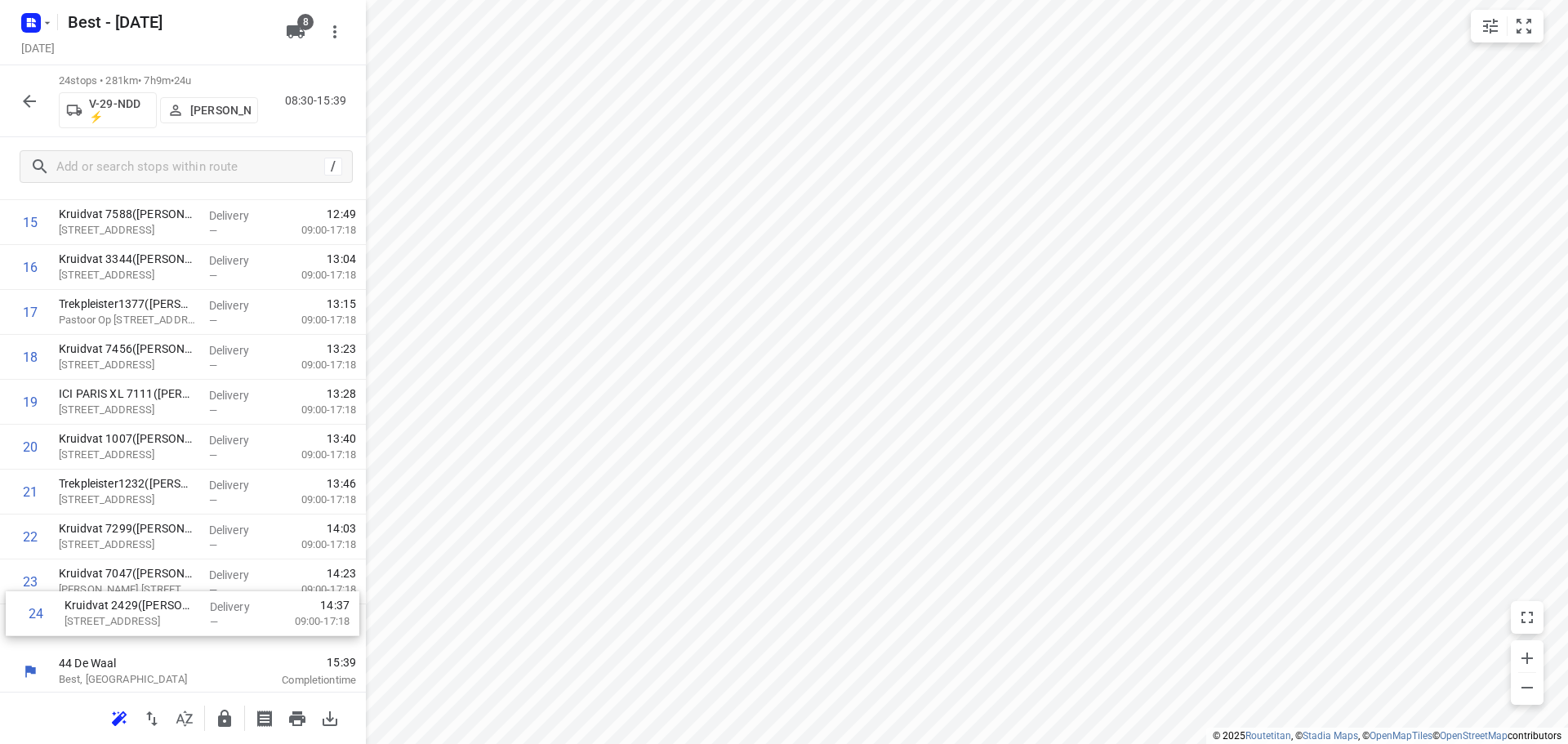
scroll to position [755, 0]
drag, startPoint x: 92, startPoint y: 629, endPoint x: 108, endPoint y: 560, distance: 70.8
click at [108, 562] on div "1 Kruidvat 6238(A.S. Watson - Actie Kruidvat) Tuinstraat 20, Born Delivery — 09…" at bounding box center [182, 108] width 366 height 1078
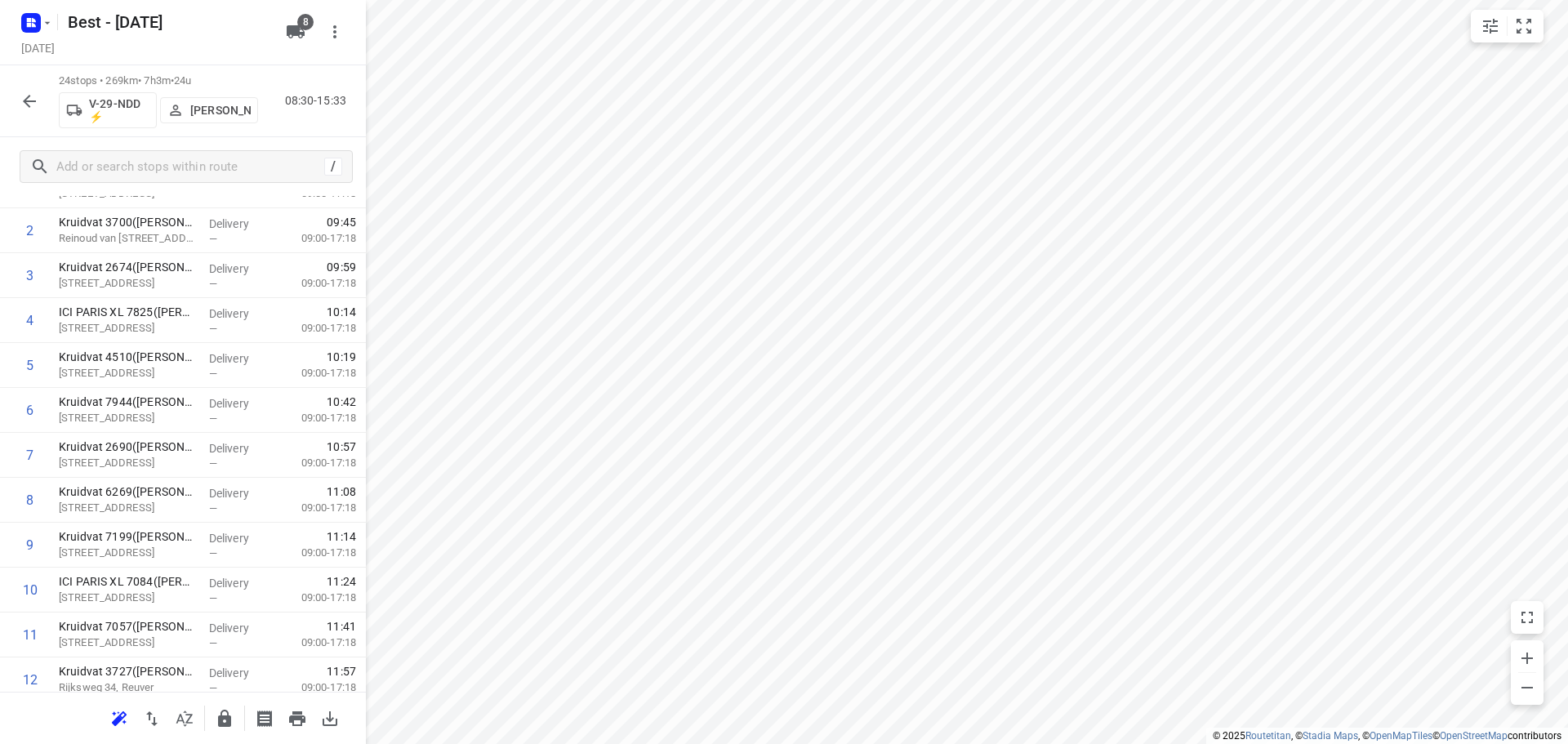
scroll to position [0, 0]
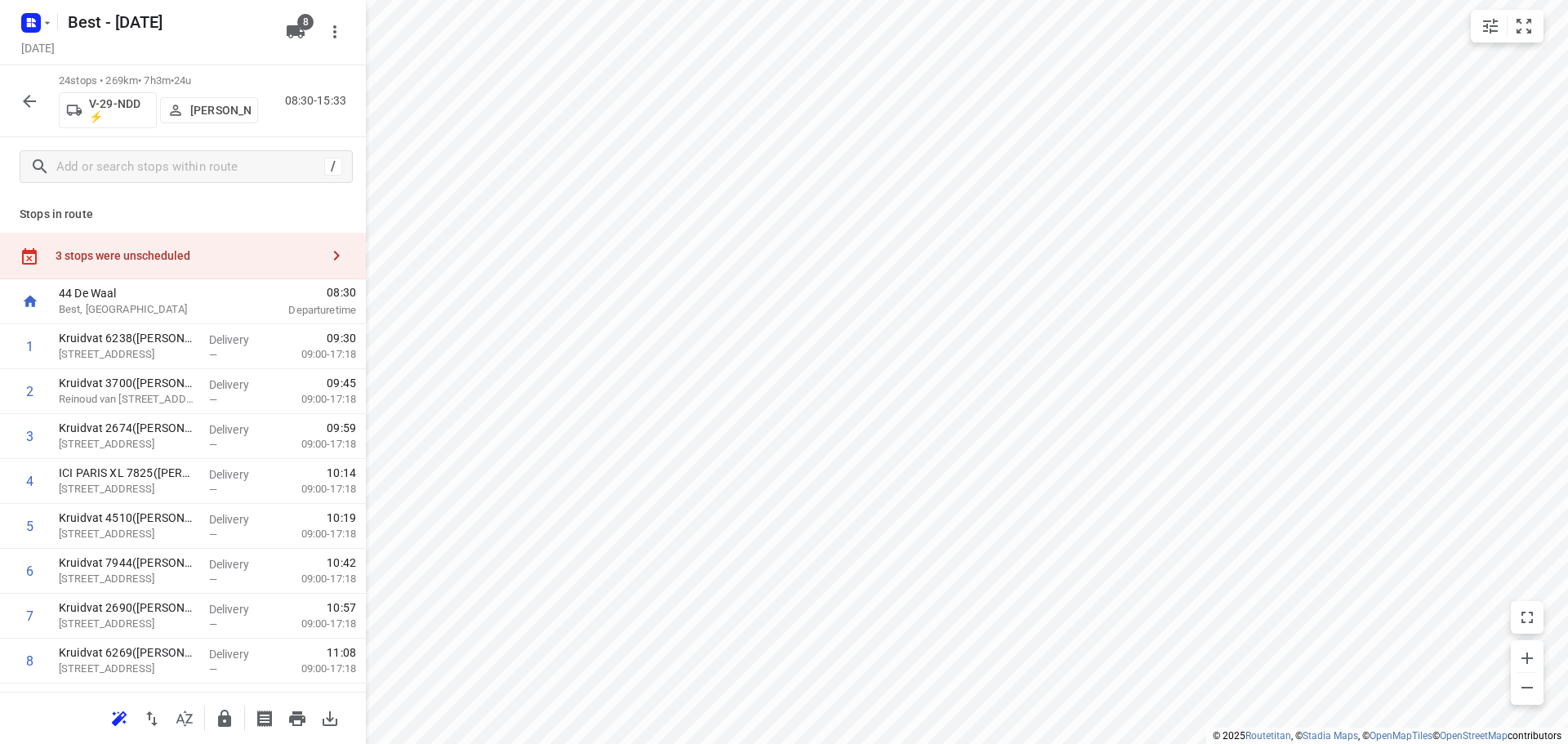
click at [222, 724] on icon "button" at bounding box center [225, 717] width 13 height 17
click at [11, 94] on div "24 stops • 269km • 7h3m • 24u V-29-NDD ⚡ Alwin van Dal 08:30-15:33" at bounding box center [182, 101] width 366 height 71
click at [28, 97] on icon "button" at bounding box center [29, 101] width 13 height 13
click at [255, 258] on div "3 stops were unscheduled" at bounding box center [188, 256] width 265 height 13
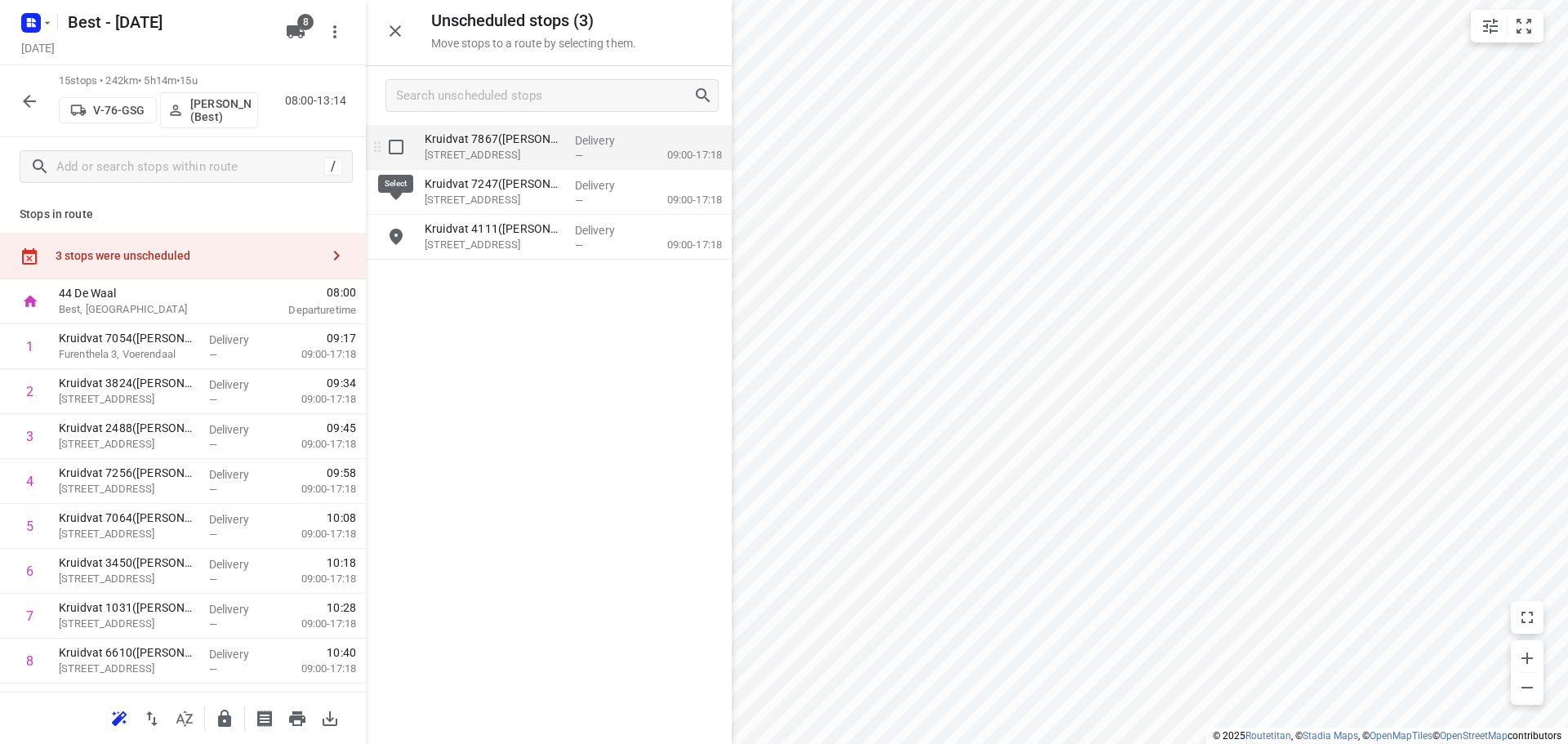
click at [393, 148] on input "grid" at bounding box center [396, 148] width 33 height 33
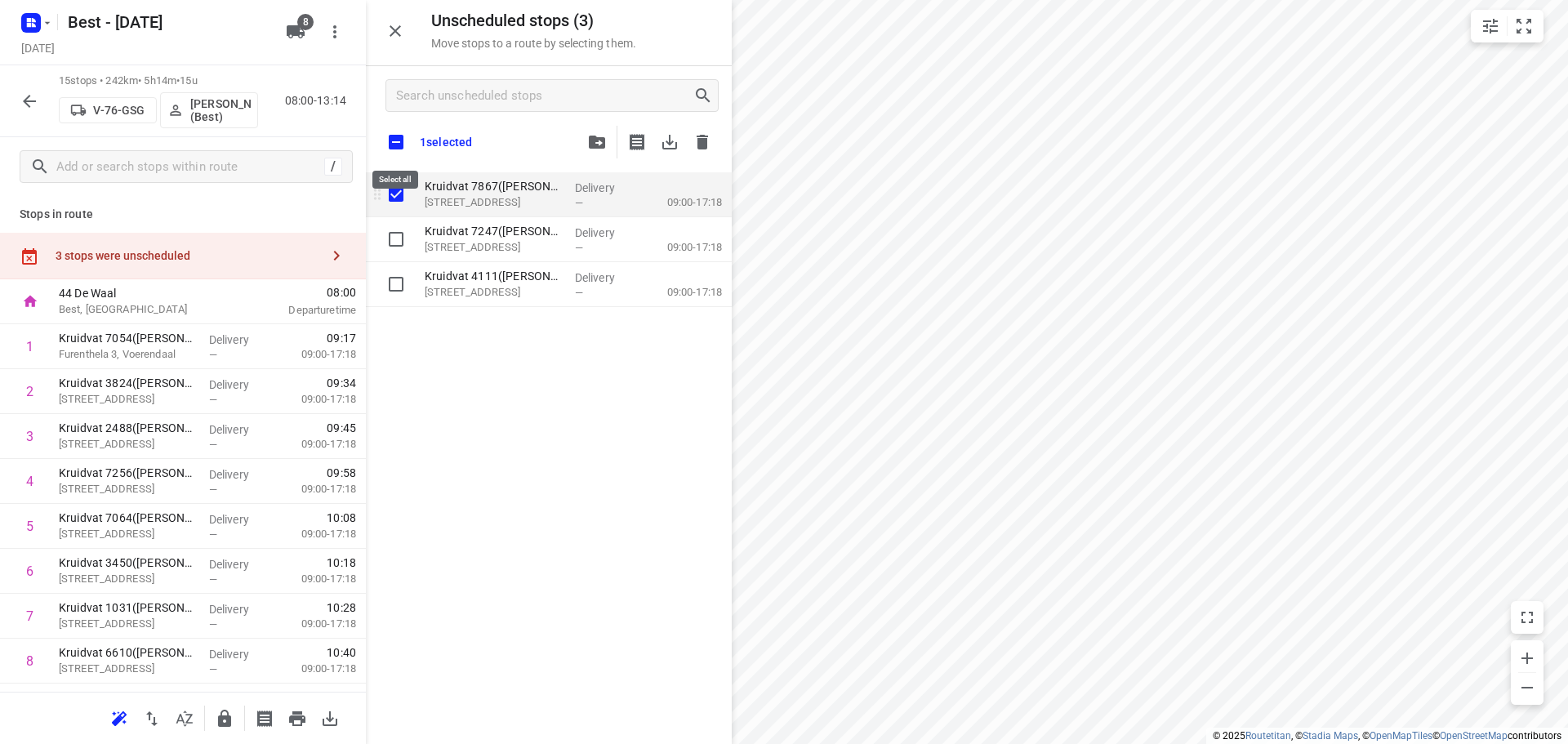
click at [393, 148] on input "checkbox" at bounding box center [395, 141] width 34 height 34
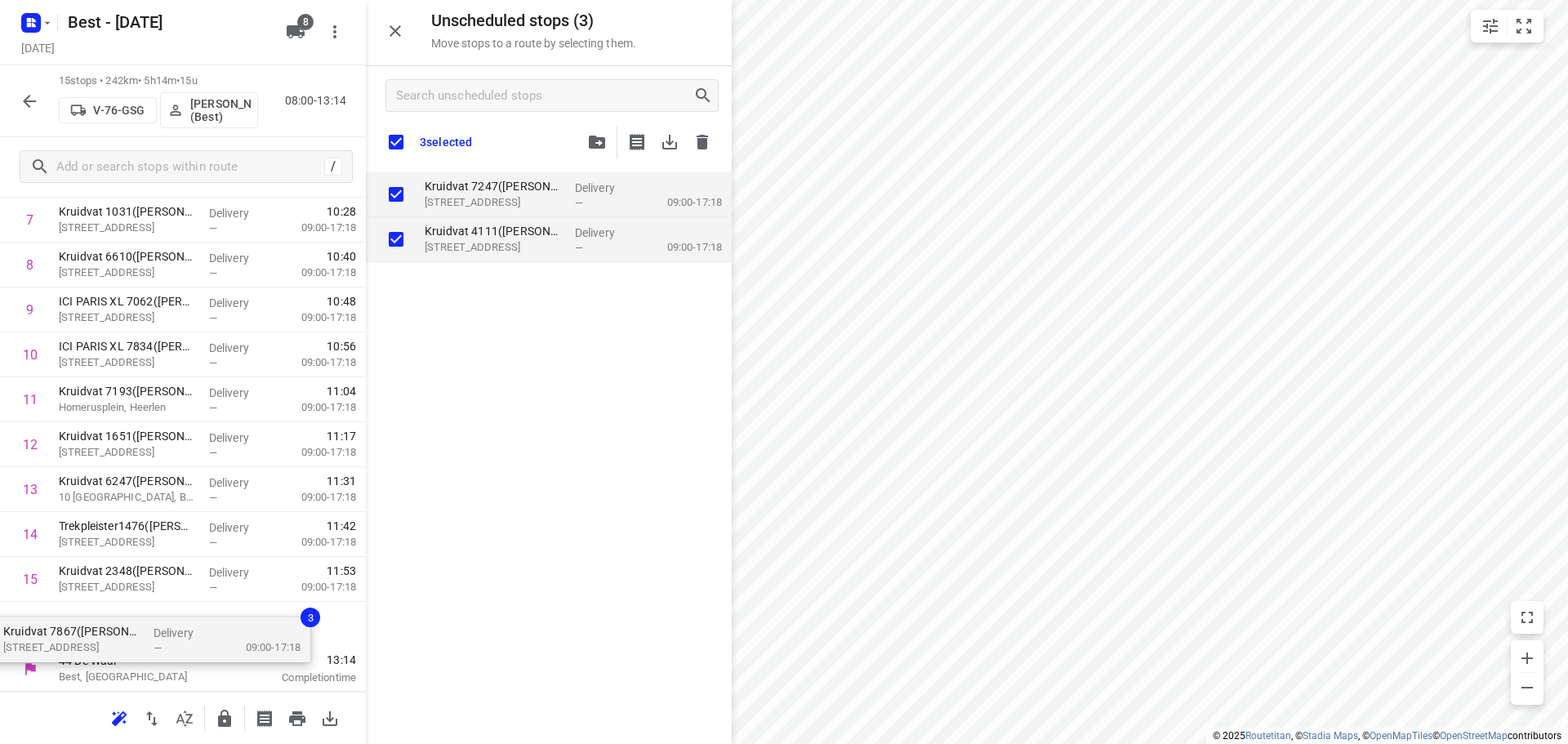
scroll to position [409, 0]
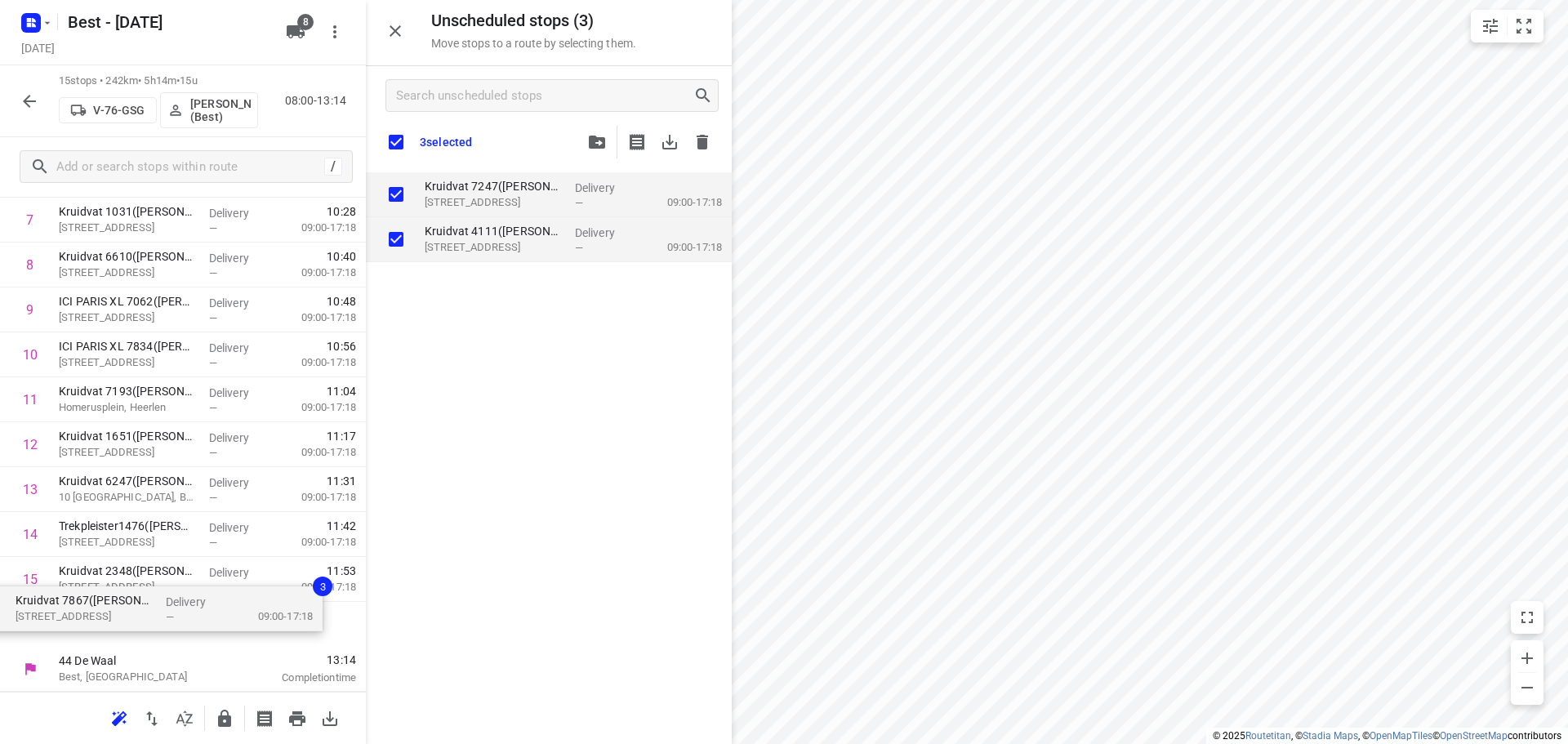
drag, startPoint x: 548, startPoint y: 202, endPoint x: 133, endPoint y: 625, distance: 592.6
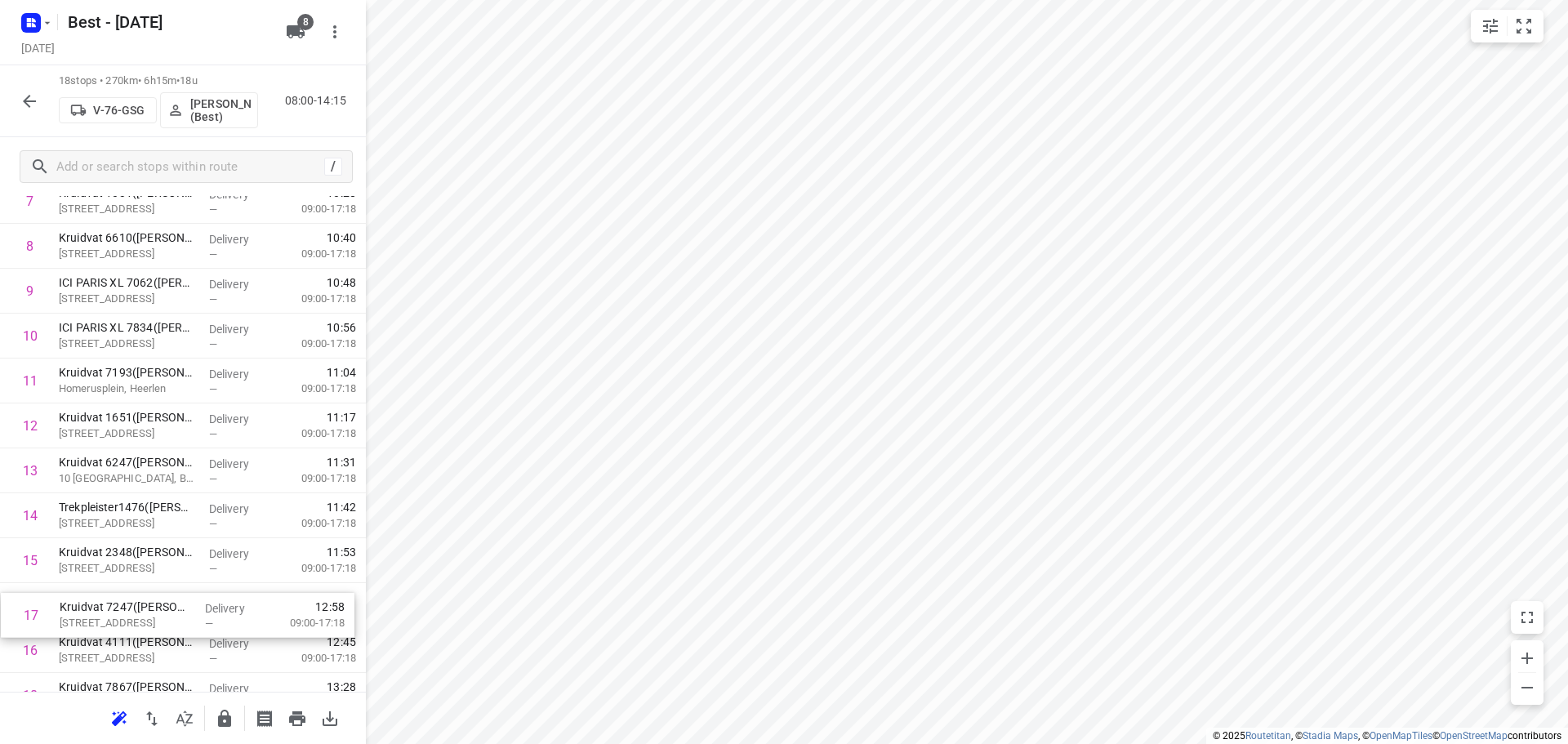
scroll to position [376, 0]
drag, startPoint x: 83, startPoint y: 650, endPoint x: 84, endPoint y: 580, distance: 70.0
click at [84, 585] on div "1 Kruidvat 7054(A.S. Watson - Actie Kruidvat) Furenthela 3, Voerendaal Delivery…" at bounding box center [182, 308] width 366 height 808
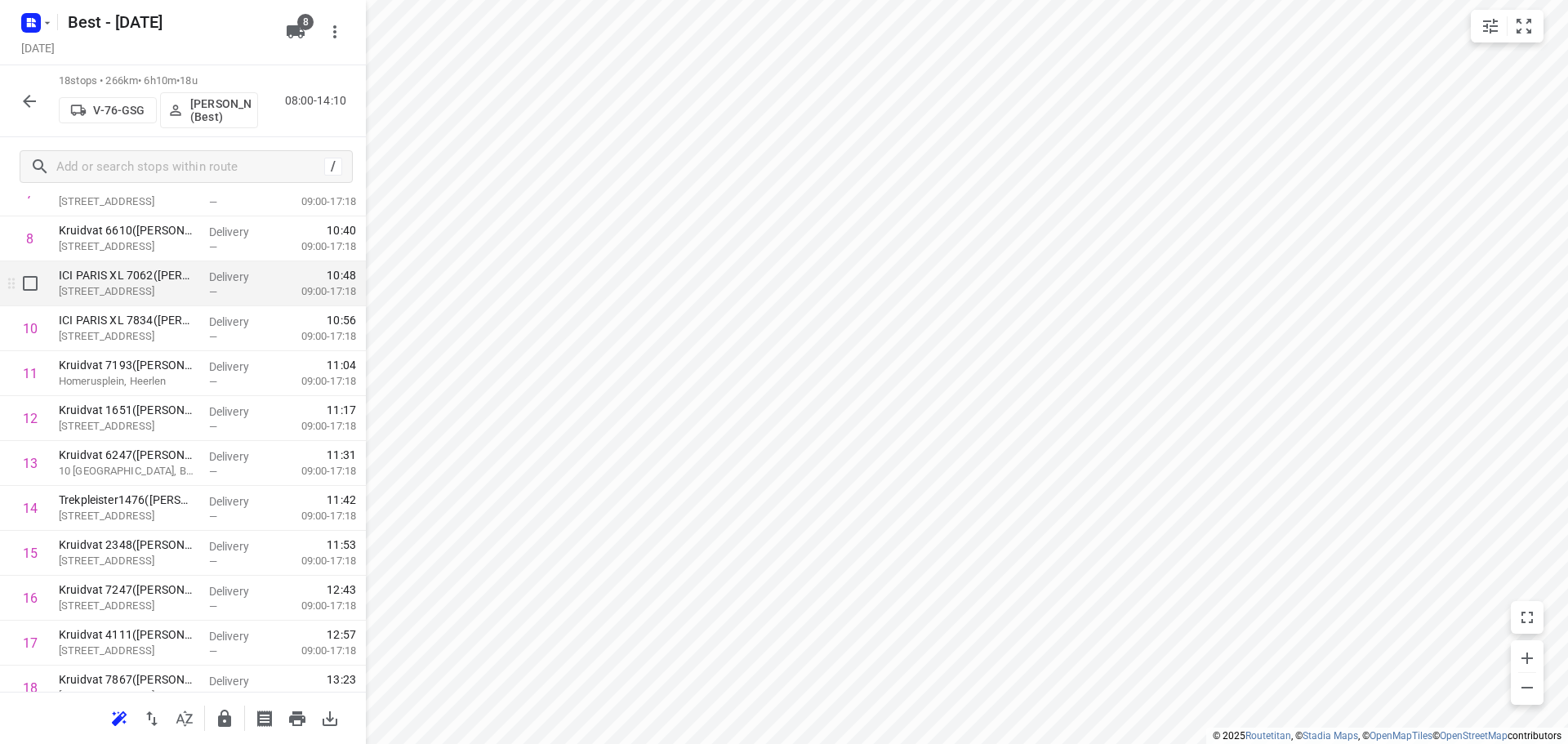
scroll to position [0, 0]
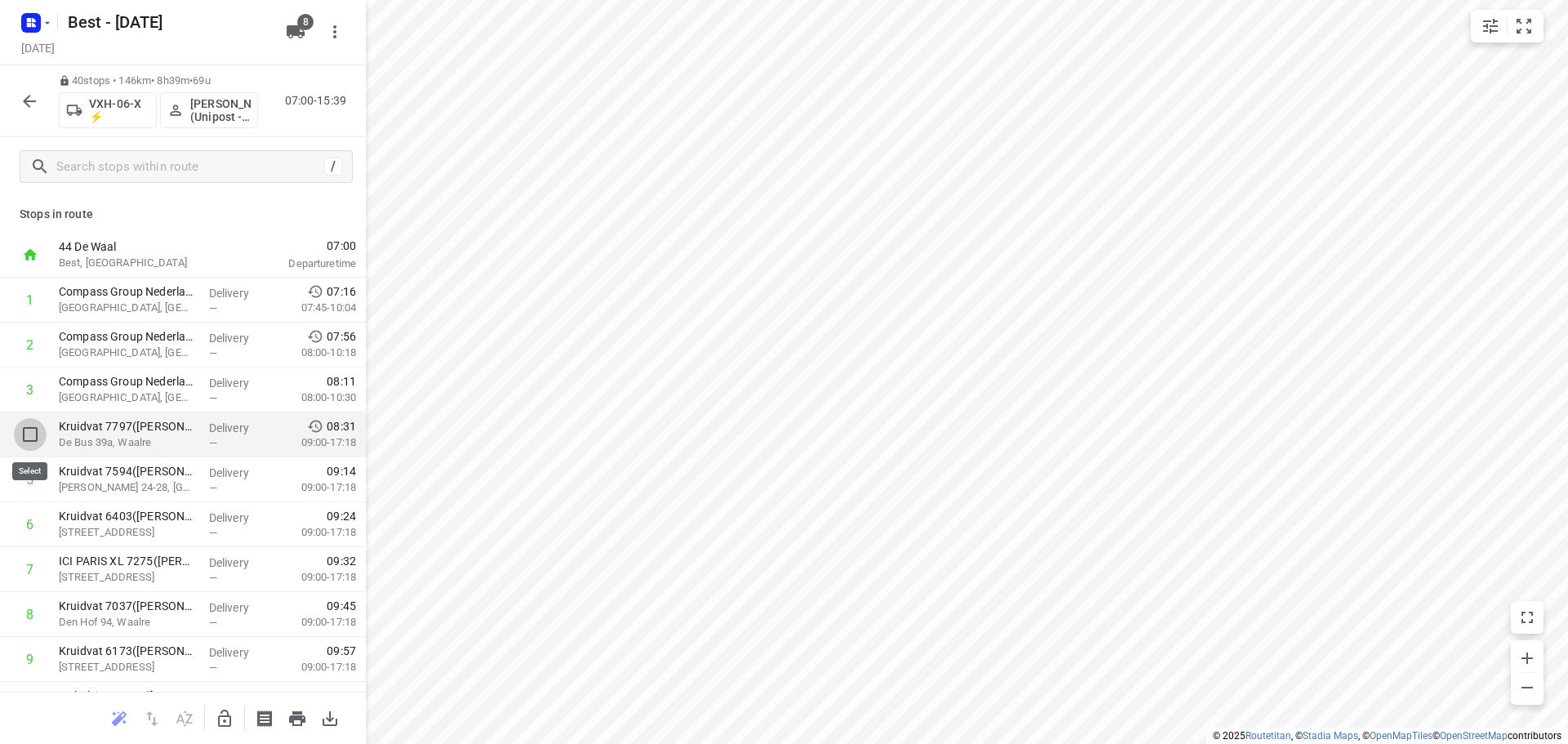
click at [25, 442] on input "checkbox" at bounding box center [30, 434] width 33 height 33
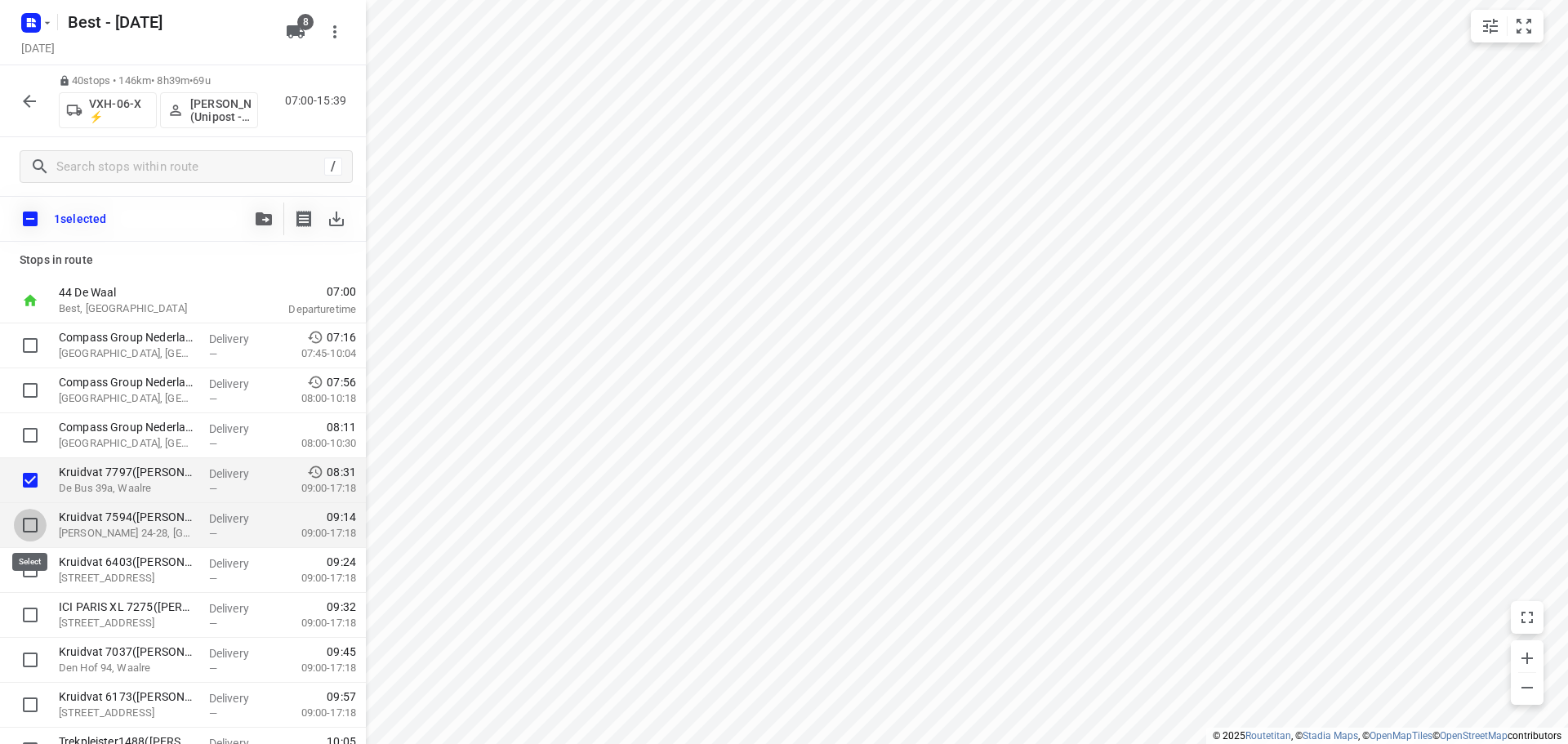
click at [37, 534] on input "checkbox" at bounding box center [30, 525] width 33 height 33
click at [45, 579] on input "checkbox" at bounding box center [30, 570] width 33 height 33
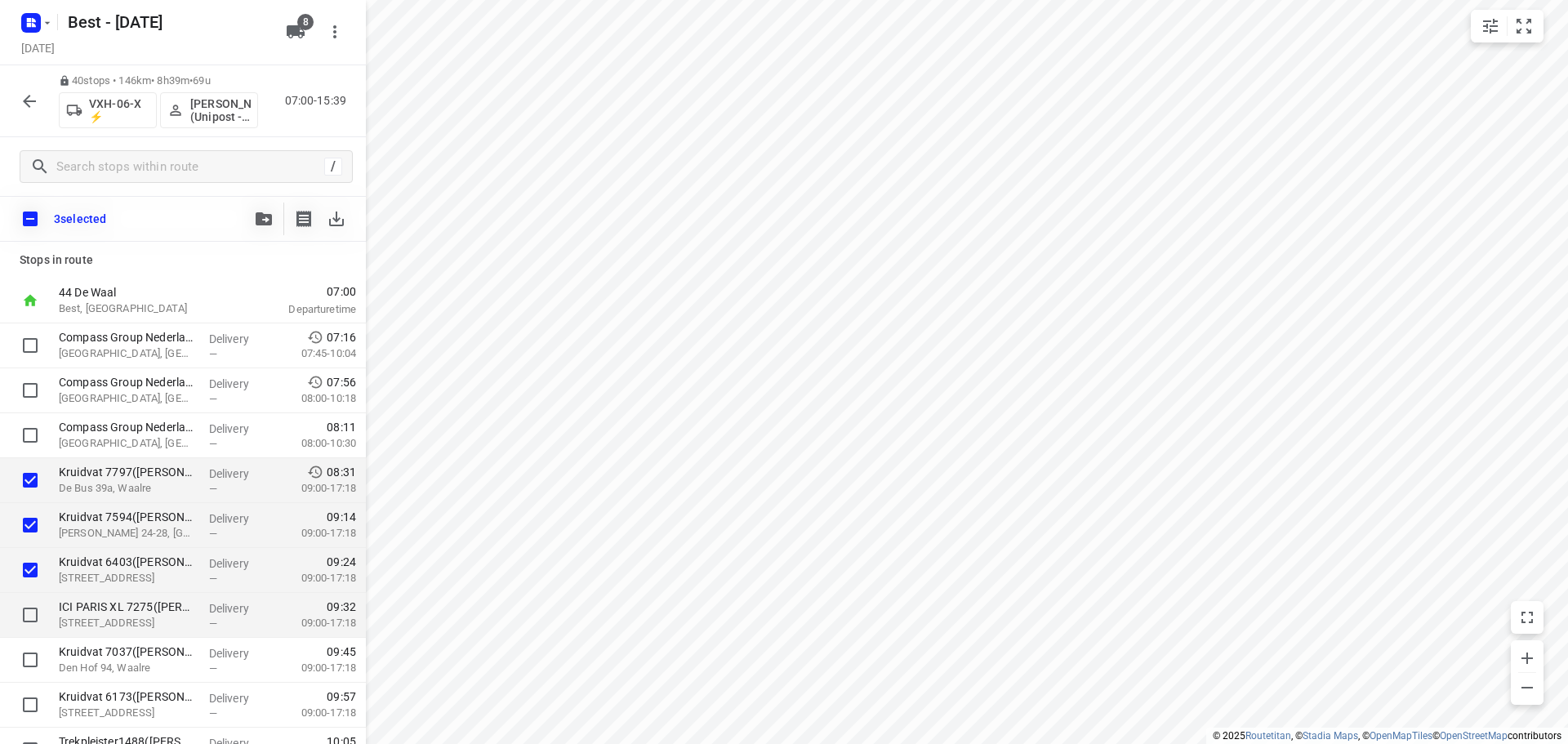
click at [48, 629] on div at bounding box center [26, 615] width 52 height 45
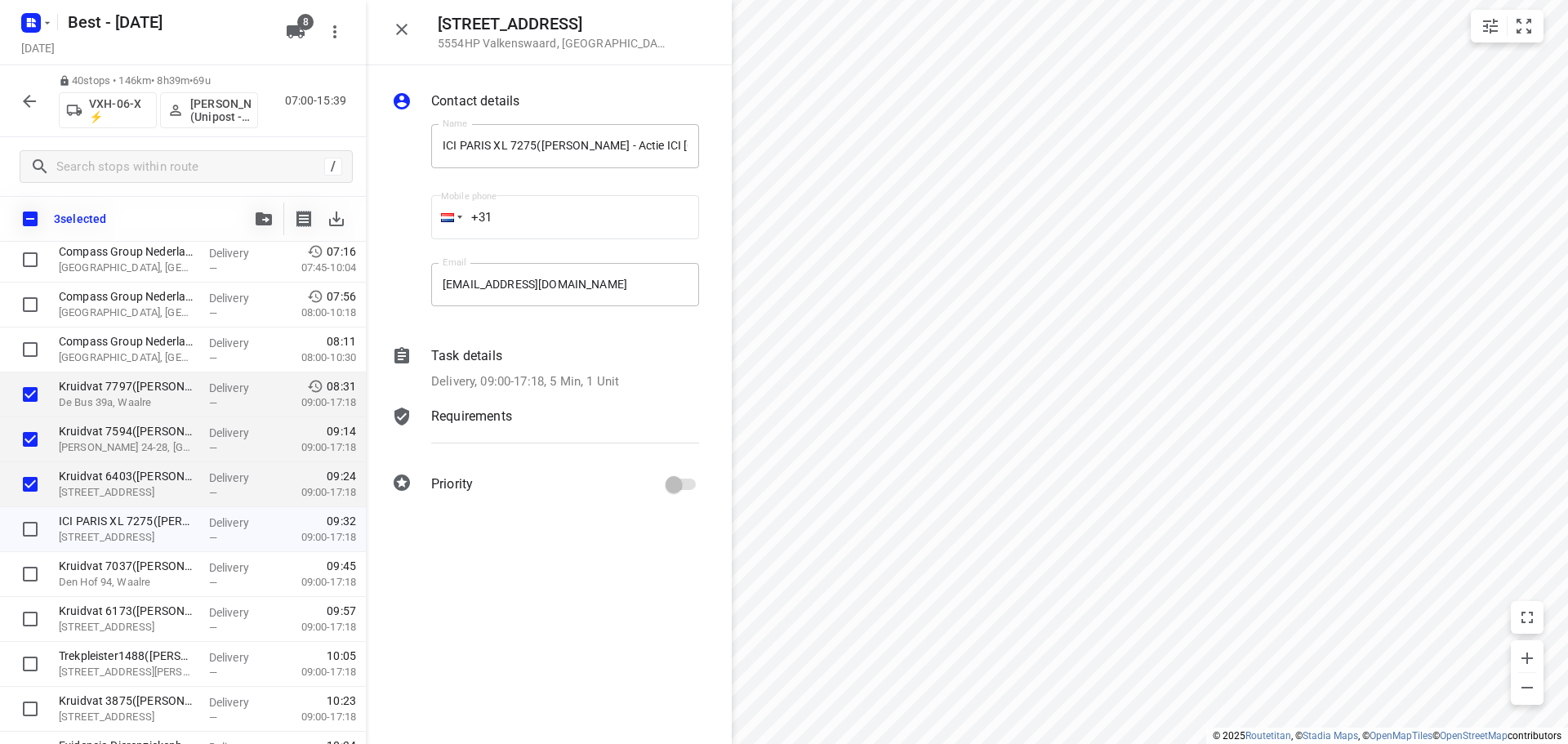
scroll to position [163, 0]
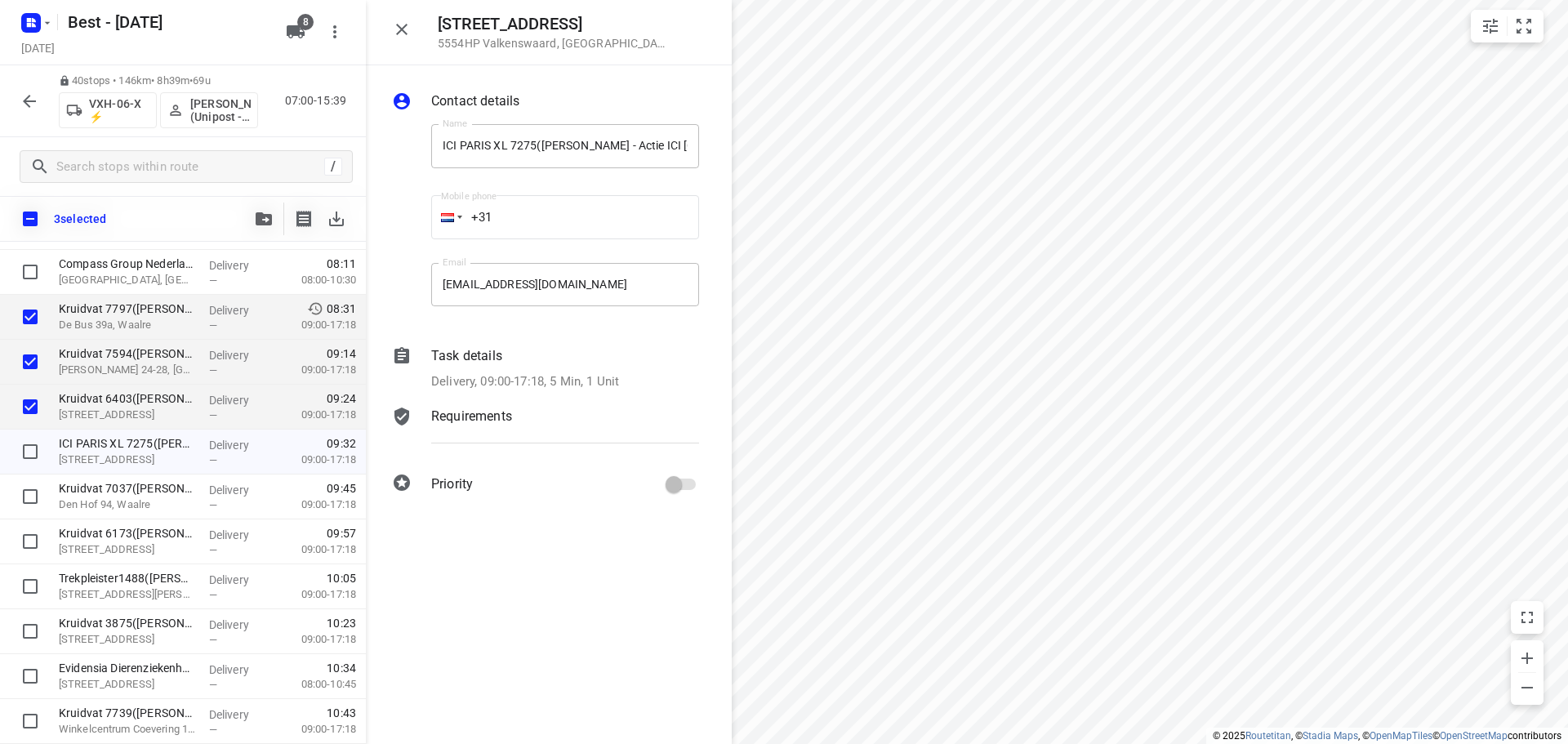
click at [402, 33] on icon "button" at bounding box center [401, 28] width 19 height 19
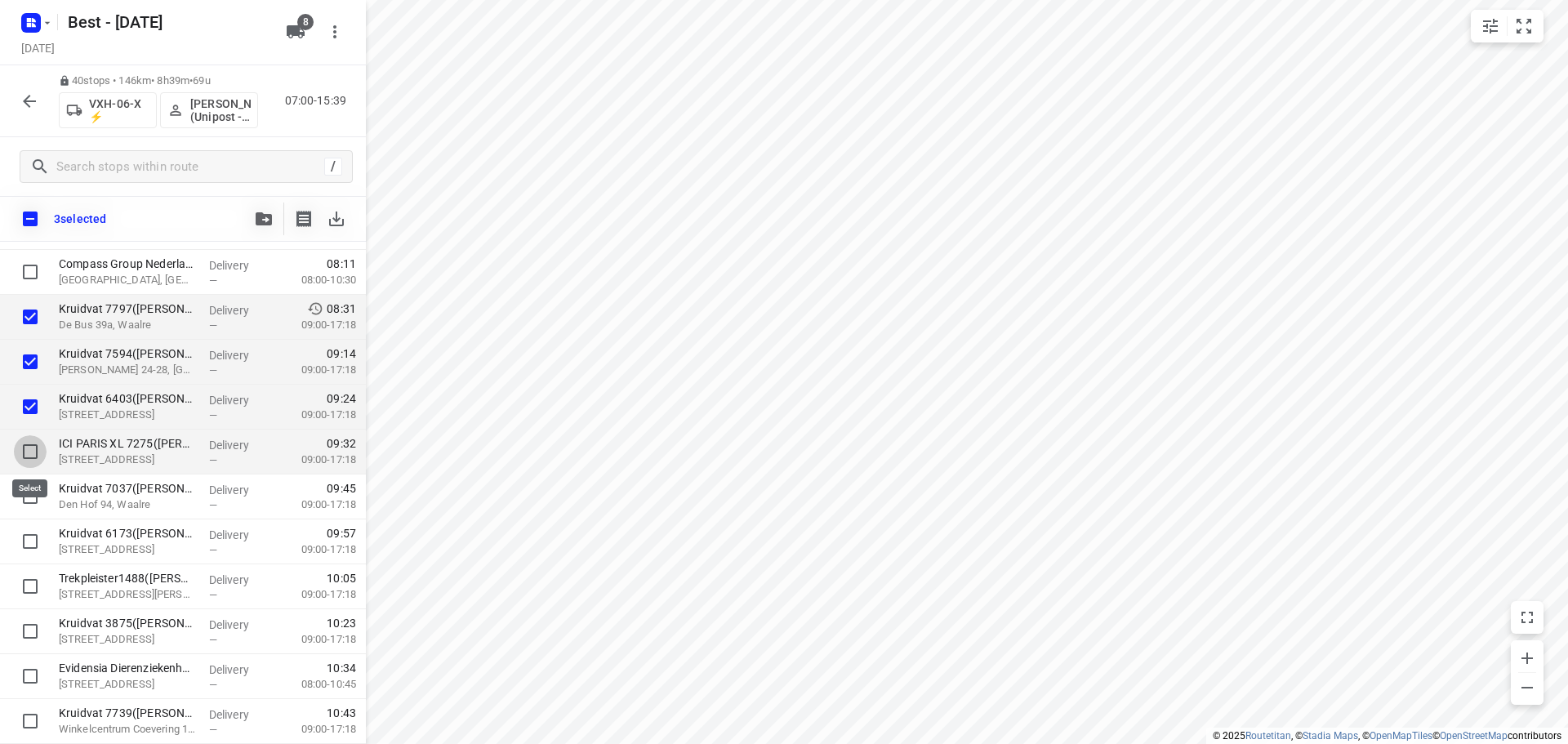
click at [33, 455] on input "checkbox" at bounding box center [30, 452] width 33 height 33
click at [33, 499] on input "checkbox" at bounding box center [30, 497] width 33 height 33
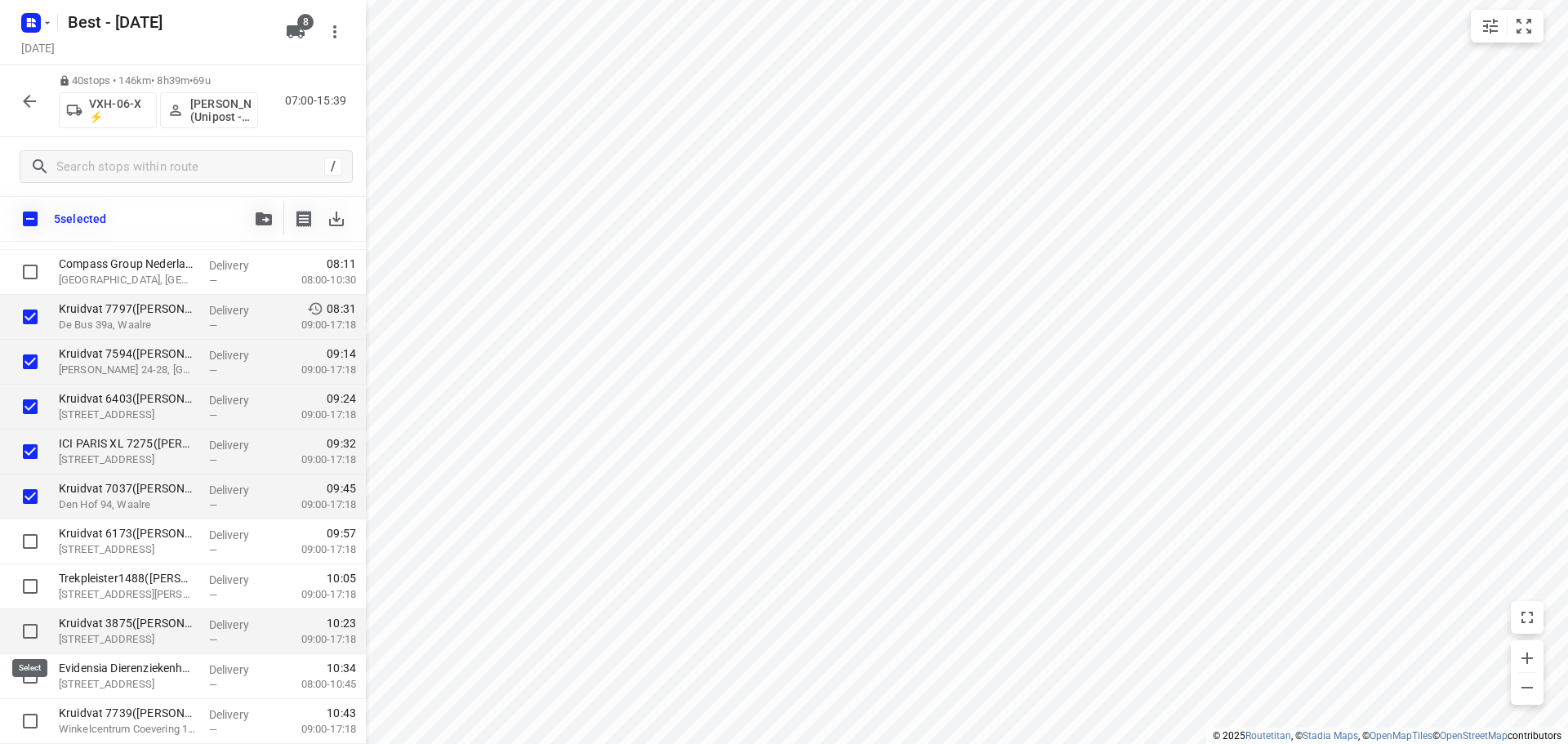
click at [21, 626] on input "checkbox" at bounding box center [30, 631] width 33 height 33
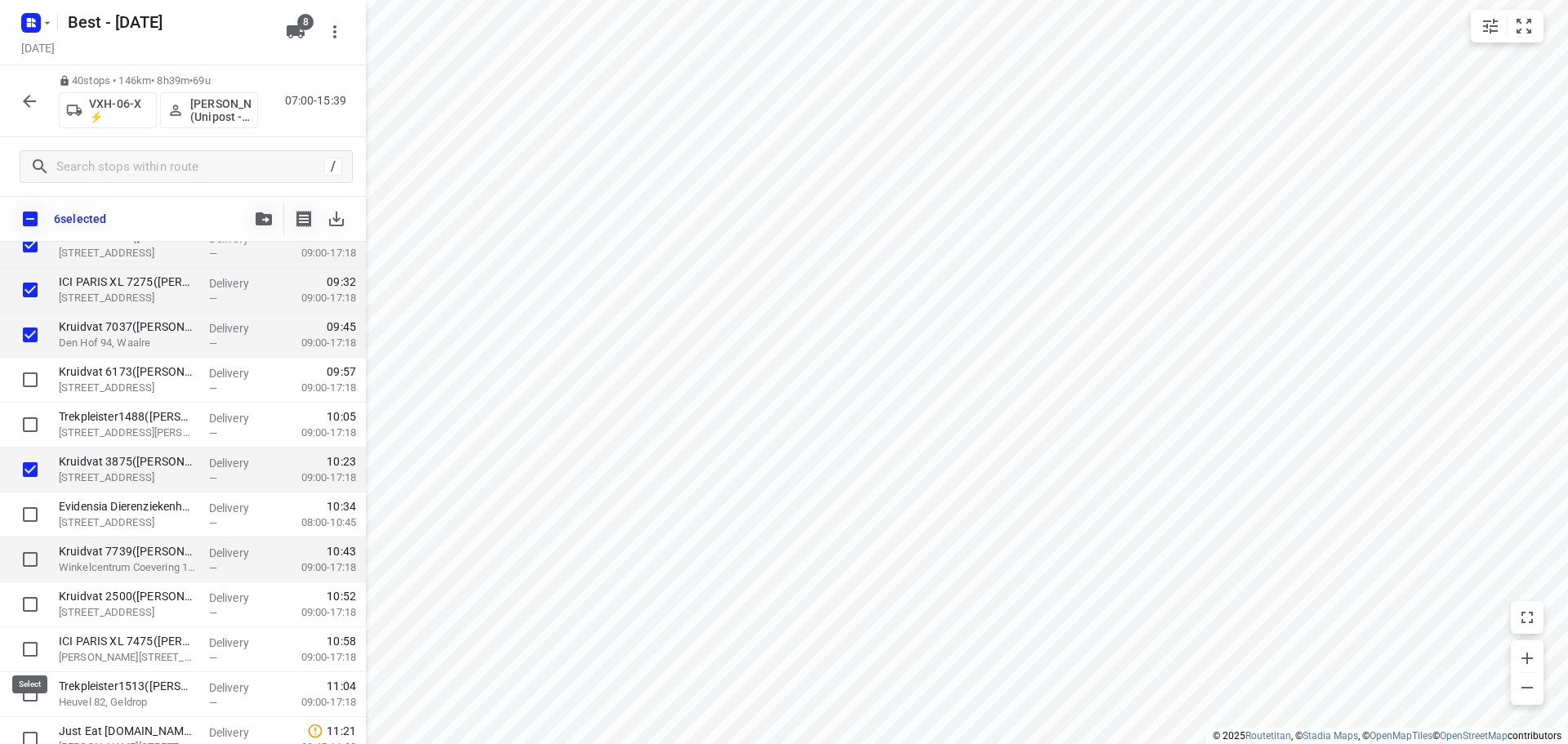
scroll to position [326, 0]
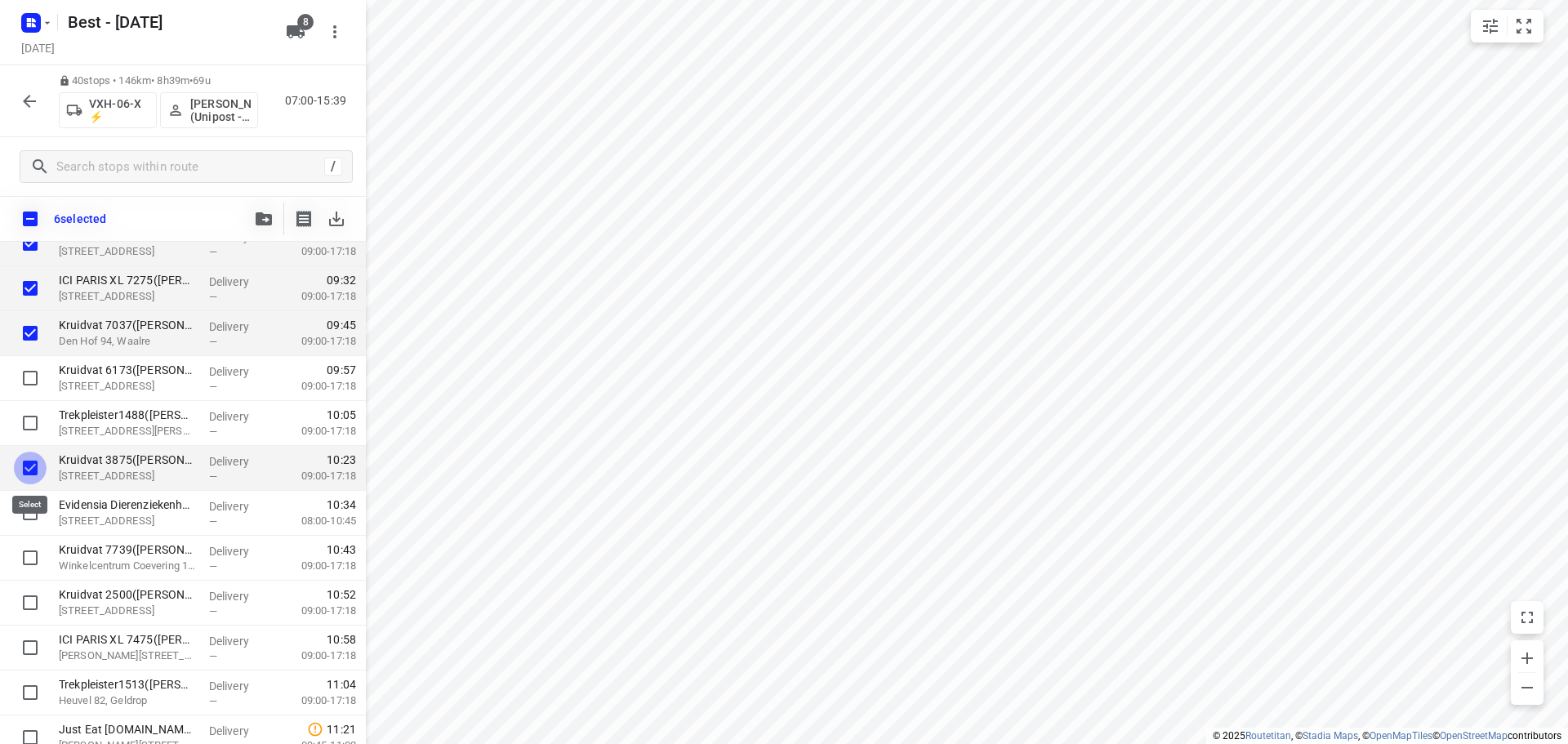
click at [33, 469] on input "checkbox" at bounding box center [30, 468] width 33 height 33
click at [255, 213] on button "button" at bounding box center [264, 219] width 33 height 33
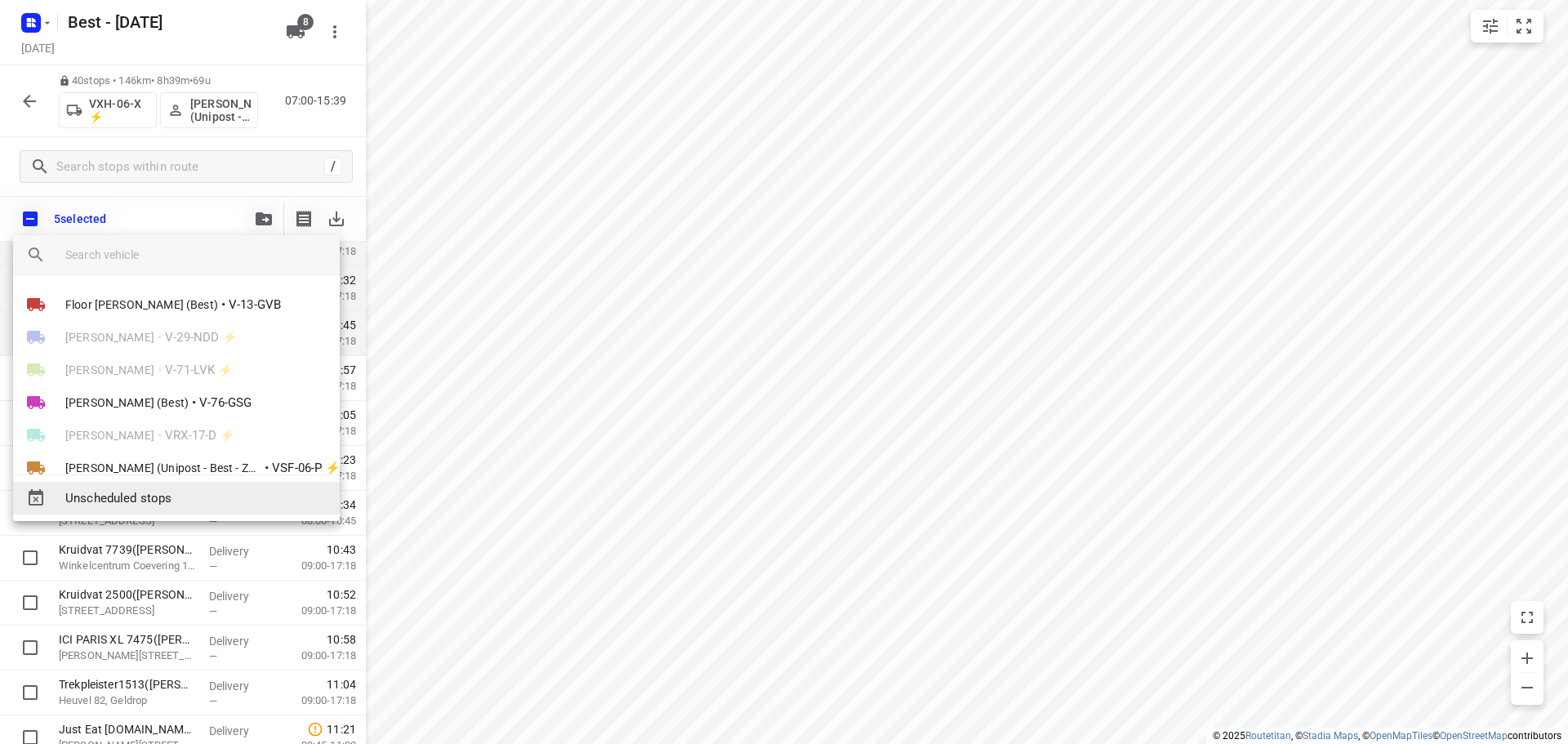
click at [181, 486] on div "Unscheduled stops" at bounding box center [176, 498] width 326 height 33
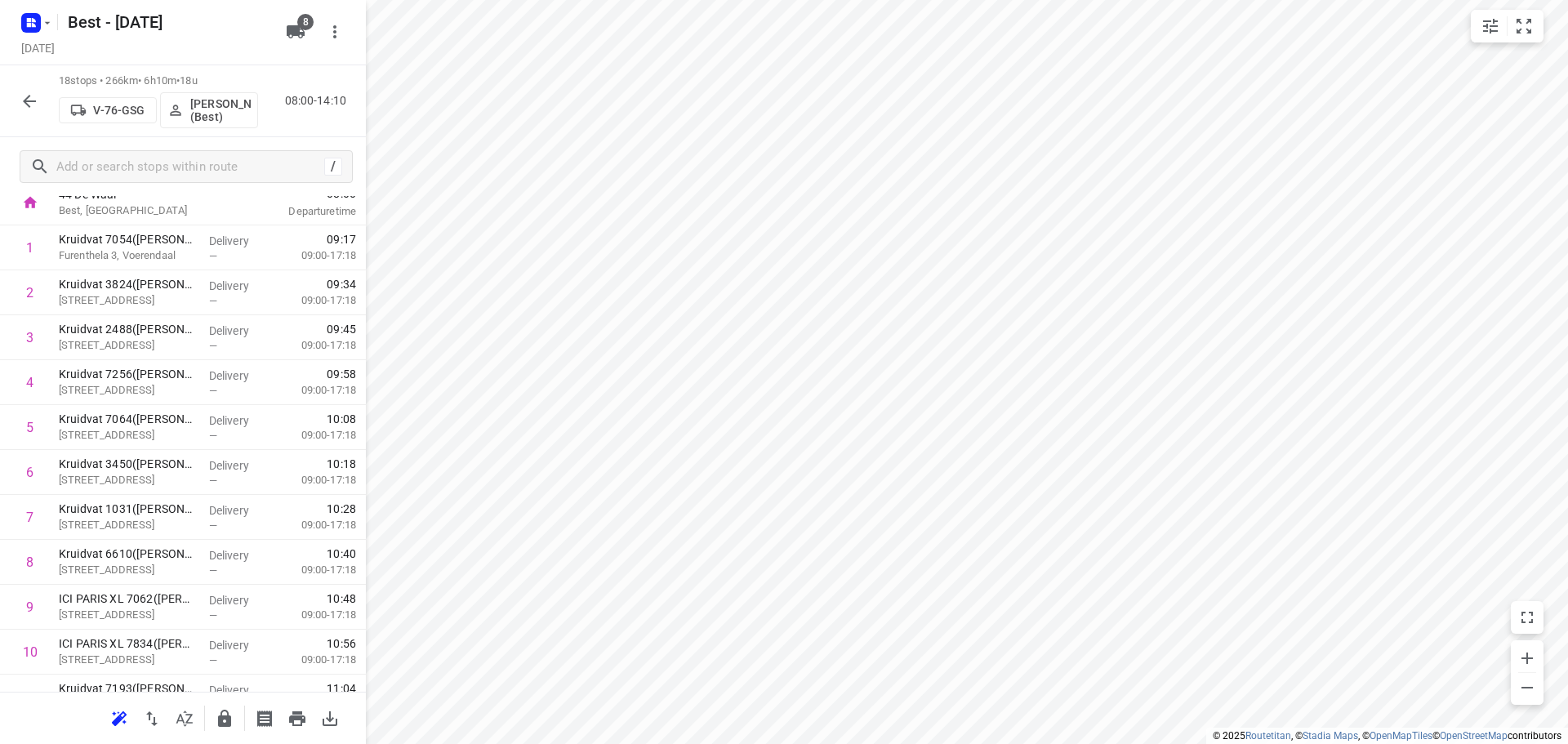
scroll to position [0, 0]
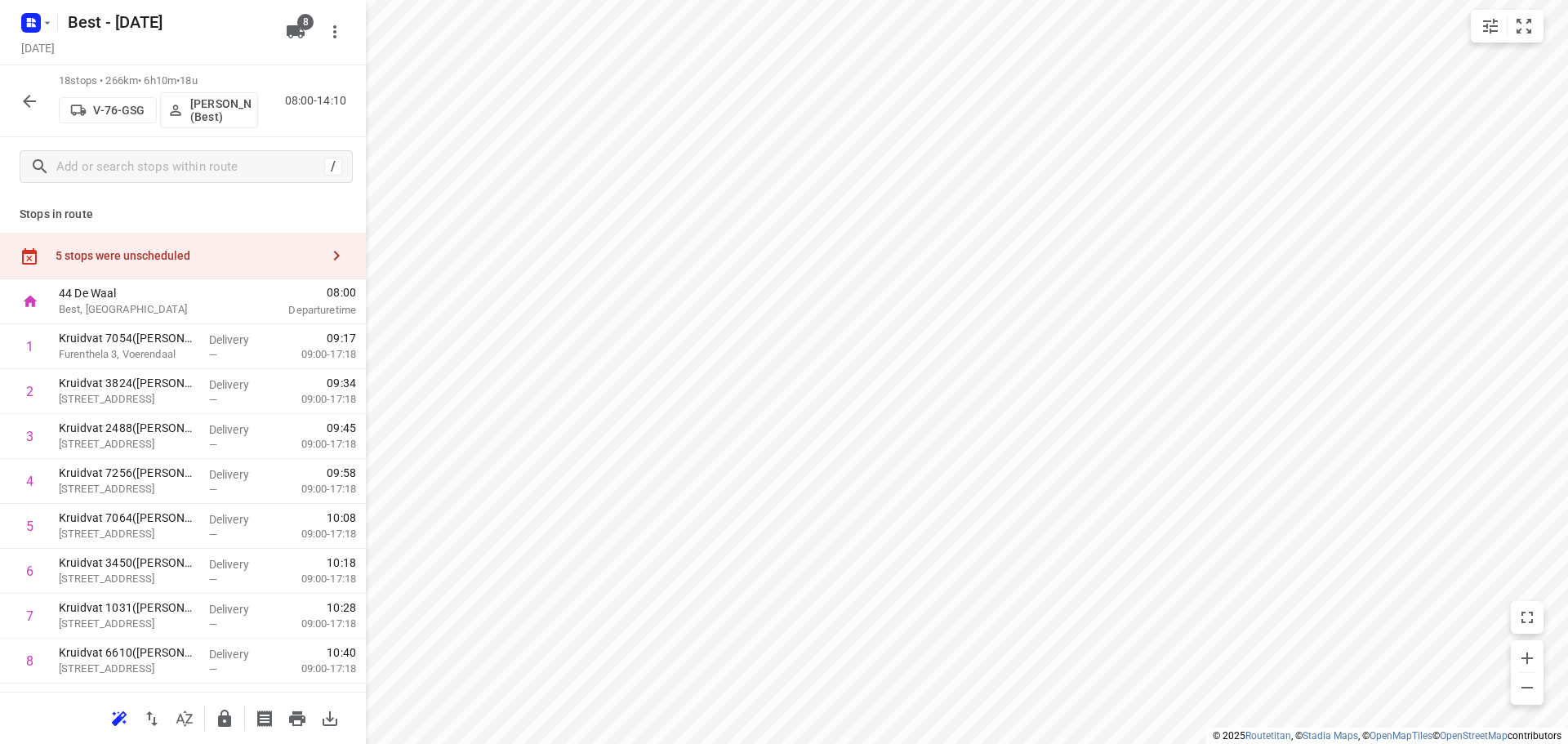
click at [120, 242] on div "5 stops were unscheduled" at bounding box center [182, 256] width 366 height 47
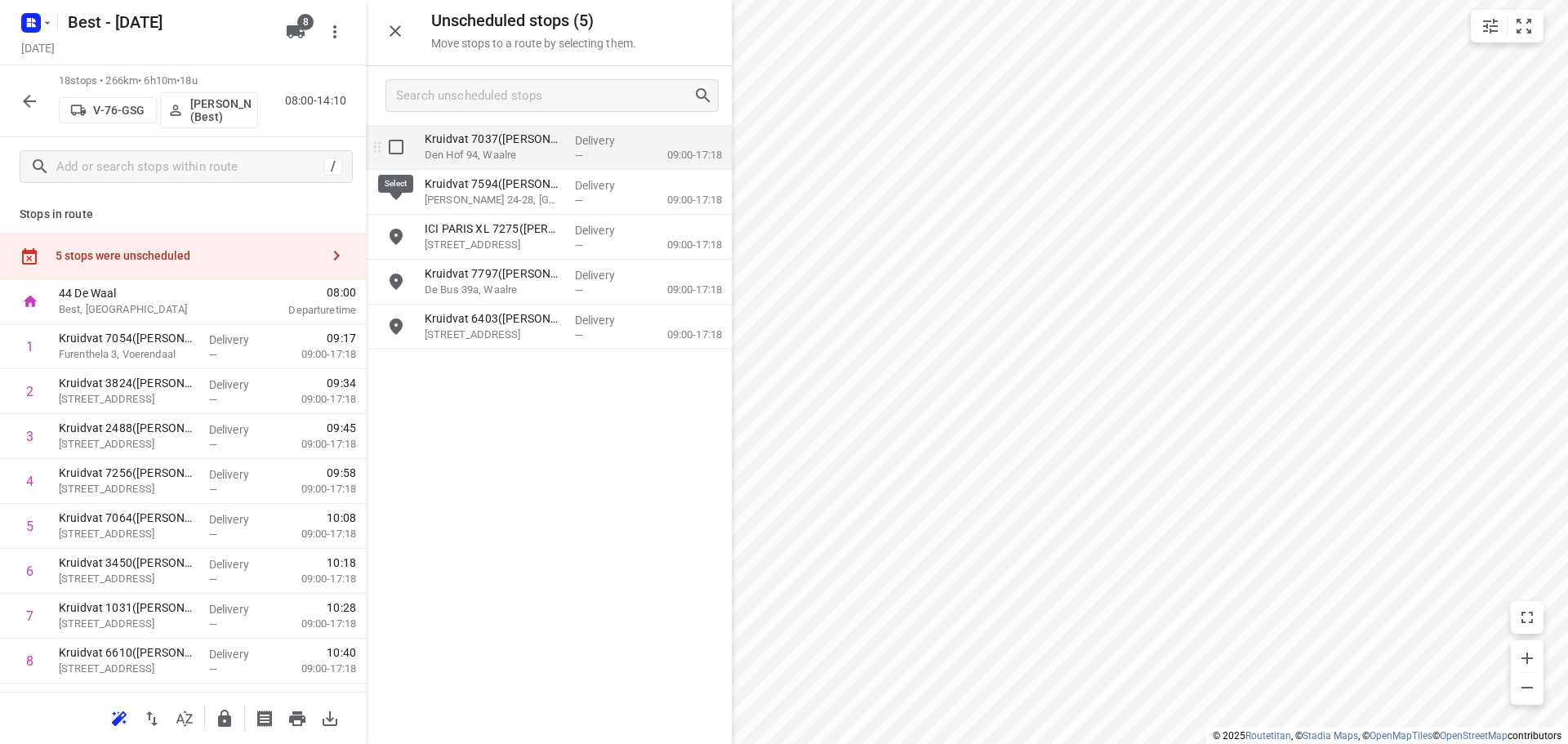
click at [392, 149] on input "grid" at bounding box center [396, 148] width 33 height 33
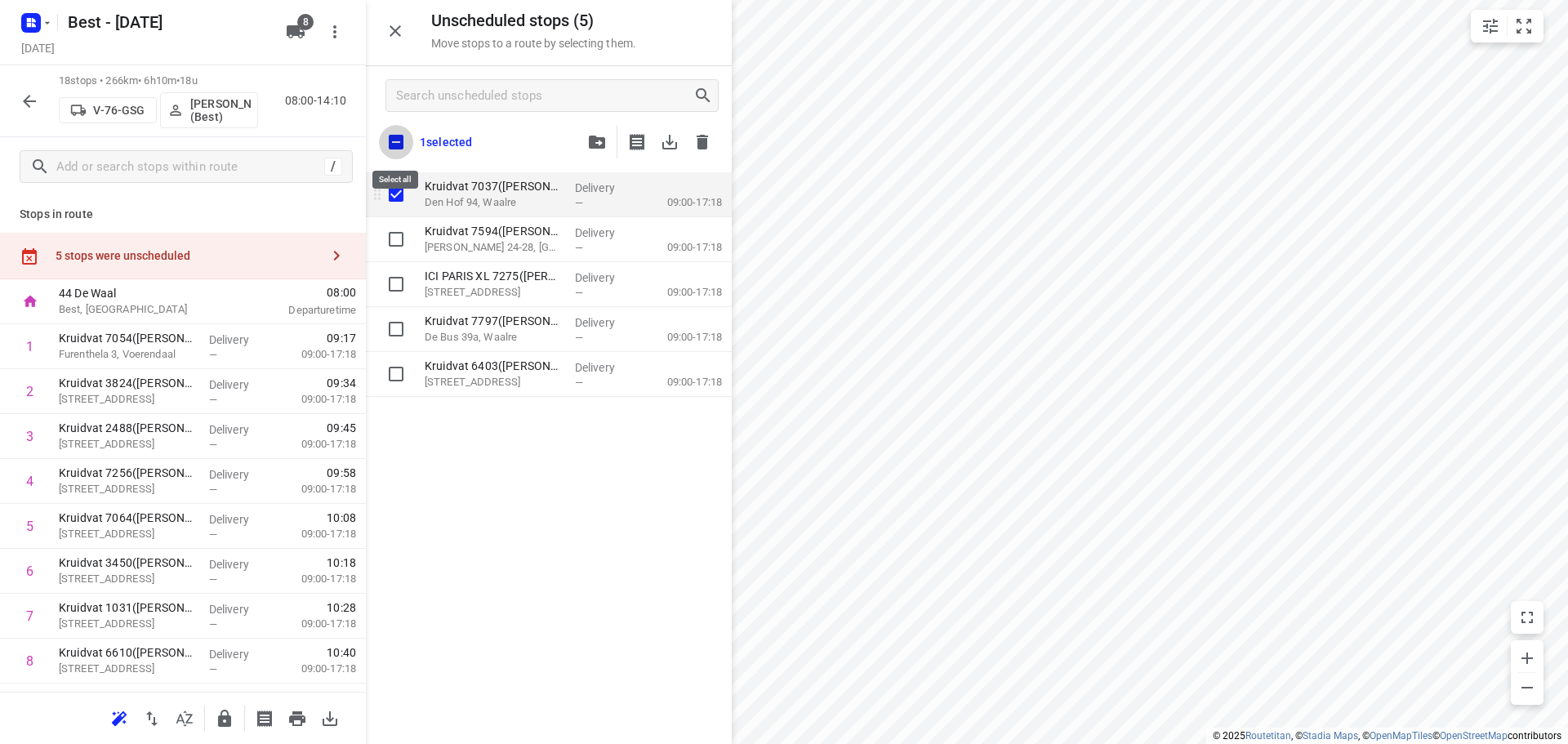
click at [391, 150] on input "checkbox" at bounding box center [395, 141] width 34 height 34
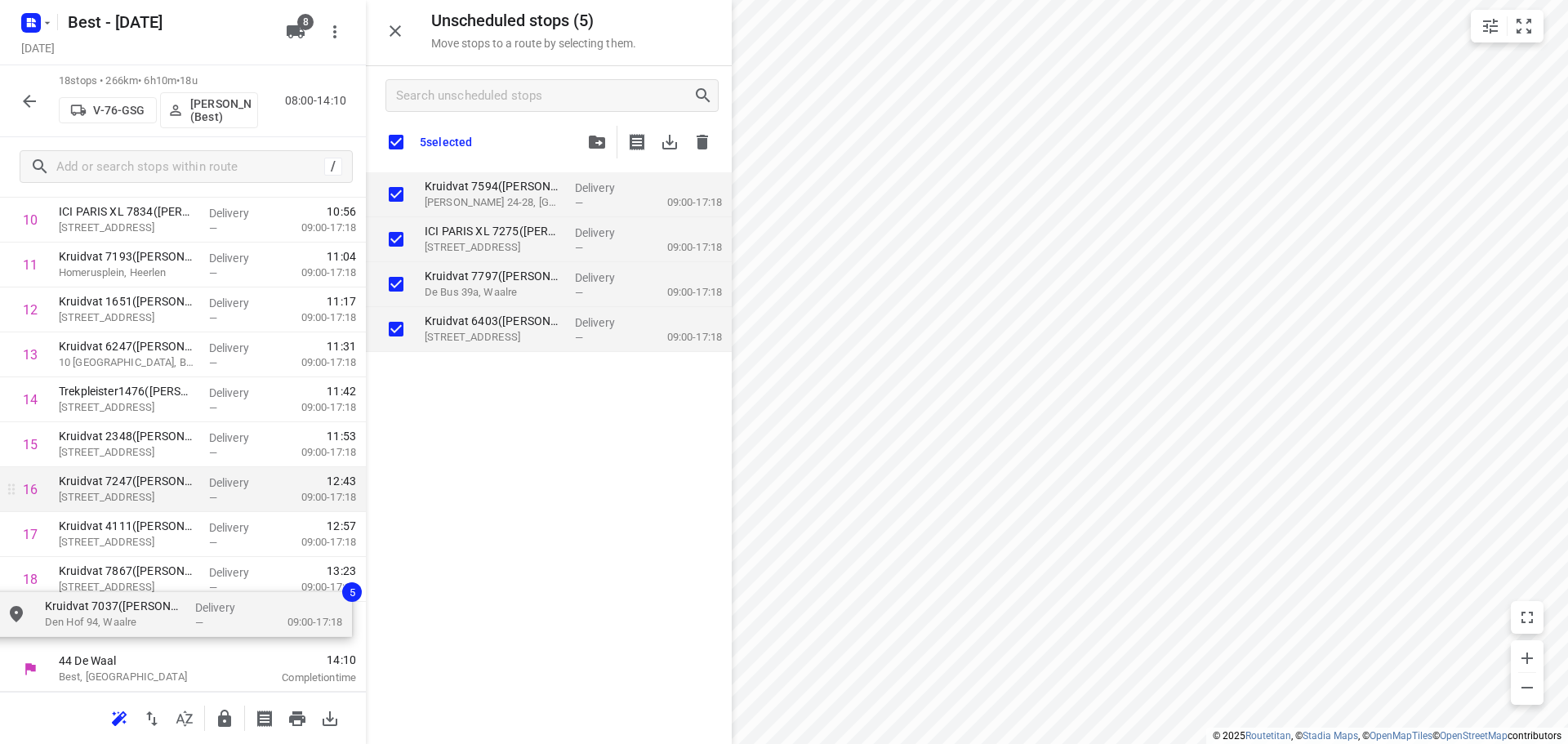
drag, startPoint x: 477, startPoint y: 189, endPoint x: 160, endPoint y: 465, distance: 420.3
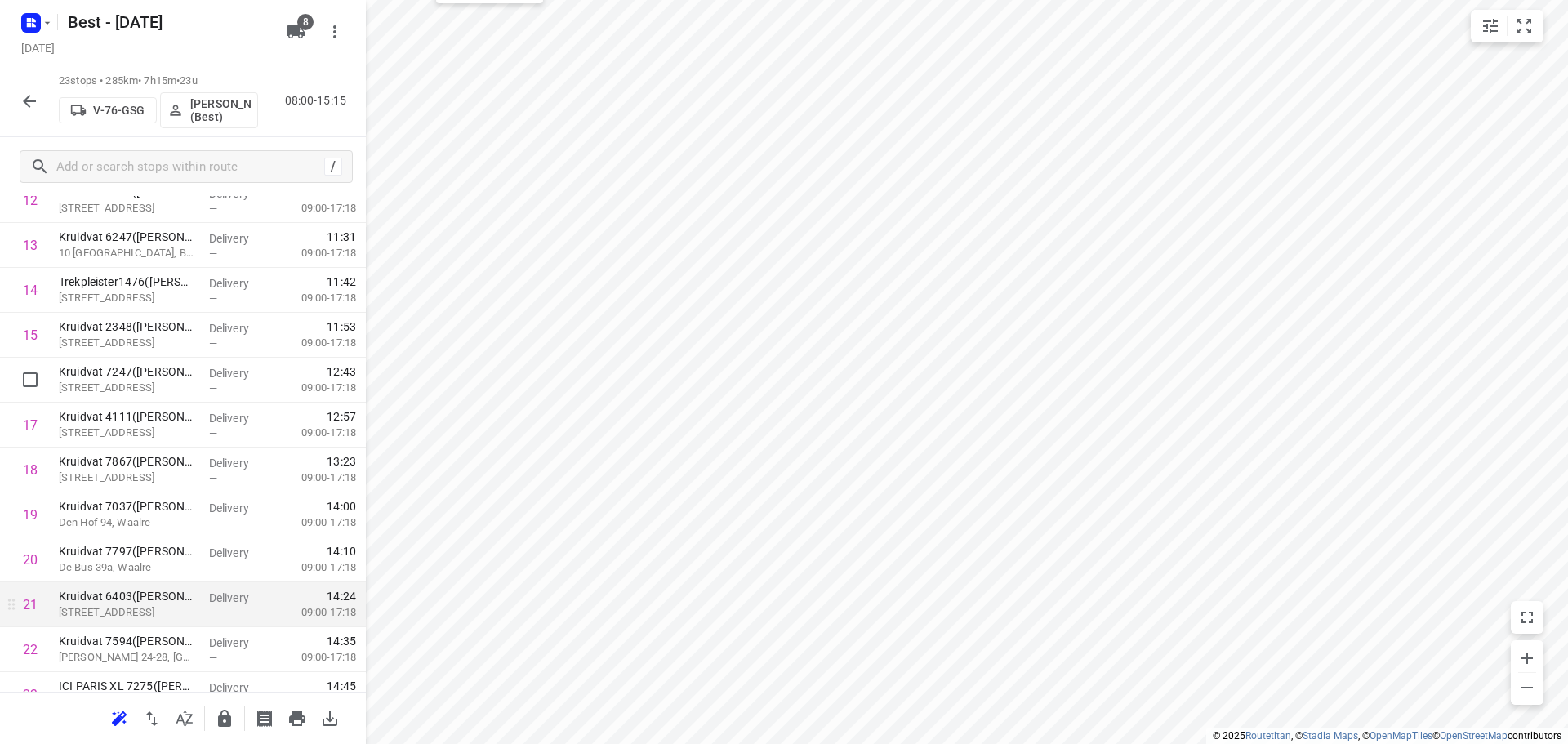
scroll to position [649, 0]
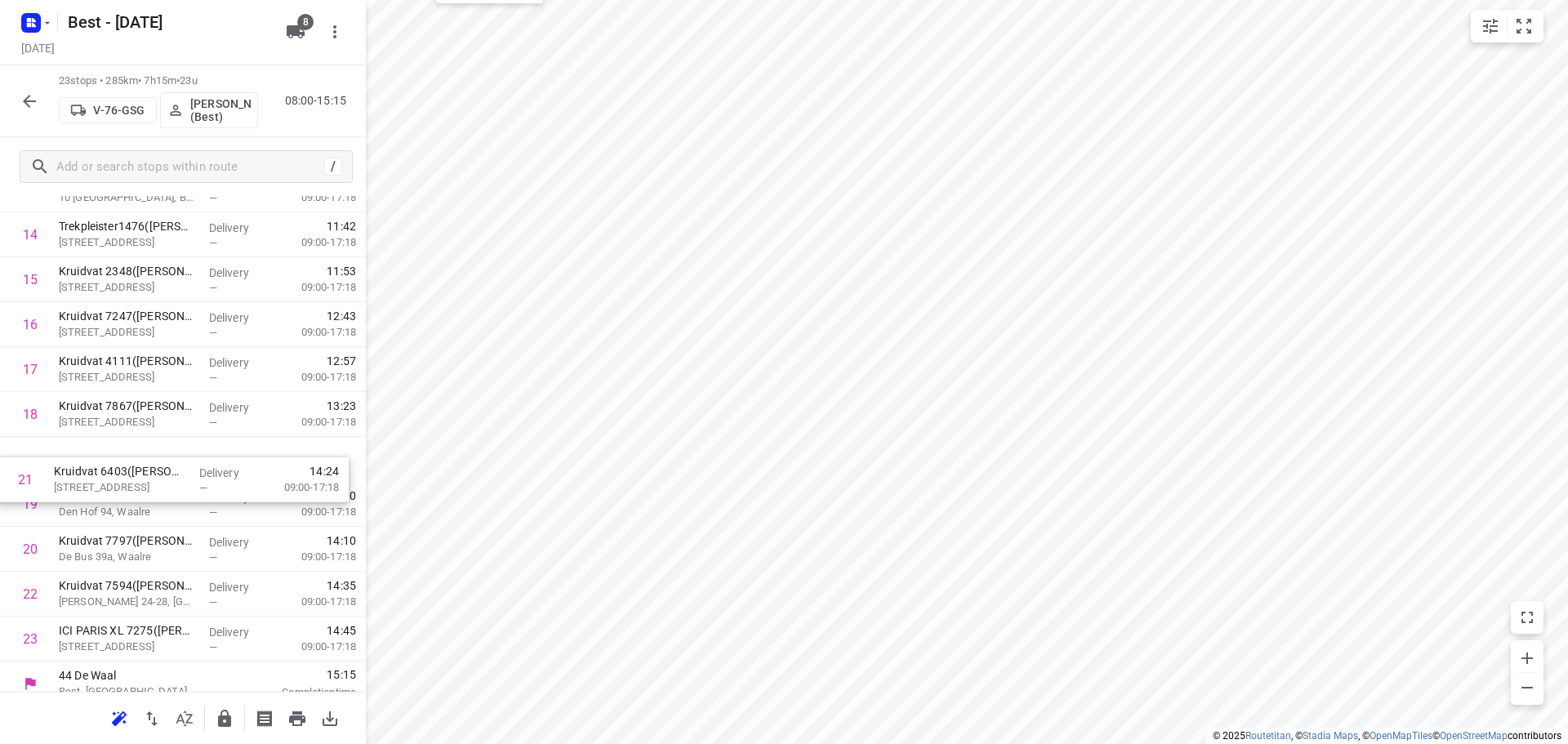
drag, startPoint x: 119, startPoint y: 556, endPoint x: 125, endPoint y: 441, distance: 115.2
click at [124, 443] on div "1 Kruidvat 7054(A.S. Watson - Actie Kruidvat) Furenthela 3, Voerendaal Delivery…" at bounding box center [182, 145] width 366 height 1033
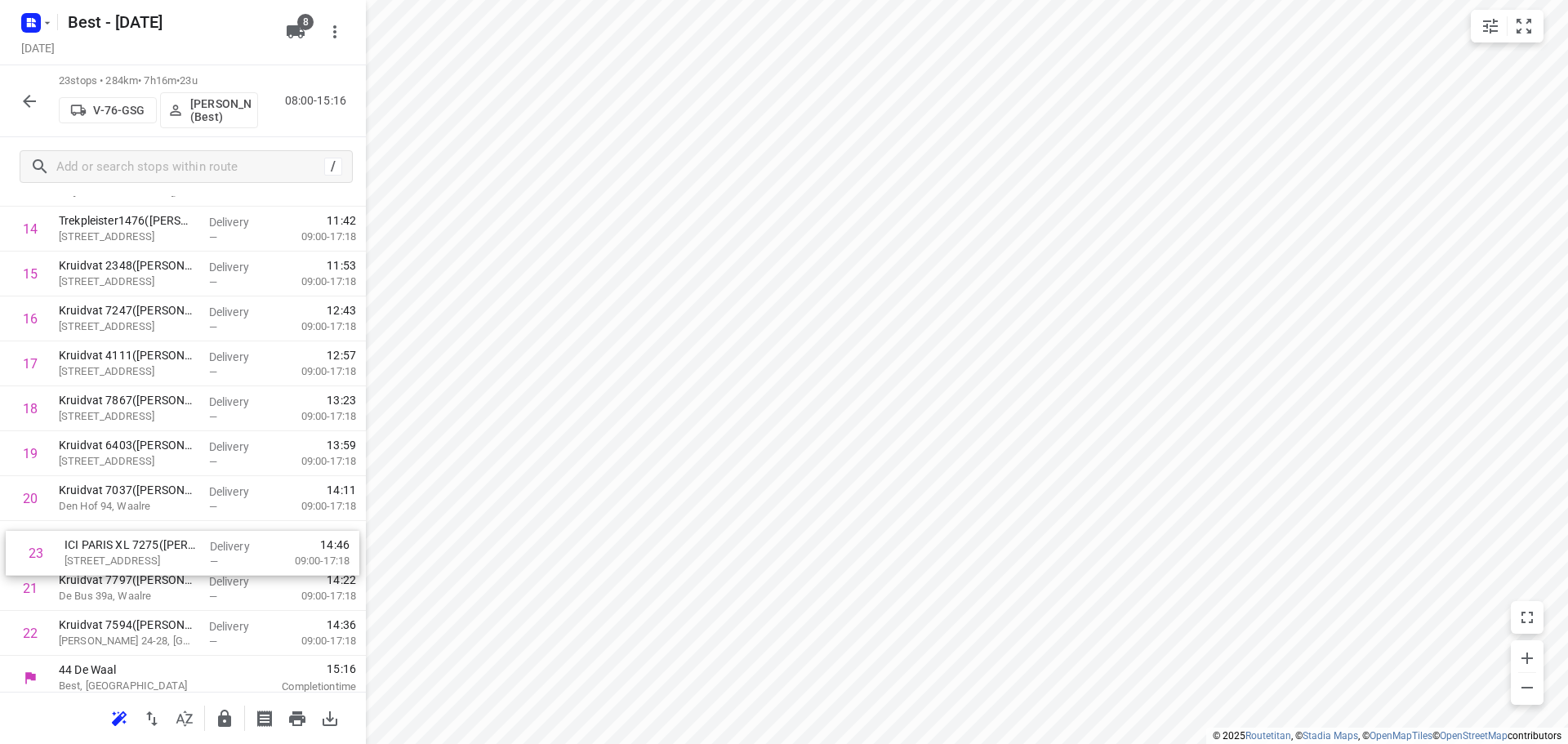
scroll to position [658, 0]
drag, startPoint x: 177, startPoint y: 640, endPoint x: 199, endPoint y: 477, distance: 164.5
click at [199, 477] on div "1 Kruidvat 7054(A.S. Watson - Actie Kruidvat) Furenthela 3, Voerendaal Delivery…" at bounding box center [182, 136] width 366 height 1033
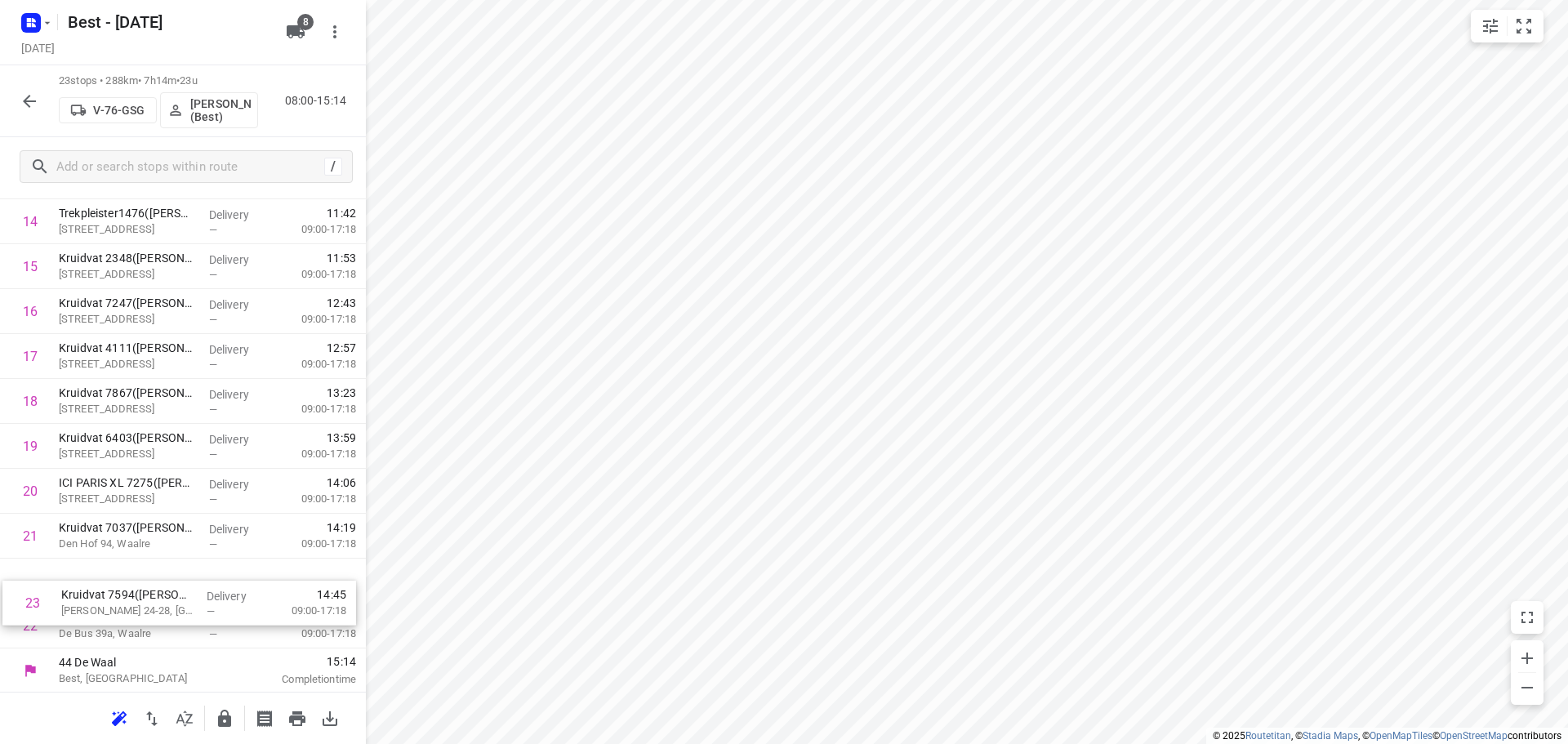
scroll to position [663, 0]
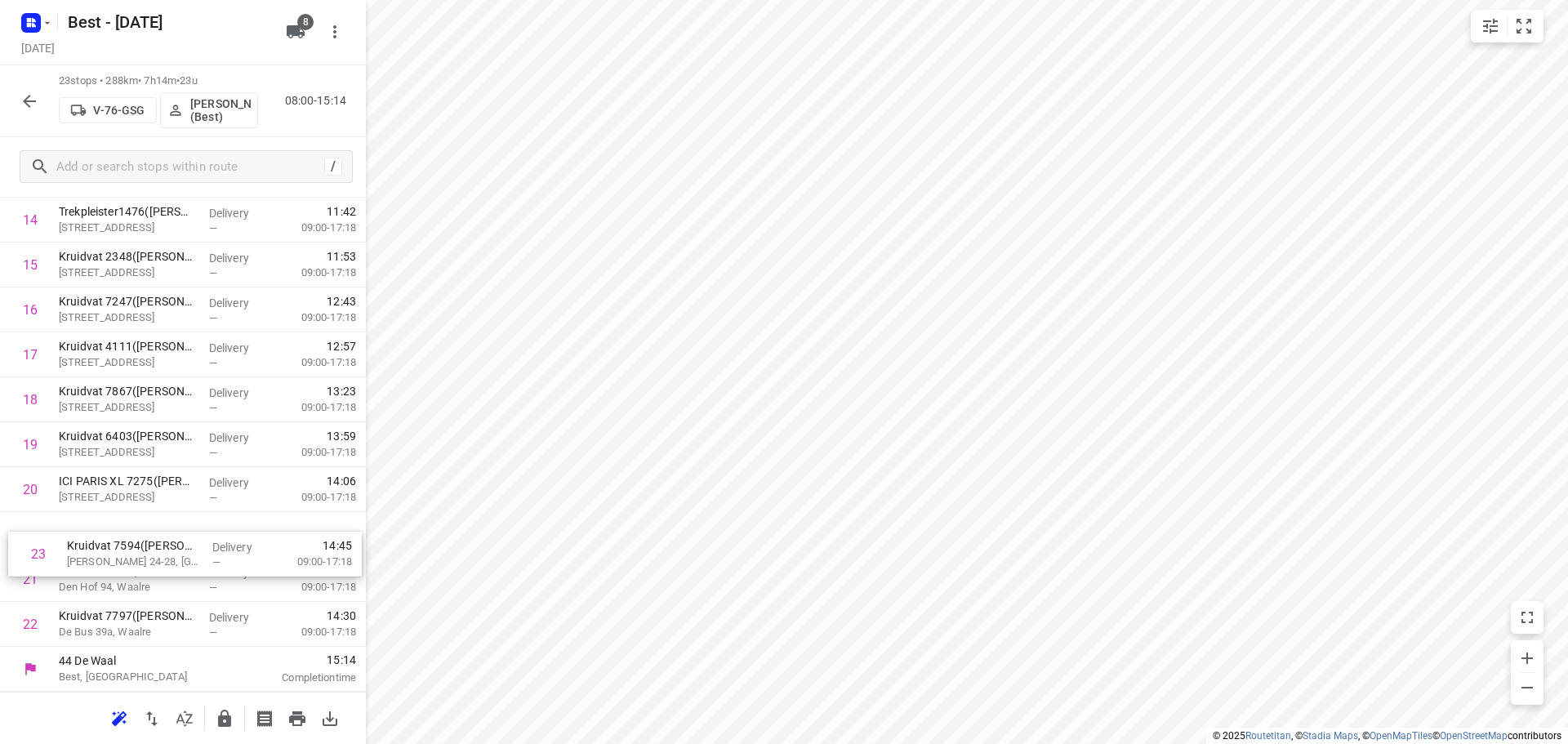
drag, startPoint x: 152, startPoint y: 636, endPoint x: 165, endPoint y: 532, distance: 104.8
click at [163, 538] on div "1 Kruidvat 7054(A.S. Watson - Actie Kruidvat) Furenthela 3, Voerendaal Delivery…" at bounding box center [182, 130] width 366 height 1033
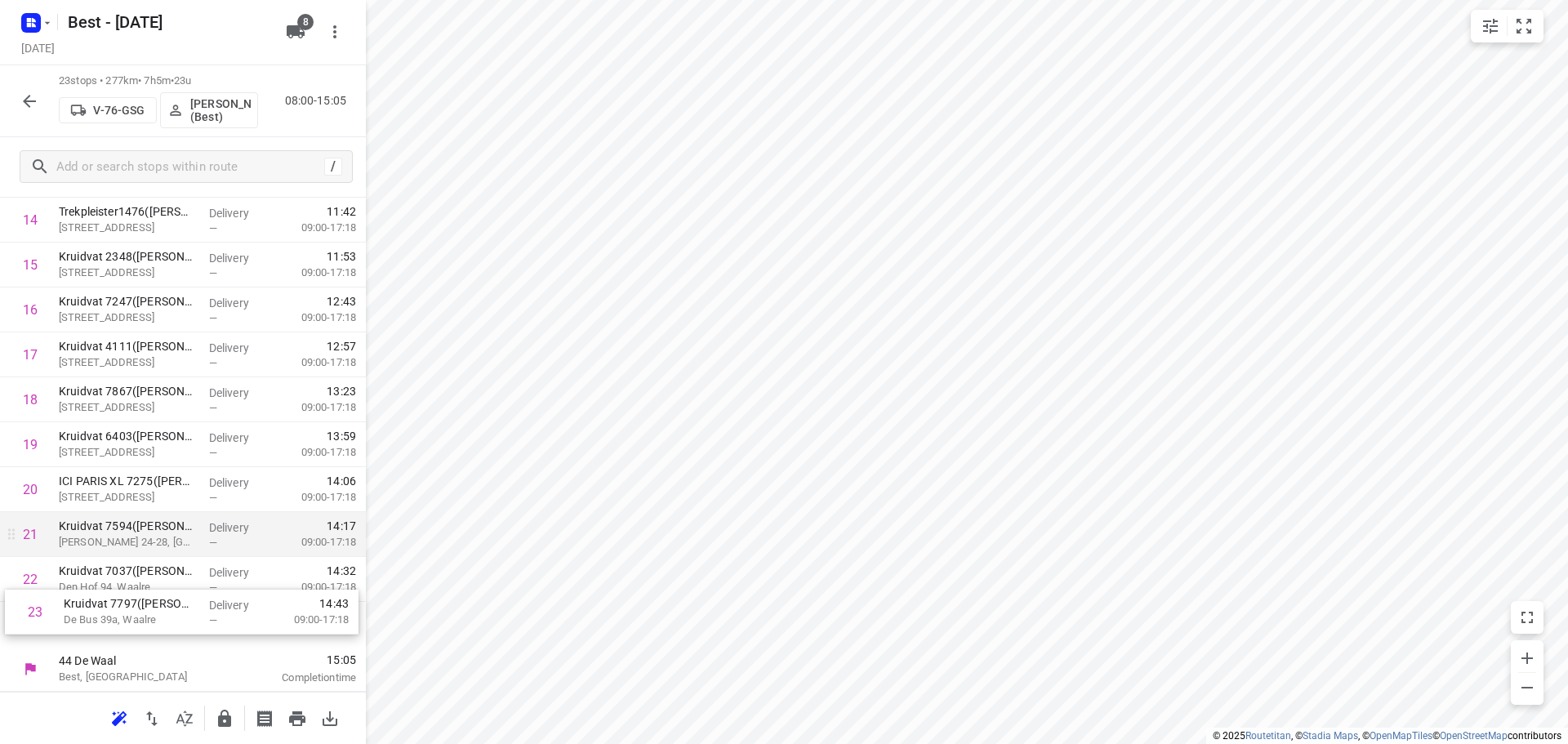
drag, startPoint x: 180, startPoint y: 618, endPoint x: 199, endPoint y: 555, distance: 65.8
click at [196, 575] on div "1 Kruidvat 7054(A.S. Watson - Actie Kruidvat) Furenthela 3, Voerendaal Delivery…" at bounding box center [182, 130] width 366 height 1033
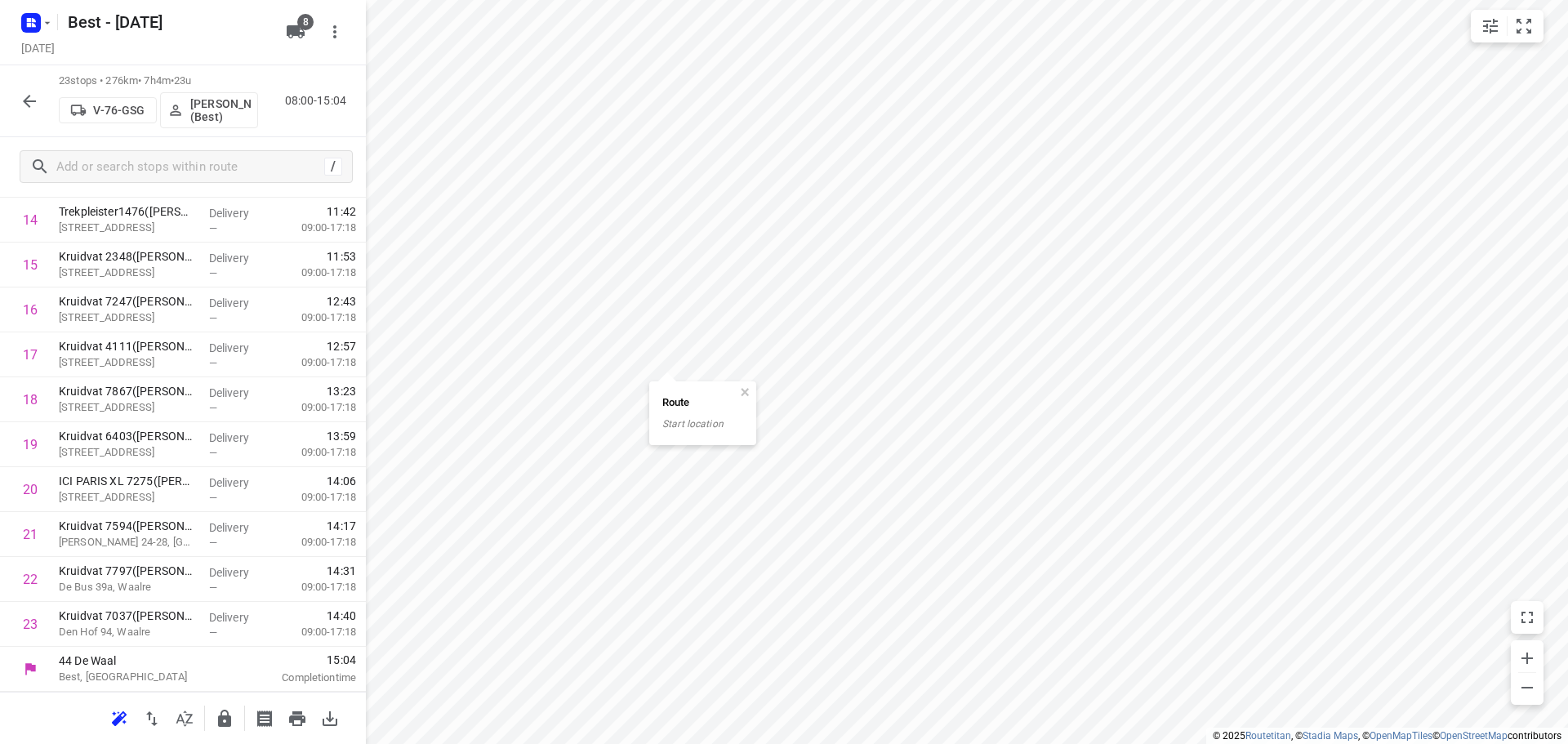
drag, startPoint x: 18, startPoint y: 84, endPoint x: 36, endPoint y: 93, distance: 20.1
click at [21, 85] on div at bounding box center [29, 102] width 33 height 33
click at [31, 98] on icon "button" at bounding box center [28, 101] width 19 height 19
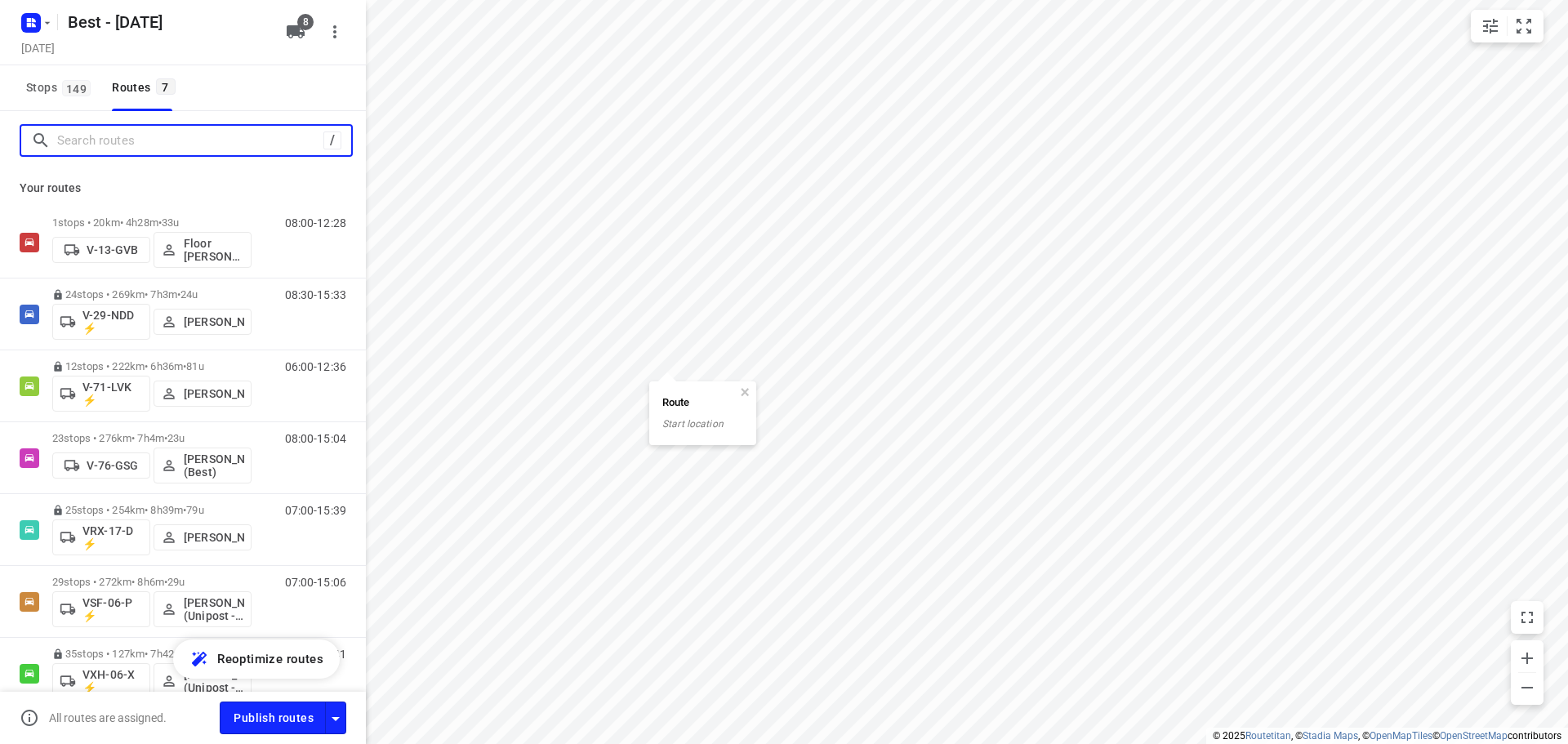
click at [108, 140] on input "Search routes" at bounding box center [190, 141] width 266 height 26
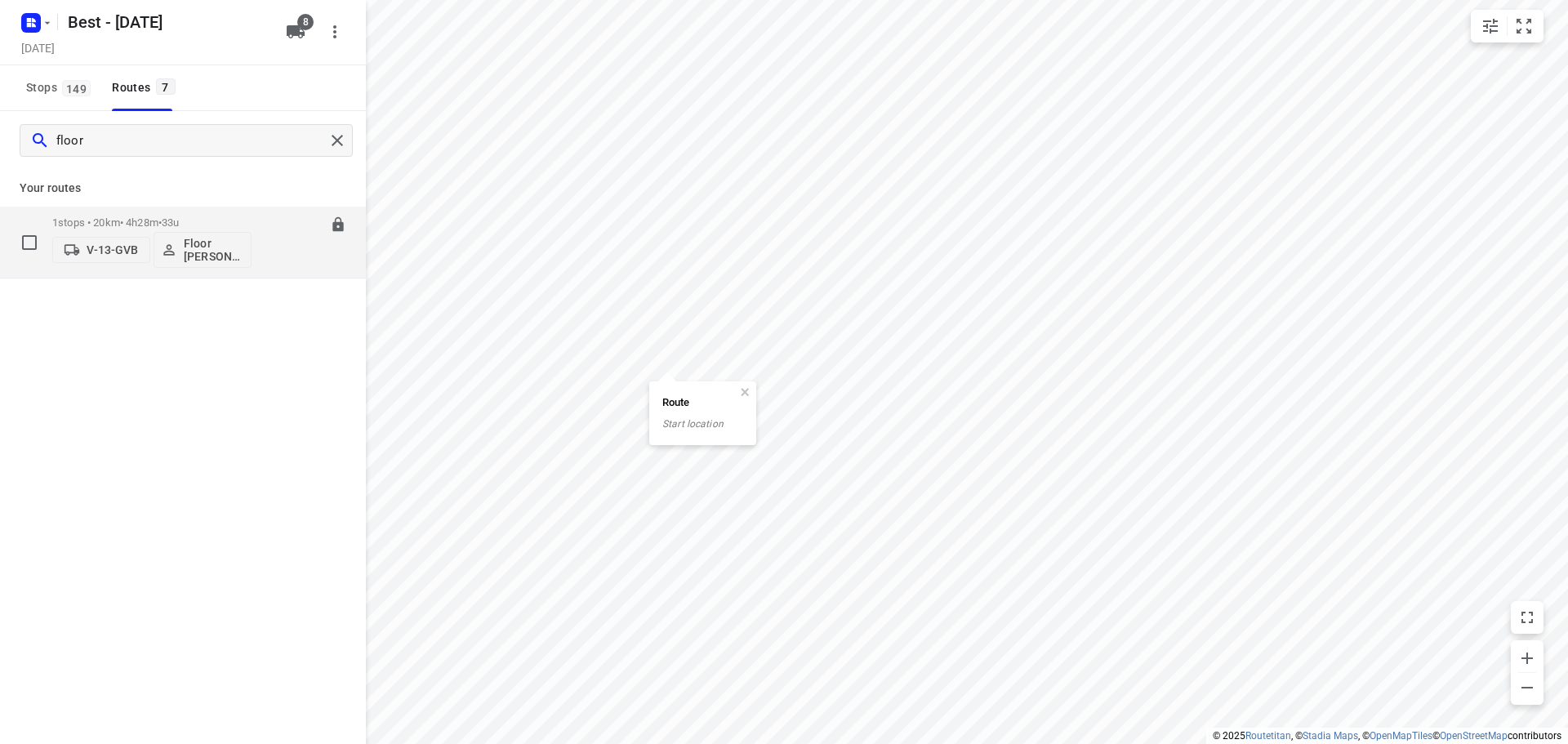
click at [109, 217] on p "1 stops • 20km • 4h28m • 33u" at bounding box center [151, 222] width 199 height 12
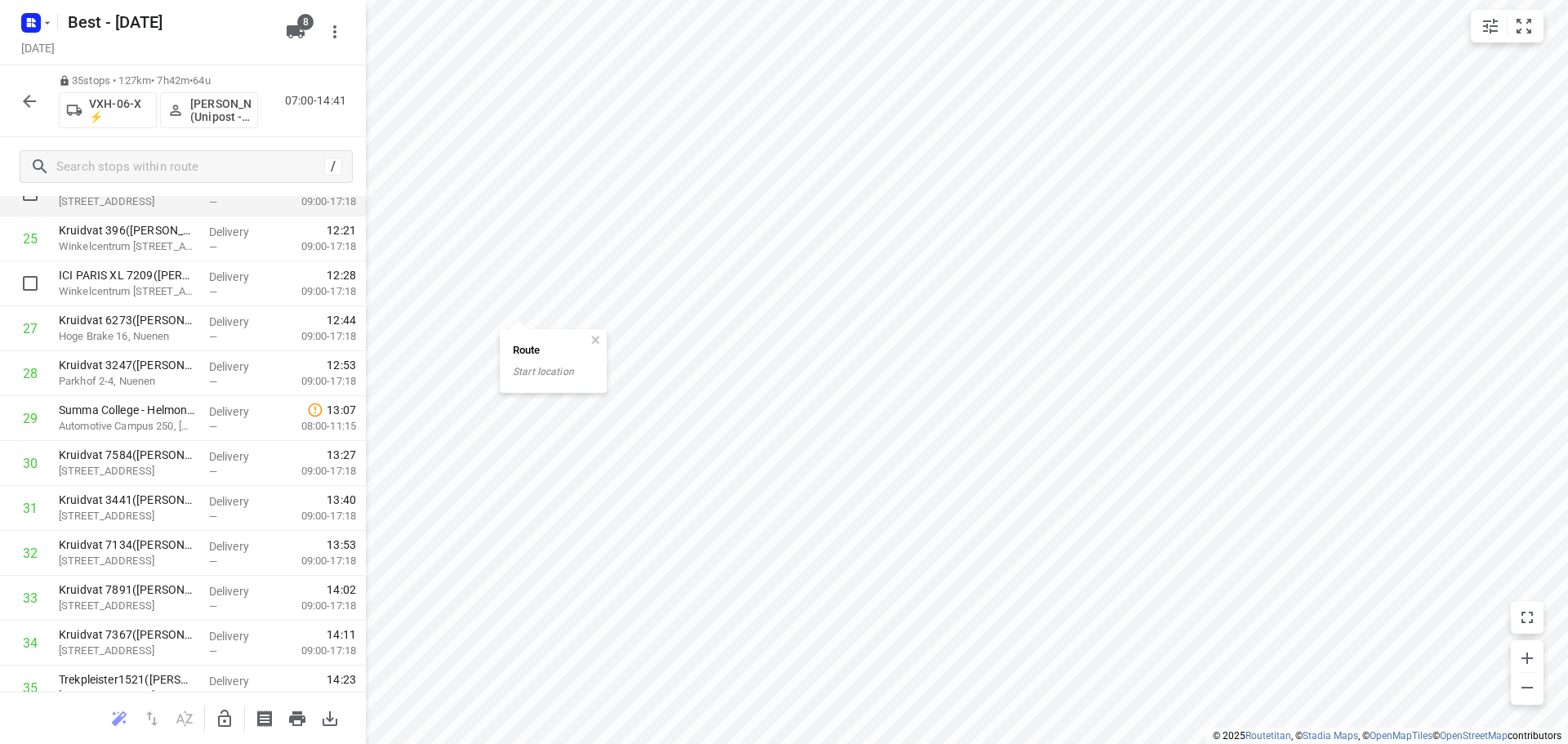
scroll to position [1039, 0]
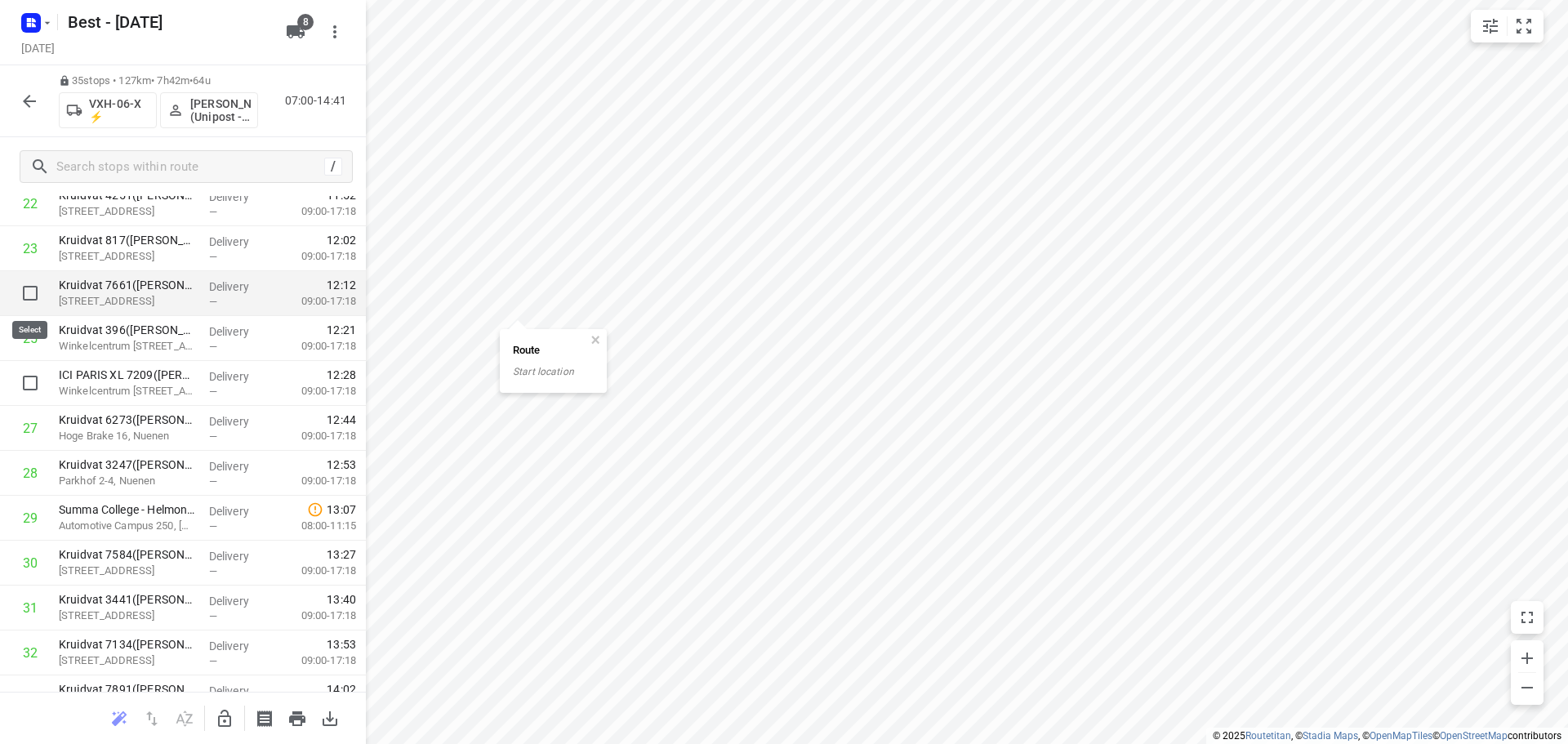
click at [22, 298] on input "checkbox" at bounding box center [30, 293] width 33 height 33
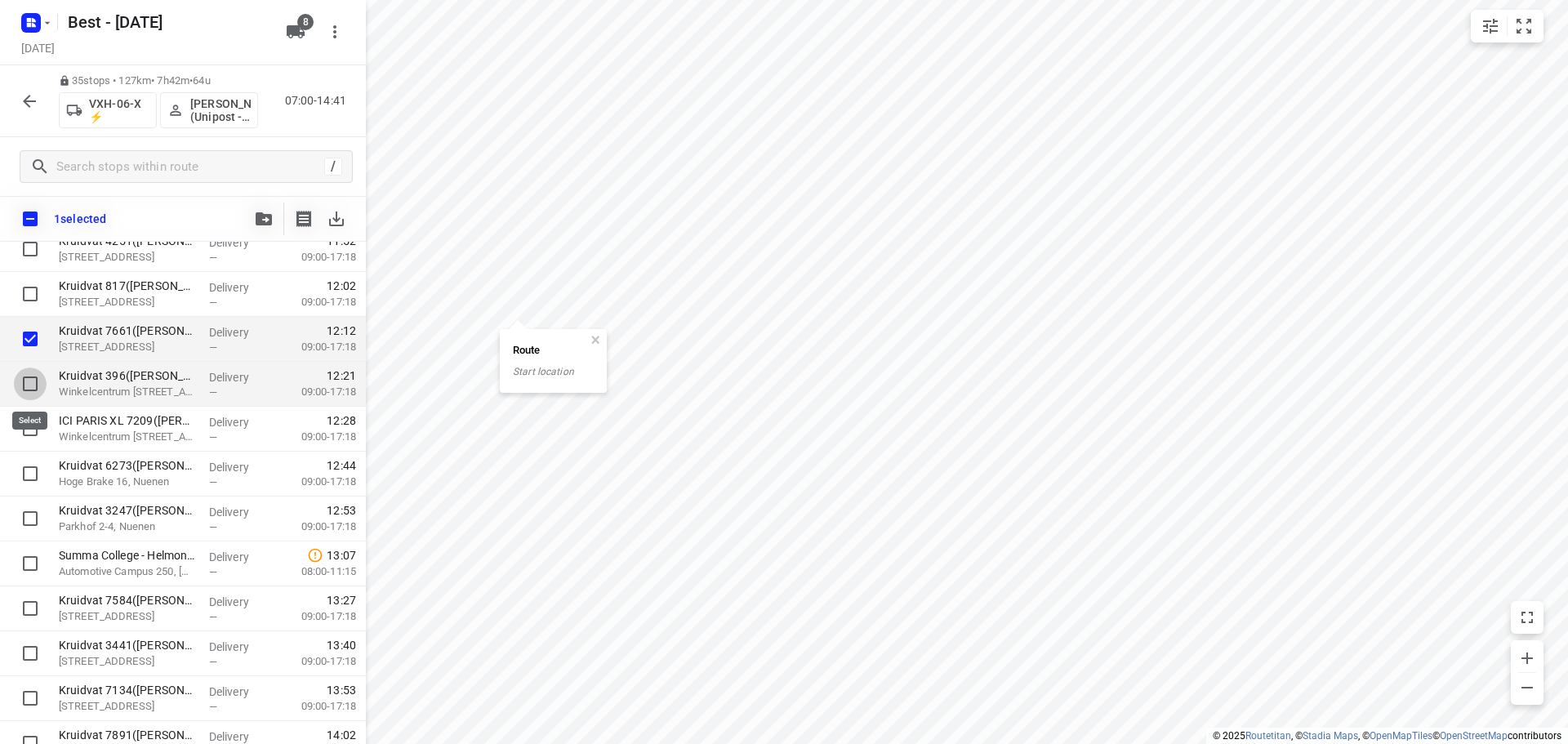
click at [27, 382] on input "checkbox" at bounding box center [30, 384] width 33 height 33
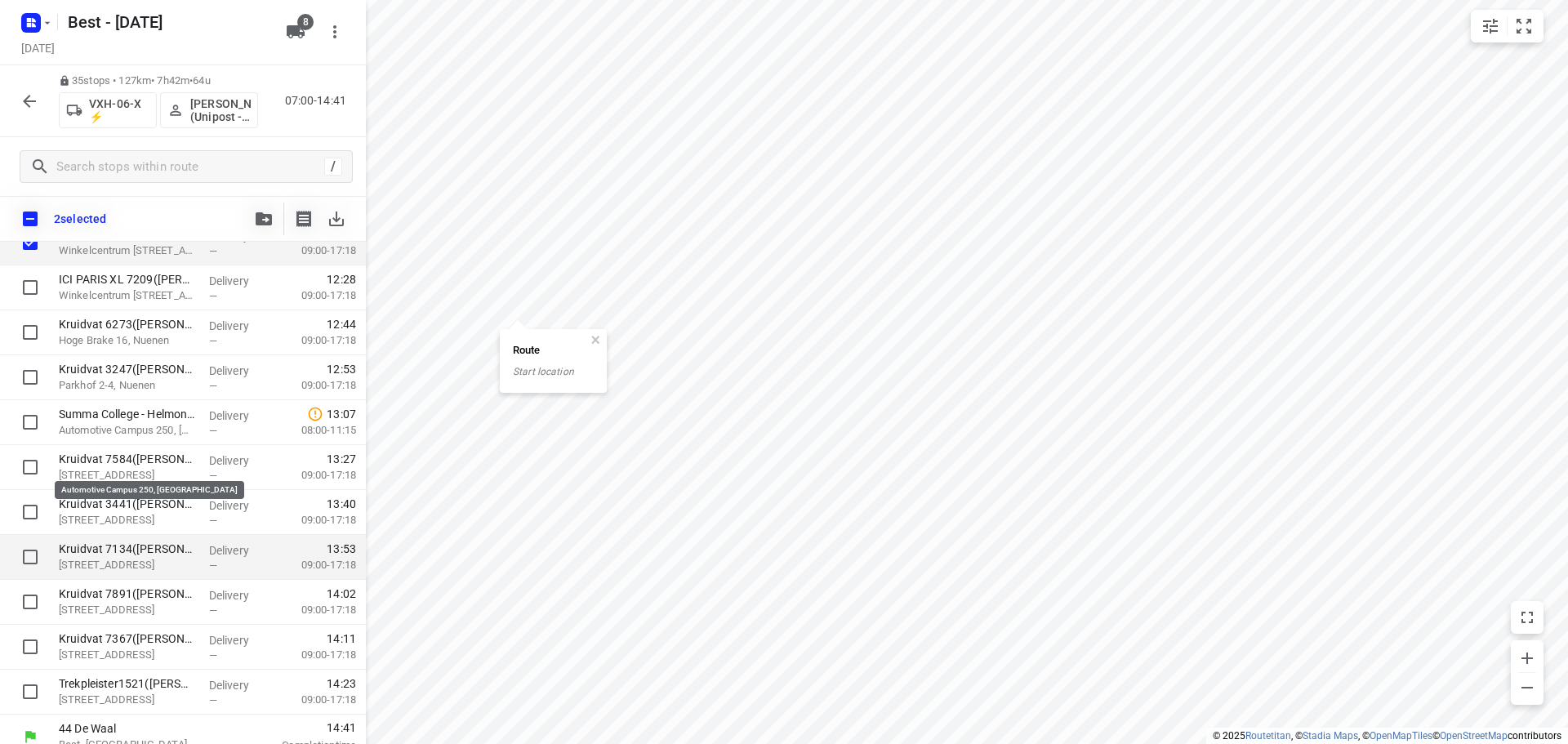
scroll to position [1196, 0]
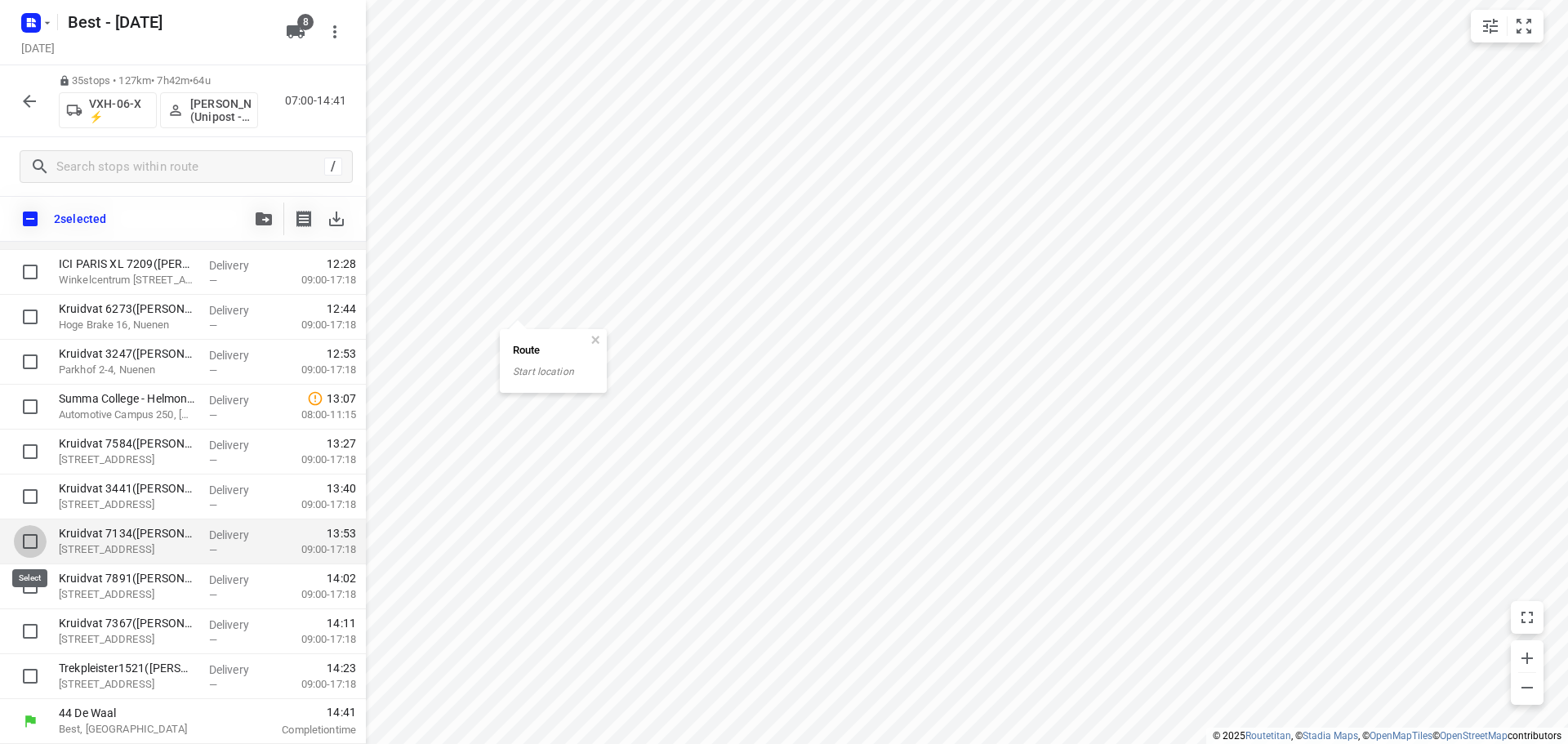
click at [26, 531] on input "checkbox" at bounding box center [30, 542] width 33 height 33
drag, startPoint x: 30, startPoint y: 583, endPoint x: 29, endPoint y: 618, distance: 35.0
click at [30, 582] on input "checkbox" at bounding box center [30, 586] width 33 height 33
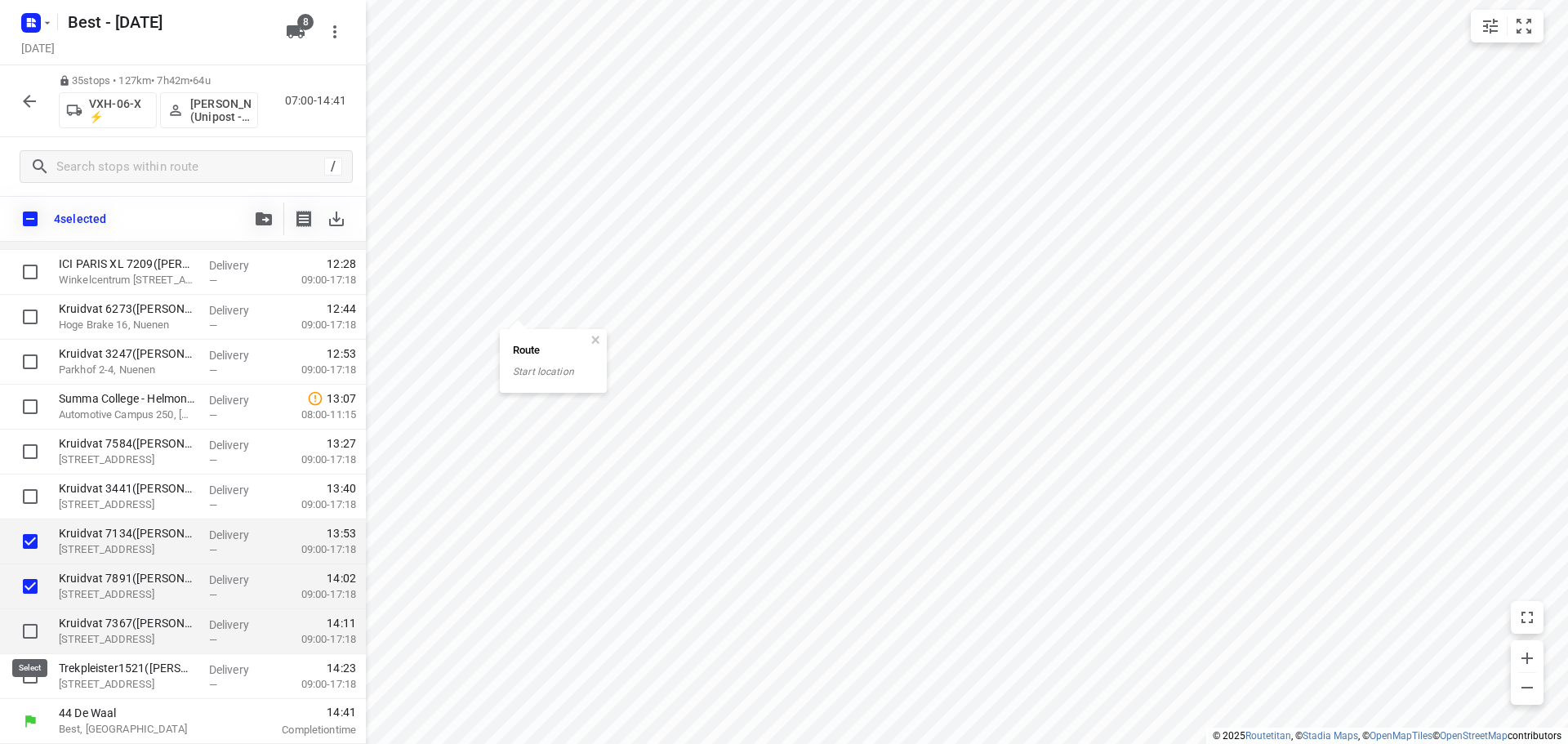
click at [29, 623] on input "checkbox" at bounding box center [30, 631] width 33 height 33
click at [31, 662] on input "checkbox" at bounding box center [30, 676] width 33 height 33
click at [259, 206] on button "button" at bounding box center [264, 219] width 33 height 33
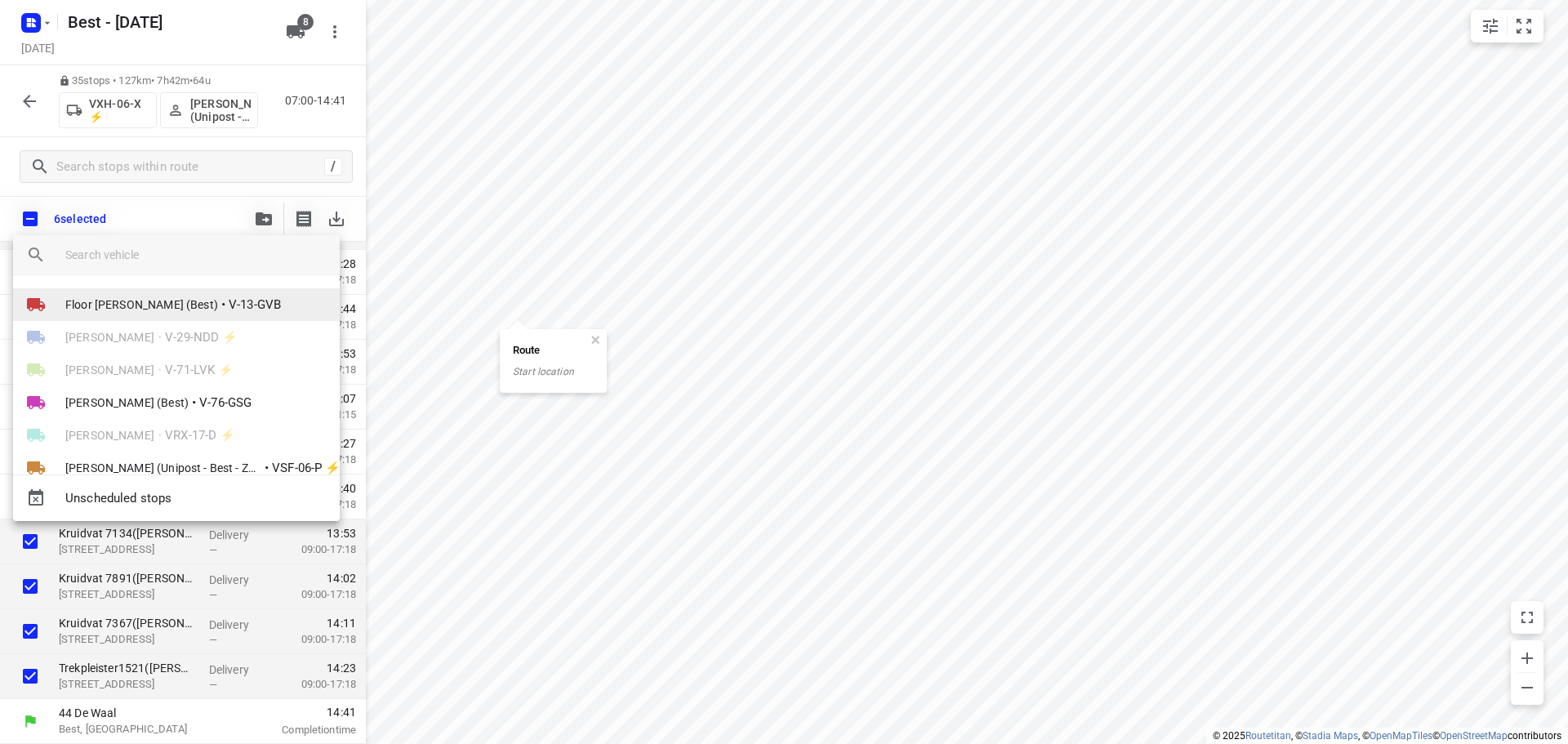
click at [161, 310] on span "Floor van [PERSON_NAME] (Best)" at bounding box center [141, 304] width 153 height 16
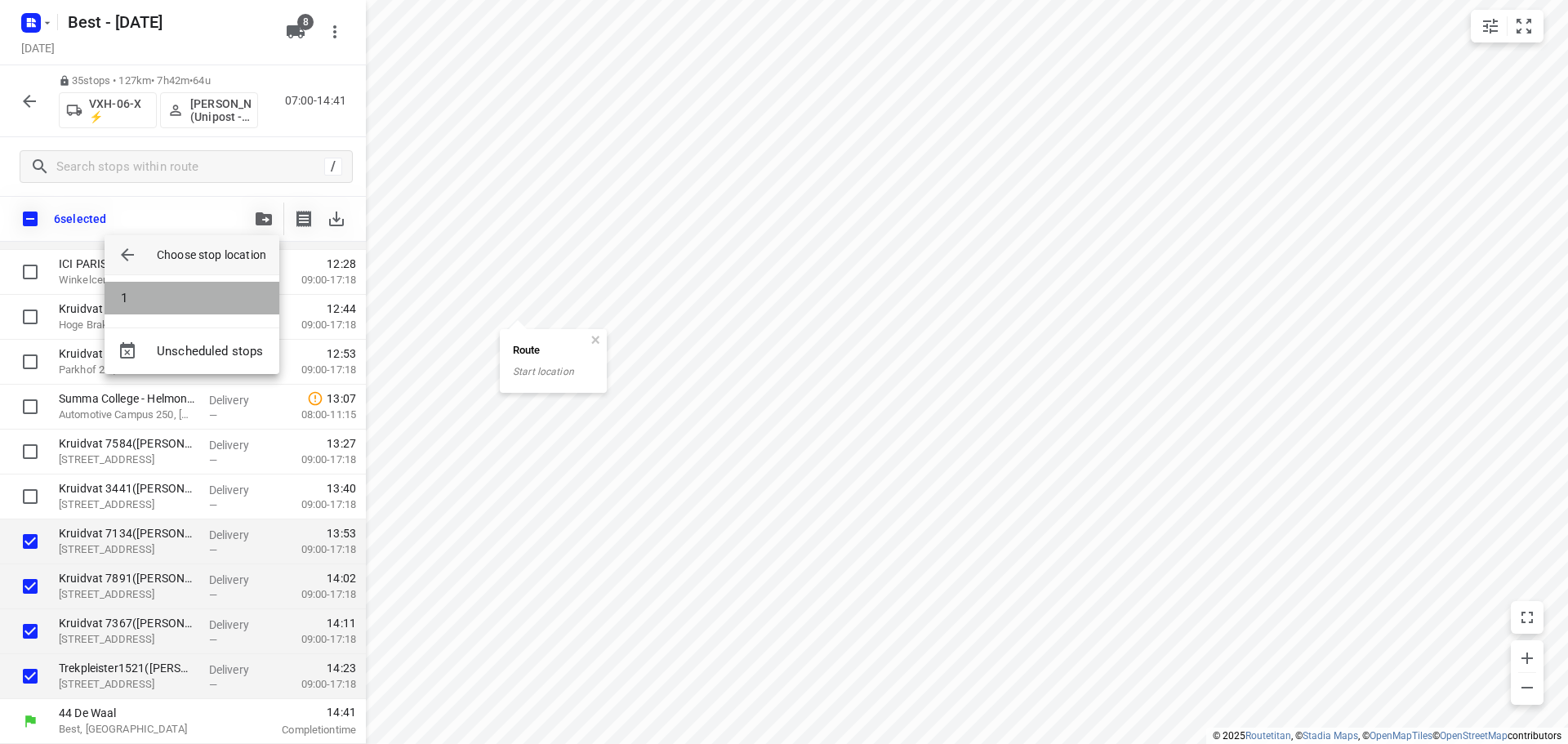
click at [159, 301] on li "1" at bounding box center [192, 298] width 175 height 33
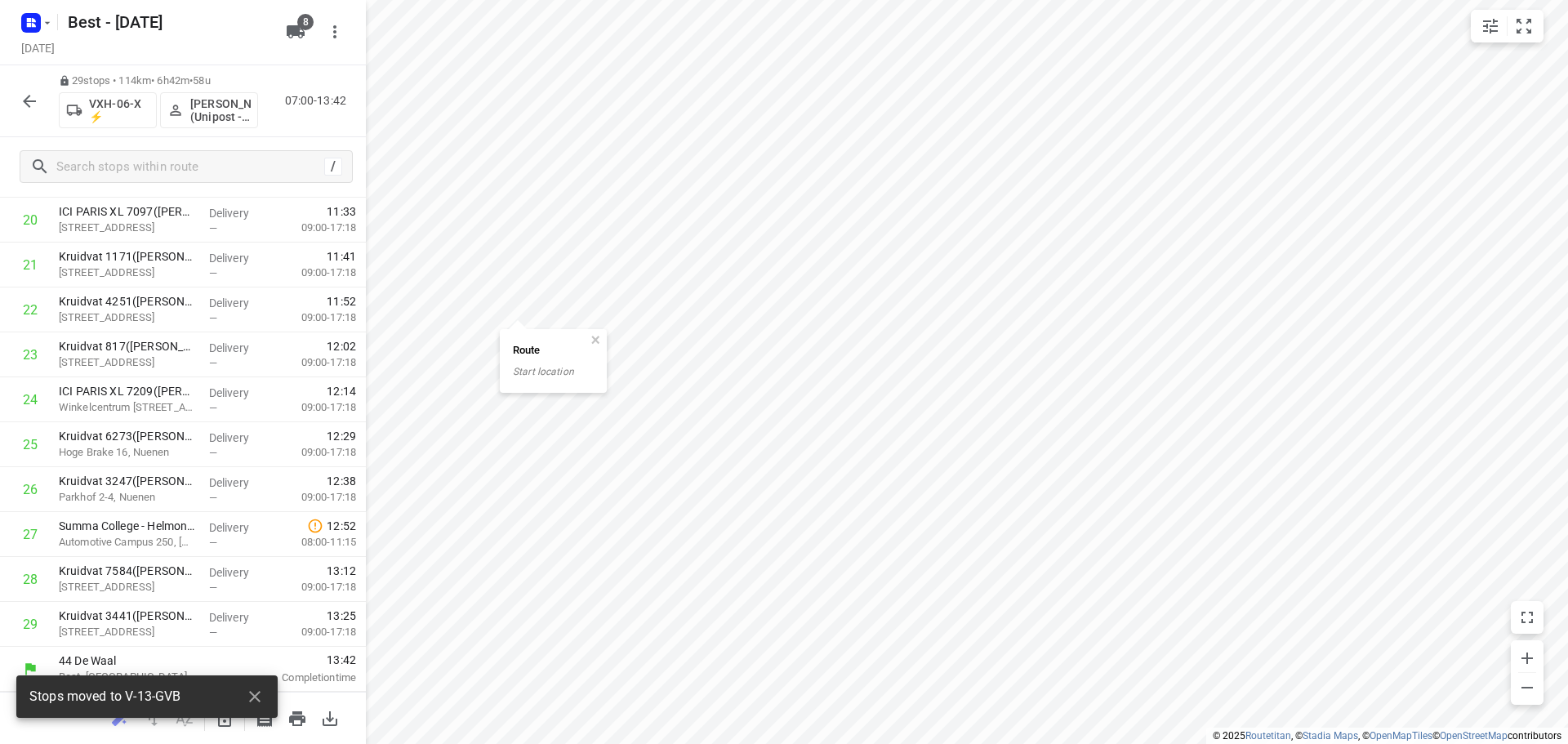
scroll to position [0, 0]
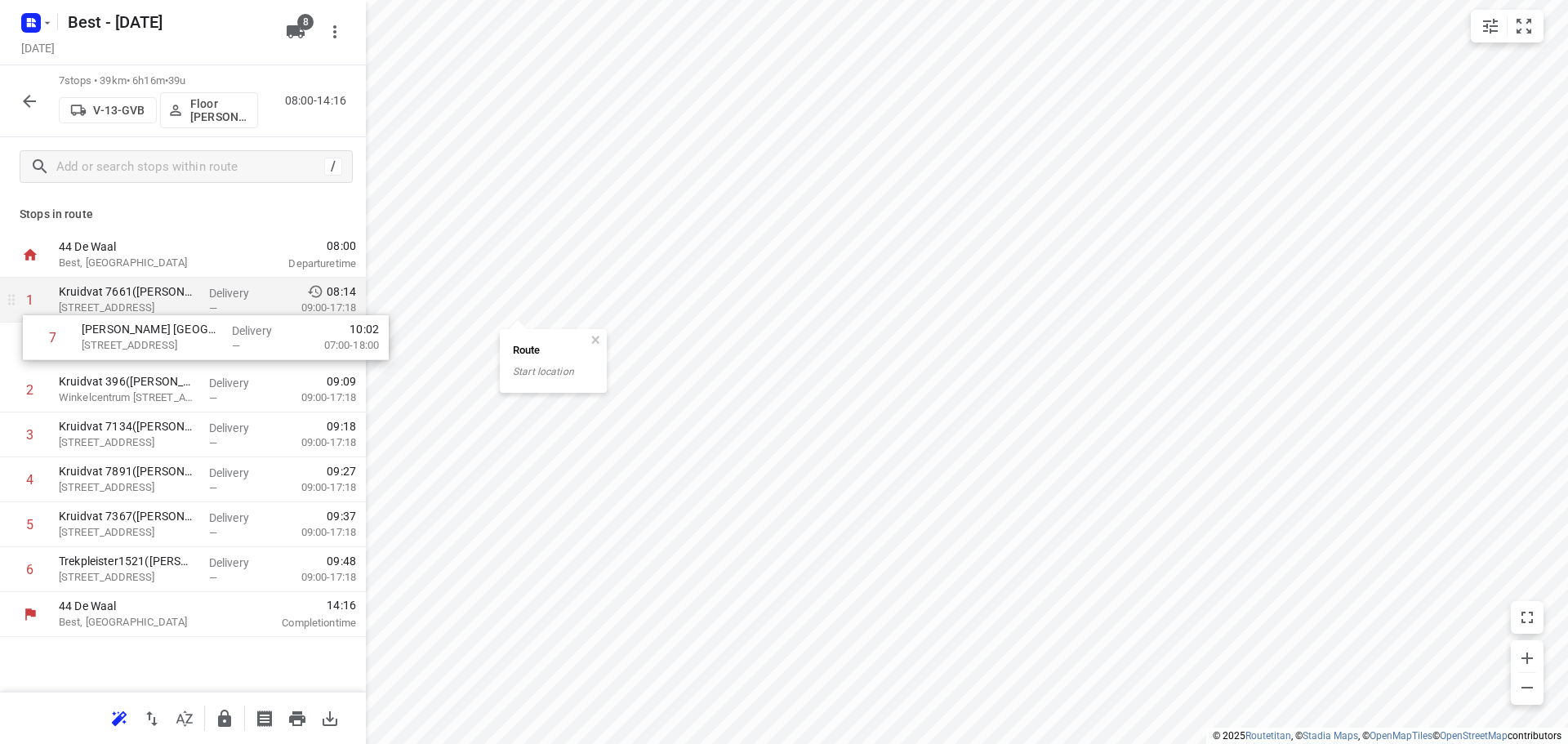
drag, startPoint x: 140, startPoint y: 567, endPoint x: 160, endPoint y: 294, distance: 273.7
click at [161, 296] on div "1 Kruidvat 7661(A.S. Watson - Actie Kruidvat) Cassandraplein 6, Eindhoven Deliv…" at bounding box center [182, 434] width 366 height 314
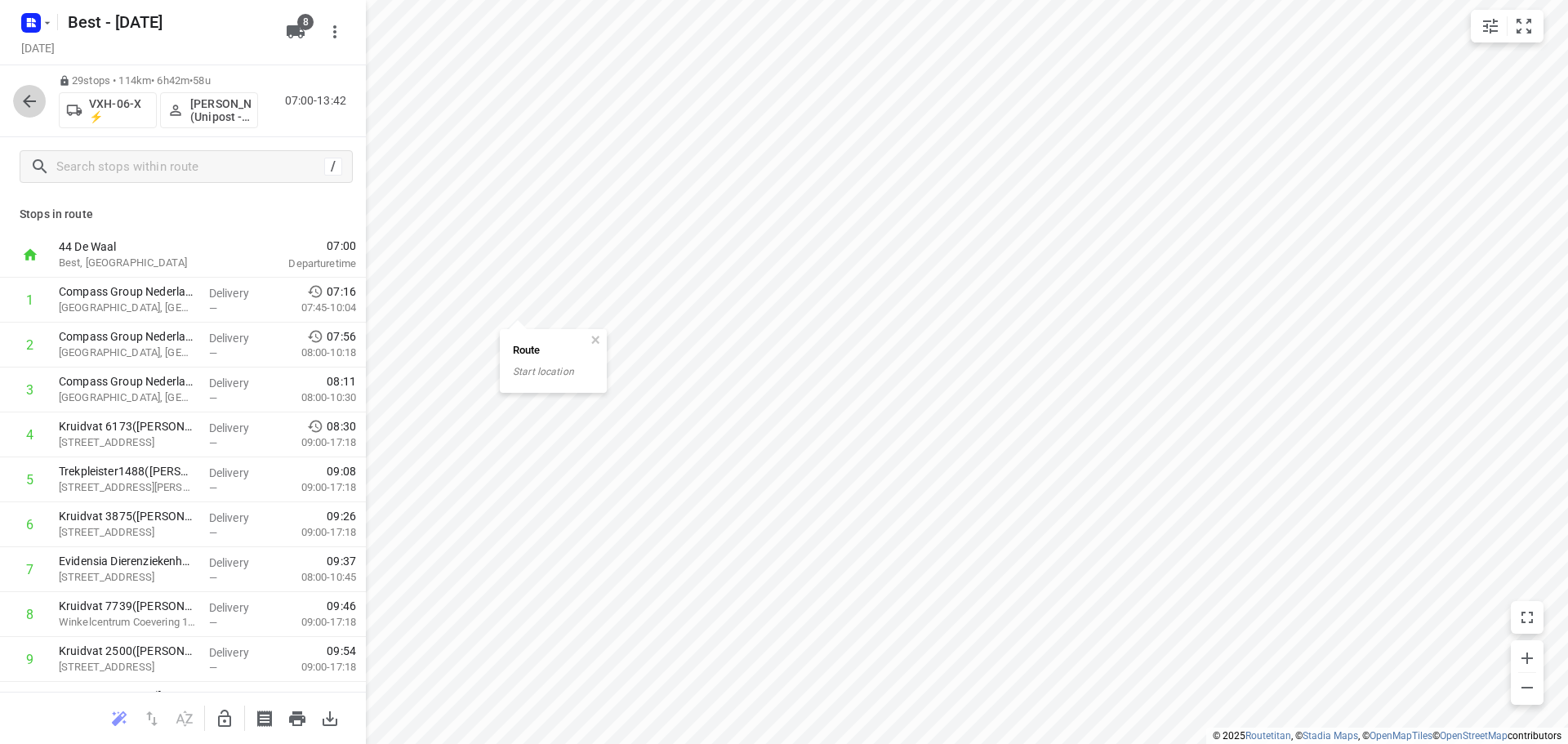
click at [20, 97] on icon "button" at bounding box center [28, 101] width 19 height 19
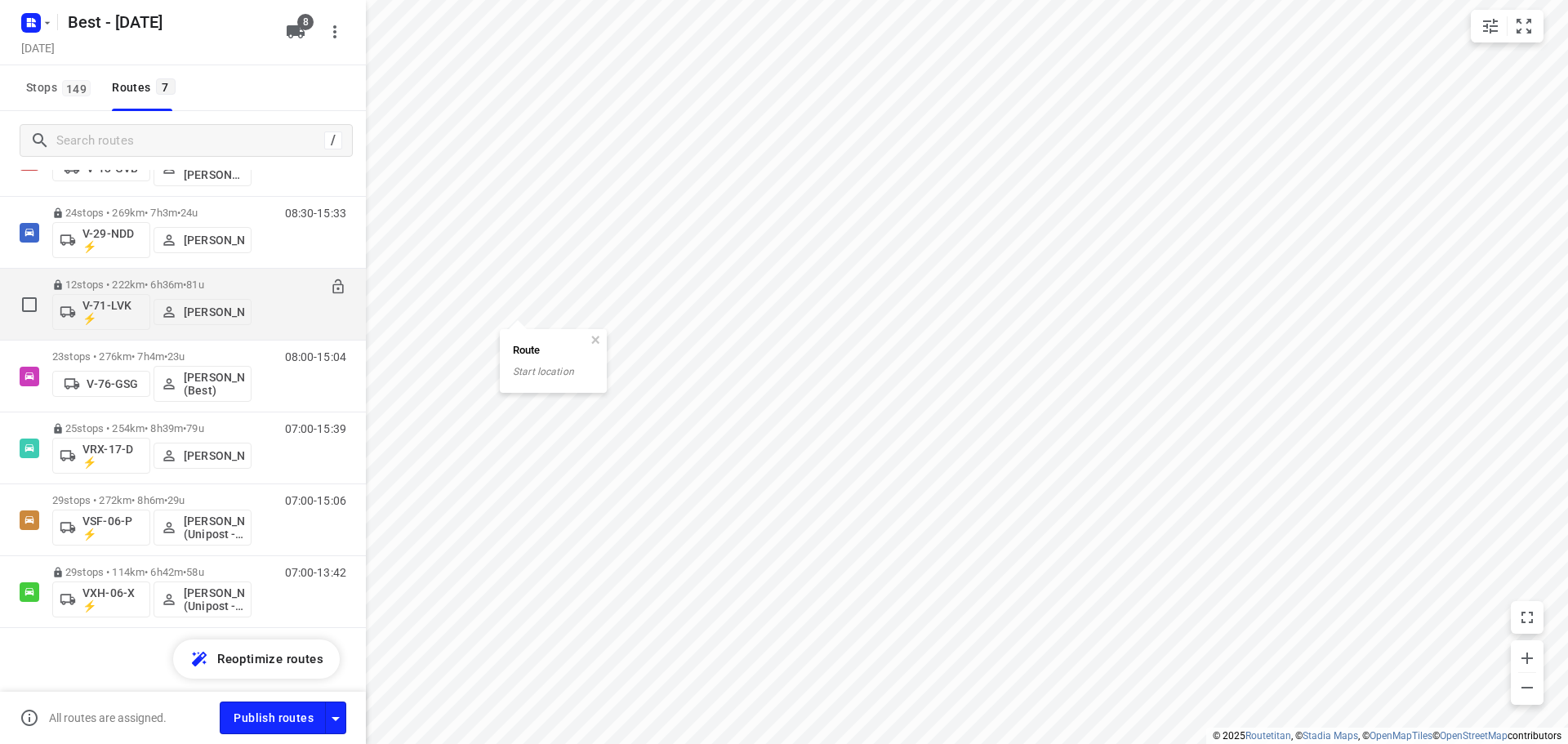
scroll to position [83, 0]
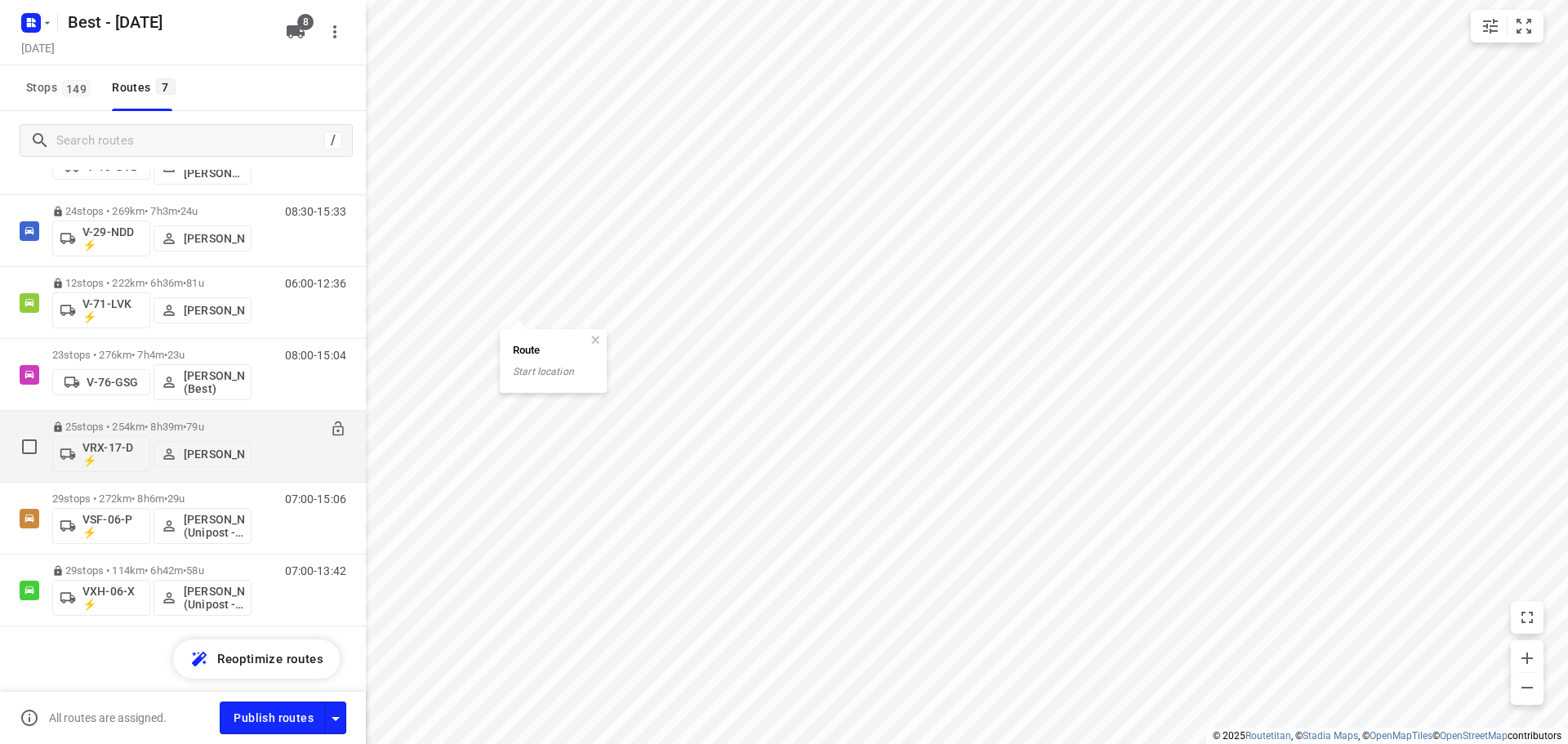
click at [159, 417] on div "25 stops • 254km • 8h39m • 79u VRX-17-D ⚡ Stefan van Dijck" at bounding box center [151, 446] width 199 height 68
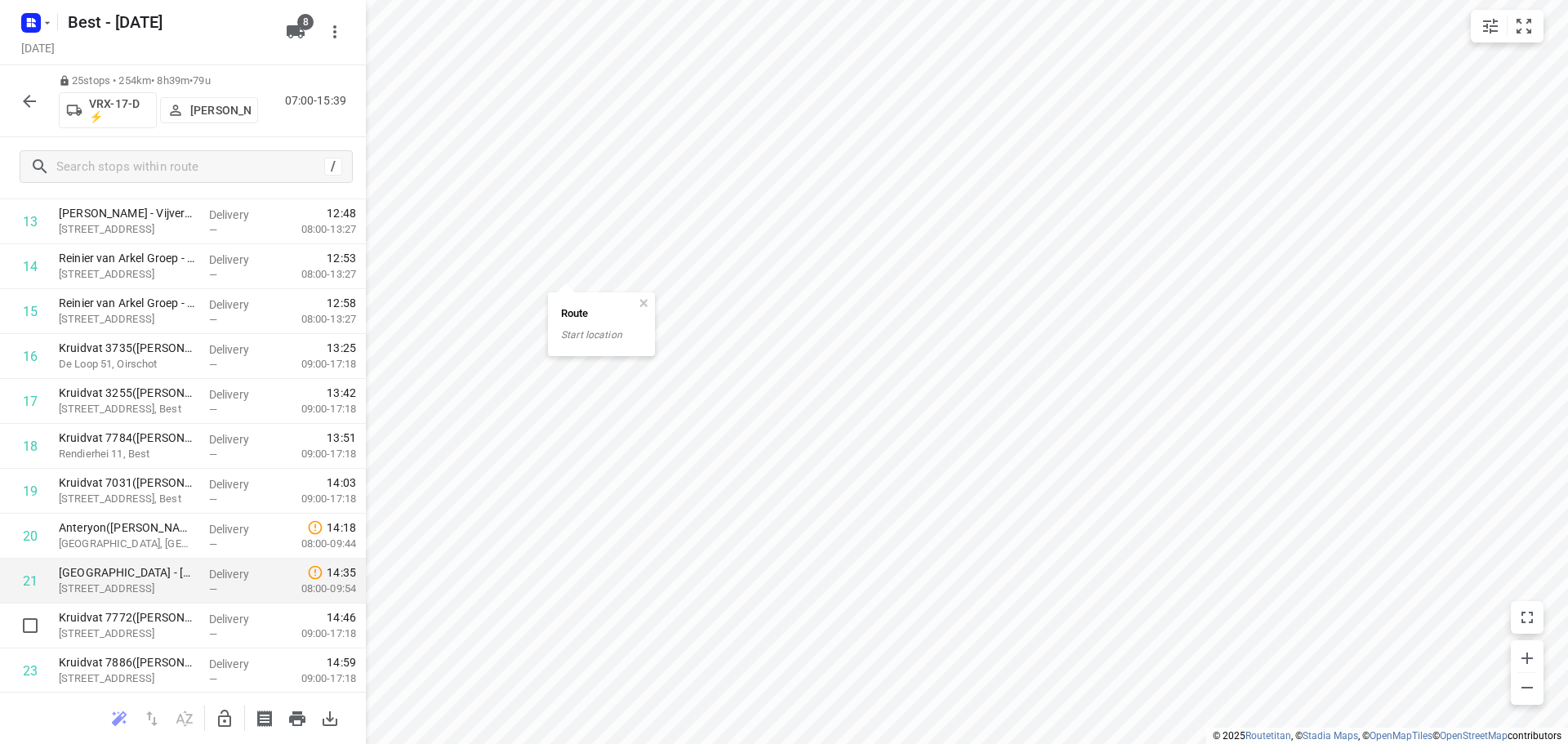
scroll to position [753, 0]
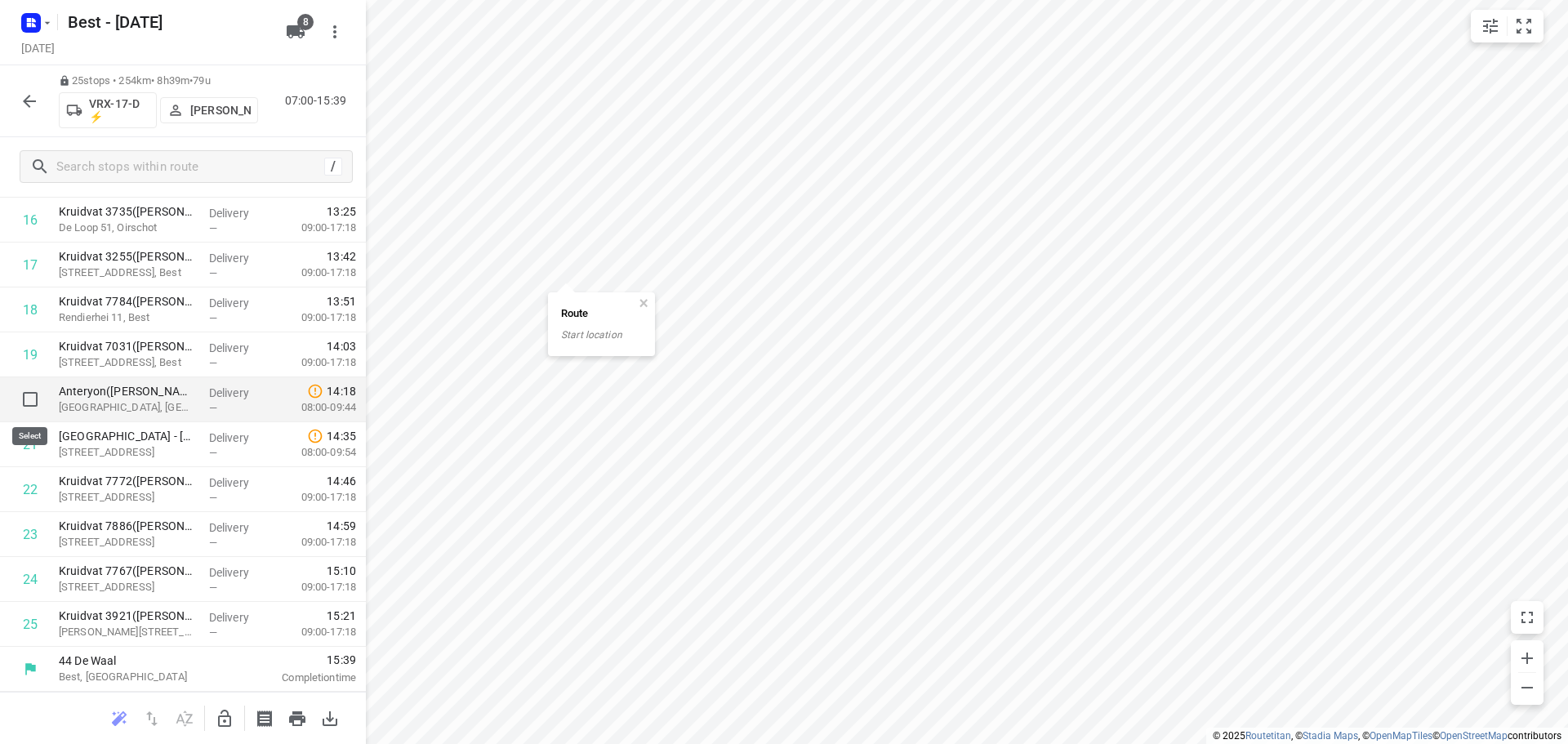
click at [17, 401] on input "checkbox" at bounding box center [30, 399] width 33 height 33
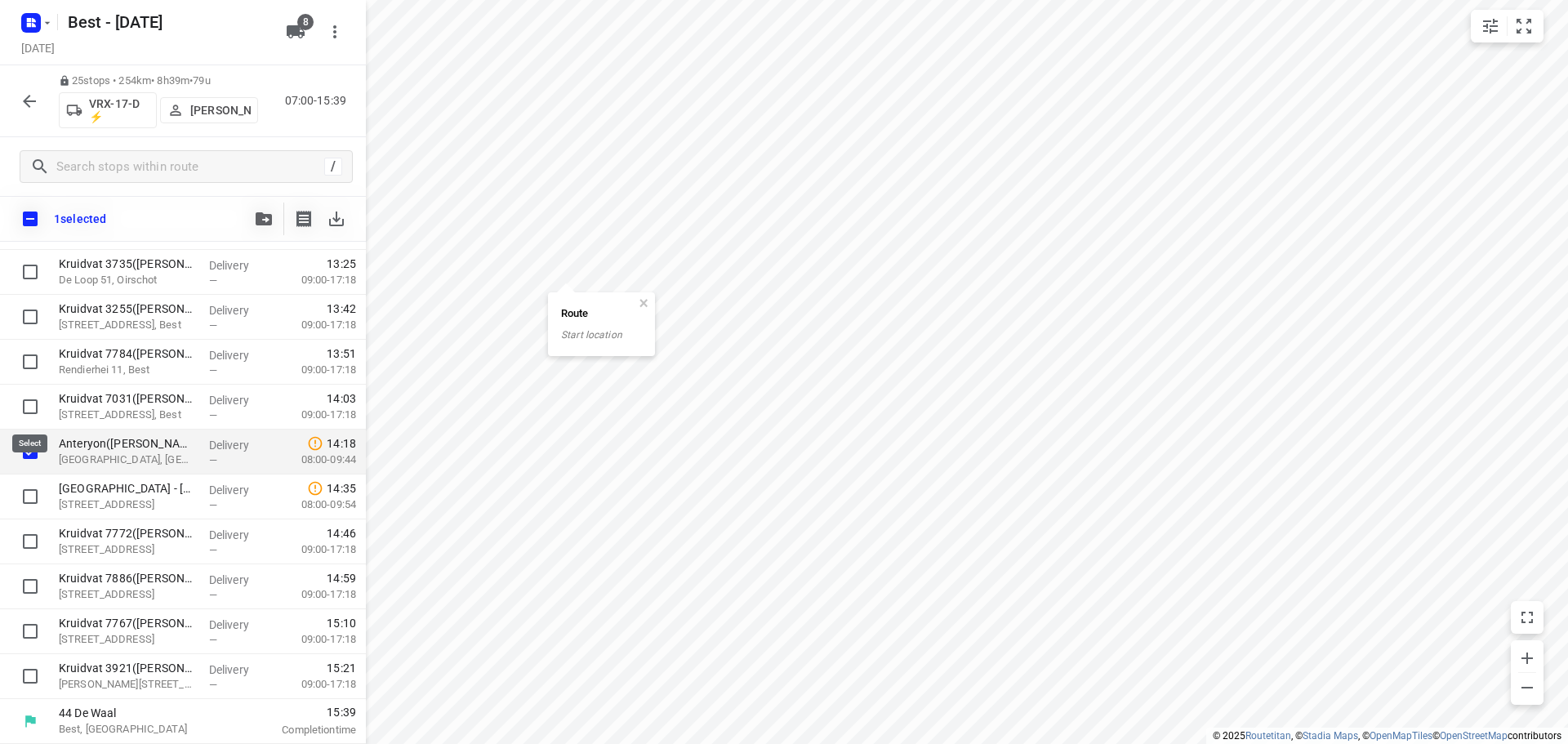
scroll to position [747, 0]
click at [21, 494] on input "checkbox" at bounding box center [30, 497] width 33 height 33
click at [649, 304] on button "button" at bounding box center [643, 303] width 15 height 15
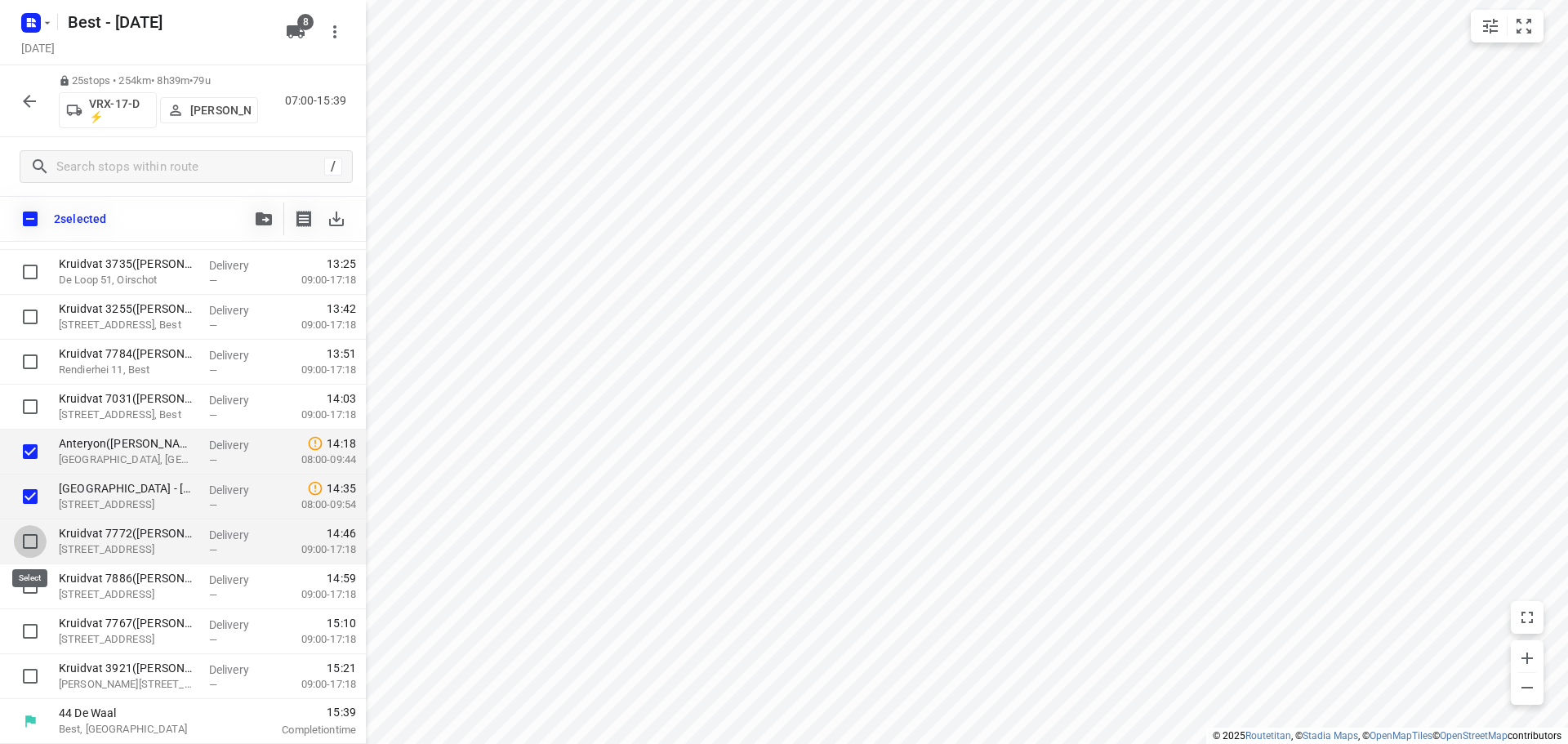
click at [33, 536] on input "checkbox" at bounding box center [30, 542] width 33 height 33
click at [27, 581] on input "checkbox" at bounding box center [30, 586] width 33 height 33
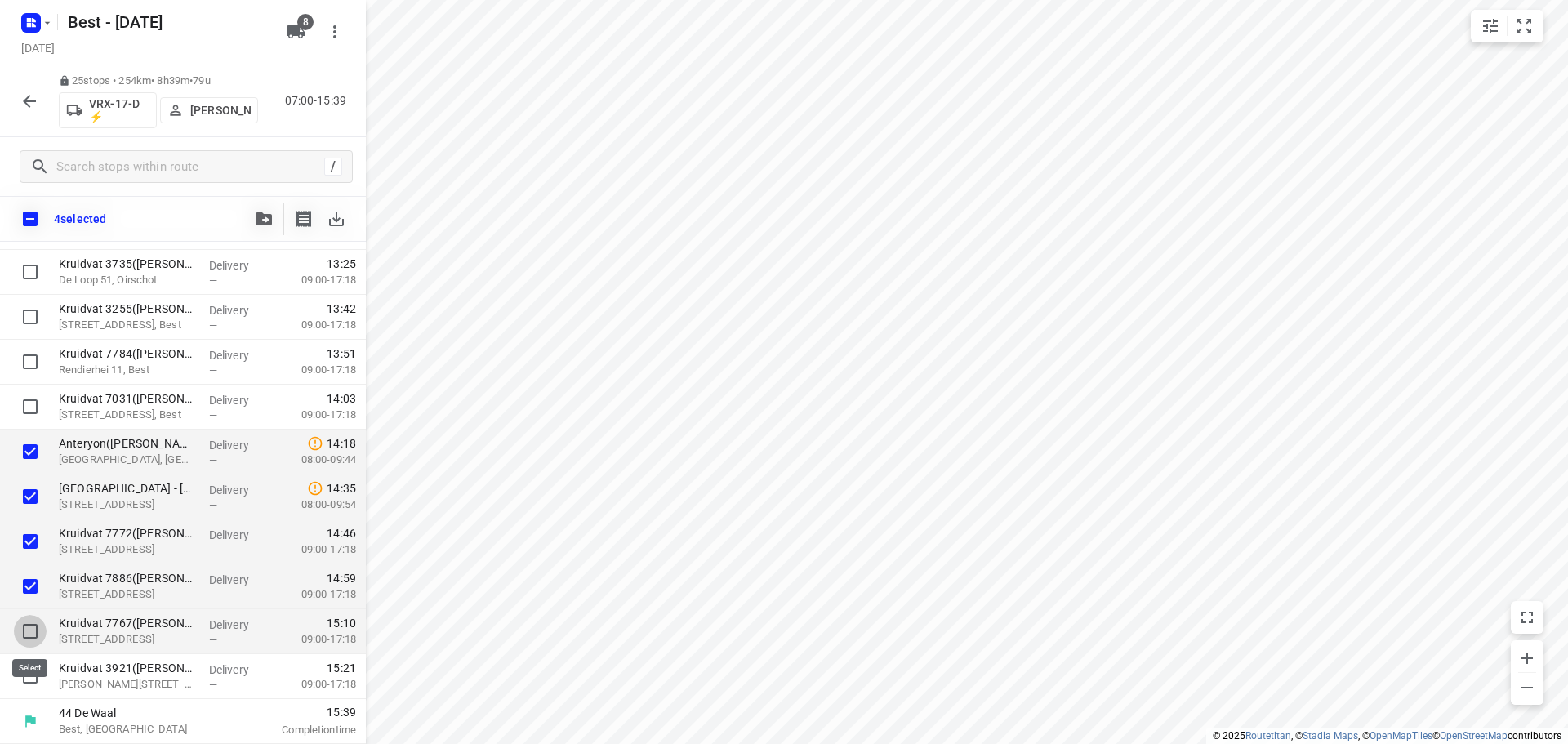
click at [25, 617] on input "checkbox" at bounding box center [30, 631] width 33 height 33
click at [29, 679] on input "checkbox" at bounding box center [30, 676] width 33 height 33
click at [263, 216] on icon "button" at bounding box center [264, 219] width 16 height 13
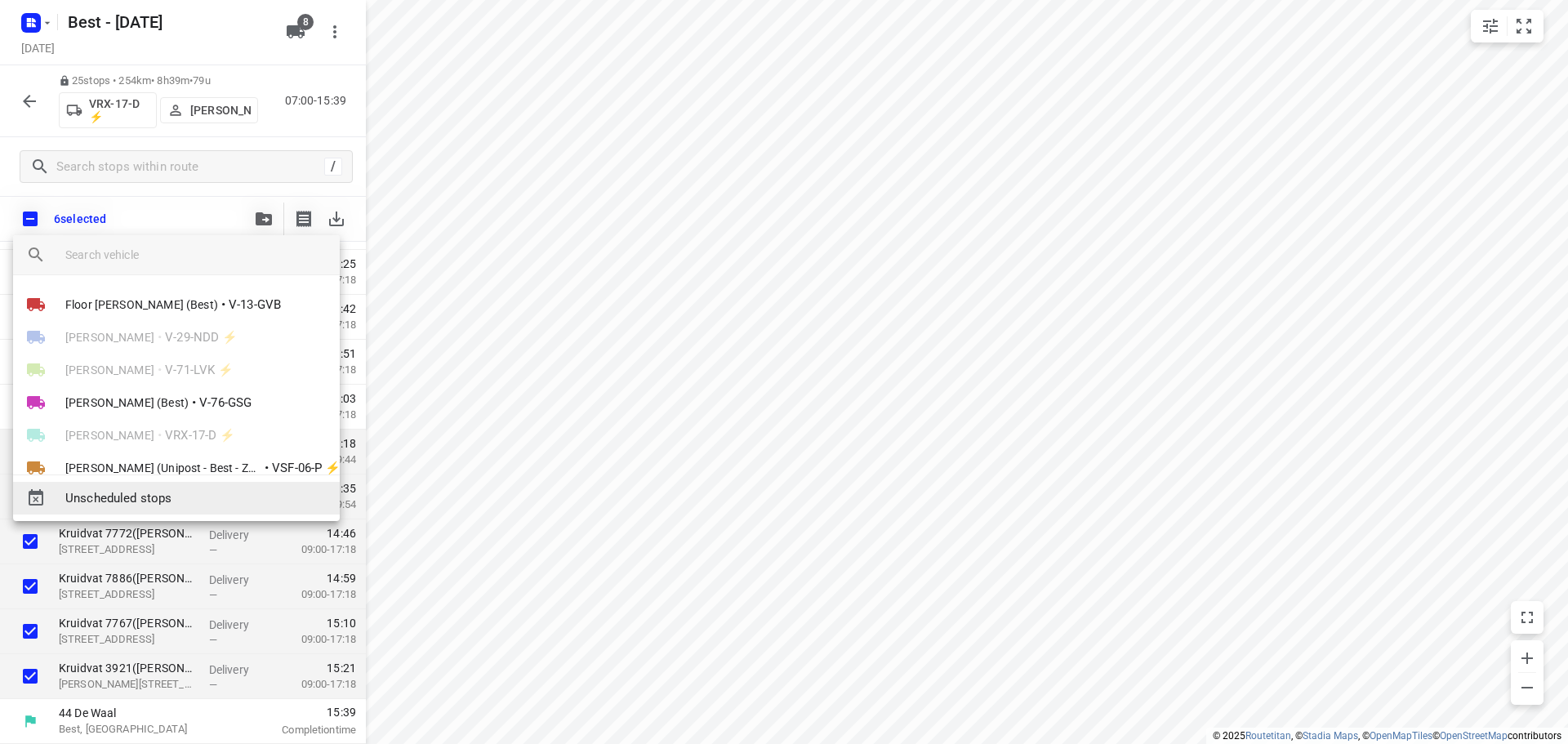
click at [190, 505] on span "Unscheduled stops" at bounding box center [195, 498] width 261 height 18
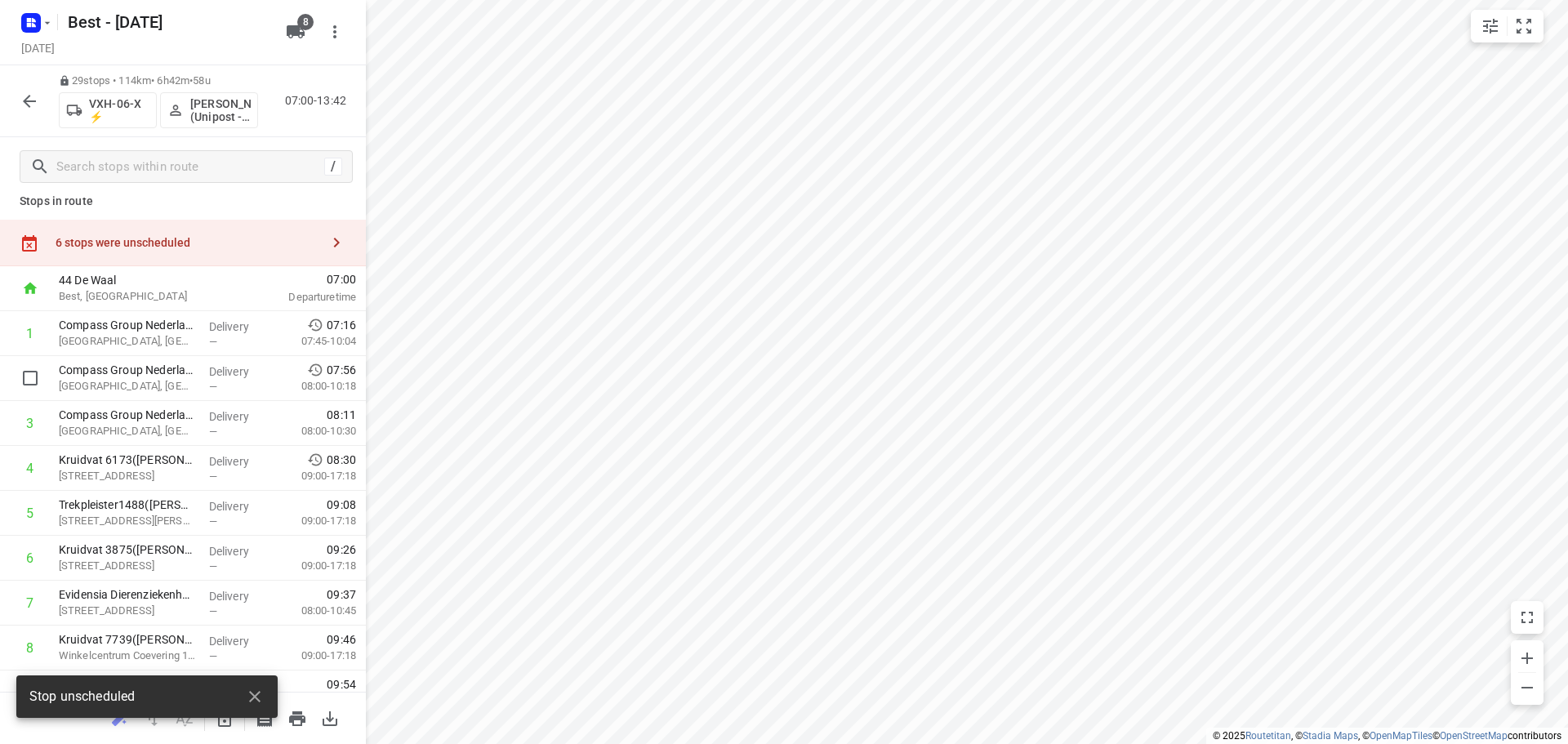
scroll to position [0, 0]
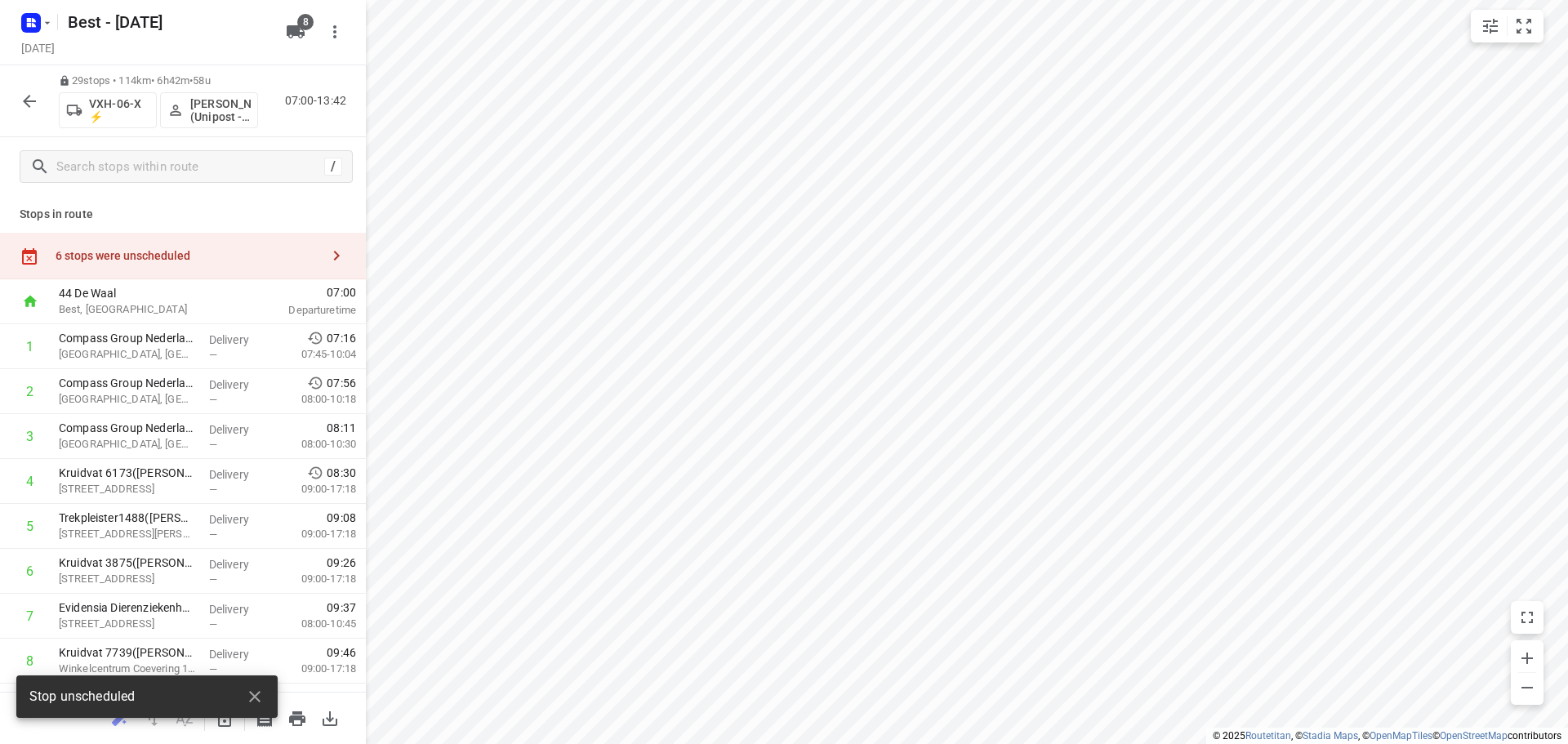
click at [137, 254] on div "6 stops were unscheduled" at bounding box center [188, 256] width 265 height 13
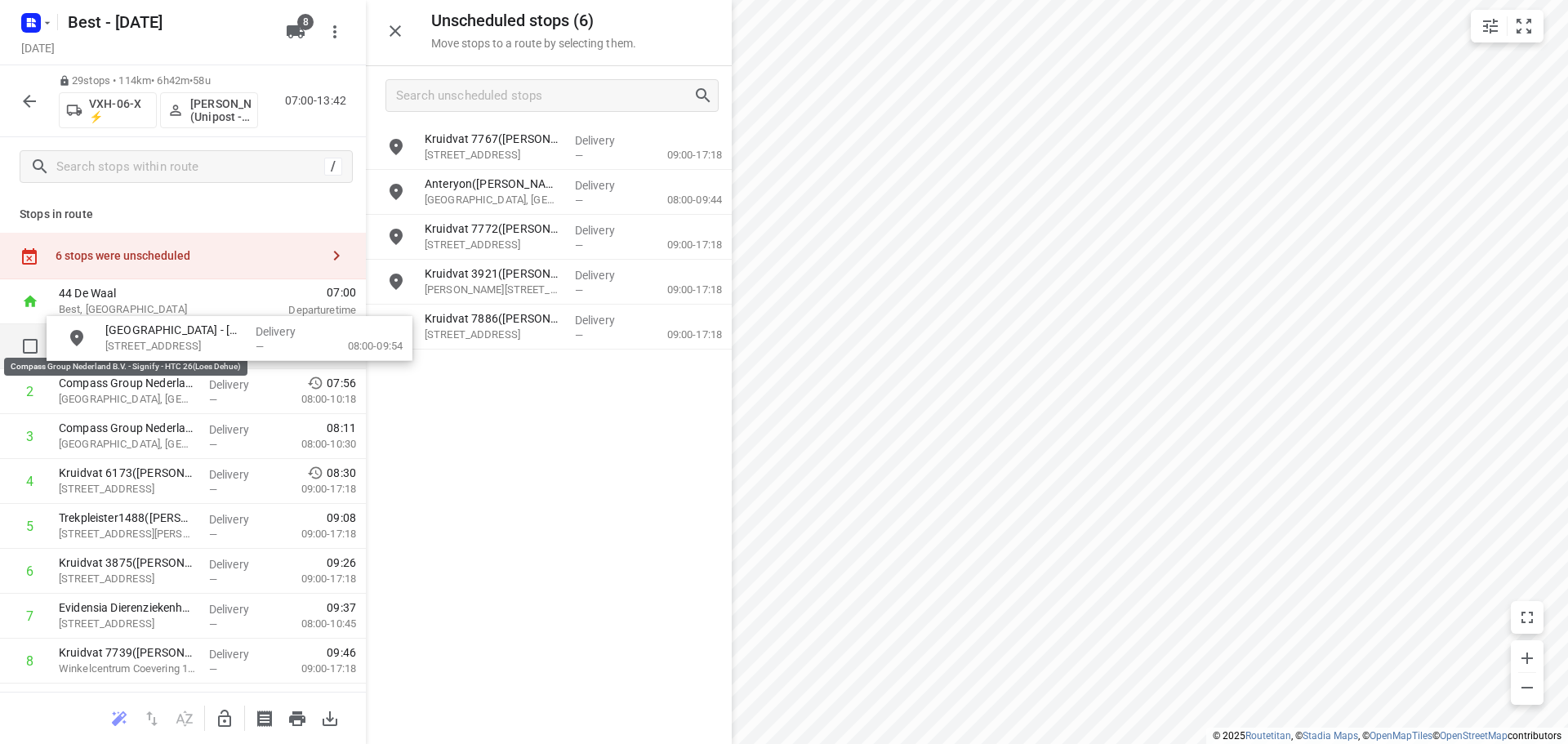
drag, startPoint x: 439, startPoint y: 284, endPoint x: 278, endPoint y: 331, distance: 167.7
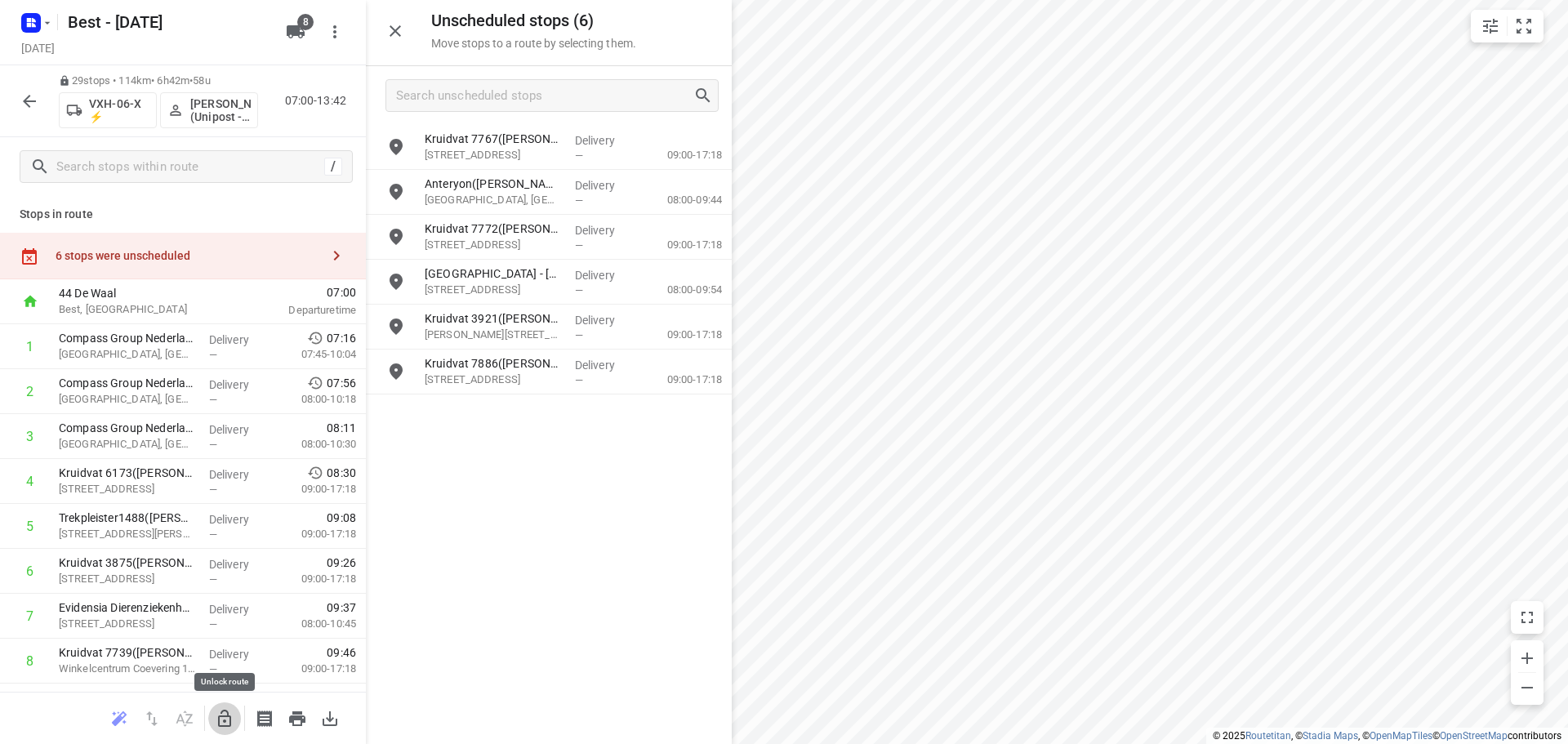
click at [215, 712] on icon "button" at bounding box center [224, 717] width 19 height 19
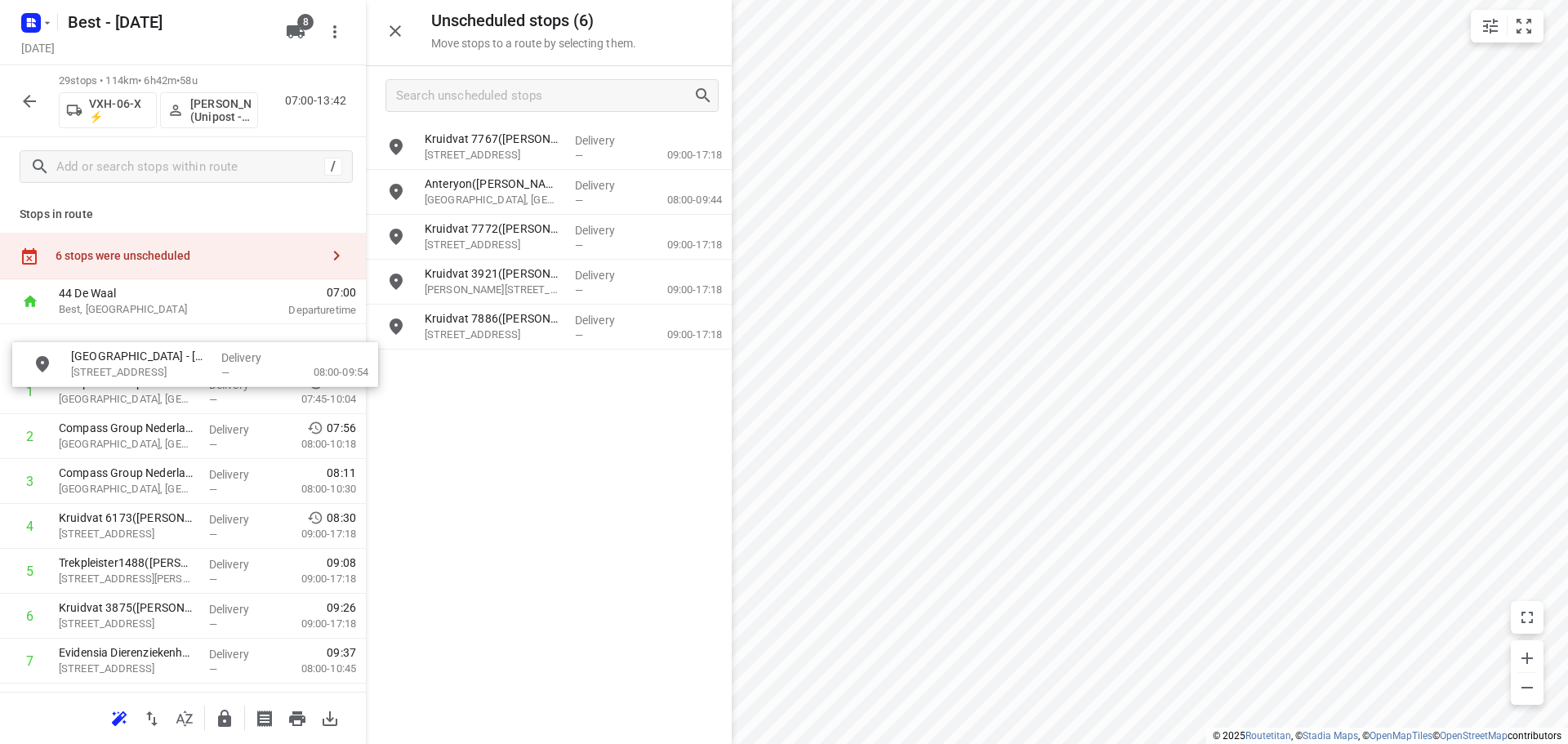
drag, startPoint x: 482, startPoint y: 288, endPoint x: 110, endPoint y: 363, distance: 379.5
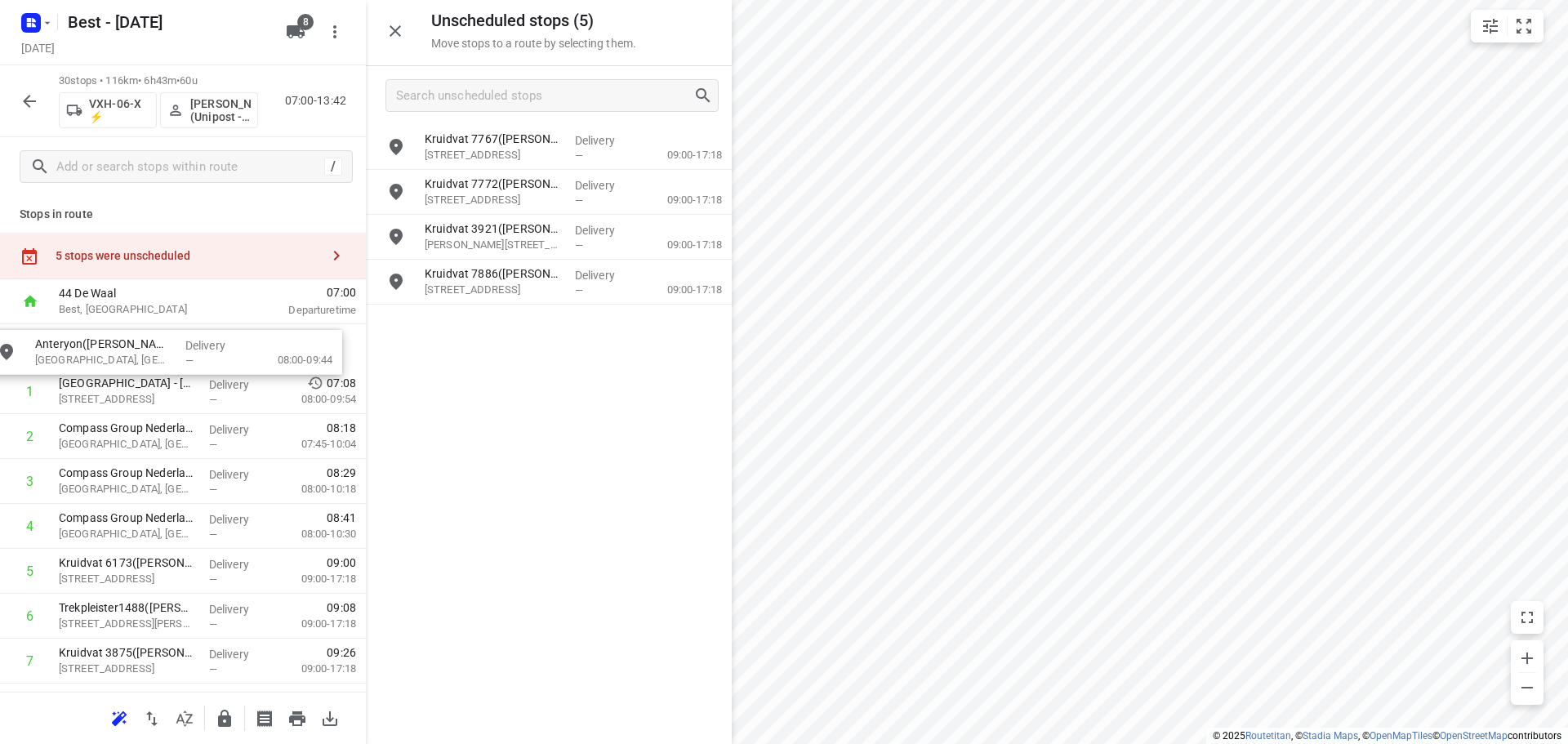
drag, startPoint x: 513, startPoint y: 187, endPoint x: 122, endPoint y: 351, distance: 424.0
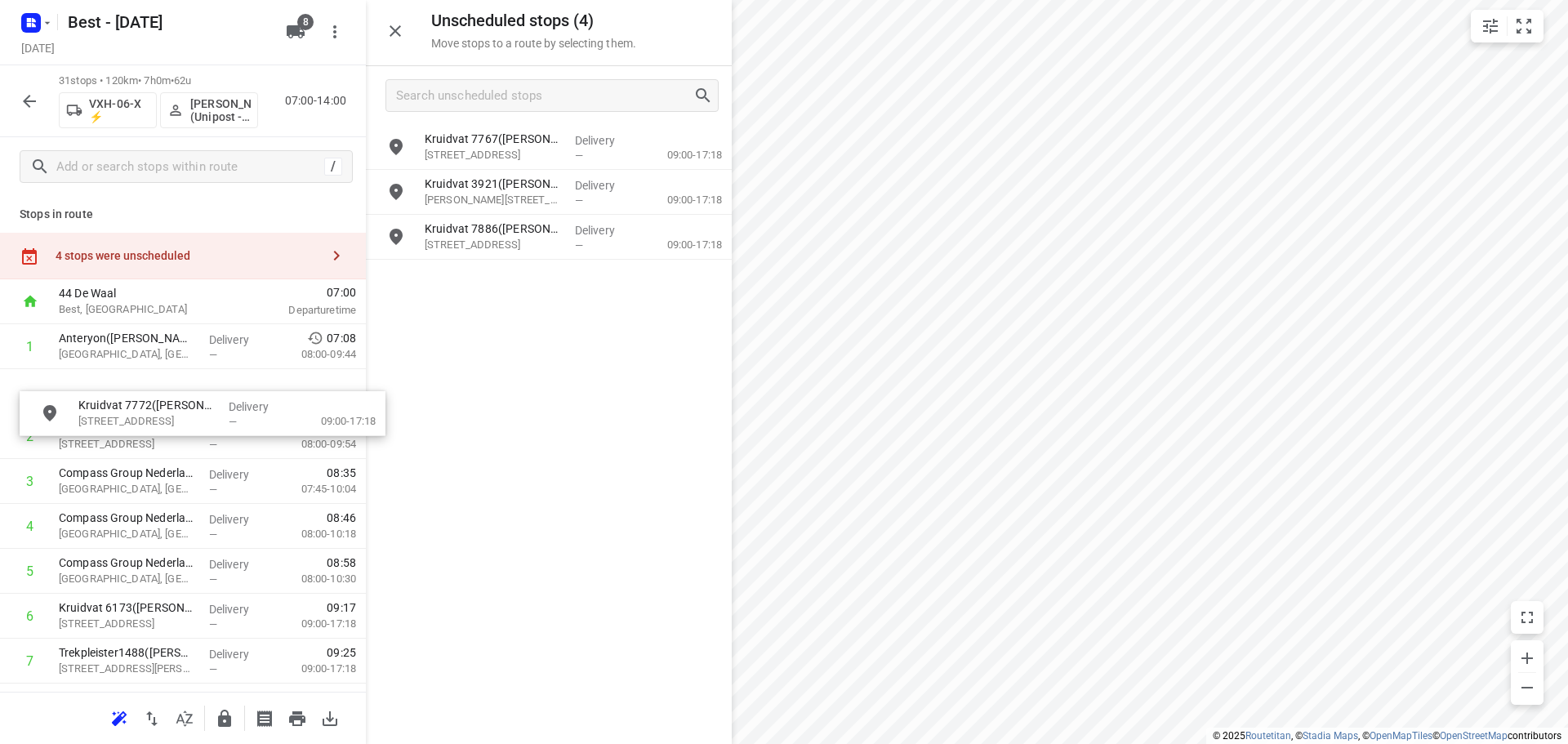
drag, startPoint x: 521, startPoint y: 202, endPoint x: 166, endPoint y: 439, distance: 426.8
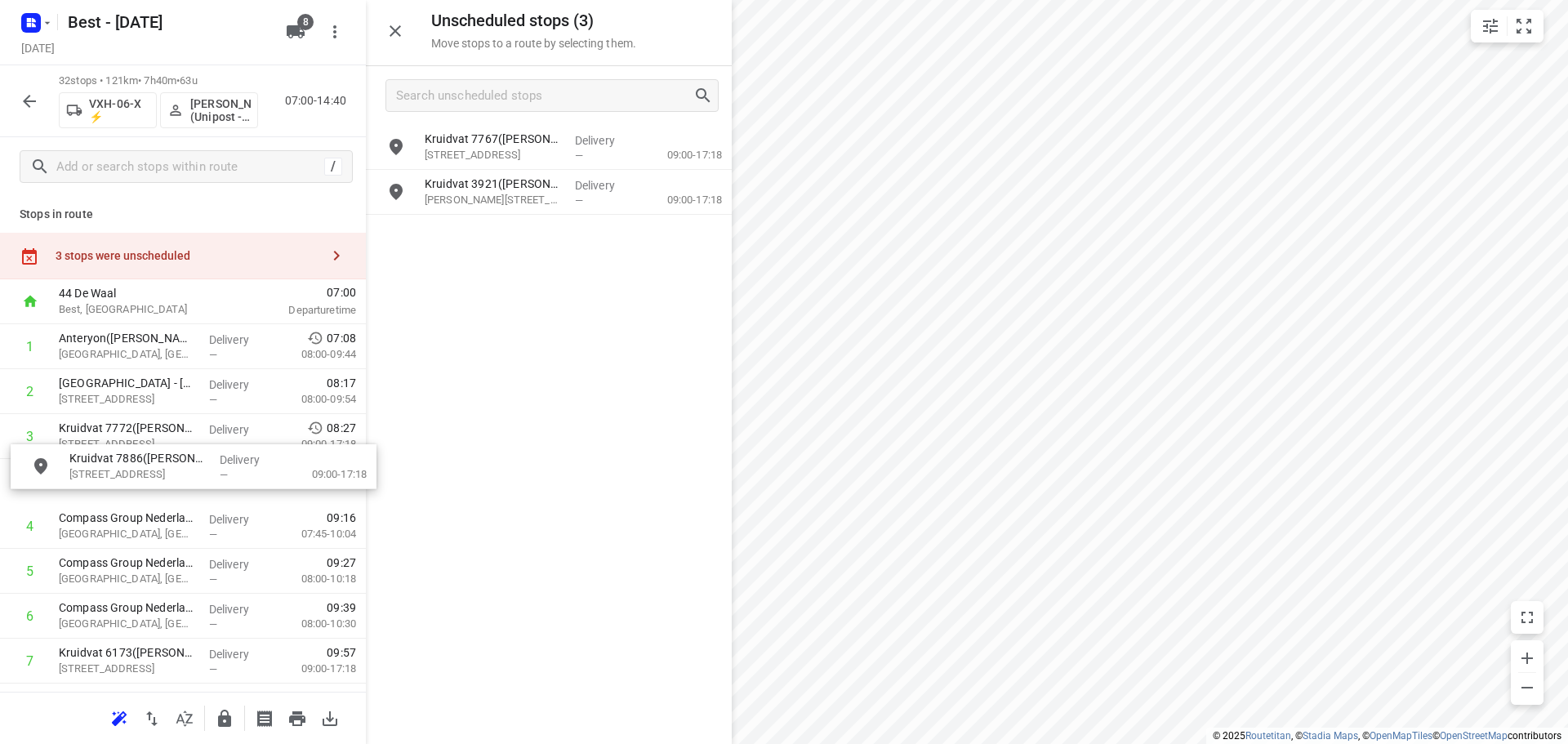
drag, startPoint x: 477, startPoint y: 252, endPoint x: 115, endPoint y: 482, distance: 428.9
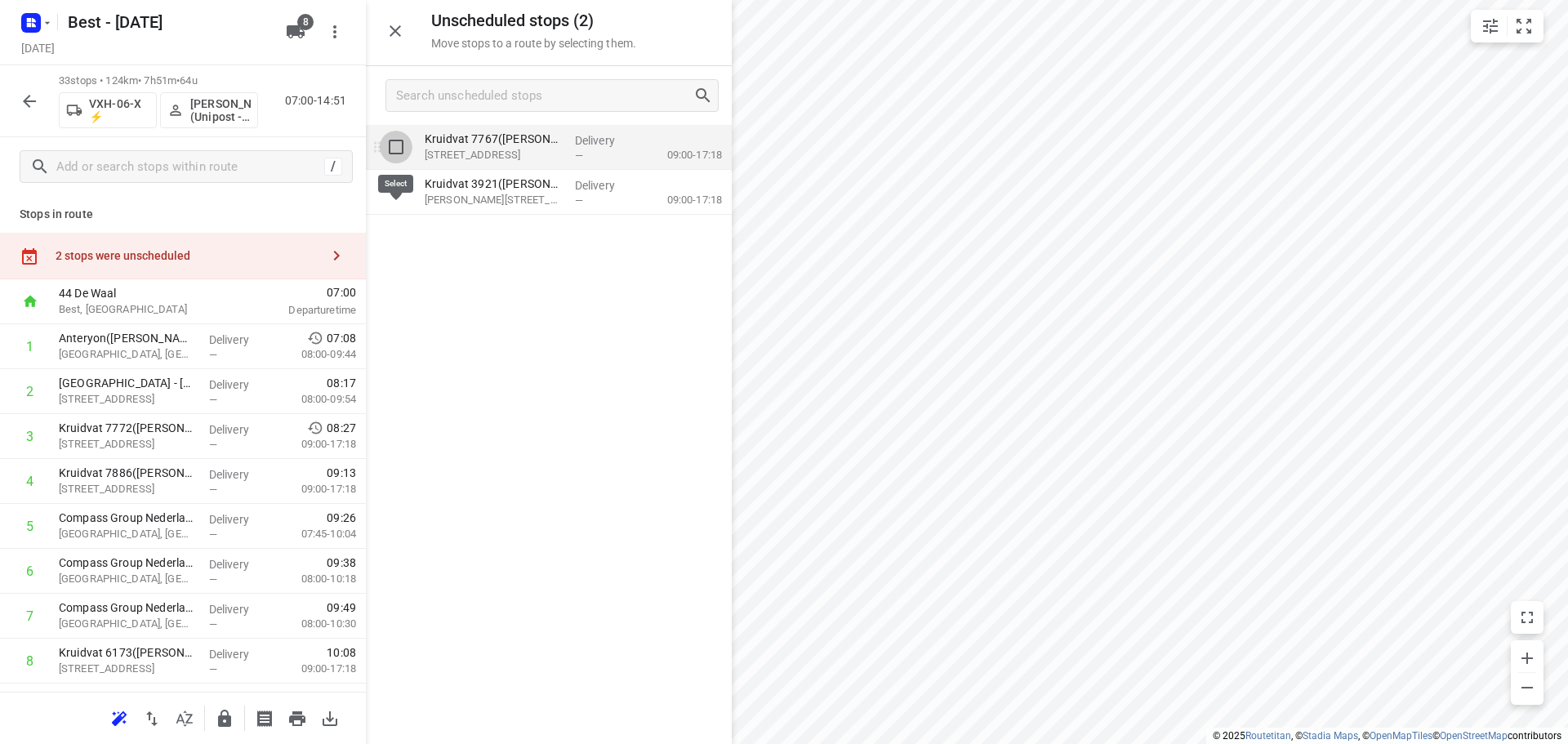
click at [388, 139] on input "grid" at bounding box center [396, 148] width 33 height 33
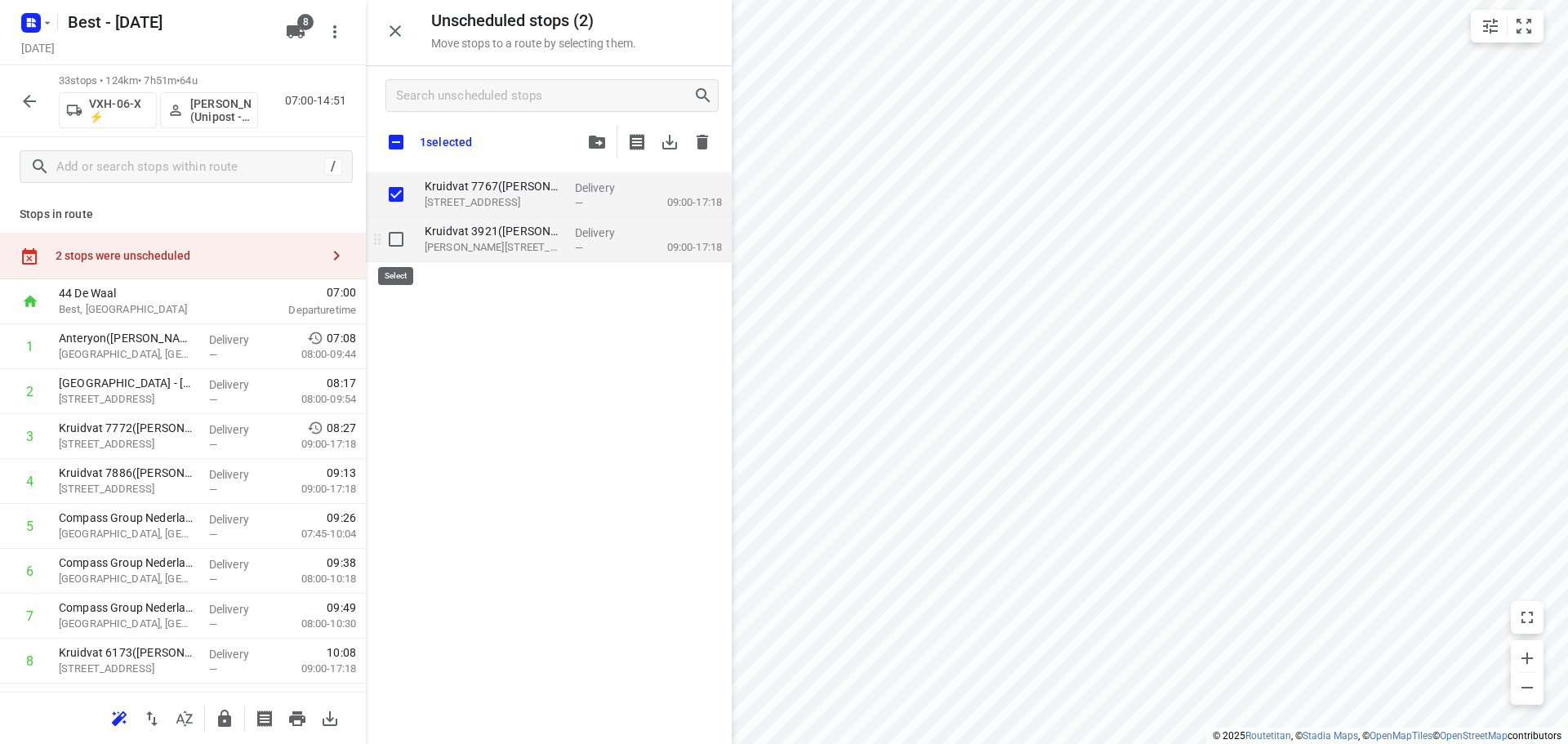
click at [400, 235] on input "grid" at bounding box center [396, 239] width 33 height 33
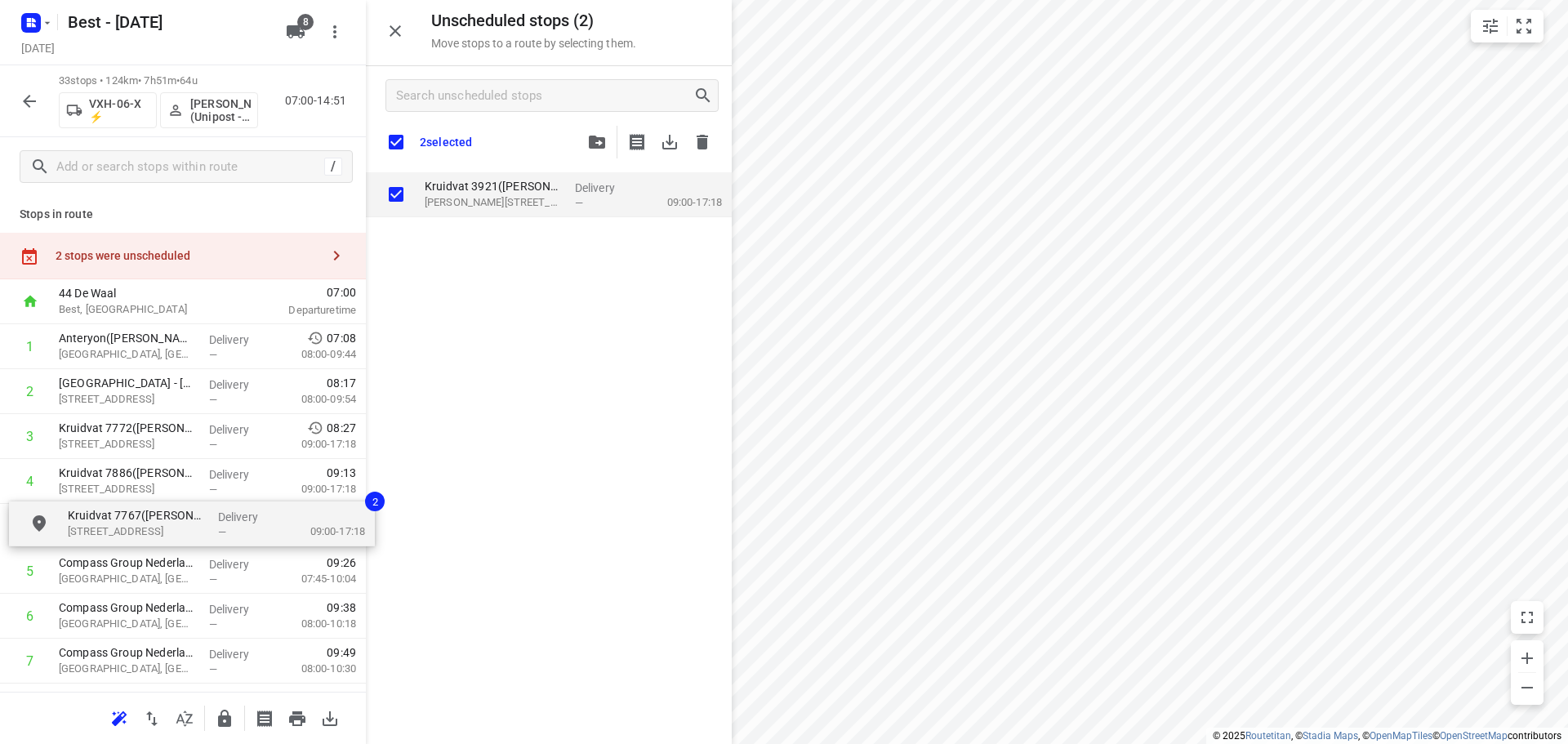
drag, startPoint x: 439, startPoint y: 191, endPoint x: 82, endPoint y: 522, distance: 486.8
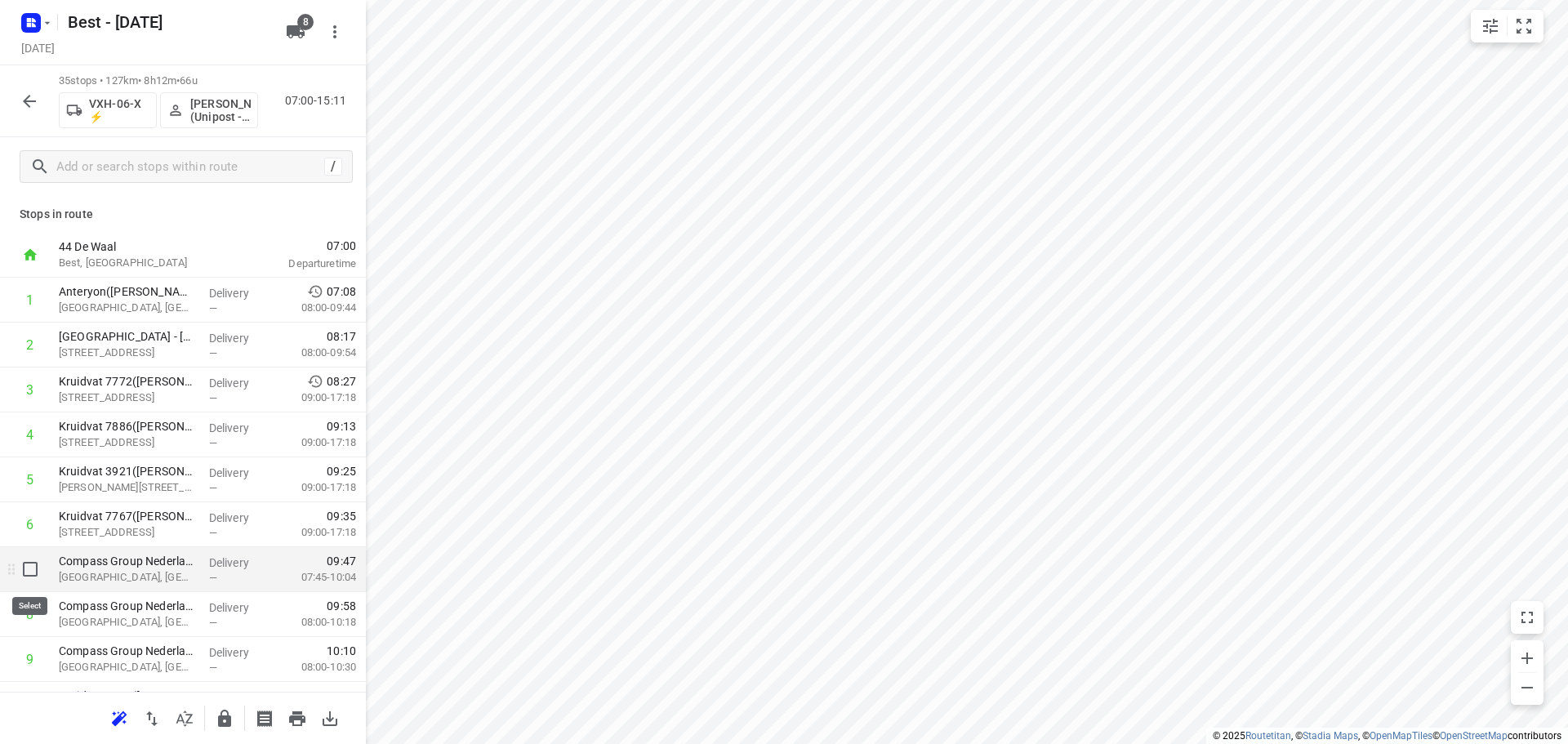
click at [21, 570] on input "checkbox" at bounding box center [30, 569] width 33 height 33
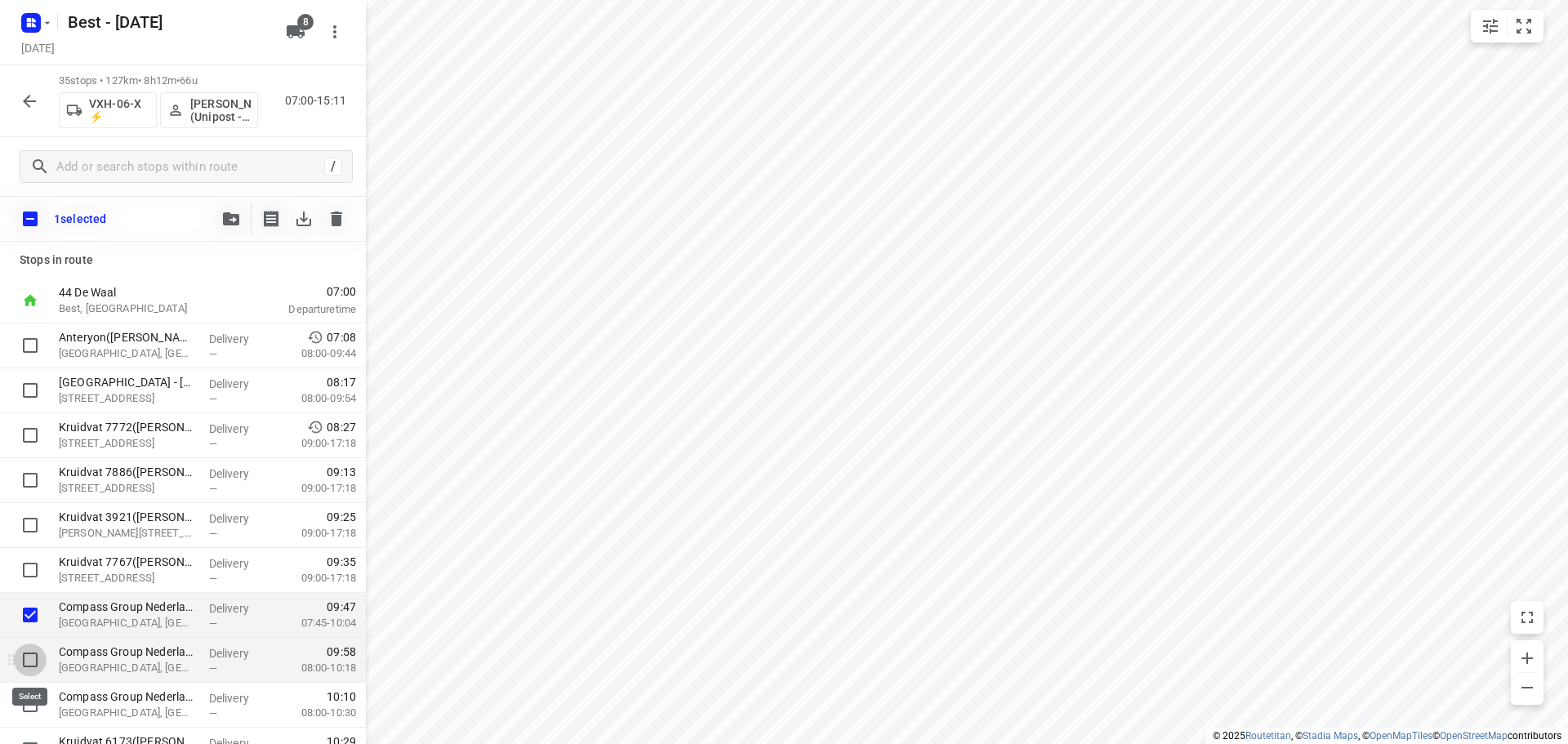
click at [20, 660] on input "checkbox" at bounding box center [30, 660] width 33 height 33
click at [32, 701] on input "checkbox" at bounding box center [30, 705] width 33 height 33
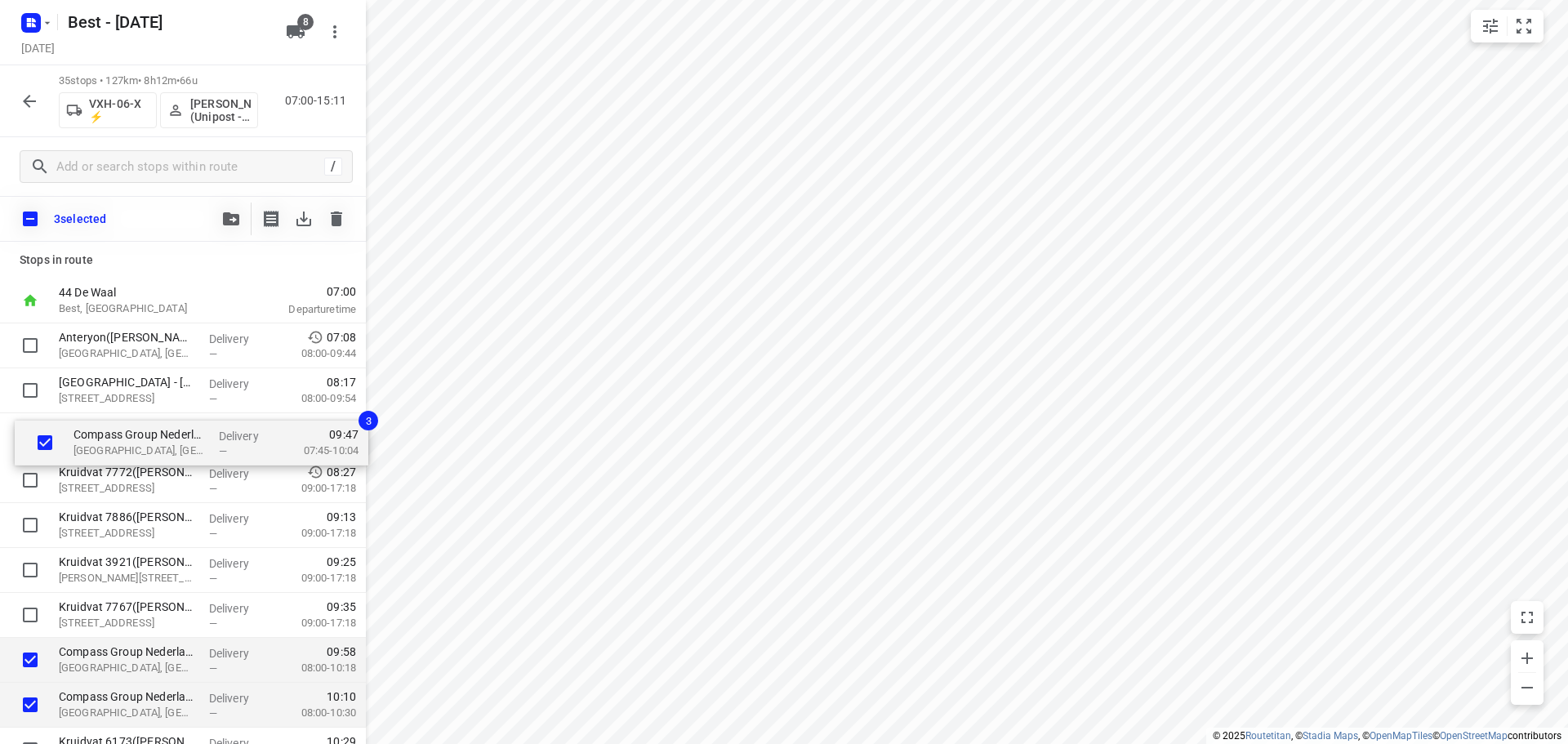
drag, startPoint x: 116, startPoint y: 614, endPoint x: 133, endPoint y: 431, distance: 183.8
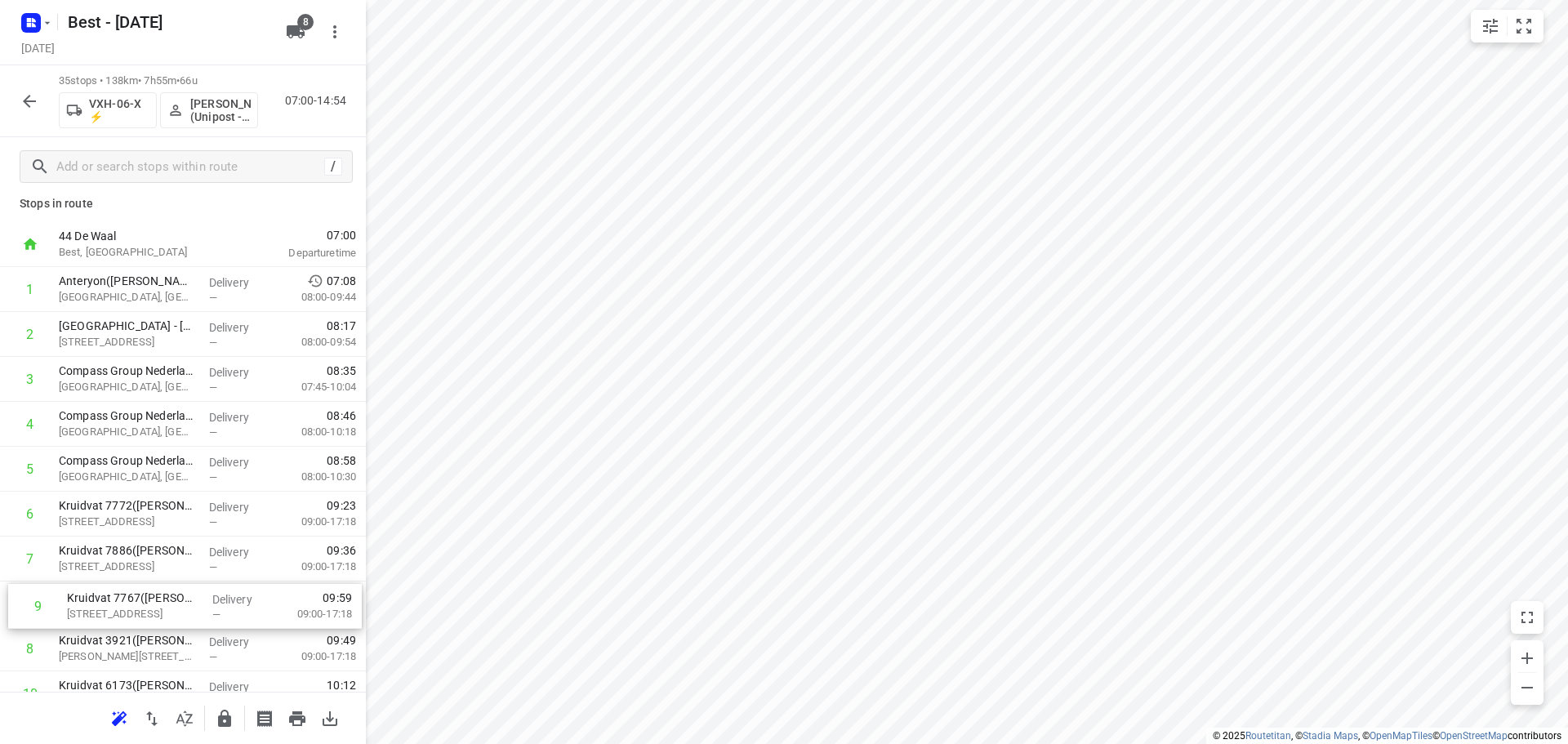
scroll to position [11, 0]
drag, startPoint x: 80, startPoint y: 662, endPoint x: 105, endPoint y: 497, distance: 166.9
click at [15, 101] on button "button" at bounding box center [29, 102] width 33 height 33
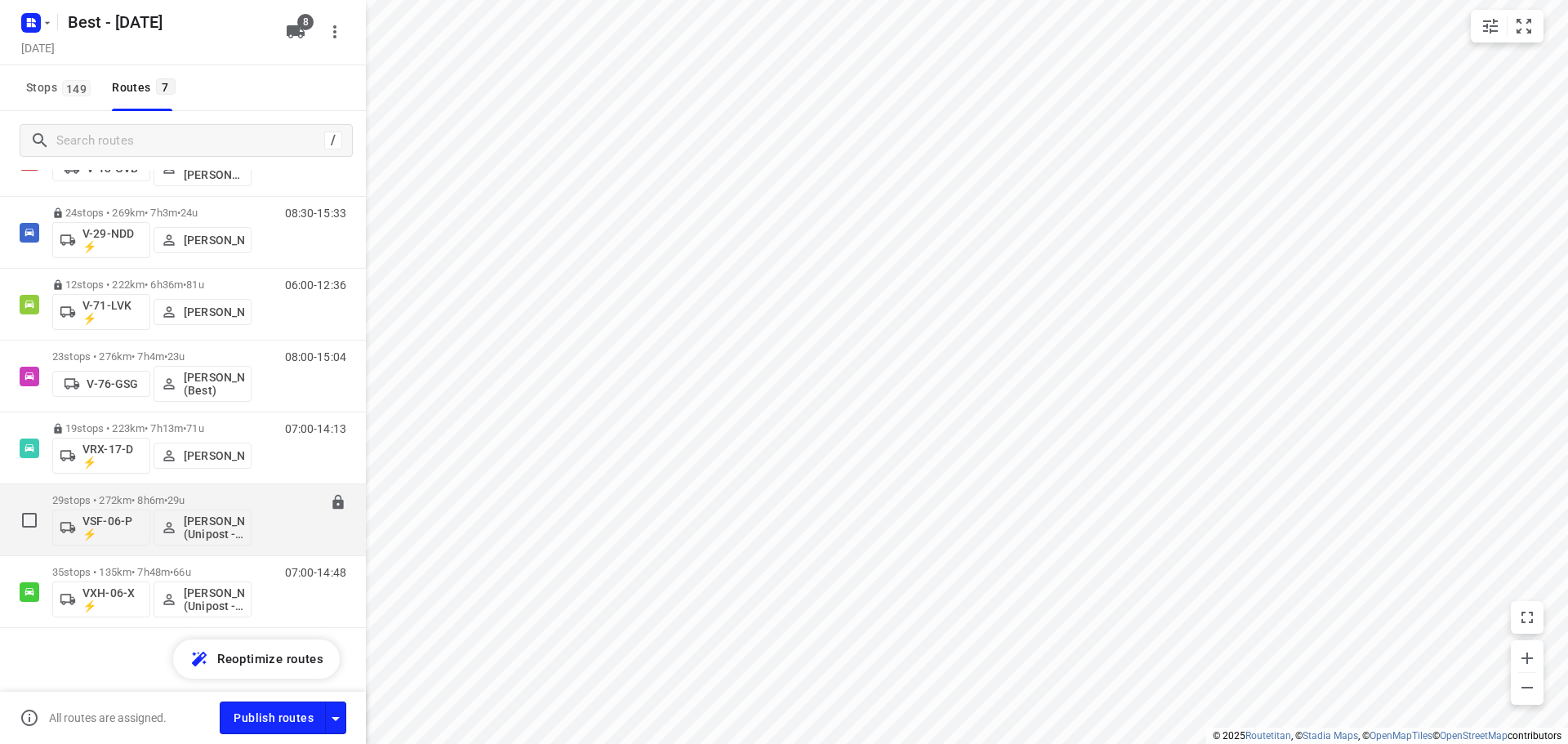
scroll to position [0, 0]
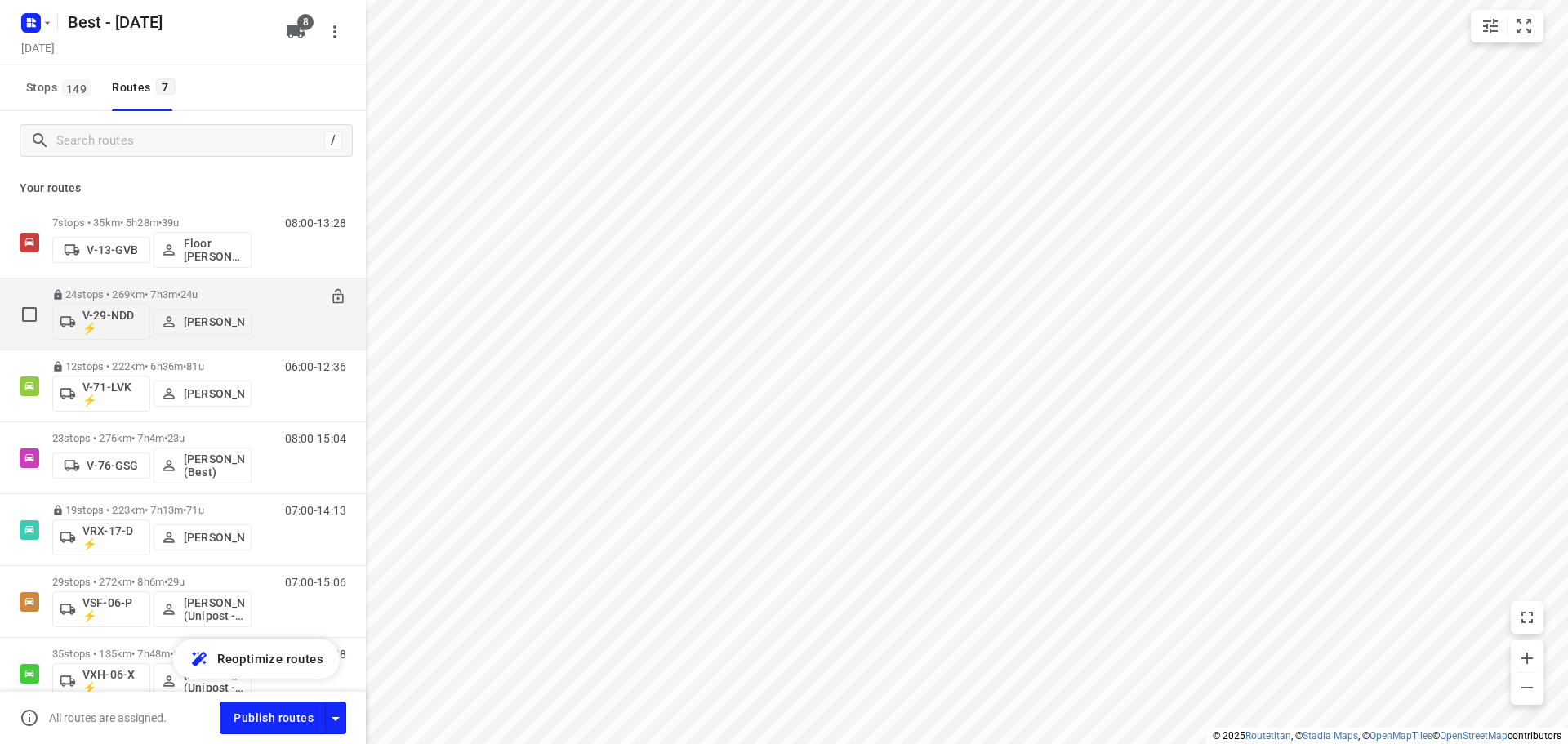
click at [149, 289] on p "24 stops • 269km • 7h3m • 24u" at bounding box center [151, 294] width 199 height 12
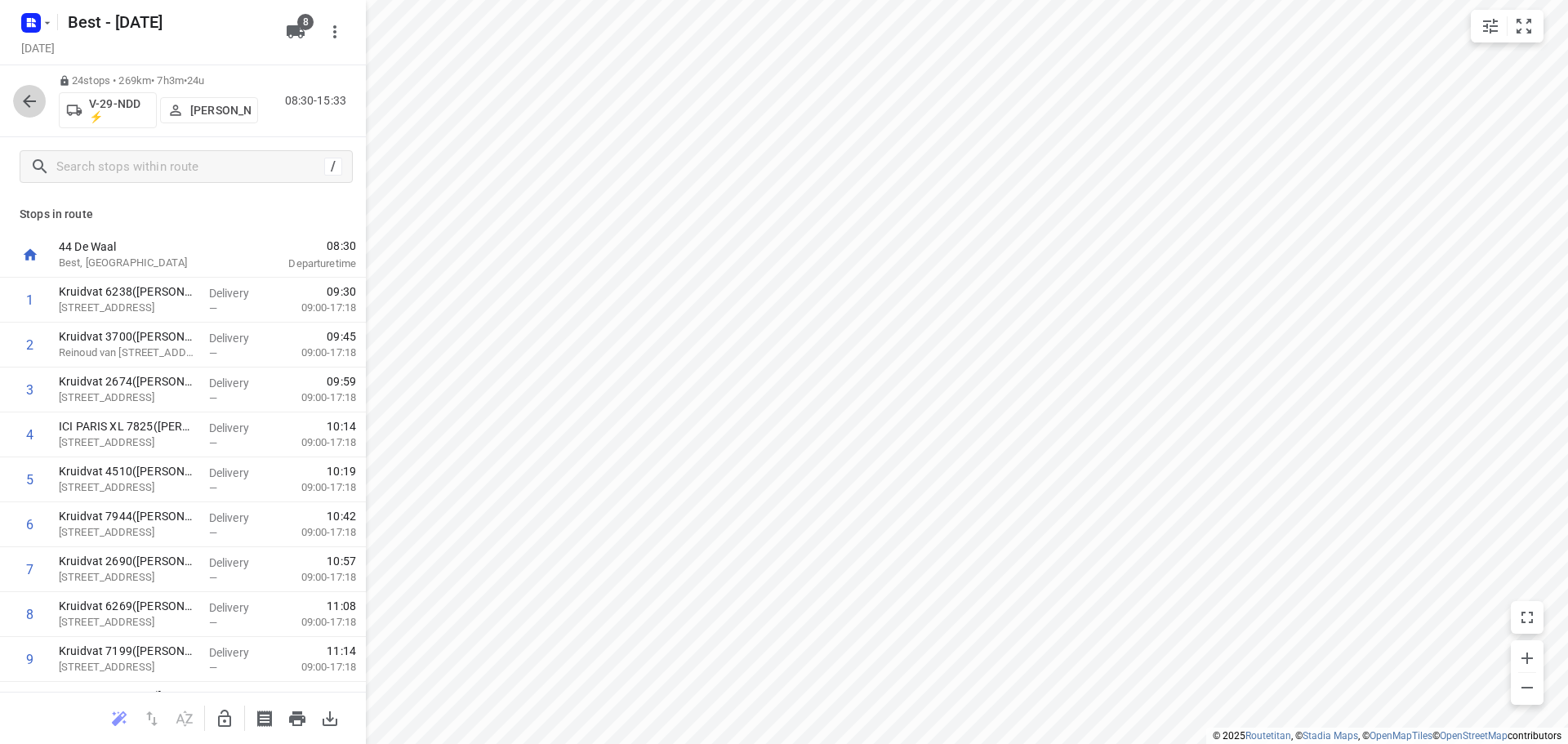
click at [25, 103] on icon "button" at bounding box center [28, 101] width 19 height 19
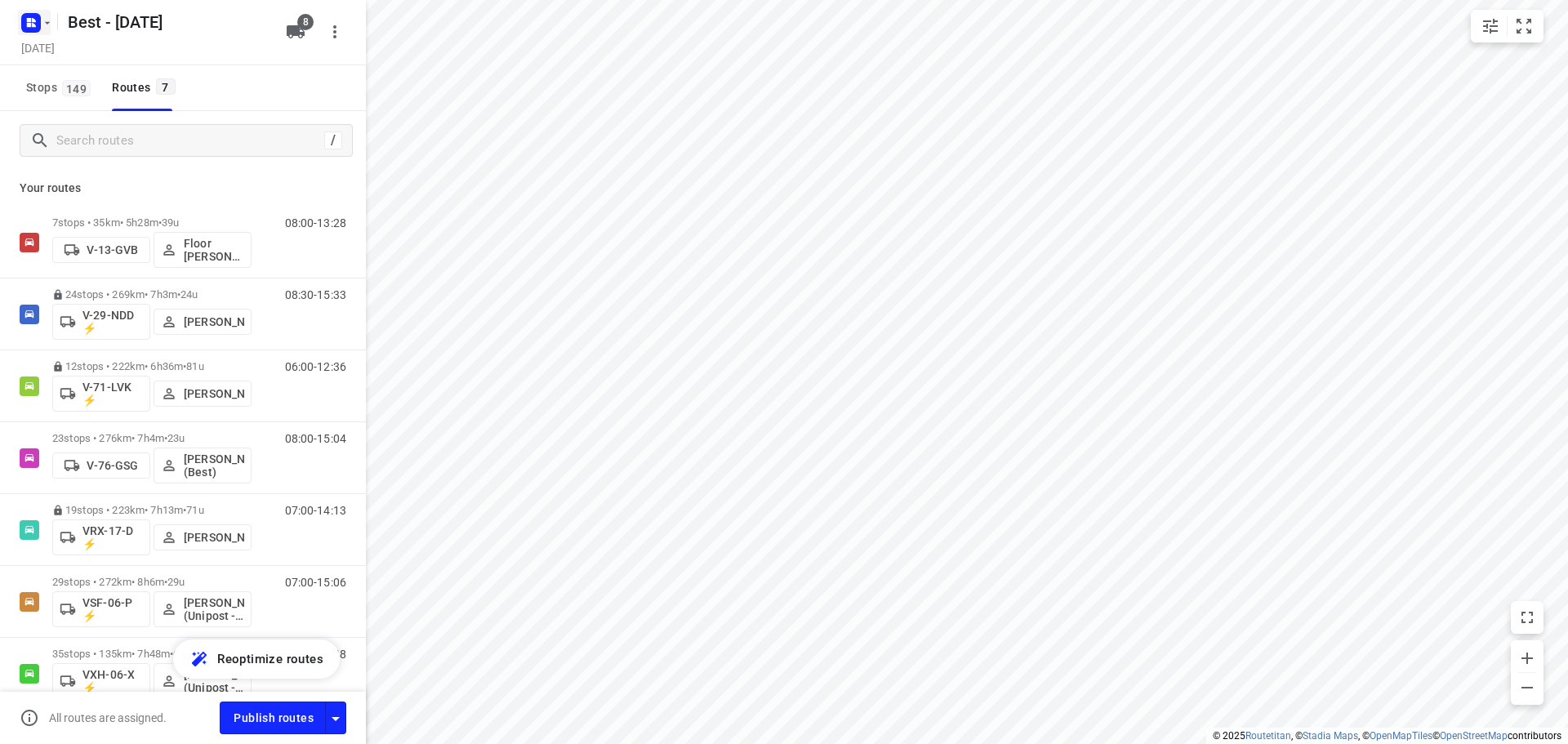
click at [39, 16] on rect "button" at bounding box center [30, 22] width 19 height 19
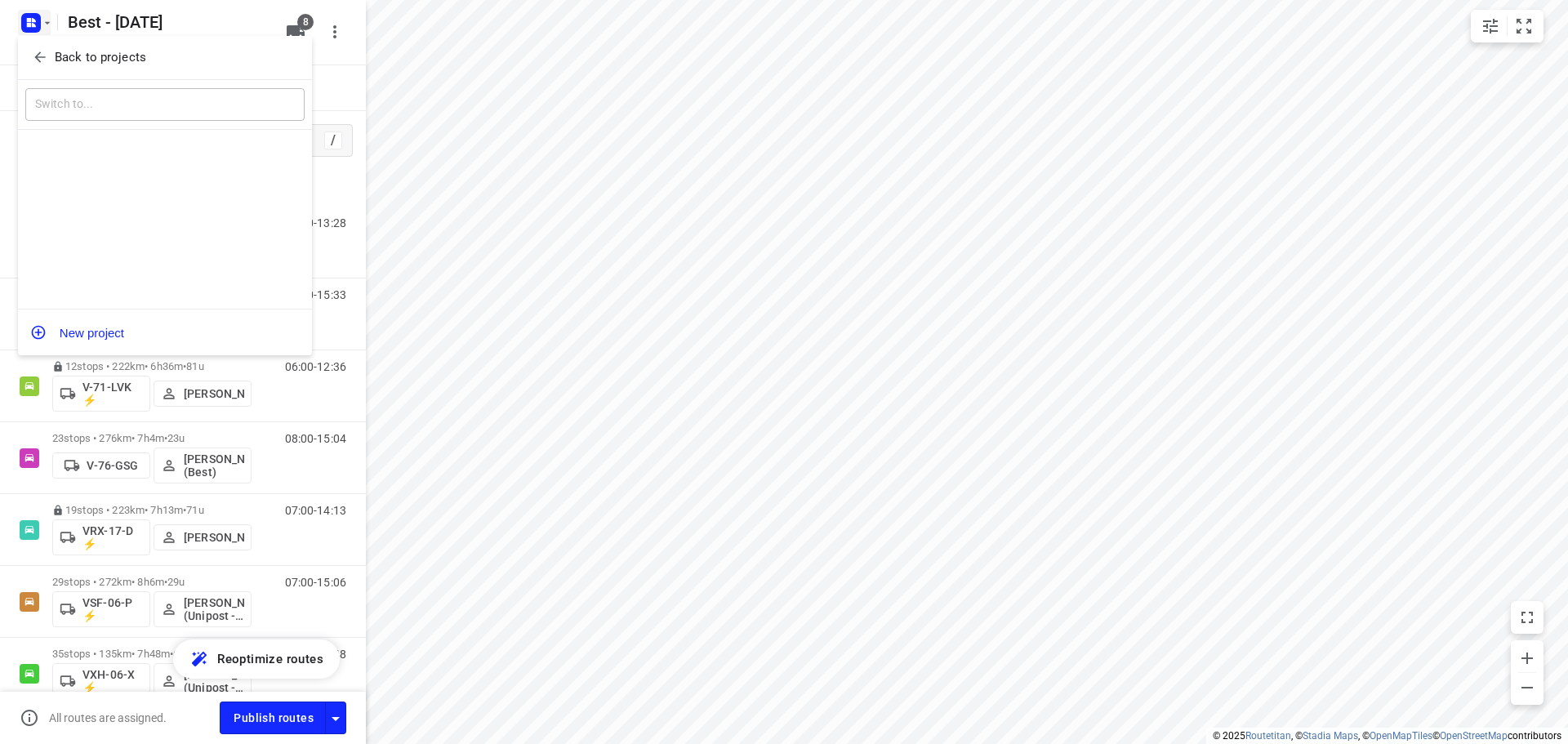
click at [49, 61] on span "Back to projects" at bounding box center [165, 58] width 266 height 18
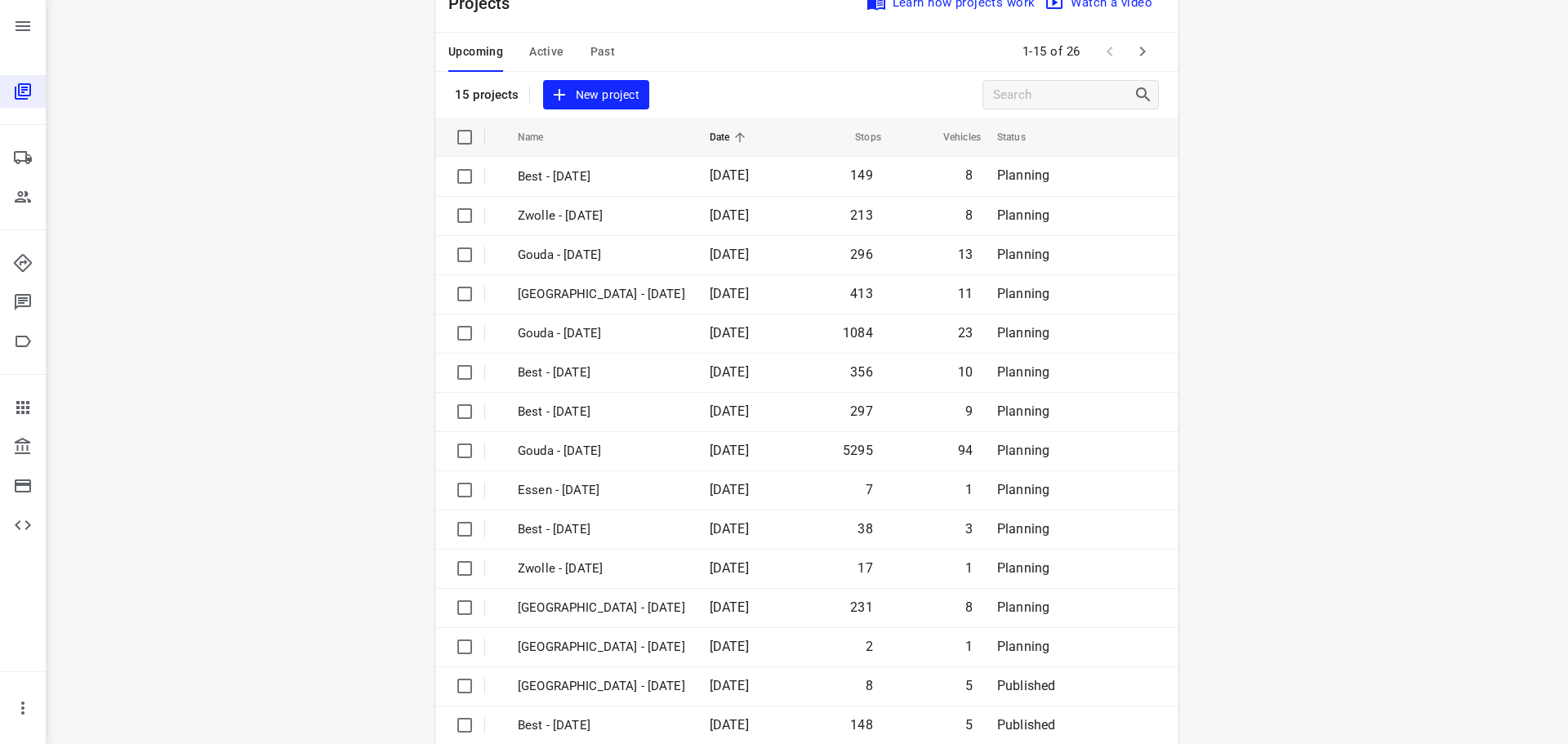
scroll to position [82, 0]
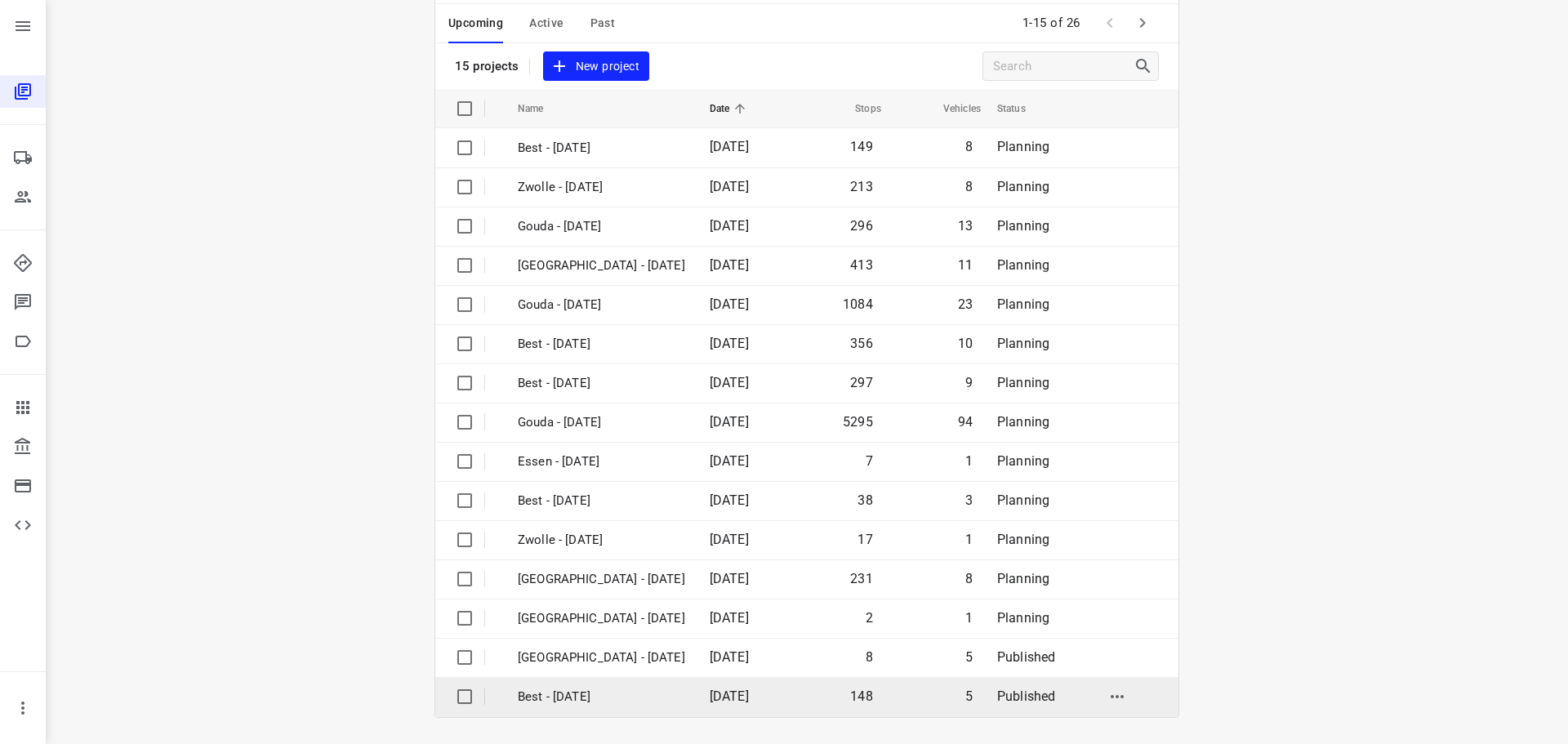
click at [614, 680] on td "Best - [DATE]" at bounding box center [598, 696] width 195 height 39
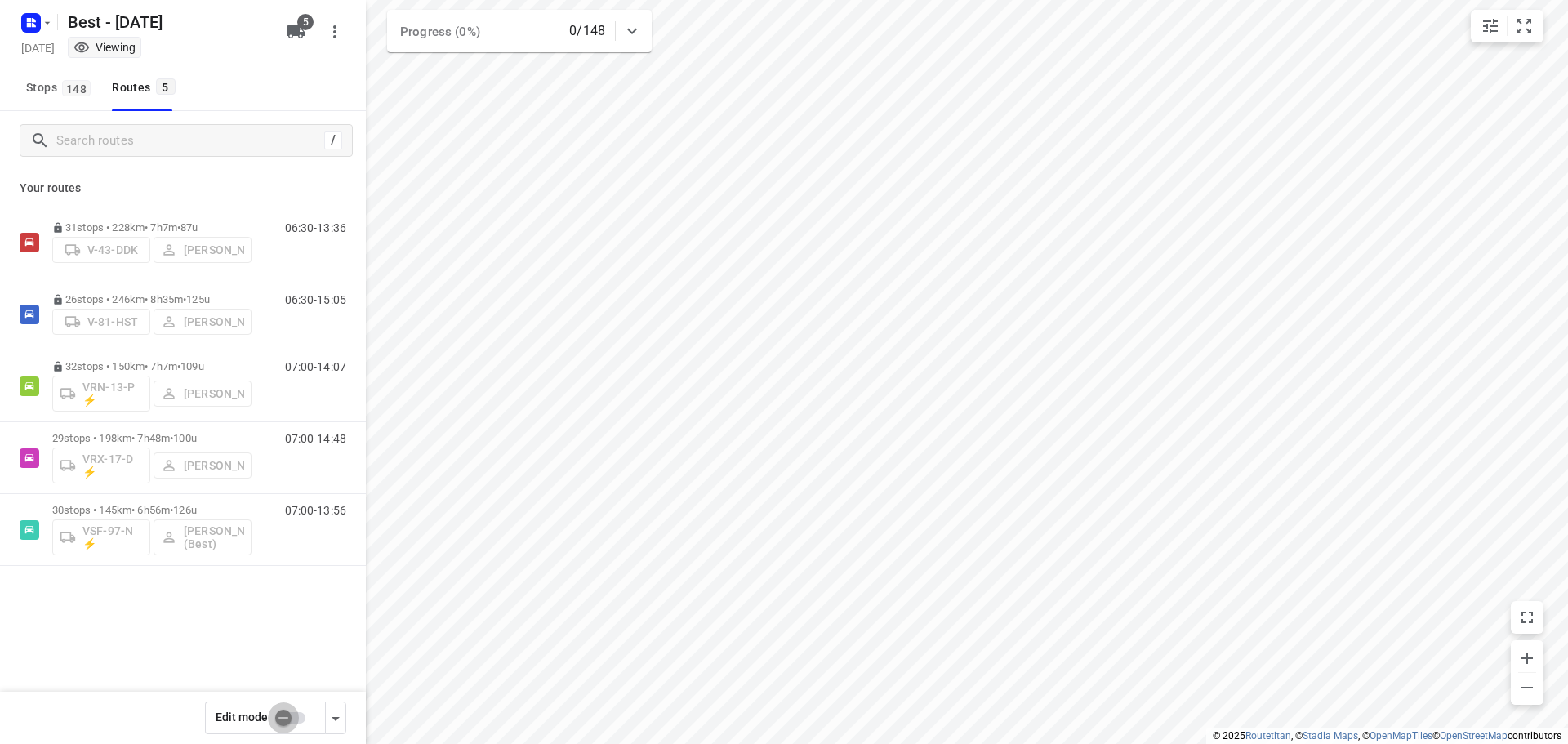
click at [290, 716] on input "checkbox" at bounding box center [283, 717] width 93 height 31
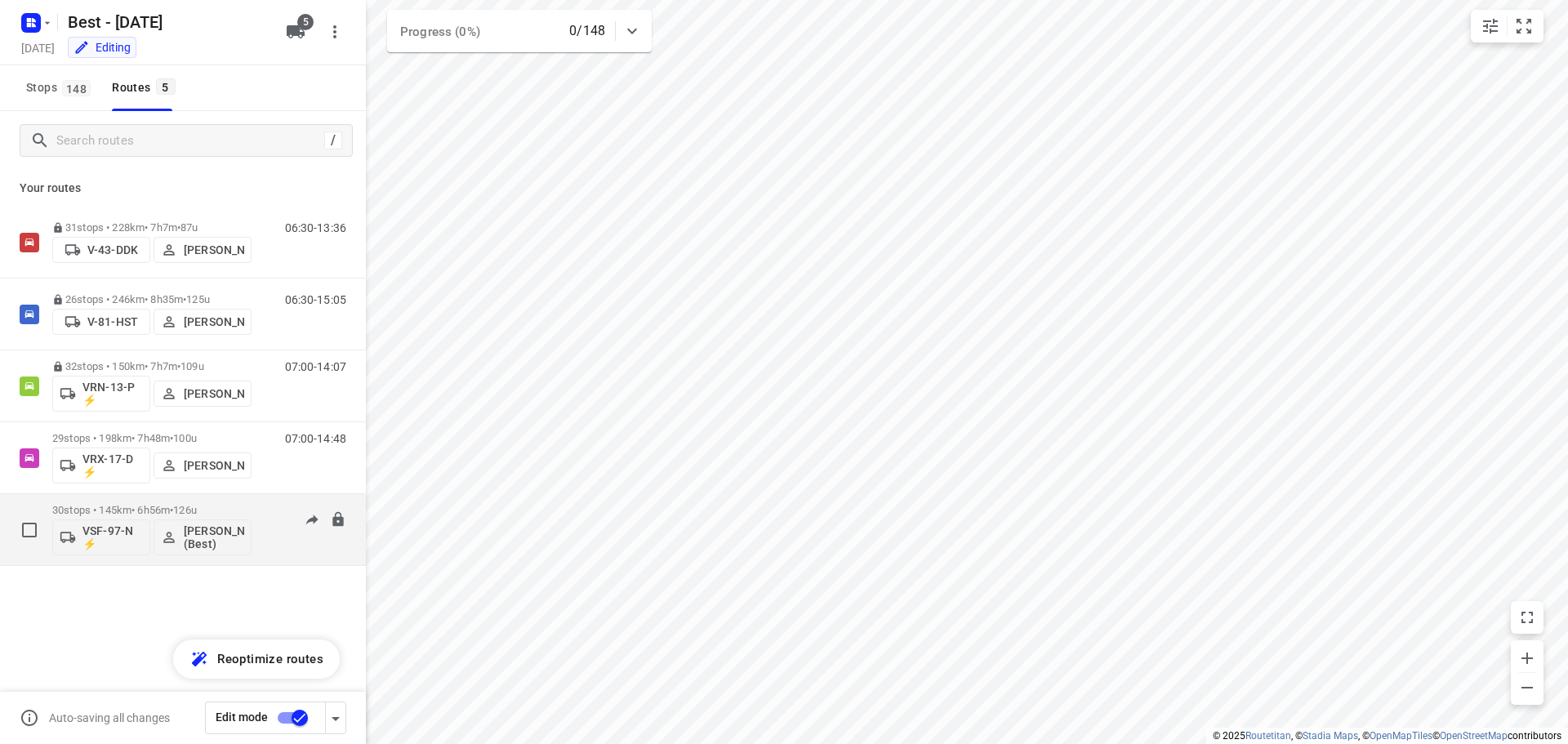
click at [104, 509] on p "30 stops • 145km • 6h56m • 126u" at bounding box center [151, 509] width 199 height 12
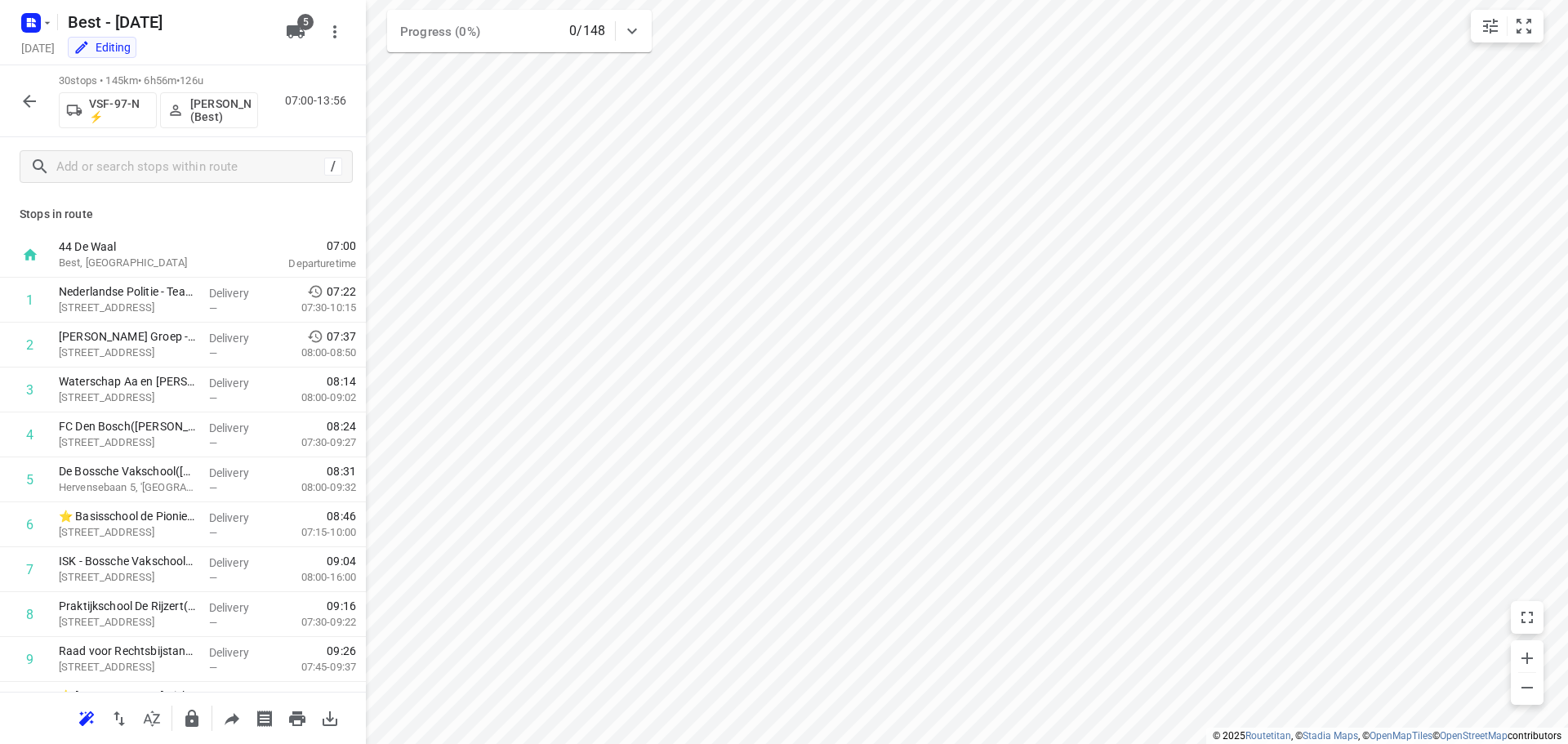
click at [22, 120] on div "30 stops • 145km • 6h56m • 126u VSF-97-N ⚡ Tony van Doren (Best) 07:00-13:56" at bounding box center [182, 101] width 366 height 71
click at [25, 108] on icon "button" at bounding box center [28, 101] width 19 height 19
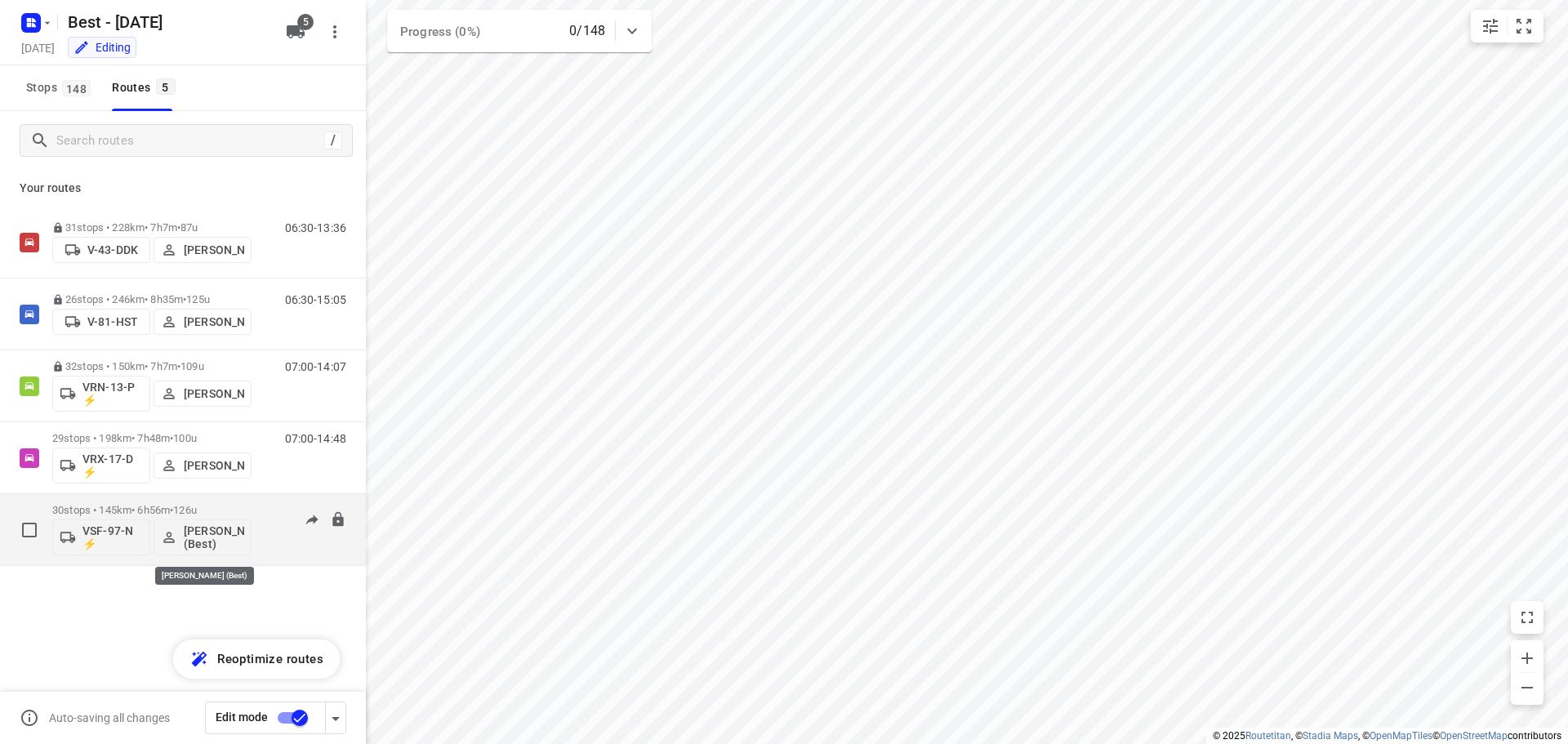
click at [203, 531] on p "Tony van Doren (Best)" at bounding box center [214, 537] width 60 height 27
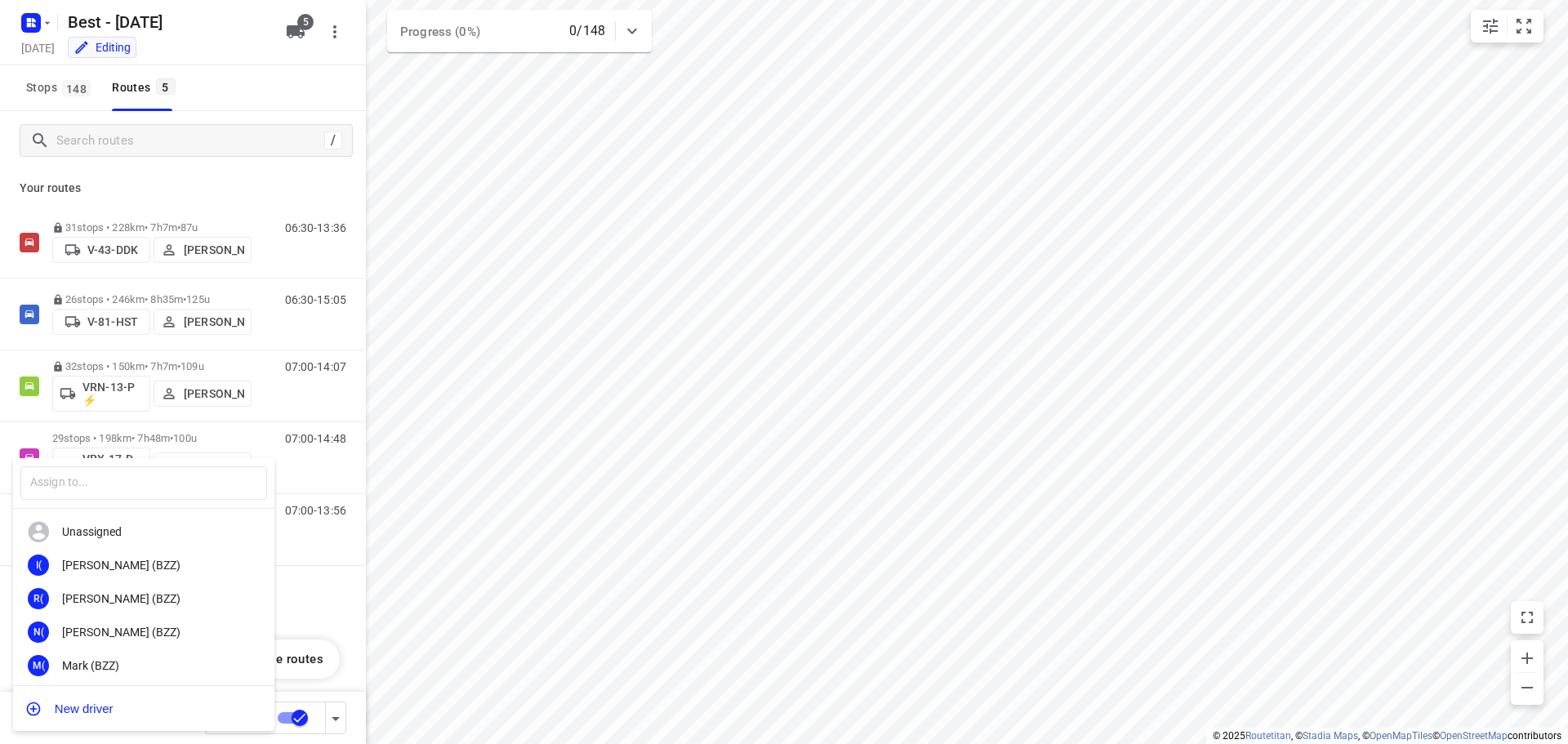
drag, startPoint x: 461, startPoint y: 283, endPoint x: 436, endPoint y: 293, distance: 26.9
click at [462, 283] on div at bounding box center [784, 372] width 1568 height 744
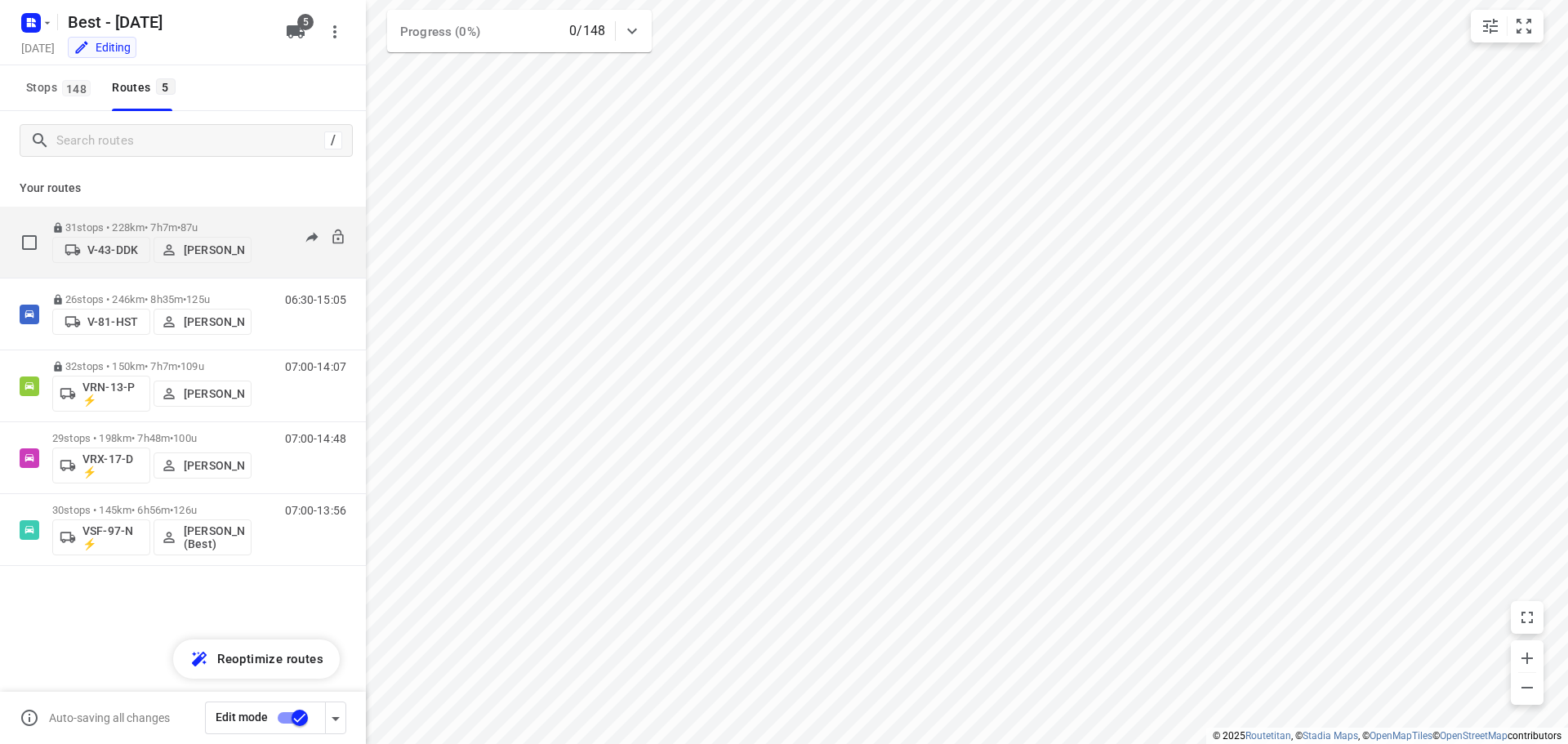
click at [219, 257] on p "Andy De Vreede" at bounding box center [214, 250] width 60 height 13
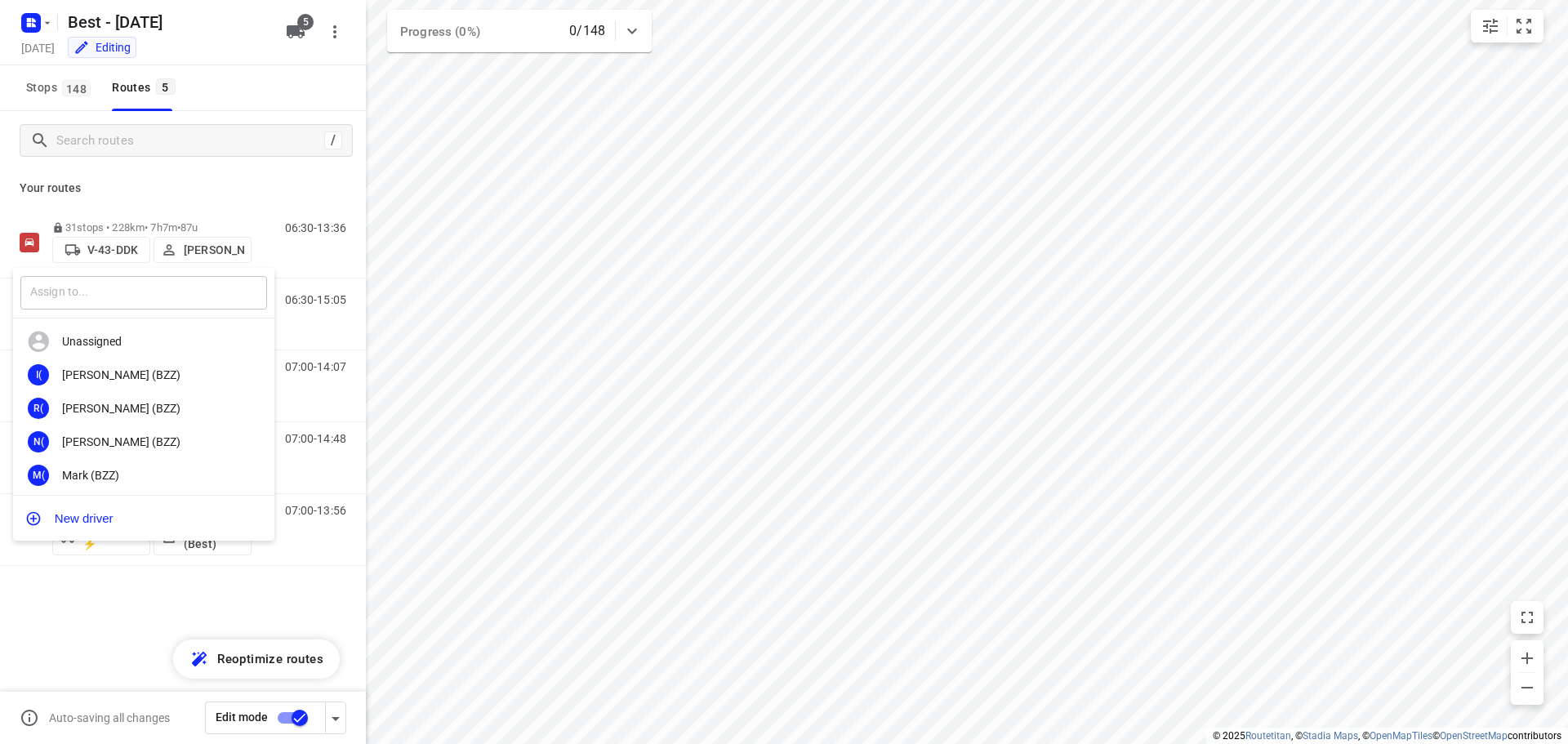
click at [164, 289] on input "text" at bounding box center [143, 292] width 247 height 34
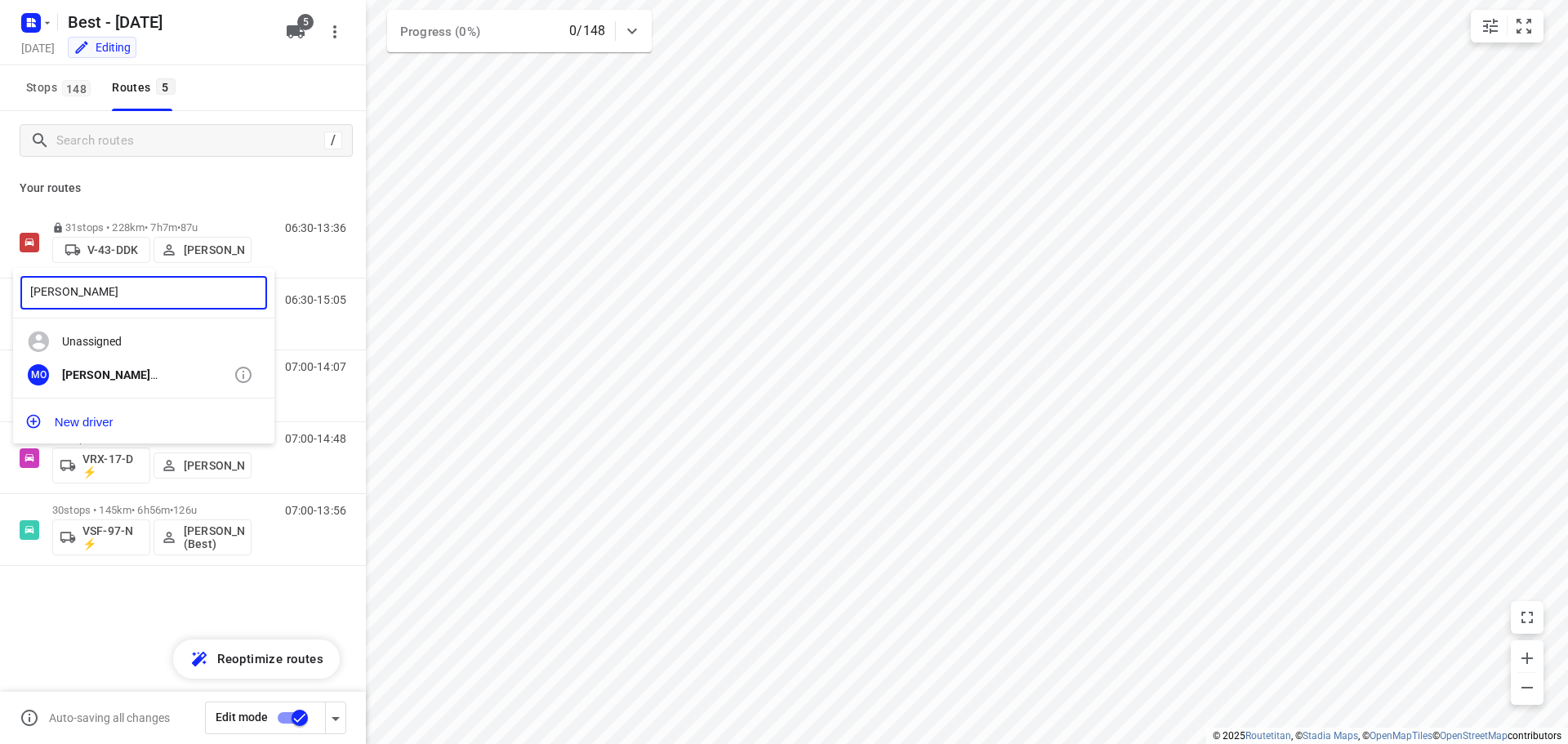
type input "mustafa"
click at [116, 371] on div "Mustafa Omar (Best)" at bounding box center [148, 375] width 171 height 13
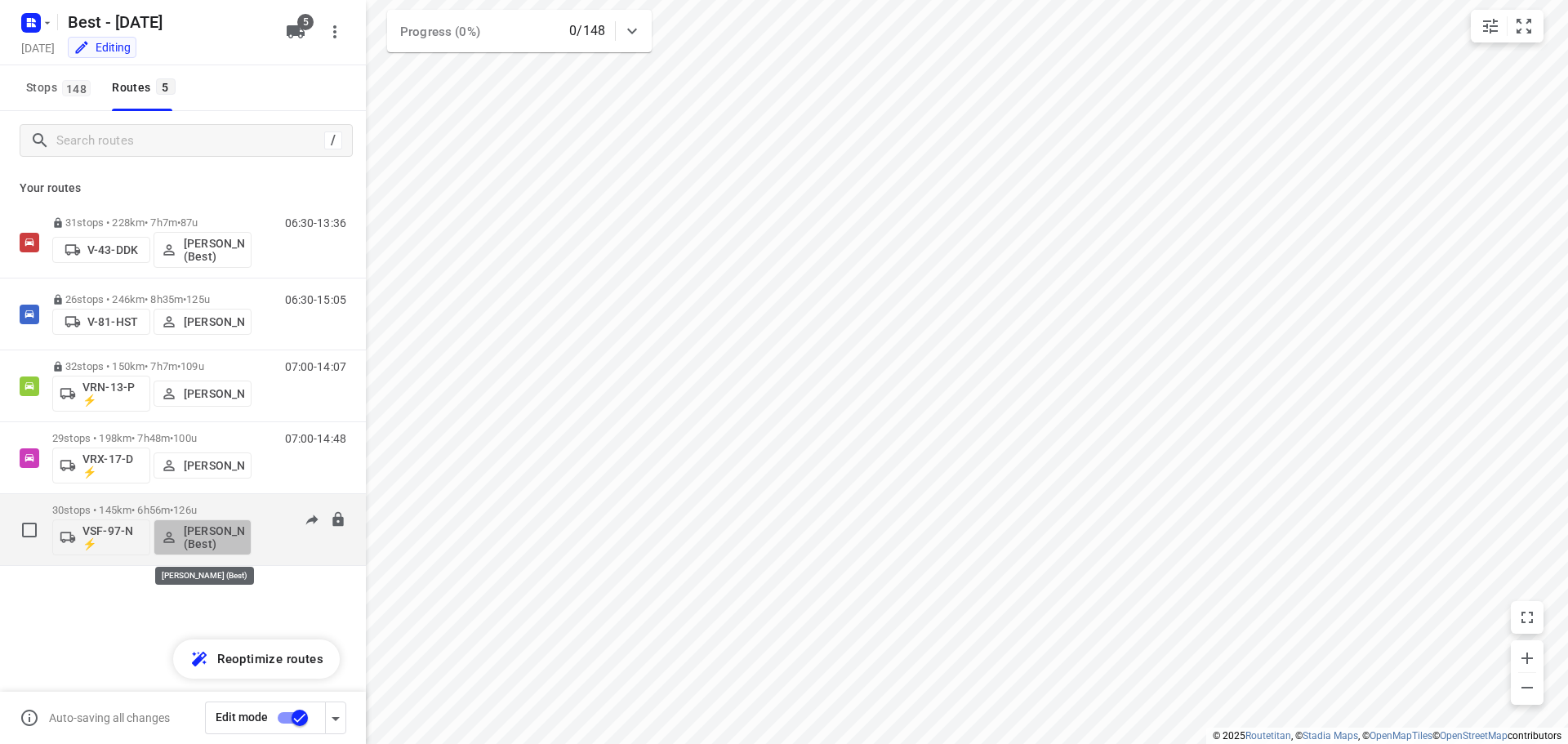
click at [192, 533] on p "Tony van Doren (Best)" at bounding box center [214, 537] width 60 height 27
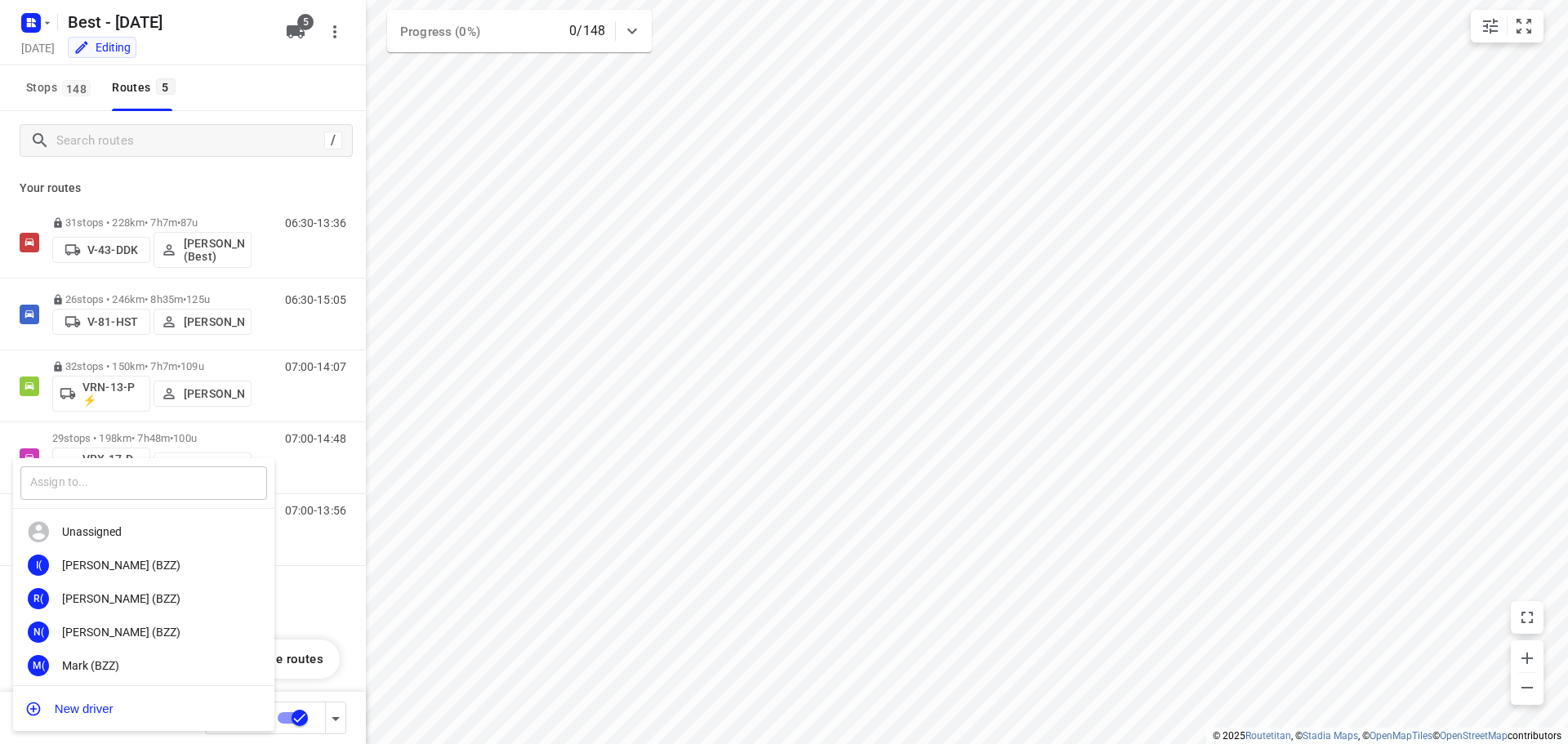
click at [177, 485] on input "text" at bounding box center [143, 483] width 247 height 34
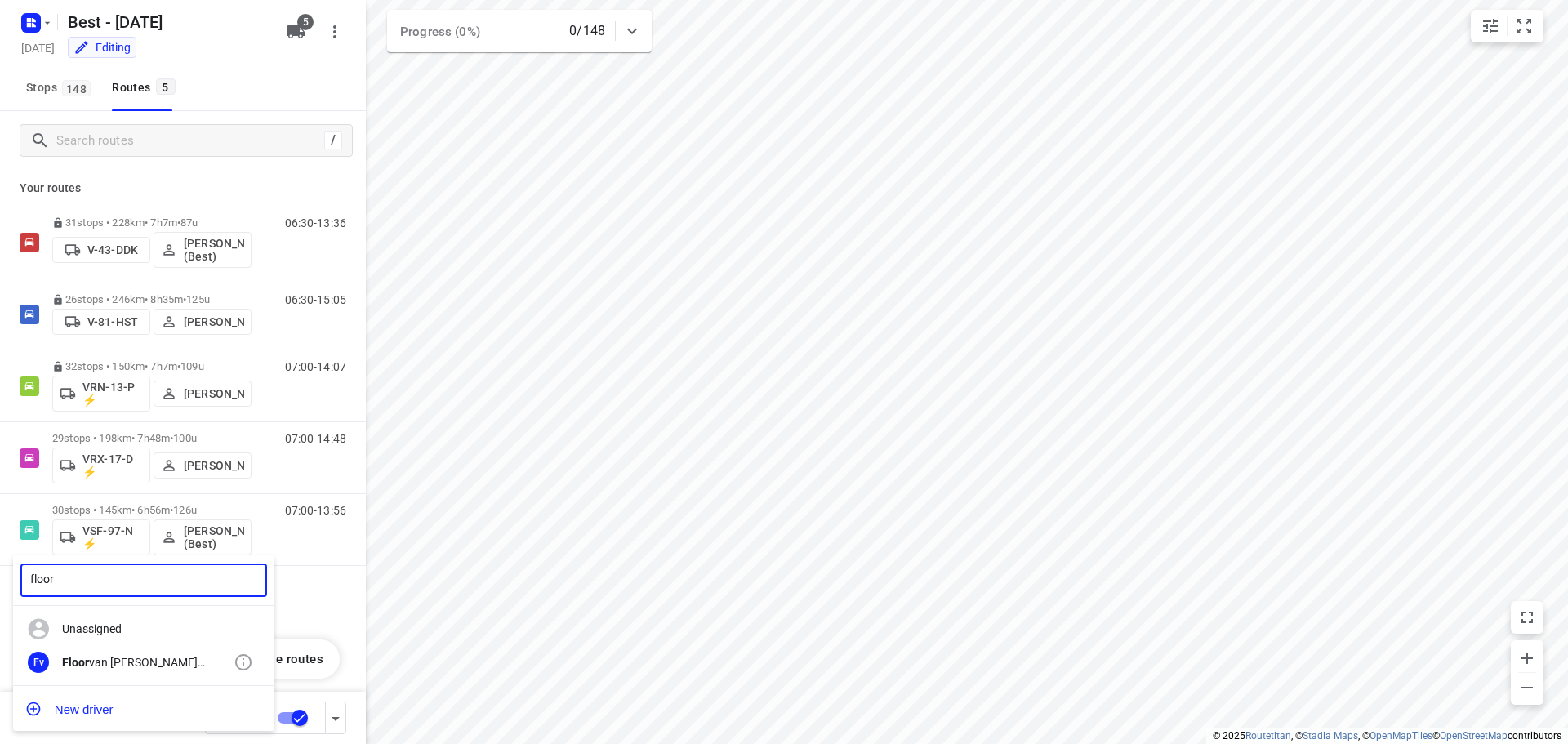
type input "floor"
click at [122, 671] on div "Fv Floor van Donzel (Best)" at bounding box center [143, 662] width 261 height 34
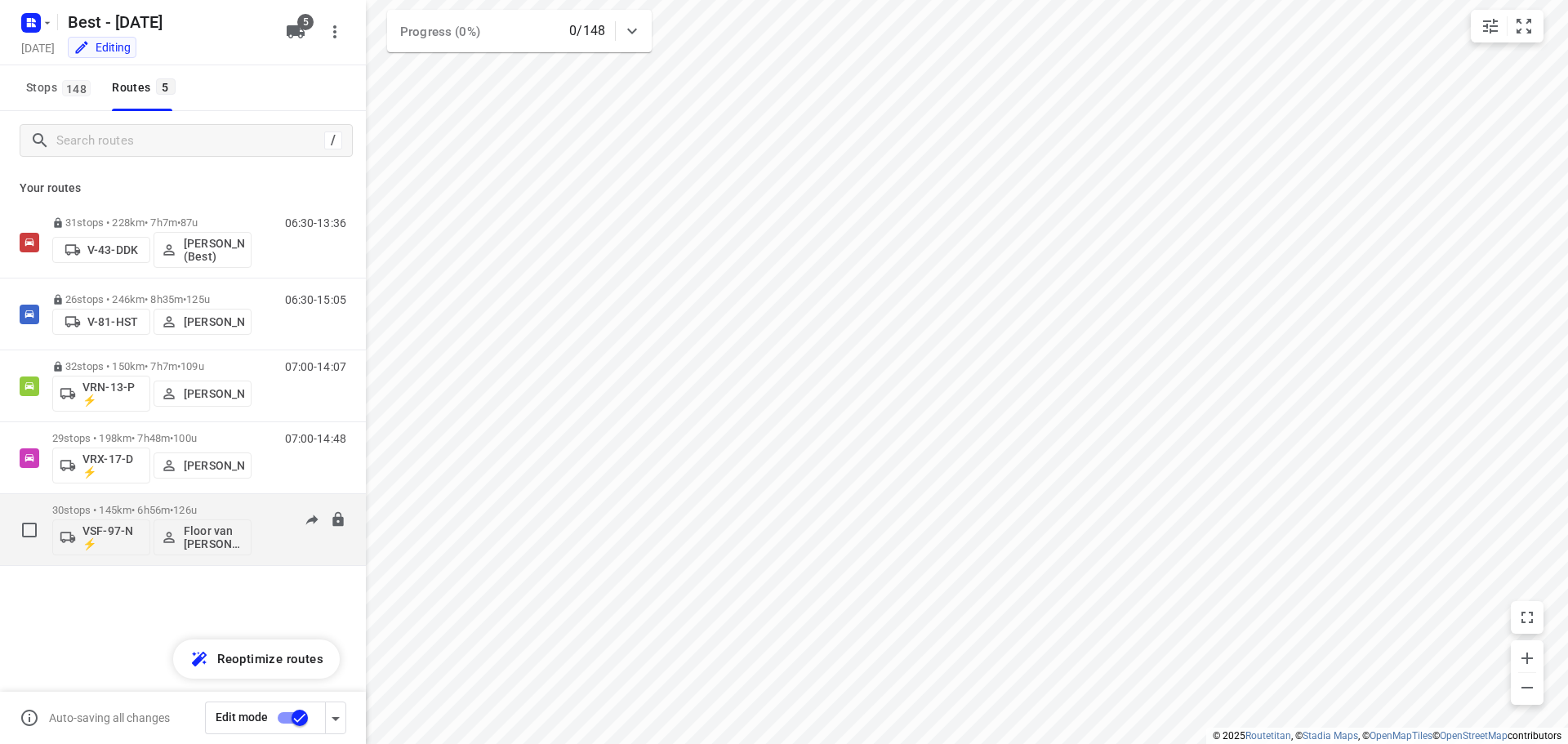
click at [139, 513] on p "30 stops • 145km • 6h56m • 126u" at bounding box center [151, 509] width 199 height 12
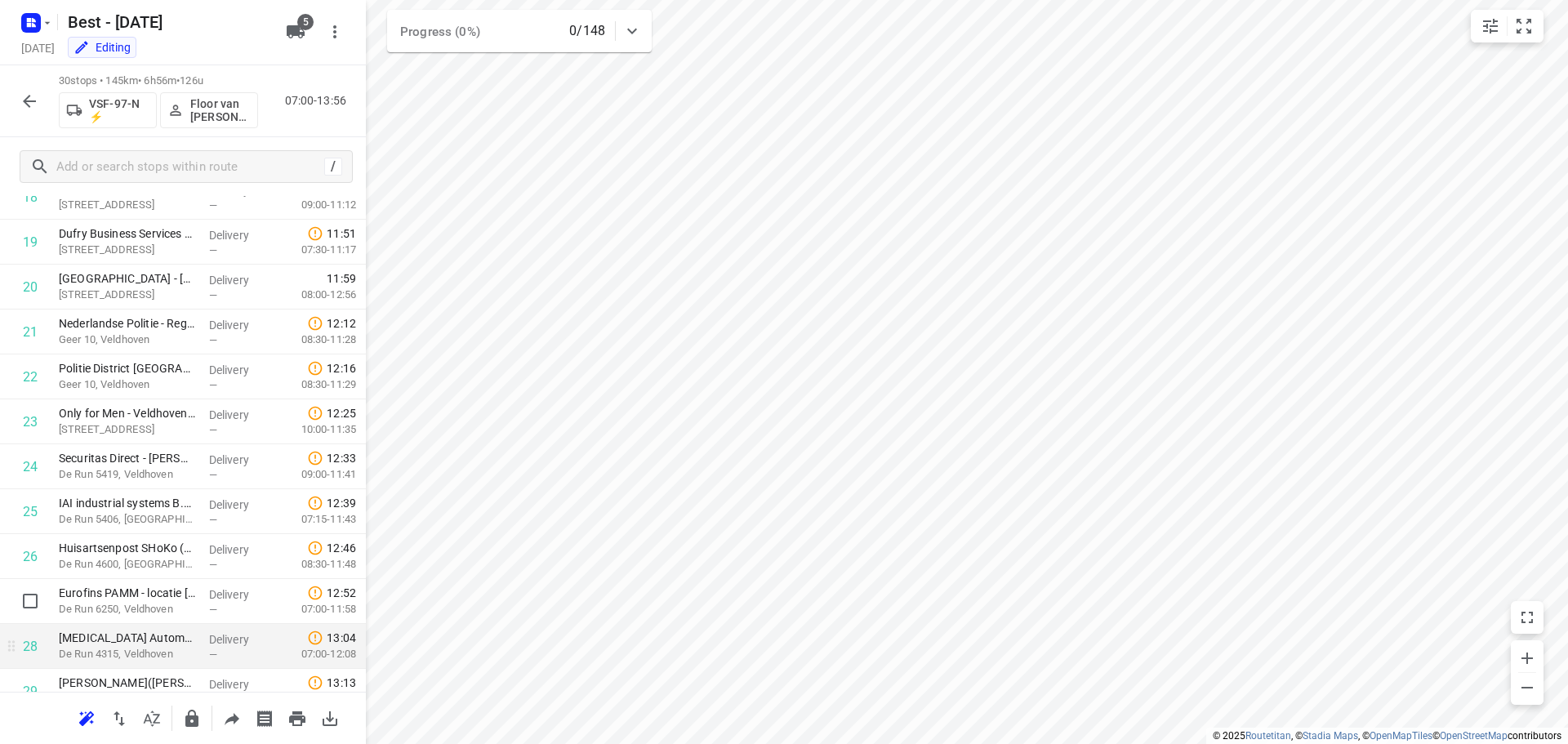
scroll to position [979, 0]
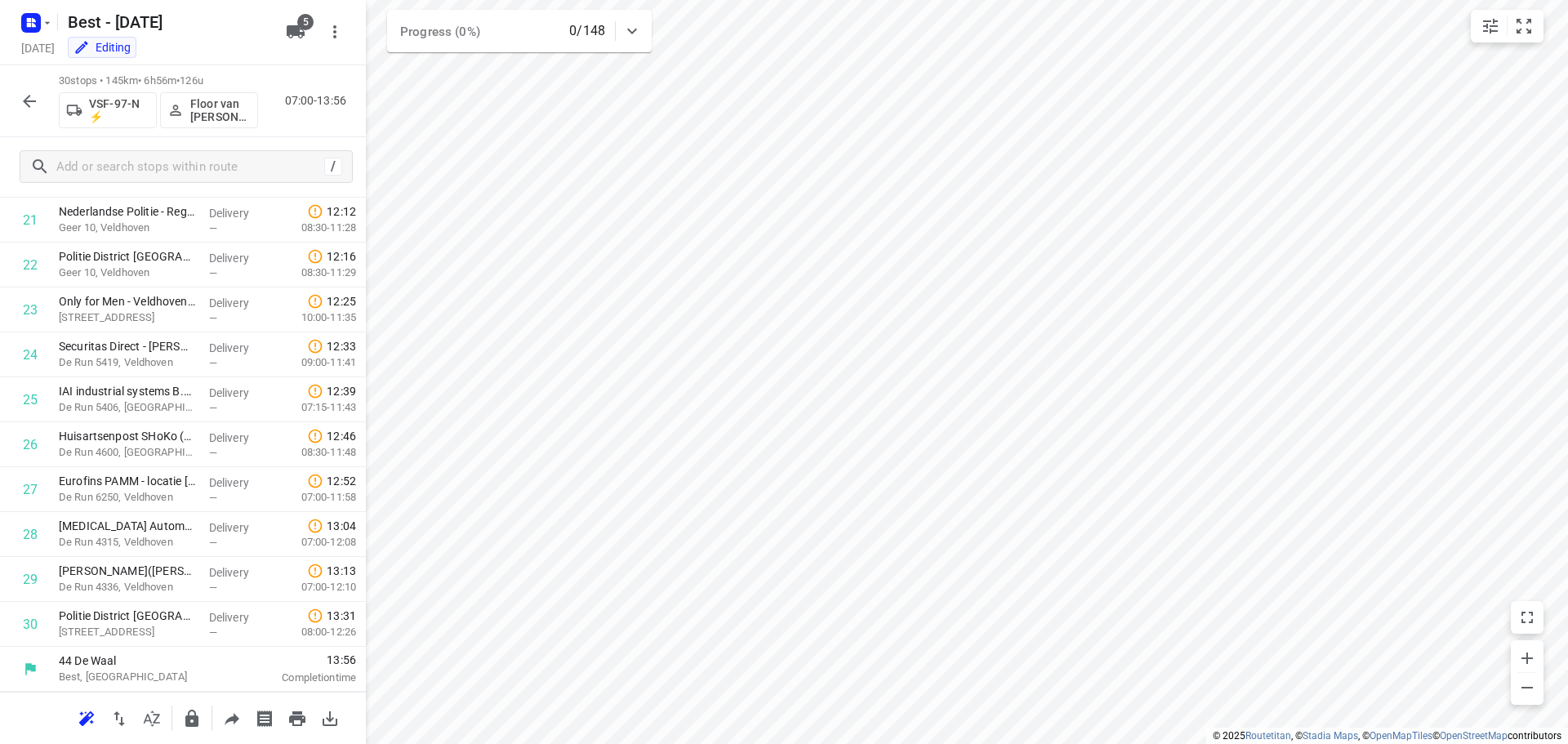
click at [31, 94] on icon "button" at bounding box center [28, 101] width 19 height 19
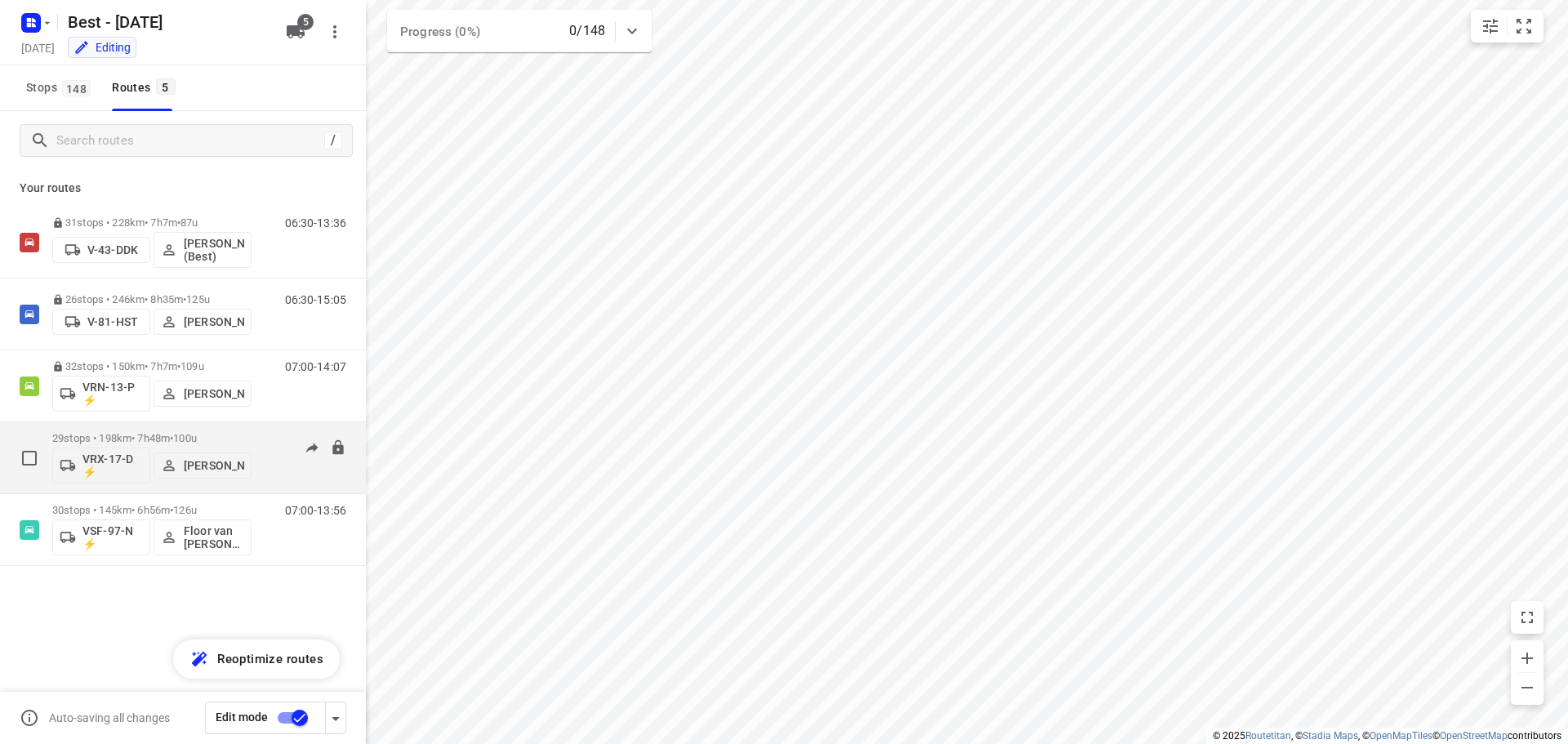
click at [126, 432] on p "29 stops • 198km • 7h48m • 100u" at bounding box center [151, 437] width 199 height 12
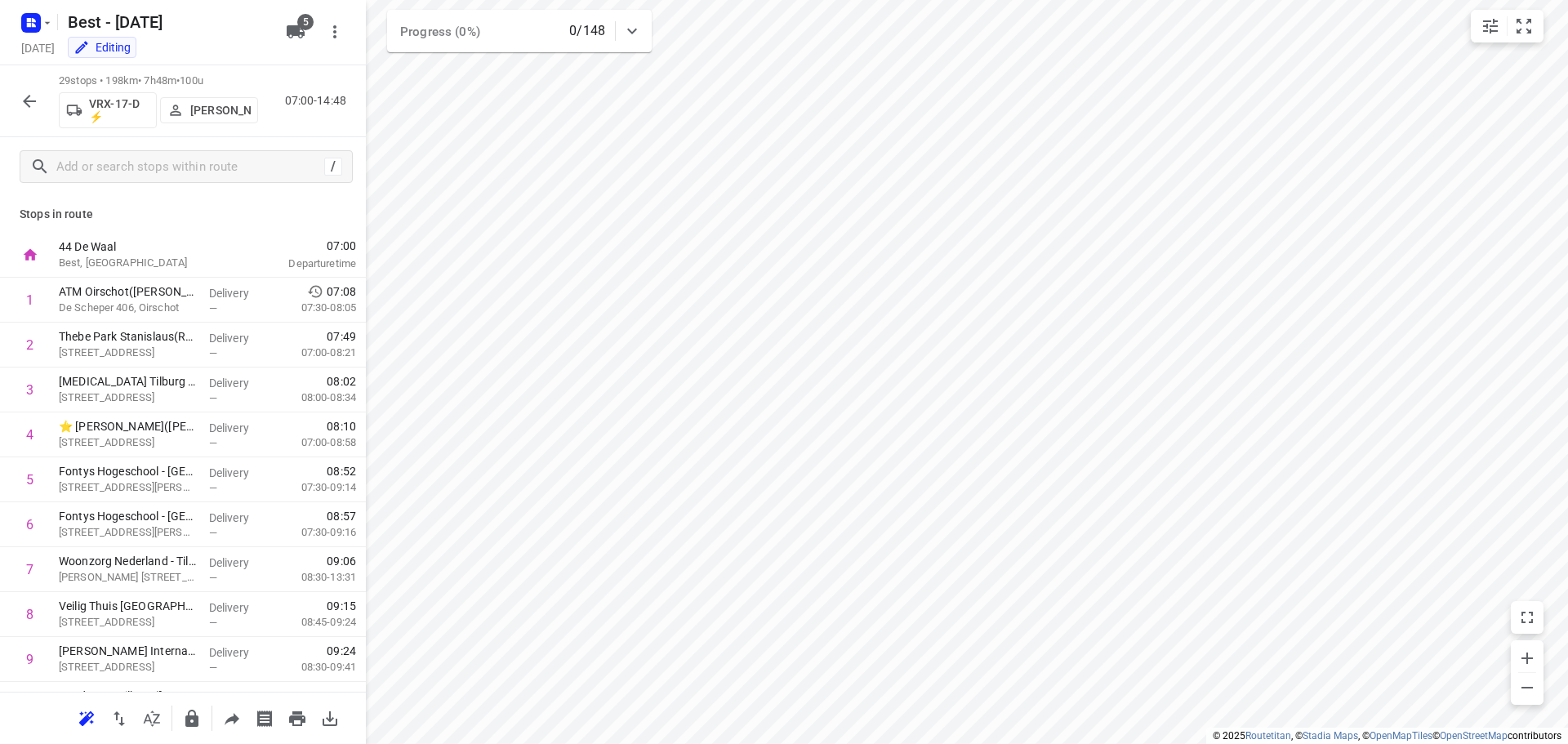
click at [22, 105] on icon "button" at bounding box center [28, 101] width 19 height 19
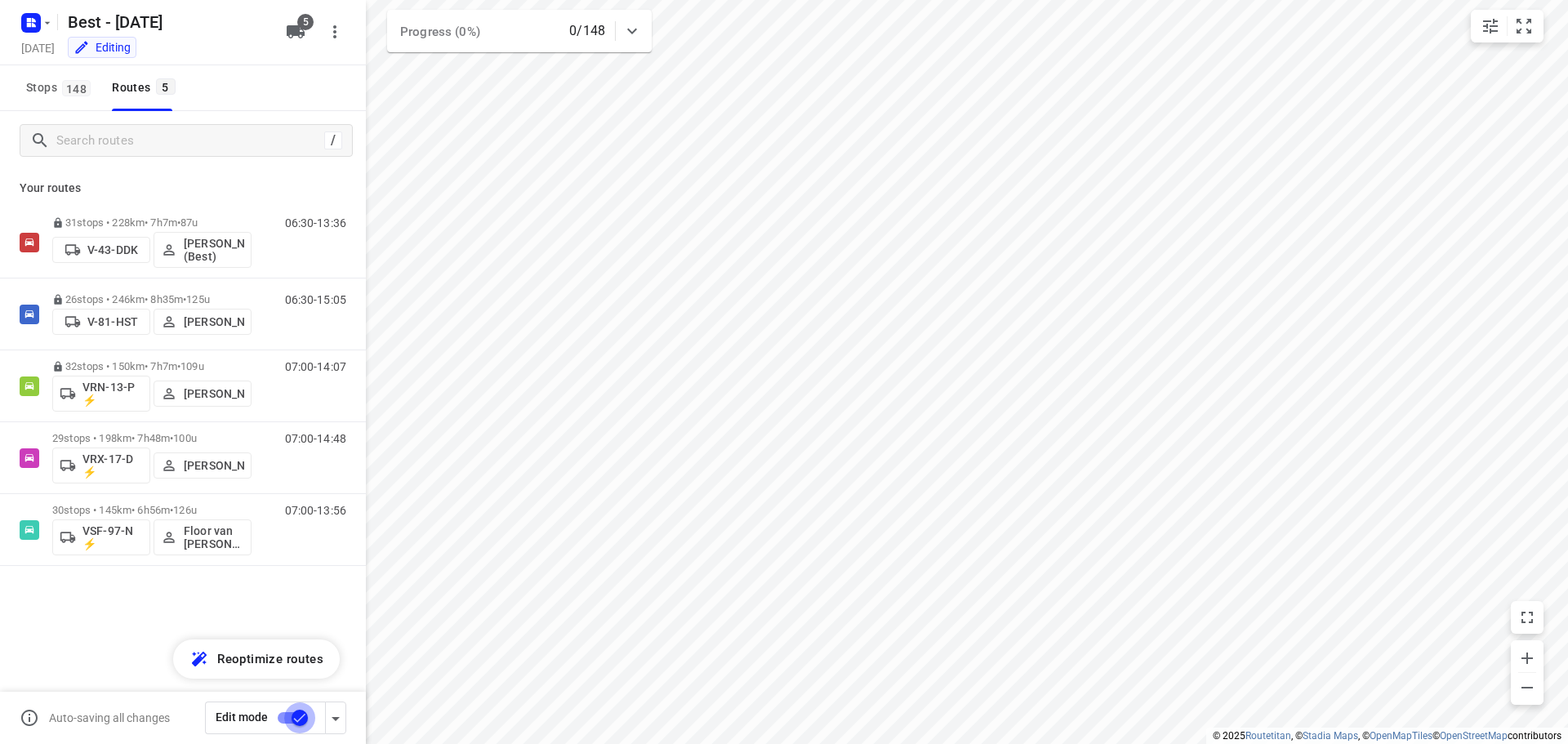
click at [303, 722] on input "checkbox" at bounding box center [300, 717] width 93 height 31
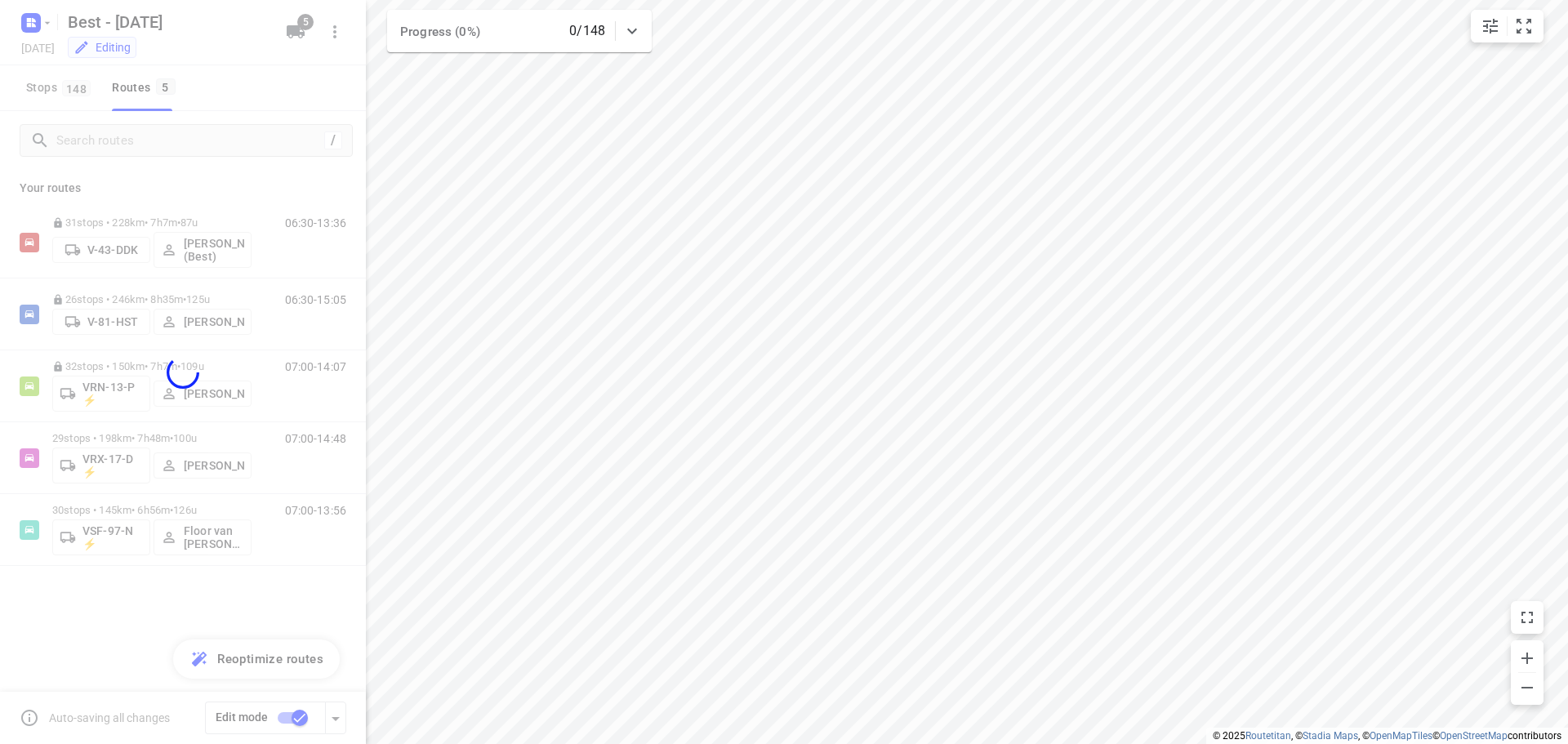
checkbox input "false"
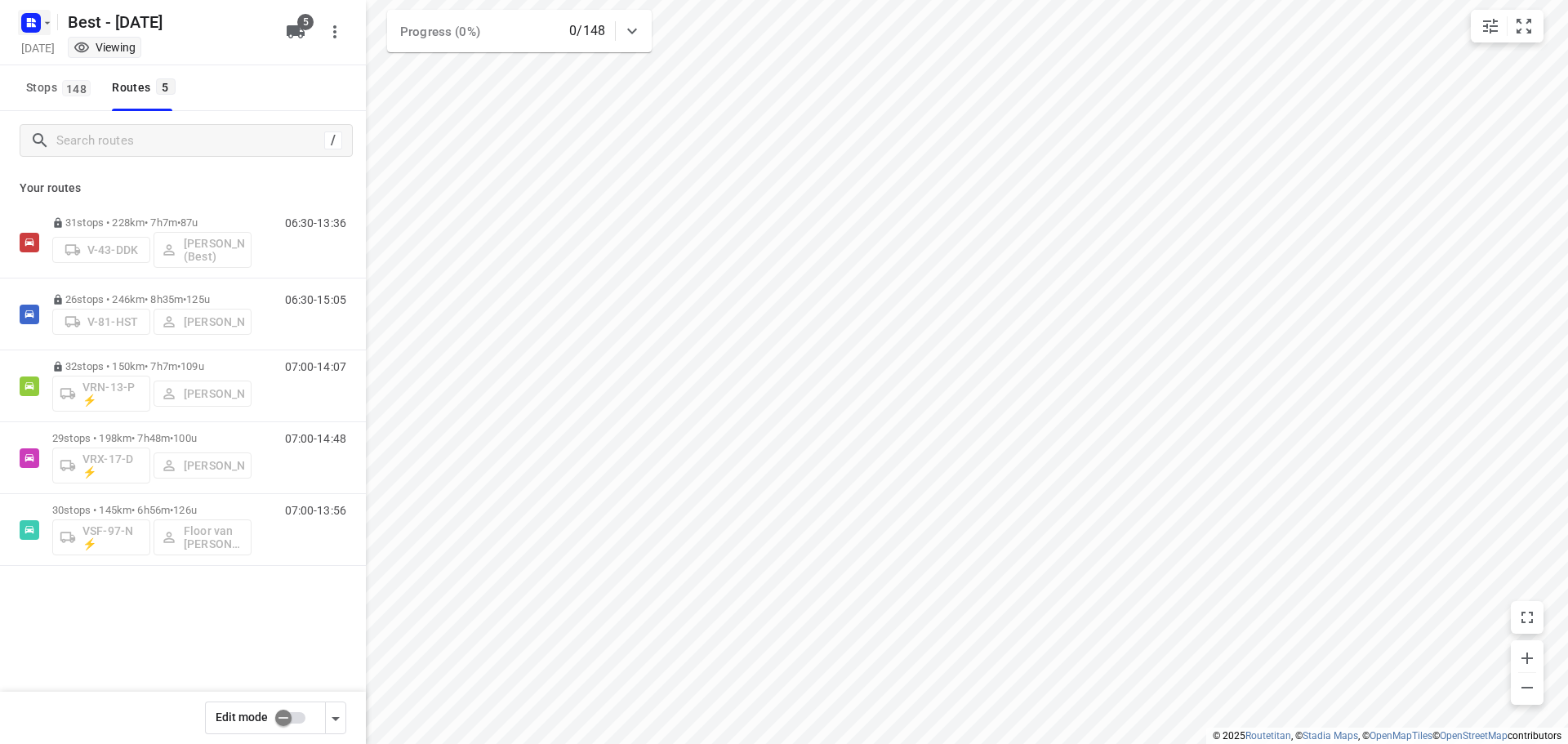
click at [29, 34] on icon "button" at bounding box center [31, 23] width 27 height 27
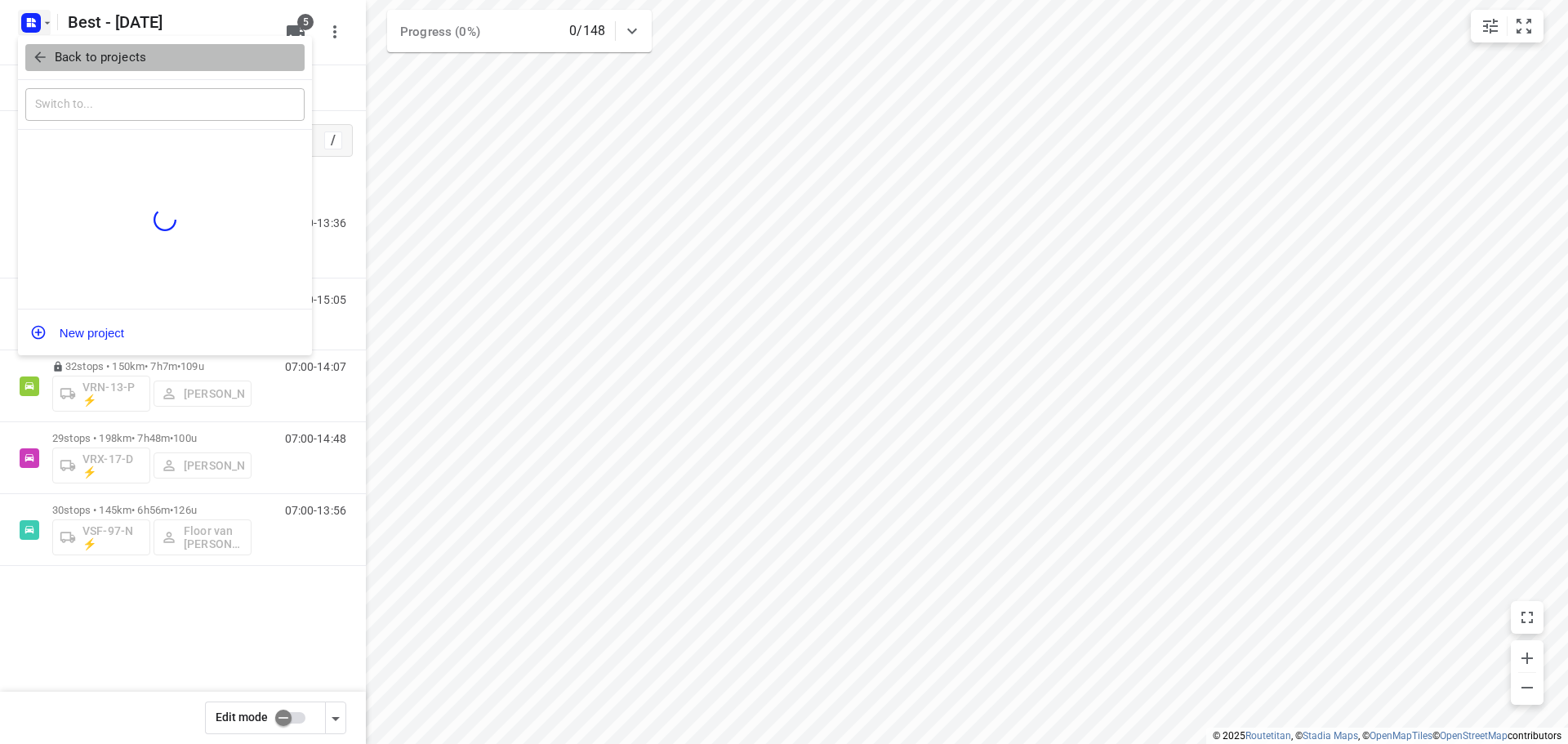
click at [39, 48] on button "Back to projects" at bounding box center [165, 57] width 280 height 27
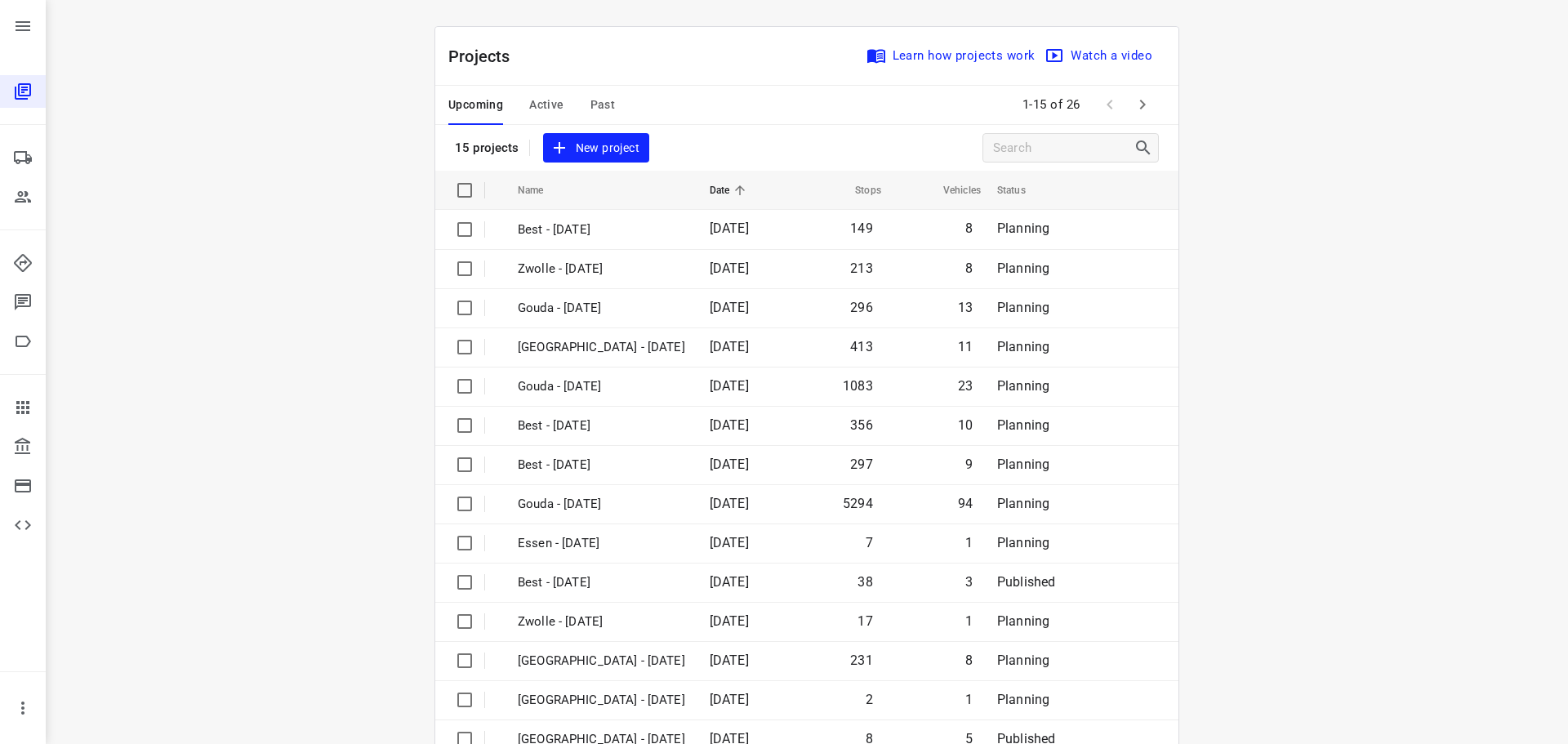
click at [534, 124] on button "Active" at bounding box center [545, 105] width 34 height 39
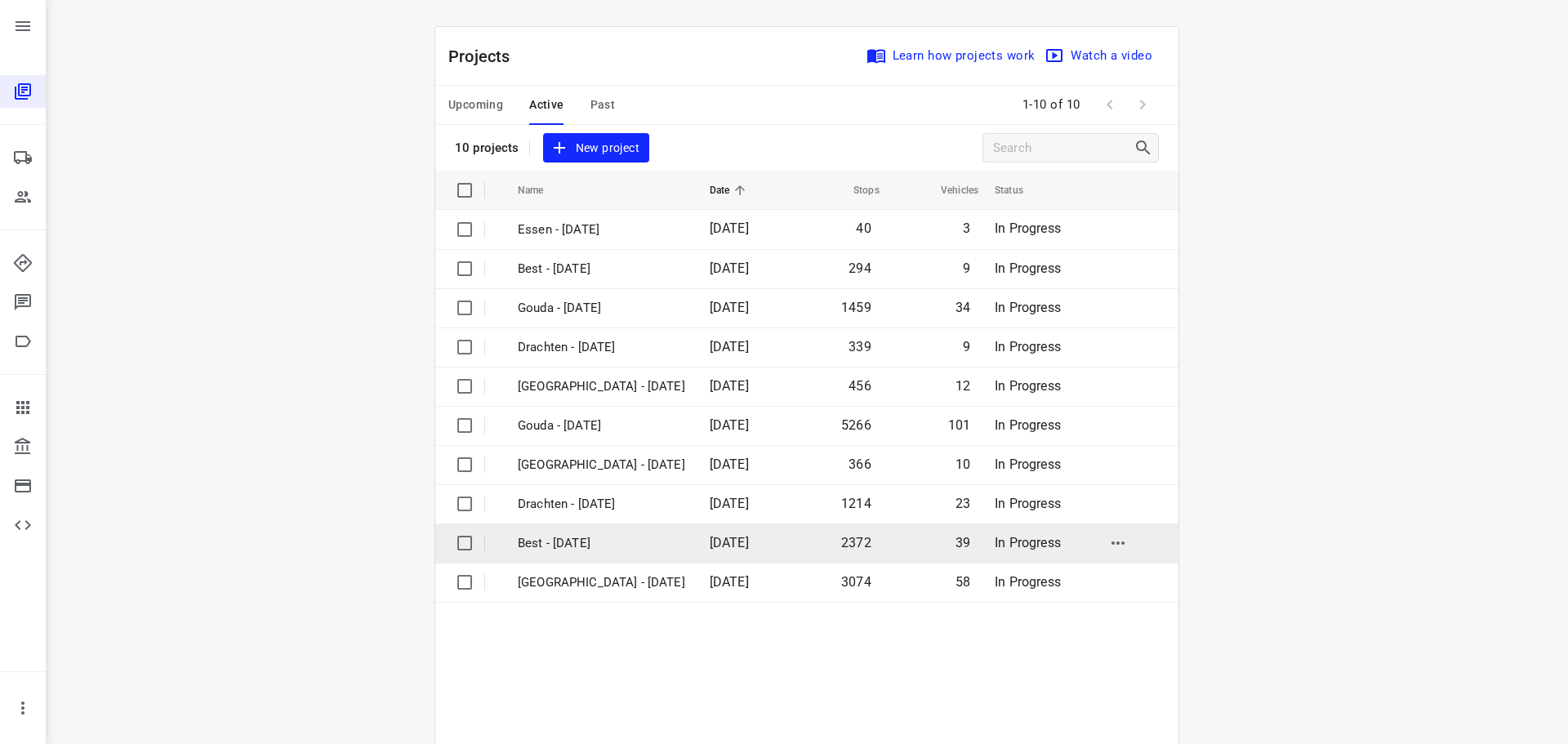
click at [619, 538] on p "Best - Monday" at bounding box center [601, 543] width 168 height 18
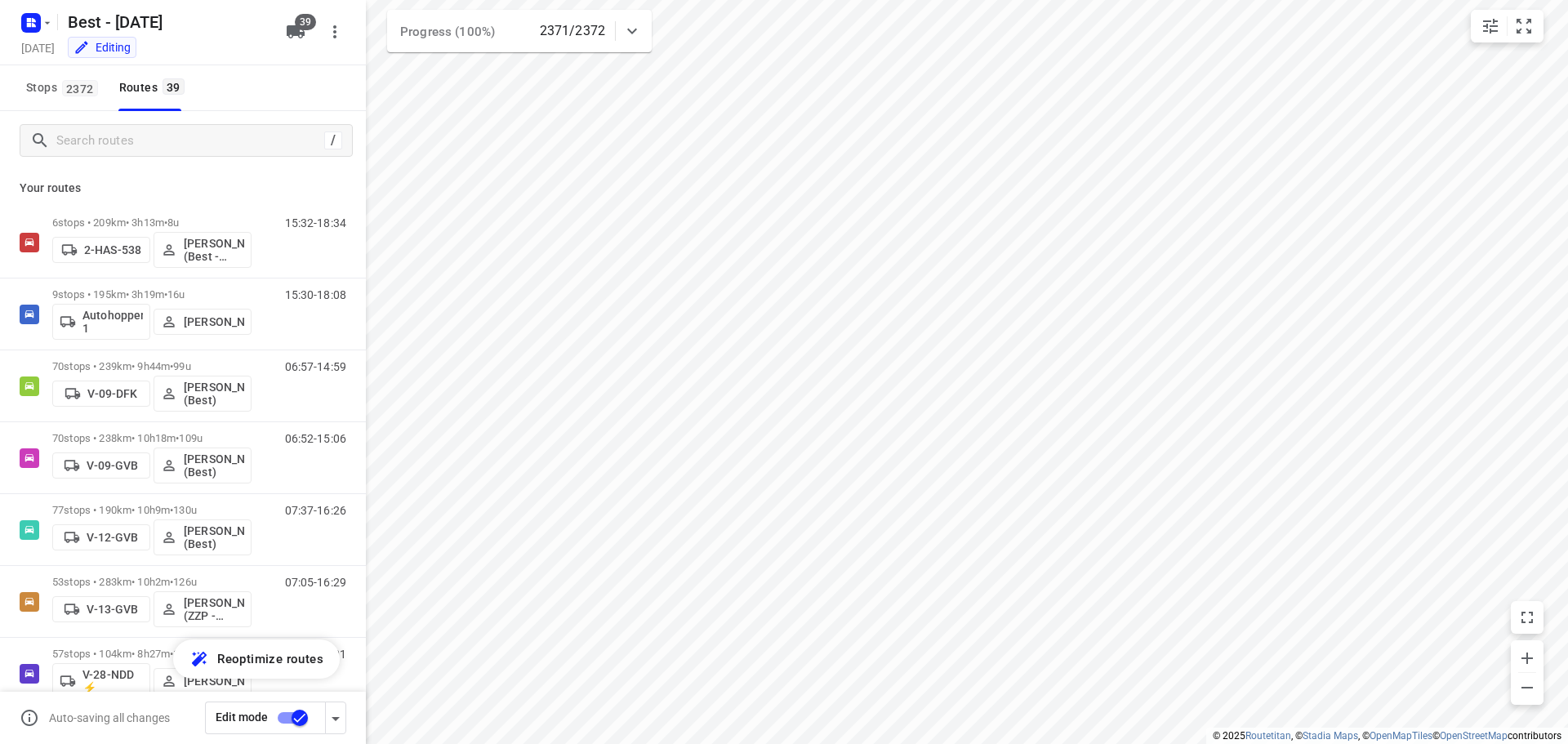
checkbox input "true"
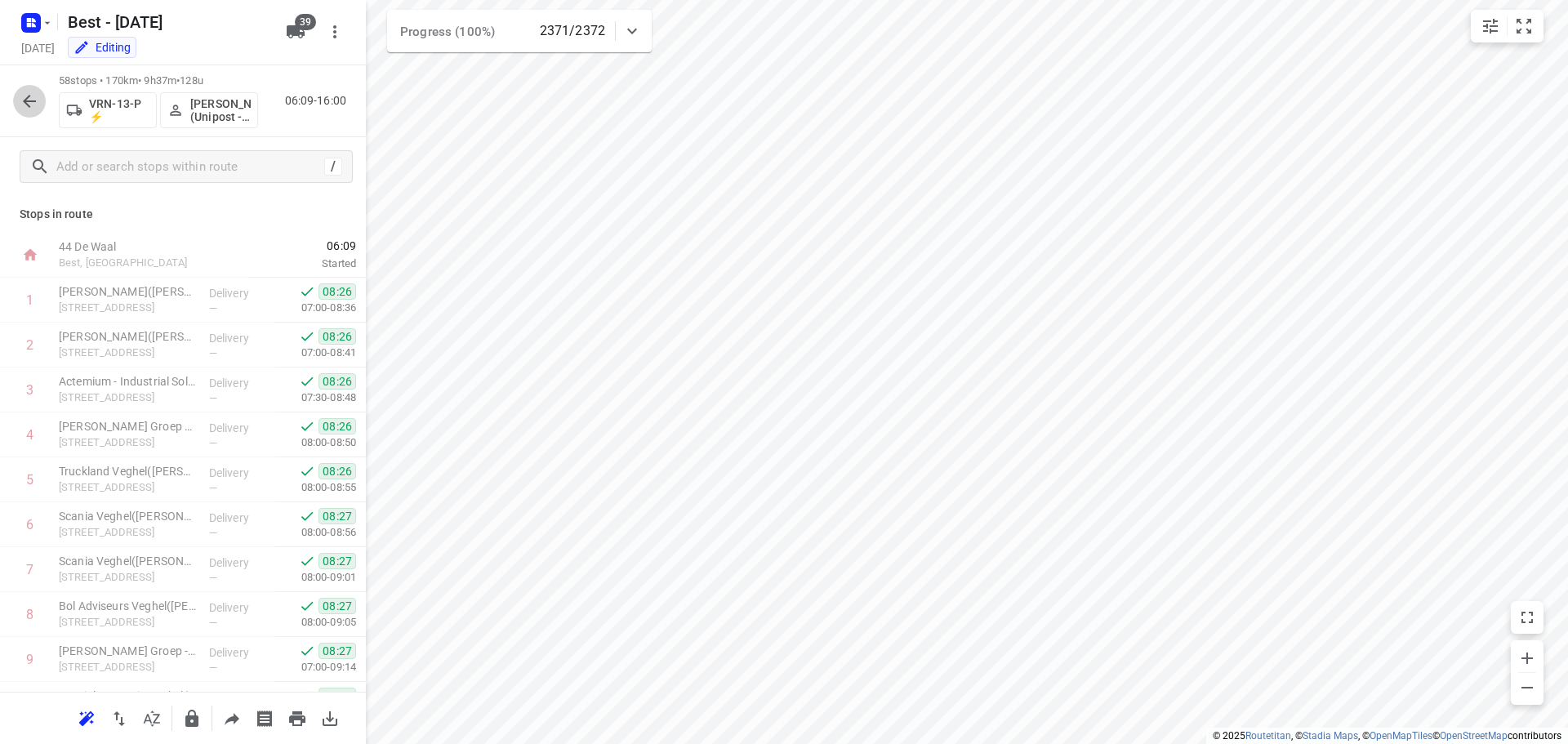
drag, startPoint x: 38, startPoint y: 93, endPoint x: 58, endPoint y: 98, distance: 20.6
click at [57, 93] on div "58 stops • 170km • 9h37m • 128u VRN-13-P ⚡ Ibrahim Alobaid (Unipost - ZZP - Ber…" at bounding box center [182, 101] width 366 height 71
click at [22, 104] on button "button" at bounding box center [29, 102] width 33 height 33
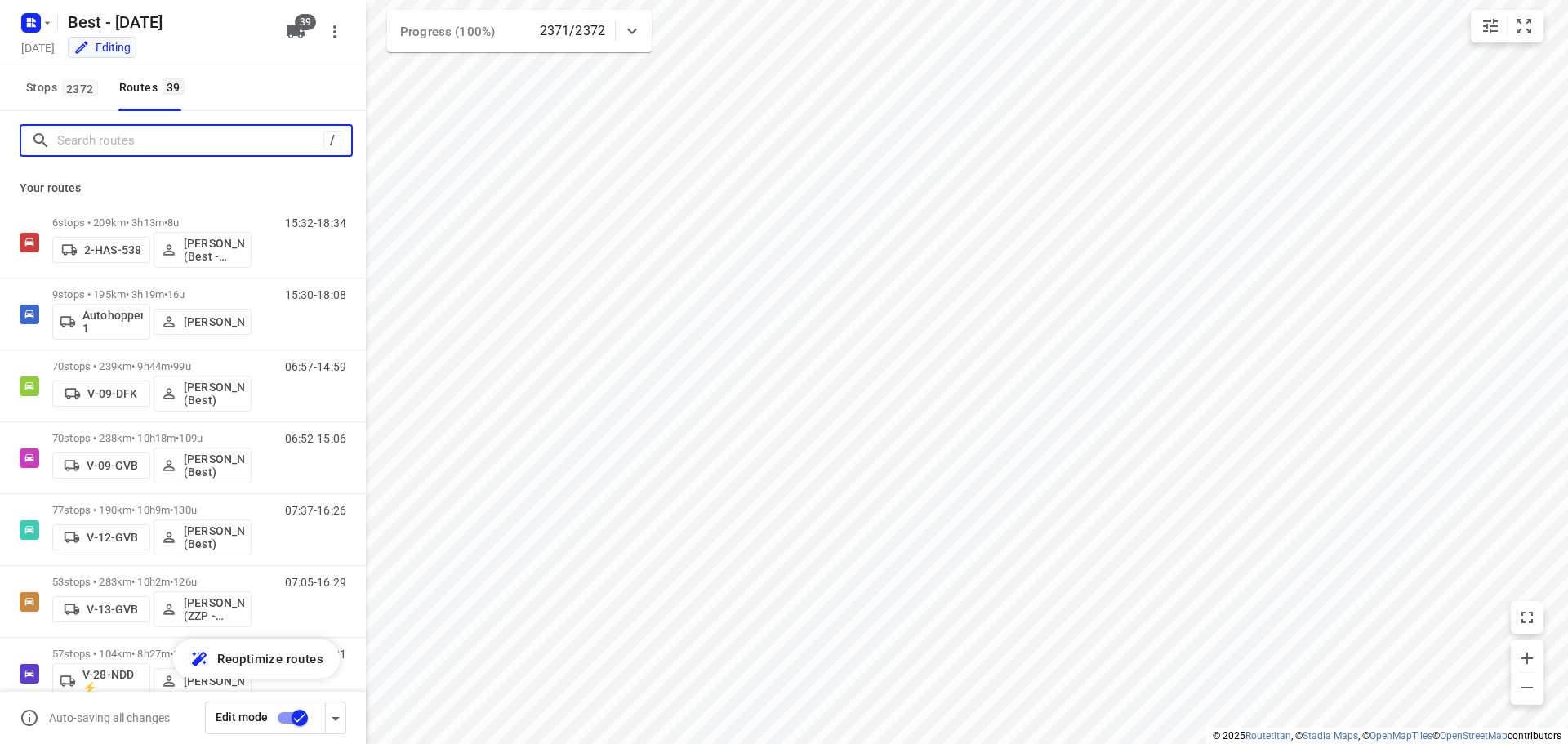
drag, startPoint x: 22, startPoint y: 104, endPoint x: 105, endPoint y: 144, distance: 92.1
click at [105, 144] on input "Search routes" at bounding box center [190, 141] width 266 height 26
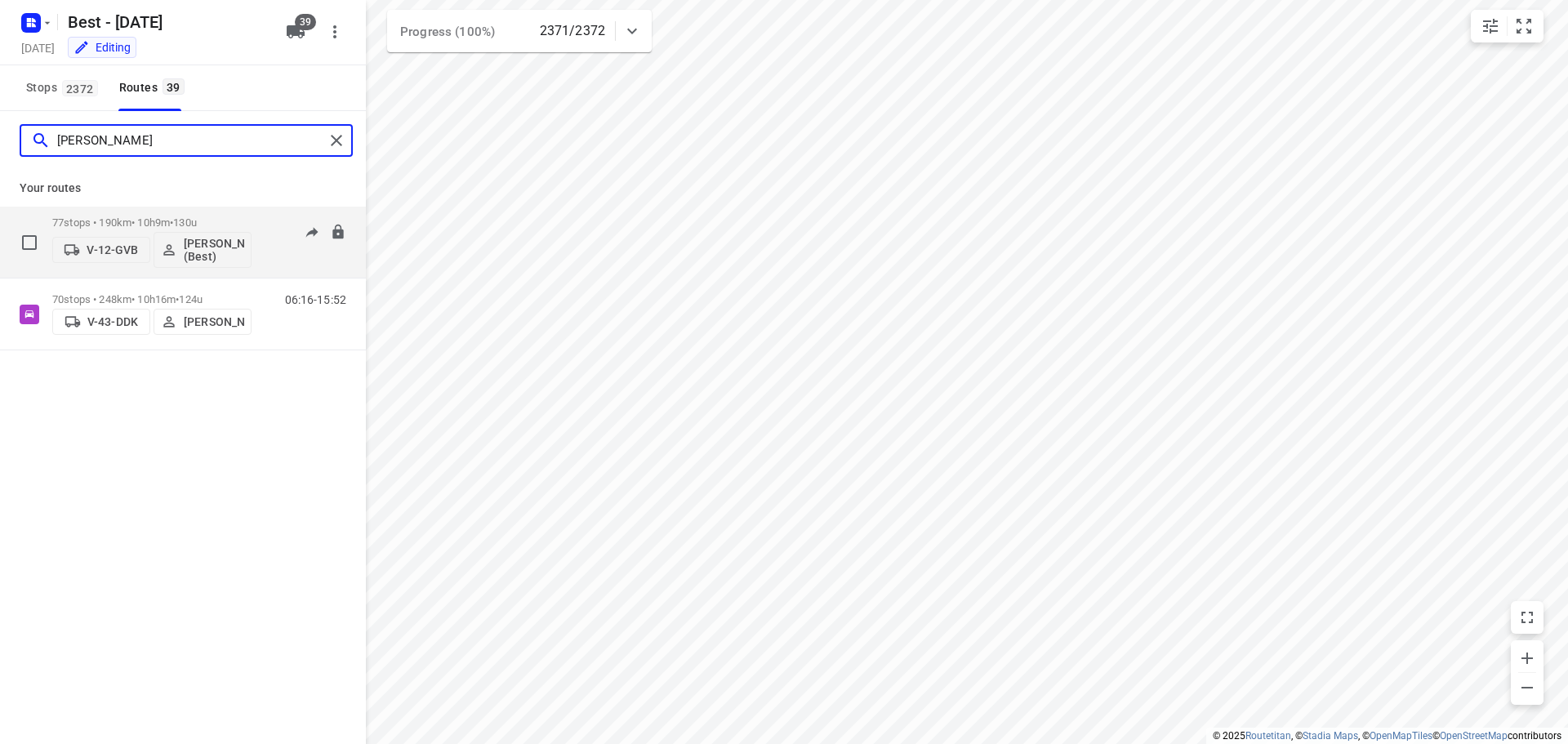
type input "lisa"
click at [148, 235] on div "V-12-GVB Lisa Scheepers (Best)" at bounding box center [151, 248] width 199 height 39
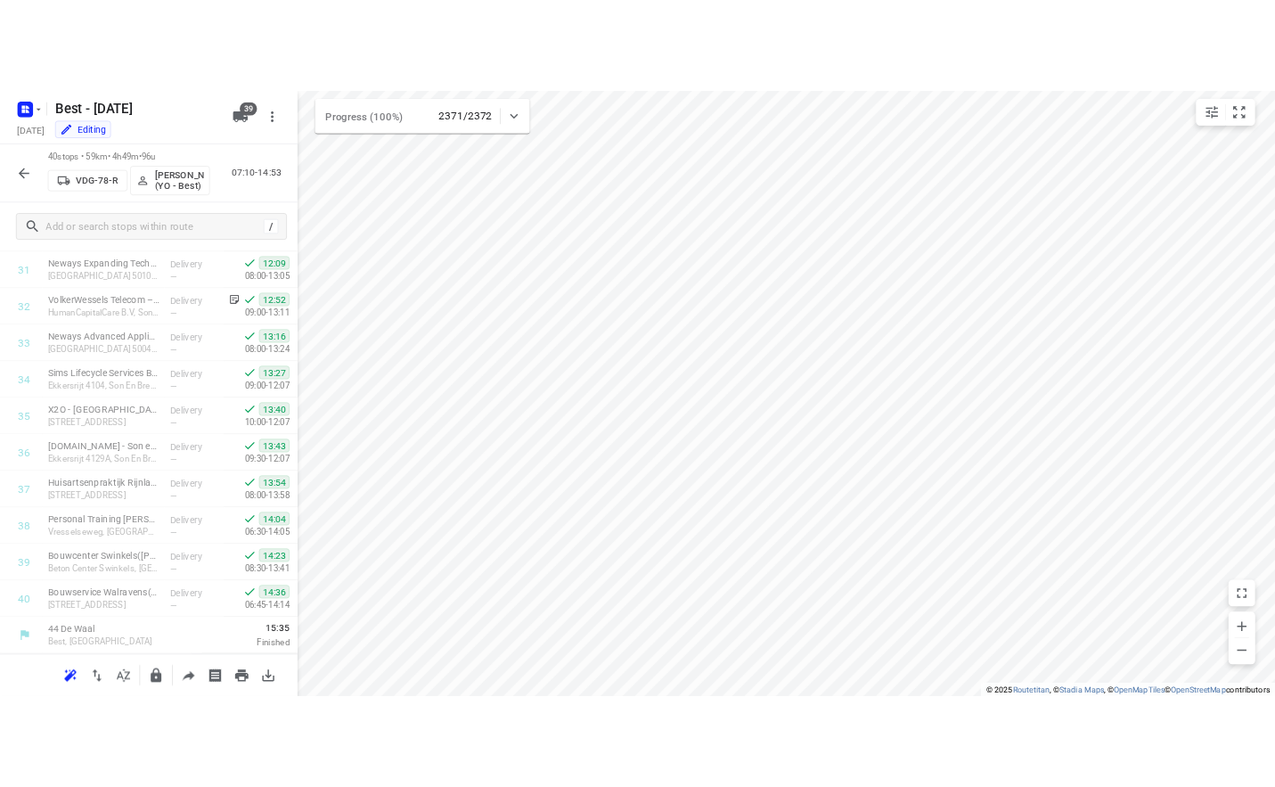
scroll to position [1558, 0]
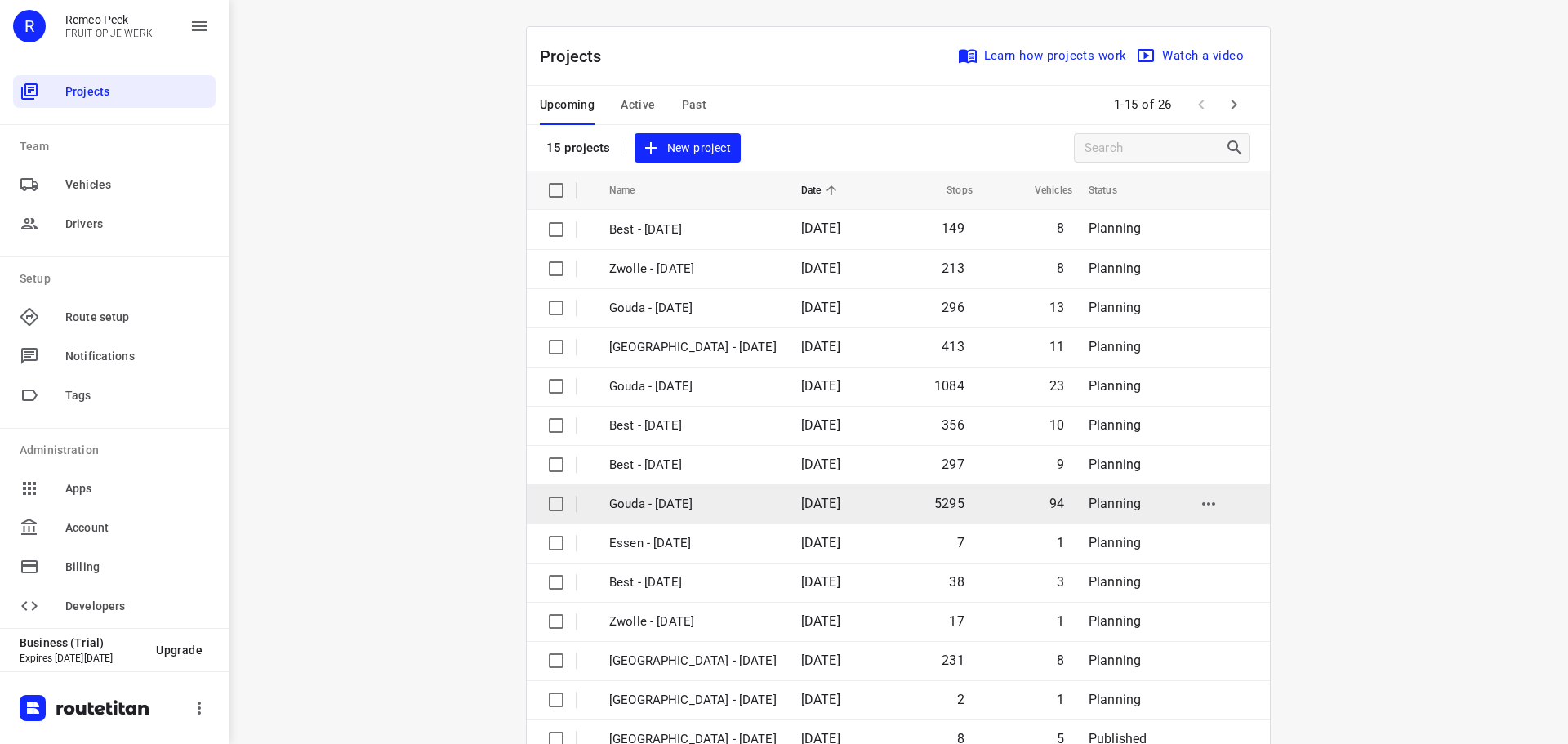
scroll to position [82, 0]
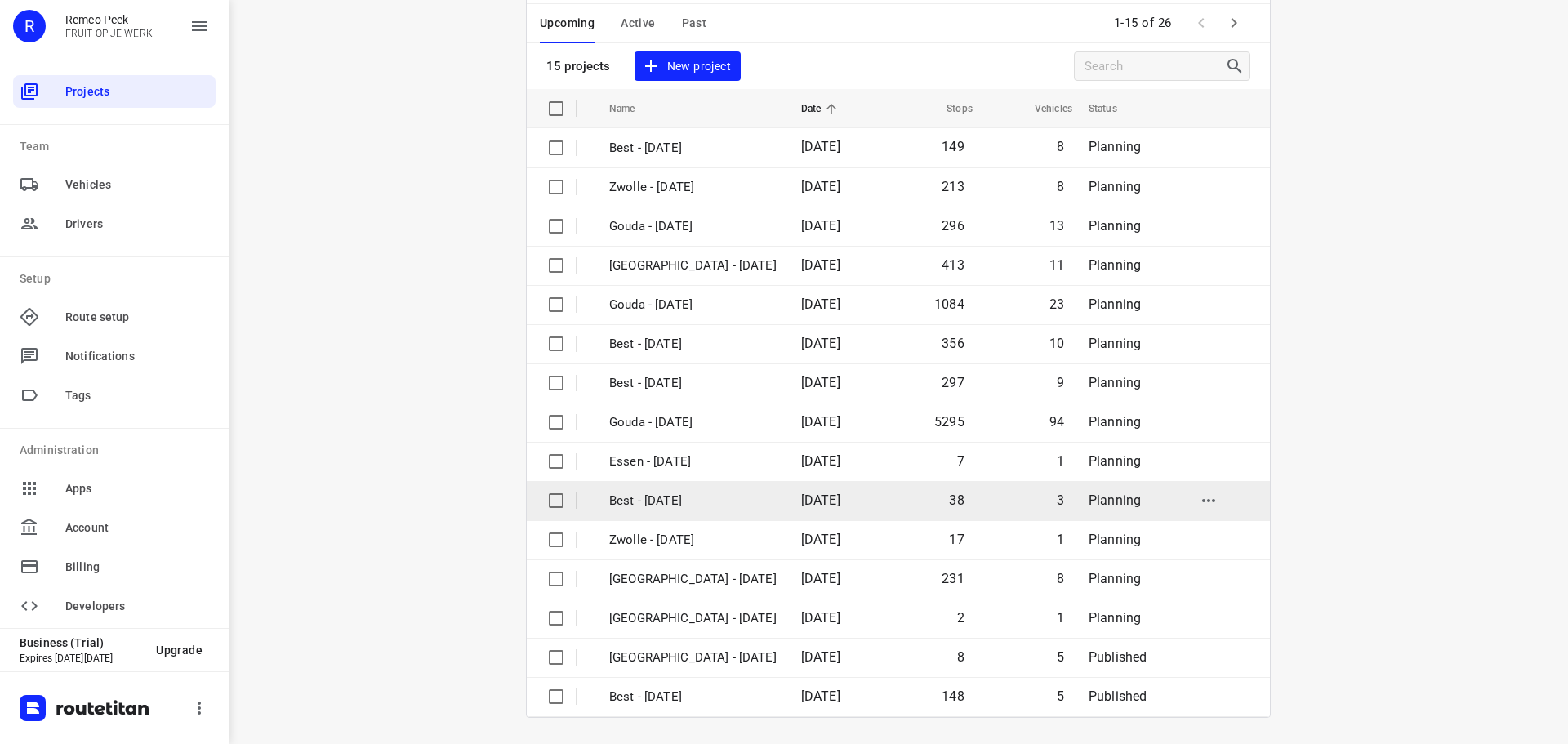
click at [701, 498] on p "Best - [DATE]" at bounding box center [693, 500] width 168 height 18
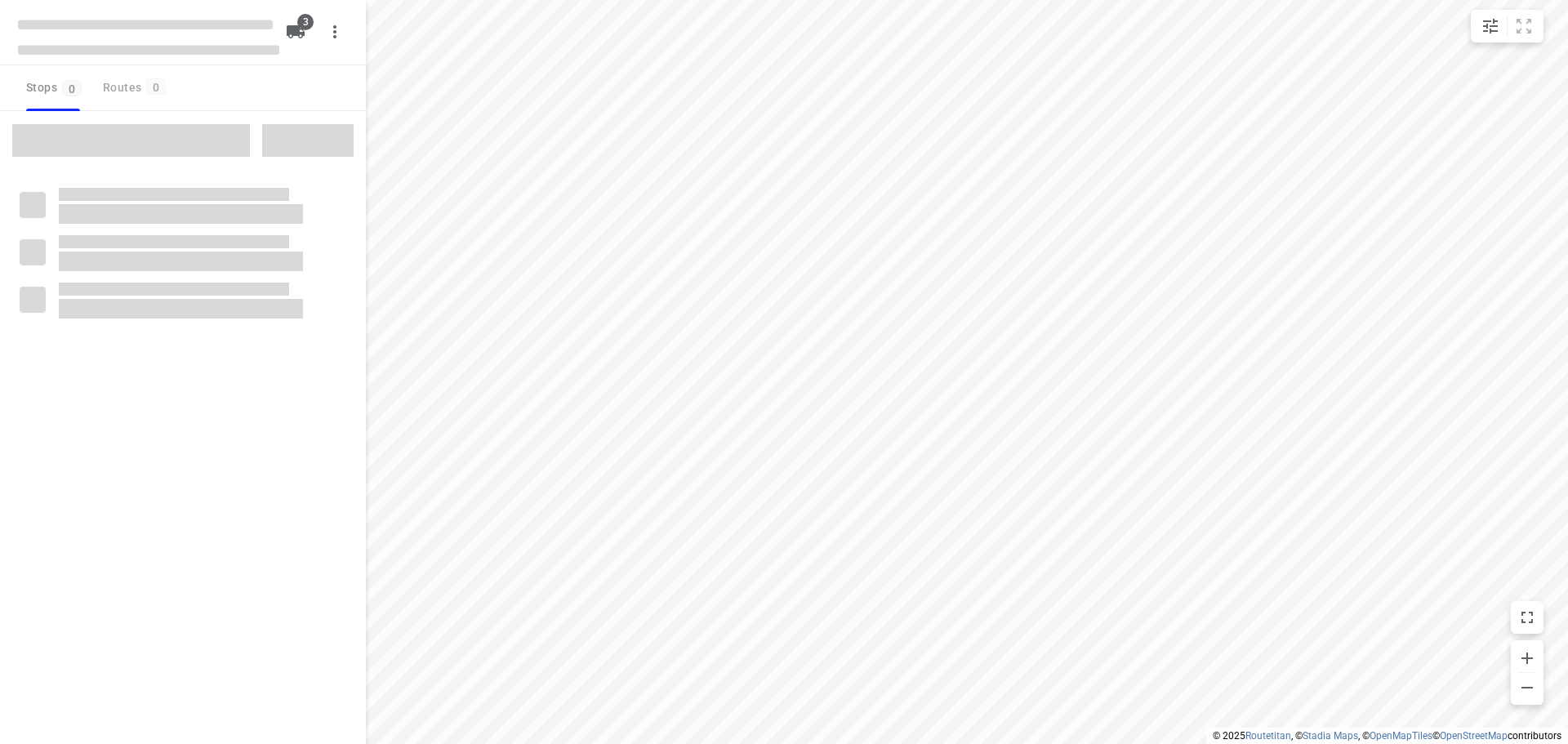
checkbox input "true"
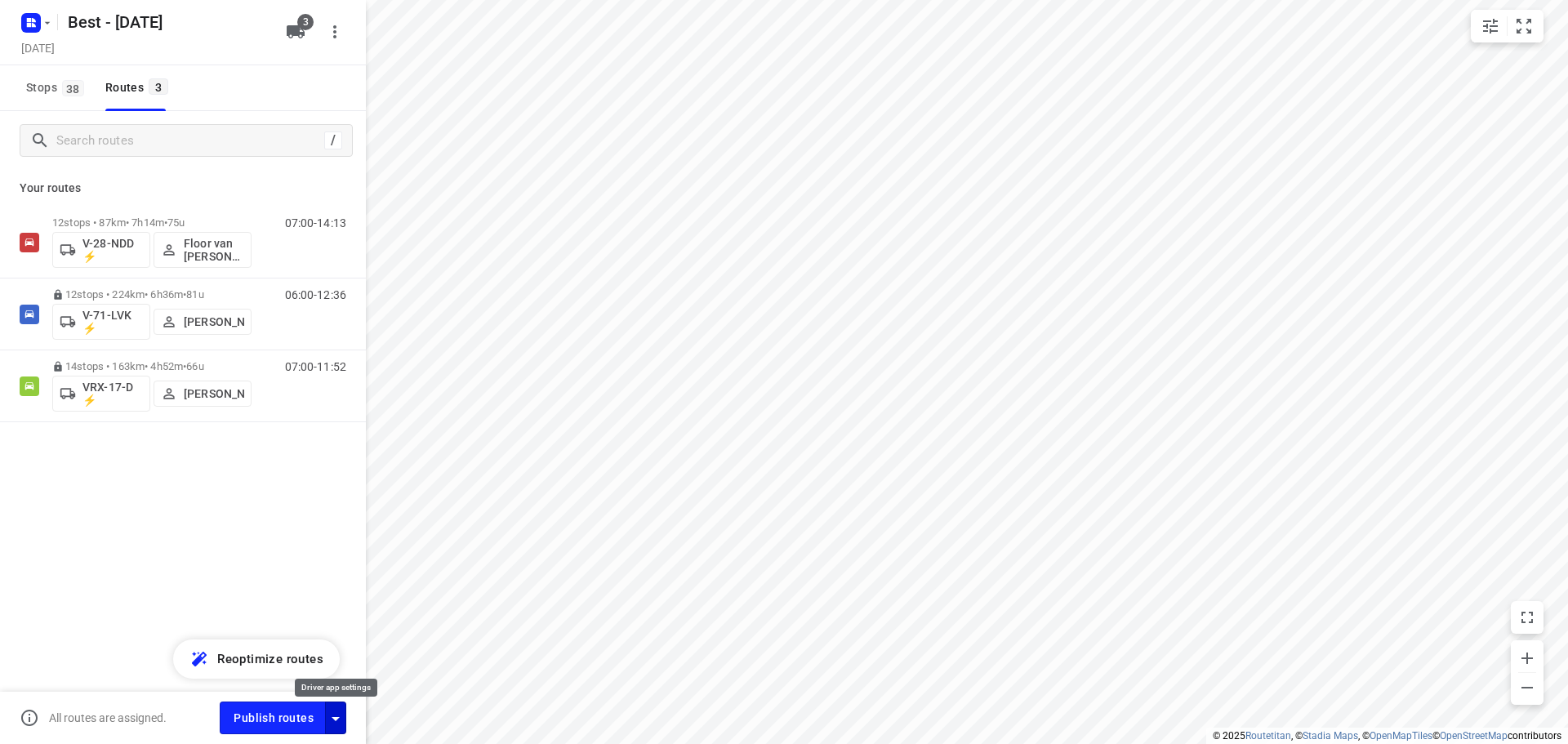
click at [332, 714] on icon "button" at bounding box center [335, 717] width 19 height 19
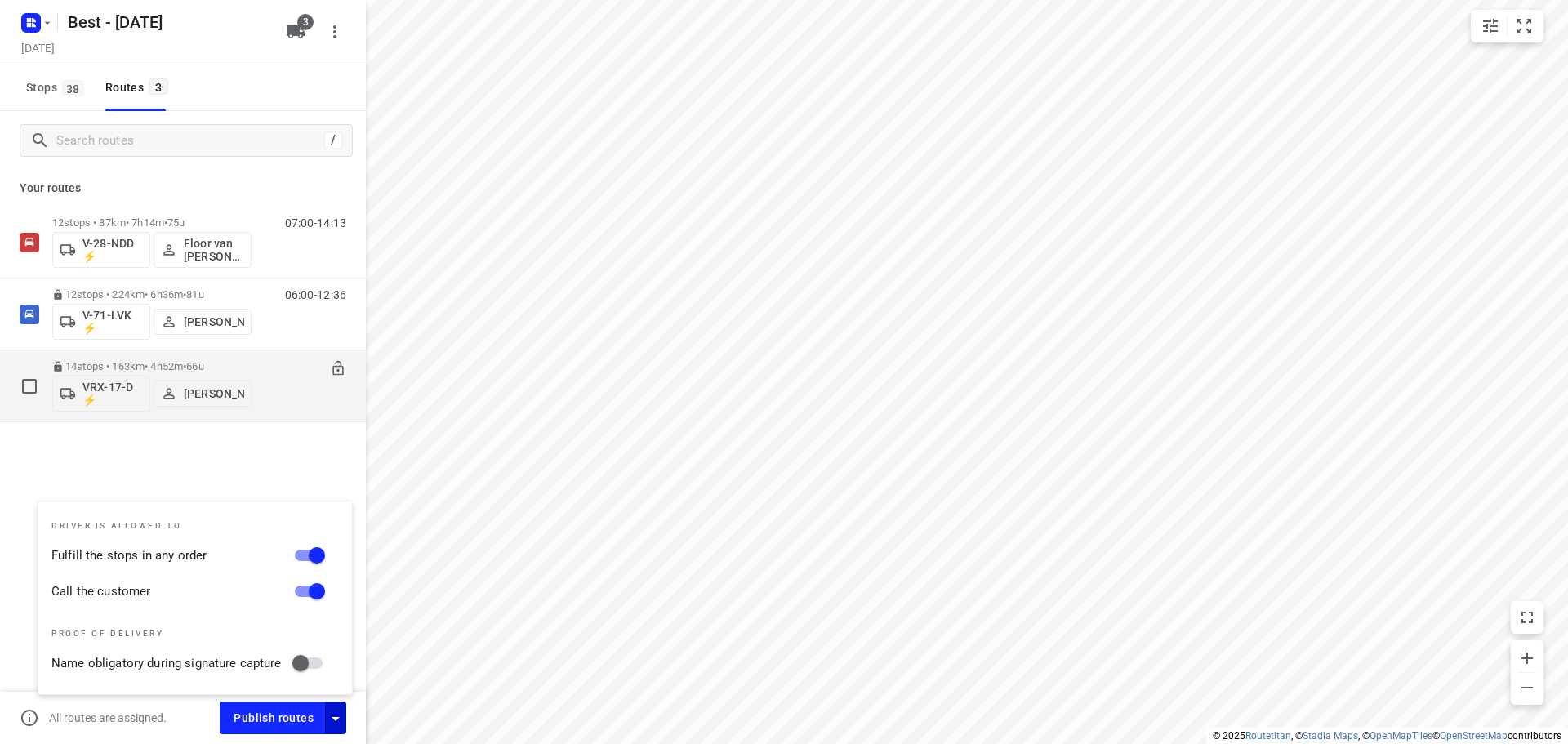
click at [192, 420] on div "14 stops • 163km • 4h52m • 66u VRX-17-D ⚡ [PERSON_NAME] 07:00-11:52" at bounding box center [182, 386] width 366 height 71
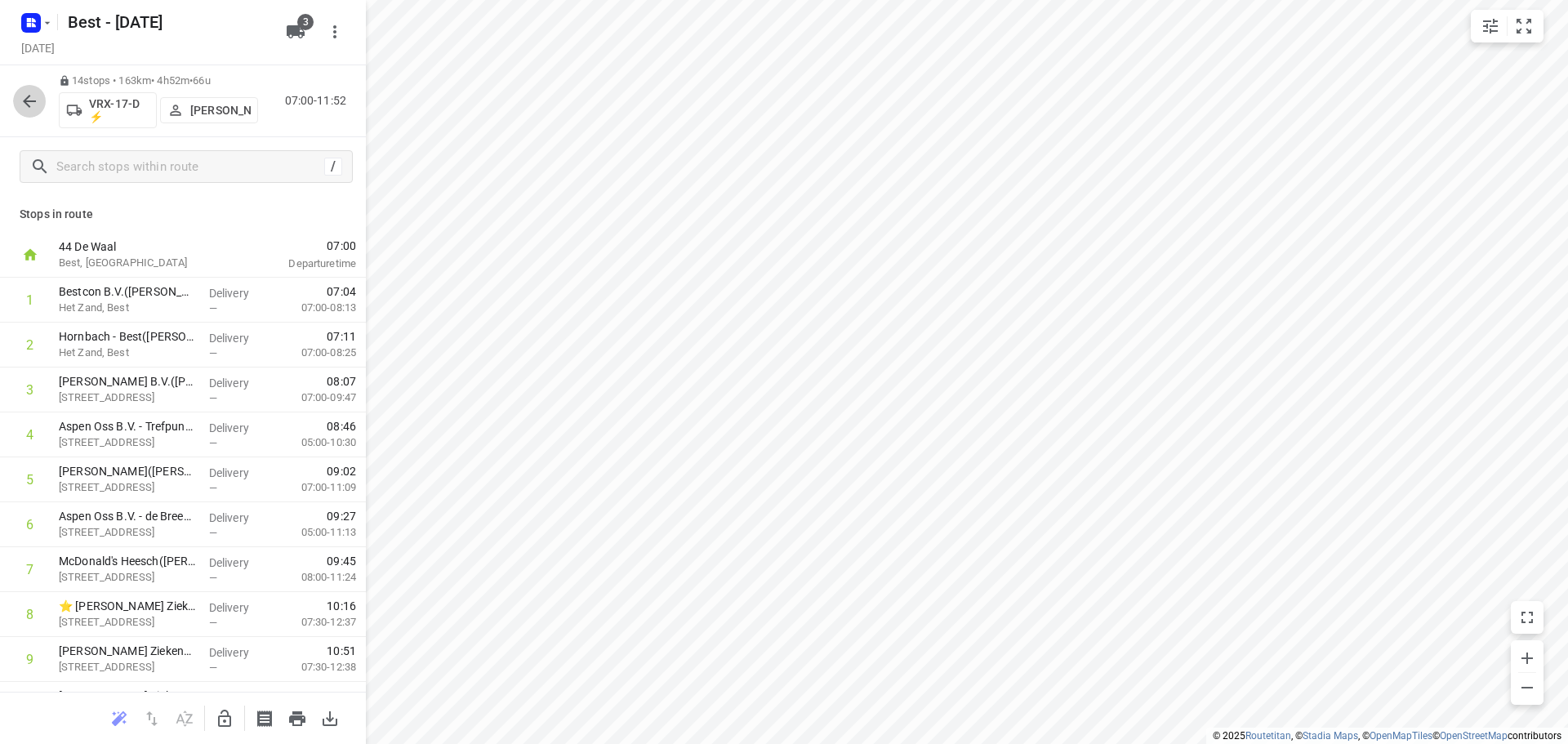
click at [33, 102] on icon "button" at bounding box center [28, 101] width 19 height 19
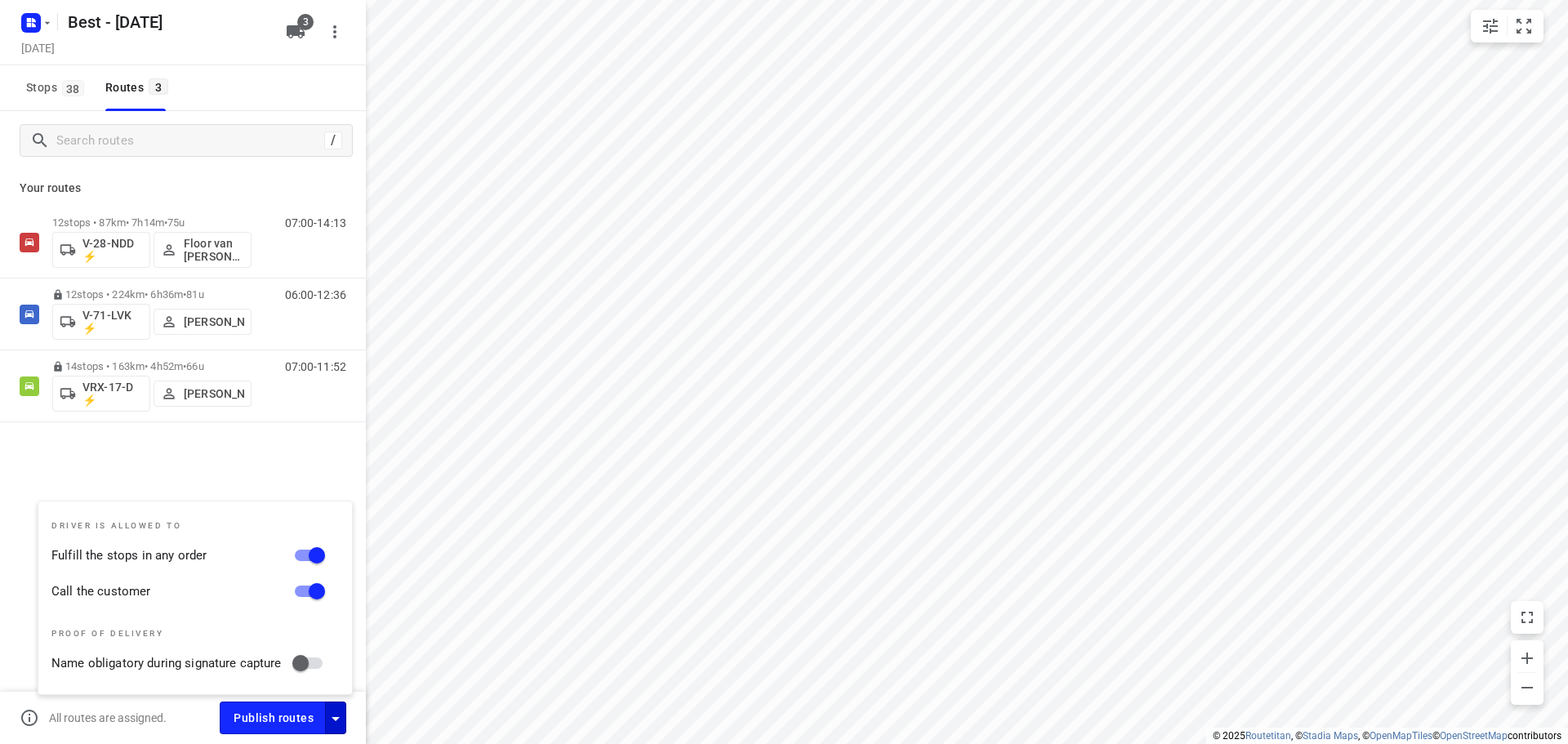
click at [258, 506] on div "Driver is allowed to Fulfill the stops in any order Call the customer Proof of …" at bounding box center [195, 597] width 313 height 192
click at [296, 728] on button "Publish routes" at bounding box center [273, 717] width 106 height 32
